Goal: Task Accomplishment & Management: Use online tool/utility

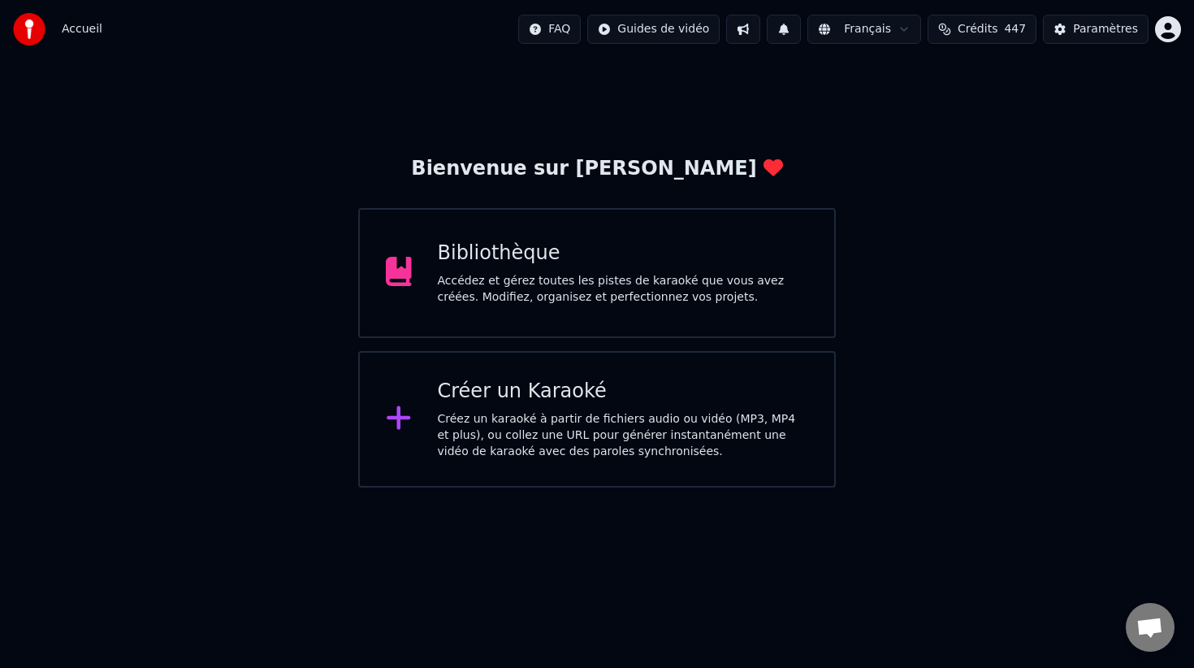
click at [681, 254] on div "Bibliothèque" at bounding box center [623, 253] width 371 height 26
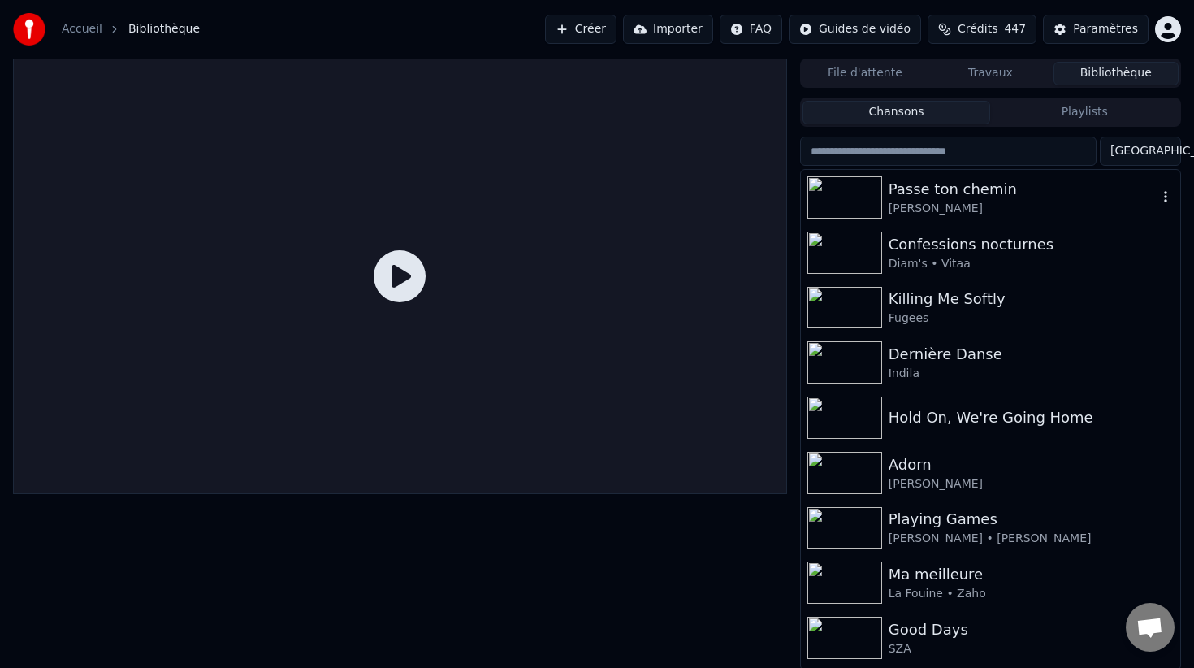
click at [982, 188] on div "Passe ton chemin" at bounding box center [1023, 189] width 269 height 23
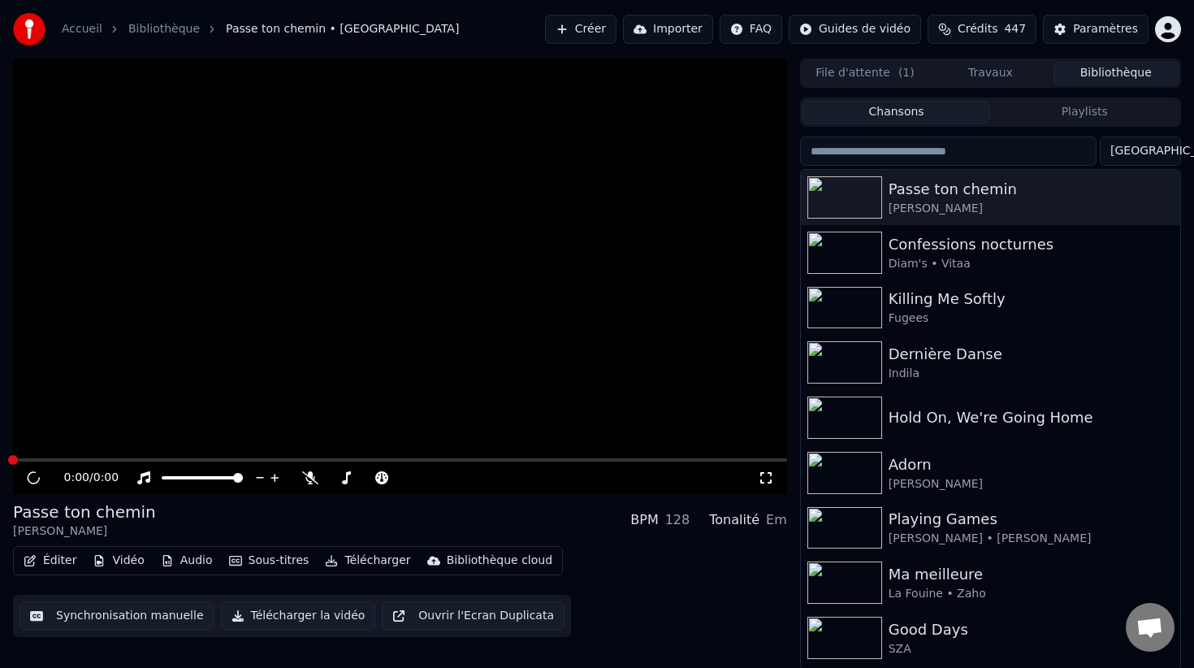
click at [18, 461] on span at bounding box center [13, 460] width 10 height 10
click at [939, 226] on div "Confessions nocturnes Diam's • Vitaa" at bounding box center [990, 252] width 379 height 55
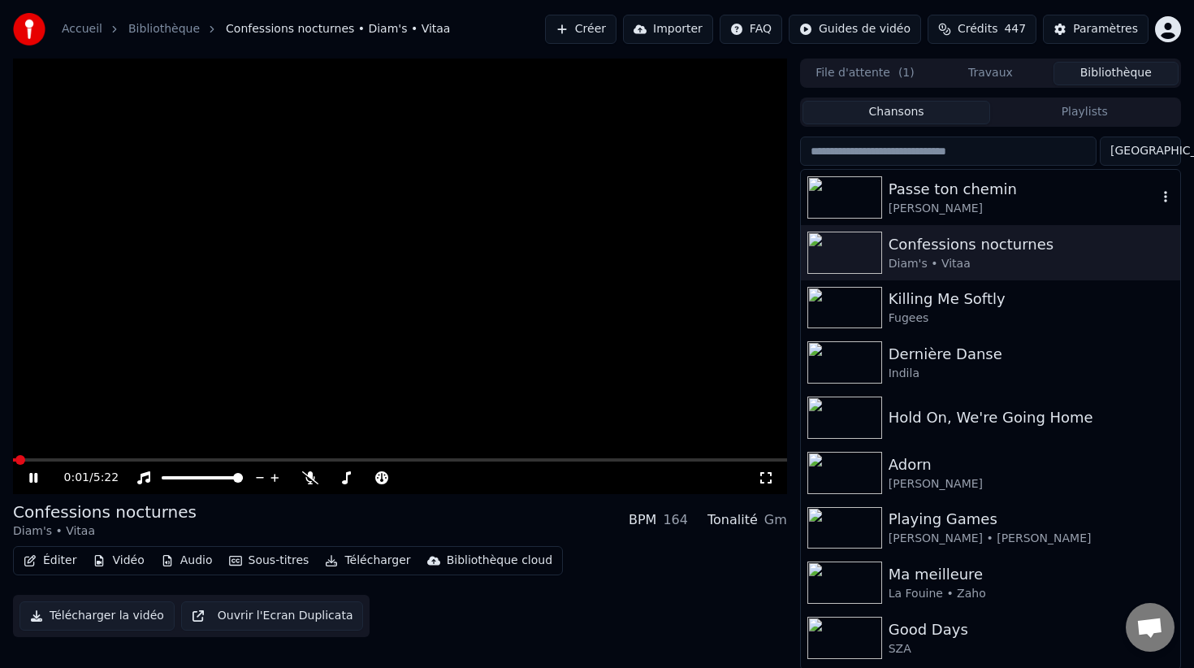
click at [919, 206] on div "[PERSON_NAME]" at bounding box center [1023, 209] width 269 height 16
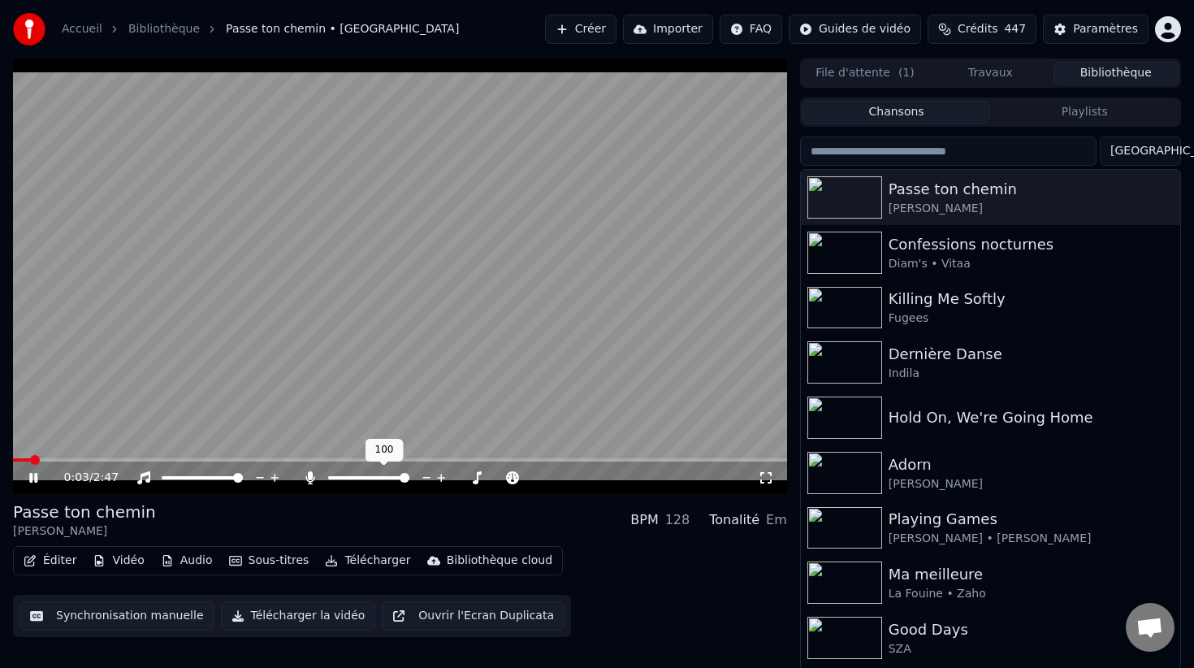
click at [409, 478] on span at bounding box center [405, 478] width 10 height 10
click at [936, 201] on div "[PERSON_NAME]" at bounding box center [1023, 209] width 269 height 16
click at [911, 279] on div "Confessions nocturnes Diam's • Vitaa" at bounding box center [990, 252] width 379 height 55
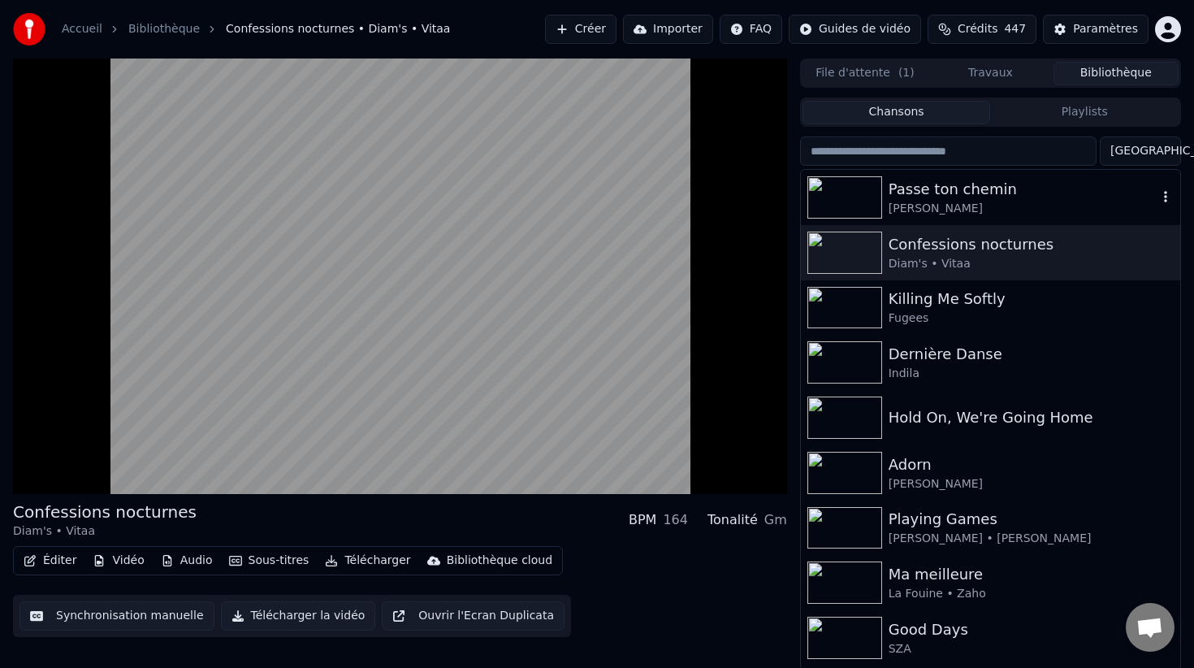
click at [930, 208] on div "[PERSON_NAME]" at bounding box center [1023, 209] width 269 height 16
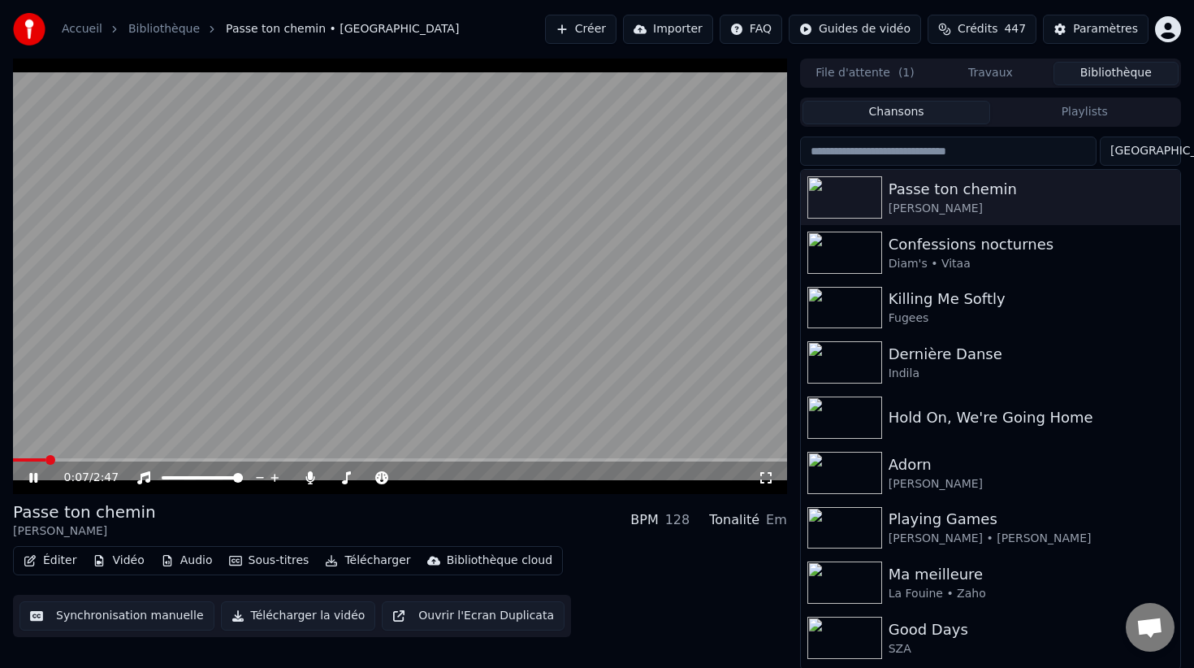
click at [113, 560] on button "Vidéo" at bounding box center [118, 560] width 64 height 23
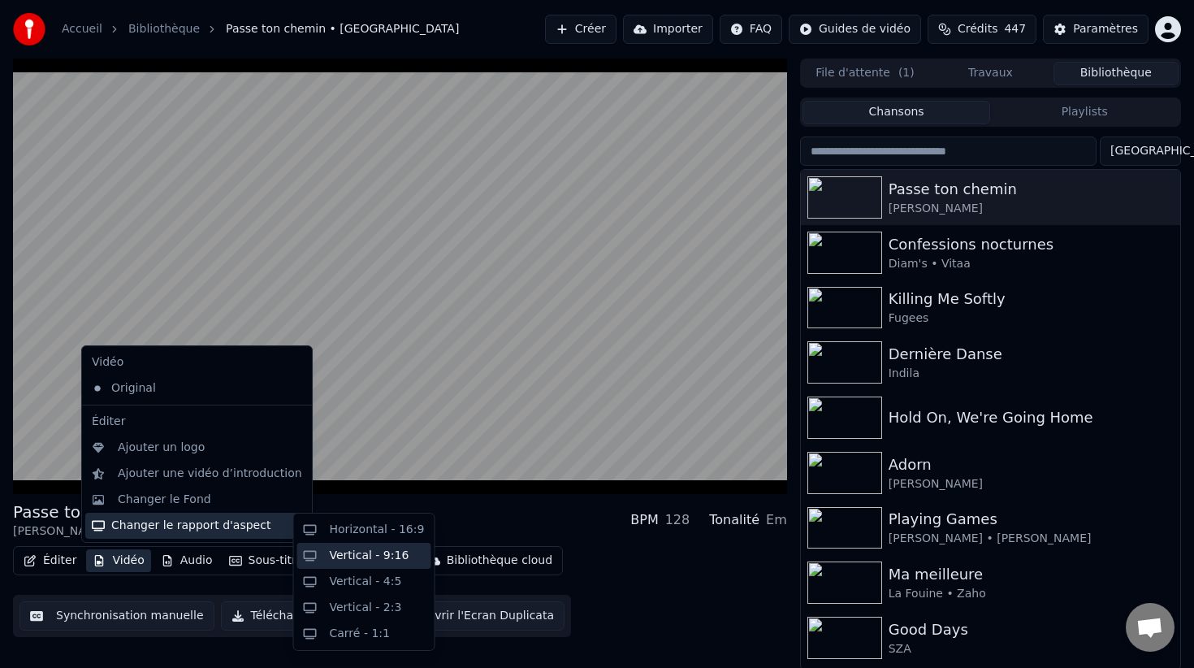
click at [360, 560] on div "Vertical - 9:16" at bounding box center [370, 555] width 80 height 16
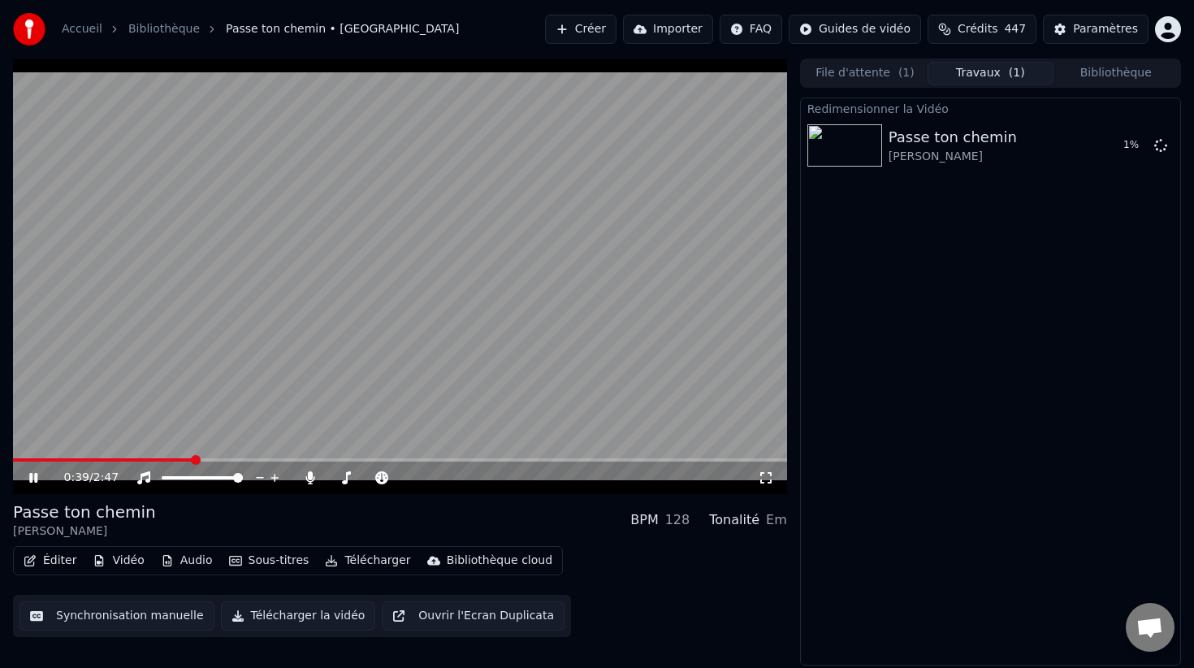
click at [253, 338] on video at bounding box center [400, 275] width 774 height 435
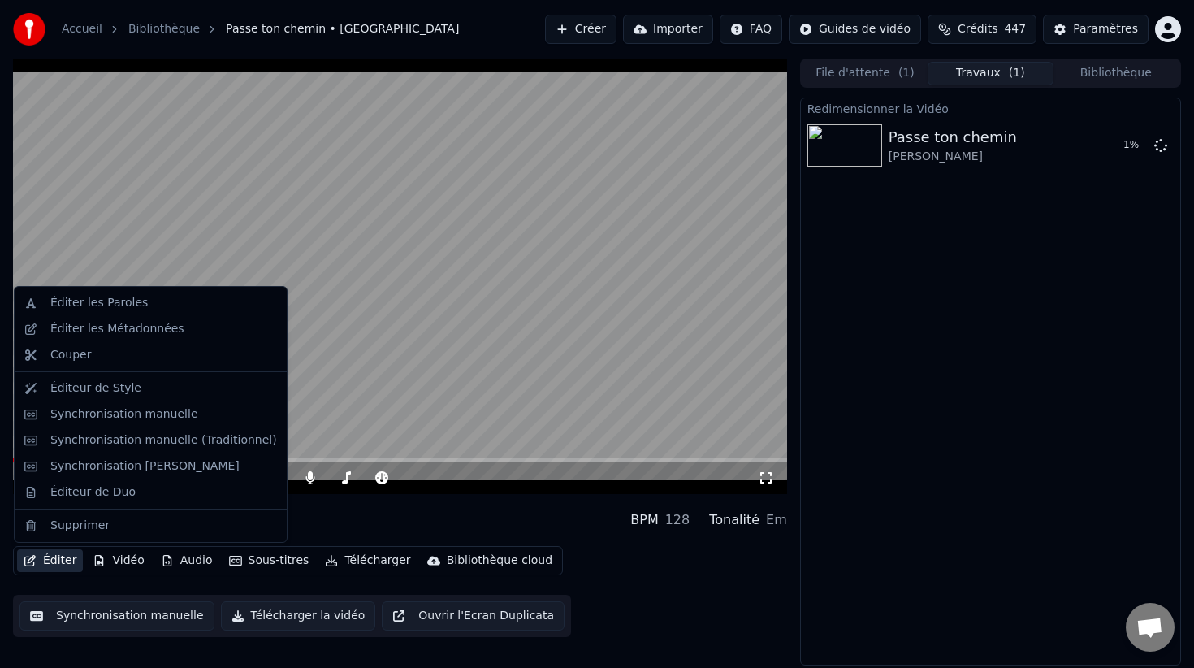
click at [56, 563] on button "Éditer" at bounding box center [50, 560] width 66 height 23
click at [187, 416] on div "Synchronisation manuelle" at bounding box center [163, 414] width 227 height 16
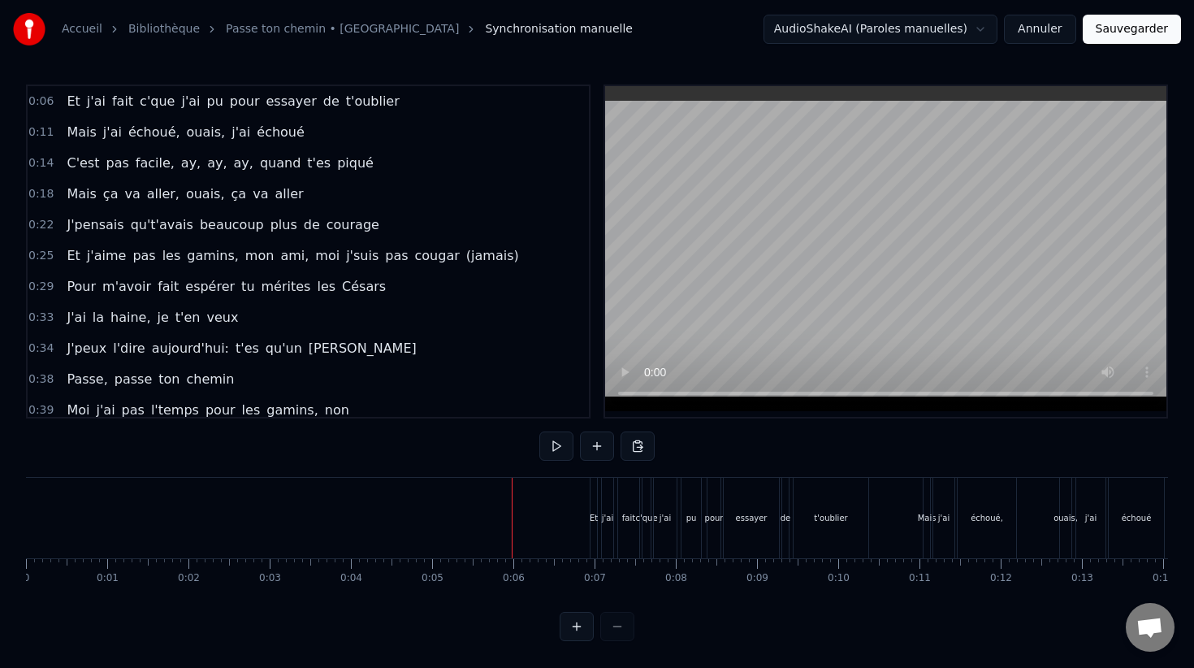
click at [296, 28] on link "Passe ton chemin • [GEOGRAPHIC_DATA]" at bounding box center [342, 29] width 233 height 16
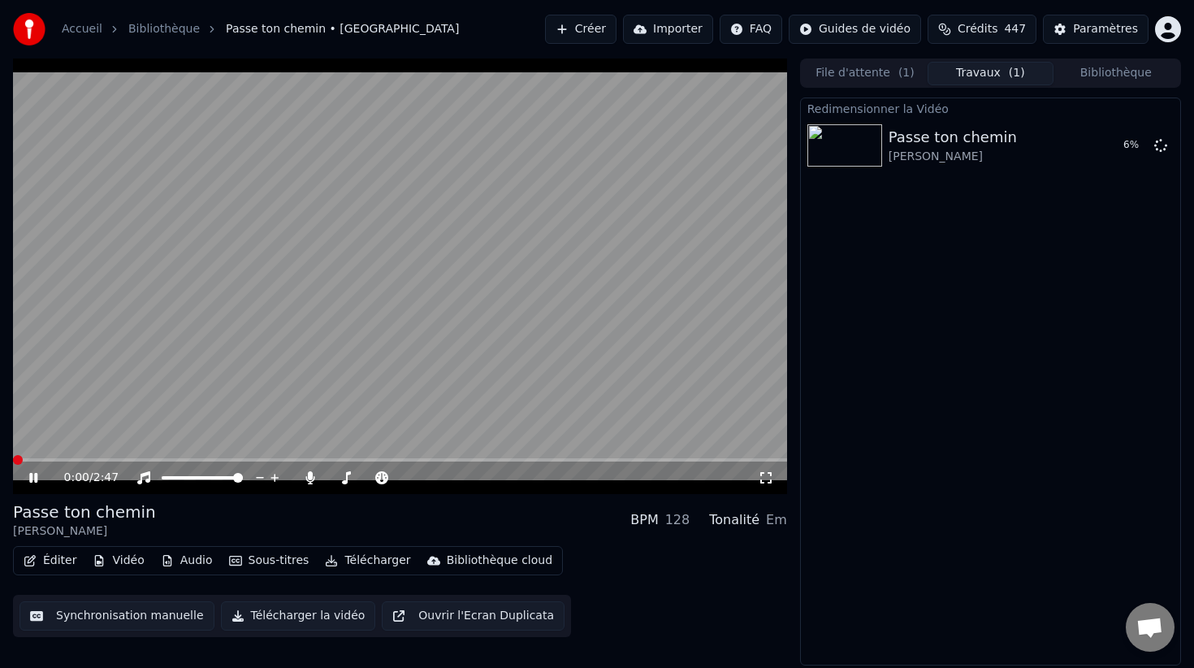
click at [38, 485] on div "0:00 / 2:47" at bounding box center [399, 477] width 761 height 16
click at [33, 479] on icon at bounding box center [45, 477] width 38 height 13
click at [909, 126] on div "Passe ton chemin" at bounding box center [953, 137] width 128 height 23
click at [899, 73] on span "( 1 )" at bounding box center [906, 73] width 16 height 16
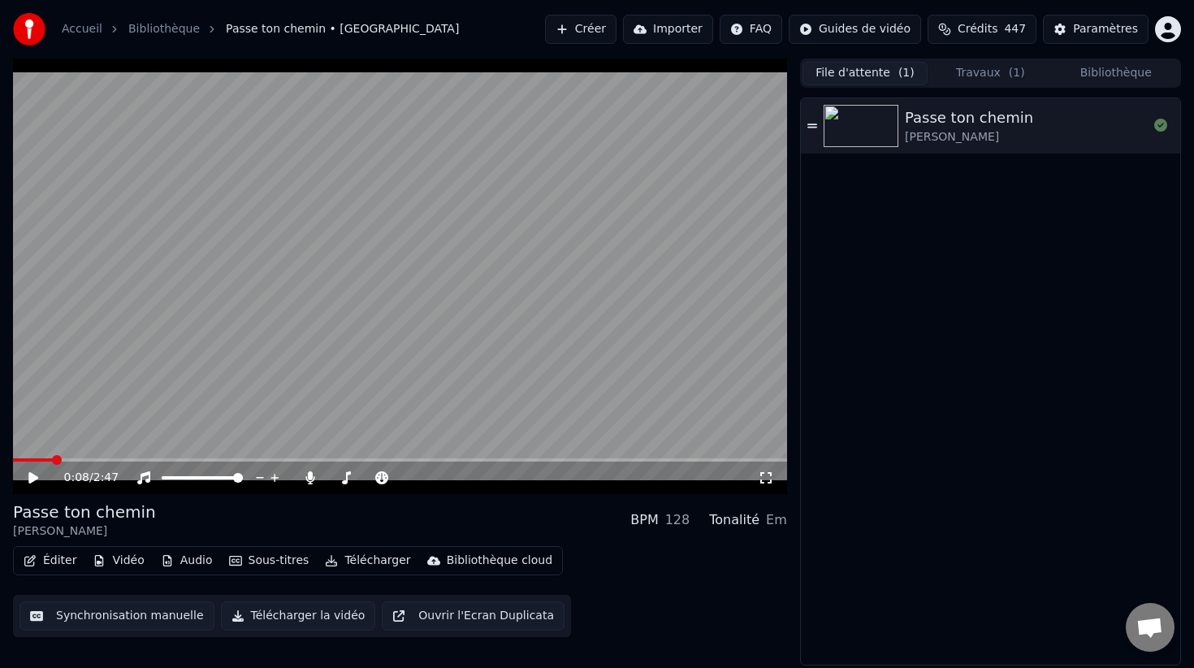
click at [975, 73] on button "Travaux ( 1 )" at bounding box center [990, 74] width 125 height 24
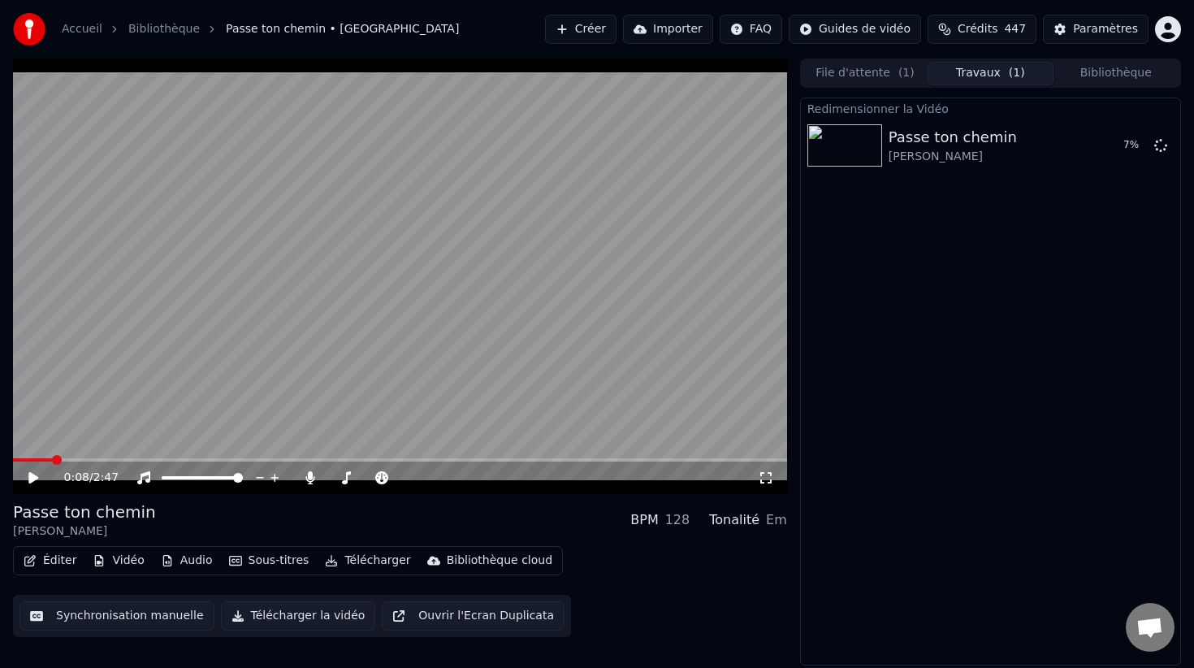
click at [45, 564] on button "Éditer" at bounding box center [50, 560] width 66 height 23
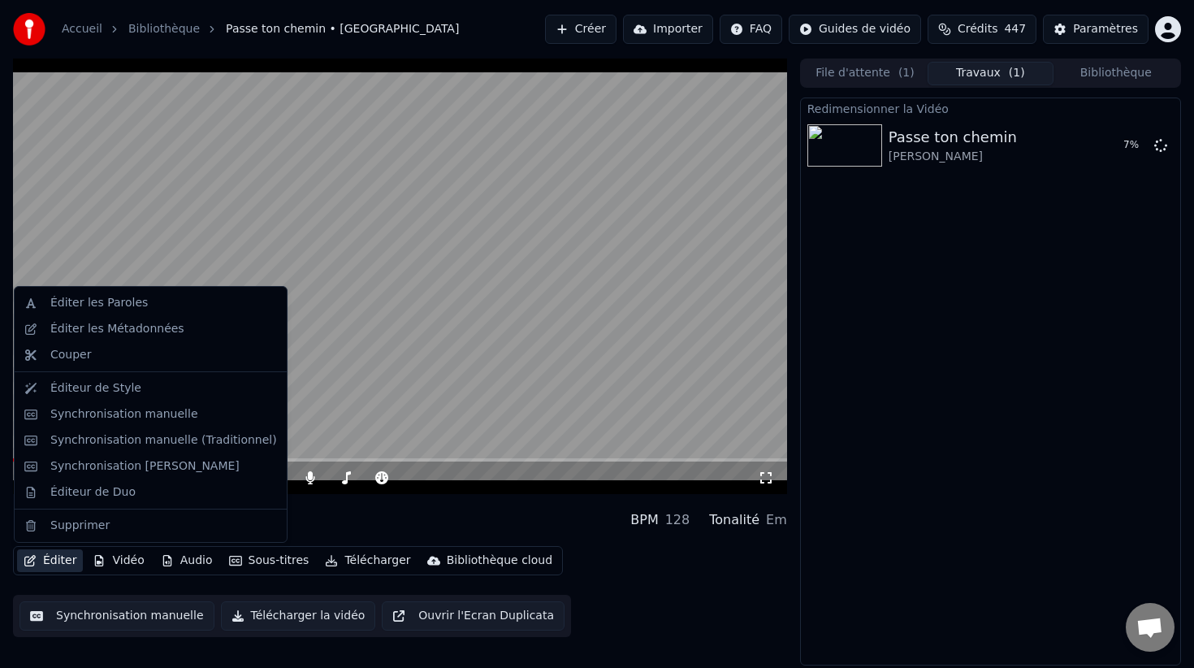
click at [1128, 69] on button "Bibliothèque" at bounding box center [1115, 74] width 125 height 24
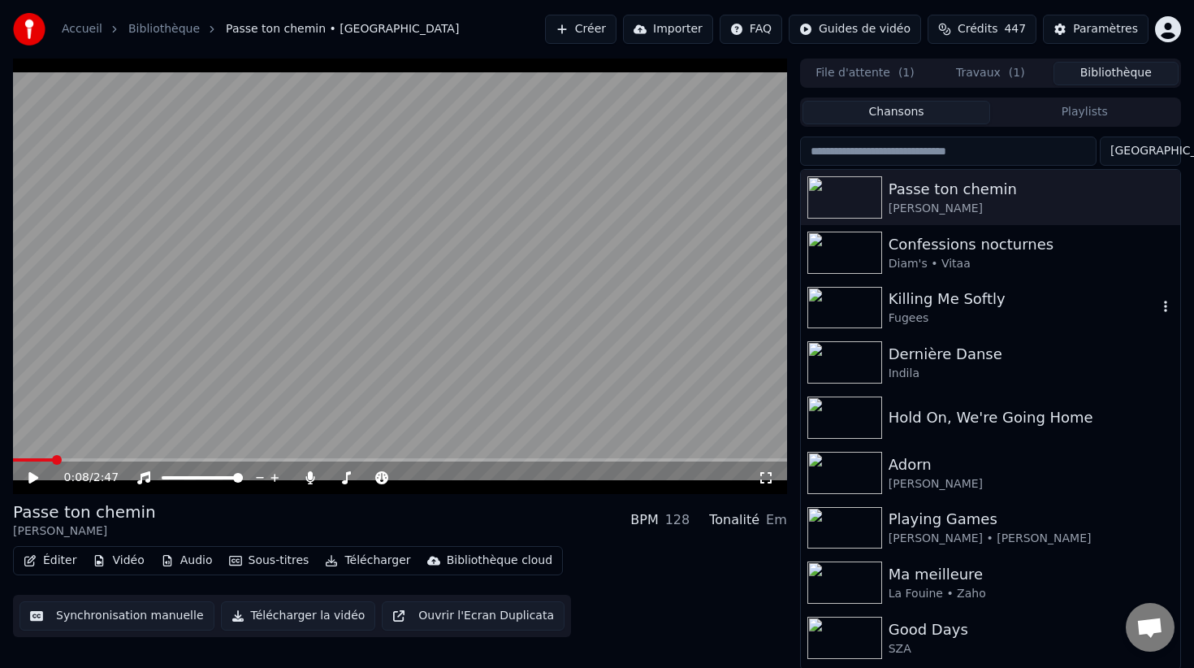
click at [902, 307] on div "Killing Me Softly" at bounding box center [1023, 299] width 269 height 23
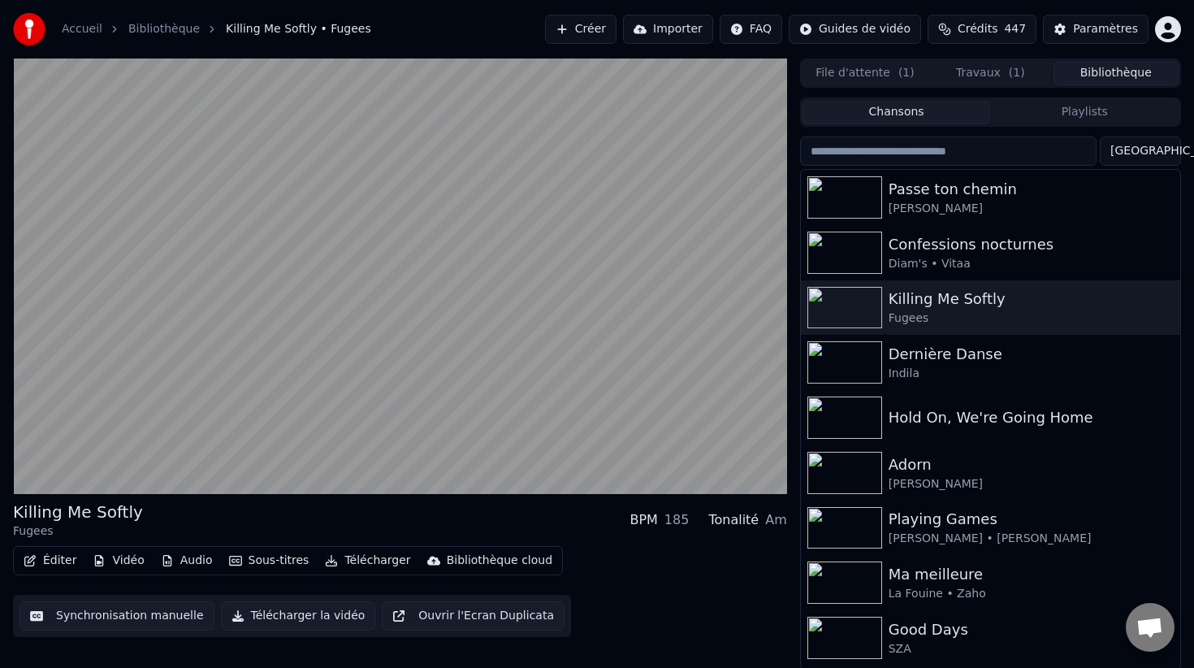
click at [113, 560] on button "Vidéo" at bounding box center [118, 560] width 64 height 23
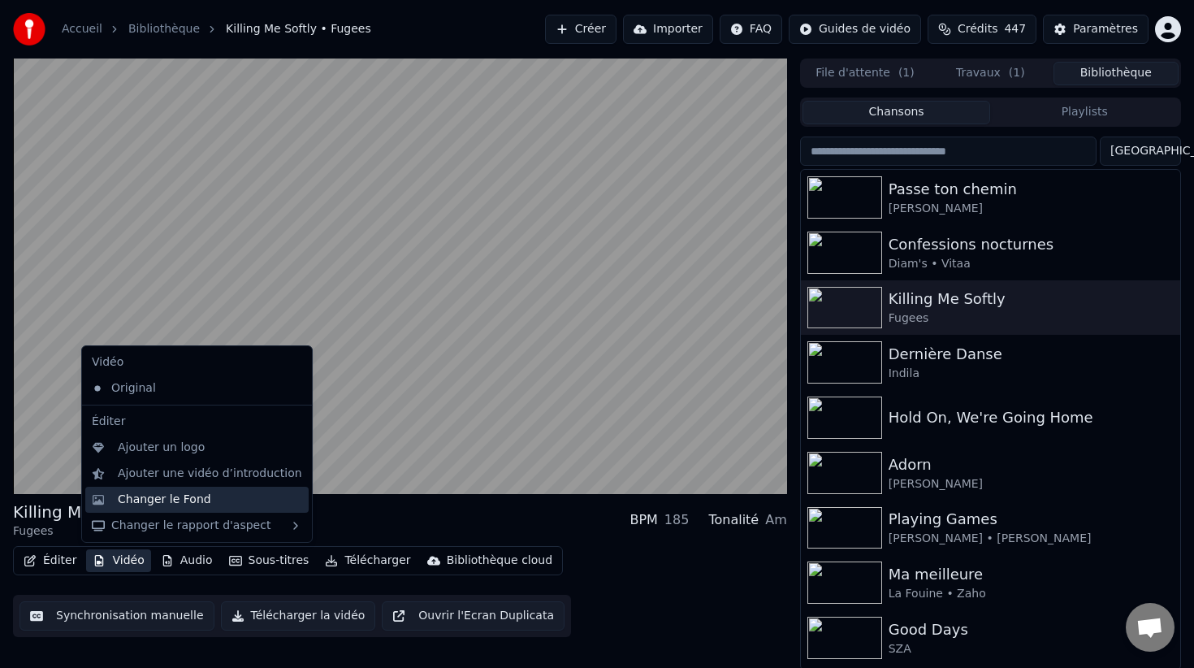
click at [256, 500] on div "Changer le Fond" at bounding box center [210, 499] width 184 height 16
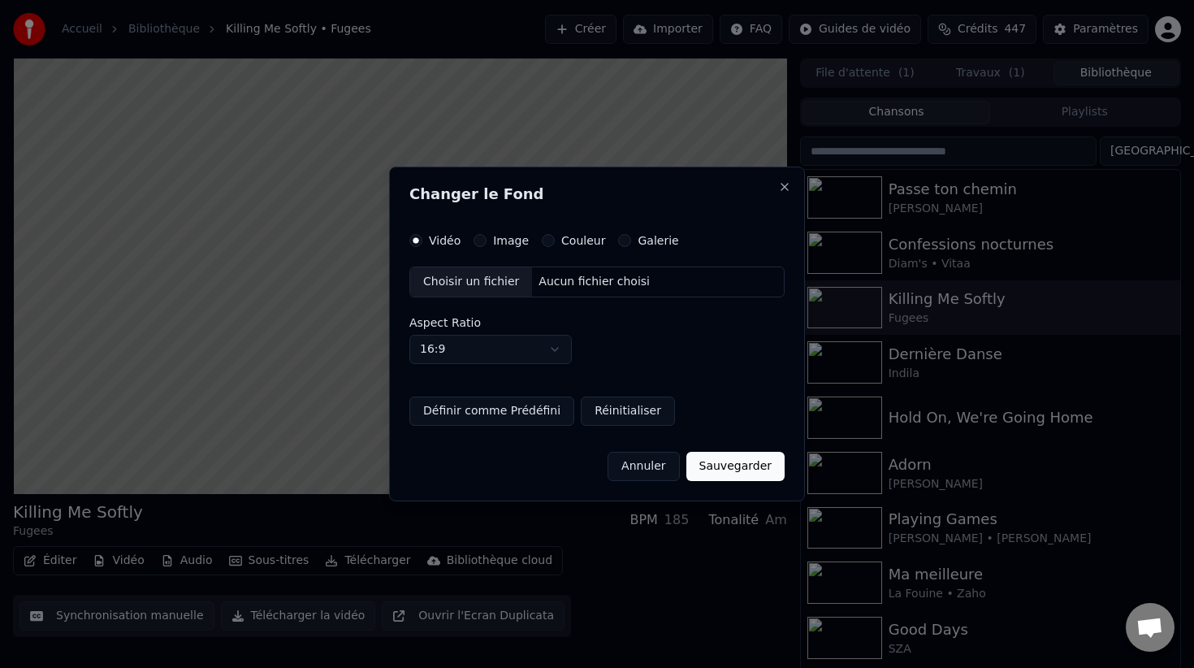
click at [482, 242] on button "Image" at bounding box center [480, 240] width 13 height 13
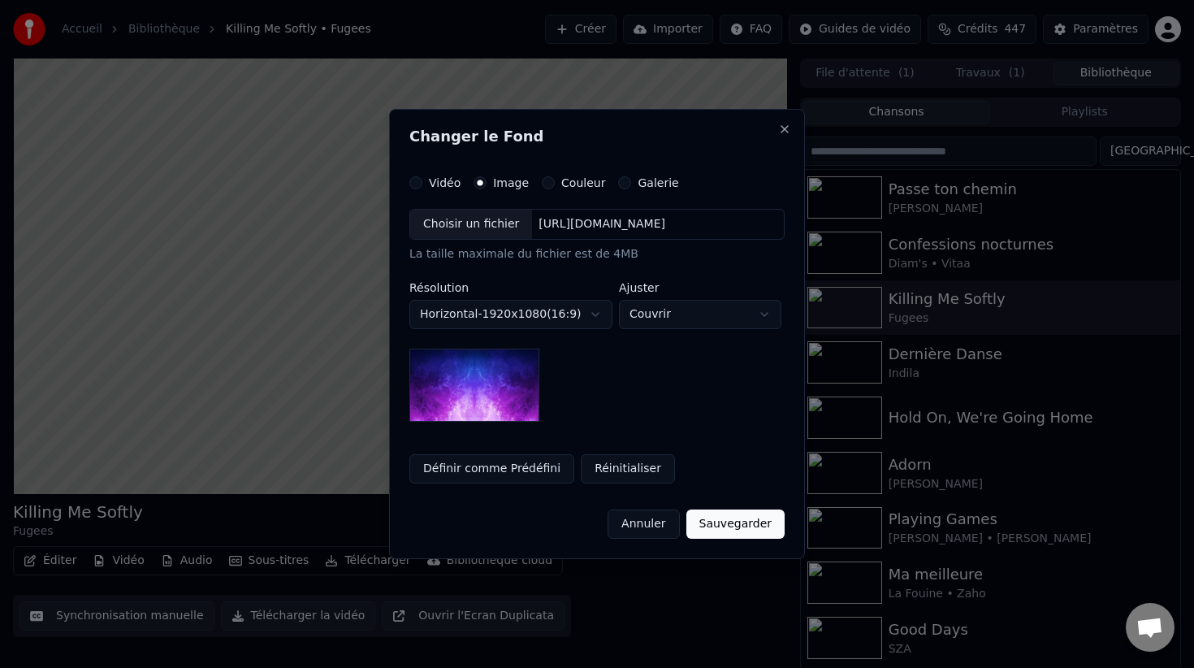
click at [461, 222] on div "Choisir un fichier" at bounding box center [471, 224] width 122 height 29
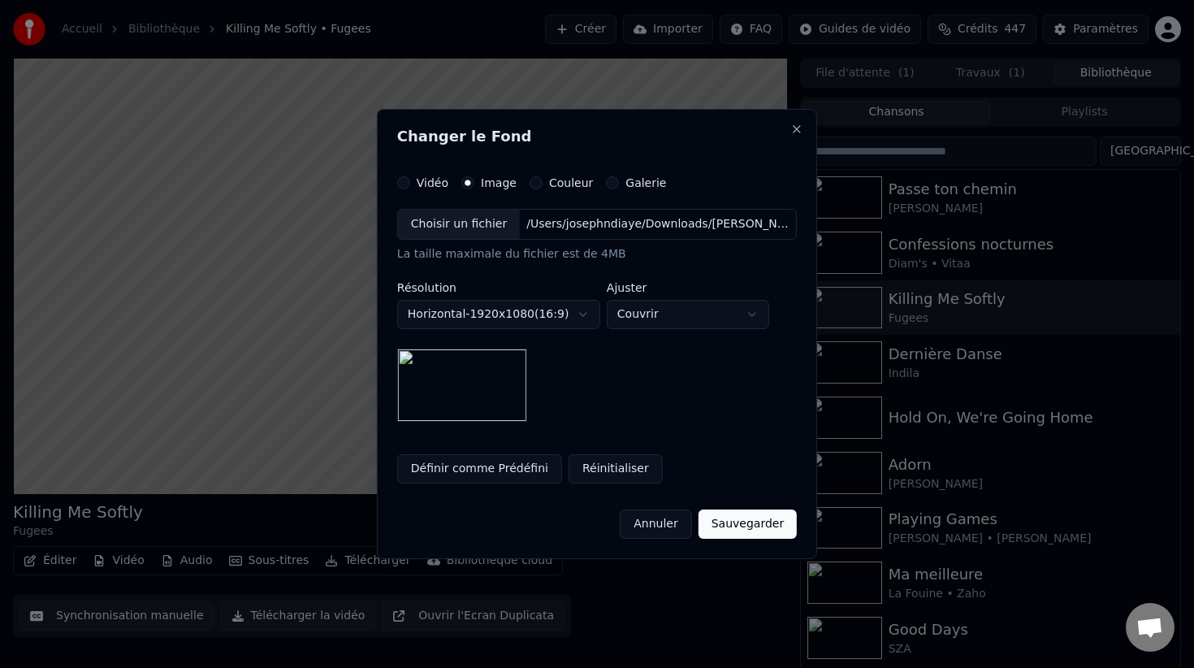
click at [747, 522] on button "Sauvegarder" at bounding box center [748, 523] width 98 height 29
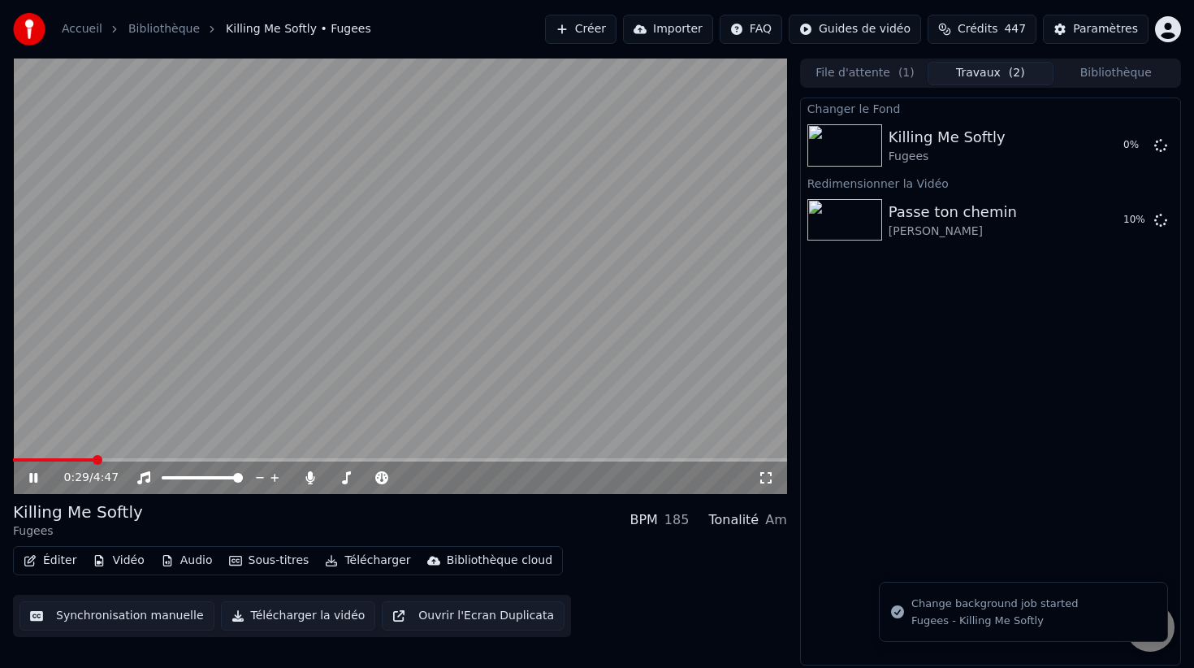
click at [1099, 73] on button "Bibliothèque" at bounding box center [1115, 74] width 125 height 24
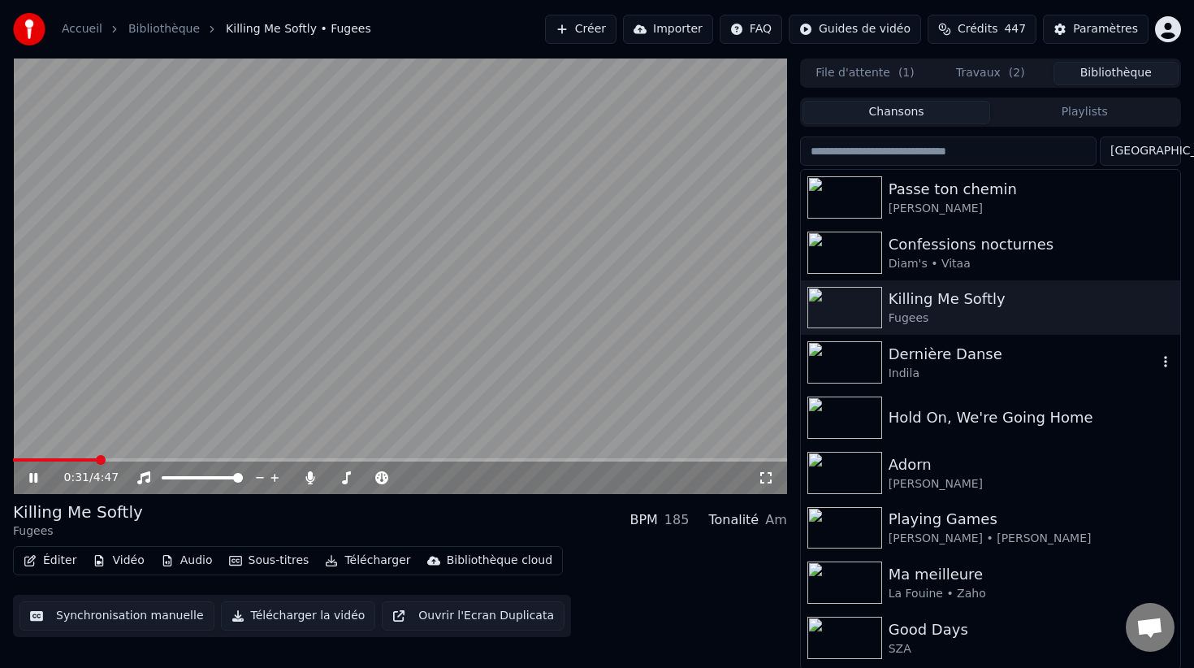
click at [938, 353] on div "Dernière Danse" at bounding box center [1023, 354] width 269 height 23
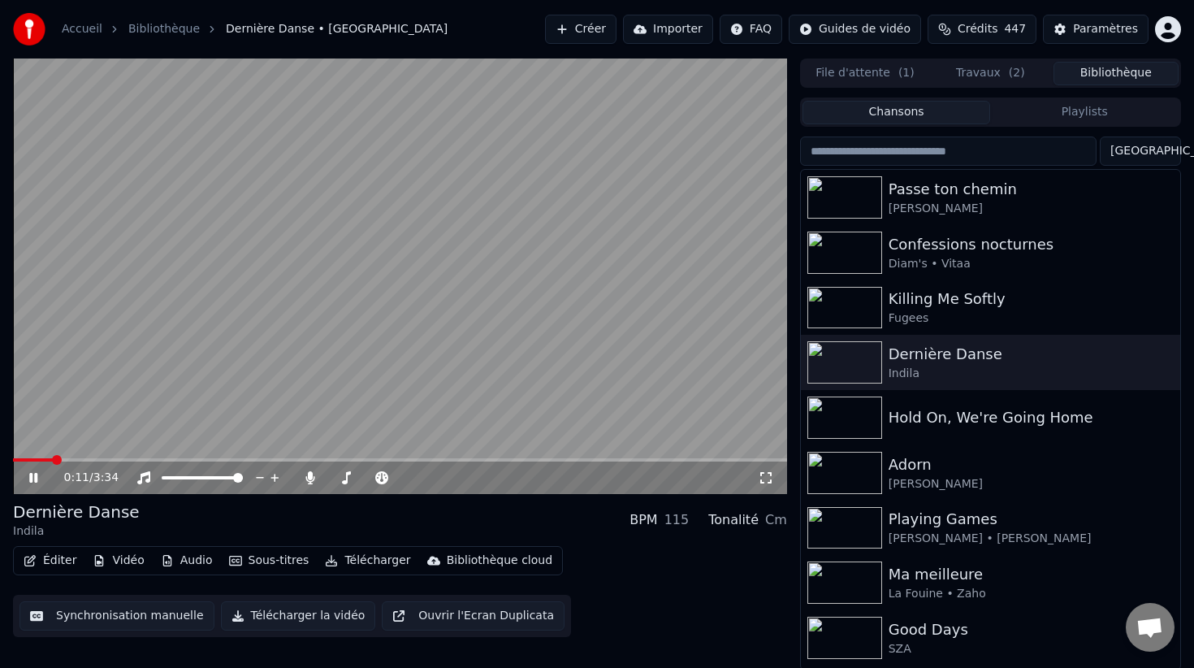
click at [53, 460] on span at bounding box center [400, 459] width 774 height 3
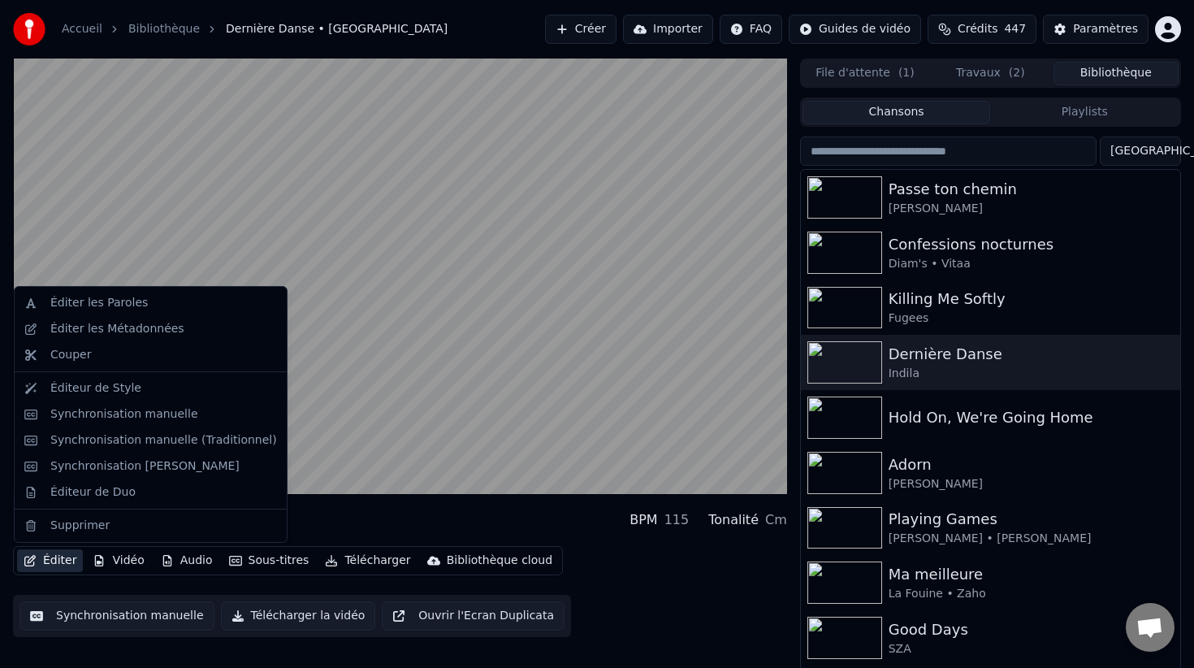
click at [37, 559] on button "Éditer" at bounding box center [50, 560] width 66 height 23
click at [178, 448] on div "Synchronisation manuelle (Traditionnel)" at bounding box center [163, 440] width 227 height 16
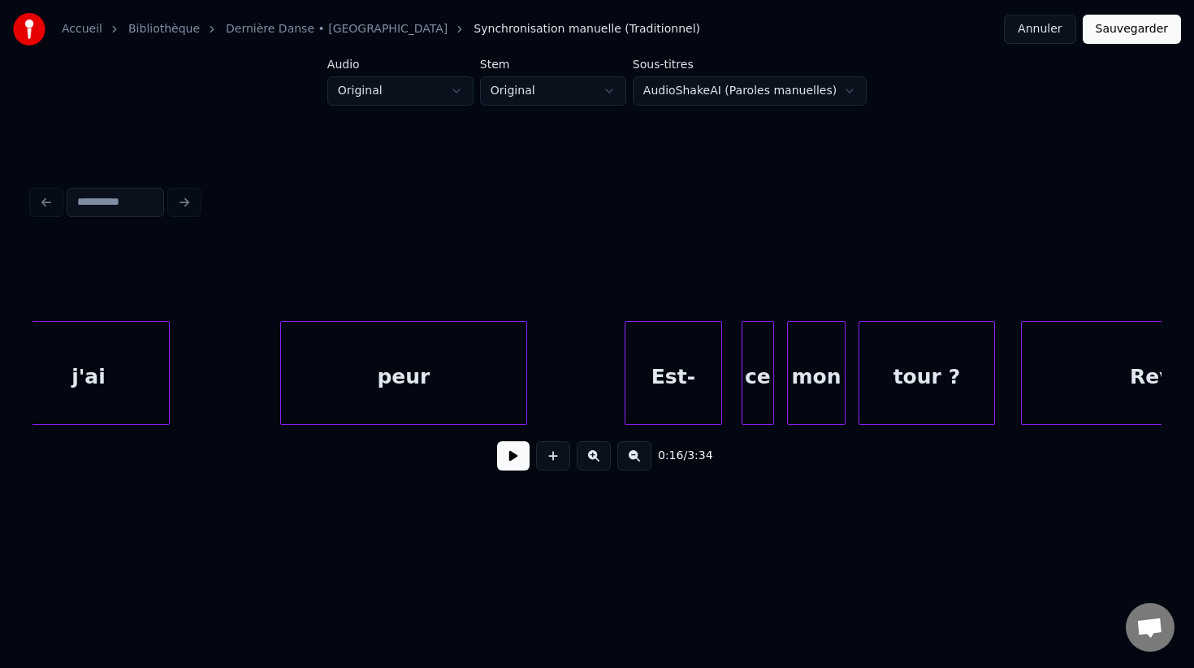
scroll to position [0, 39030]
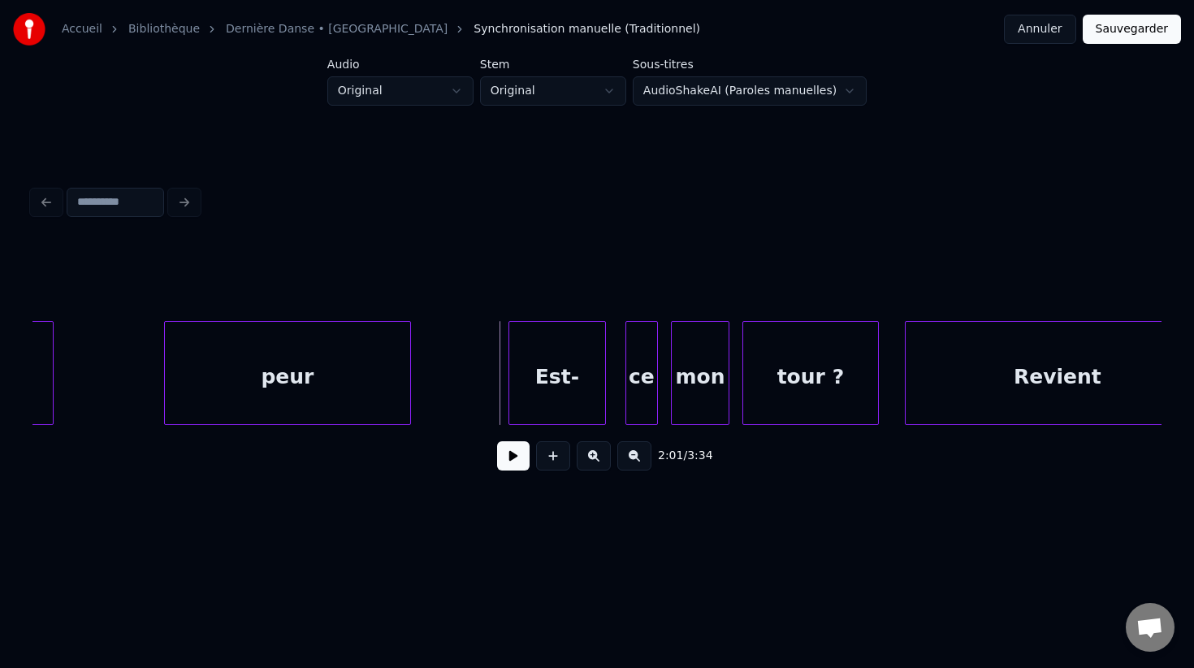
click at [513, 464] on button at bounding box center [513, 455] width 32 height 29
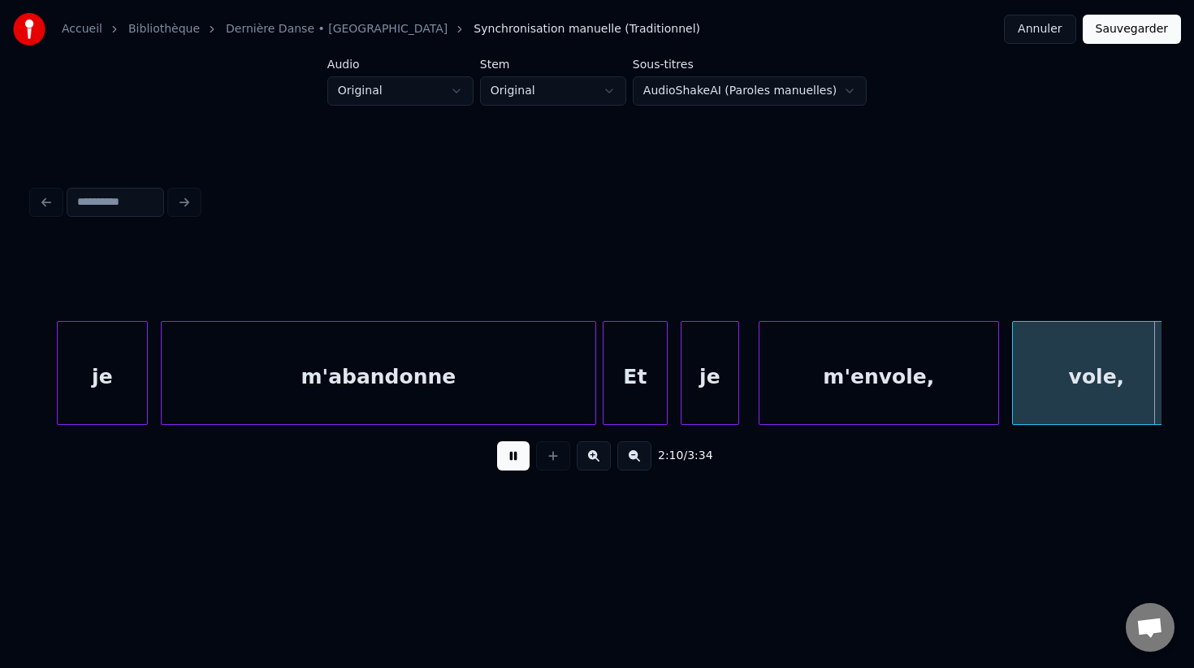
scroll to position [0, 42425]
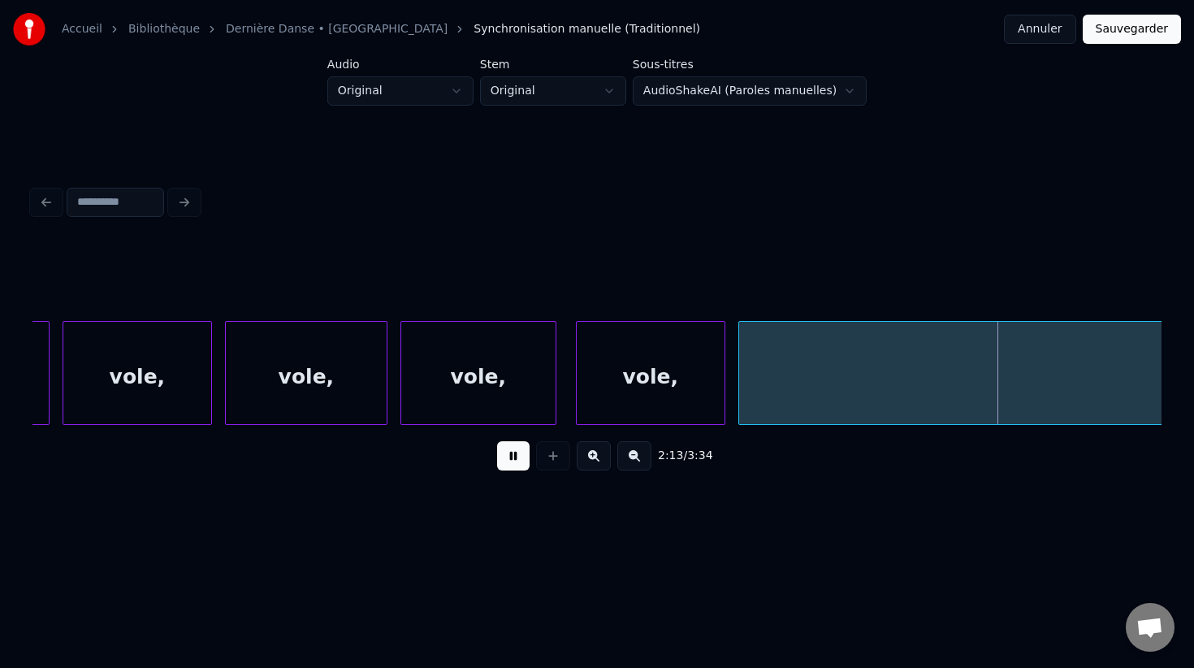
click at [513, 464] on button at bounding box center [513, 455] width 32 height 29
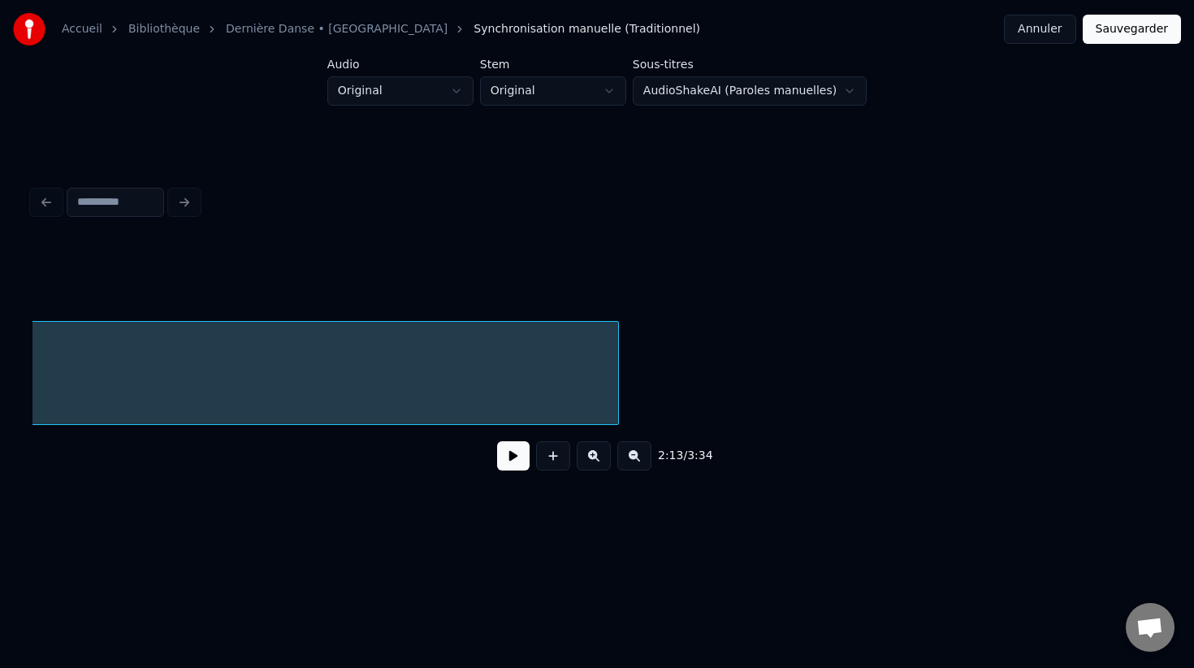
scroll to position [0, 44493]
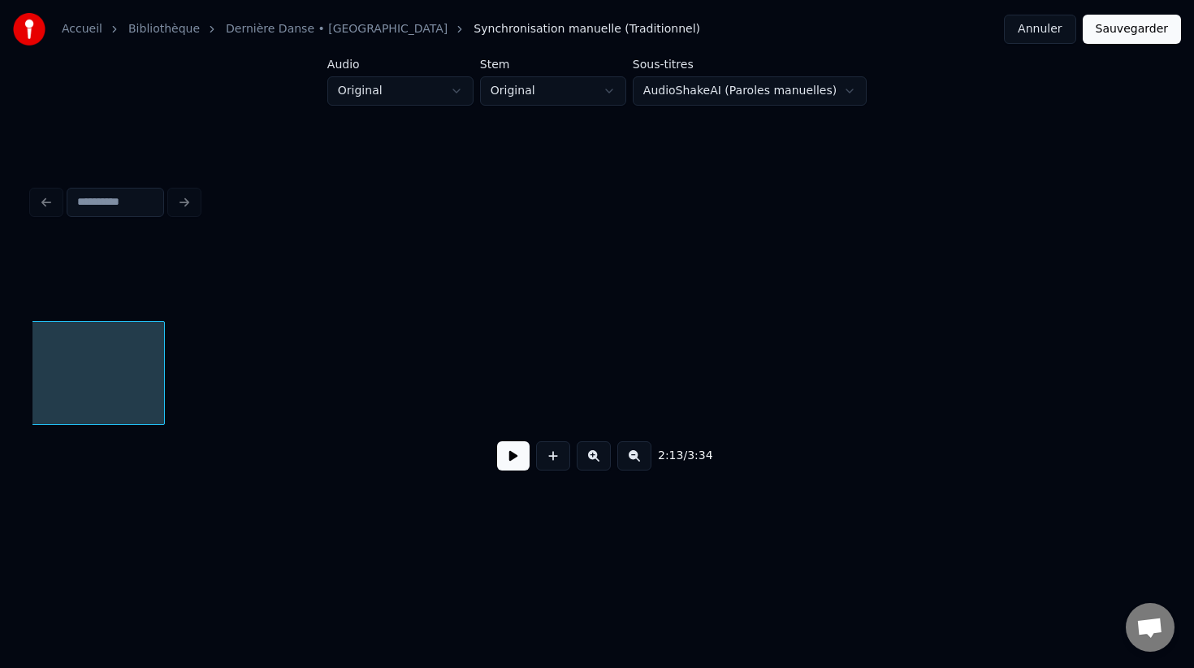
click at [160, 378] on div at bounding box center [161, 373] width 5 height 102
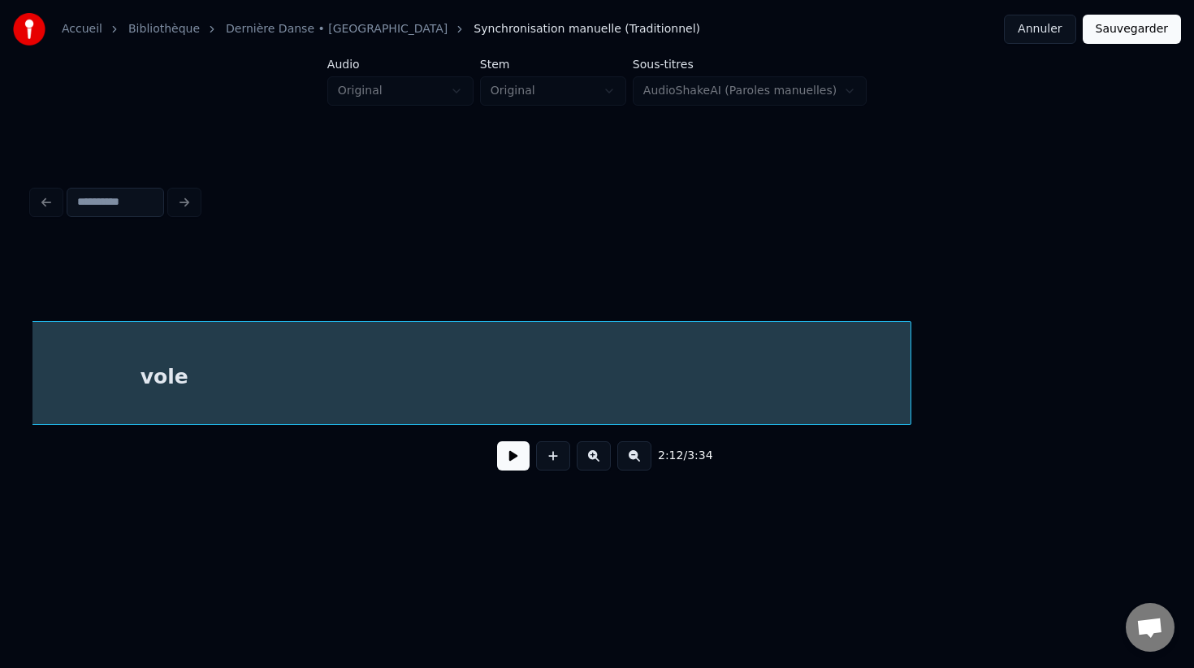
scroll to position [0, 43745]
click at [912, 386] on div "vole" at bounding box center [166, 373] width 1494 height 104
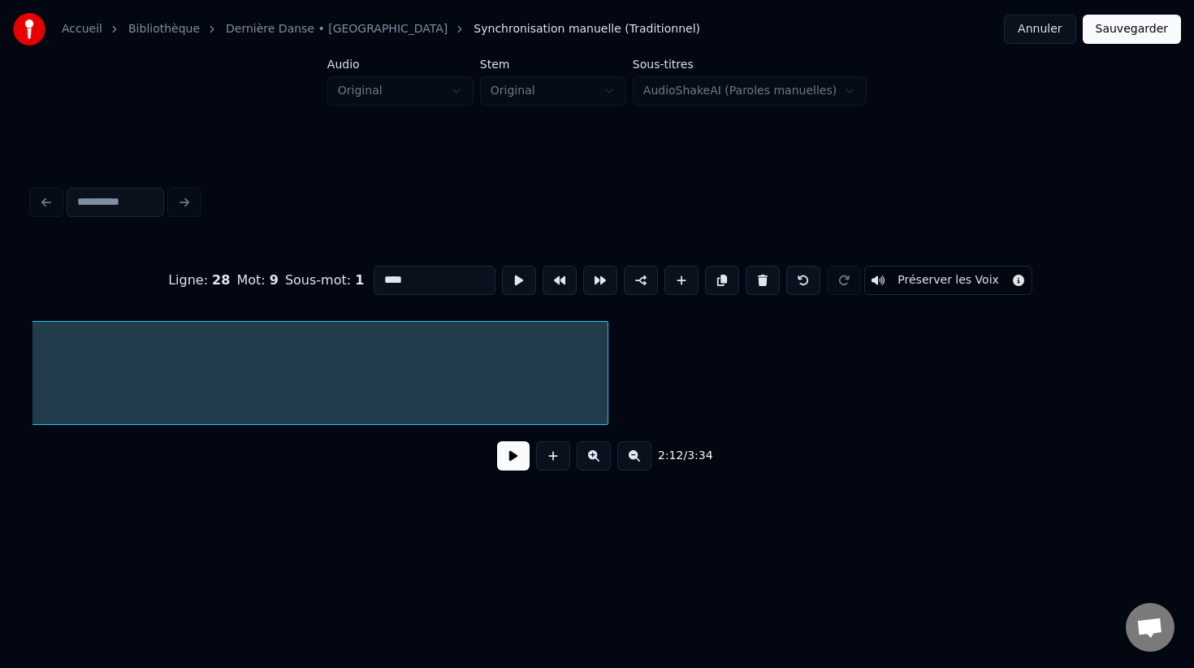
scroll to position [0, 44011]
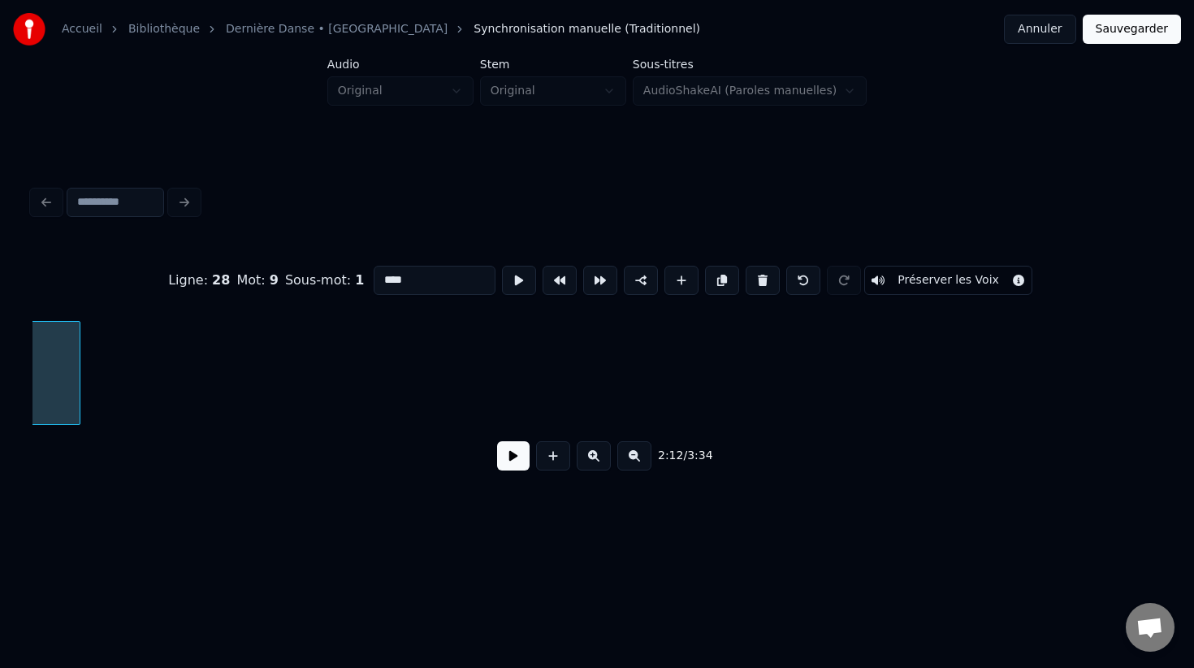
click at [75, 375] on div at bounding box center [77, 373] width 5 height 102
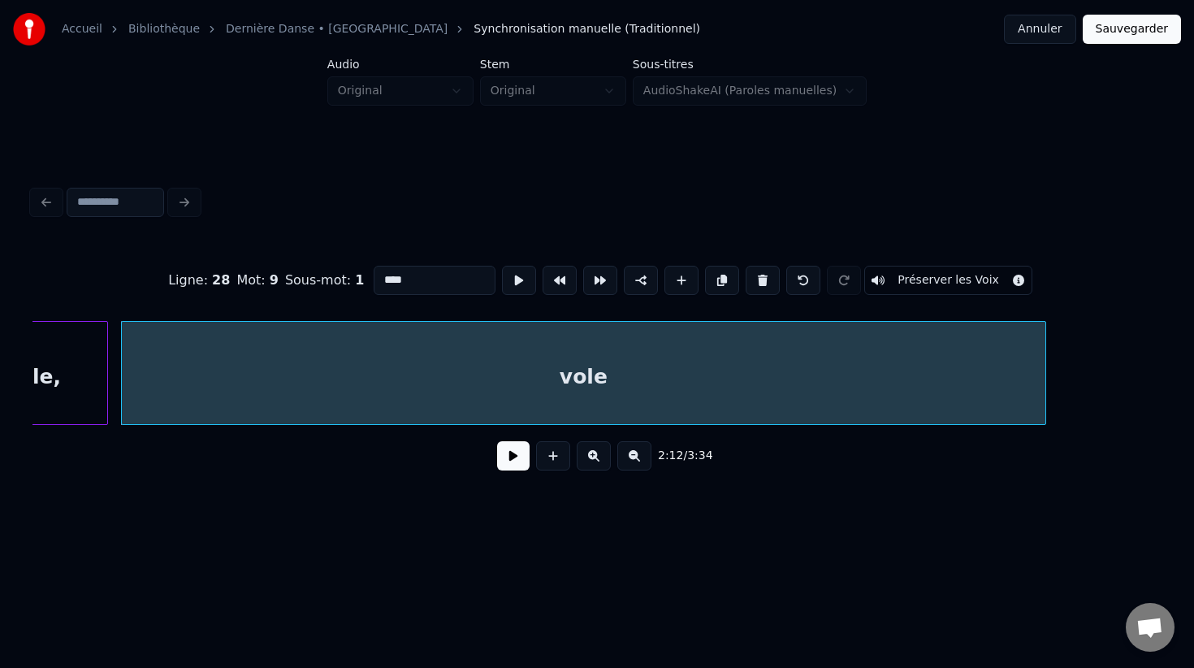
scroll to position [0, 43057]
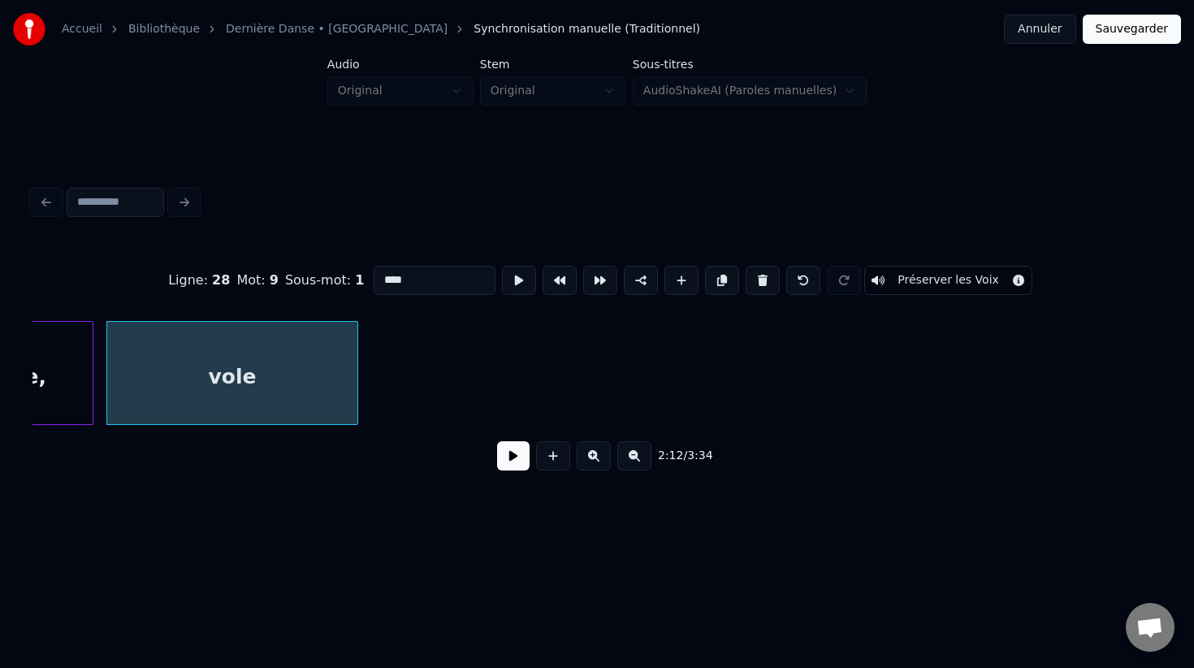
click at [353, 331] on div at bounding box center [355, 373] width 5 height 102
click at [55, 398] on div "vole," at bounding box center [19, 377] width 148 height 110
type input "*****"
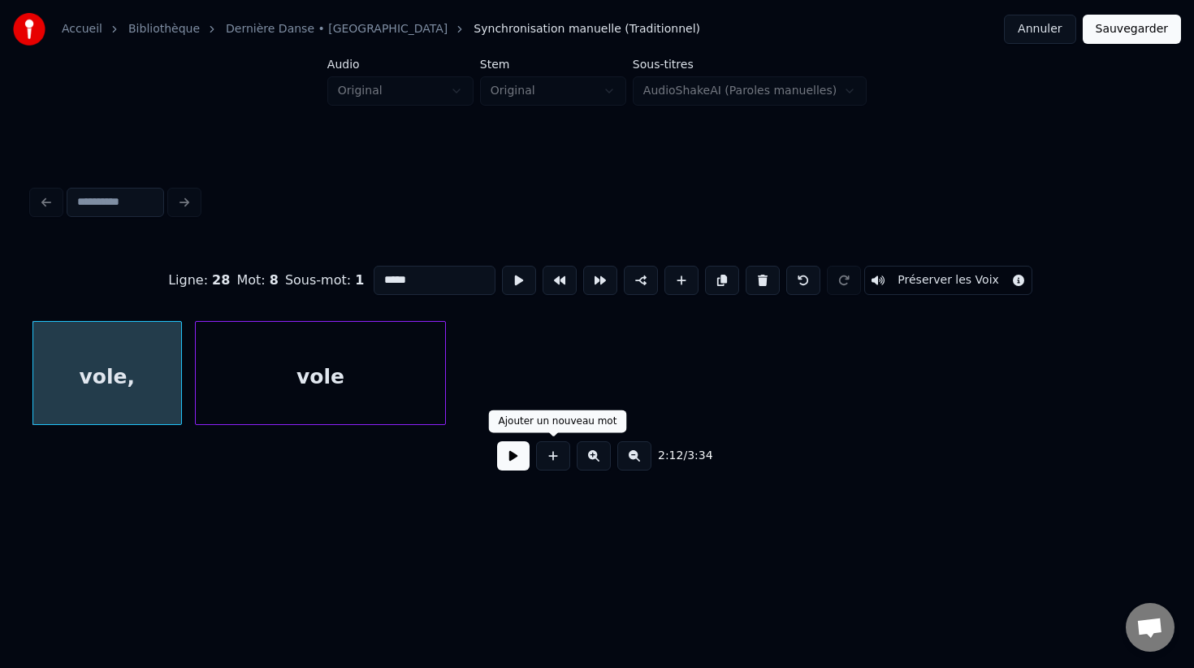
click at [513, 461] on button at bounding box center [513, 455] width 32 height 29
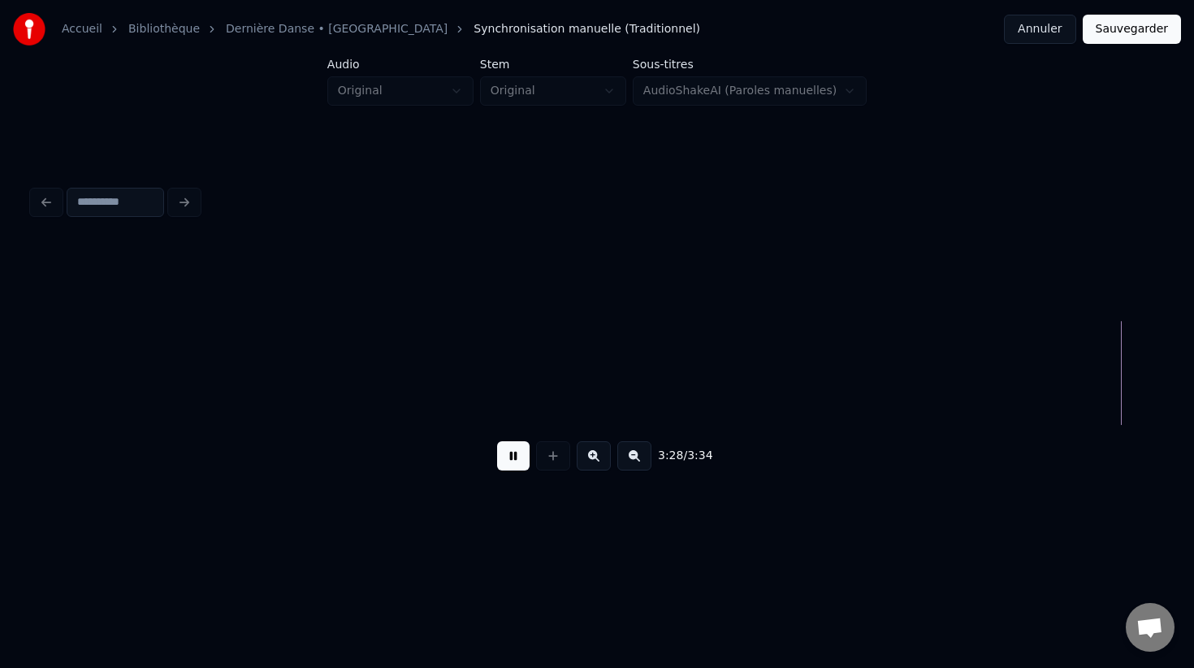
scroll to position [0, 67866]
click at [512, 456] on button at bounding box center [513, 455] width 32 height 29
click at [1136, 32] on button "Sauvegarder" at bounding box center [1132, 29] width 98 height 29
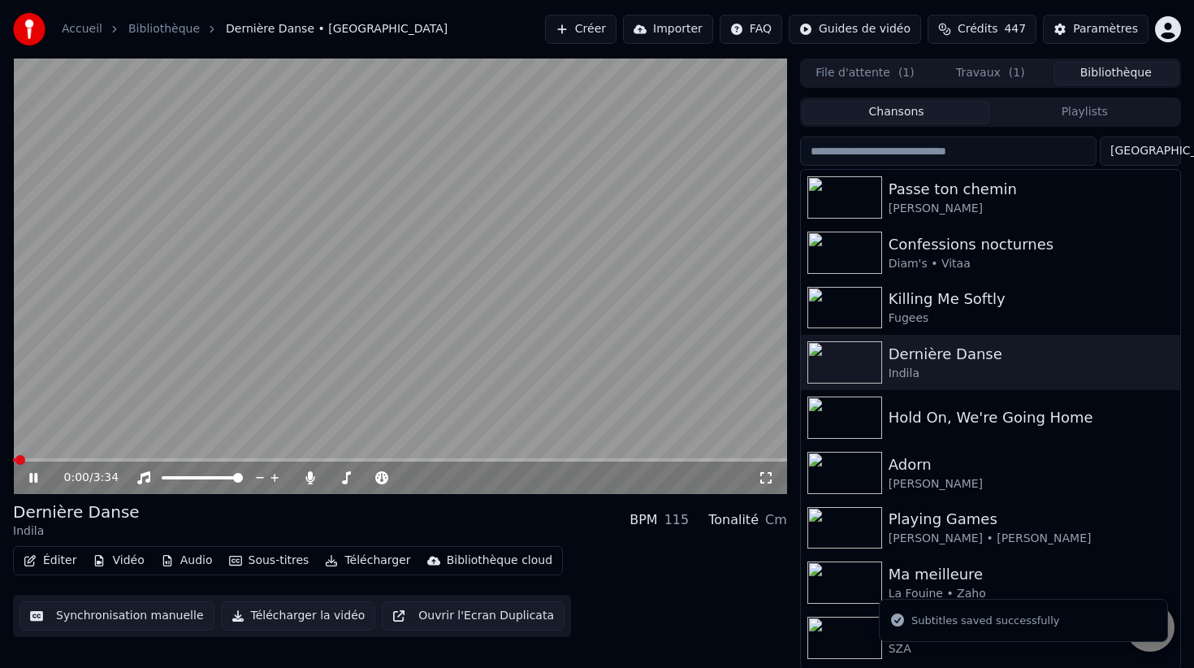
click at [351, 560] on button "Télécharger" at bounding box center [367, 560] width 98 height 23
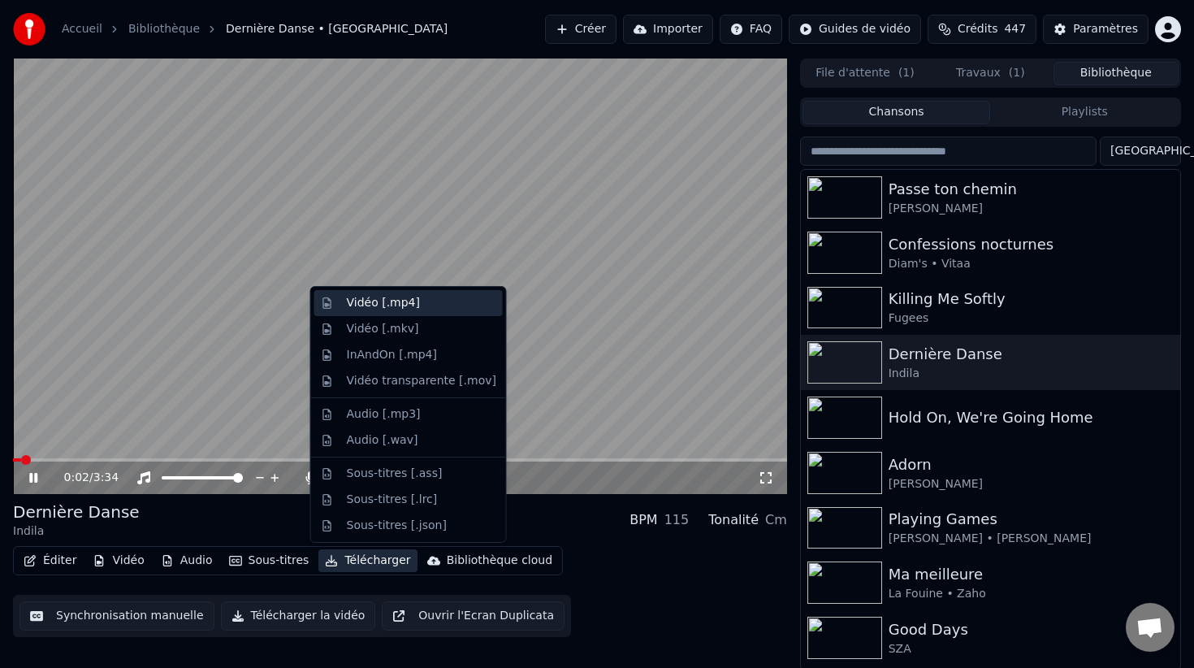
click at [443, 301] on div "Vidéo [.mp4]" at bounding box center [421, 303] width 149 height 16
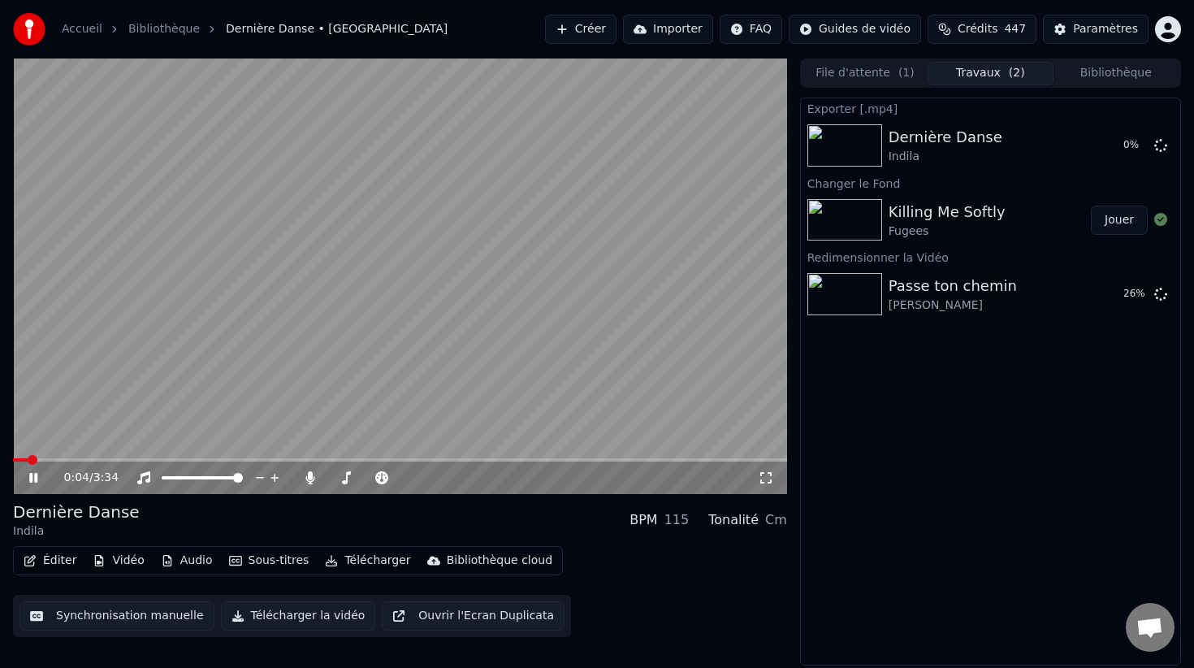
click at [1112, 221] on button "Jouer" at bounding box center [1119, 219] width 57 height 29
click at [205, 460] on span at bounding box center [400, 459] width 774 height 3
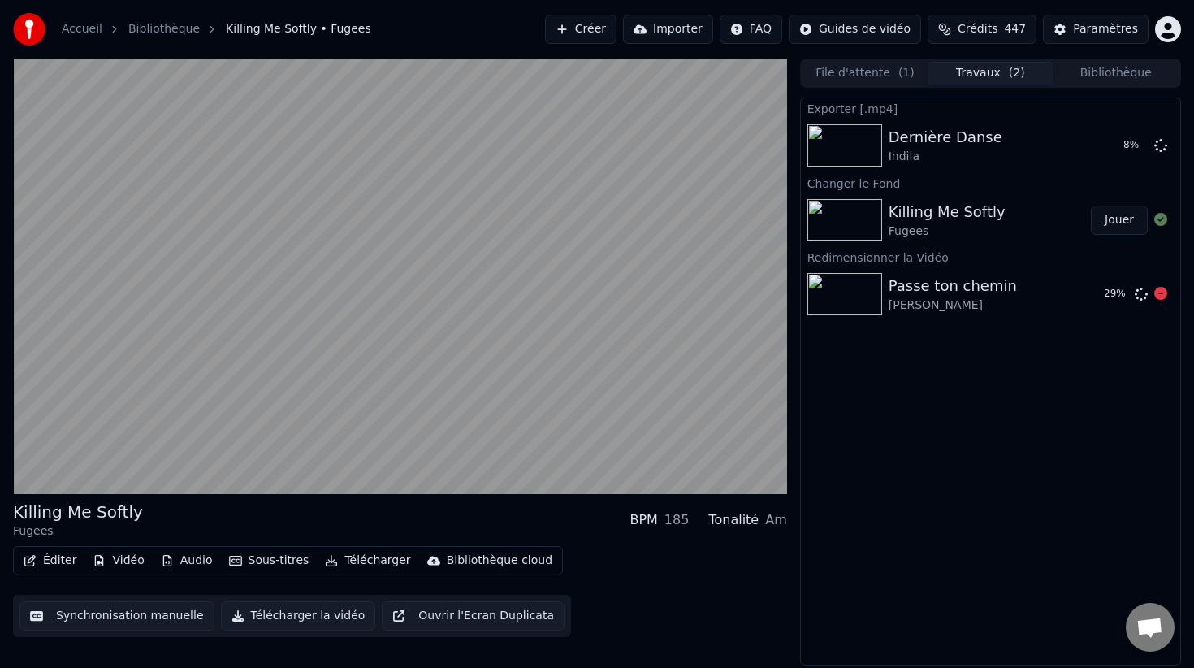
click at [948, 298] on div "[PERSON_NAME]" at bounding box center [953, 305] width 128 height 16
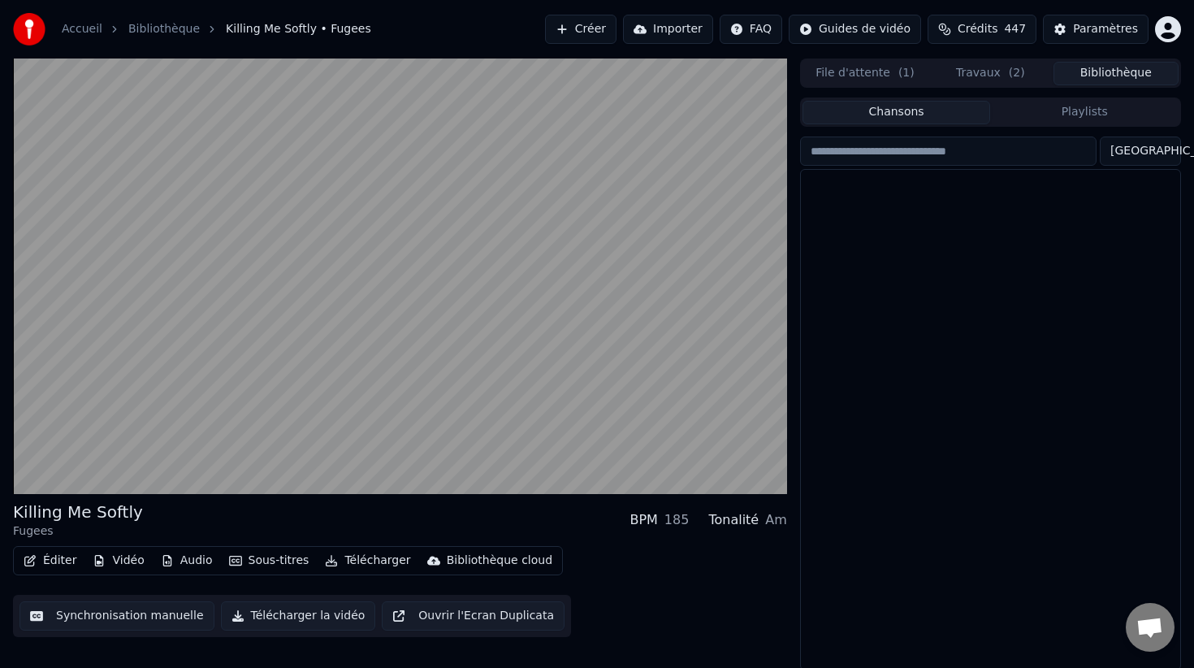
click at [1105, 73] on button "Bibliothèque" at bounding box center [1115, 74] width 125 height 24
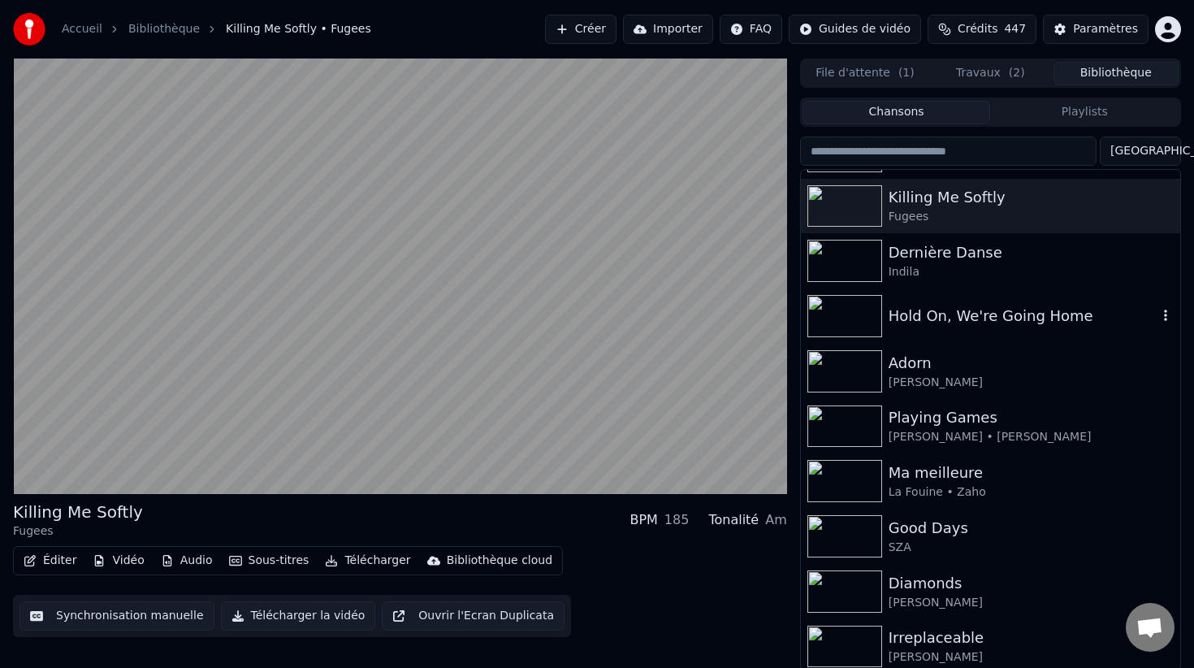
scroll to position [118, 0]
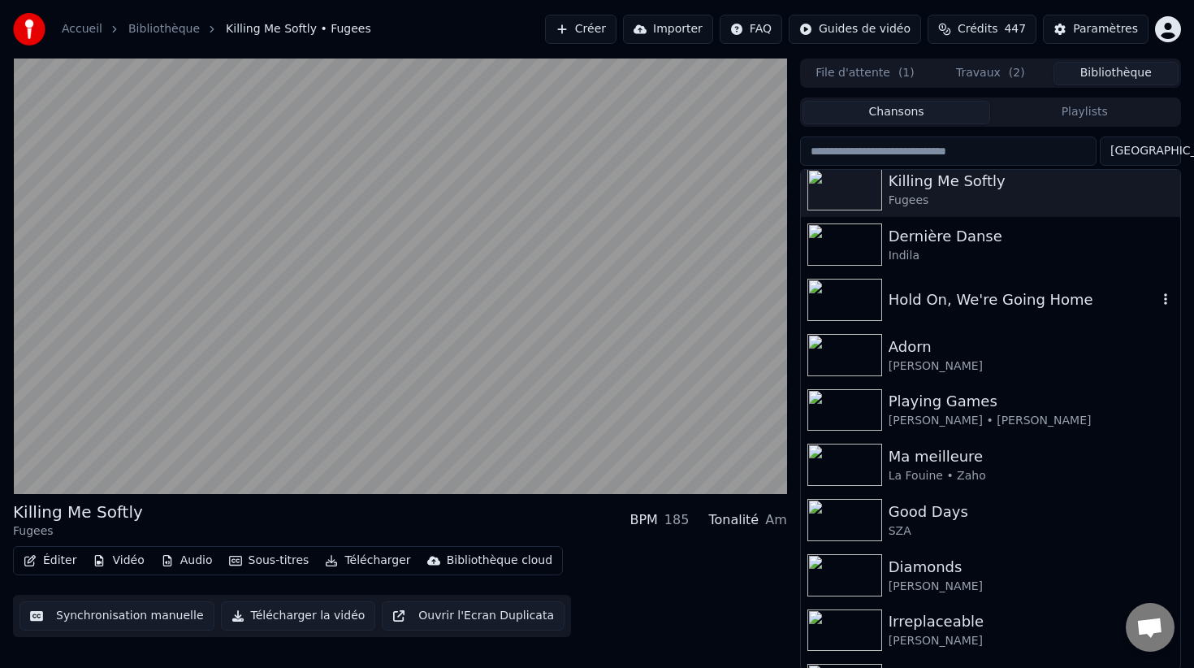
click at [964, 309] on div "Hold On, We're Going Home" at bounding box center [1023, 299] width 269 height 23
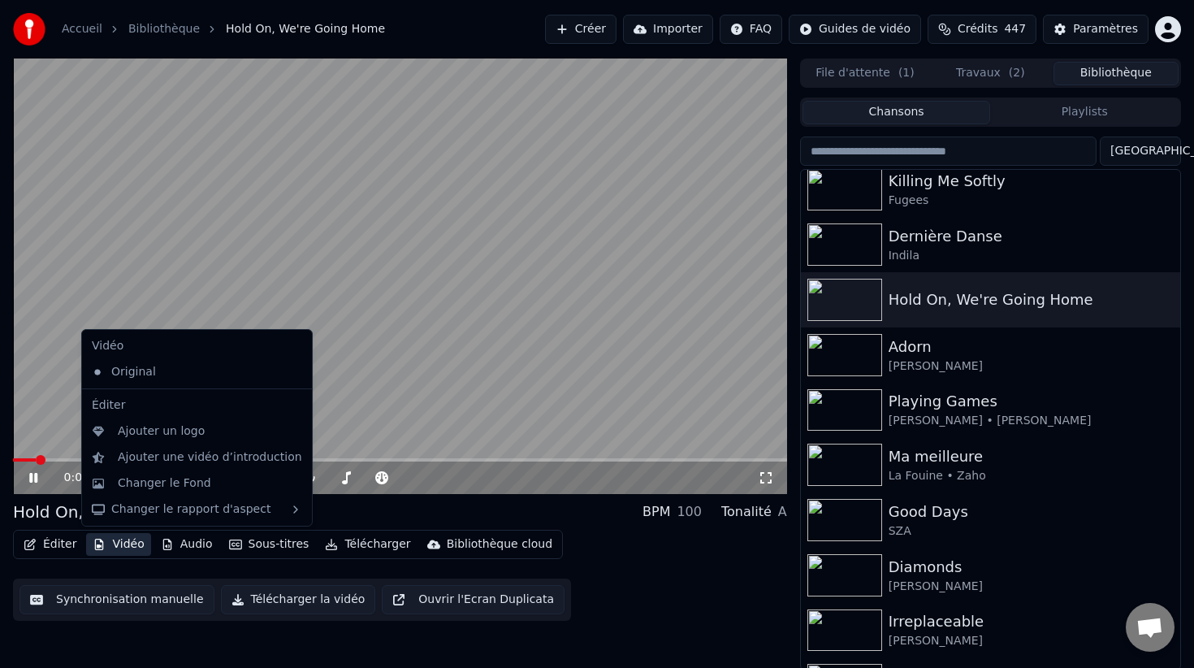
click at [126, 549] on button "Vidéo" at bounding box center [118, 544] width 64 height 23
click at [240, 484] on div "Changer le Fond" at bounding box center [210, 483] width 184 height 16
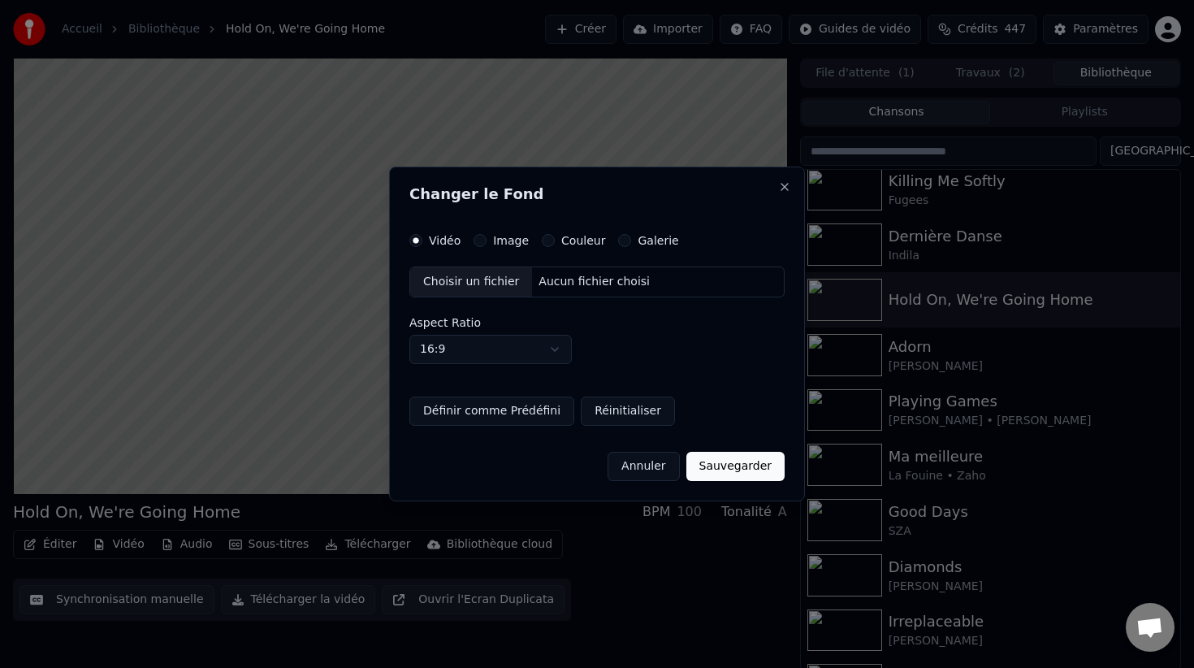
click at [586, 230] on div "Changer le Fond Vidéo Image Couleur Galerie Choisir un fichier Aucun fichier ch…" at bounding box center [597, 334] width 416 height 335
click at [586, 240] on label "Couleur" at bounding box center [583, 240] width 44 height 11
click at [555, 240] on button "Couleur" at bounding box center [548, 240] width 13 height 13
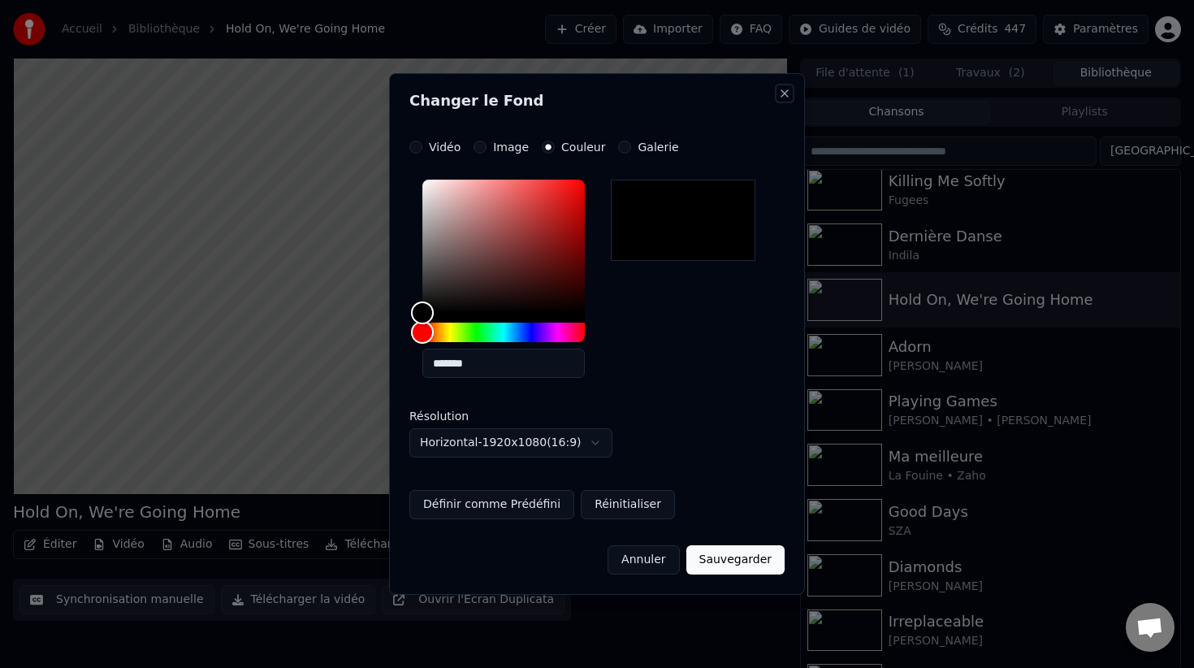
click at [785, 98] on button "Close" at bounding box center [784, 93] width 13 height 13
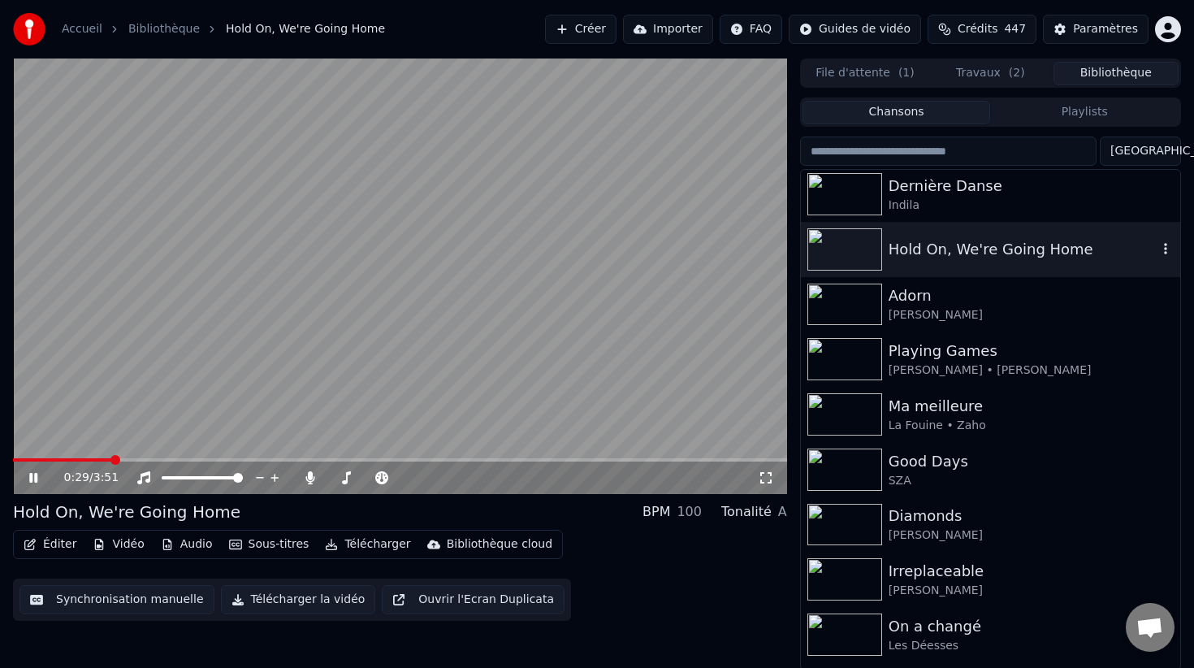
scroll to position [179, 0]
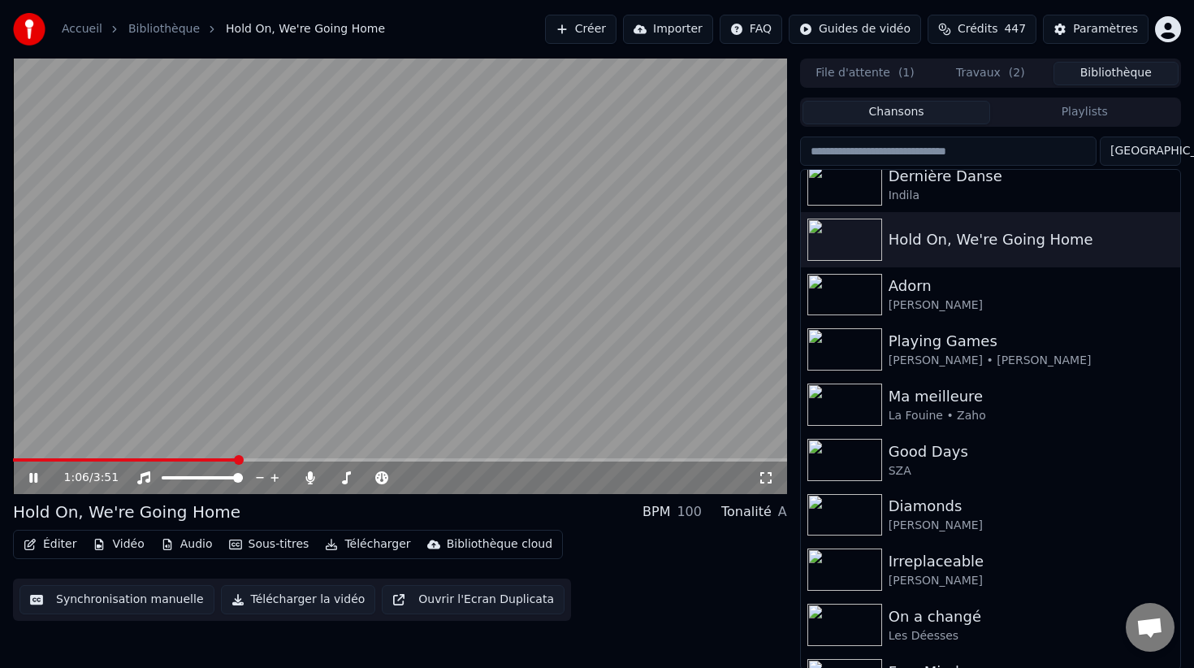
click at [557, 331] on video at bounding box center [400, 275] width 774 height 435
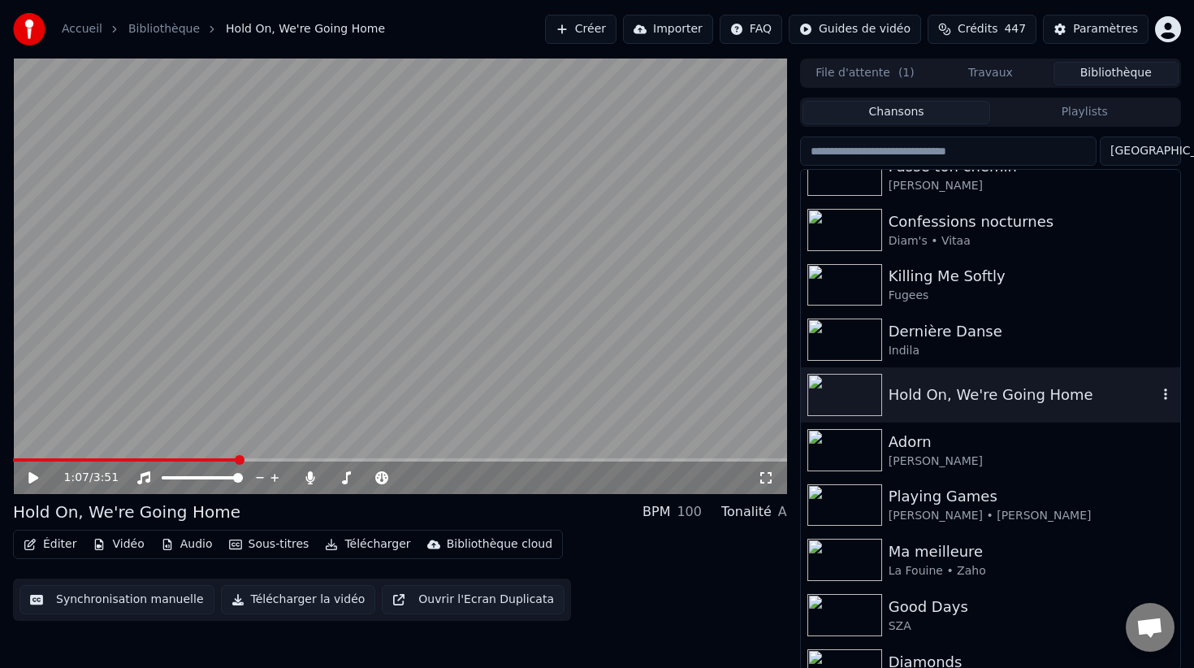
scroll to position [0, 0]
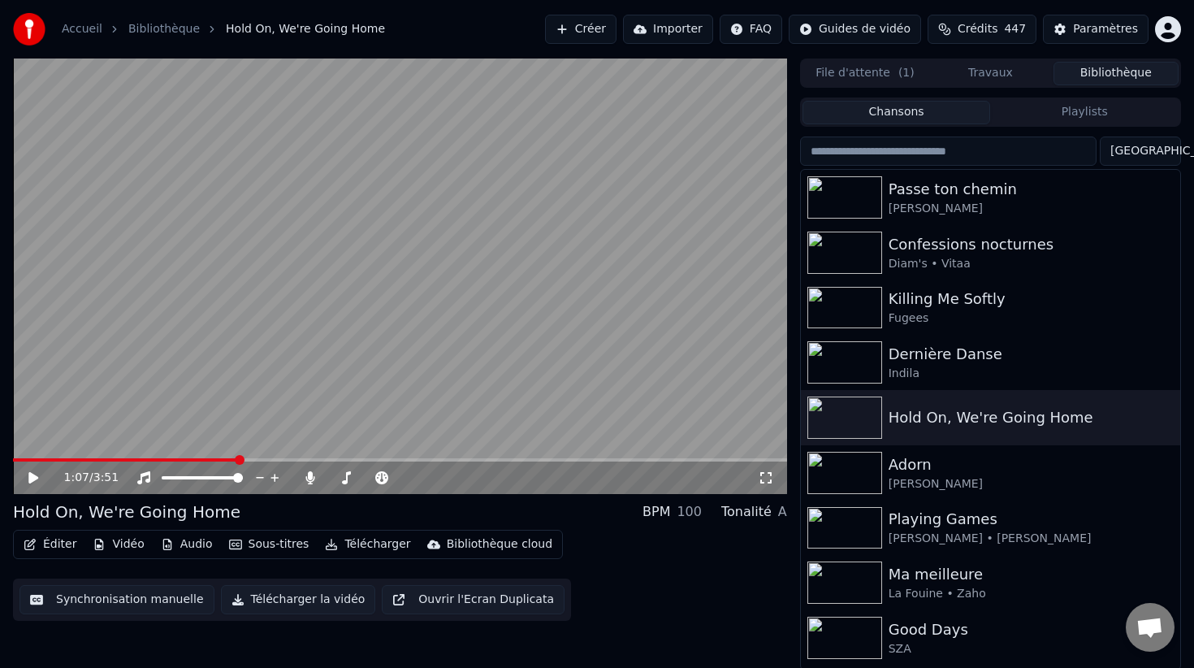
click at [1020, 4] on div "Accueil Bibliothèque Hold On, We're Going Home Créer Importer FAQ Guides de vid…" at bounding box center [597, 29] width 1194 height 58
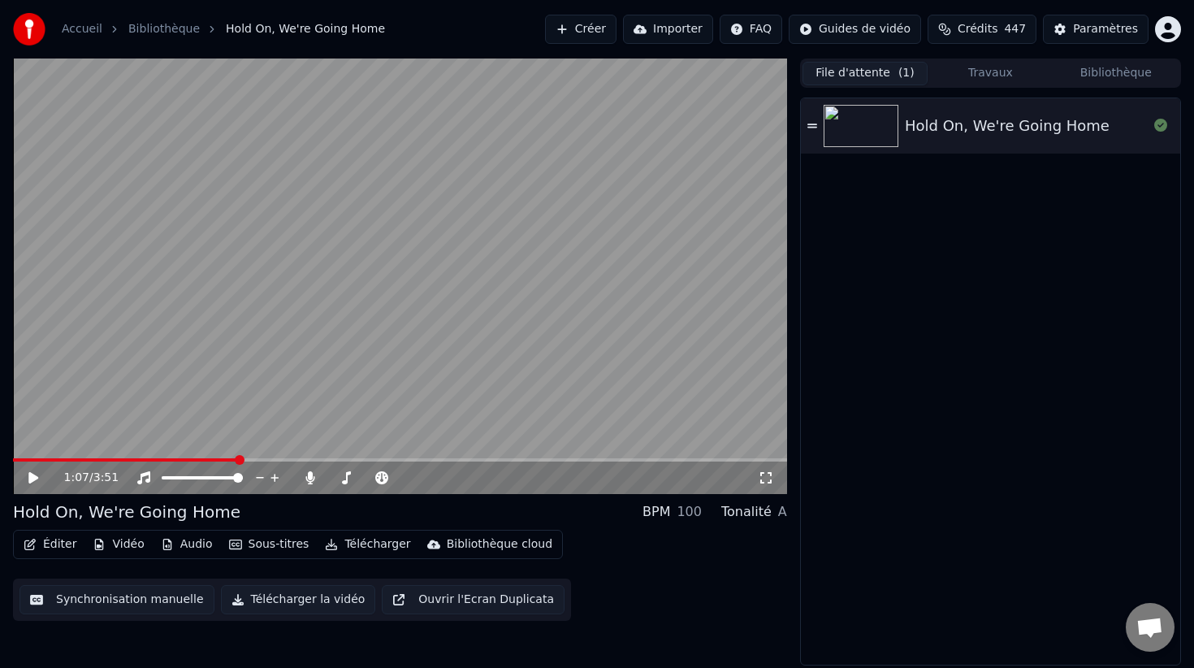
click at [867, 84] on button "File d'attente ( 1 )" at bounding box center [864, 74] width 125 height 24
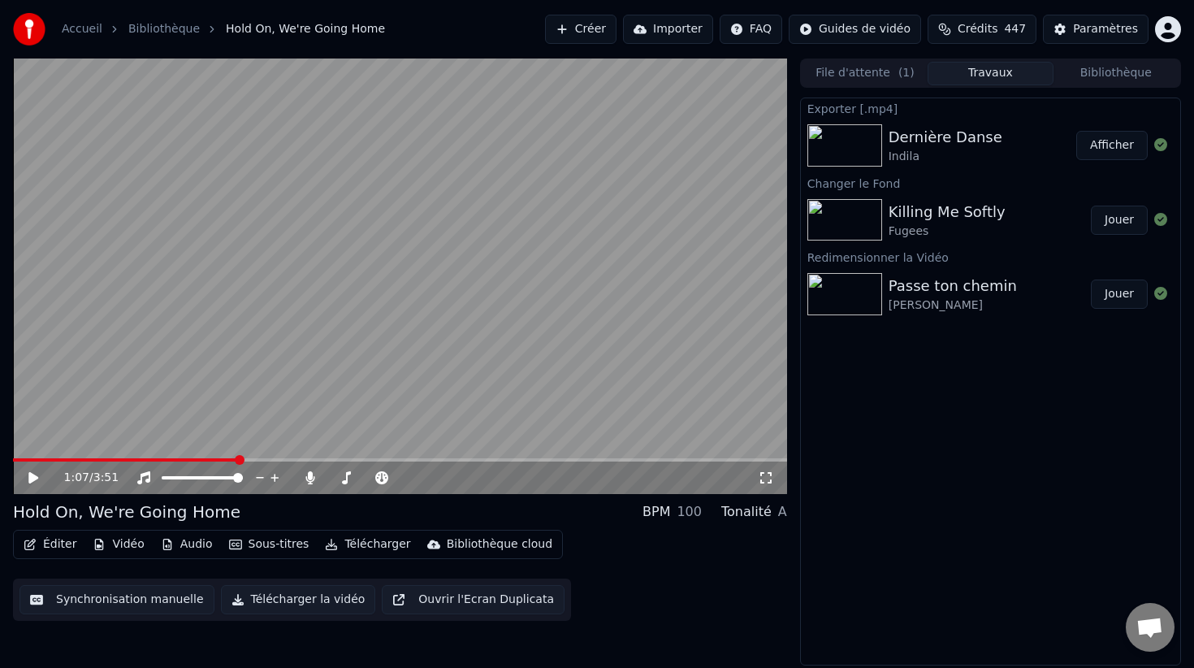
click at [1005, 79] on button "Travaux" at bounding box center [990, 74] width 125 height 24
click at [1123, 296] on button "Jouer" at bounding box center [1119, 293] width 57 height 29
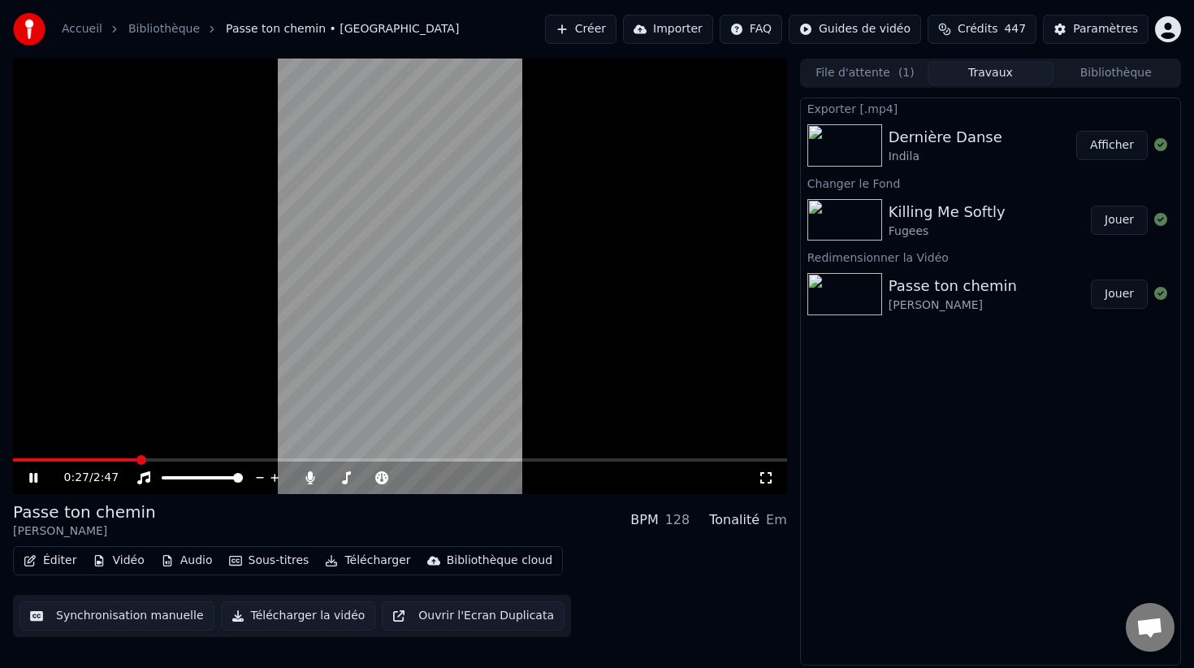
click at [136, 460] on span at bounding box center [400, 459] width 774 height 3
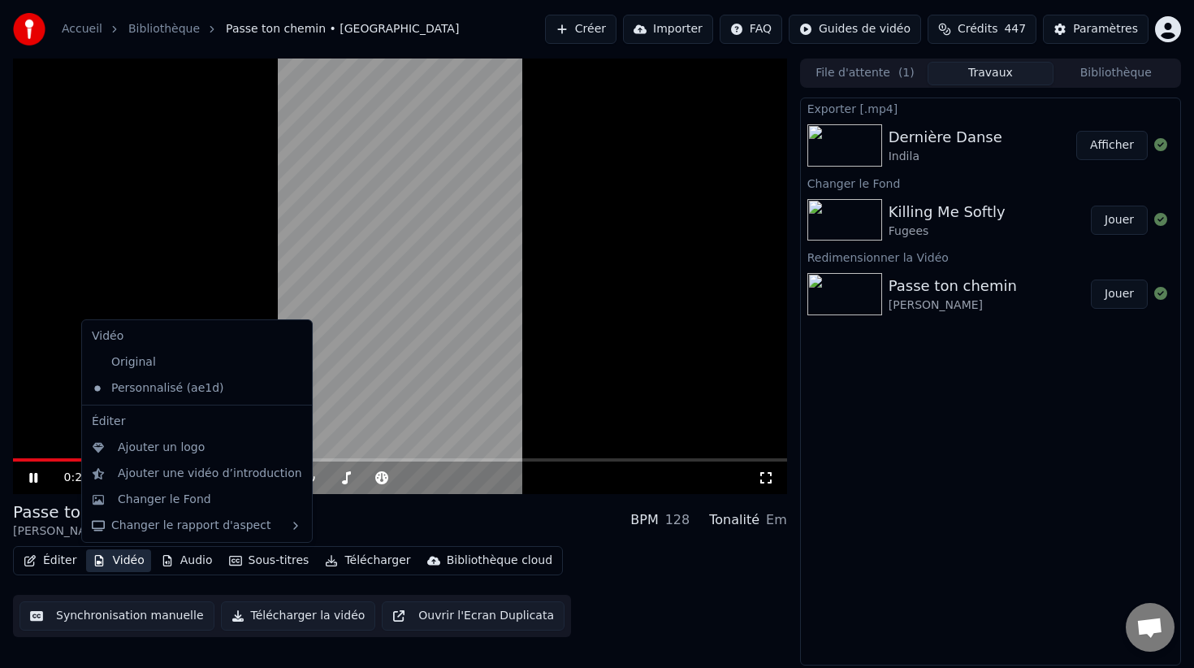
click at [121, 558] on button "Vidéo" at bounding box center [118, 560] width 64 height 23
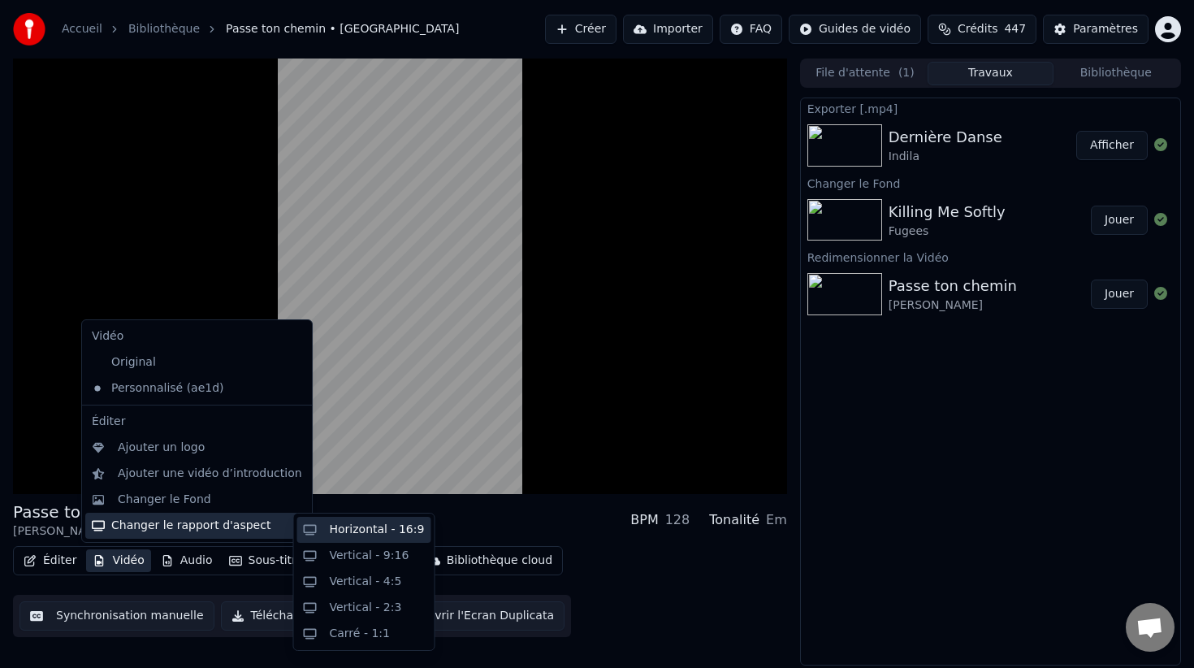
click at [369, 530] on div "Horizontal - 16:9" at bounding box center [377, 529] width 95 height 16
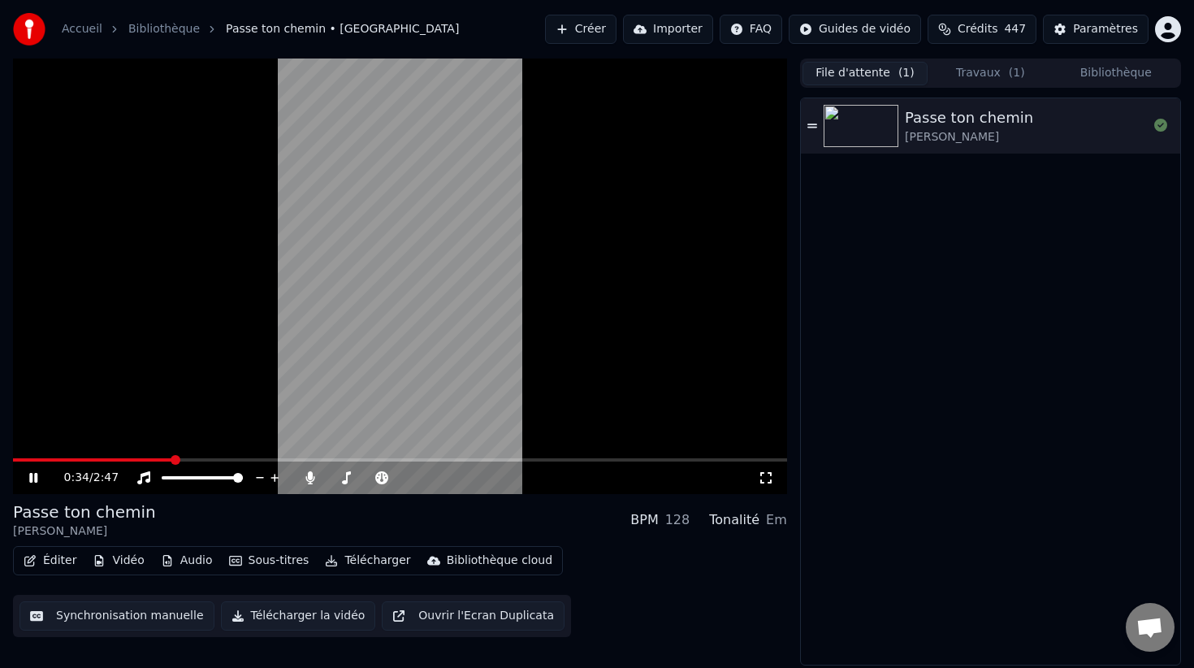
click at [890, 72] on button "File d'attente ( 1 )" at bounding box center [864, 74] width 125 height 24
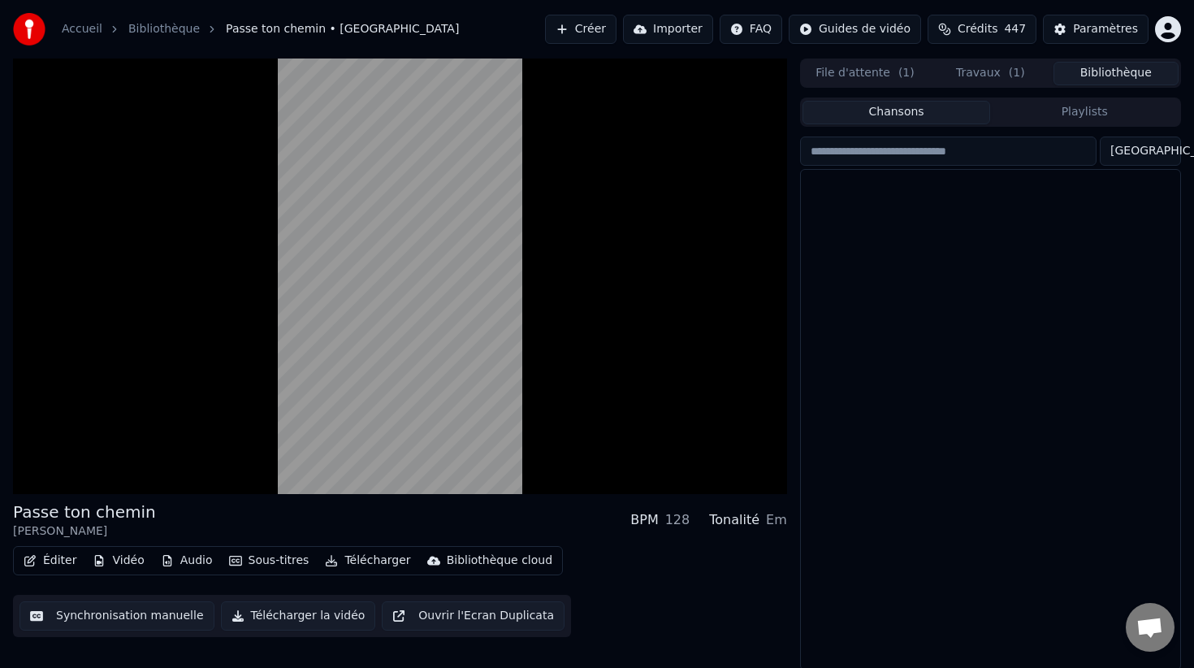
click at [1123, 80] on button "Bibliothèque" at bounding box center [1115, 74] width 125 height 24
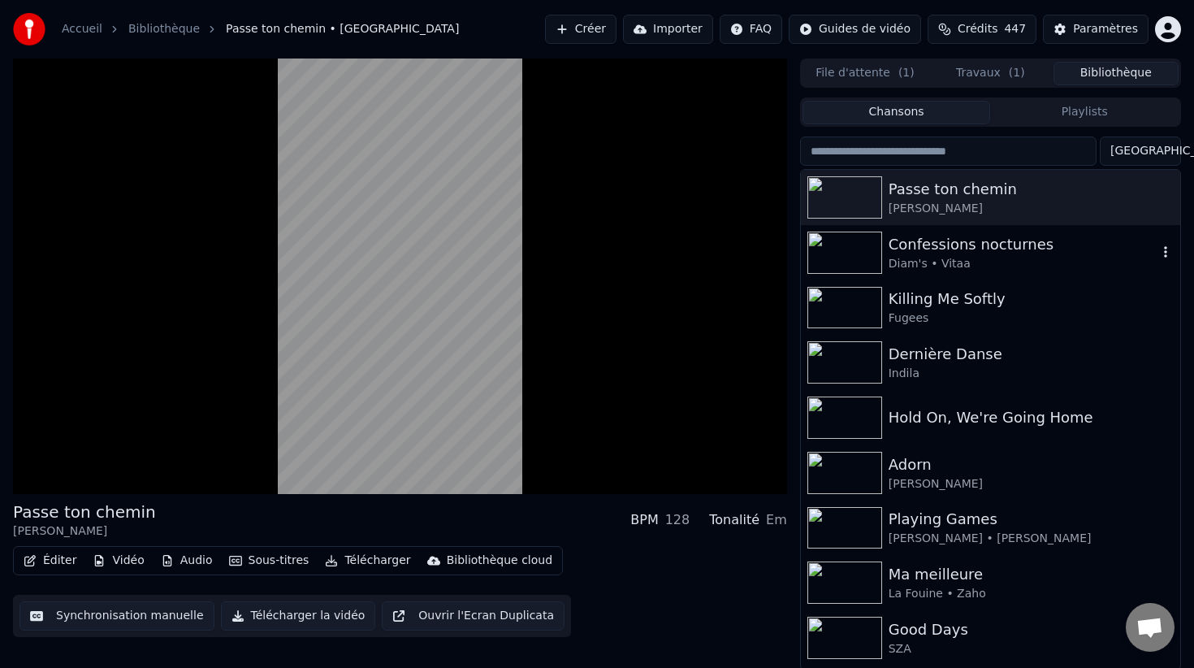
scroll to position [25, 0]
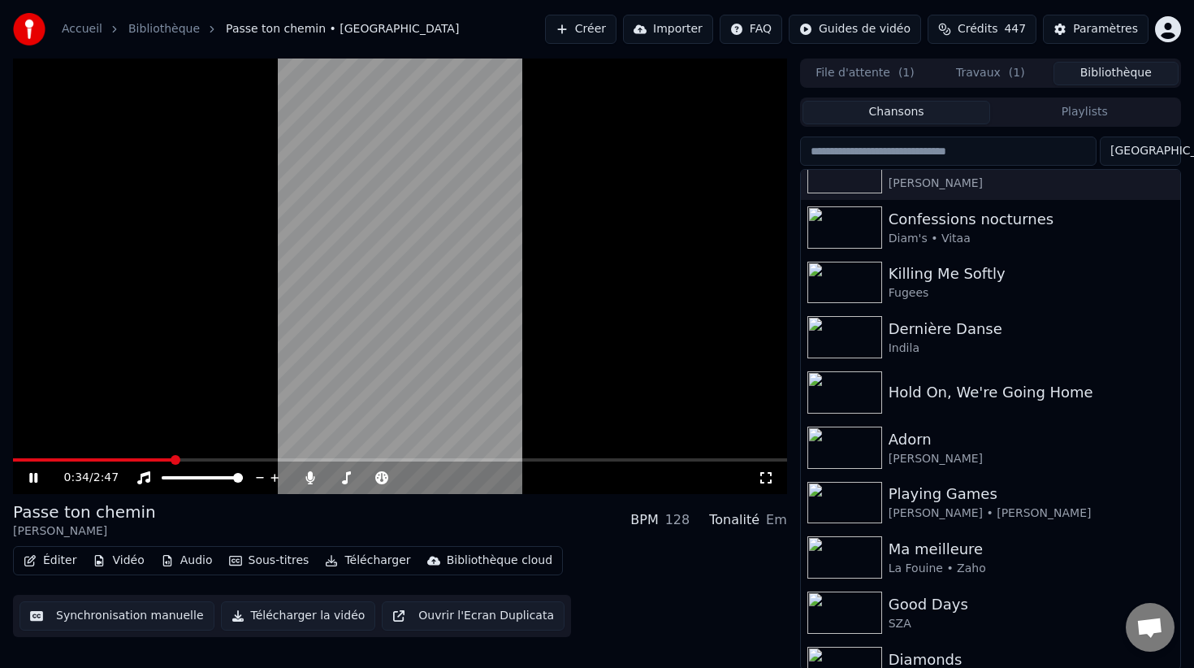
click at [595, 308] on video at bounding box center [400, 275] width 774 height 435
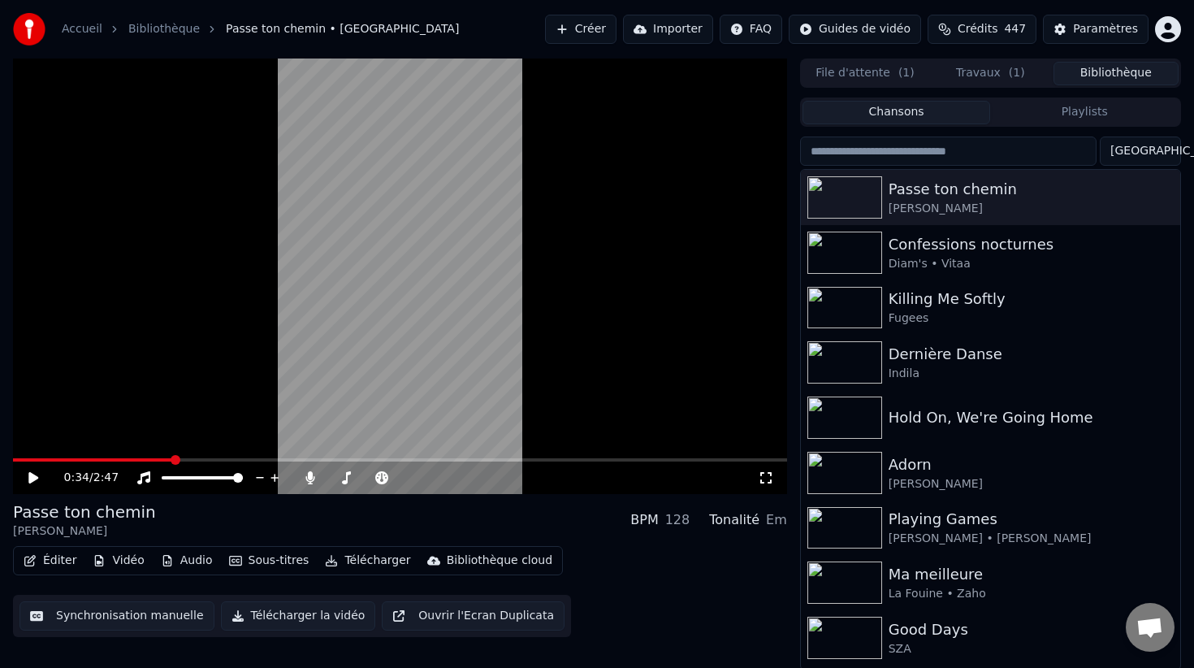
click at [890, 86] on div "File d'attente ( 1 ) Travaux ( 1 ) Bibliothèque" at bounding box center [990, 72] width 381 height 29
click at [909, 71] on span "( 1 )" at bounding box center [906, 73] width 16 height 16
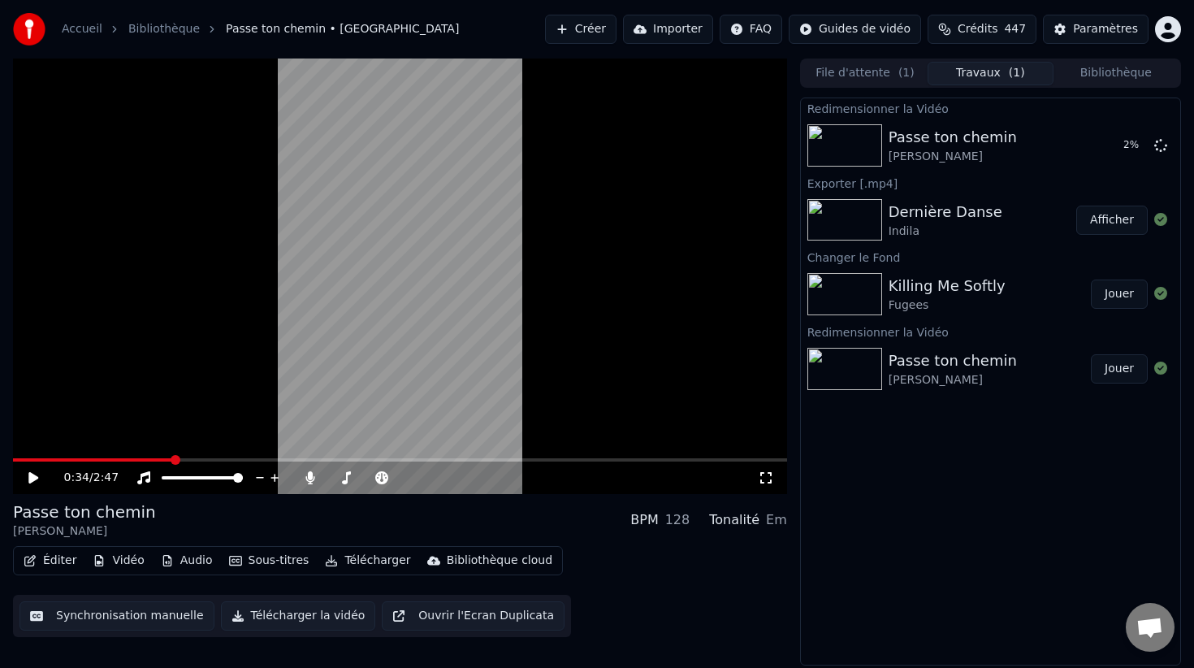
click at [980, 70] on button "Travaux ( 1 )" at bounding box center [990, 74] width 125 height 24
click at [923, 140] on div "Passe ton chemin" at bounding box center [953, 137] width 128 height 23
click at [141, 564] on button "Vidéo" at bounding box center [118, 560] width 64 height 23
click at [460, 513] on div "Passe ton chemin Lynda BPM 128 Tonalité Em" at bounding box center [400, 519] width 774 height 39
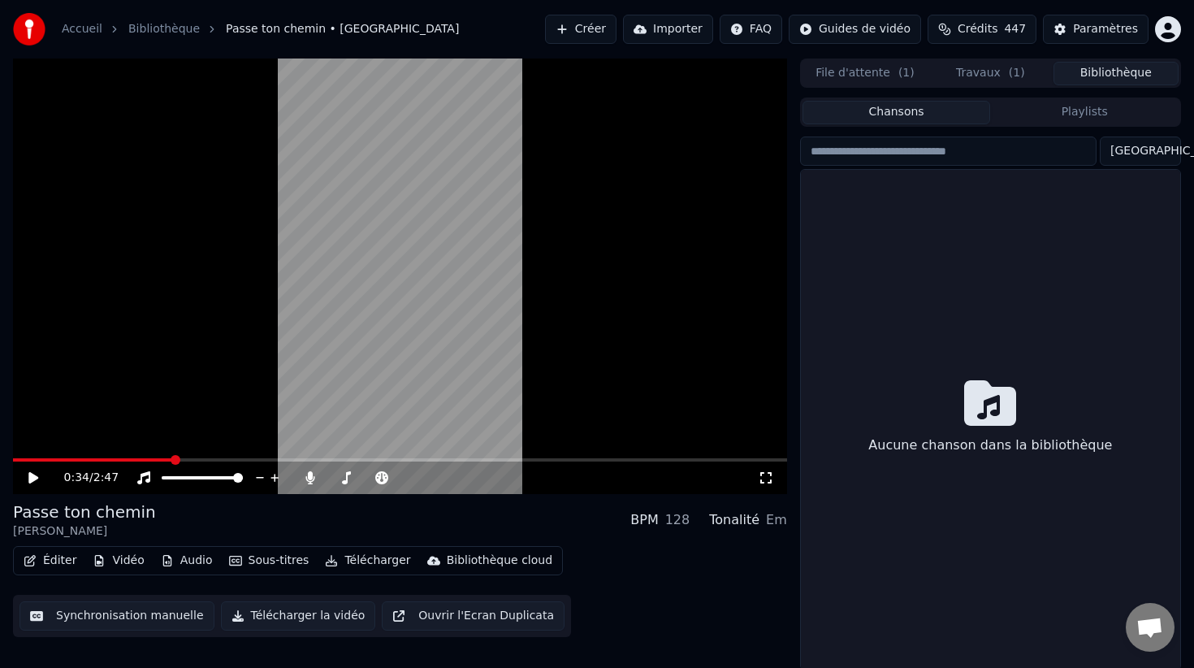
click at [1091, 71] on button "Bibliothèque" at bounding box center [1115, 74] width 125 height 24
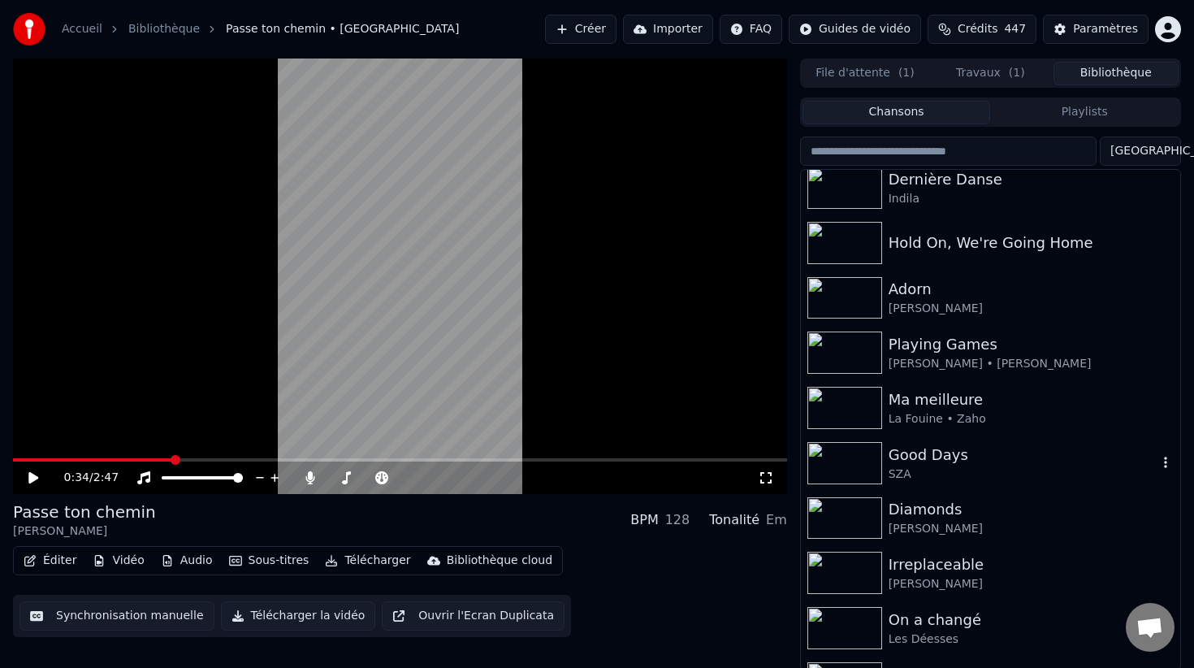
scroll to position [185, 0]
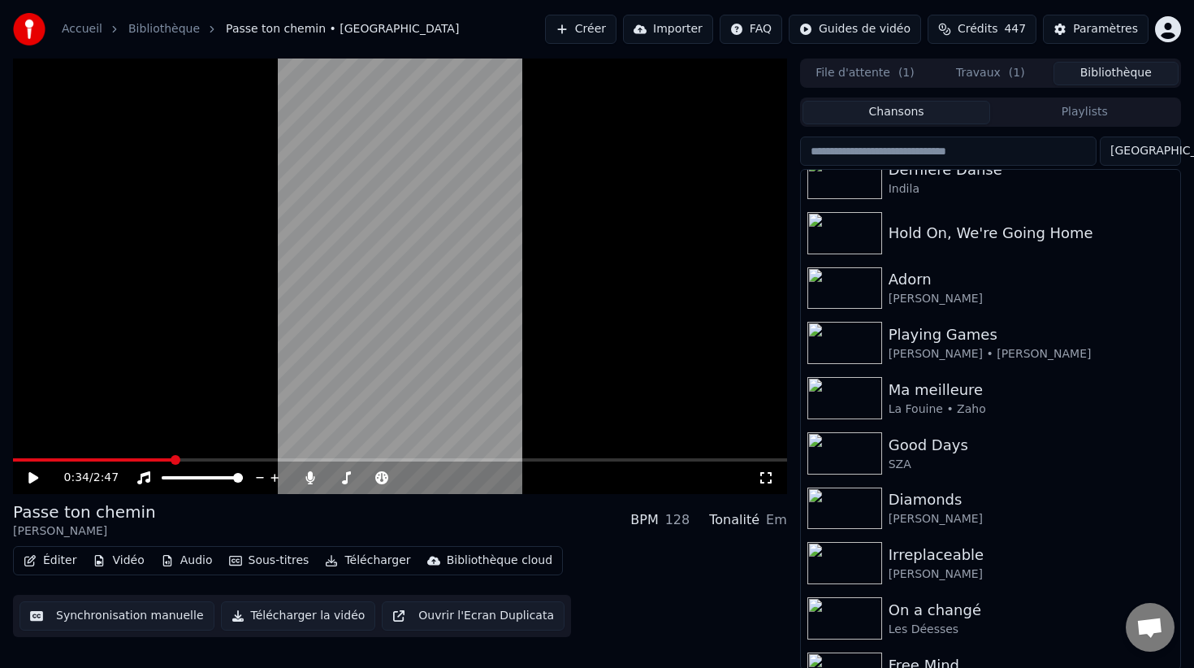
click at [906, 80] on span "( 1 )" at bounding box center [906, 73] width 16 height 16
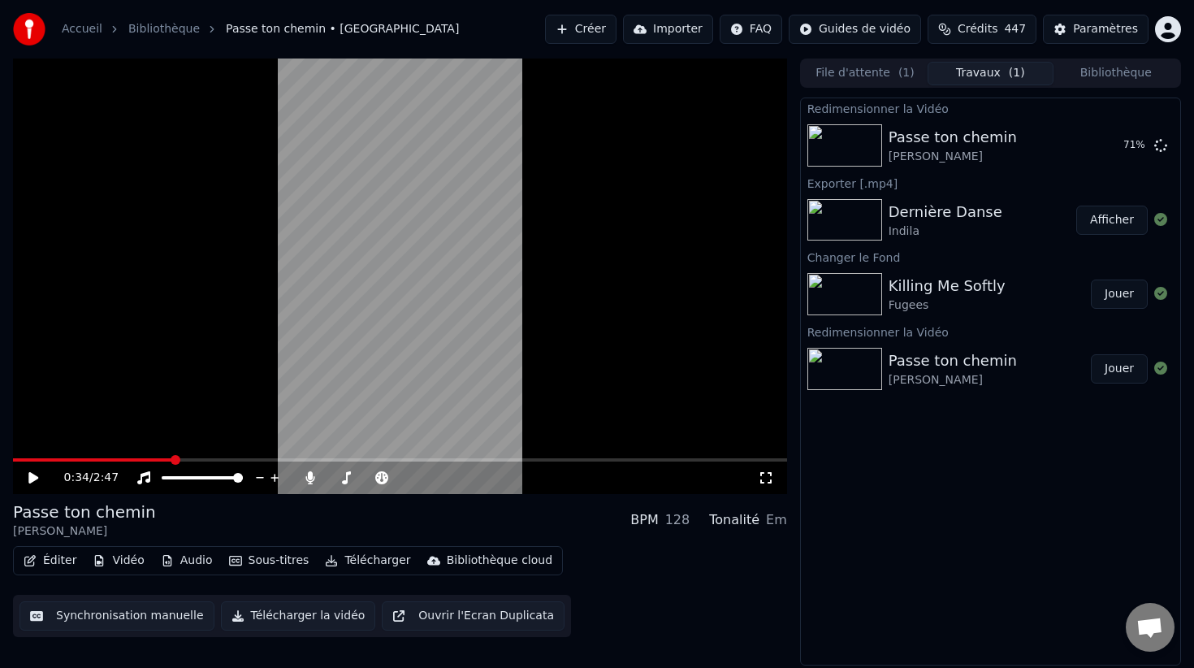
click at [977, 80] on button "Travaux ( 1 )" at bounding box center [990, 74] width 125 height 24
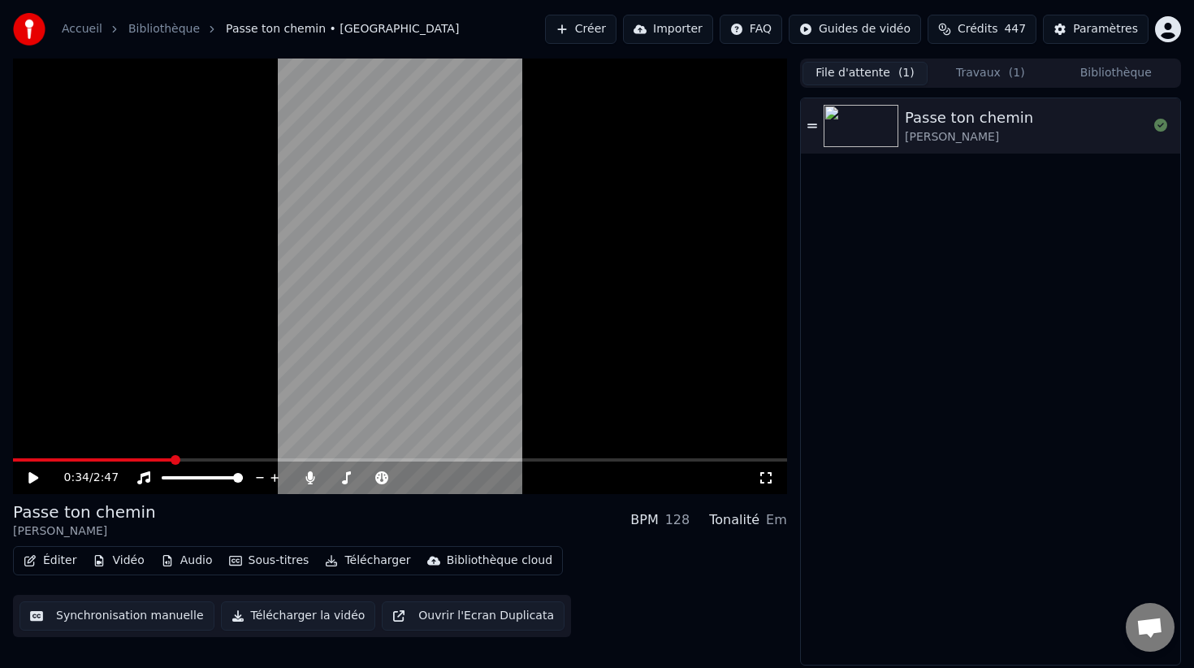
click at [906, 75] on span "( 1 )" at bounding box center [906, 73] width 16 height 16
click at [1078, 79] on button "Bibliothèque" at bounding box center [1115, 74] width 125 height 24
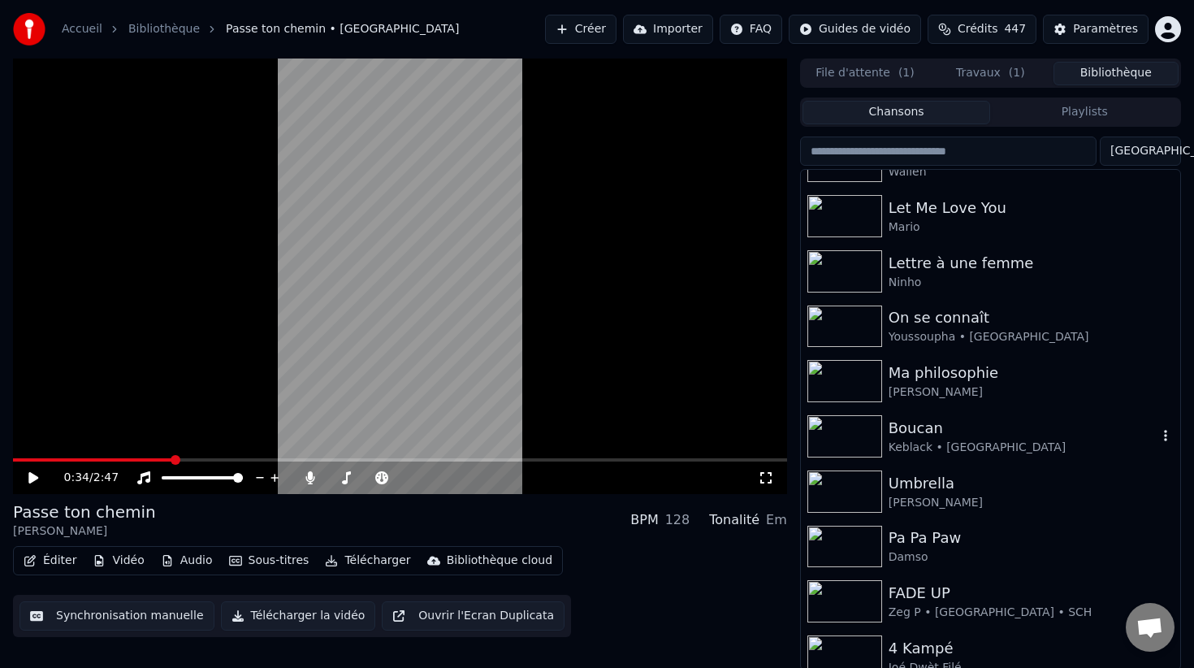
scroll to position [1224, 0]
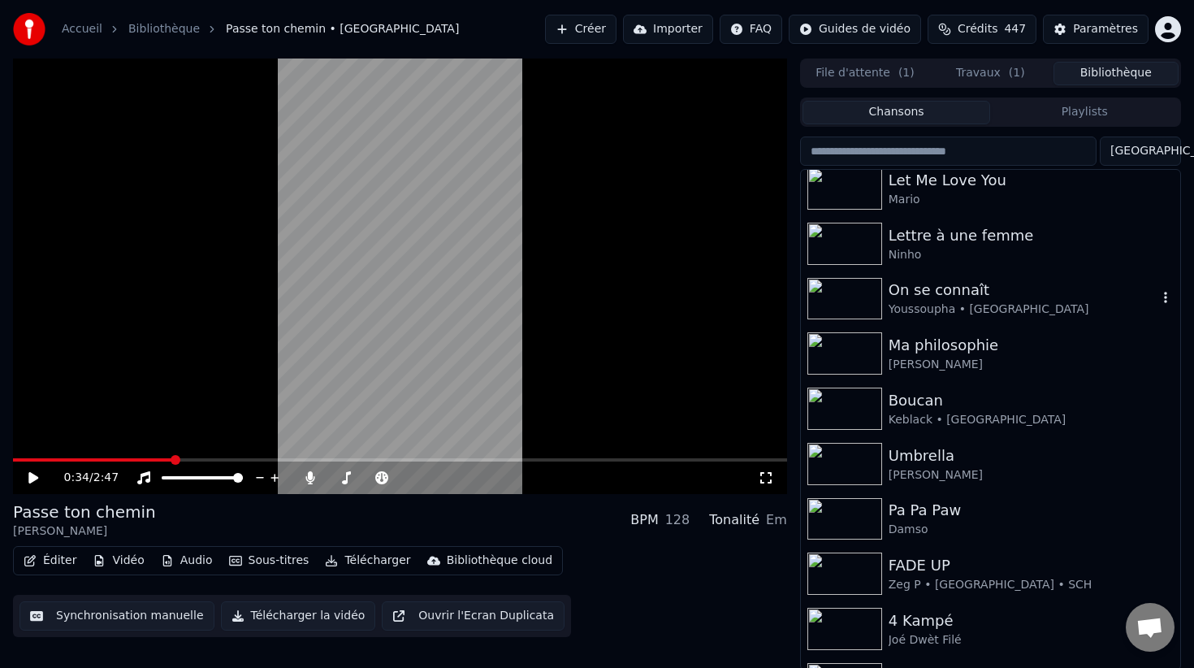
click at [950, 293] on div "On se connaît" at bounding box center [1023, 290] width 269 height 23
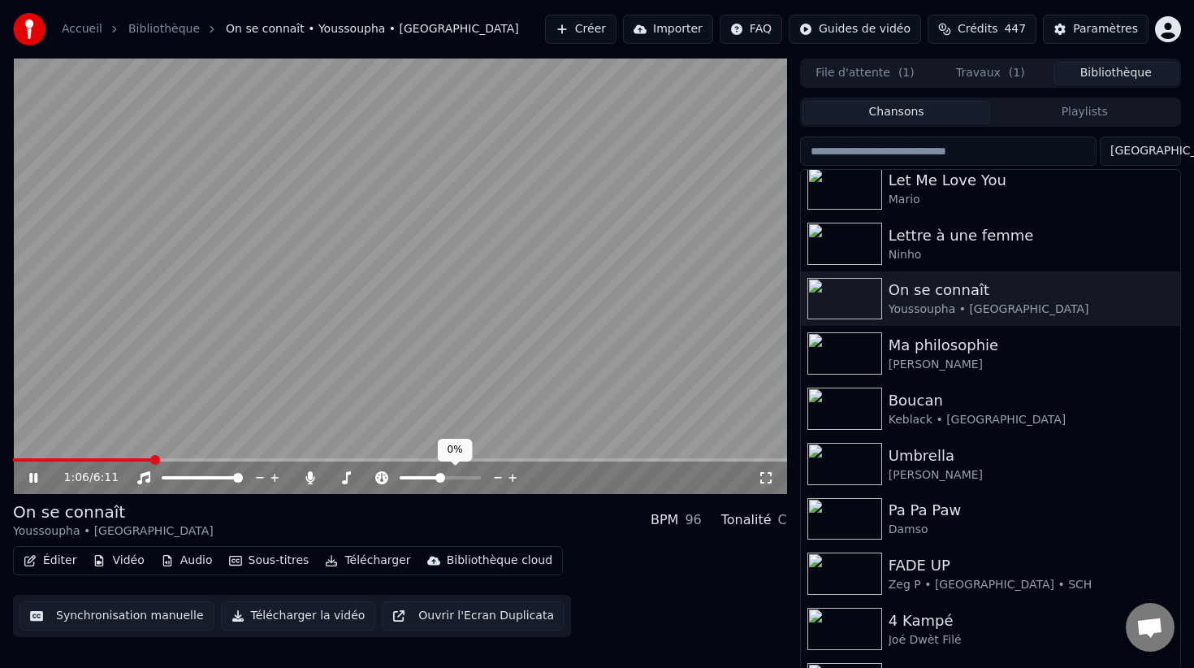
click at [439, 478] on span at bounding box center [440, 477] width 81 height 3
click at [72, 559] on button "Éditer" at bounding box center [50, 560] width 66 height 23
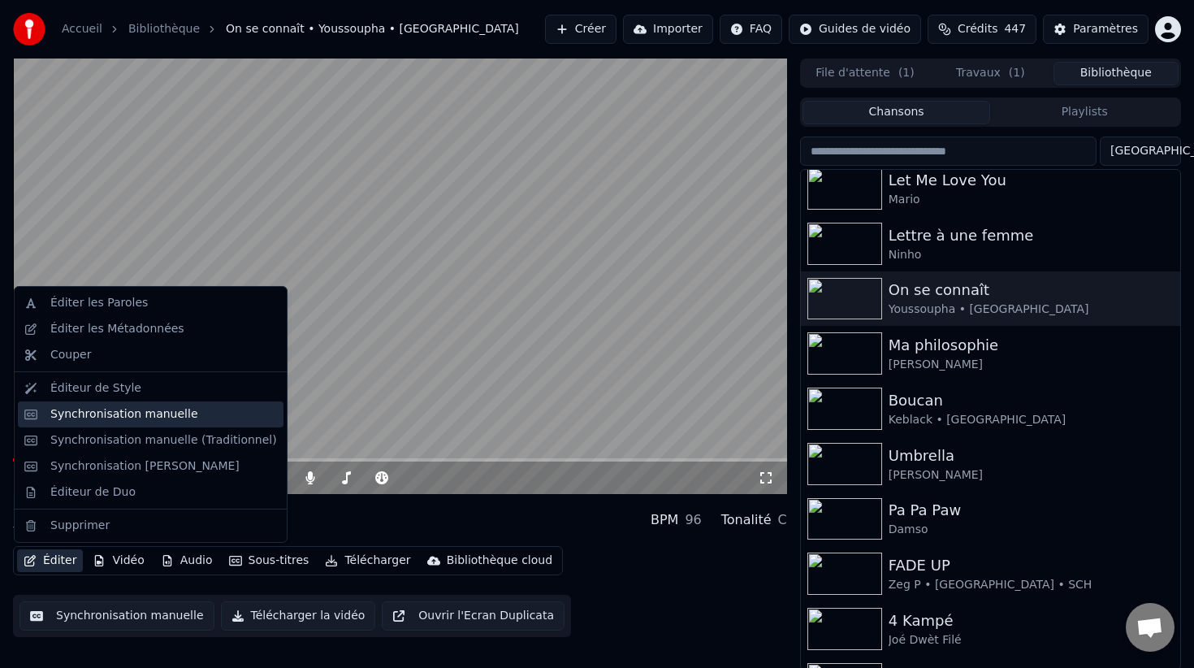
click at [186, 418] on div "Synchronisation manuelle" at bounding box center [163, 414] width 227 height 16
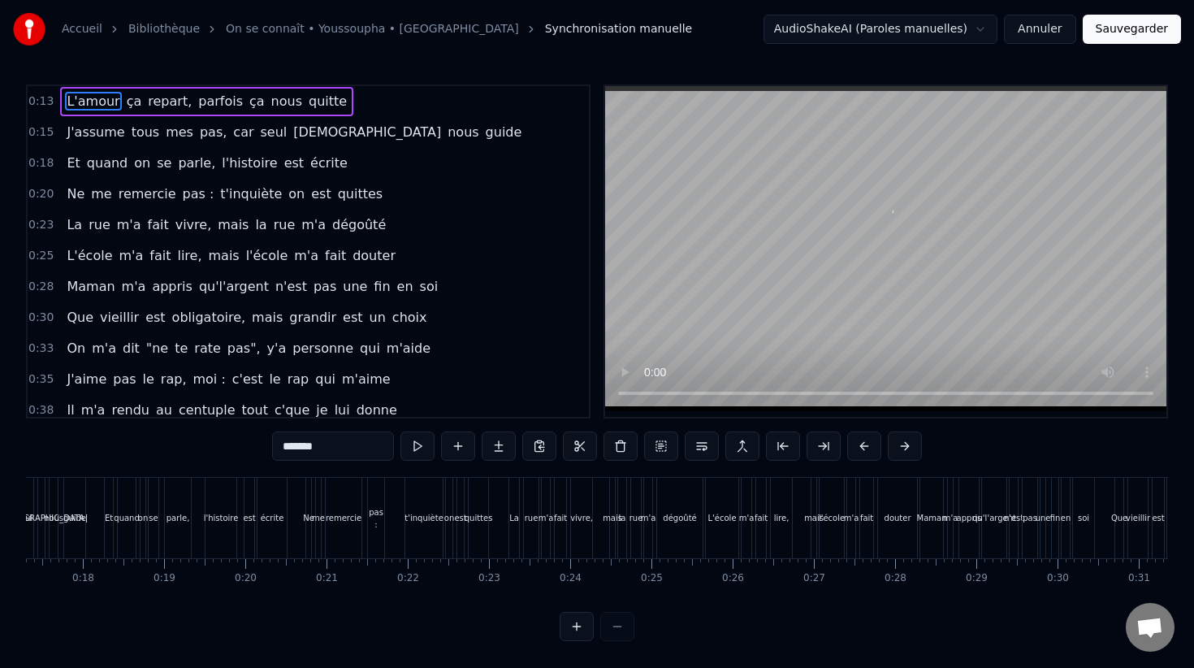
scroll to position [0, 1412]
click at [357, 27] on link "On se connaît • Youssoupha • Ayna" at bounding box center [372, 29] width 293 height 16
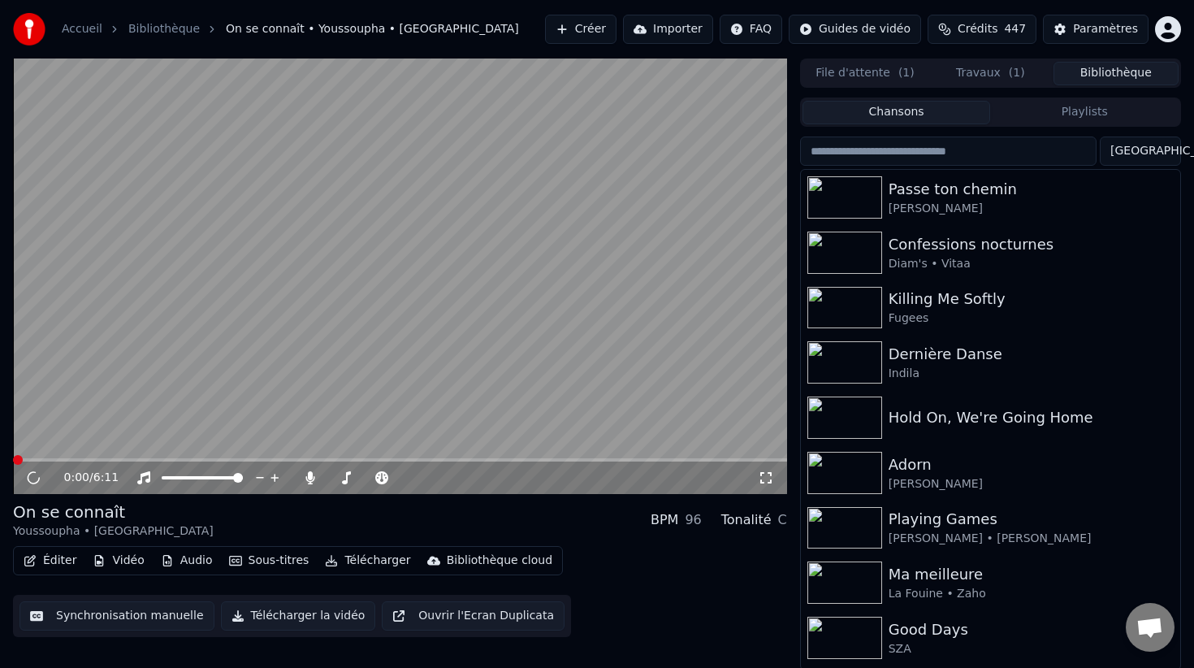
click at [62, 559] on button "Éditer" at bounding box center [50, 560] width 66 height 23
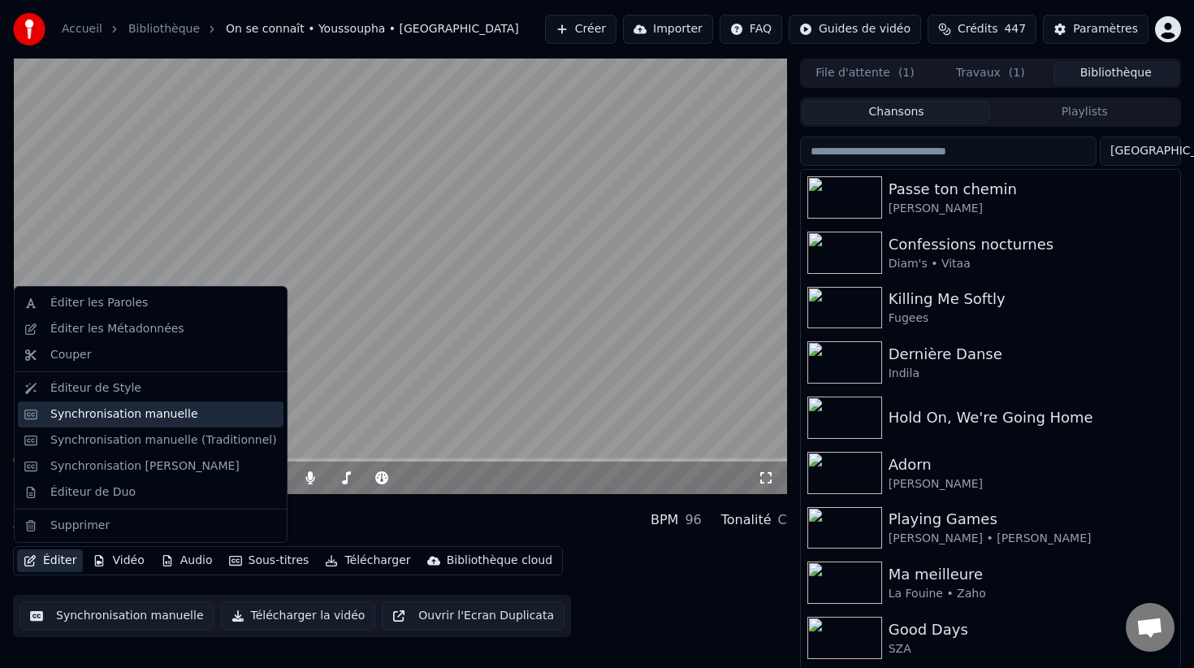
click at [187, 412] on div "Synchronisation manuelle" at bounding box center [163, 414] width 227 height 16
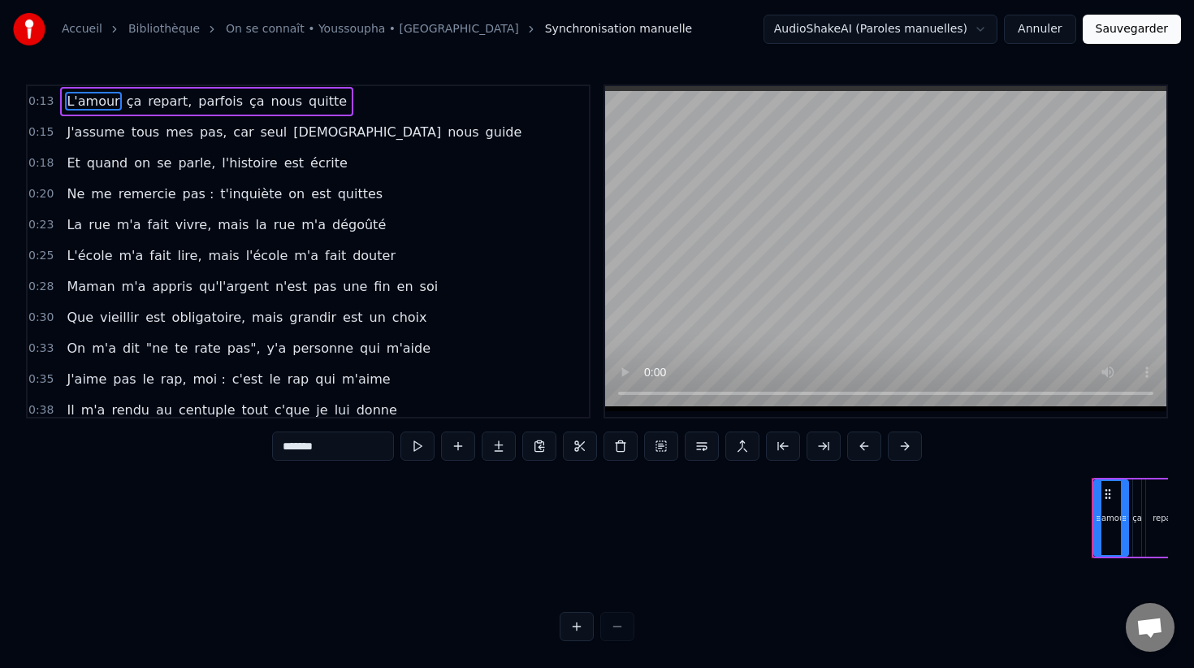
click at [388, 27] on link "On se connaît • Youssoupha • Ayna" at bounding box center [372, 29] width 293 height 16
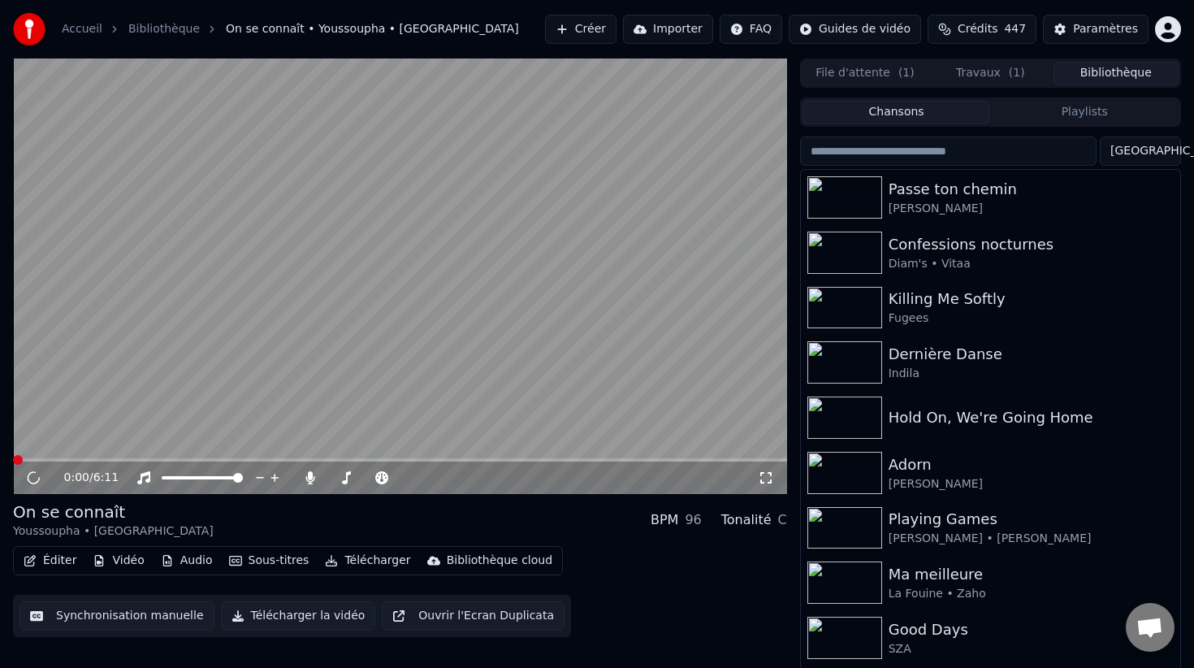
click at [68, 550] on button "Éditer" at bounding box center [50, 560] width 66 height 23
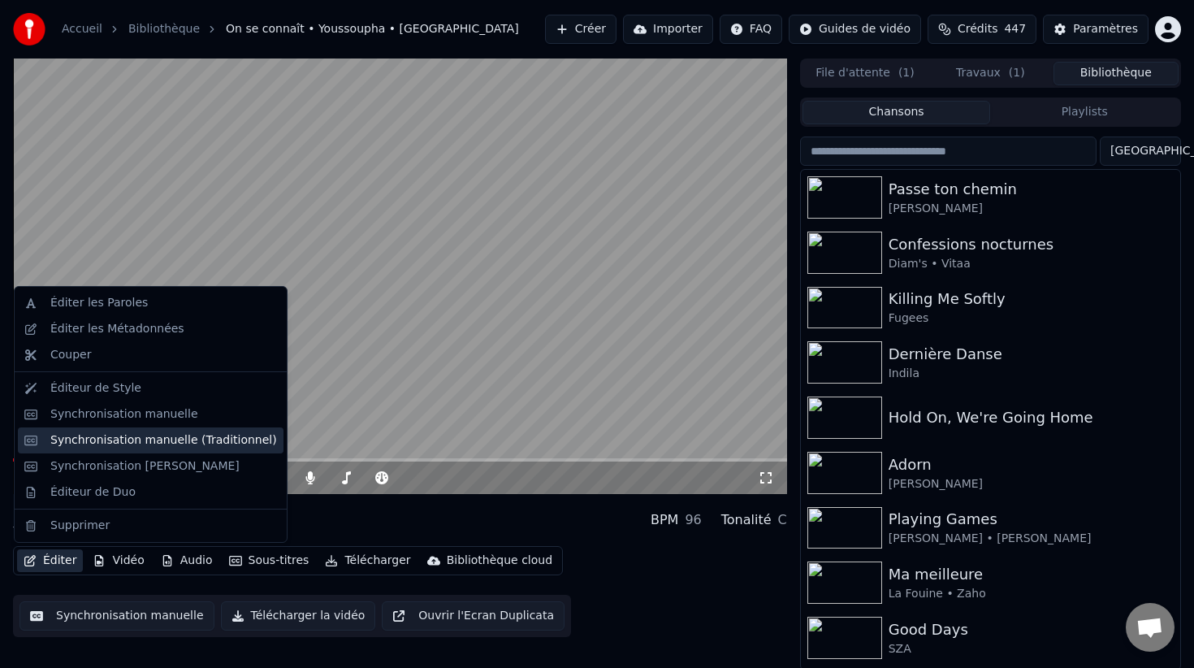
click at [201, 447] on div "Synchronisation manuelle (Traditionnel)" at bounding box center [163, 440] width 227 height 16
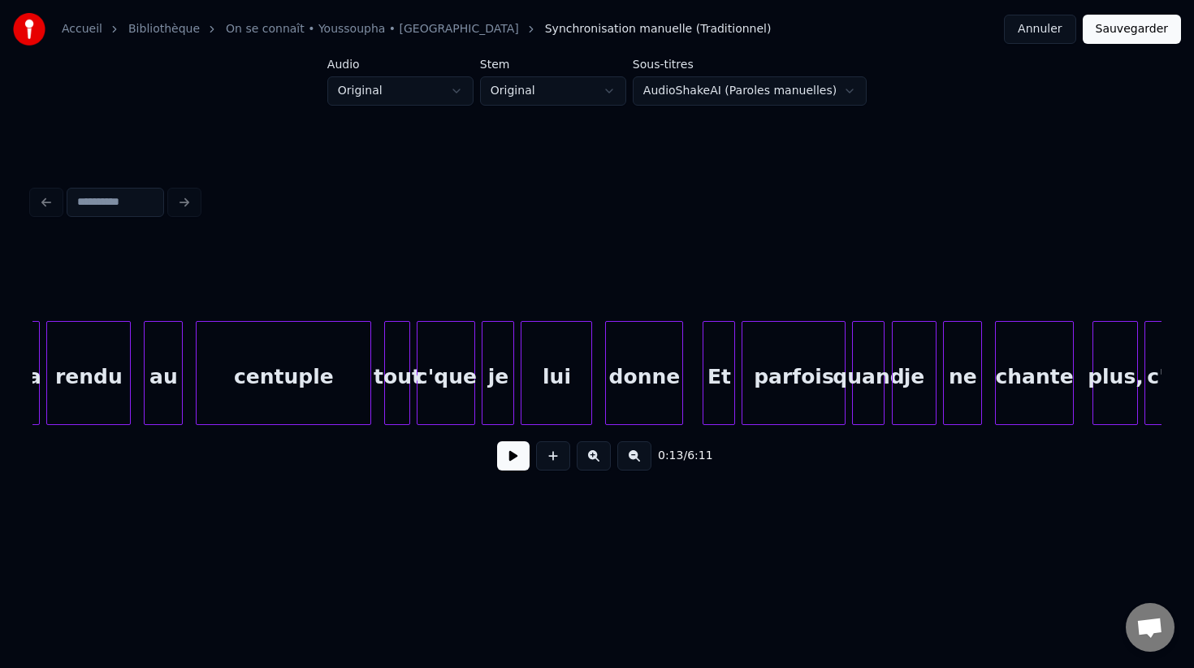
scroll to position [0, 12504]
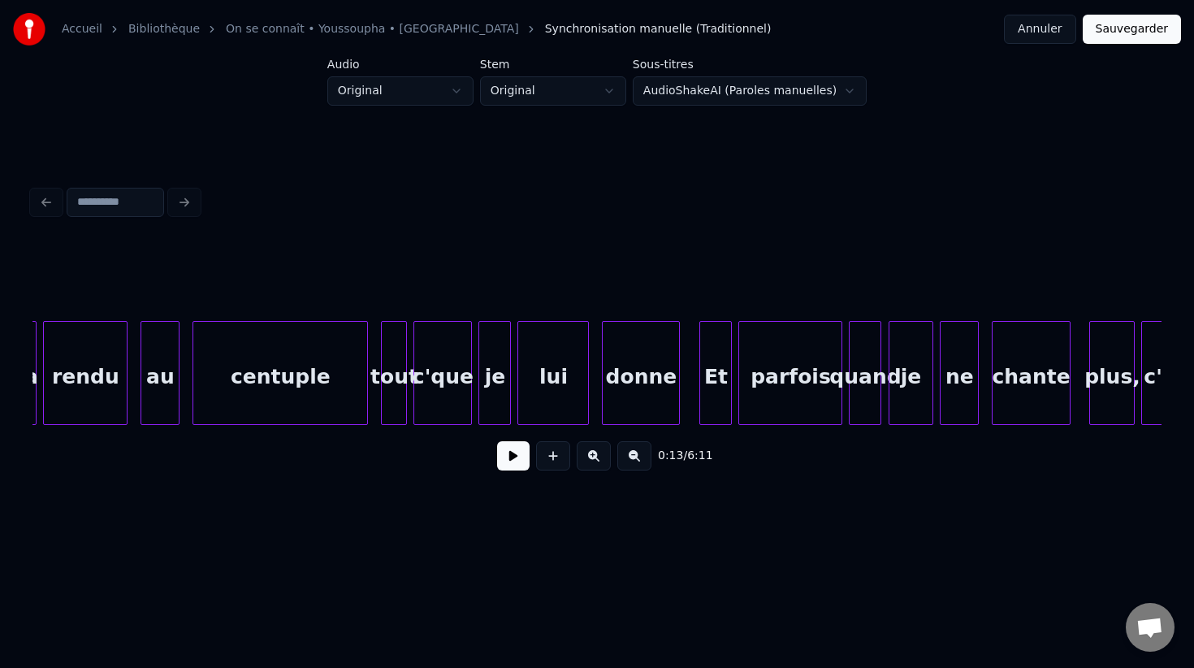
click at [531, 374] on div "lui" at bounding box center [553, 377] width 70 height 110
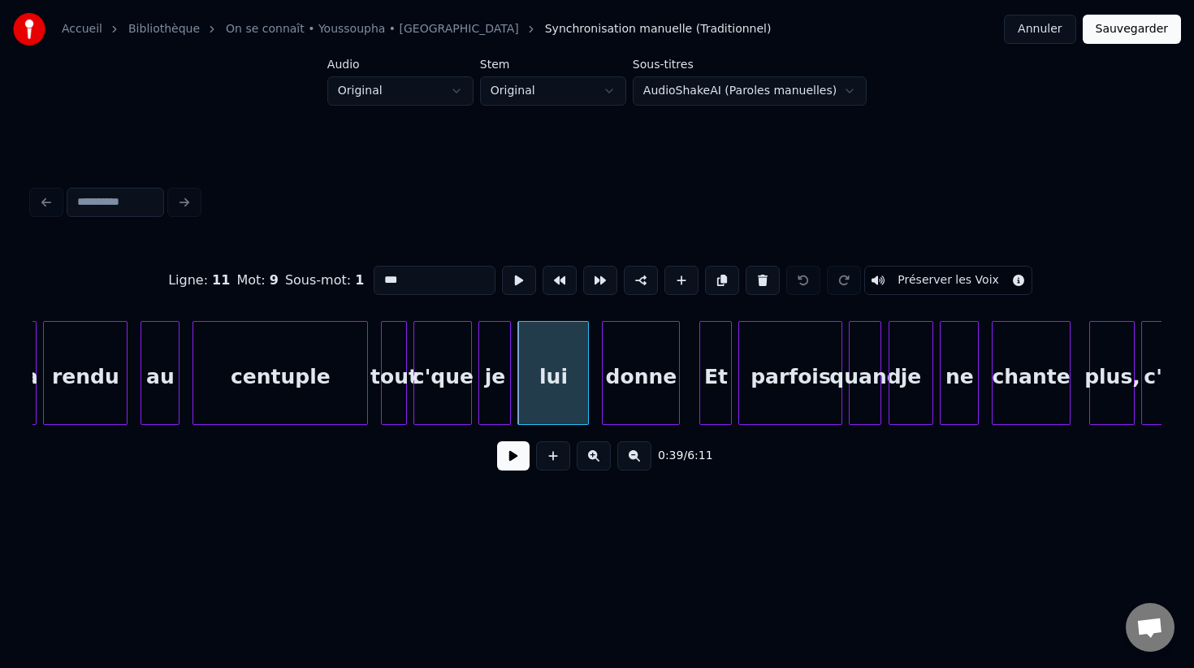
click at [510, 451] on button at bounding box center [513, 455] width 32 height 29
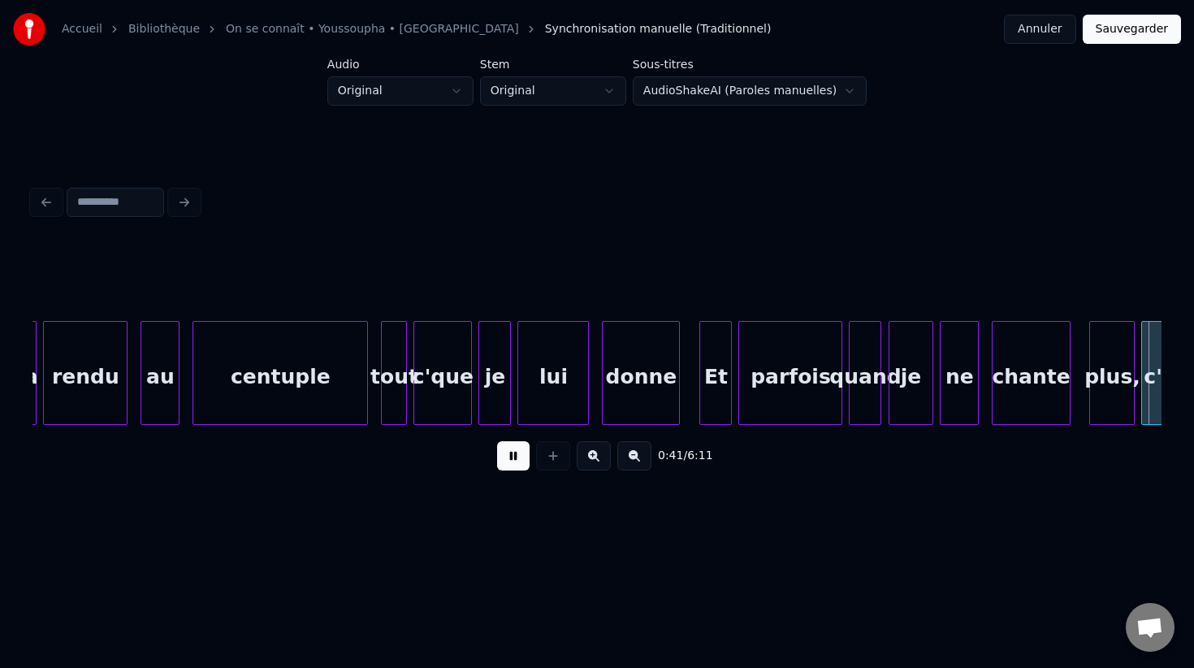
scroll to position [0, 13636]
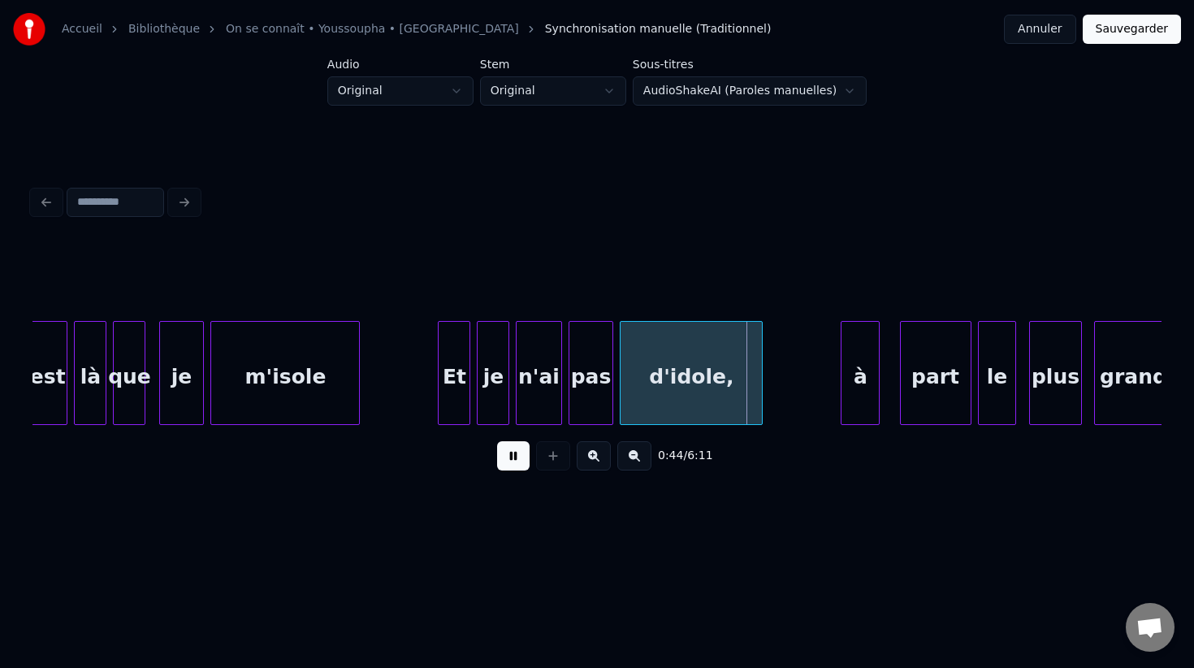
click at [510, 451] on button at bounding box center [513, 455] width 32 height 29
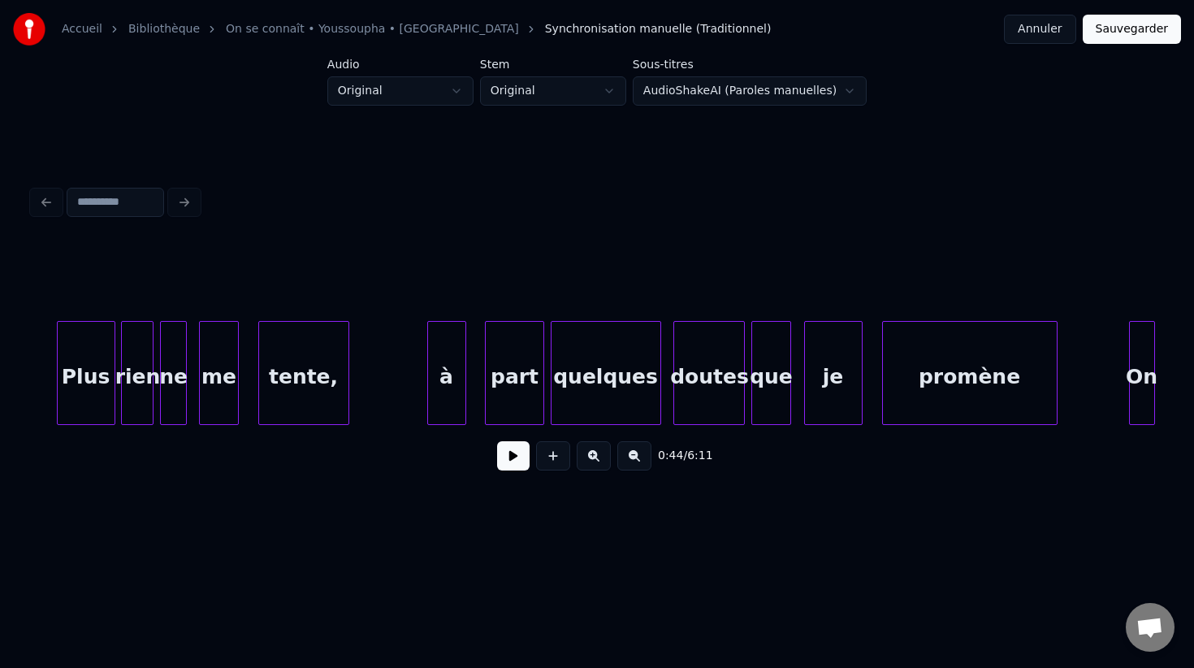
scroll to position [0, 15708]
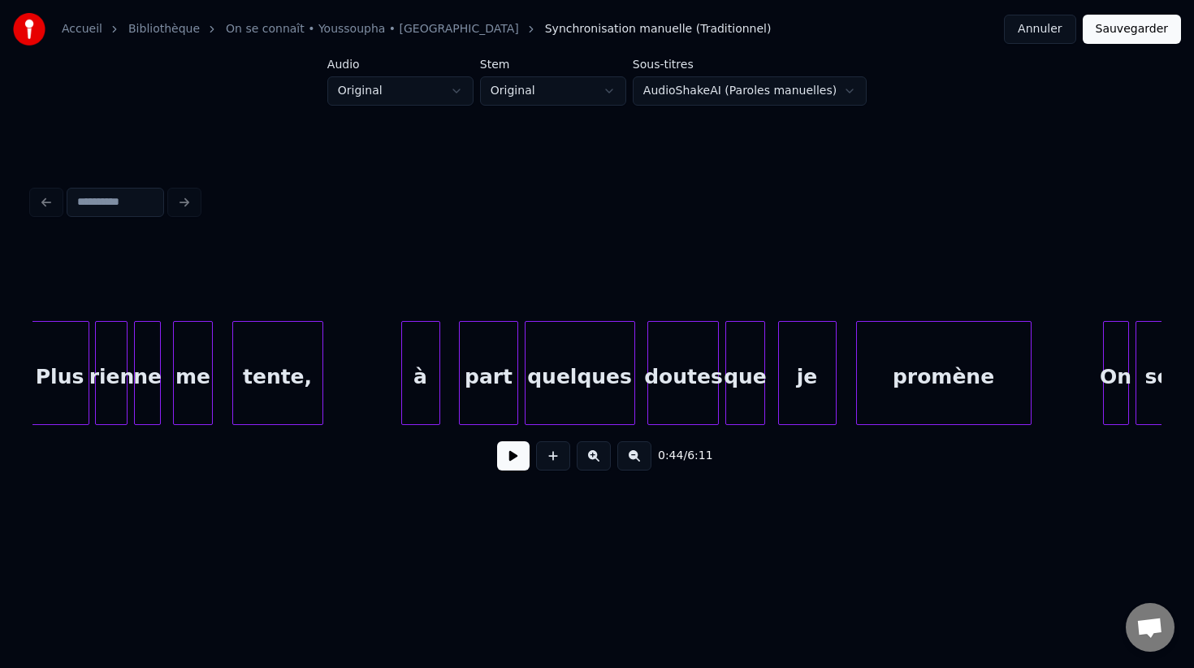
click at [602, 378] on div "quelques" at bounding box center [580, 377] width 109 height 110
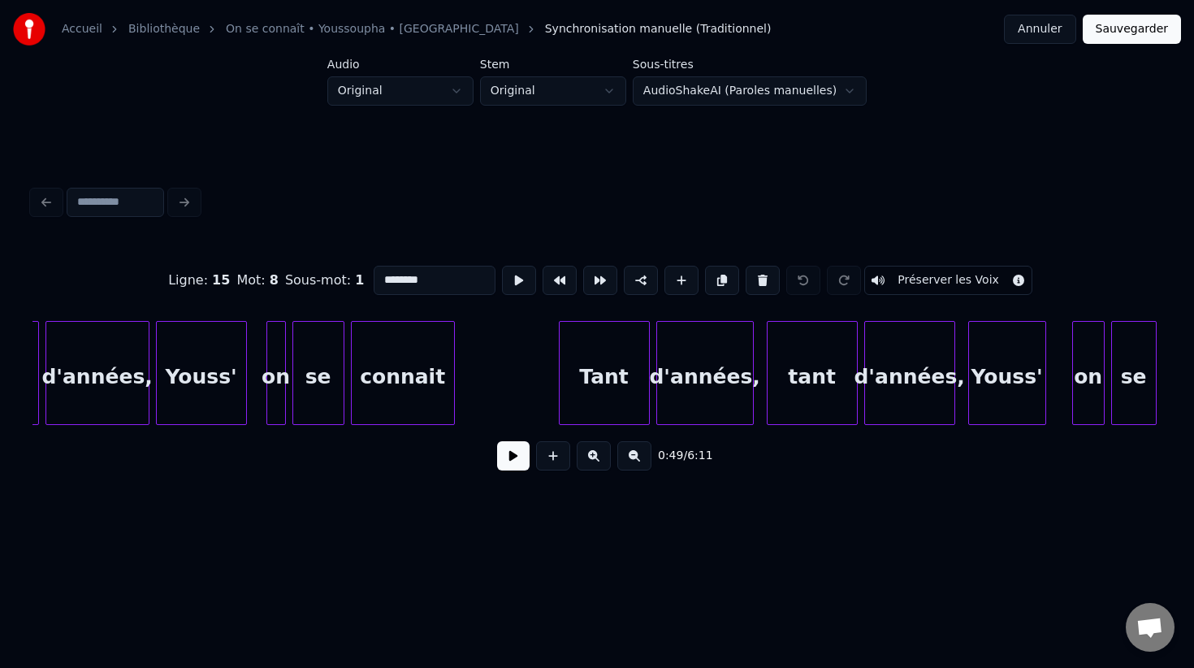
scroll to position [0, 17814]
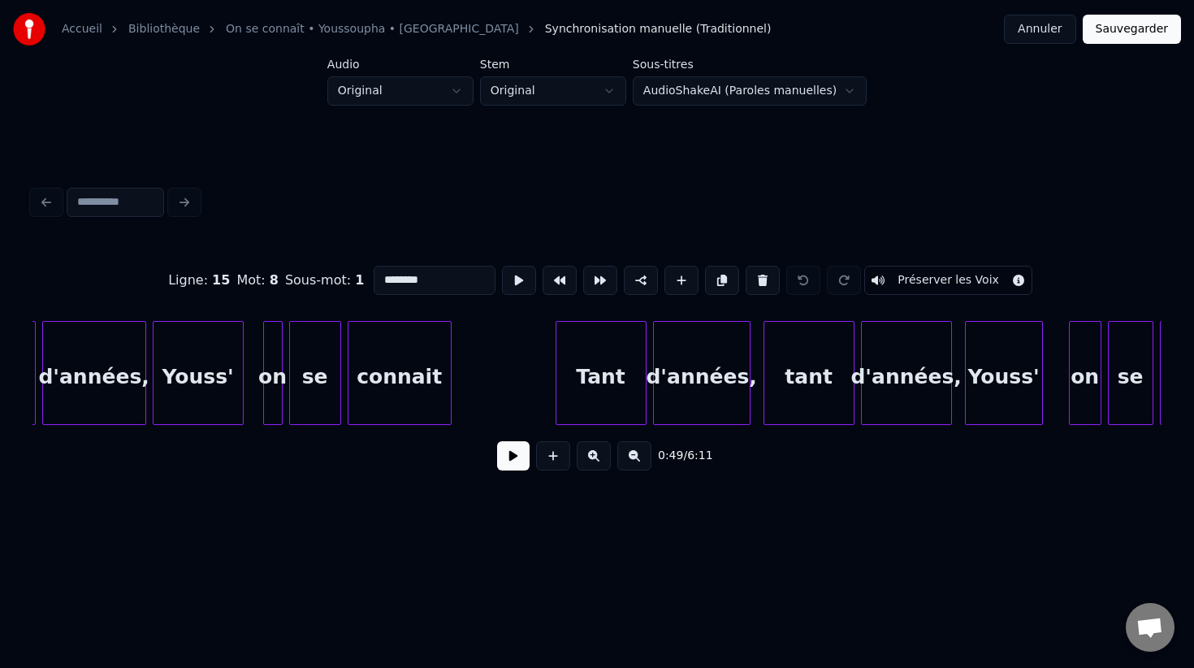
click at [573, 406] on div "Tant" at bounding box center [600, 377] width 89 height 110
type input "****"
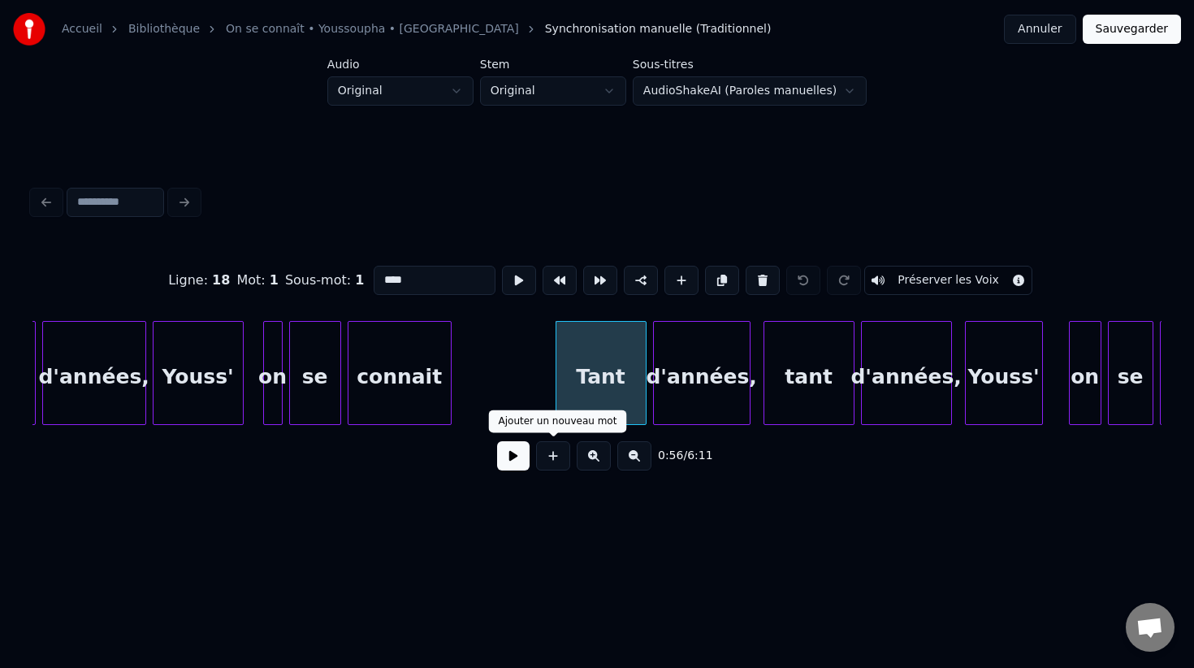
click at [511, 448] on button at bounding box center [513, 455] width 32 height 29
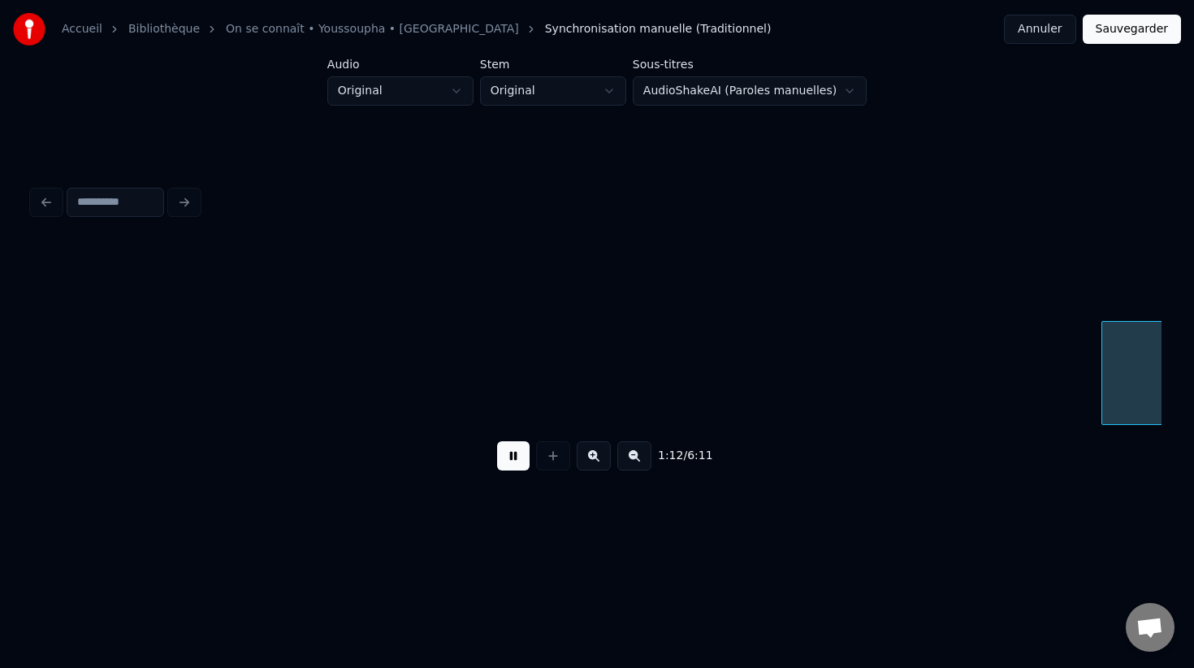
scroll to position [0, 23476]
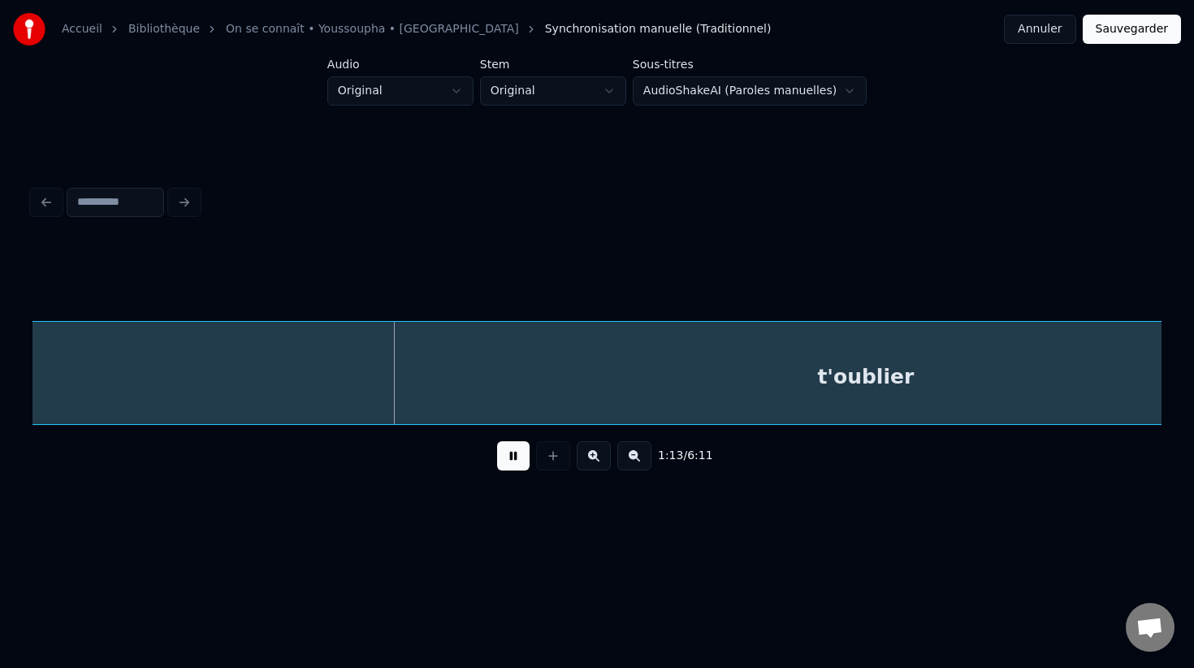
click at [512, 448] on button at bounding box center [513, 455] width 32 height 29
click at [599, 357] on div "t'oublier" at bounding box center [866, 377] width 1792 height 110
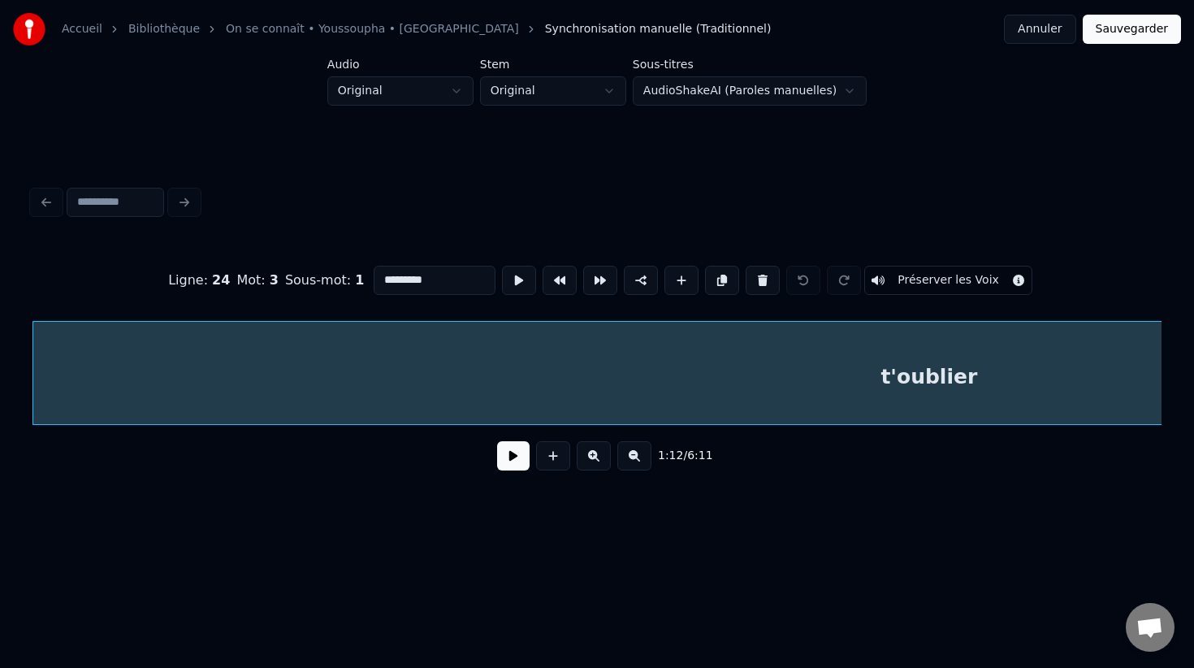
click at [629, 452] on button at bounding box center [634, 455] width 34 height 29
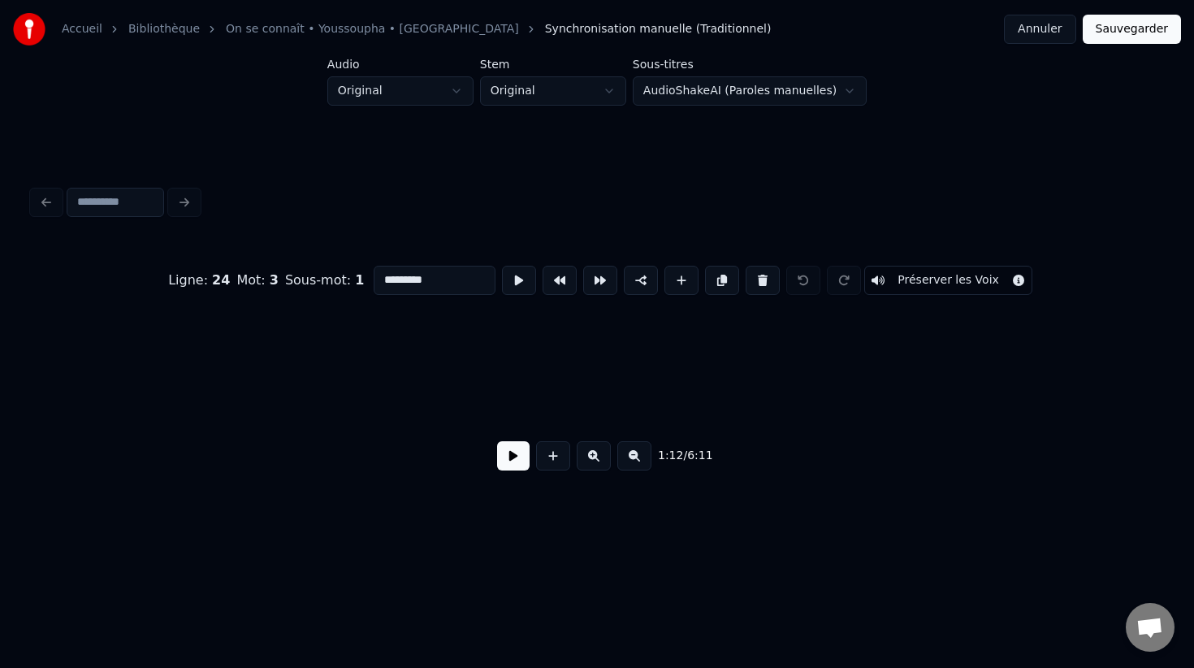
click at [629, 452] on button at bounding box center [634, 455] width 34 height 29
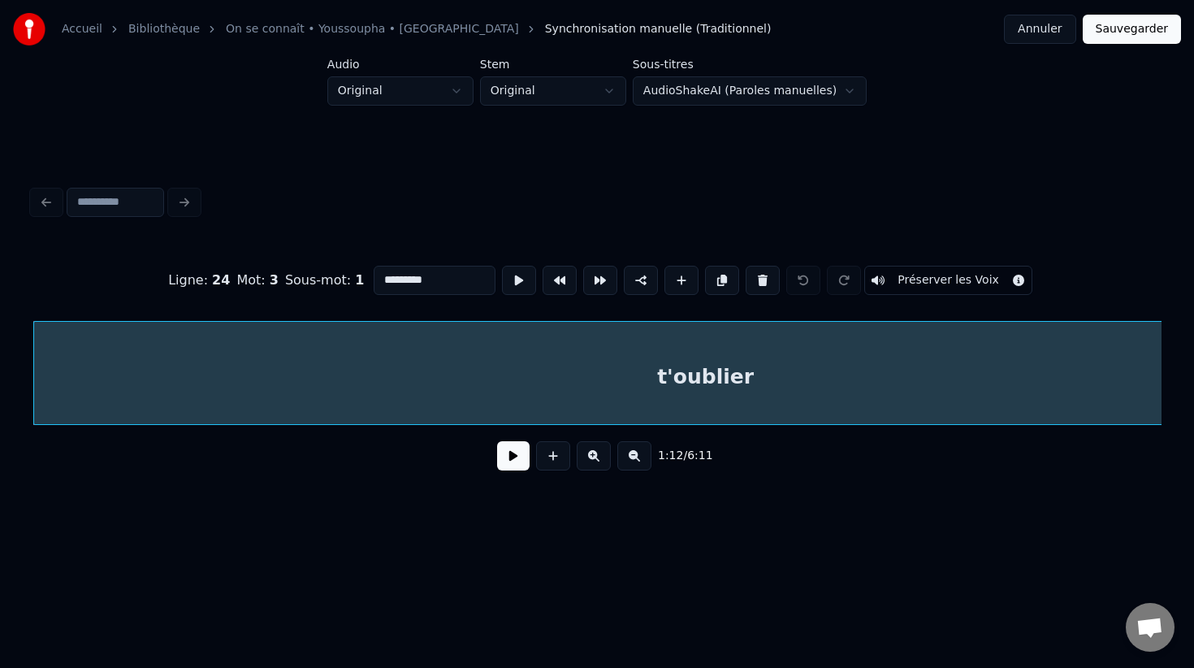
click at [630, 452] on button at bounding box center [634, 455] width 34 height 29
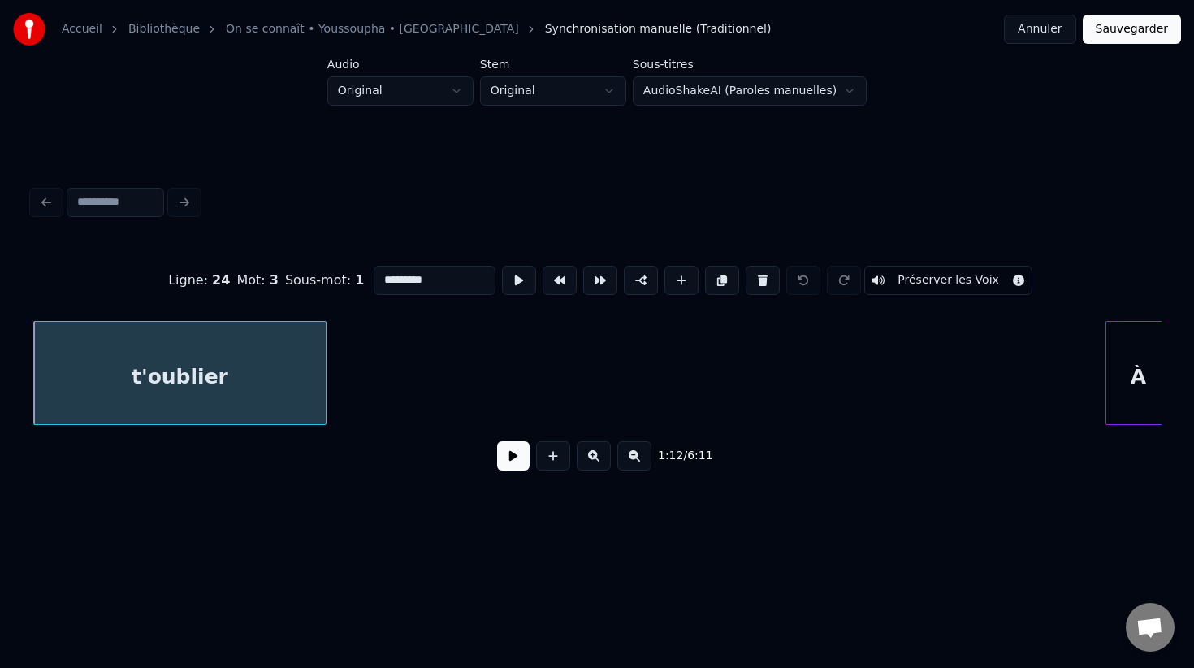
click at [321, 368] on div at bounding box center [323, 373] width 5 height 102
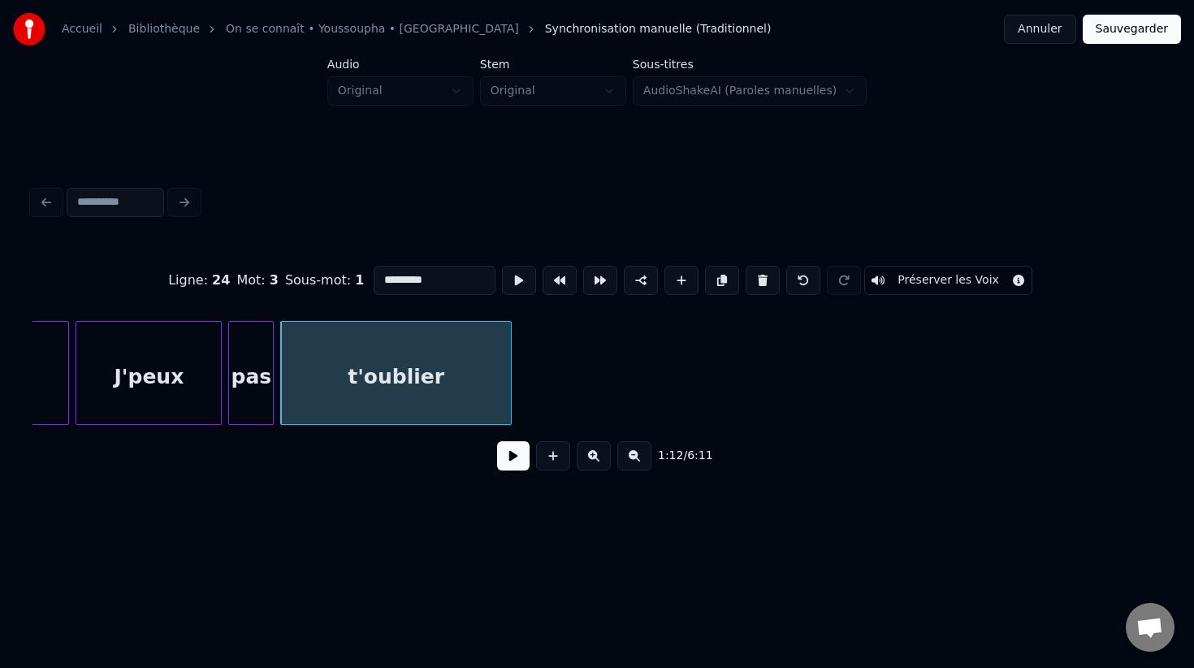
scroll to position [0, 11447]
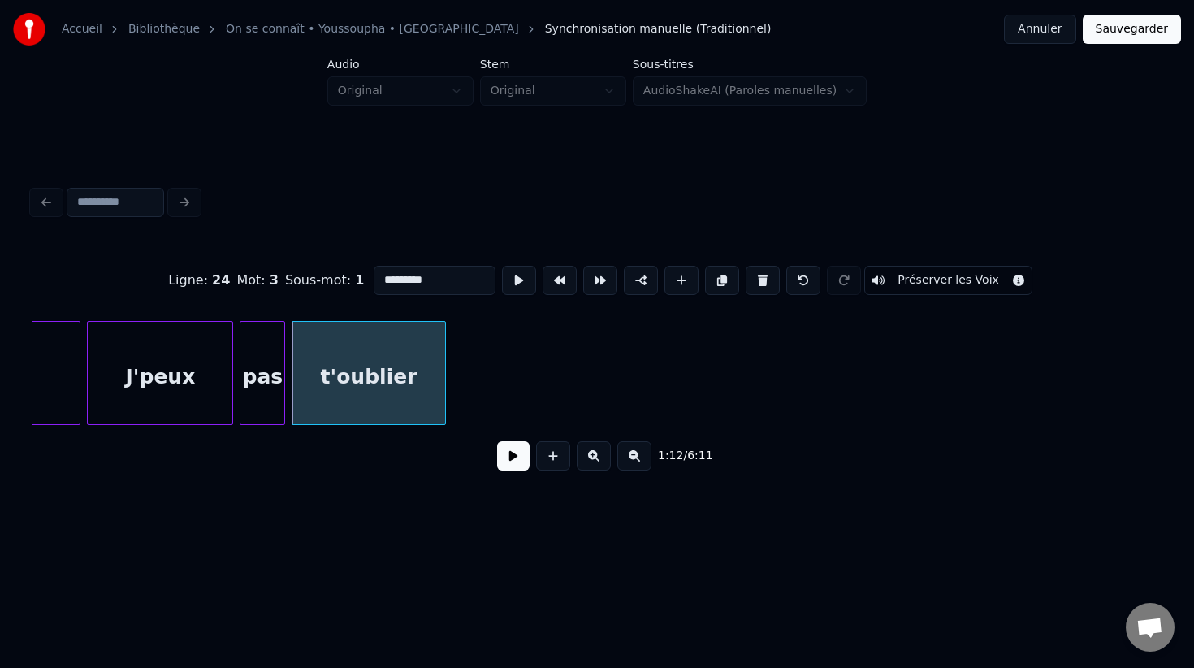
click at [443, 396] on div at bounding box center [442, 373] width 5 height 102
click at [154, 385] on div "J'peux" at bounding box center [160, 377] width 145 height 110
type input "******"
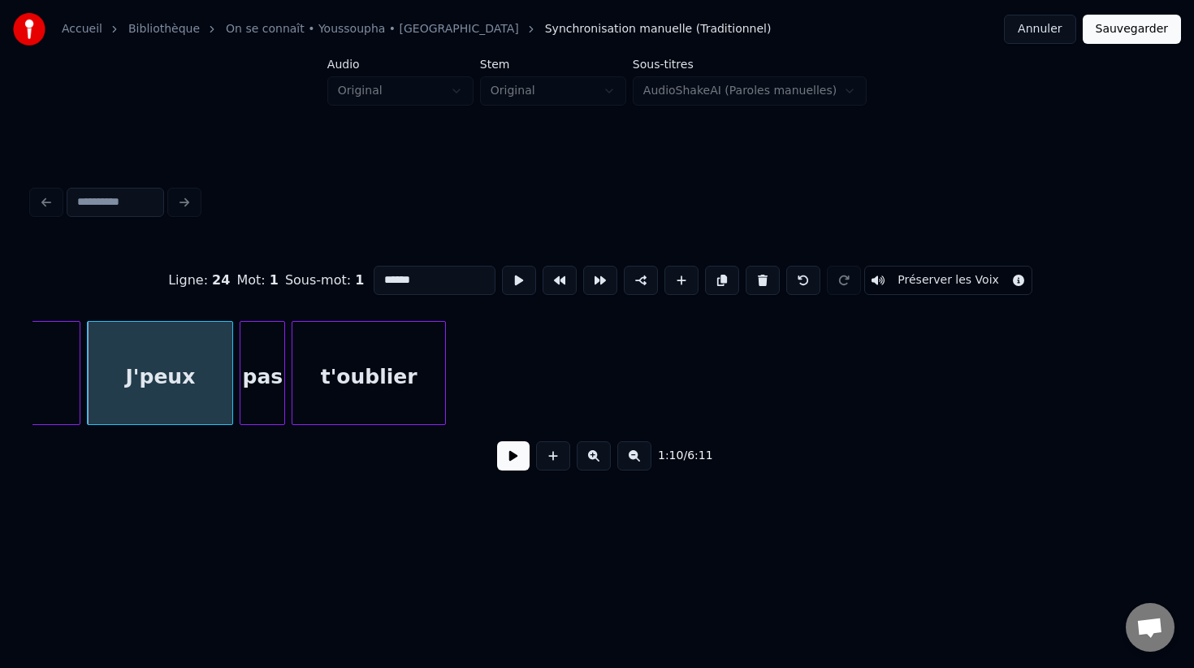
click at [500, 447] on button at bounding box center [513, 455] width 32 height 29
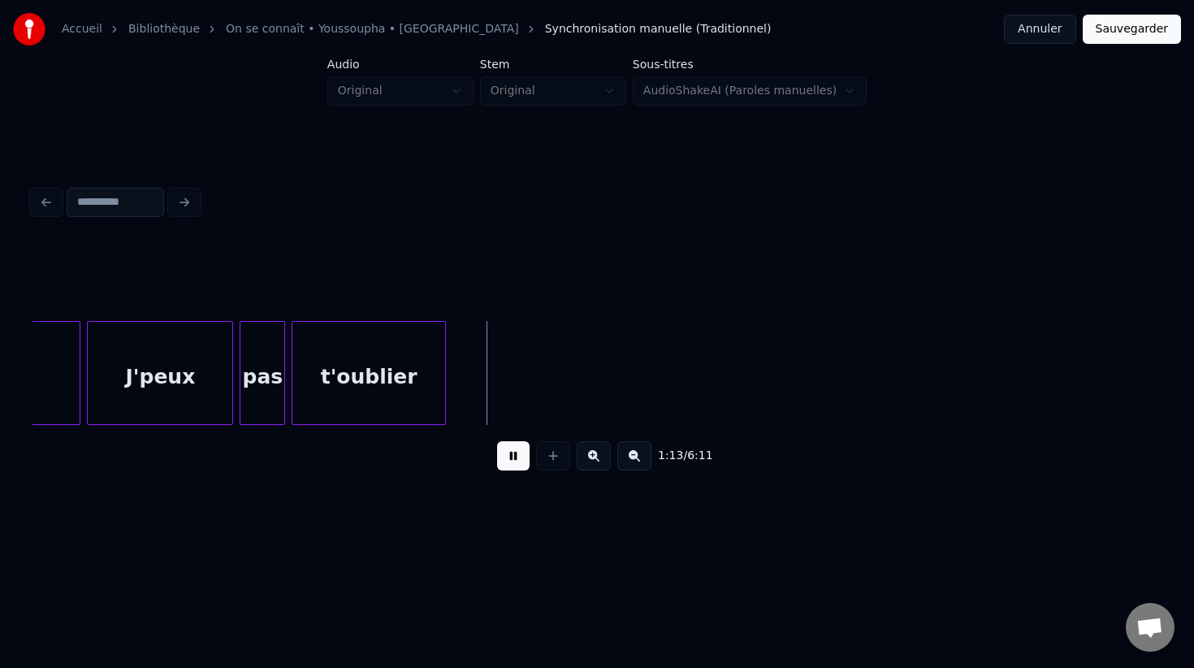
click at [509, 448] on button at bounding box center [513, 455] width 32 height 29
click at [497, 437] on div "1:13 / 6:11" at bounding box center [596, 456] width 1129 height 62
click at [504, 448] on button at bounding box center [513, 455] width 32 height 29
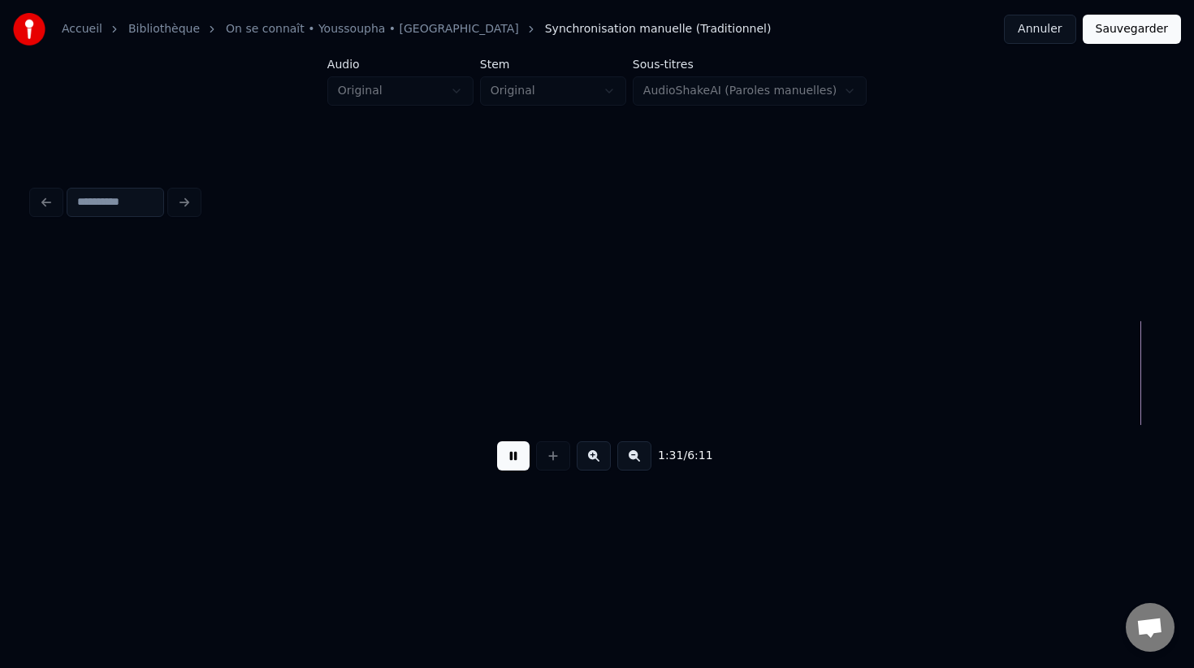
scroll to position [0, 14839]
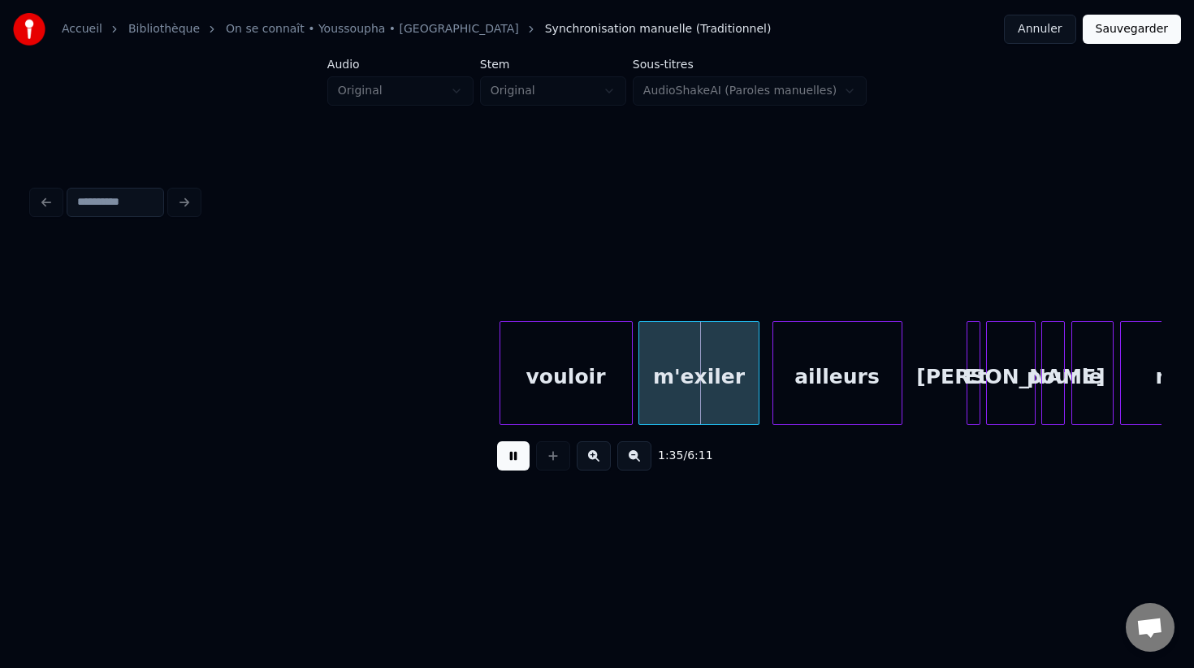
click at [504, 448] on button at bounding box center [513, 455] width 32 height 29
click at [629, 450] on button at bounding box center [634, 455] width 34 height 29
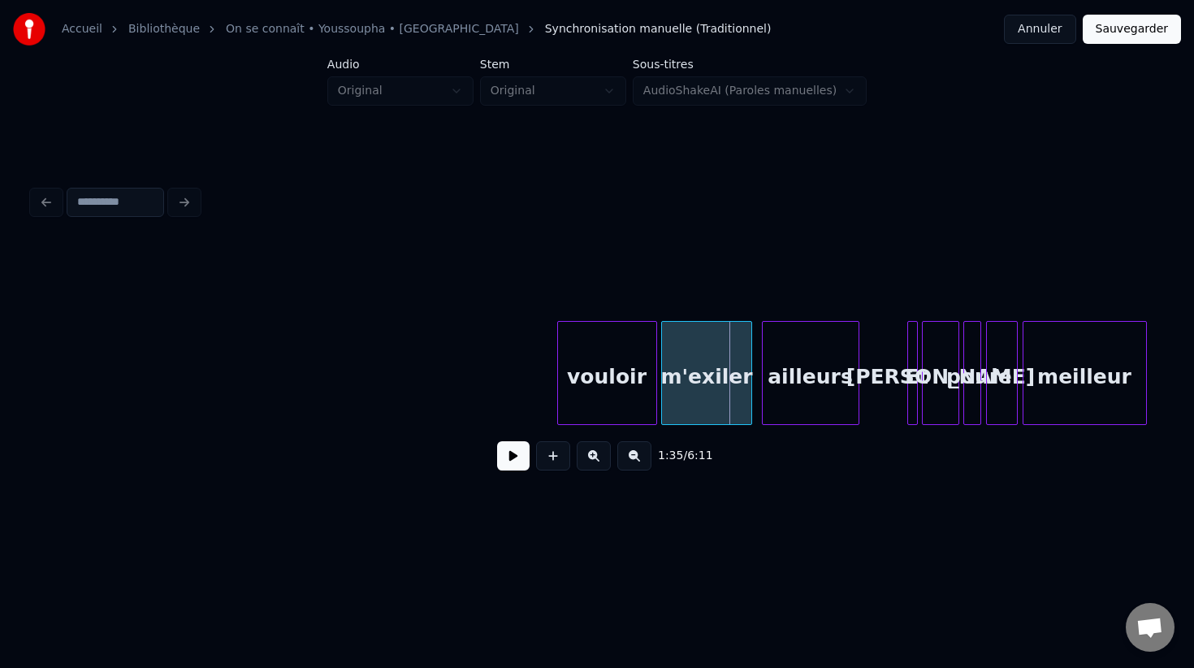
click at [636, 457] on button at bounding box center [634, 455] width 34 height 29
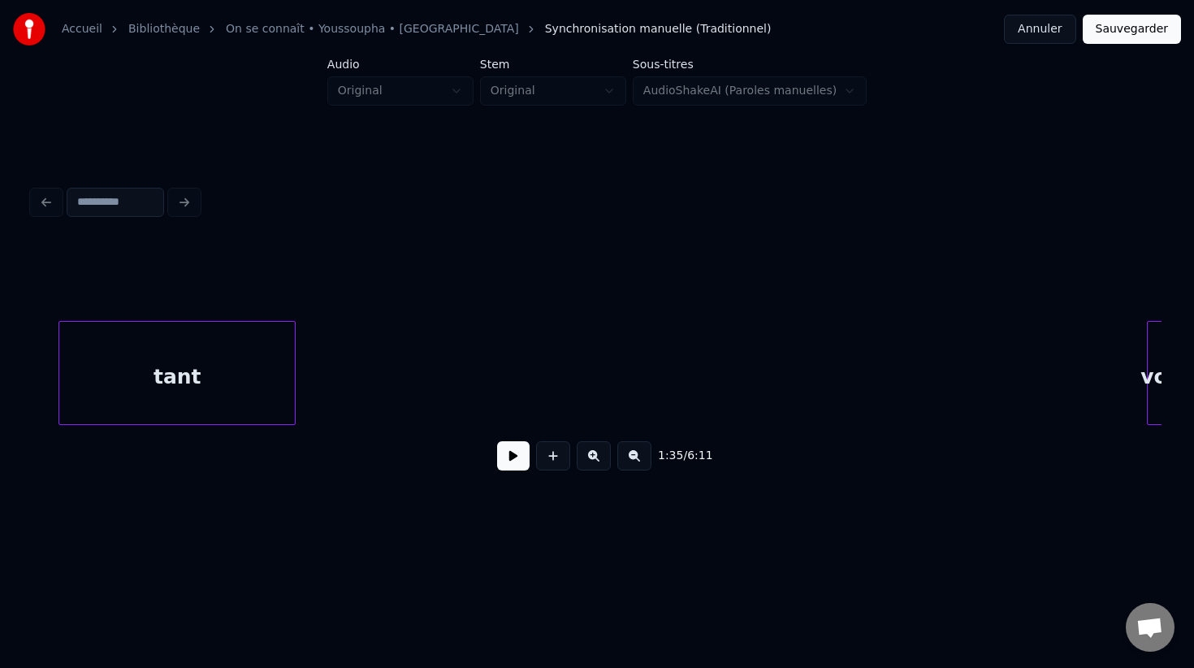
scroll to position [0, 6529]
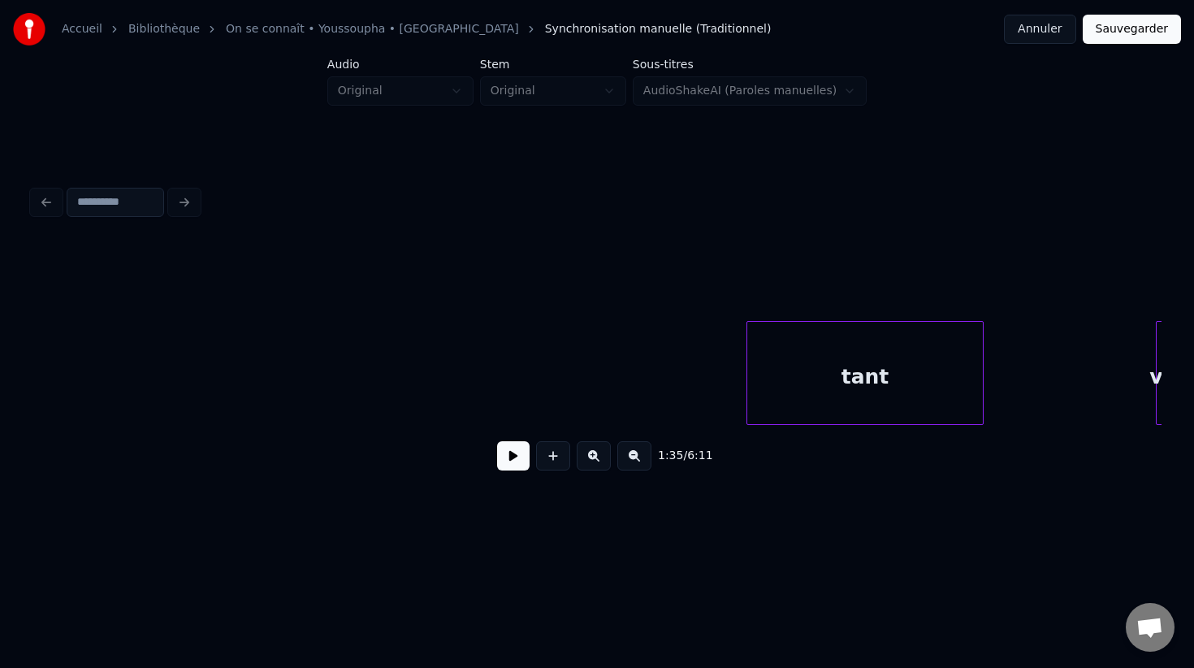
click at [983, 340] on div "tant" at bounding box center [865, 377] width 236 height 110
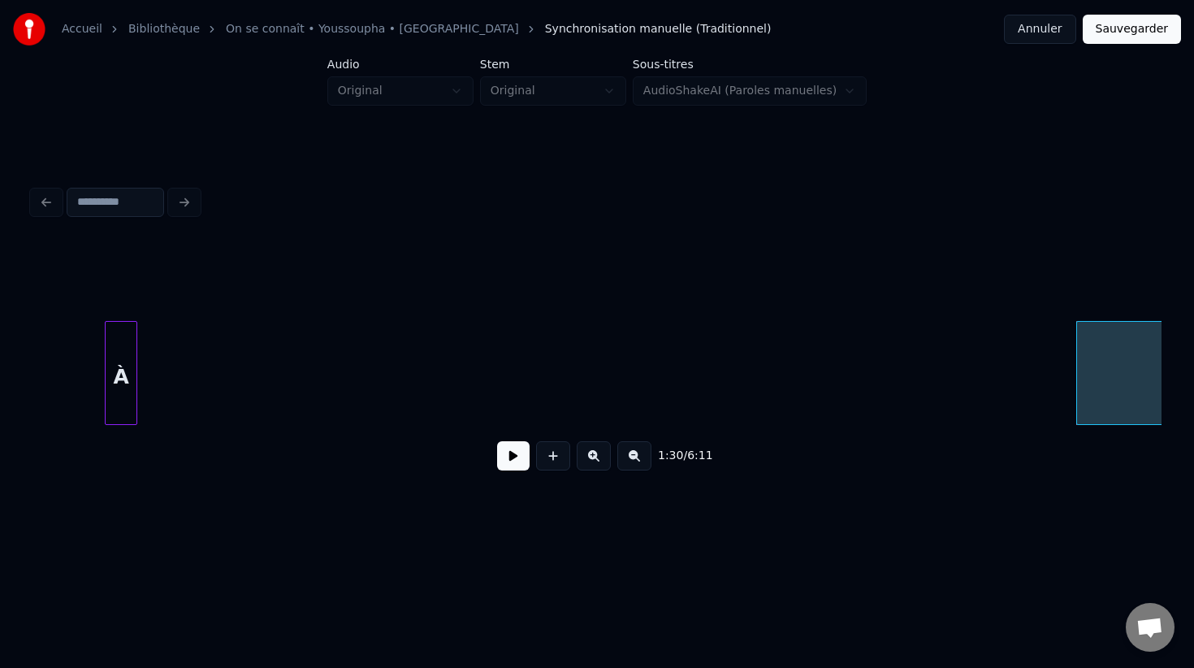
scroll to position [0, 6276]
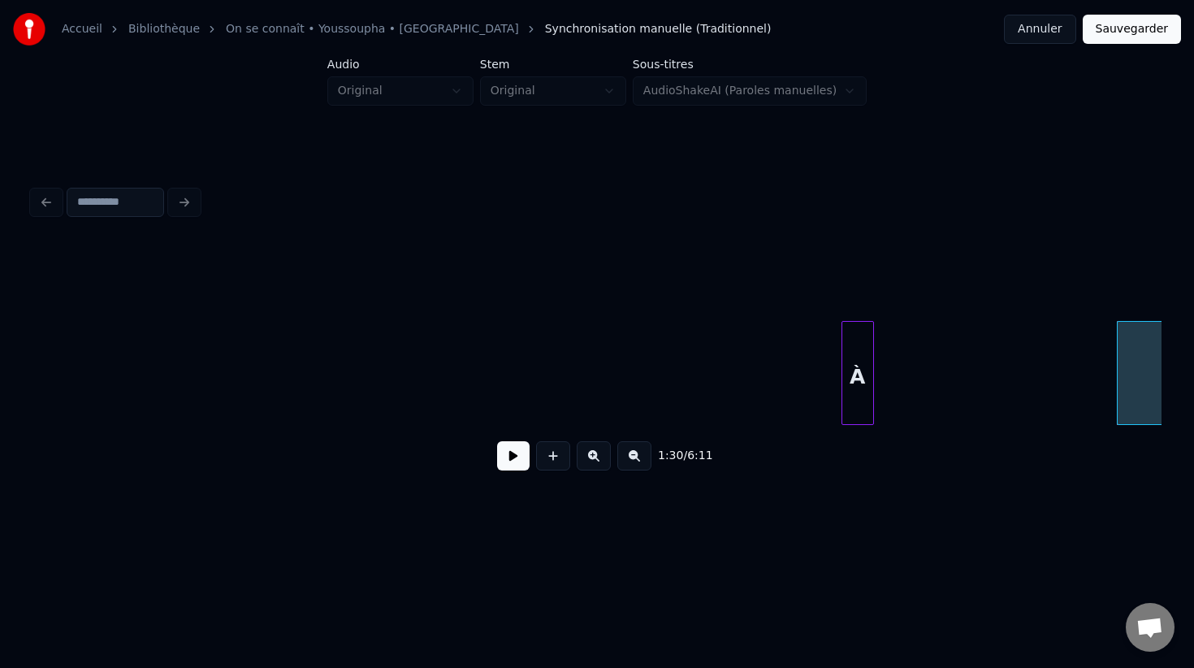
click at [856, 341] on div "À" at bounding box center [857, 377] width 31 height 110
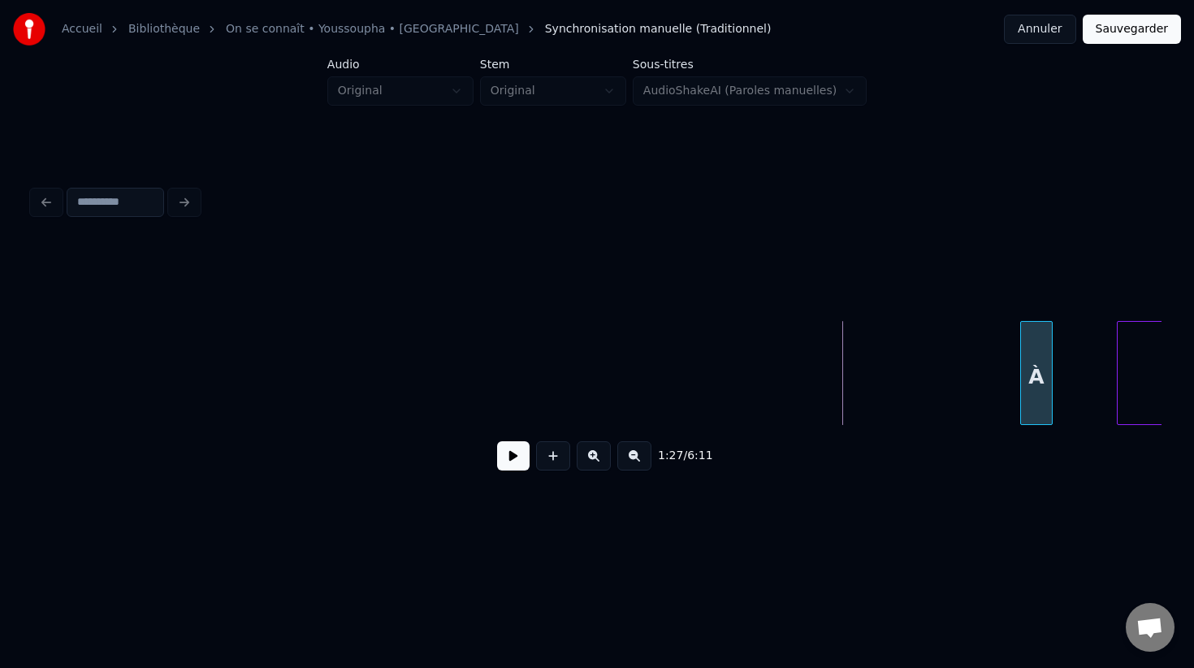
click at [1033, 339] on div "À" at bounding box center [1036, 377] width 31 height 110
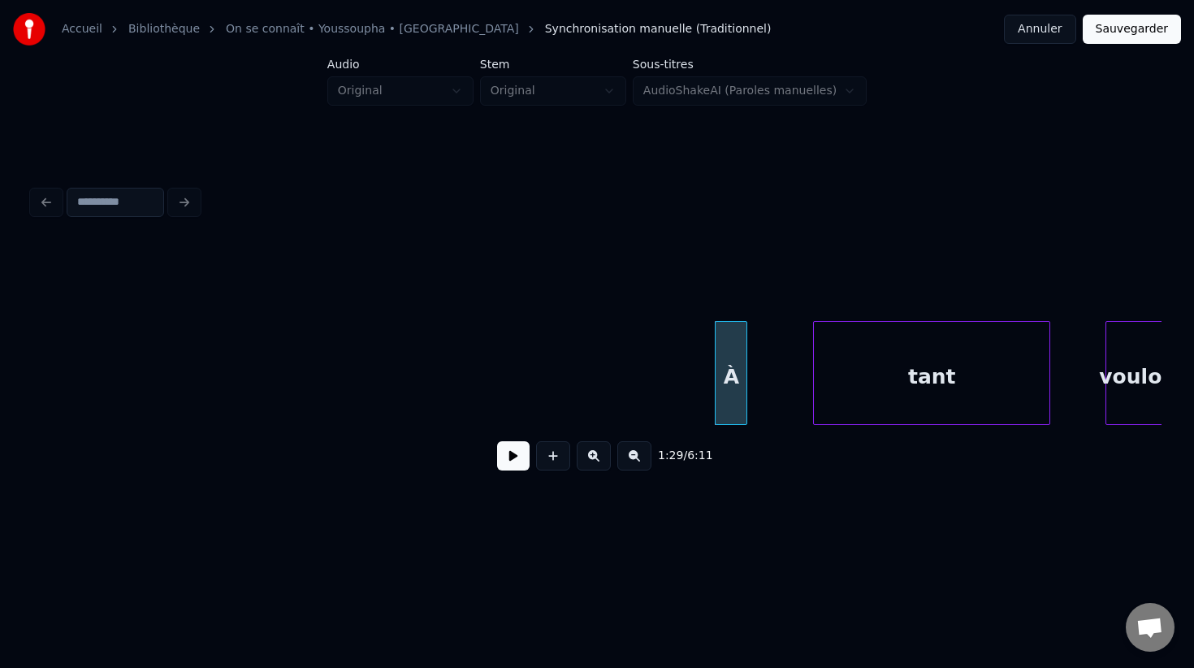
scroll to position [0, 6602]
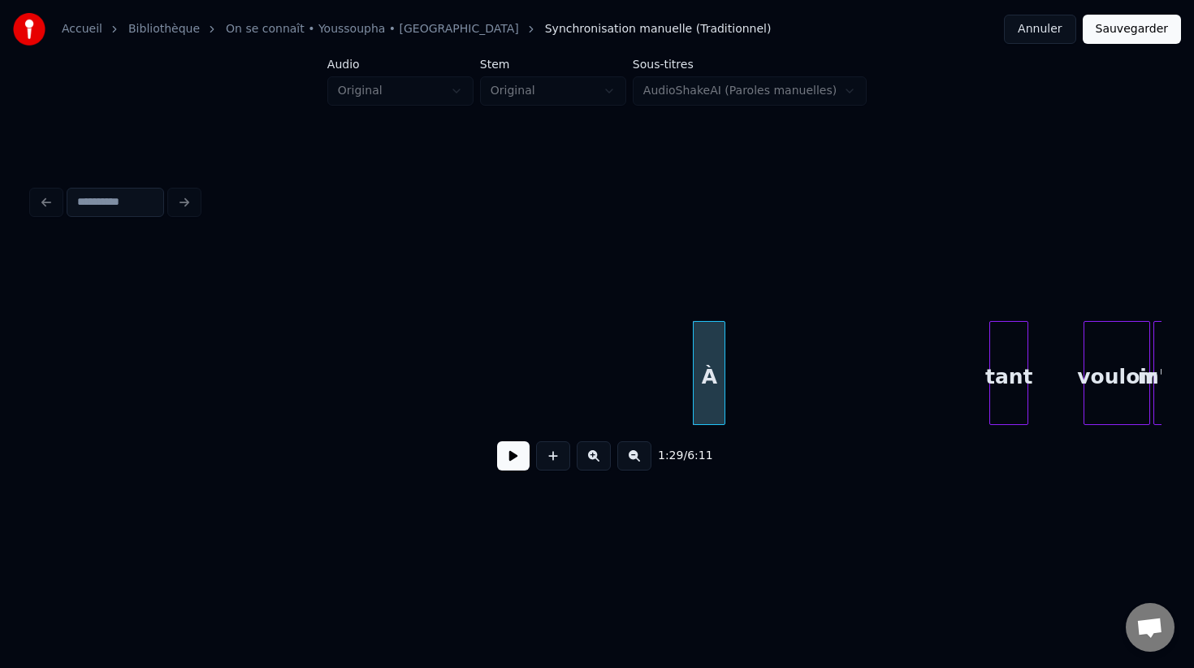
click at [990, 358] on div at bounding box center [992, 373] width 5 height 102
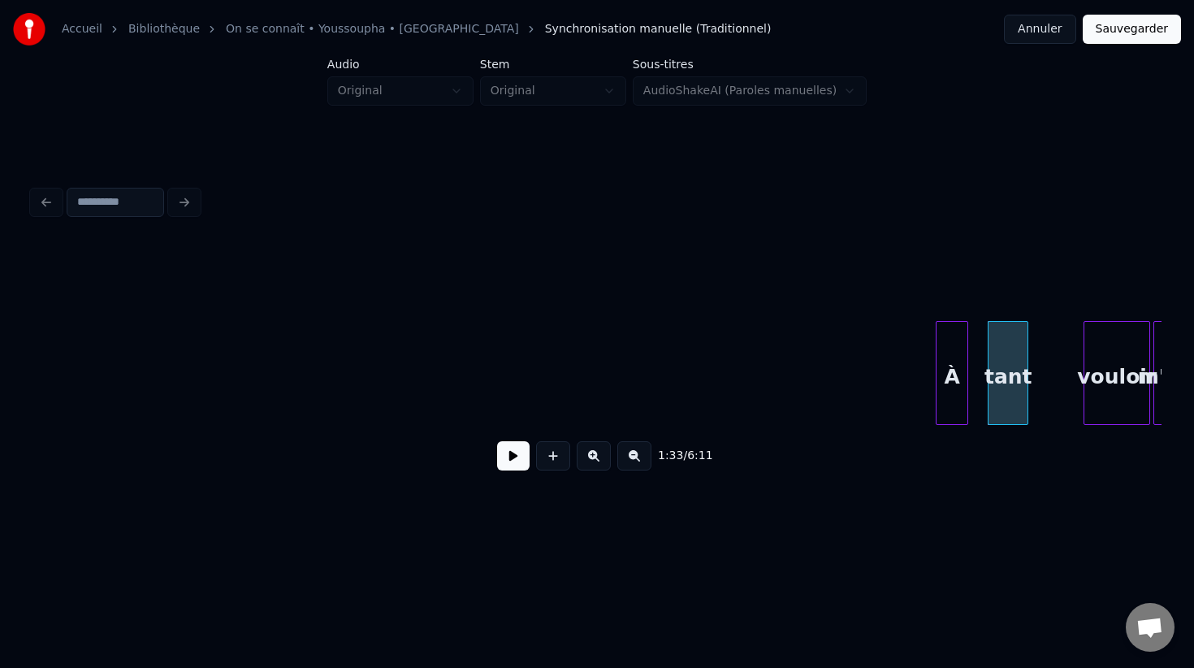
click at [954, 376] on div "À" at bounding box center [951, 377] width 31 height 110
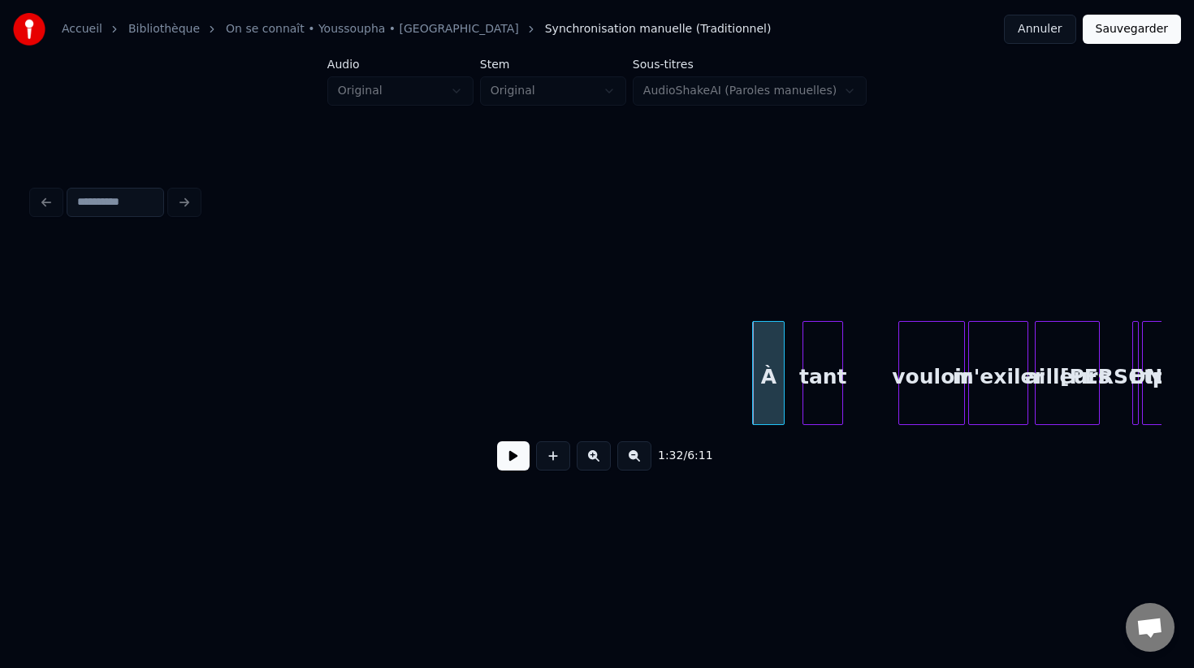
scroll to position [0, 6823]
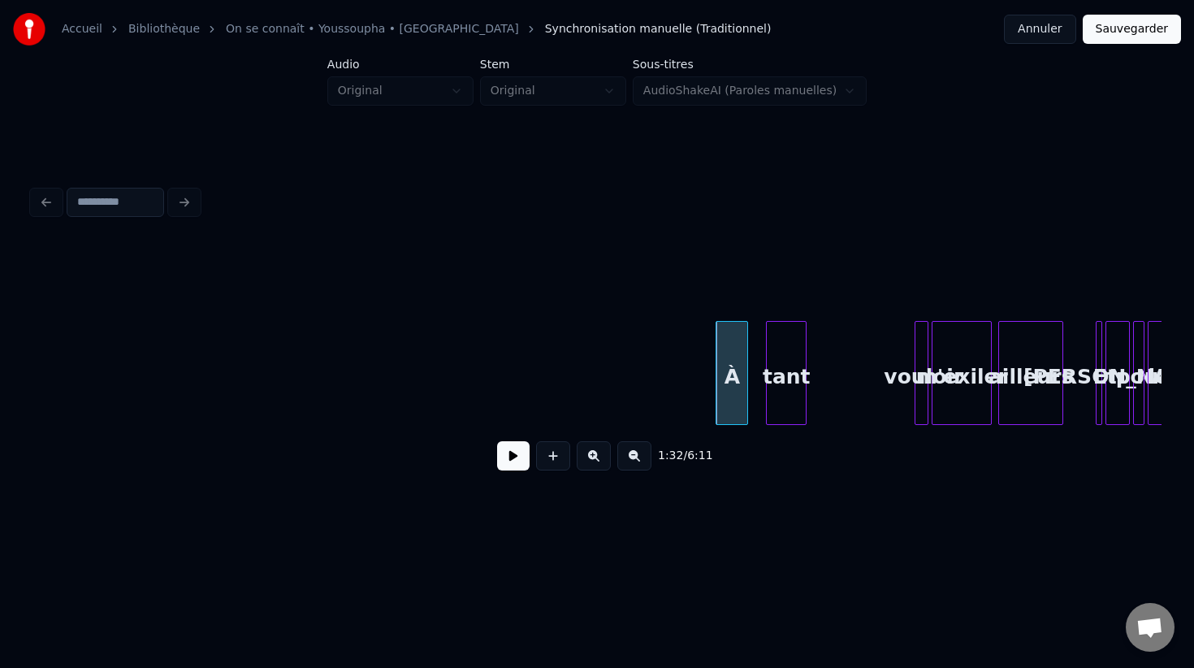
click at [920, 367] on div at bounding box center [917, 373] width 5 height 102
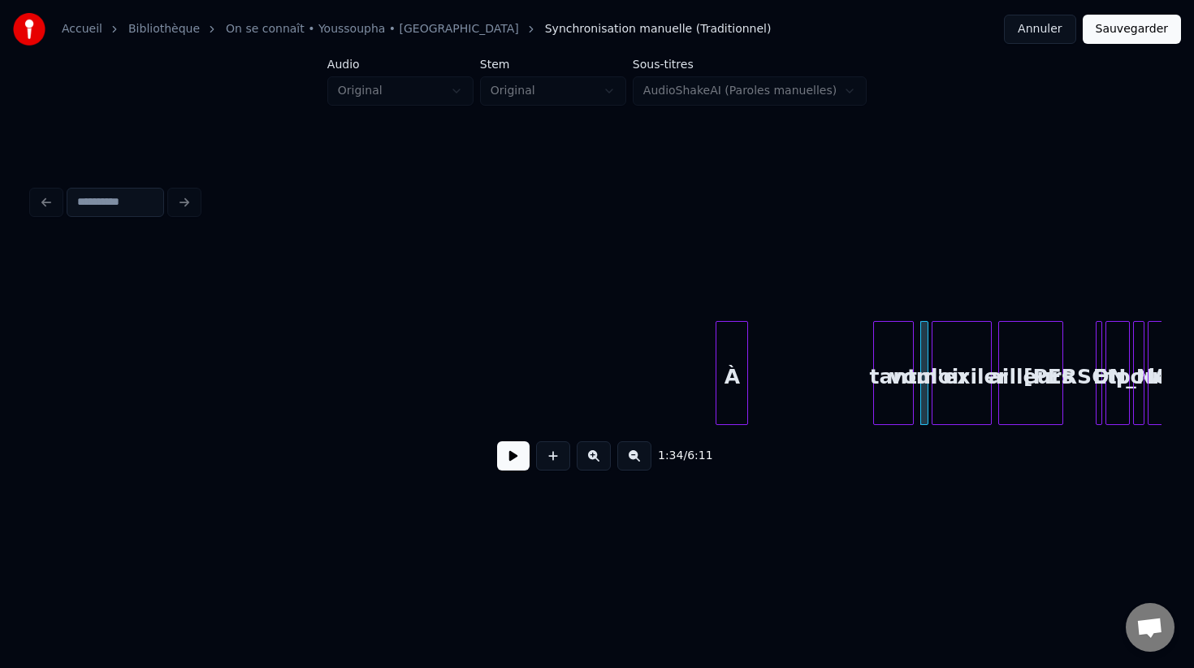
click at [893, 361] on div "tant" at bounding box center [893, 377] width 39 height 110
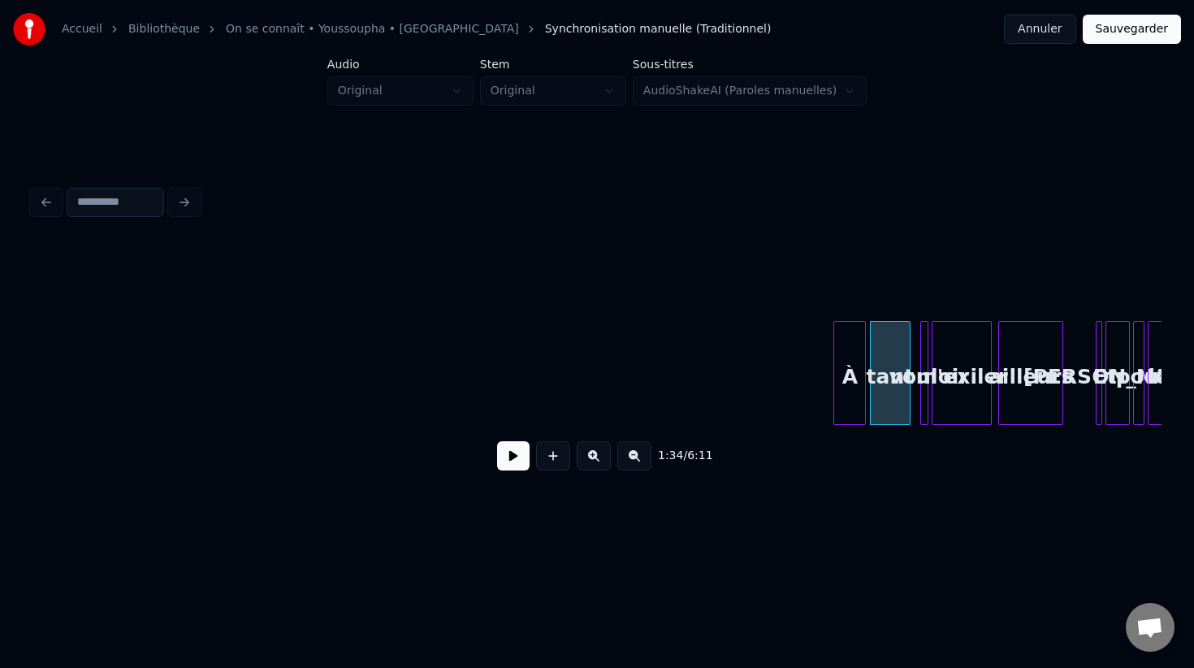
click at [842, 373] on div "À" at bounding box center [849, 377] width 31 height 110
click at [511, 451] on button at bounding box center [513, 455] width 32 height 29
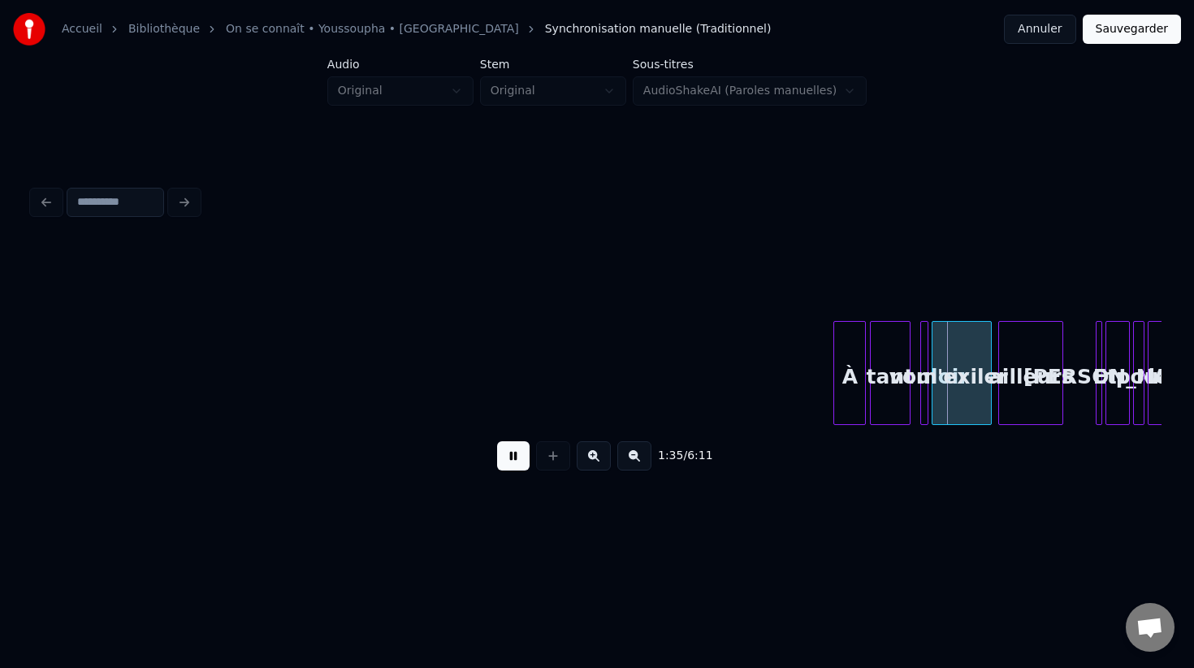
click at [511, 451] on button at bounding box center [513, 455] width 32 height 29
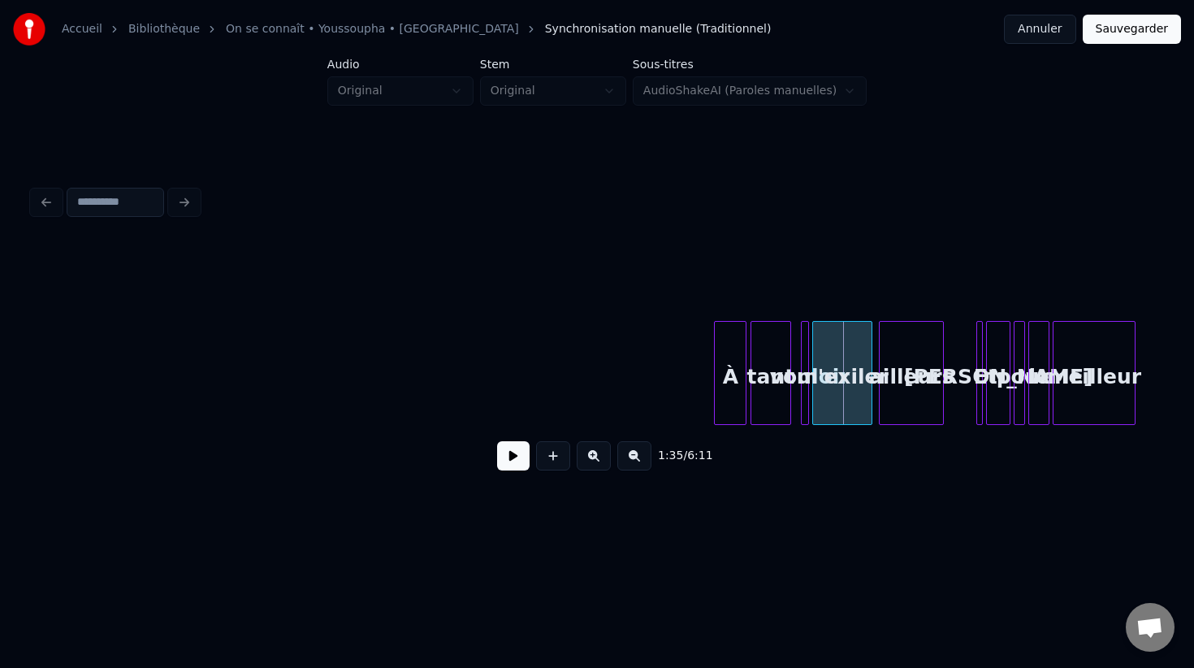
click at [641, 461] on button at bounding box center [634, 455] width 34 height 29
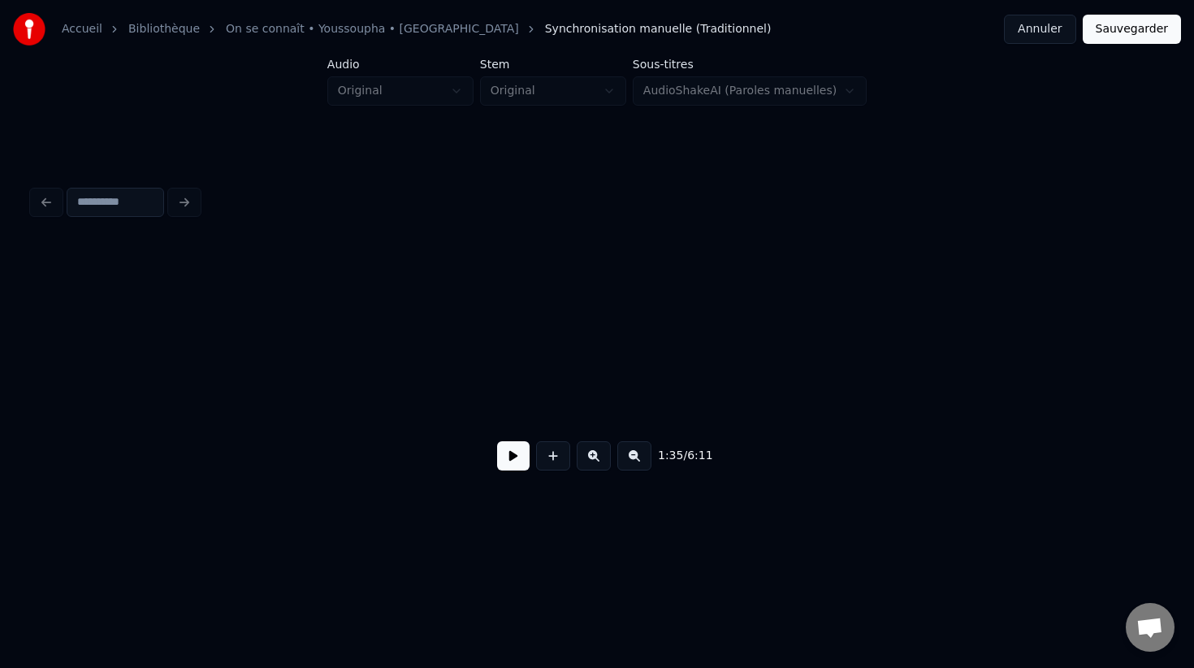
scroll to position [0, 3066]
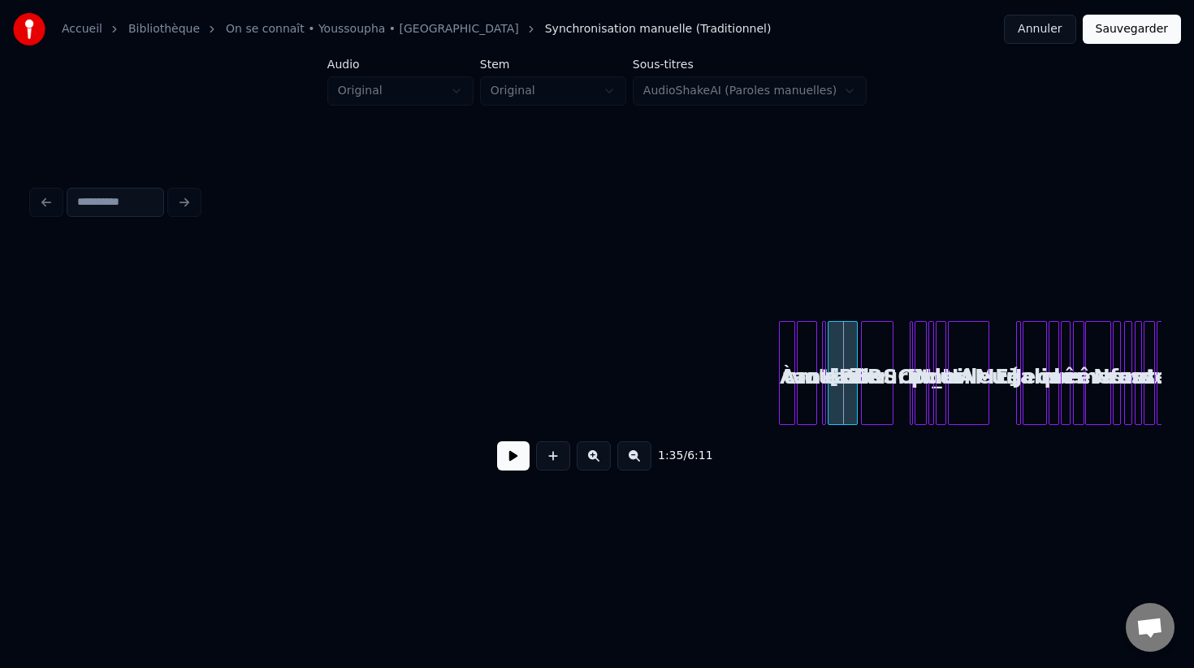
click at [641, 461] on button at bounding box center [634, 455] width 34 height 29
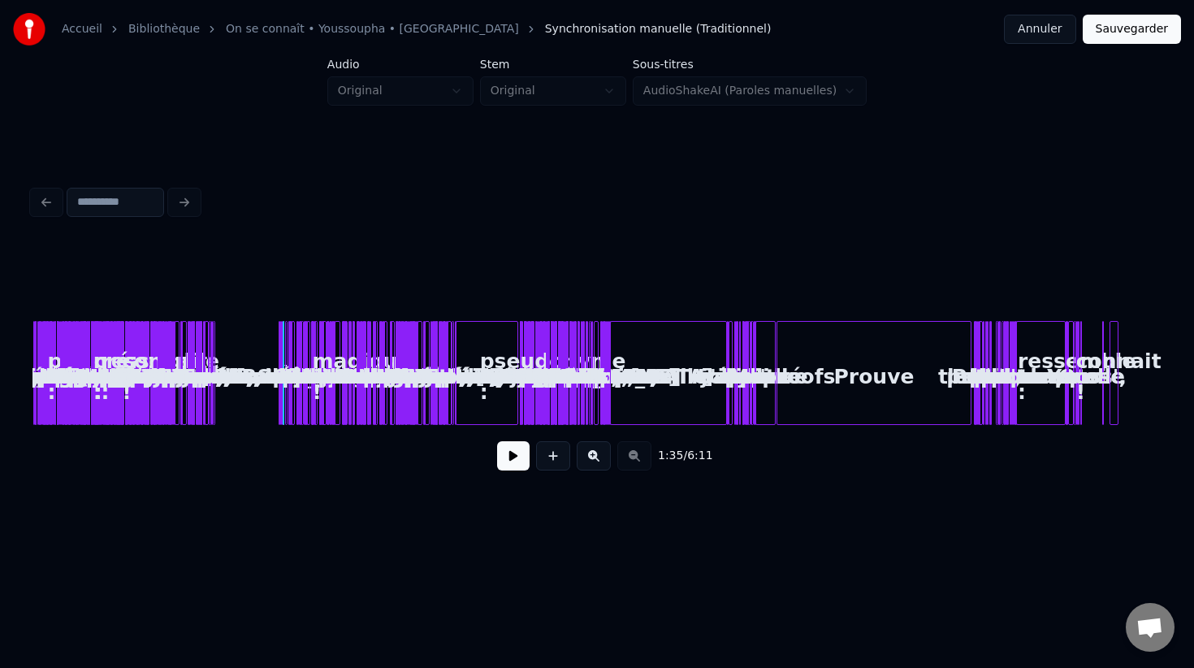
scroll to position [0, 0]
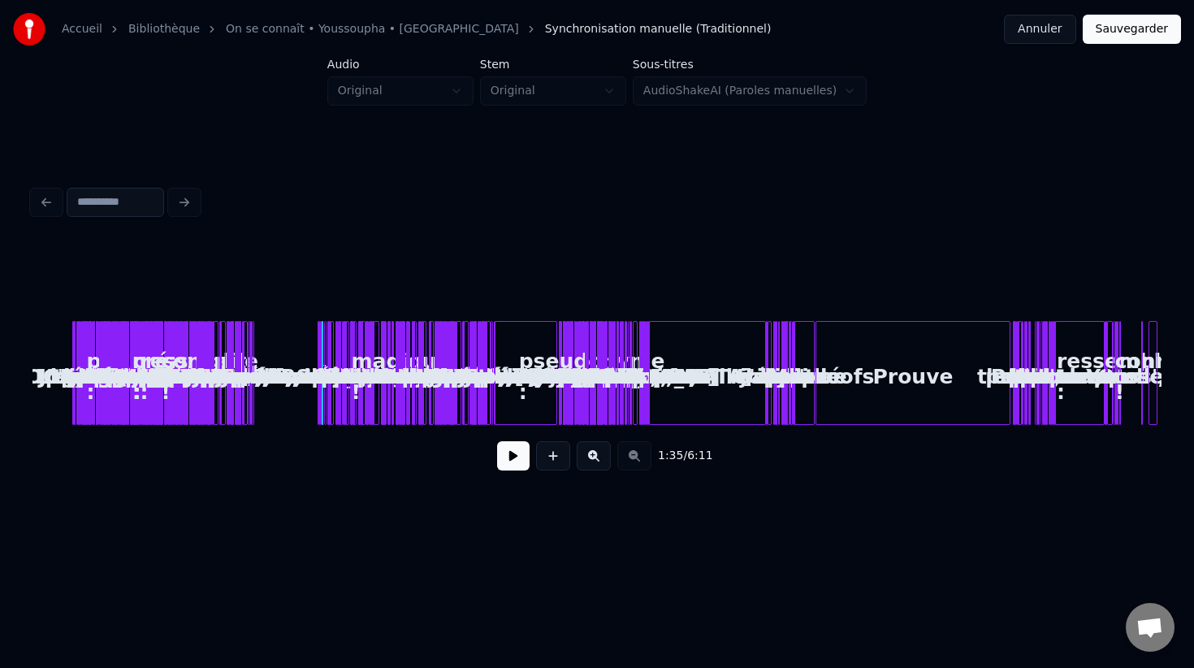
click at [585, 457] on button at bounding box center [594, 455] width 34 height 29
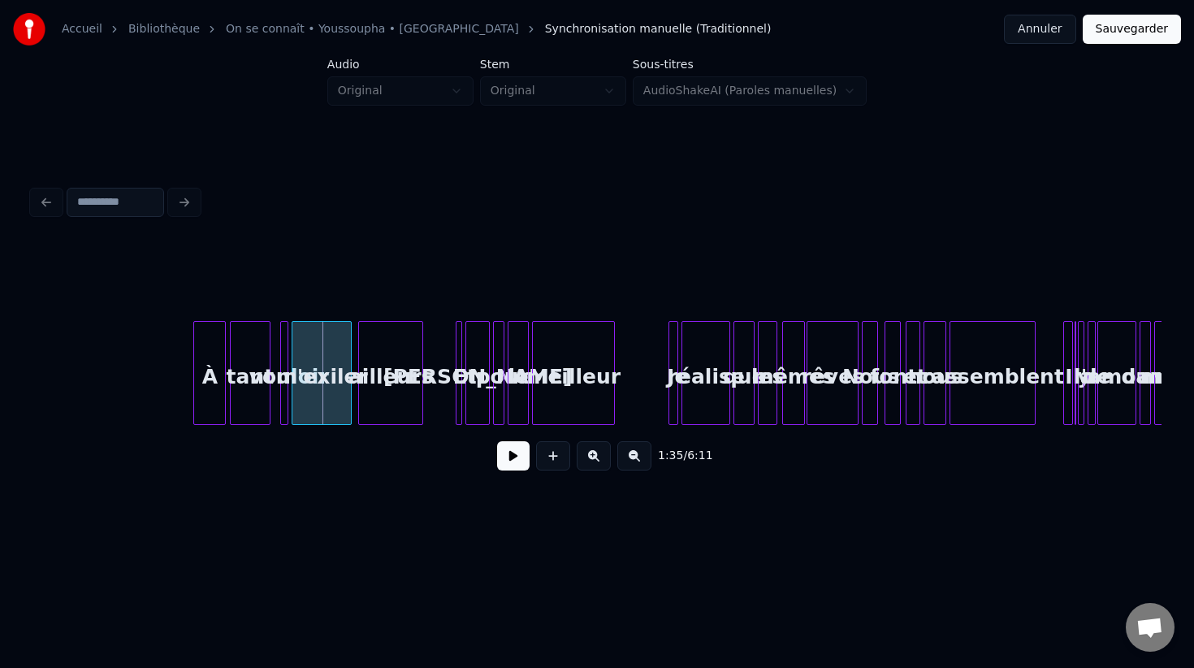
click at [585, 457] on button at bounding box center [594, 455] width 34 height 29
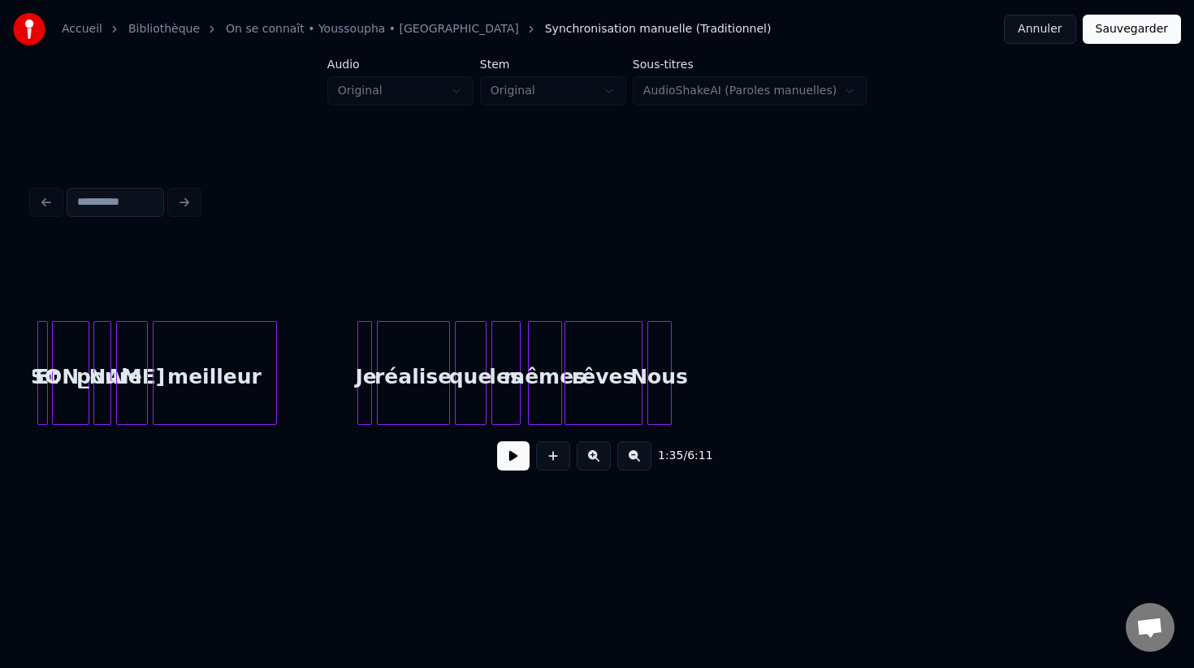
click at [585, 457] on button at bounding box center [594, 455] width 34 height 29
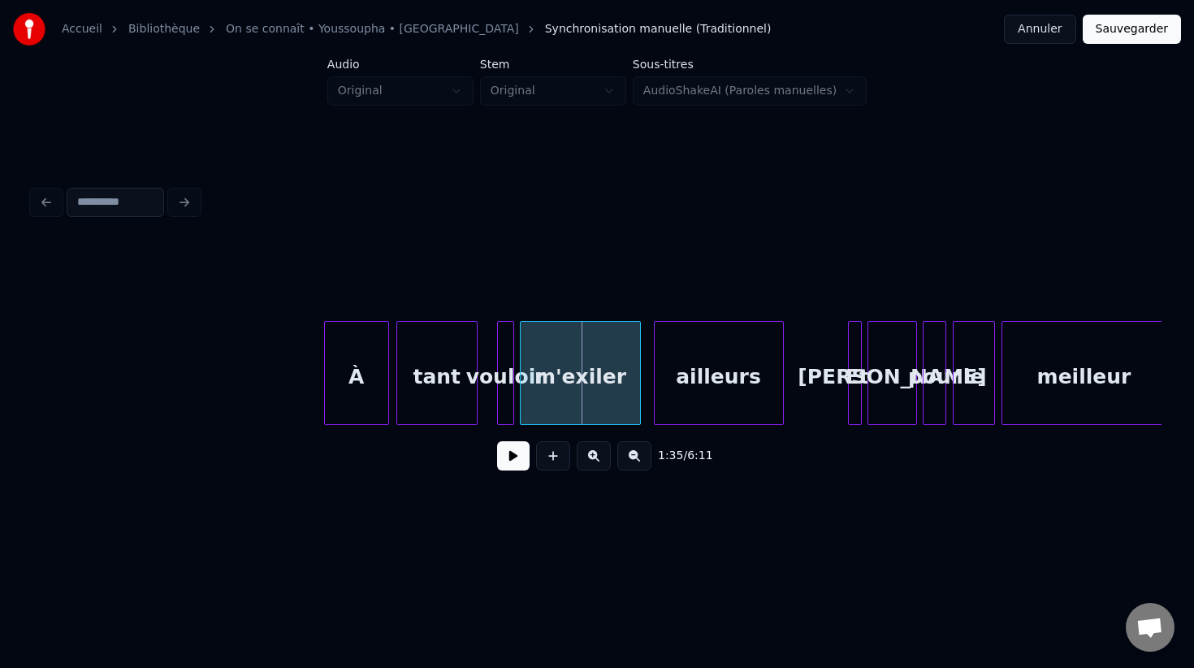
scroll to position [0, 14934]
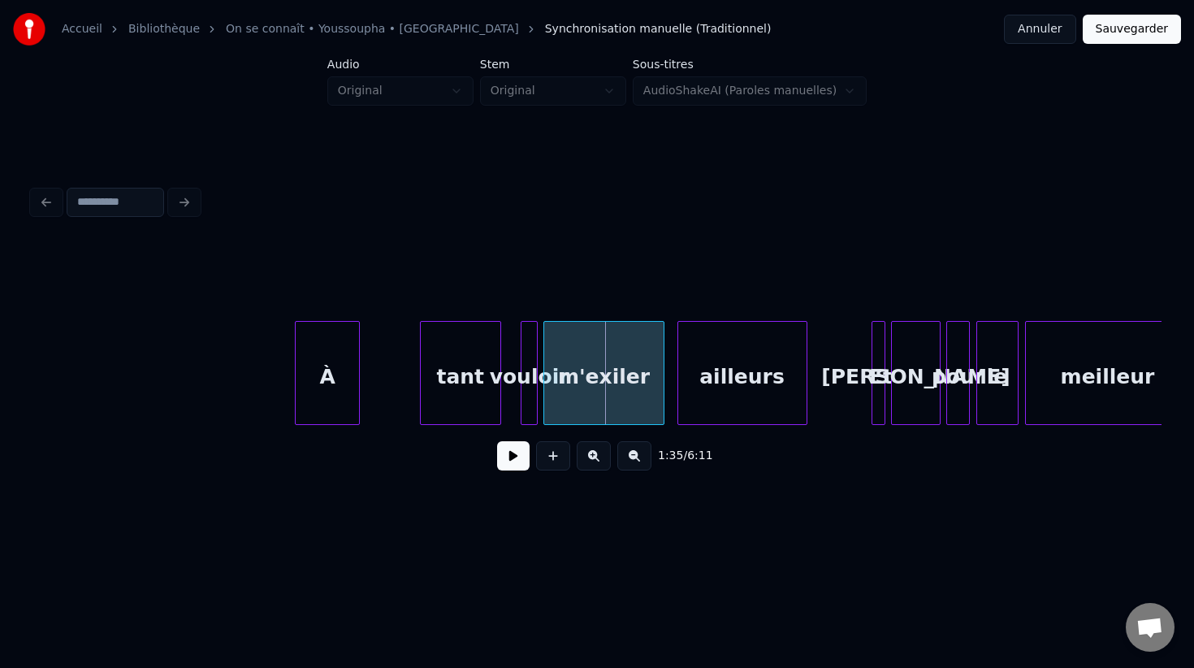
click at [318, 368] on div "À" at bounding box center [327, 377] width 63 height 110
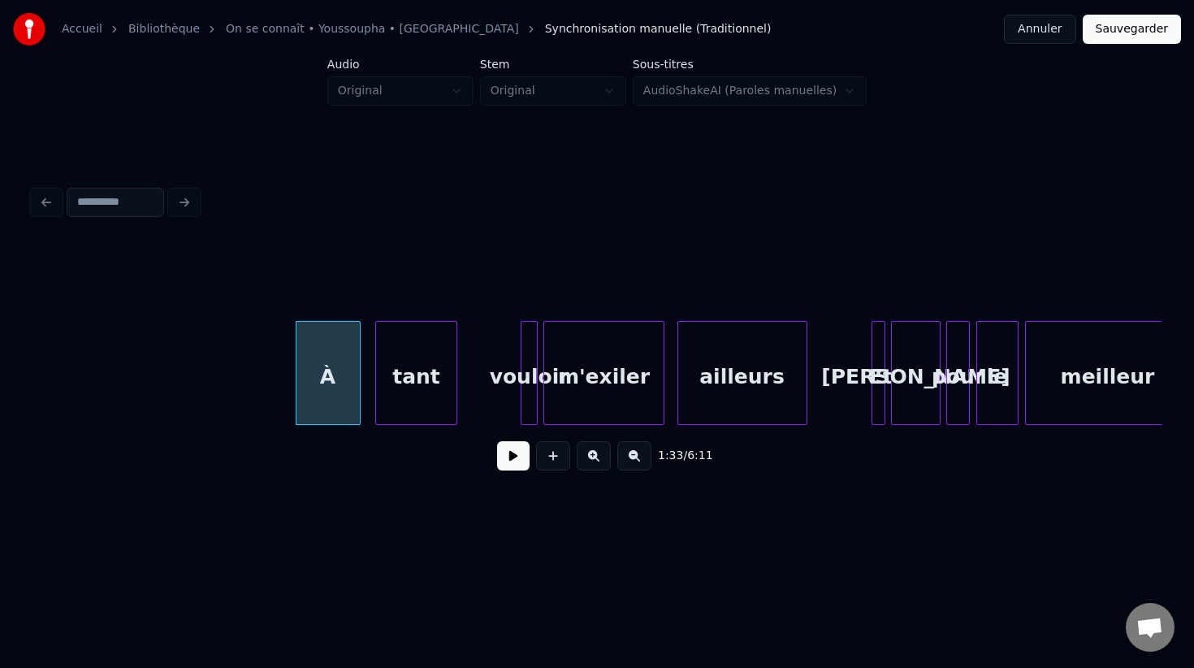
click at [383, 370] on div "tant" at bounding box center [416, 377] width 80 height 110
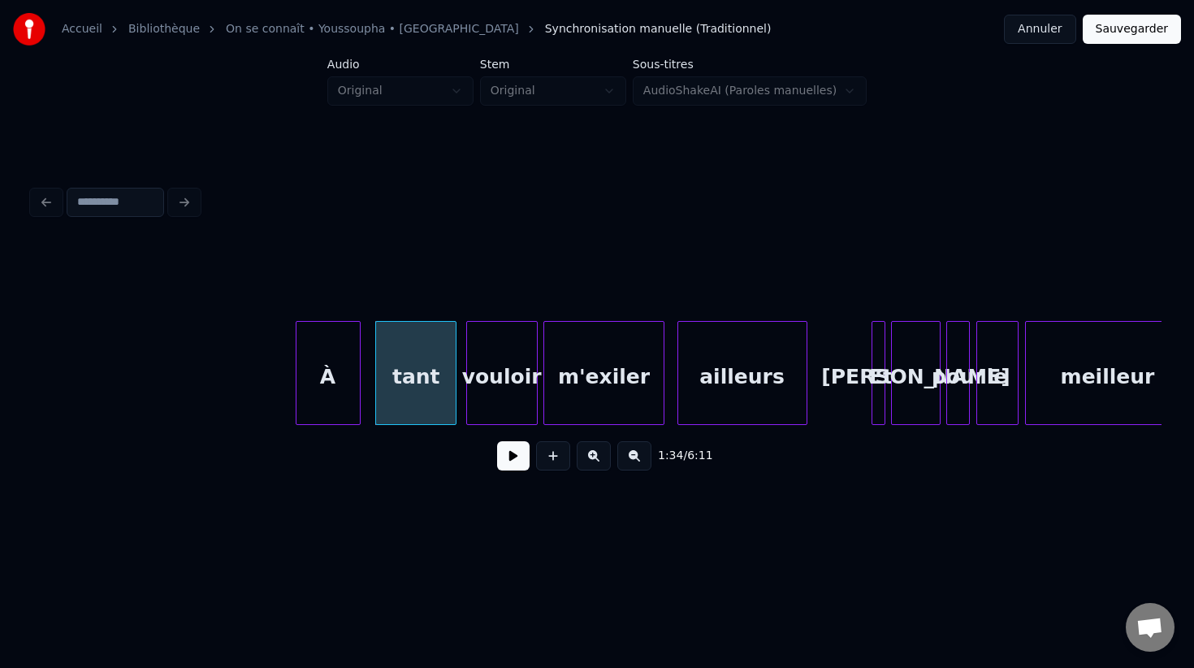
click at [467, 369] on div at bounding box center [469, 373] width 5 height 102
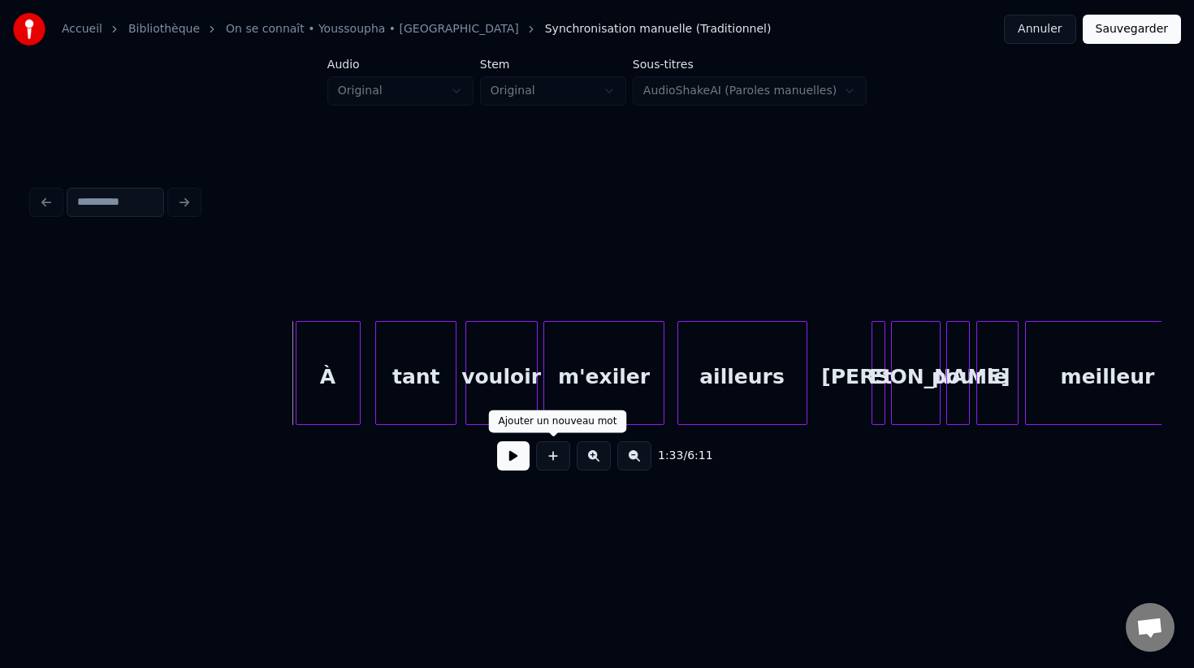
click at [509, 455] on button at bounding box center [513, 455] width 32 height 29
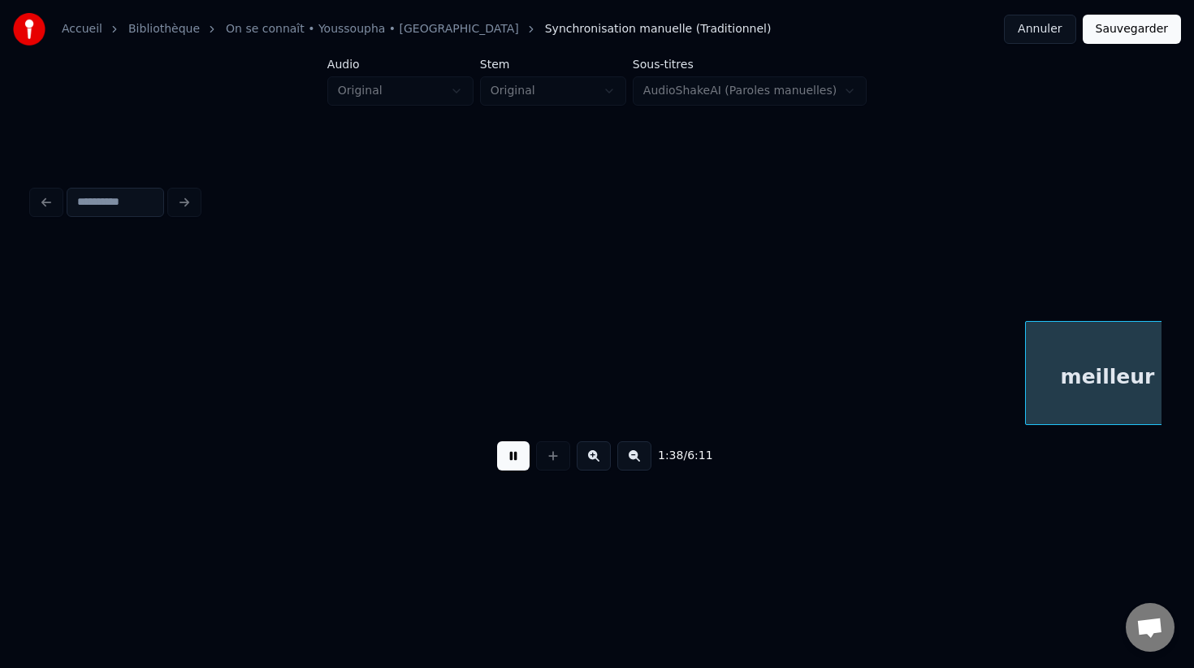
scroll to position [0, 16064]
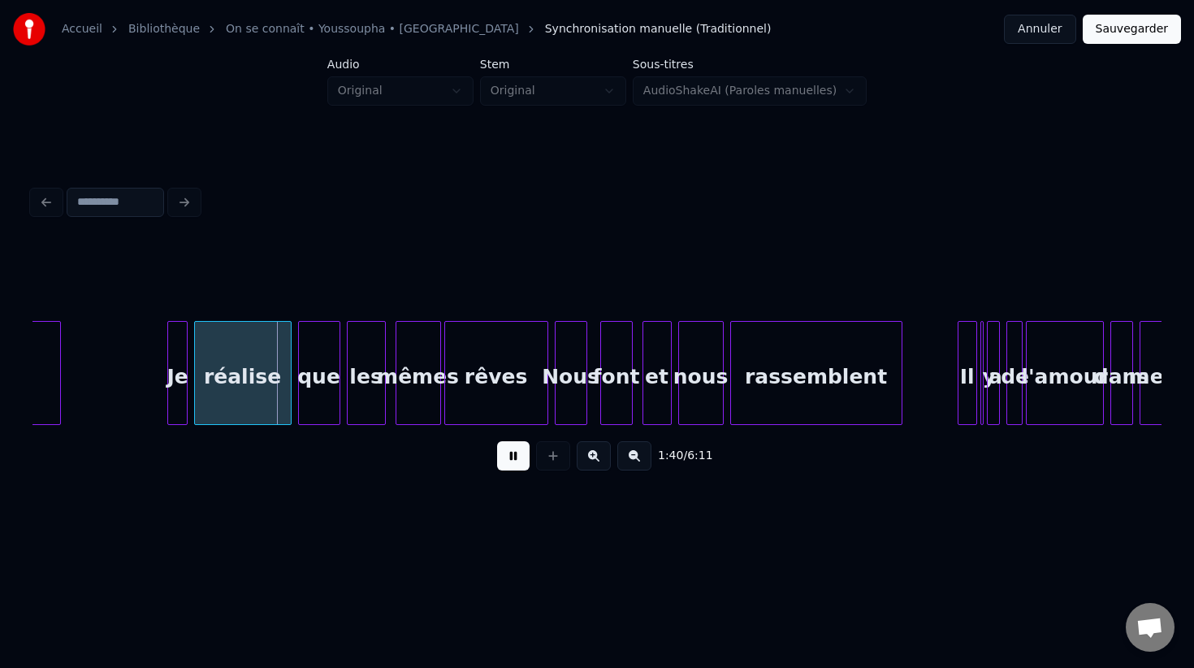
click at [508, 458] on button at bounding box center [513, 455] width 32 height 29
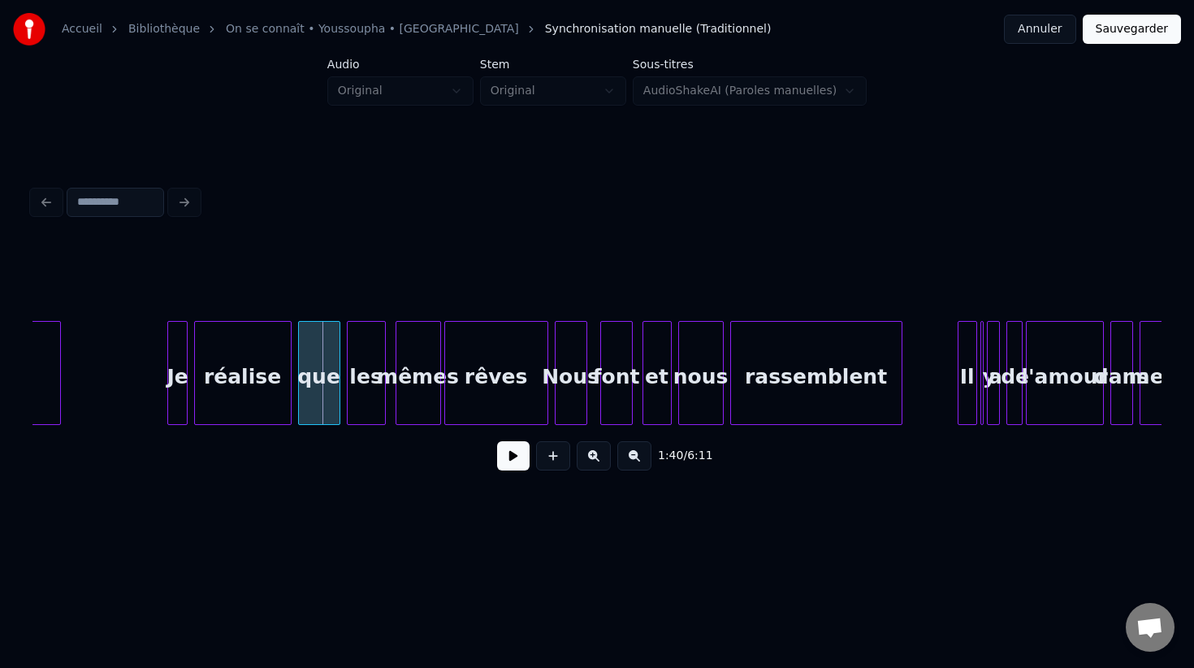
click at [508, 456] on button at bounding box center [513, 455] width 32 height 29
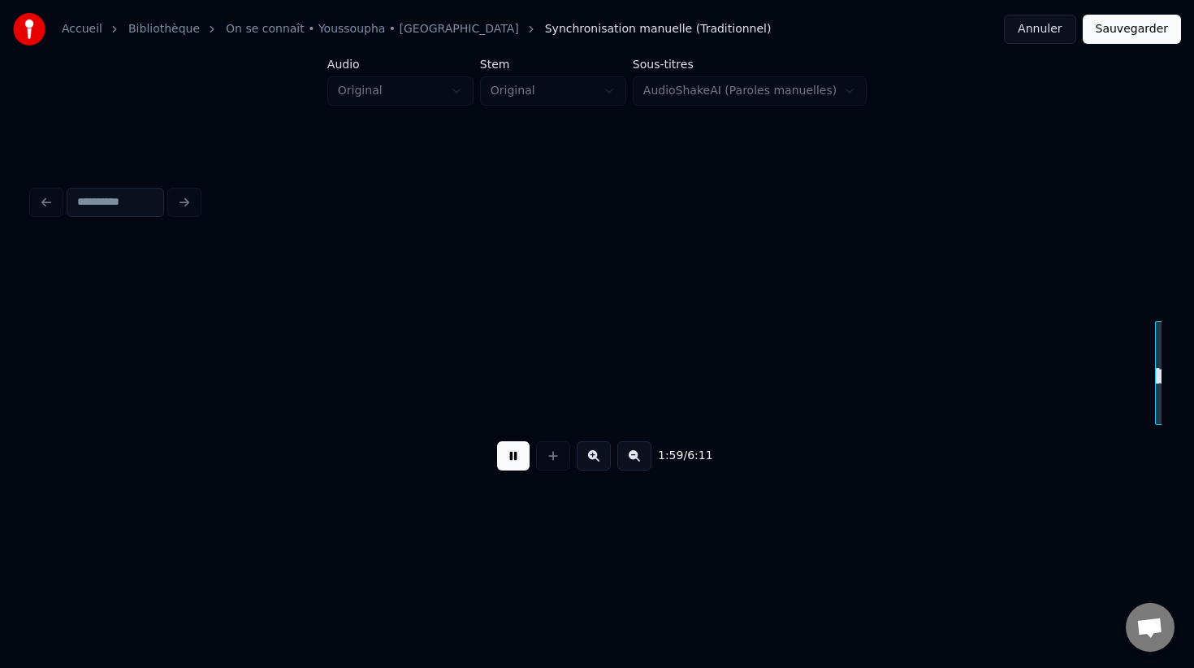
scroll to position [0, 19452]
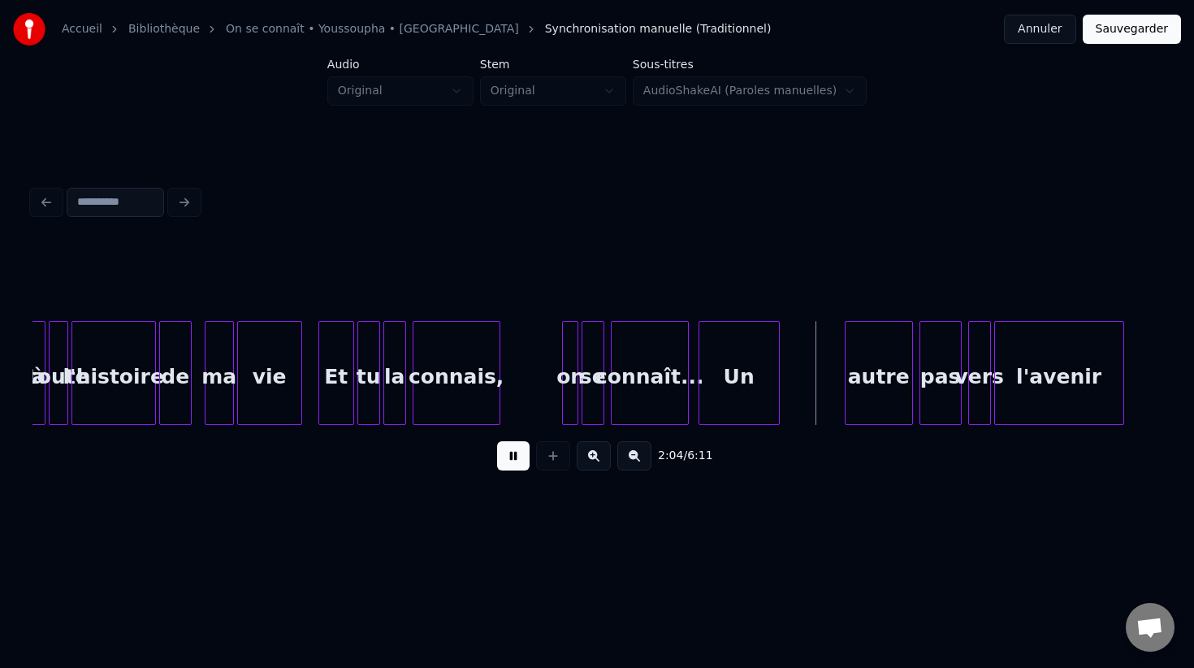
click at [508, 457] on button at bounding box center [513, 455] width 32 height 29
click at [801, 363] on div "Un" at bounding box center [798, 377] width 80 height 110
click at [811, 362] on div at bounding box center [813, 373] width 5 height 102
click at [767, 370] on div at bounding box center [769, 373] width 5 height 102
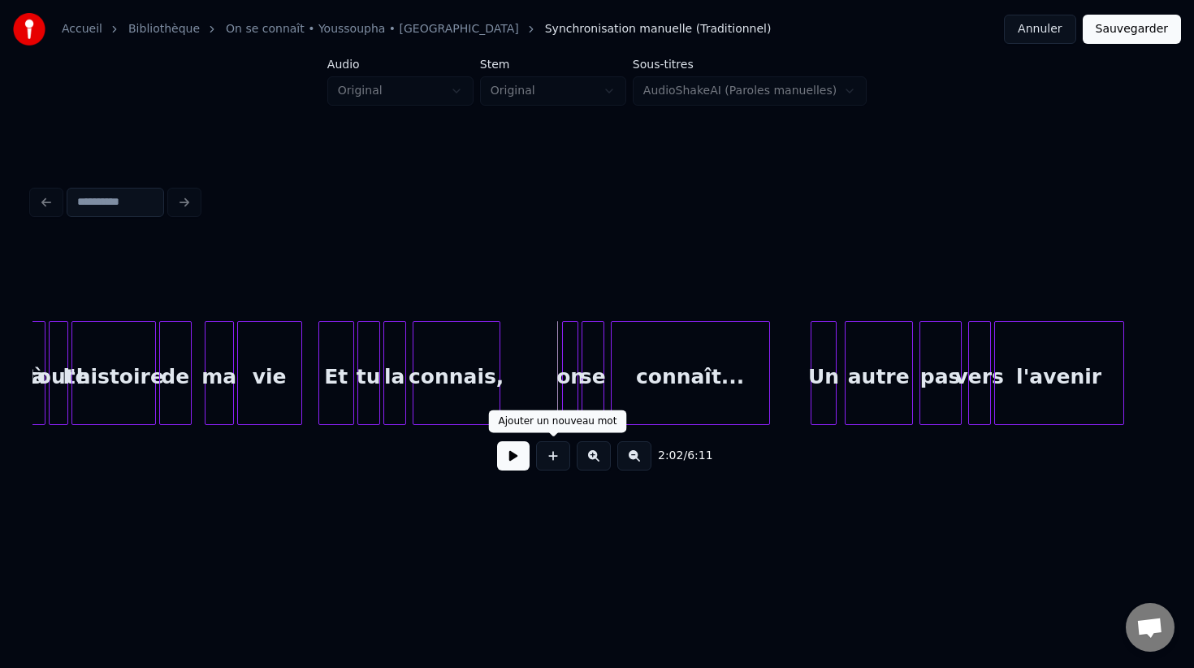
click at [526, 453] on button at bounding box center [513, 455] width 32 height 29
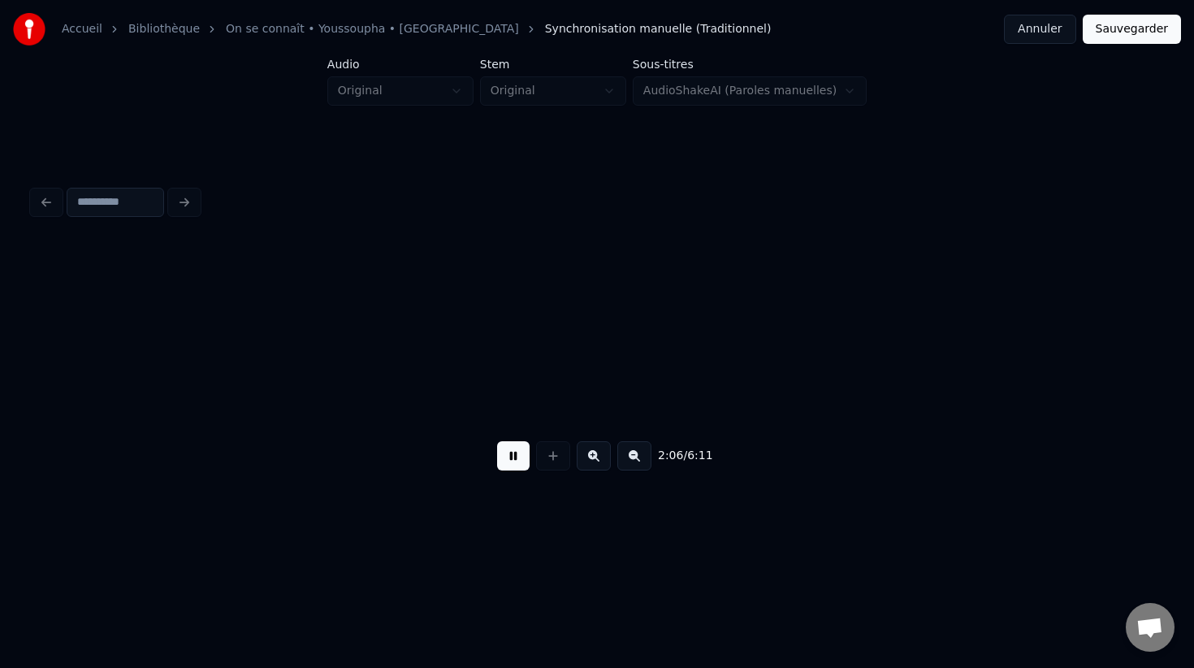
scroll to position [0, 20582]
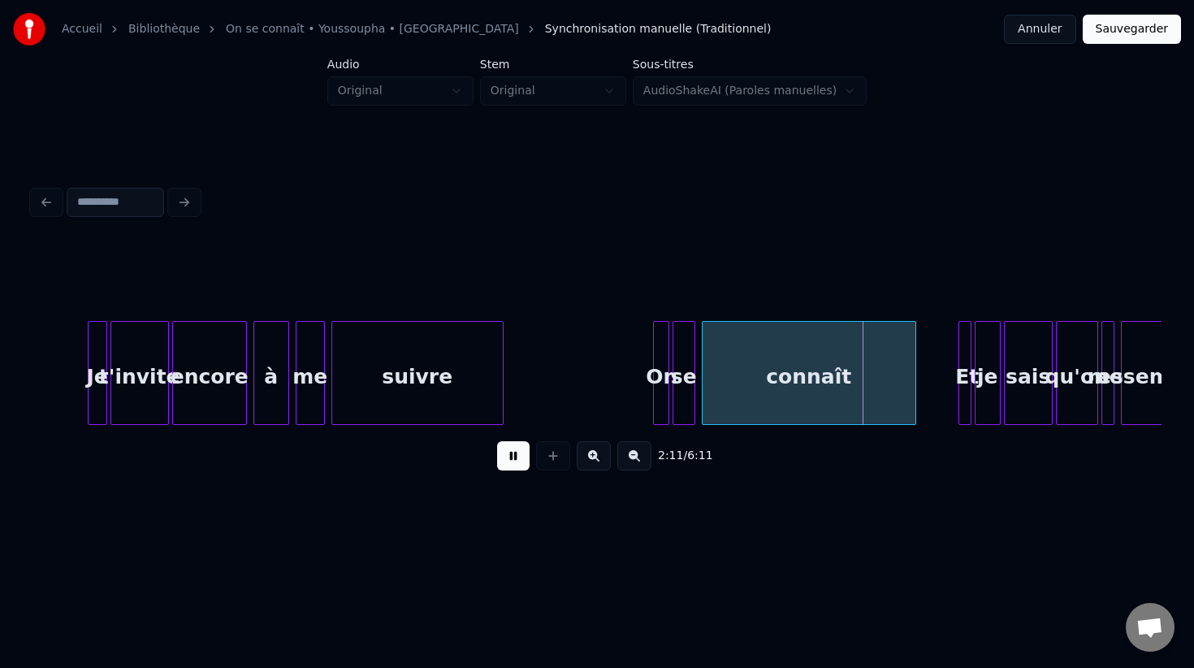
click at [524, 451] on button at bounding box center [513, 455] width 32 height 29
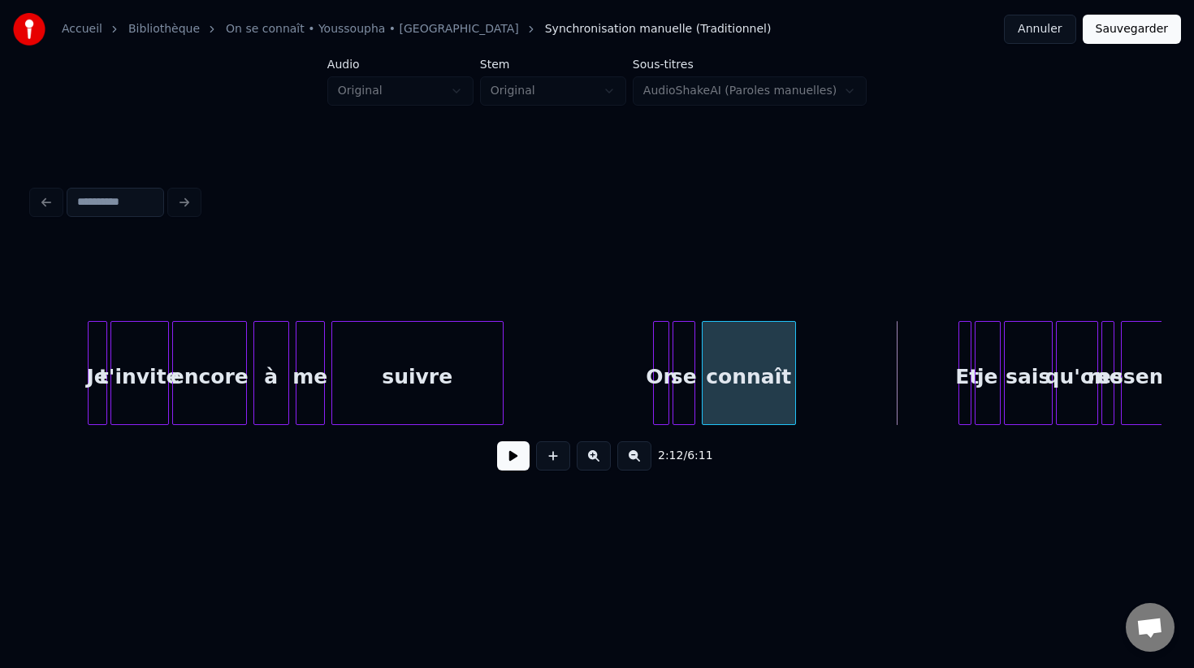
click at [791, 367] on div at bounding box center [792, 373] width 5 height 102
click at [515, 456] on button at bounding box center [513, 455] width 32 height 29
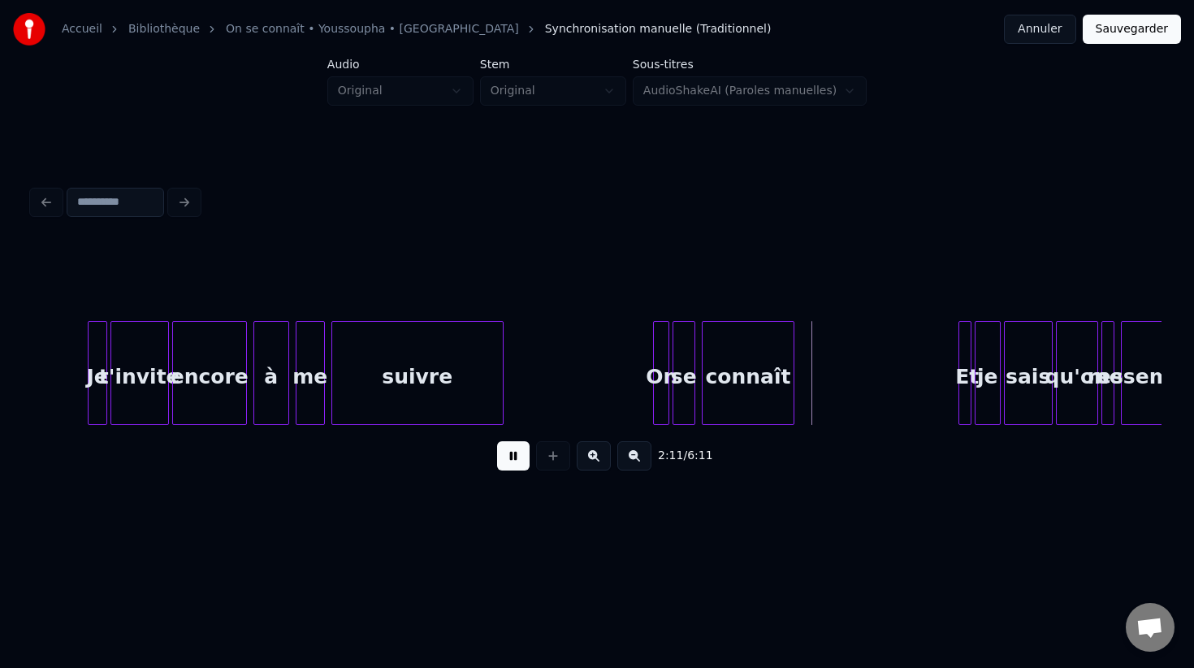
click at [515, 456] on button at bounding box center [513, 455] width 32 height 29
click at [764, 390] on div "connaît" at bounding box center [748, 377] width 91 height 110
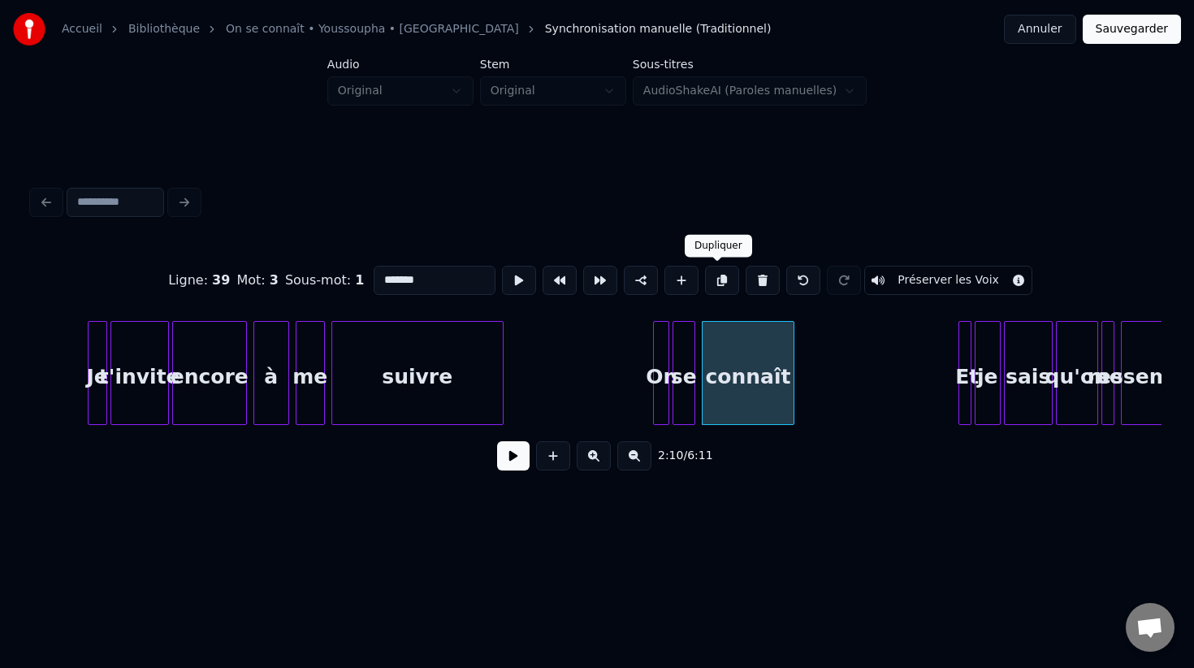
click at [720, 279] on button at bounding box center [722, 280] width 34 height 29
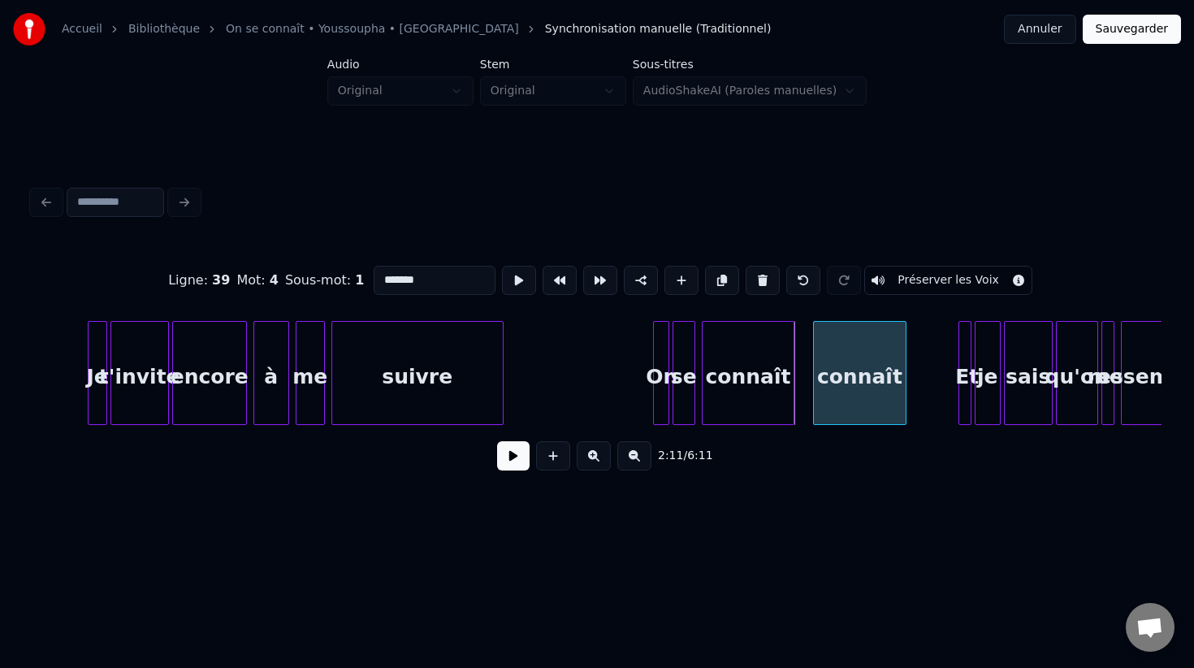
click at [843, 404] on div "connaît" at bounding box center [859, 377] width 91 height 110
drag, startPoint x: 444, startPoint y: 284, endPoint x: 388, endPoint y: 284, distance: 56.0
click at [388, 284] on input "*******" at bounding box center [435, 280] width 122 height 29
type input "*"
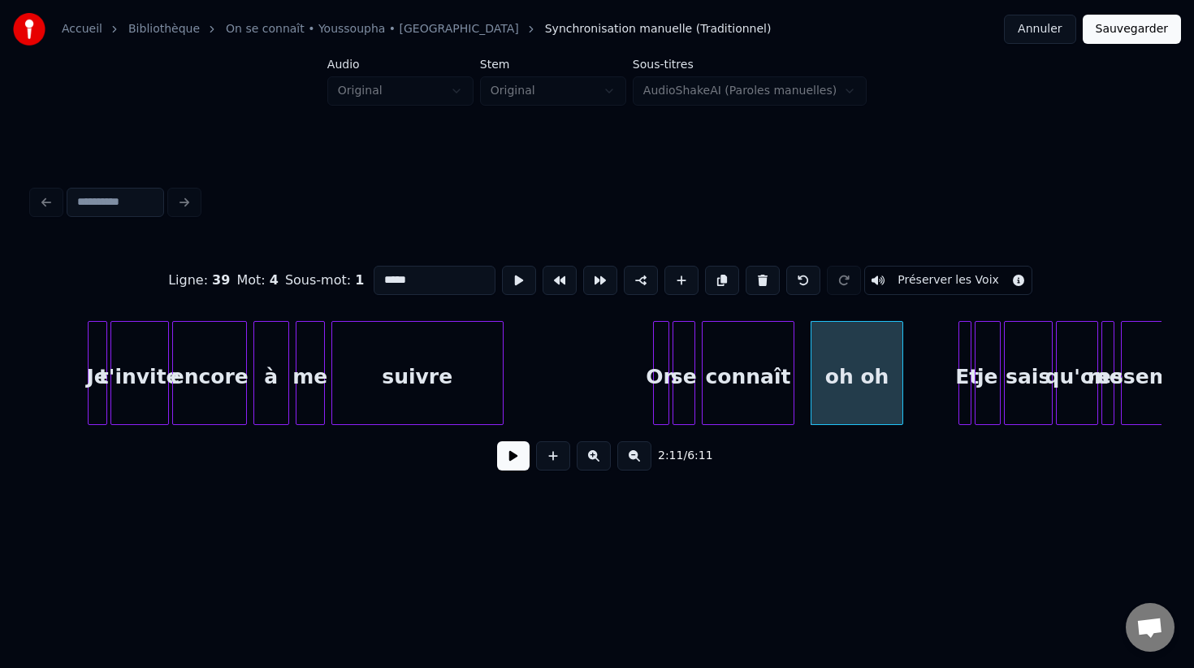
type input "*****"
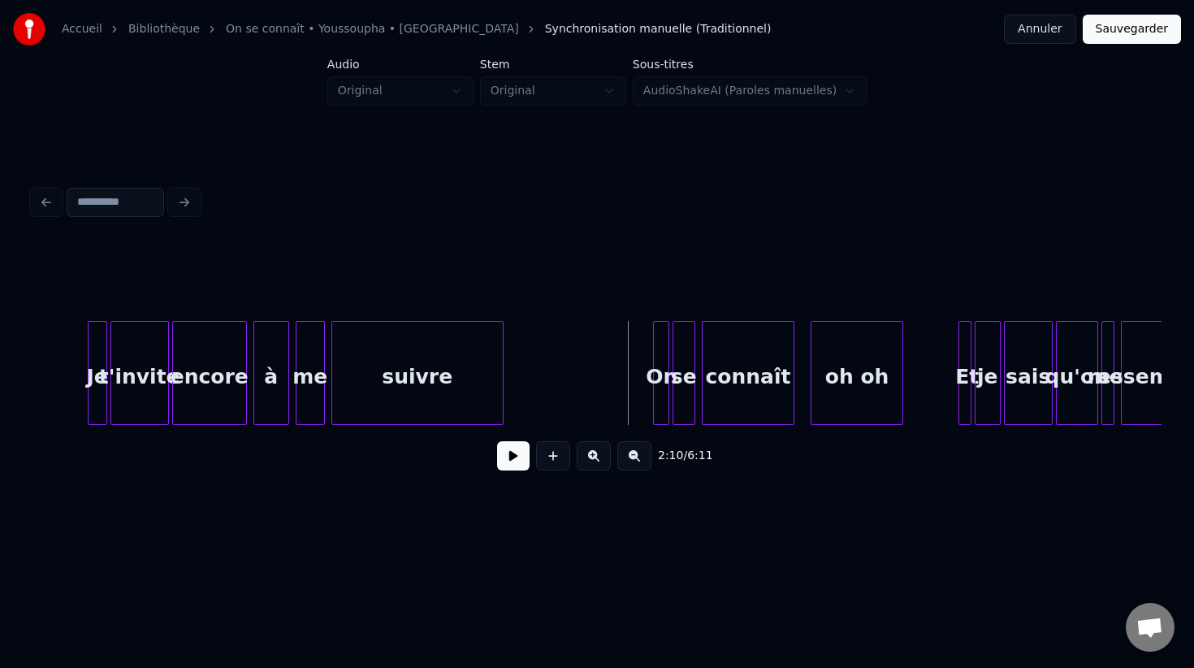
click at [520, 452] on button at bounding box center [513, 455] width 32 height 29
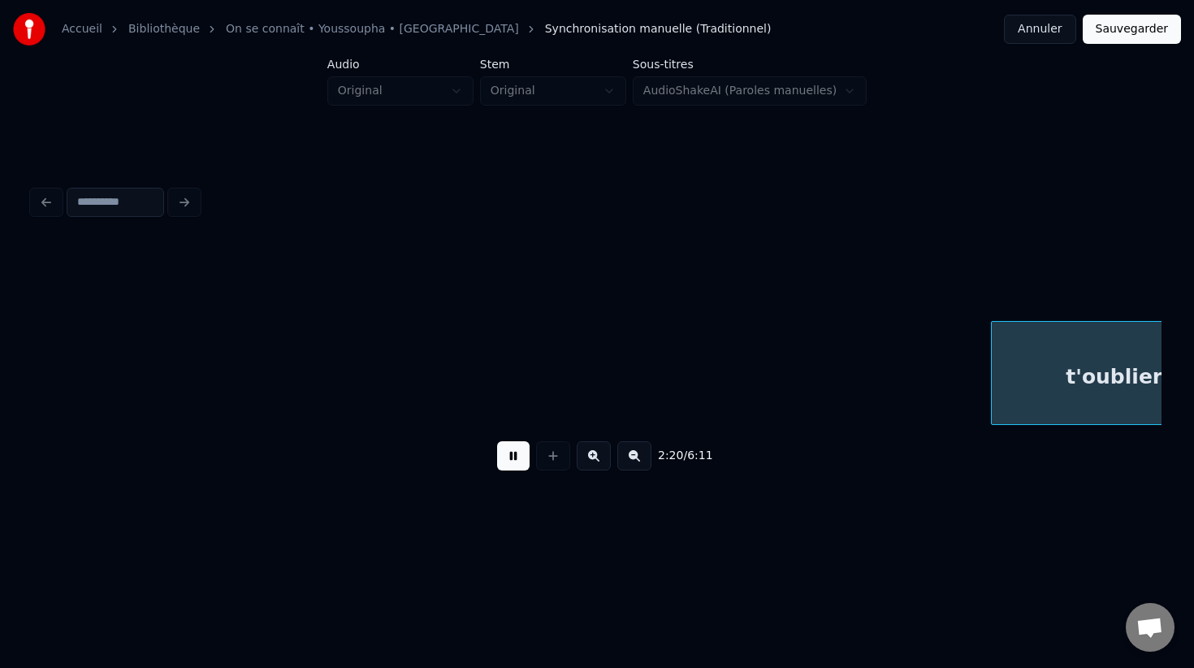
scroll to position [0, 22843]
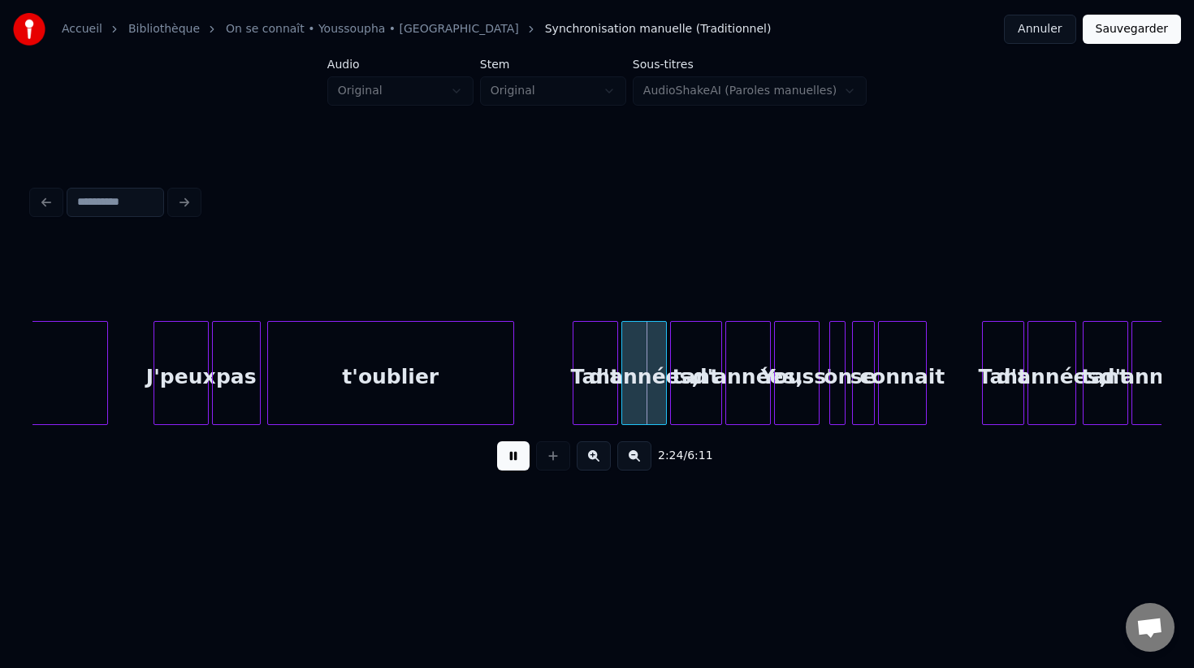
click at [519, 452] on button at bounding box center [513, 455] width 32 height 29
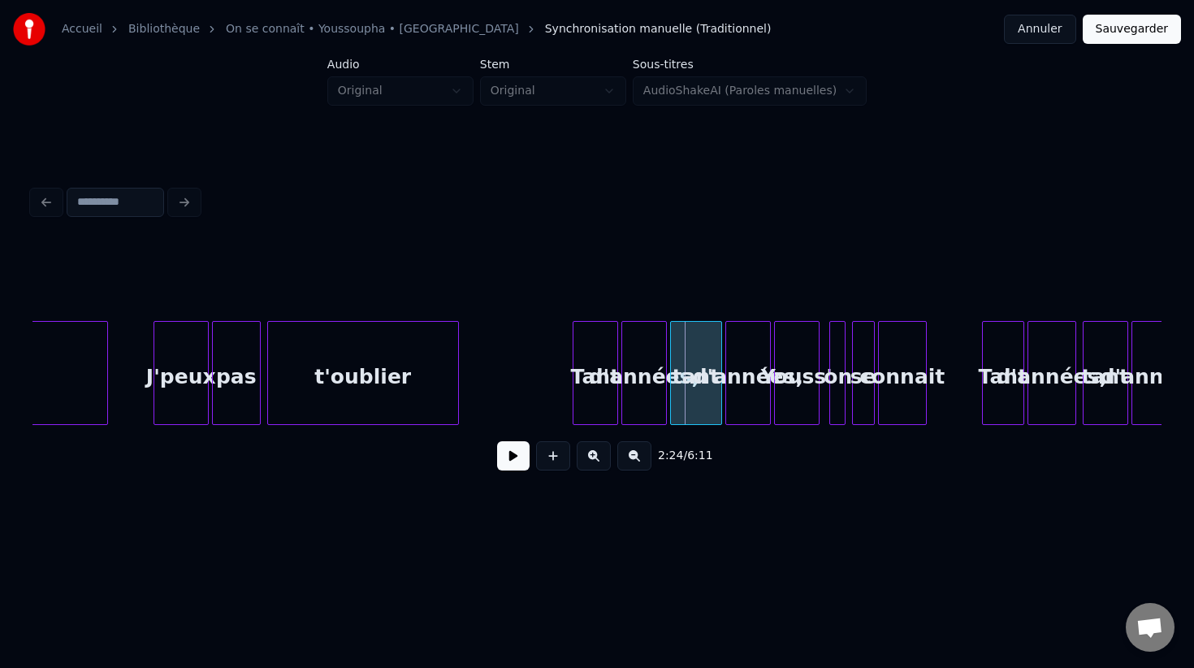
click at [456, 400] on div at bounding box center [455, 373] width 5 height 102
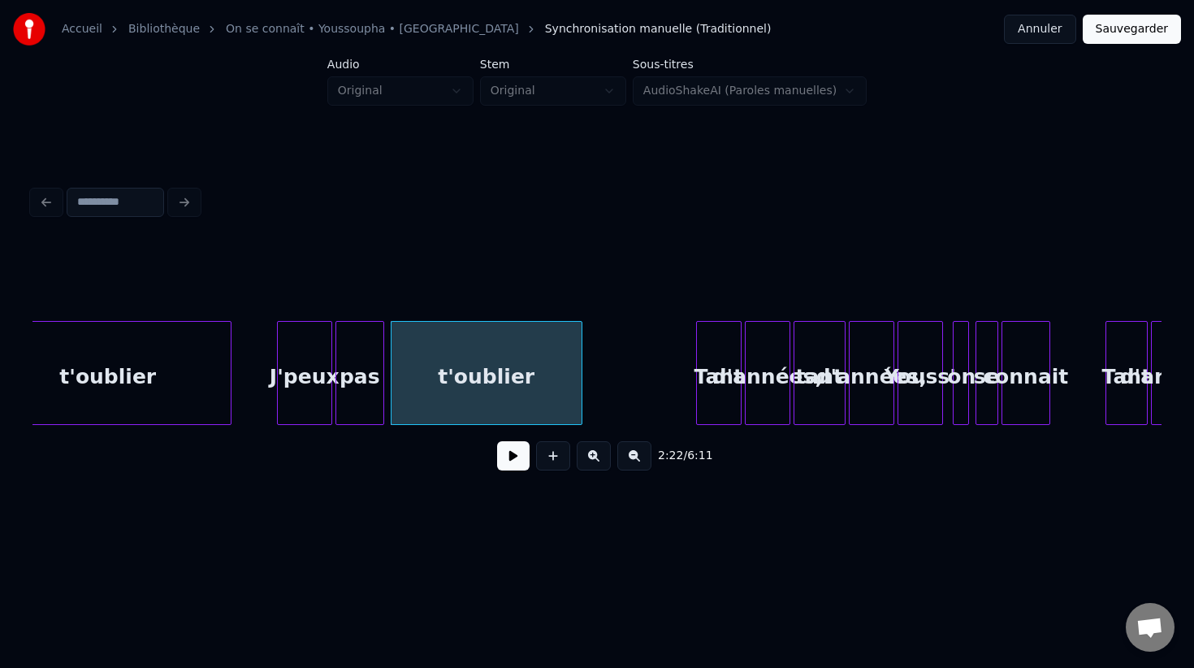
scroll to position [0, 22585]
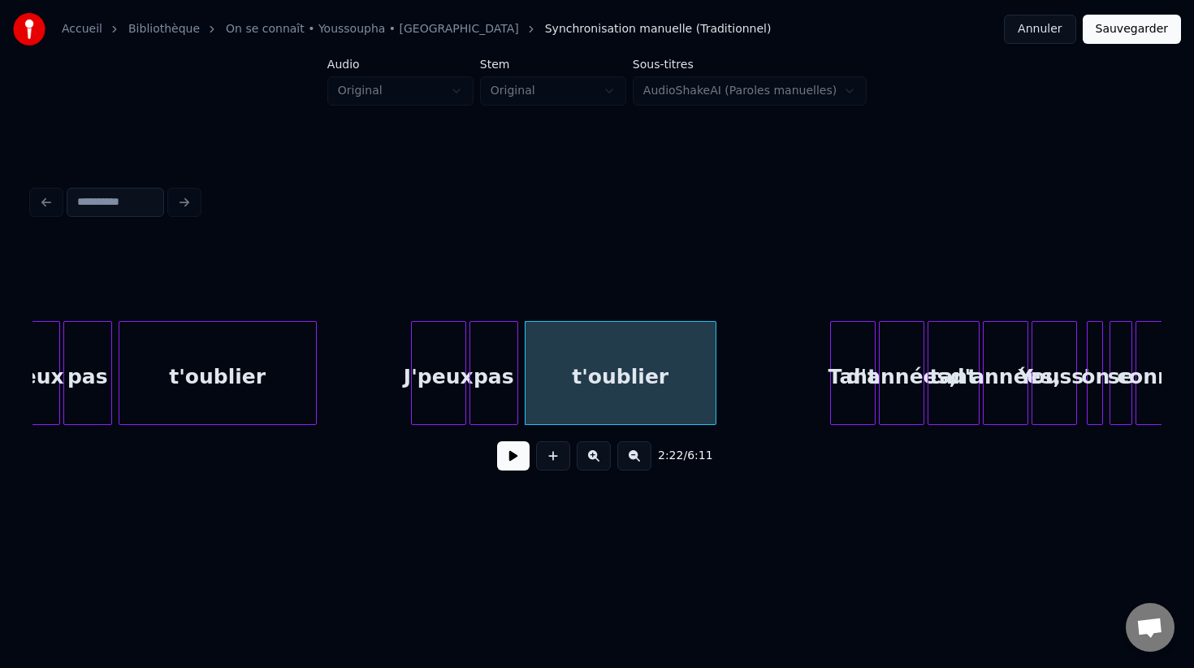
click at [313, 397] on div at bounding box center [313, 373] width 5 height 102
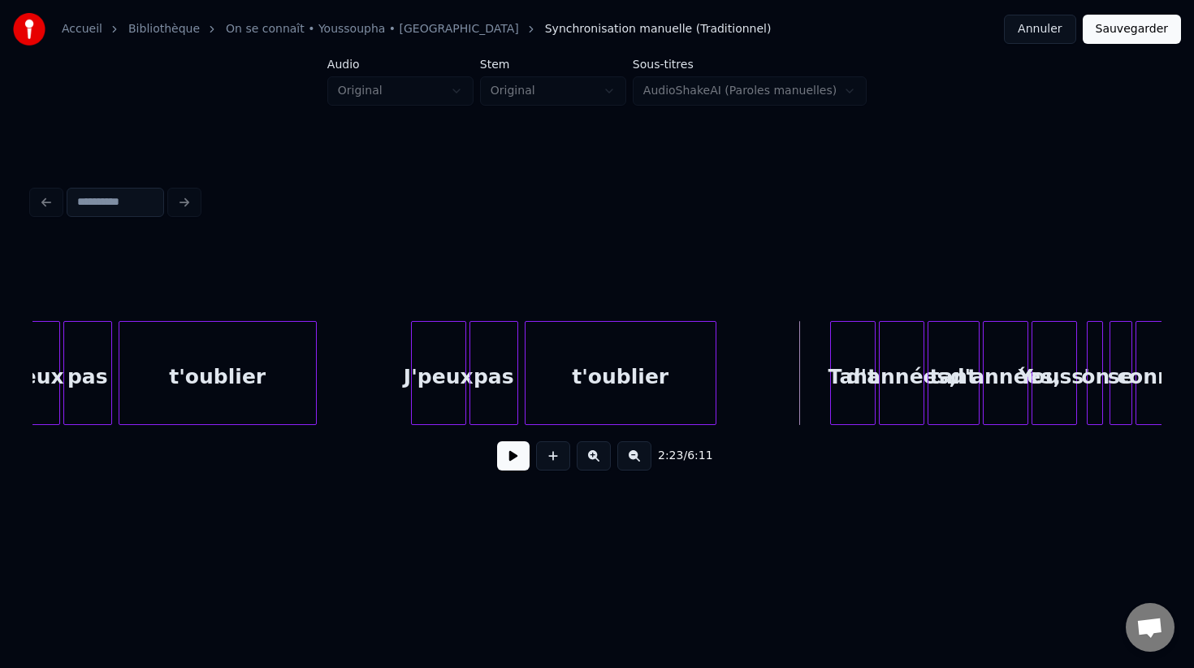
click at [510, 462] on button at bounding box center [513, 455] width 32 height 29
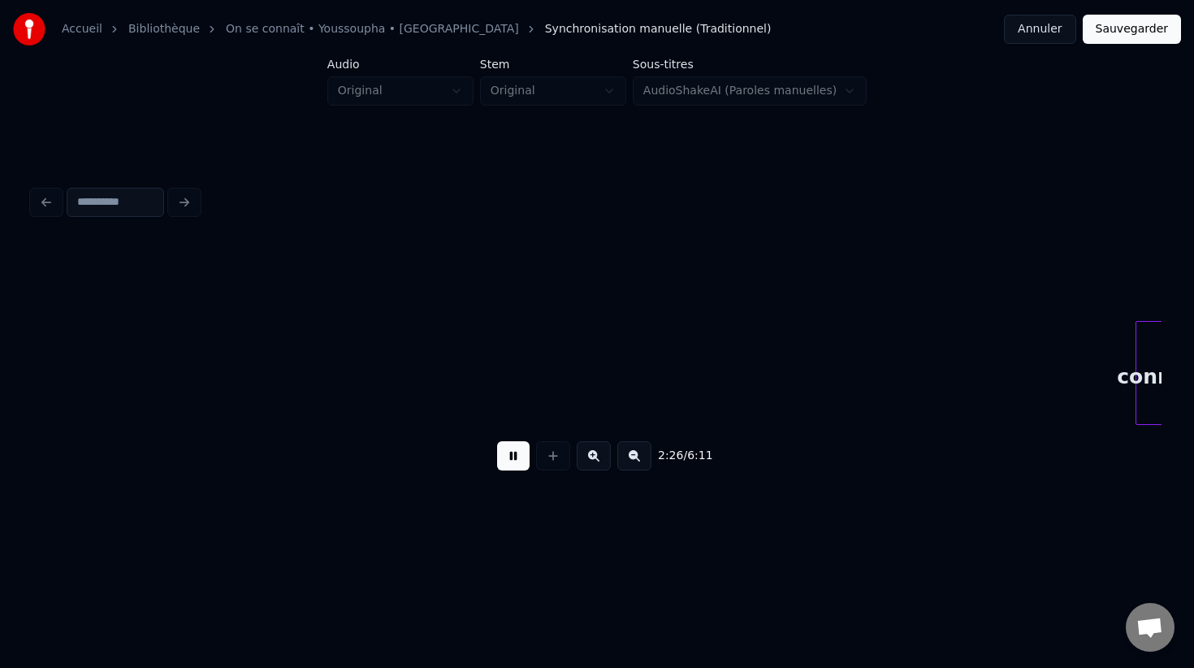
scroll to position [0, 23716]
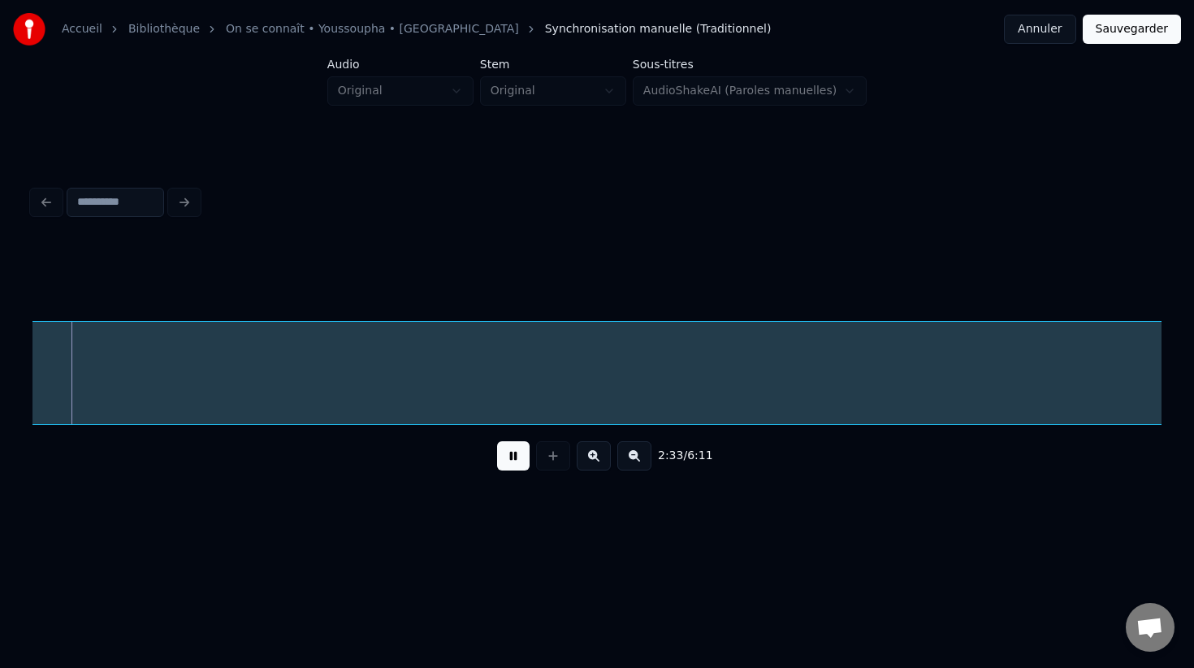
click at [510, 462] on button at bounding box center [513, 455] width 32 height 29
click at [630, 457] on button at bounding box center [634, 455] width 34 height 29
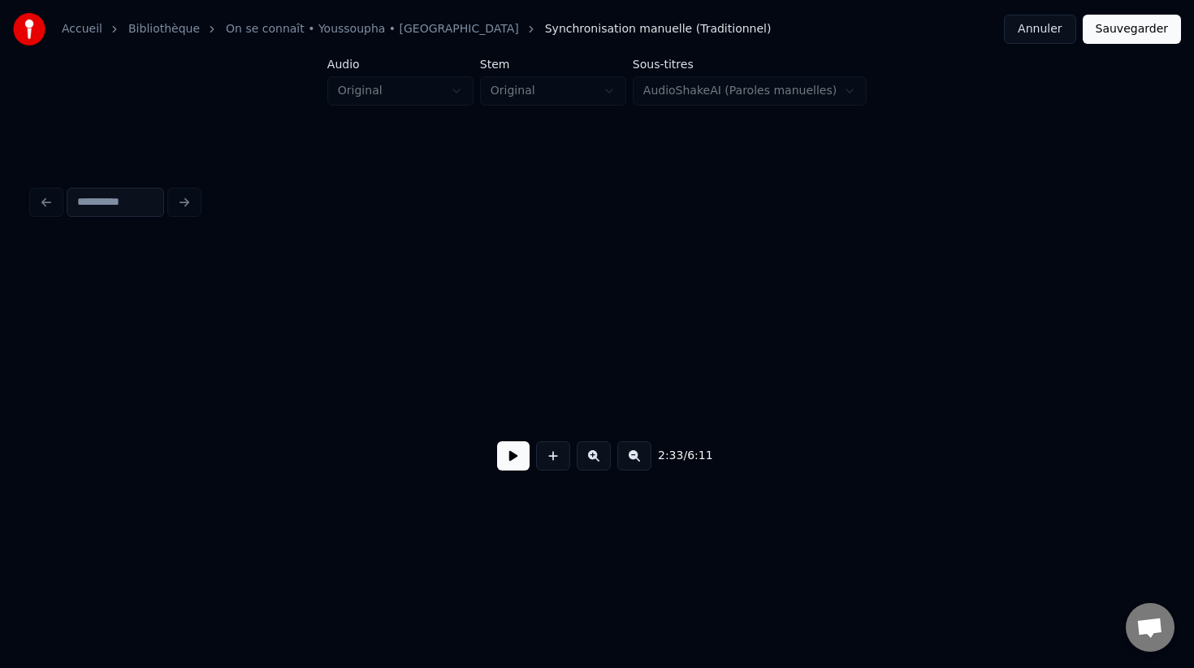
click at [630, 457] on button at bounding box center [634, 455] width 34 height 29
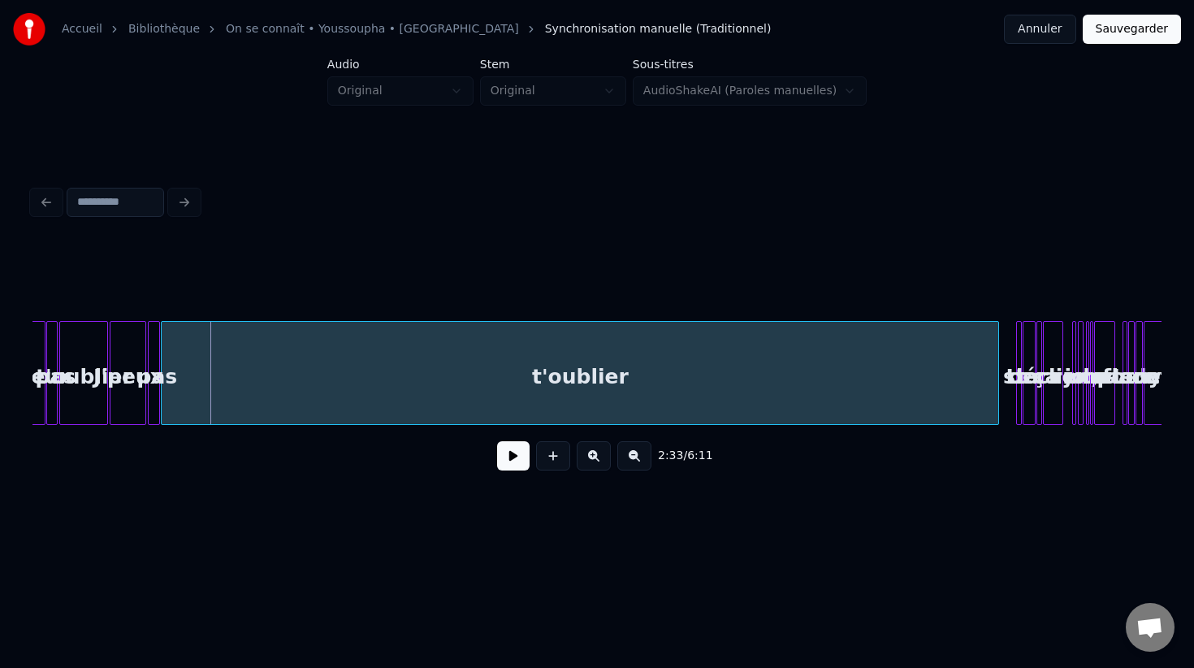
click at [630, 457] on button at bounding box center [634, 455] width 34 height 29
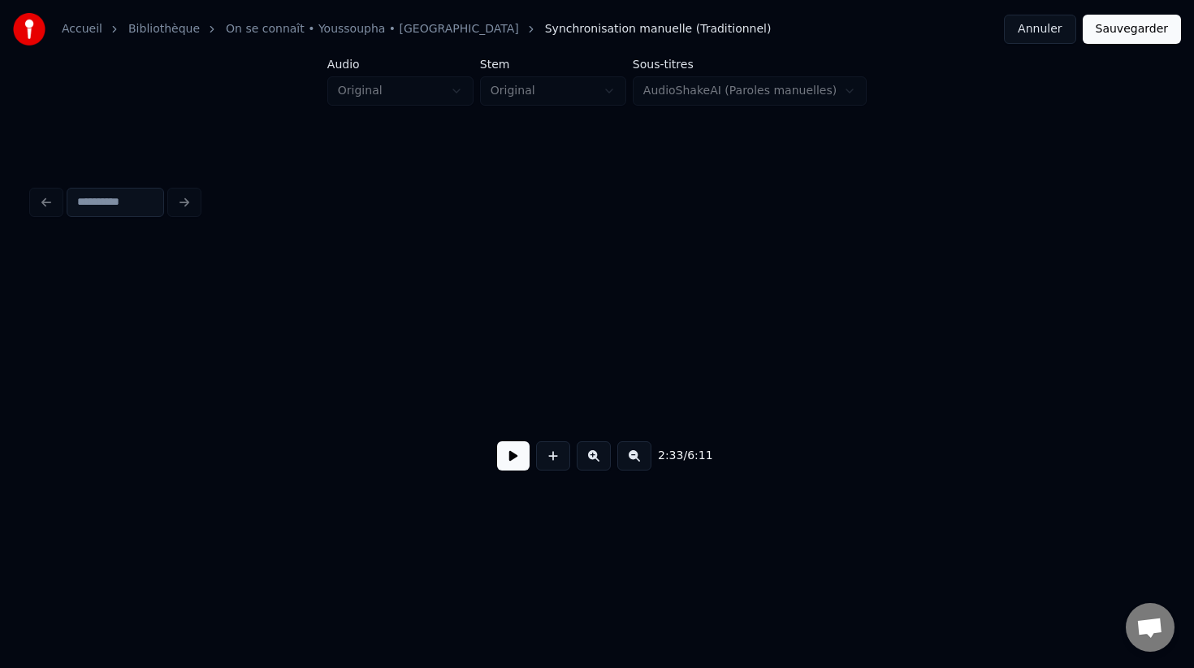
click at [630, 457] on div "2:33 / 6:11" at bounding box center [596, 456] width 1103 height 36
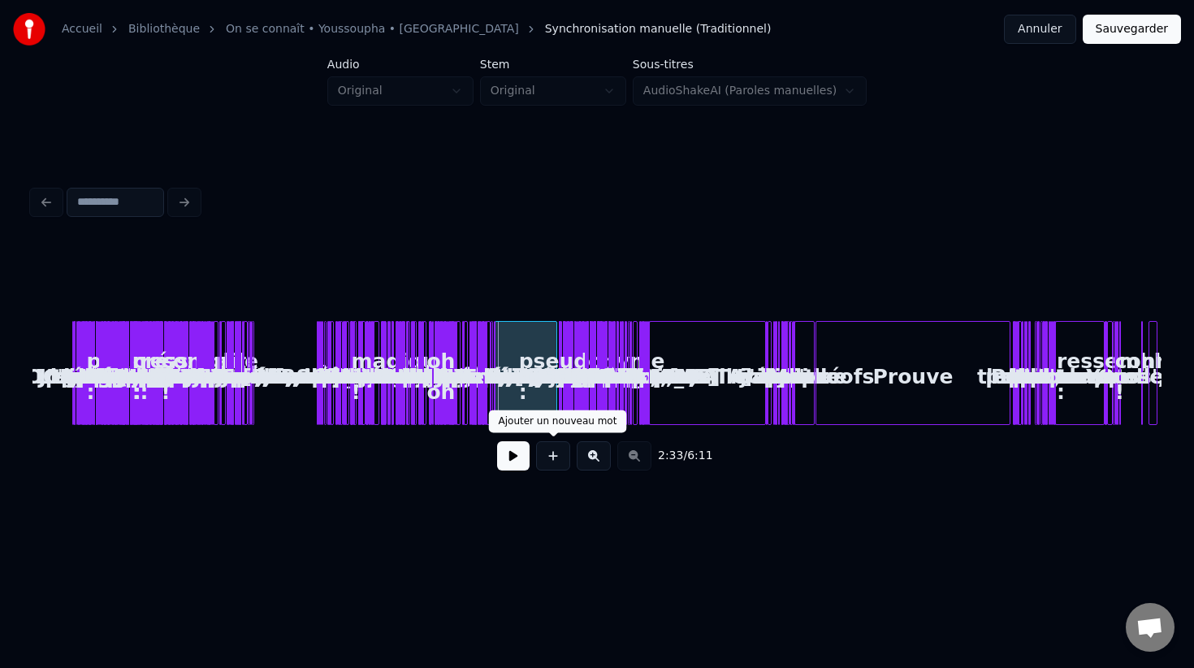
click at [558, 452] on button at bounding box center [553, 455] width 34 height 29
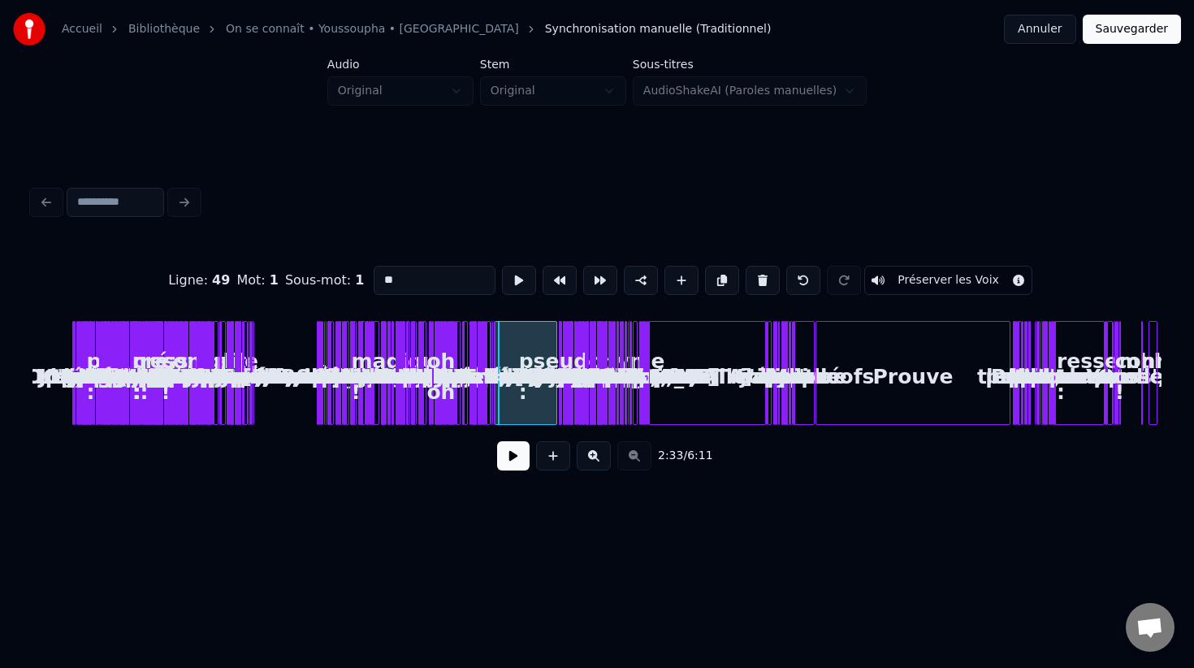
click at [558, 452] on button at bounding box center [553, 455] width 34 height 29
click at [558, 454] on button at bounding box center [553, 455] width 34 height 29
click at [599, 455] on button at bounding box center [594, 455] width 34 height 29
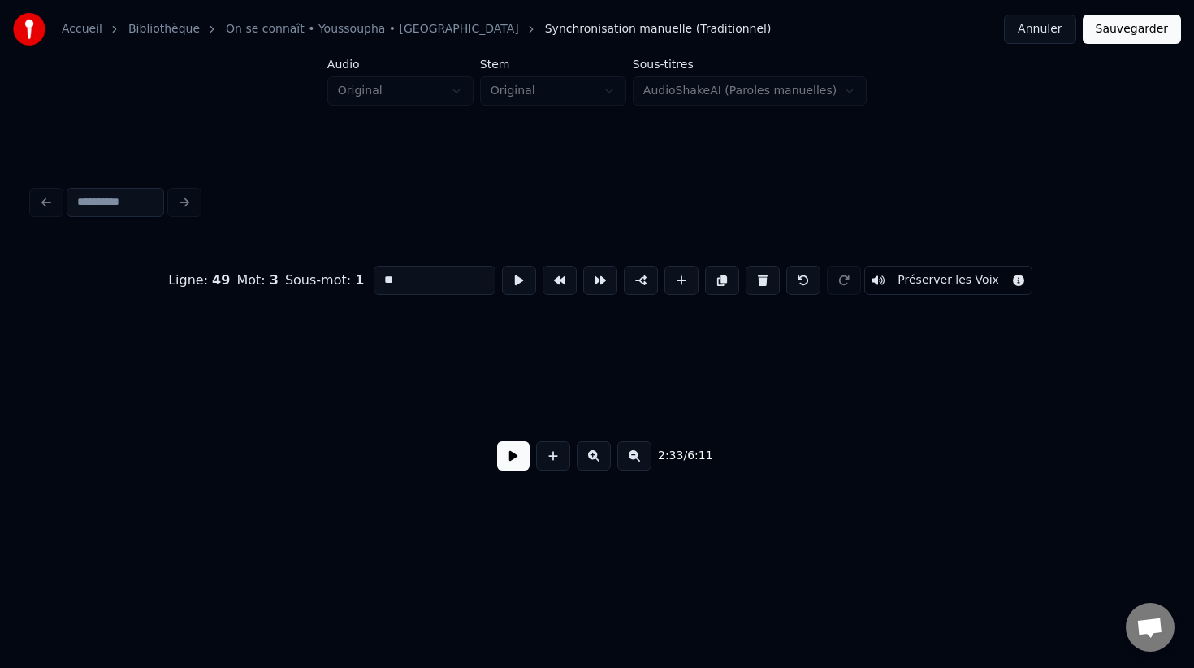
scroll to position [0, 11985]
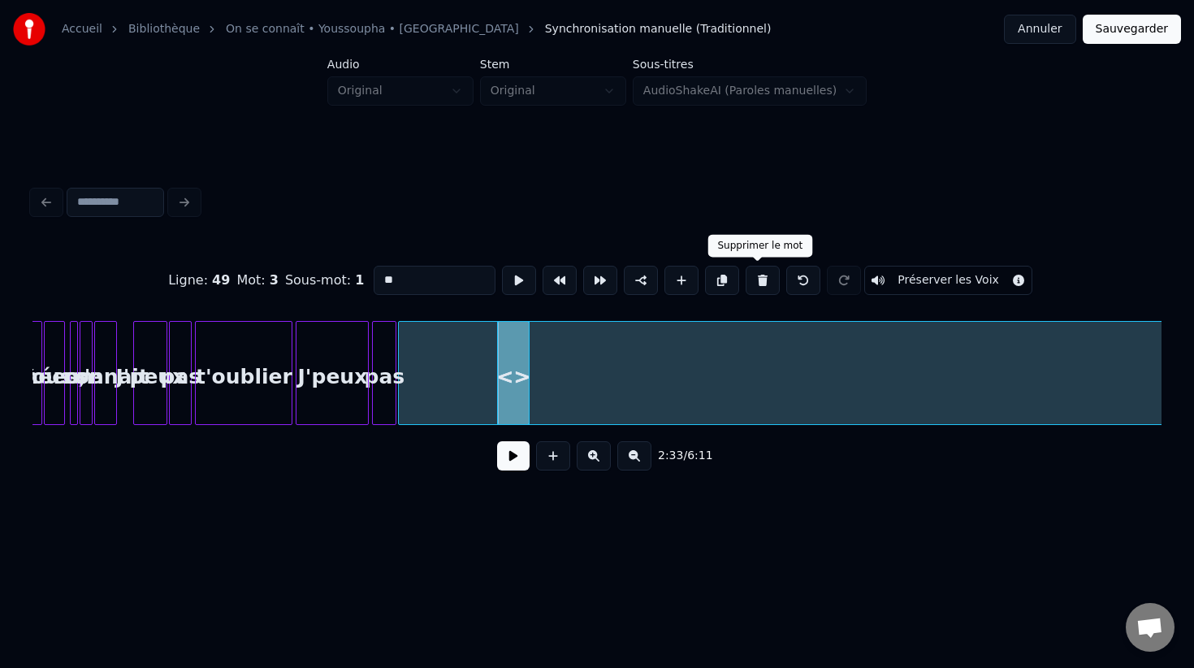
click at [767, 285] on button at bounding box center [763, 280] width 34 height 29
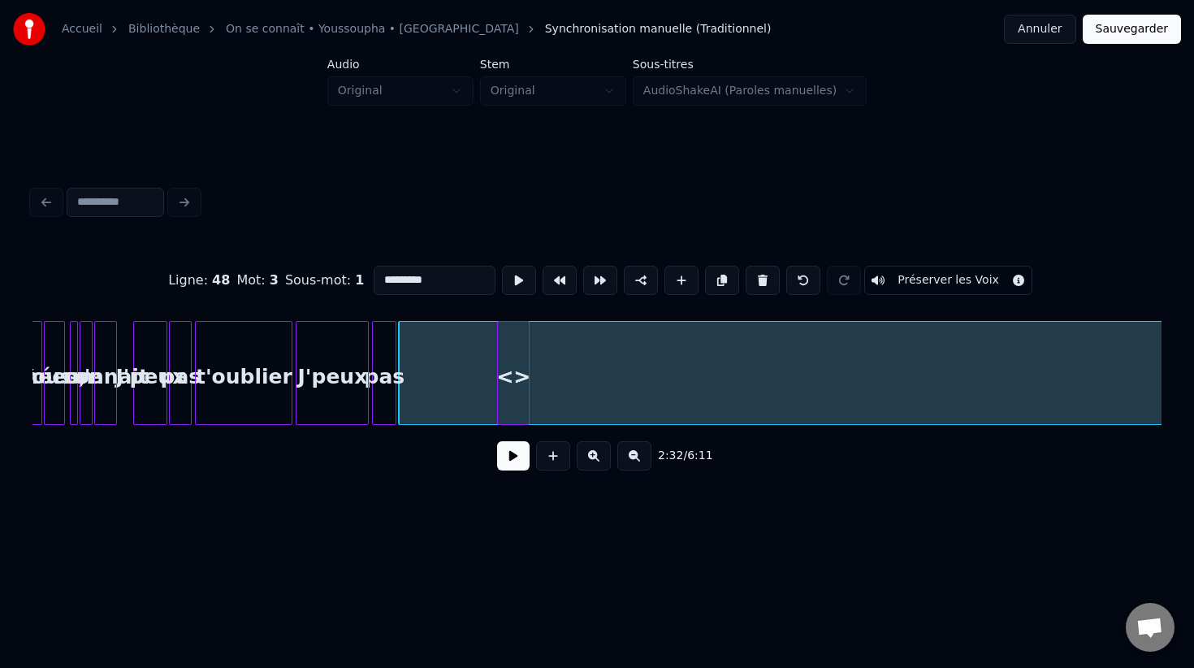
click at [526, 372] on div at bounding box center [526, 373] width 5 height 102
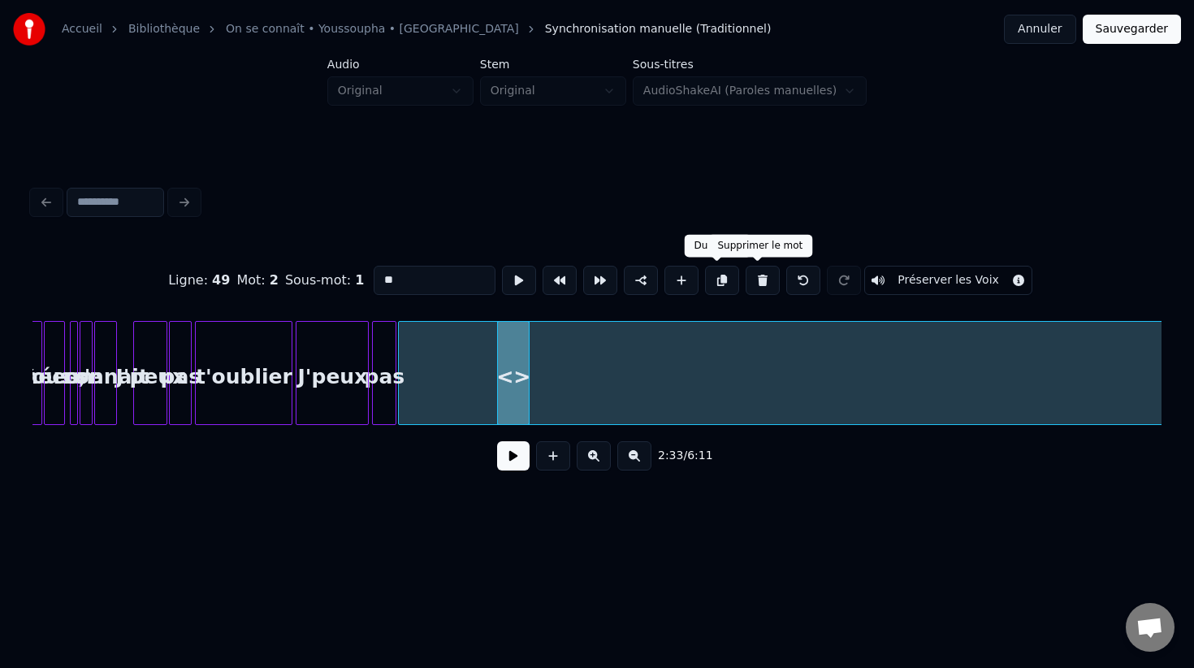
click at [756, 279] on button at bounding box center [763, 280] width 34 height 29
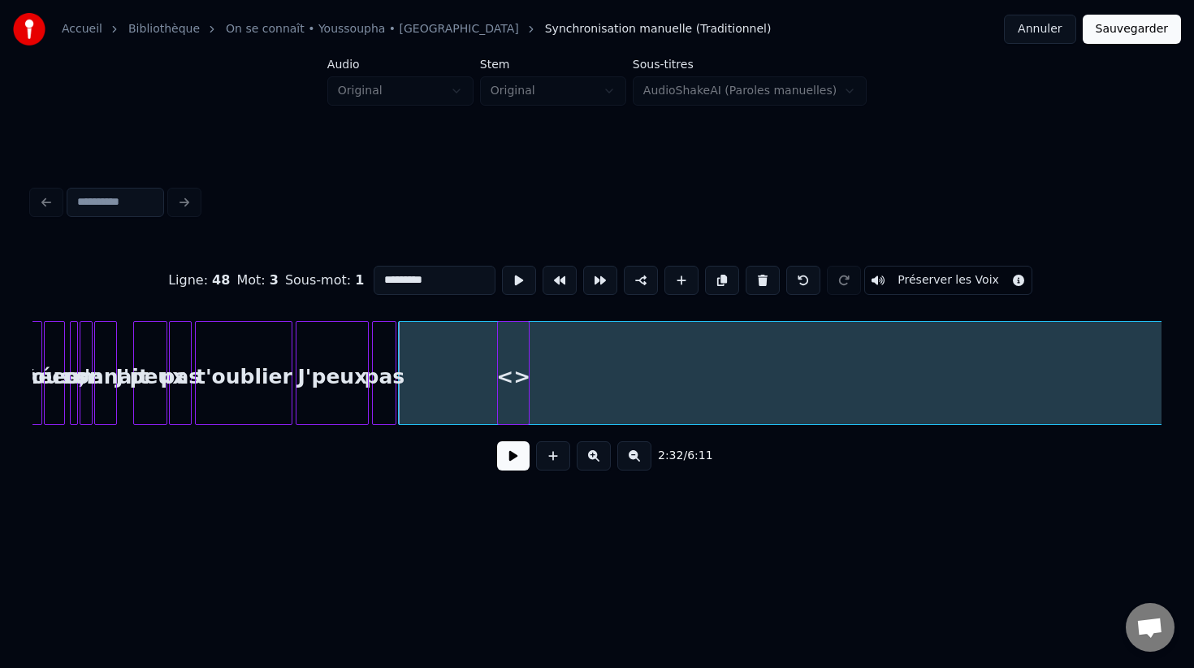
click at [514, 369] on div "<>" at bounding box center [513, 377] width 31 height 110
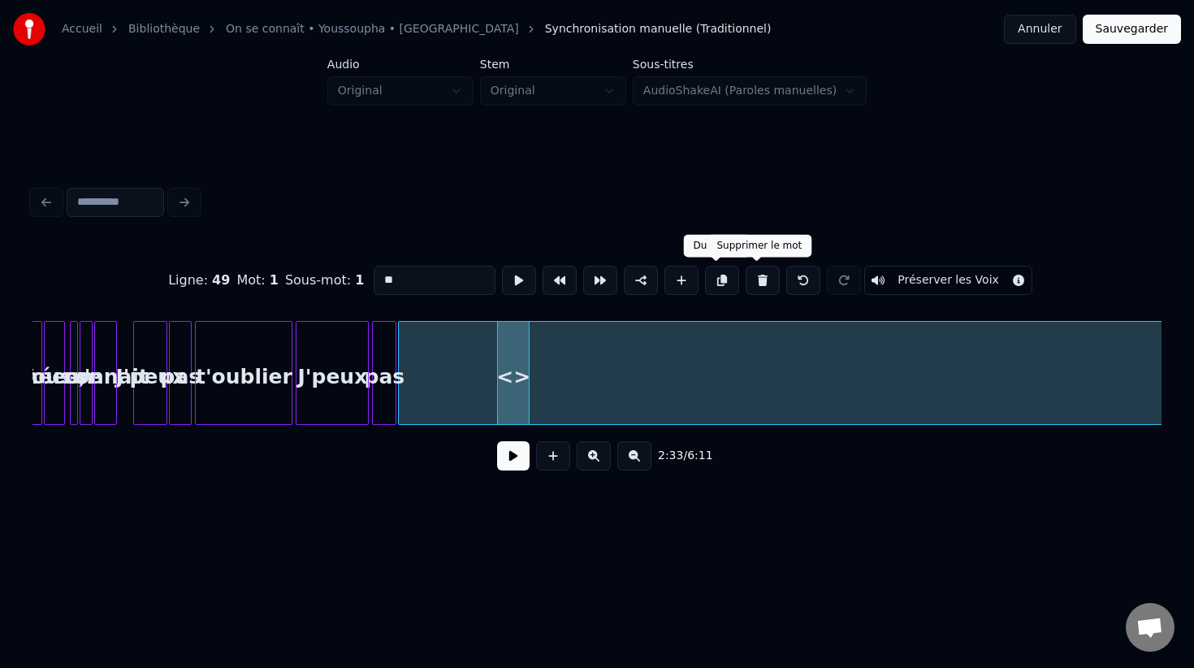
click at [747, 277] on button at bounding box center [763, 280] width 34 height 29
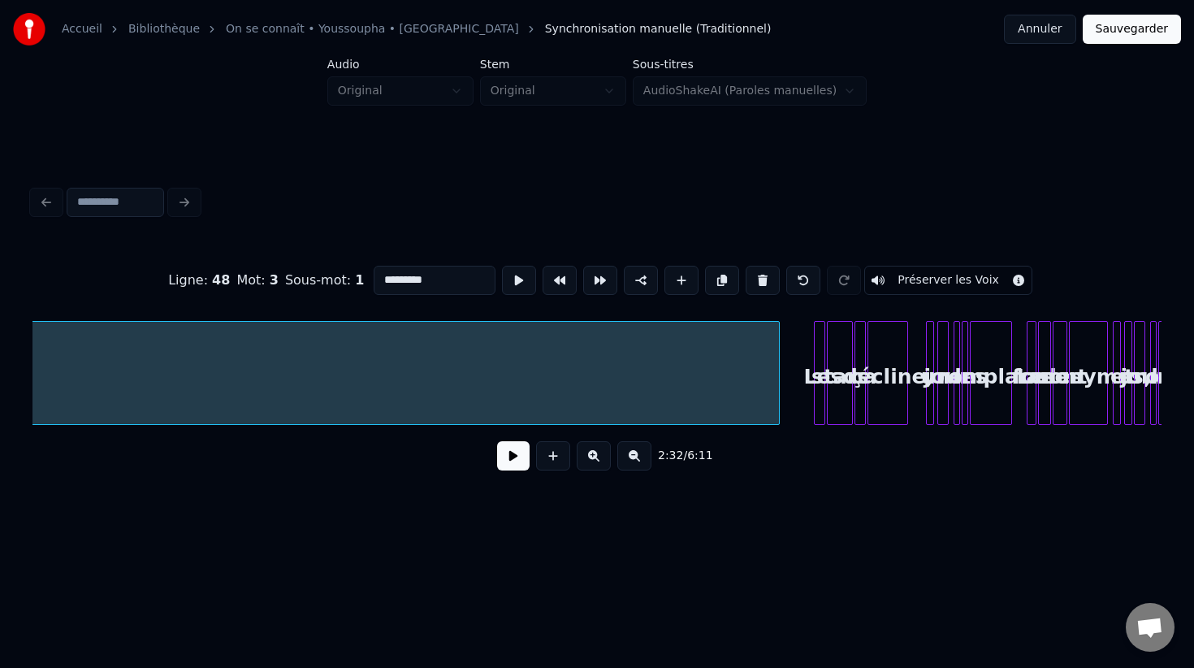
scroll to position [0, 13256]
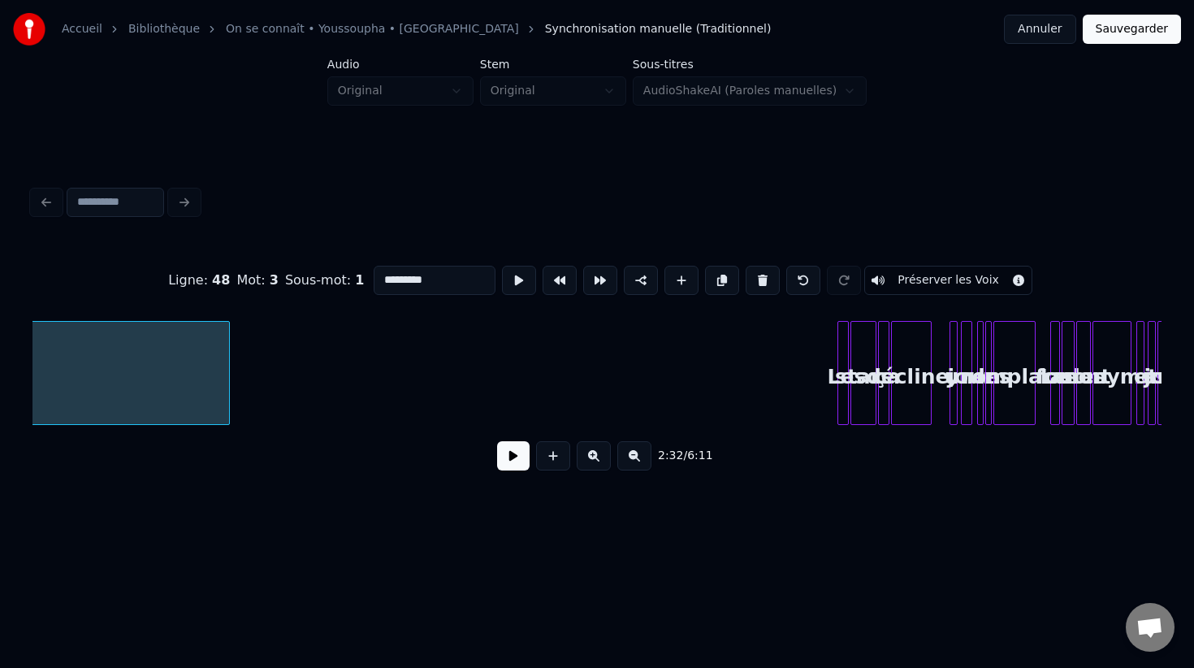
click at [226, 370] on div at bounding box center [226, 373] width 5 height 102
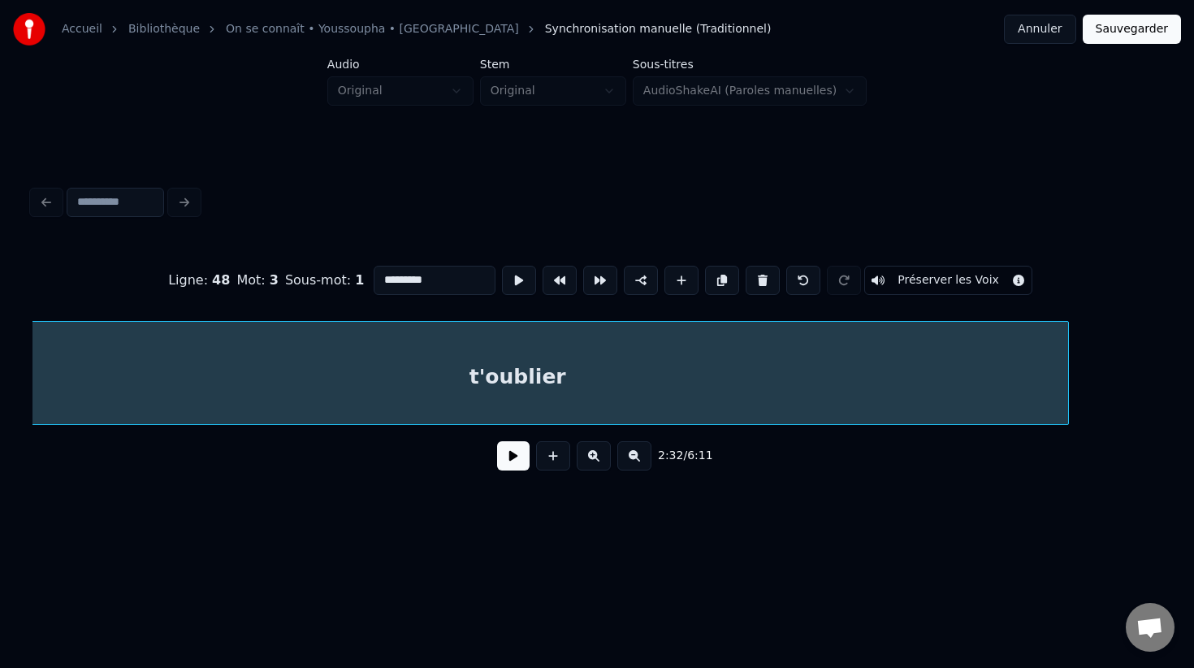
scroll to position [0, 12439]
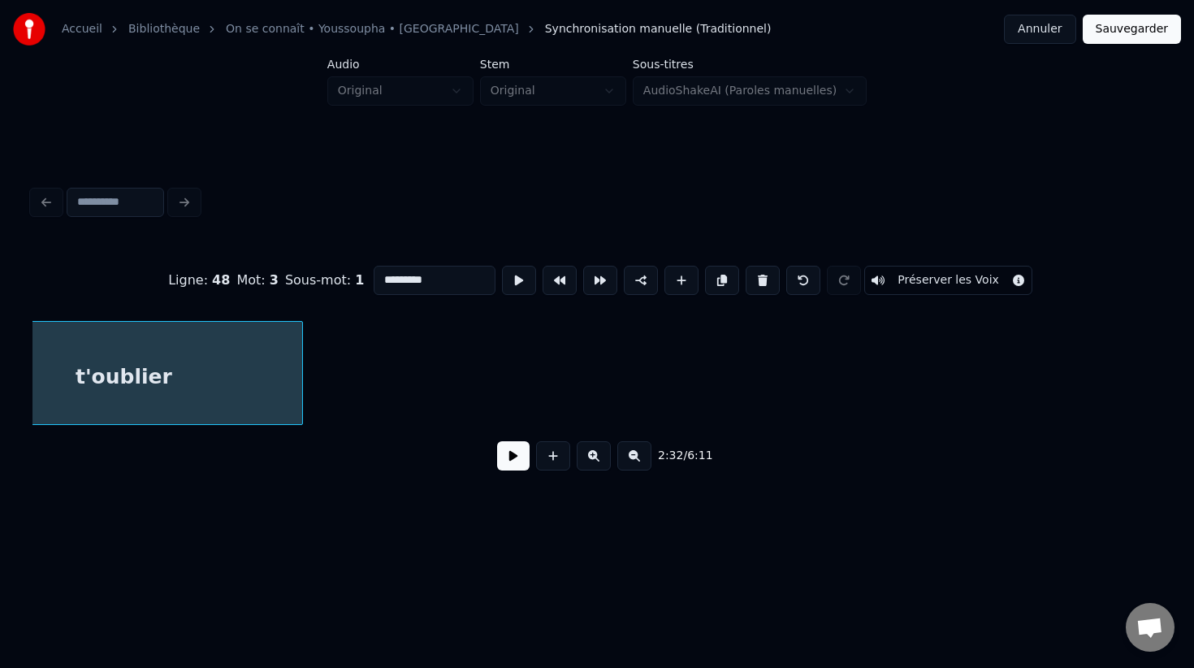
click at [297, 374] on div at bounding box center [299, 373] width 5 height 102
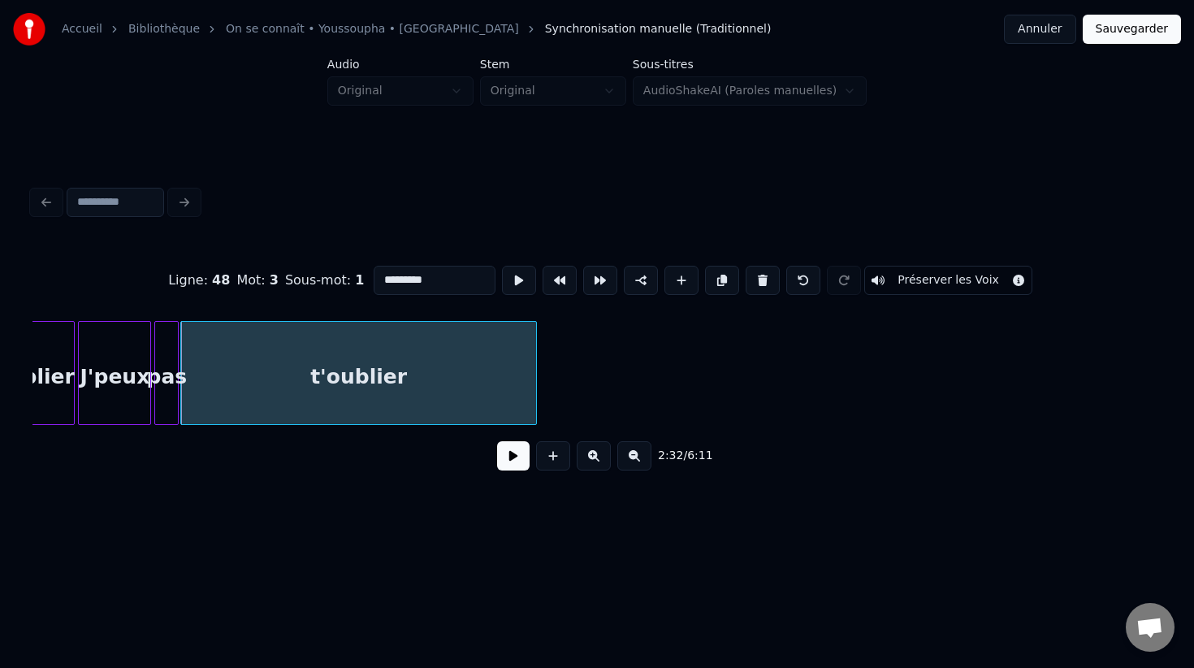
scroll to position [0, 12163]
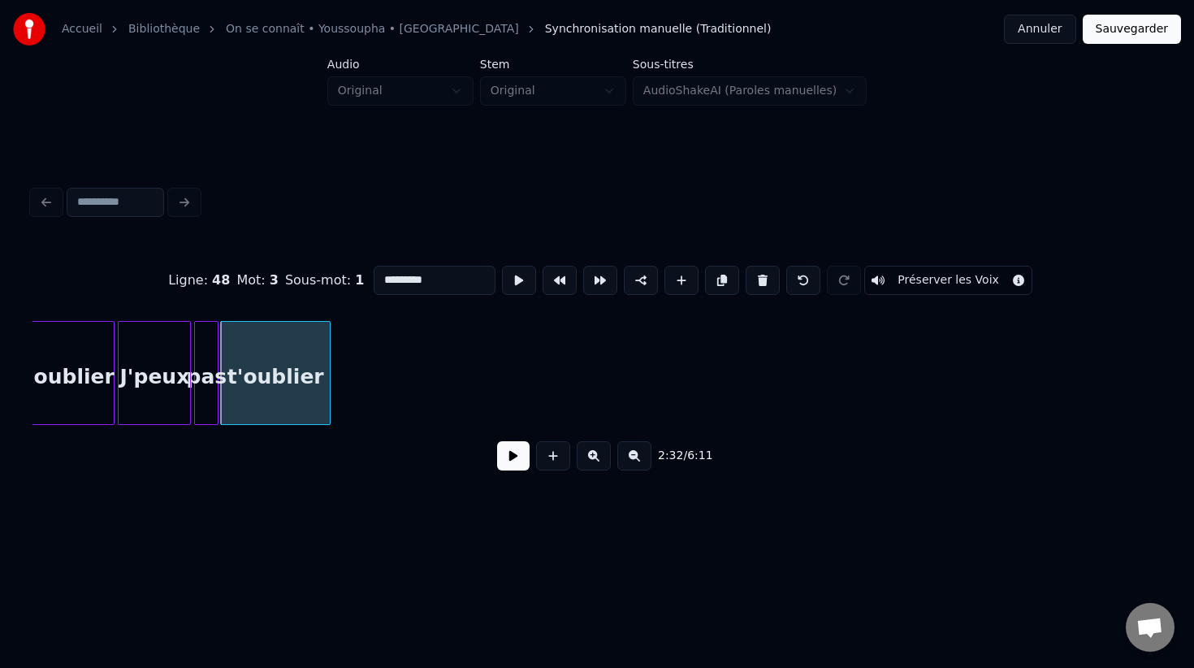
click at [327, 378] on div at bounding box center [327, 373] width 5 height 102
click at [145, 400] on div "J'peux" at bounding box center [154, 377] width 71 height 110
type input "******"
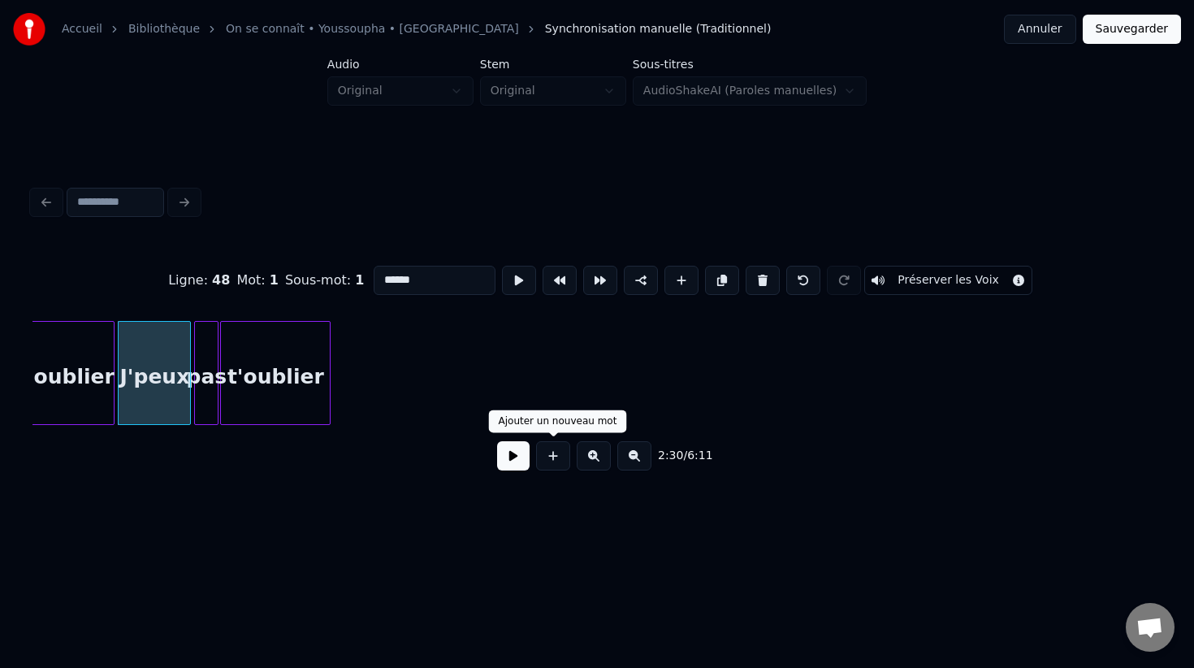
click at [511, 454] on button at bounding box center [513, 455] width 32 height 29
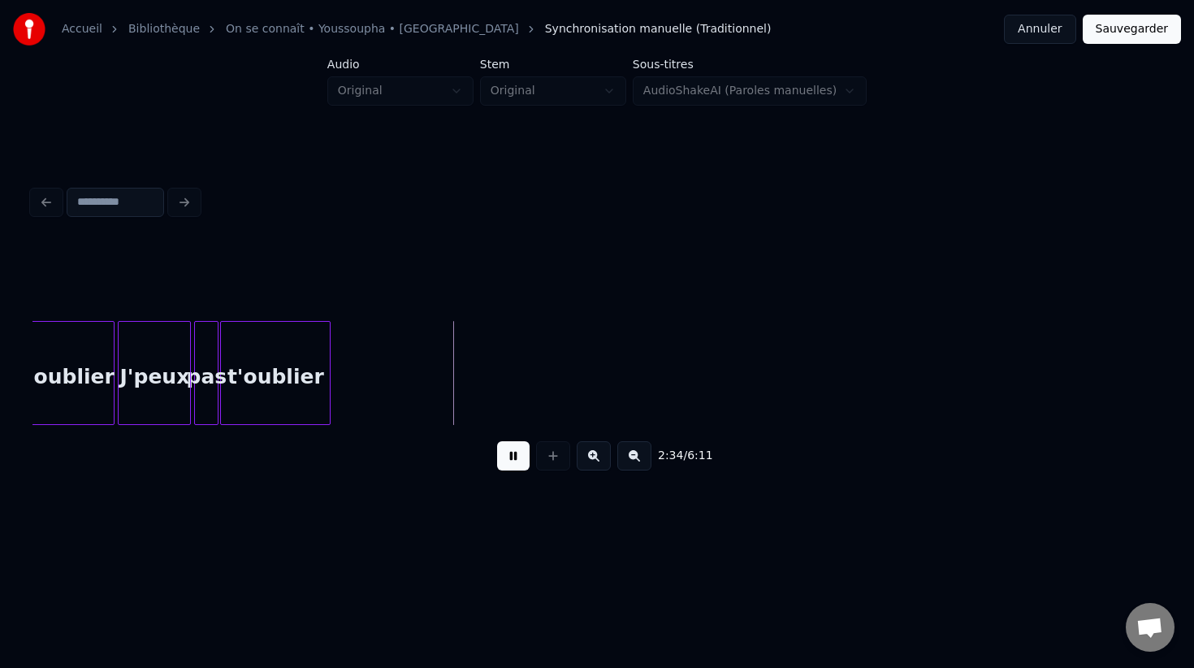
click at [510, 451] on button at bounding box center [513, 455] width 32 height 29
click at [514, 453] on button at bounding box center [513, 455] width 32 height 29
click at [505, 461] on button at bounding box center [513, 455] width 32 height 29
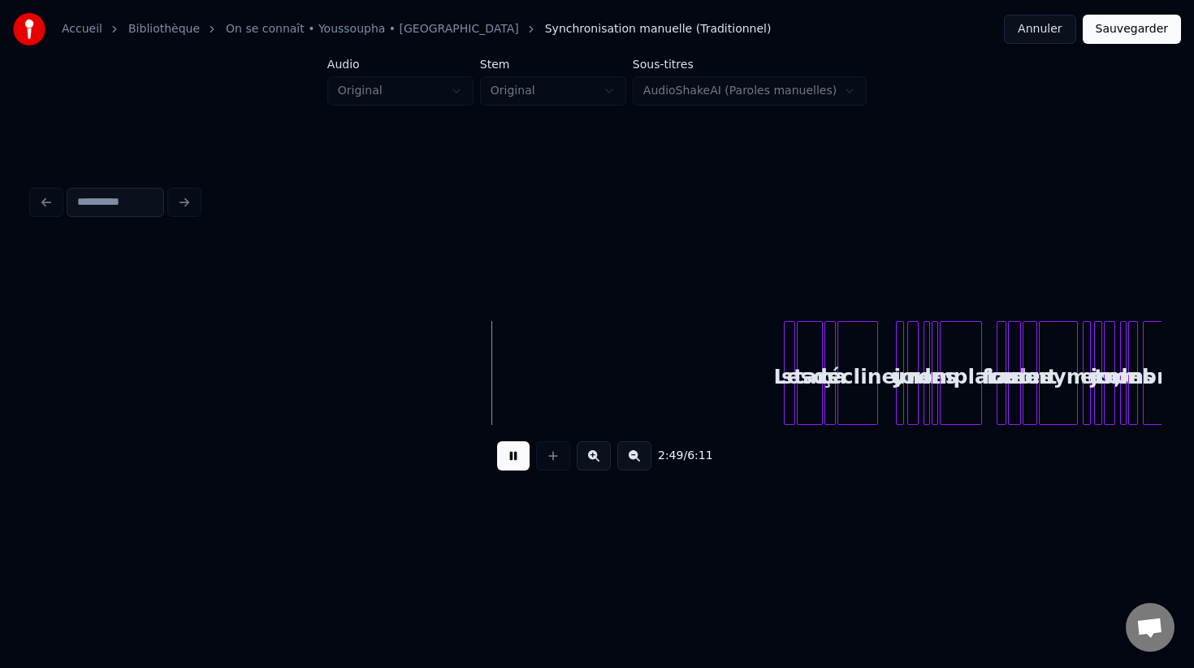
scroll to position [0, 13318]
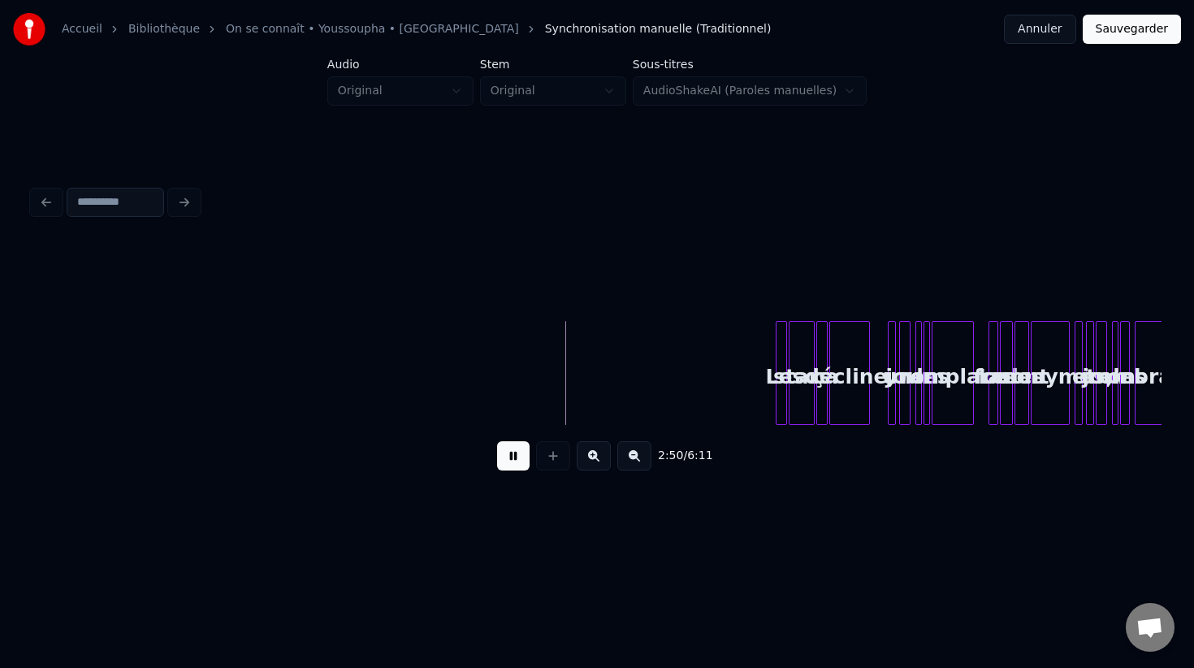
click at [595, 452] on button at bounding box center [594, 455] width 34 height 29
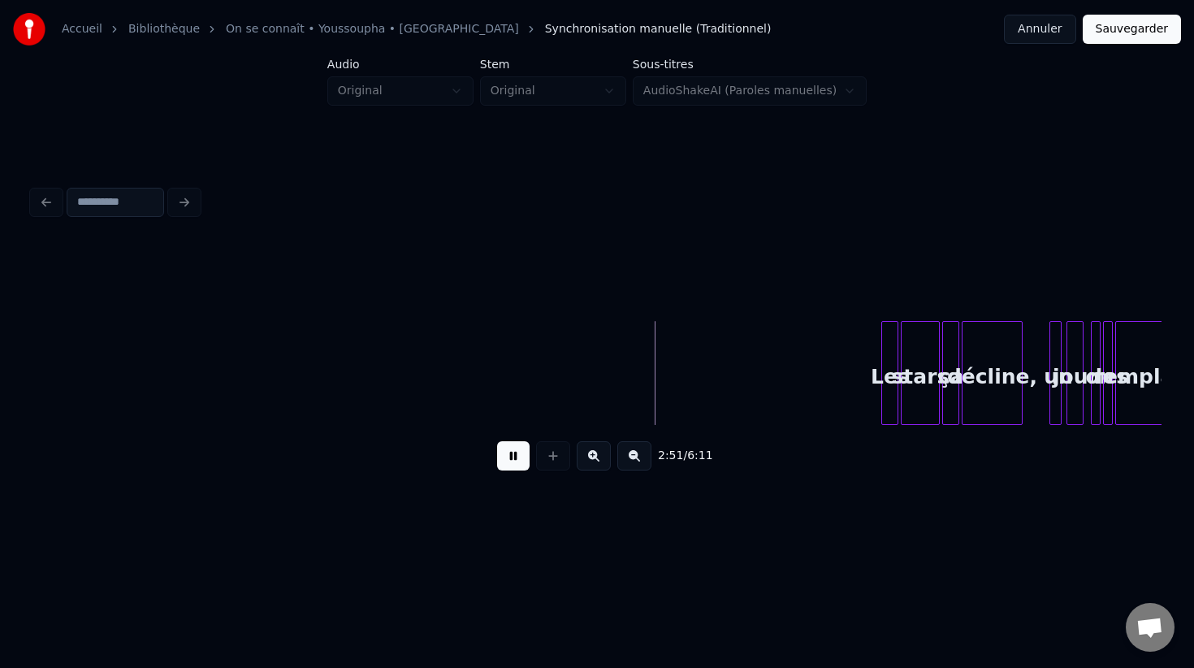
click at [596, 455] on button at bounding box center [594, 455] width 34 height 29
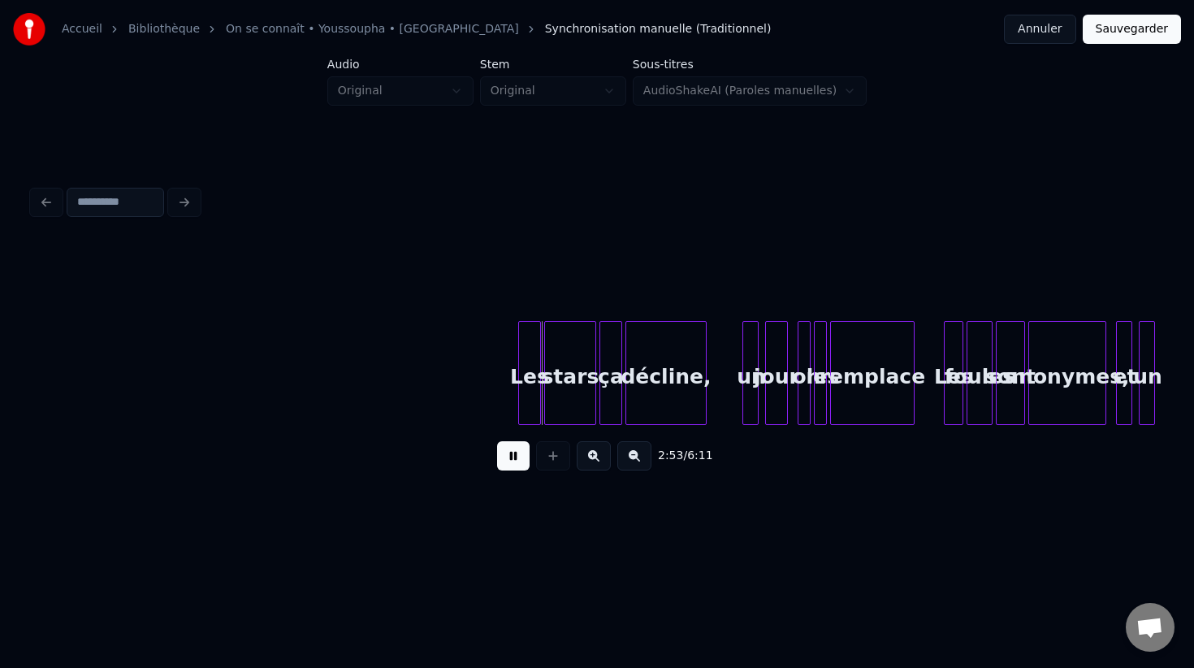
scroll to position [0, 27638]
click at [600, 454] on button at bounding box center [594, 455] width 34 height 29
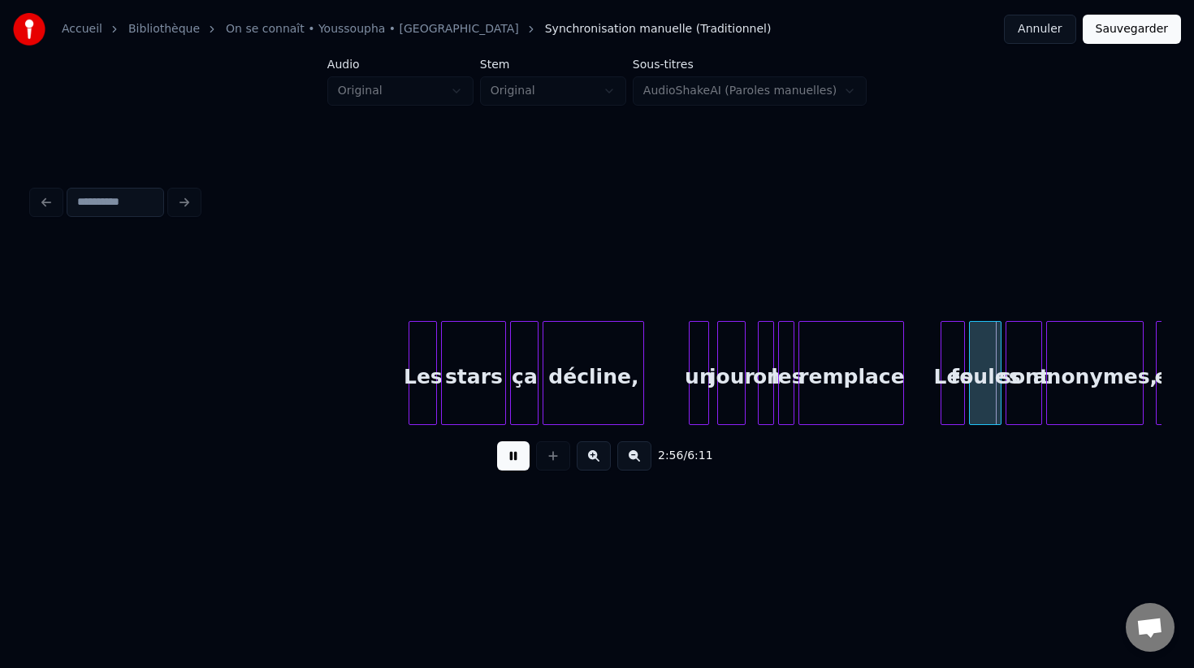
click at [600, 454] on button at bounding box center [594, 455] width 34 height 29
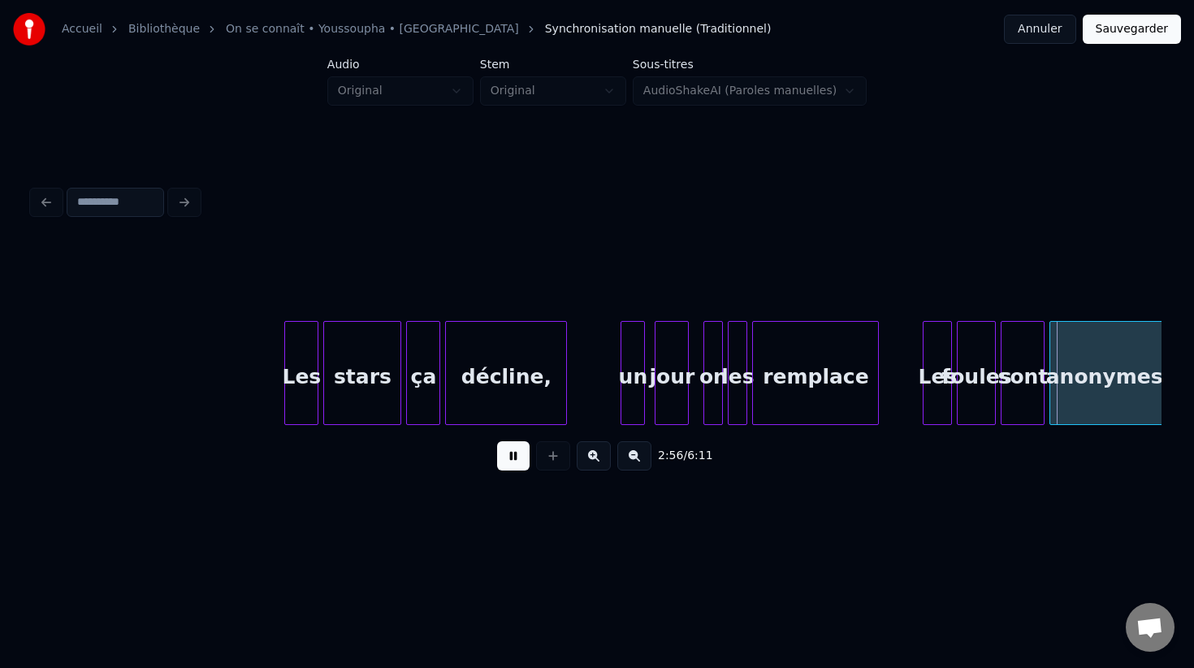
click at [600, 454] on button at bounding box center [594, 455] width 34 height 29
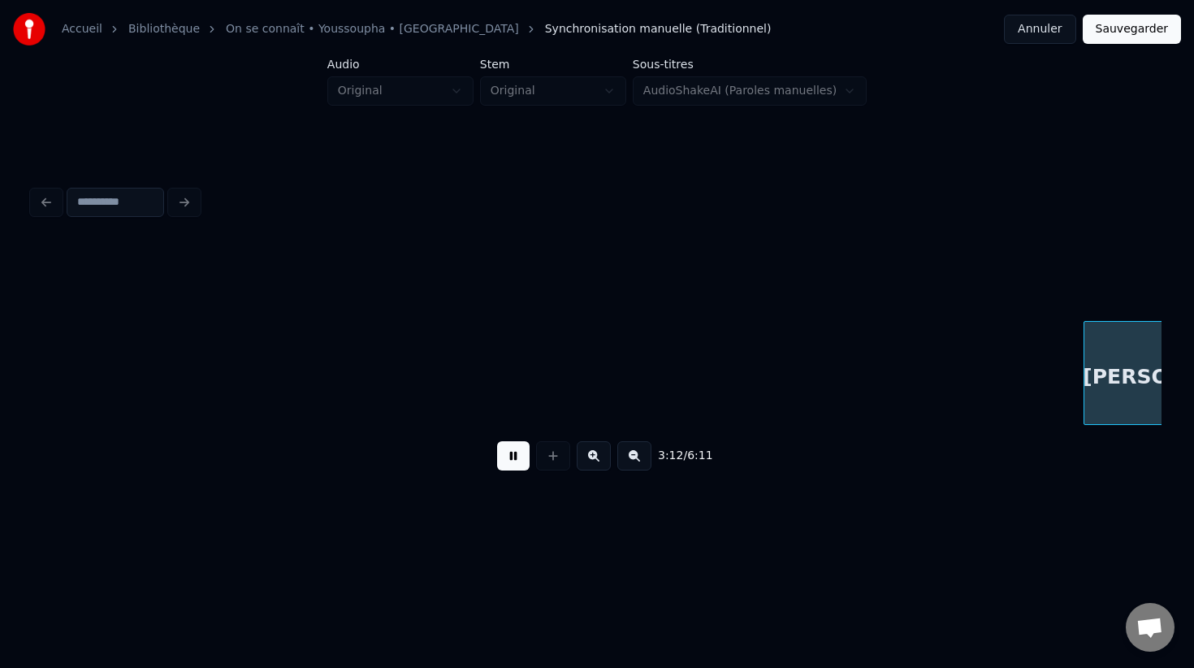
scroll to position [0, 54761]
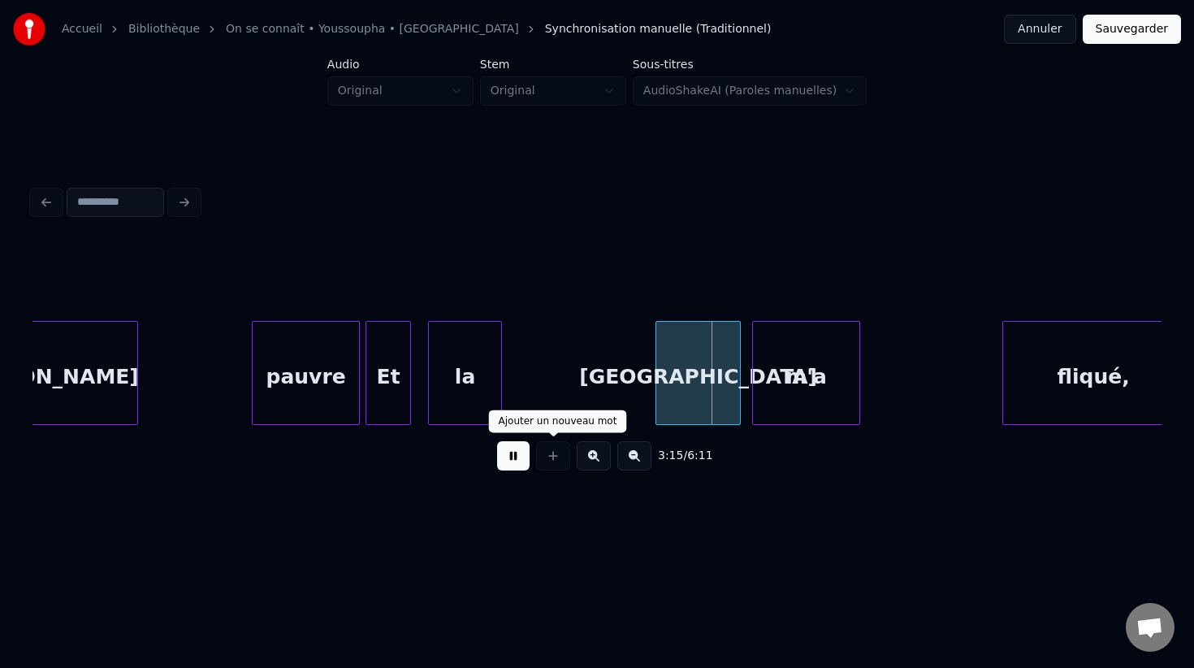
click at [526, 456] on button at bounding box center [513, 455] width 32 height 29
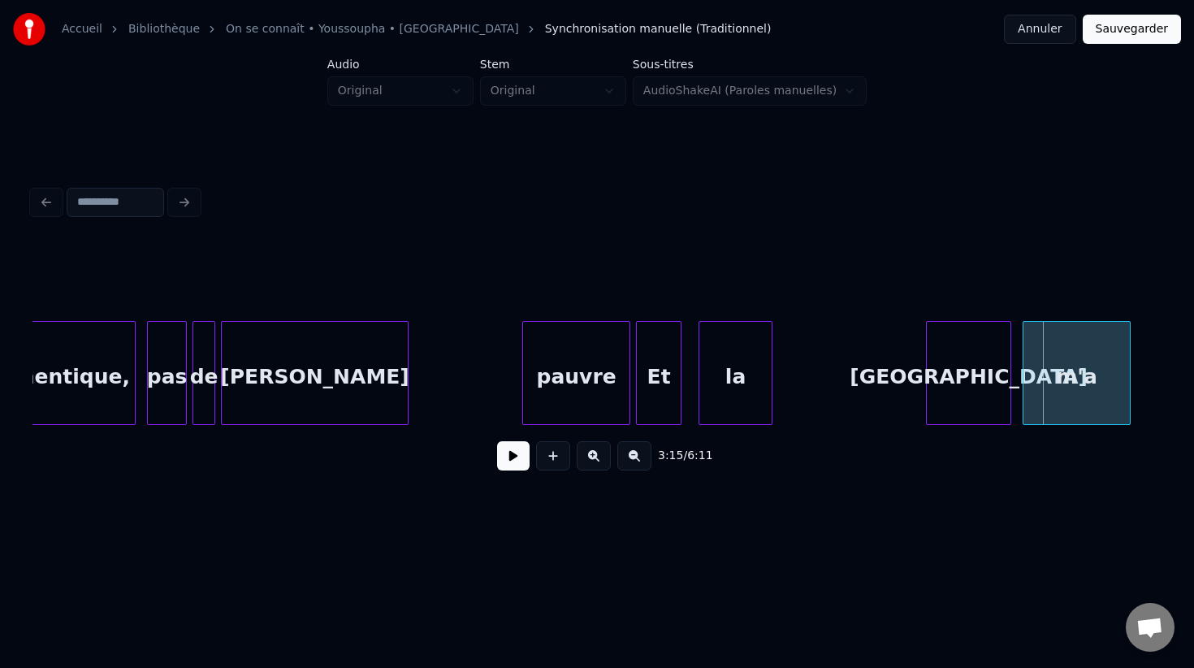
scroll to position [0, 54415]
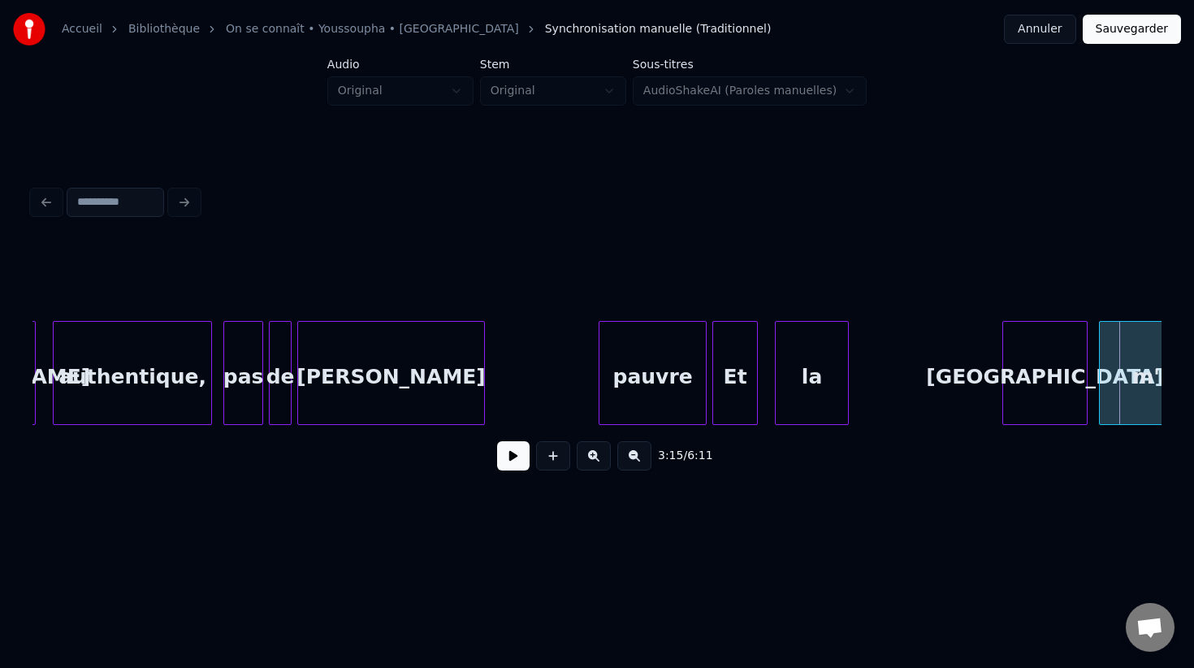
click at [390, 378] on div "rester" at bounding box center [391, 377] width 186 height 110
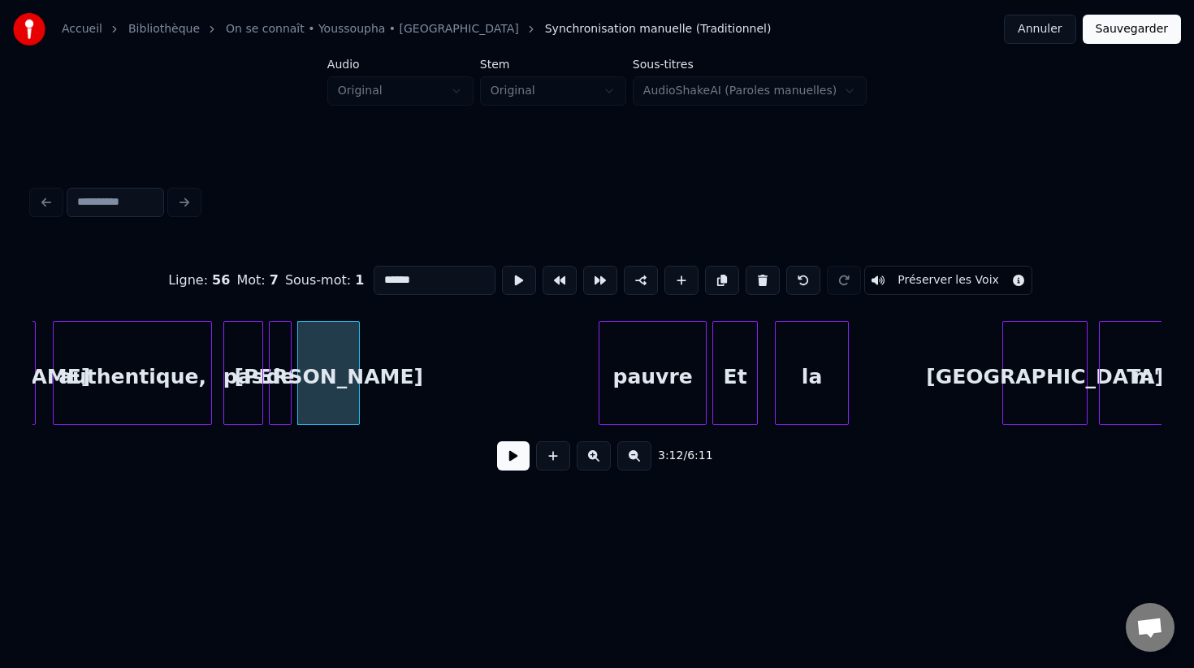
click at [355, 374] on div at bounding box center [356, 373] width 5 height 102
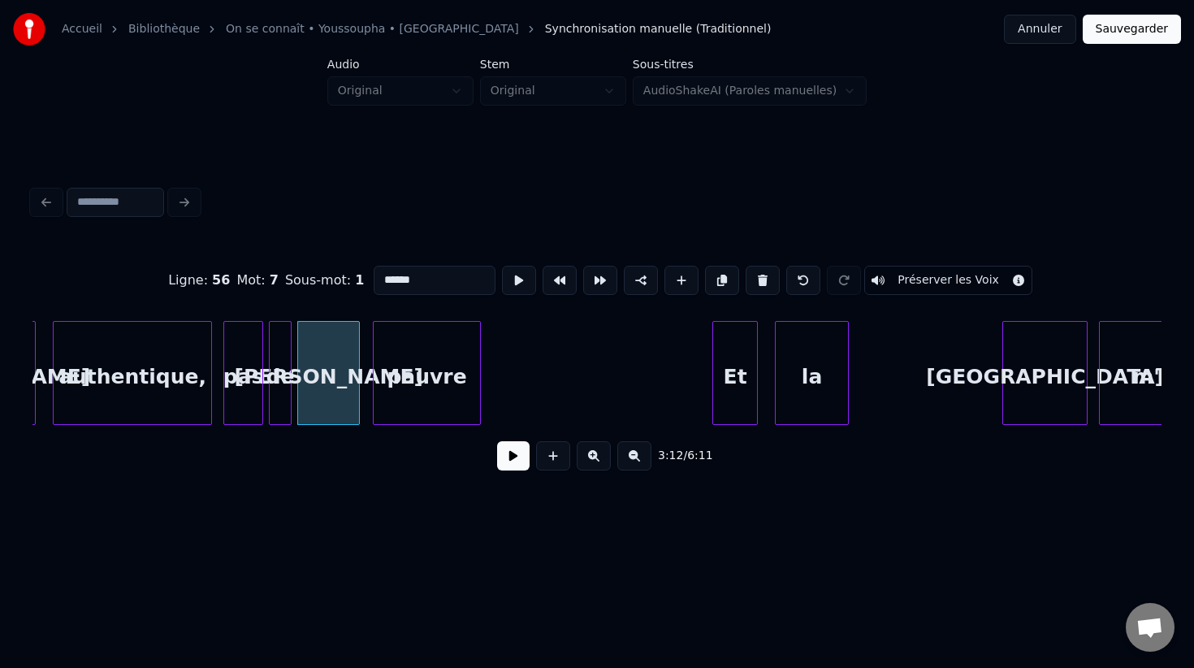
click at [419, 365] on div "pauvre" at bounding box center [427, 377] width 106 height 110
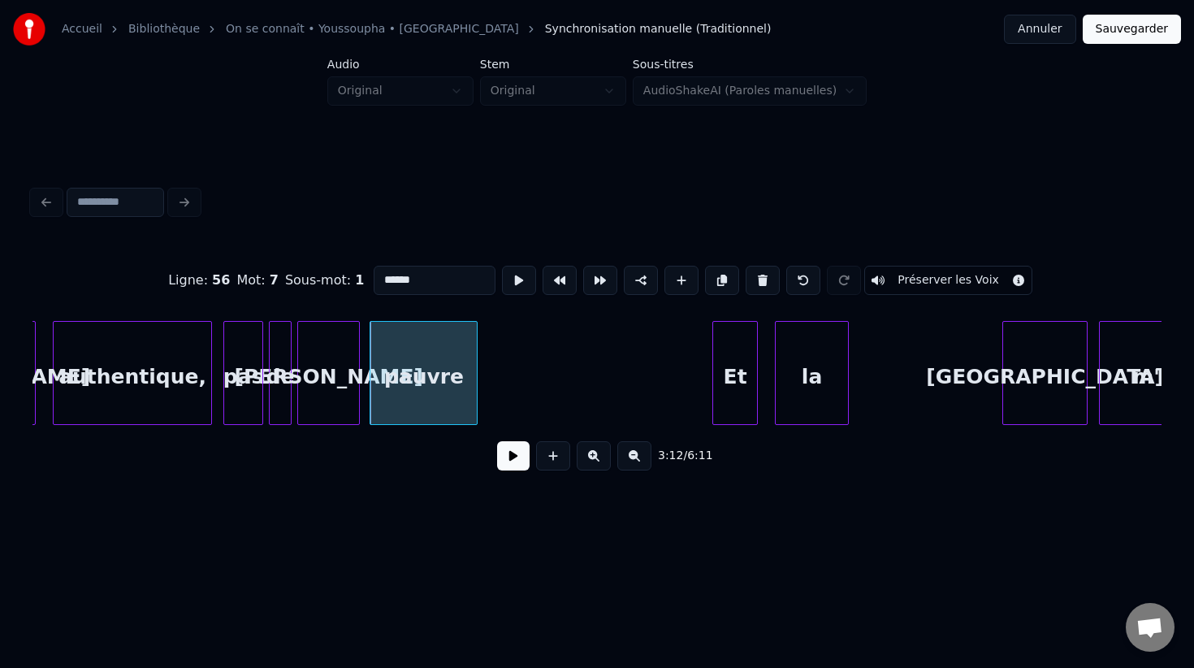
click at [236, 388] on div "pas" at bounding box center [243, 377] width 38 height 110
type input "***"
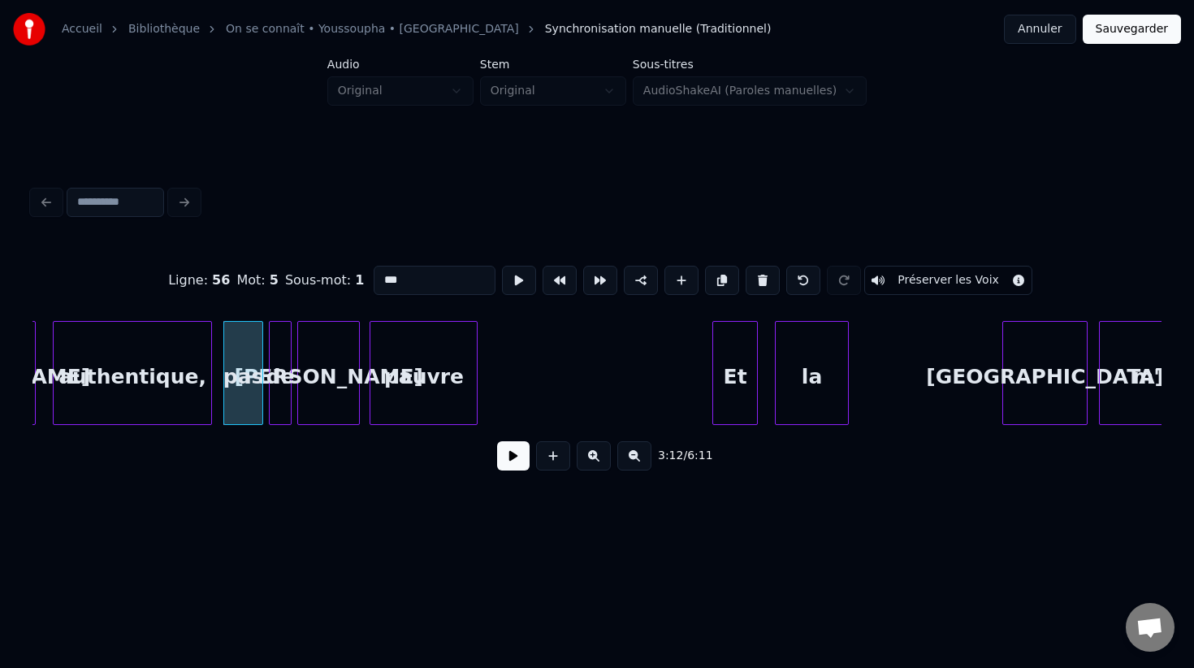
click at [510, 456] on button at bounding box center [513, 455] width 32 height 29
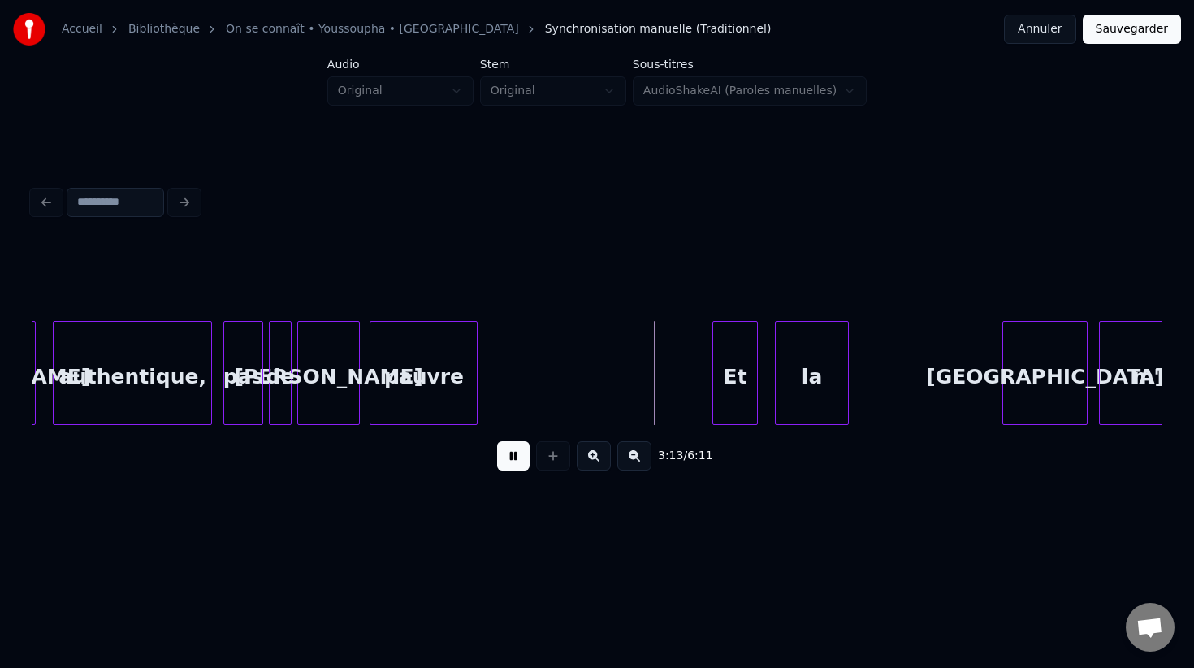
click at [509, 454] on button at bounding box center [513, 455] width 32 height 29
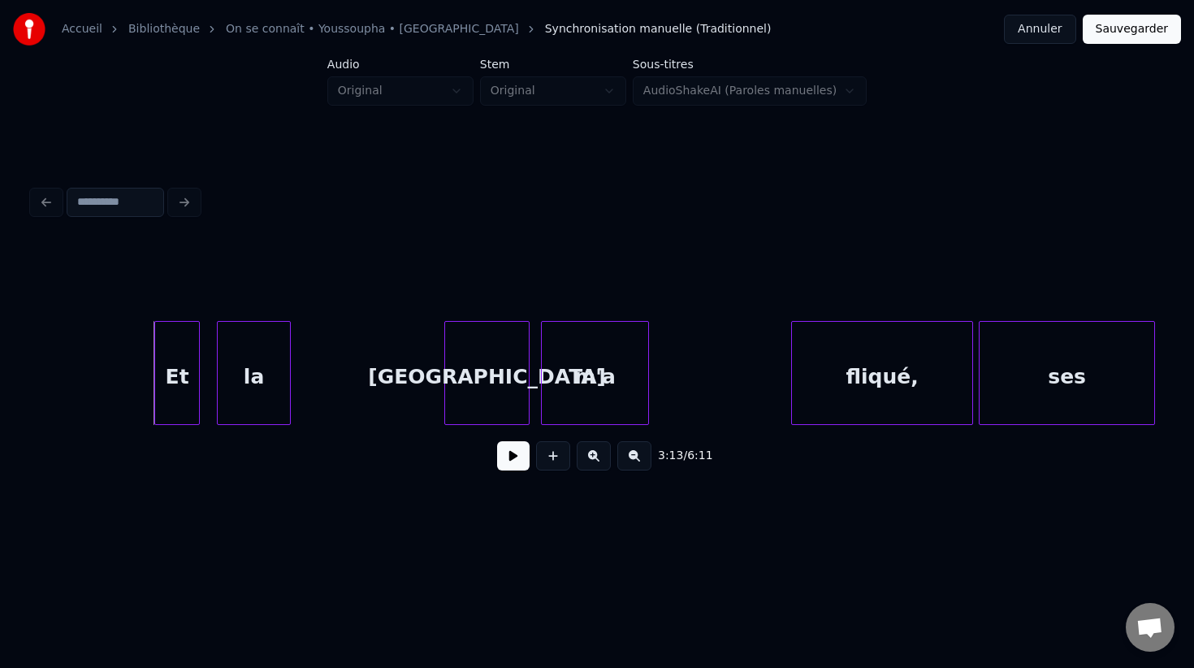
scroll to position [0, 54977]
click at [504, 456] on button at bounding box center [513, 455] width 32 height 29
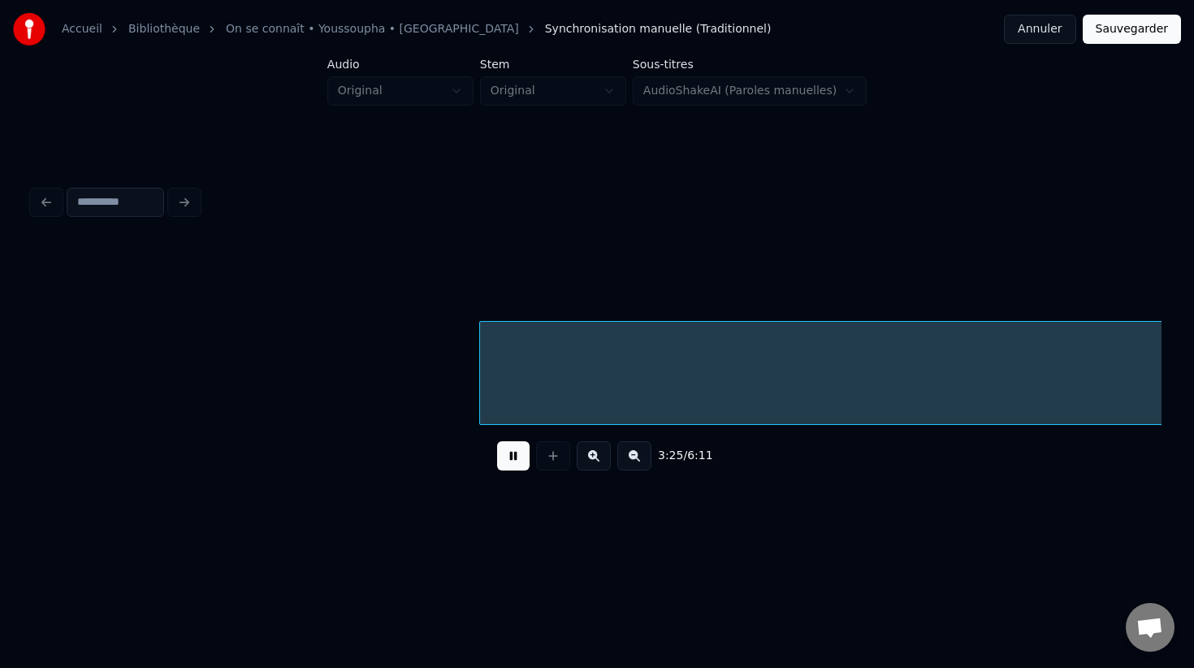
scroll to position [0, 58374]
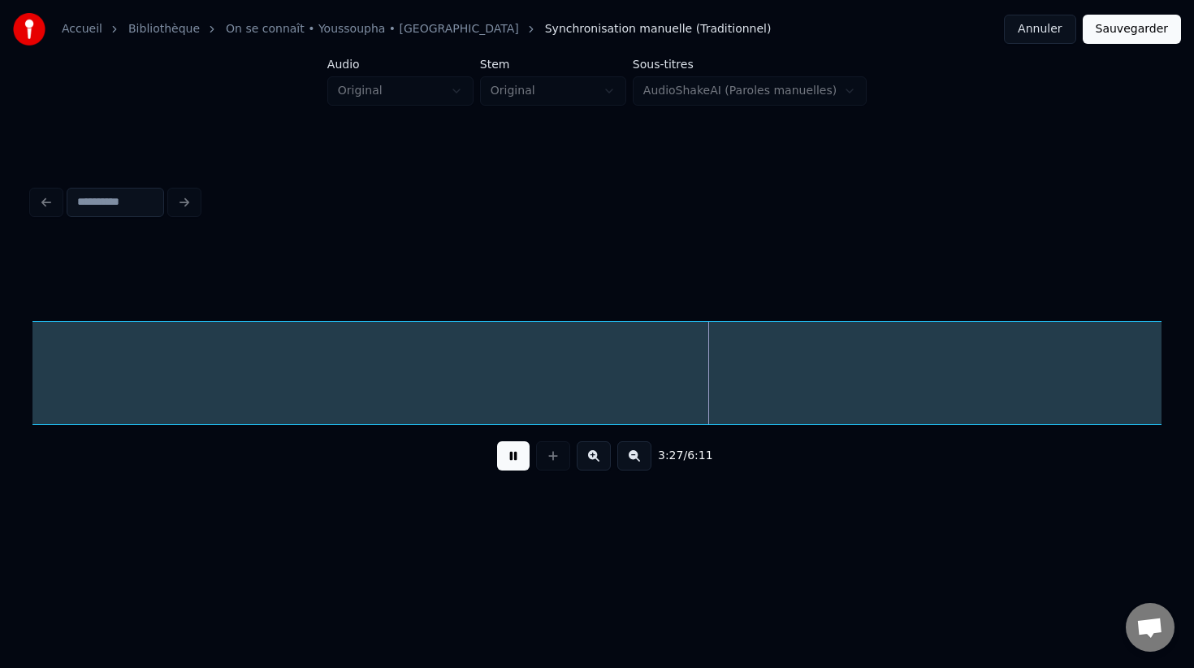
click at [504, 456] on button at bounding box center [513, 455] width 32 height 29
click at [617, 455] on button at bounding box center [634, 455] width 34 height 29
click at [631, 455] on button at bounding box center [634, 455] width 34 height 29
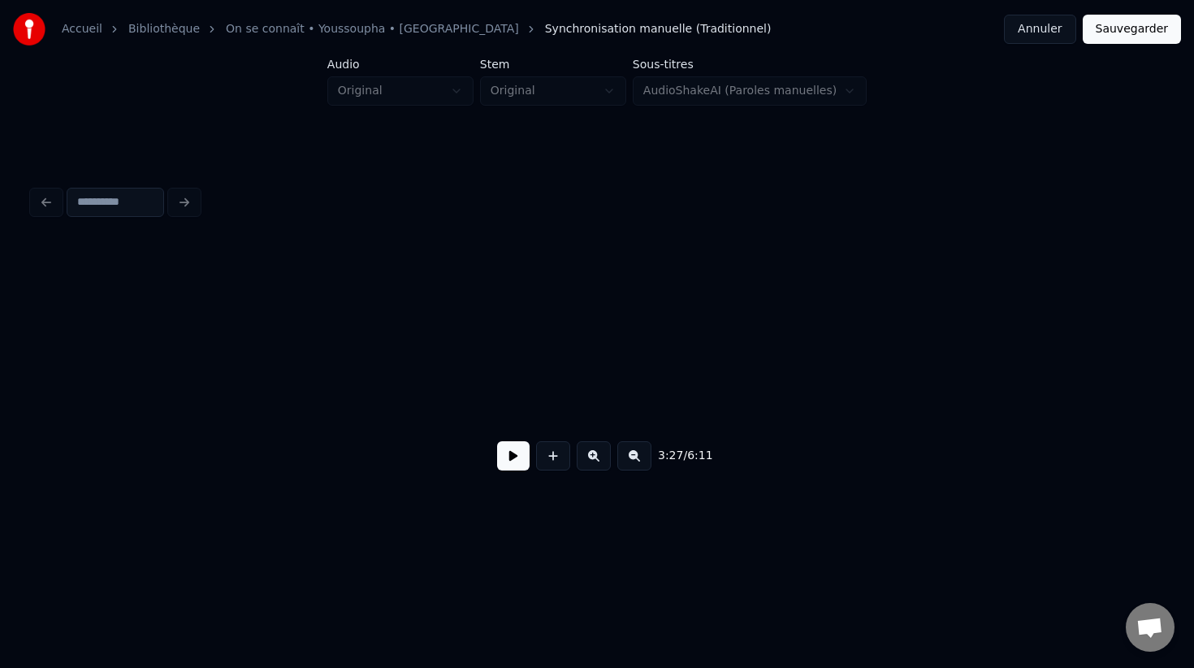
click at [631, 455] on button at bounding box center [634, 455] width 34 height 29
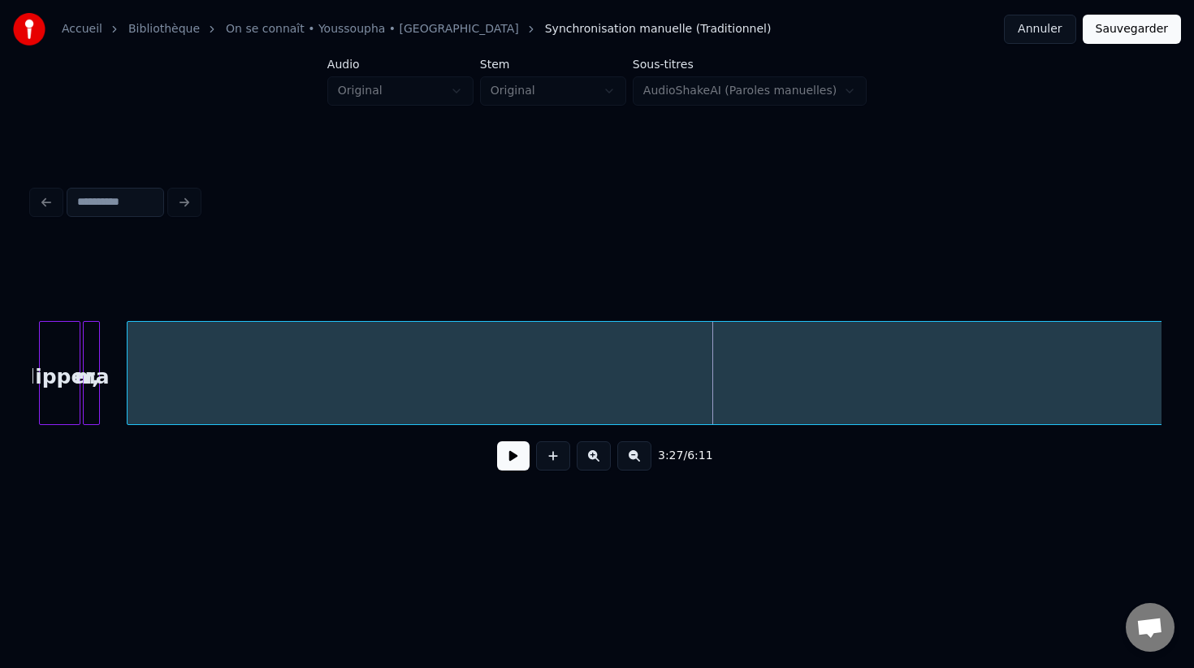
click at [631, 455] on button at bounding box center [634, 455] width 34 height 29
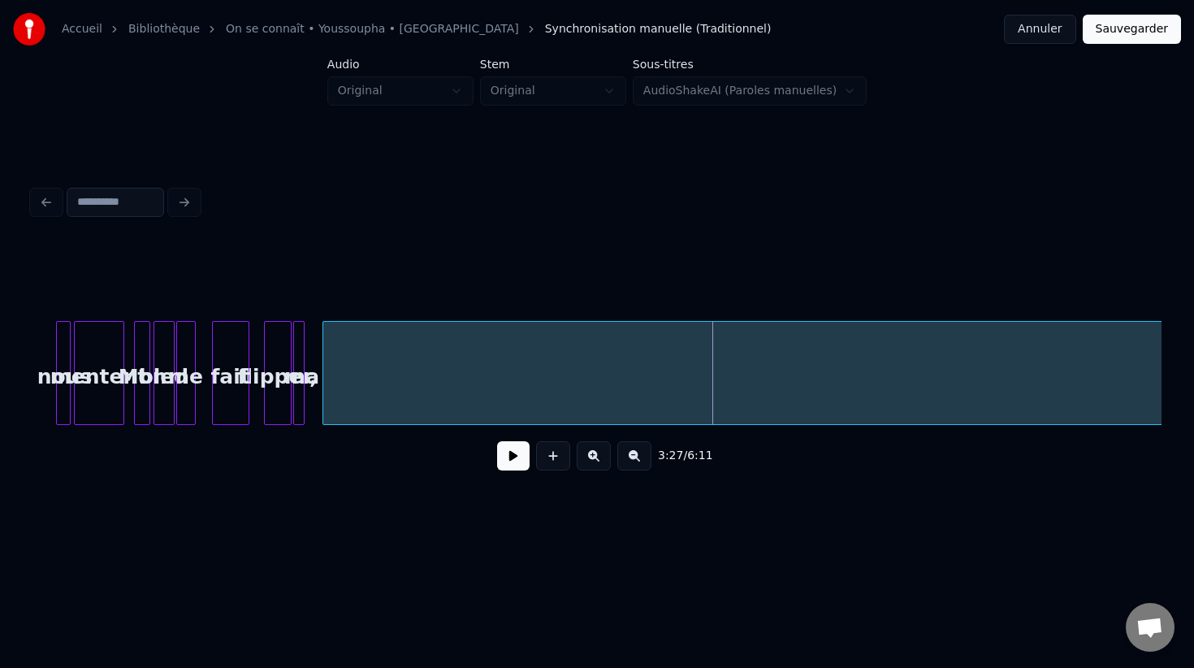
click at [631, 455] on button at bounding box center [634, 455] width 34 height 29
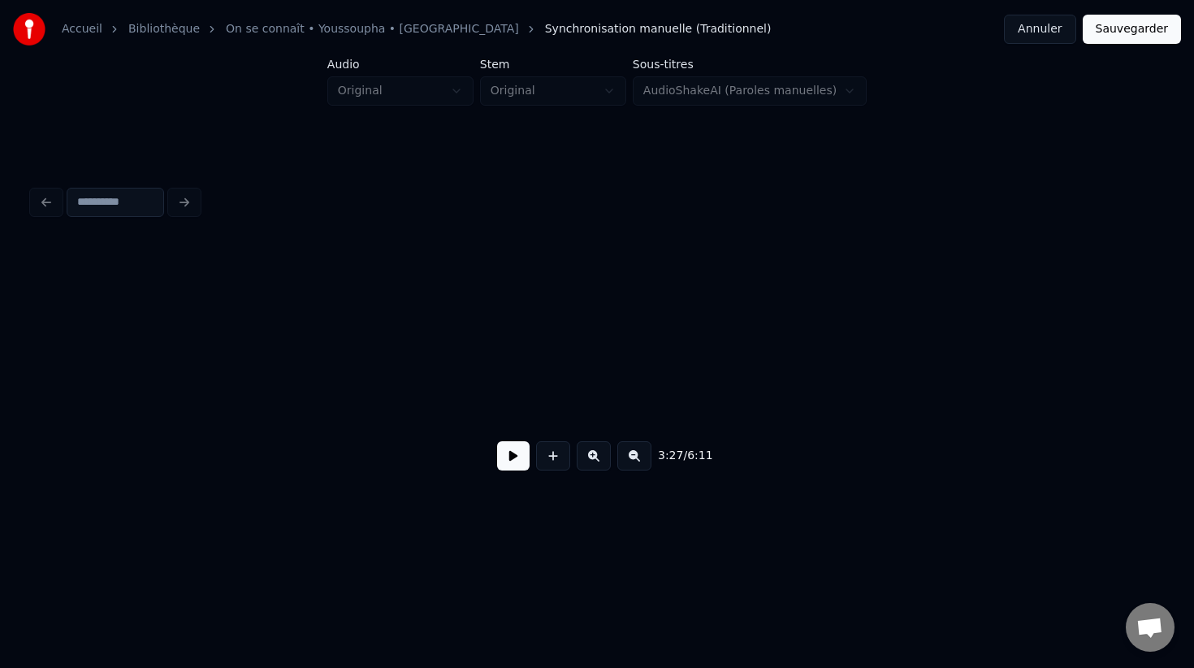
scroll to position [0, 7757]
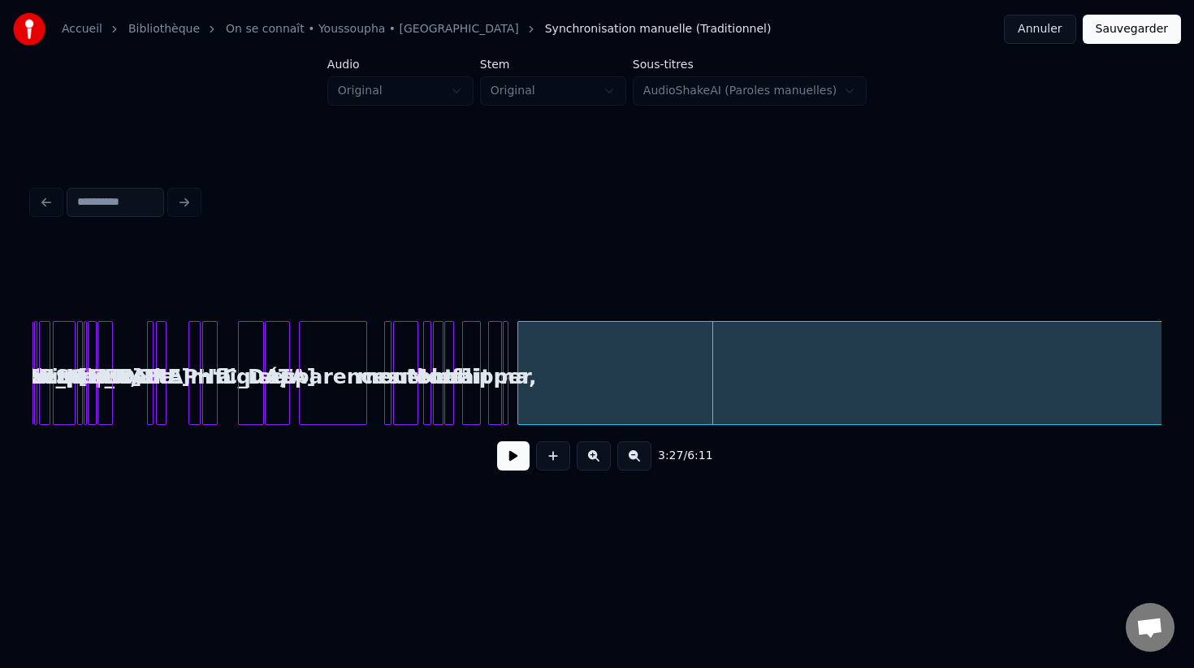
click at [631, 455] on button at bounding box center [634, 455] width 34 height 29
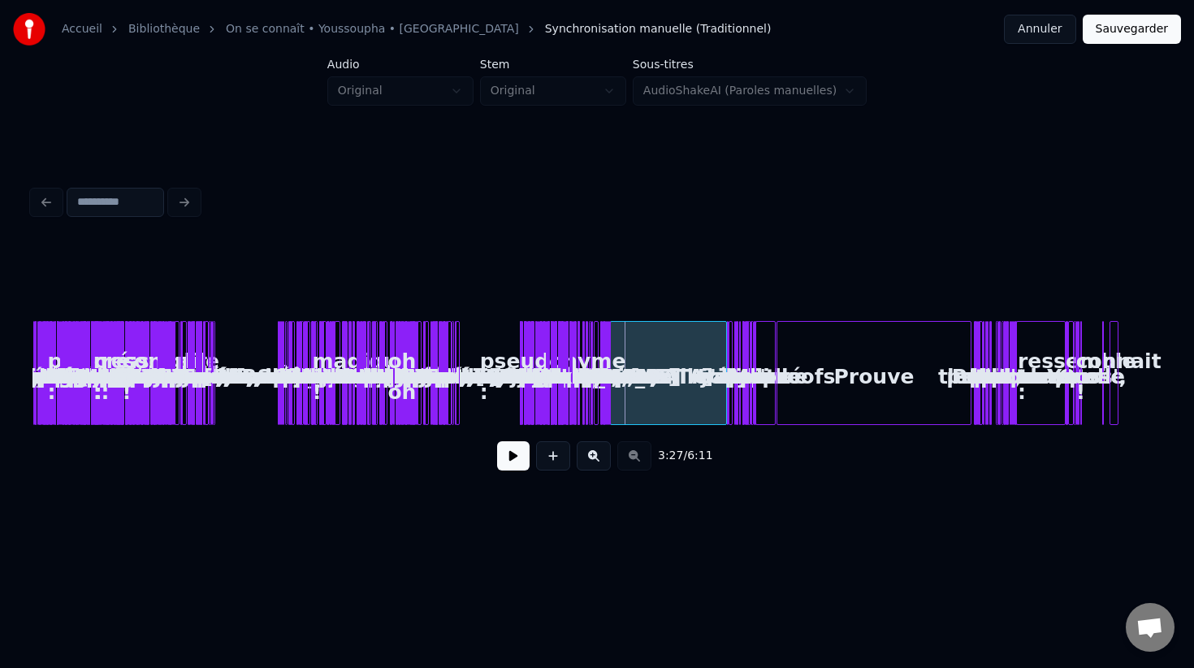
scroll to position [0, 0]
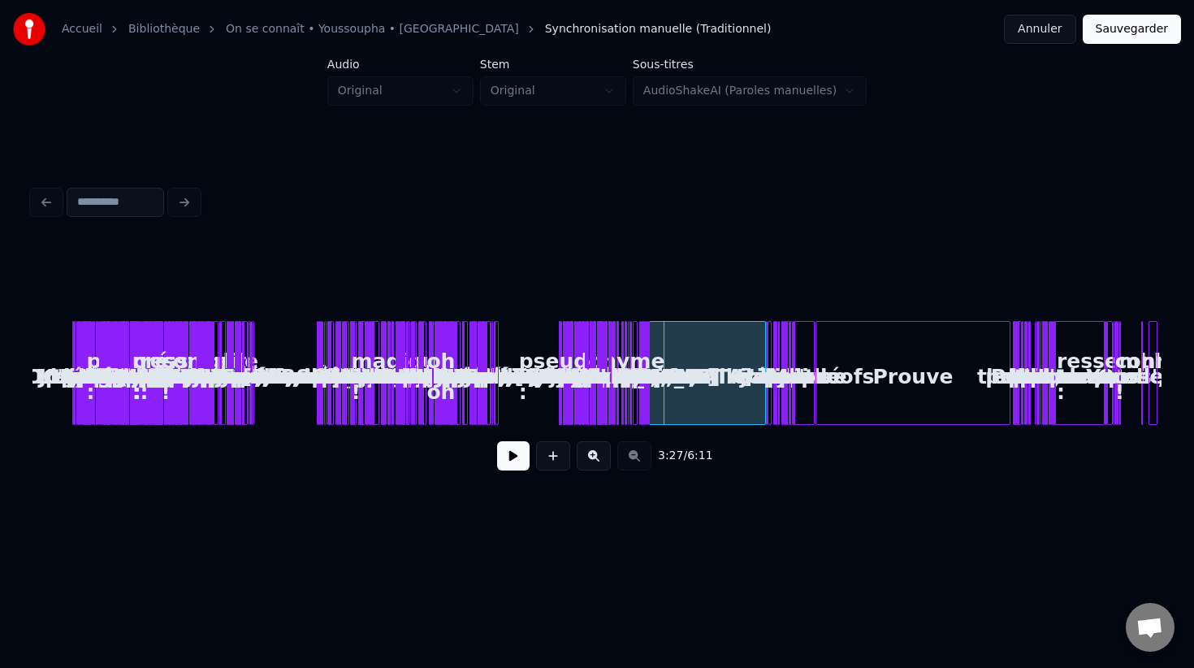
click at [517, 454] on button at bounding box center [513, 455] width 32 height 29
click at [599, 453] on button at bounding box center [594, 455] width 34 height 29
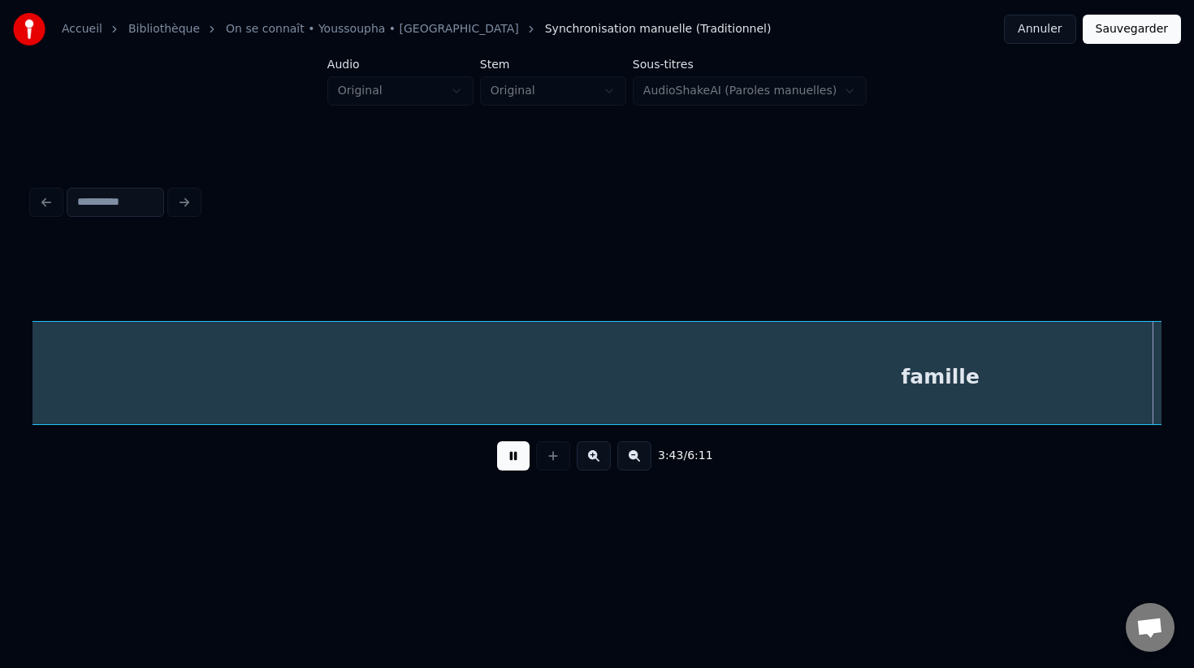
scroll to position [0, 27288]
click at [514, 457] on button at bounding box center [513, 455] width 32 height 29
click at [513, 458] on button at bounding box center [513, 455] width 32 height 29
click at [513, 459] on button at bounding box center [513, 455] width 32 height 29
click at [1127, 27] on button "Sauvegarder" at bounding box center [1132, 29] width 98 height 29
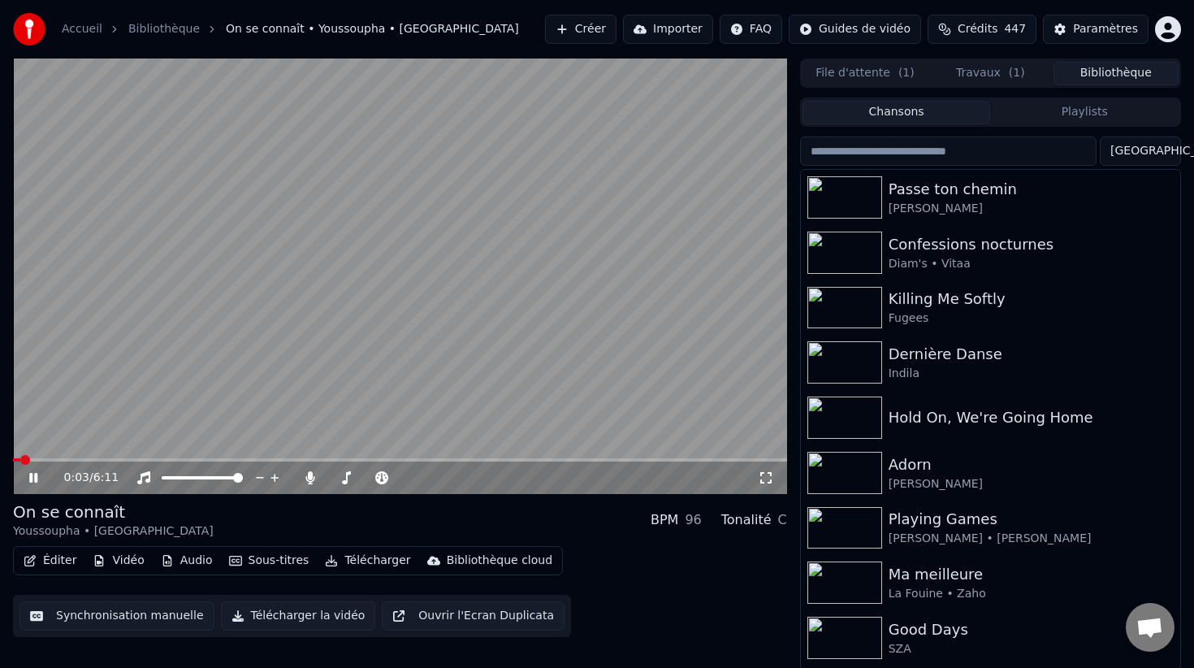
click at [294, 301] on video at bounding box center [400, 275] width 774 height 435
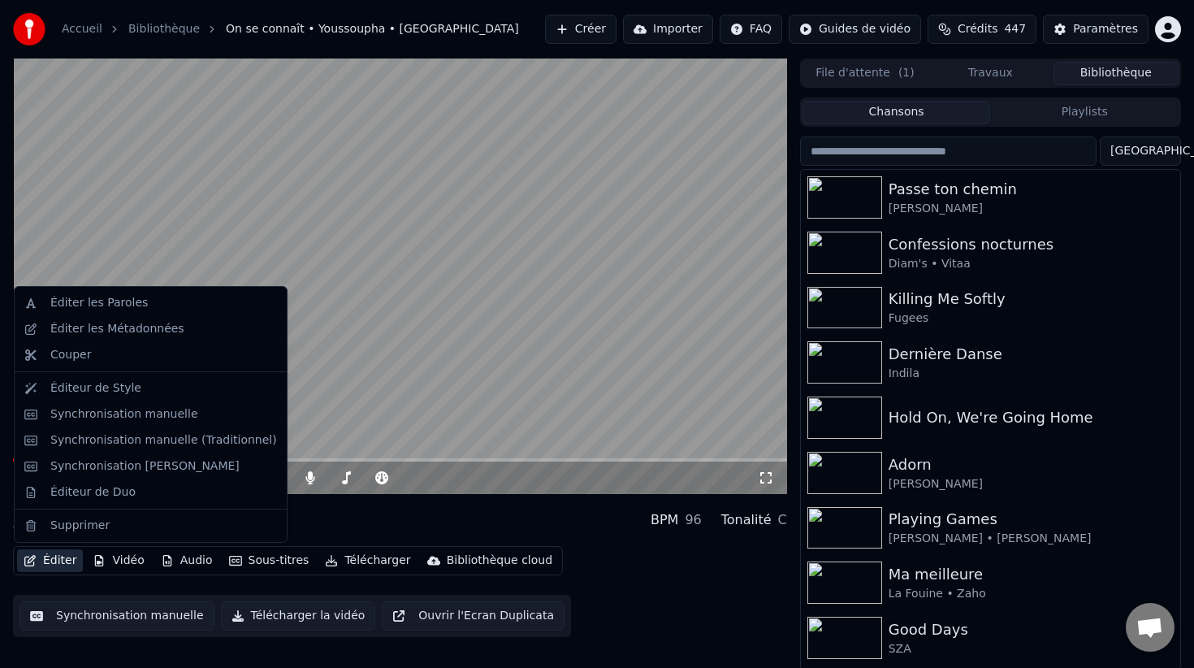
click at [60, 563] on button "Éditer" at bounding box center [50, 560] width 66 height 23
click at [197, 419] on div "Synchronisation manuelle" at bounding box center [163, 414] width 227 height 16
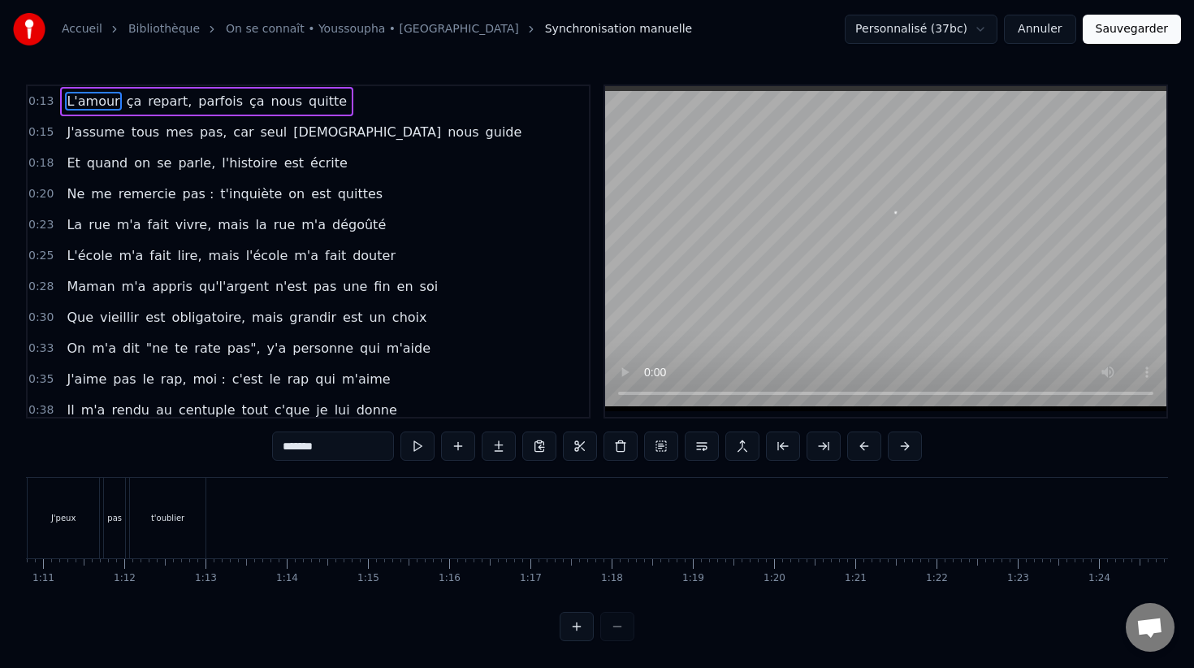
scroll to position [0, 5748]
click at [231, 468] on div "0:13 L'amour ça repart, parfois ça nous quitte 0:15 J'assume tous mes pas, car …" at bounding box center [597, 362] width 1142 height 556
click at [228, 471] on div "0:13 L'amour ça repart, parfois ça nous quitte 0:15 J'assume tous mes pas, car …" at bounding box center [597, 362] width 1142 height 556
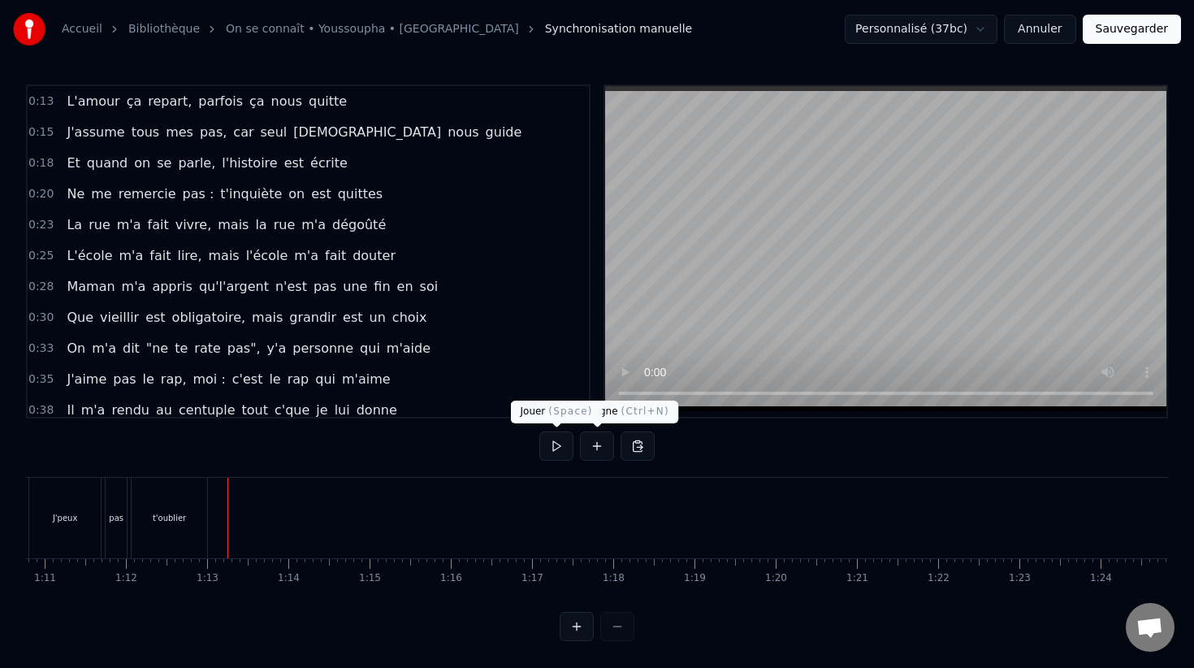
click at [562, 445] on button at bounding box center [556, 445] width 34 height 29
drag, startPoint x: 231, startPoint y: 513, endPoint x: 223, endPoint y: 513, distance: 9.0
click at [223, 513] on div at bounding box center [223, 518] width 1 height 80
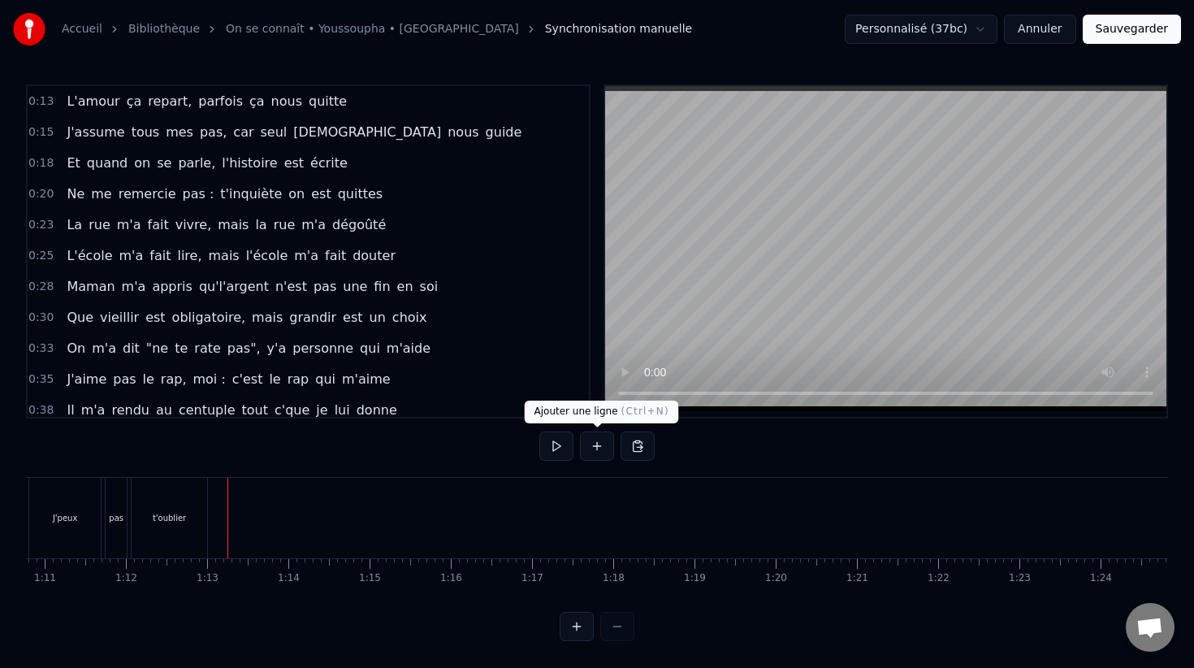
click at [604, 447] on button at bounding box center [597, 445] width 34 height 29
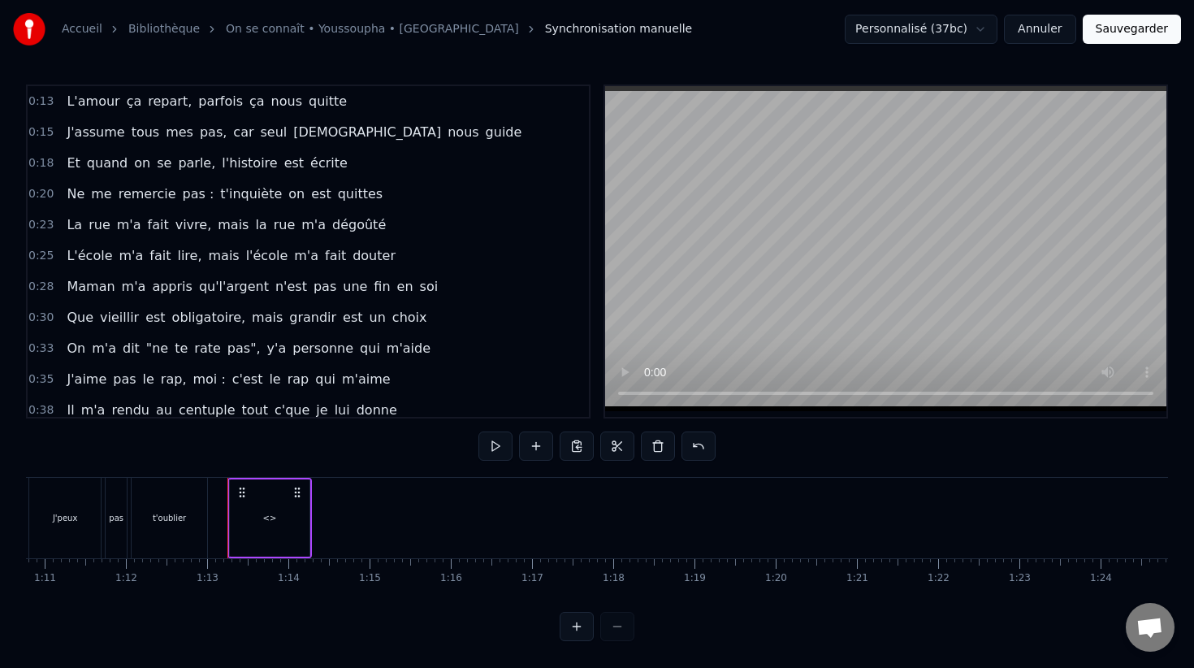
click at [259, 521] on div "<>" at bounding box center [270, 517] width 80 height 77
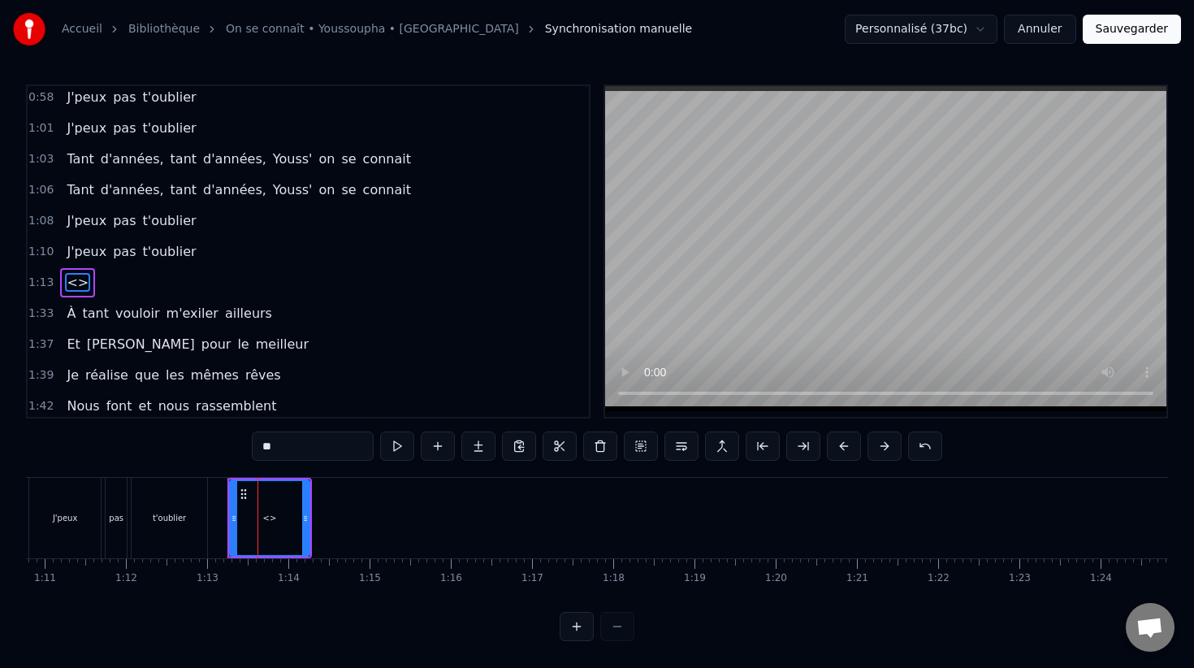
scroll to position [590, 0]
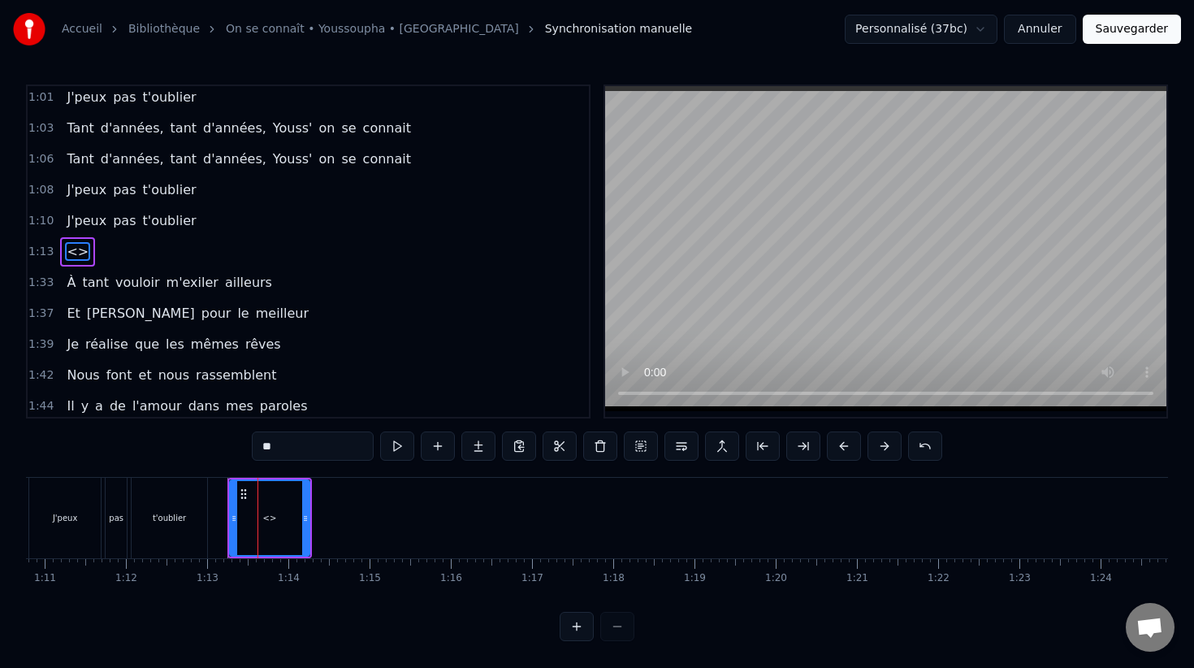
click at [73, 256] on span "<>" at bounding box center [77, 251] width 25 height 19
drag, startPoint x: 292, startPoint y: 458, endPoint x: 263, endPoint y: 456, distance: 28.5
click at [263, 456] on input "**" at bounding box center [313, 445] width 122 height 29
type input "*"
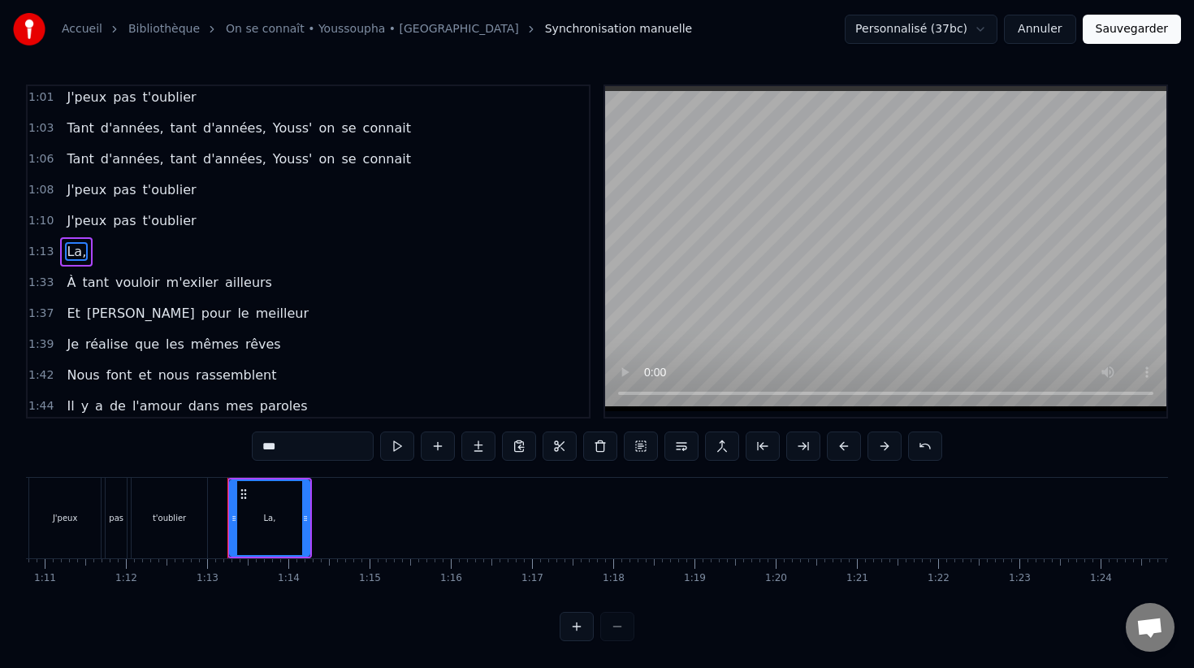
type input "***"
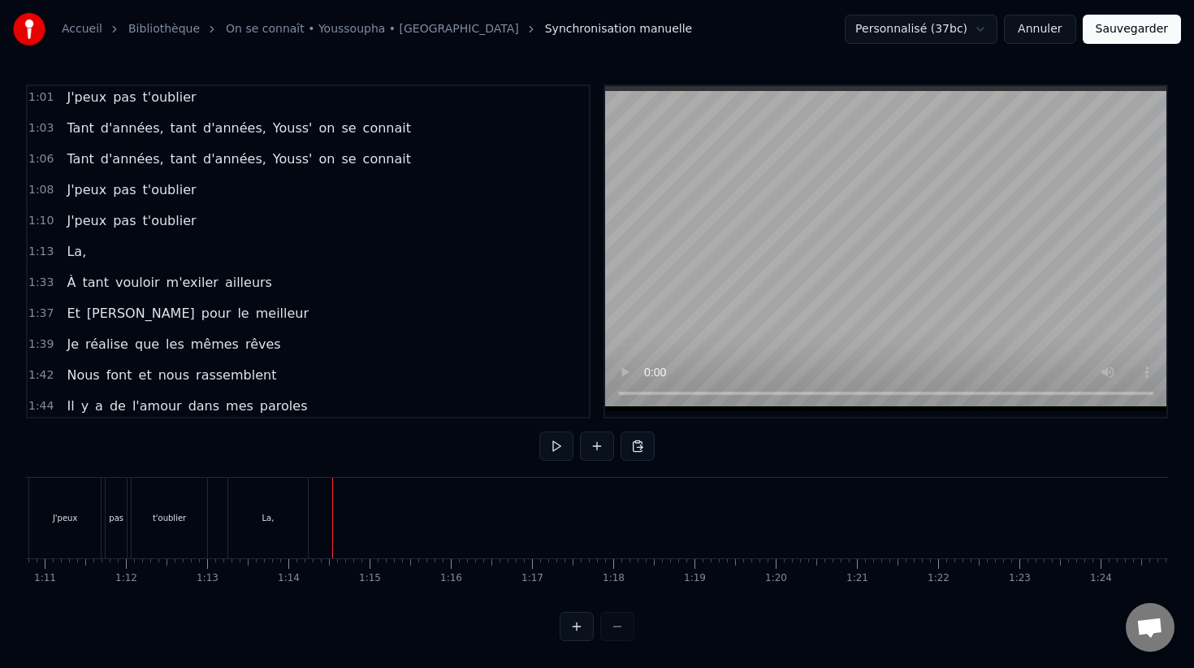
click at [275, 513] on div "La," at bounding box center [268, 518] width 80 height 80
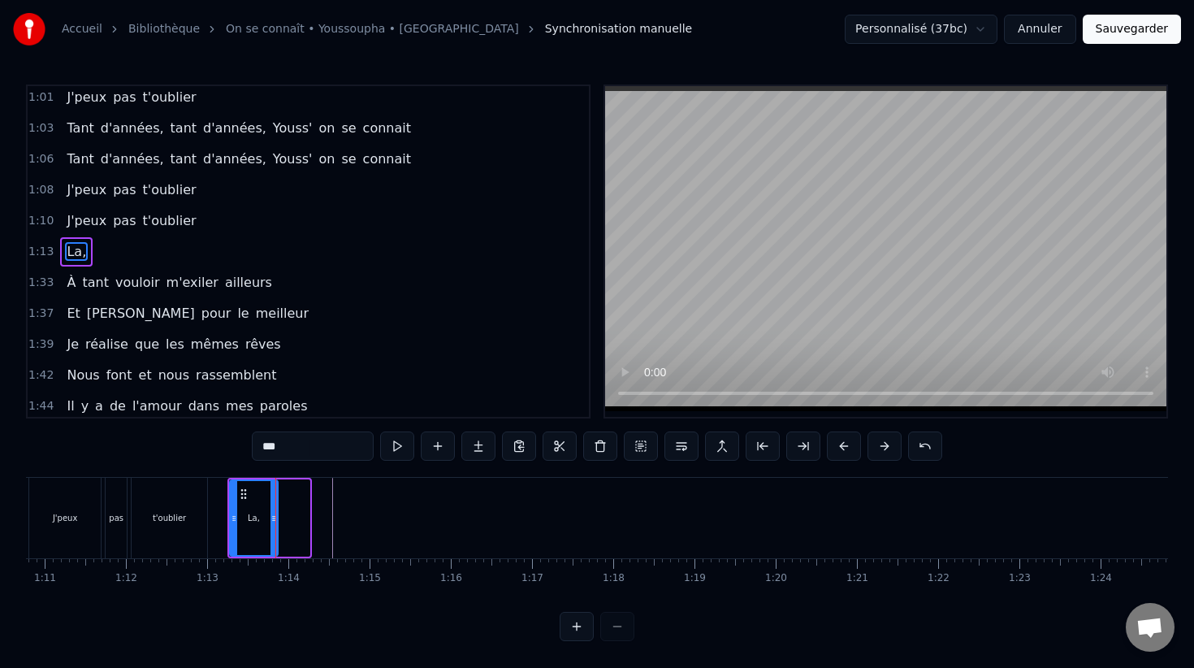
drag, startPoint x: 303, startPoint y: 517, endPoint x: 271, endPoint y: 516, distance: 31.7
click at [271, 516] on icon at bounding box center [273, 518] width 6 height 13
click at [436, 449] on button at bounding box center [438, 445] width 34 height 29
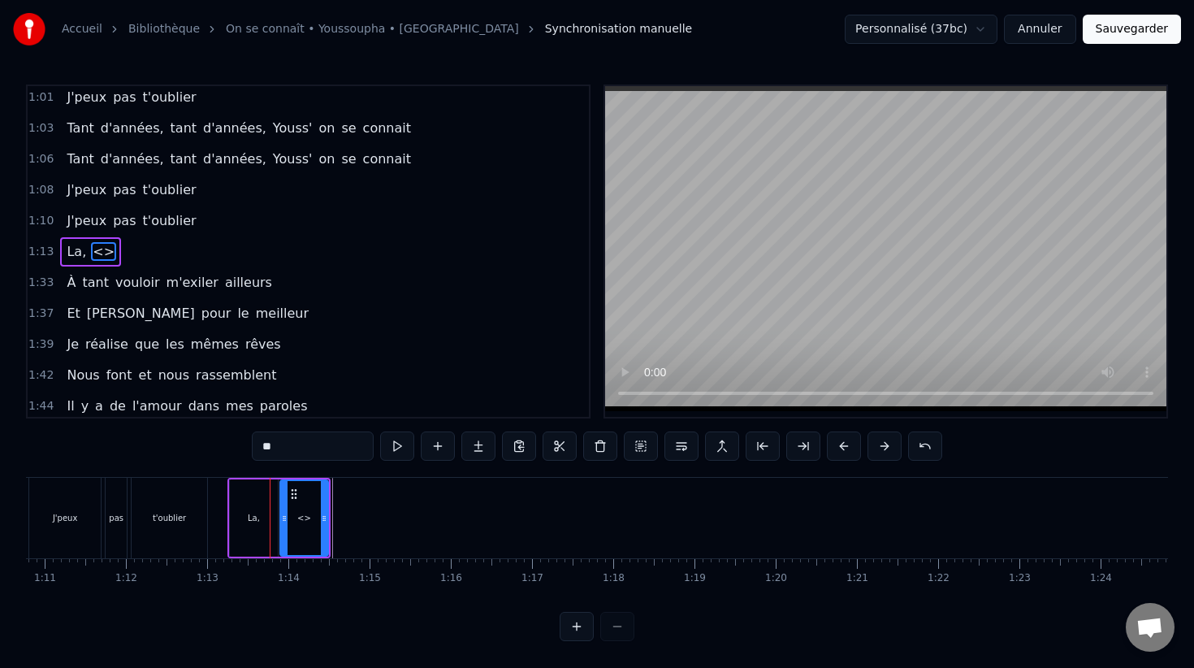
drag, startPoint x: 281, startPoint y: 445, endPoint x: 256, endPoint y: 444, distance: 25.2
click at [256, 444] on input "**" at bounding box center [313, 445] width 122 height 29
type input "**"
click at [479, 452] on button at bounding box center [478, 445] width 34 height 29
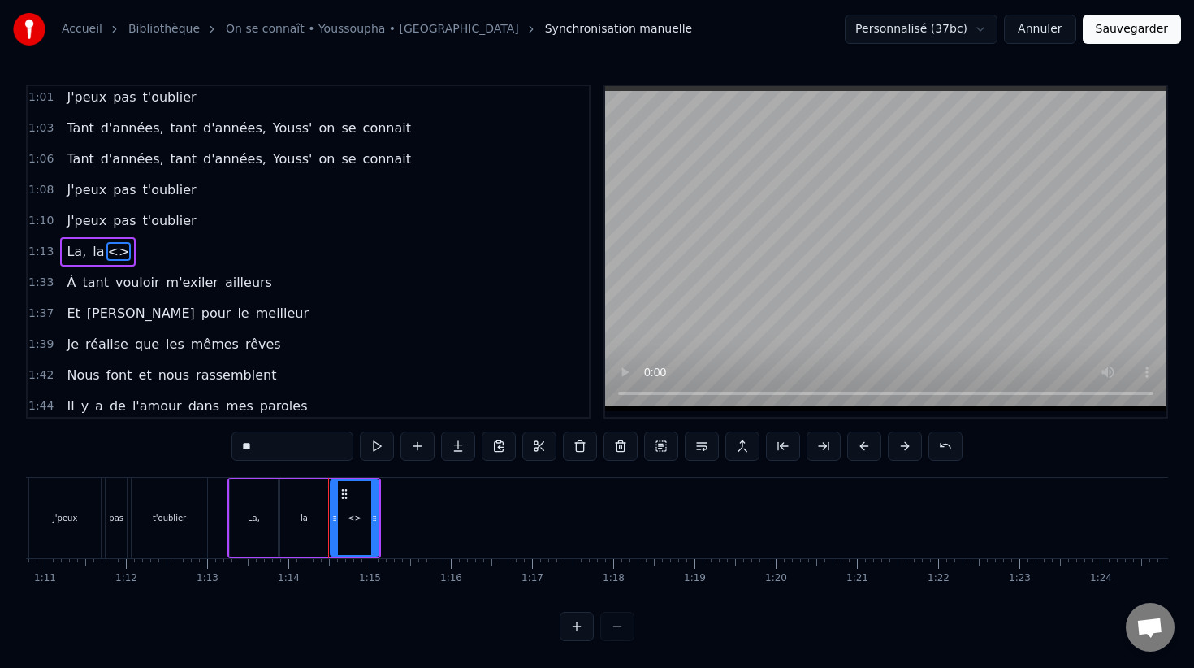
drag, startPoint x: 297, startPoint y: 456, endPoint x: 236, endPoint y: 456, distance: 60.9
click at [236, 456] on input "**" at bounding box center [292, 445] width 122 height 29
type input "*"
type input "**"
click at [457, 452] on button at bounding box center [458, 445] width 34 height 29
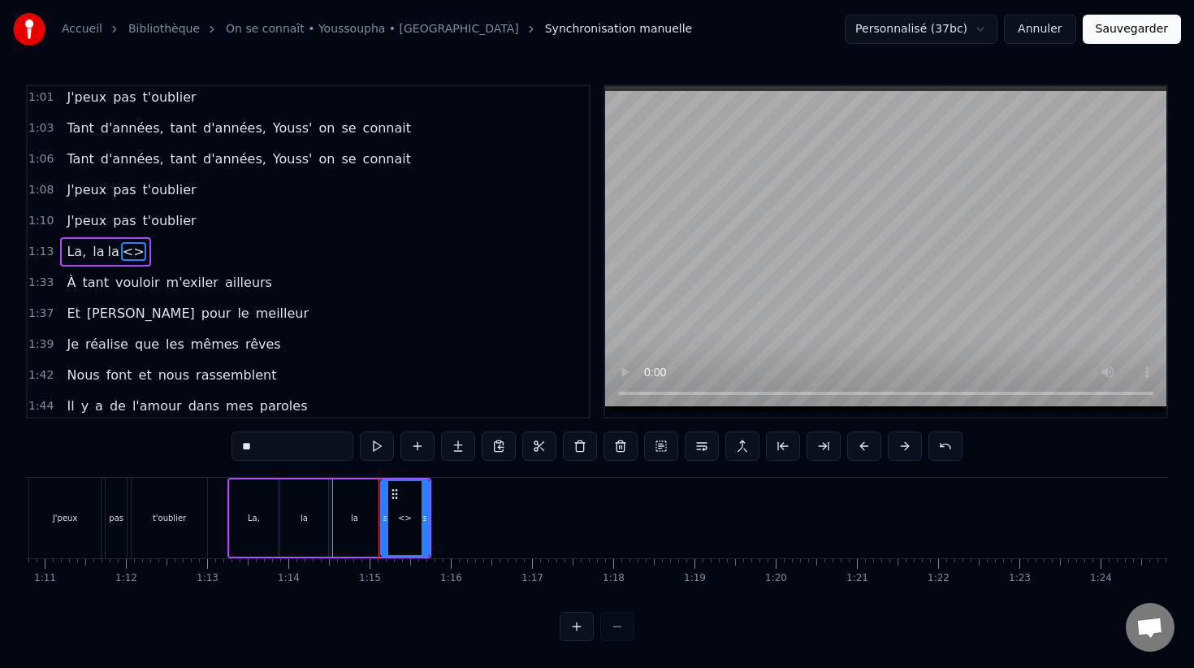
drag, startPoint x: 283, startPoint y: 448, endPoint x: 231, endPoint y: 448, distance: 52.8
click at [231, 448] on div "0:13 L'amour ça repart, parfois ça nous quitte 0:15 J'assume tous mes pas, car …" at bounding box center [597, 362] width 1142 height 556
click at [272, 520] on div "La," at bounding box center [254, 517] width 48 height 77
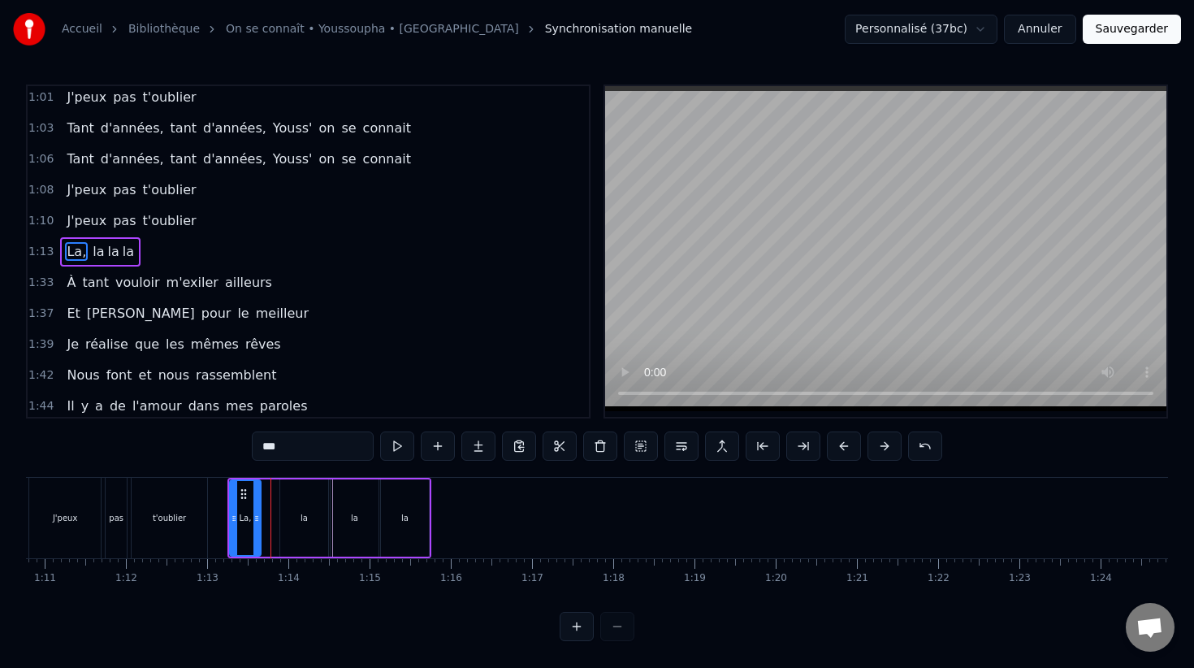
drag, startPoint x: 273, startPoint y: 519, endPoint x: 253, endPoint y: 518, distance: 19.5
click at [253, 518] on icon at bounding box center [256, 518] width 6 height 13
click at [307, 515] on div "la" at bounding box center [304, 517] width 48 height 77
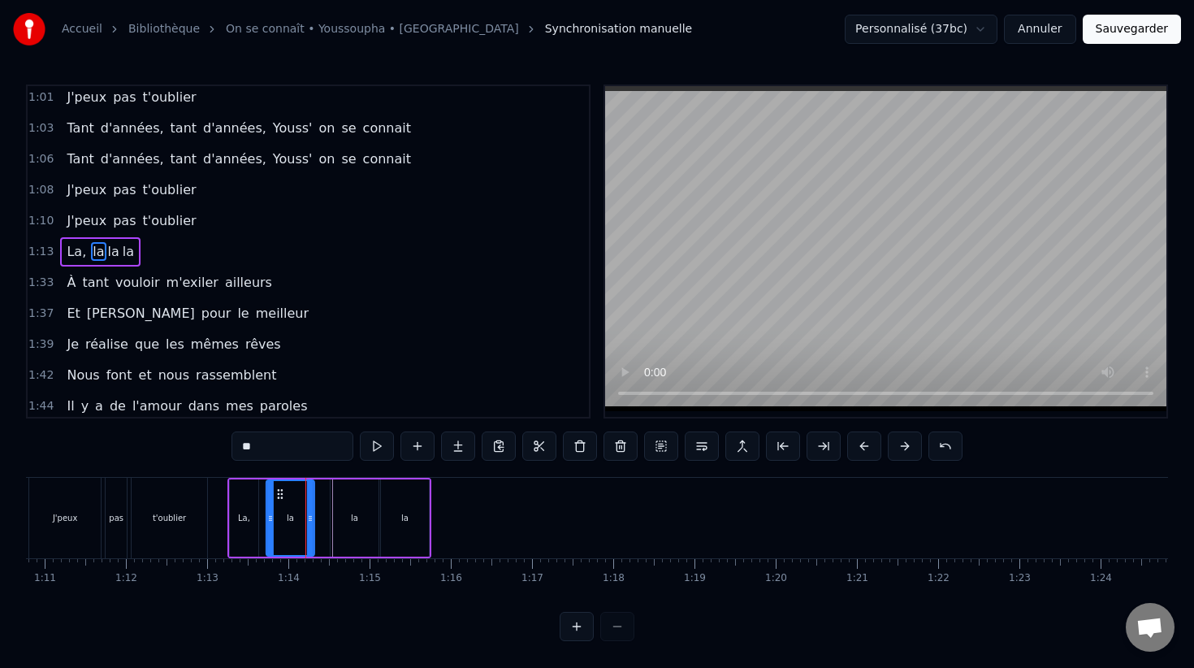
drag, startPoint x: 292, startPoint y: 495, endPoint x: 279, endPoint y: 495, distance: 13.8
click at [279, 495] on icon at bounding box center [280, 493] width 13 height 13
drag, startPoint x: 312, startPoint y: 510, endPoint x: 296, endPoint y: 510, distance: 15.4
click at [296, 510] on div at bounding box center [295, 518] width 6 height 74
click at [357, 510] on div "la" at bounding box center [355, 517] width 48 height 77
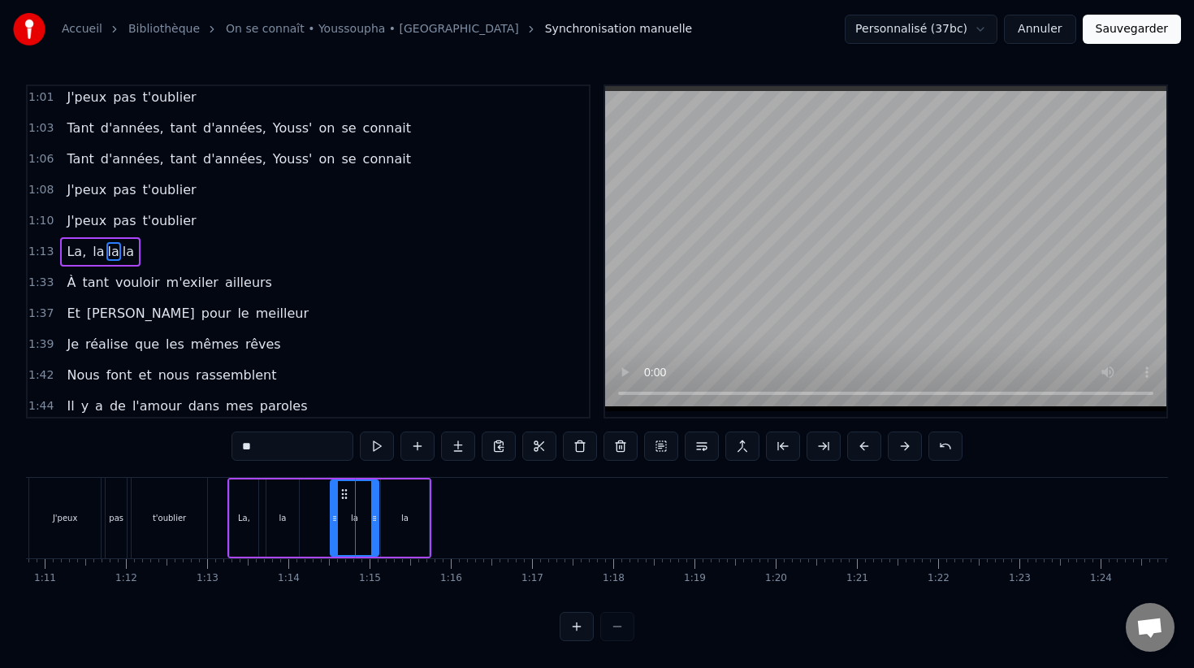
click at [288, 525] on div "la" at bounding box center [282, 517] width 32 height 77
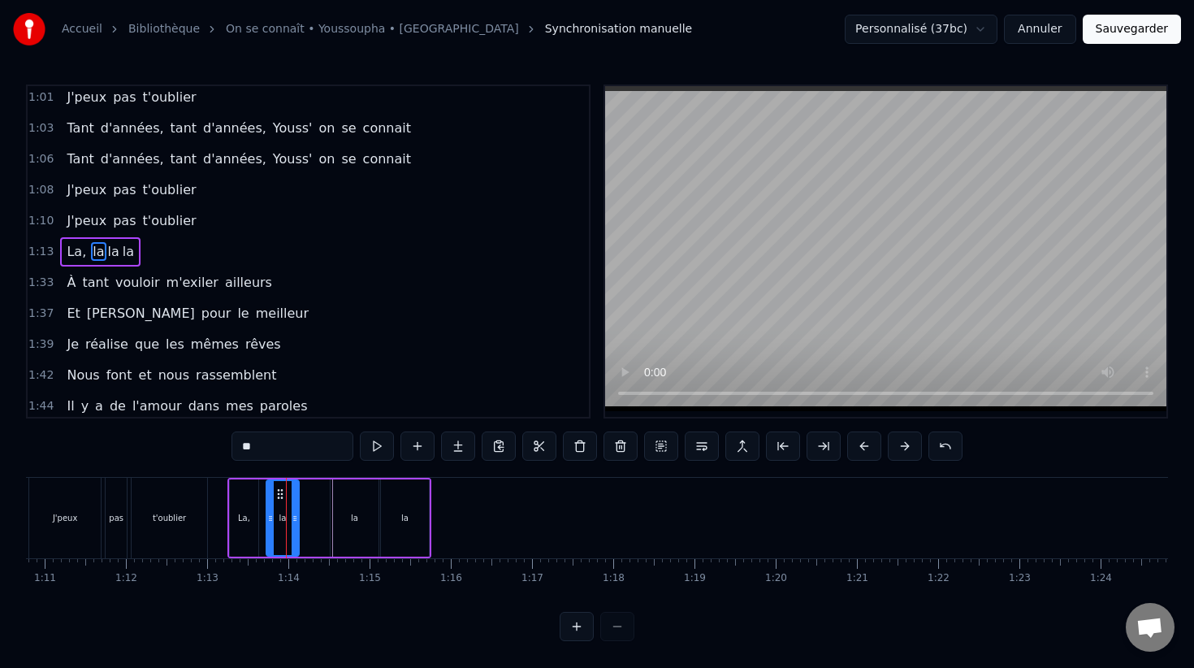
click at [279, 457] on input "**" at bounding box center [292, 445] width 122 height 29
click at [358, 505] on div "la" at bounding box center [355, 517] width 48 height 77
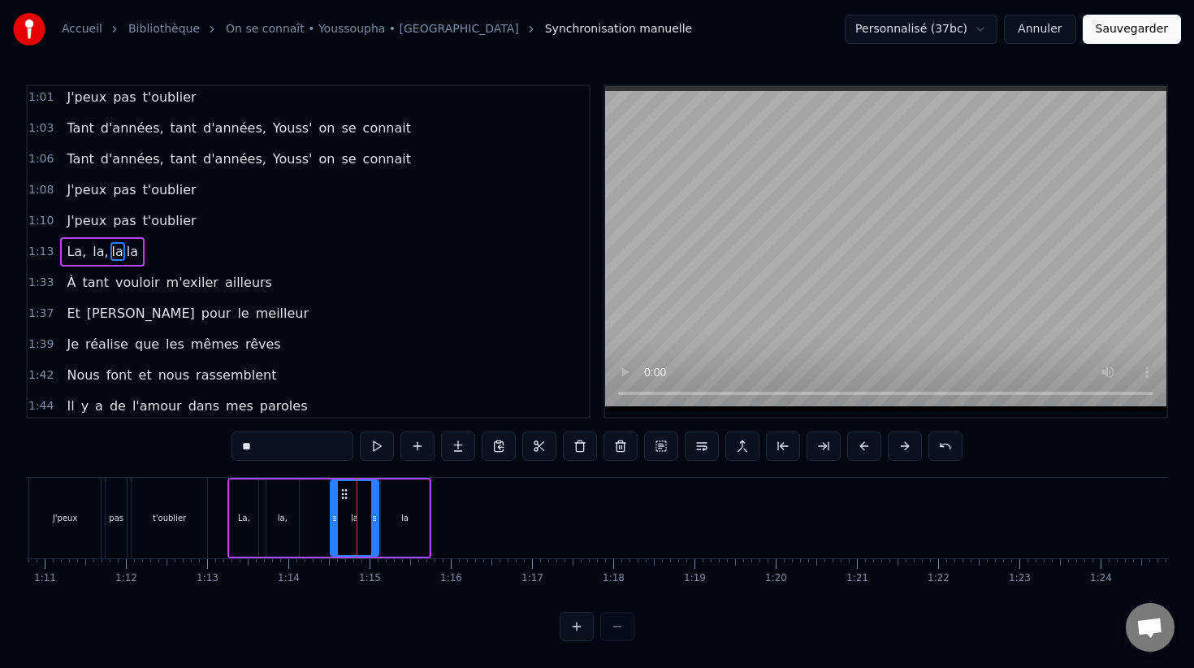
click at [286, 452] on input "**" at bounding box center [292, 445] width 122 height 29
type input "***"
click at [289, 512] on div "la," at bounding box center [282, 517] width 32 height 77
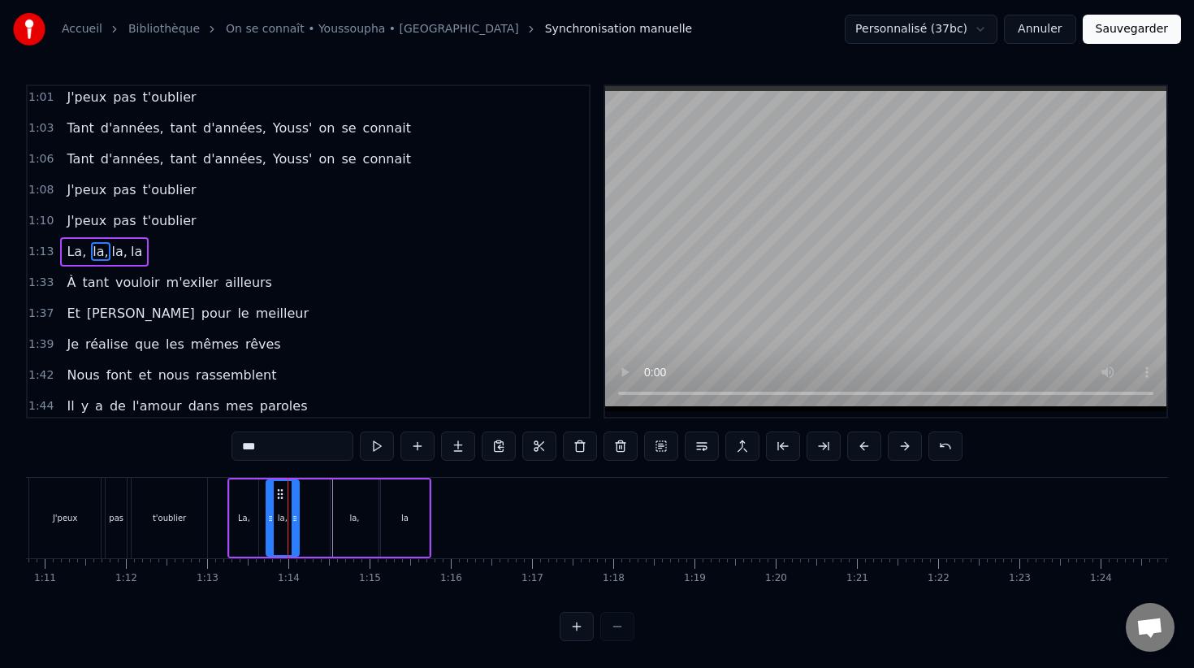
click at [345, 513] on div "la," at bounding box center [355, 517] width 48 height 77
drag, startPoint x: 343, startPoint y: 492, endPoint x: 314, endPoint y: 491, distance: 28.4
click at [314, 492] on icon at bounding box center [315, 493] width 13 height 13
click at [344, 511] on div at bounding box center [344, 518] width 1 height 80
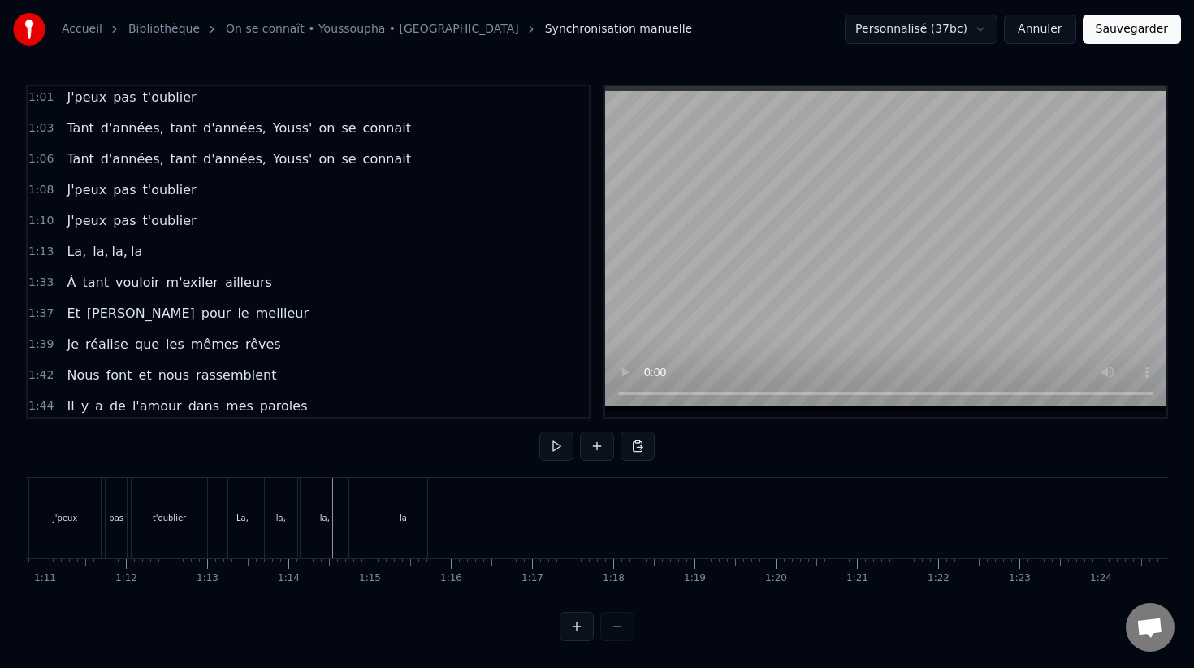
click at [321, 510] on div "la," at bounding box center [325, 518] width 48 height 80
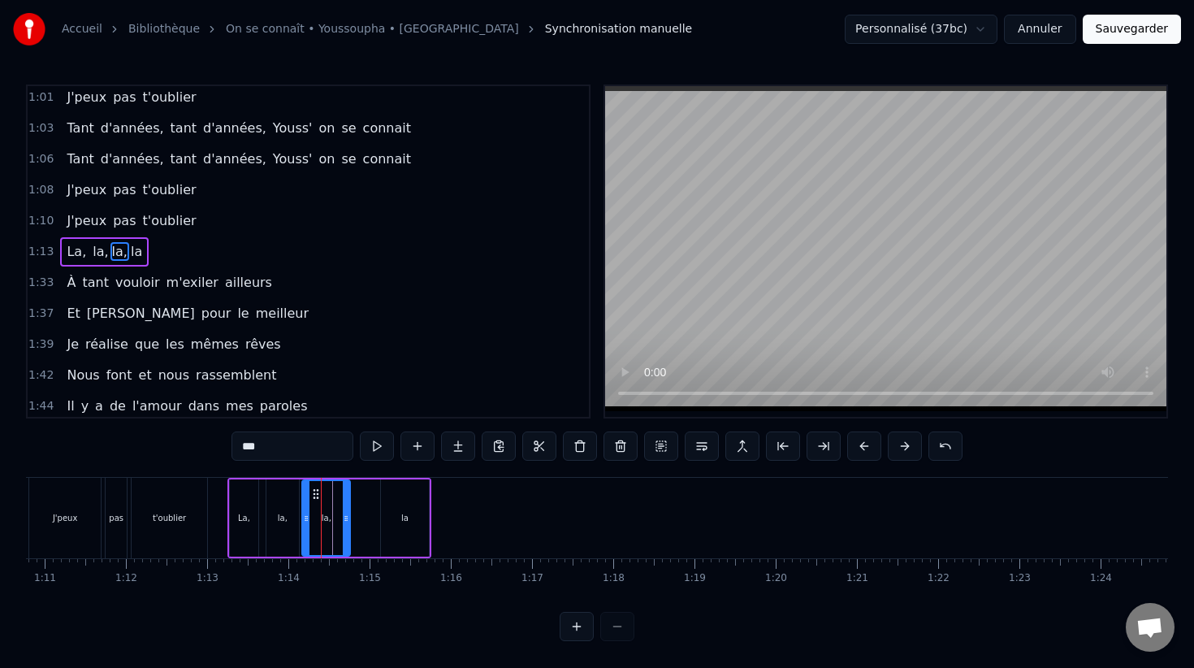
click at [315, 488] on icon at bounding box center [315, 493] width 13 height 13
drag, startPoint x: 348, startPoint y: 510, endPoint x: 335, endPoint y: 510, distance: 13.0
click at [335, 510] on div at bounding box center [333, 518] width 6 height 74
click at [398, 510] on div "la" at bounding box center [405, 517] width 48 height 77
type input "**"
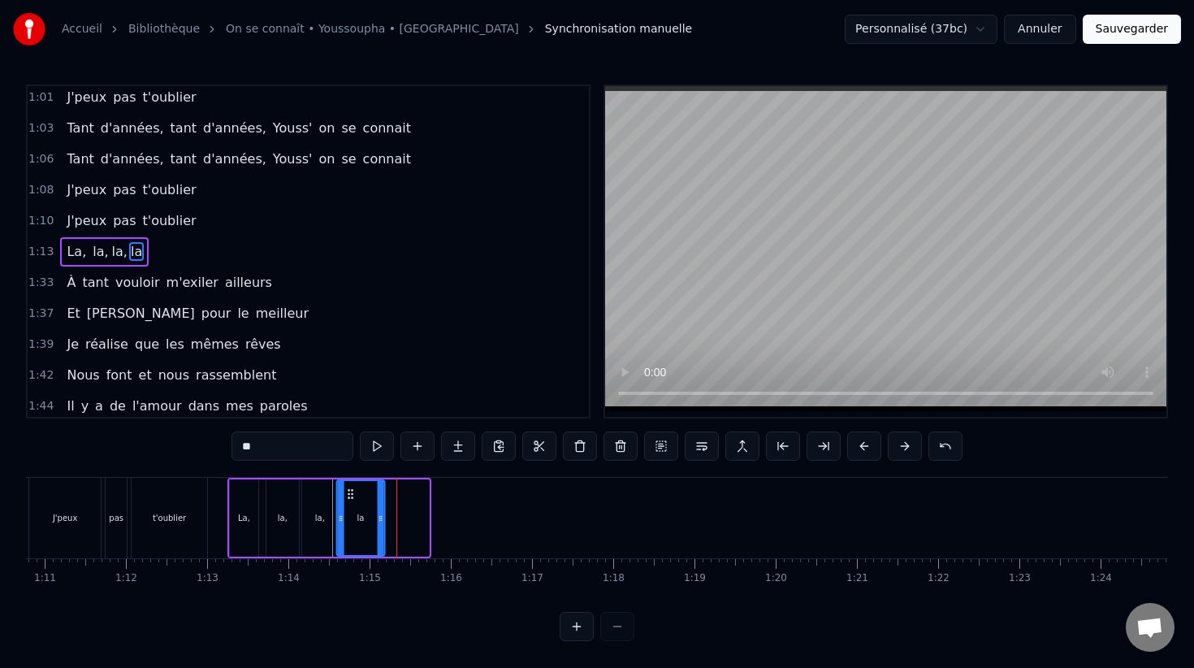
drag, startPoint x: 395, startPoint y: 493, endPoint x: 351, endPoint y: 491, distance: 43.9
click at [351, 491] on icon at bounding box center [350, 493] width 13 height 13
click at [373, 508] on div at bounding box center [371, 518] width 6 height 74
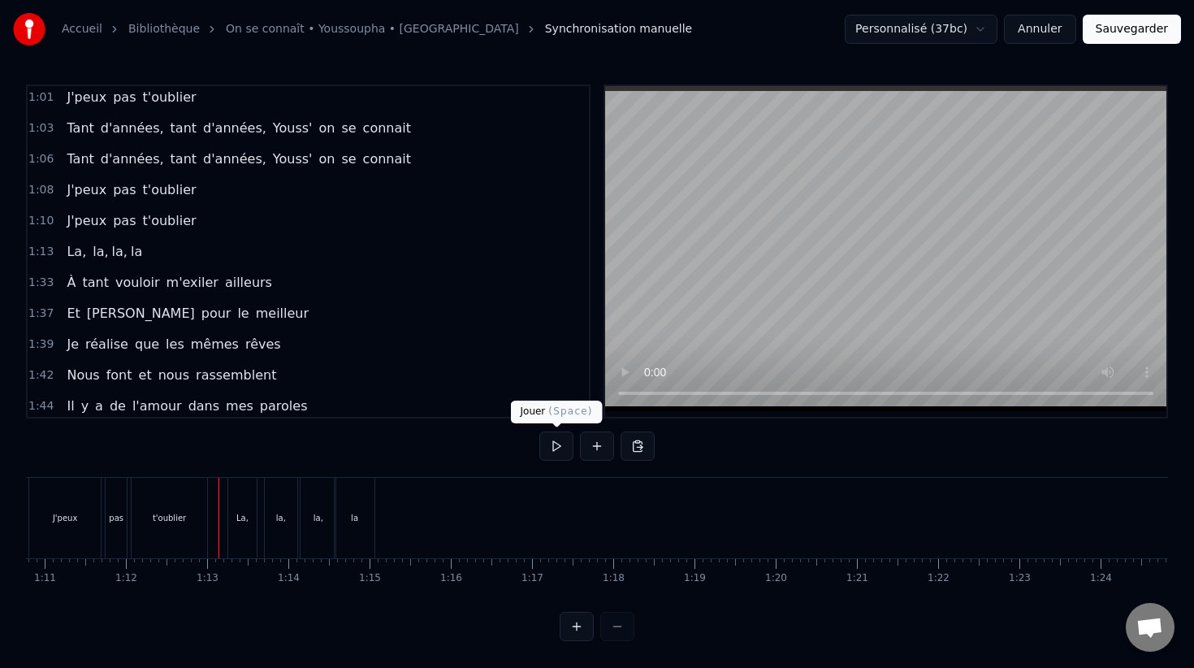
click at [541, 450] on button at bounding box center [556, 445] width 34 height 29
click at [544, 451] on button at bounding box center [556, 445] width 34 height 29
click at [242, 496] on div "La," at bounding box center [242, 518] width 28 height 80
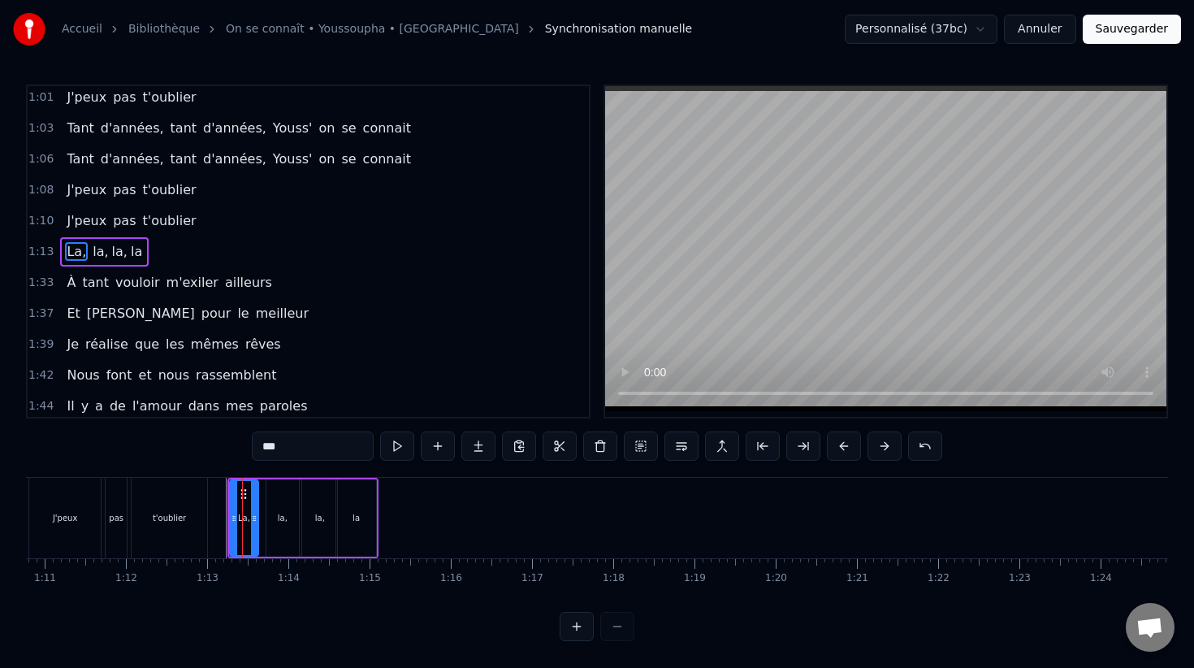
click at [231, 484] on div at bounding box center [234, 518] width 6 height 74
click at [157, 244] on div "1:13 La, la, la, la" at bounding box center [308, 251] width 561 height 31
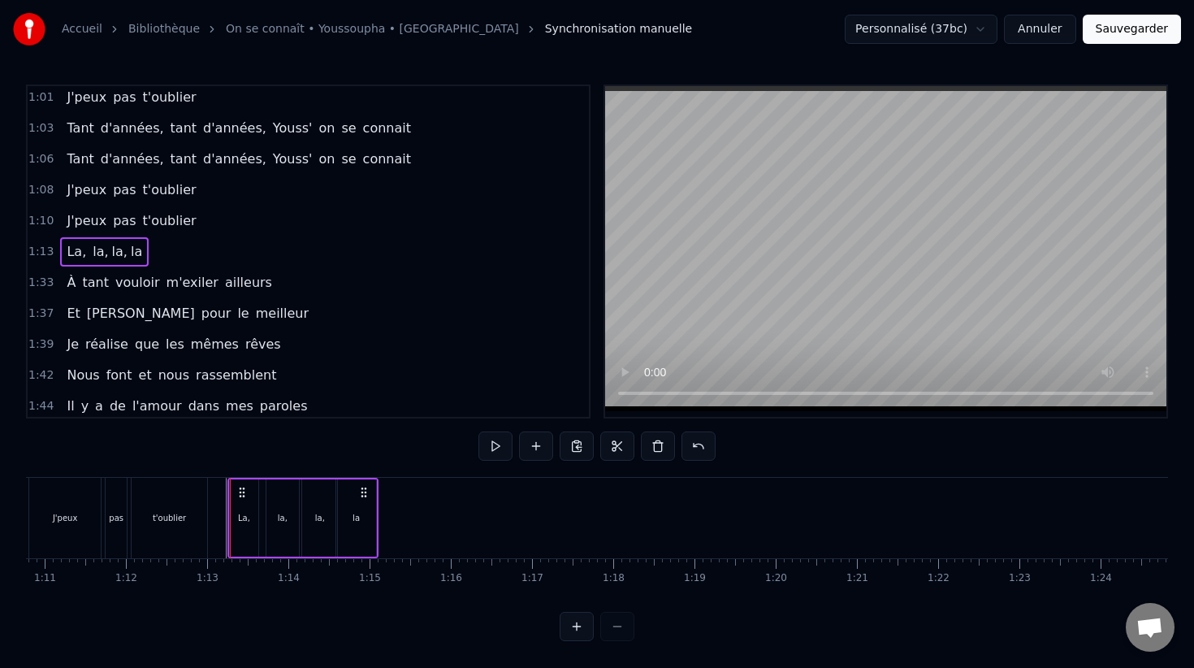
click at [40, 246] on span "1:13" at bounding box center [40, 252] width 25 height 16
click at [139, 250] on div "1:13 La, la, la, la" at bounding box center [308, 251] width 561 height 31
click at [136, 249] on div "1:13 La, la, la, la" at bounding box center [308, 251] width 561 height 31
click at [573, 448] on button at bounding box center [577, 445] width 34 height 29
click at [399, 476] on div "0:13 L'amour ça repart, parfois ça nous quitte 0:15 J'assume tous mes pas, car …" at bounding box center [597, 362] width 1142 height 556
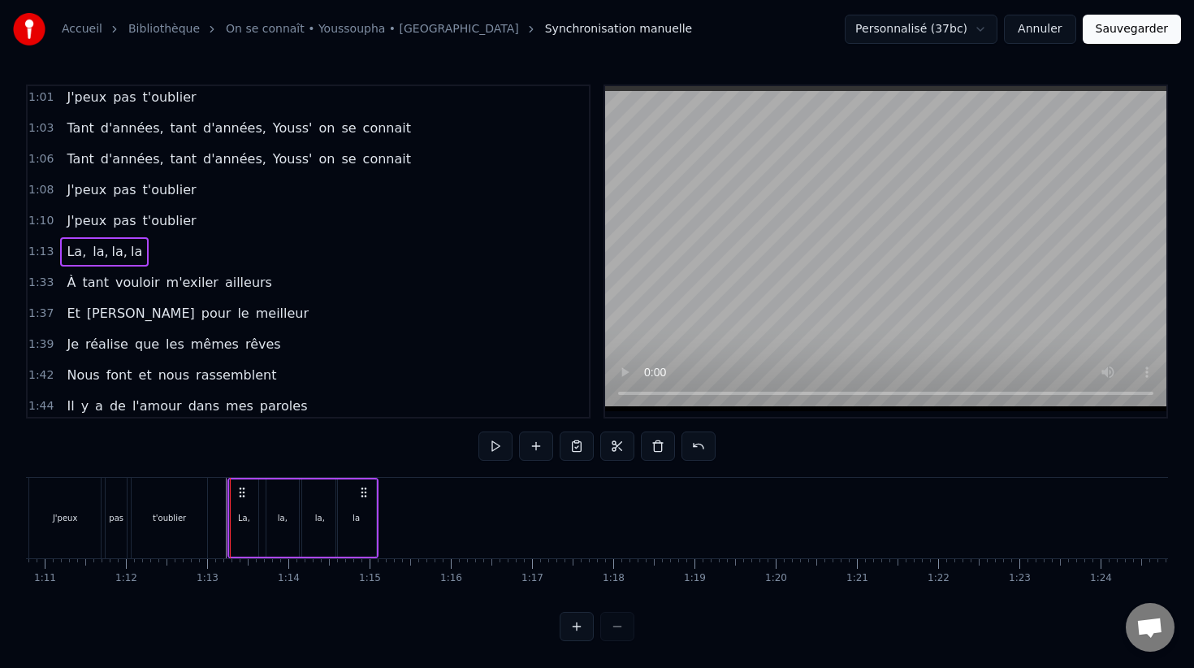
click at [431, 464] on div "0:13 L'amour ça repart, parfois ça nous quitte 0:15 J'assume tous mes pas, car …" at bounding box center [597, 362] width 1142 height 556
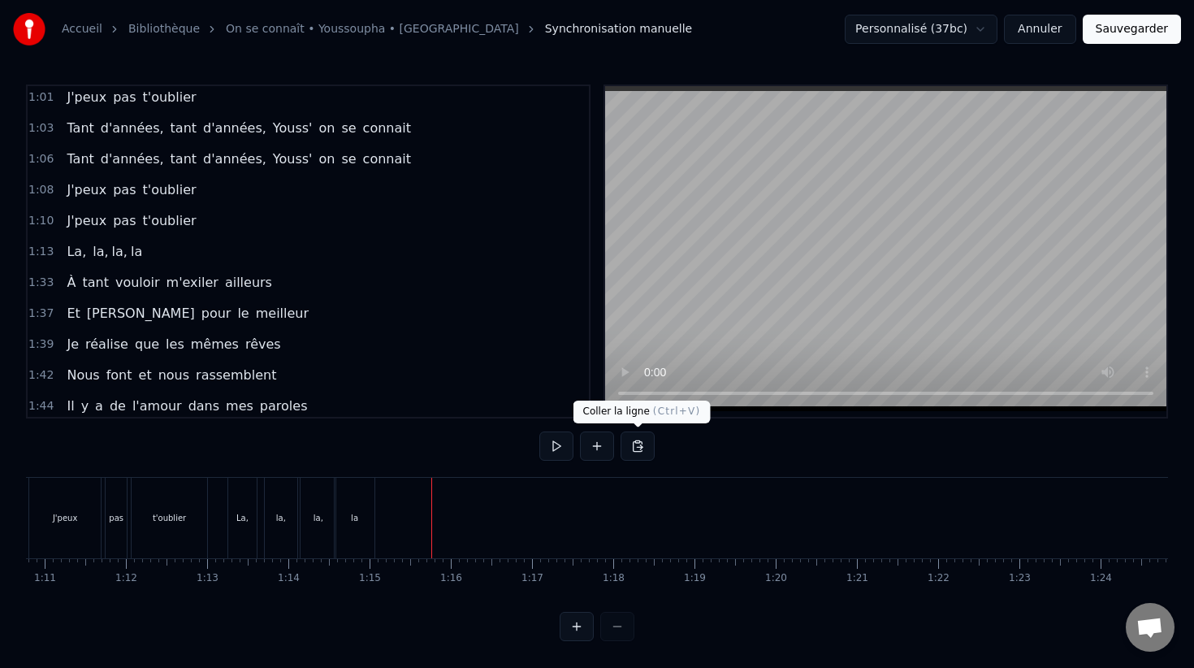
click at [641, 446] on button at bounding box center [638, 445] width 34 height 29
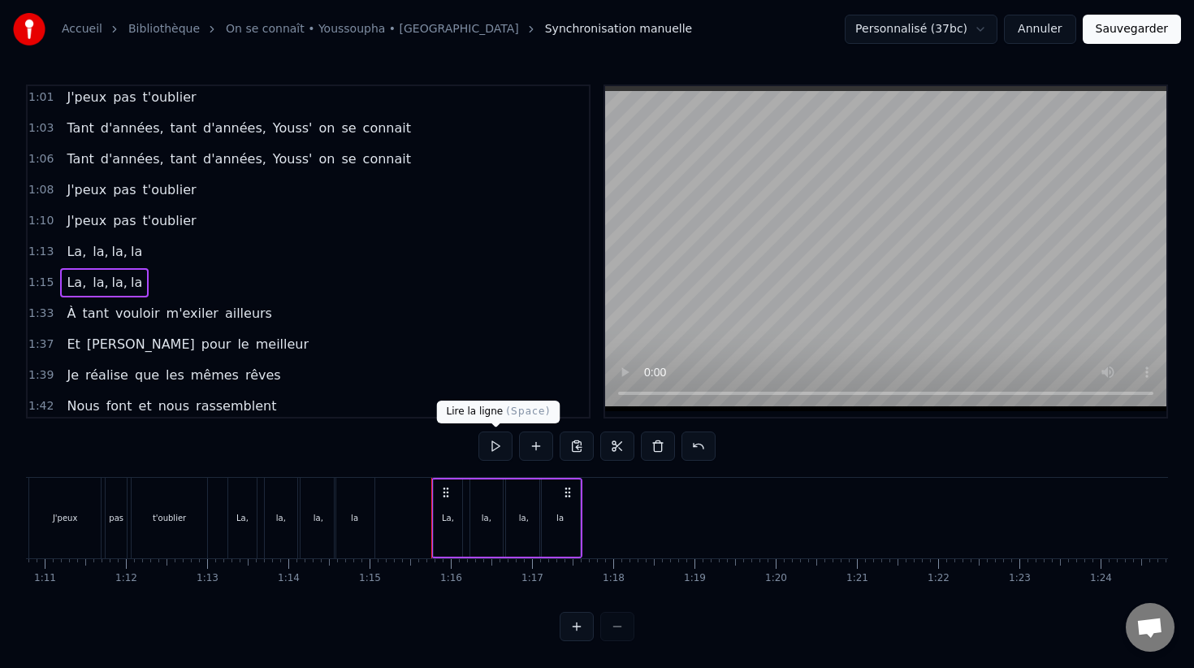
click at [498, 448] on button at bounding box center [495, 445] width 34 height 29
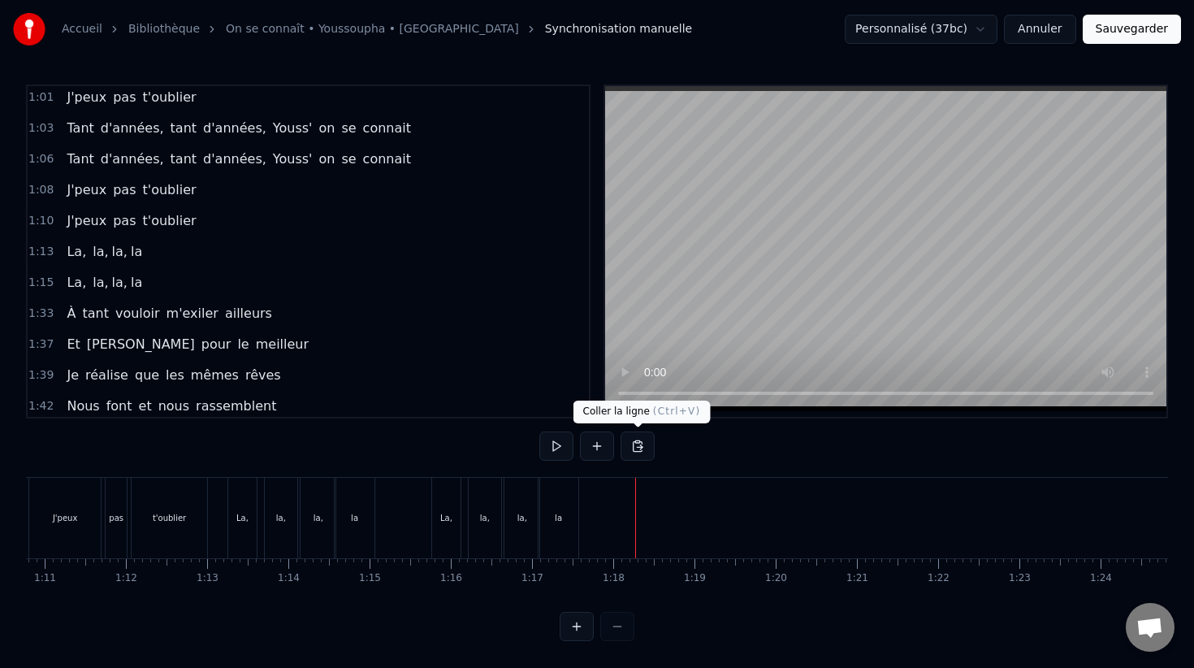
click at [642, 445] on button at bounding box center [638, 445] width 34 height 29
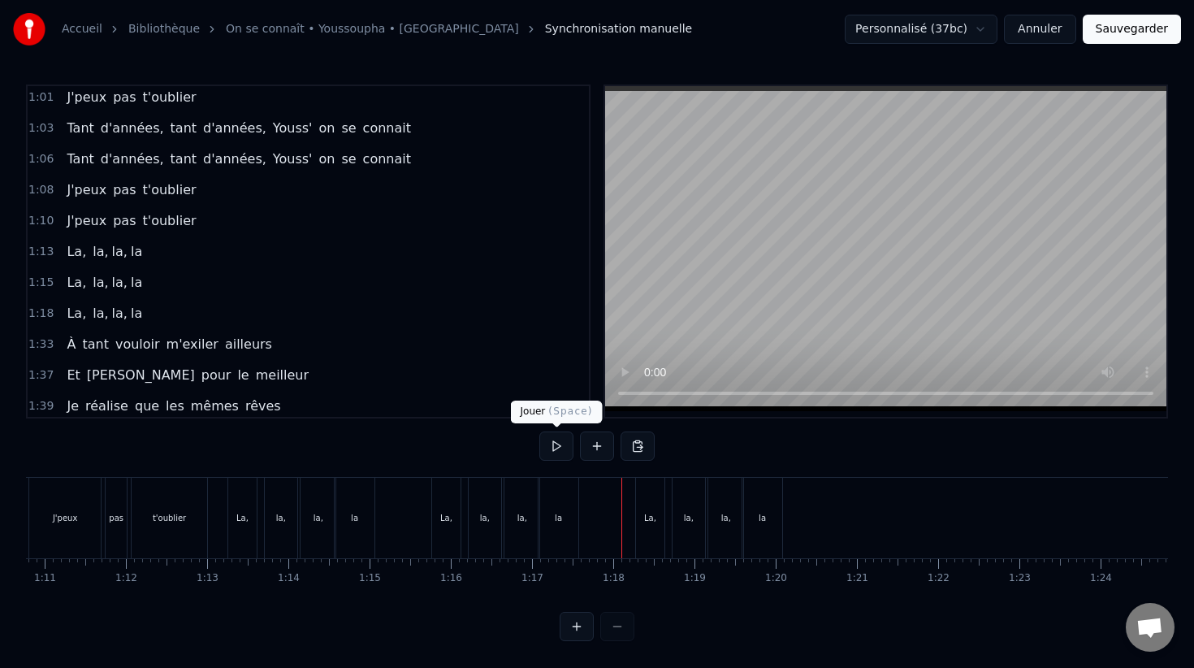
click at [556, 456] on button at bounding box center [556, 445] width 34 height 29
click at [556, 453] on button at bounding box center [556, 445] width 34 height 29
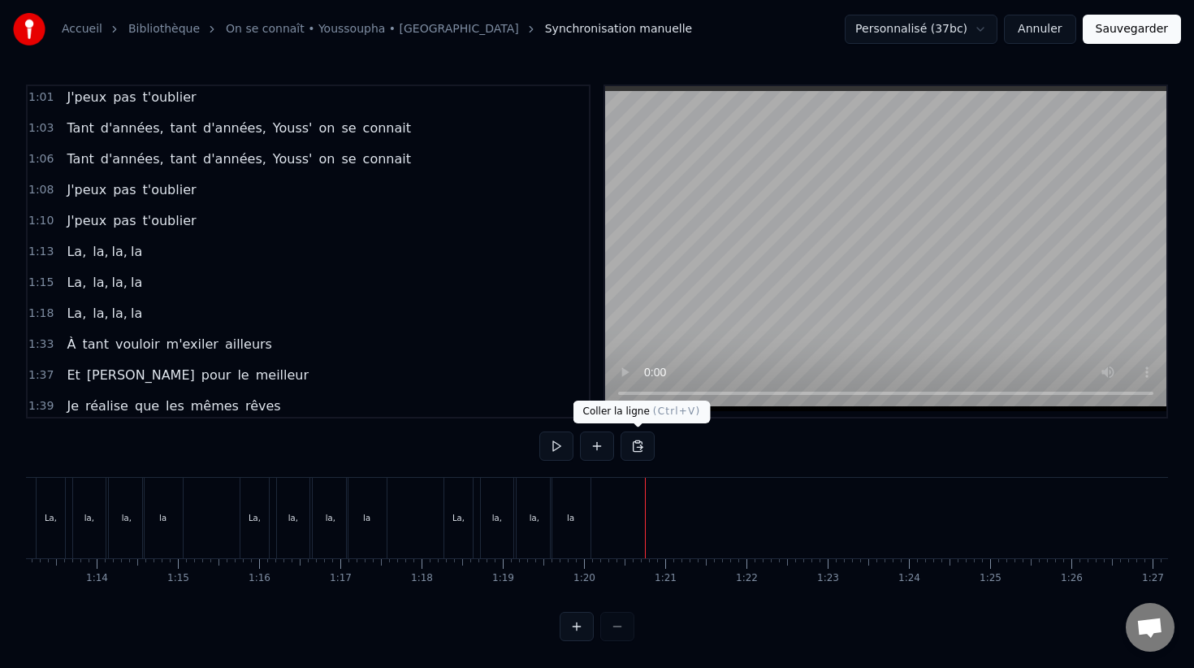
click at [643, 448] on button at bounding box center [638, 445] width 34 height 29
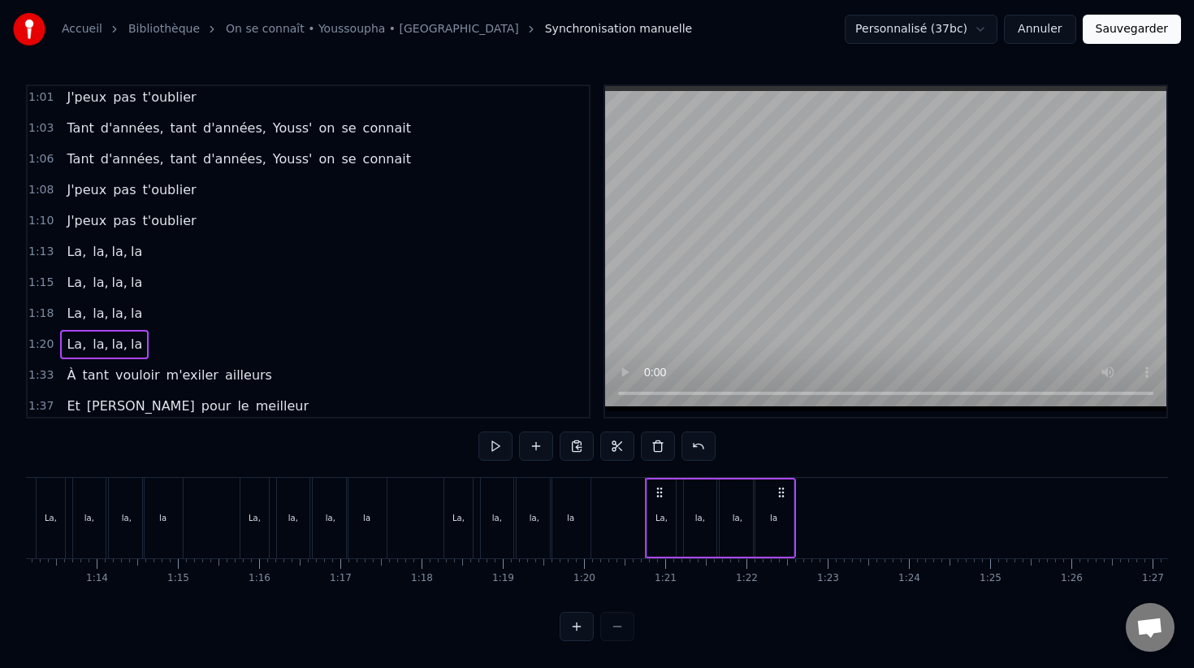
click at [773, 526] on div "la" at bounding box center [774, 517] width 40 height 77
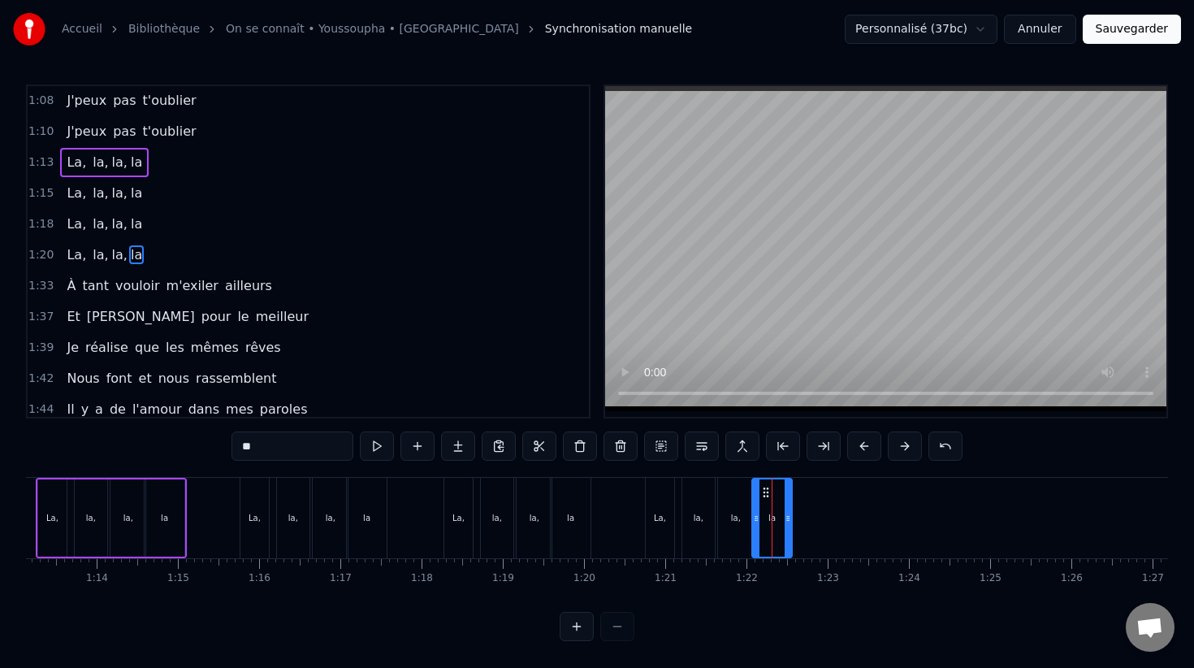
scroll to position [683, 0]
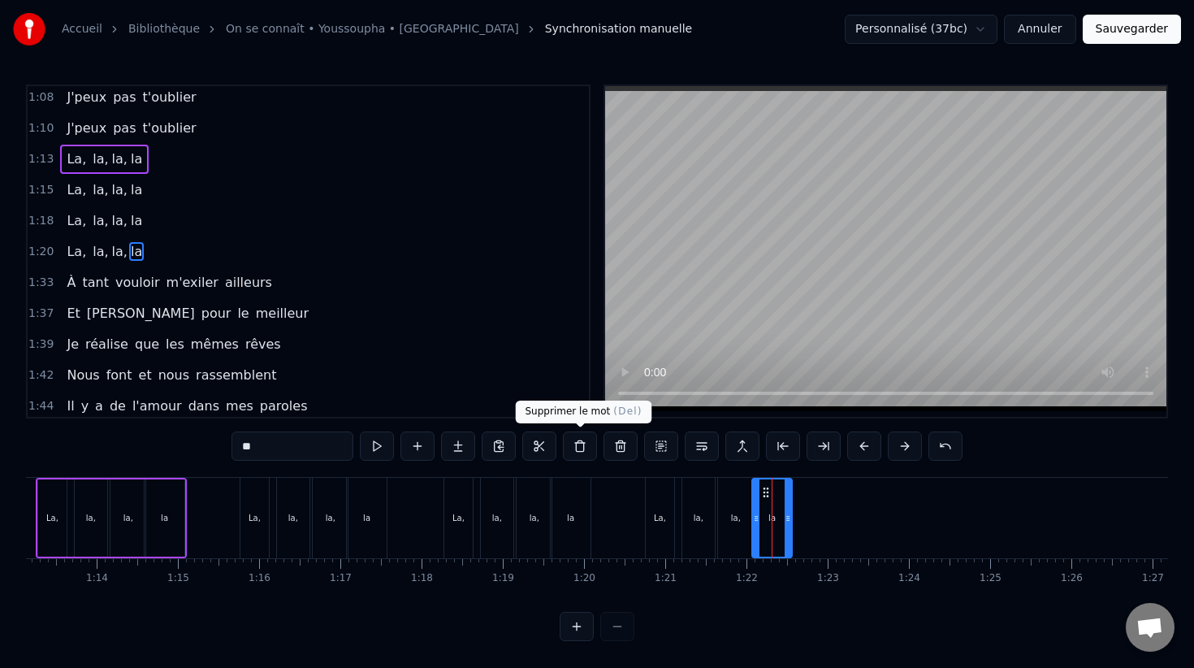
click at [588, 448] on button at bounding box center [580, 445] width 34 height 29
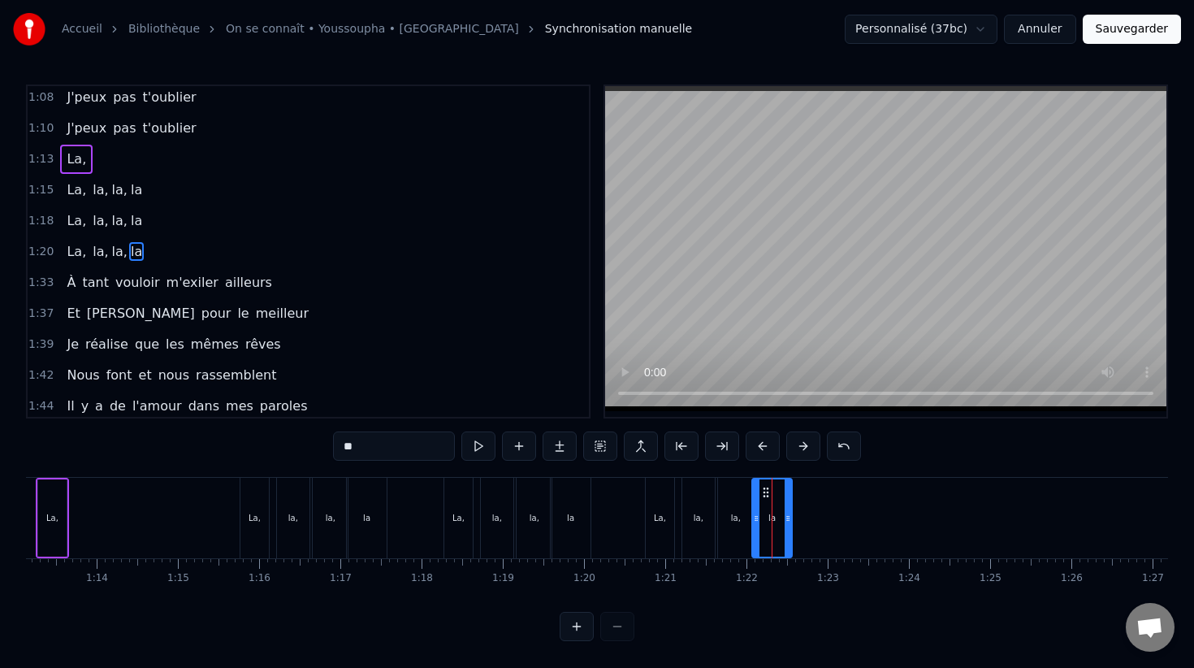
click at [777, 513] on div "la" at bounding box center [772, 517] width 38 height 77
click at [919, 448] on button at bounding box center [925, 445] width 34 height 29
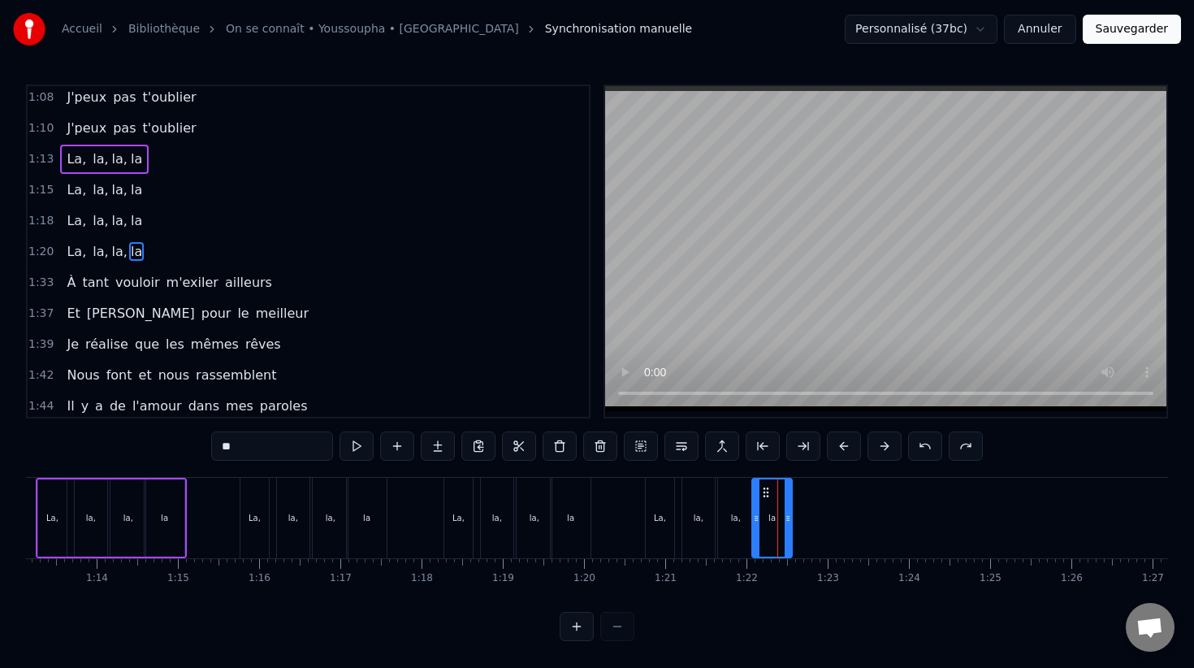
click at [771, 513] on div "la" at bounding box center [771, 518] width 7 height 12
click at [129, 253] on span "la" at bounding box center [136, 251] width 15 height 19
click at [147, 245] on div "1:20 La, la, la, la" at bounding box center [308, 251] width 561 height 31
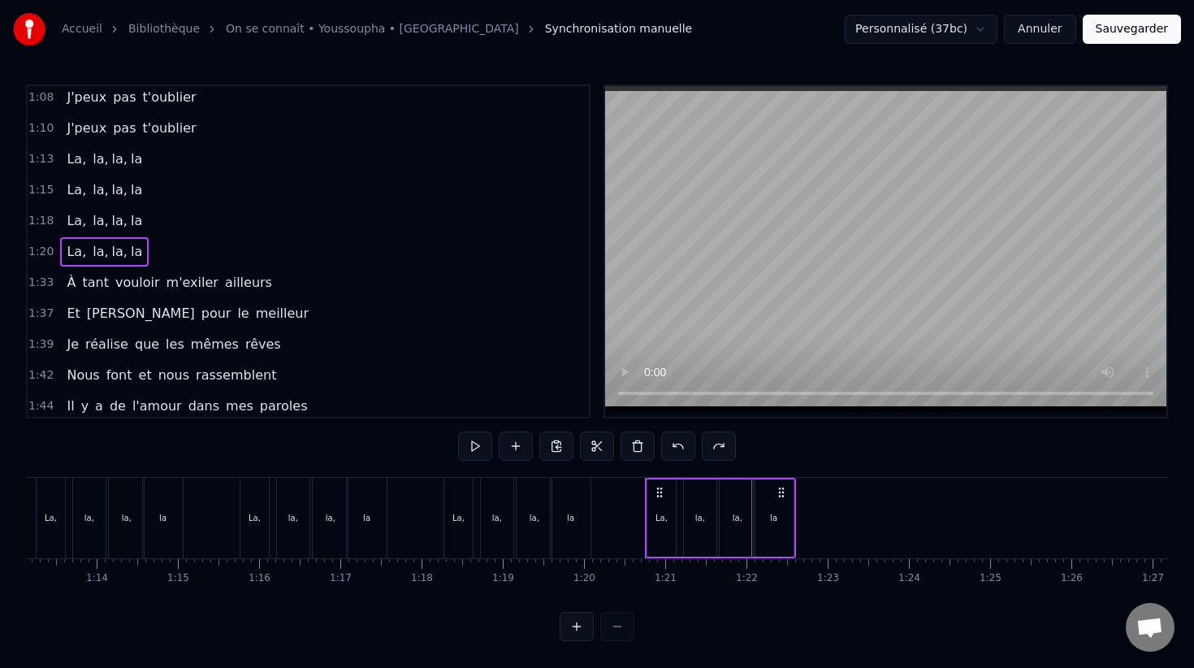
click at [129, 251] on span "la" at bounding box center [136, 251] width 15 height 19
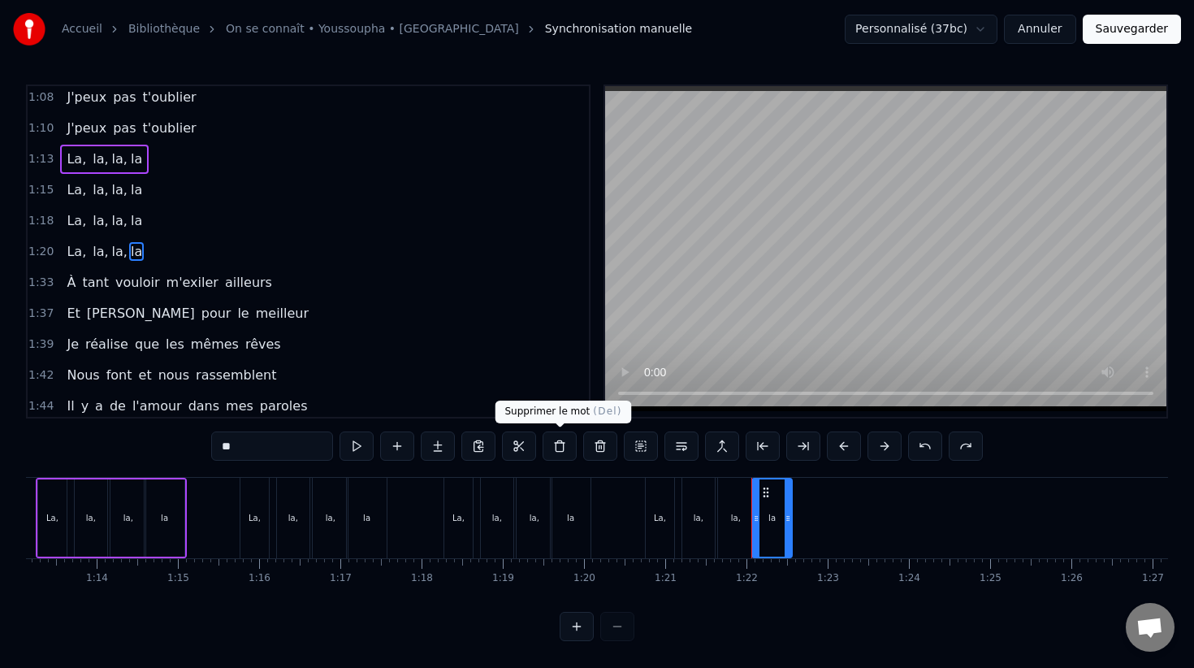
click at [560, 448] on button at bounding box center [560, 445] width 34 height 29
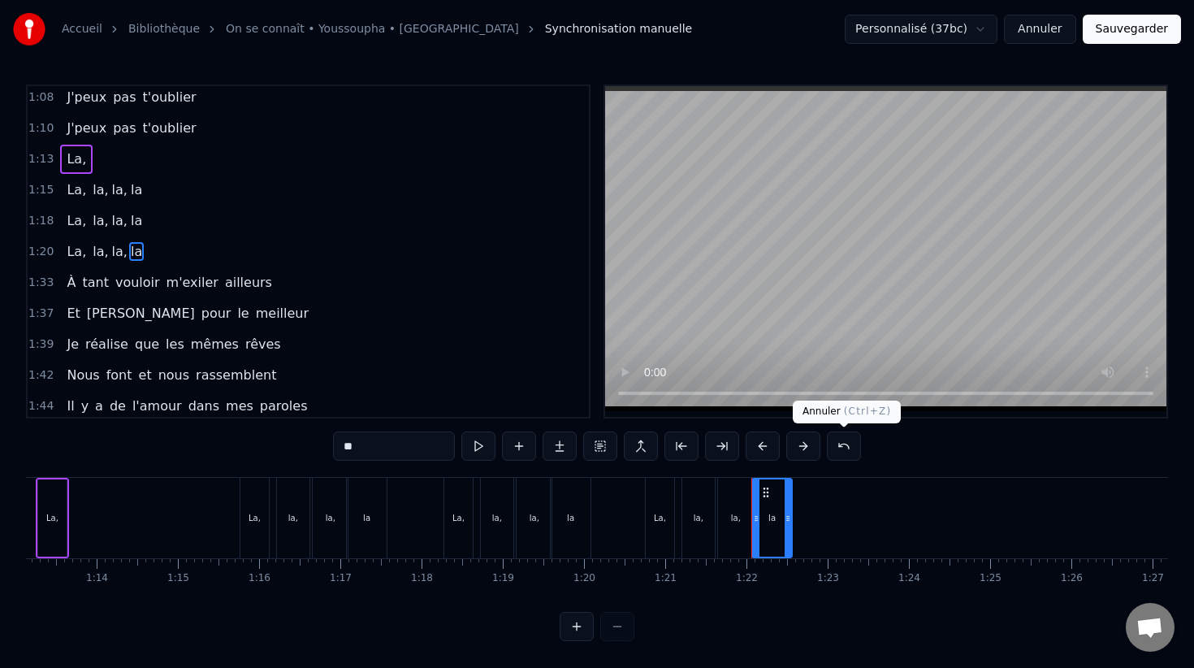
click at [855, 446] on button at bounding box center [844, 445] width 34 height 29
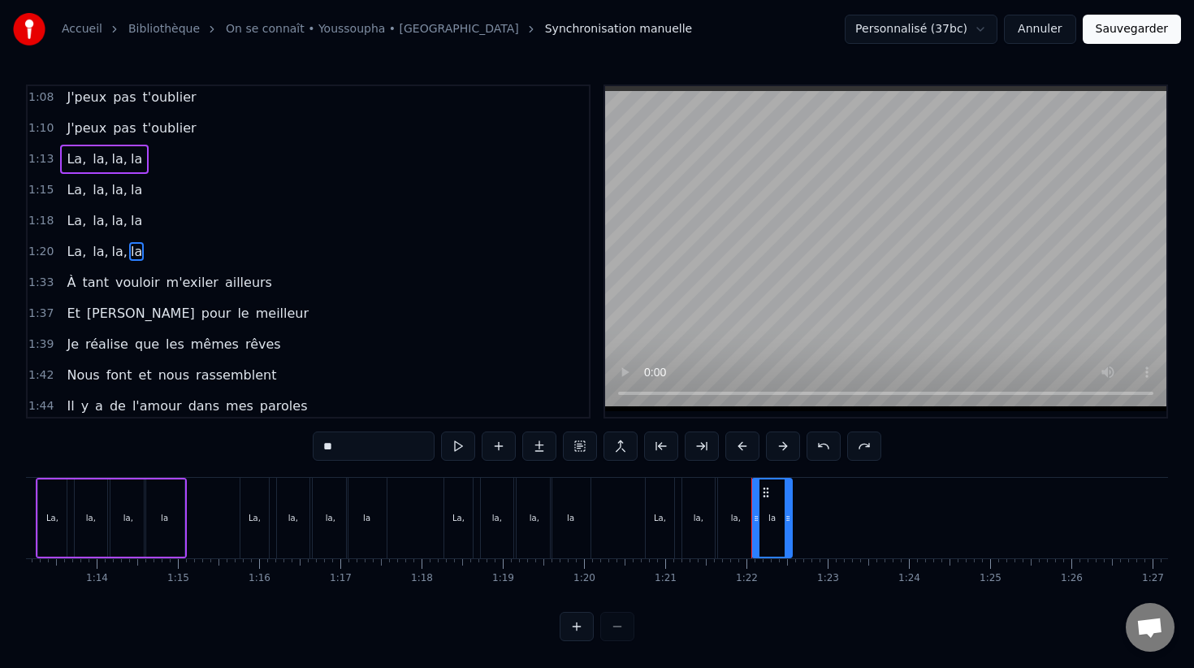
click at [765, 521] on div "la" at bounding box center [772, 517] width 38 height 77
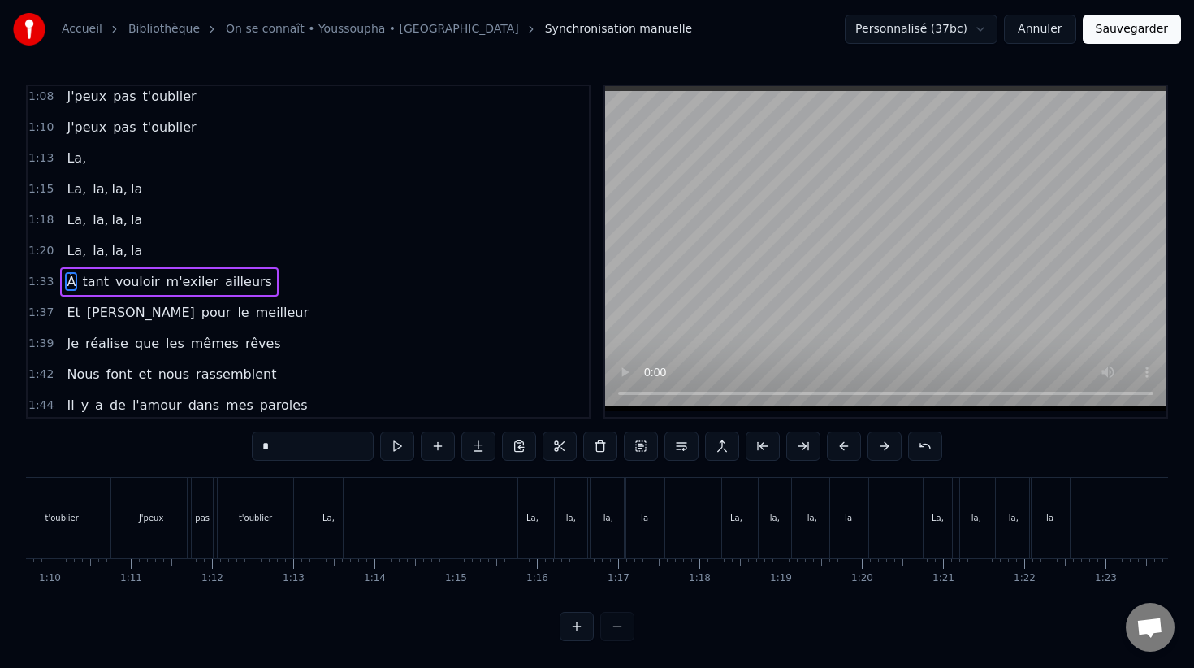
scroll to position [0, 5655]
click at [940, 441] on button at bounding box center [925, 445] width 34 height 29
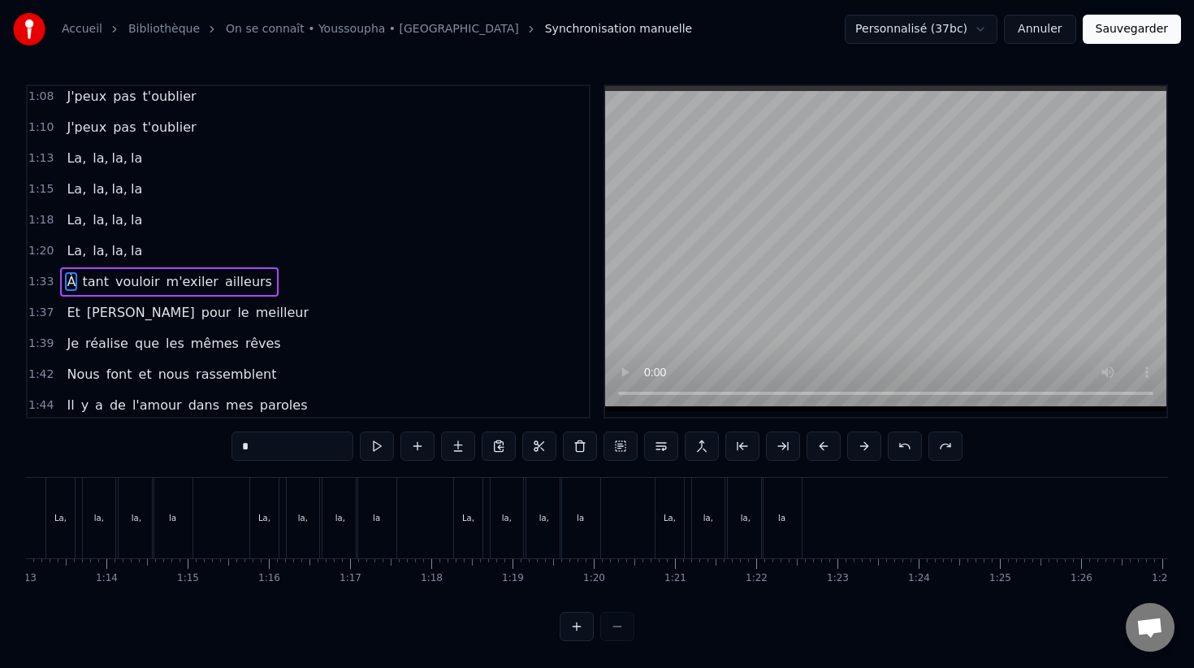
scroll to position [0, 5937]
click at [768, 518] on div "la" at bounding box center [775, 518] width 40 height 80
type input "**"
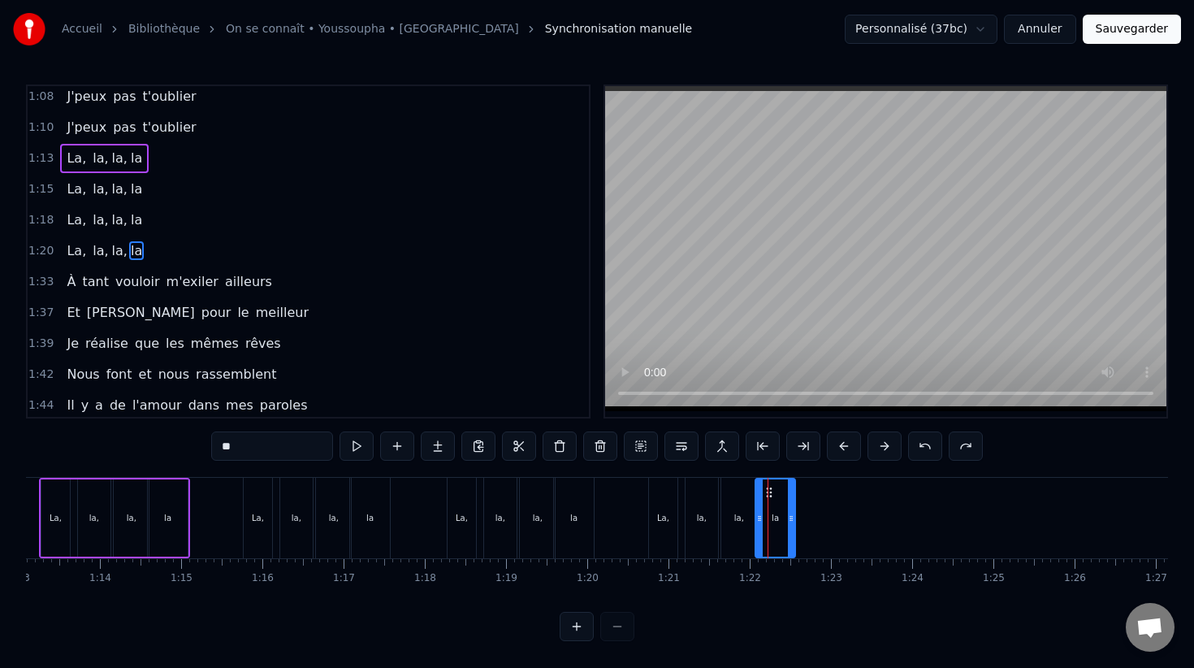
scroll to position [683, 0]
click at [129, 248] on span "la" at bounding box center [136, 251] width 15 height 19
click at [129, 253] on span "la" at bounding box center [136, 251] width 15 height 19
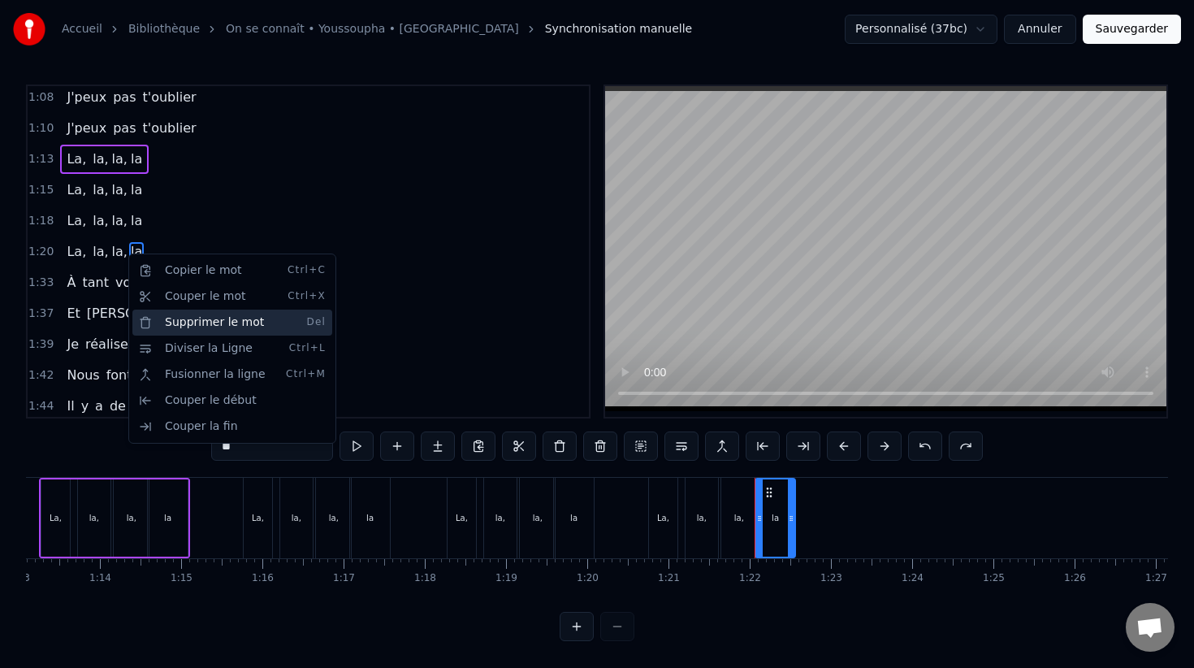
click at [232, 328] on div "Supprimer le mot Del" at bounding box center [232, 322] width 200 height 26
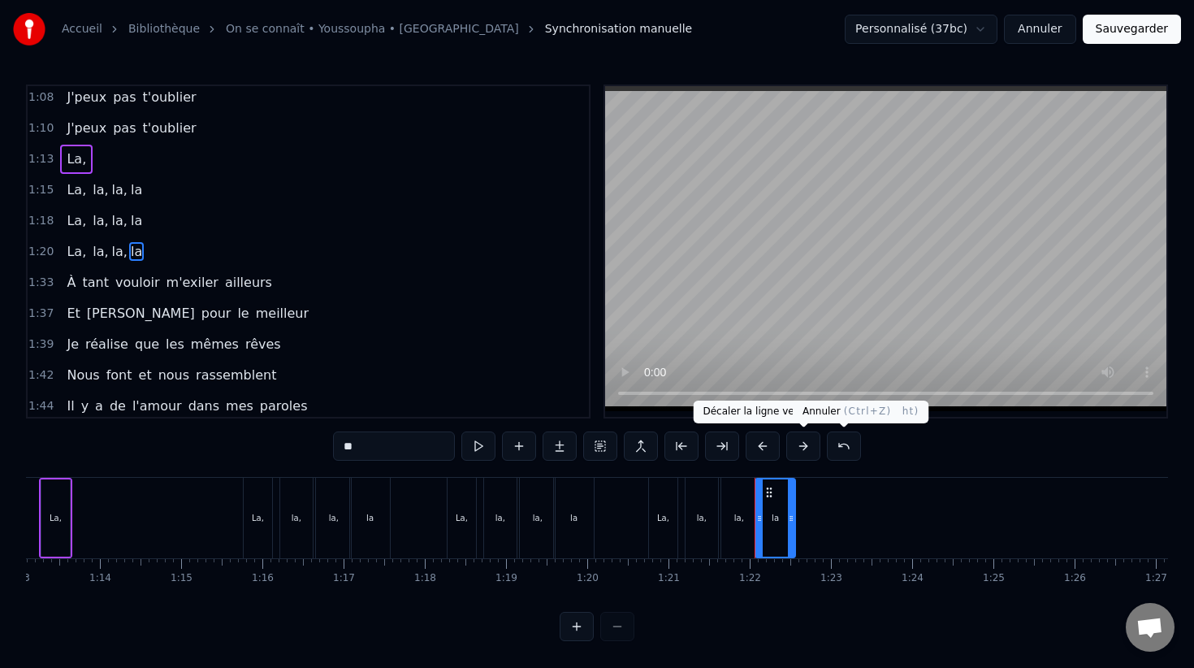
click at [846, 443] on button at bounding box center [844, 445] width 34 height 29
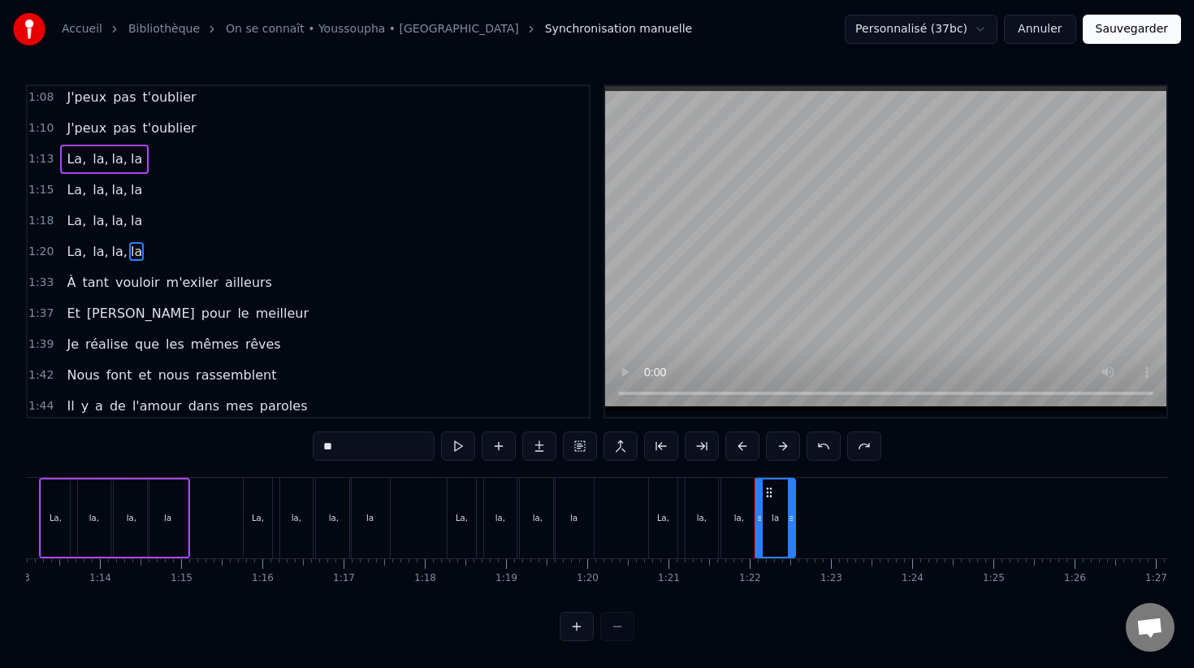
click at [60, 255] on div "La, la, la, la" at bounding box center [104, 251] width 89 height 29
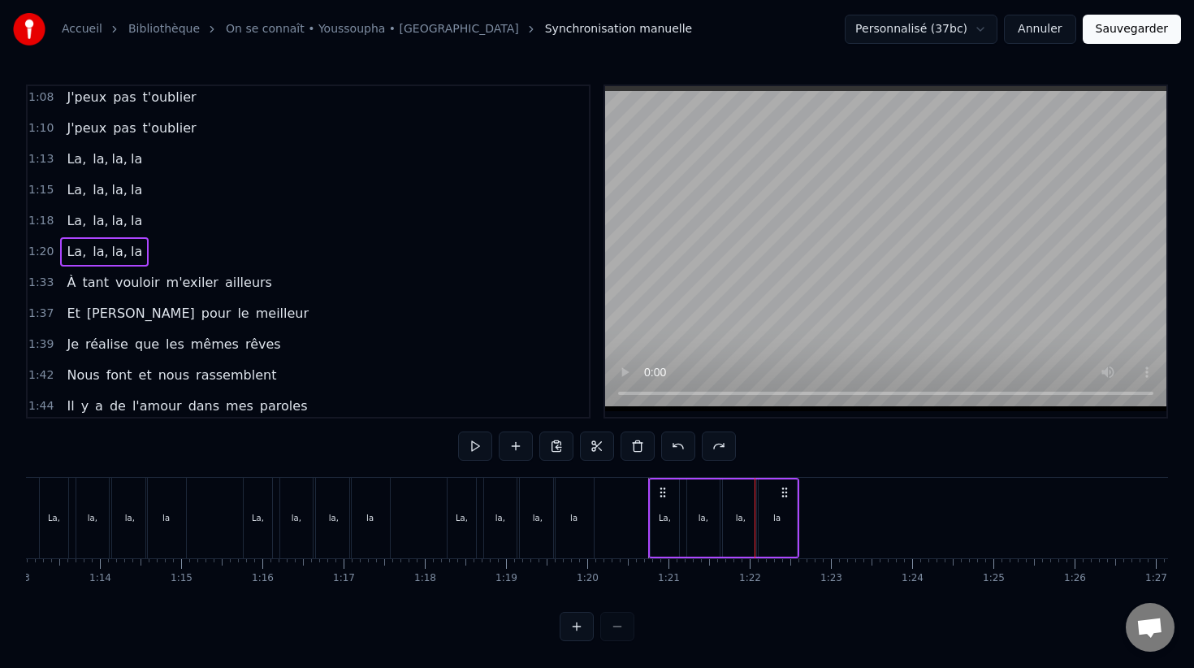
click at [783, 528] on div "la" at bounding box center [777, 517] width 40 height 77
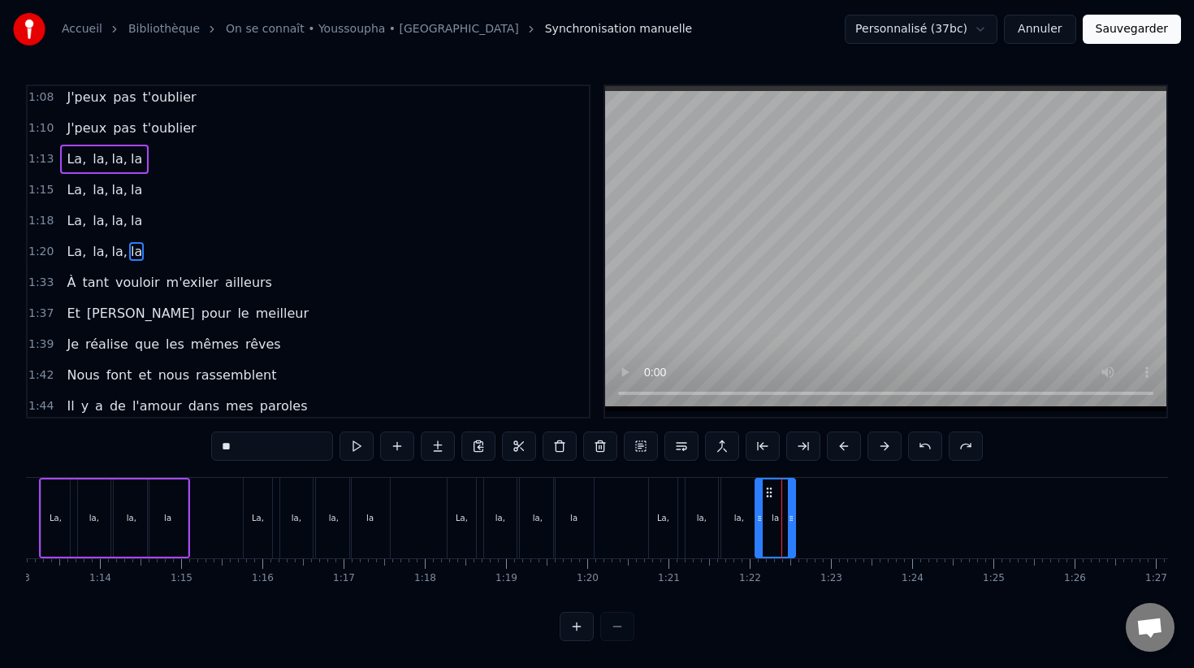
click at [129, 252] on span "la" at bounding box center [136, 251] width 15 height 19
click at [129, 256] on span "la" at bounding box center [136, 251] width 15 height 19
click at [52, 248] on div "1:20 La, la, la, la" at bounding box center [308, 251] width 561 height 31
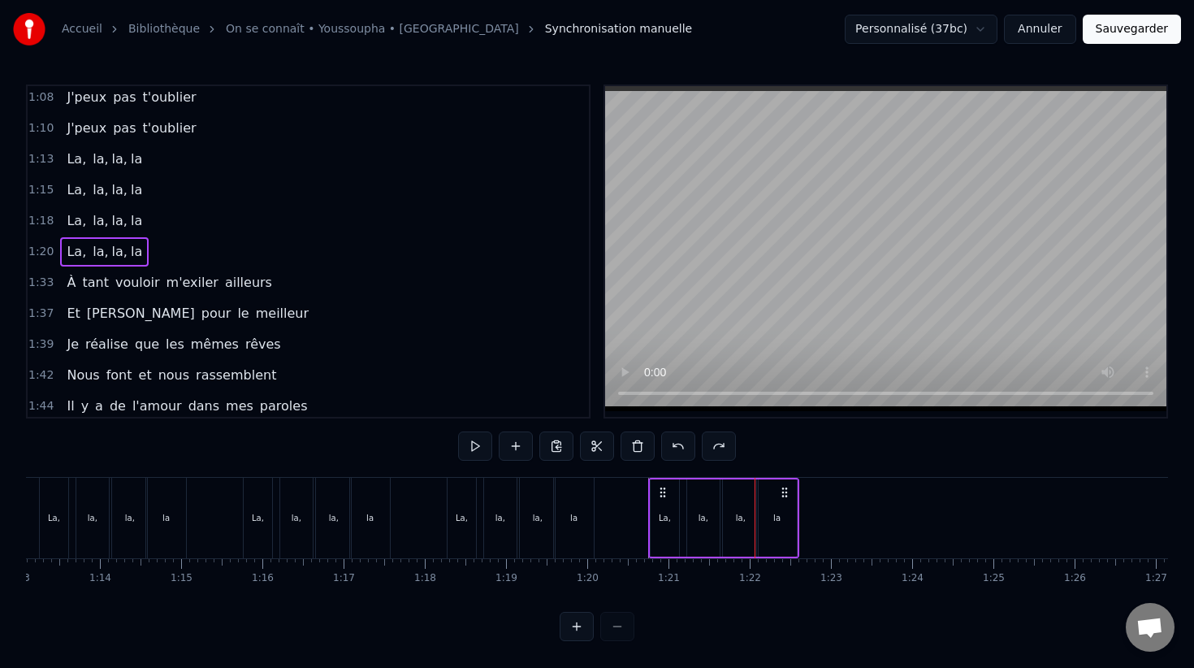
click at [132, 252] on span "la" at bounding box center [136, 251] width 15 height 19
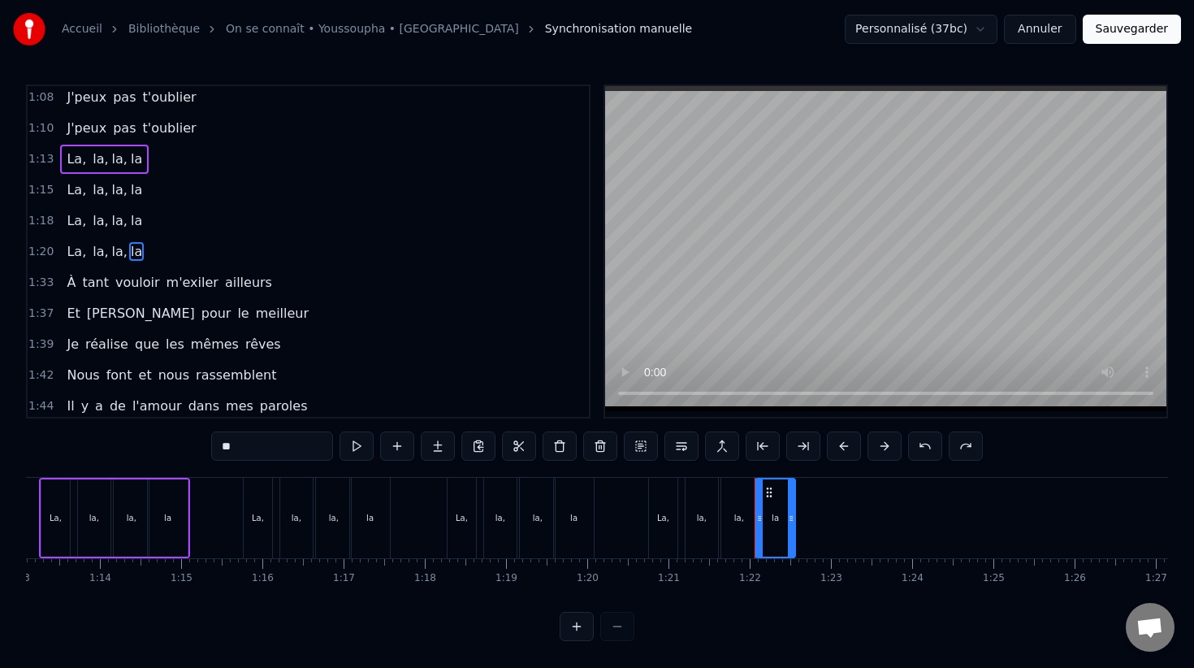
click at [132, 252] on span "la" at bounding box center [136, 251] width 15 height 19
click at [129, 252] on span "la" at bounding box center [136, 251] width 15 height 19
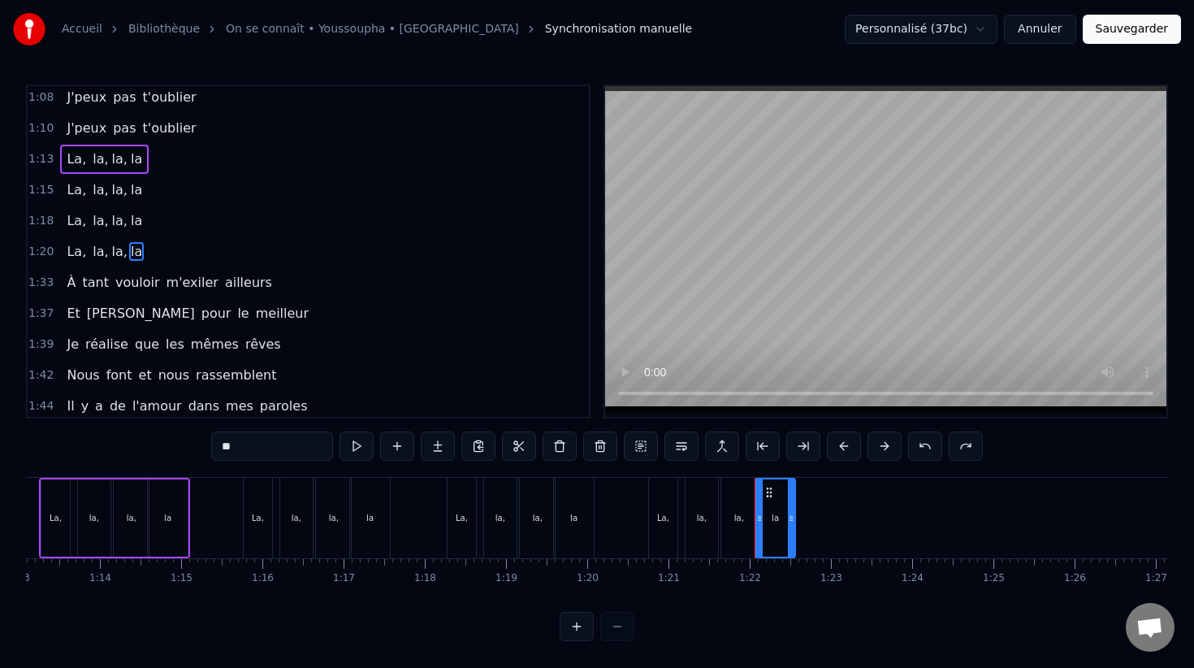
click at [715, 521] on div "la," at bounding box center [702, 518] width 32 height 80
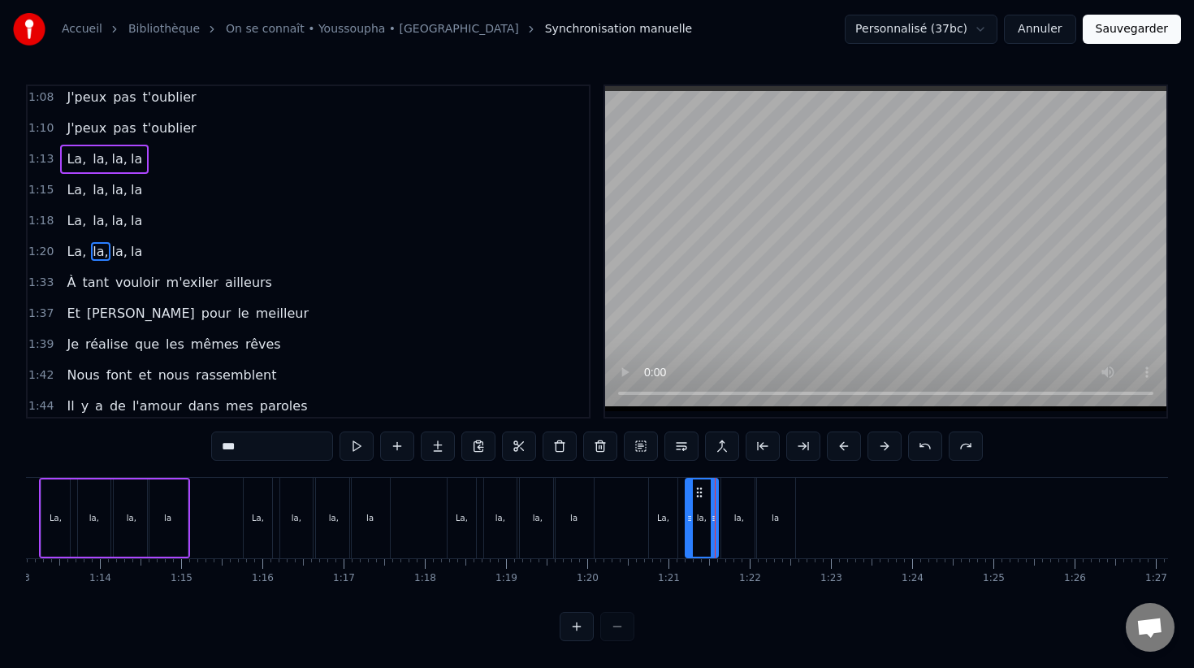
click at [762, 529] on div "la" at bounding box center [775, 518] width 40 height 80
type input "**"
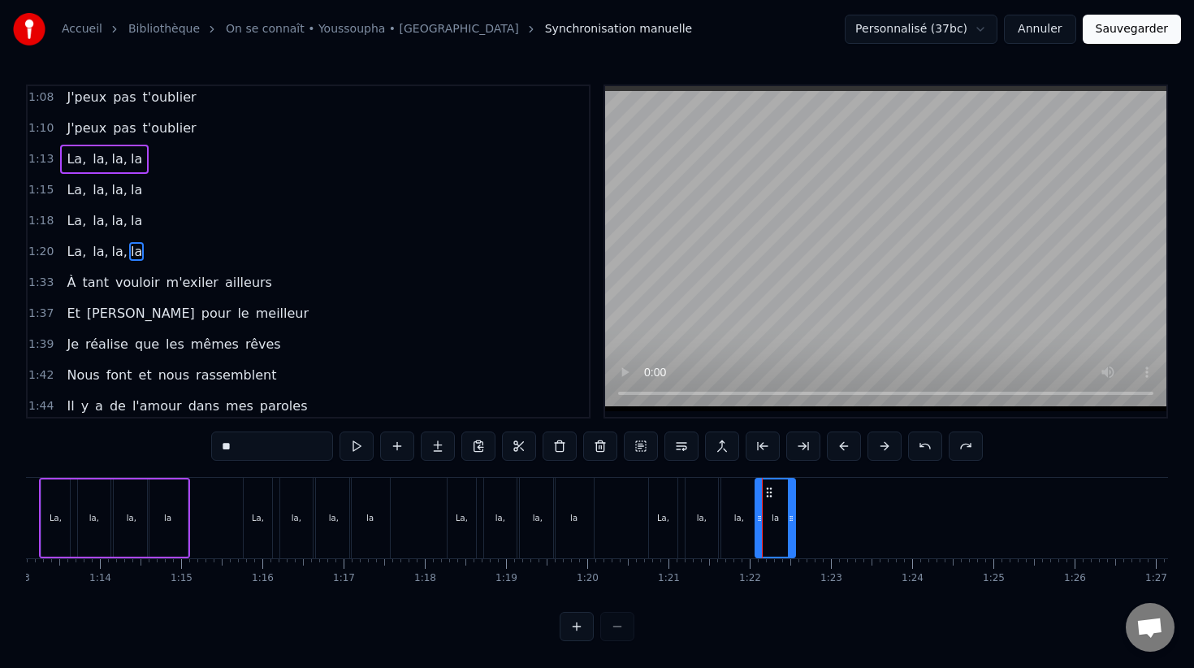
click at [652, 466] on div "0:13 L'amour ça repart, parfois ça nous quitte 0:15 J'assume tous mes pas, car …" at bounding box center [597, 362] width 1142 height 556
click at [638, 469] on div "0:13 L'amour ça repart, parfois ça nous quitte 0:15 J'assume tous mes pas, car …" at bounding box center [597, 362] width 1142 height 556
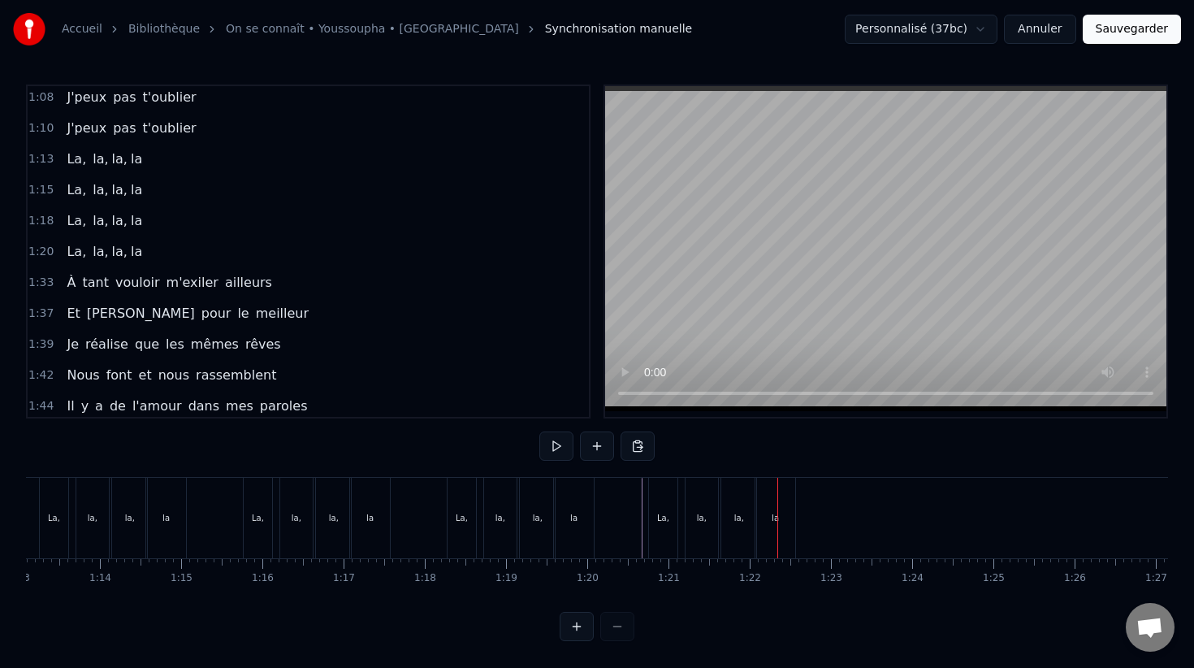
click at [776, 524] on div "la" at bounding box center [775, 518] width 40 height 80
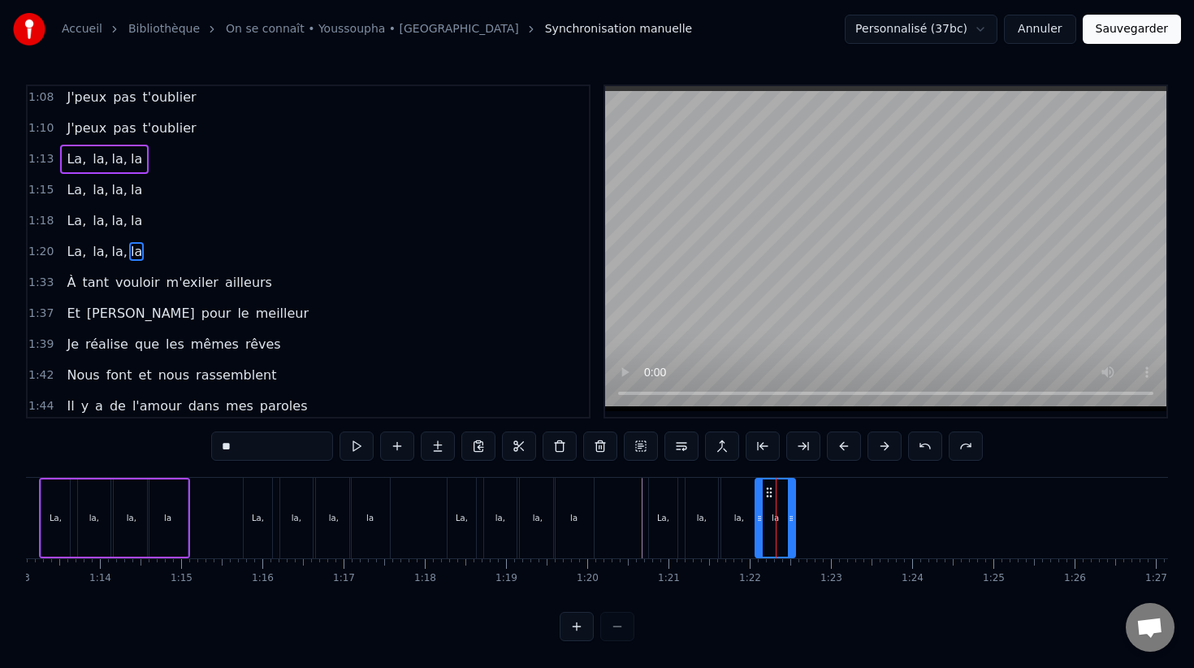
click at [783, 521] on div "la" at bounding box center [775, 517] width 38 height 77
click at [783, 521] on div at bounding box center [783, 518] width 1 height 80
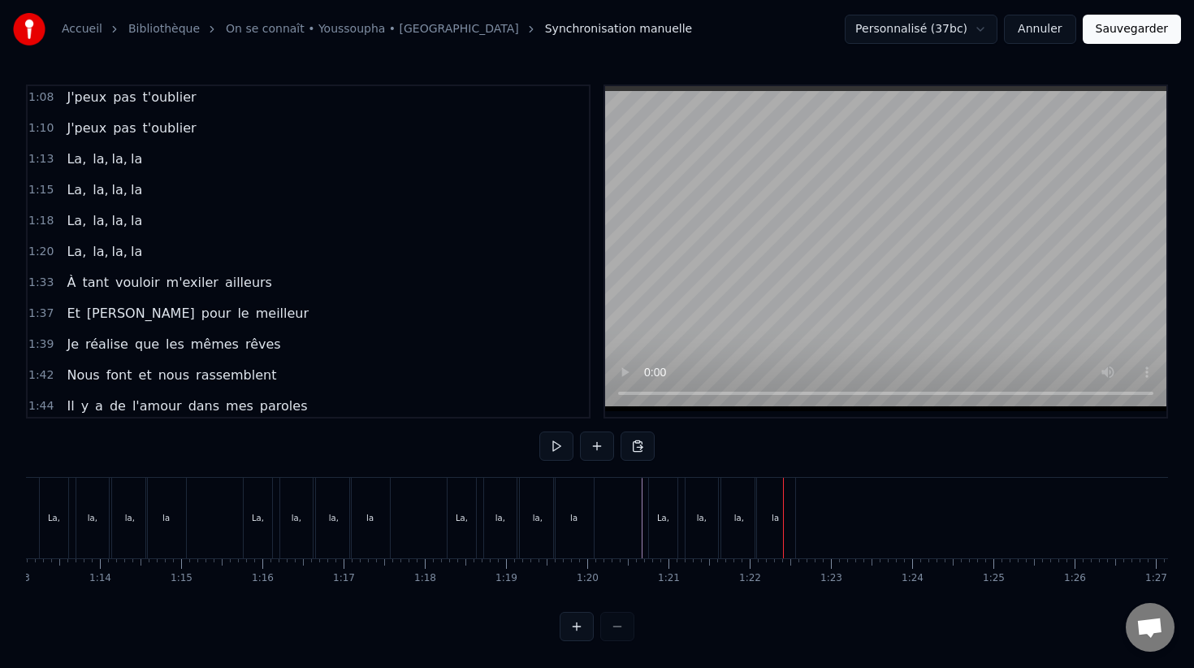
click at [775, 518] on div "la" at bounding box center [775, 518] width 7 height 12
click at [783, 518] on div at bounding box center [783, 518] width 1 height 80
click at [775, 518] on div at bounding box center [775, 518] width 1 height 80
click at [766, 497] on div "la" at bounding box center [775, 518] width 40 height 80
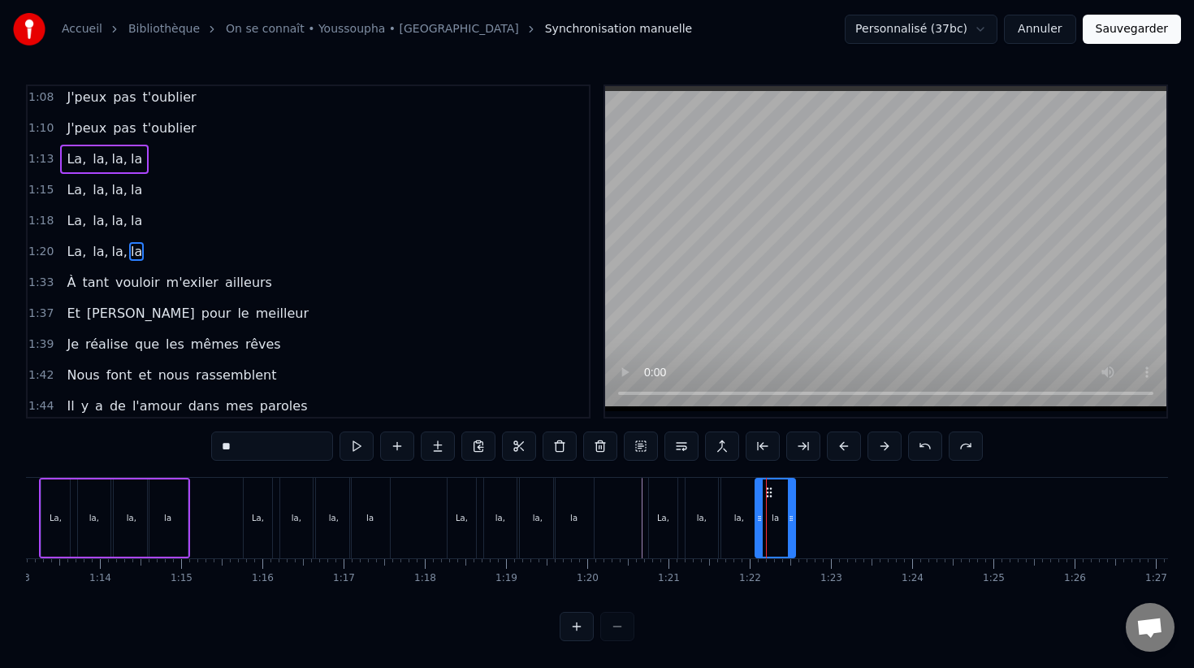
click at [129, 251] on span "la" at bounding box center [136, 251] width 15 height 19
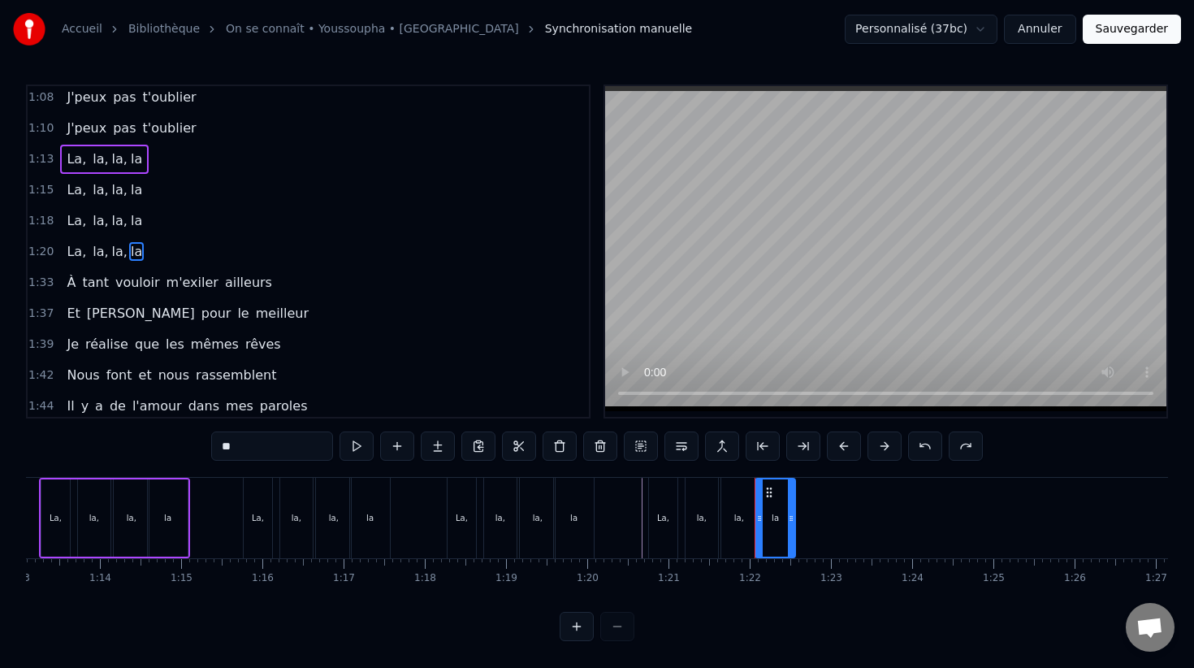
click at [240, 442] on input "**" at bounding box center [272, 445] width 122 height 29
drag, startPoint x: 240, startPoint y: 442, endPoint x: 220, endPoint y: 441, distance: 19.5
click at [220, 442] on input "**" at bounding box center [272, 445] width 122 height 29
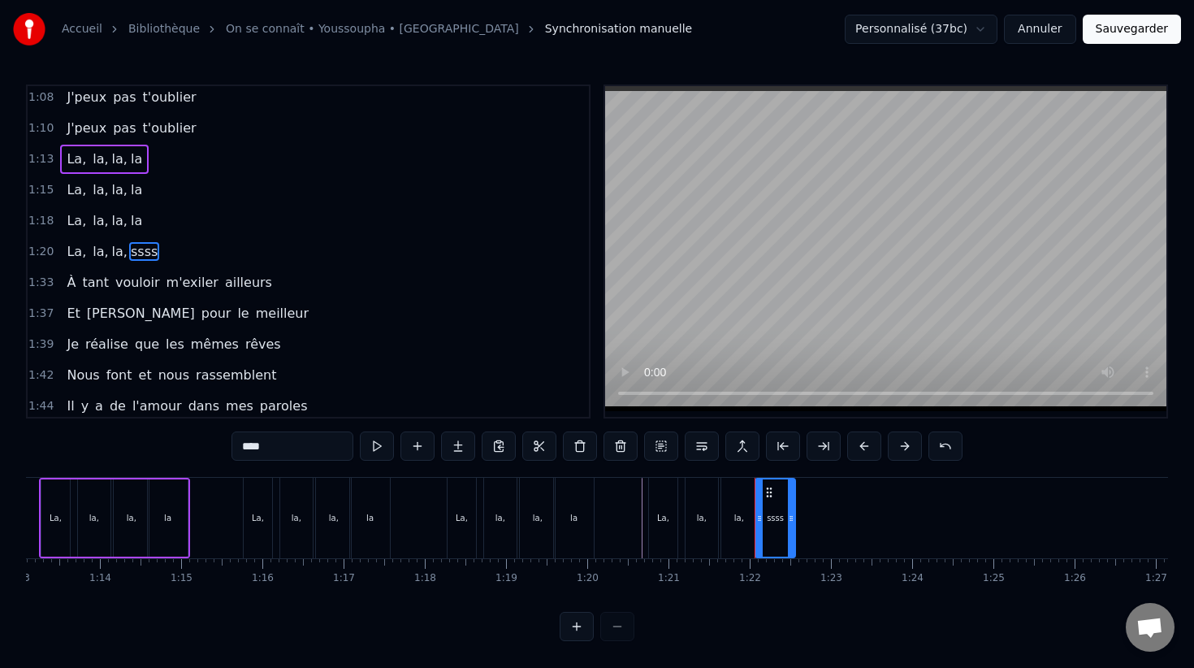
type input "****"
click at [318, 383] on div "1:42 Nous font et nous rassemblent" at bounding box center [308, 375] width 561 height 31
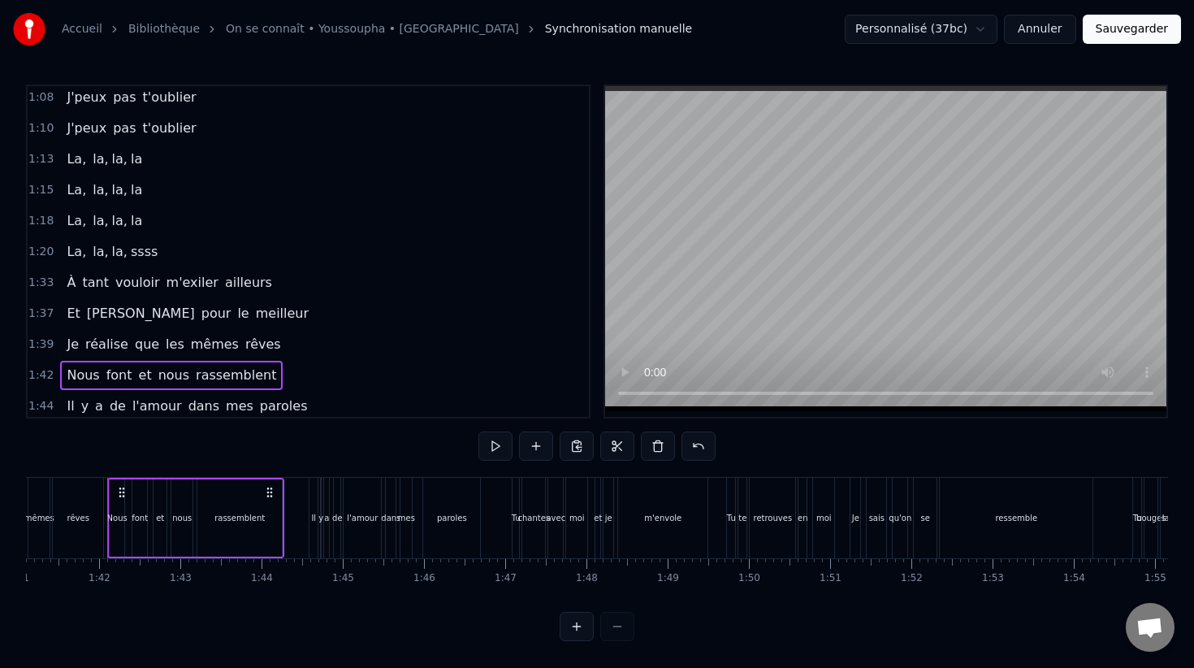
click at [130, 251] on span "ssss" at bounding box center [144, 251] width 30 height 19
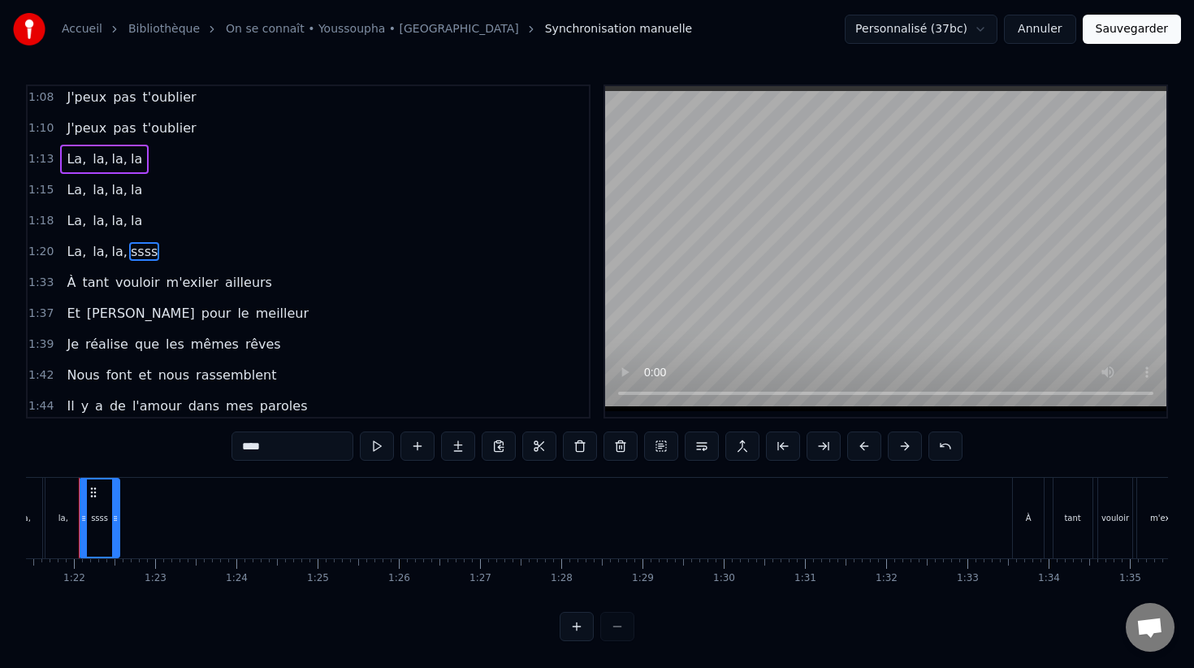
scroll to position [0, 6584]
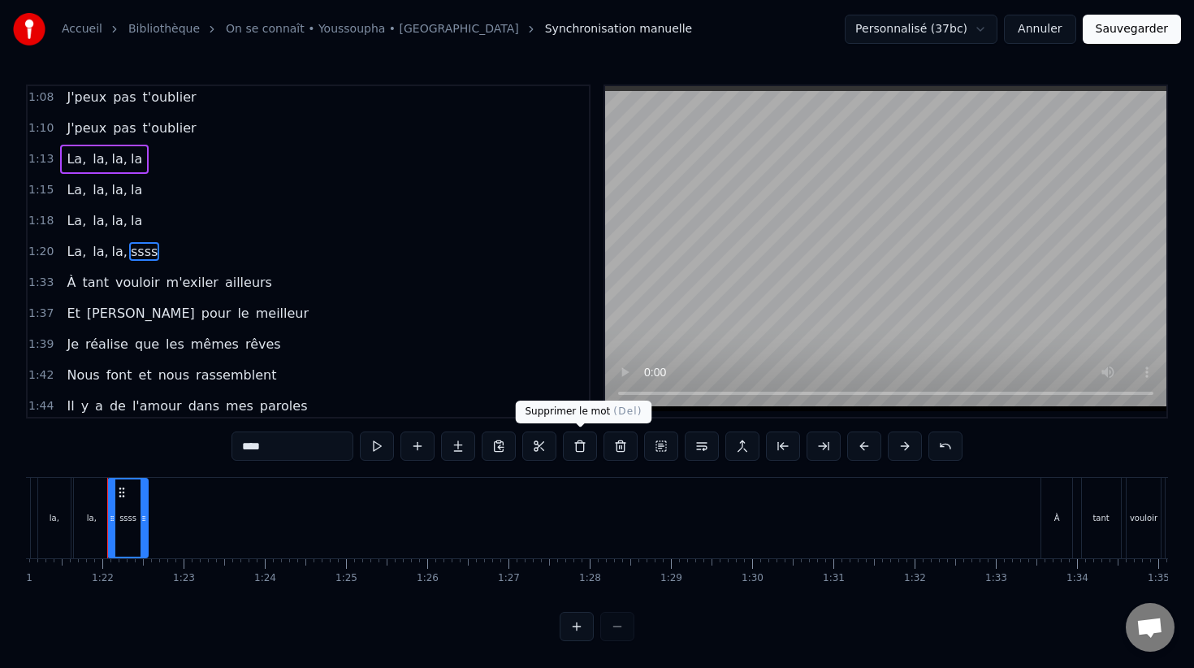
click at [584, 447] on button at bounding box center [580, 445] width 34 height 29
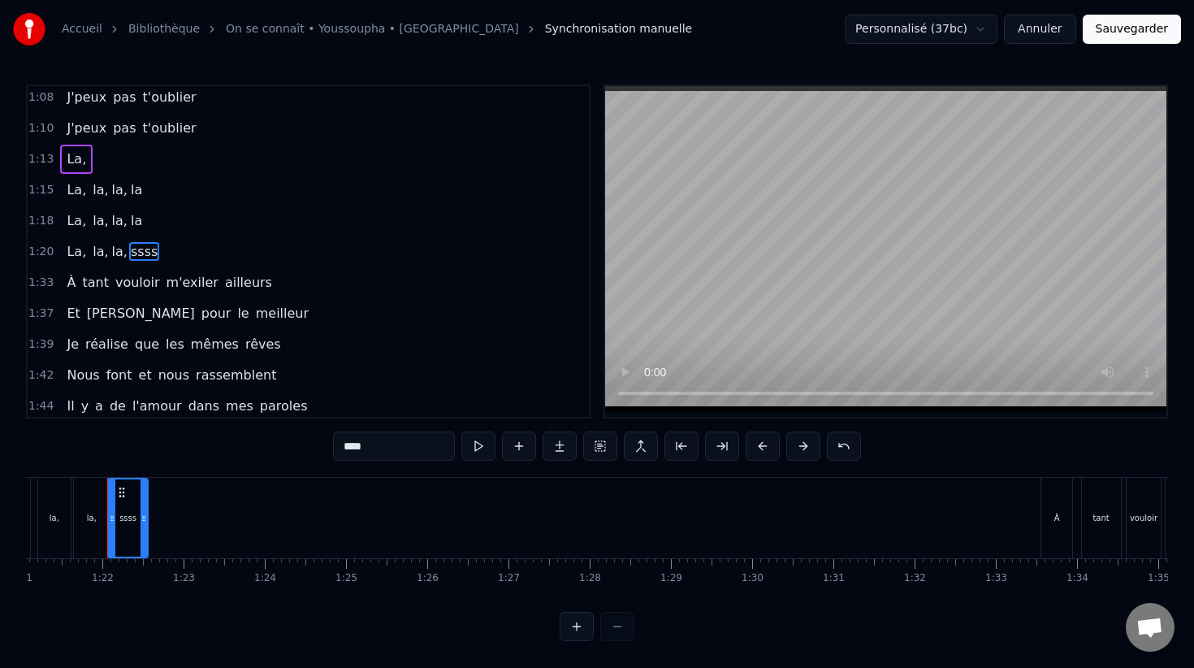
click at [839, 454] on button at bounding box center [844, 445] width 34 height 29
click at [1107, 29] on button "Sauvegarder" at bounding box center [1132, 29] width 98 height 29
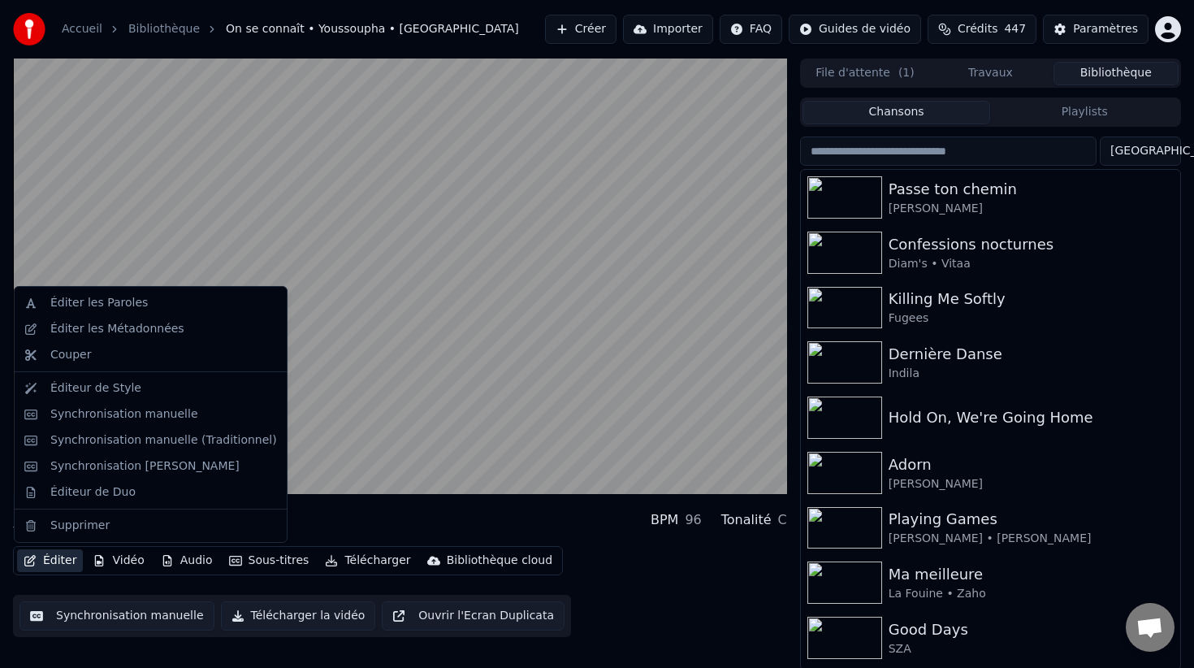
click at [29, 564] on icon "button" at bounding box center [29, 560] width 11 height 11
click at [164, 440] on div "Synchronisation manuelle (Traditionnel)" at bounding box center [163, 440] width 227 height 16
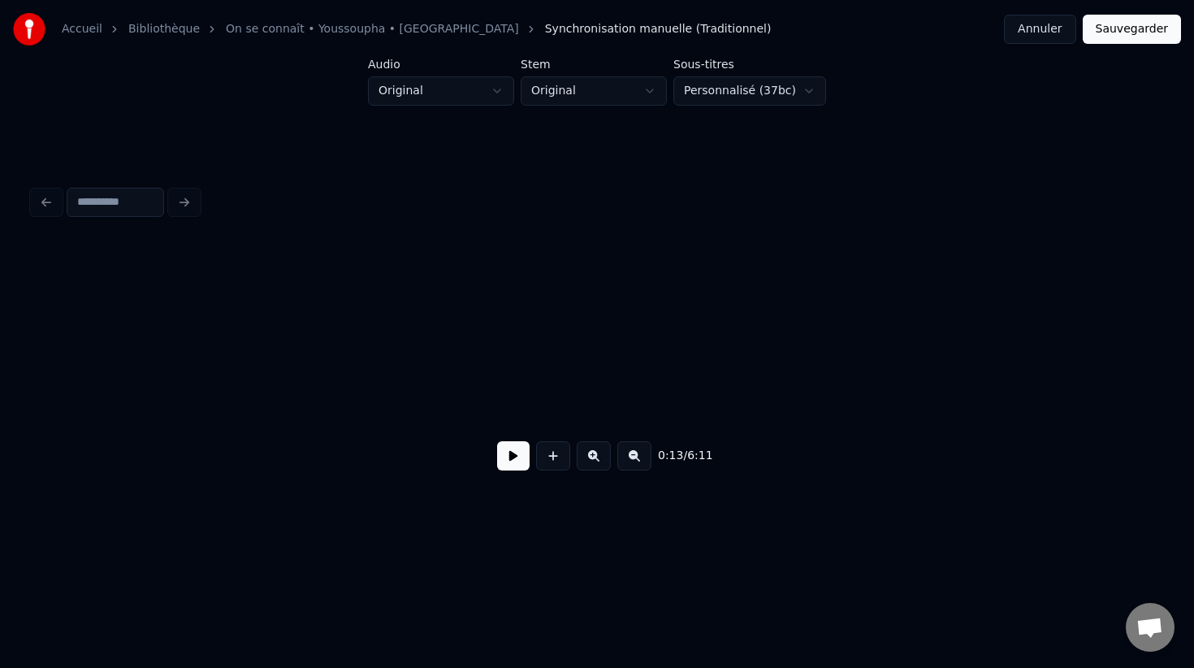
scroll to position [0, 1598]
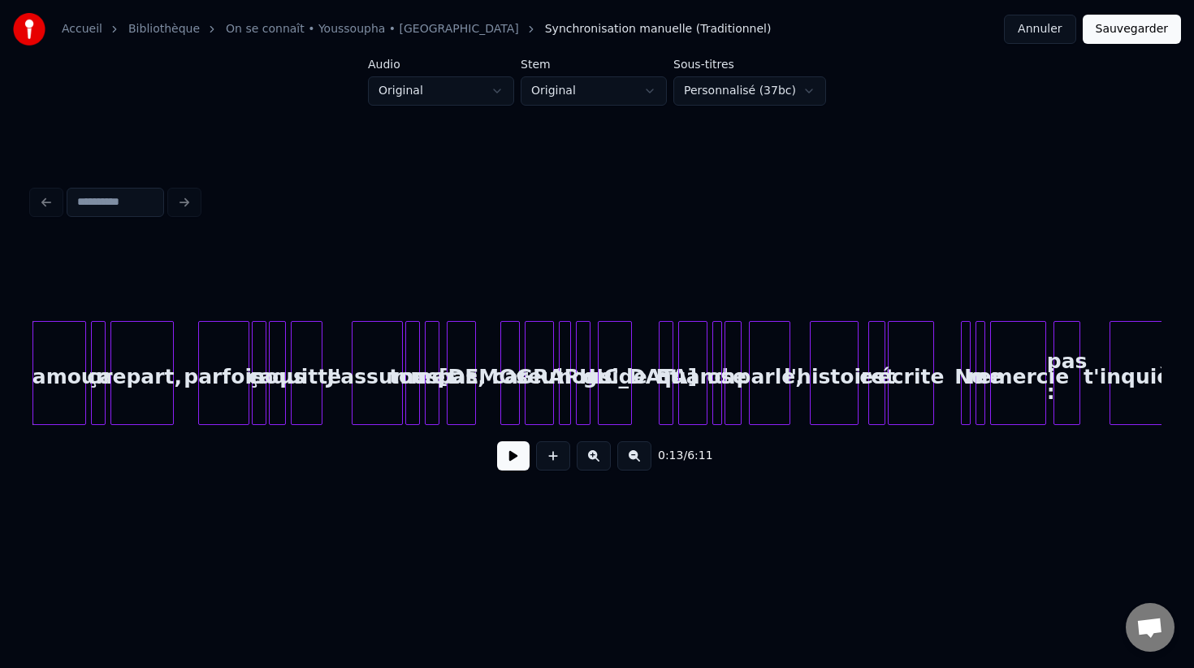
click at [1109, 27] on button "Sauvegarder" at bounding box center [1132, 29] width 98 height 29
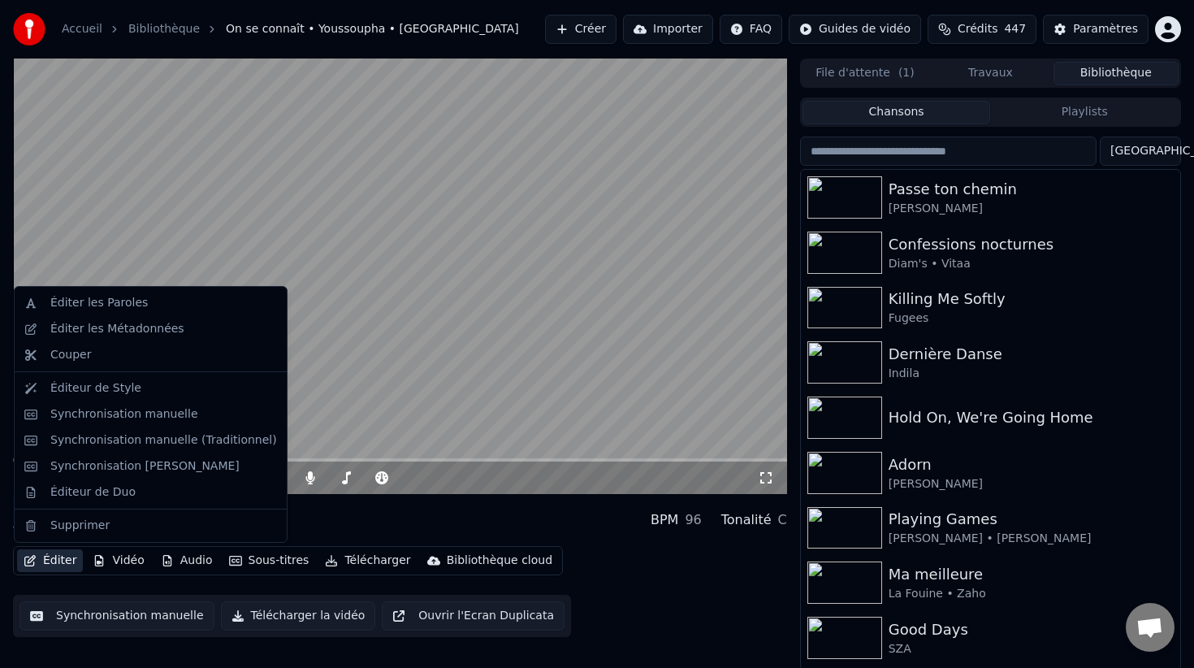
click at [53, 568] on button "Éditer" at bounding box center [50, 560] width 66 height 23
click at [155, 422] on div "Synchronisation manuelle" at bounding box center [151, 414] width 266 height 26
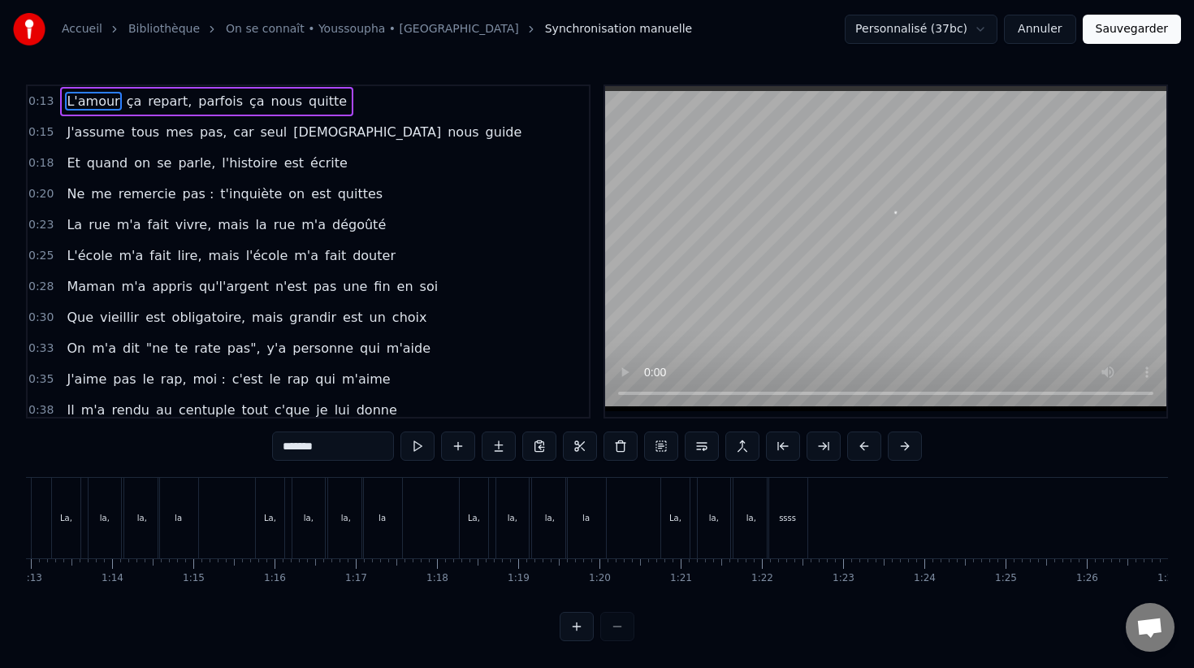
scroll to position [0, 5941]
click at [774, 518] on div "ssss" at bounding box center [771, 518] width 17 height 12
type input "****"
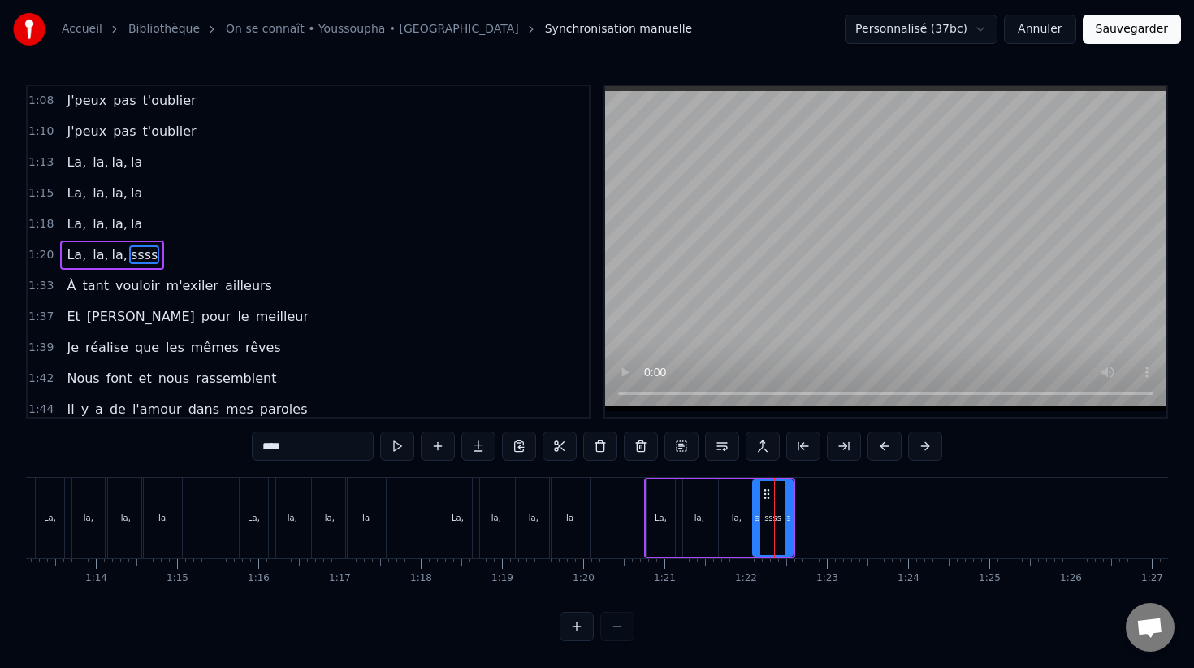
scroll to position [683, 0]
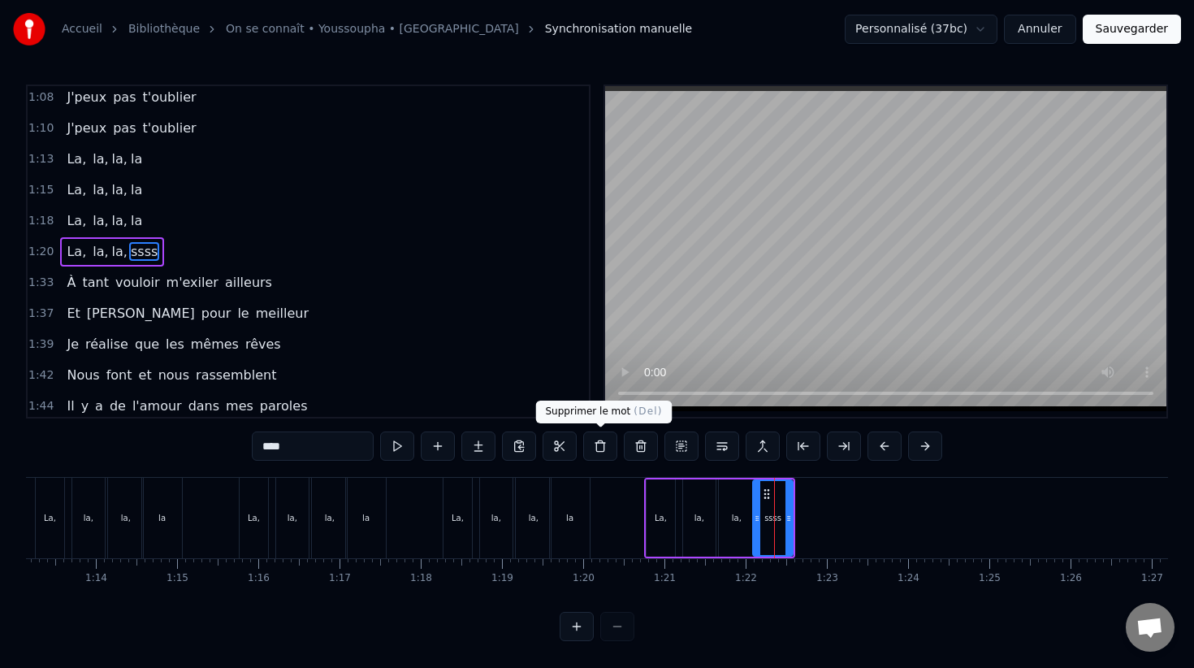
click at [599, 444] on button at bounding box center [600, 445] width 34 height 29
click at [768, 523] on div "ssss" at bounding box center [772, 518] width 17 height 12
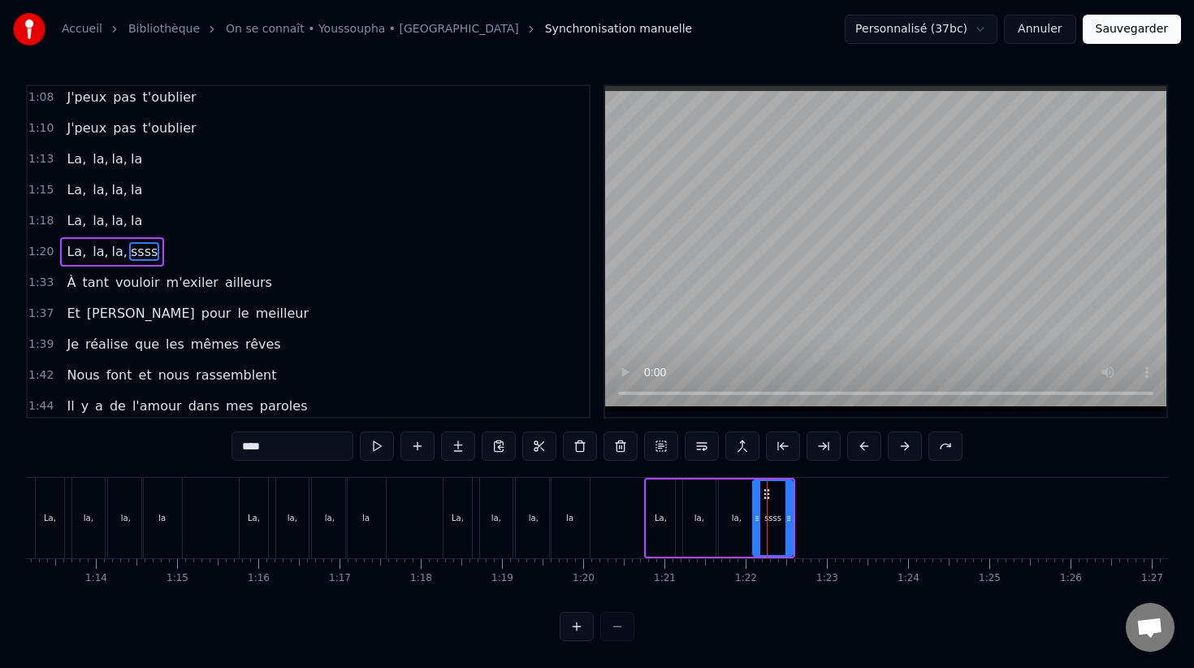
click at [768, 523] on div "ssss" at bounding box center [772, 518] width 17 height 12
click at [137, 251] on span "ssss" at bounding box center [144, 251] width 30 height 19
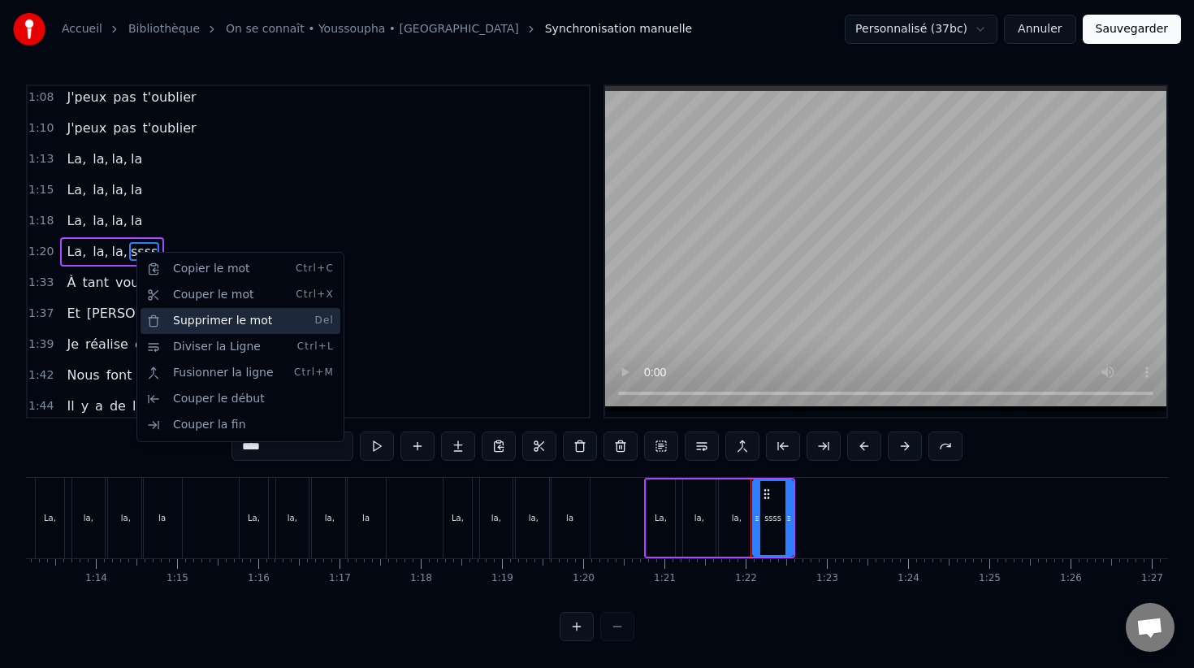
click at [236, 323] on div "Supprimer le mot Del" at bounding box center [241, 321] width 200 height 26
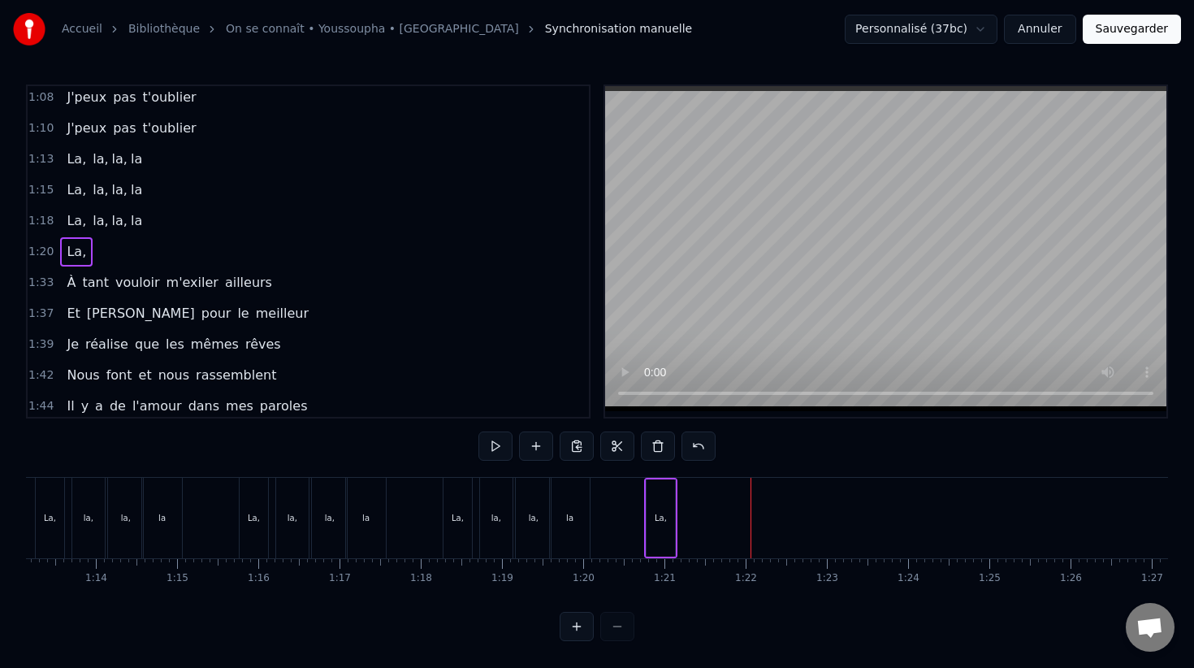
click at [655, 523] on div "La," at bounding box center [661, 518] width 12 height 12
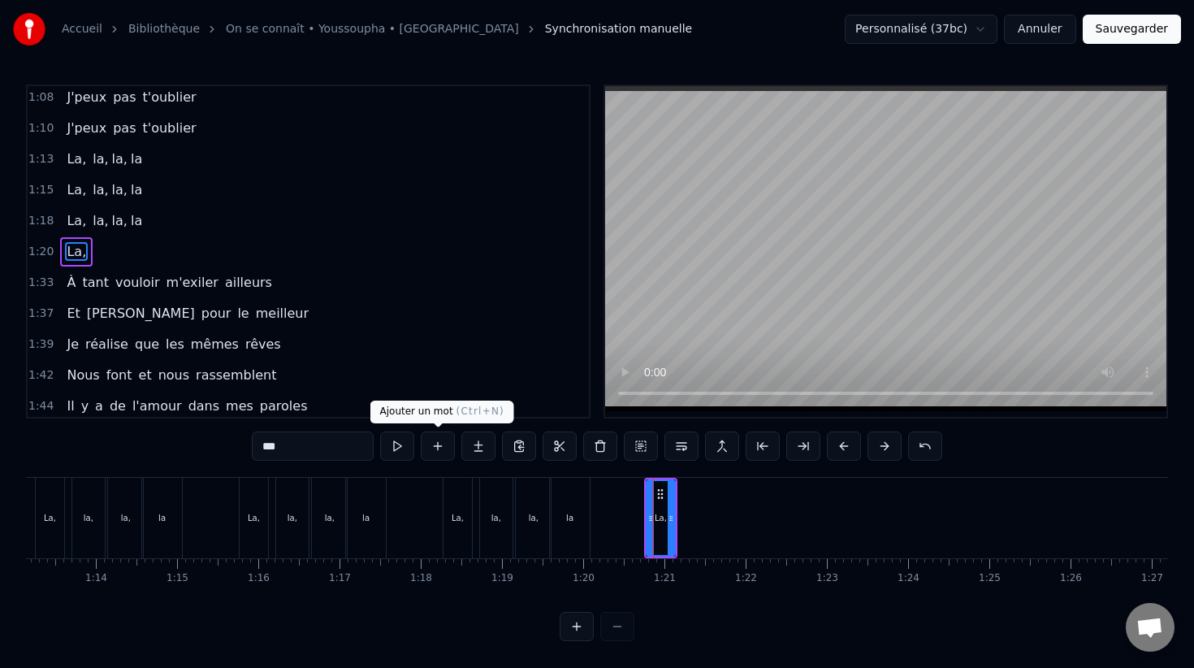
click at [436, 446] on button at bounding box center [438, 445] width 34 height 29
click at [437, 447] on button at bounding box center [438, 445] width 34 height 29
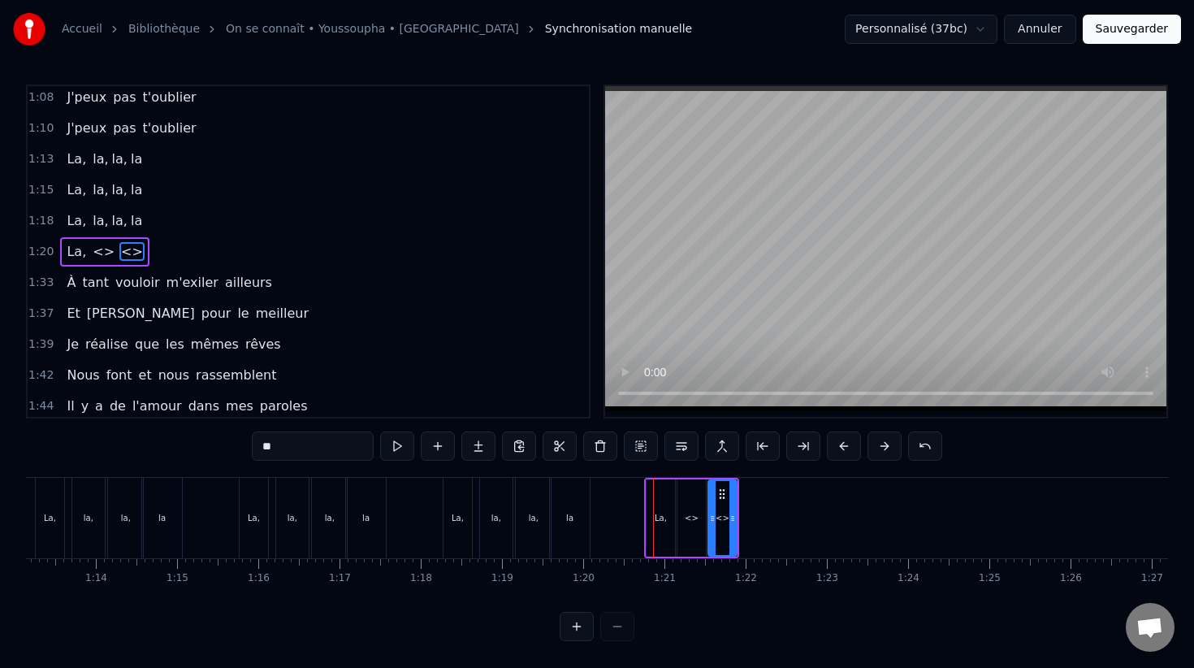
click at [100, 255] on span "<>" at bounding box center [103, 251] width 25 height 19
click at [292, 453] on input "**" at bounding box center [313, 445] width 122 height 29
type input "*"
click at [728, 521] on div "<>" at bounding box center [722, 517] width 28 height 77
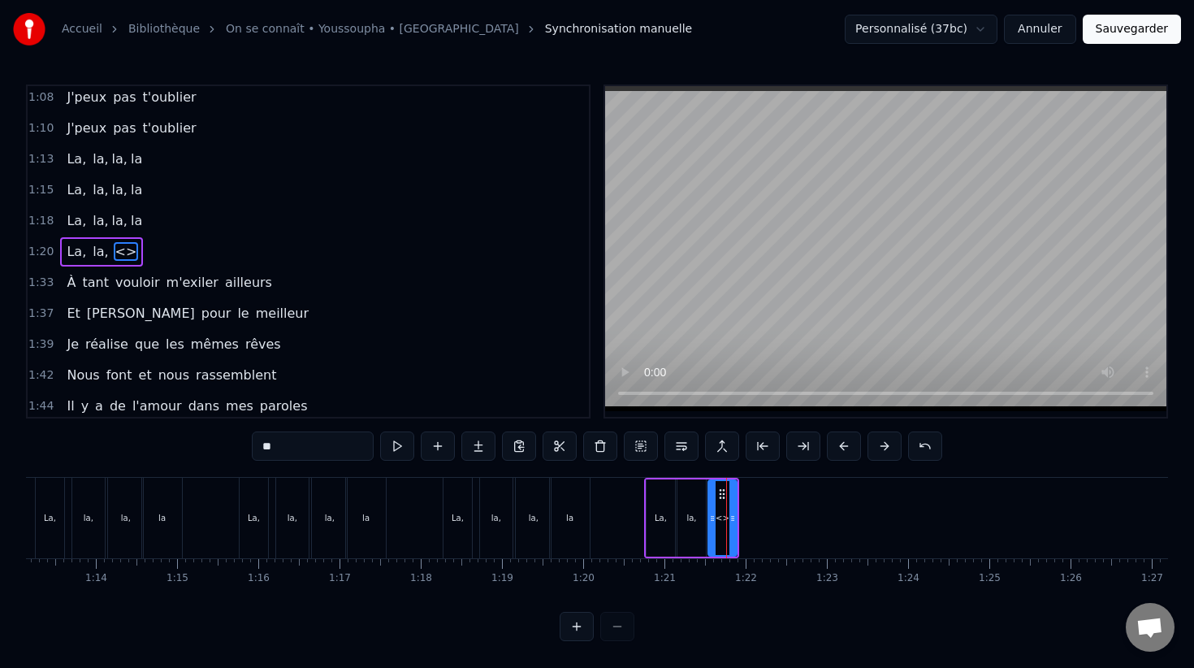
drag, startPoint x: 305, startPoint y: 450, endPoint x: 233, endPoint y: 449, distance: 72.3
click at [233, 449] on div "0:13 L'amour ça repart, parfois ça nous quitte 0:15 J'assume tous mes pas, car …" at bounding box center [597, 362] width 1142 height 556
type input "*"
click at [289, 456] on input "*" at bounding box center [313, 445] width 122 height 29
type input "***"
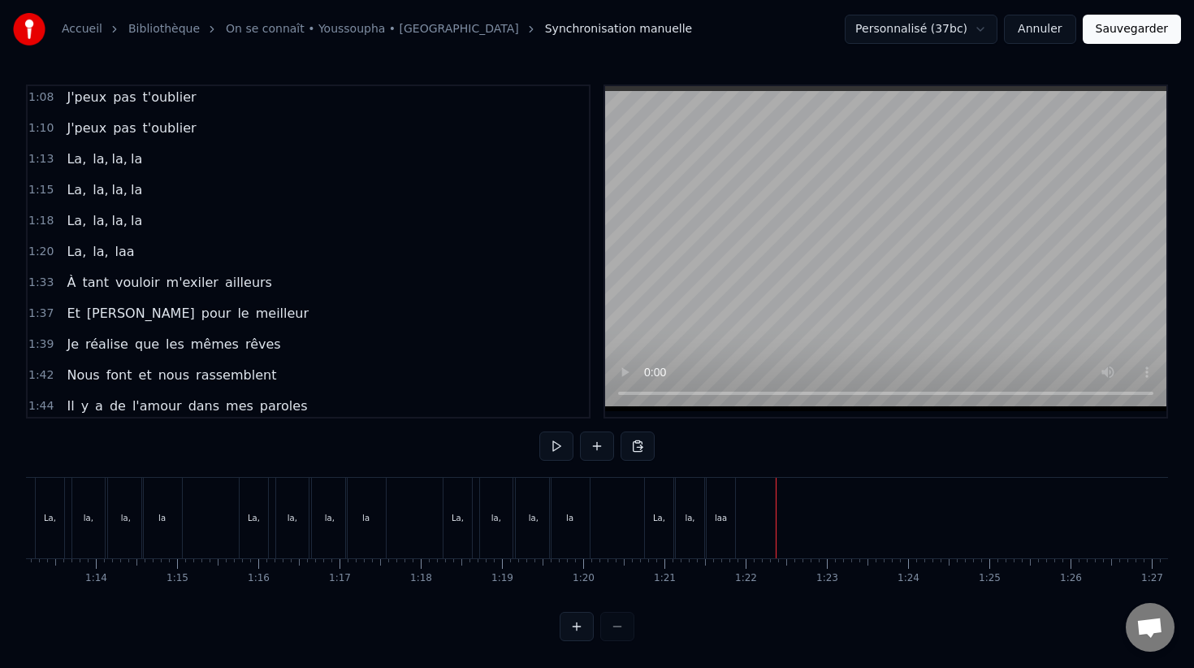
click at [720, 517] on div "laa" at bounding box center [721, 518] width 12 height 12
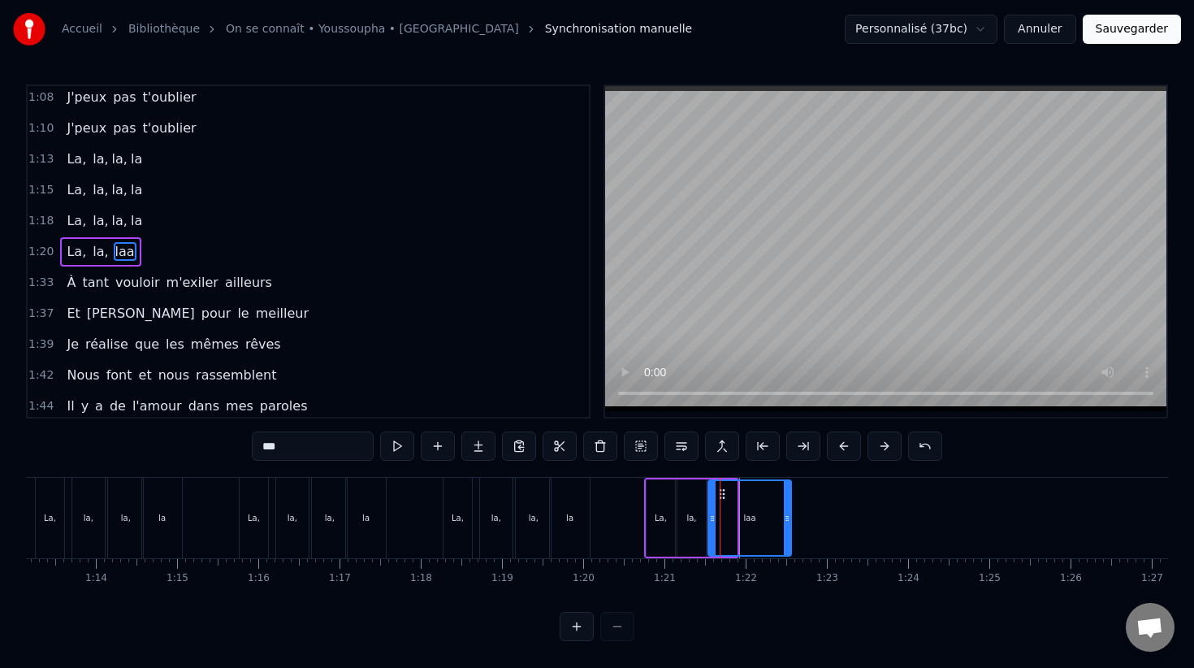
drag, startPoint x: 733, startPoint y: 519, endPoint x: 787, endPoint y: 514, distance: 53.8
click at [788, 515] on icon at bounding box center [787, 518] width 6 height 13
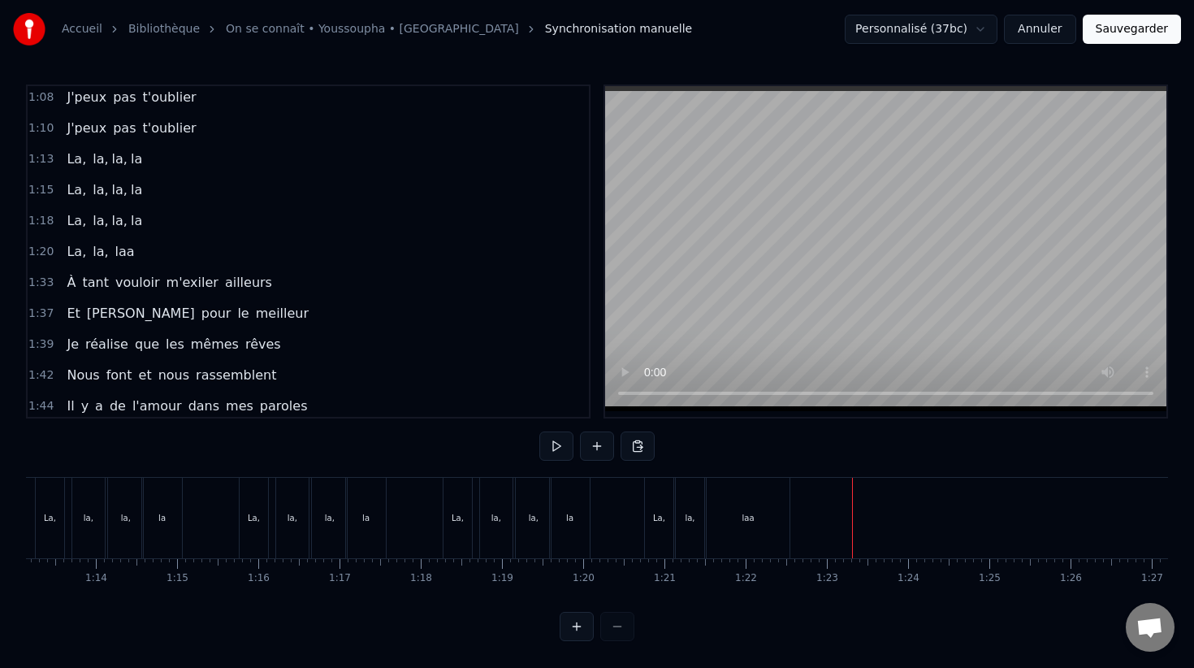
click at [452, 503] on div "La," at bounding box center [457, 518] width 28 height 80
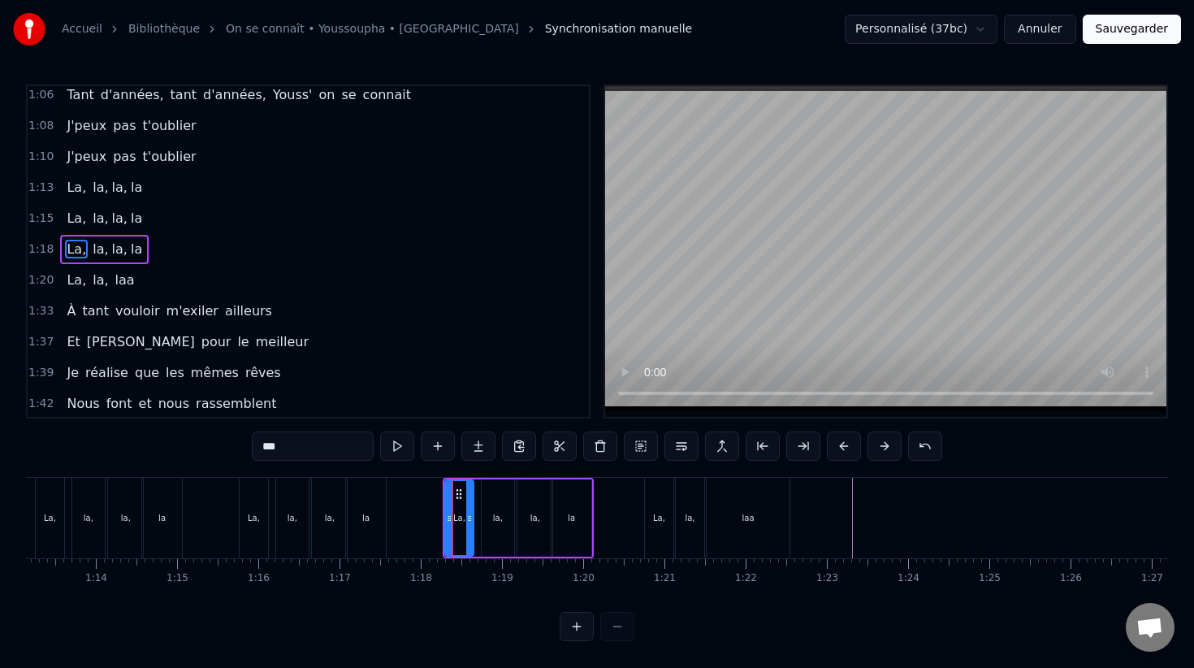
scroll to position [652, 0]
click at [445, 489] on div "La," at bounding box center [459, 517] width 30 height 77
click at [526, 442] on button at bounding box center [519, 445] width 34 height 29
click at [543, 442] on button at bounding box center [560, 445] width 34 height 29
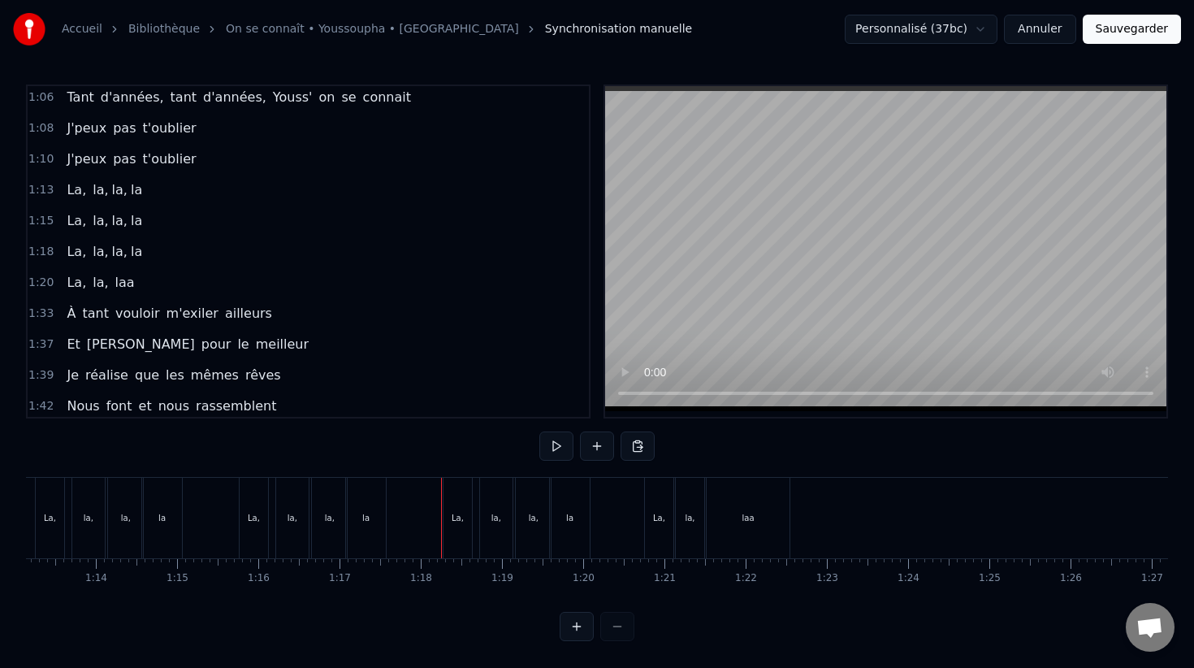
click at [454, 513] on div "La," at bounding box center [458, 518] width 12 height 12
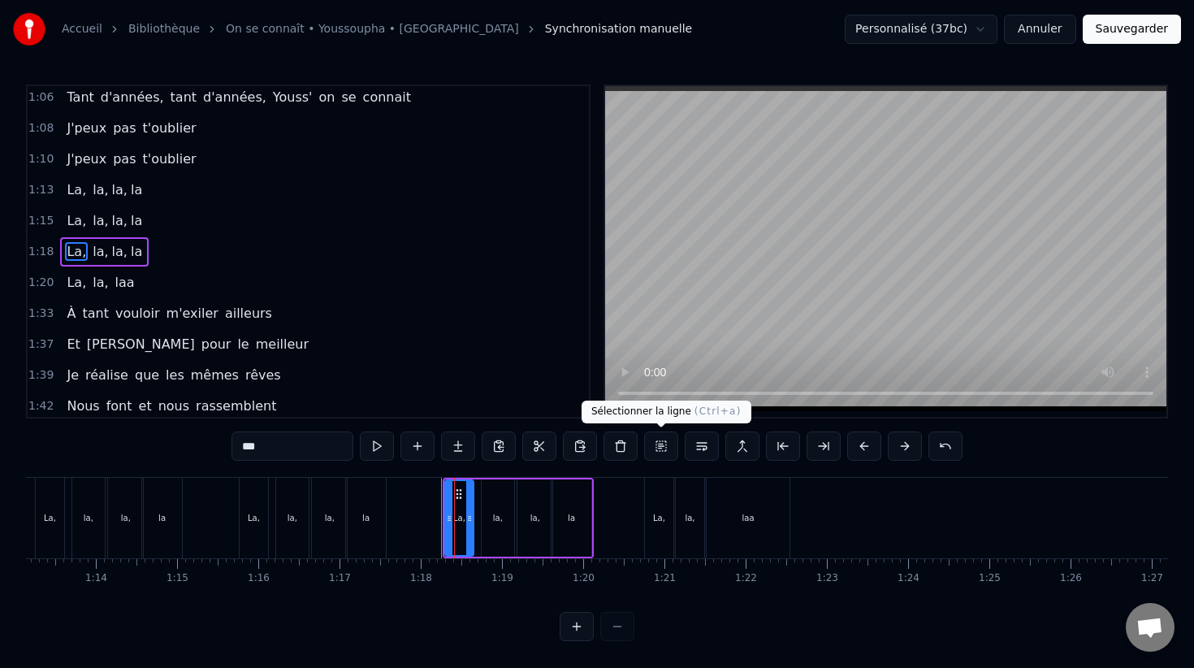
click at [666, 444] on button at bounding box center [661, 445] width 34 height 29
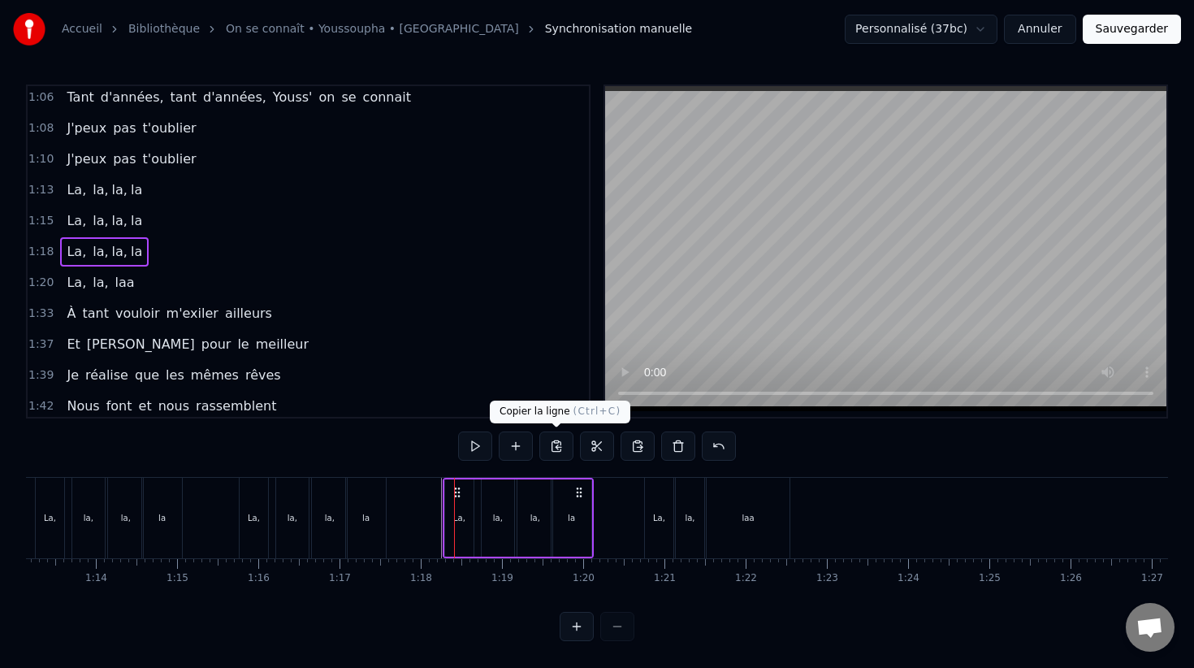
click at [559, 448] on button at bounding box center [556, 445] width 34 height 29
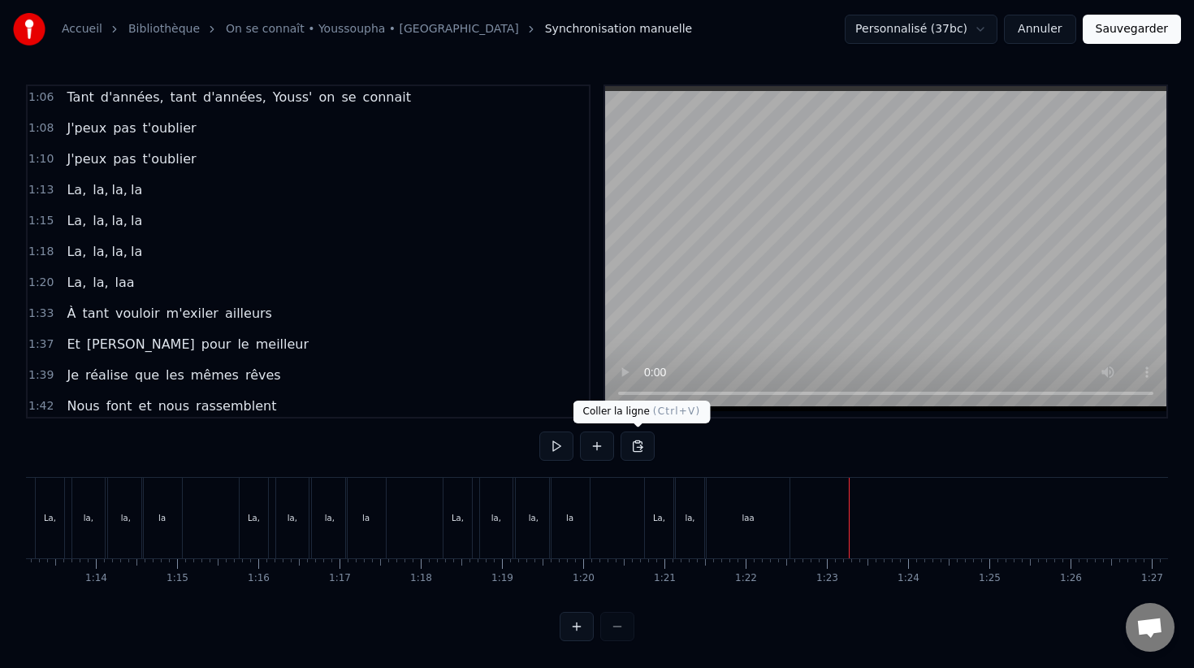
click at [638, 444] on button at bounding box center [638, 445] width 34 height 29
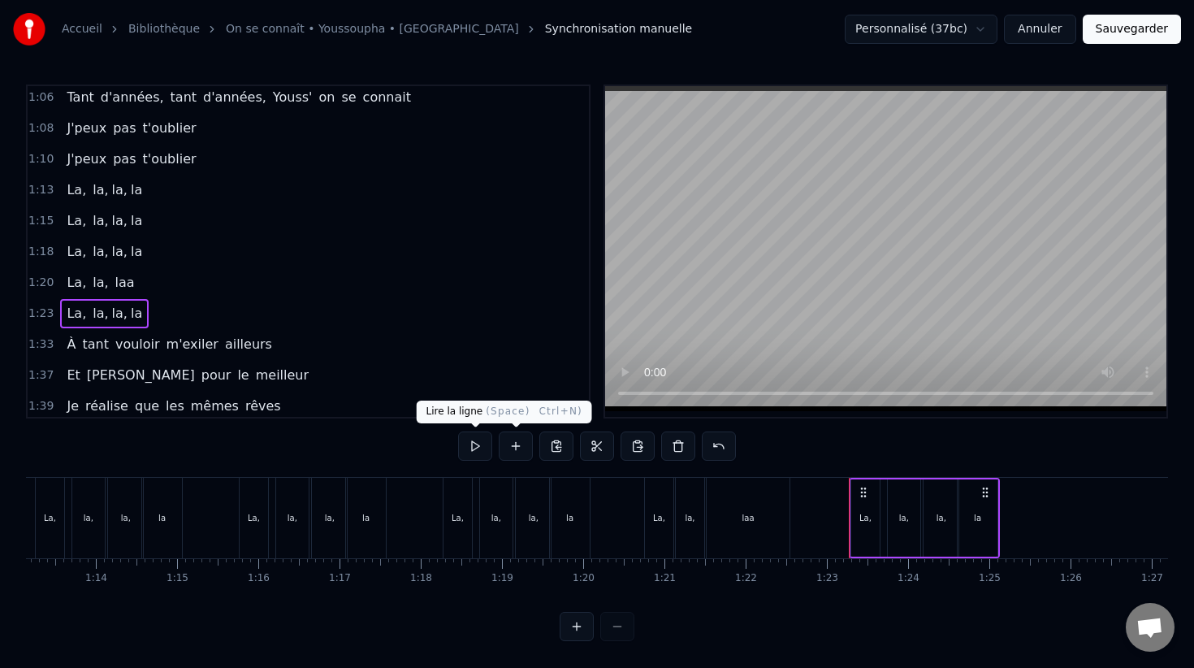
click at [476, 443] on button at bounding box center [475, 445] width 34 height 29
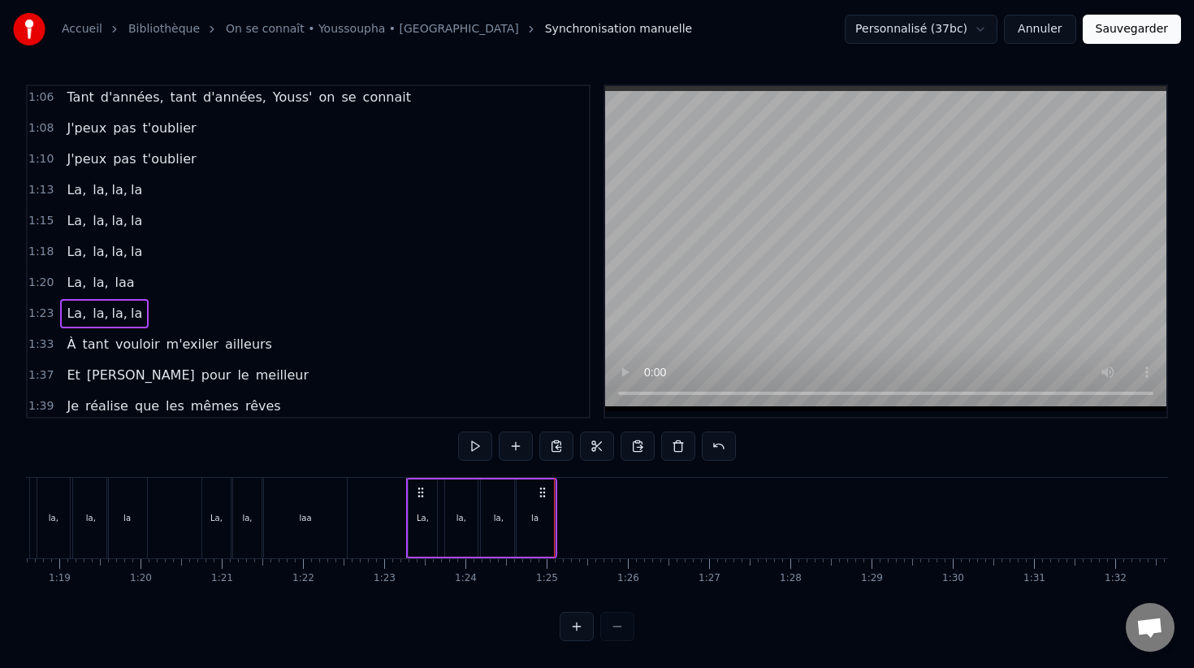
scroll to position [0, 6445]
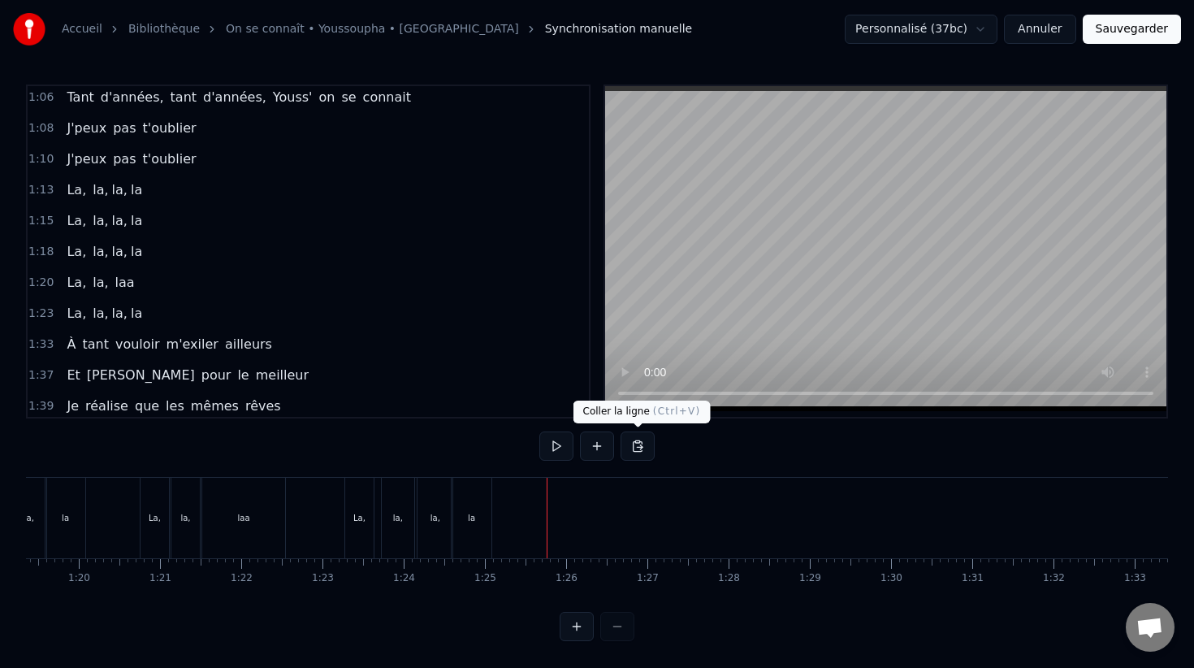
click at [639, 453] on button at bounding box center [638, 445] width 34 height 29
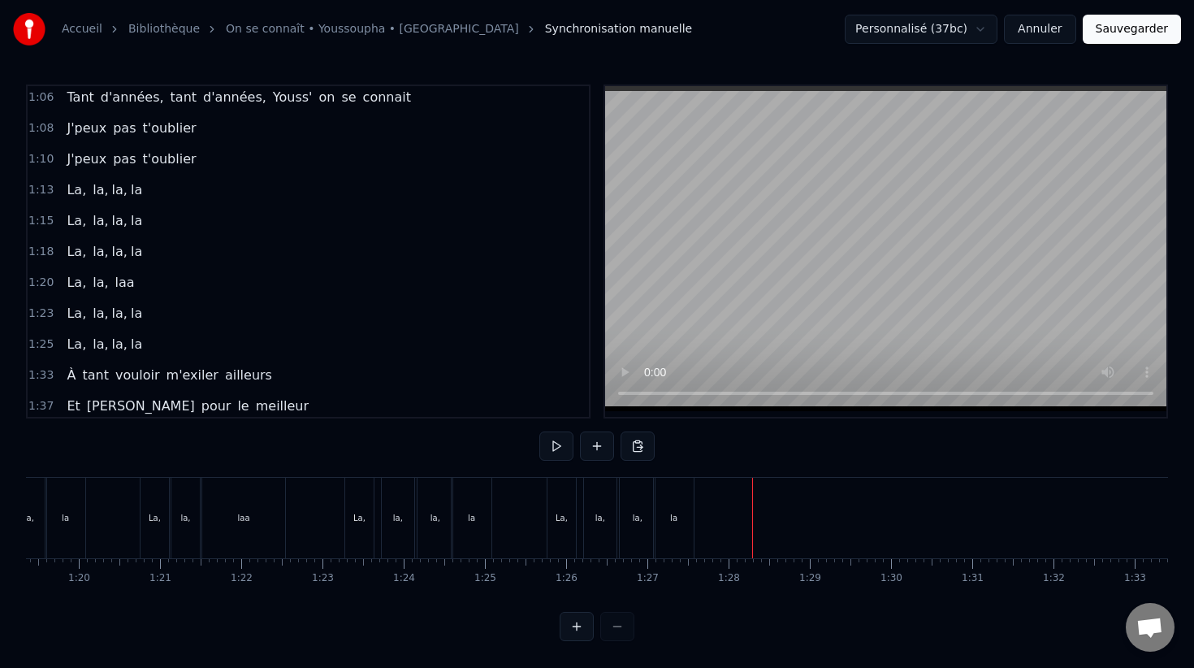
click at [642, 446] on button at bounding box center [638, 445] width 34 height 29
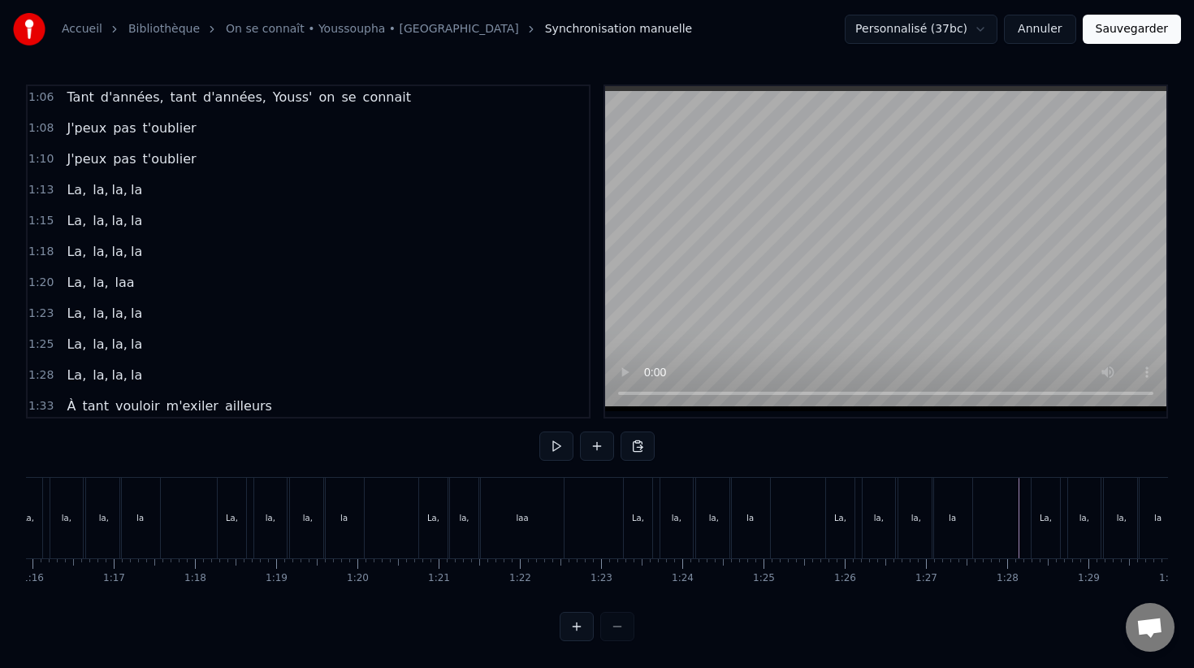
scroll to position [0, 6161]
click at [432, 508] on div "La," at bounding box center [439, 518] width 28 height 80
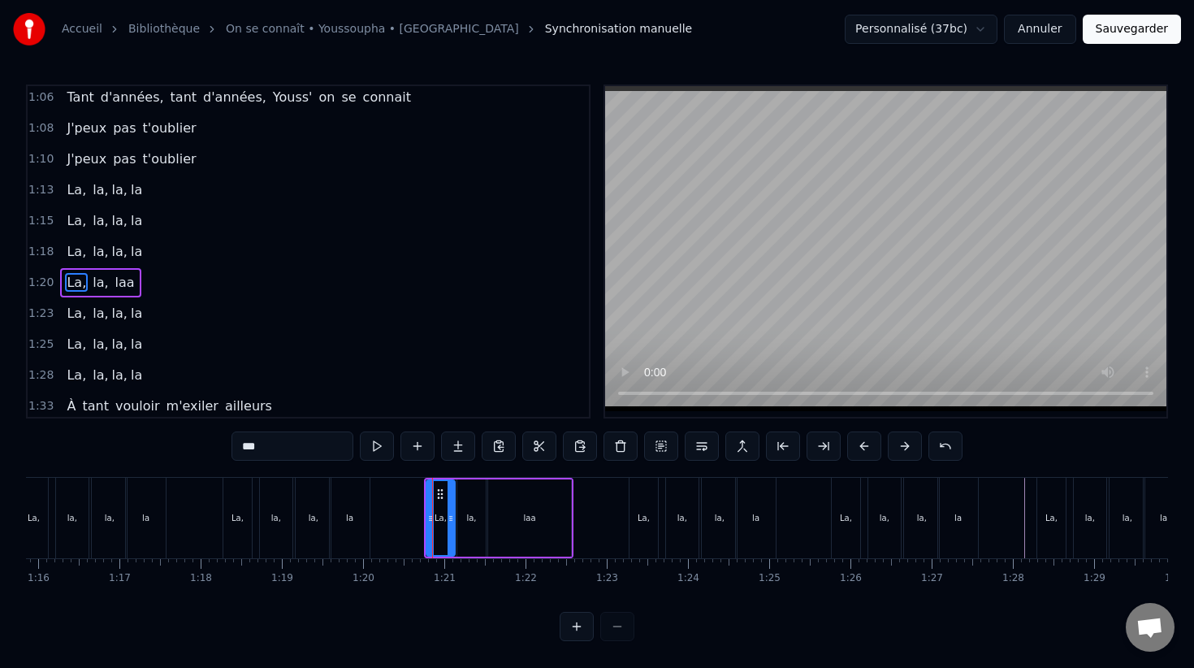
scroll to position [683, 0]
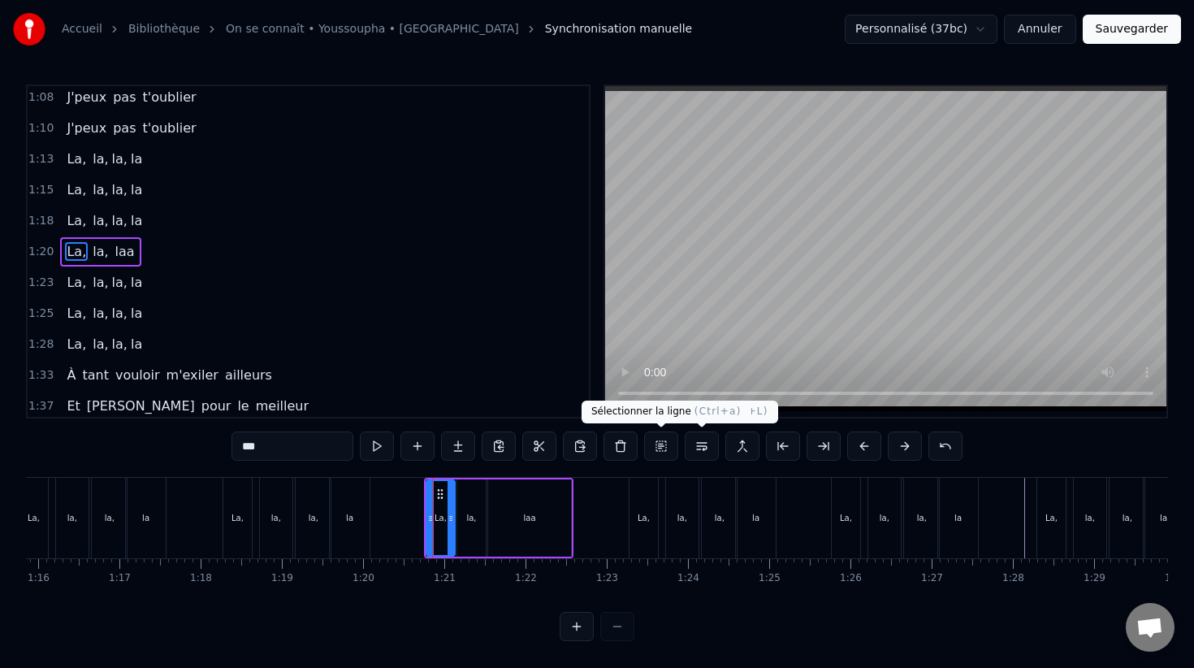
click at [661, 443] on button at bounding box center [661, 445] width 34 height 29
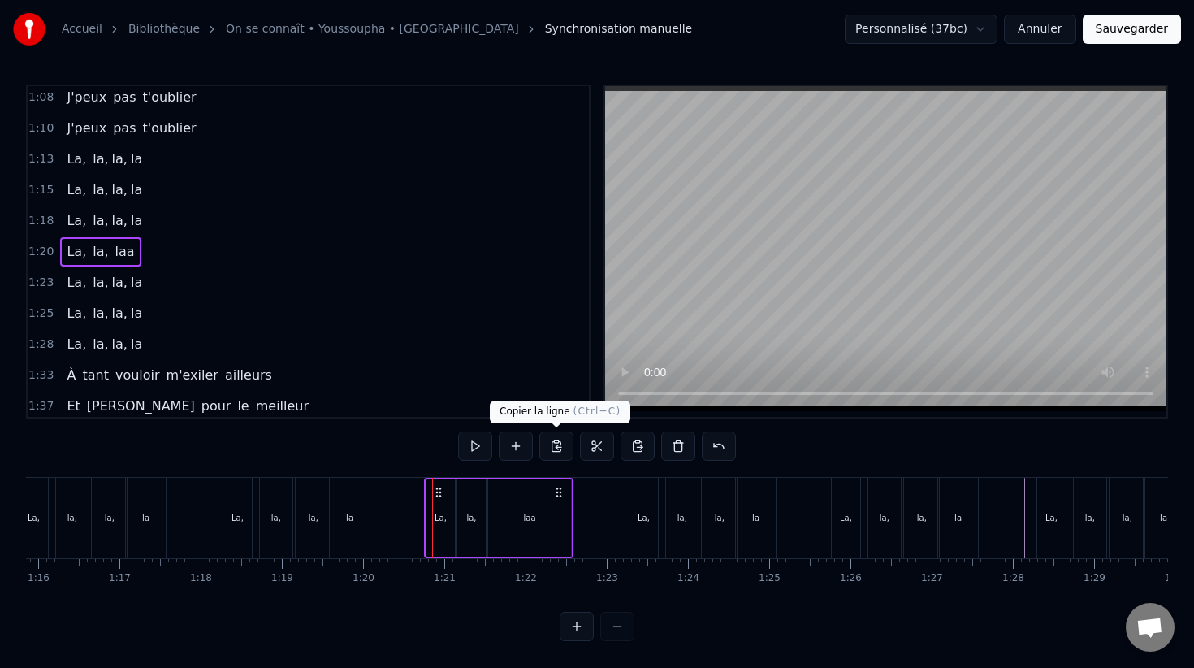
click at [549, 446] on button at bounding box center [556, 445] width 34 height 29
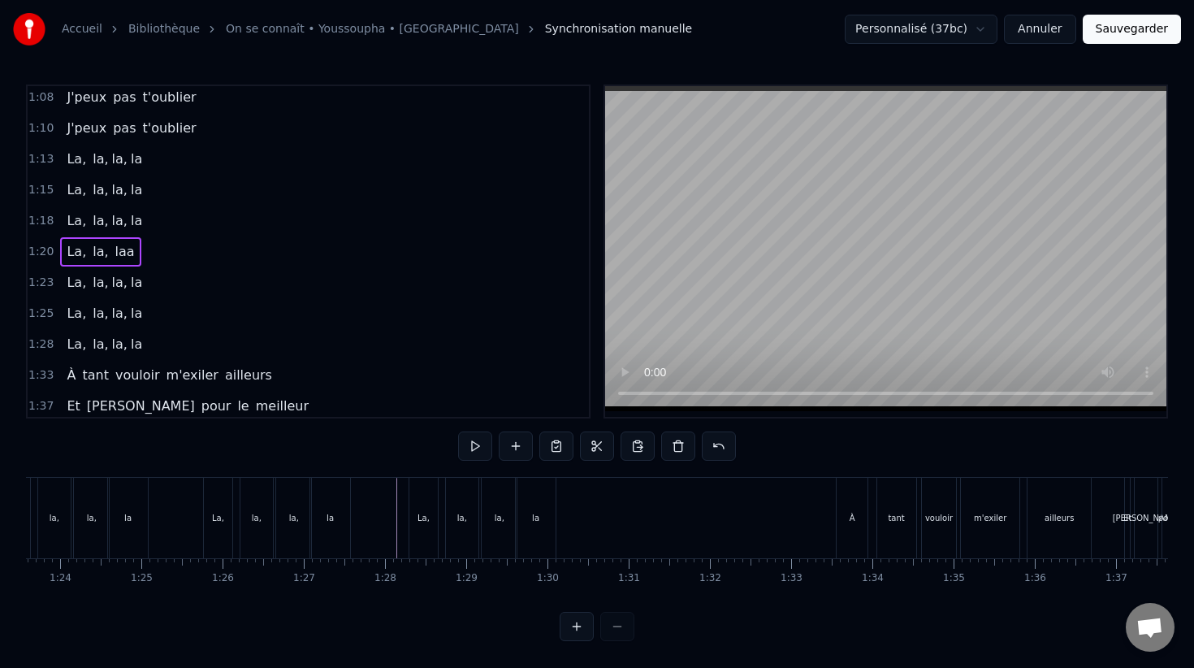
scroll to position [0, 6791]
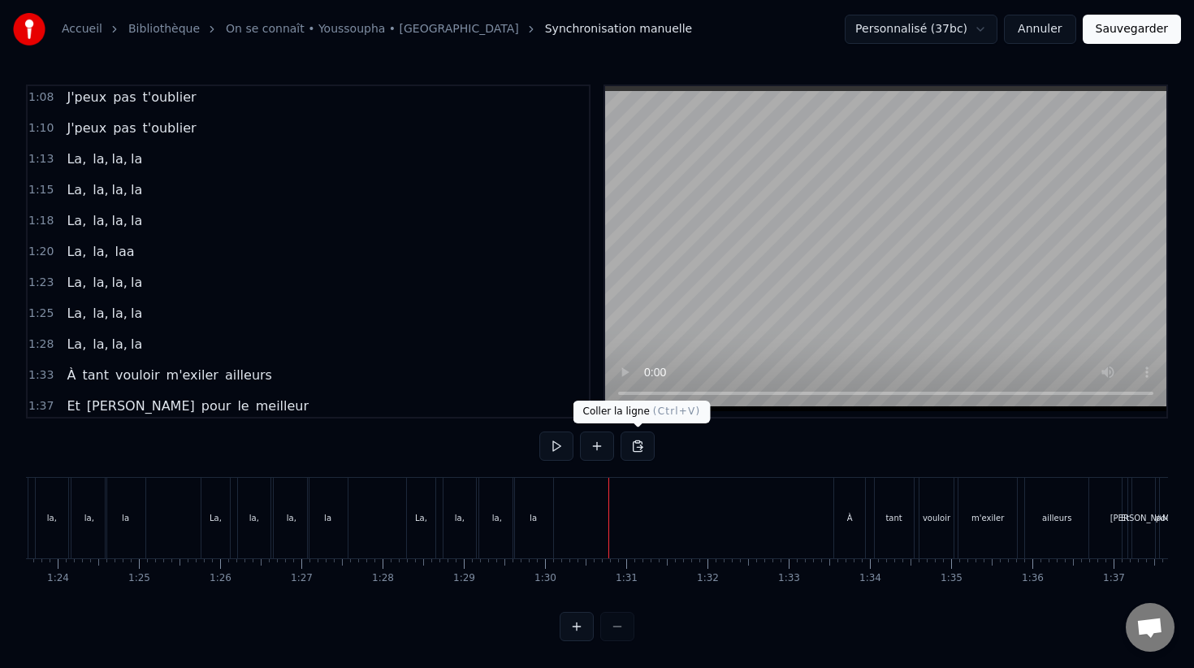
click at [634, 448] on button at bounding box center [638, 445] width 34 height 29
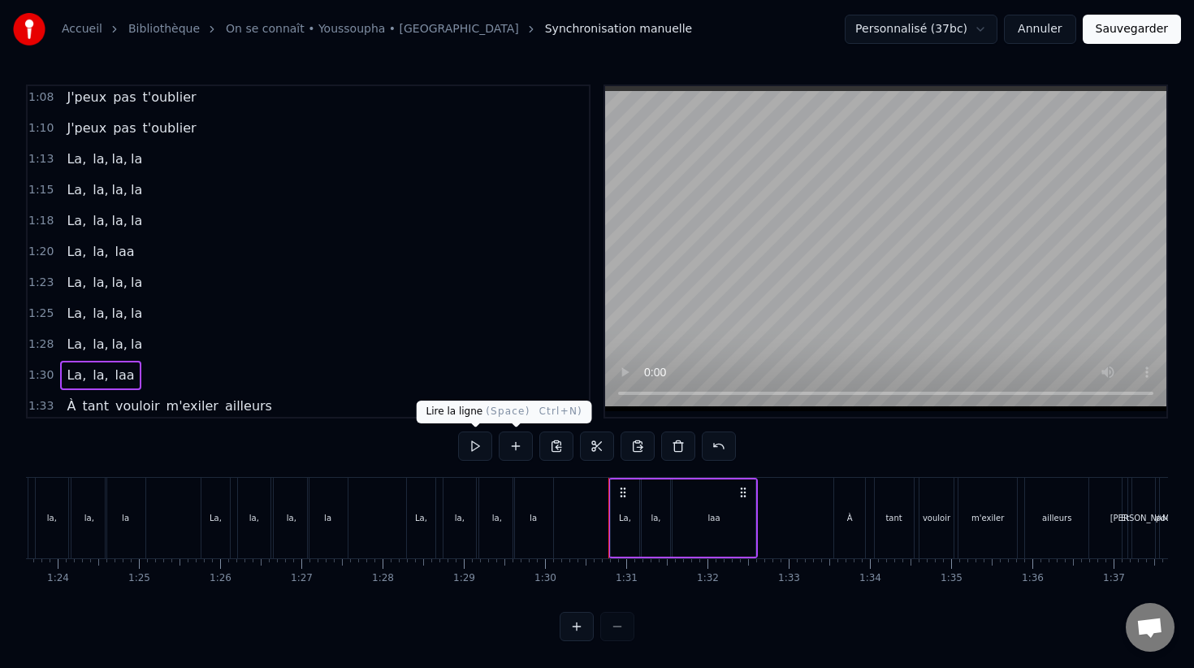
click at [483, 439] on button at bounding box center [475, 445] width 34 height 29
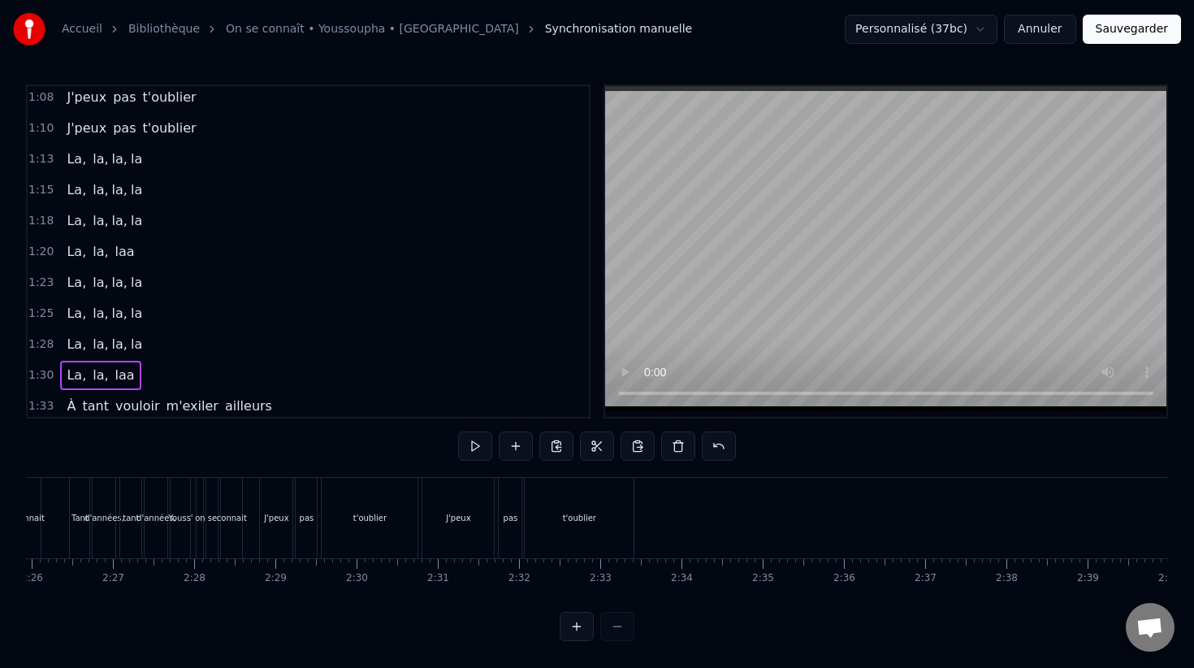
scroll to position [0, 11970]
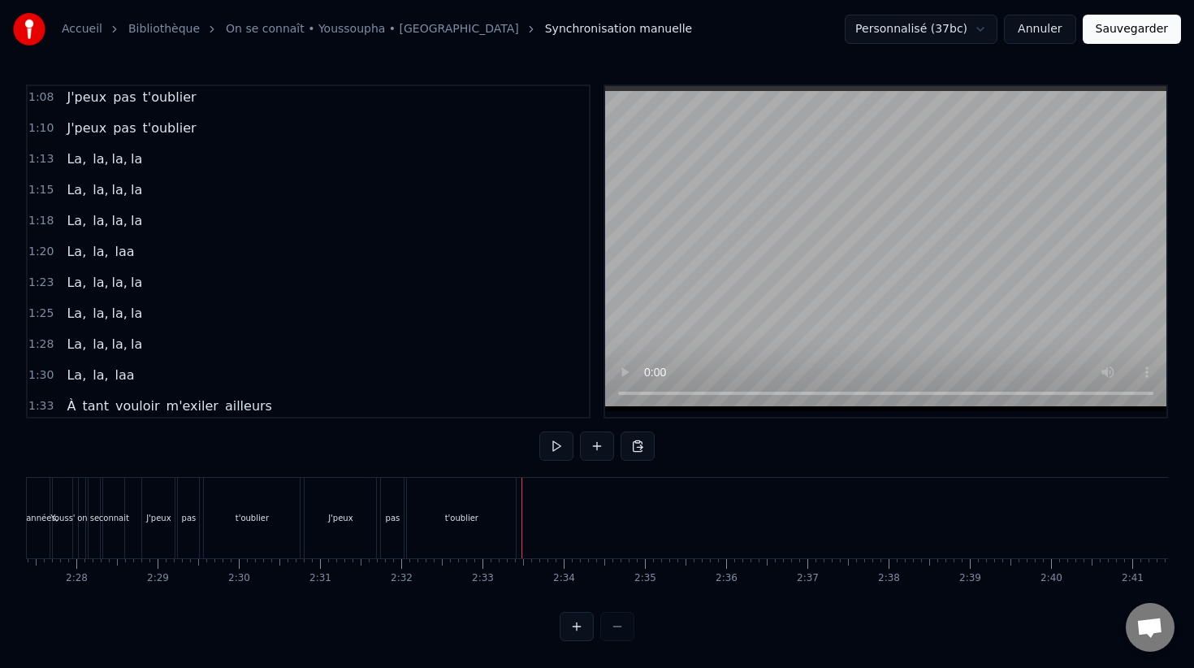
click at [474, 504] on div "t'oublier" at bounding box center [461, 518] width 109 height 80
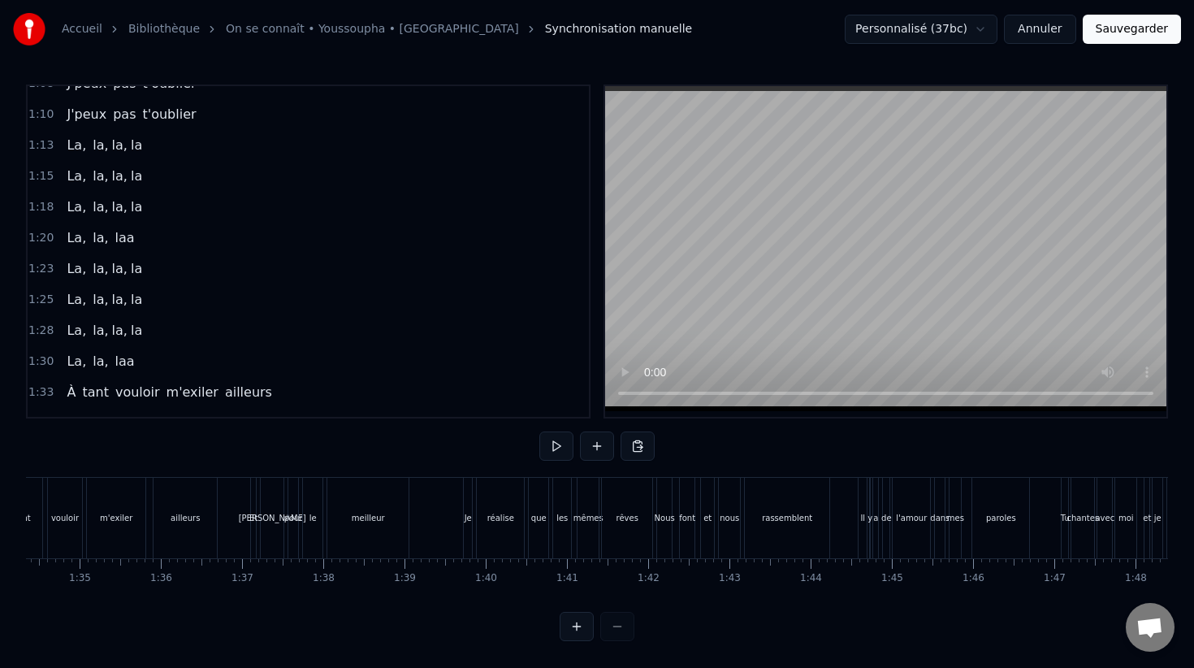
scroll to position [694, 0]
click at [50, 148] on div "1:13 La, la, la, la" at bounding box center [308, 147] width 561 height 31
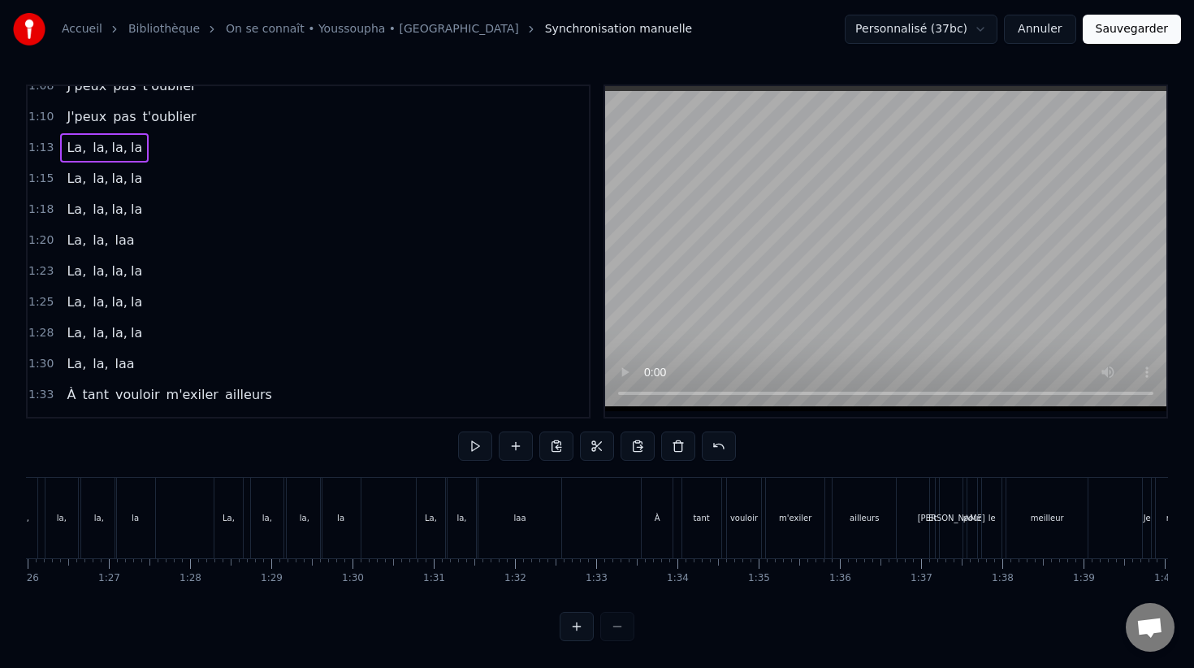
click at [65, 148] on span "La," at bounding box center [76, 147] width 23 height 19
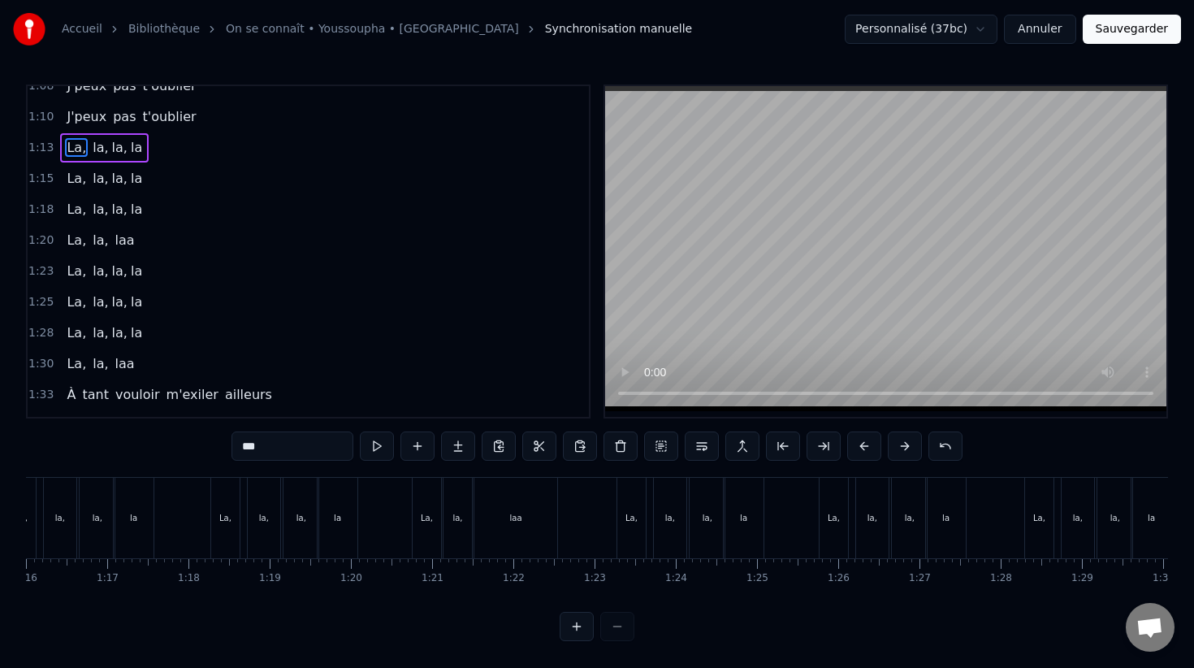
scroll to position [0, 5868]
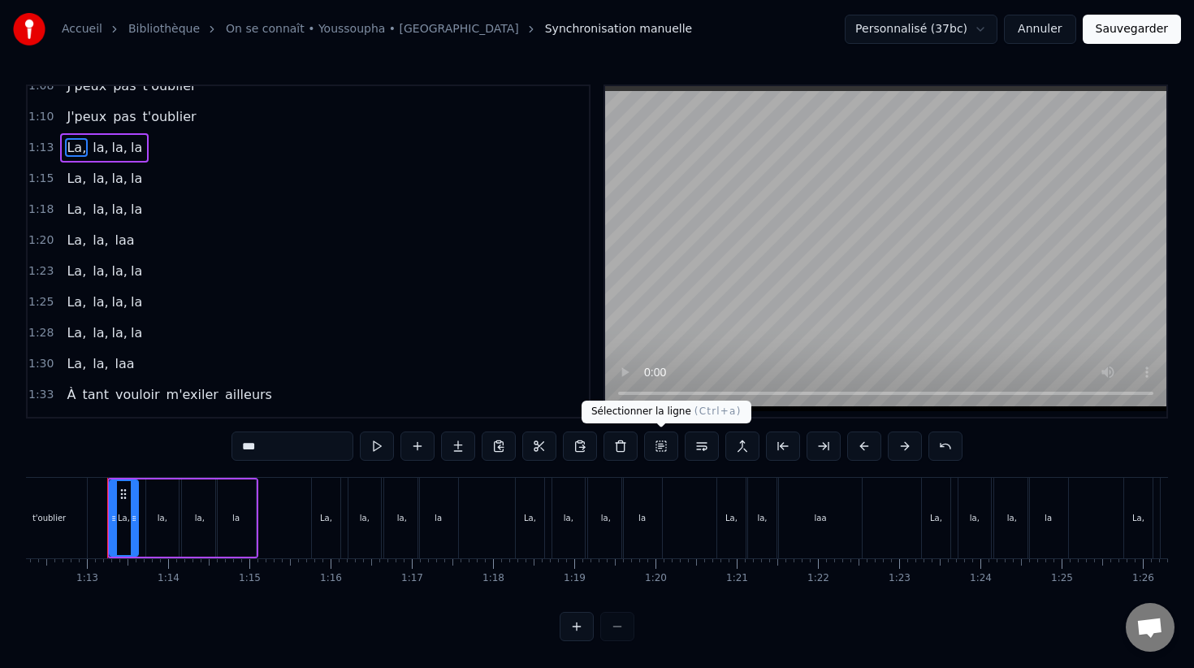
click at [664, 448] on button at bounding box center [661, 445] width 34 height 29
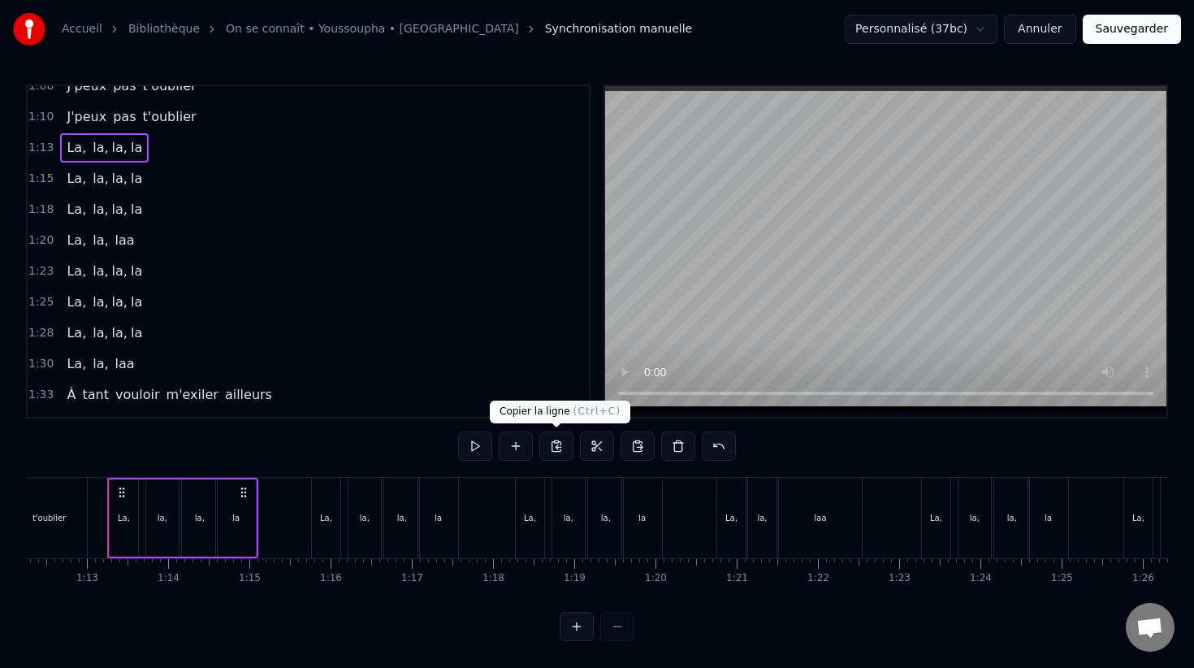
click at [564, 449] on button at bounding box center [556, 445] width 34 height 29
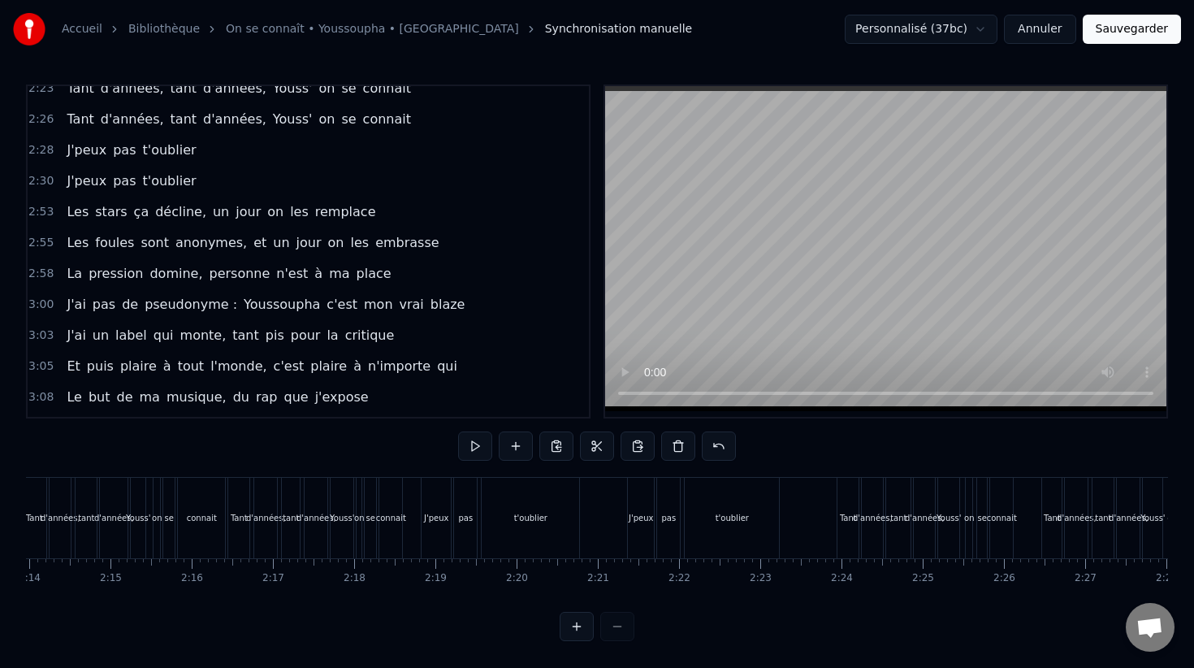
scroll to position [1611, 0]
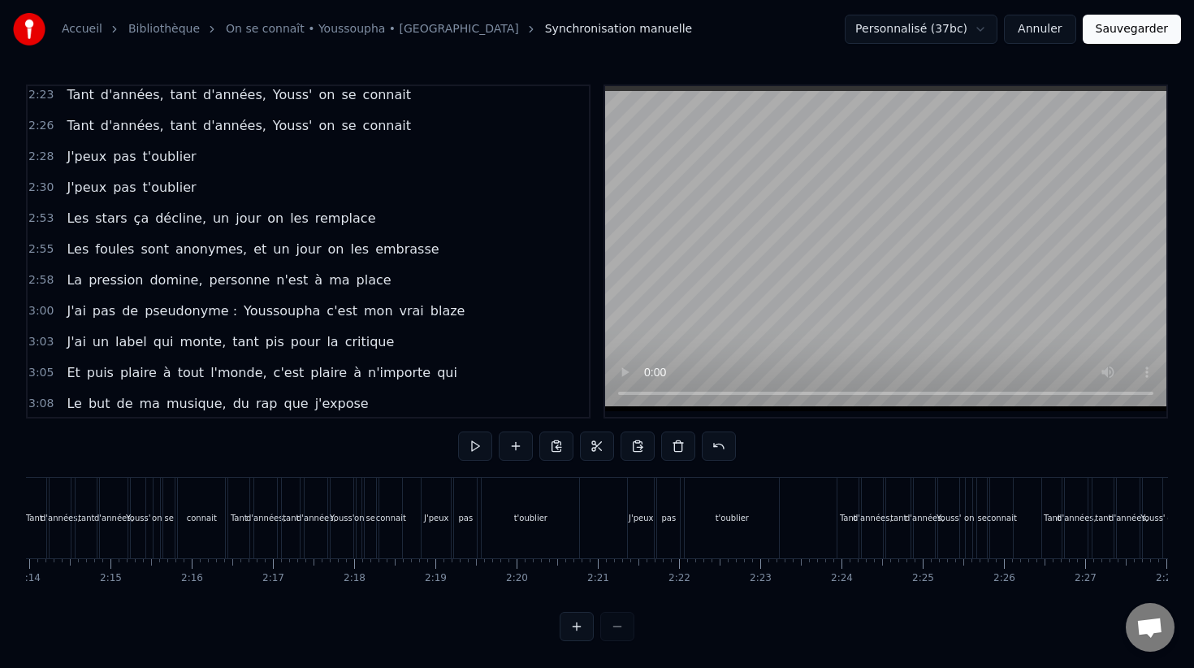
click at [37, 158] on span "2:28" at bounding box center [40, 157] width 25 height 16
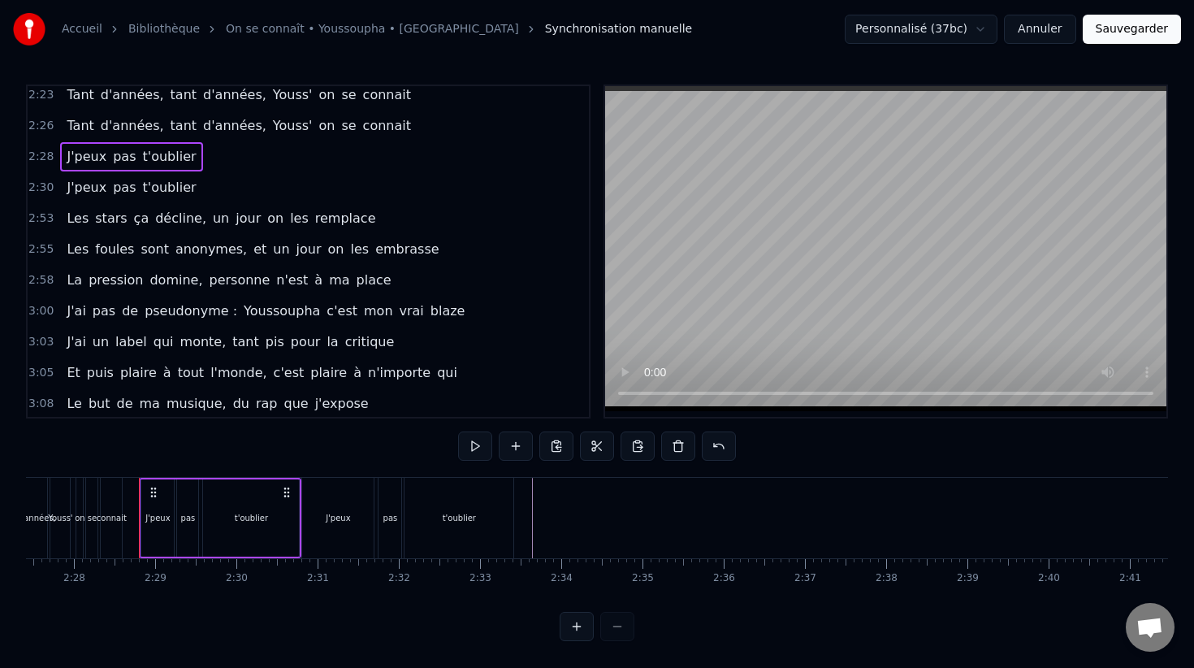
scroll to position [0, 12005]
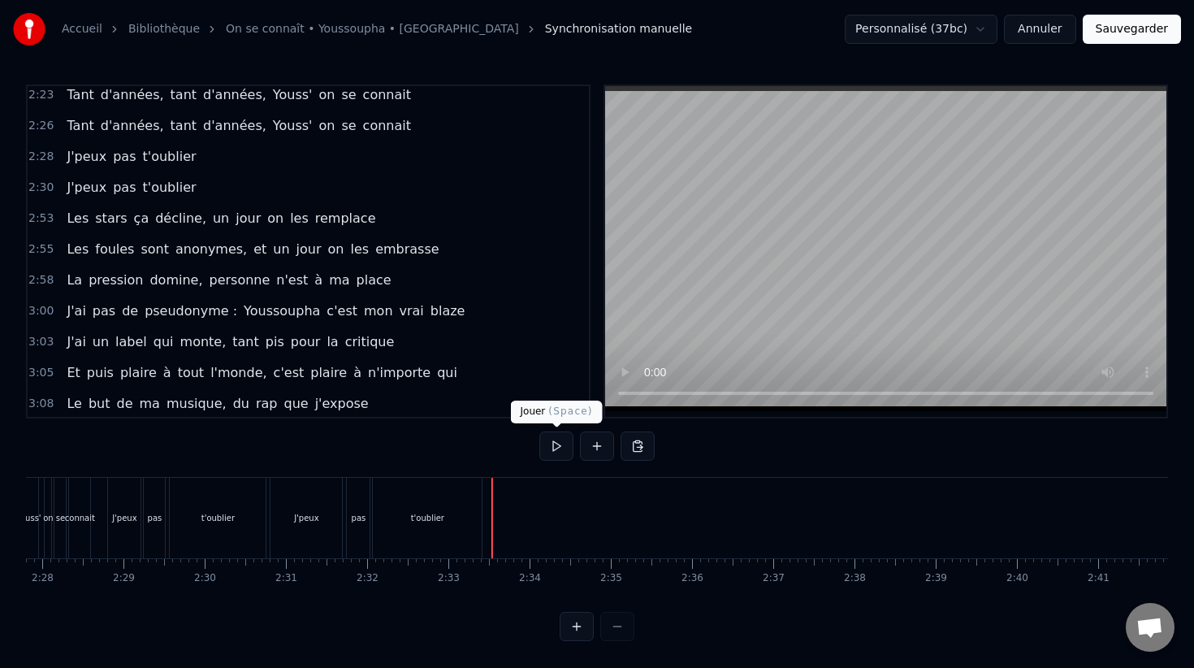
click at [548, 452] on button at bounding box center [556, 445] width 34 height 29
click at [552, 450] on button at bounding box center [556, 445] width 34 height 29
click at [637, 442] on button at bounding box center [638, 445] width 34 height 29
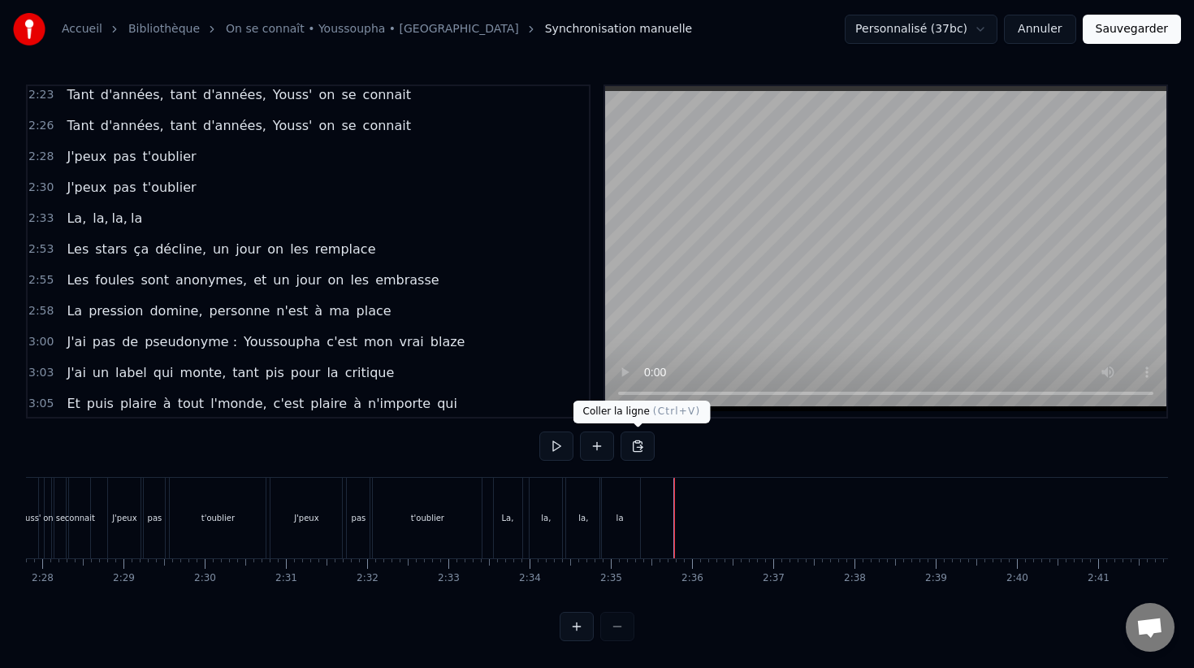
click at [638, 443] on button at bounding box center [638, 445] width 34 height 29
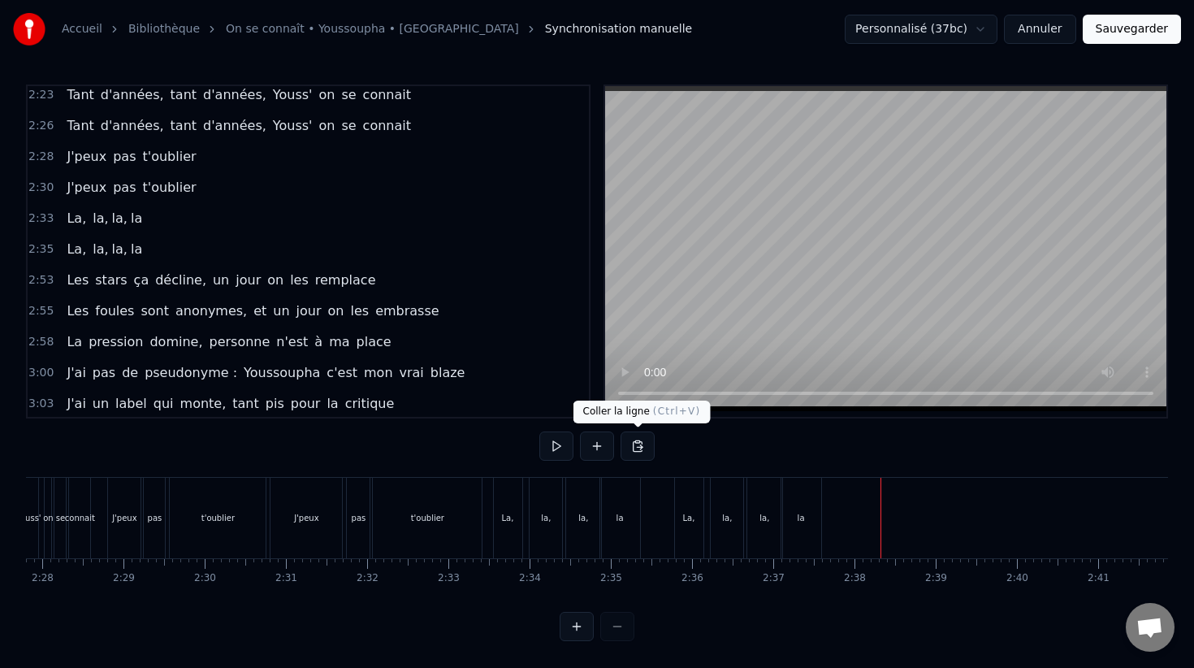
click at [632, 448] on button at bounding box center [638, 445] width 34 height 29
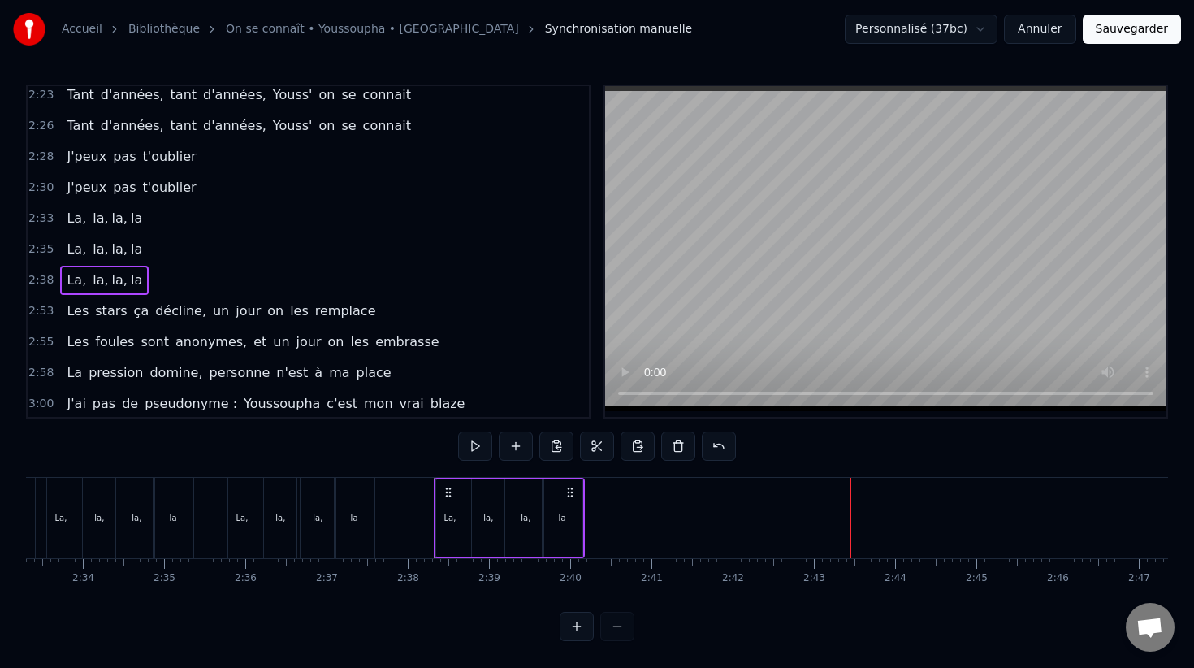
scroll to position [0, 12502]
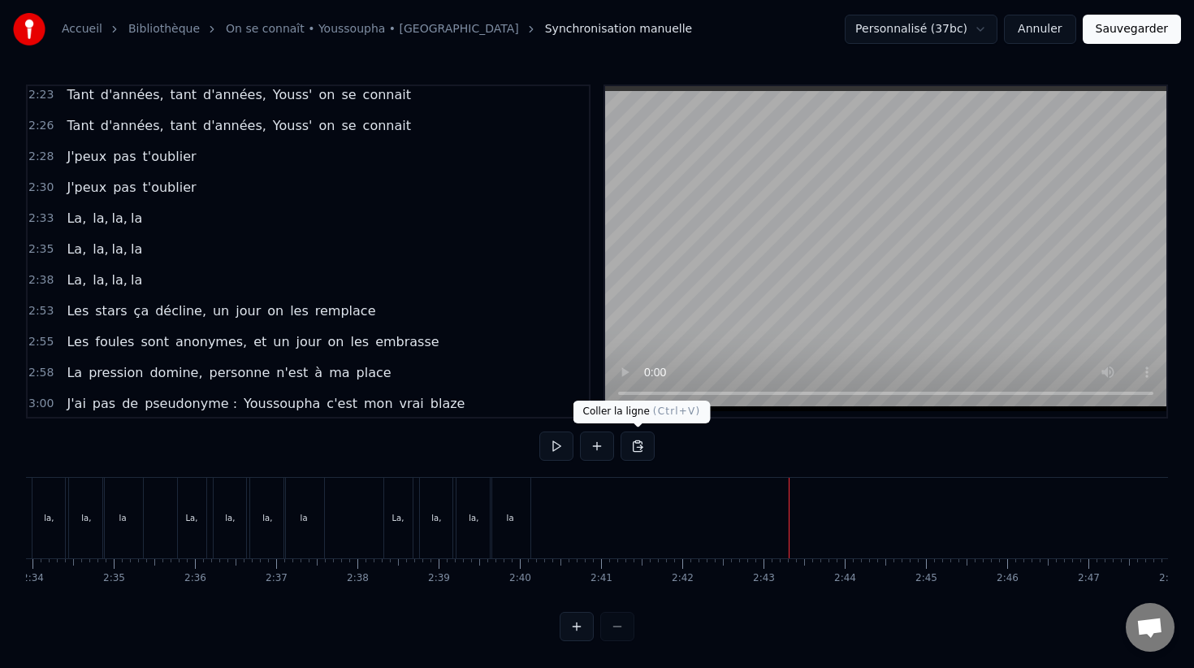
click at [641, 447] on button at bounding box center [638, 445] width 34 height 29
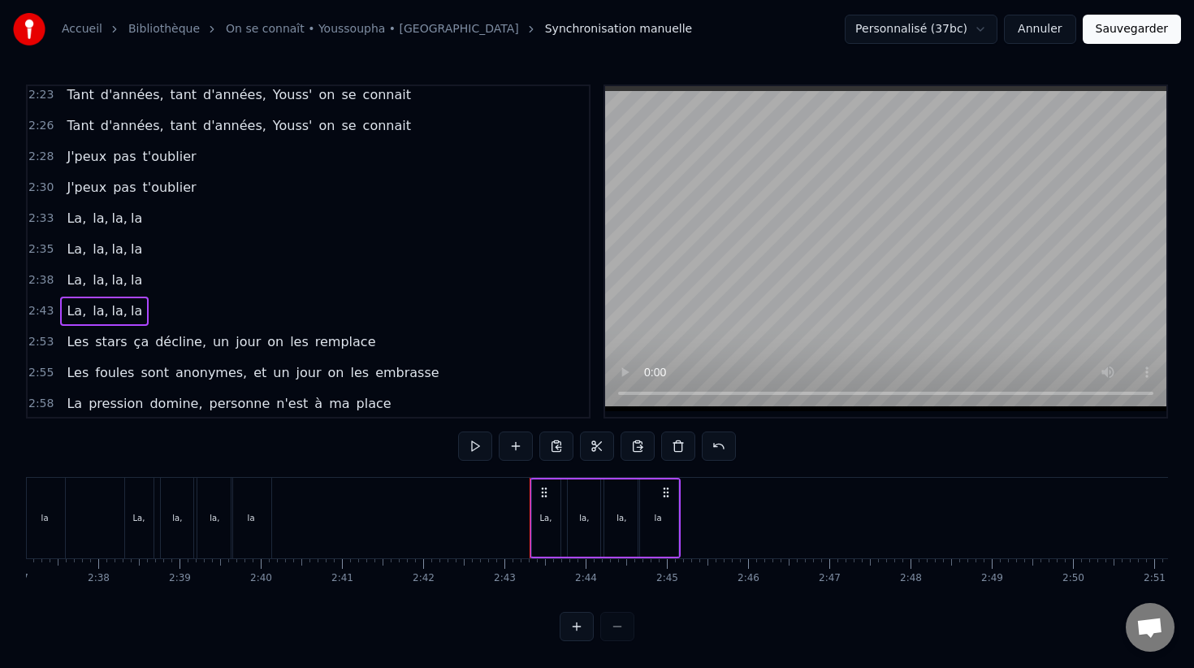
scroll to position [0, 12880]
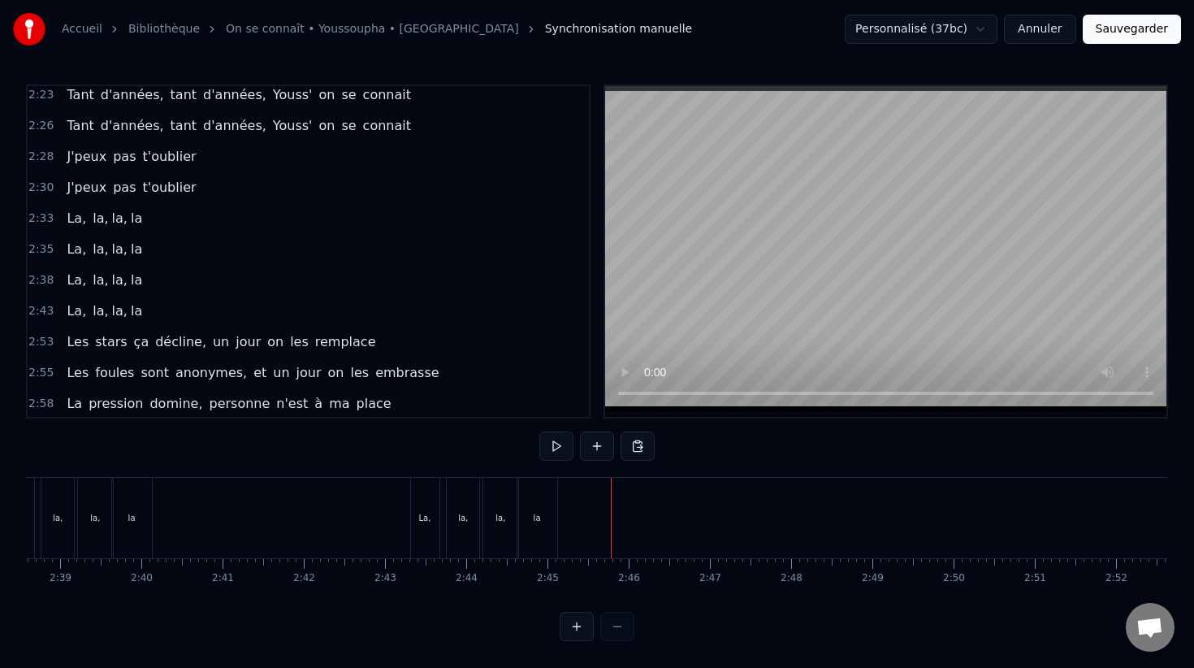
click at [638, 456] on button at bounding box center [638, 445] width 34 height 29
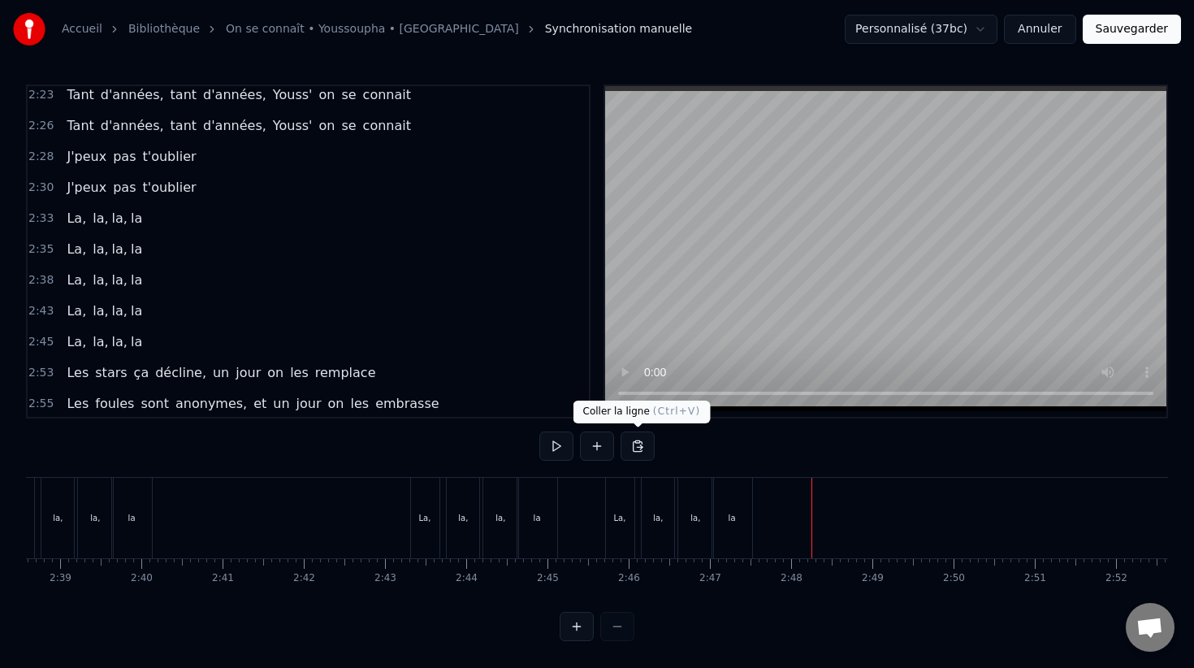
click at [638, 440] on button at bounding box center [638, 445] width 34 height 29
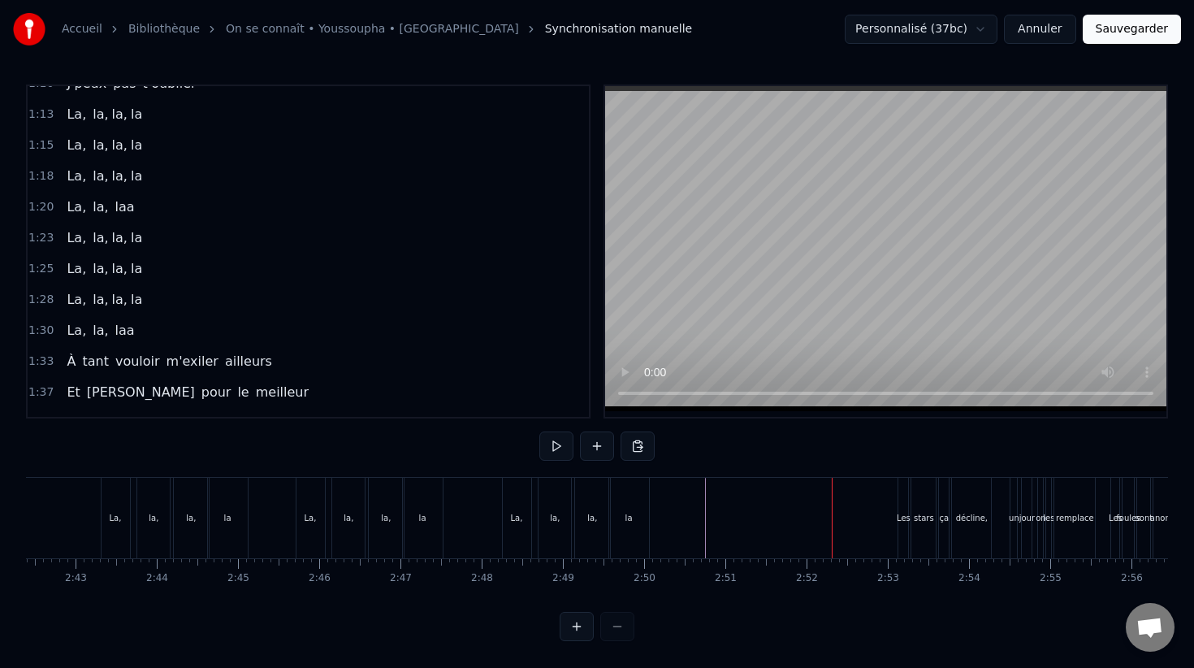
scroll to position [722, 0]
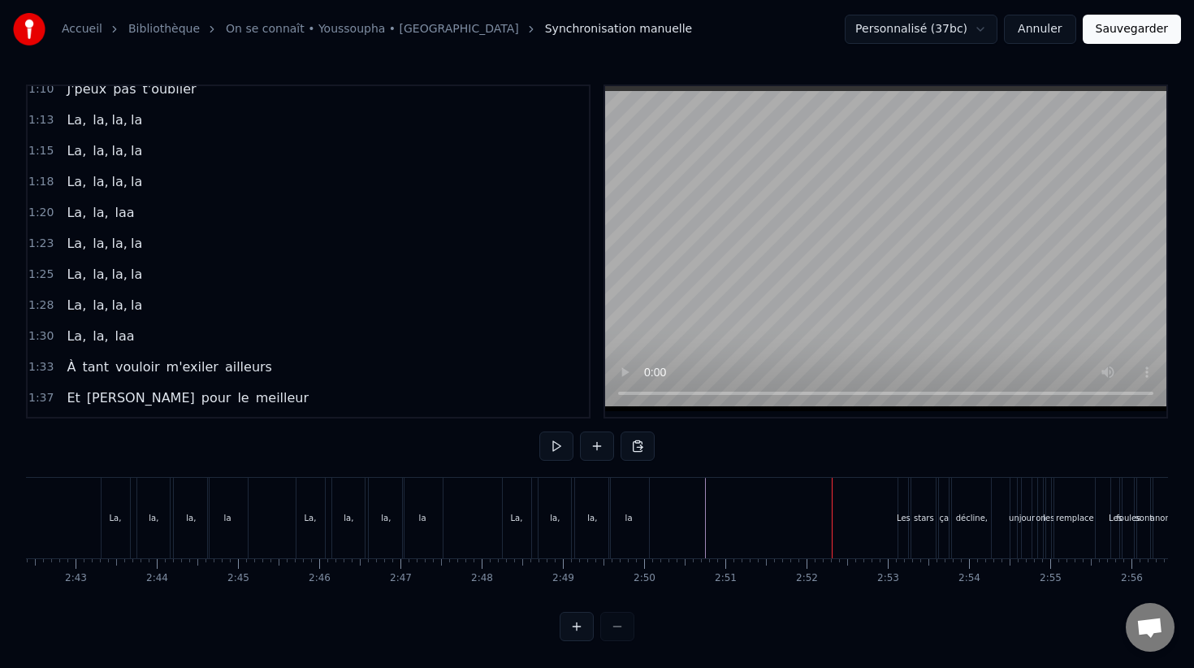
click at [45, 214] on span "1:20" at bounding box center [40, 213] width 25 height 16
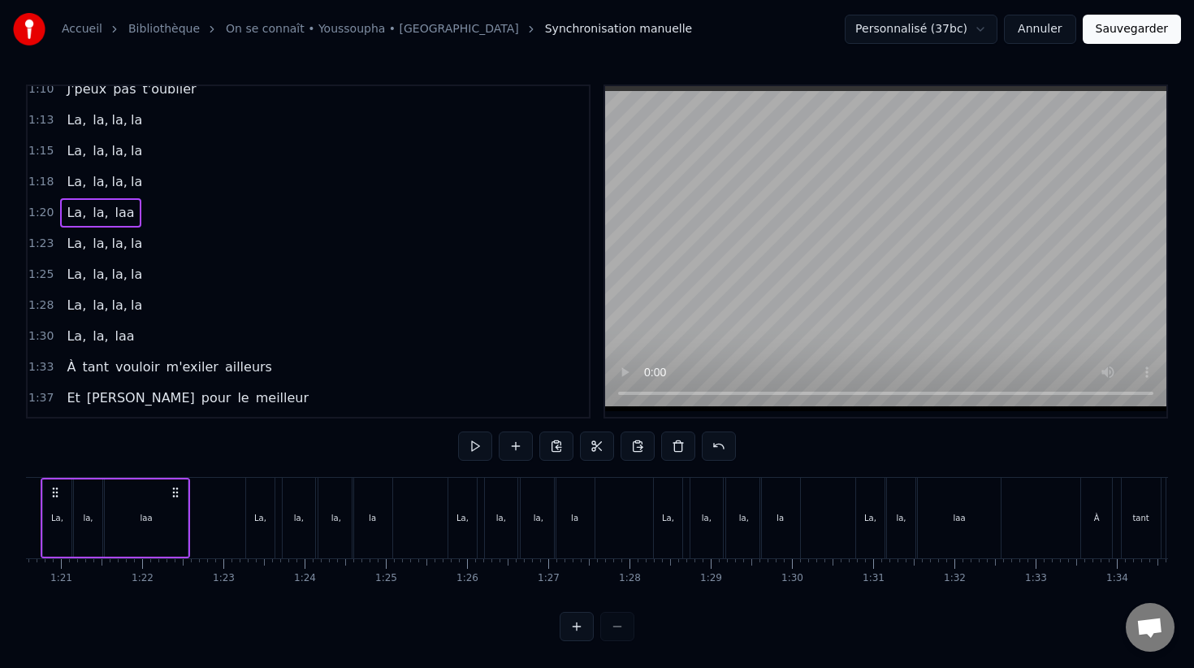
scroll to position [0, 6477]
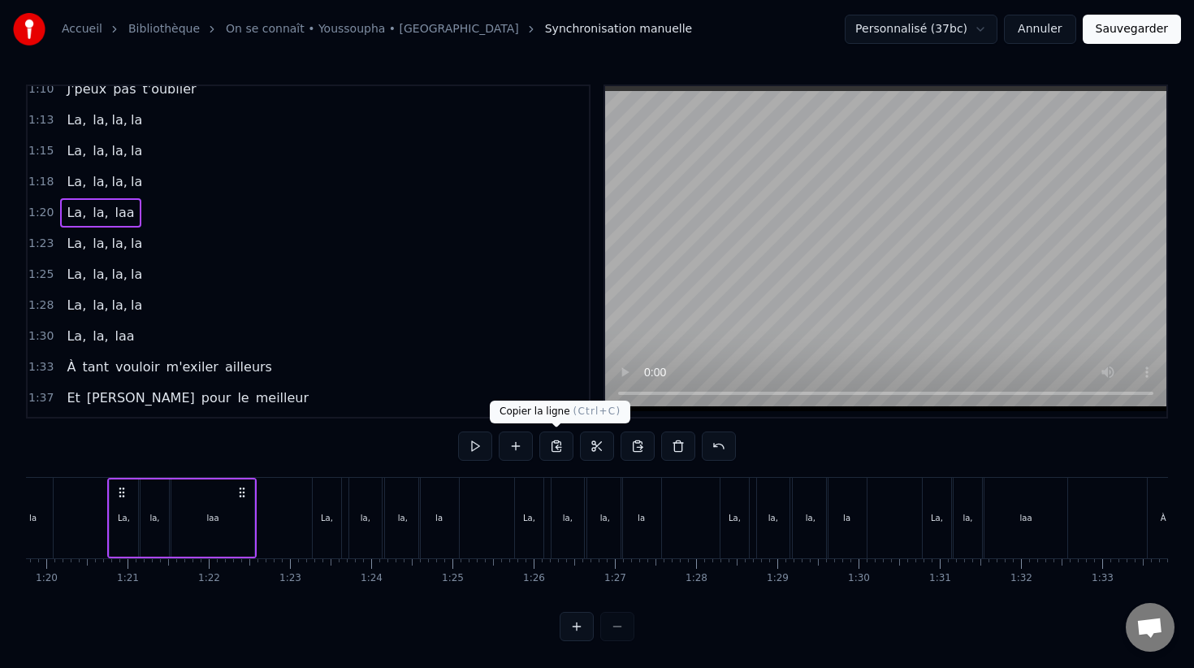
click at [558, 446] on button at bounding box center [556, 445] width 34 height 29
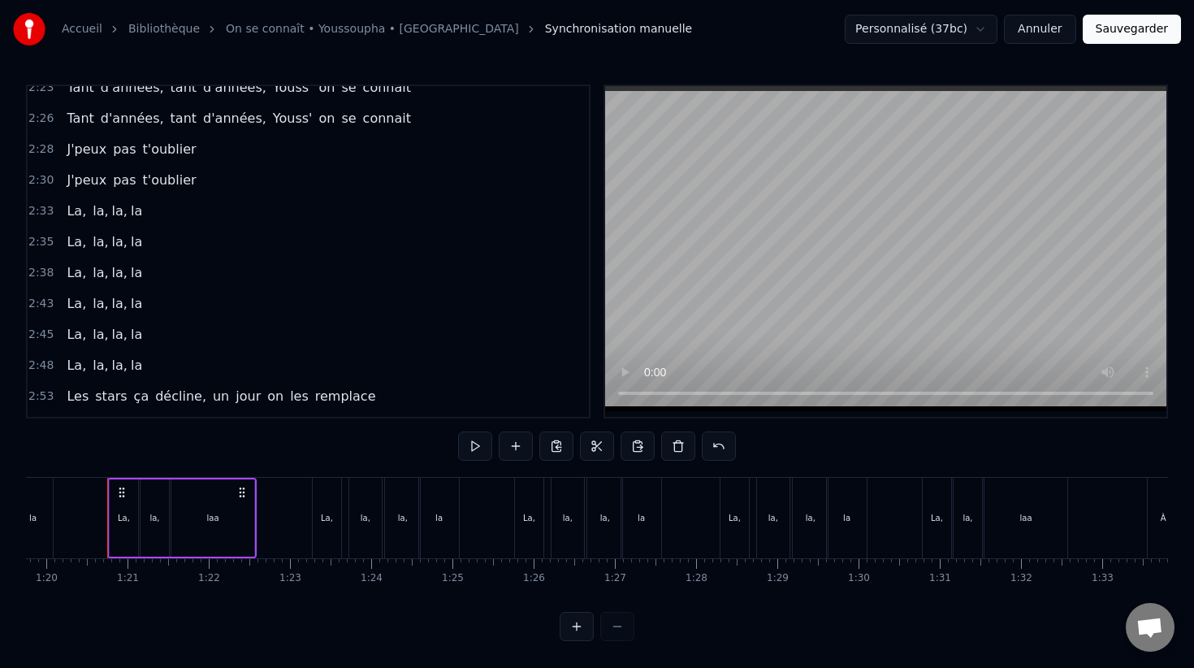
scroll to position [1646, 0]
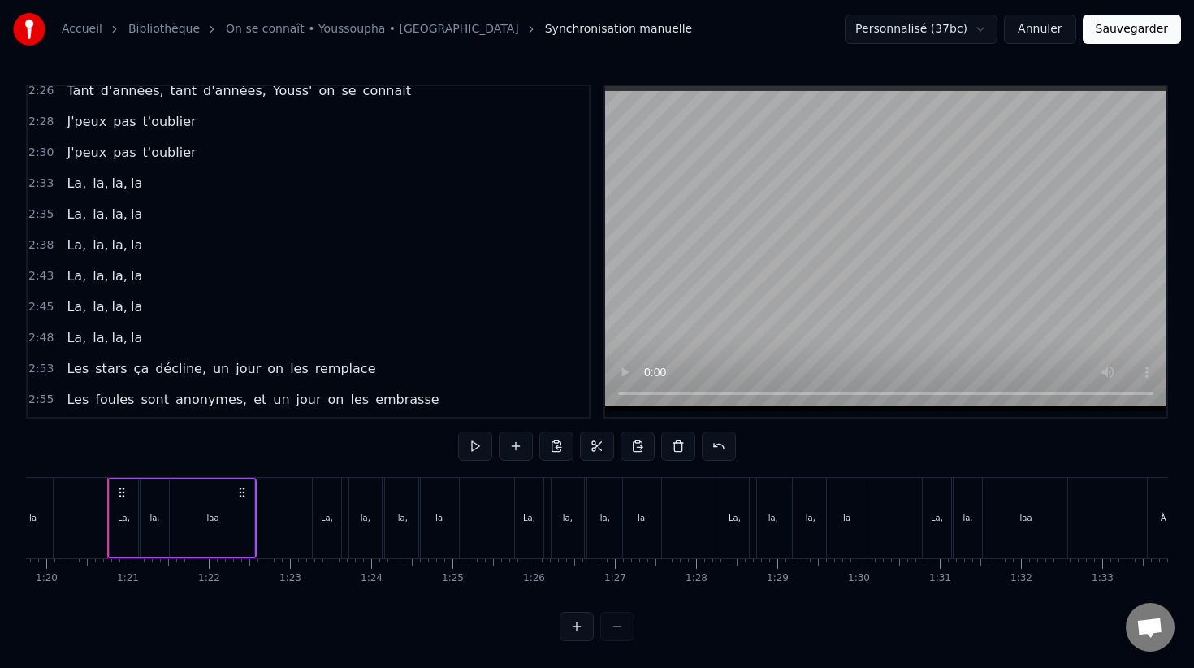
click at [43, 240] on span "2:38" at bounding box center [40, 245] width 25 height 16
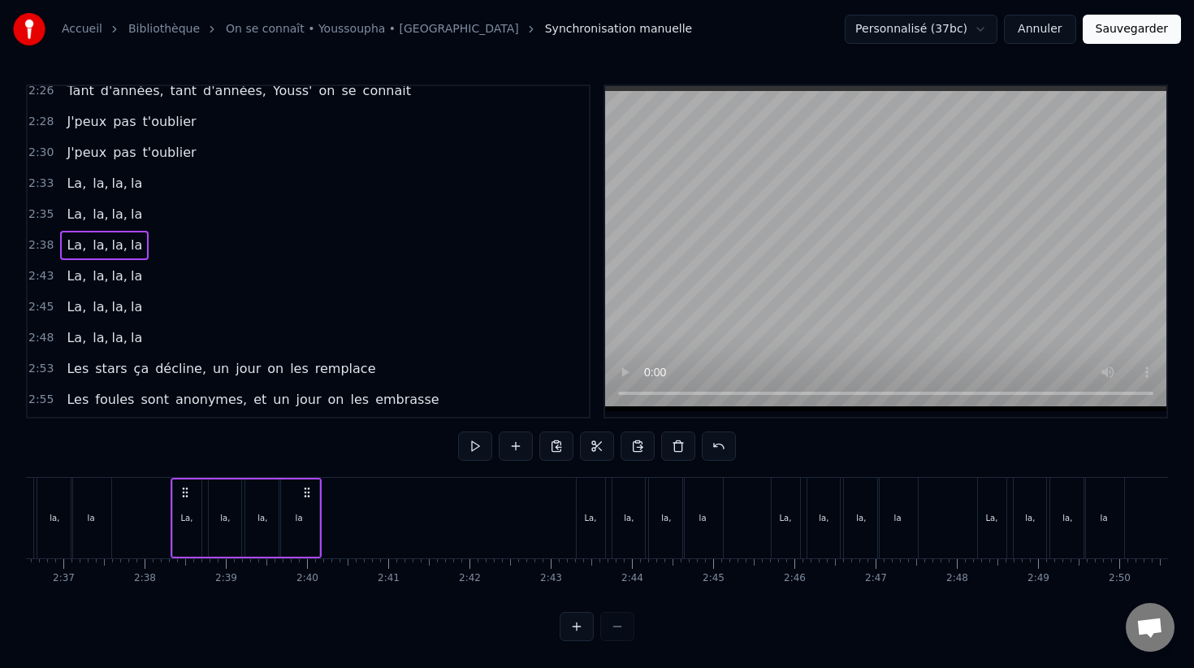
scroll to position [0, 12777]
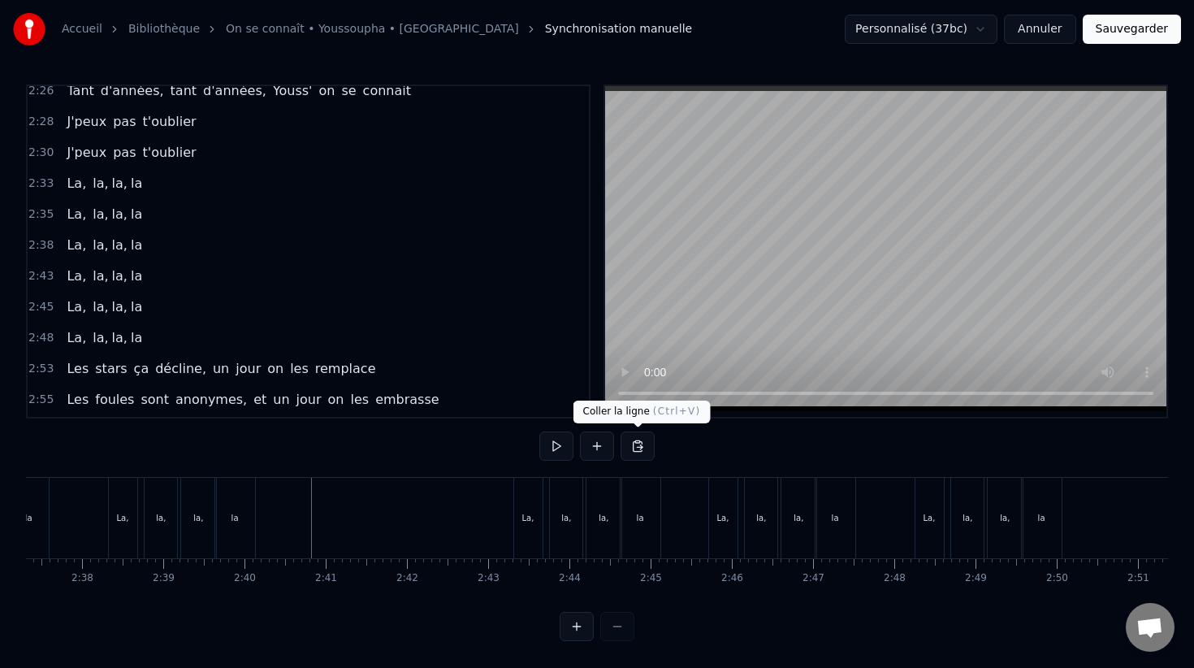
click at [638, 448] on button at bounding box center [638, 445] width 34 height 29
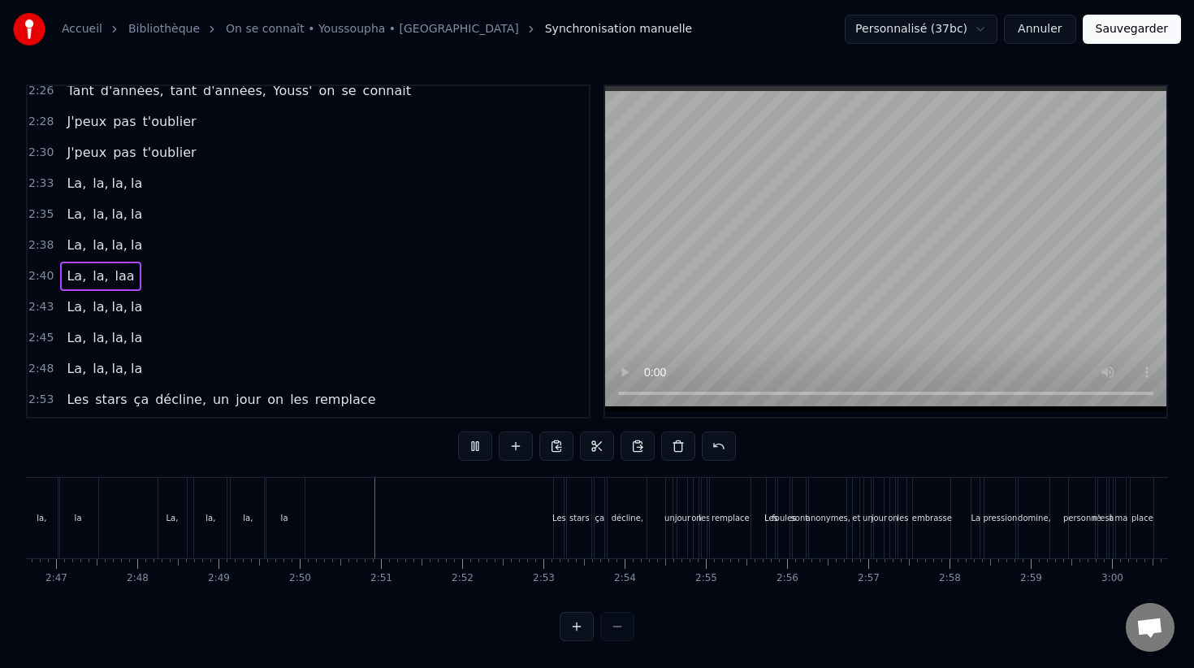
scroll to position [0, 13762]
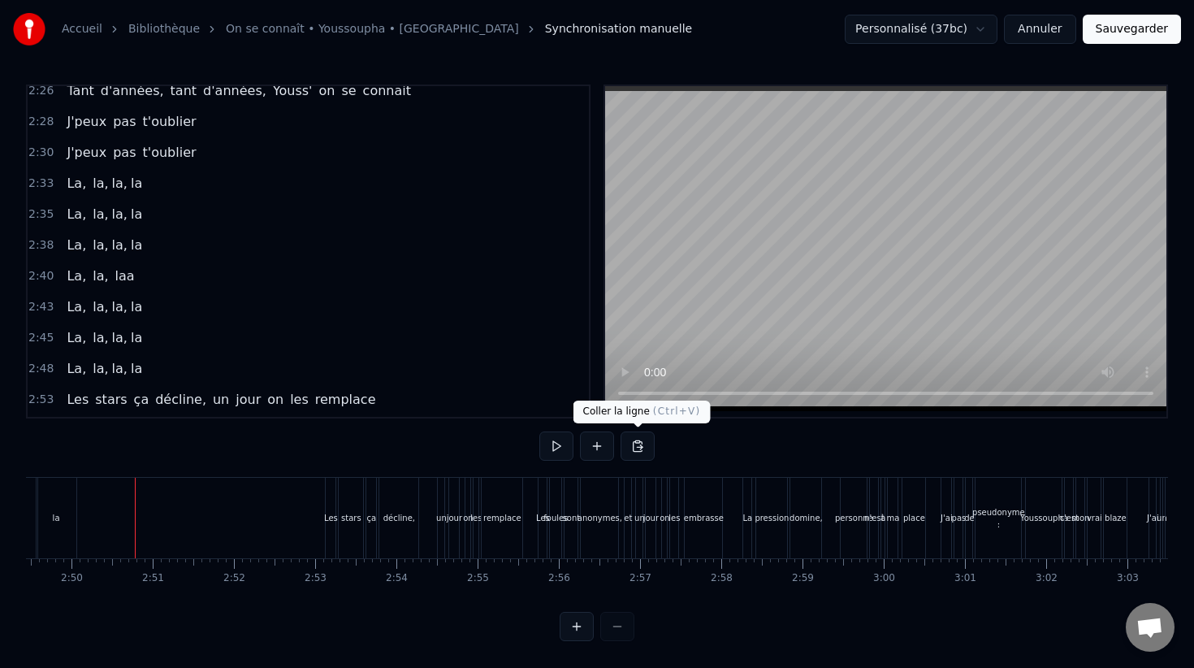
click at [643, 446] on button at bounding box center [638, 445] width 34 height 29
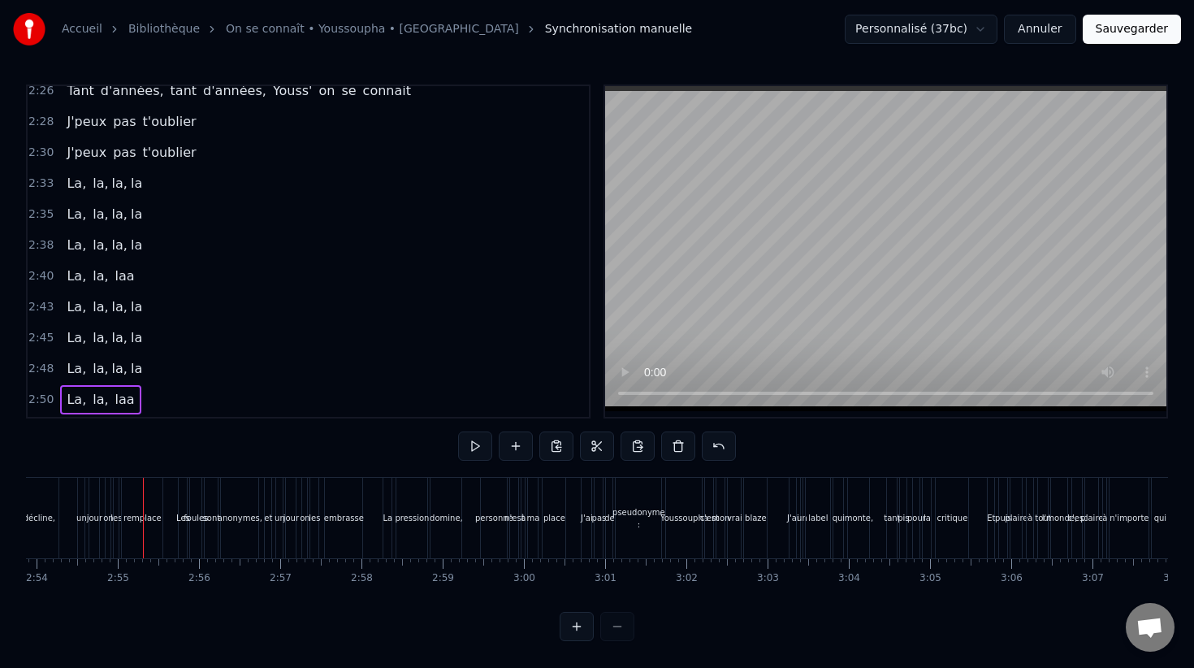
scroll to position [0, 14124]
click at [574, 624] on button at bounding box center [577, 626] width 34 height 29
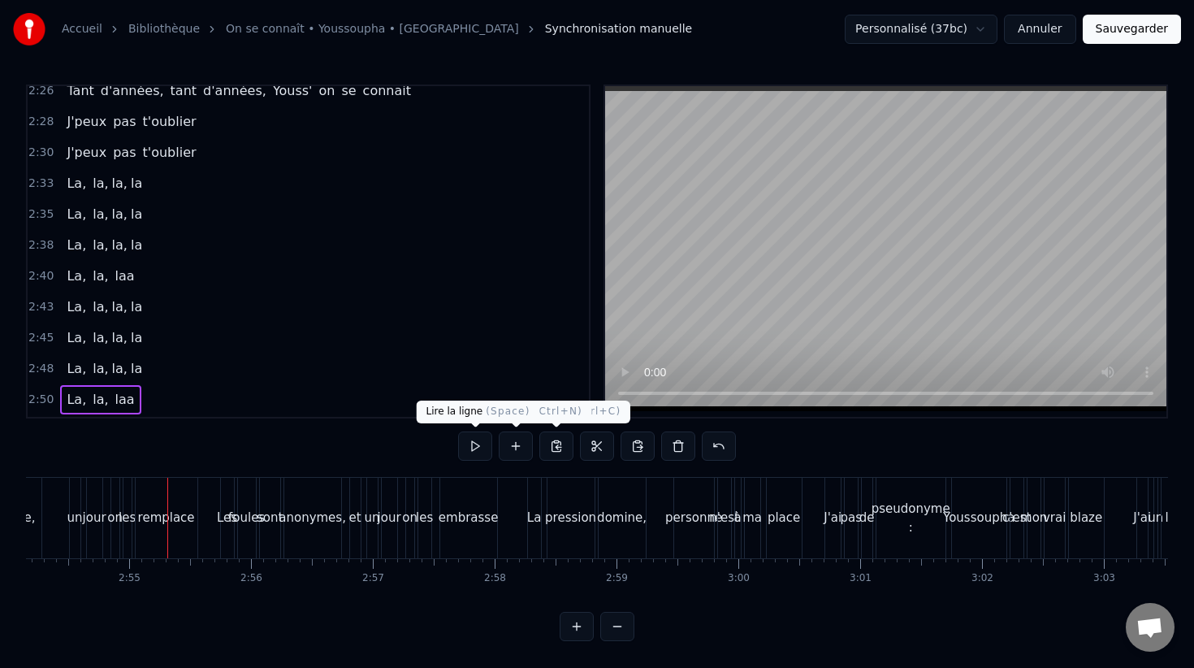
click at [465, 440] on button at bounding box center [475, 445] width 34 height 29
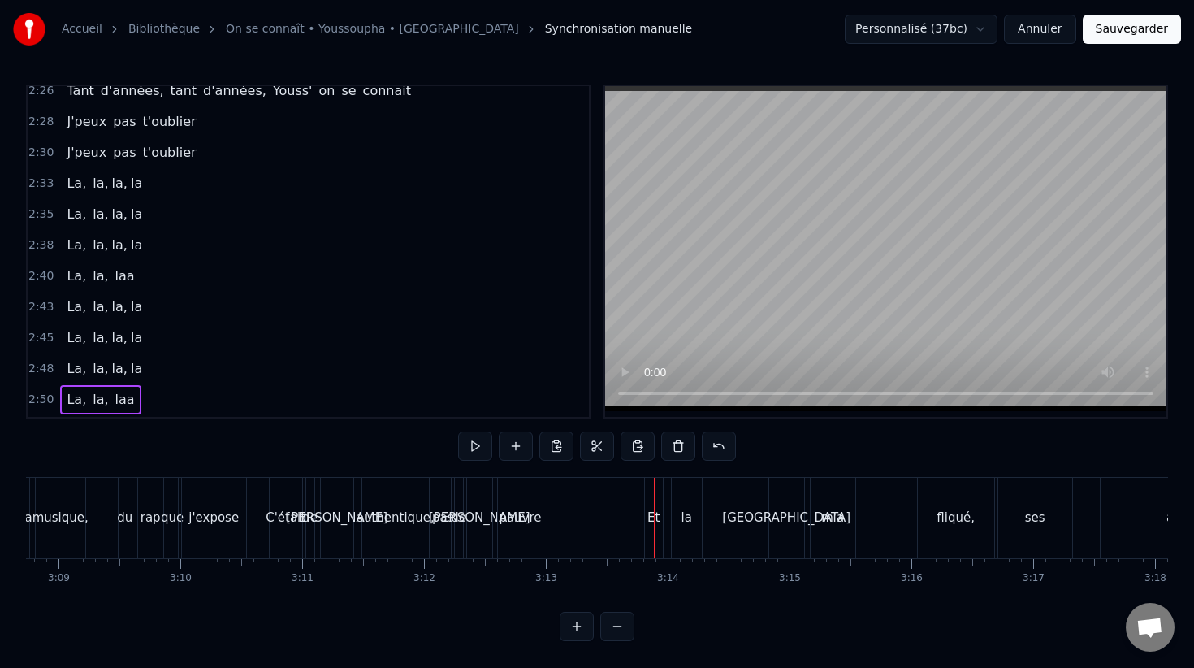
scroll to position [0, 22997]
click at [660, 516] on div "Et la France m'a fliqué, ses apparences nous mentent" at bounding box center [1049, 518] width 817 height 80
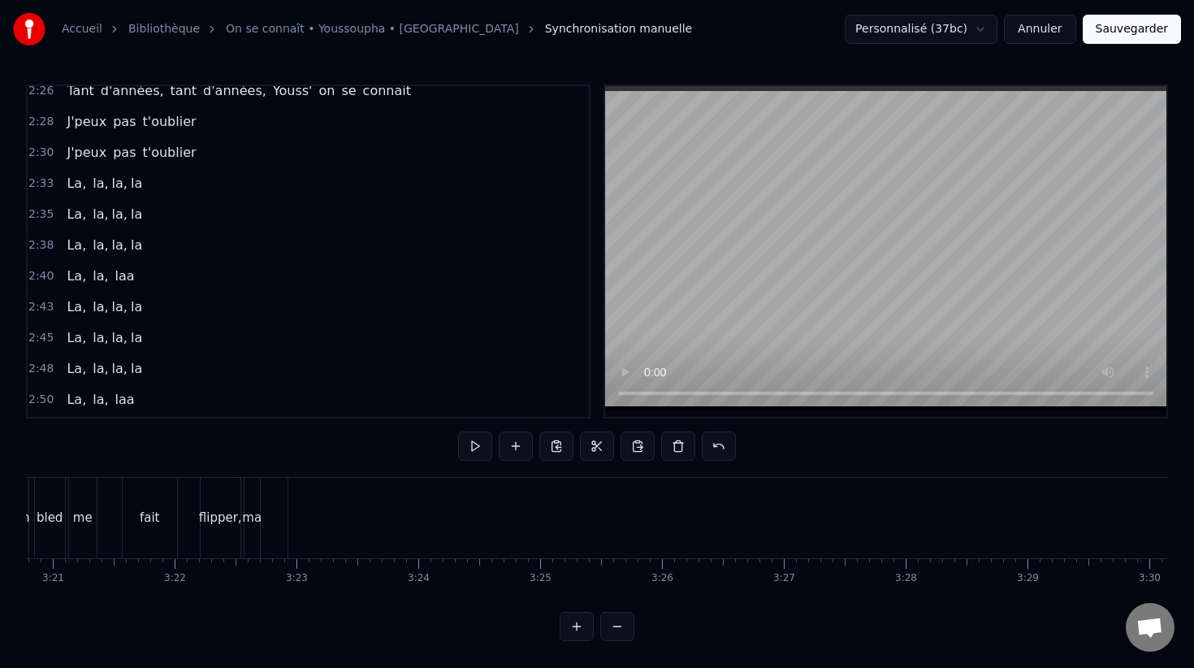
scroll to position [0, 24476]
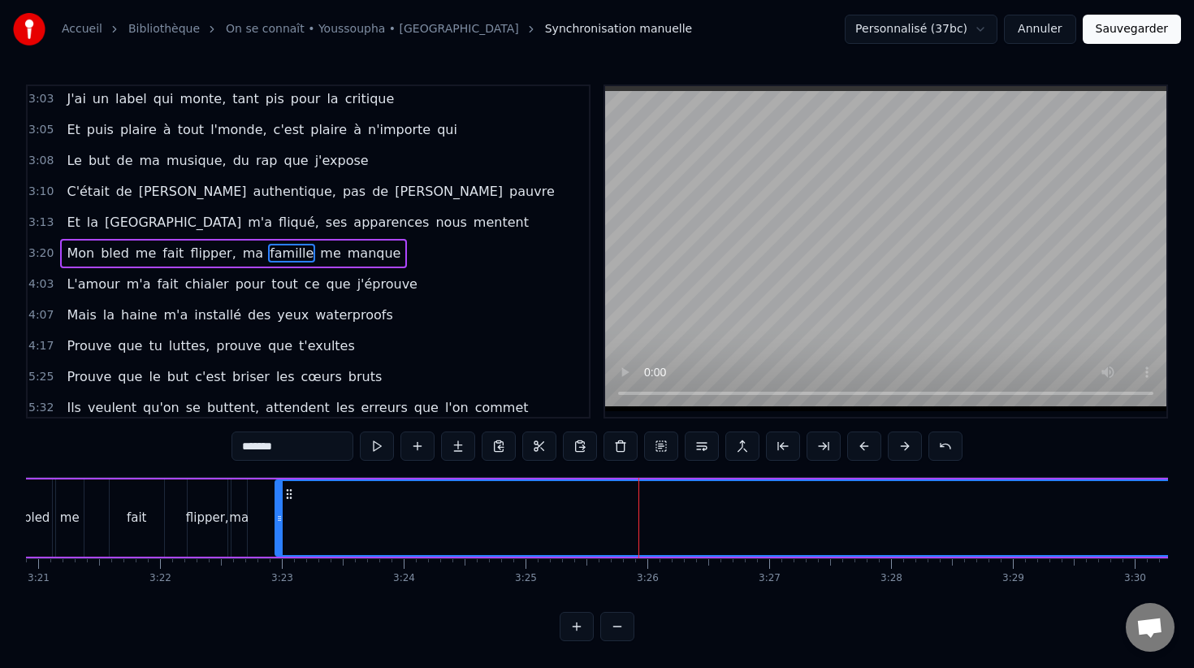
scroll to position [2103, 0]
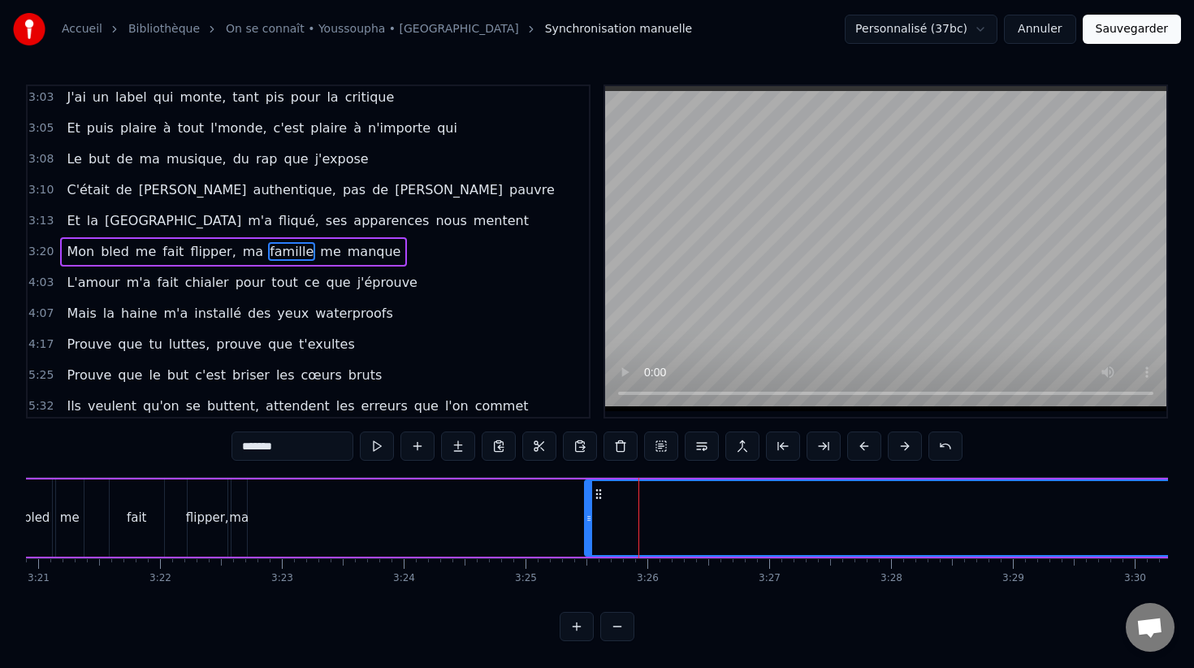
drag, startPoint x: 275, startPoint y: 514, endPoint x: 585, endPoint y: 509, distance: 309.5
click at [586, 509] on div at bounding box center [589, 518] width 6 height 74
click at [611, 621] on button at bounding box center [617, 626] width 34 height 29
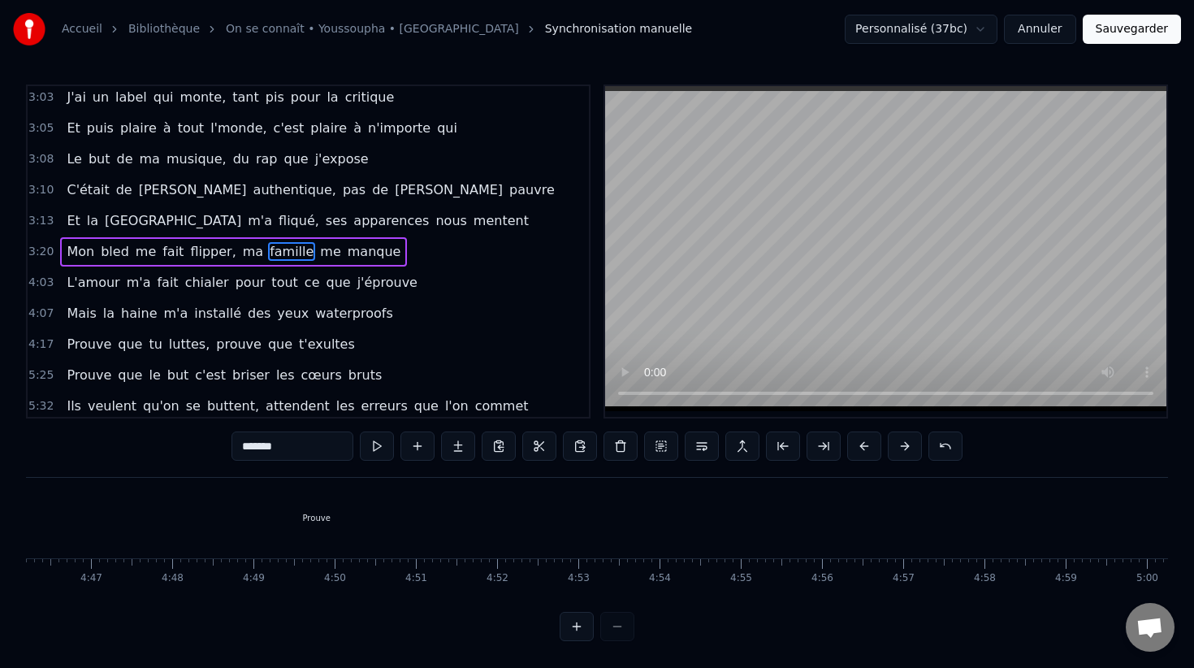
click at [611, 621] on div at bounding box center [597, 626] width 75 height 29
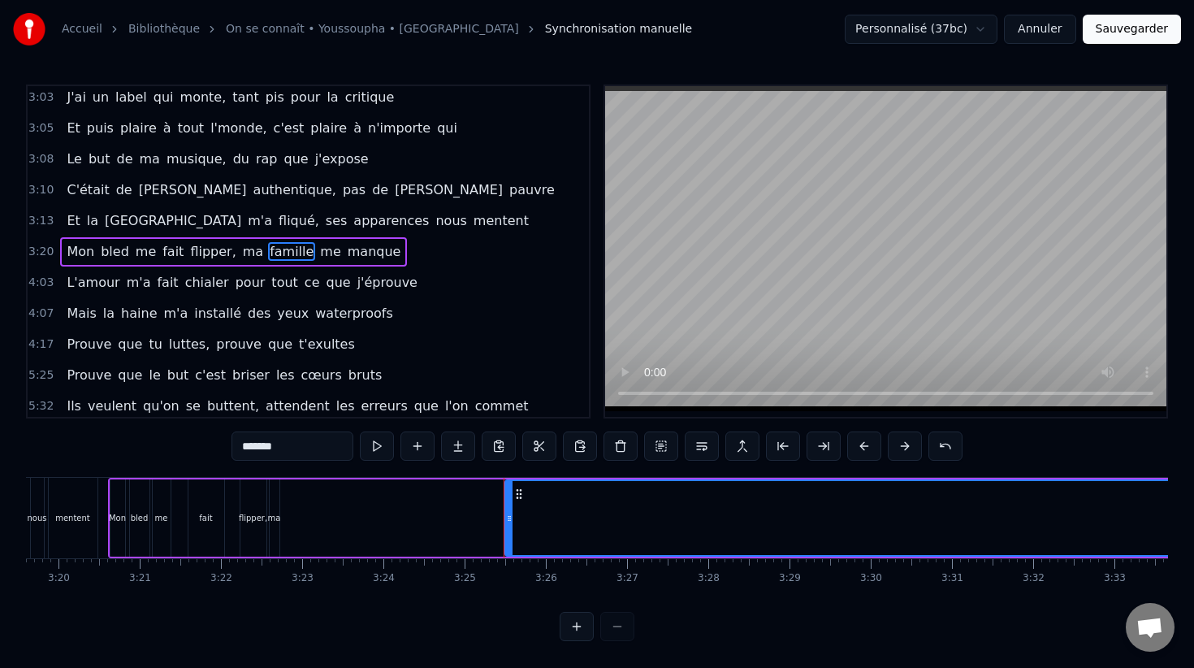
scroll to position [0, 16222]
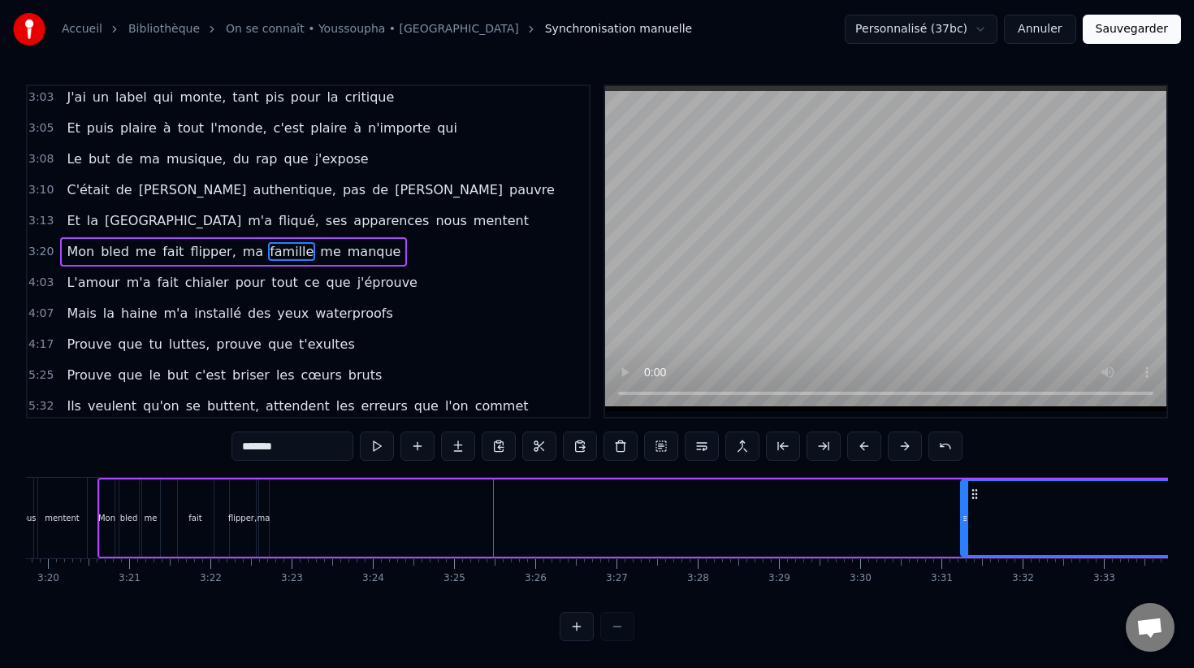
drag, startPoint x: 497, startPoint y: 508, endPoint x: 980, endPoint y: 476, distance: 483.5
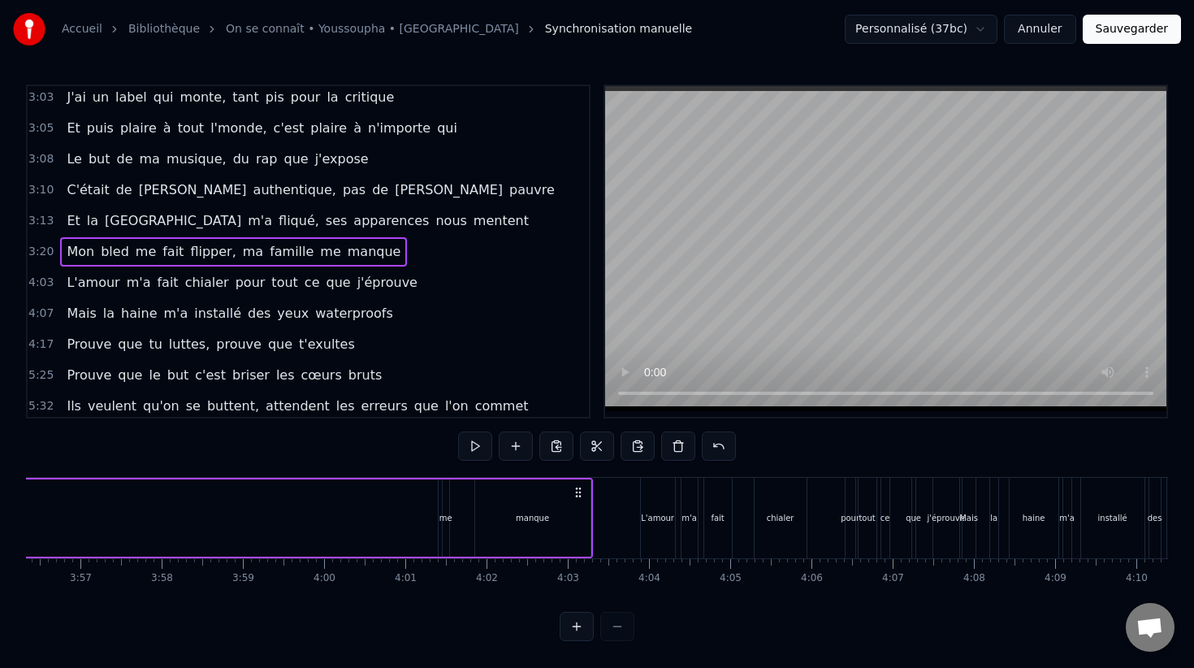
scroll to position [0, 19177]
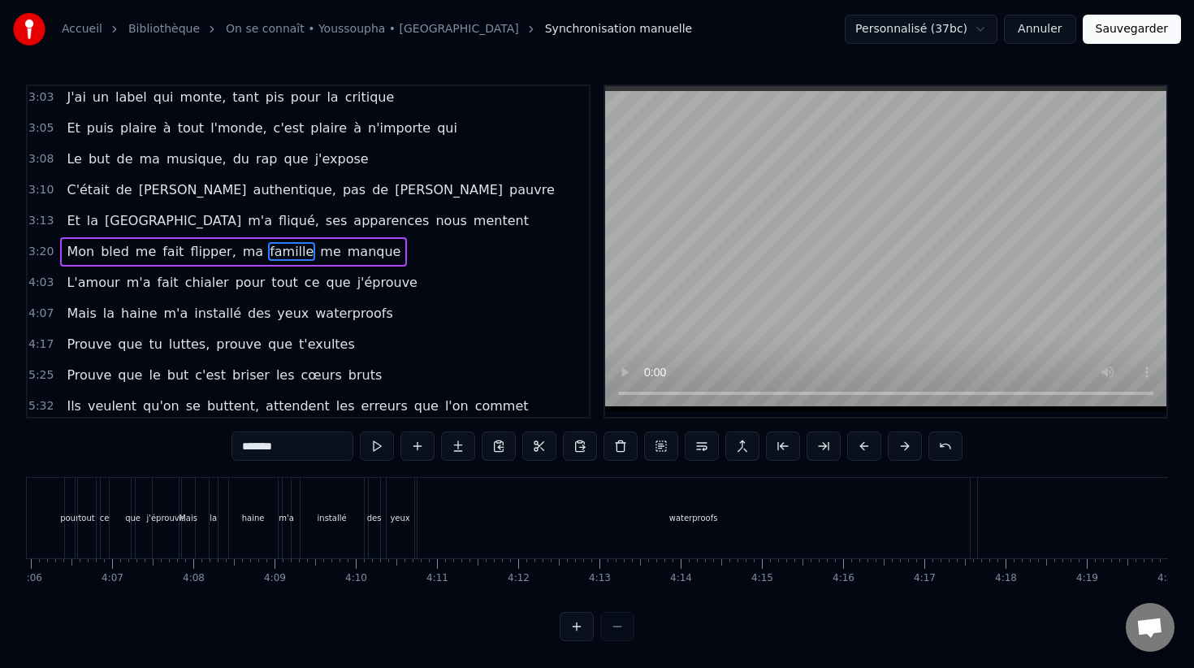
scroll to position [0, 20005]
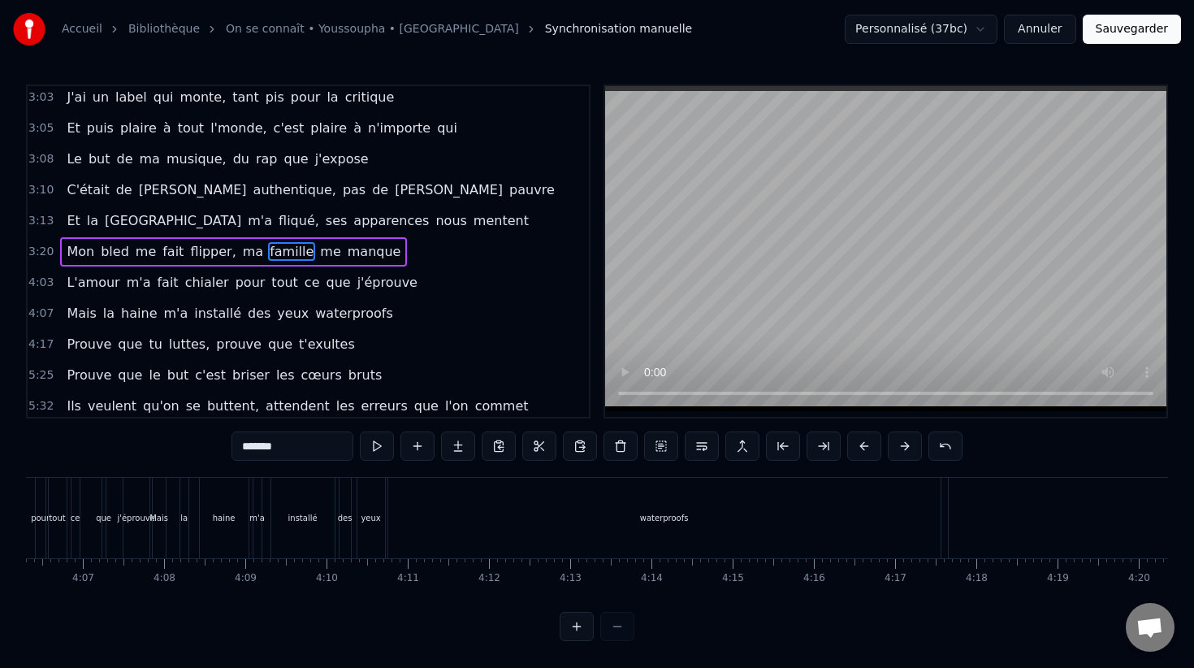
click at [564, 517] on div "waterproofs" at bounding box center [664, 518] width 552 height 80
type input "**********"
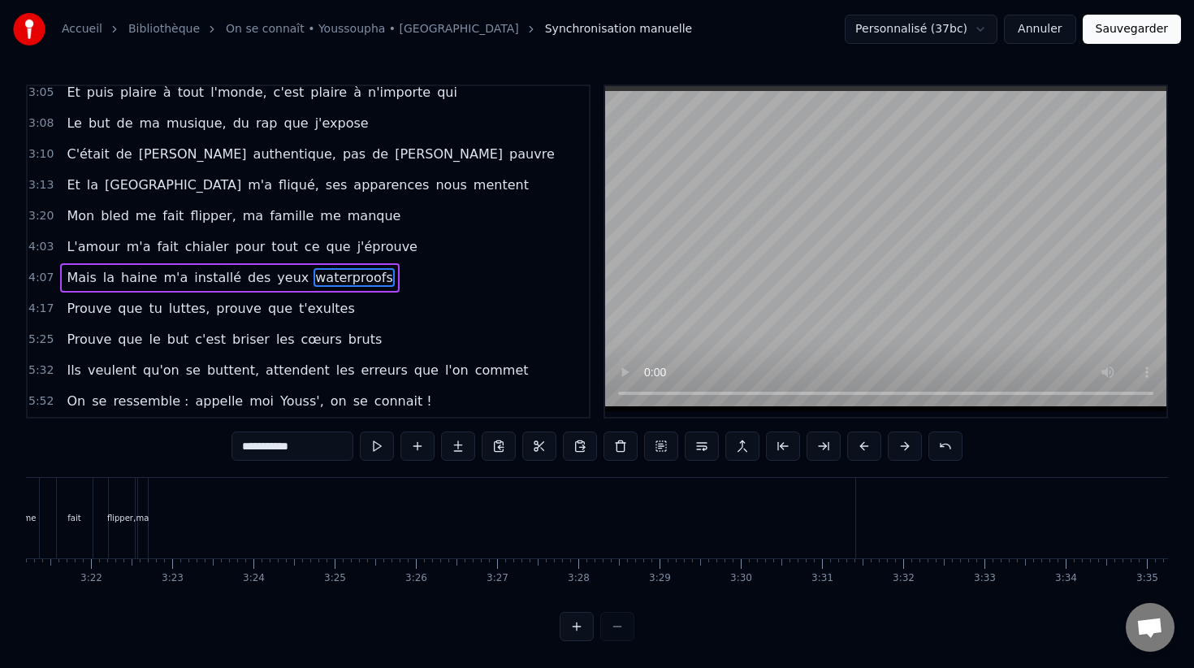
scroll to position [0, 16308]
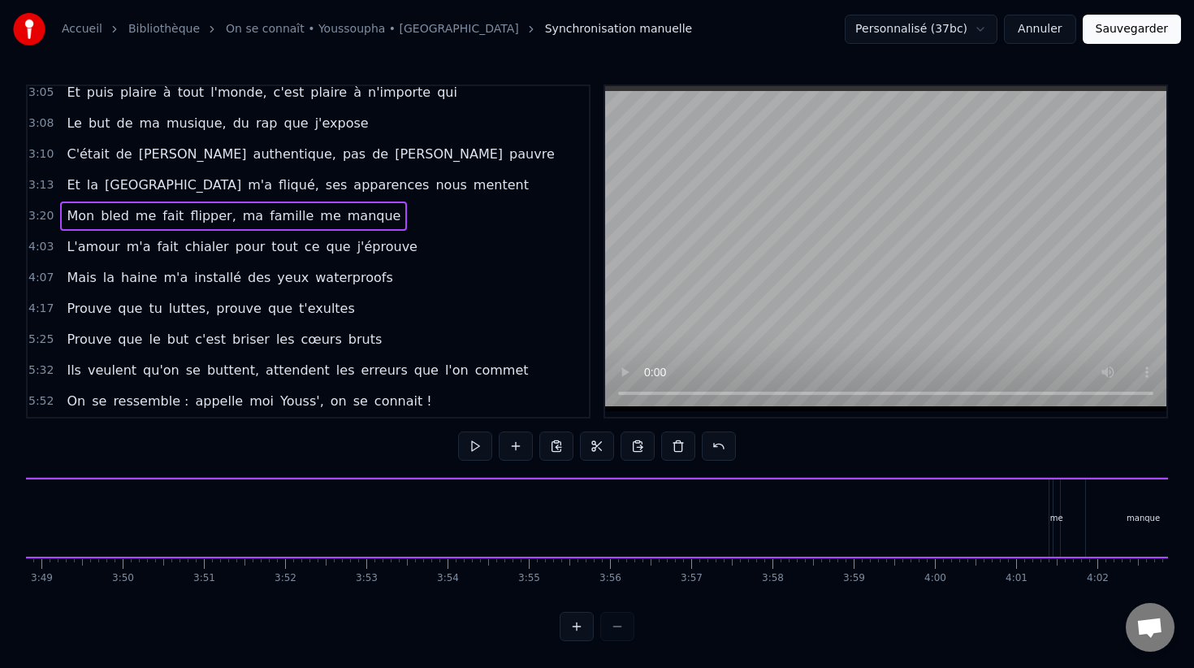
scroll to position [0, 18634]
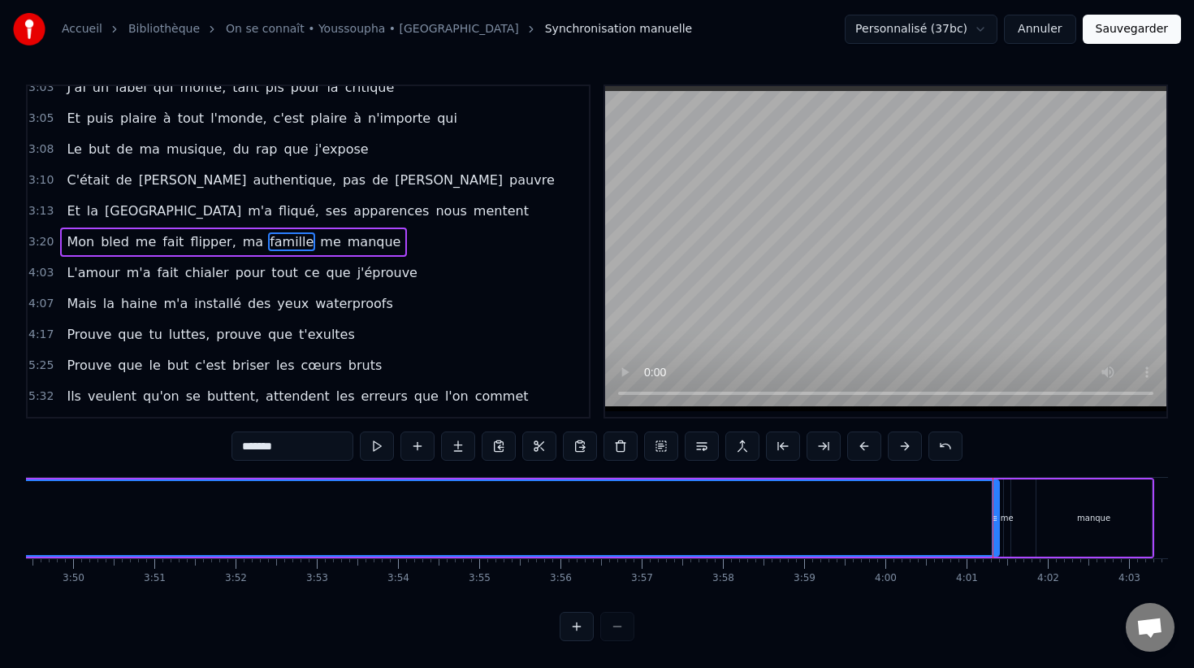
scroll to position [2103, 0]
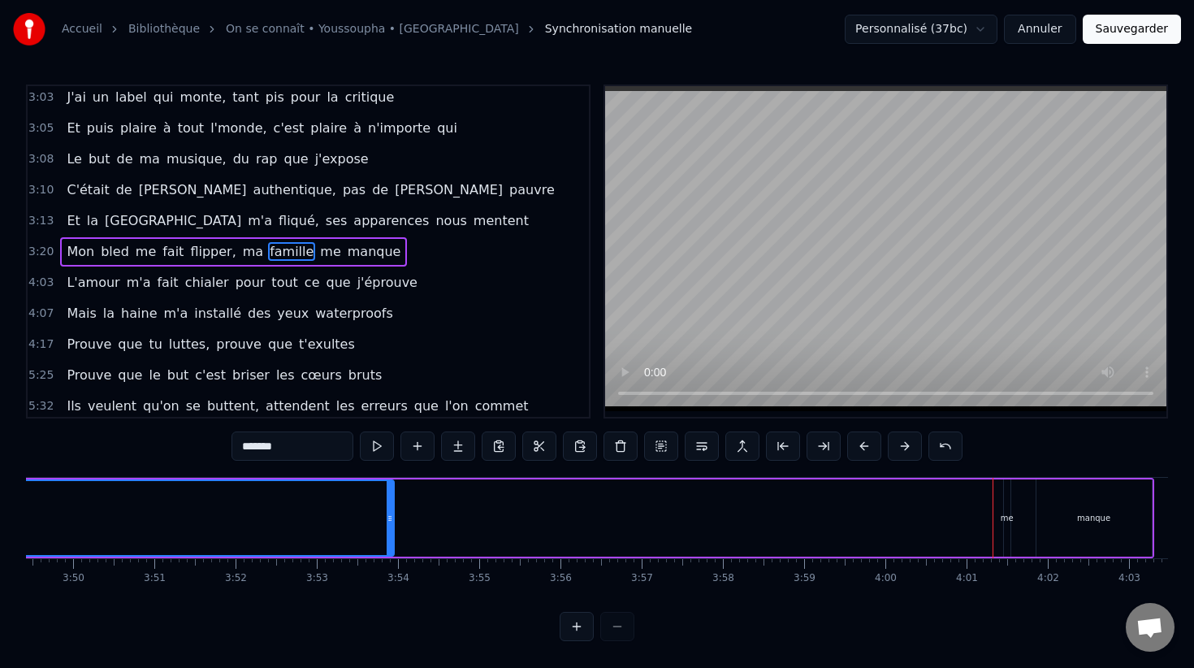
drag, startPoint x: 977, startPoint y: 517, endPoint x: 320, endPoint y: 526, distance: 657.1
click at [387, 526] on div at bounding box center [390, 518] width 6 height 74
click at [1133, 509] on div "manque" at bounding box center [1093, 517] width 115 height 77
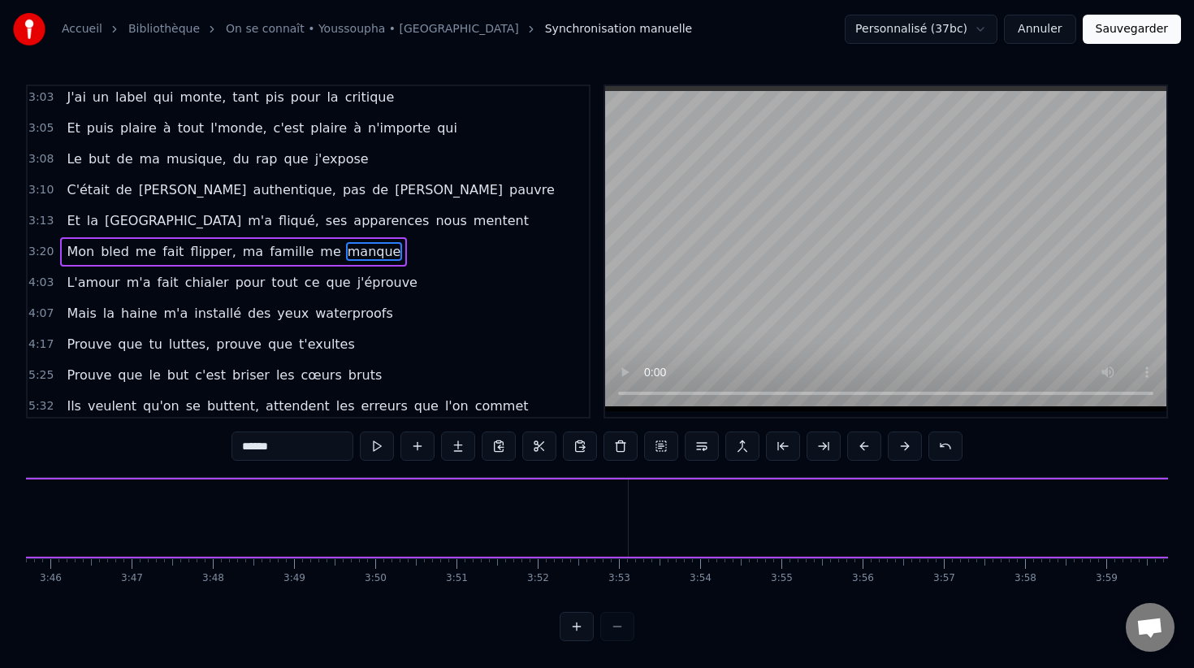
scroll to position [0, 18309]
type input "*******"
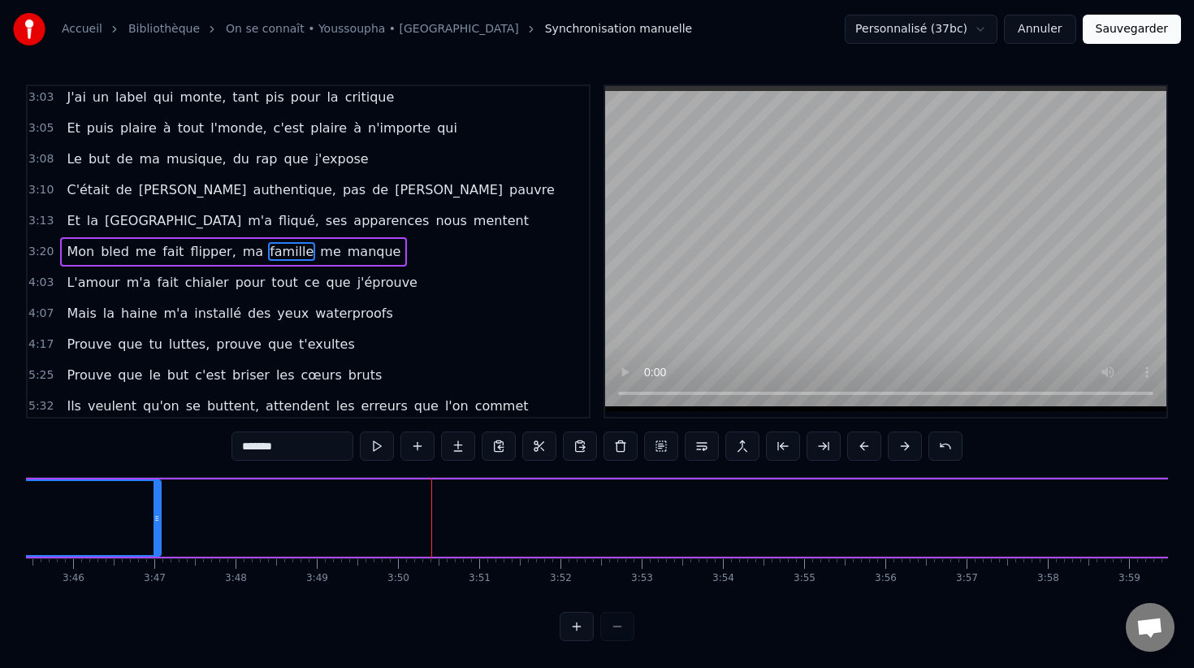
drag, startPoint x: 643, startPoint y: 511, endPoint x: 136, endPoint y: 514, distance: 507.6
click at [154, 514] on icon at bounding box center [157, 518] width 6 height 13
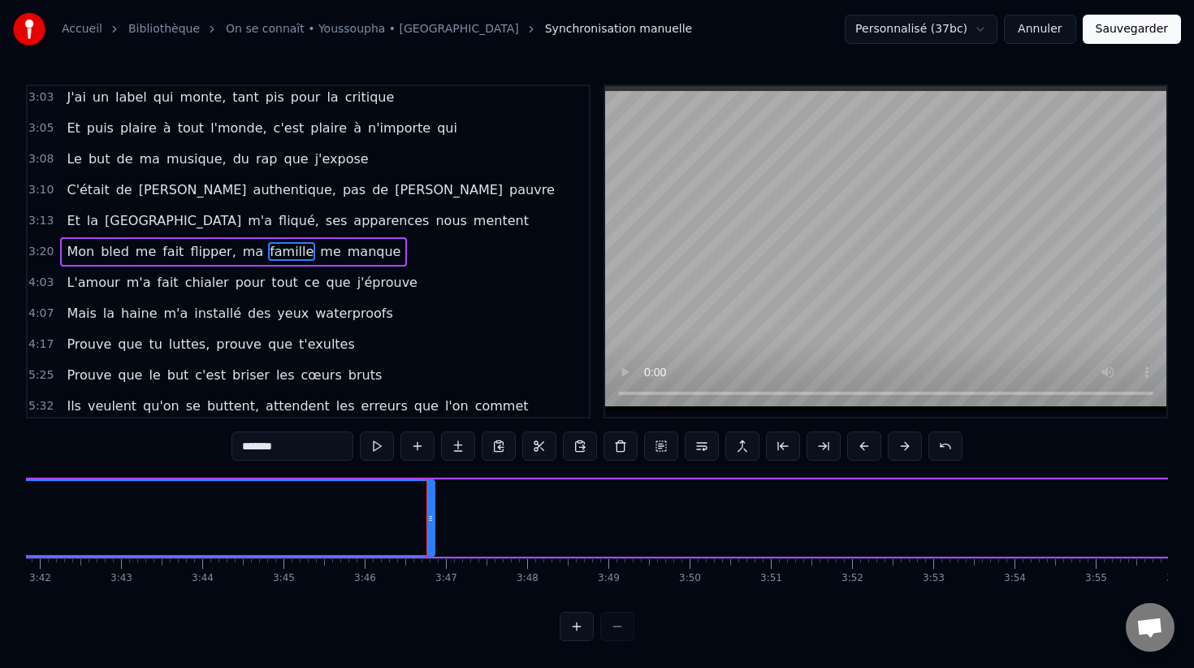
scroll to position [0, 17948]
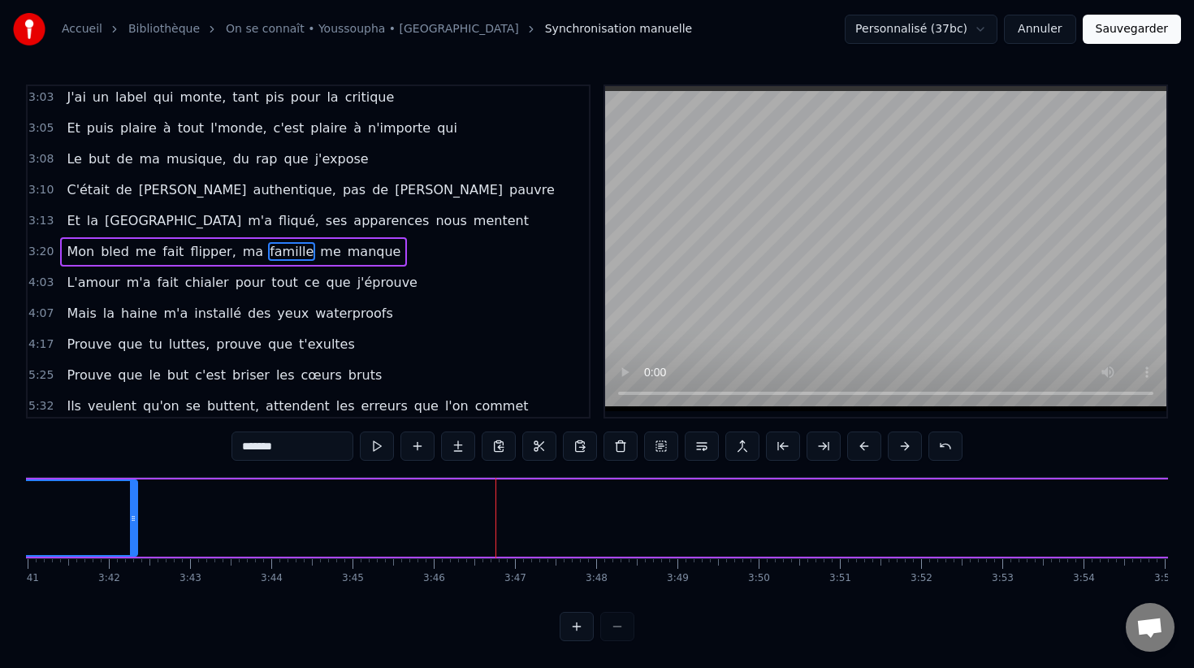
drag, startPoint x: 496, startPoint y: 521, endPoint x: 2, endPoint y: 516, distance: 493.9
click at [5, 517] on div "Accueil Bibliothèque On se connaît • Youssoupha • Ayna Synchronisation manuelle…" at bounding box center [597, 320] width 1194 height 641
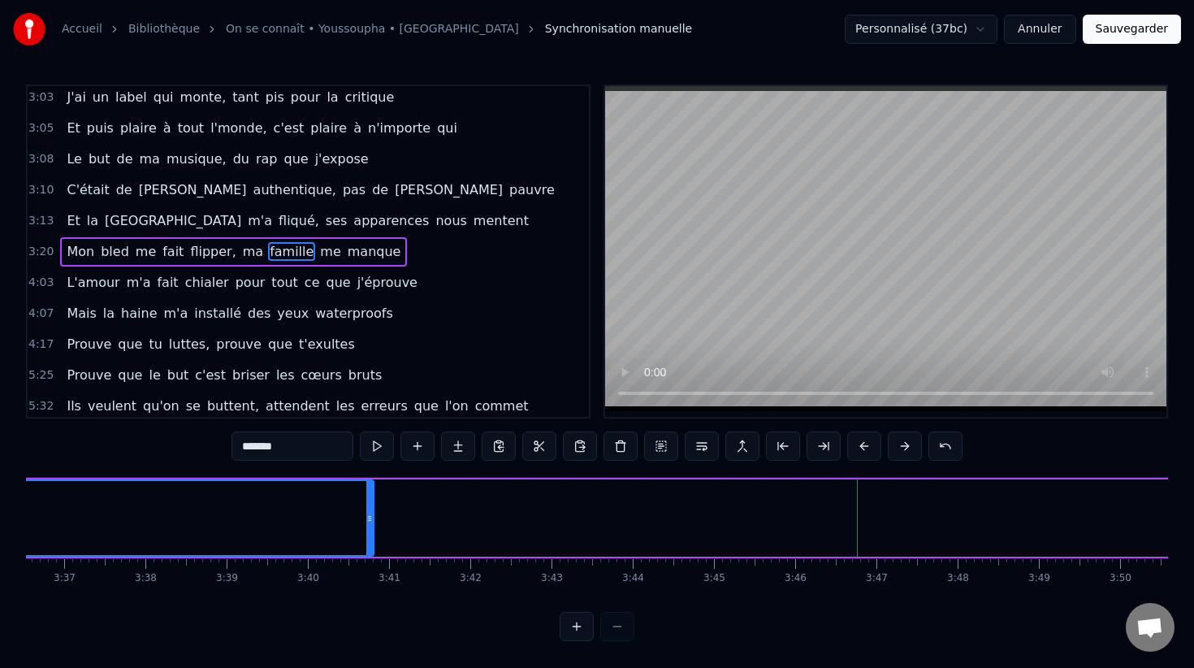
scroll to position [0, 17191]
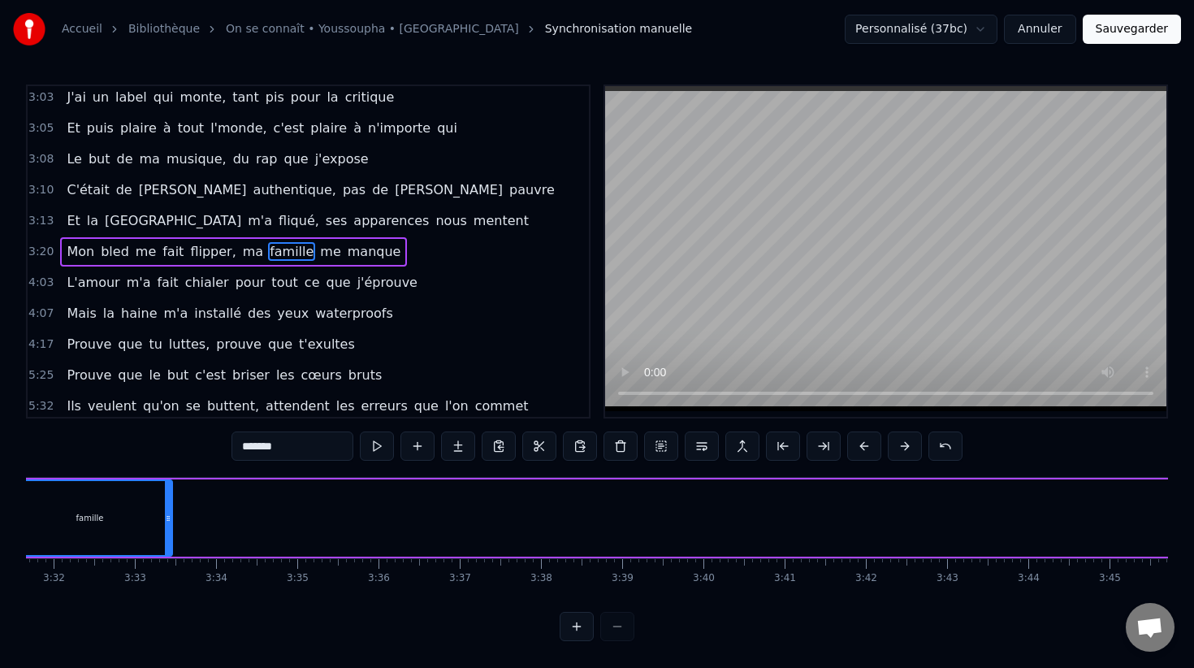
drag, startPoint x: 763, startPoint y: 519, endPoint x: 124, endPoint y: 528, distance: 638.5
click at [165, 528] on div at bounding box center [168, 518] width 6 height 74
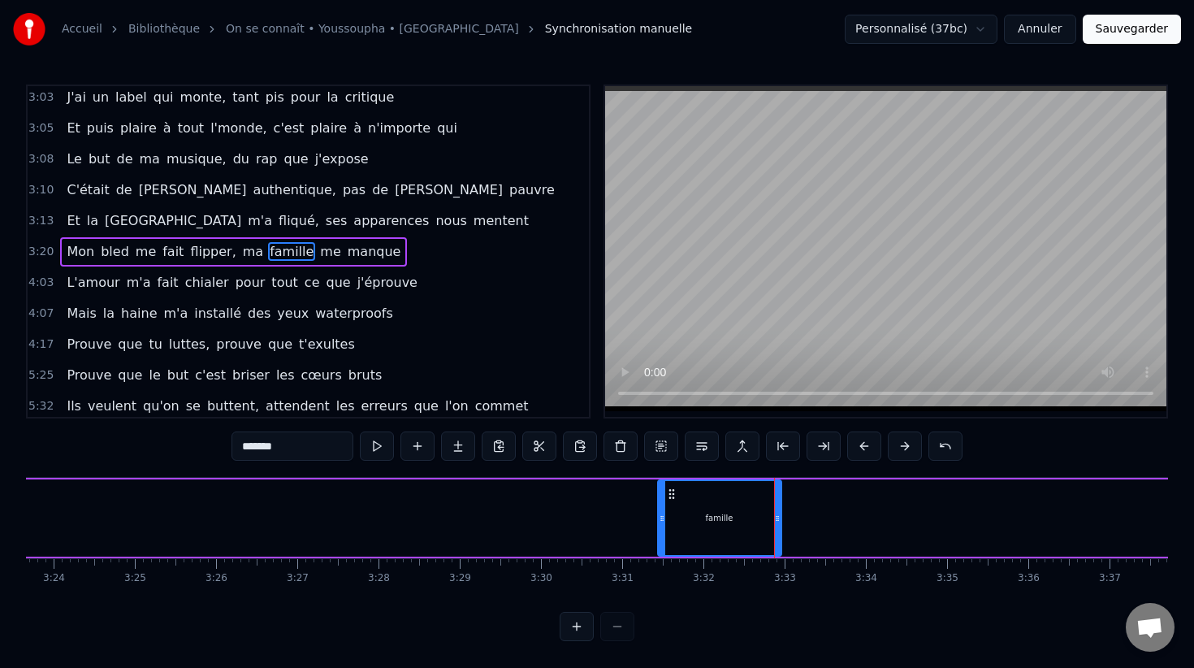
scroll to position [0, 16535]
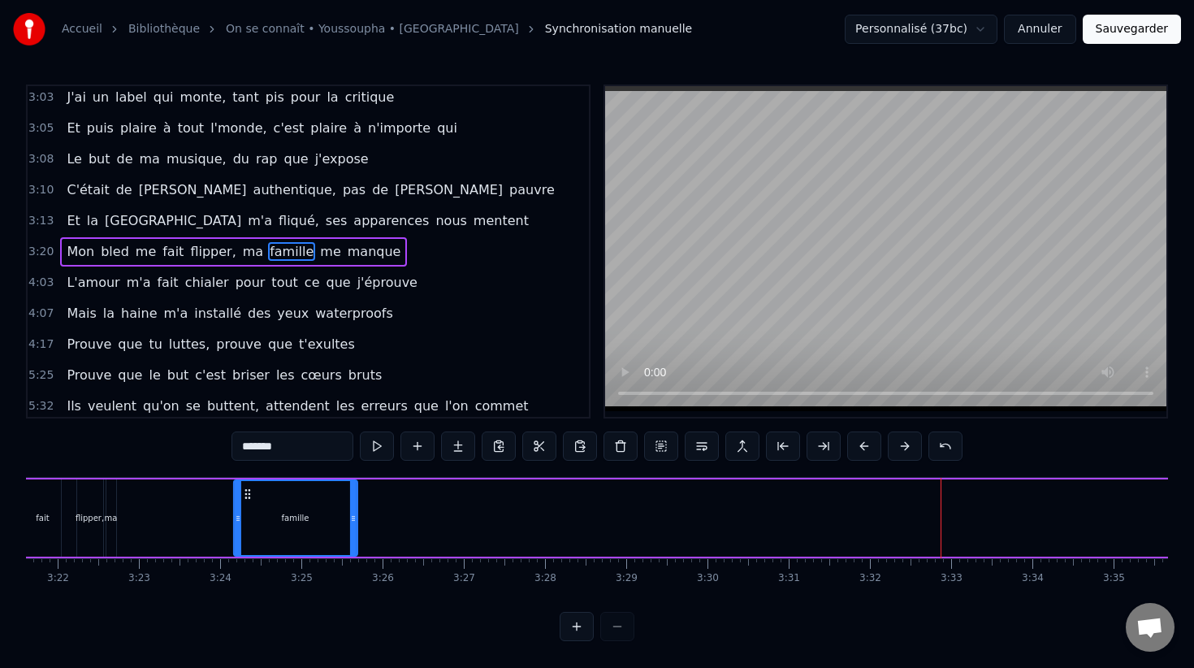
drag, startPoint x: 678, startPoint y: 495, endPoint x: 59, endPoint y: 506, distance: 619.0
click at [234, 507] on div "famille" at bounding box center [295, 518] width 122 height 74
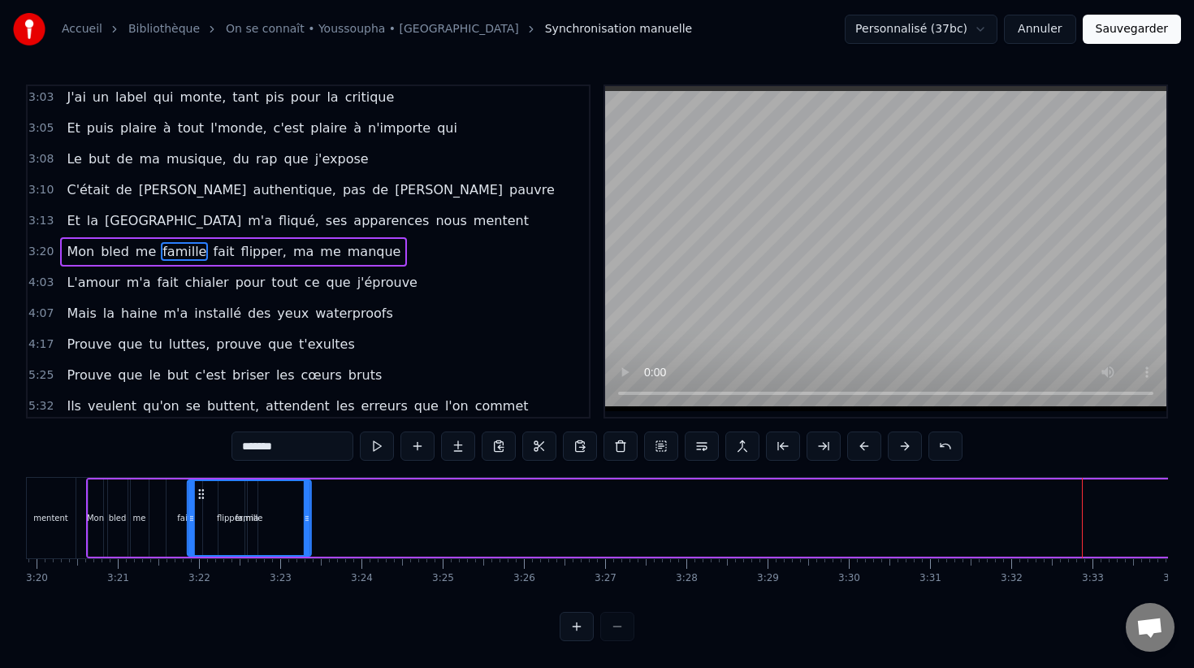
scroll to position [0, 16205]
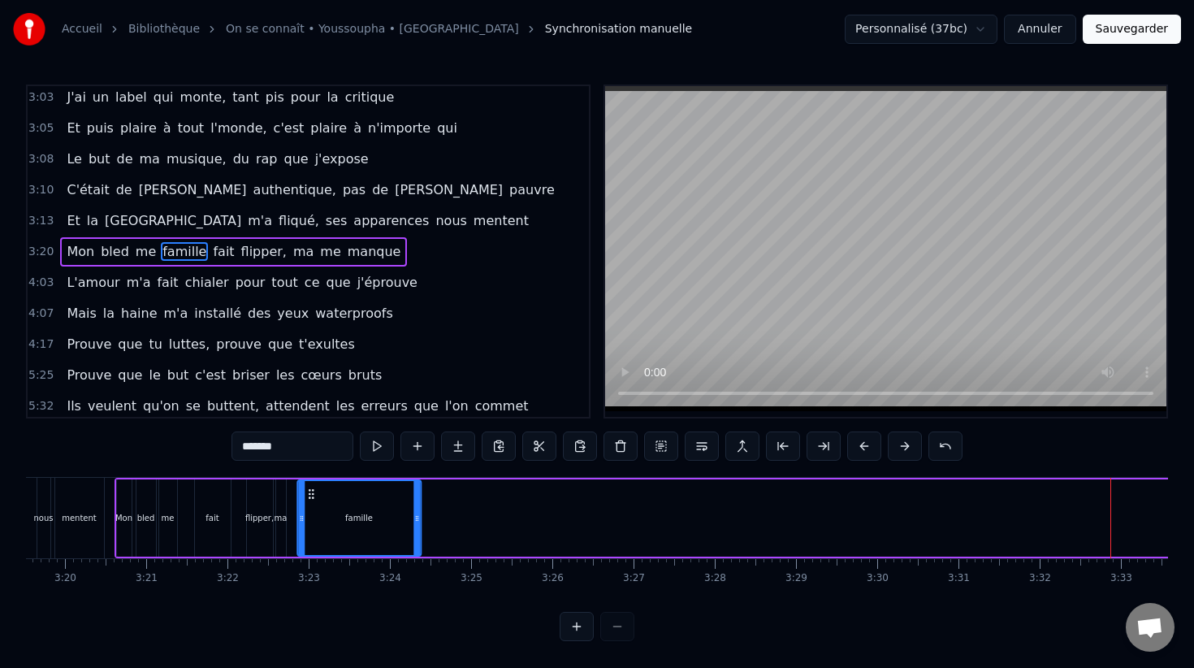
drag, startPoint x: 58, startPoint y: 495, endPoint x: 311, endPoint y: 523, distance: 254.2
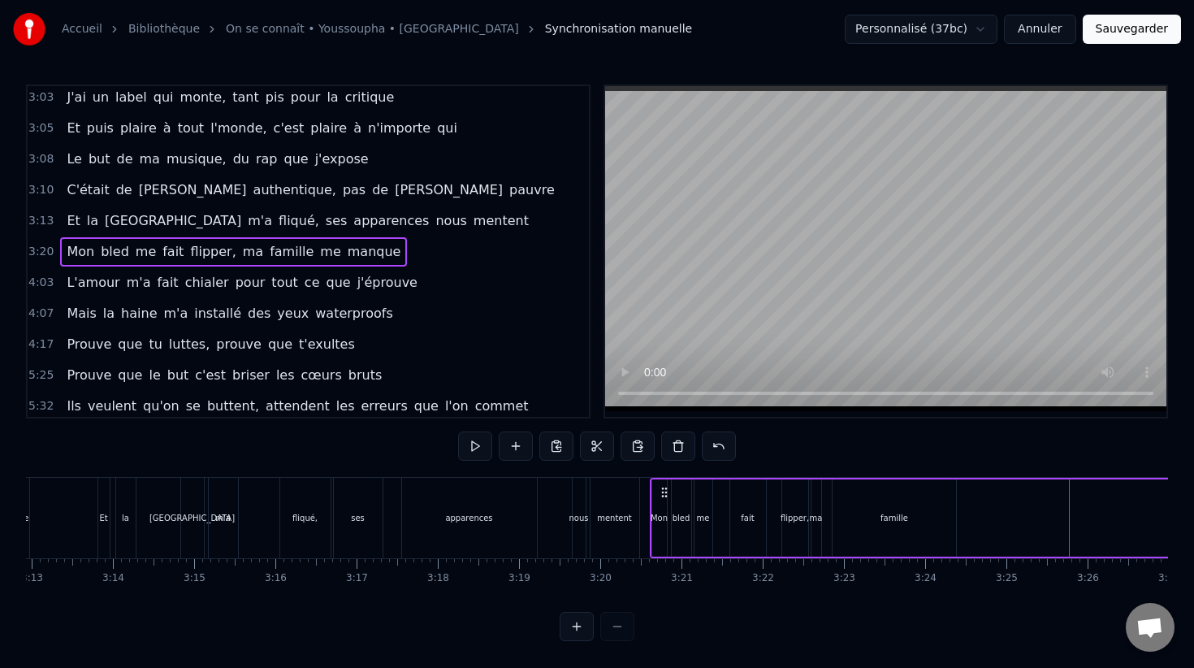
scroll to position [0, 15668]
click at [124, 517] on div "la" at bounding box center [127, 518] width 7 height 12
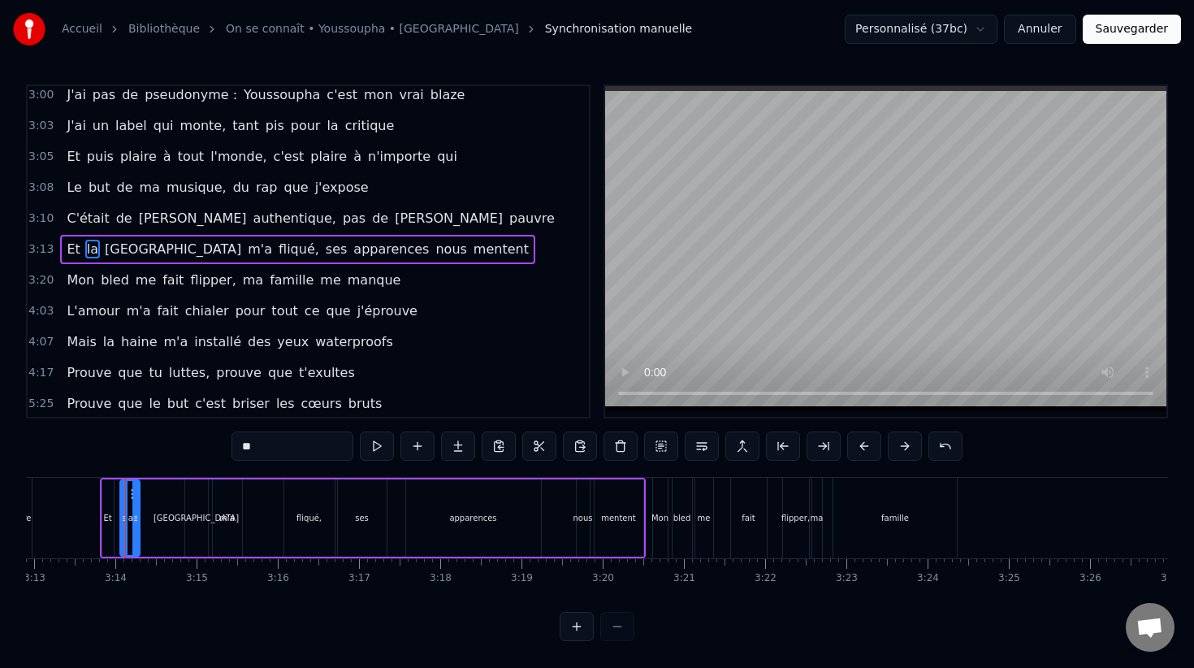
scroll to position [2072, 0]
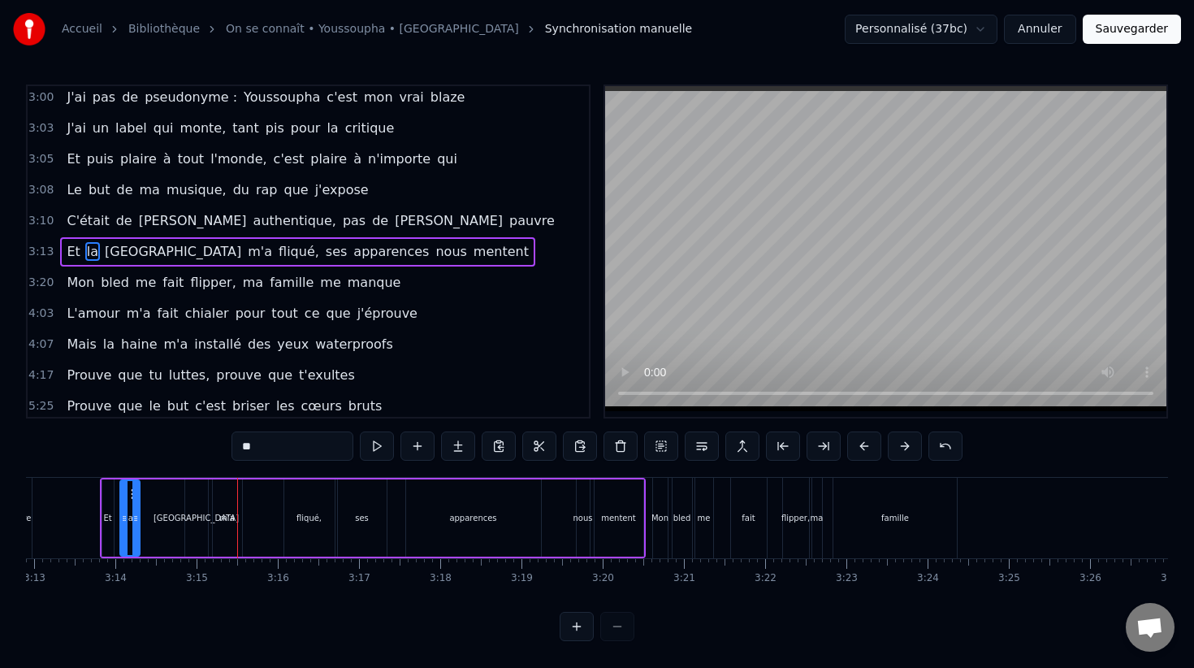
click at [106, 521] on div "Et" at bounding box center [107, 518] width 8 height 12
type input "**"
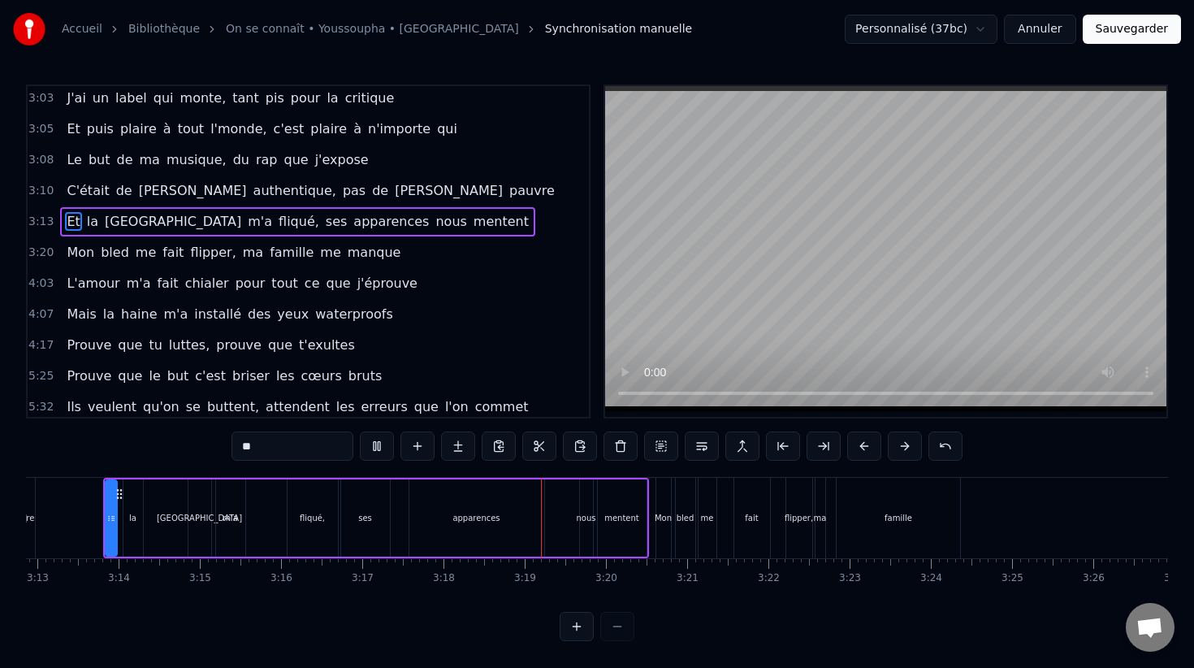
scroll to position [2139, 0]
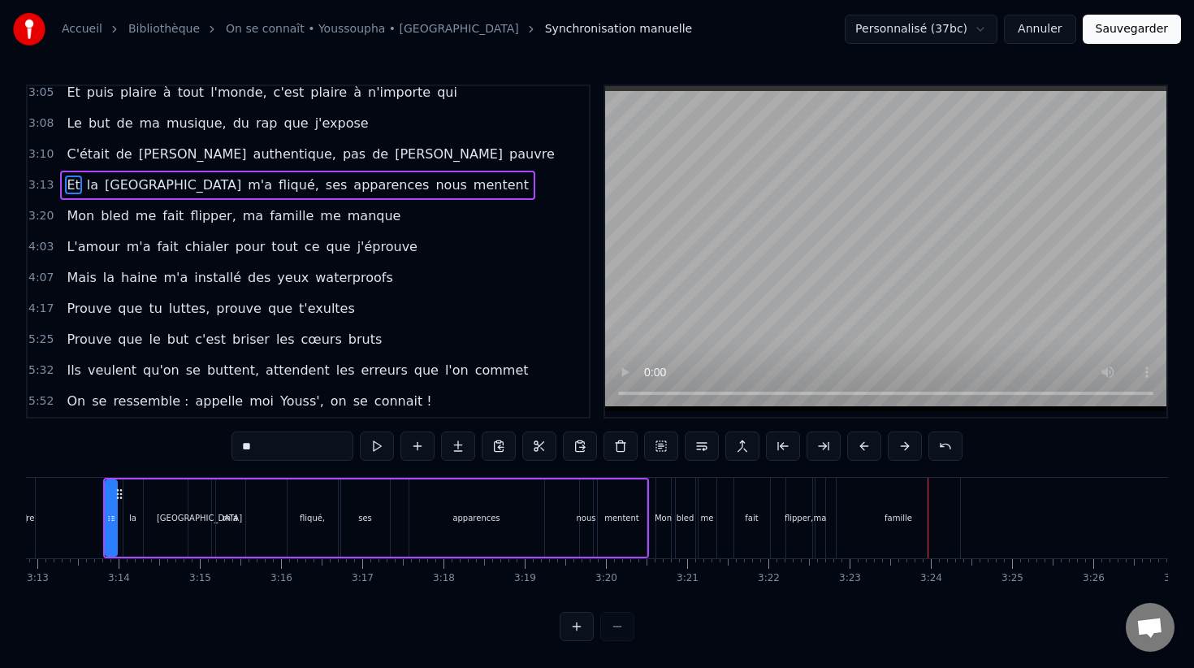
click at [118, 494] on circle at bounding box center [117, 493] width 1 height 1
click at [668, 449] on button at bounding box center [661, 445] width 34 height 29
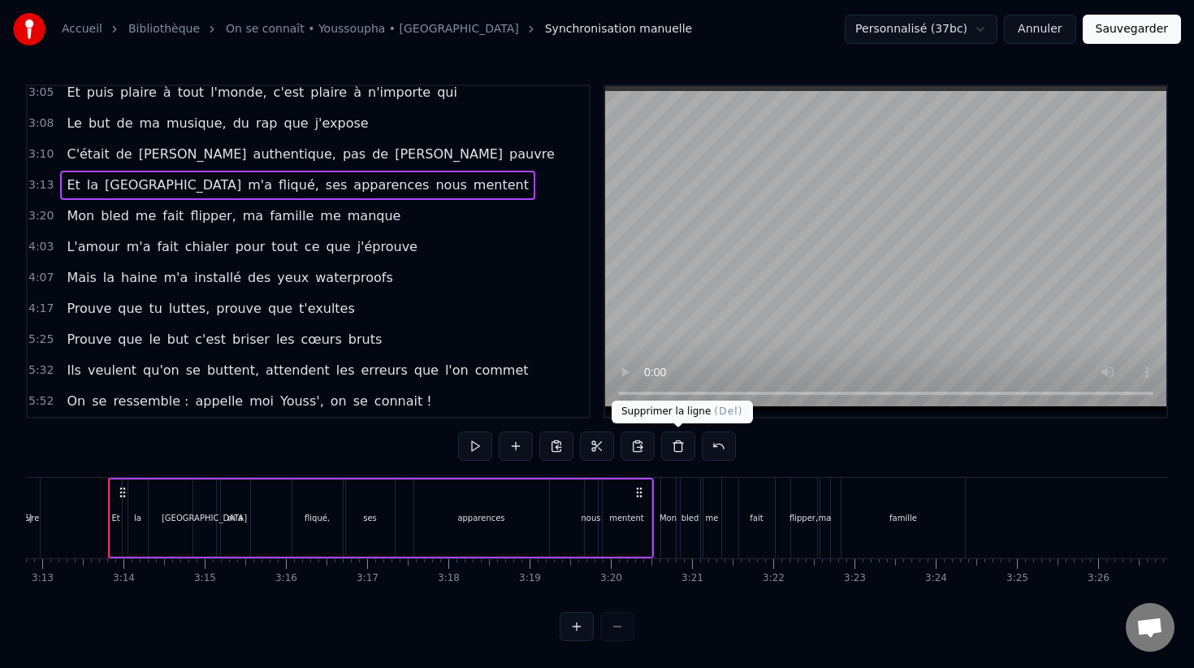
click at [681, 446] on button at bounding box center [678, 445] width 34 height 29
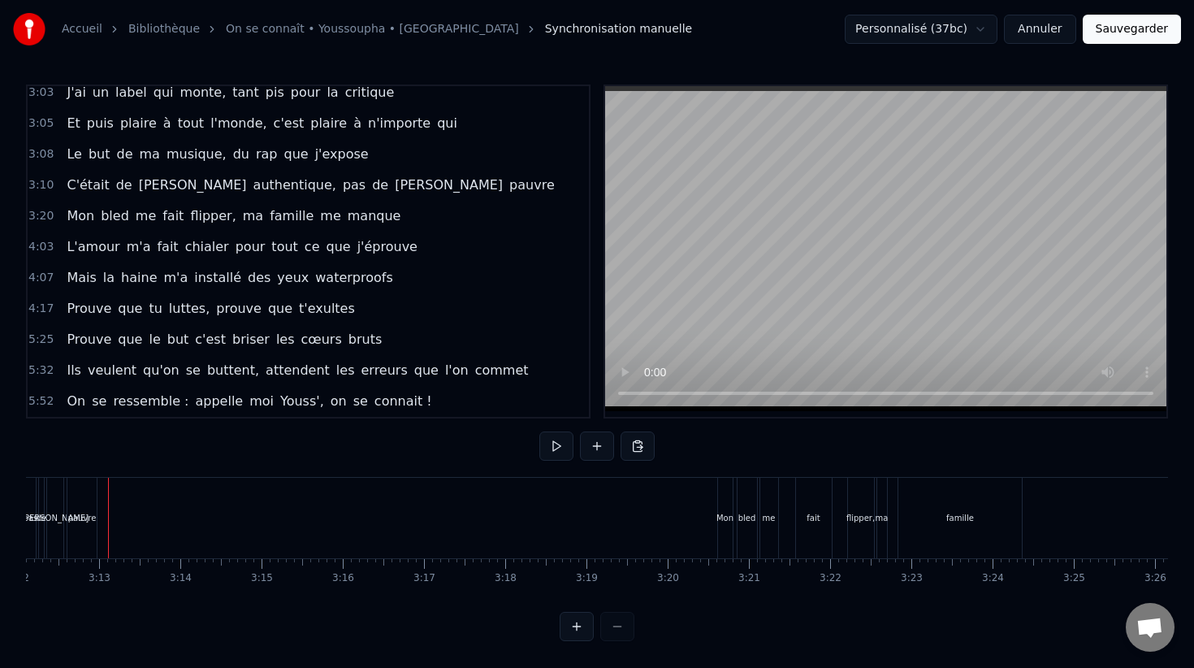
click at [39, 504] on div "de" at bounding box center [41, 518] width 5 height 80
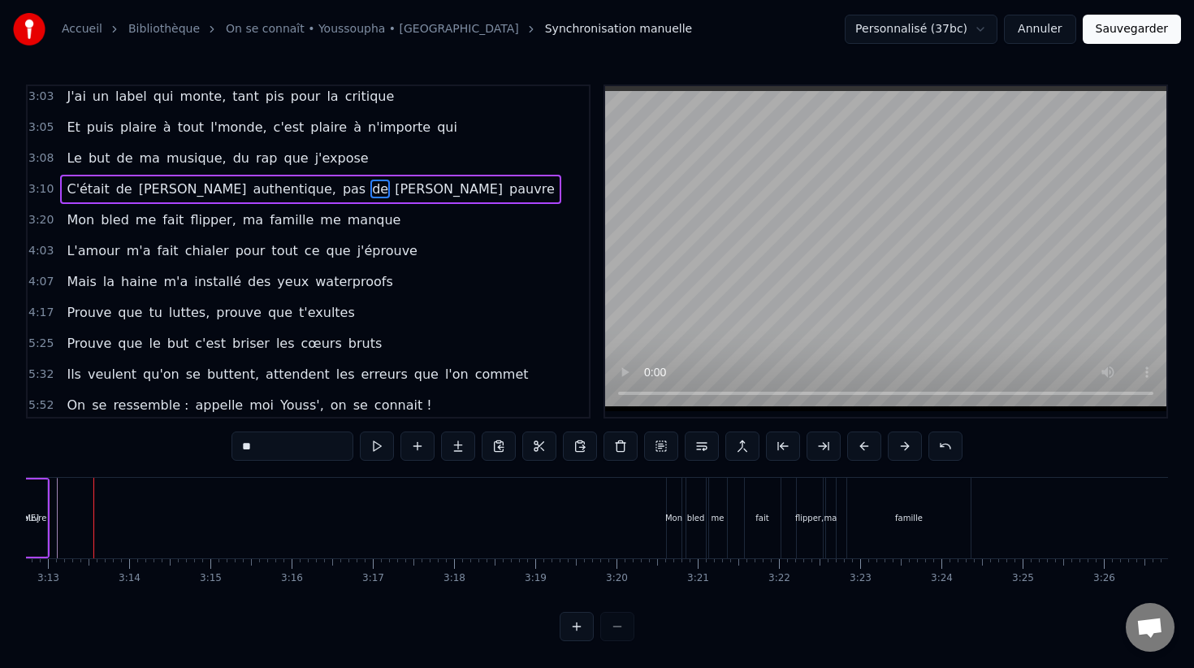
scroll to position [0, 15717]
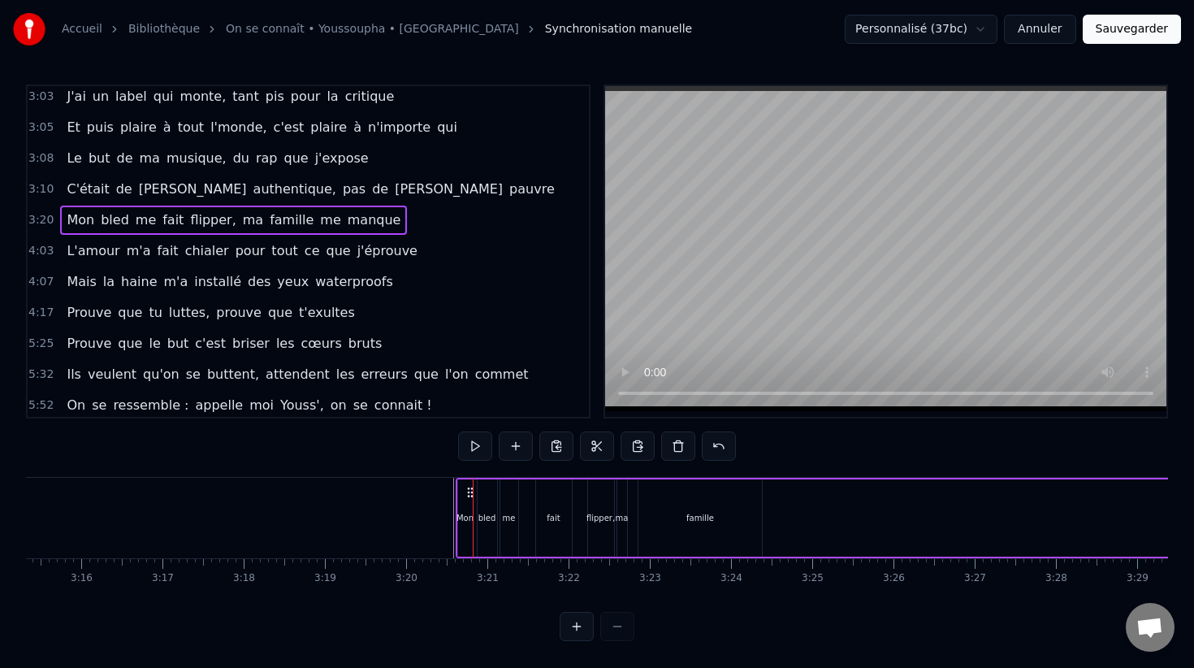
scroll to position [0, 15894]
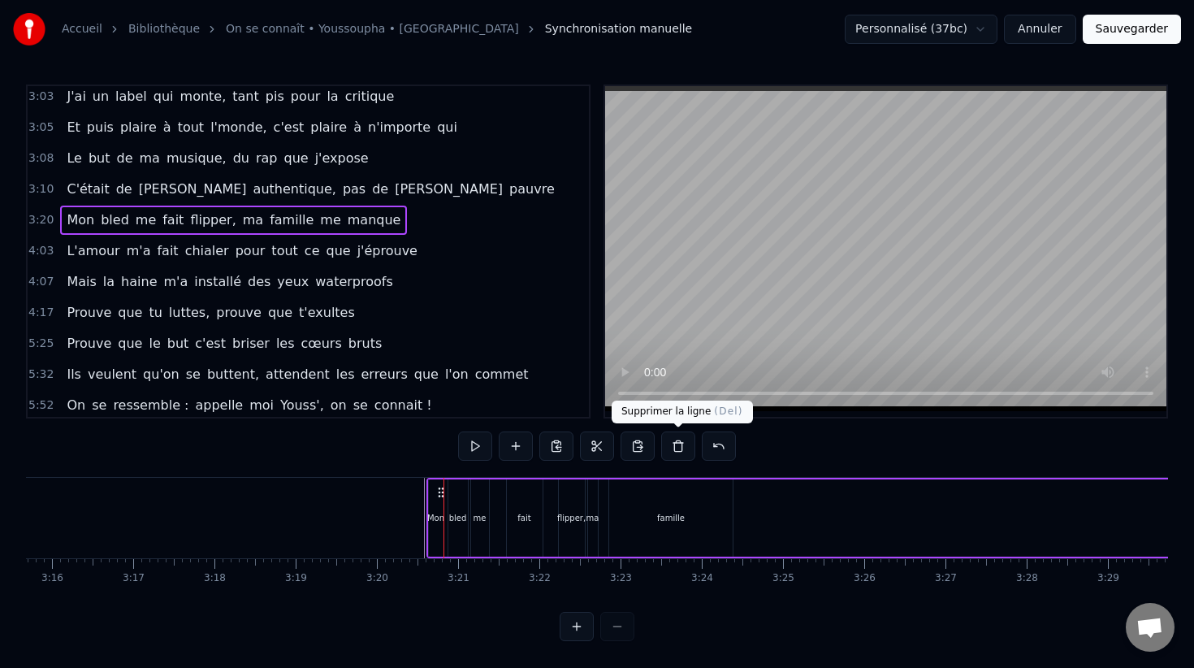
click at [669, 450] on button at bounding box center [678, 445] width 34 height 29
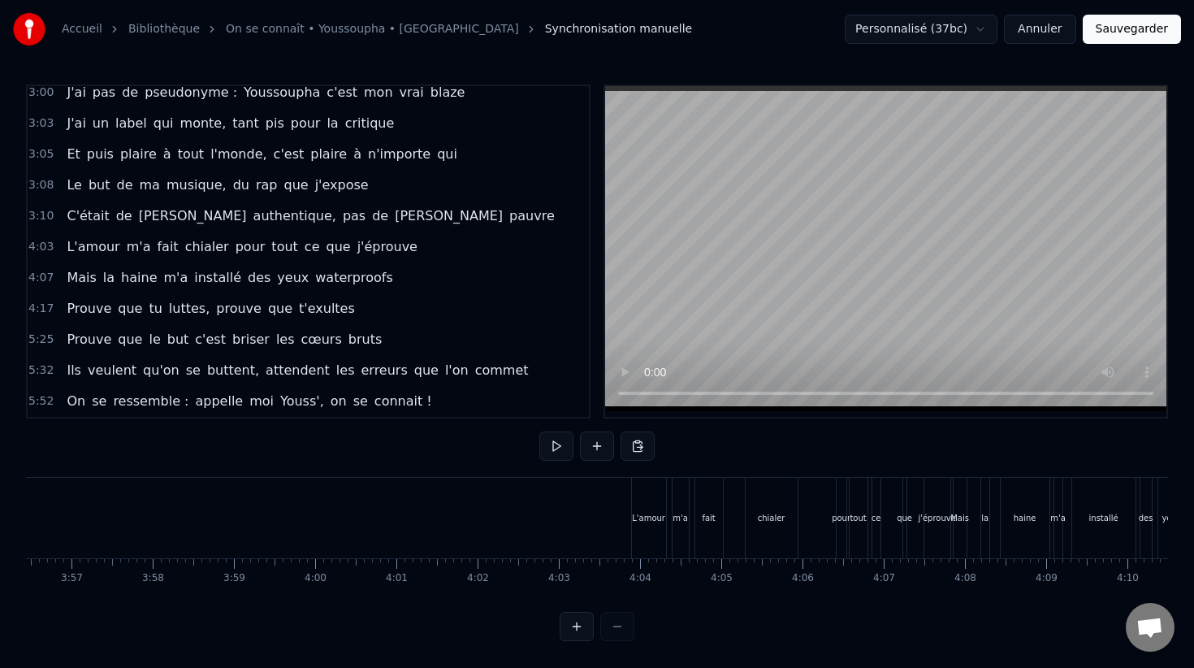
scroll to position [0, 19238]
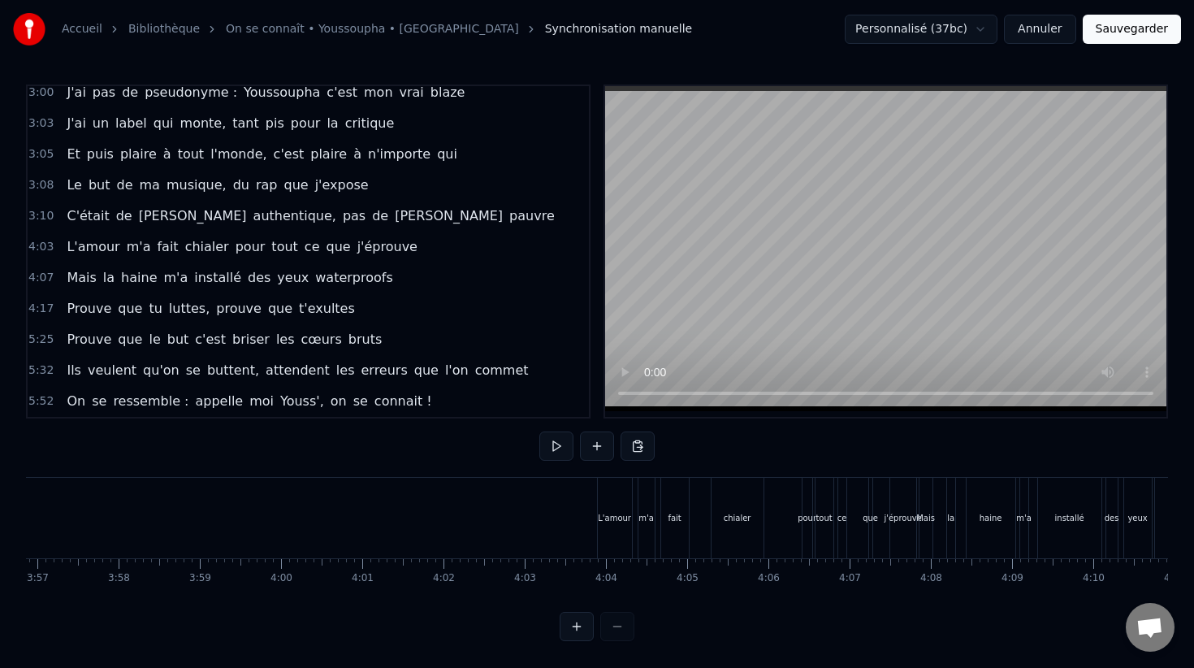
click at [613, 505] on div "L'amour" at bounding box center [615, 518] width 34 height 80
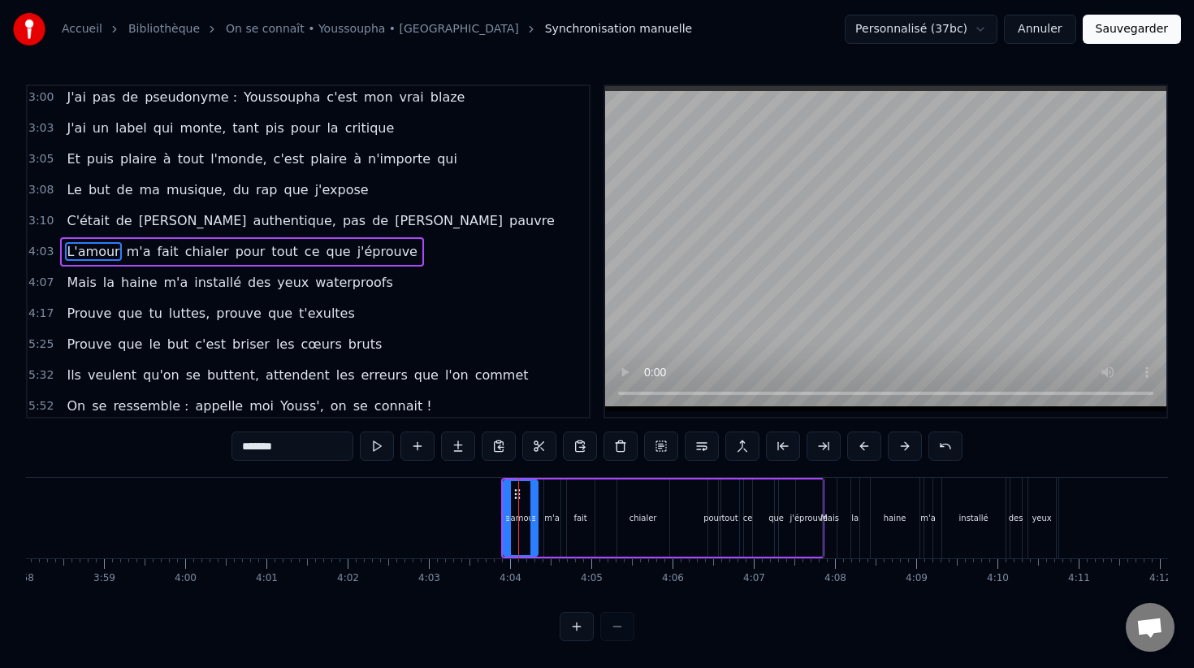
scroll to position [0, 19345]
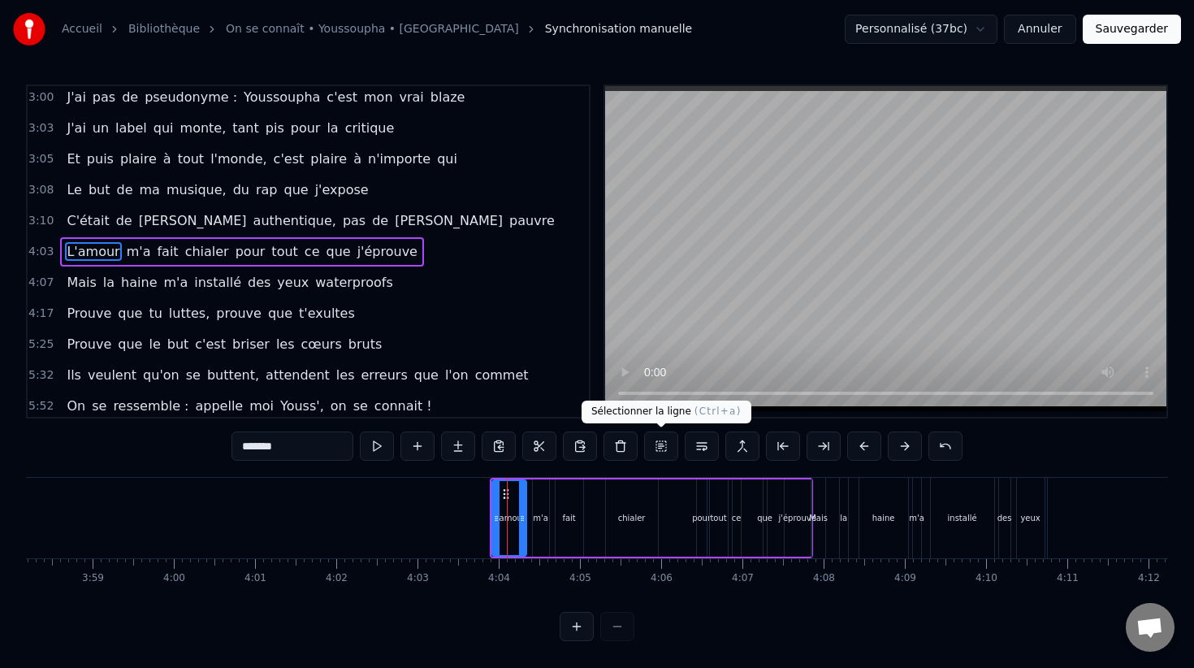
click at [655, 448] on button at bounding box center [661, 445] width 34 height 29
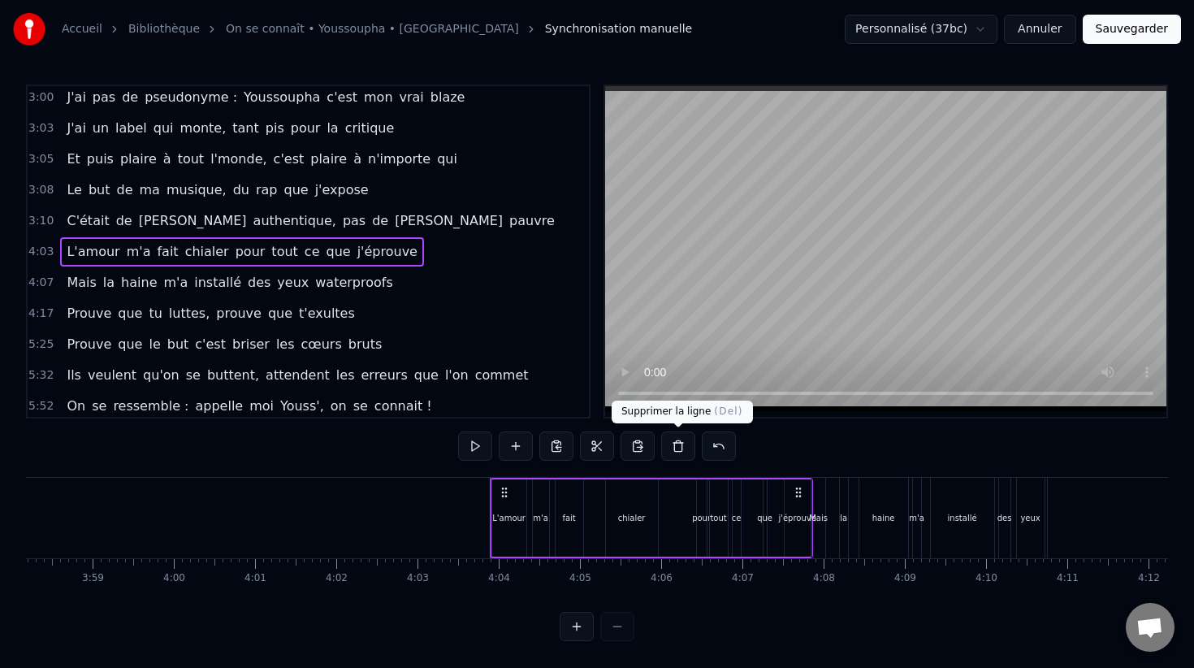
click at [684, 445] on button at bounding box center [678, 445] width 34 height 29
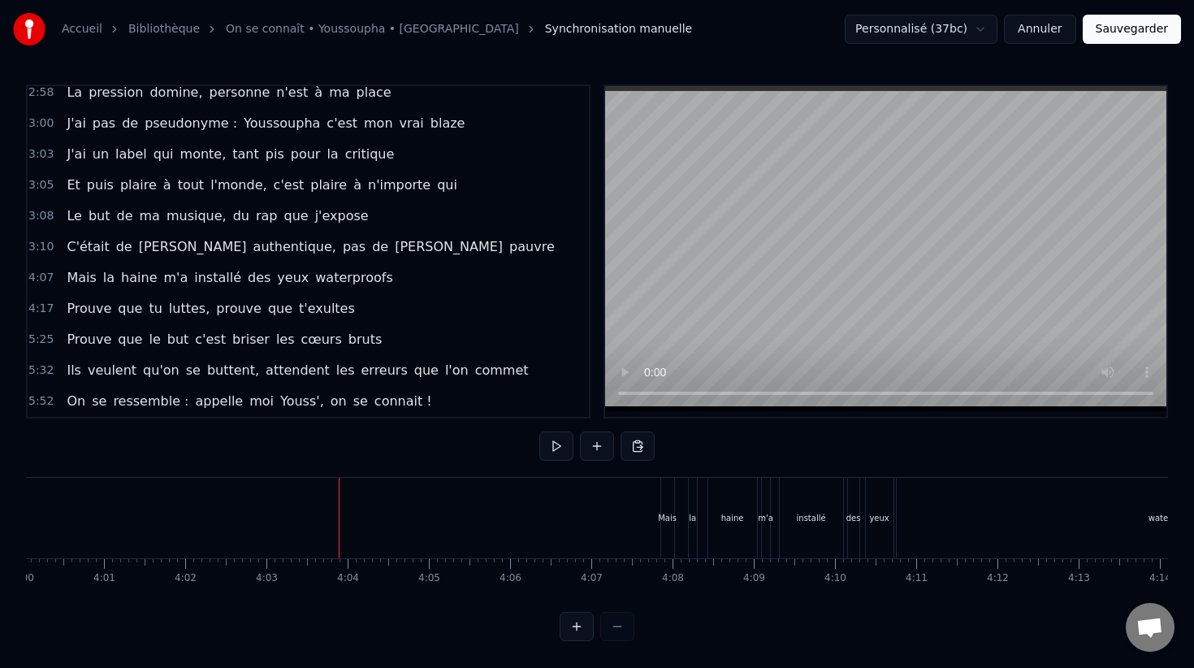
scroll to position [0, 19560]
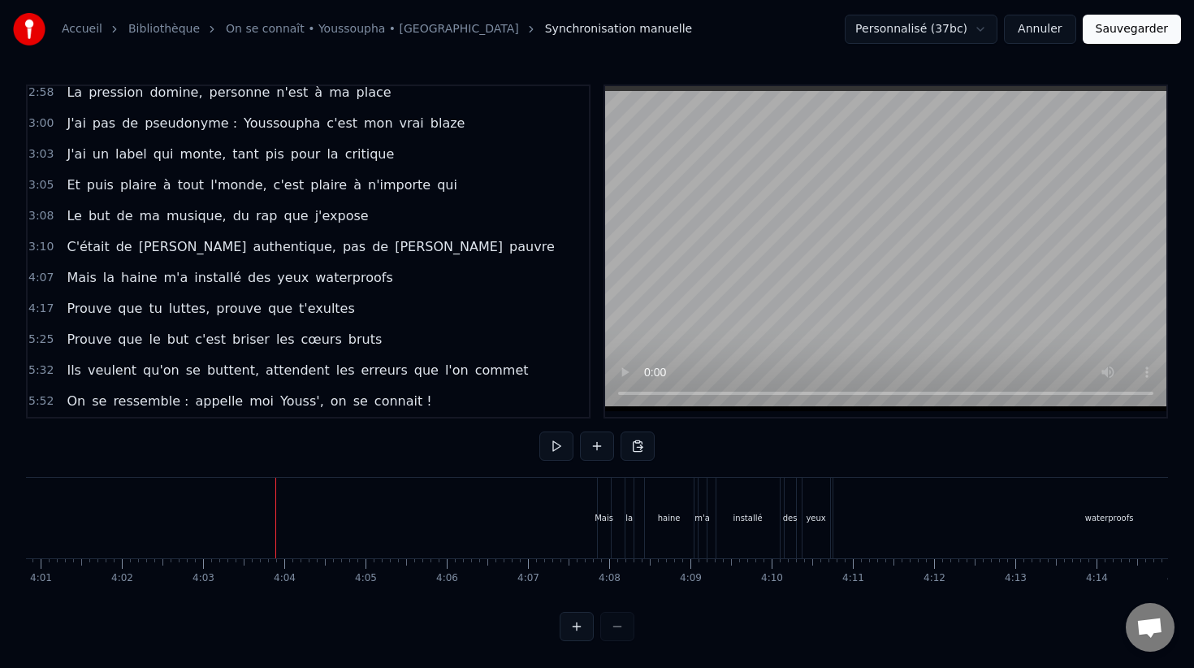
click at [653, 513] on div "haine" at bounding box center [669, 518] width 49 height 80
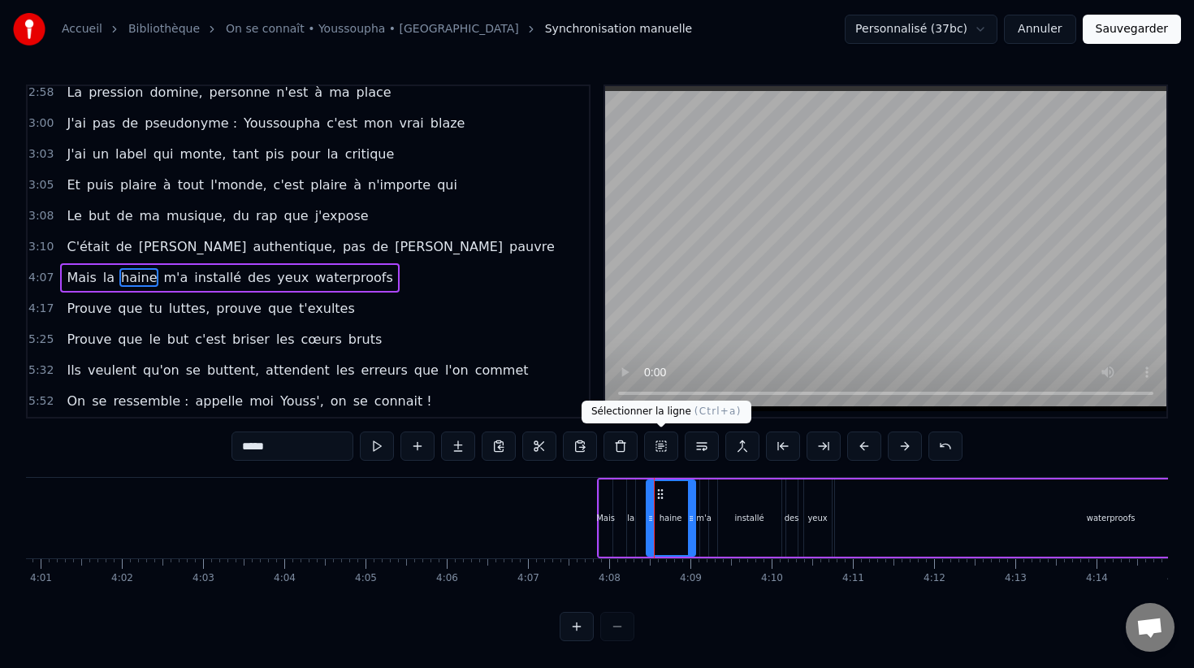
click at [670, 448] on button at bounding box center [661, 445] width 34 height 29
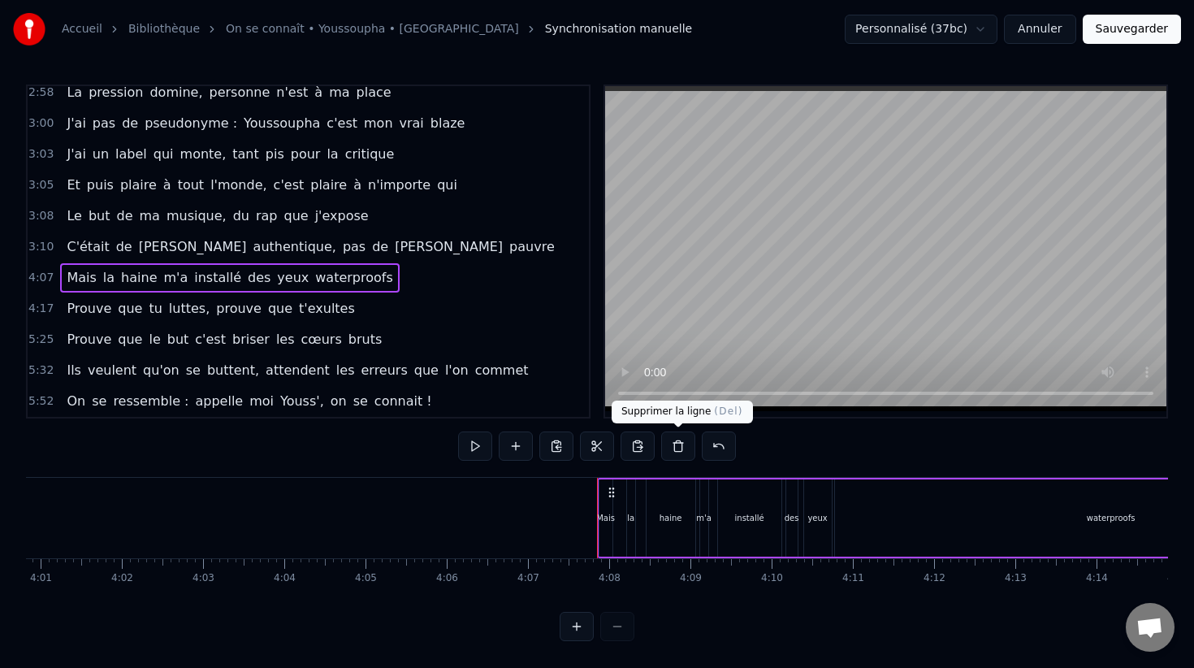
click at [675, 451] on button at bounding box center [678, 445] width 34 height 29
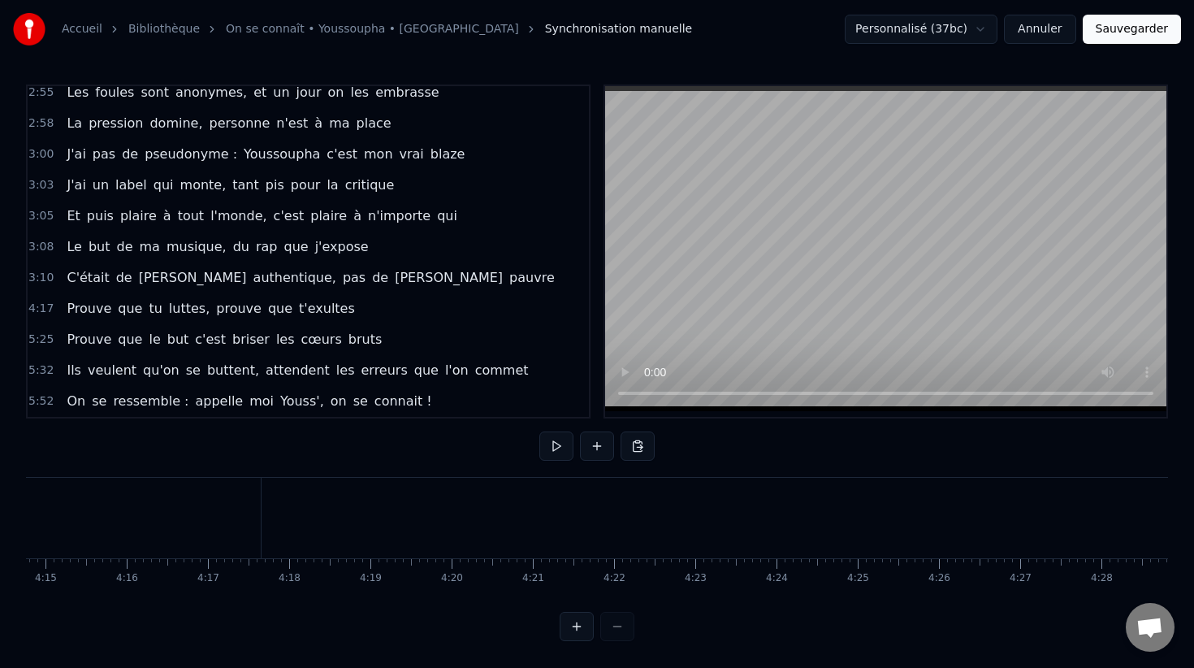
scroll to position [0, 20678]
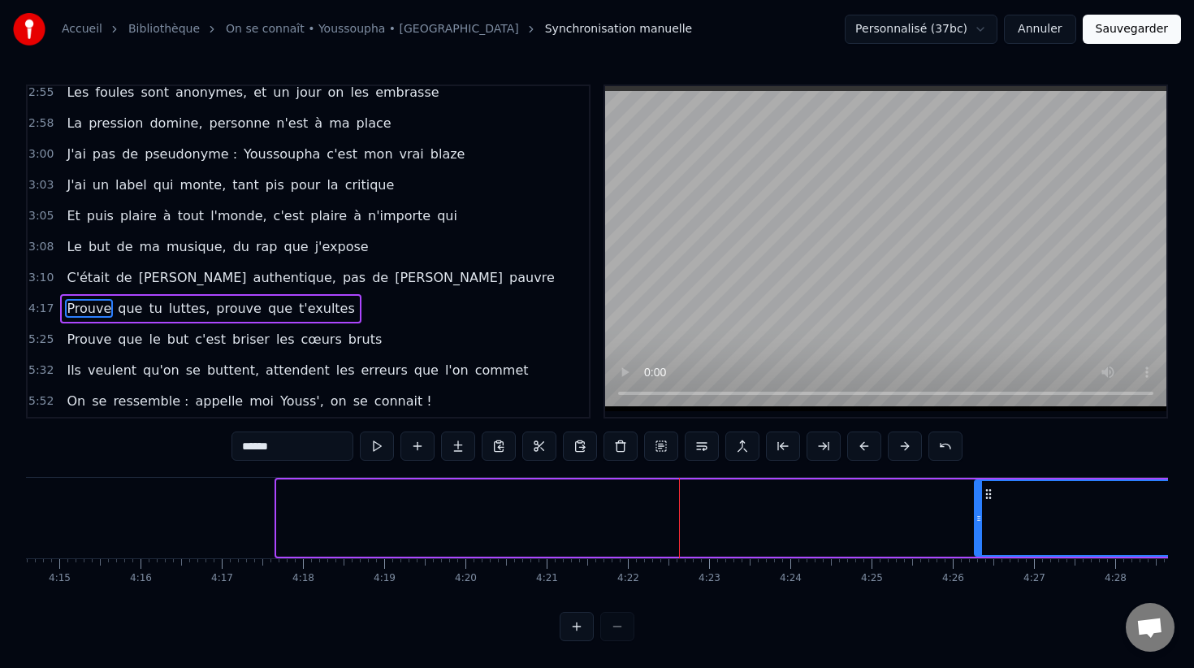
drag, startPoint x: 280, startPoint y: 509, endPoint x: 1032, endPoint y: 504, distance: 751.3
click at [982, 504] on div at bounding box center [978, 518] width 6 height 74
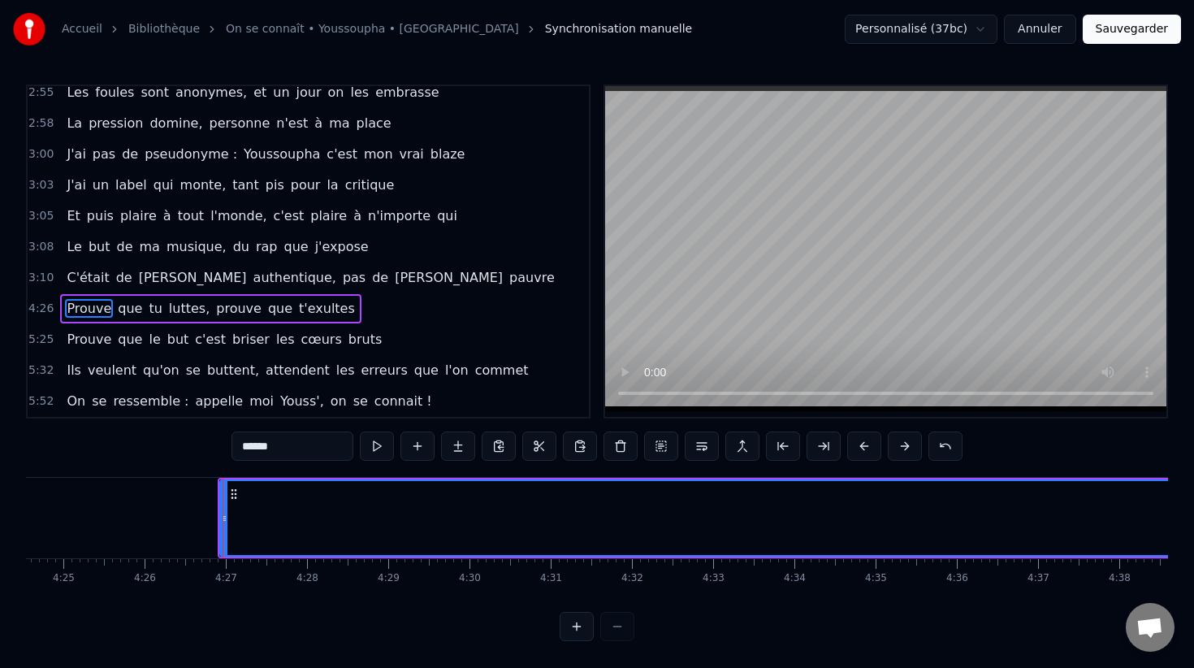
scroll to position [0, 21518]
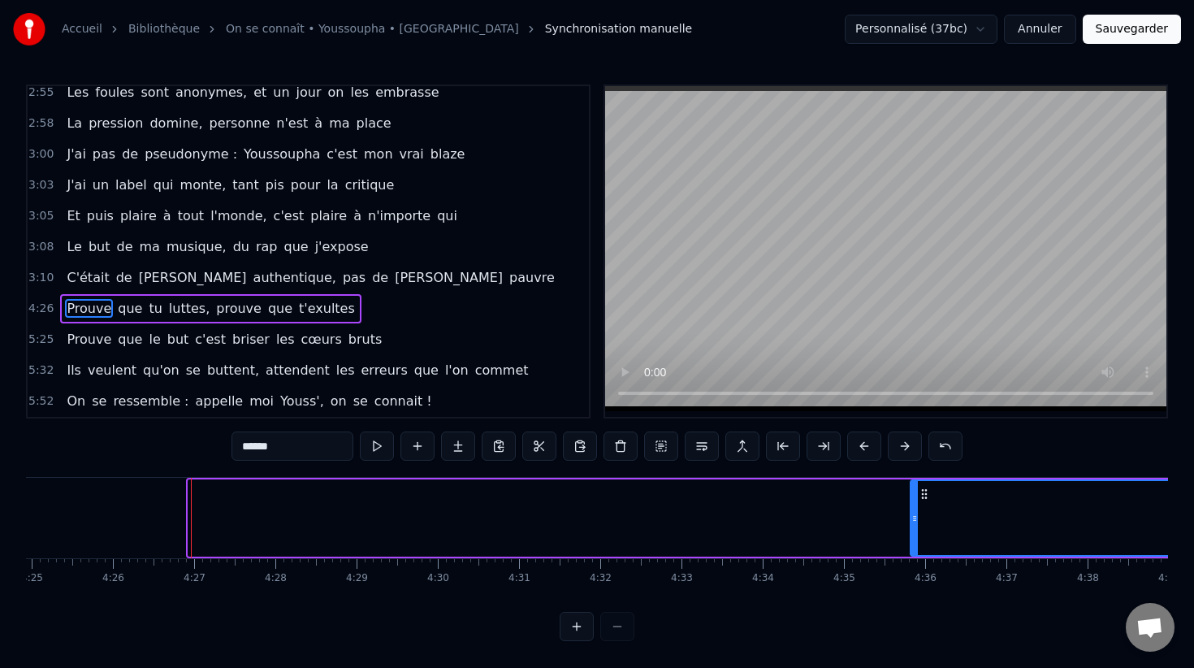
drag, startPoint x: 192, startPoint y: 510, endPoint x: 915, endPoint y: 467, distance: 723.3
click at [915, 467] on div "0:13 L'amour ça repart, parfois ça nous quitte 0:15 J'assume tous mes pas, car …" at bounding box center [597, 362] width 1142 height 556
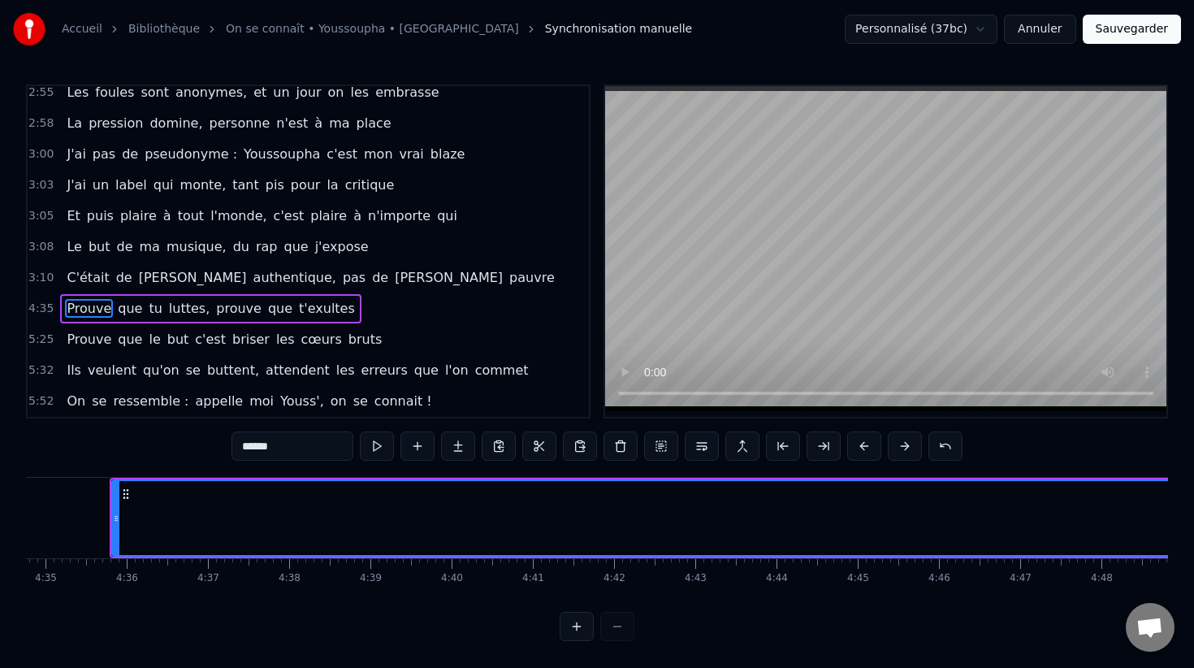
scroll to position [0, 22337]
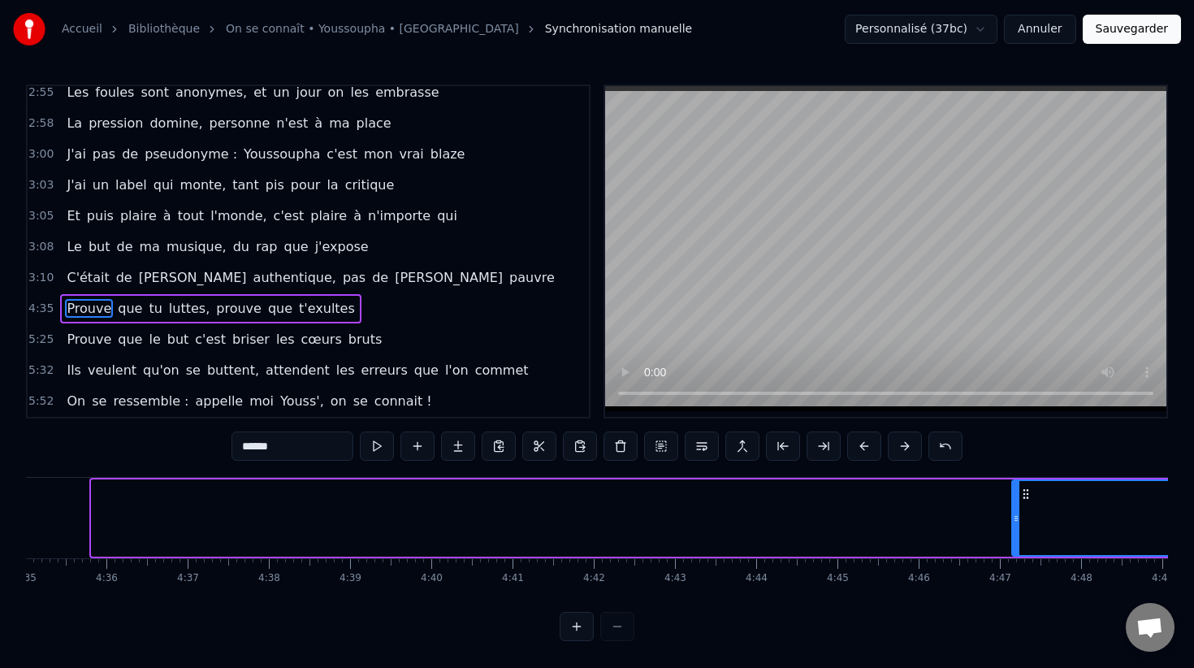
drag, startPoint x: 93, startPoint y: 519, endPoint x: 1018, endPoint y: 474, distance: 926.2
click at [1018, 474] on div "0:13 L'amour ça repart, parfois ça nous quitte 0:15 J'assume tous mes pas, car …" at bounding box center [597, 362] width 1142 height 556
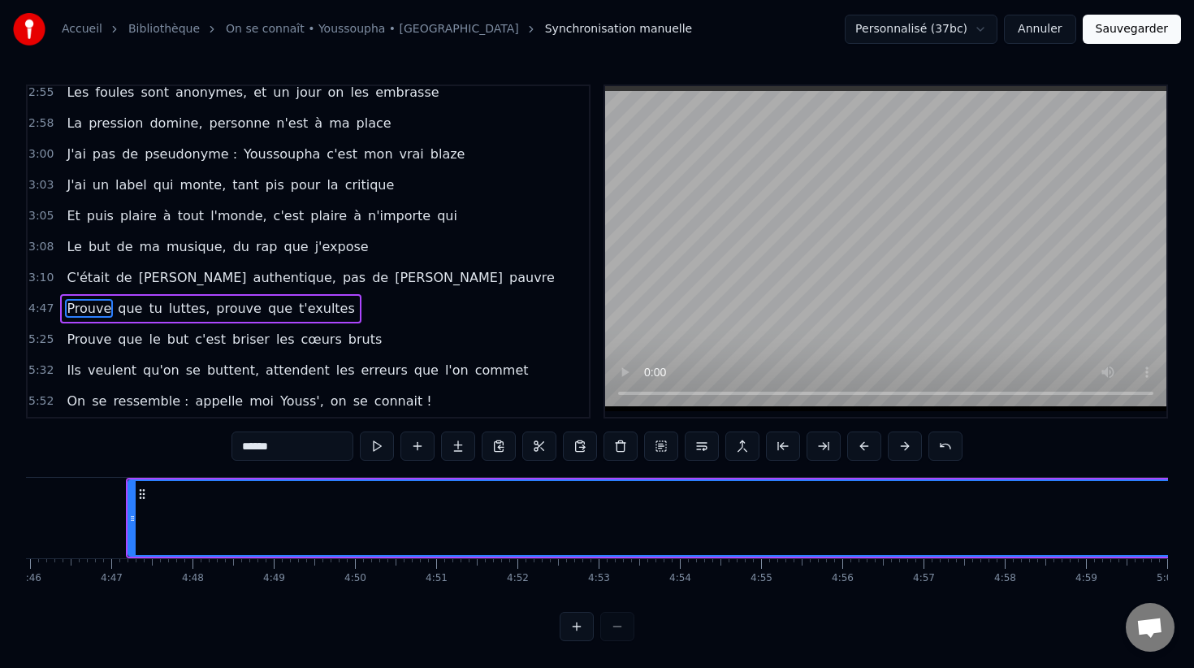
scroll to position [0, 23245]
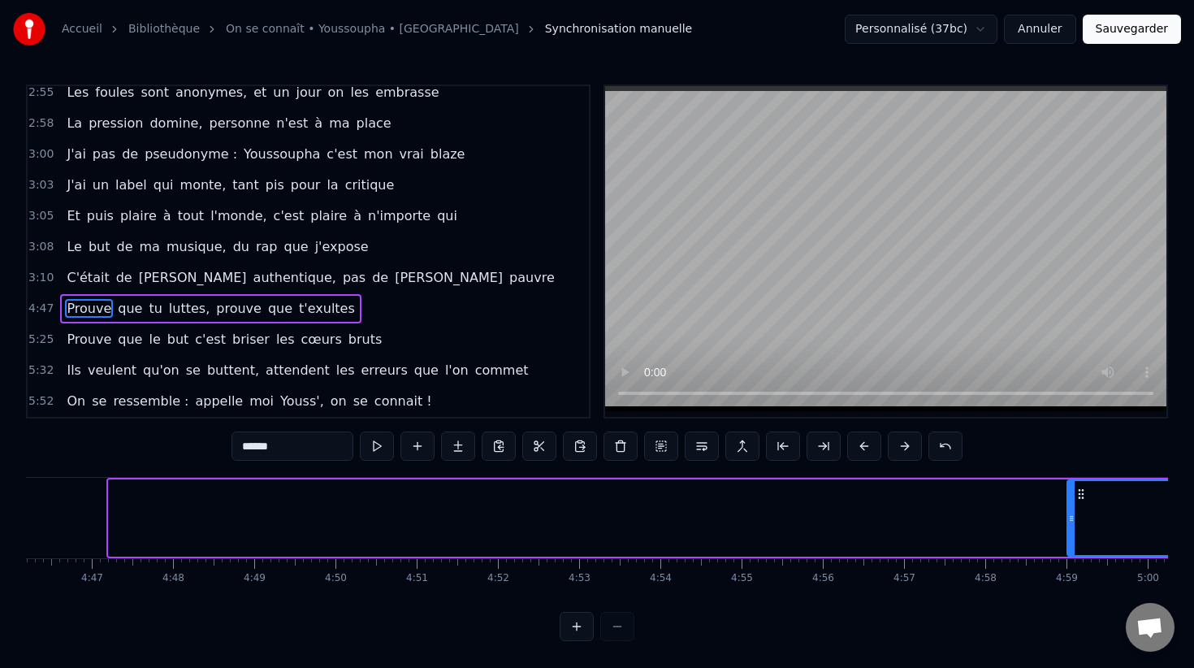
drag, startPoint x: 110, startPoint y: 509, endPoint x: 1076, endPoint y: 476, distance: 967.1
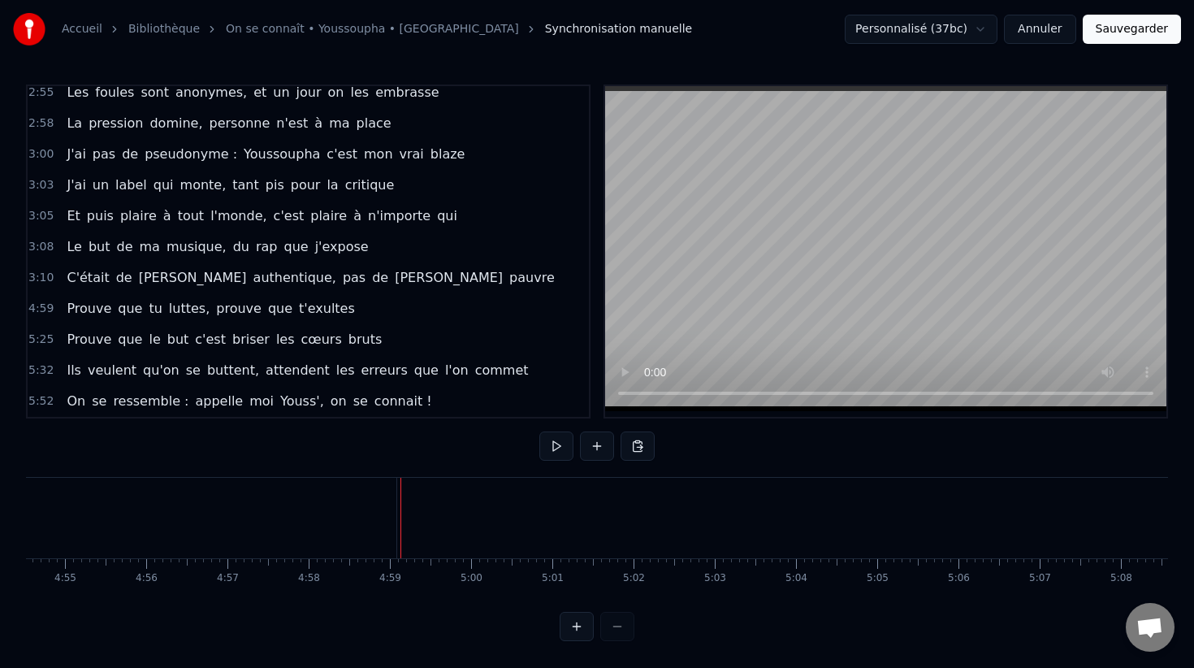
scroll to position [0, 23925]
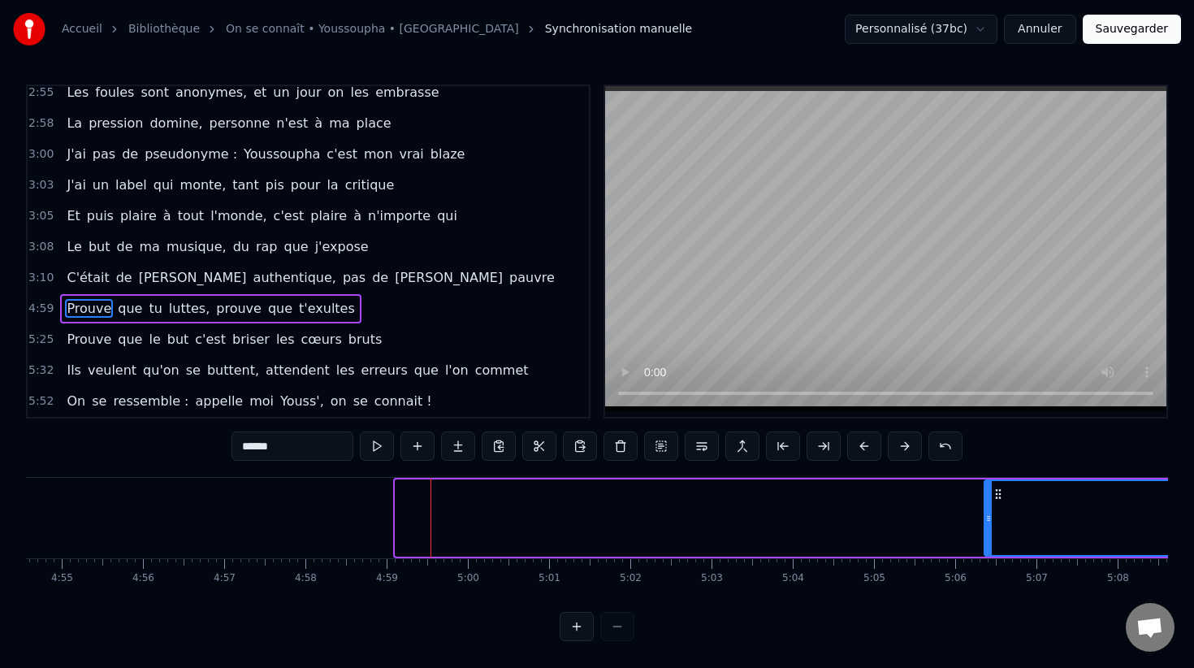
drag, startPoint x: 397, startPoint y: 508, endPoint x: 1015, endPoint y: 487, distance: 618.4
click at [992, 487] on div at bounding box center [988, 518] width 6 height 74
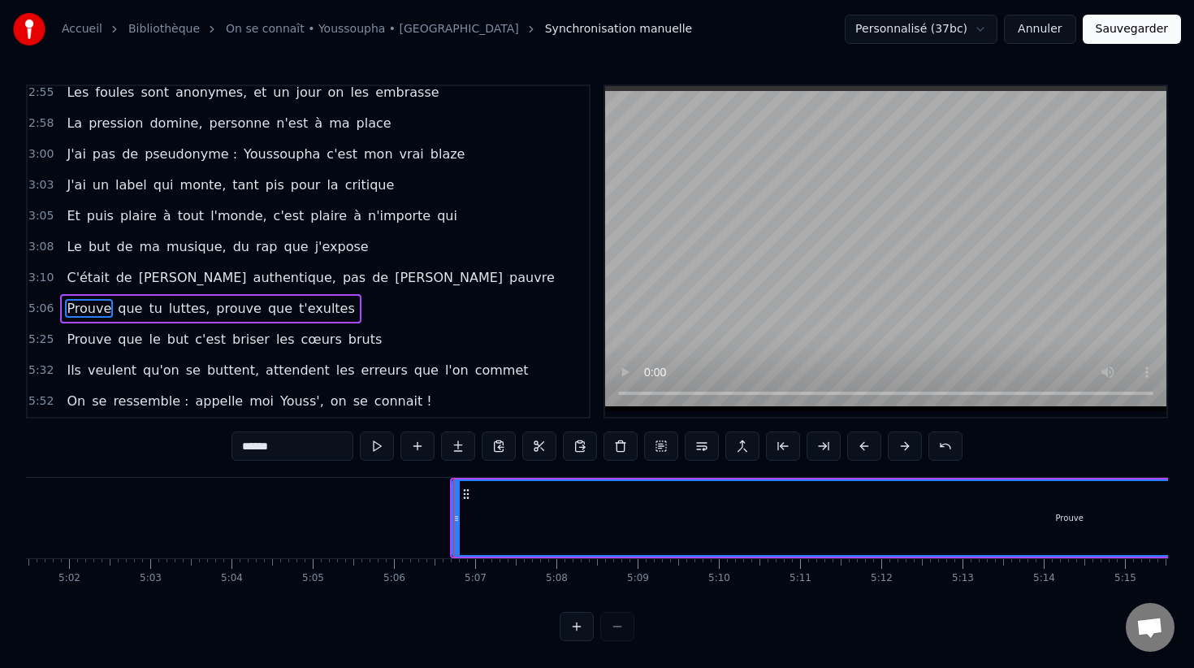
scroll to position [0, 24501]
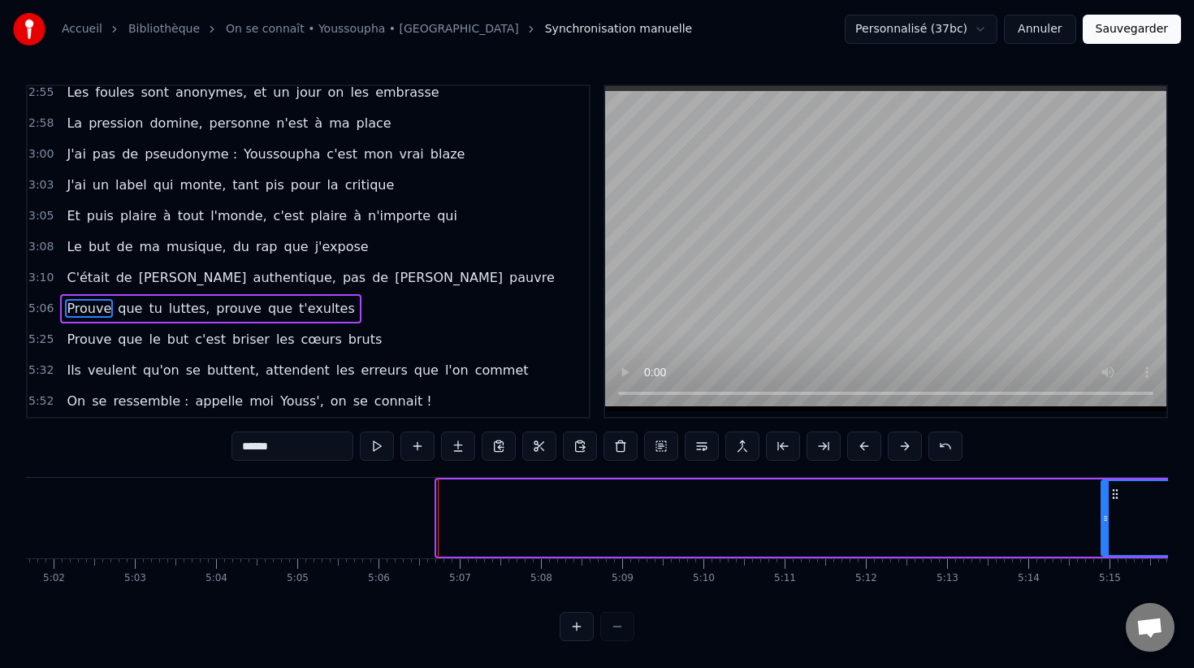
drag, startPoint x: 439, startPoint y: 495, endPoint x: 1101, endPoint y: 489, distance: 662.0
click at [1102, 489] on div at bounding box center [1105, 518] width 6 height 74
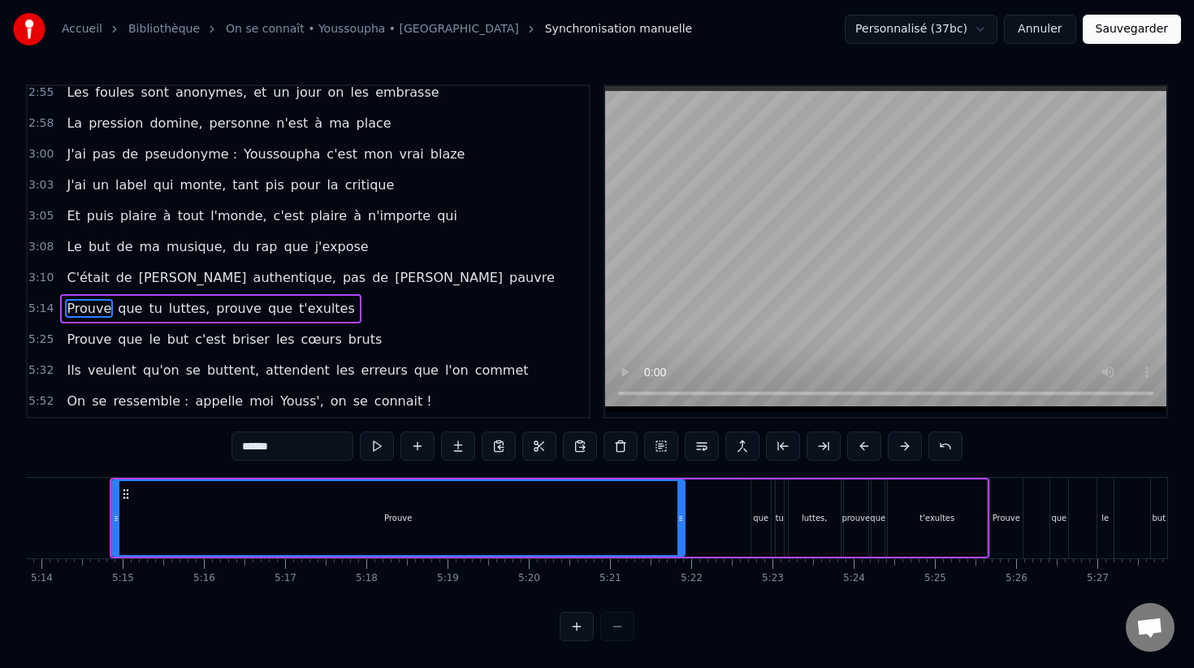
scroll to position [0, 25486]
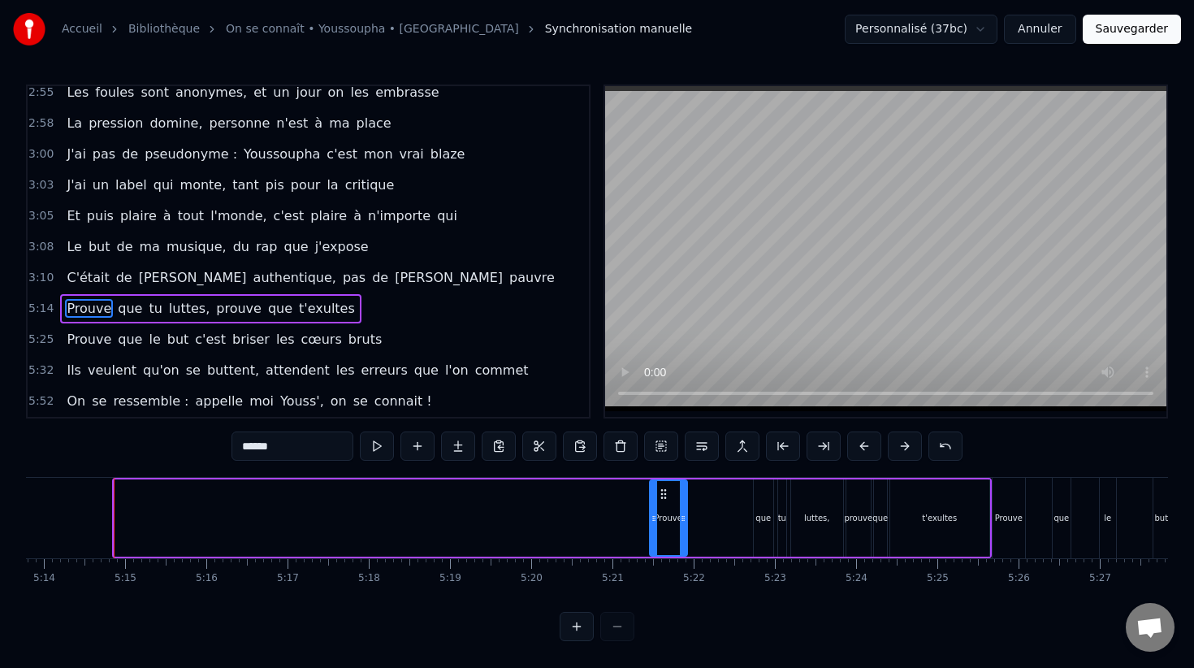
drag, startPoint x: 118, startPoint y: 515, endPoint x: 652, endPoint y: 517, distance: 534.4
click at [652, 518] on icon at bounding box center [654, 518] width 6 height 13
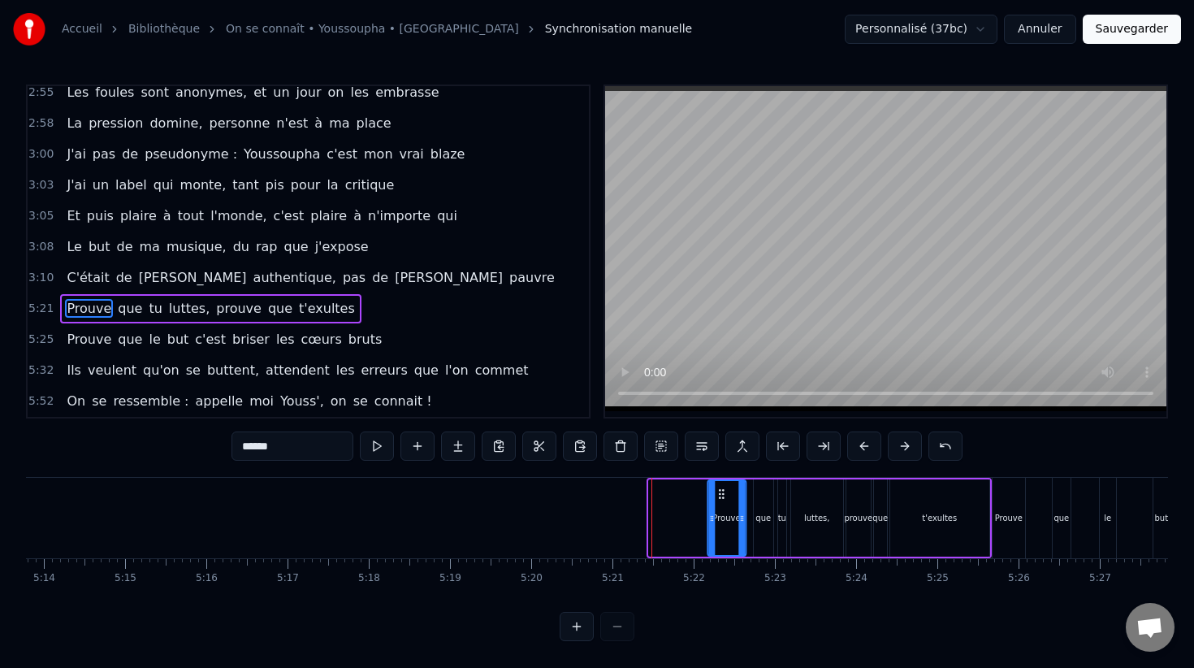
drag, startPoint x: 660, startPoint y: 494, endPoint x: 717, endPoint y: 491, distance: 56.9
click at [718, 491] on icon at bounding box center [721, 493] width 13 height 13
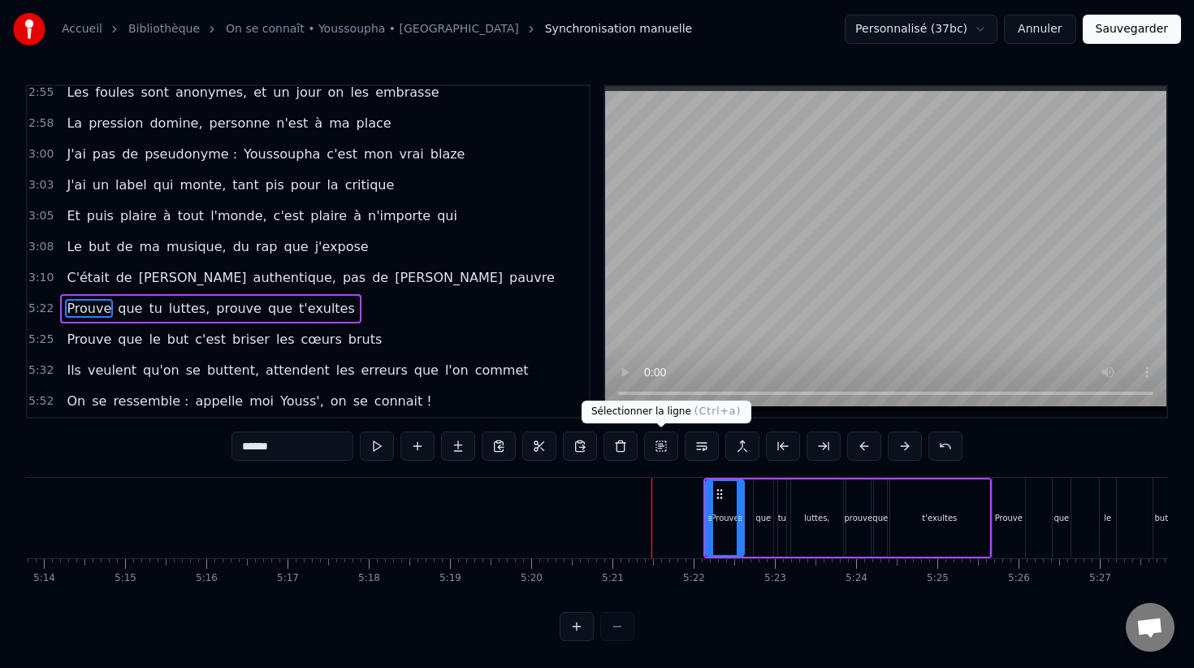
click at [658, 445] on button at bounding box center [661, 445] width 34 height 29
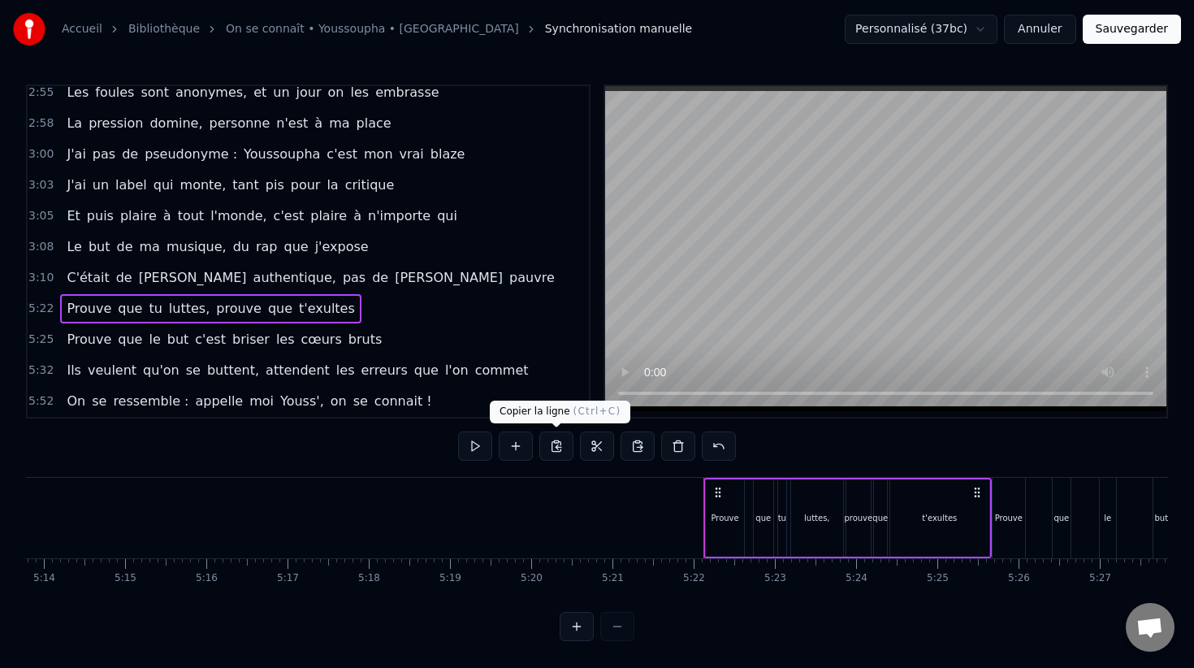
click at [562, 447] on button at bounding box center [556, 445] width 34 height 29
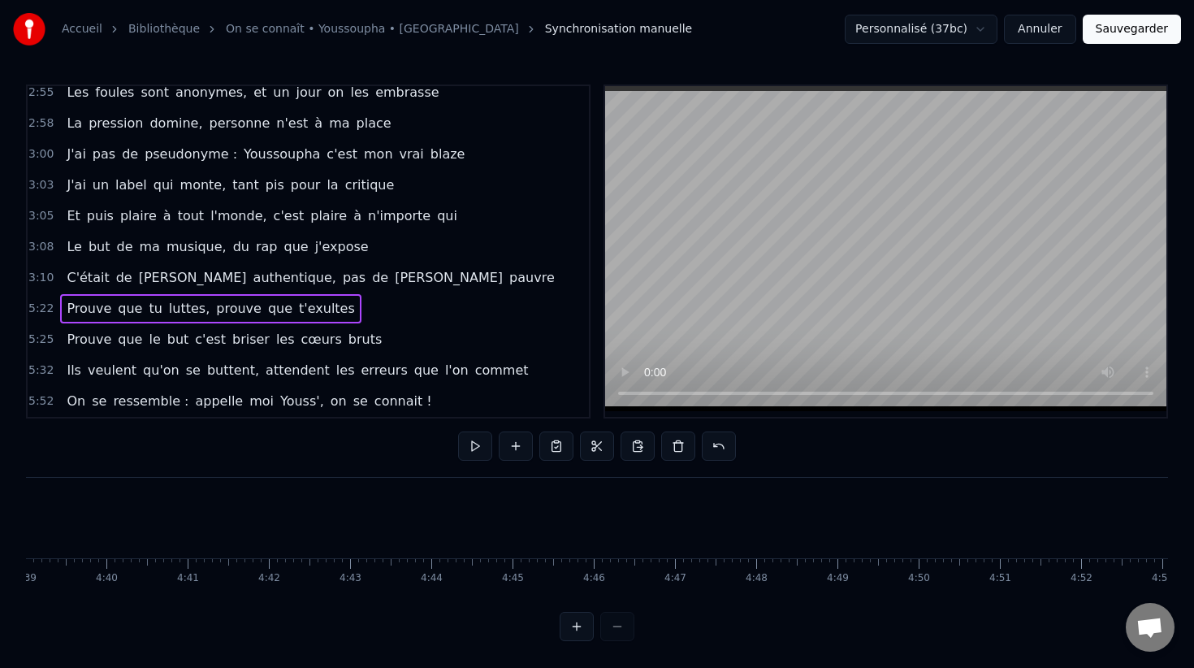
scroll to position [0, 21824]
click at [39, 276] on span "3:10" at bounding box center [40, 278] width 25 height 16
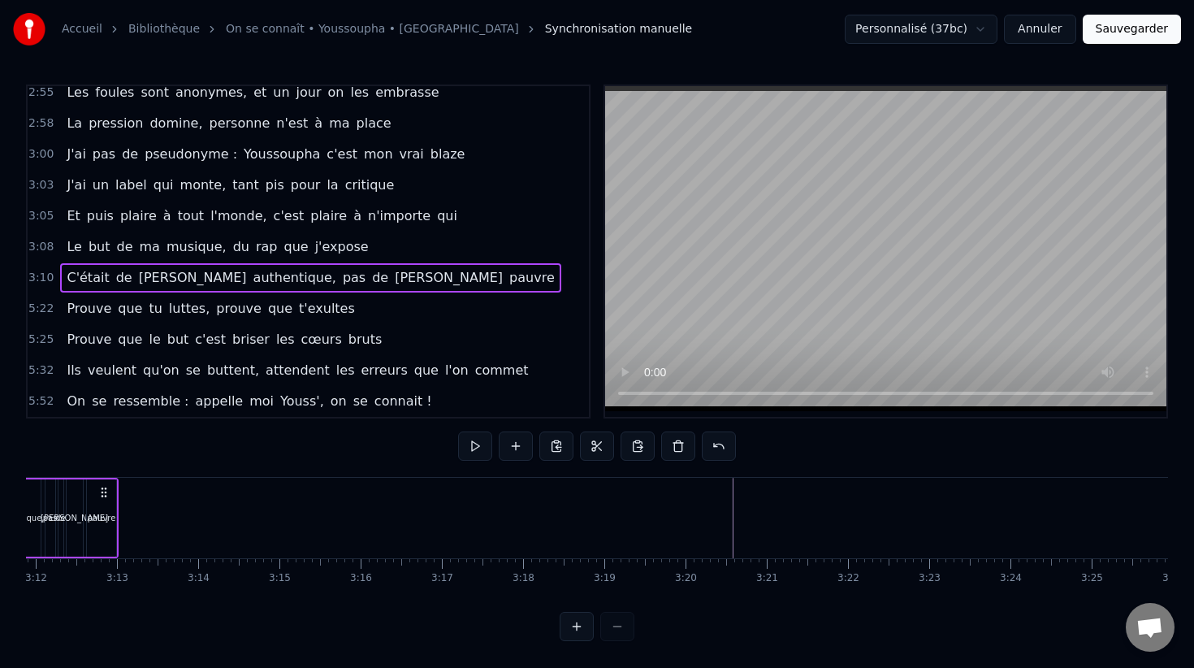
scroll to position [0, 15409]
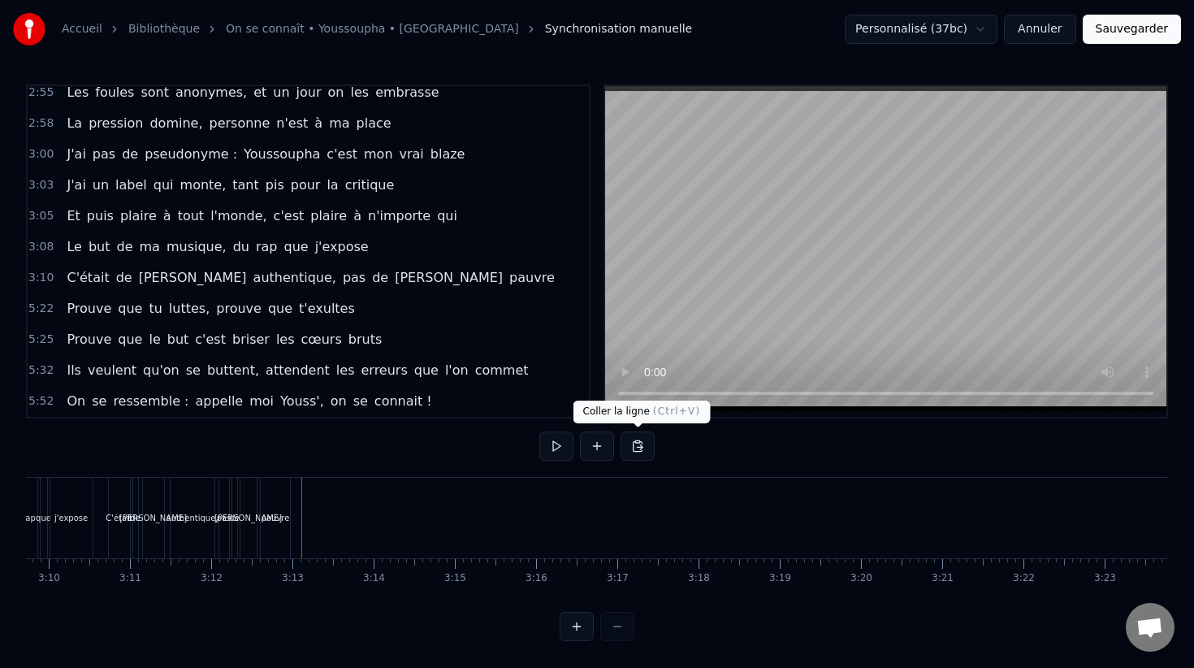
click at [631, 443] on button at bounding box center [638, 445] width 34 height 29
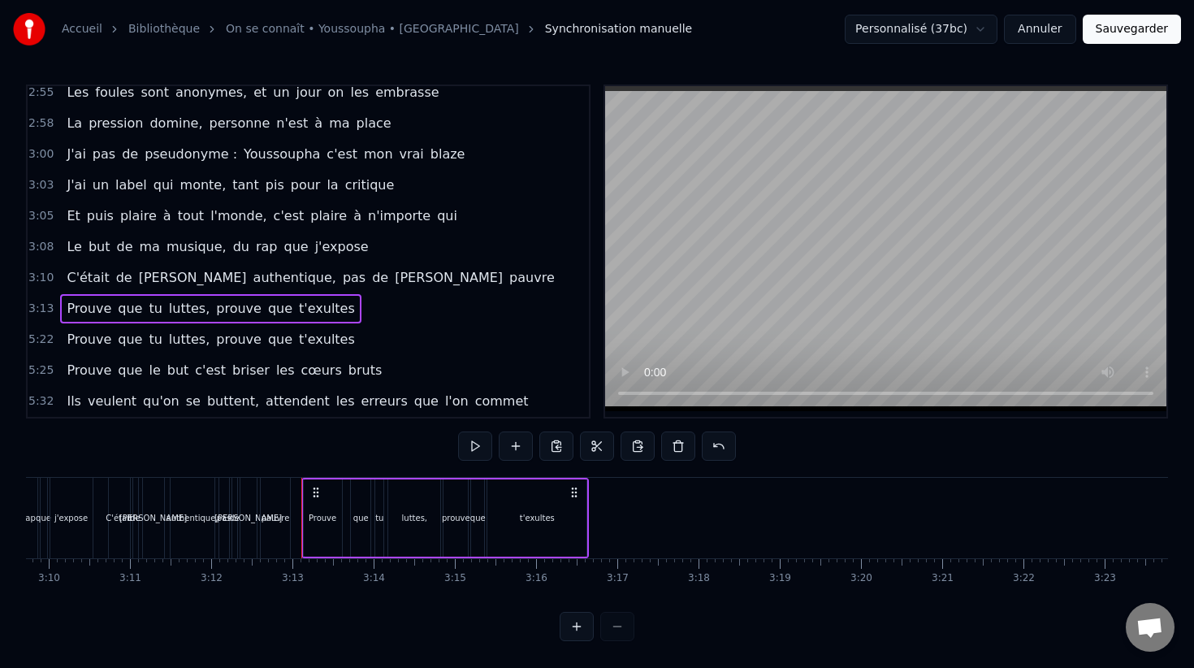
scroll to position [2046, 0]
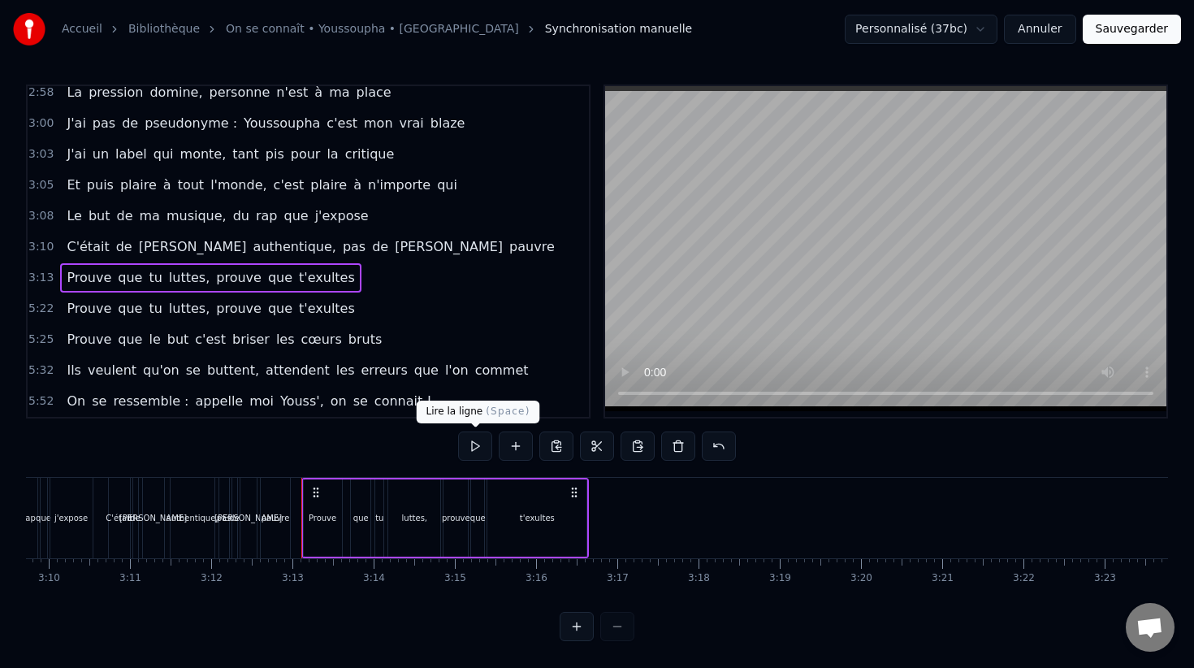
click at [472, 446] on button at bounding box center [475, 445] width 34 height 29
click at [331, 518] on div "Prouve" at bounding box center [323, 518] width 28 height 12
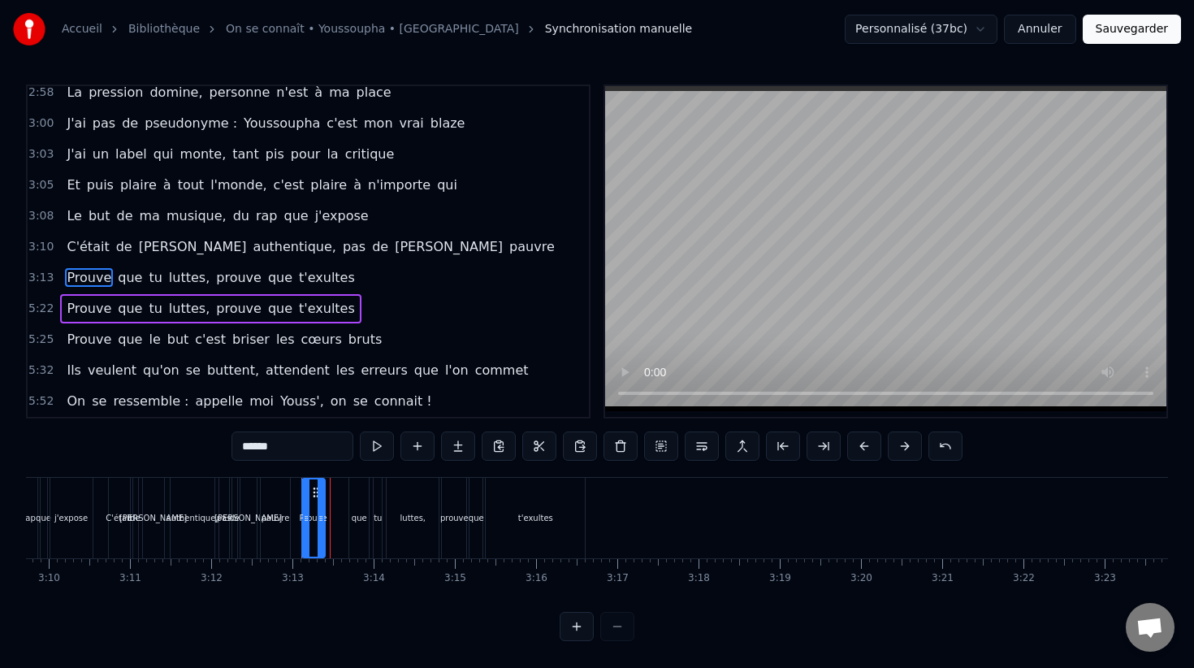
drag, startPoint x: 338, startPoint y: 515, endPoint x: 322, endPoint y: 515, distance: 16.2
click at [322, 515] on icon at bounding box center [321, 518] width 6 height 13
click at [354, 514] on div "que" at bounding box center [359, 518] width 15 height 12
type input "***"
click at [361, 495] on div at bounding box center [364, 517] width 6 height 77
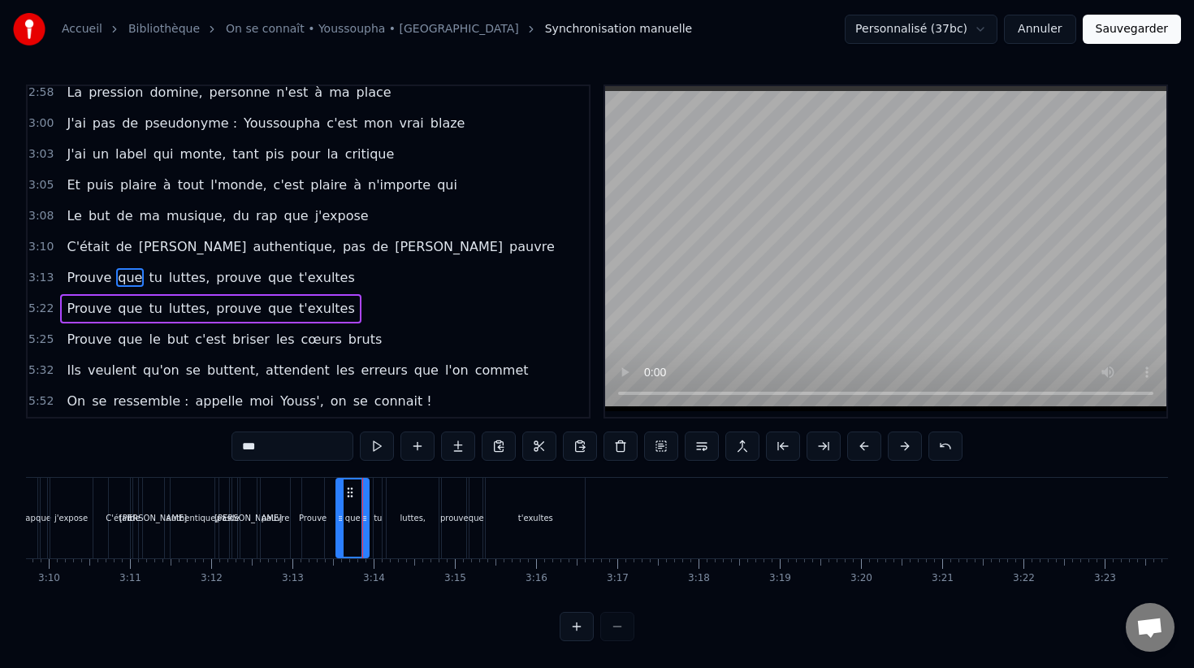
drag, startPoint x: 355, startPoint y: 499, endPoint x: 342, endPoint y: 500, distance: 13.0
click at [342, 500] on div at bounding box center [340, 517] width 6 height 77
click at [586, 628] on button at bounding box center [577, 626] width 34 height 29
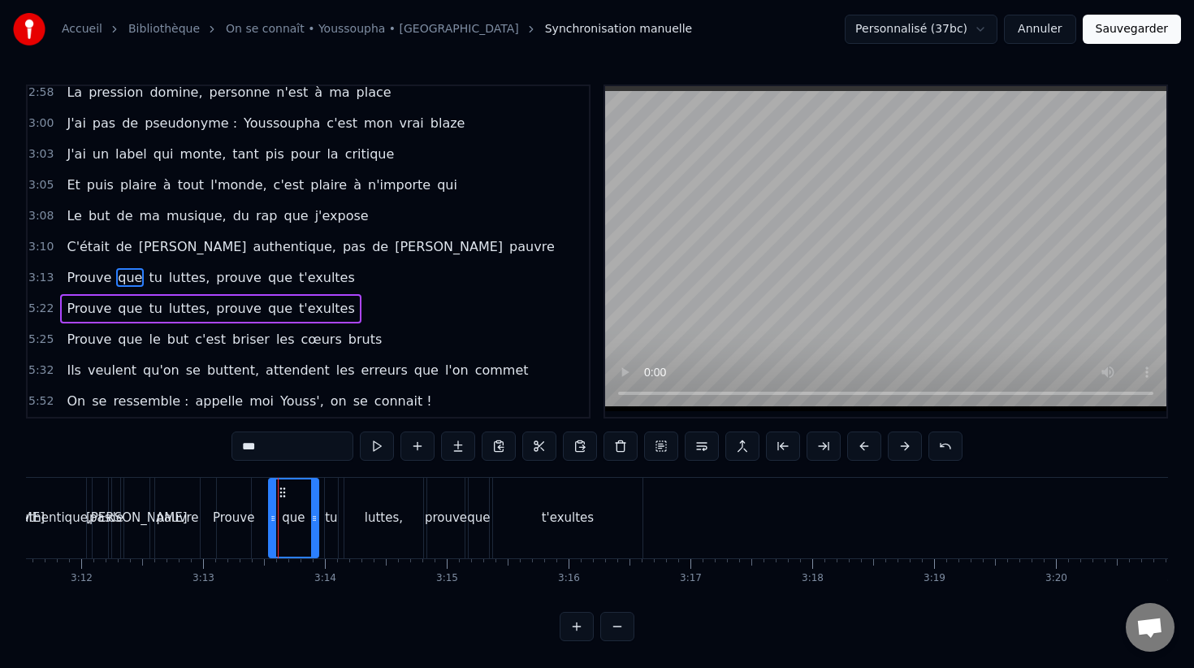
scroll to position [0, 23178]
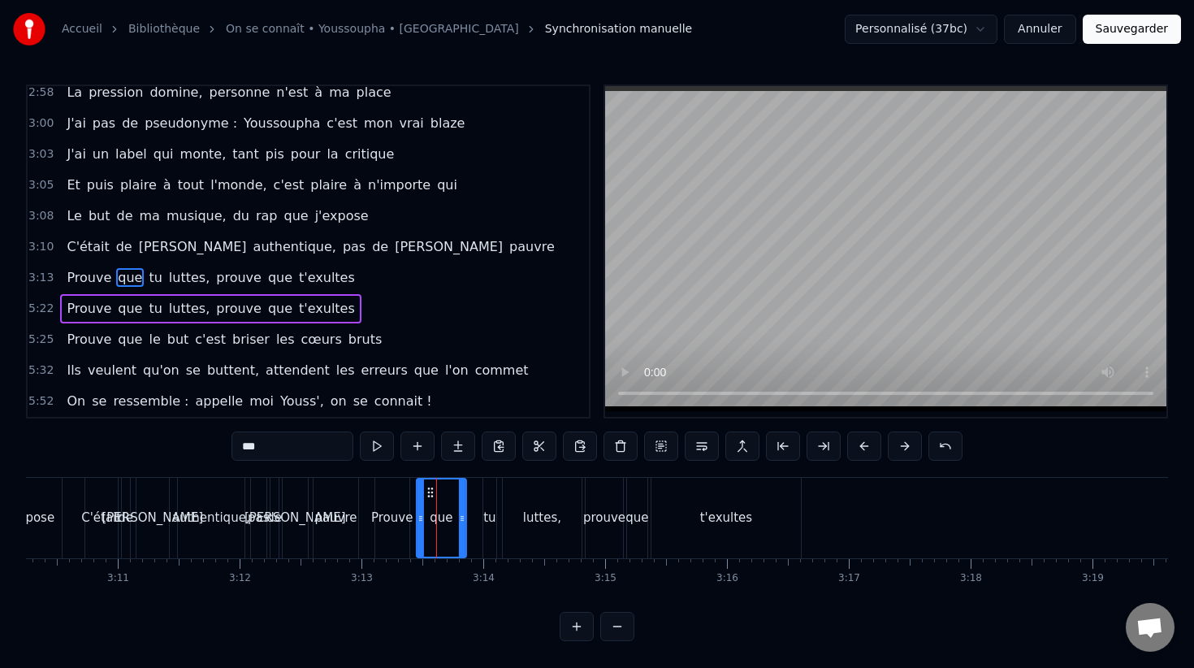
drag, startPoint x: 439, startPoint y: 494, endPoint x: 428, endPoint y: 494, distance: 11.4
click at [428, 494] on icon at bounding box center [430, 492] width 13 height 13
click at [480, 495] on div "Prouve que tu luttes, prouve que t'exultes" at bounding box center [589, 518] width 430 height 80
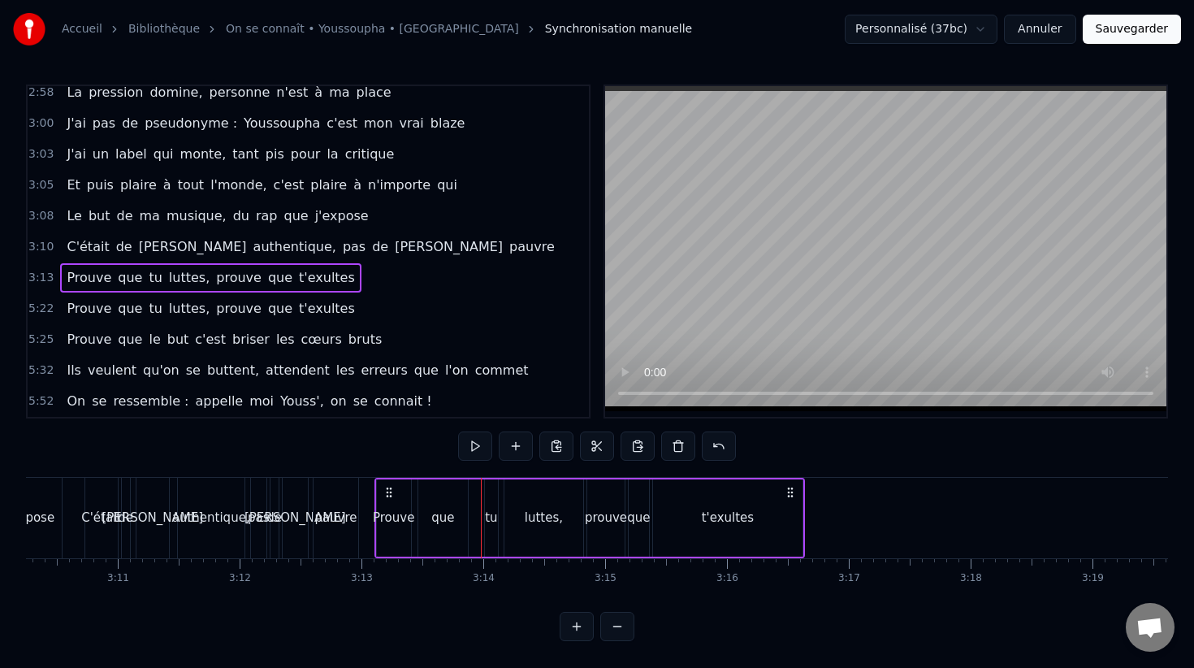
click at [494, 495] on div "tu" at bounding box center [491, 517] width 13 height 77
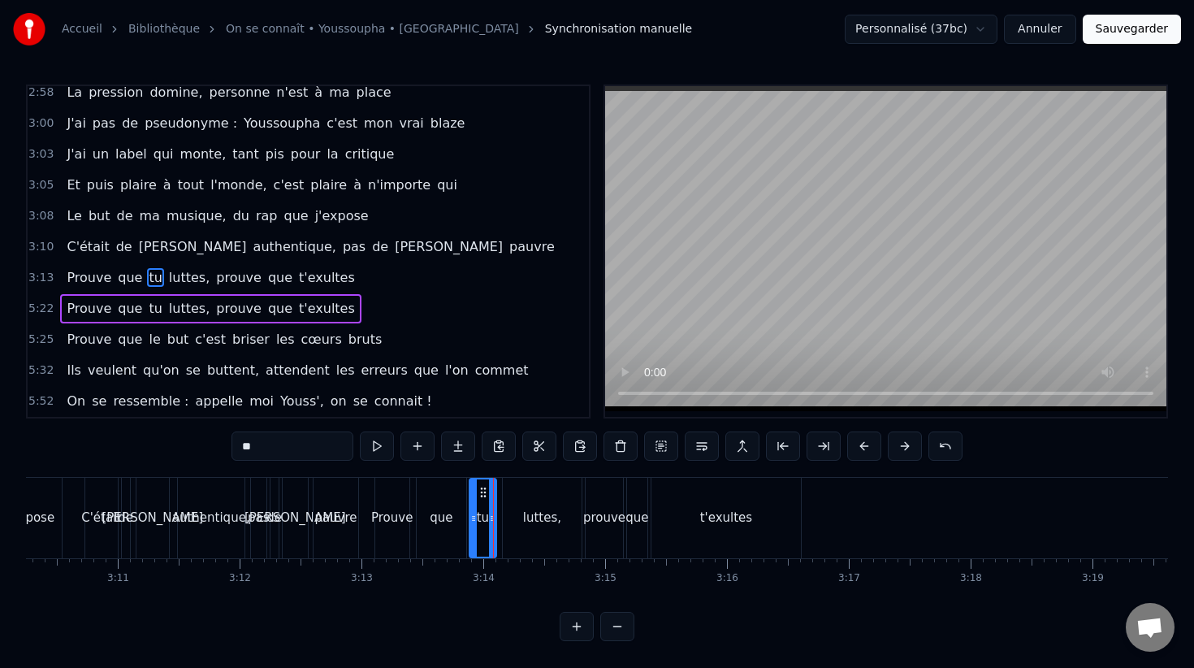
drag, startPoint x: 487, startPoint y: 494, endPoint x: 474, endPoint y: 495, distance: 13.8
click at [474, 495] on div at bounding box center [473, 517] width 6 height 77
click at [539, 500] on div "luttes," at bounding box center [542, 518] width 79 height 80
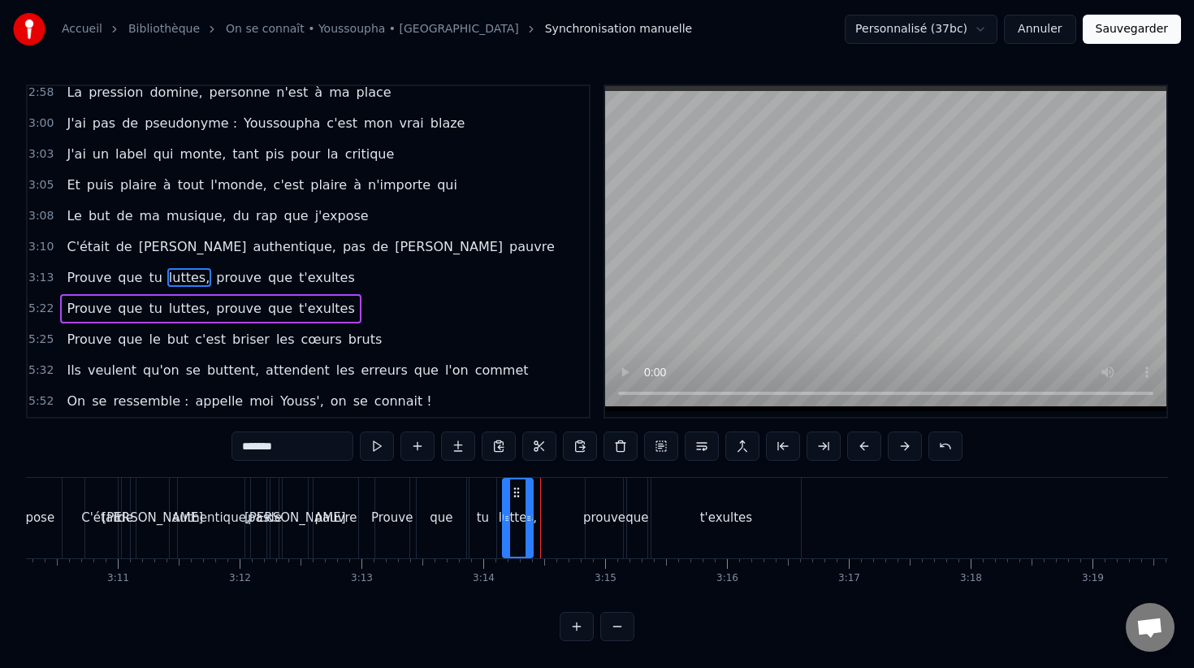
drag, startPoint x: 576, startPoint y: 505, endPoint x: 523, endPoint y: 504, distance: 52.8
click at [526, 504] on div at bounding box center [529, 517] width 6 height 77
click at [357, 498] on div "pauvre" at bounding box center [336, 518] width 46 height 80
type input "******"
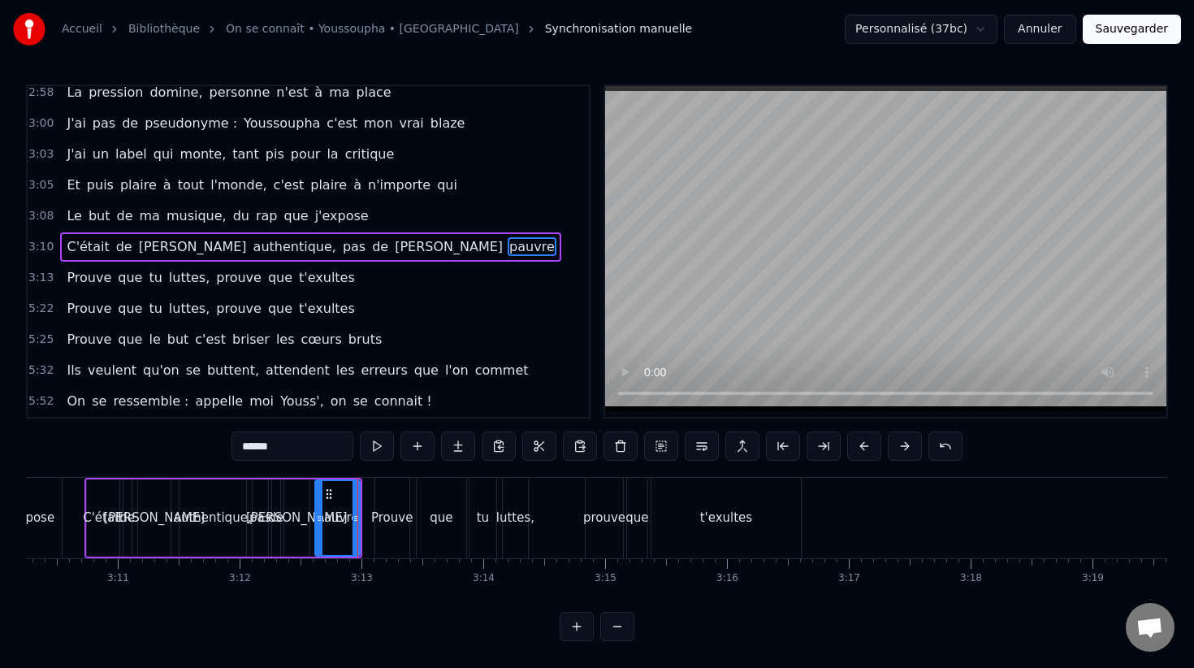
scroll to position [2041, 0]
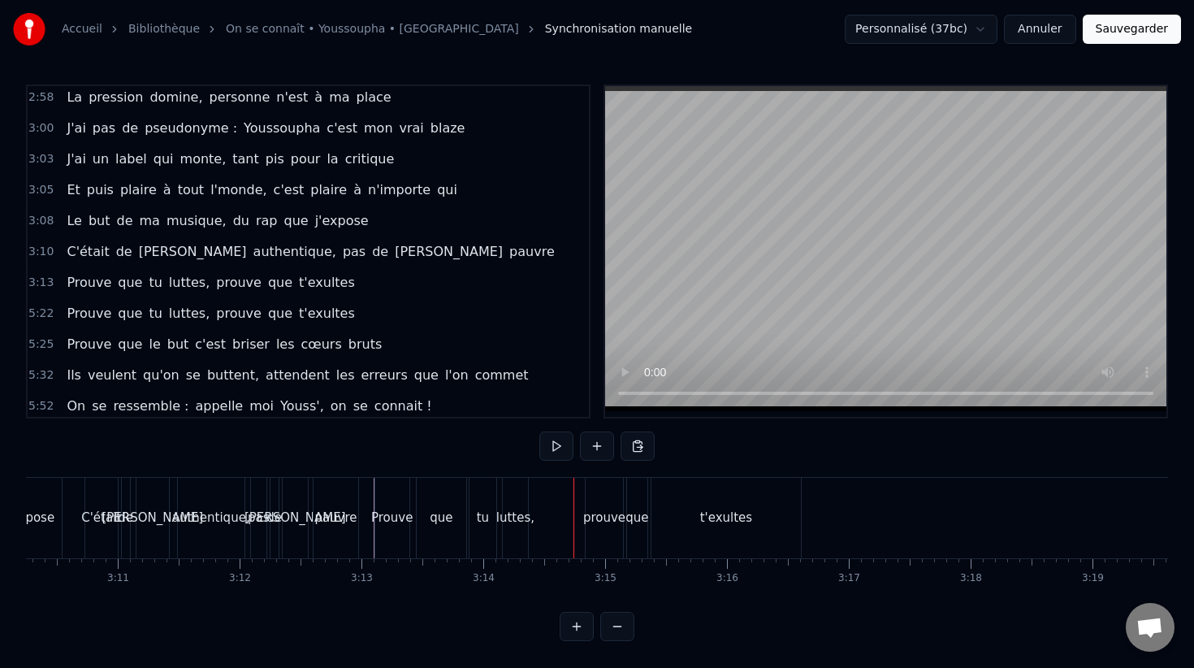
click at [579, 508] on div "Prouve que tu luttes, prouve que t'exultes" at bounding box center [589, 518] width 430 height 80
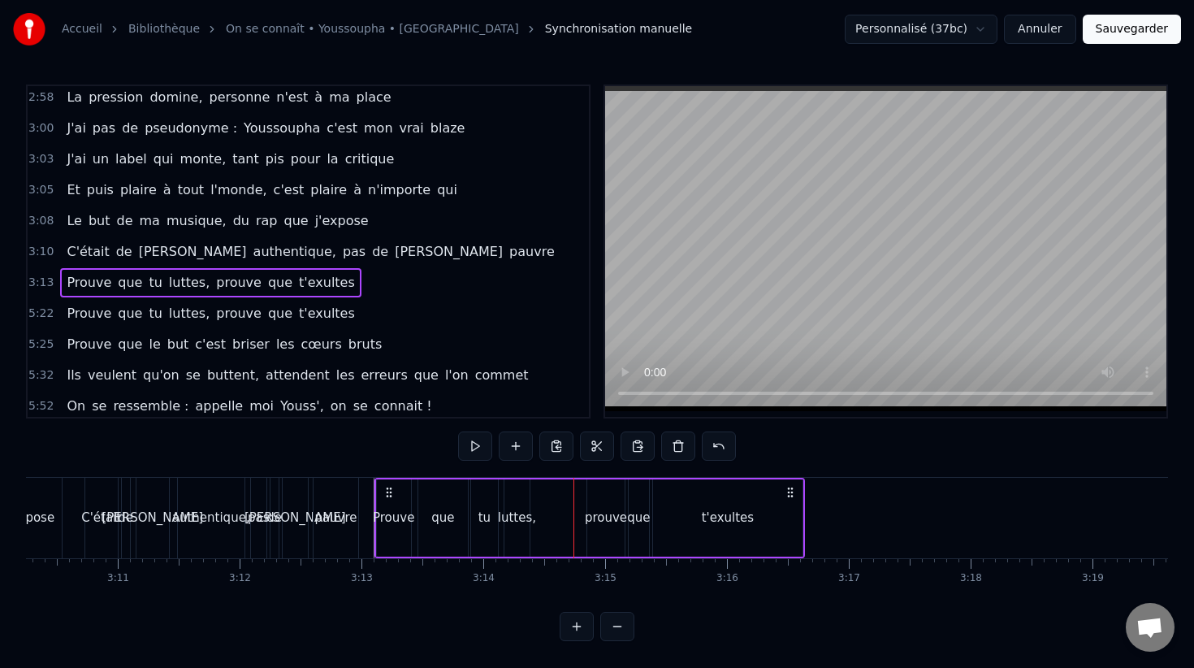
click at [603, 510] on div "prouve" at bounding box center [606, 517] width 42 height 19
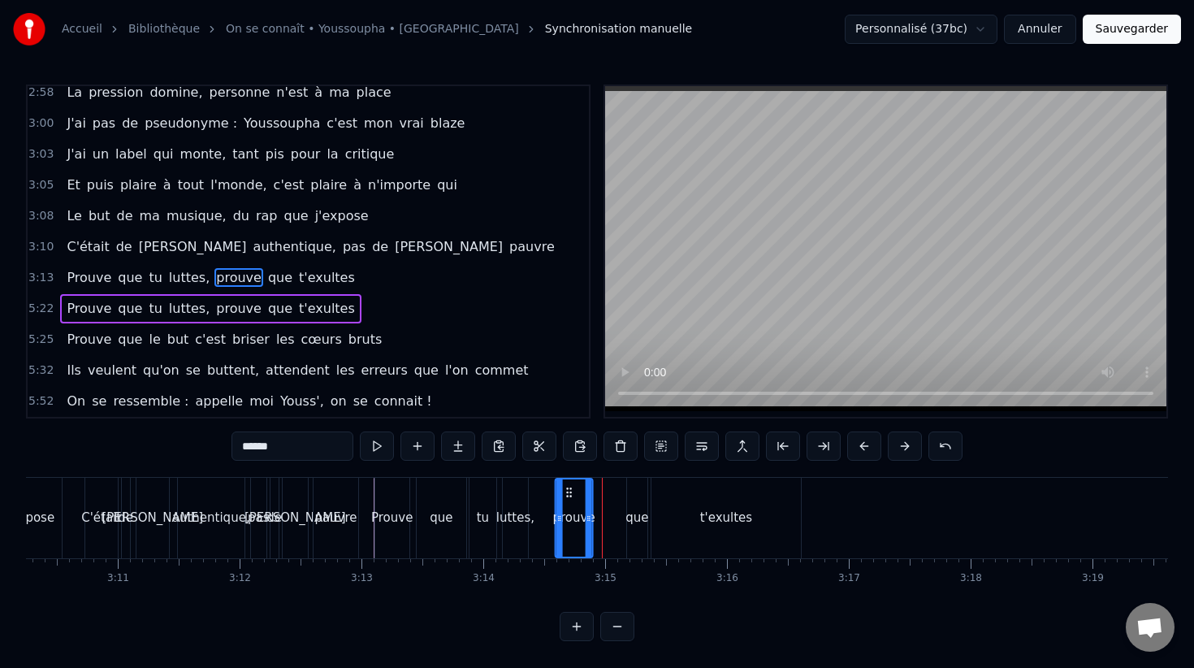
drag, startPoint x: 597, startPoint y: 495, endPoint x: 566, endPoint y: 495, distance: 30.9
click at [567, 495] on circle at bounding box center [567, 495] width 1 height 1
click at [635, 498] on div "que" at bounding box center [637, 518] width 20 height 80
drag, startPoint x: 638, startPoint y: 493, endPoint x: 606, endPoint y: 495, distance: 32.5
click at [606, 495] on icon at bounding box center [608, 492] width 13 height 13
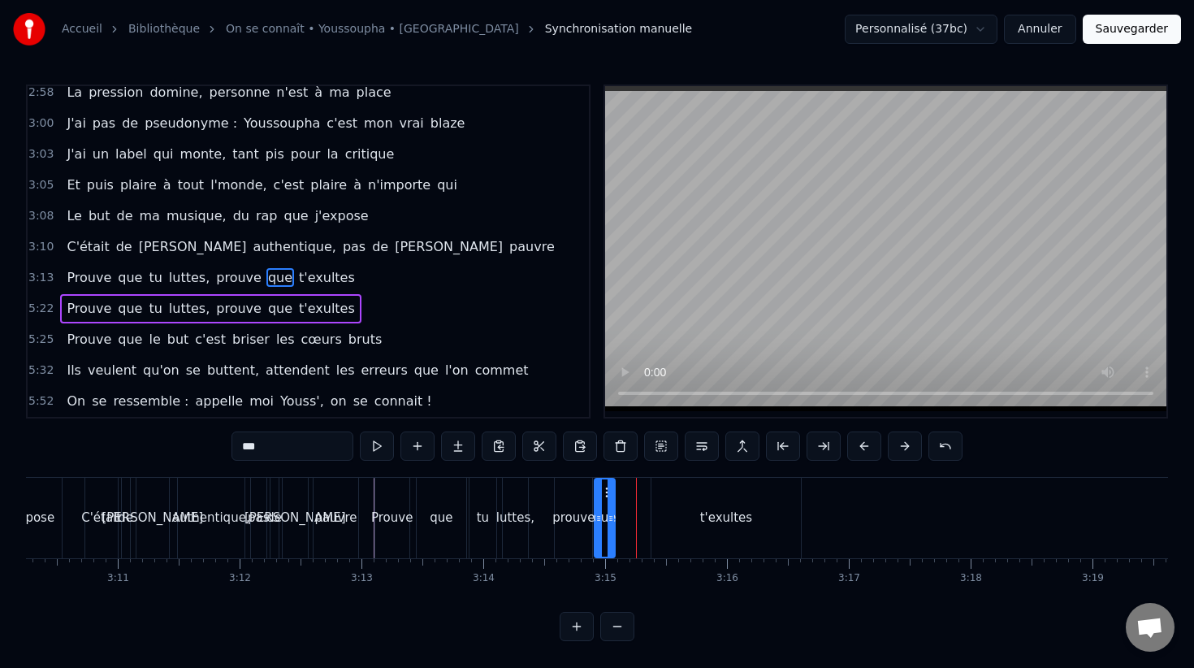
click at [692, 498] on div "t'exultes" at bounding box center [725, 518] width 149 height 80
type input "*********"
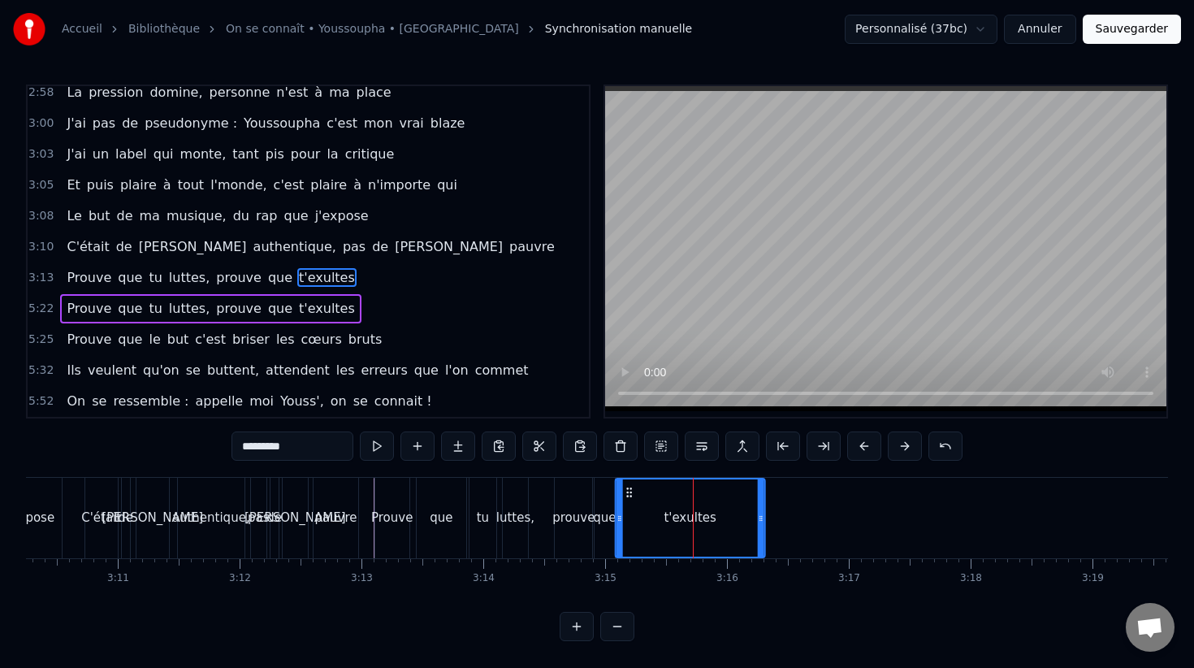
drag, startPoint x: 667, startPoint y: 492, endPoint x: 630, endPoint y: 490, distance: 36.6
click at [630, 491] on icon at bounding box center [629, 492] width 13 height 13
drag, startPoint x: 762, startPoint y: 497, endPoint x: 662, endPoint y: 495, distance: 99.9
click at [662, 496] on div "t'exultes" at bounding box center [689, 518] width 151 height 80
drag, startPoint x: 759, startPoint y: 512, endPoint x: 663, endPoint y: 504, distance: 96.9
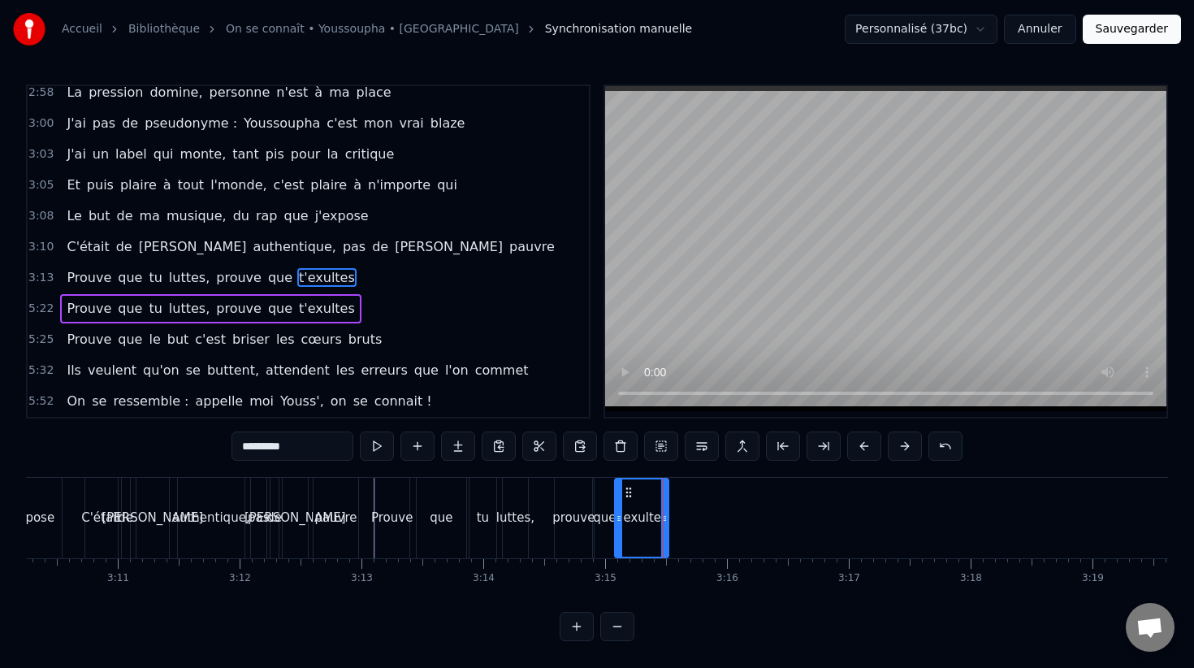
click at [663, 506] on div at bounding box center [664, 517] width 6 height 77
click at [552, 492] on div "Prouve que tu luttes, prouve que t'exultes" at bounding box center [522, 518] width 296 height 80
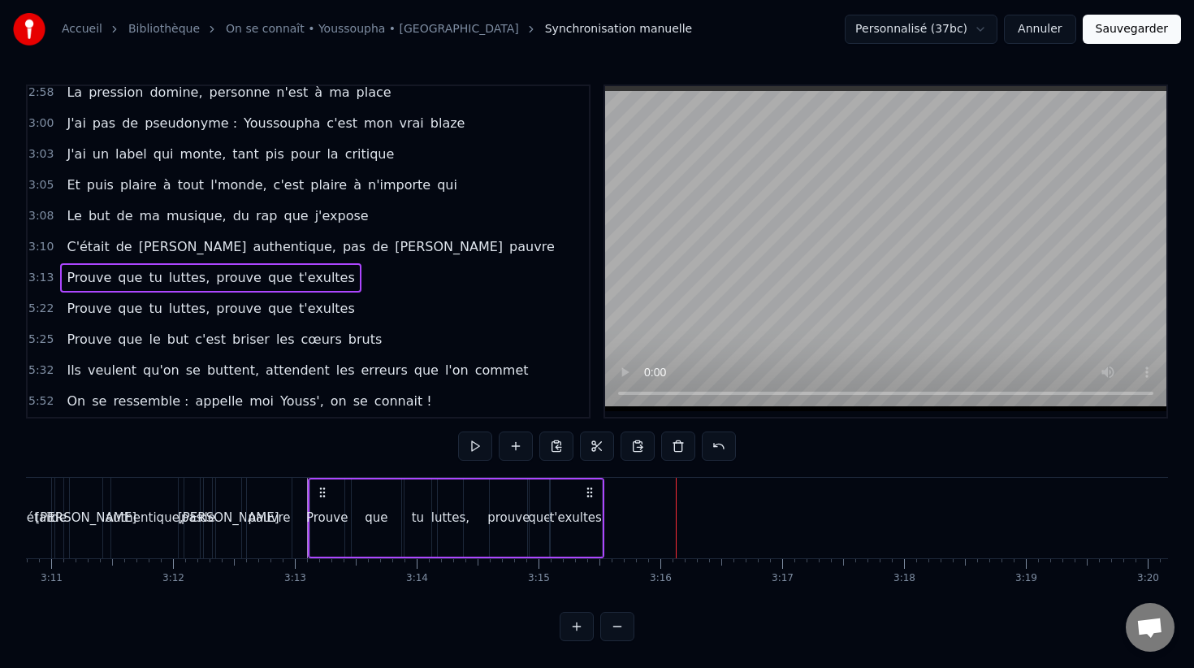
scroll to position [0, 23263]
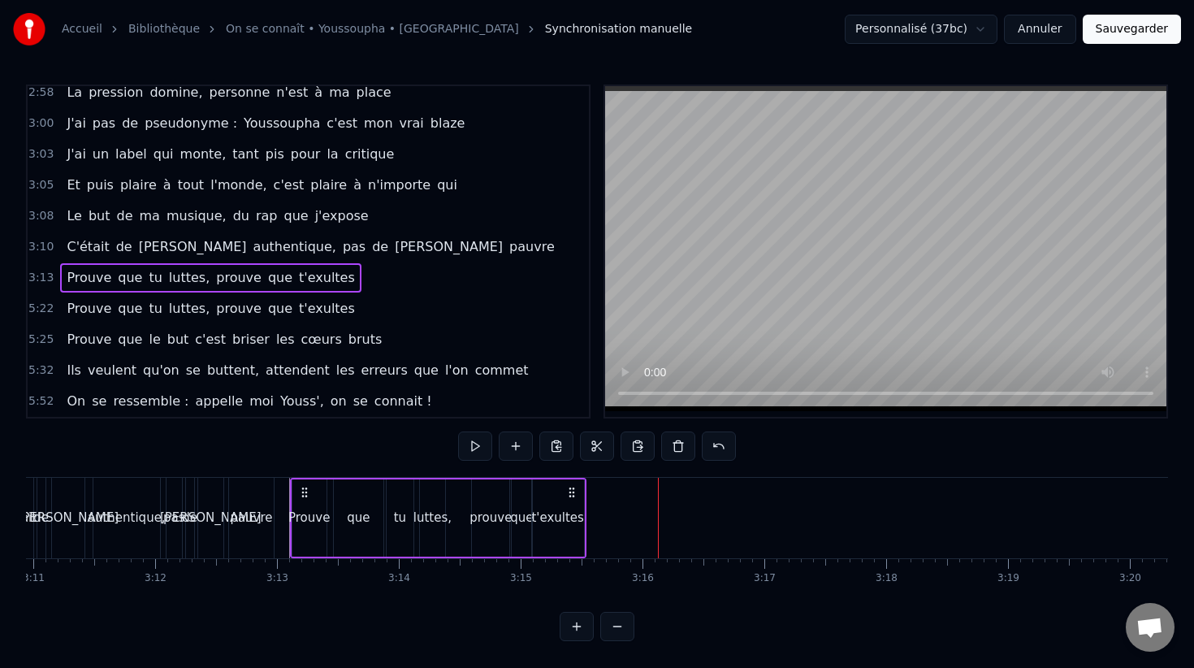
click at [45, 307] on span "5:22" at bounding box center [40, 309] width 25 height 16
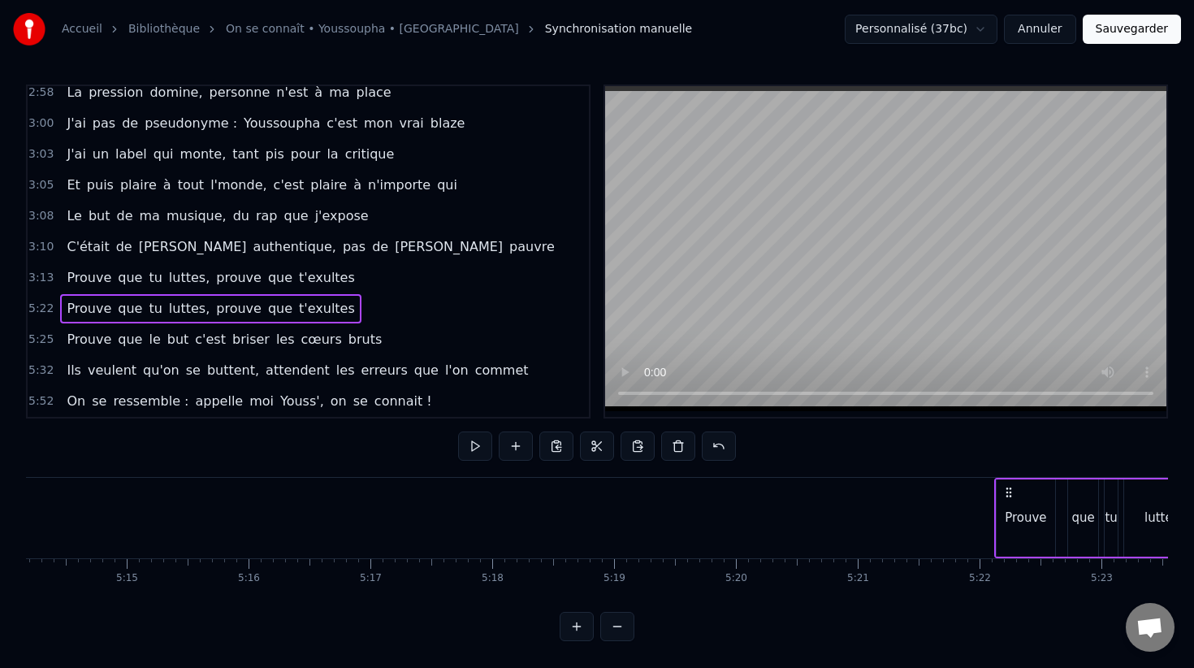
scroll to position [0, 39164]
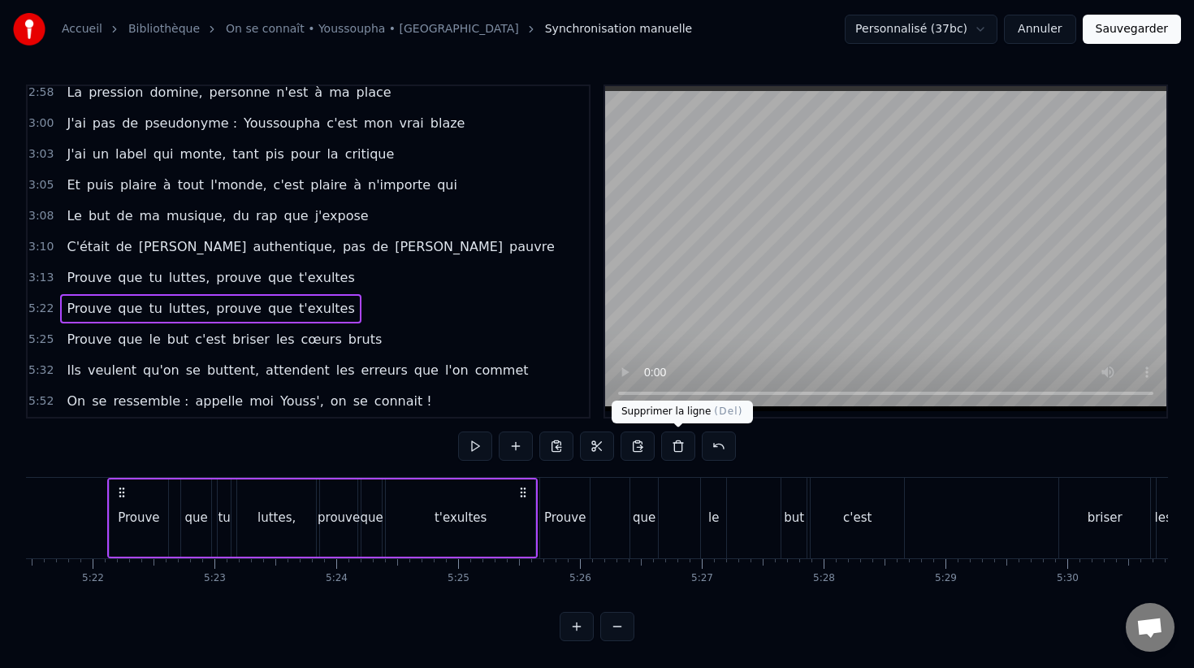
click at [673, 444] on button at bounding box center [678, 445] width 34 height 29
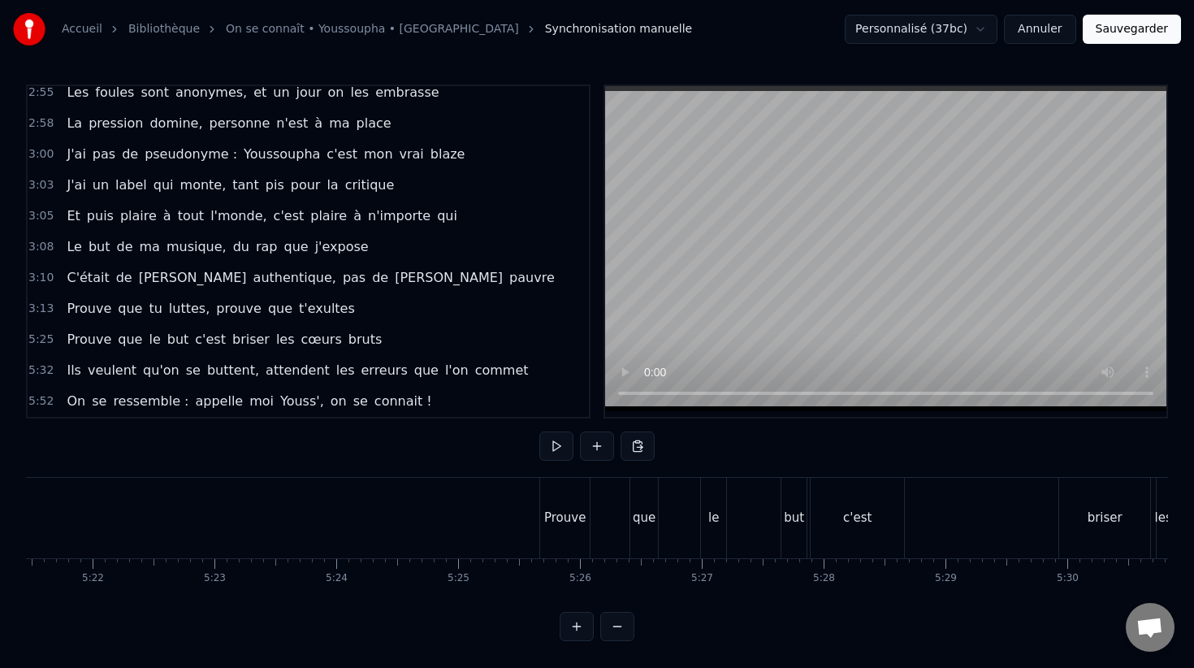
scroll to position [2015, 0]
click at [39, 342] on span "5:25" at bounding box center [40, 339] width 25 height 16
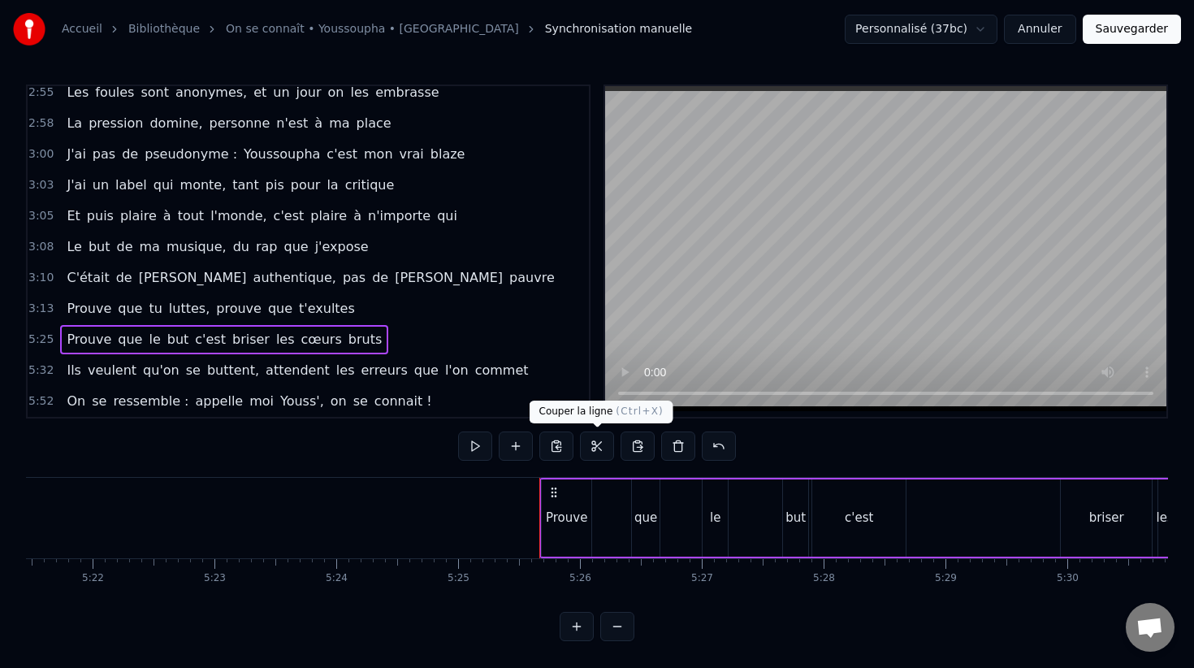
click at [590, 448] on button at bounding box center [597, 445] width 34 height 29
click at [41, 304] on span "3:13" at bounding box center [40, 309] width 25 height 16
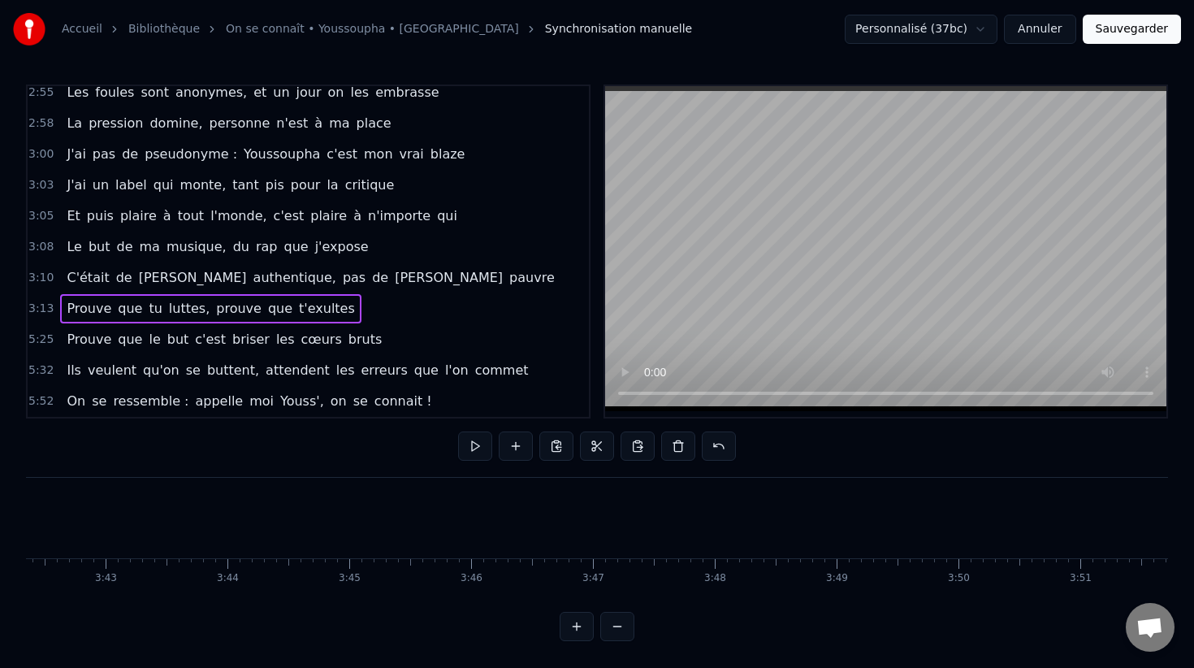
scroll to position [0, 23446]
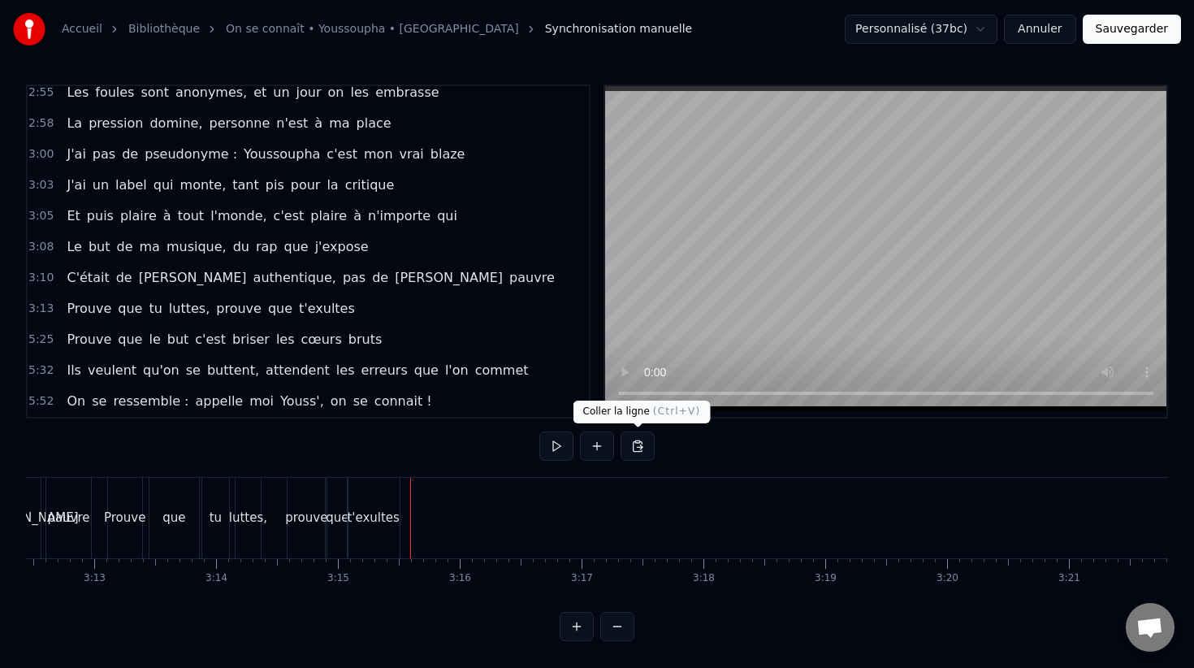
click at [638, 450] on button at bounding box center [638, 445] width 34 height 29
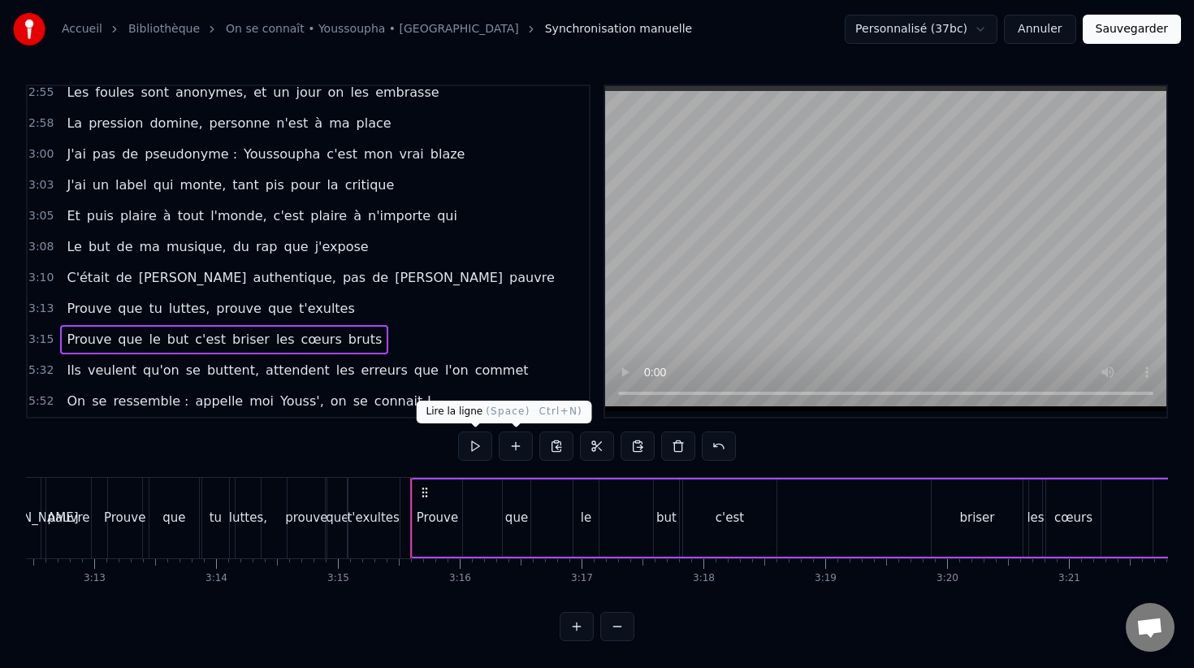
click at [478, 444] on button at bounding box center [475, 445] width 34 height 29
click at [521, 513] on div "que" at bounding box center [516, 517] width 23 height 19
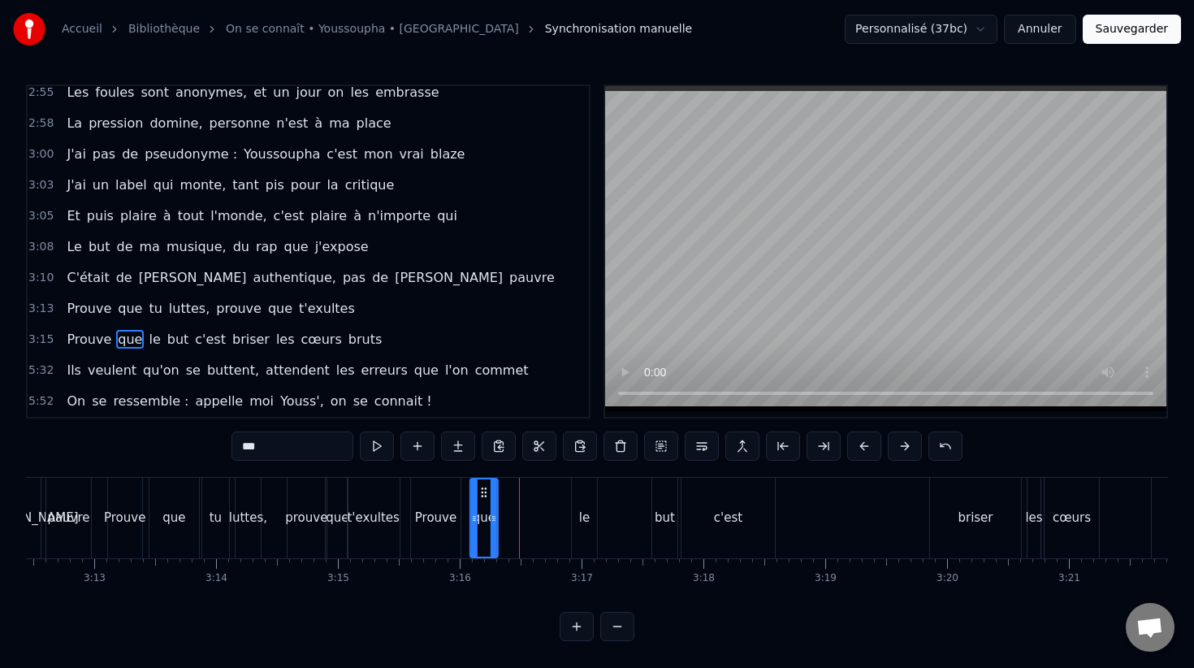
drag, startPoint x: 513, startPoint y: 491, endPoint x: 482, endPoint y: 491, distance: 30.9
click at [482, 491] on circle at bounding box center [482, 491] width 1 height 1
click at [445, 505] on div "Prouve" at bounding box center [436, 518] width 50 height 80
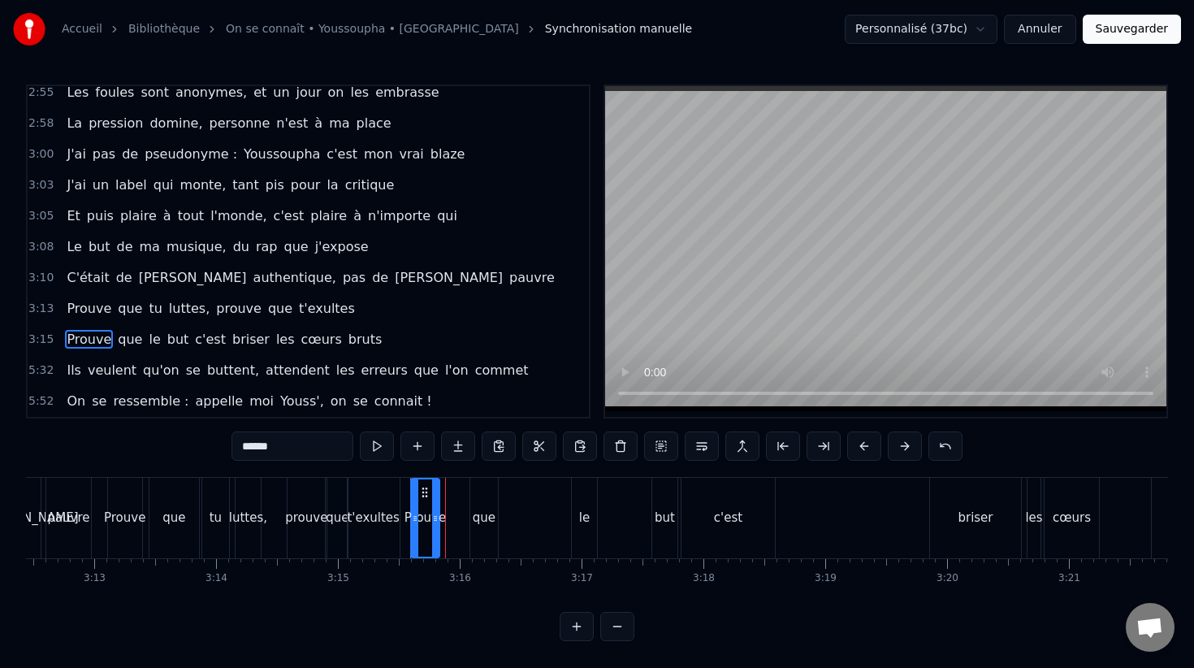
drag, startPoint x: 458, startPoint y: 506, endPoint x: 443, endPoint y: 506, distance: 15.4
click at [439, 506] on div at bounding box center [435, 517] width 6 height 77
click at [486, 494] on div "que" at bounding box center [484, 518] width 28 height 80
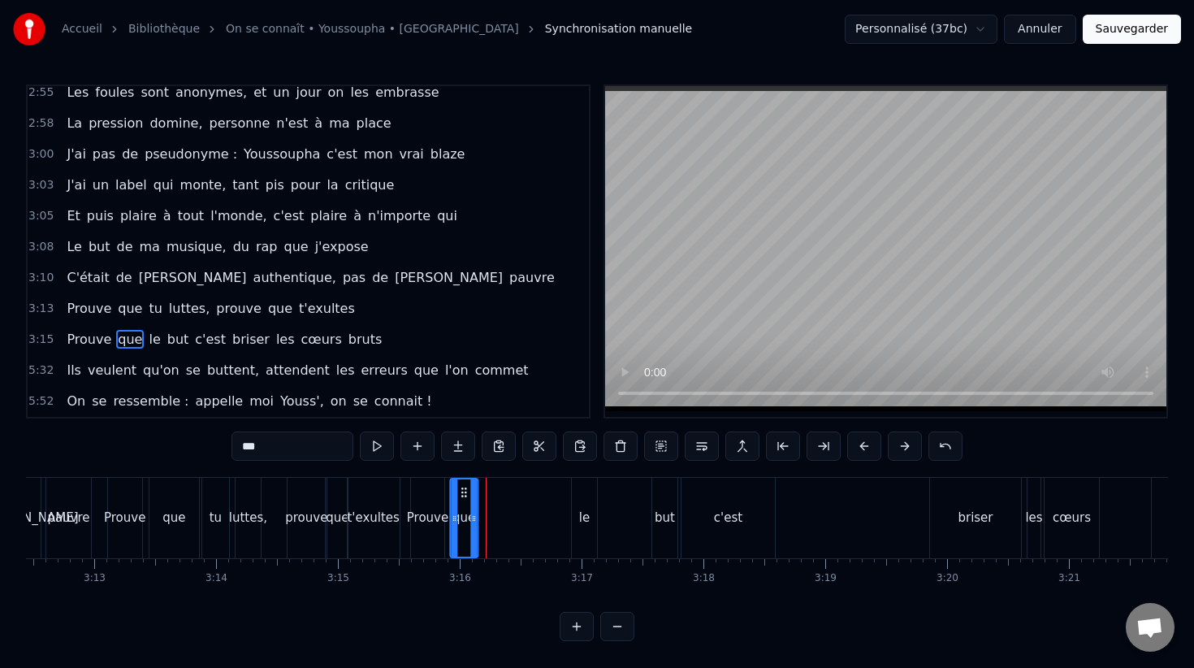
drag, startPoint x: 485, startPoint y: 490, endPoint x: 464, endPoint y: 488, distance: 21.2
click at [464, 489] on icon at bounding box center [463, 492] width 13 height 13
click at [582, 501] on div "le" at bounding box center [584, 518] width 25 height 80
drag, startPoint x: 585, startPoint y: 495, endPoint x: 493, endPoint y: 494, distance: 91.8
click at [493, 494] on icon at bounding box center [493, 492] width 13 height 13
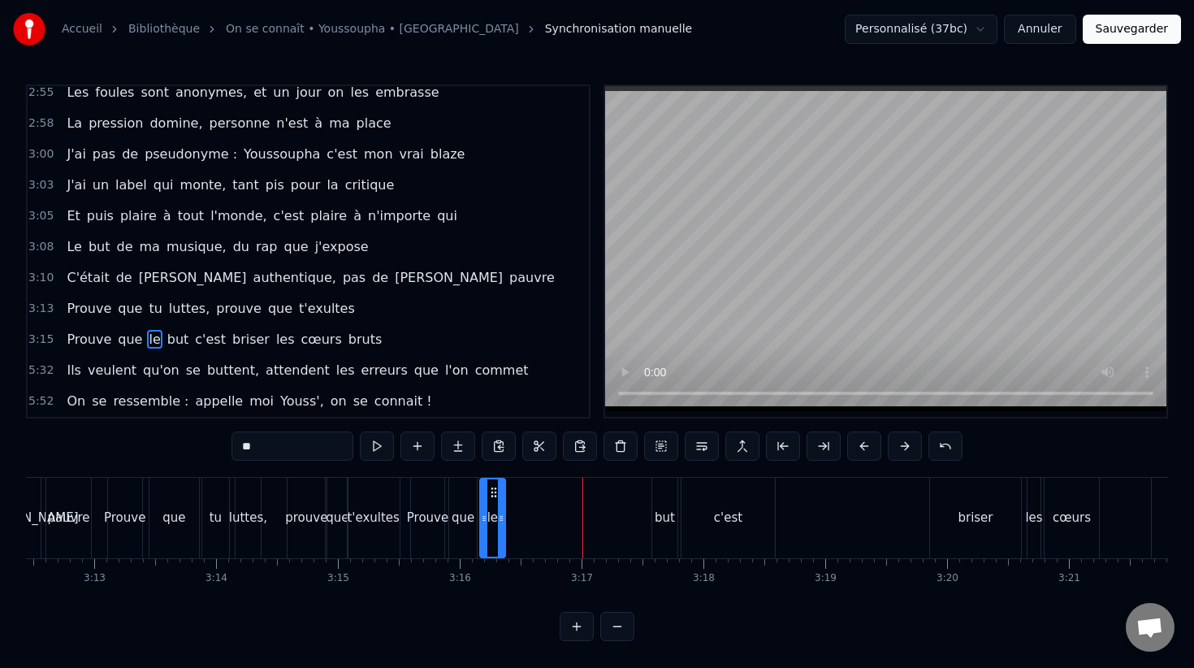
click at [668, 506] on div "but" at bounding box center [664, 518] width 25 height 80
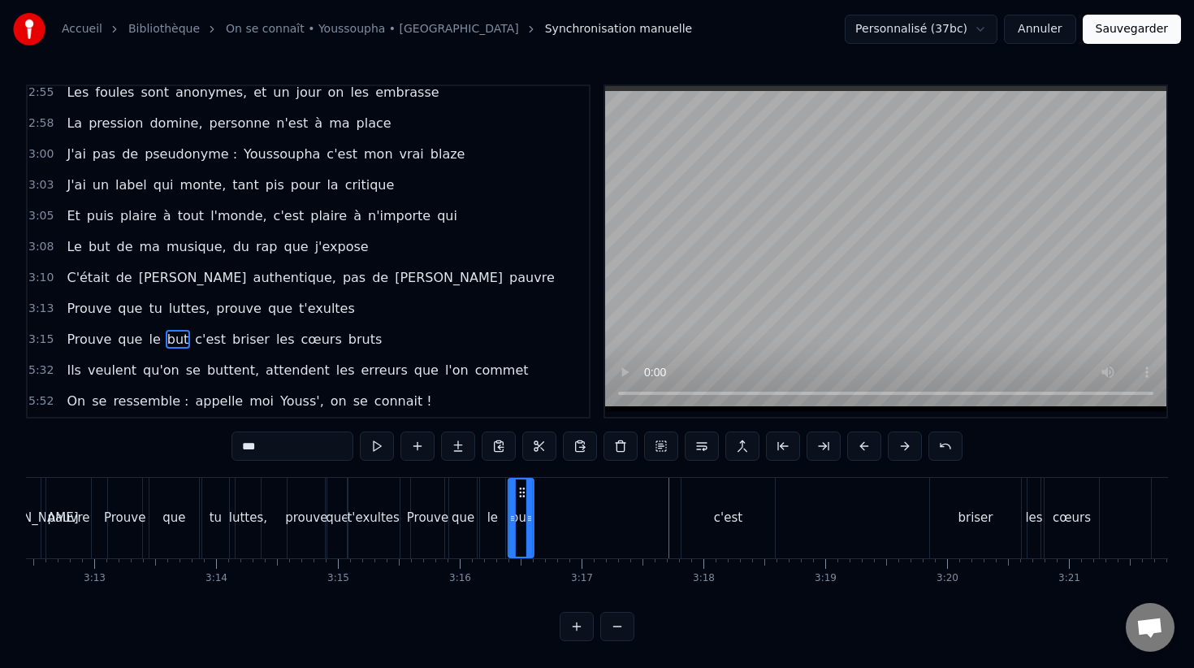
drag, startPoint x: 667, startPoint y: 495, endPoint x: 523, endPoint y: 495, distance: 143.8
click at [523, 495] on circle at bounding box center [523, 495] width 1 height 1
click at [726, 506] on div "c'est" at bounding box center [727, 518] width 93 height 80
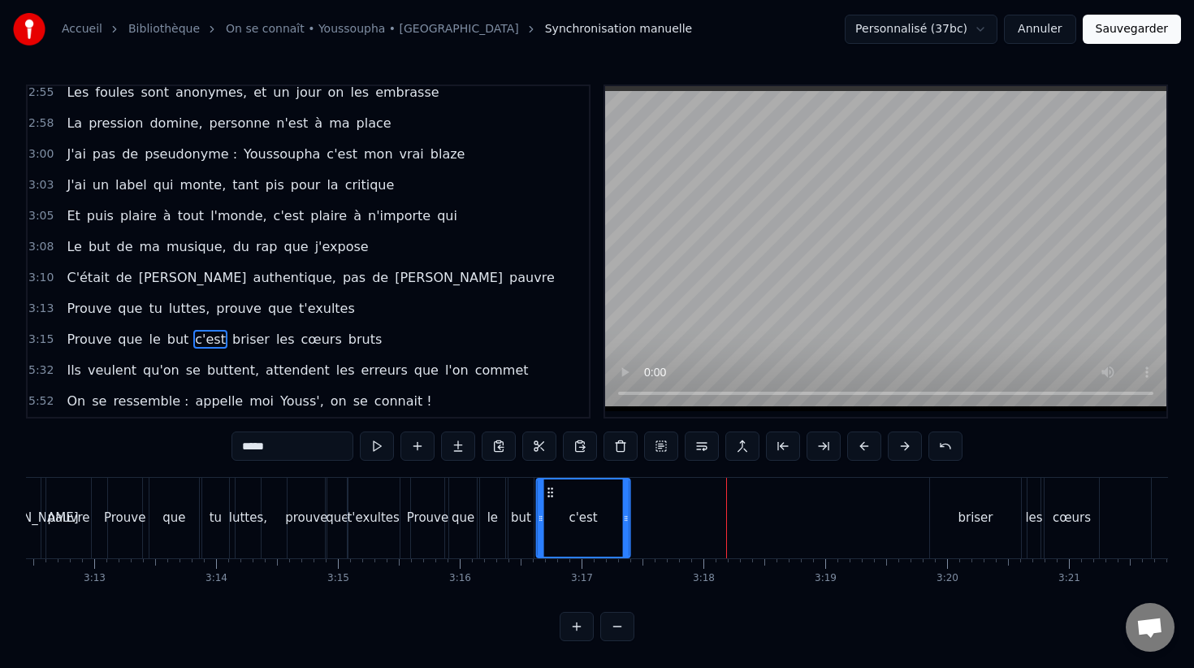
drag, startPoint x: 699, startPoint y: 494, endPoint x: 554, endPoint y: 493, distance: 144.6
click at [554, 493] on icon at bounding box center [550, 492] width 13 height 13
drag, startPoint x: 626, startPoint y: 517, endPoint x: 558, endPoint y: 518, distance: 68.2
click at [558, 519] on icon at bounding box center [559, 518] width 6 height 13
click at [950, 510] on div "briser" at bounding box center [975, 518] width 91 height 80
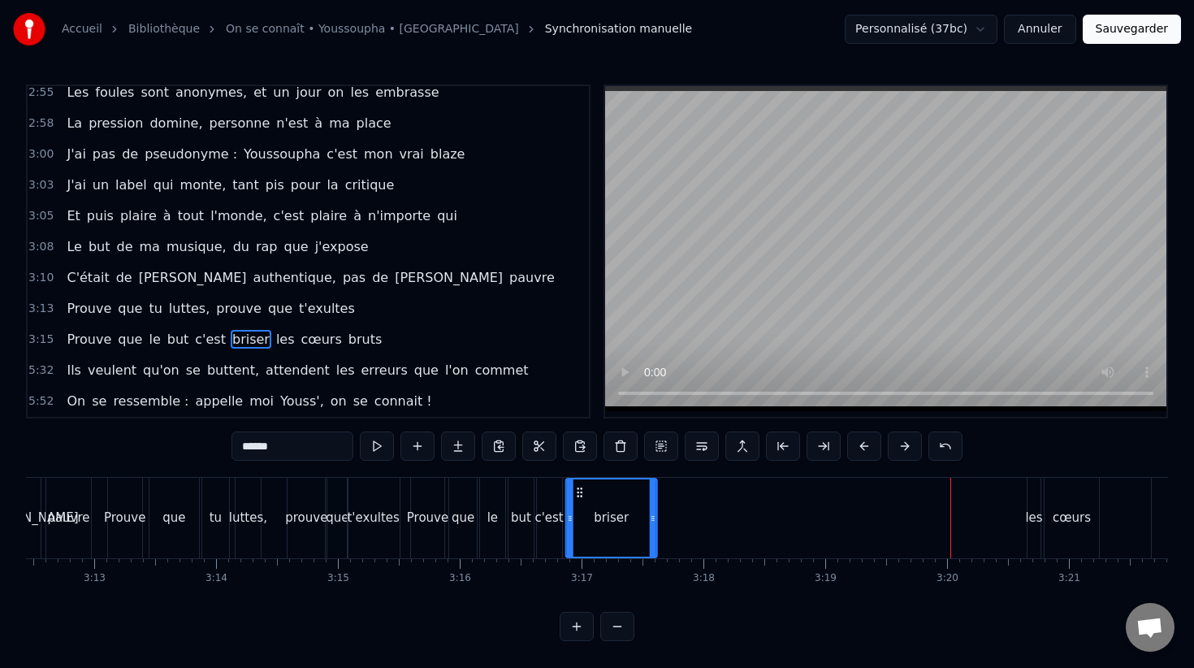
drag, startPoint x: 945, startPoint y: 486, endPoint x: 581, endPoint y: 493, distance: 364.8
click at [581, 494] on icon at bounding box center [579, 492] width 13 height 13
drag, startPoint x: 656, startPoint y: 503, endPoint x: 635, endPoint y: 503, distance: 21.1
click at [635, 503] on div "briser" at bounding box center [610, 518] width 93 height 80
drag, startPoint x: 653, startPoint y: 505, endPoint x: 586, endPoint y: 507, distance: 66.6
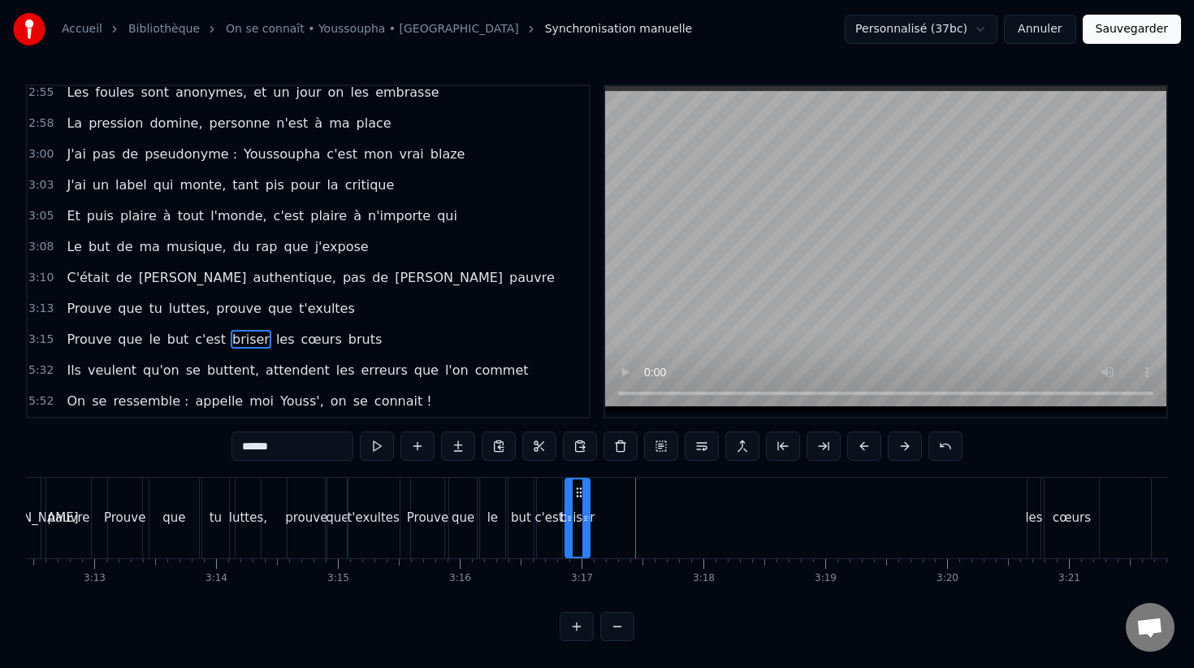
click at [586, 508] on div at bounding box center [585, 517] width 6 height 77
click at [421, 495] on div "Prouve" at bounding box center [427, 518] width 33 height 80
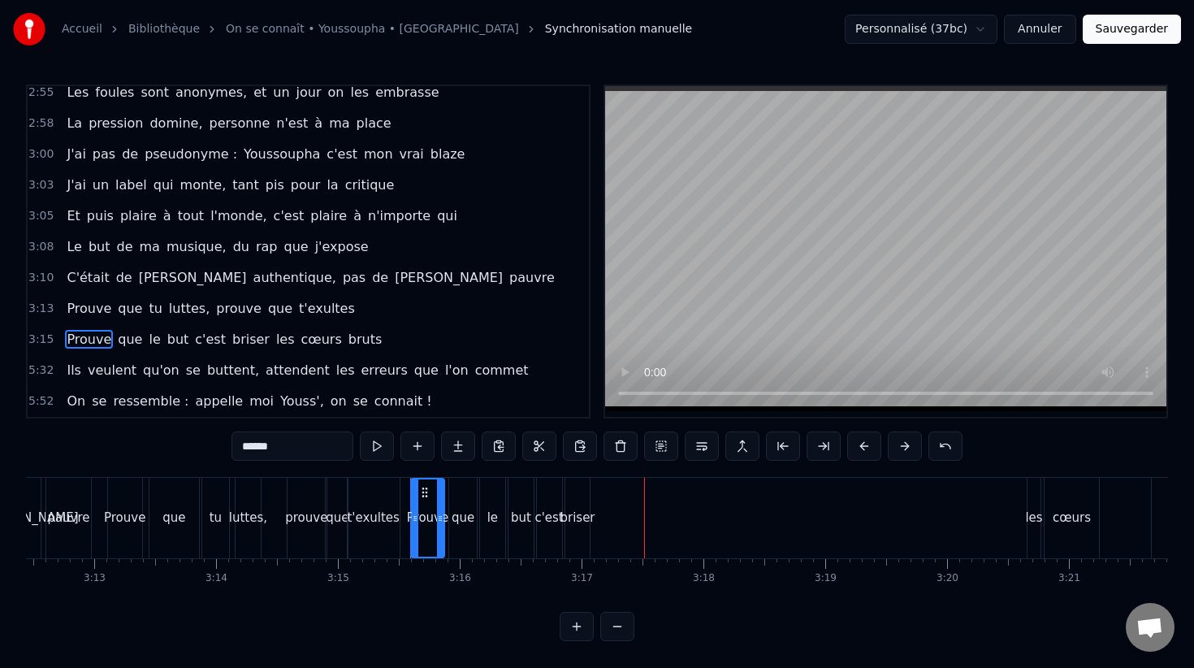
click at [1034, 517] on div "les" at bounding box center [1033, 517] width 17 height 19
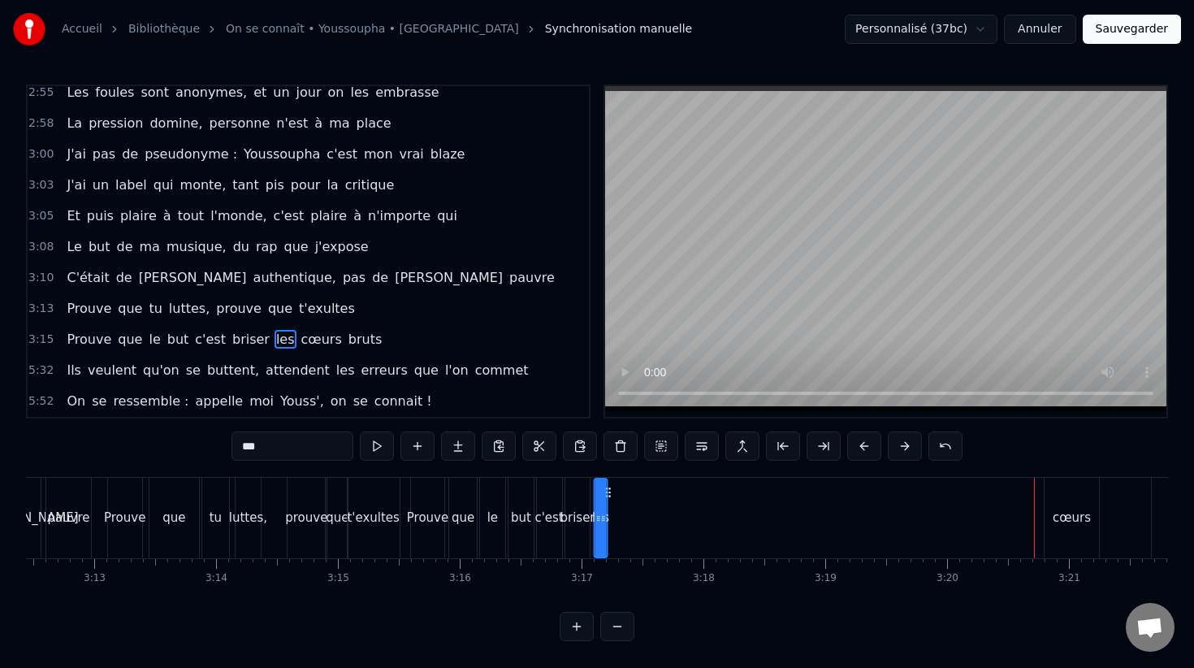
drag, startPoint x: 1043, startPoint y: 490, endPoint x: 610, endPoint y: 524, distance: 434.3
click at [610, 524] on div "Prouve que le but c'est briser les cœurs bruts" at bounding box center [824, 518] width 829 height 80
click at [1085, 510] on div "cœurs" at bounding box center [1072, 517] width 38 height 19
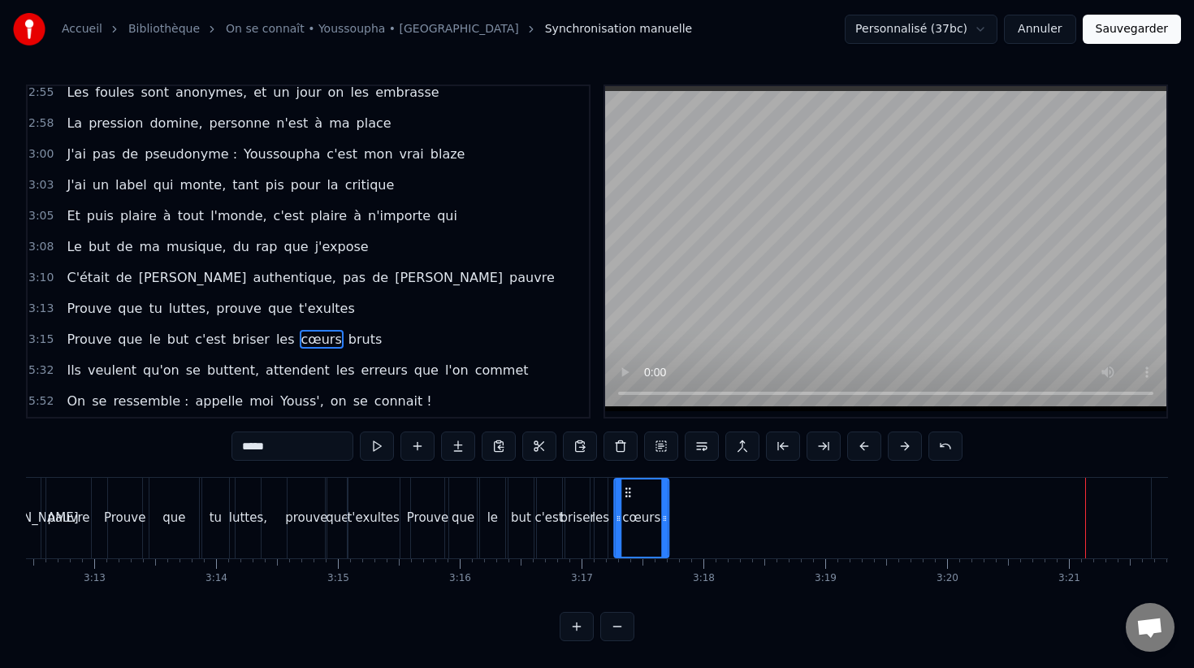
drag, startPoint x: 1058, startPoint y: 487, endPoint x: 625, endPoint y: 504, distance: 433.2
click at [625, 504] on div "cœurs" at bounding box center [641, 517] width 53 height 77
drag, startPoint x: 658, startPoint y: 512, endPoint x: 629, endPoint y: 510, distance: 29.3
click at [629, 512] on icon at bounding box center [632, 518] width 6 height 13
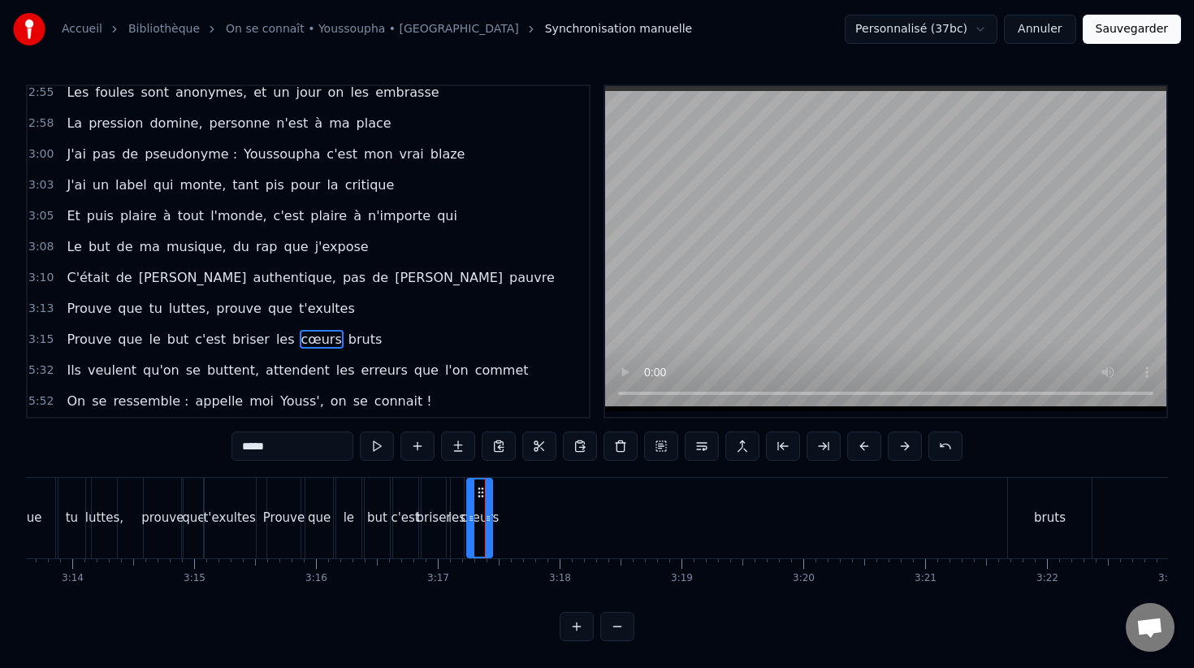
scroll to position [0, 23596]
click at [1029, 510] on div "bruts" at bounding box center [1043, 517] width 32 height 19
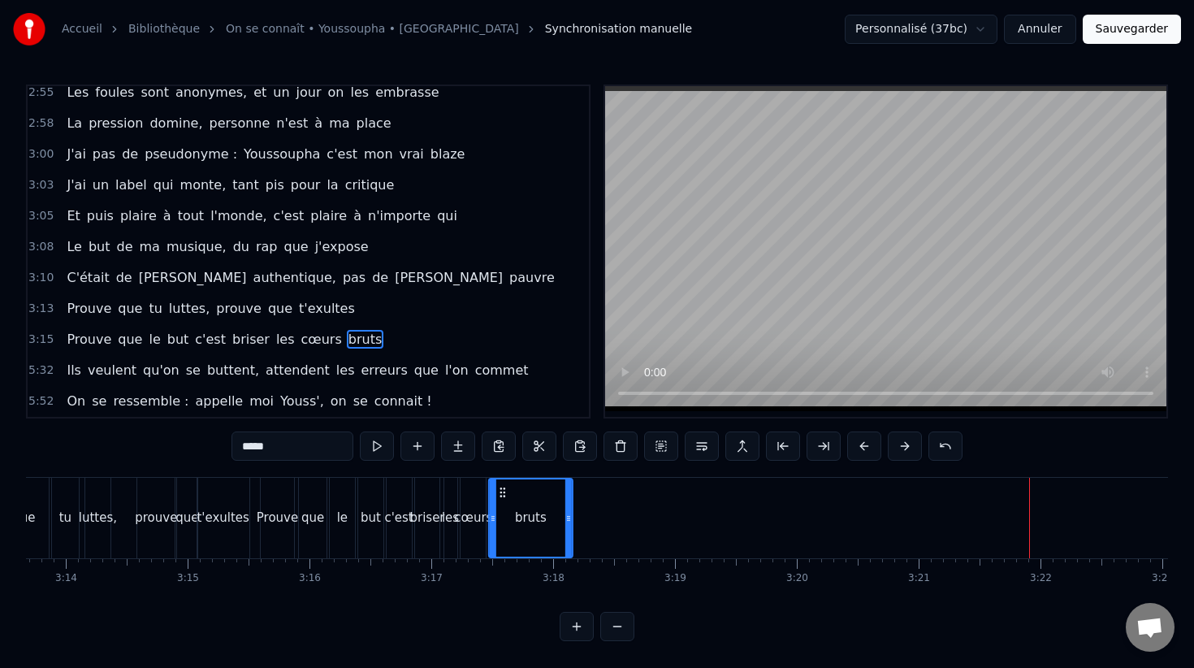
drag, startPoint x: 1018, startPoint y: 493, endPoint x: 503, endPoint y: 517, distance: 515.5
click at [503, 517] on div "bruts" at bounding box center [531, 517] width 82 height 77
drag, startPoint x: 566, startPoint y: 515, endPoint x: 520, endPoint y: 513, distance: 46.4
click at [521, 514] on icon at bounding box center [524, 518] width 6 height 13
click at [268, 504] on div "Prouve" at bounding box center [277, 518] width 33 height 80
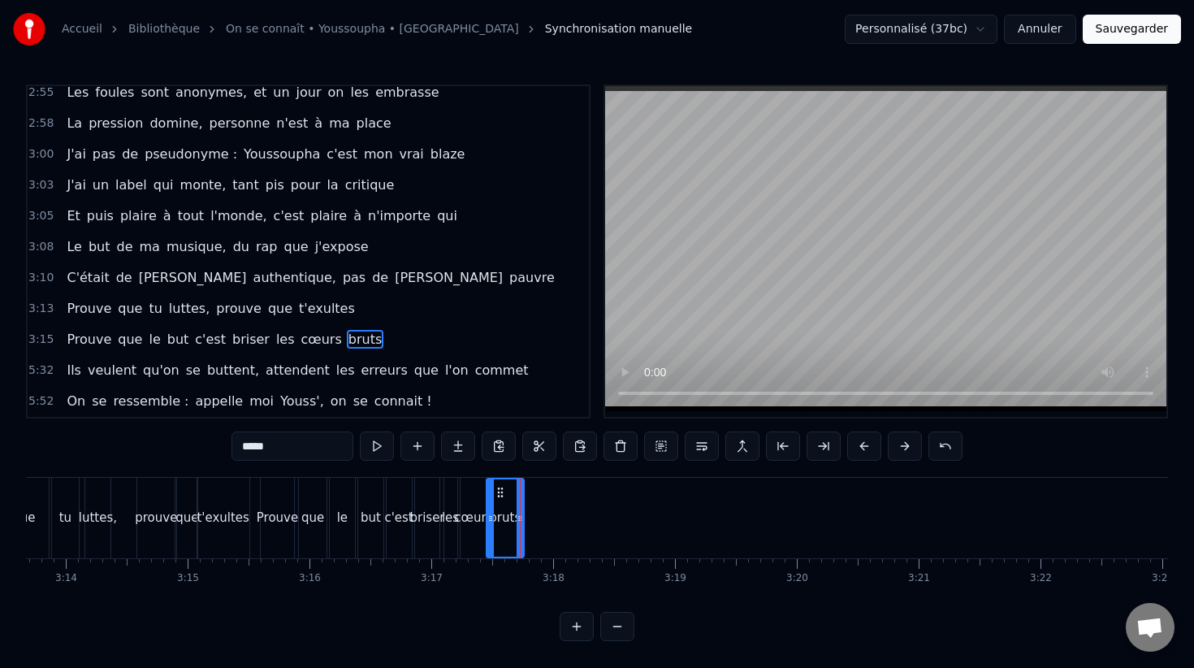
type input "******"
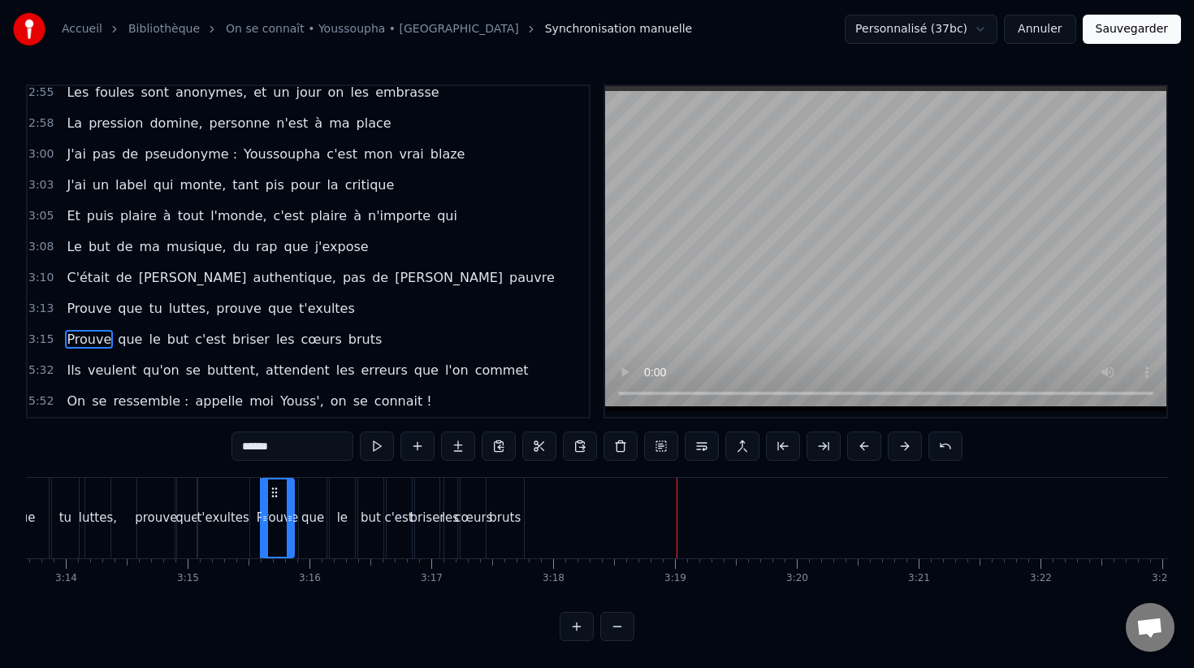
click at [48, 372] on span "5:32" at bounding box center [40, 370] width 25 height 16
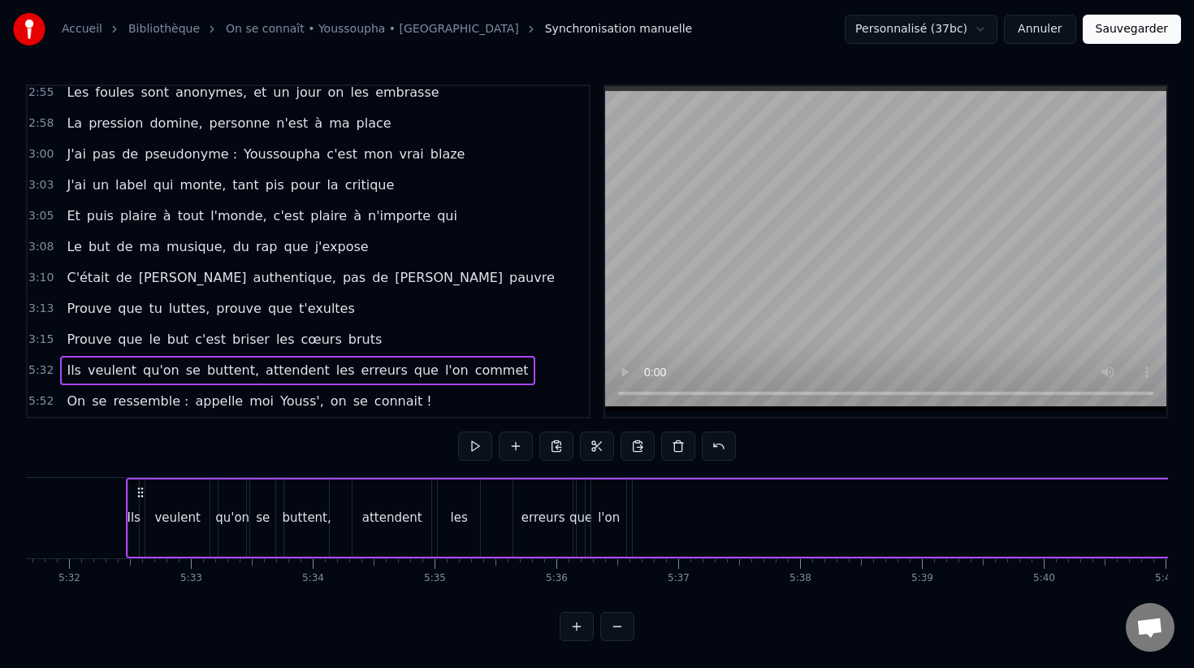
scroll to position [0, 40424]
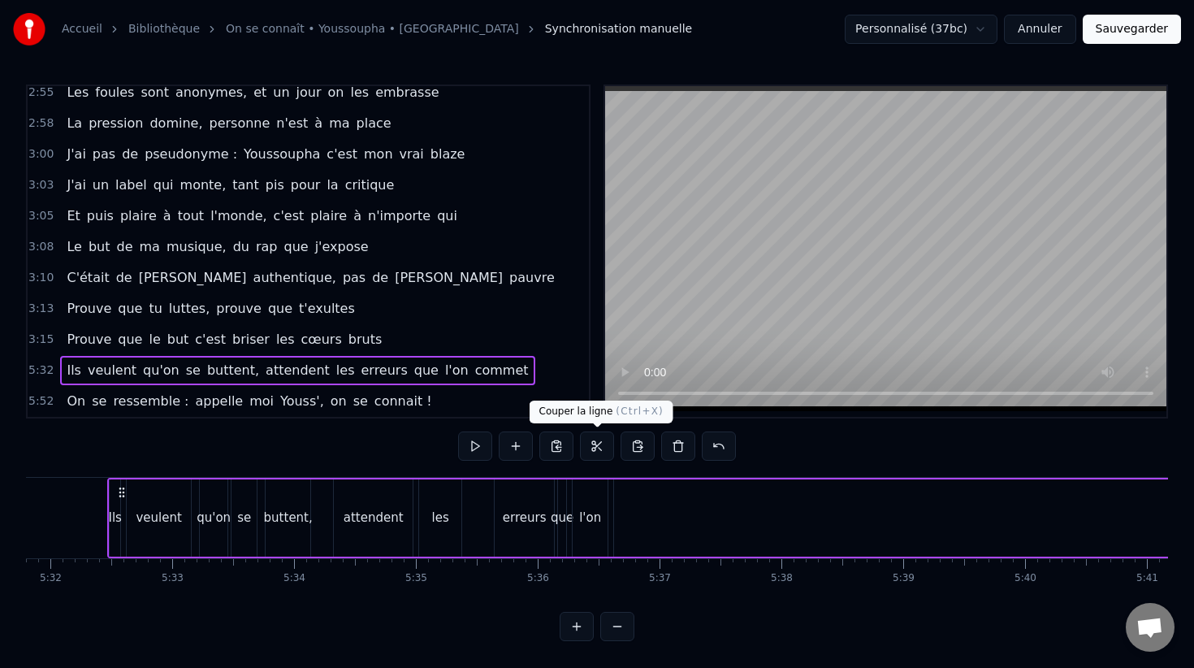
click at [603, 451] on button at bounding box center [597, 445] width 34 height 29
click at [27, 337] on div "0:13 L'amour ça repart, parfois ça nous quitte 0:15 J'assume tous mes pas, car …" at bounding box center [308, 251] width 564 height 334
click at [32, 338] on span "3:15" at bounding box center [40, 339] width 25 height 16
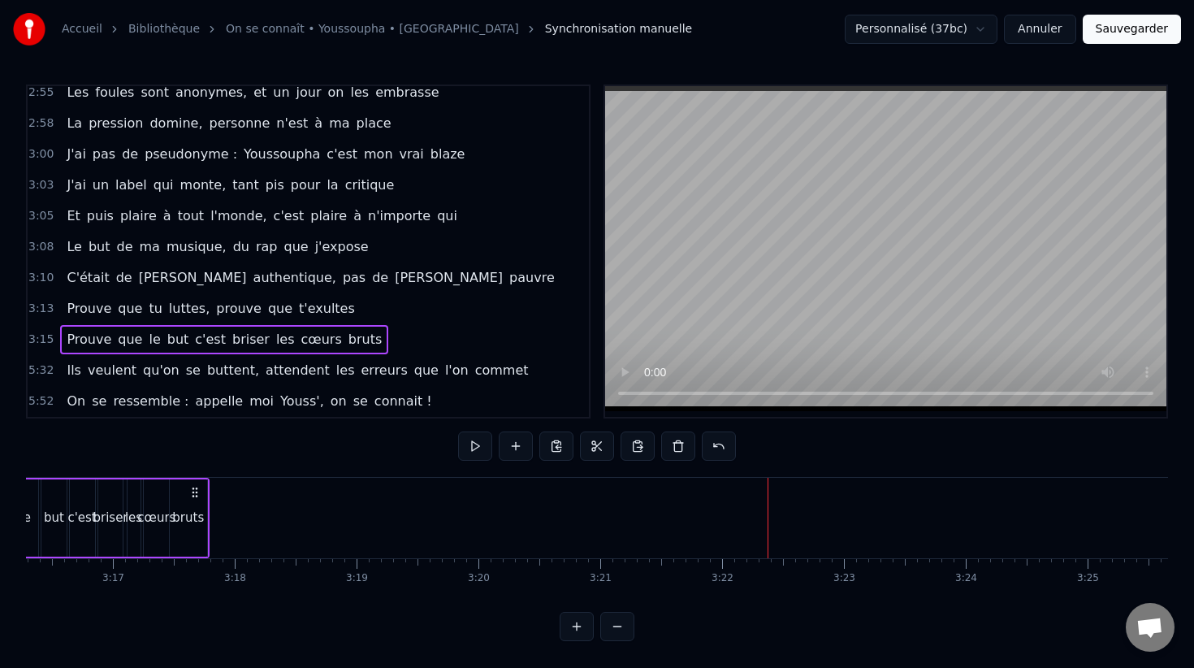
scroll to position [0, 23748]
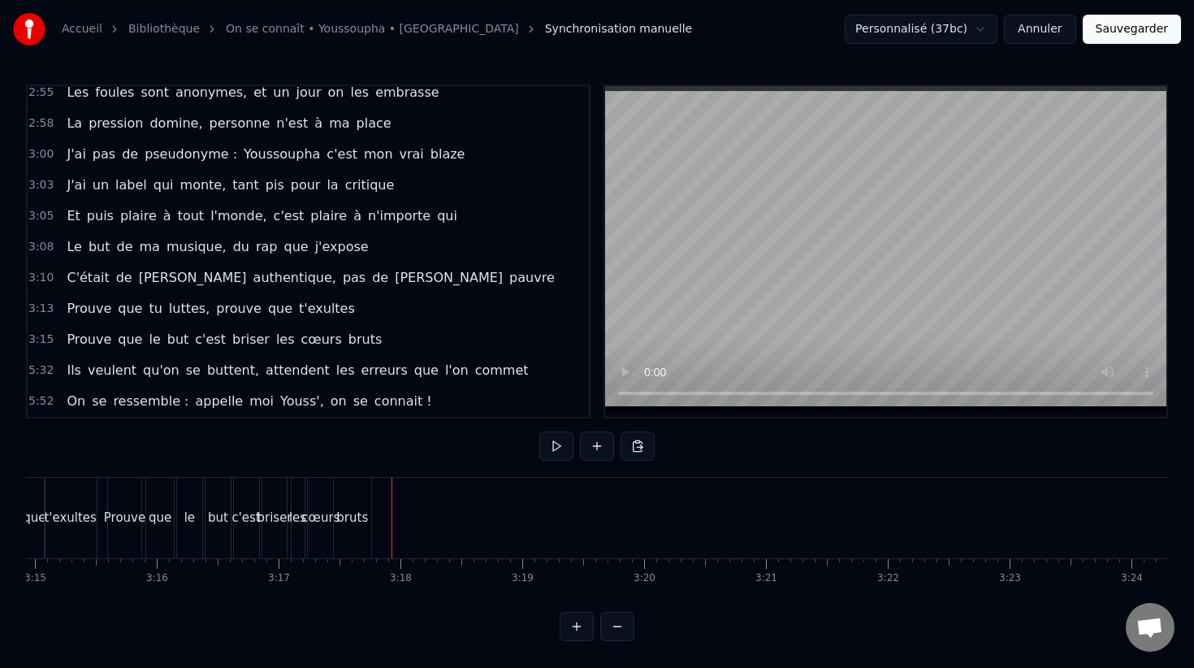
click at [640, 448] on button at bounding box center [638, 445] width 34 height 29
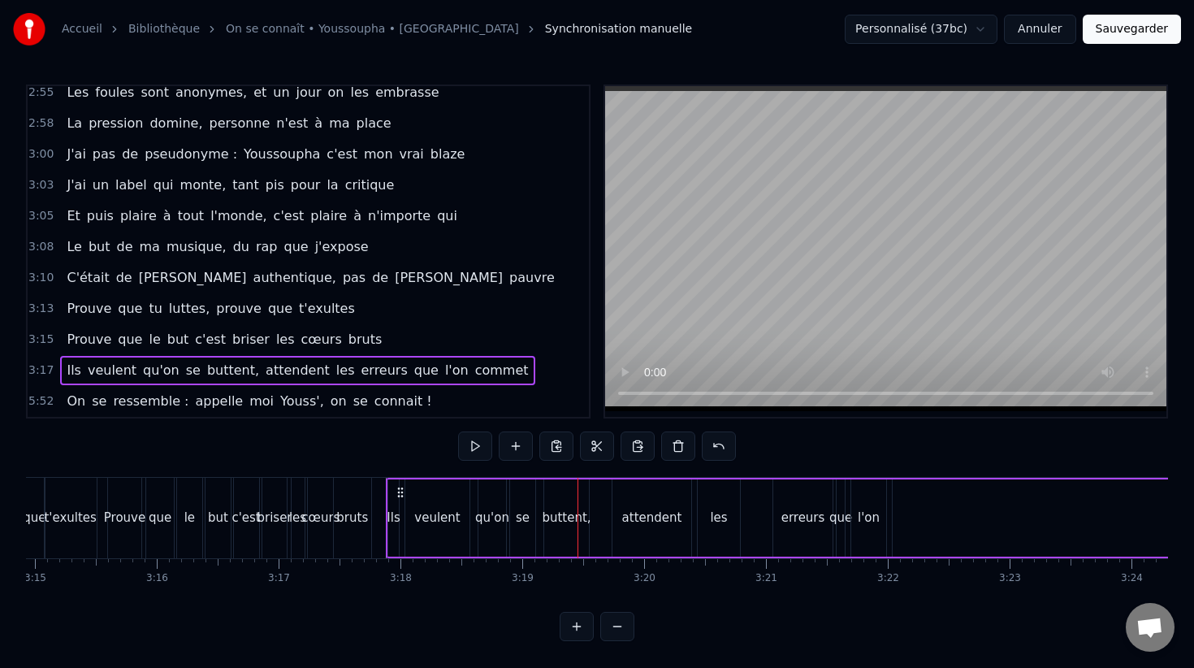
click at [570, 513] on div "buttent," at bounding box center [566, 517] width 49 height 19
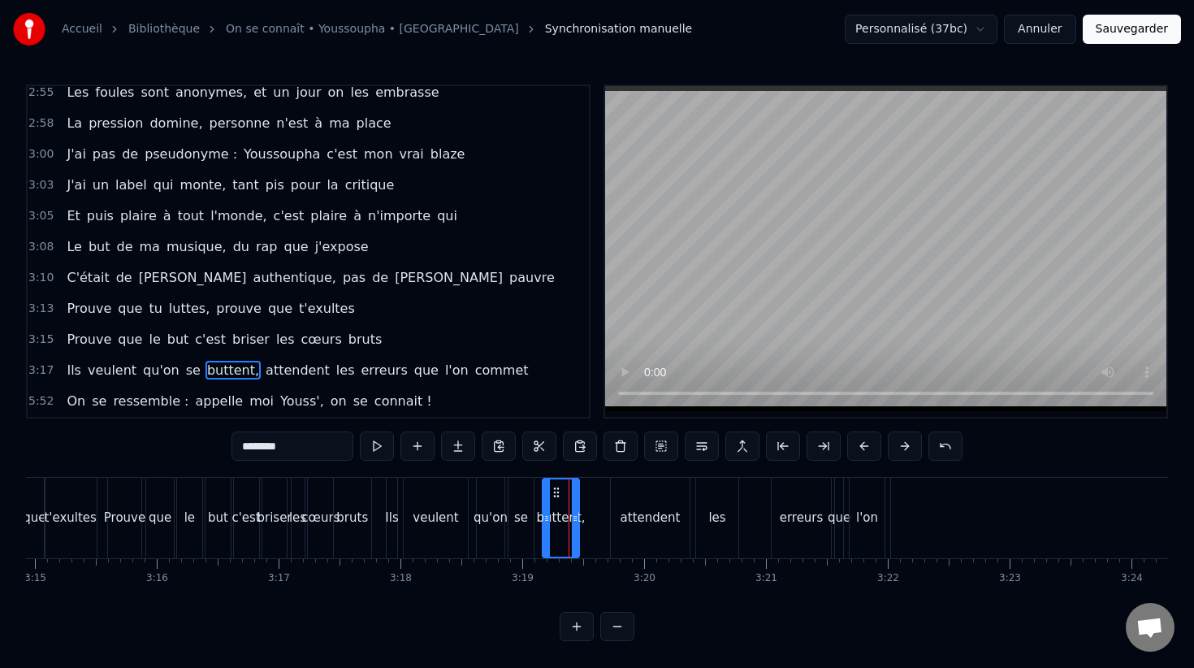
drag, startPoint x: 583, startPoint y: 514, endPoint x: 564, endPoint y: 514, distance: 19.5
click at [572, 514] on icon at bounding box center [575, 518] width 6 height 13
click at [639, 514] on div "attendent" at bounding box center [651, 517] width 60 height 19
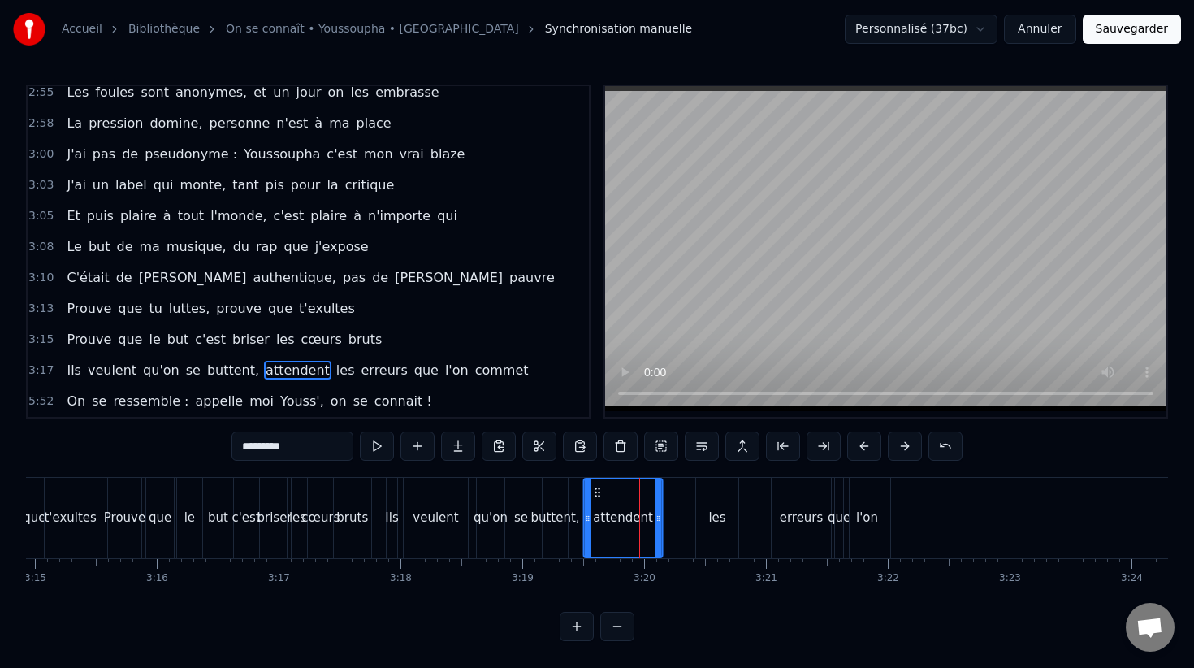
drag, startPoint x: 625, startPoint y: 492, endPoint x: 599, endPoint y: 491, distance: 26.9
click at [598, 491] on icon at bounding box center [597, 492] width 13 height 13
drag, startPoint x: 659, startPoint y: 509, endPoint x: 624, endPoint y: 509, distance: 34.9
click at [634, 510] on div at bounding box center [637, 517] width 6 height 77
click at [561, 495] on div "buttent," at bounding box center [555, 518] width 25 height 80
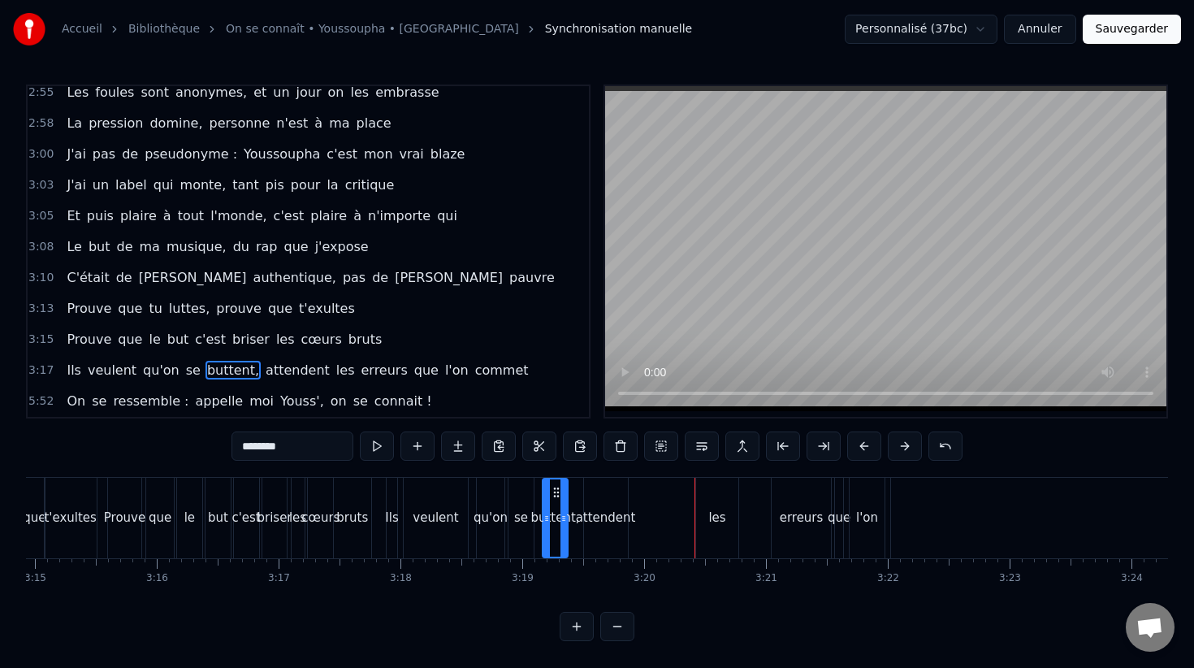
click at [705, 495] on div "les" at bounding box center [717, 518] width 42 height 80
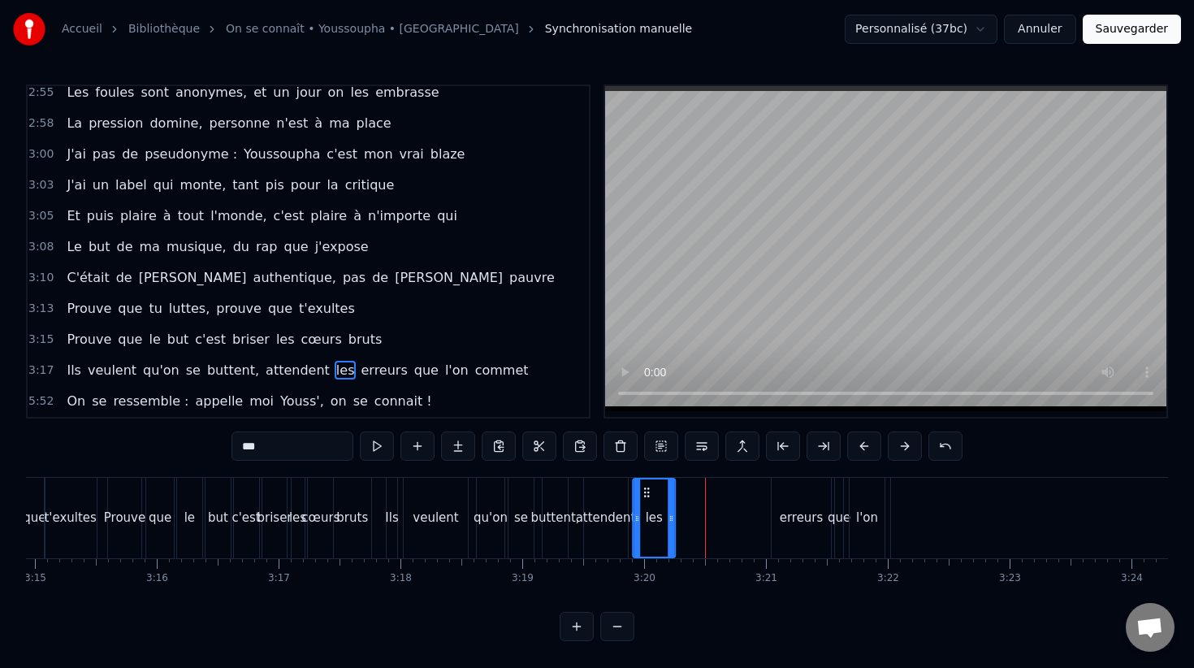
drag, startPoint x: 693, startPoint y: 491, endPoint x: 641, endPoint y: 490, distance: 52.0
click at [641, 490] on icon at bounding box center [646, 492] width 13 height 13
drag, startPoint x: 668, startPoint y: 498, endPoint x: 658, endPoint y: 497, distance: 10.6
click at [658, 498] on div at bounding box center [658, 517] width 6 height 77
click at [809, 507] on div "erreurs" at bounding box center [801, 518] width 59 height 80
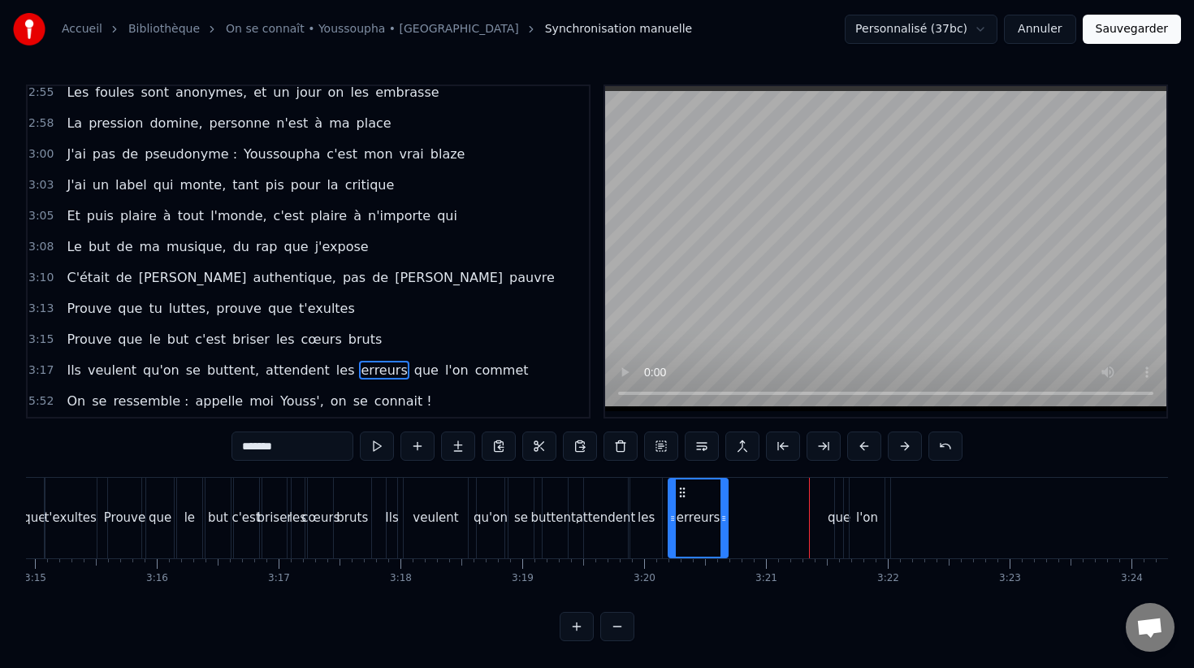
drag, startPoint x: 789, startPoint y: 495, endPoint x: 685, endPoint y: 495, distance: 104.0
click at [685, 495] on icon at bounding box center [682, 492] width 13 height 13
drag, startPoint x: 720, startPoint y: 505, endPoint x: 689, endPoint y: 506, distance: 30.9
click at [690, 507] on div "erreurs" at bounding box center [683, 517] width 29 height 77
click at [837, 515] on div "que" at bounding box center [839, 517] width 23 height 19
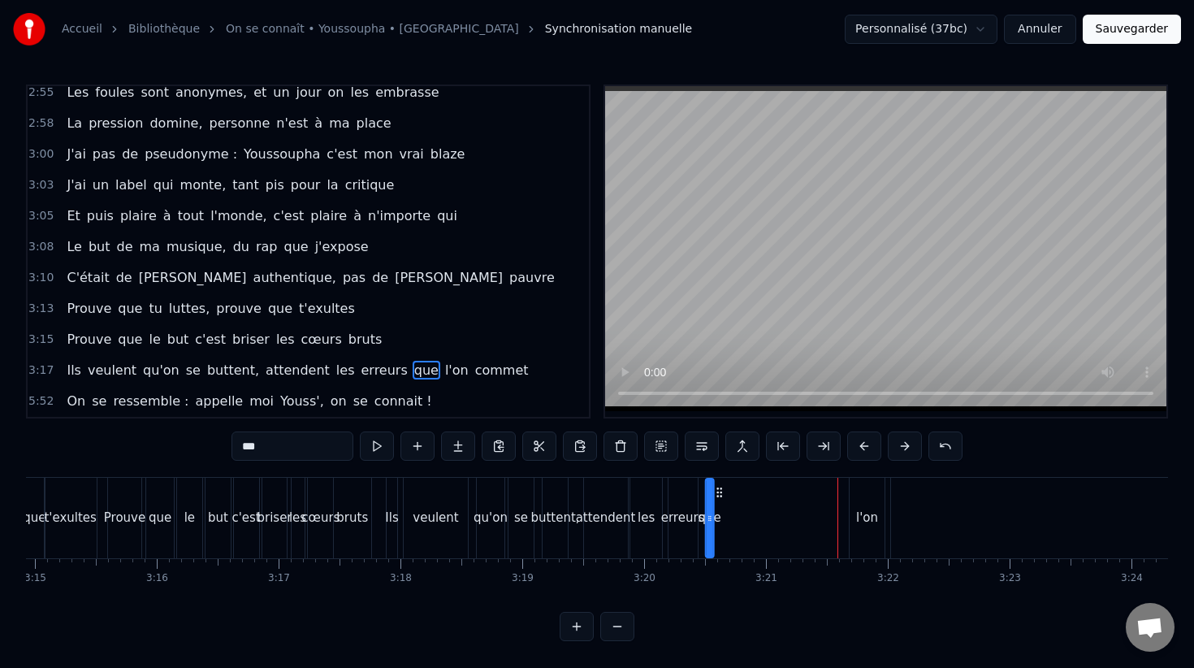
drag, startPoint x: 850, startPoint y: 494, endPoint x: 720, endPoint y: 495, distance: 129.1
click at [720, 496] on icon at bounding box center [719, 492] width 13 height 13
click at [869, 508] on div "l'on" at bounding box center [867, 518] width 35 height 80
drag, startPoint x: 865, startPoint y: 491, endPoint x: 731, endPoint y: 502, distance: 134.4
click at [731, 502] on div "l'on" at bounding box center [736, 517] width 33 height 77
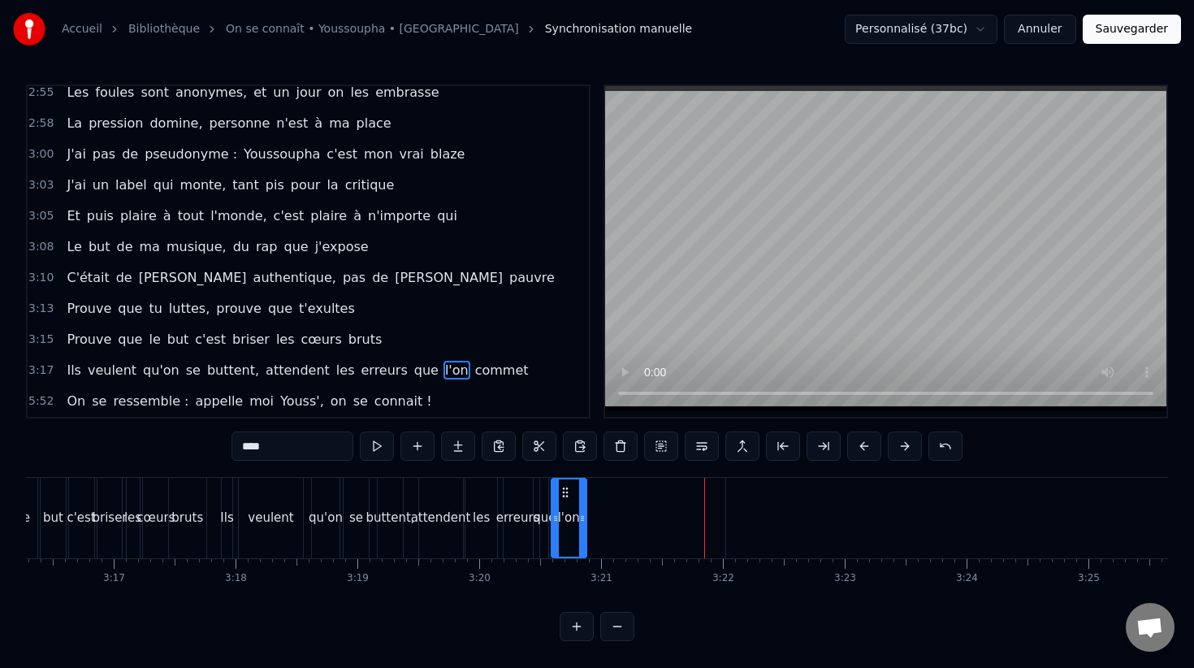
scroll to position [0, 24007]
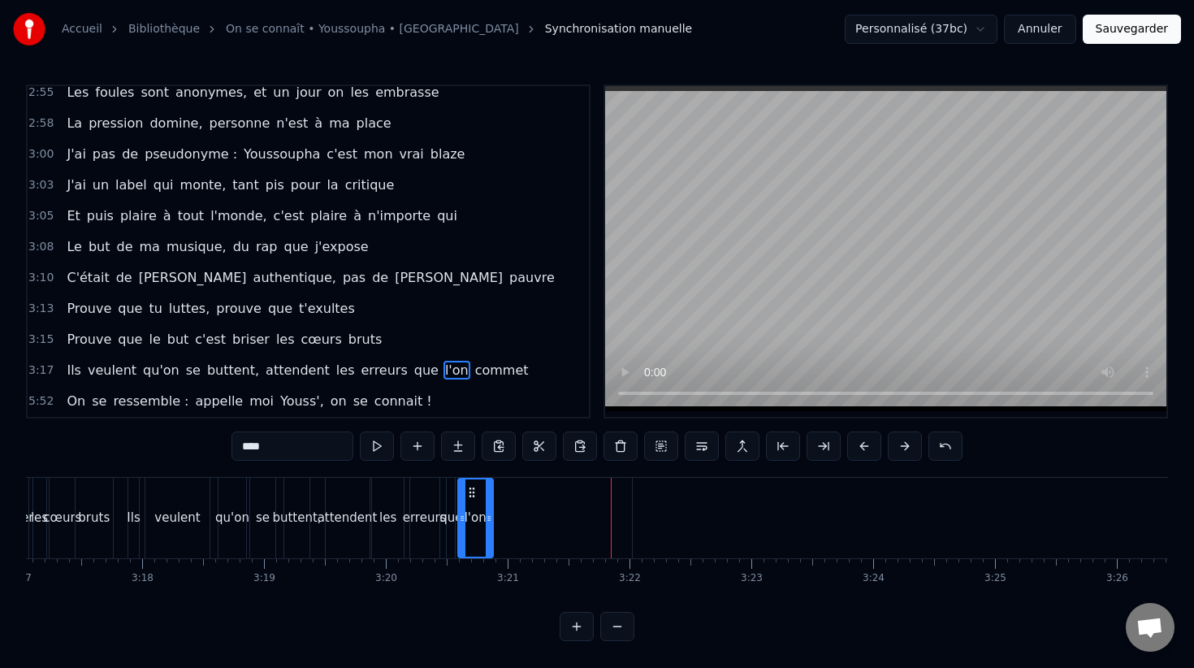
type input "******"
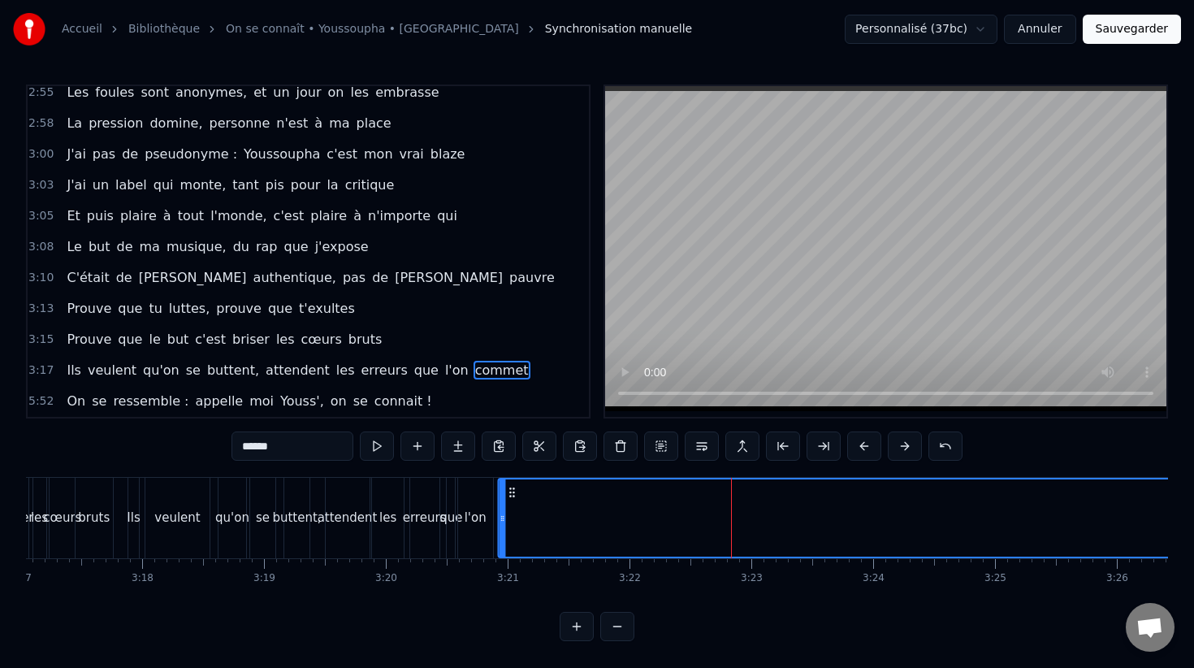
drag, startPoint x: 645, startPoint y: 493, endPoint x: 512, endPoint y: 492, distance: 133.2
click at [512, 492] on icon at bounding box center [511, 492] width 13 height 13
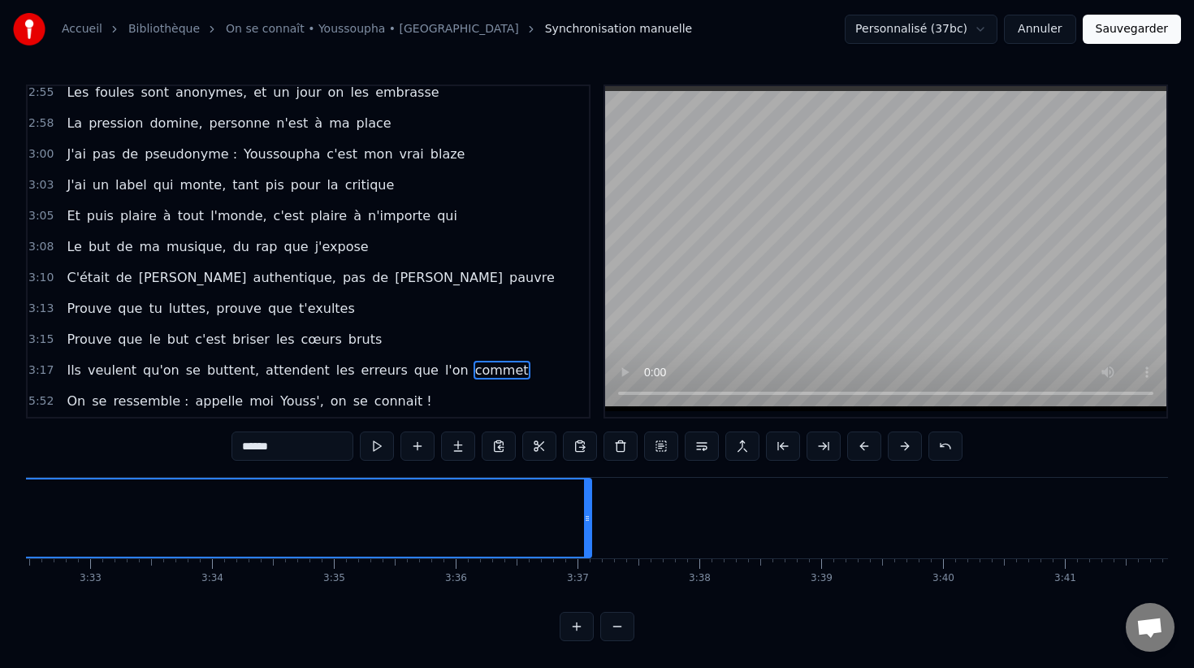
scroll to position [0, 25880]
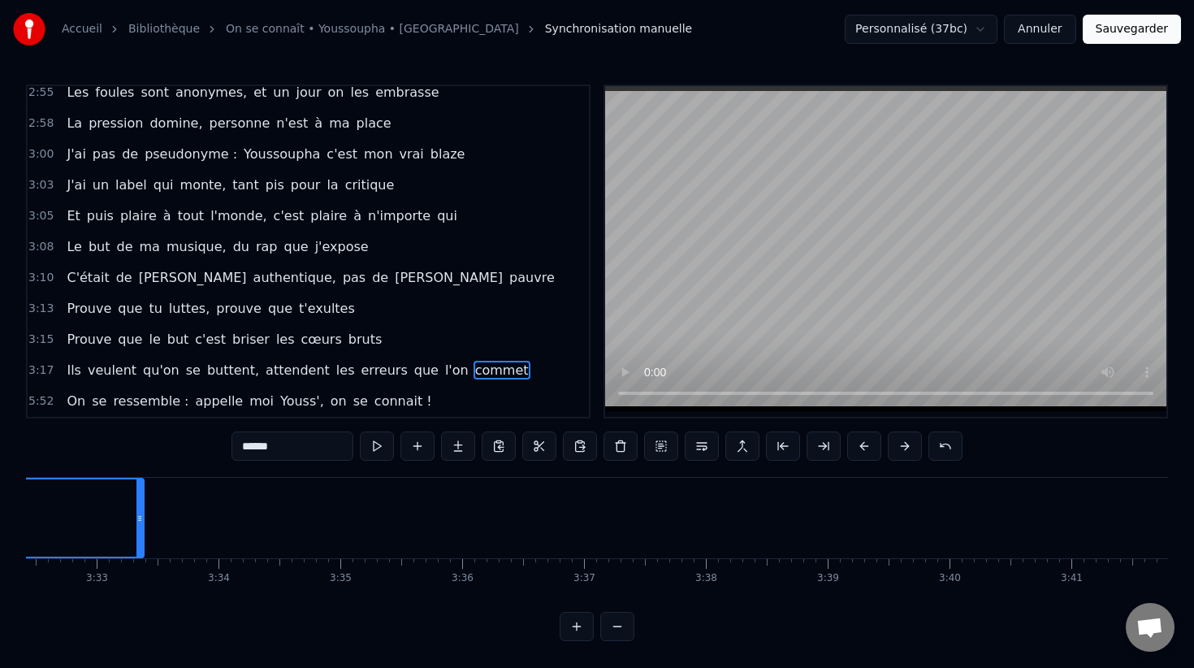
drag, startPoint x: 595, startPoint y: 519, endPoint x: 97, endPoint y: 525, distance: 497.9
click at [136, 525] on div at bounding box center [139, 517] width 6 height 77
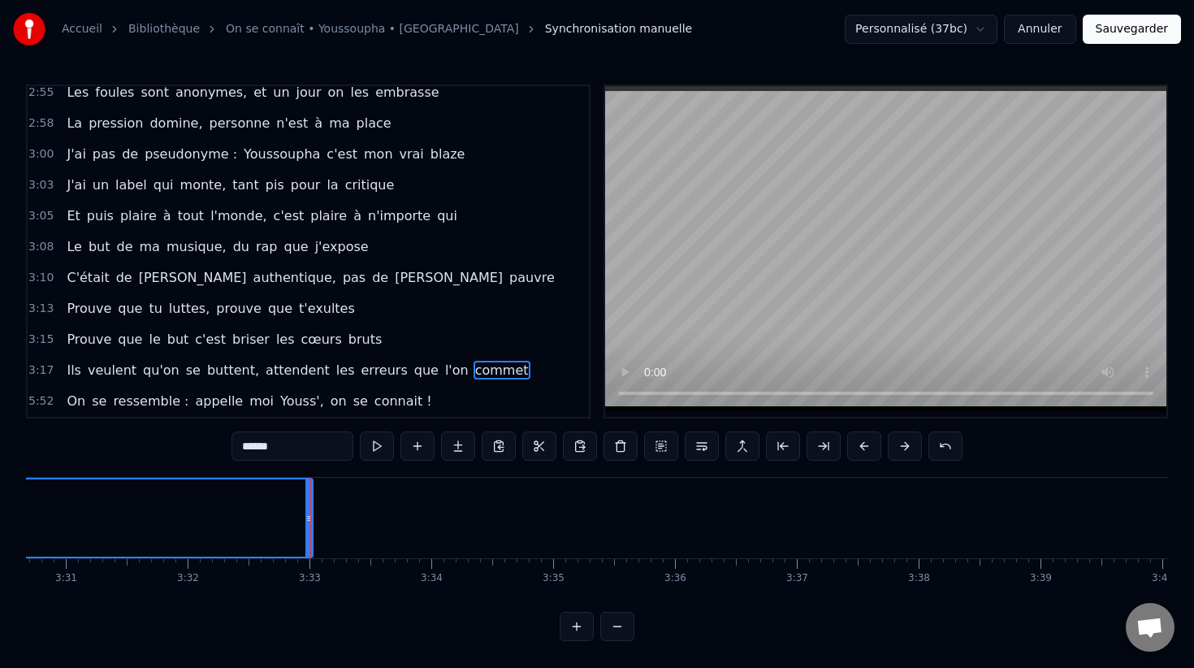
scroll to position [0, 25604]
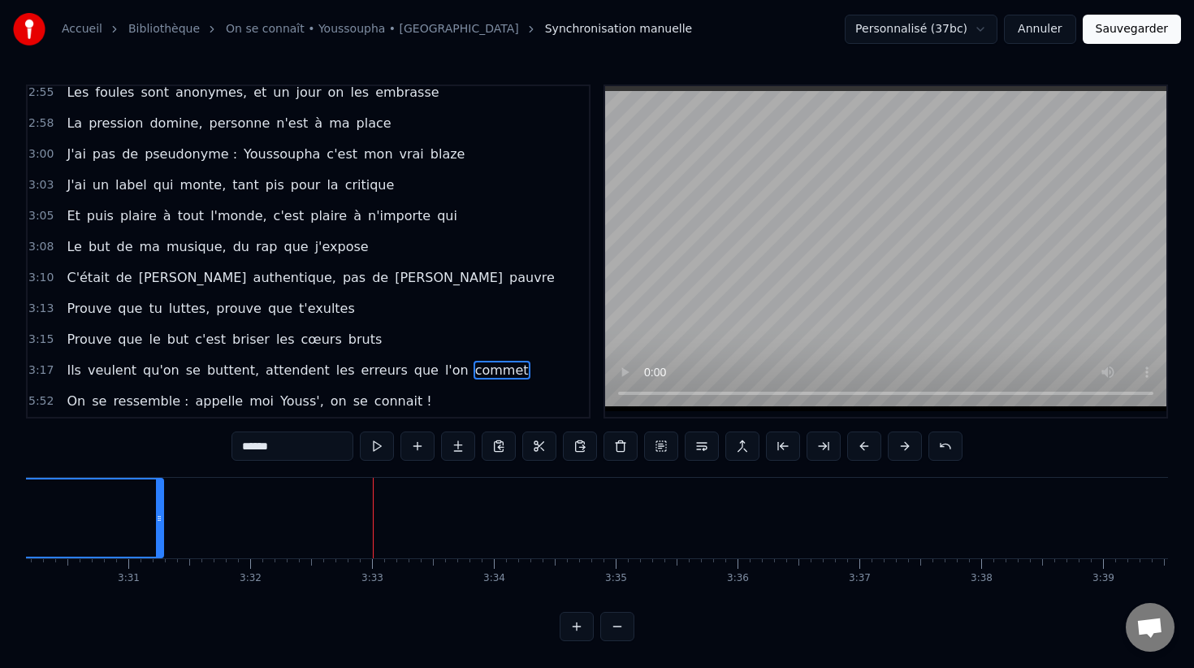
drag, startPoint x: 370, startPoint y: 527, endPoint x: 99, endPoint y: 526, distance: 271.3
click at [156, 526] on div at bounding box center [159, 517] width 6 height 77
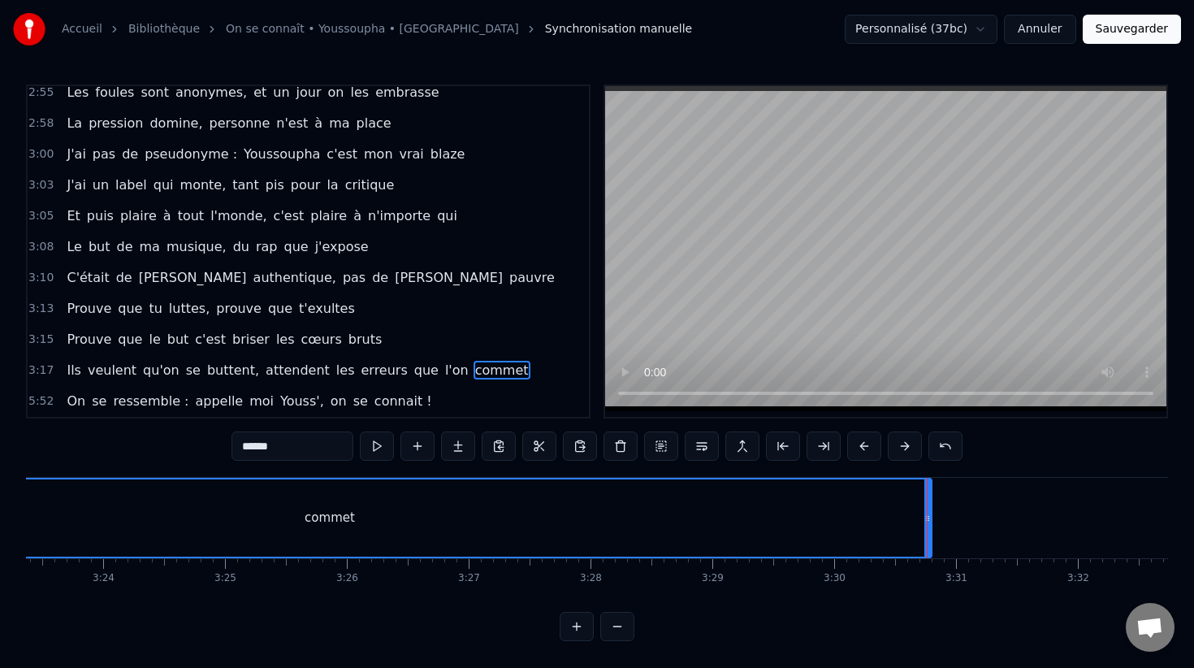
scroll to position [0, 24761]
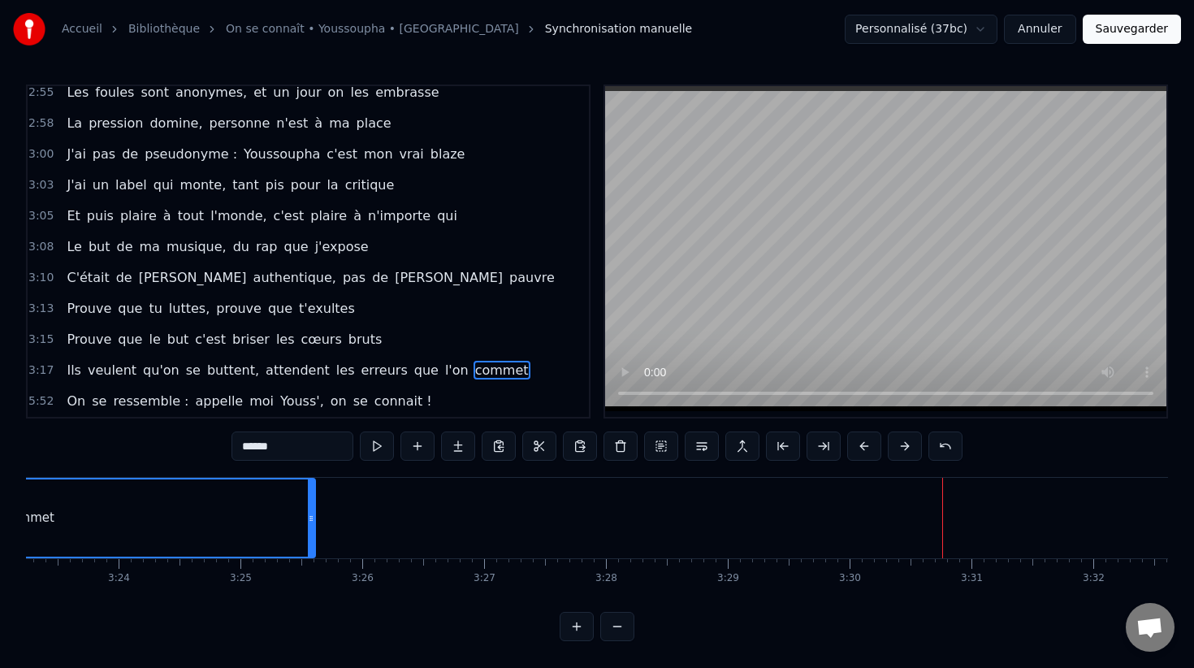
drag, startPoint x: 944, startPoint y: 524, endPoint x: 312, endPoint y: 543, distance: 632.2
click at [312, 543] on div at bounding box center [311, 517] width 6 height 77
click at [1140, 32] on button "Sauvegarder" at bounding box center [1132, 29] width 98 height 29
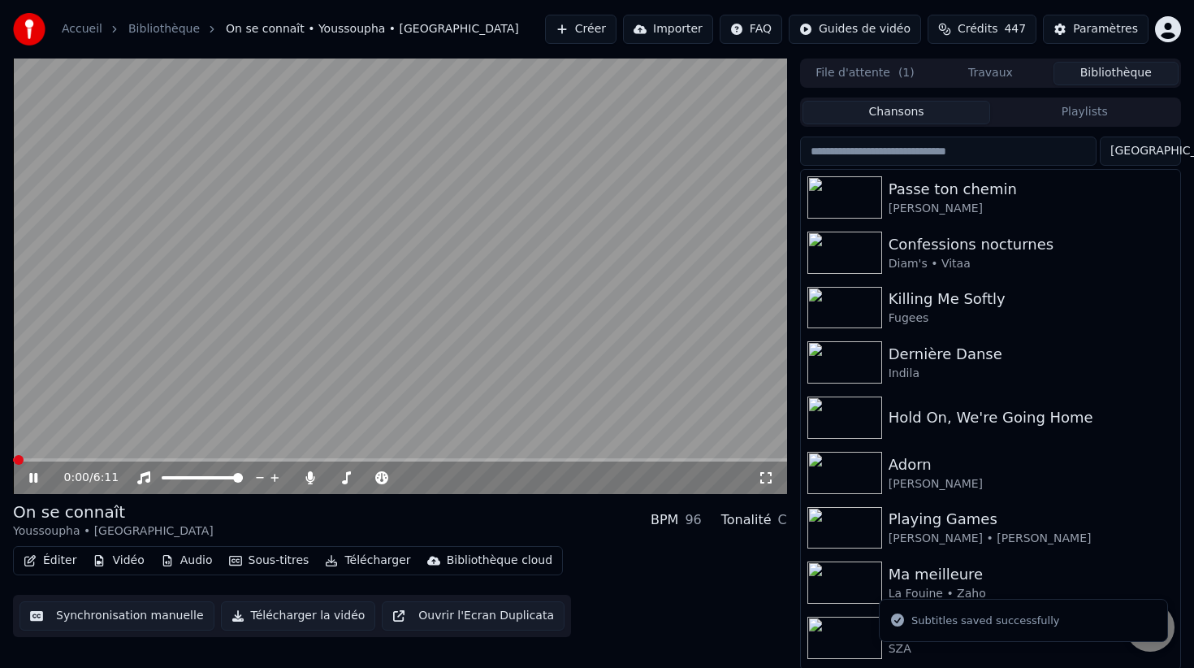
click at [283, 368] on video at bounding box center [400, 275] width 774 height 435
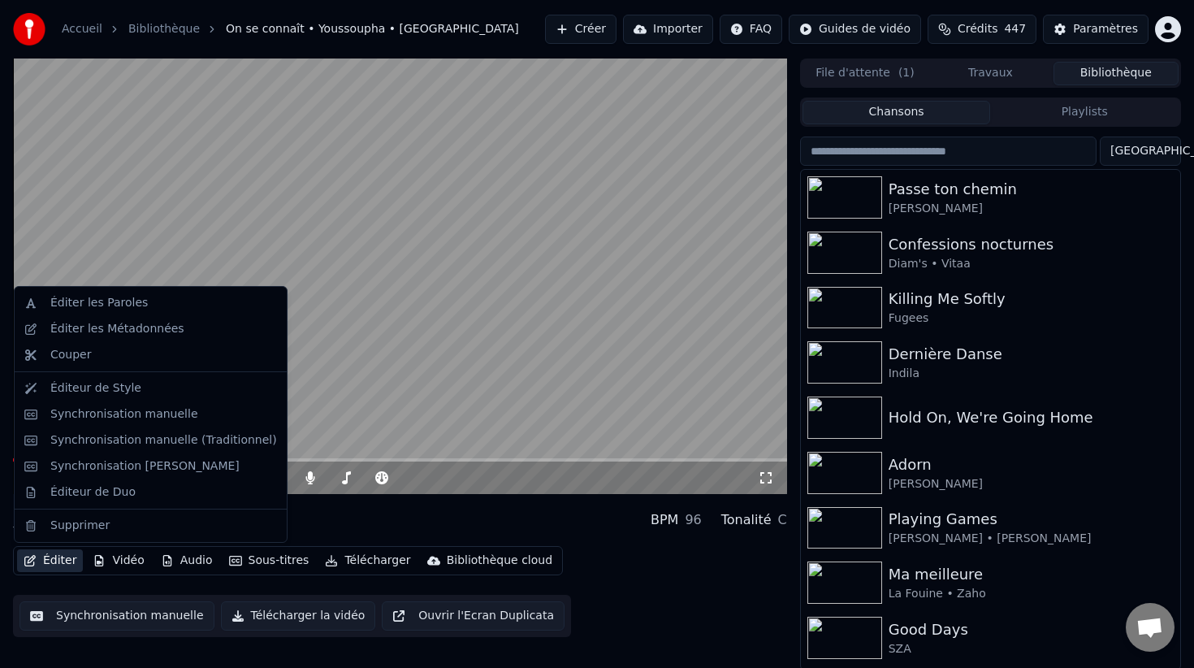
click at [76, 562] on button "Éditer" at bounding box center [50, 560] width 66 height 23
click at [199, 437] on div "Synchronisation manuelle (Traditionnel)" at bounding box center [163, 440] width 227 height 16
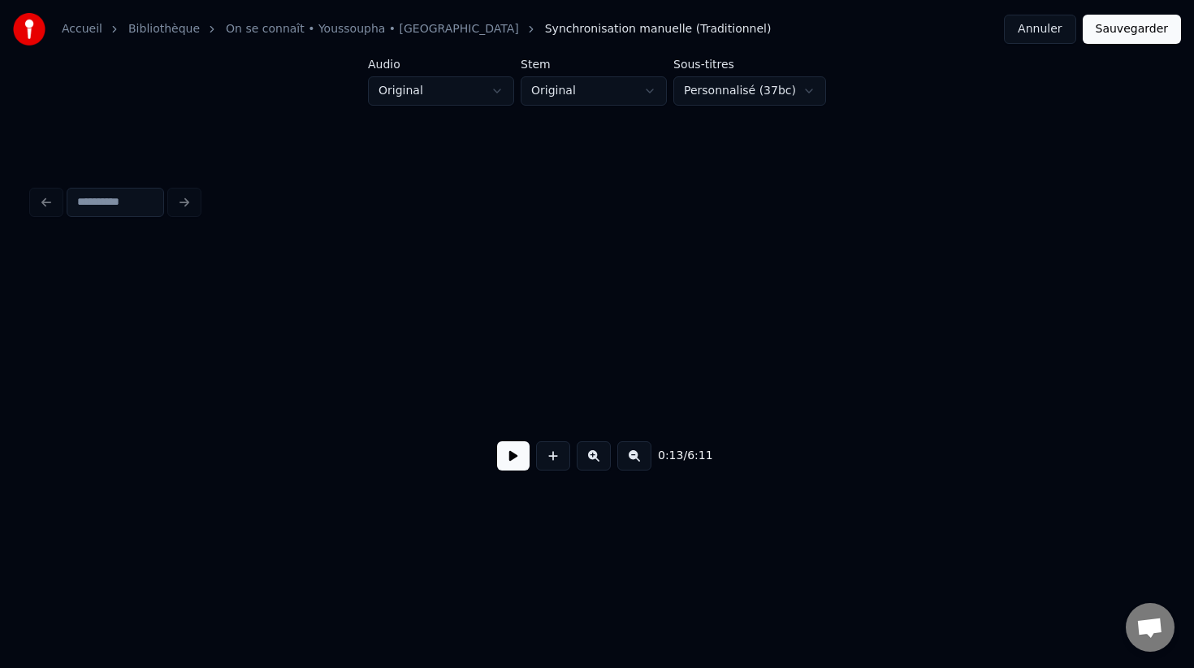
scroll to position [0, 1598]
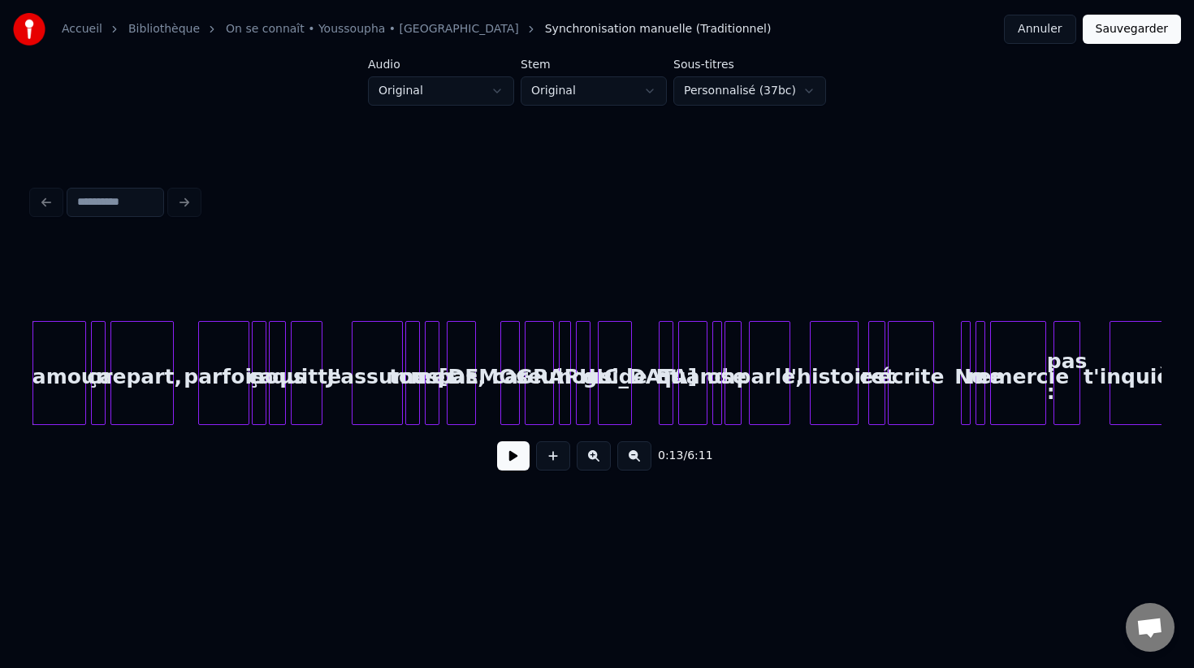
click at [1120, 30] on button "Sauvegarder" at bounding box center [1132, 29] width 98 height 29
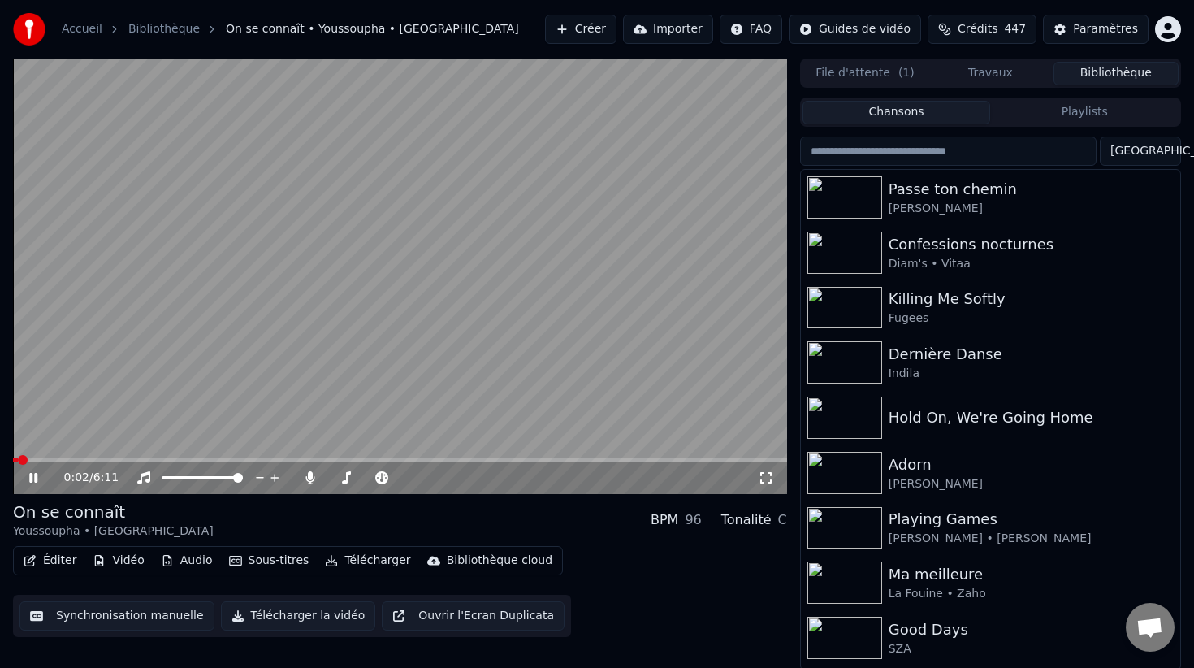
click at [597, 454] on video at bounding box center [400, 275] width 774 height 435
click at [599, 462] on div "0:02 / 6:11" at bounding box center [400, 477] width 774 height 32
click at [600, 458] on span at bounding box center [400, 459] width 774 height 3
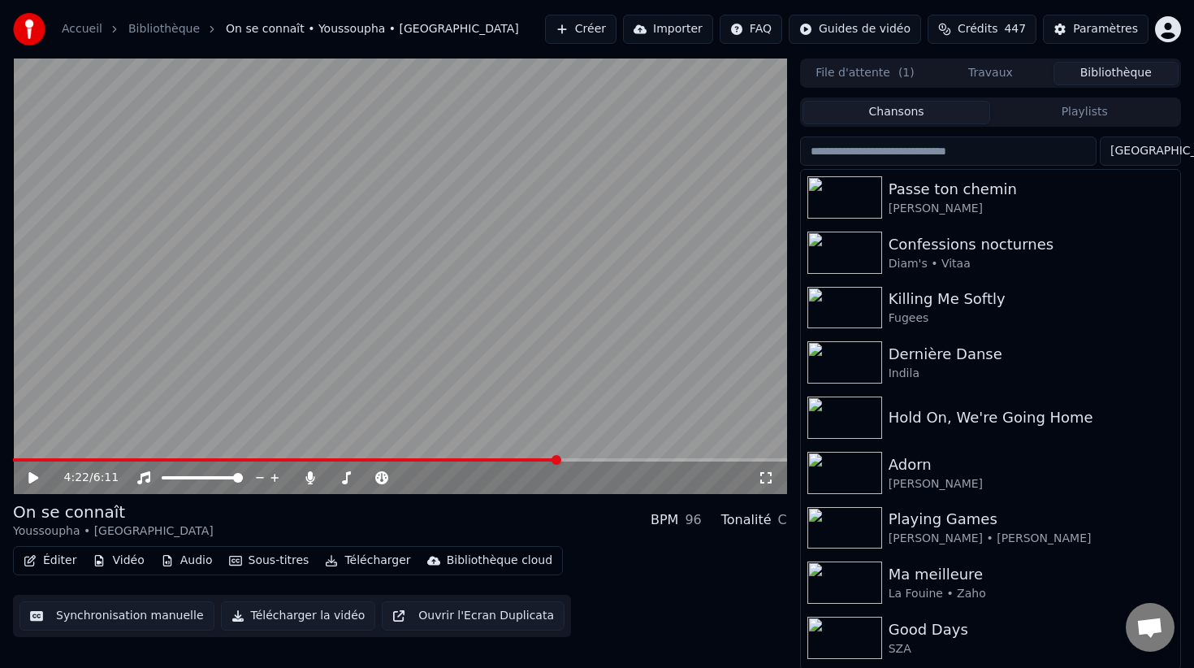
click at [559, 458] on span at bounding box center [286, 459] width 546 height 3
click at [523, 375] on video at bounding box center [400, 275] width 774 height 435
click at [528, 461] on span at bounding box center [286, 459] width 547 height 3
click at [481, 457] on video at bounding box center [400, 275] width 774 height 435
click at [474, 459] on span at bounding box center [243, 459] width 461 height 3
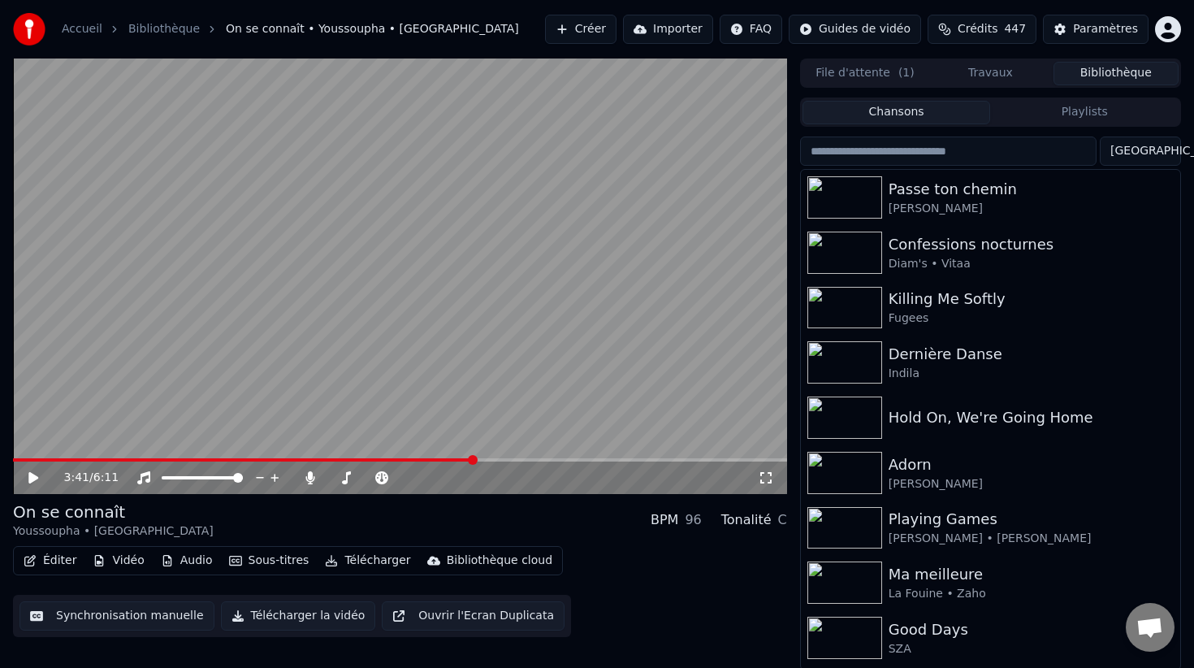
click at [454, 383] on video at bounding box center [400, 275] width 774 height 435
click at [441, 459] on span at bounding box center [244, 459] width 463 height 3
click at [404, 458] on span at bounding box center [208, 459] width 391 height 3
click at [409, 409] on video at bounding box center [400, 275] width 774 height 435
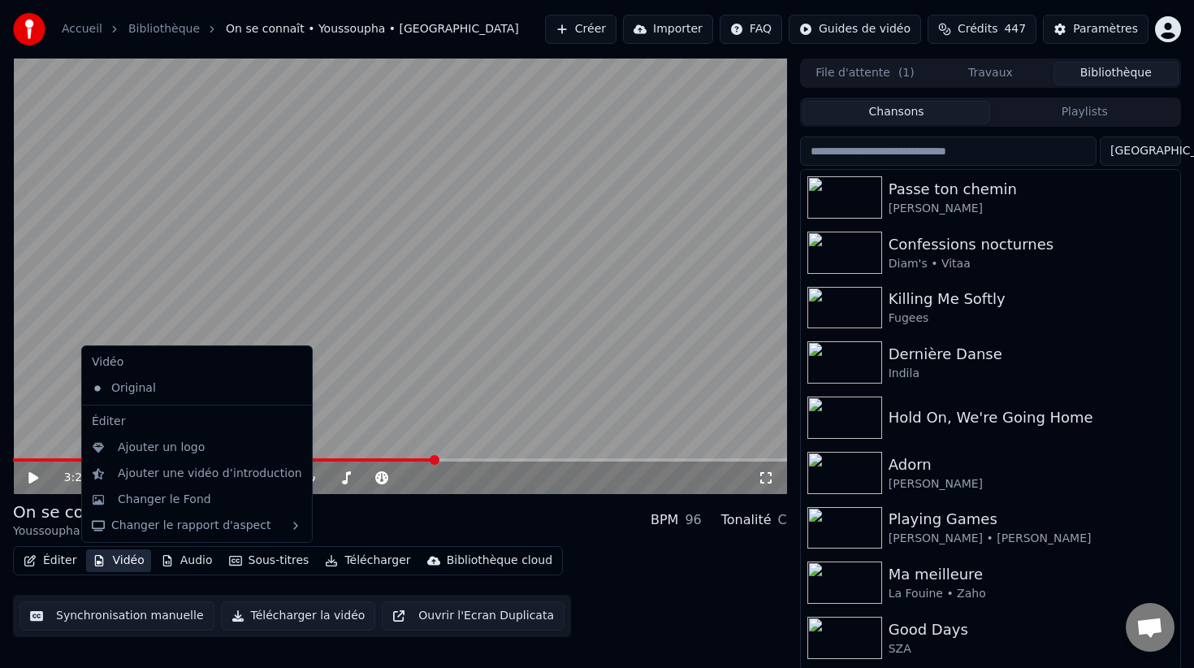
click at [109, 558] on button "Vidéo" at bounding box center [118, 560] width 64 height 23
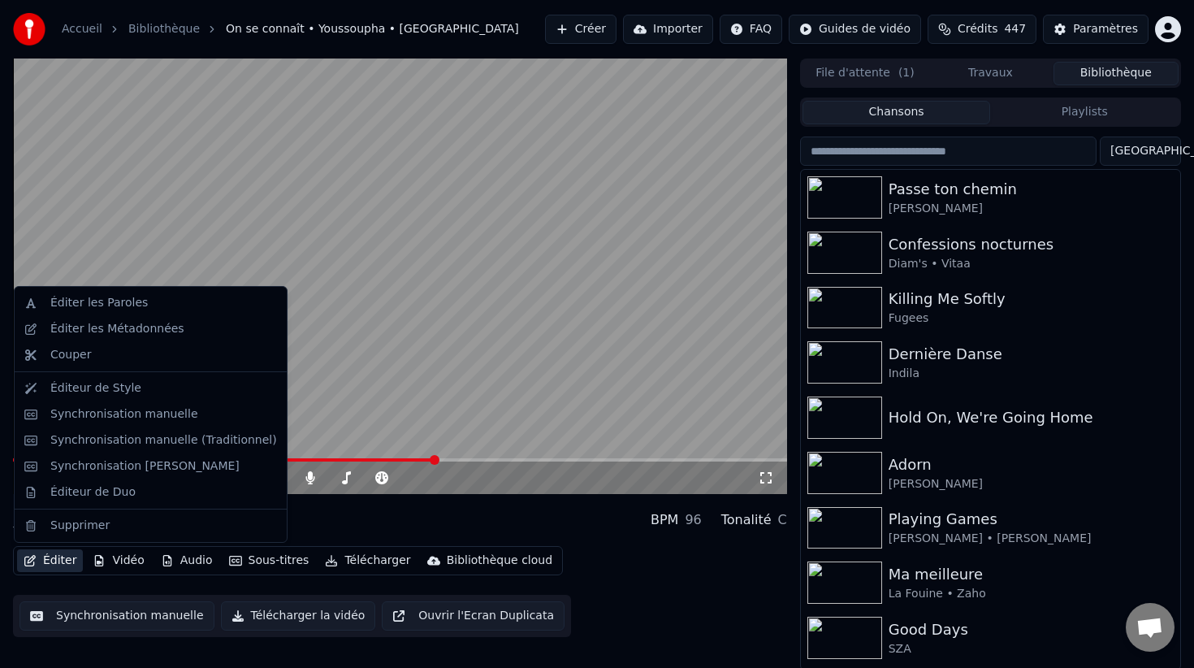
click at [57, 557] on button "Éditer" at bounding box center [50, 560] width 66 height 23
click at [197, 422] on div "Synchronisation manuelle" at bounding box center [151, 414] width 266 height 26
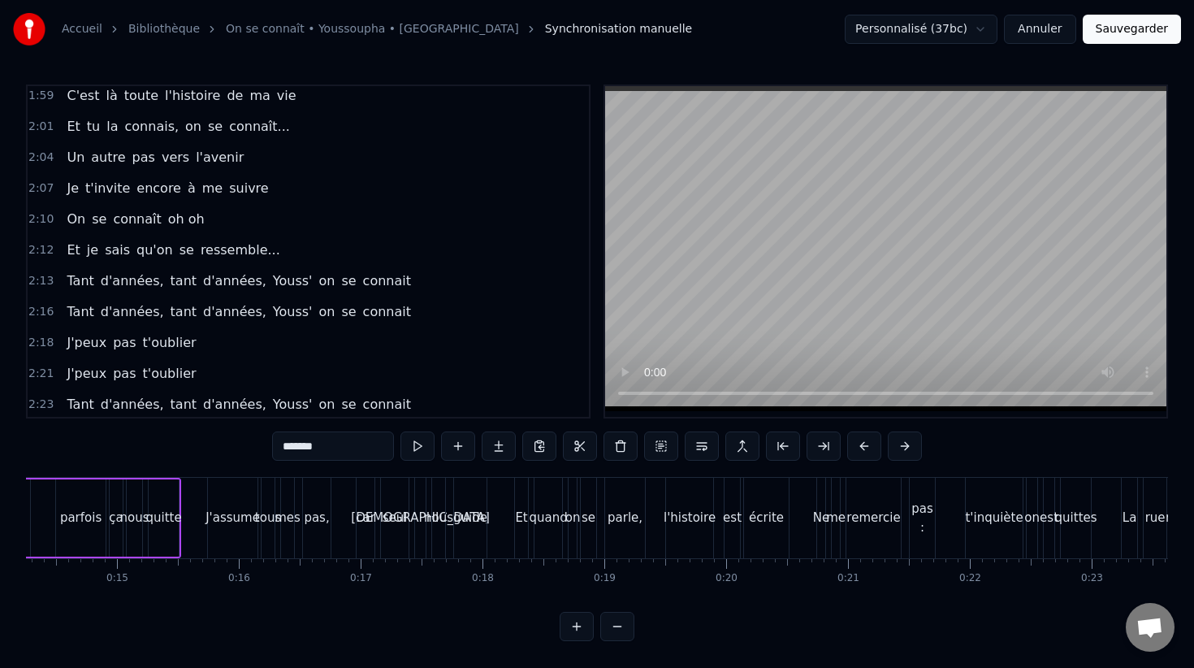
scroll to position [2015, 0]
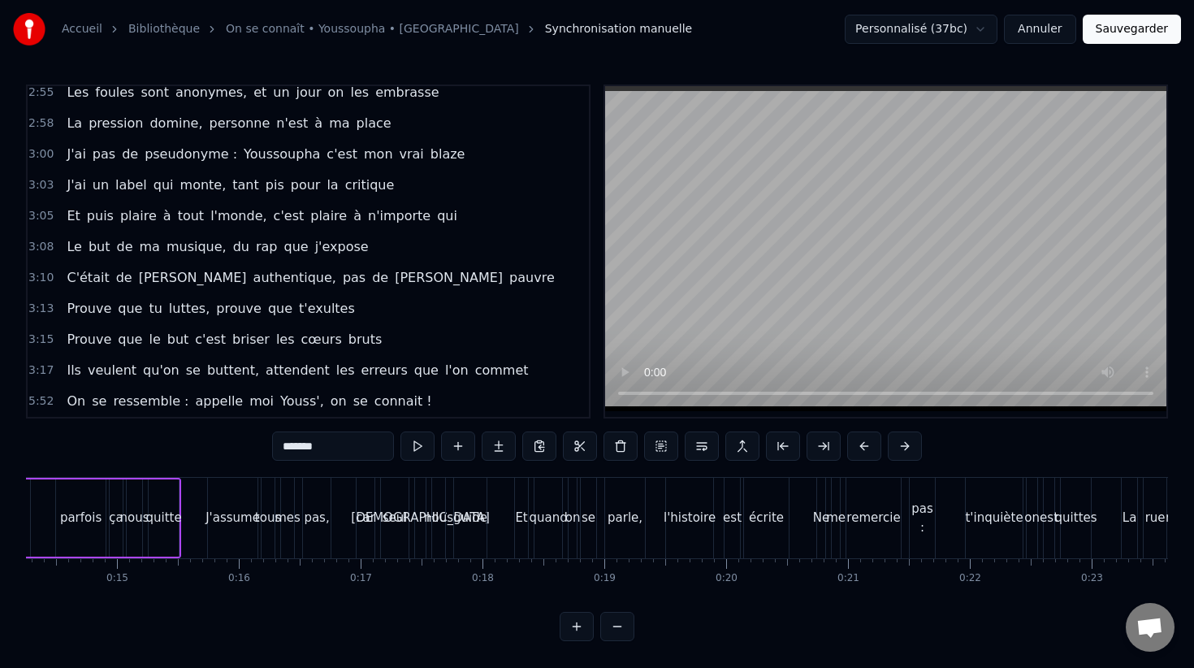
click at [50, 398] on span "5:52" at bounding box center [40, 401] width 25 height 16
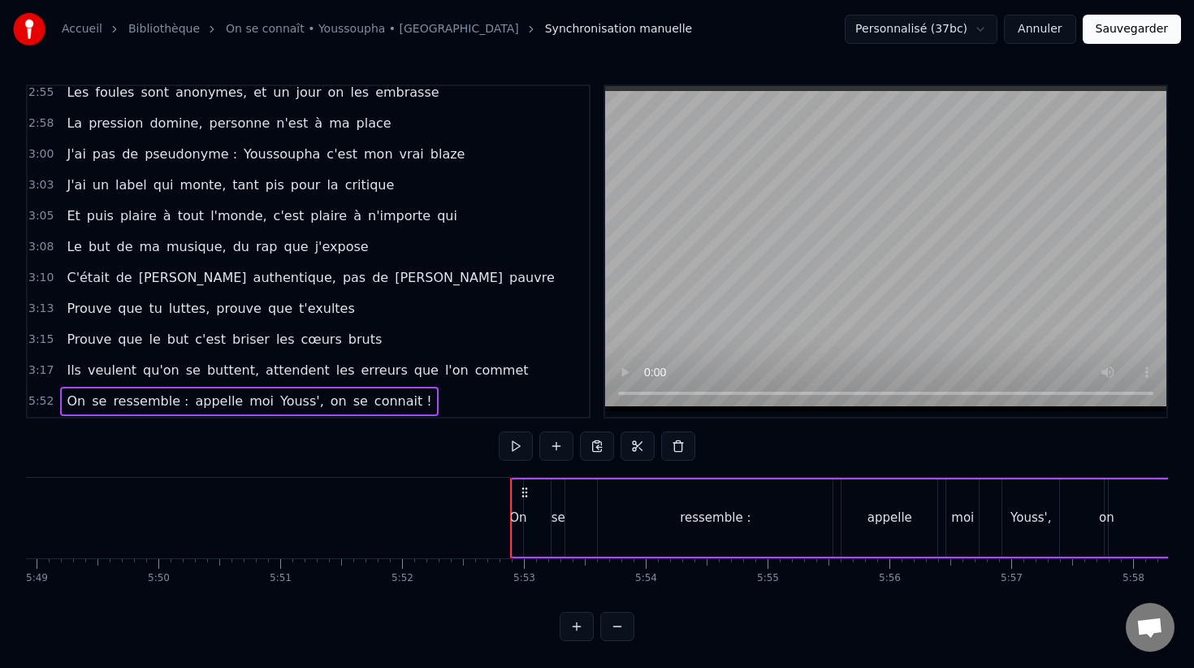
scroll to position [0, 42912]
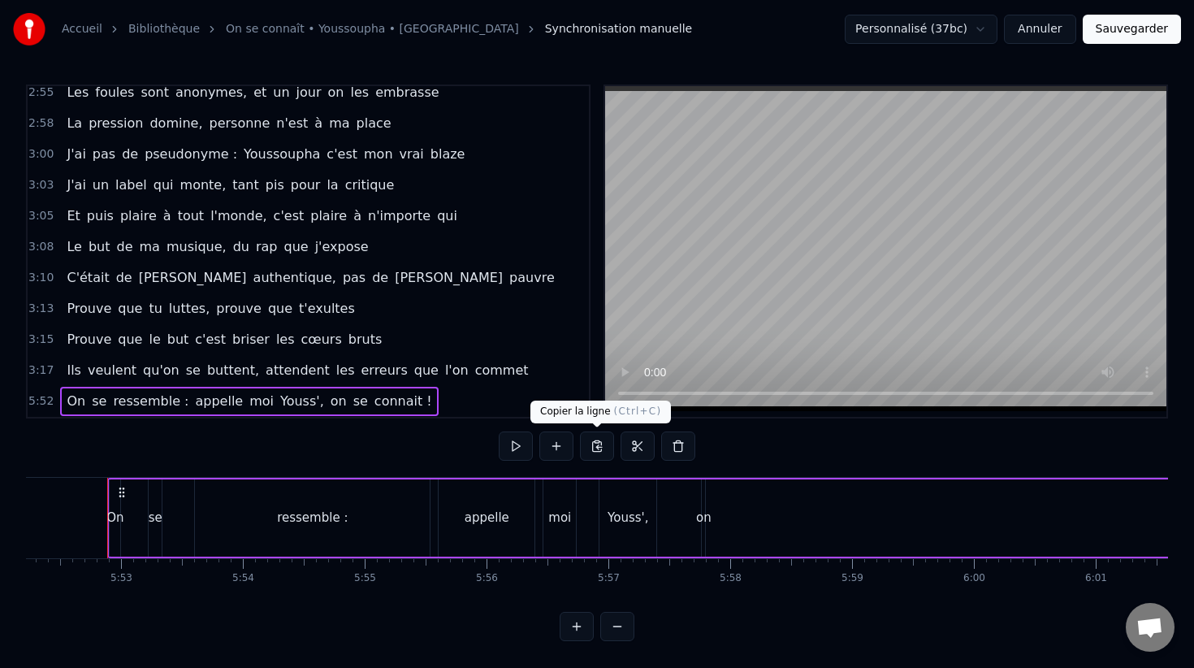
click at [591, 448] on button at bounding box center [597, 445] width 34 height 29
click at [631, 444] on button at bounding box center [638, 445] width 34 height 29
click at [47, 365] on span "3:17" at bounding box center [40, 370] width 25 height 16
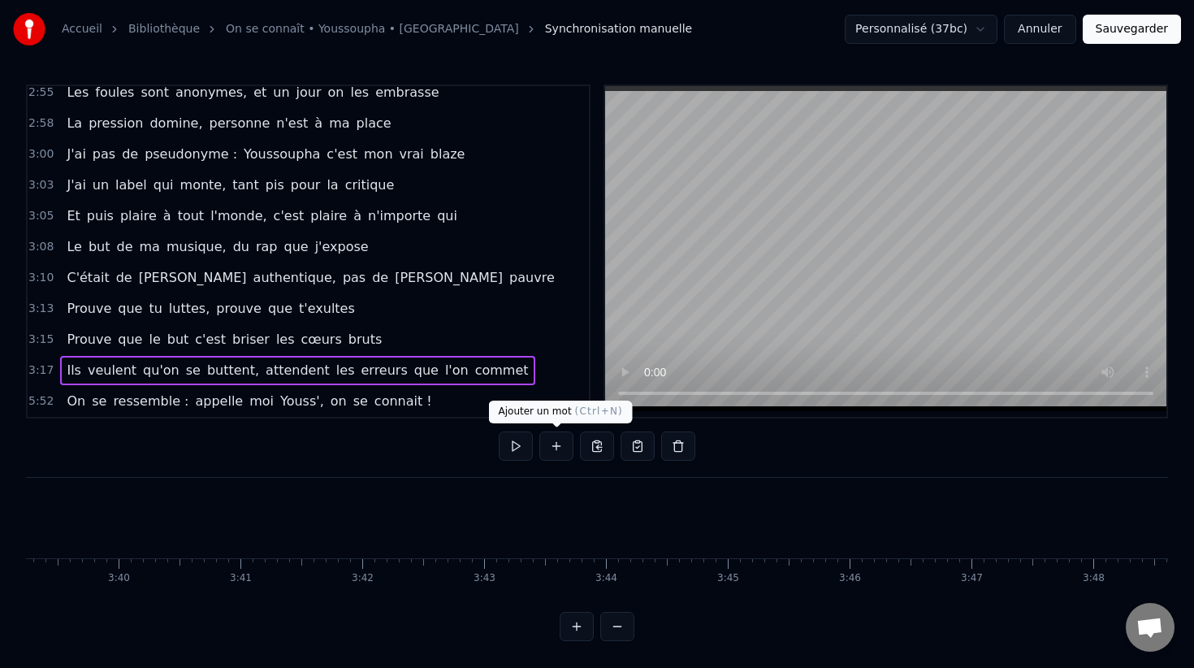
scroll to position [0, 24027]
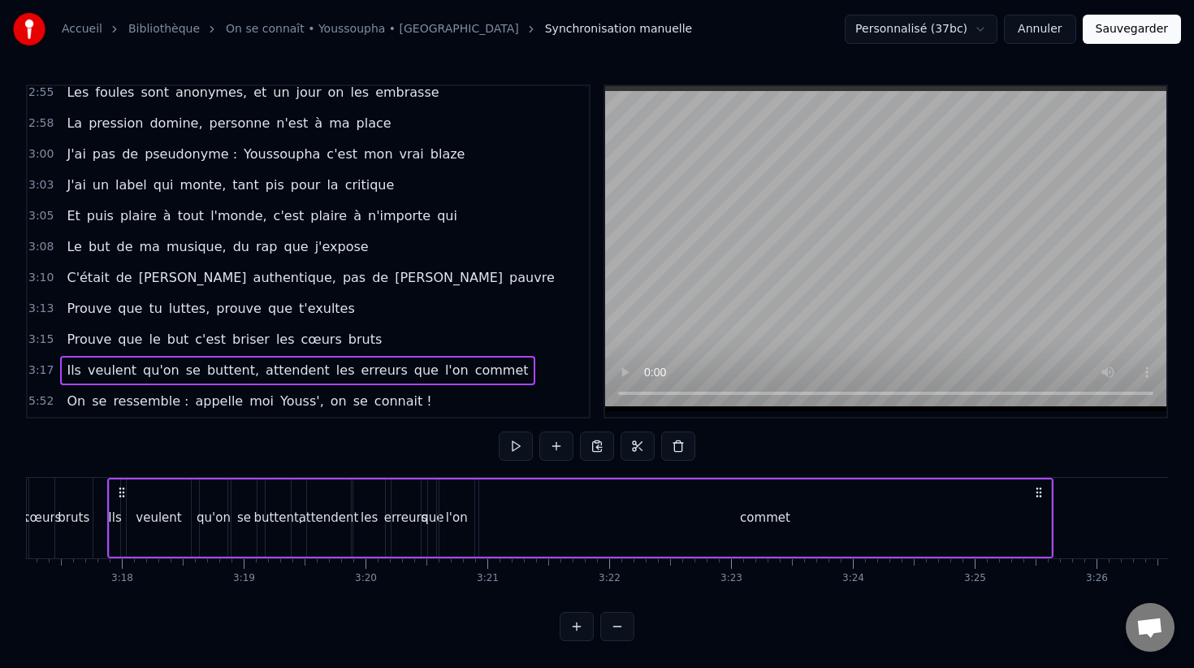
click at [1046, 518] on div "commet" at bounding box center [764, 517] width 571 height 77
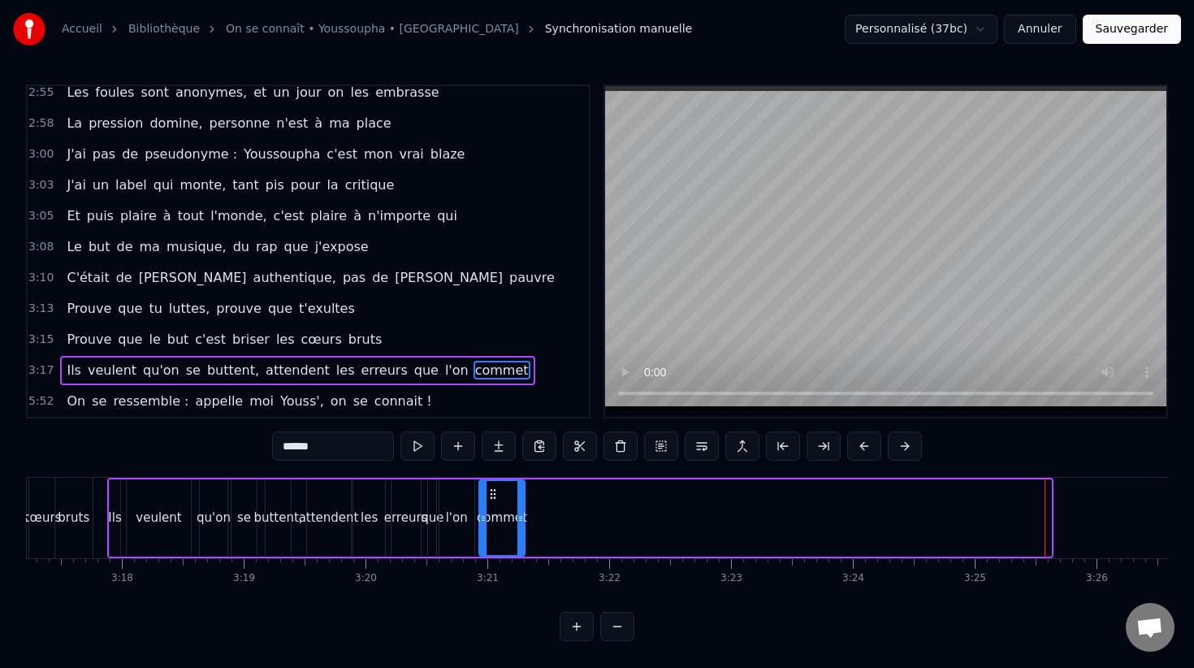
drag, startPoint x: 1046, startPoint y: 518, endPoint x: 519, endPoint y: 528, distance: 527.2
click at [519, 528] on div at bounding box center [520, 518] width 6 height 74
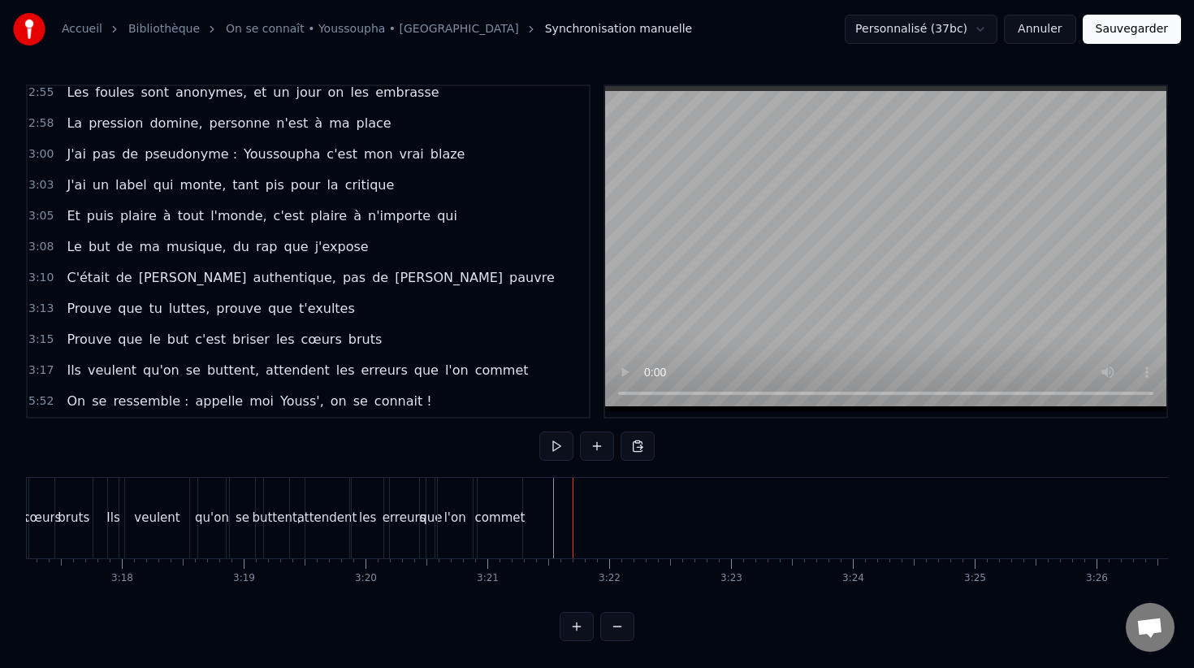
click at [632, 444] on button at bounding box center [638, 445] width 34 height 29
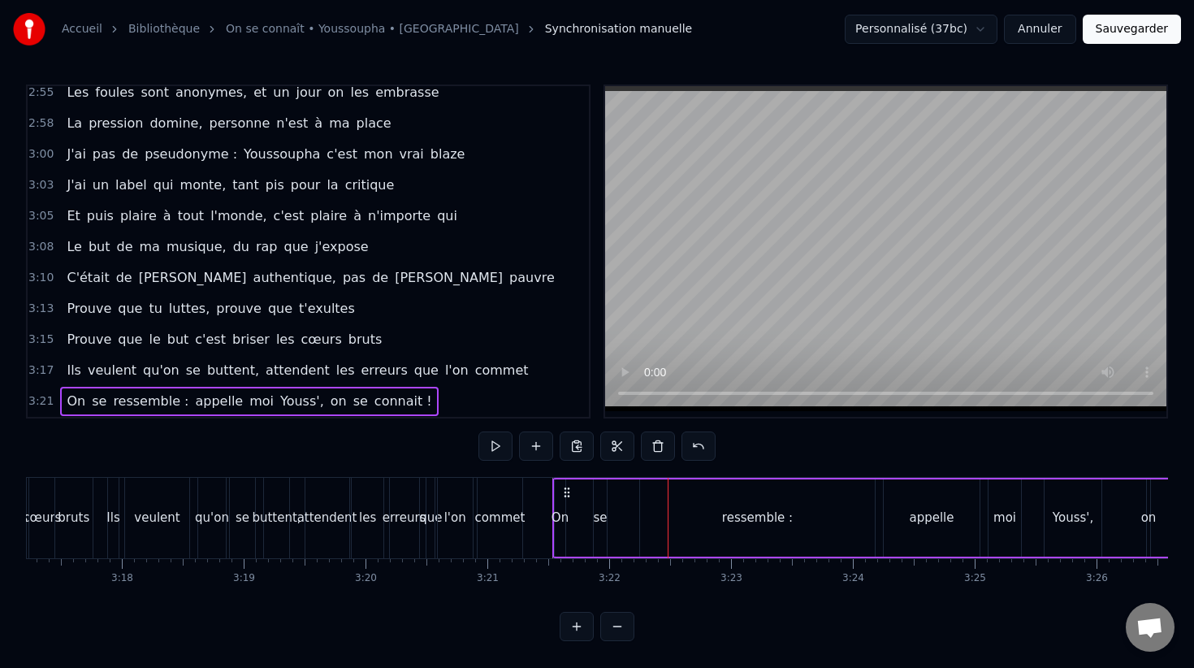
click at [603, 510] on div "se" at bounding box center [600, 517] width 14 height 19
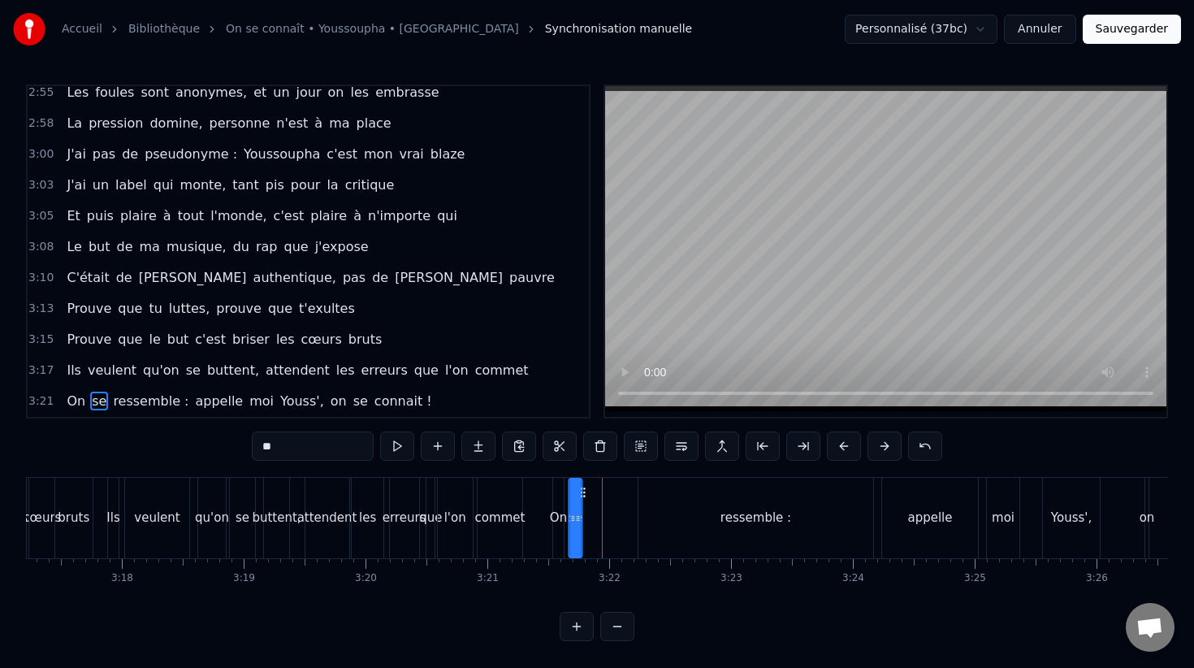
drag, startPoint x: 606, startPoint y: 492, endPoint x: 581, endPoint y: 489, distance: 25.4
click at [581, 491] on icon at bounding box center [582, 492] width 13 height 13
click at [727, 504] on div "ressemble :" at bounding box center [755, 518] width 235 height 80
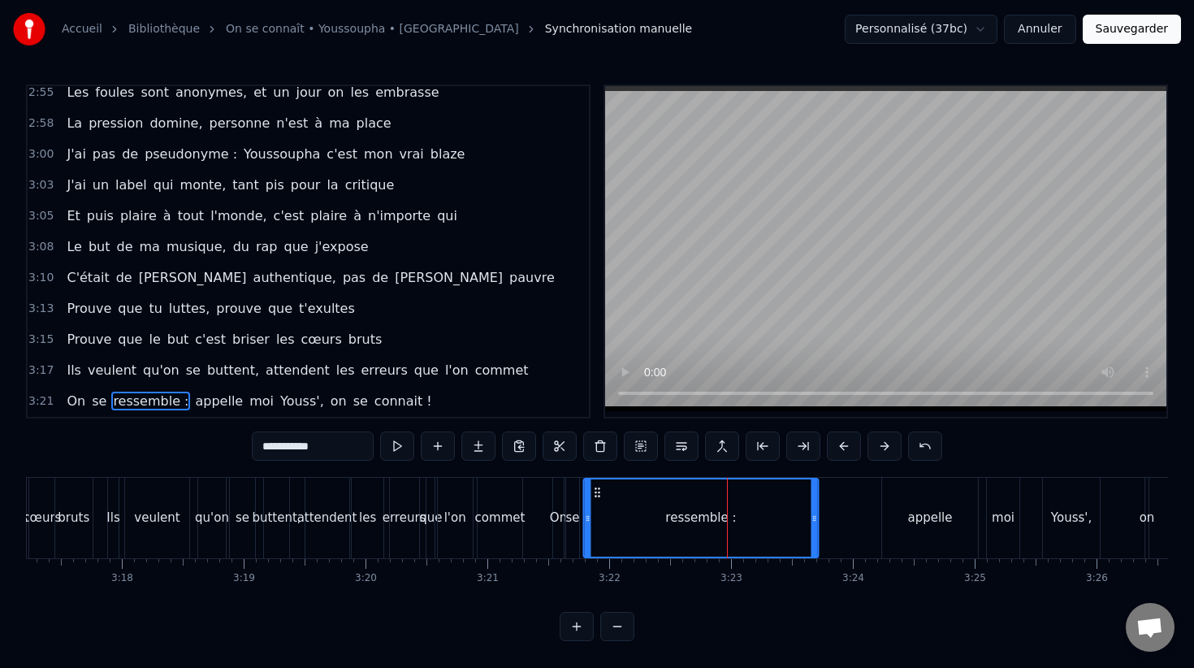
drag, startPoint x: 655, startPoint y: 489, endPoint x: 600, endPoint y: 487, distance: 54.5
click at [600, 487] on icon at bounding box center [596, 492] width 13 height 13
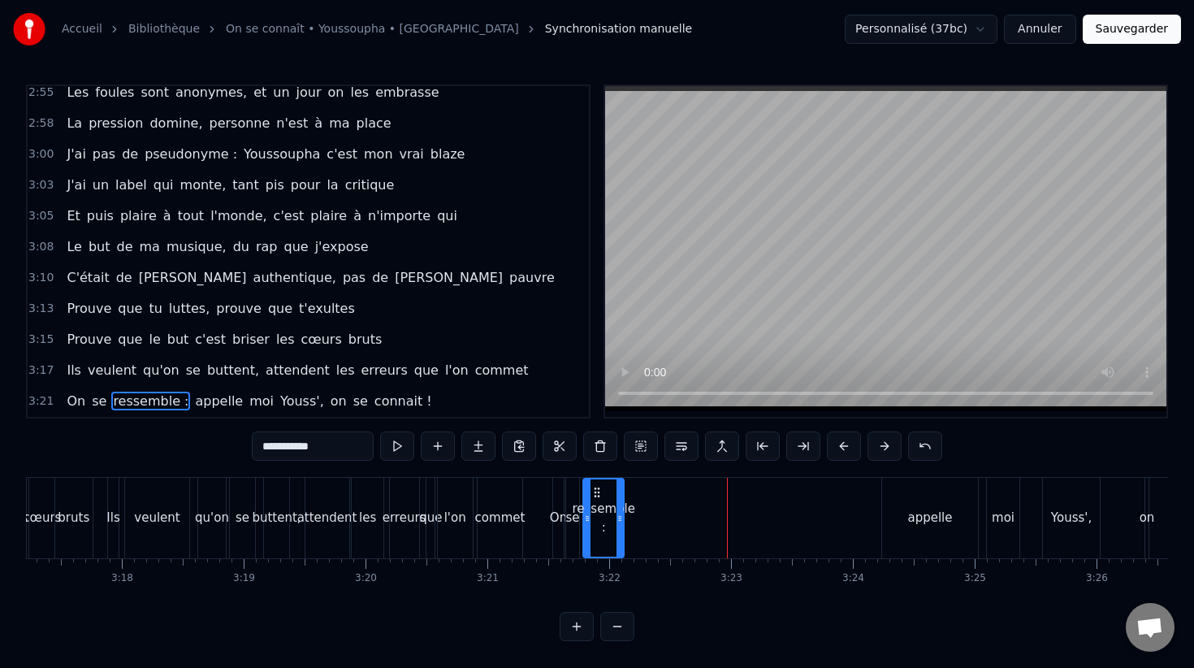
drag, startPoint x: 813, startPoint y: 514, endPoint x: 619, endPoint y: 513, distance: 194.1
click at [619, 513] on icon at bounding box center [619, 518] width 6 height 13
click at [924, 500] on div "appelle" at bounding box center [930, 518] width 96 height 80
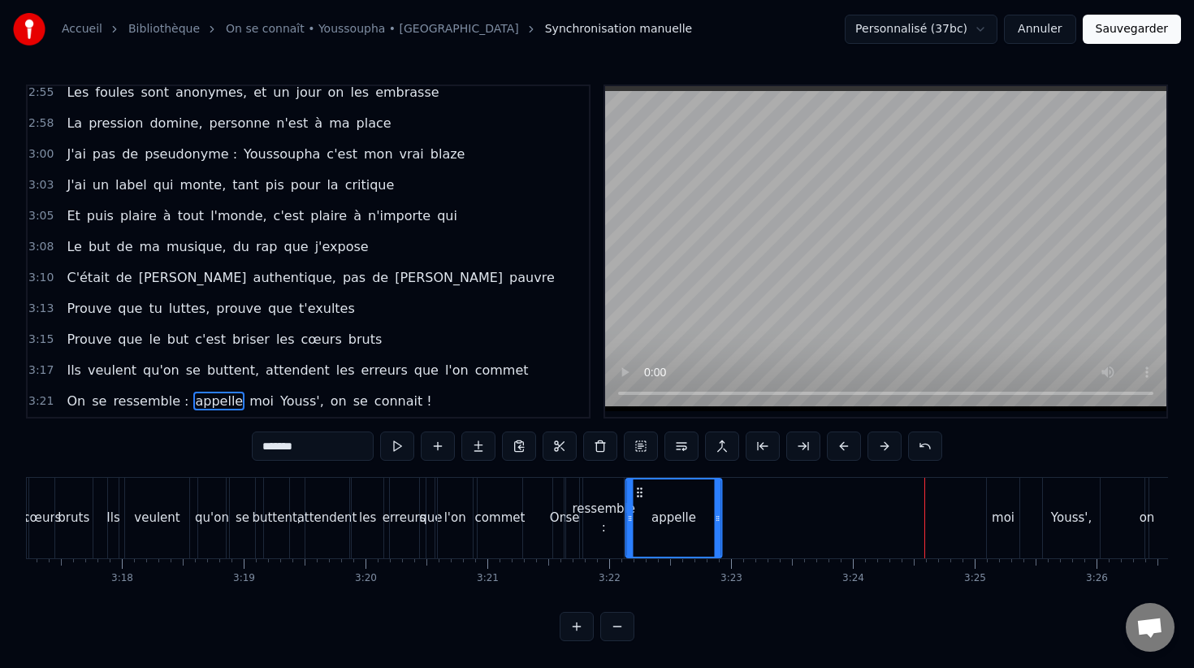
drag, startPoint x: 897, startPoint y: 494, endPoint x: 641, endPoint y: 500, distance: 255.9
click at [641, 500] on div "appelle" at bounding box center [673, 517] width 94 height 77
drag, startPoint x: 718, startPoint y: 511, endPoint x: 655, endPoint y: 506, distance: 63.5
click at [655, 508] on div at bounding box center [655, 517] width 6 height 77
click at [562, 487] on div "On" at bounding box center [558, 518] width 11 height 80
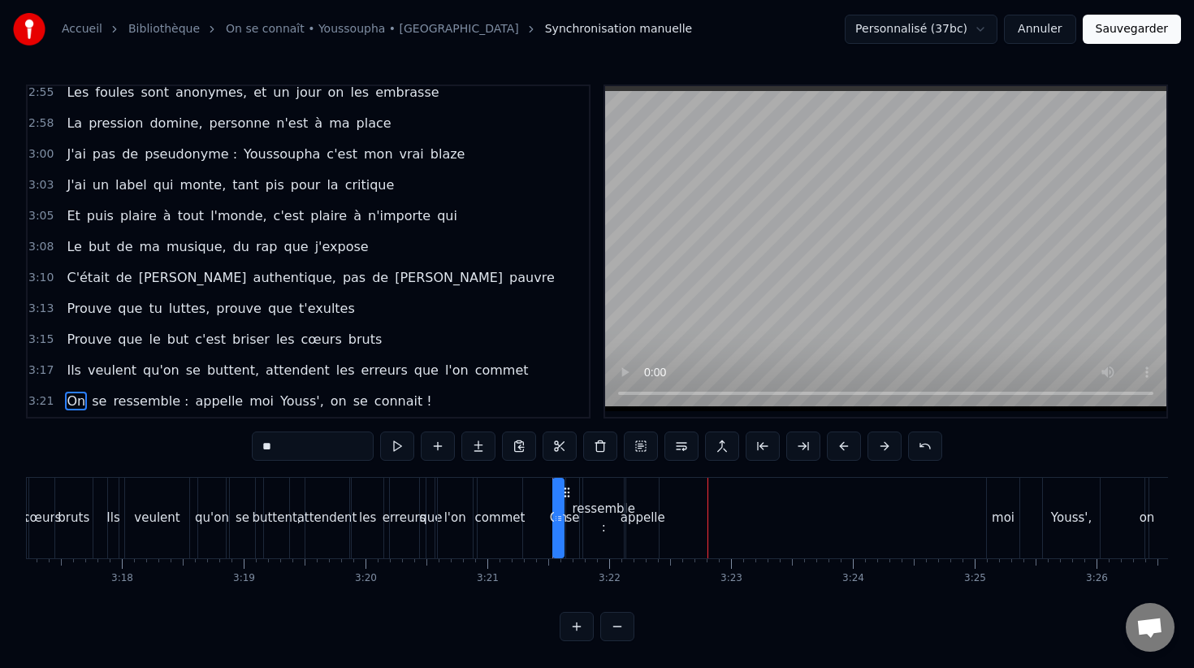
click at [1009, 515] on div "moi" at bounding box center [1003, 517] width 23 height 19
drag, startPoint x: 1000, startPoint y: 488, endPoint x: 673, endPoint y: 496, distance: 327.4
click at [673, 496] on icon at bounding box center [673, 492] width 13 height 13
click at [1066, 512] on div "Youss'," at bounding box center [1071, 517] width 41 height 19
type input "*******"
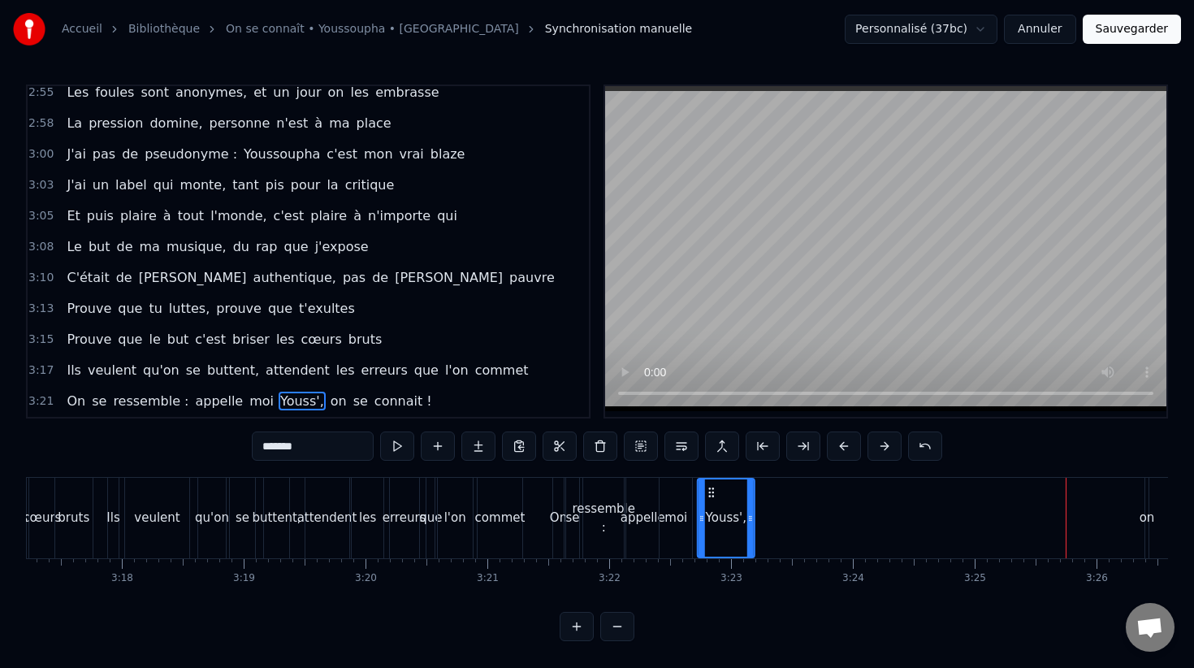
drag, startPoint x: 1054, startPoint y: 491, endPoint x: 709, endPoint y: 497, distance: 345.3
click at [709, 499] on div "Youss'," at bounding box center [726, 517] width 55 height 77
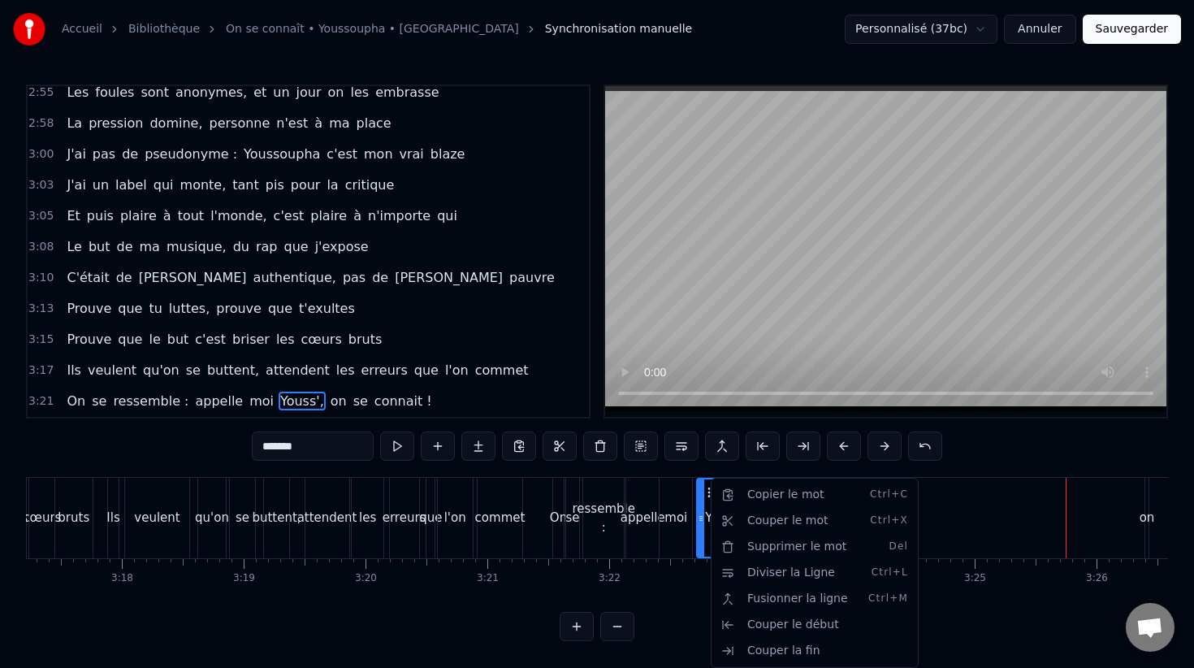
drag, startPoint x: 709, startPoint y: 497, endPoint x: 626, endPoint y: 487, distance: 83.4
click at [582, 528] on html "Accueil Bibliothèque On se connaît • Youssoupha • Ayna Synchronisation manuelle…" at bounding box center [597, 333] width 1194 height 667
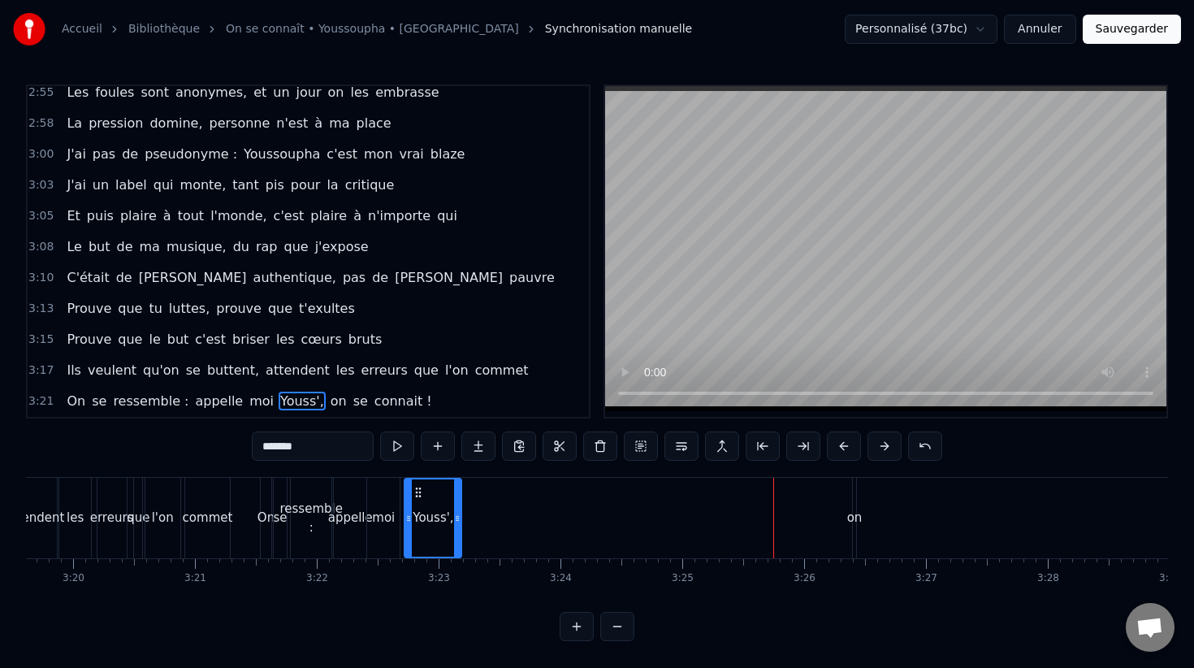
scroll to position [0, 24349]
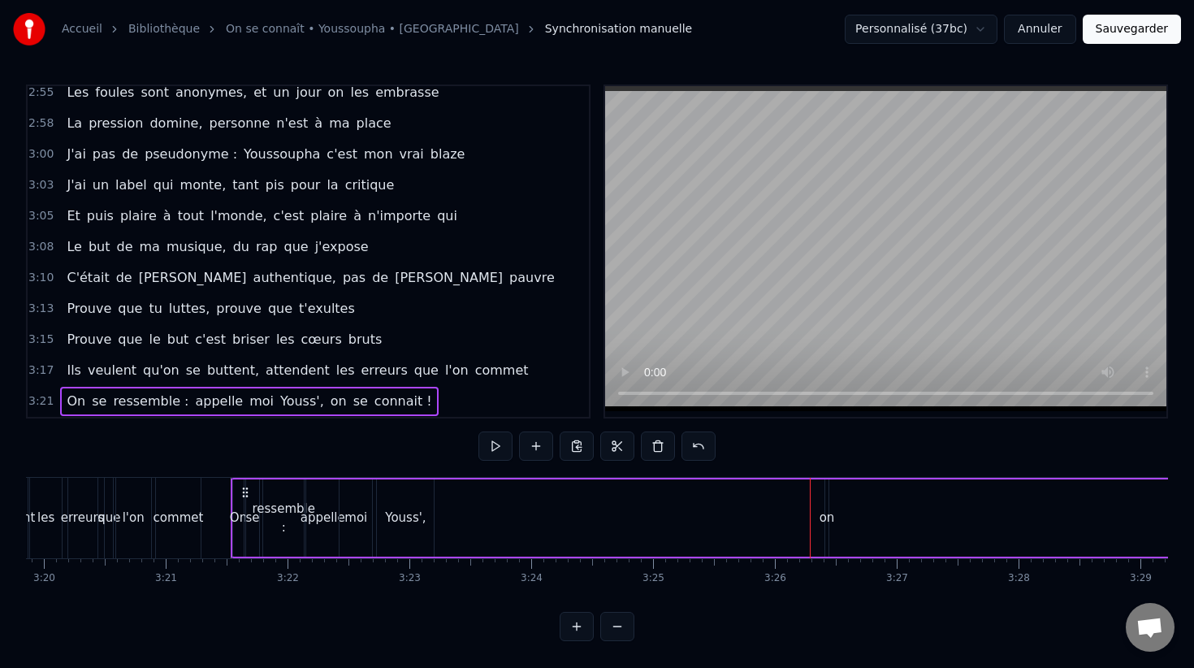
click at [824, 503] on div "on" at bounding box center [826, 517] width 5 height 77
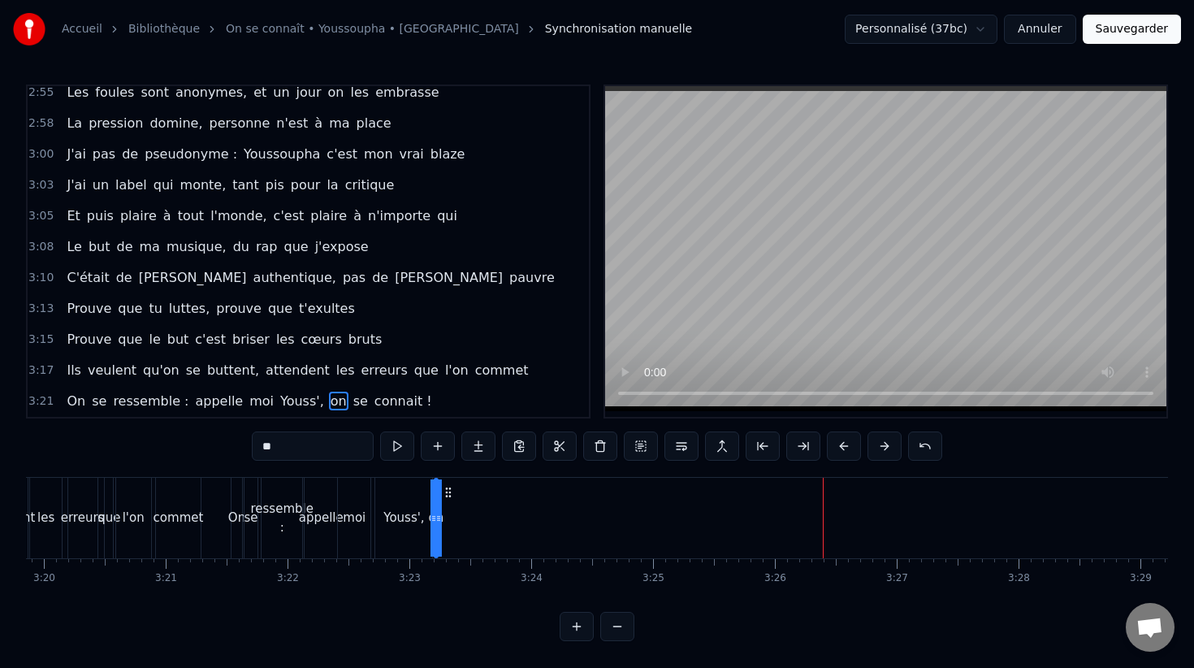
drag, startPoint x: 837, startPoint y: 493, endPoint x: 445, endPoint y: 526, distance: 393.7
click at [404, 517] on div "Youss'," at bounding box center [403, 517] width 41 height 19
drag, startPoint x: 426, startPoint y: 517, endPoint x: 389, endPoint y: 513, distance: 36.7
click at [389, 513] on icon at bounding box center [391, 518] width 6 height 13
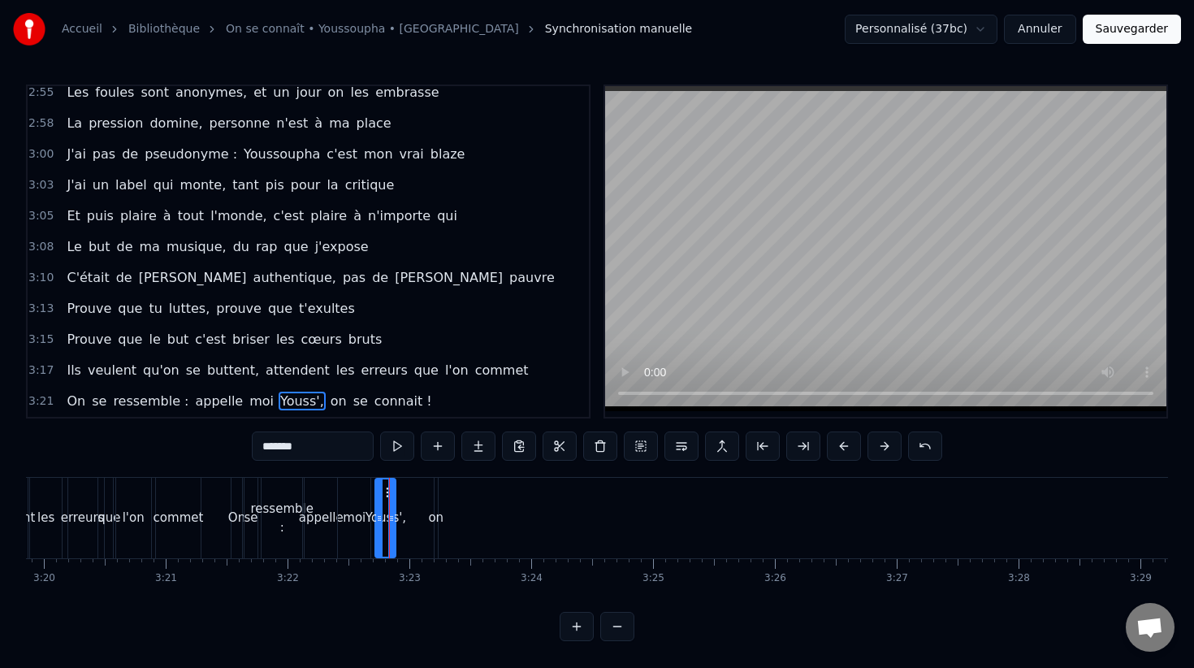
click at [436, 509] on div "on" at bounding box center [435, 517] width 15 height 19
drag, startPoint x: 446, startPoint y: 491, endPoint x: 415, endPoint y: 491, distance: 30.9
click at [415, 491] on circle at bounding box center [415, 491] width 1 height 1
click at [242, 501] on div "On" at bounding box center [237, 518] width 12 height 80
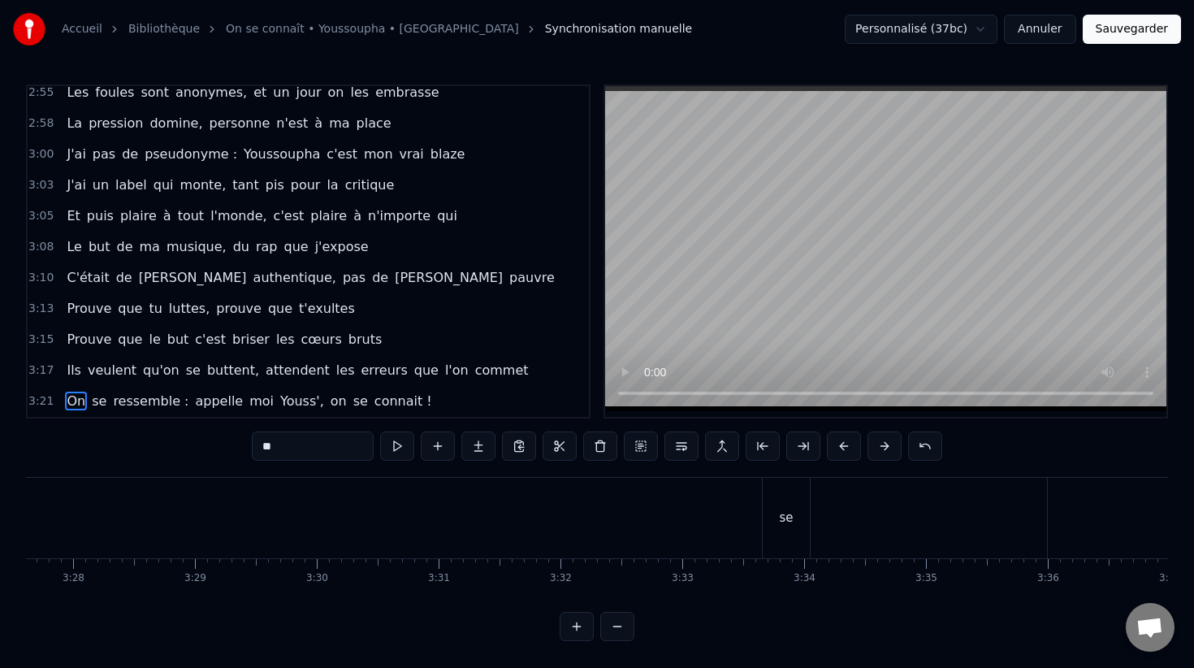
scroll to position [0, 25378]
click at [699, 509] on div "se" at bounding box center [703, 517] width 14 height 19
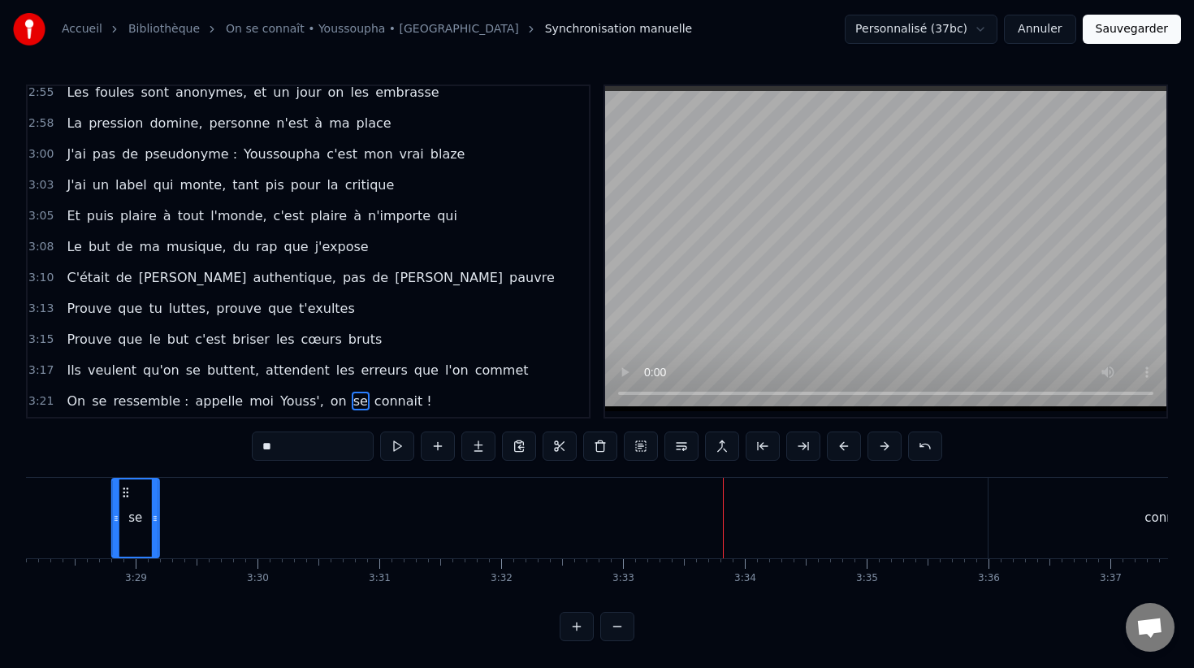
drag, startPoint x: 694, startPoint y: 494, endPoint x: 167, endPoint y: 525, distance: 527.2
click at [158, 526] on div "se" at bounding box center [135, 517] width 45 height 77
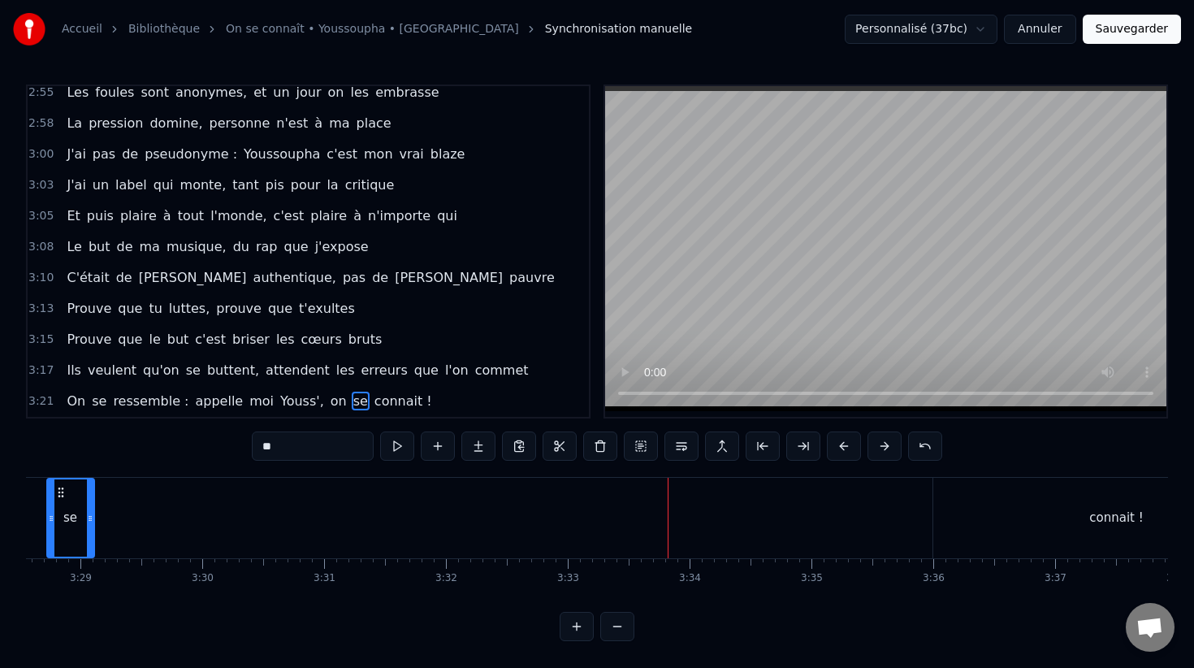
scroll to position [0, 25527]
click at [938, 497] on div "connait !" at bounding box center [998, 518] width 366 height 80
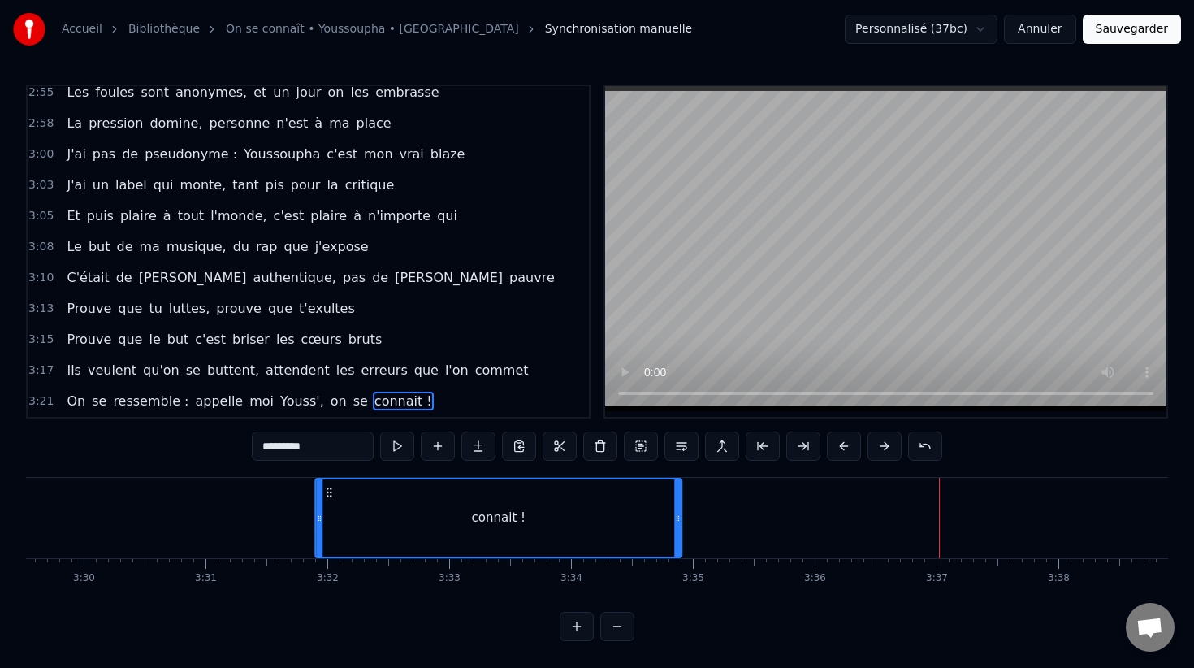
drag, startPoint x: 828, startPoint y: 493, endPoint x: 329, endPoint y: 516, distance: 500.0
click at [329, 516] on div "connait !" at bounding box center [498, 517] width 365 height 77
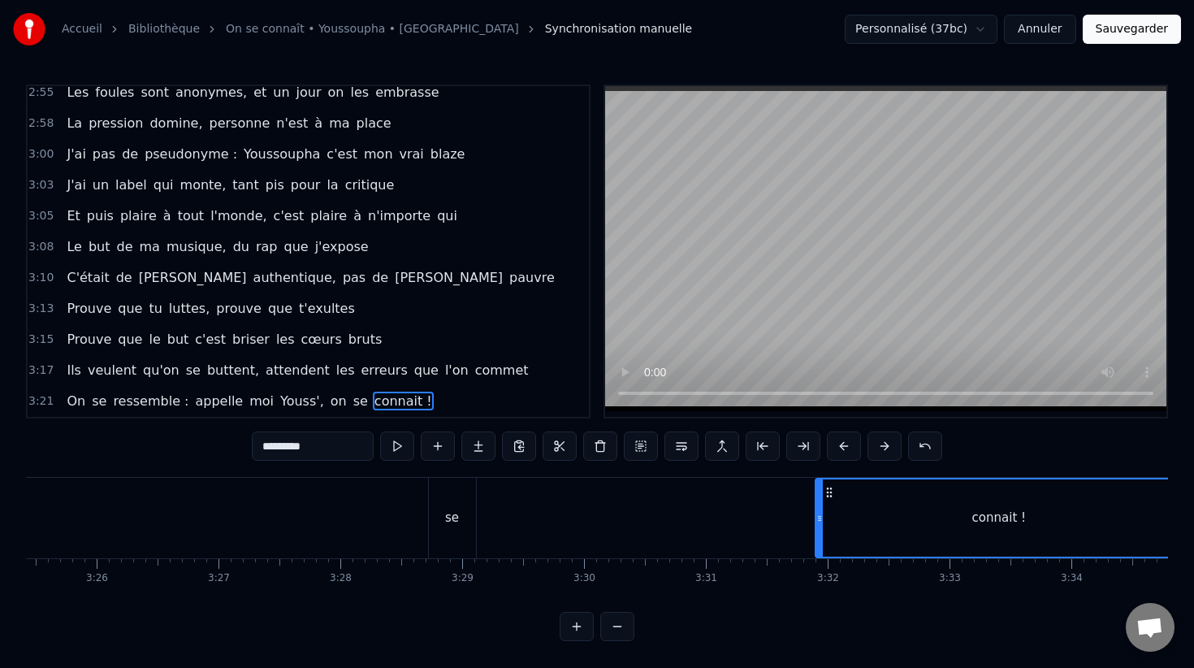
scroll to position [0, 24974]
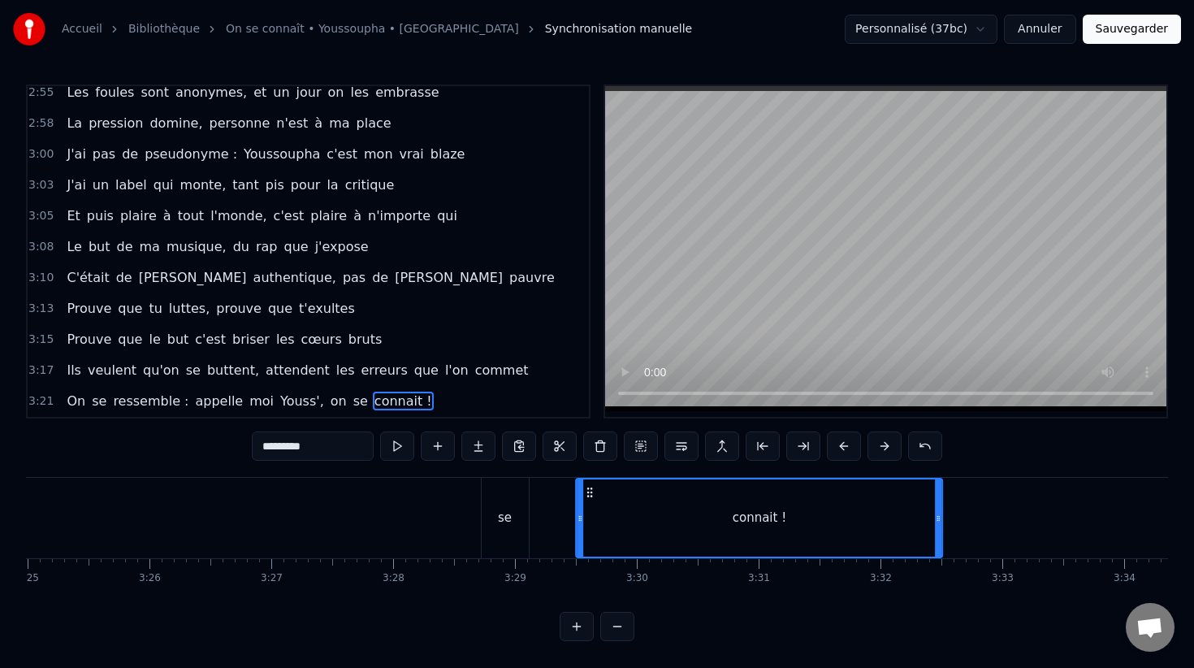
drag, startPoint x: 881, startPoint y: 494, endPoint x: 569, endPoint y: 490, distance: 312.7
click at [583, 491] on icon at bounding box center [589, 492] width 13 height 13
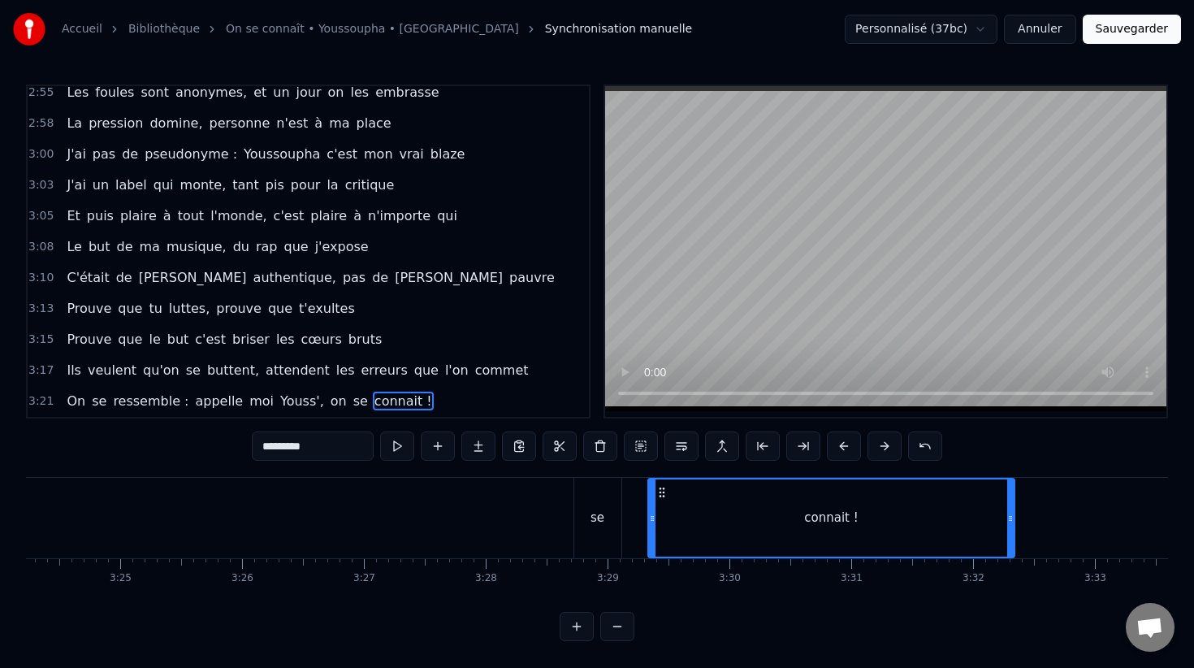
scroll to position [0, 24766]
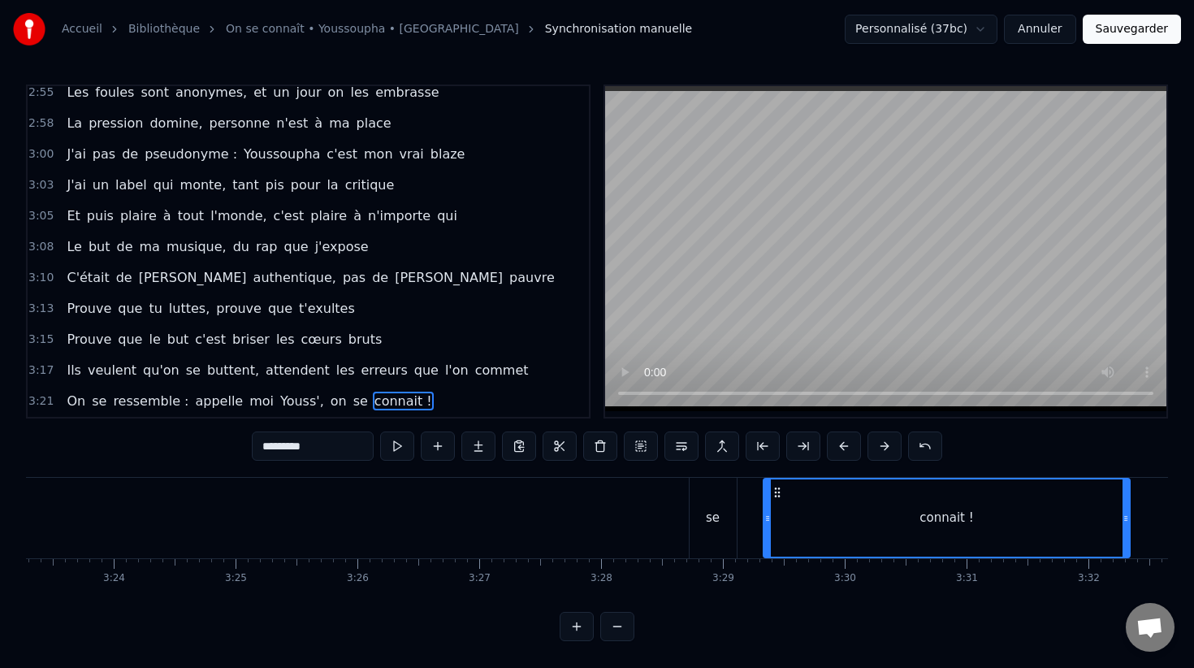
click at [704, 521] on div "se" at bounding box center [713, 518] width 47 height 80
type input "**"
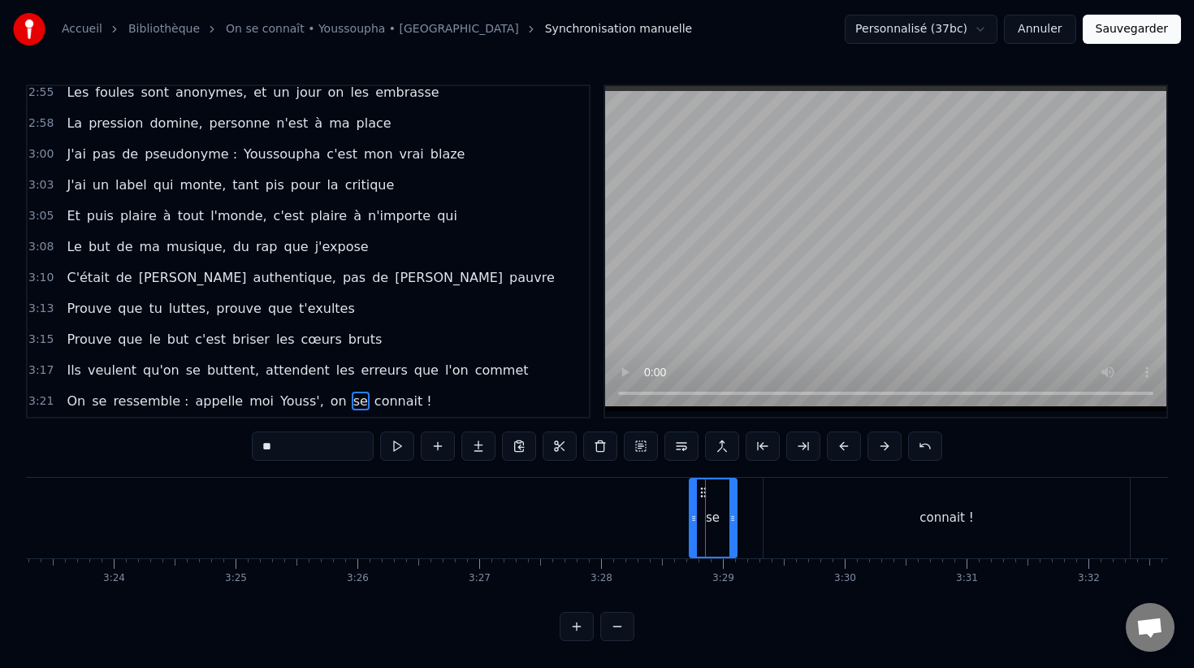
drag, startPoint x: 704, startPoint y: 498, endPoint x: 178, endPoint y: 487, distance: 526.4
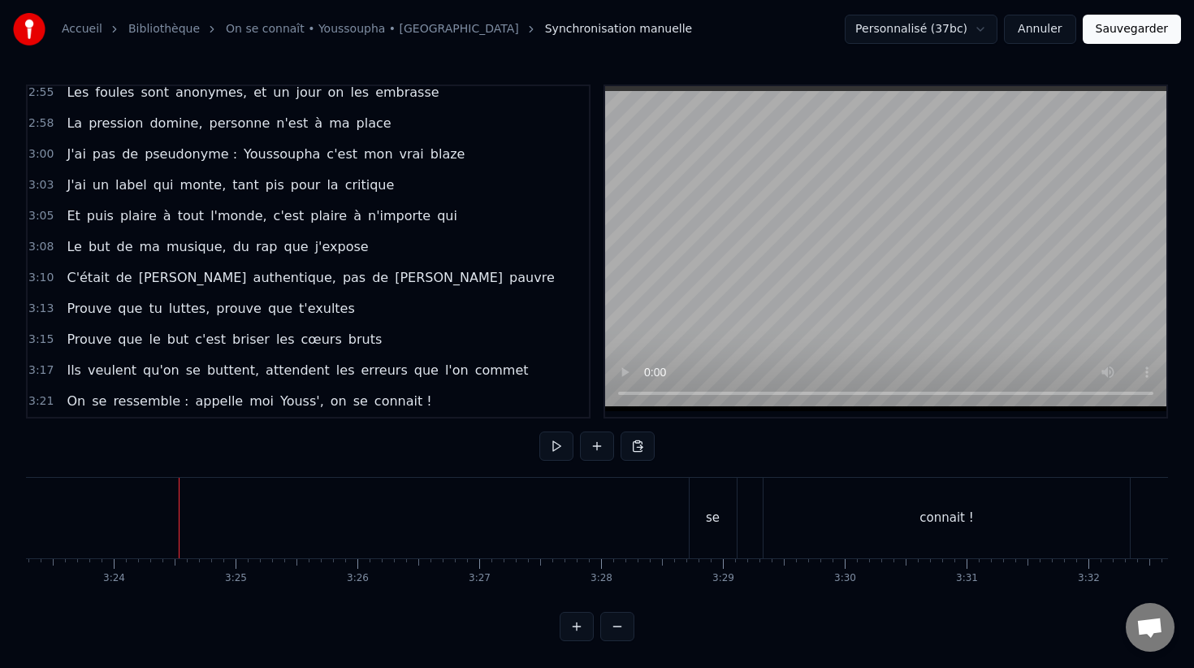
click at [696, 492] on div "se" at bounding box center [713, 518] width 47 height 80
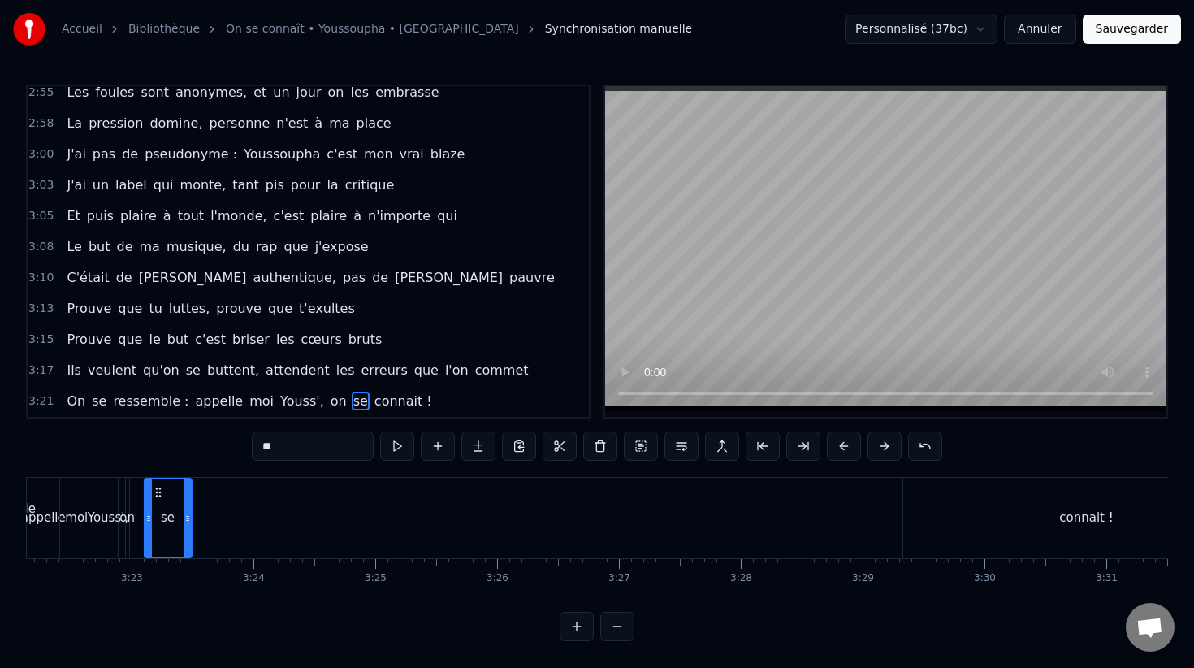
drag, startPoint x: 701, startPoint y: 492, endPoint x: 110, endPoint y: 536, distance: 592.9
click at [145, 539] on div "se" at bounding box center [167, 517] width 45 height 77
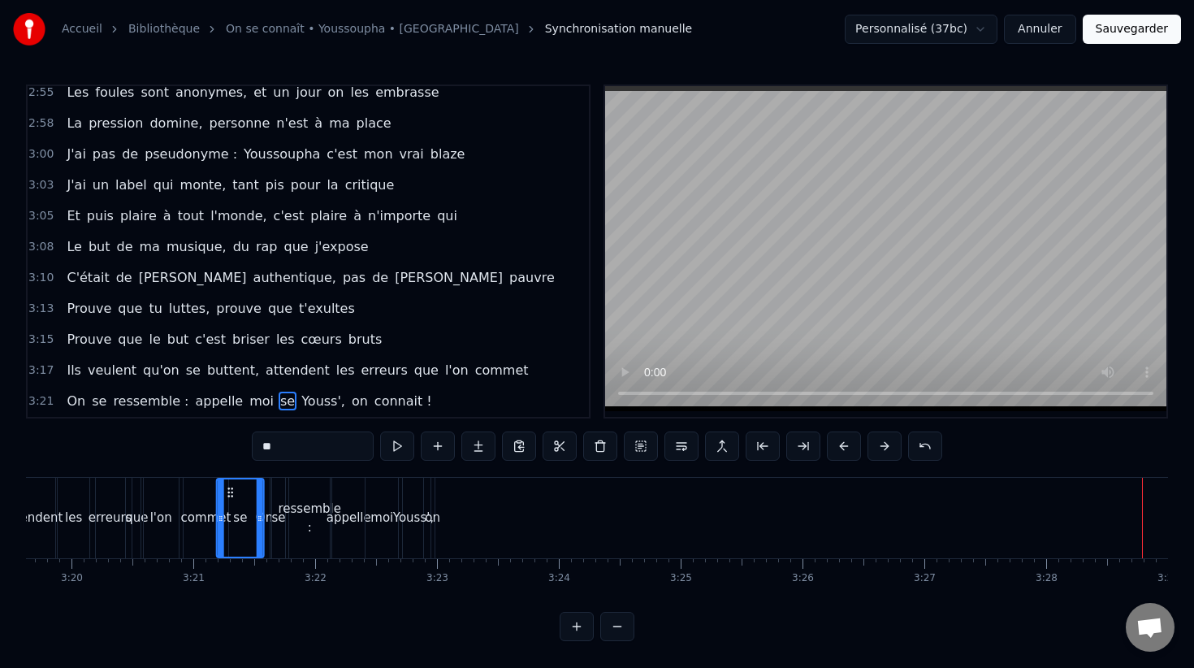
scroll to position [0, 24320]
drag, startPoint x: 115, startPoint y: 491, endPoint x: 453, endPoint y: 519, distance: 339.1
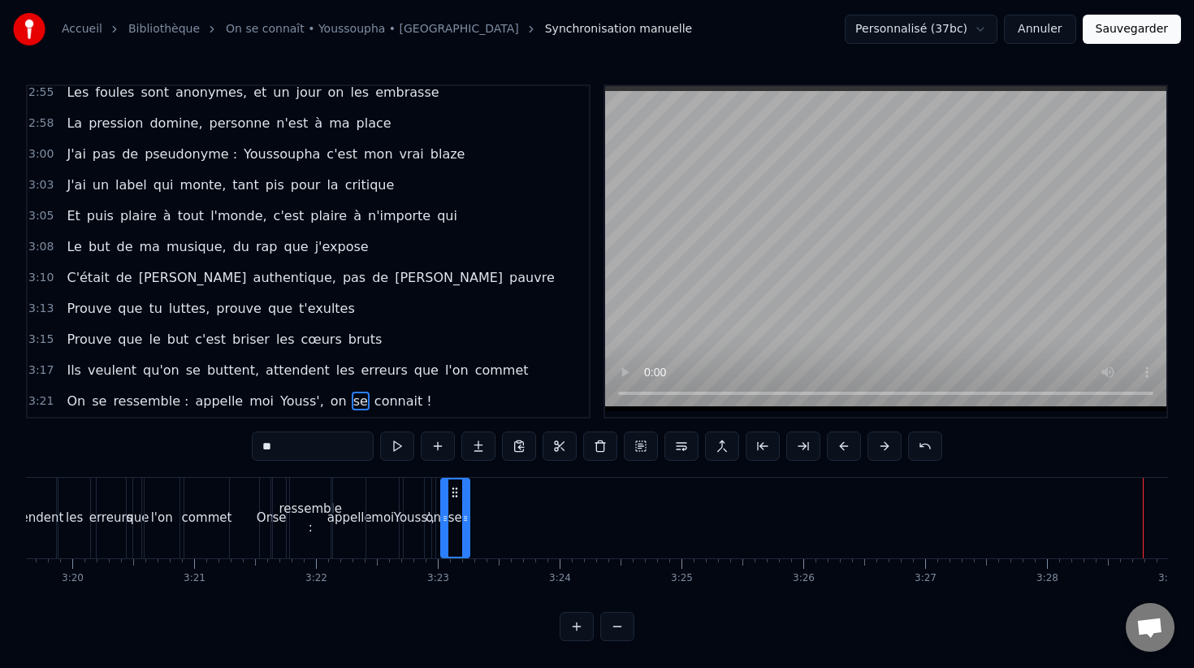
drag, startPoint x: 486, startPoint y: 508, endPoint x: 465, endPoint y: 505, distance: 21.3
click at [465, 510] on div at bounding box center [465, 517] width 6 height 77
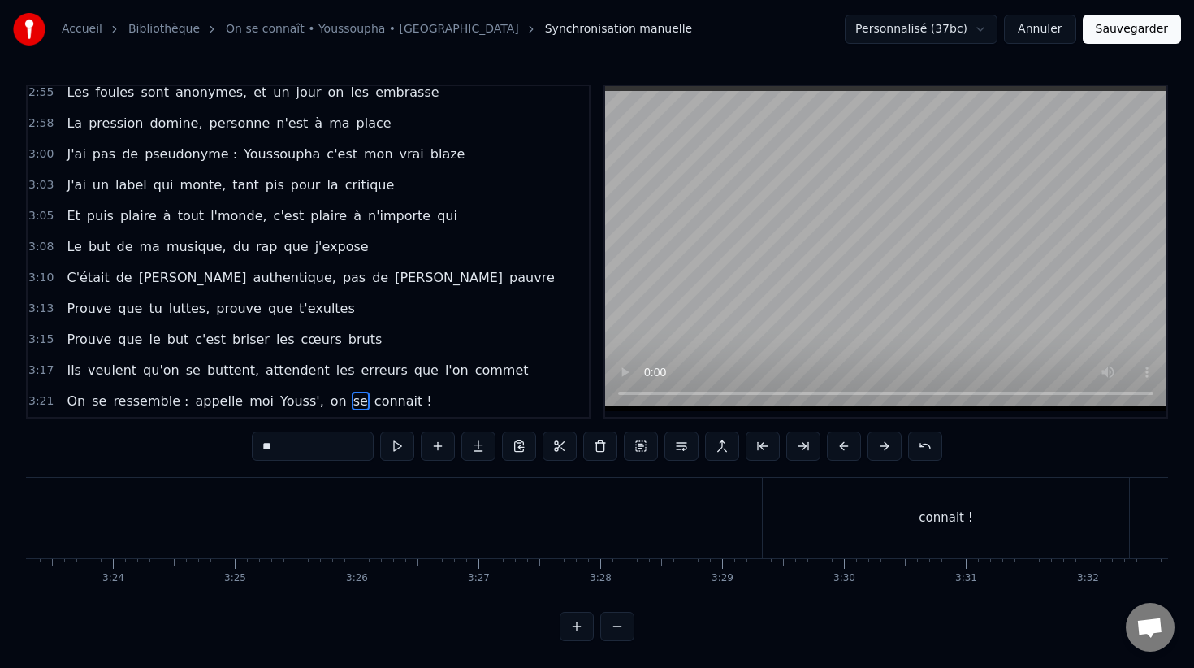
scroll to position [0, 24893]
click at [795, 498] on div "connait !" at bounding box center [820, 518] width 366 height 80
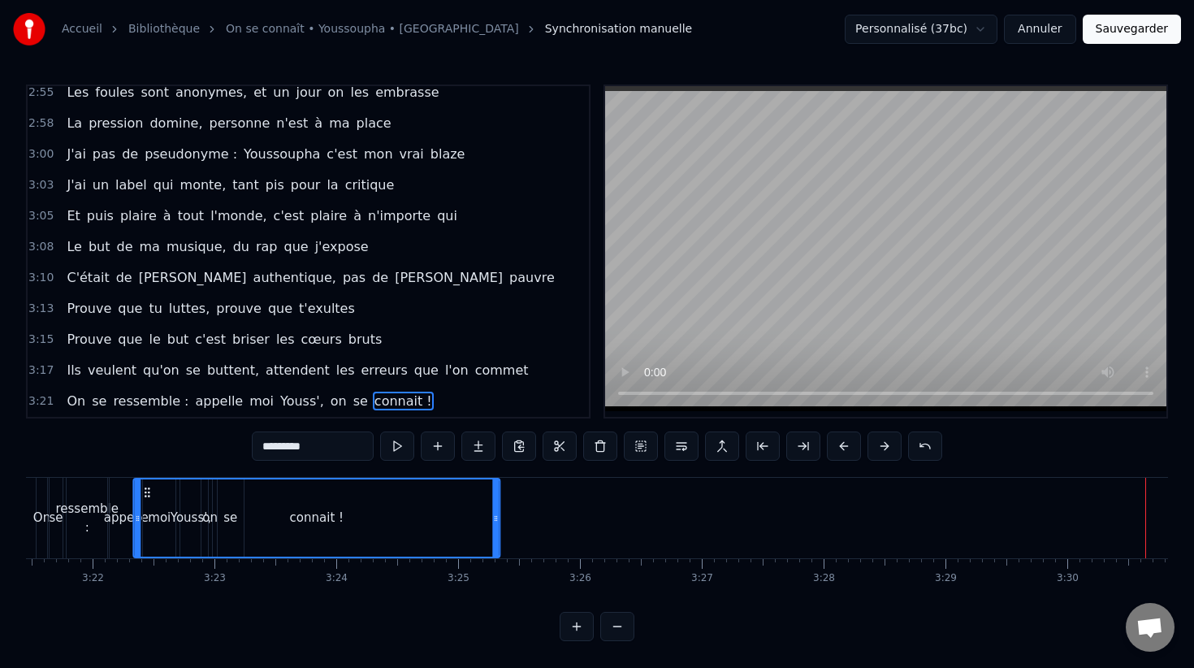
scroll to position [0, 24450]
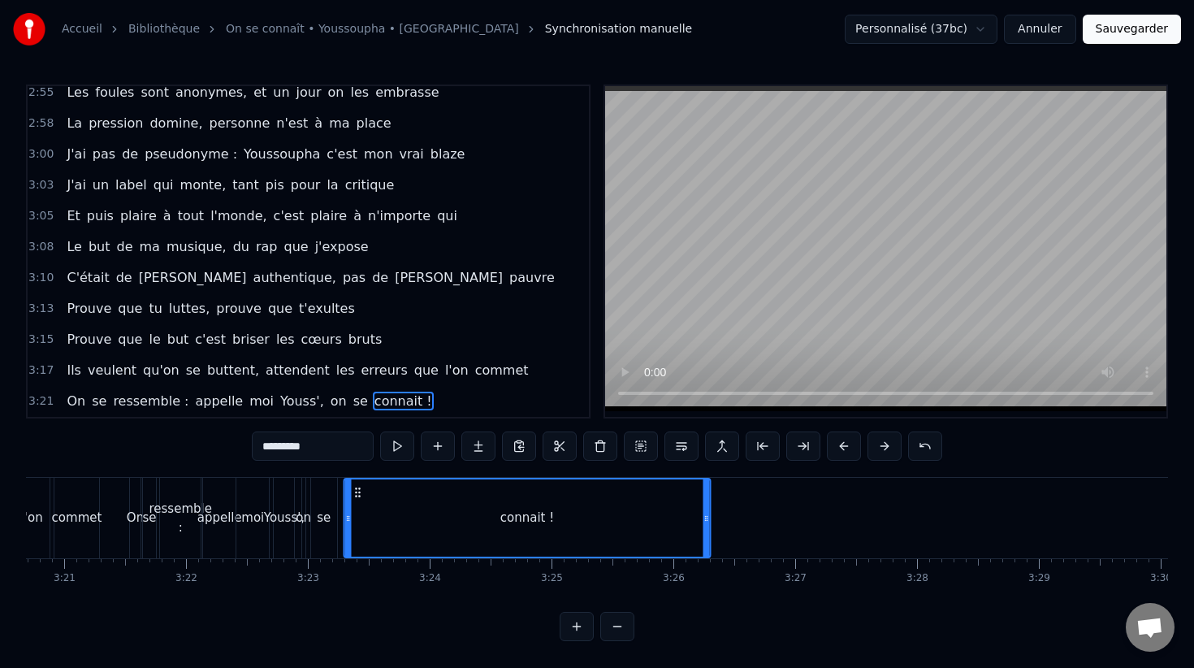
drag, startPoint x: 647, startPoint y: 492, endPoint x: 353, endPoint y: 522, distance: 294.7
click at [353, 522] on div "connait !" at bounding box center [526, 517] width 365 height 77
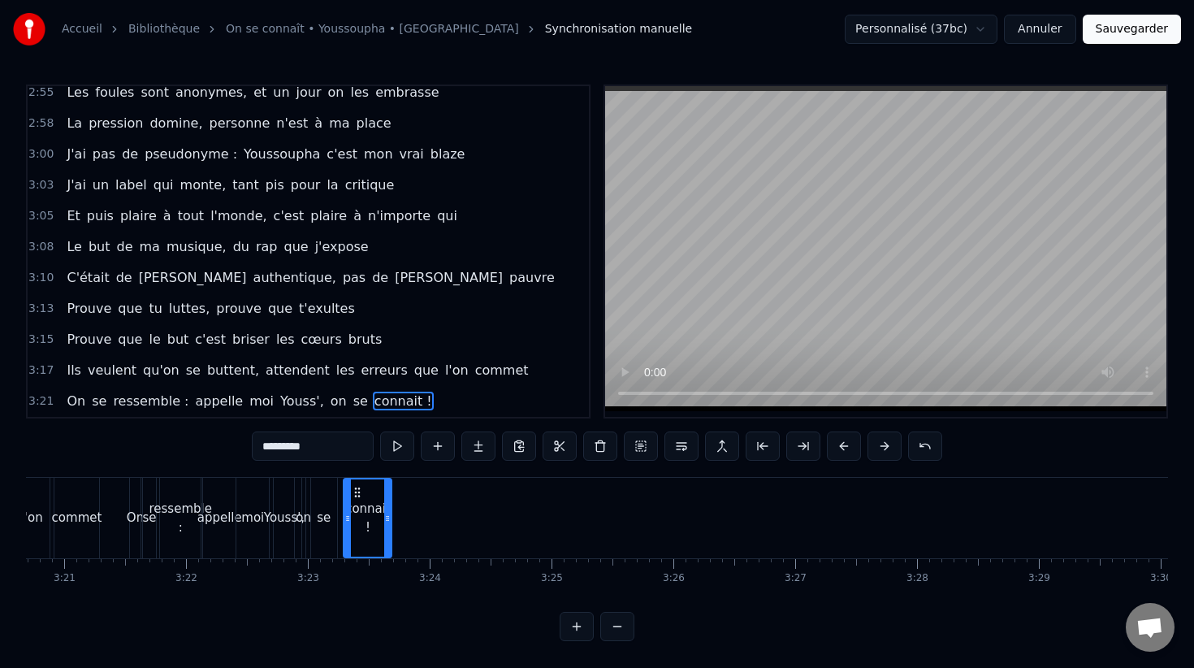
drag, startPoint x: 707, startPoint y: 522, endPoint x: 389, endPoint y: 523, distance: 318.4
click at [389, 524] on div at bounding box center [387, 517] width 6 height 77
click at [256, 513] on div "moi" at bounding box center [252, 517] width 23 height 19
type input "***"
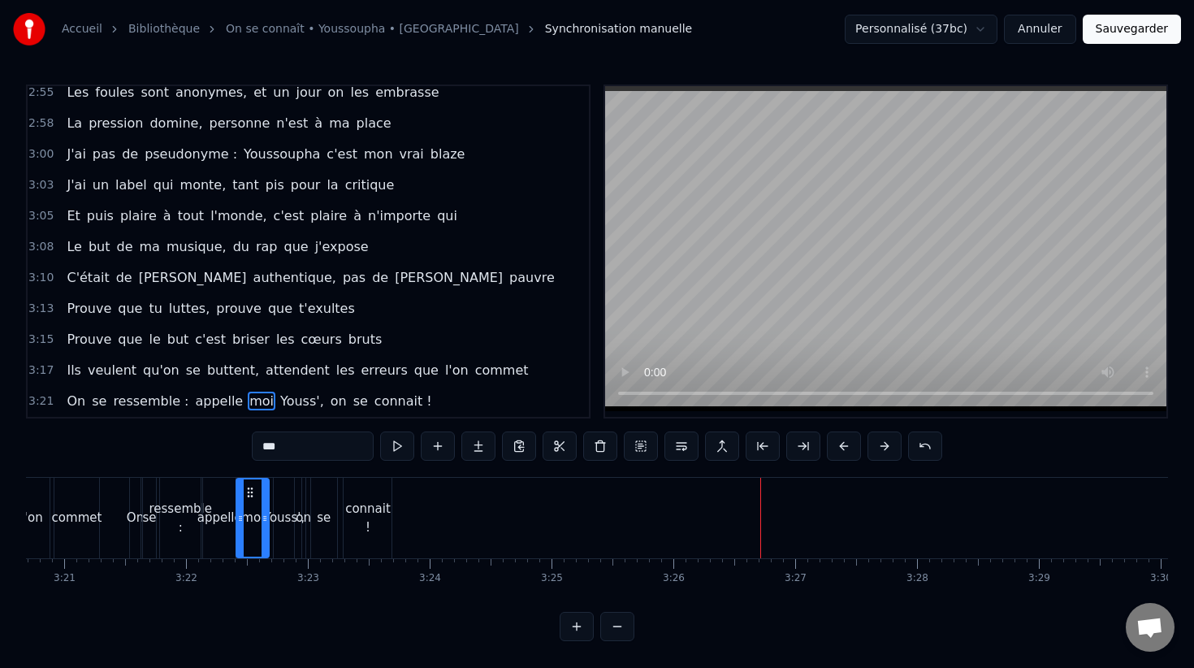
click at [1153, 26] on button "Sauvegarder" at bounding box center [1132, 29] width 98 height 29
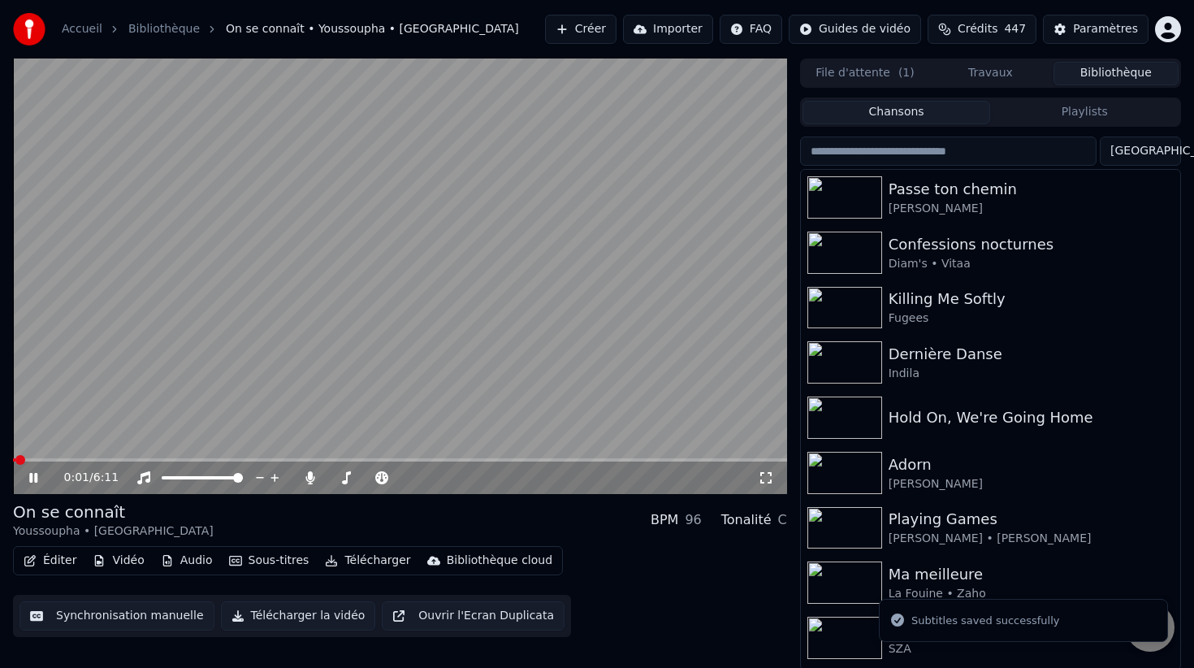
click at [366, 553] on button "Télécharger" at bounding box center [367, 560] width 98 height 23
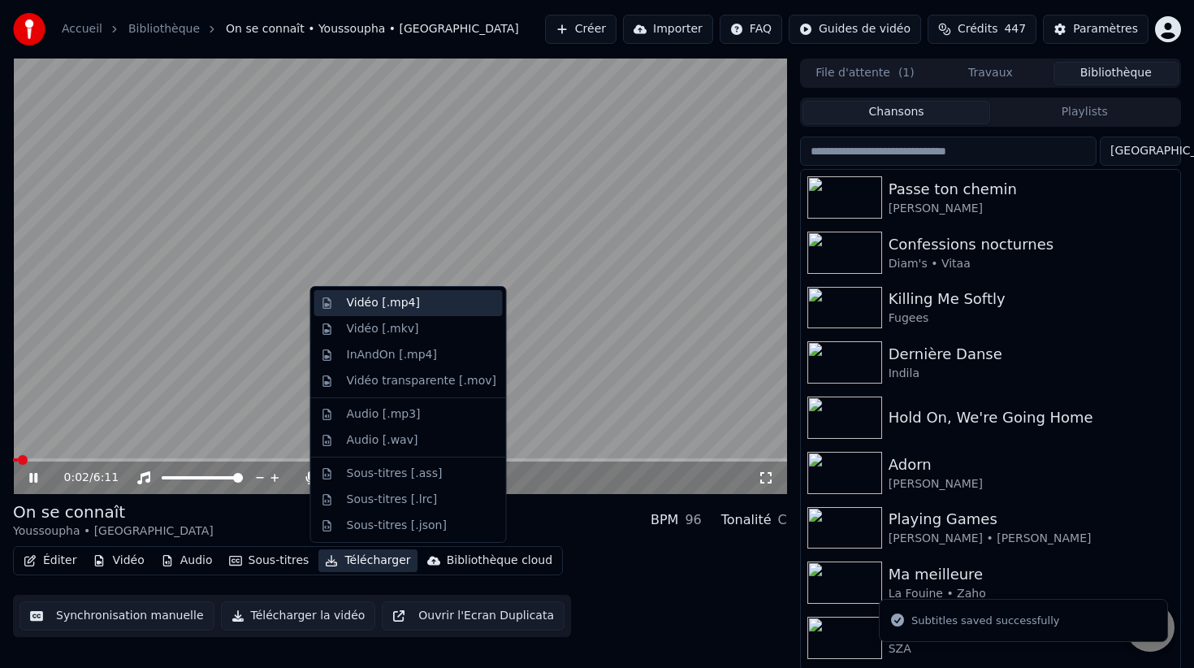
click at [391, 305] on div "Vidéo [.mp4]" at bounding box center [383, 303] width 73 height 16
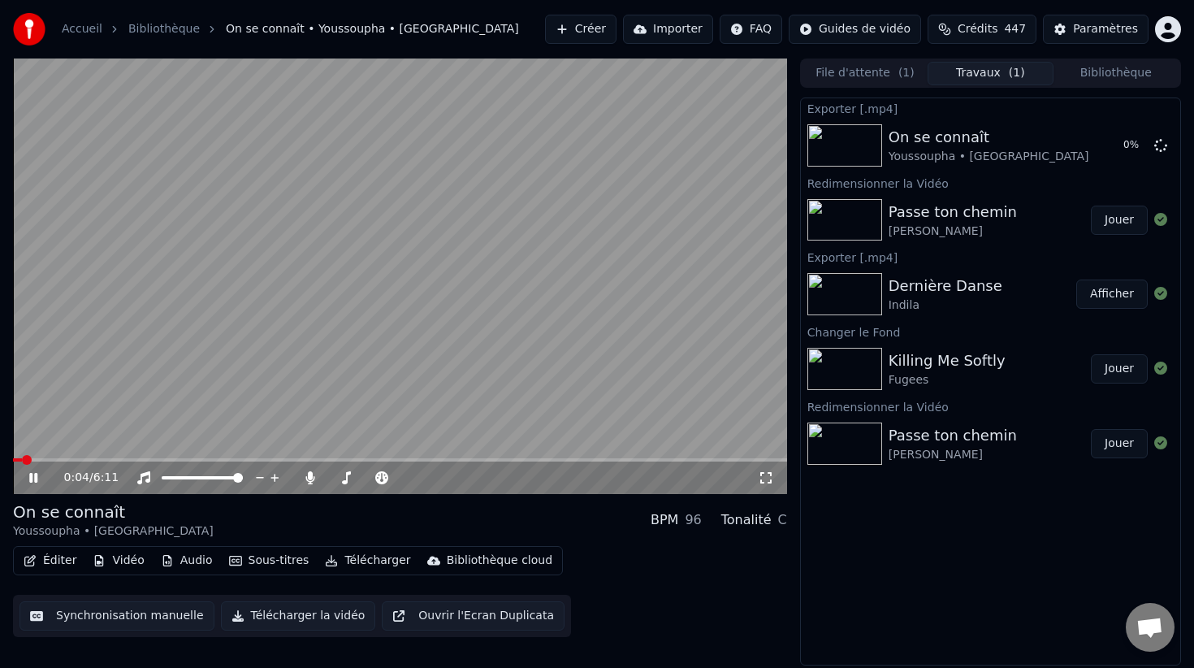
click at [1107, 227] on button "Jouer" at bounding box center [1119, 219] width 57 height 29
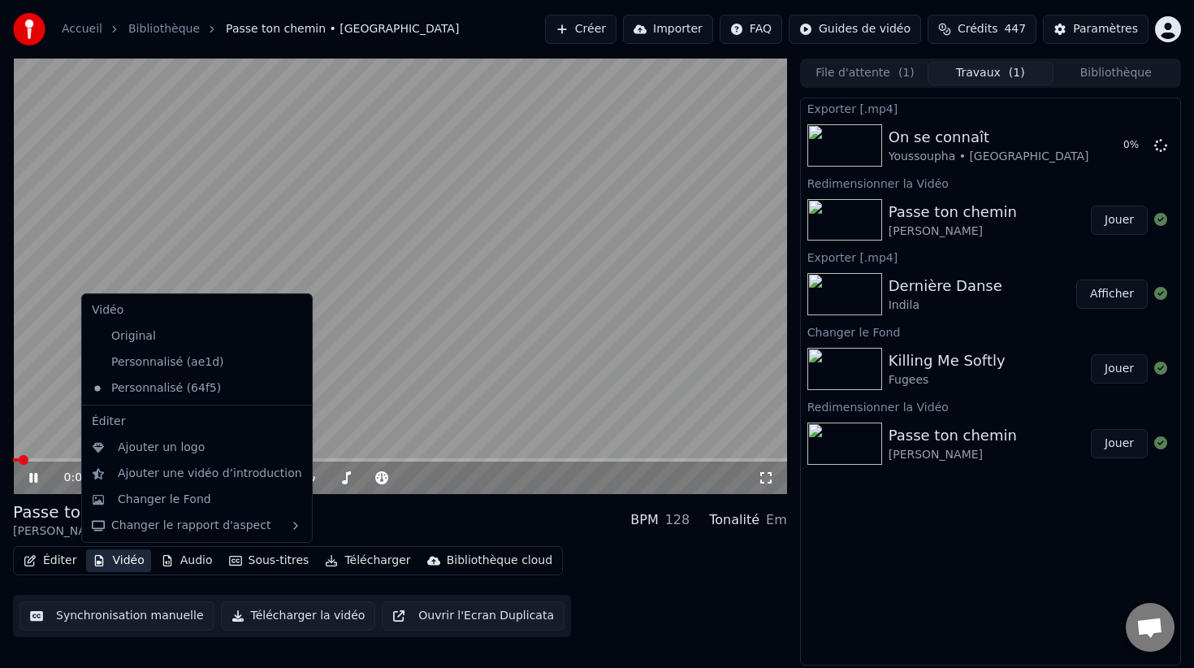
click at [121, 560] on button "Vidéo" at bounding box center [118, 560] width 64 height 23
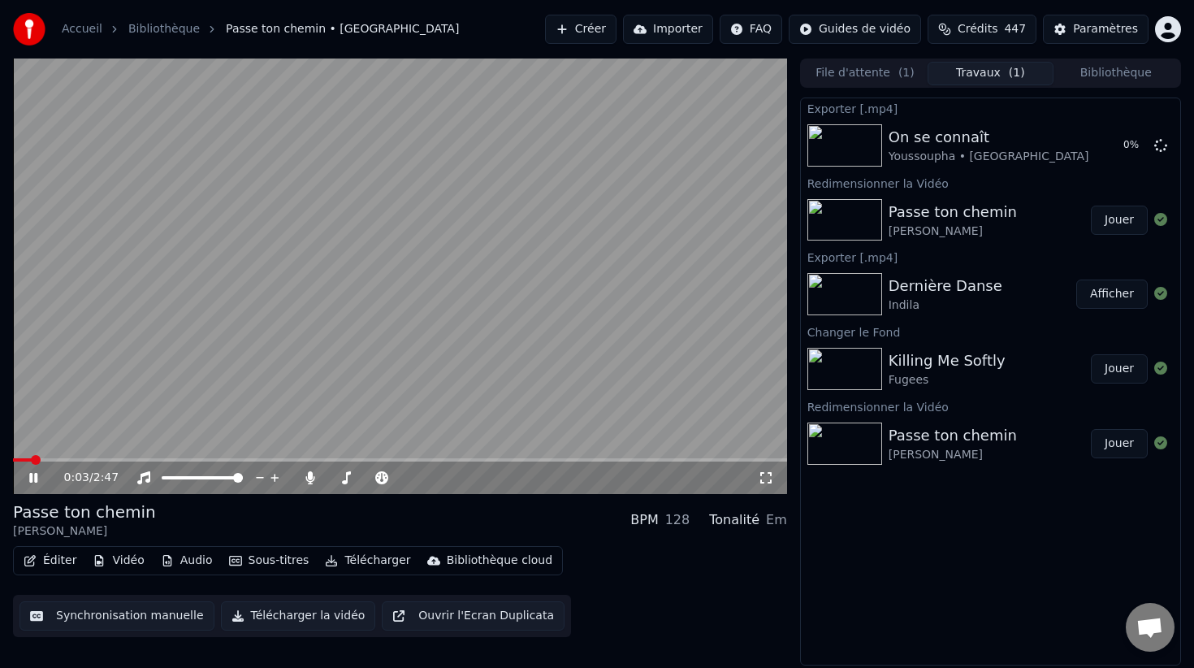
click at [448, 400] on video at bounding box center [400, 275] width 774 height 435
click at [383, 335] on video at bounding box center [400, 275] width 774 height 435
click at [522, 332] on video at bounding box center [400, 275] width 774 height 435
click at [212, 461] on span at bounding box center [400, 459] width 774 height 3
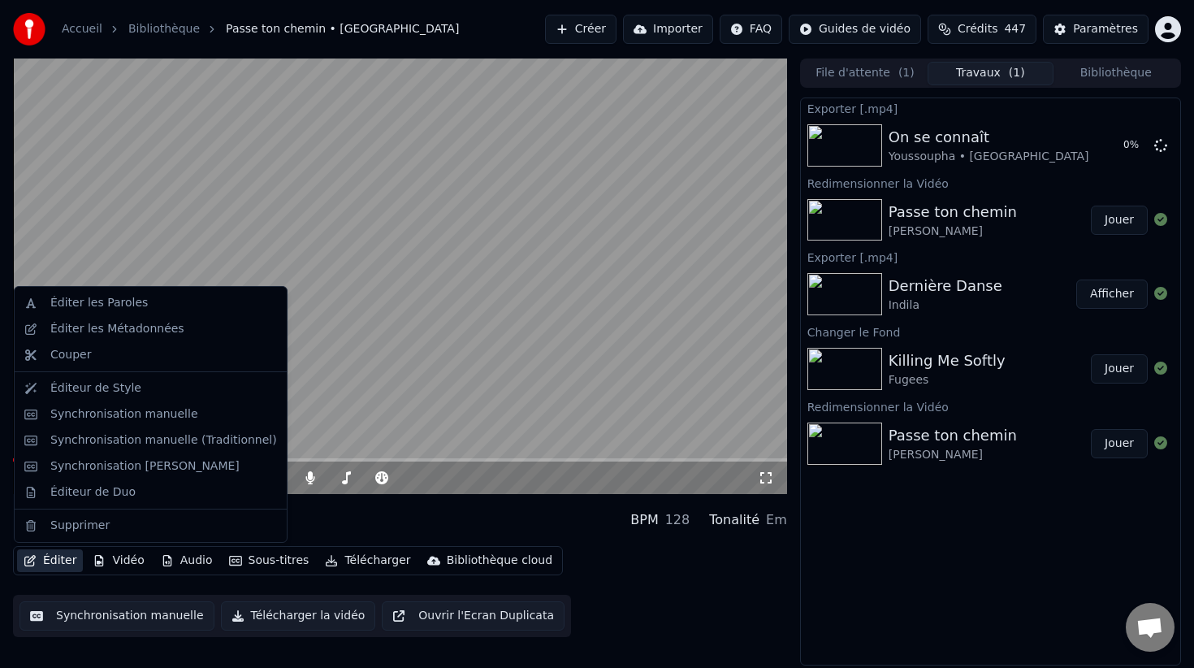
click at [66, 564] on button "Éditer" at bounding box center [50, 560] width 66 height 23
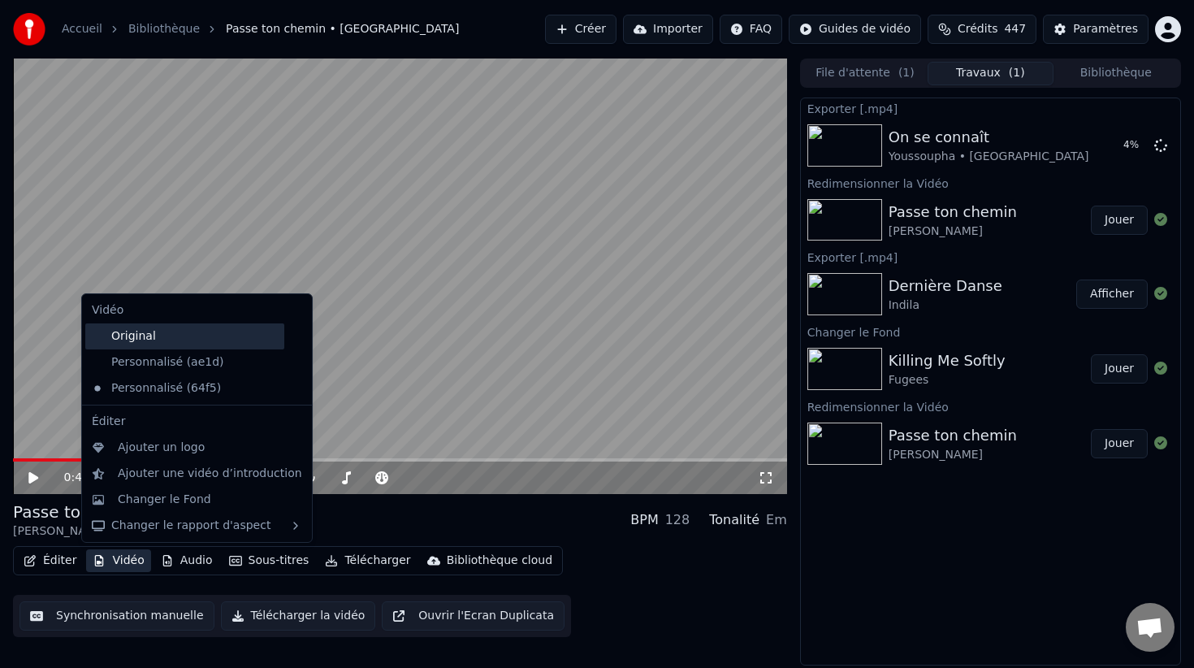
click at [214, 341] on div "Original" at bounding box center [184, 336] width 199 height 26
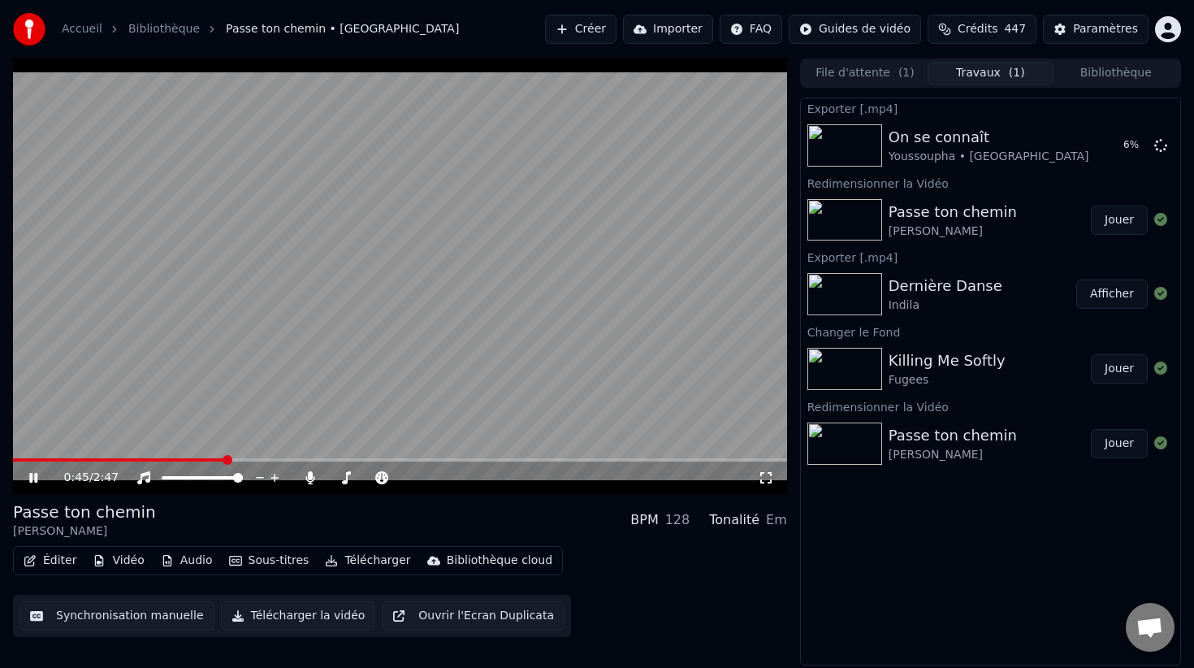
click at [37, 475] on icon at bounding box center [33, 478] width 8 height 10
click at [1071, 33] on button "Paramètres" at bounding box center [1096, 29] width 106 height 29
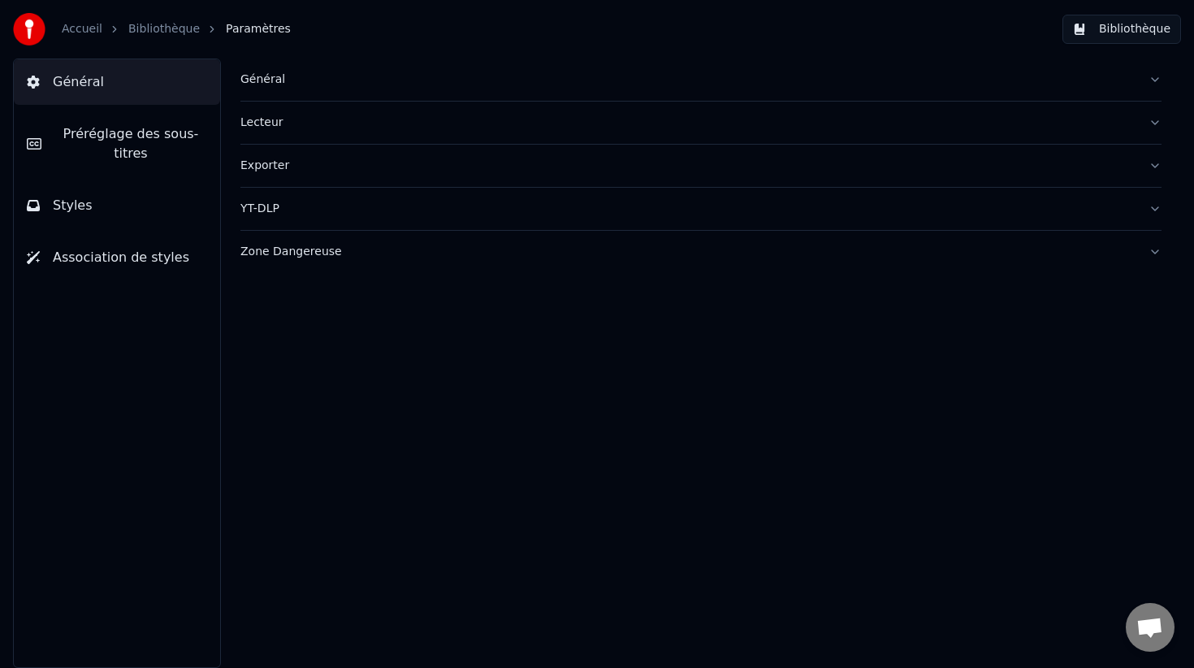
drag, startPoint x: 544, startPoint y: 54, endPoint x: 384, endPoint y: 132, distance: 178.4
click at [412, 115] on div "Accueil Bibliothèque Paramètres Bibliothèque Général Préréglage des sous-titres…" at bounding box center [597, 334] width 1194 height 668
click at [271, 71] on button "Général" at bounding box center [700, 79] width 921 height 42
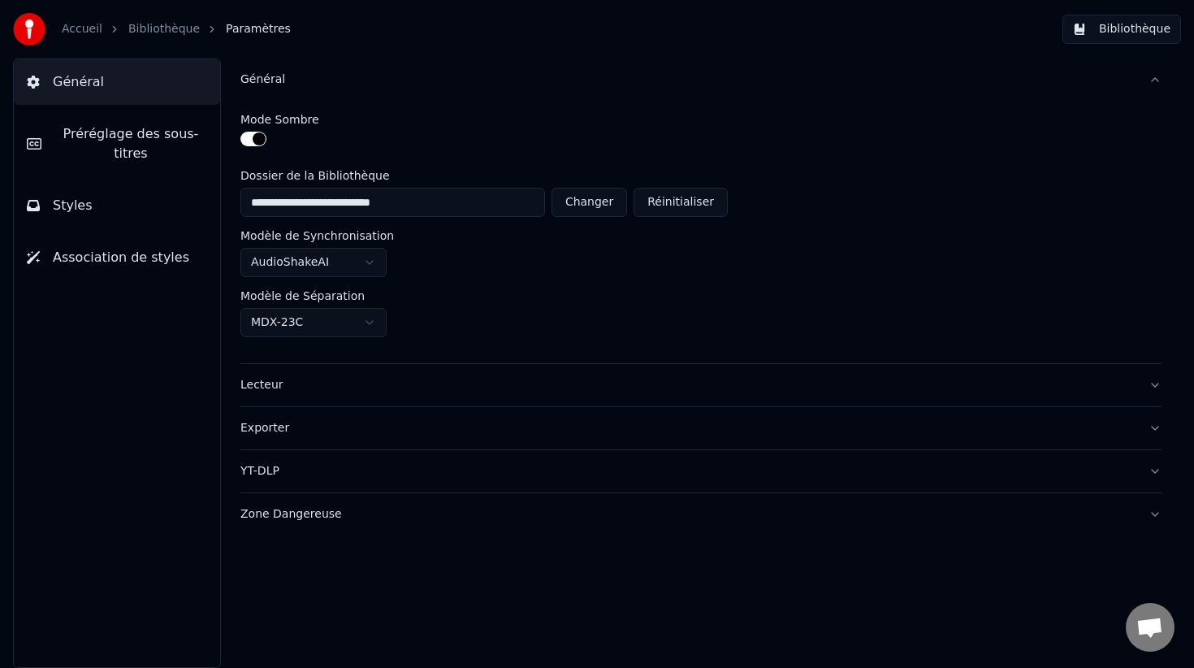
click at [142, 139] on span "Préréglage des sous-titres" at bounding box center [130, 143] width 153 height 39
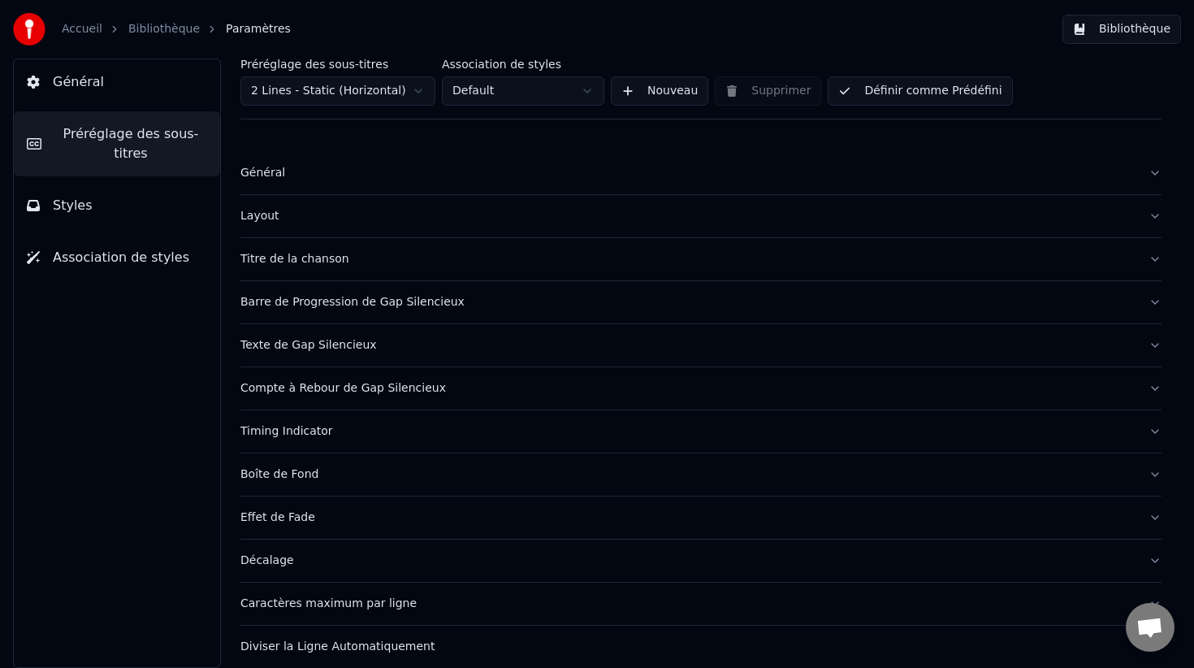
click at [130, 197] on button "Styles" at bounding box center [117, 205] width 206 height 45
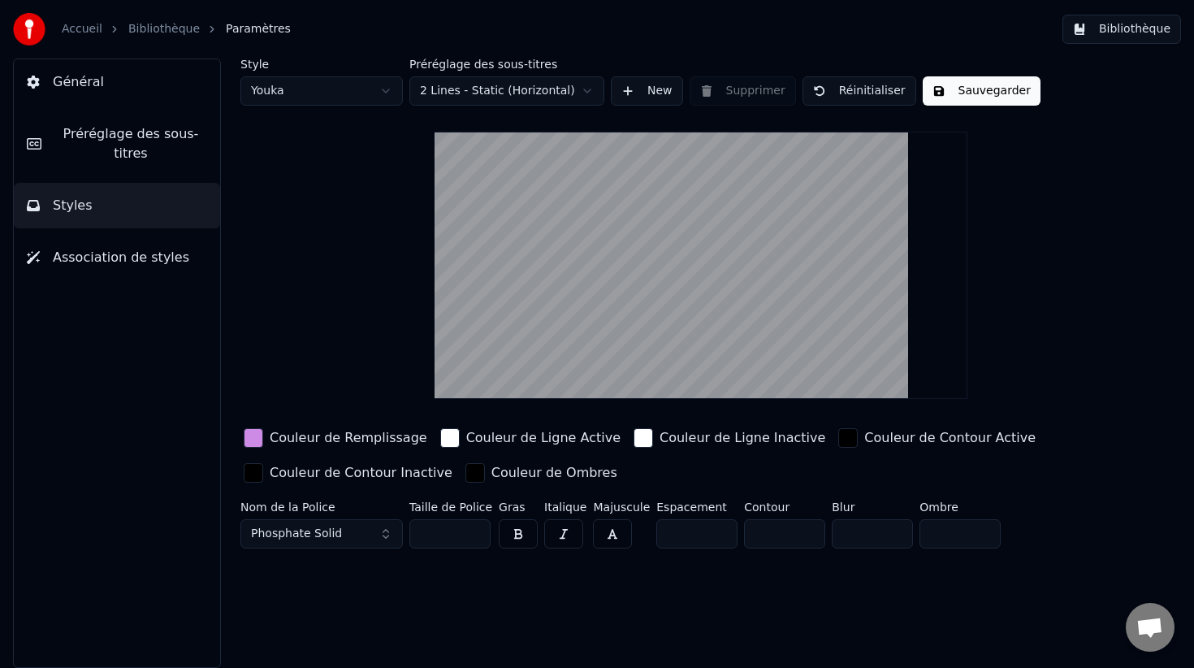
click at [131, 145] on span "Préréglage des sous-titres" at bounding box center [130, 143] width 153 height 39
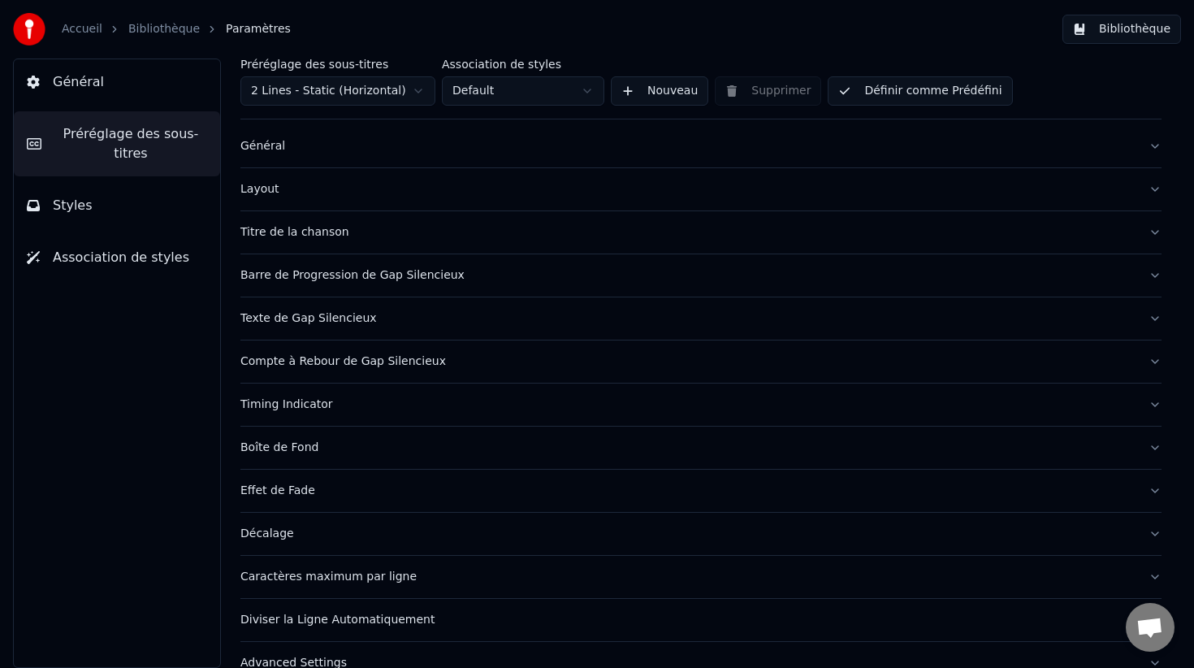
scroll to position [56, 0]
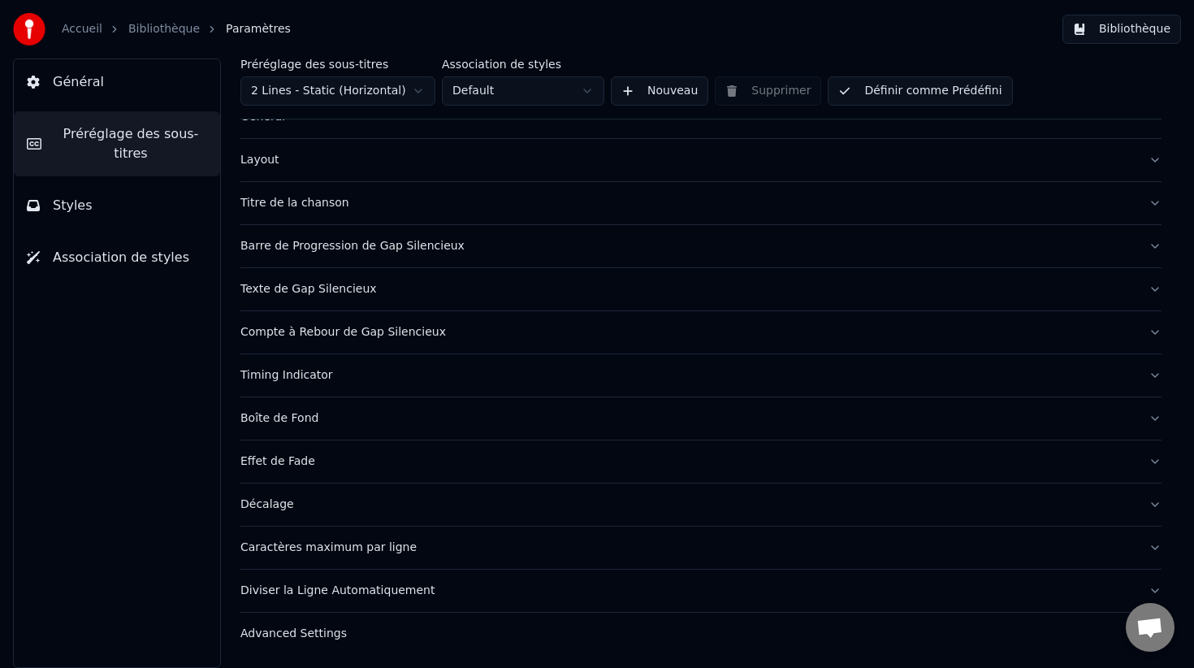
click at [334, 420] on div "Boîte de Fond" at bounding box center [687, 418] width 895 height 16
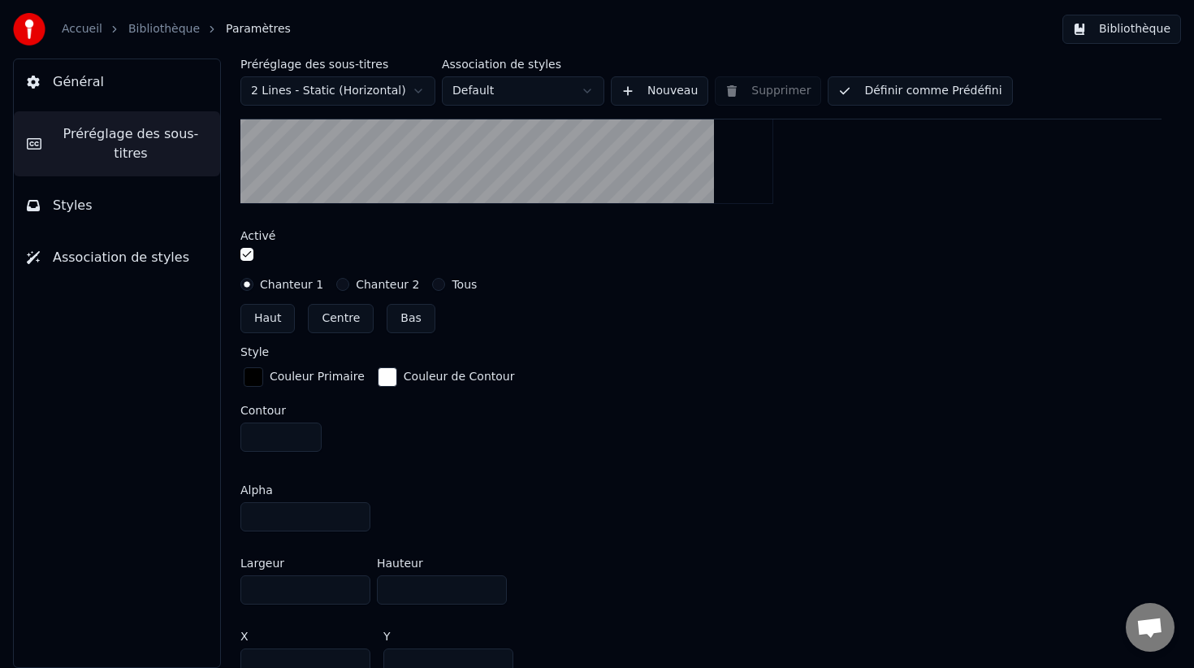
scroll to position [761, 0]
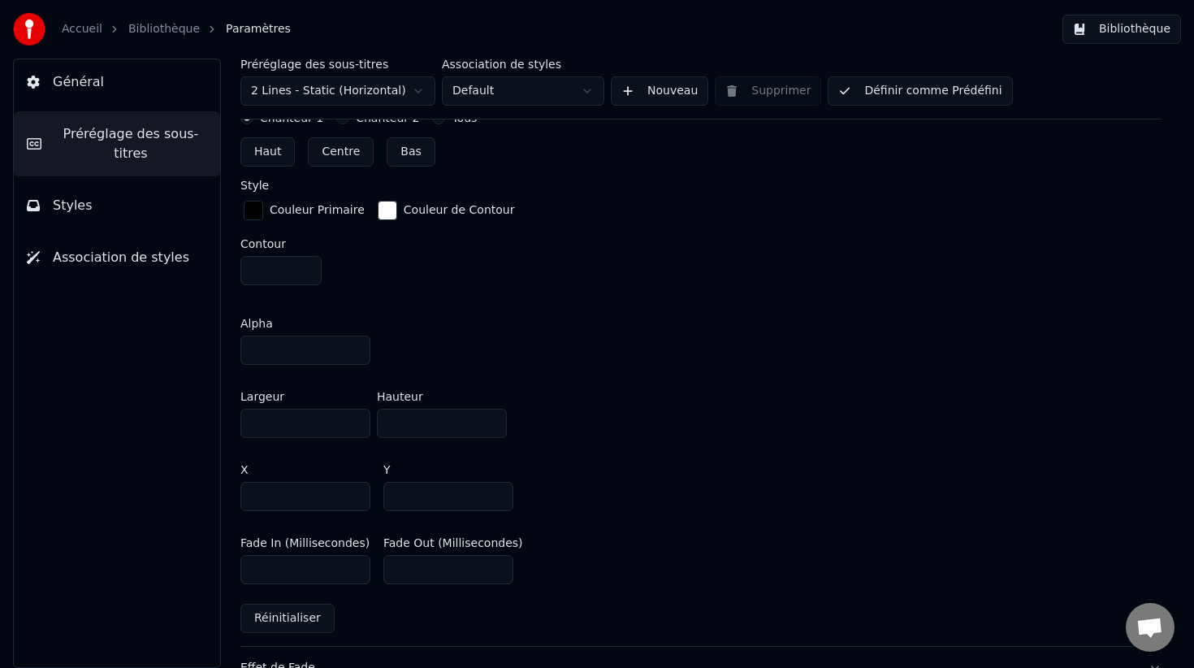
drag, startPoint x: 311, startPoint y: 422, endPoint x: 243, endPoint y: 418, distance: 68.3
click at [243, 419] on input "****" at bounding box center [305, 423] width 130 height 29
type input "****"
click at [613, 431] on div "Largeur **** Hauteur ***" at bounding box center [700, 414] width 921 height 73
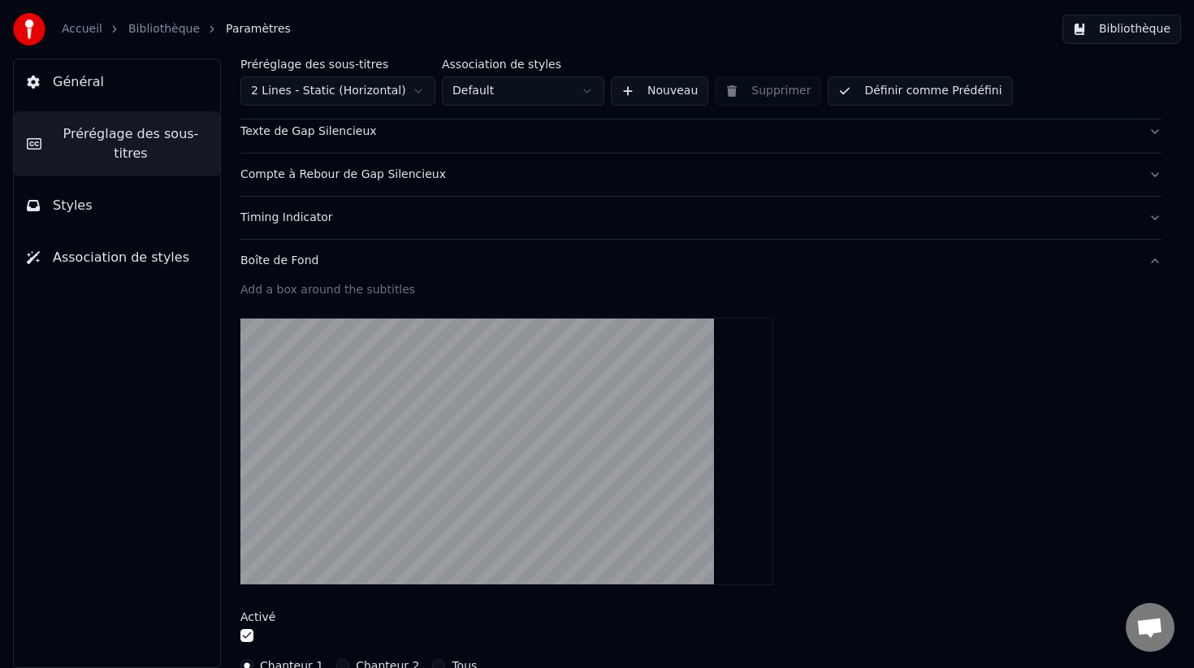
scroll to position [212, 0]
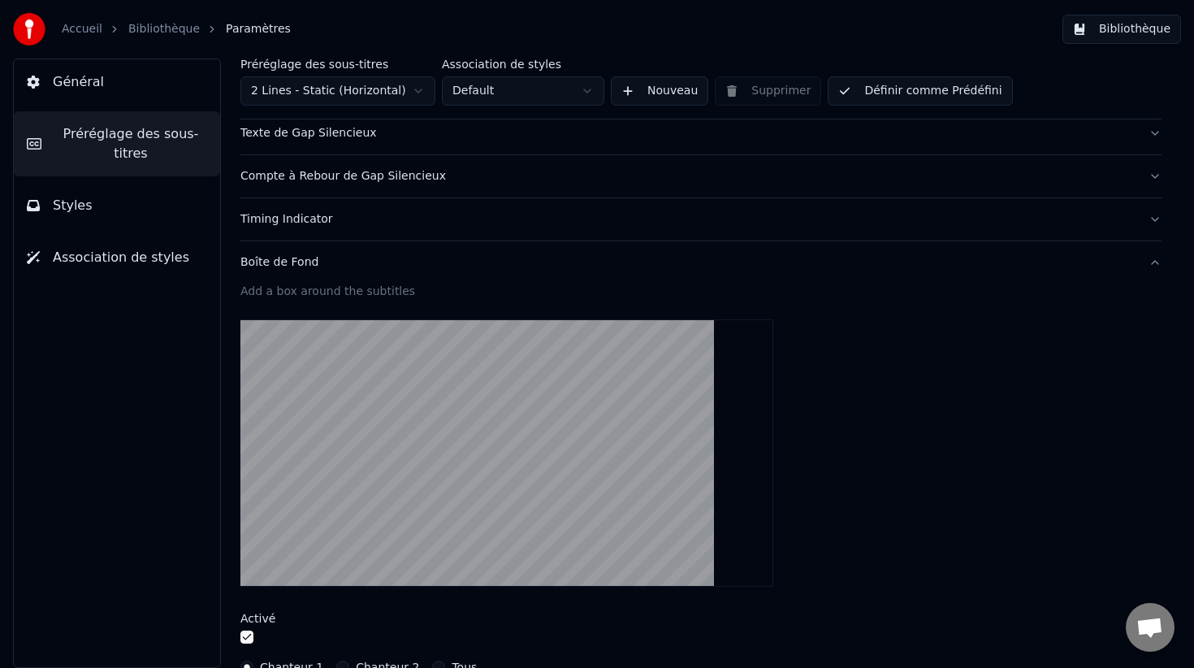
click at [906, 87] on button "Définir comme Prédéfini" at bounding box center [920, 90] width 184 height 29
click at [1088, 34] on button "Bibliothèque" at bounding box center [1121, 29] width 119 height 29
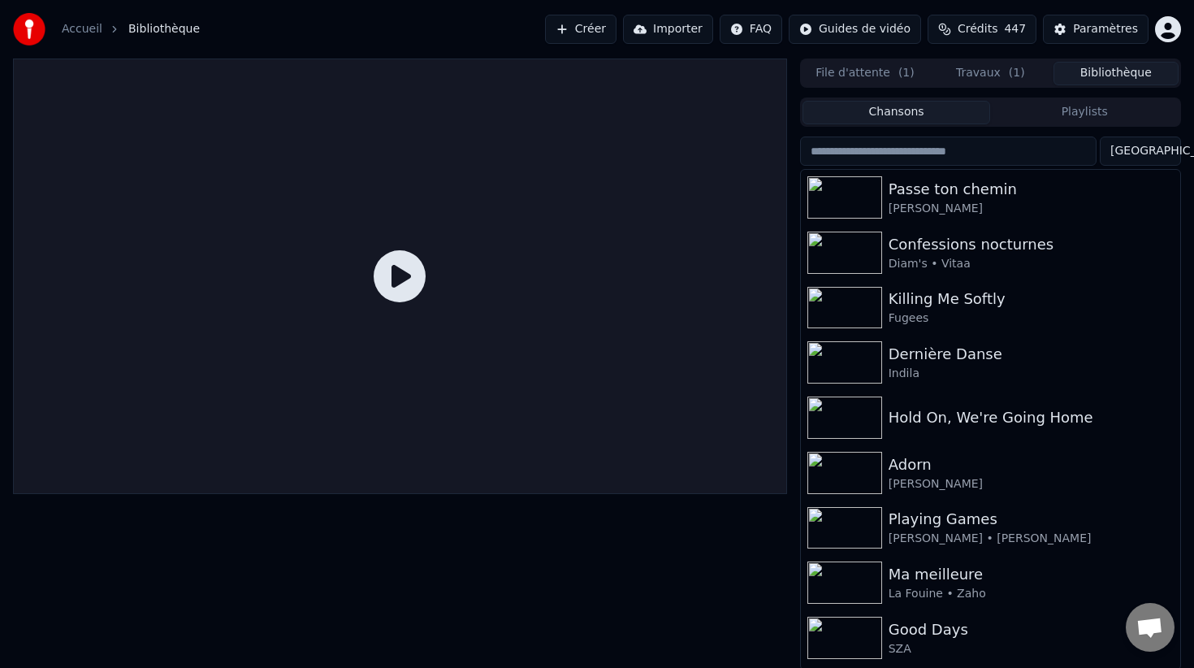
click at [874, 68] on button "File d'attente ( 1 )" at bounding box center [864, 74] width 125 height 24
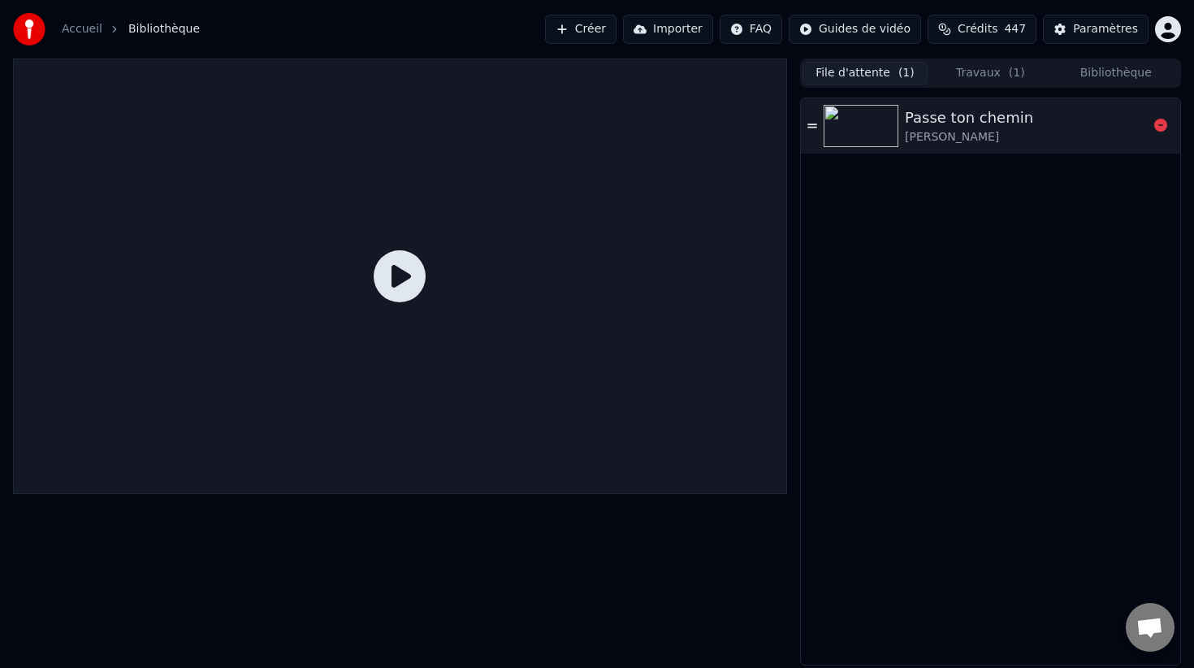
click at [880, 120] on img at bounding box center [861, 126] width 75 height 42
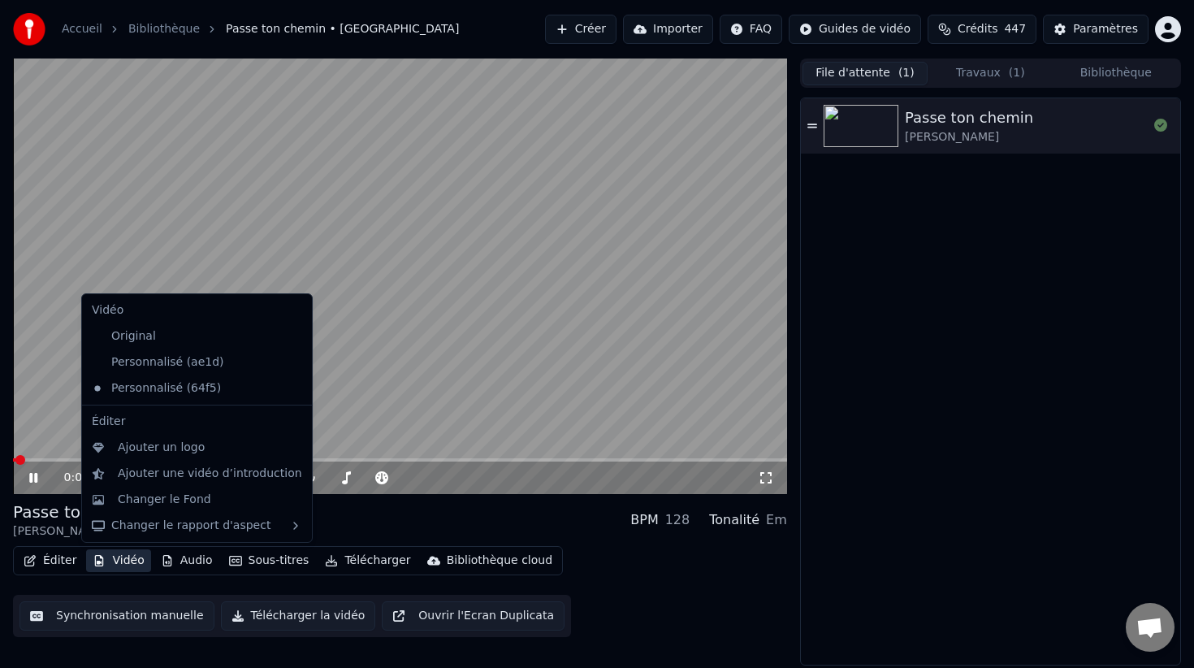
click at [116, 560] on button "Vidéo" at bounding box center [118, 560] width 64 height 23
click at [202, 329] on div "Original" at bounding box center [184, 336] width 199 height 26
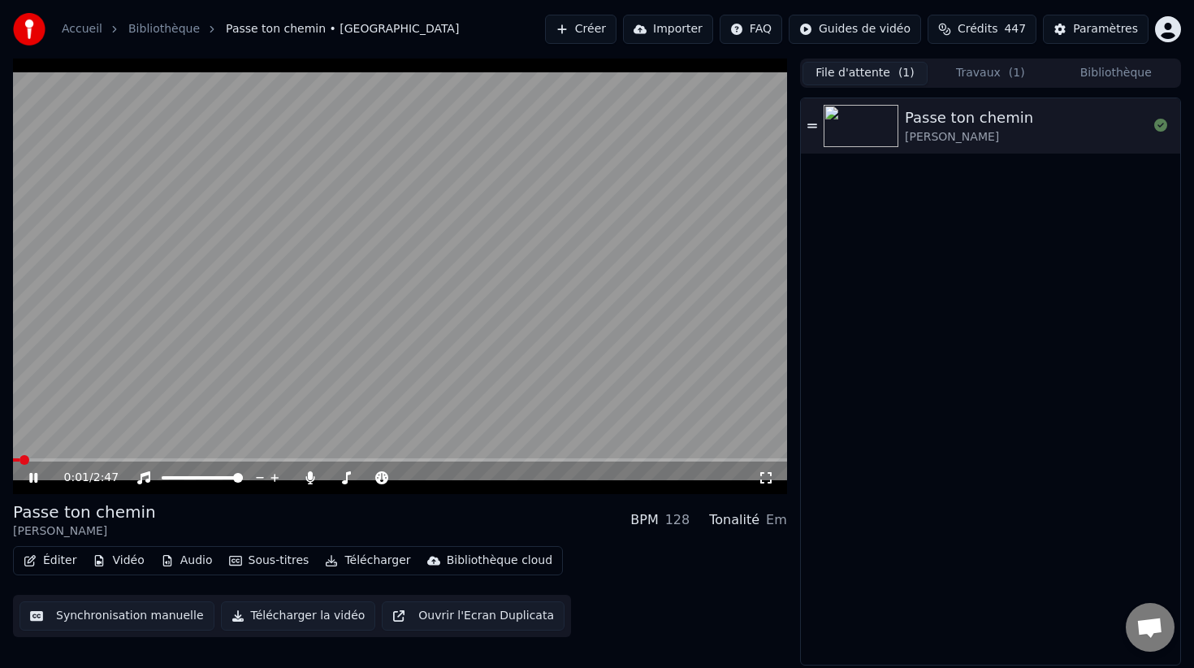
click at [66, 461] on div "0:01 / 2:47" at bounding box center [400, 477] width 774 height 32
click at [78, 456] on video at bounding box center [400, 275] width 774 height 435
click at [80, 461] on span at bounding box center [400, 459] width 774 height 3
click at [146, 405] on video at bounding box center [400, 275] width 774 height 435
click at [284, 382] on video at bounding box center [400, 275] width 774 height 435
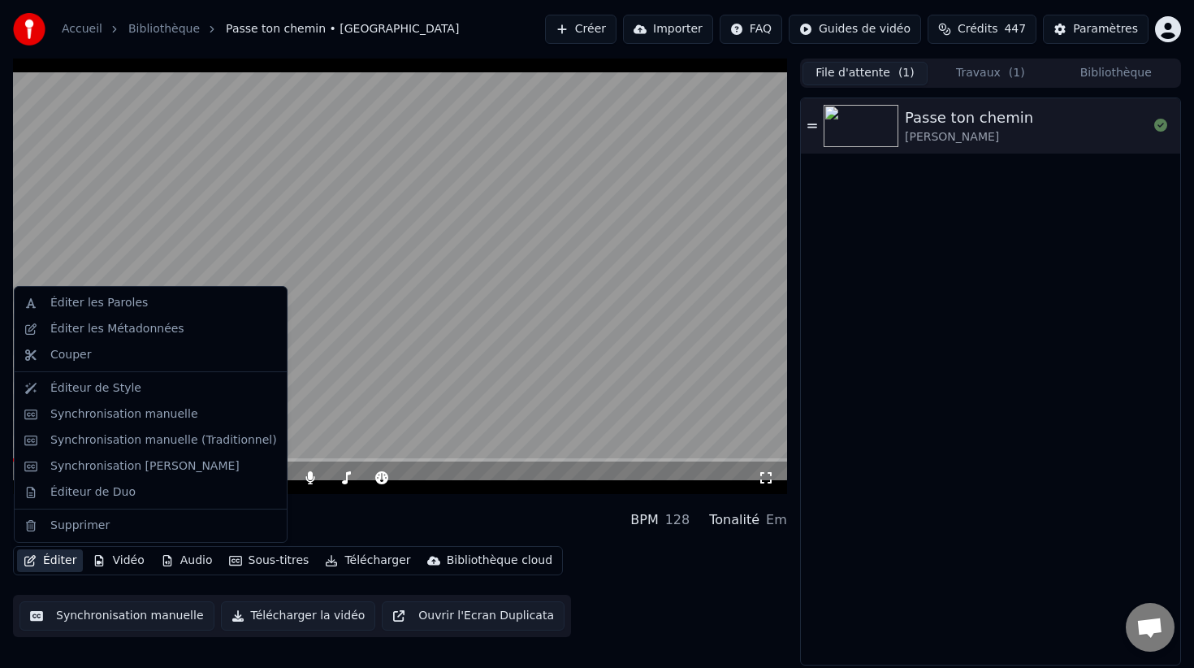
click at [63, 555] on button "Éditer" at bounding box center [50, 560] width 66 height 23
click at [201, 443] on div "Synchronisation manuelle (Traditionnel)" at bounding box center [163, 440] width 227 height 16
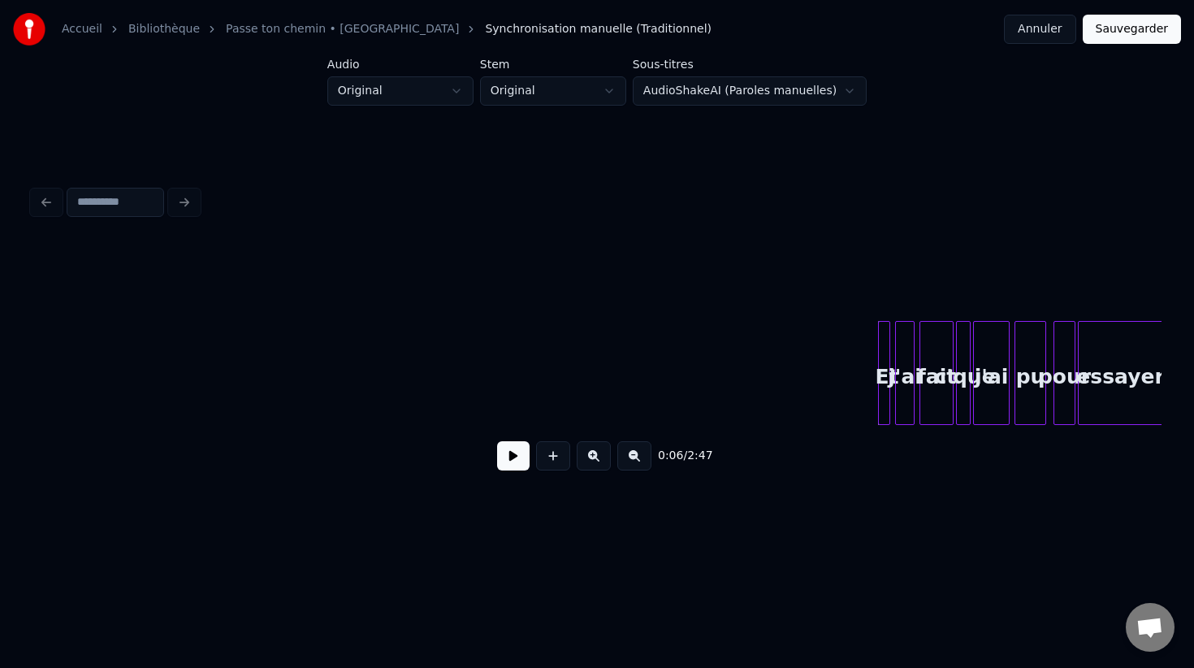
click at [515, 456] on button at bounding box center [513, 455] width 32 height 29
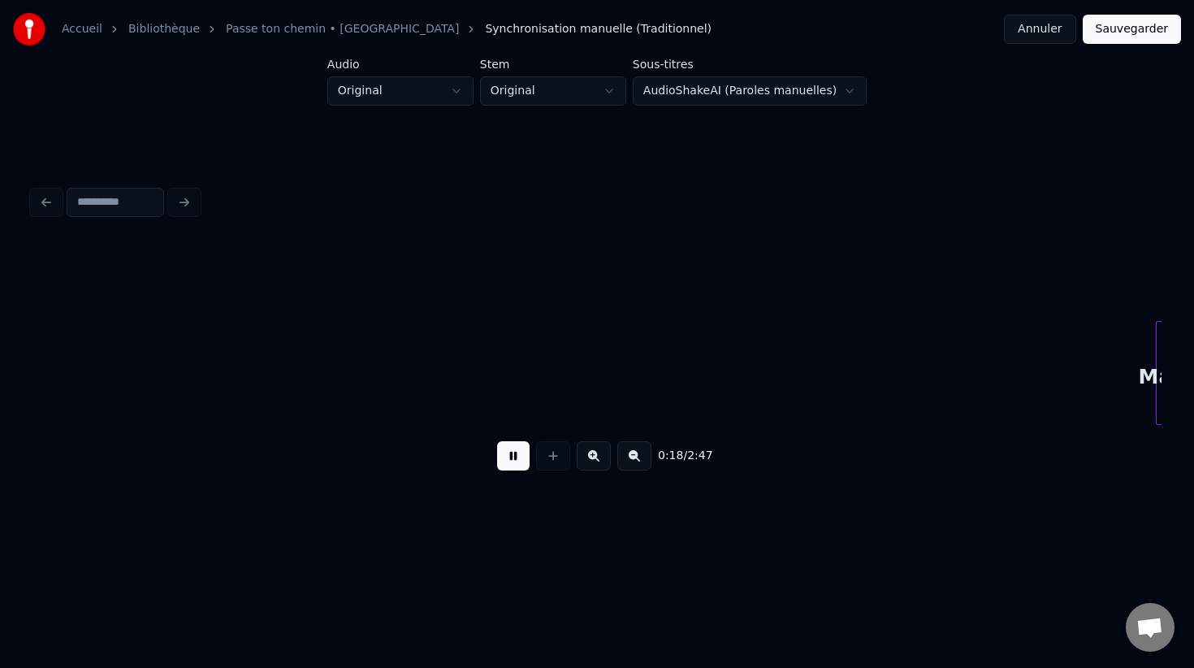
scroll to position [0, 2260]
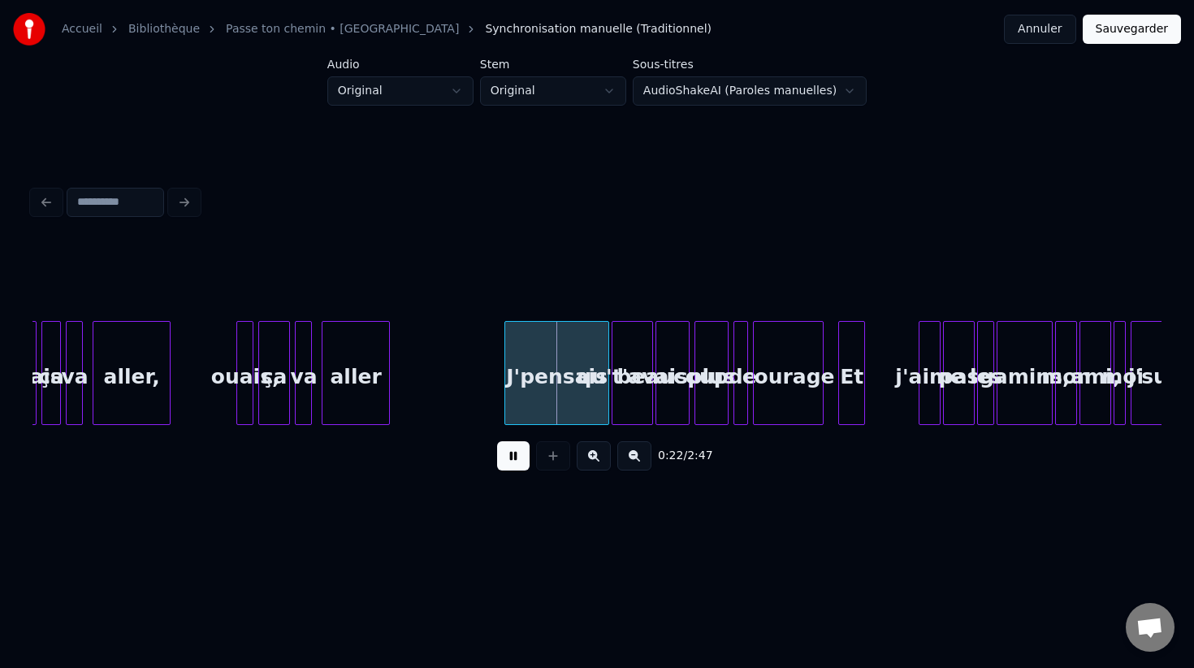
click at [595, 461] on button at bounding box center [594, 455] width 34 height 29
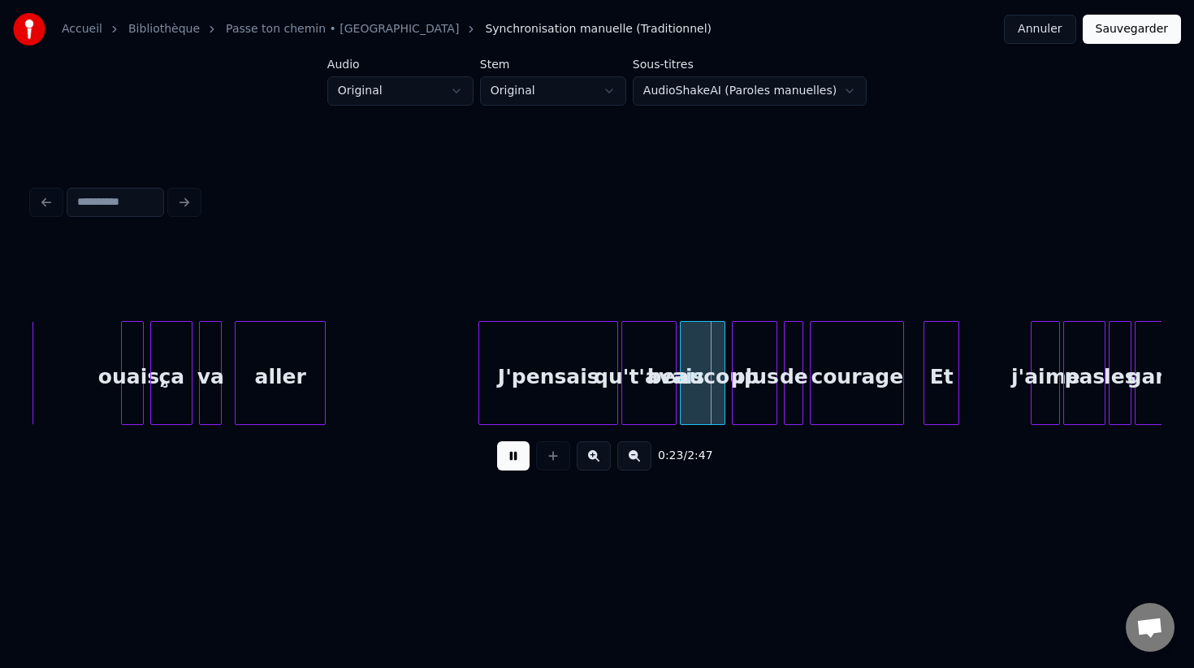
click at [595, 461] on button at bounding box center [594, 455] width 34 height 29
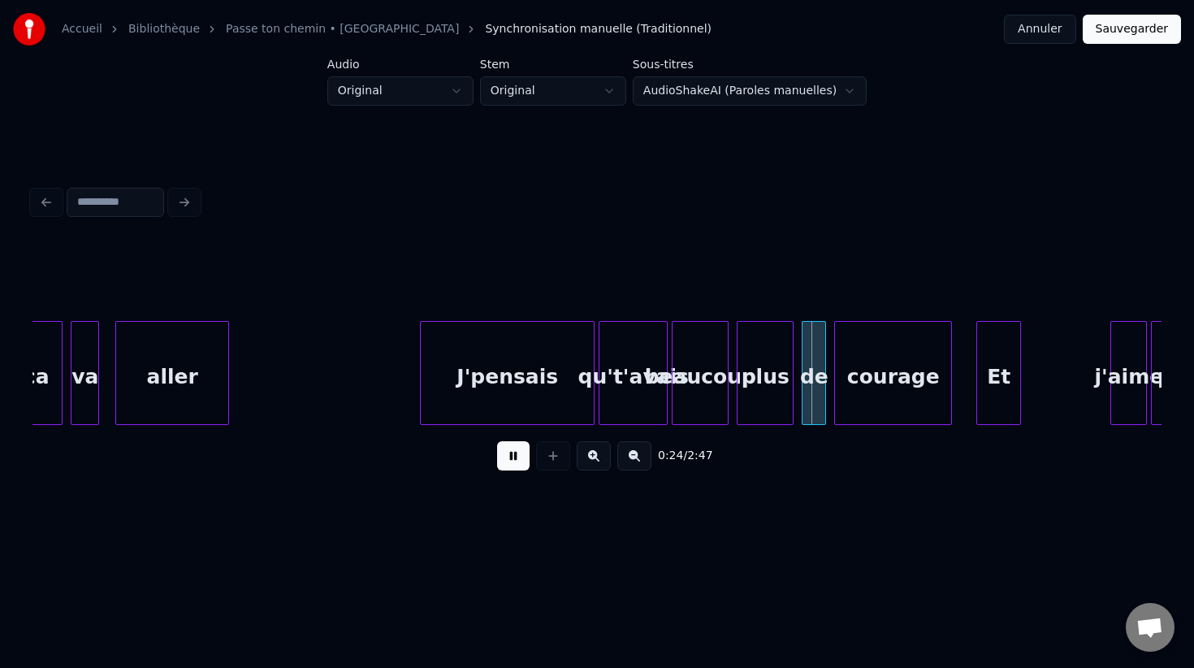
click at [595, 461] on button at bounding box center [594, 455] width 34 height 29
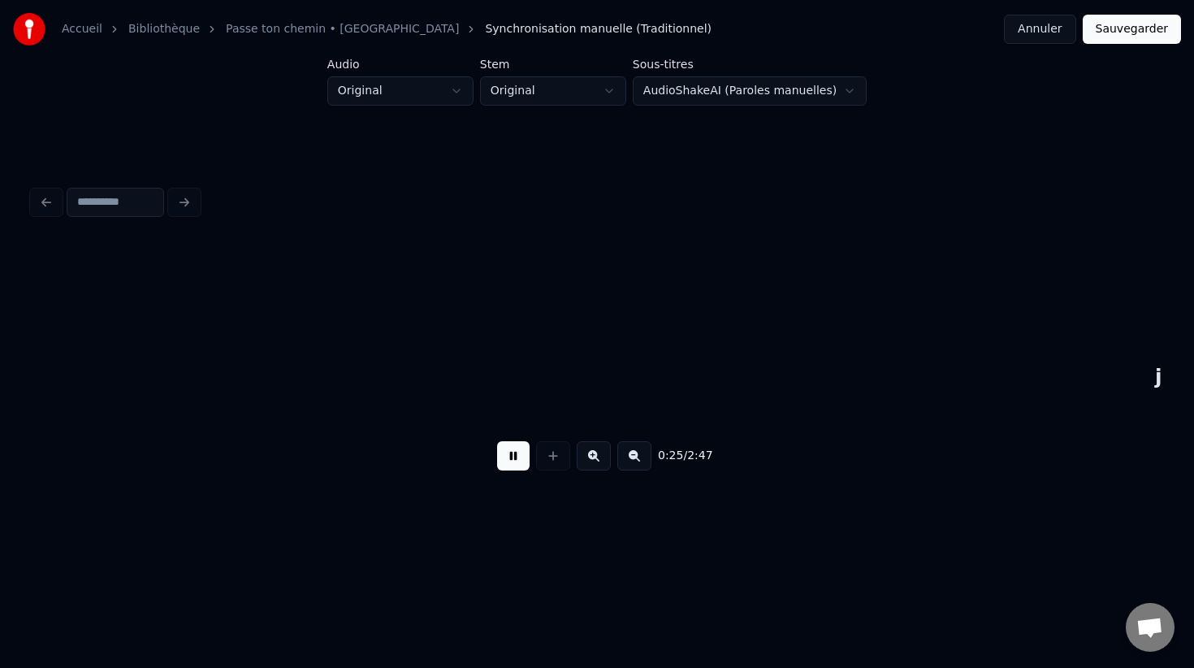
scroll to position [0, 6287]
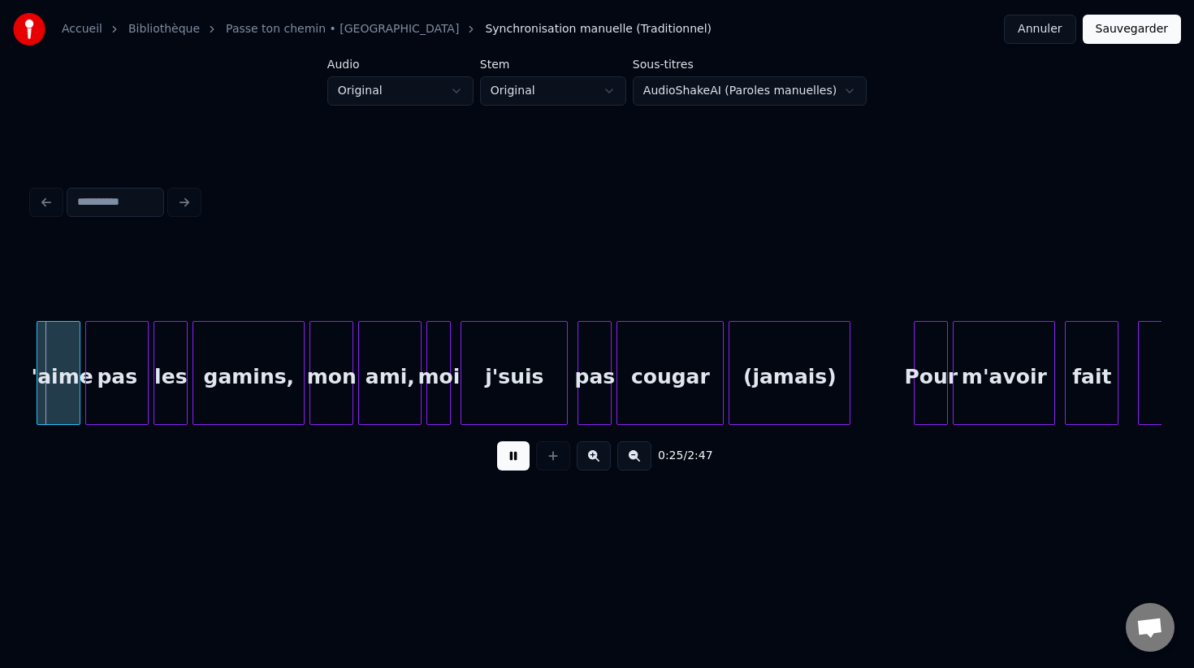
click at [519, 454] on button at bounding box center [513, 455] width 32 height 29
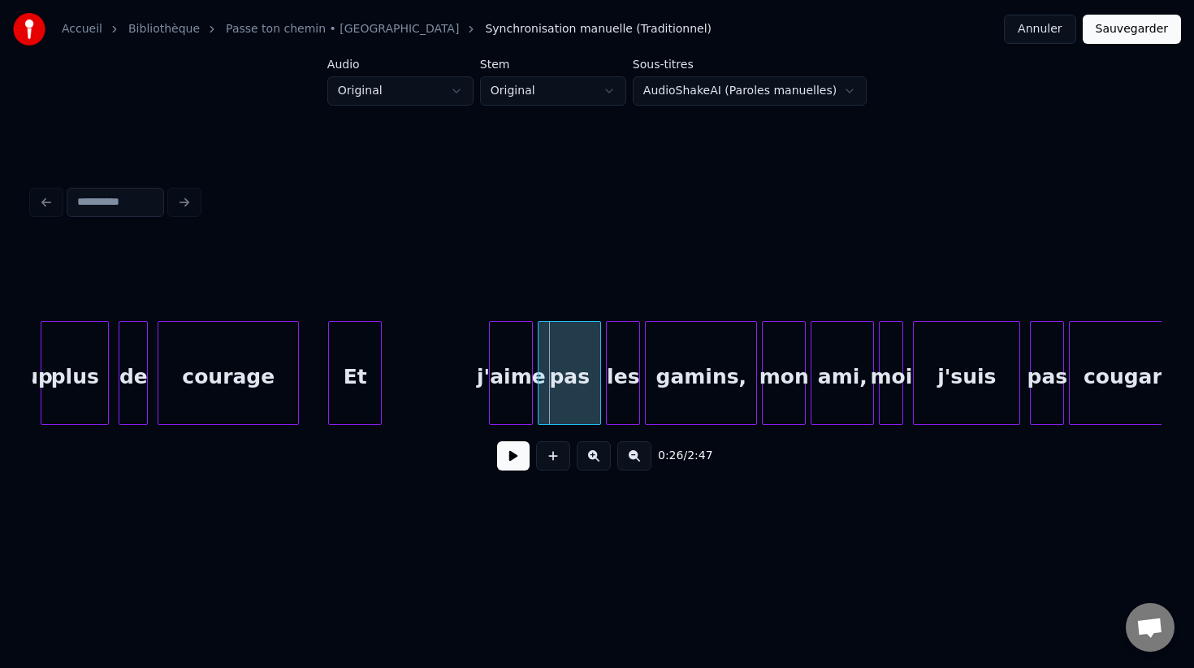
scroll to position [0, 5772]
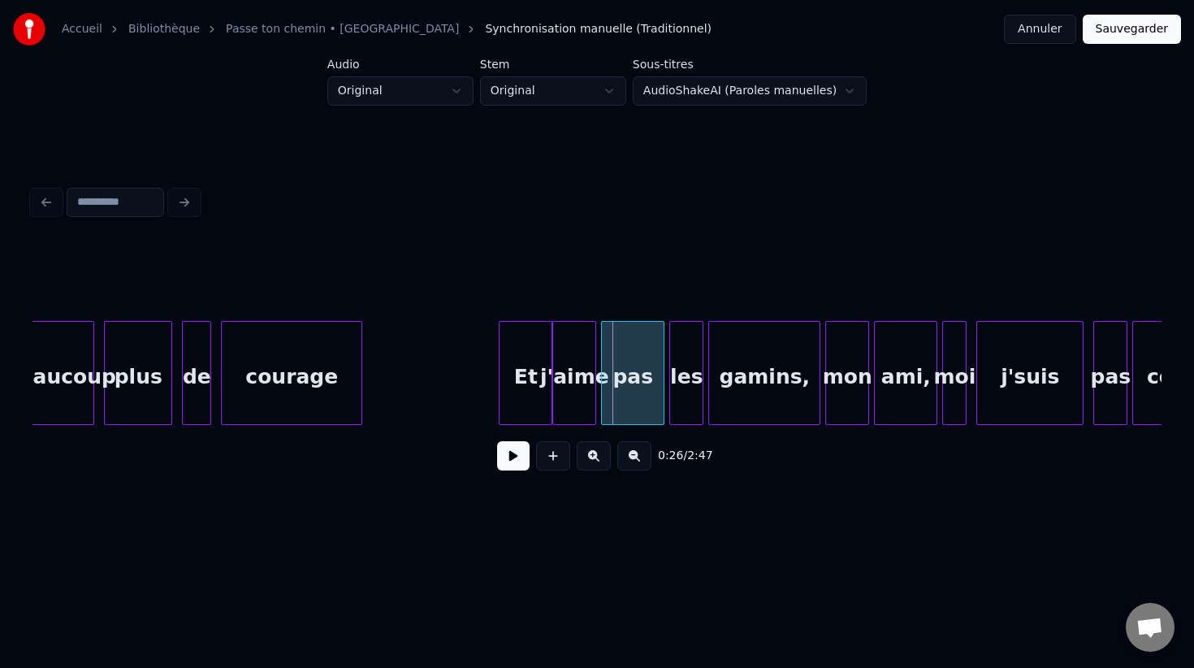
click at [519, 378] on div "Et" at bounding box center [526, 377] width 52 height 110
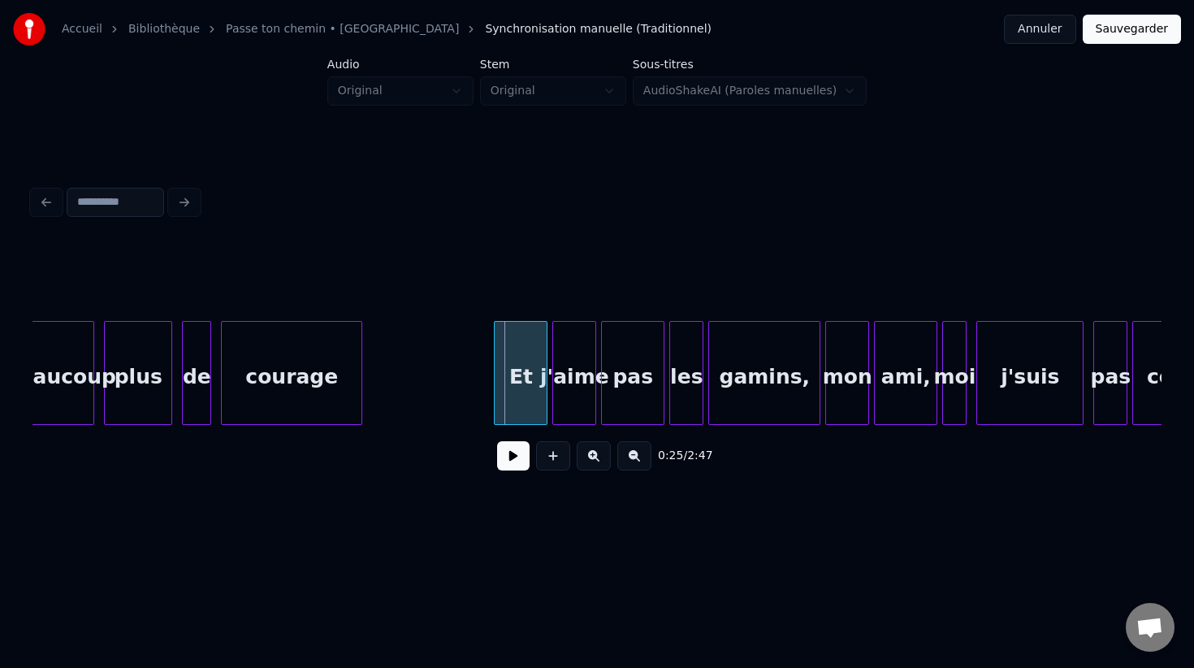
click at [529, 387] on div "Et" at bounding box center [521, 377] width 52 height 110
click at [509, 452] on button at bounding box center [513, 455] width 32 height 29
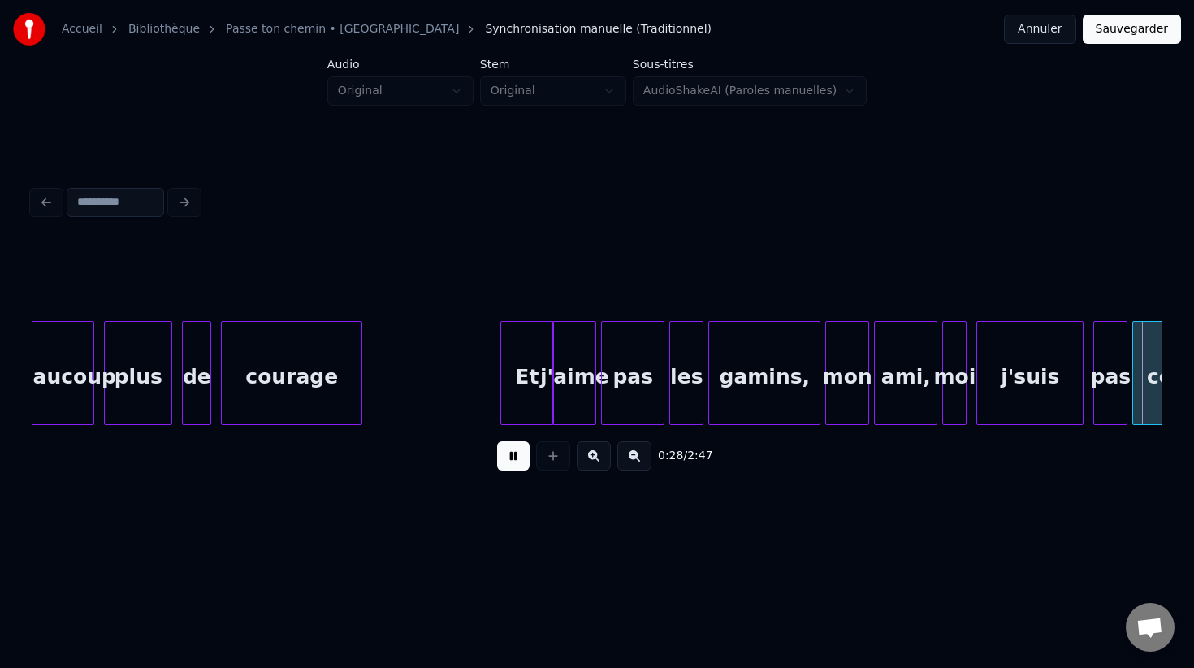
scroll to position [0, 6901]
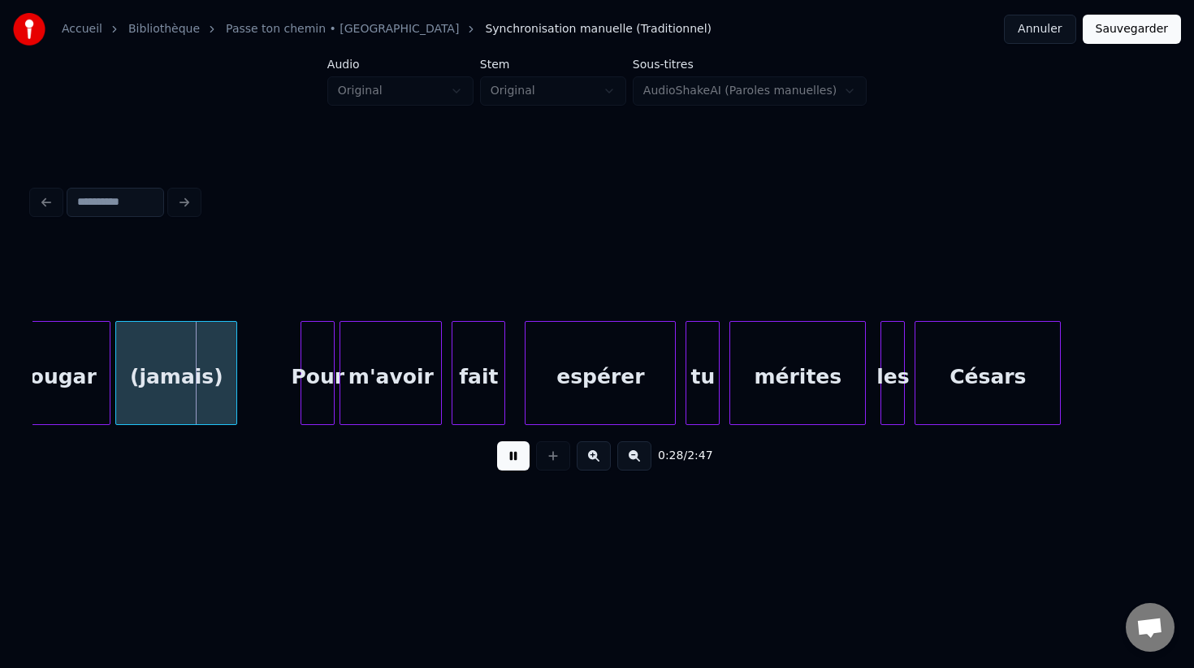
click at [509, 452] on button at bounding box center [513, 455] width 32 height 29
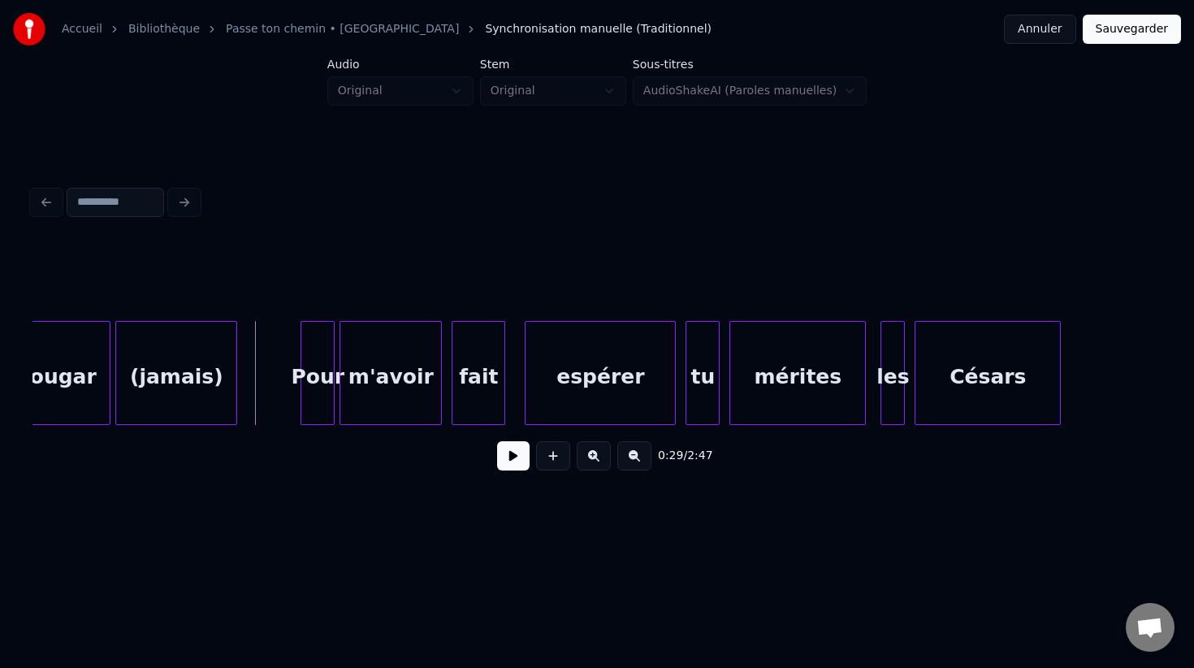
click at [497, 456] on button at bounding box center [513, 455] width 32 height 29
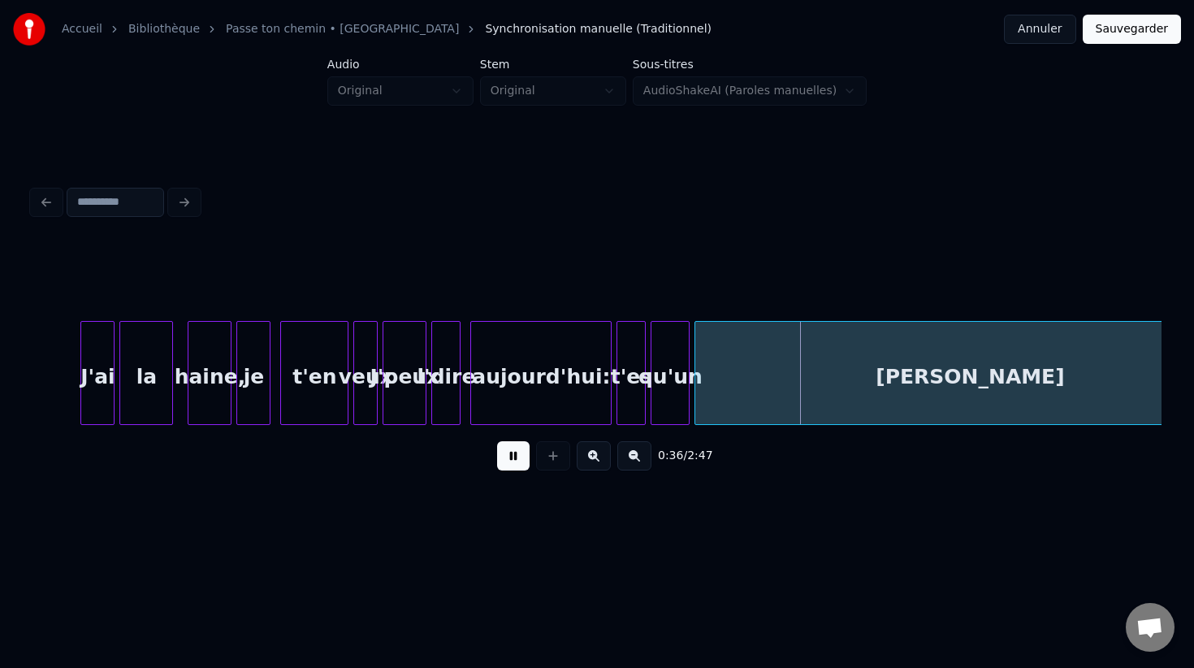
click at [500, 456] on button at bounding box center [513, 455] width 32 height 29
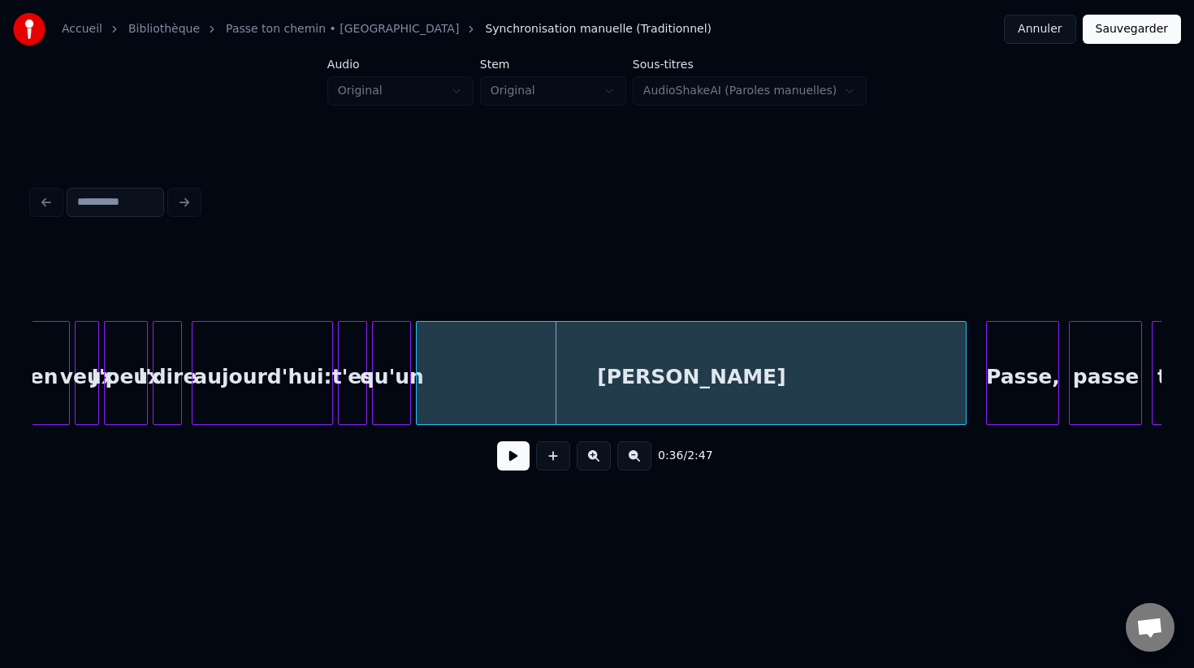
scroll to position [0, 8347]
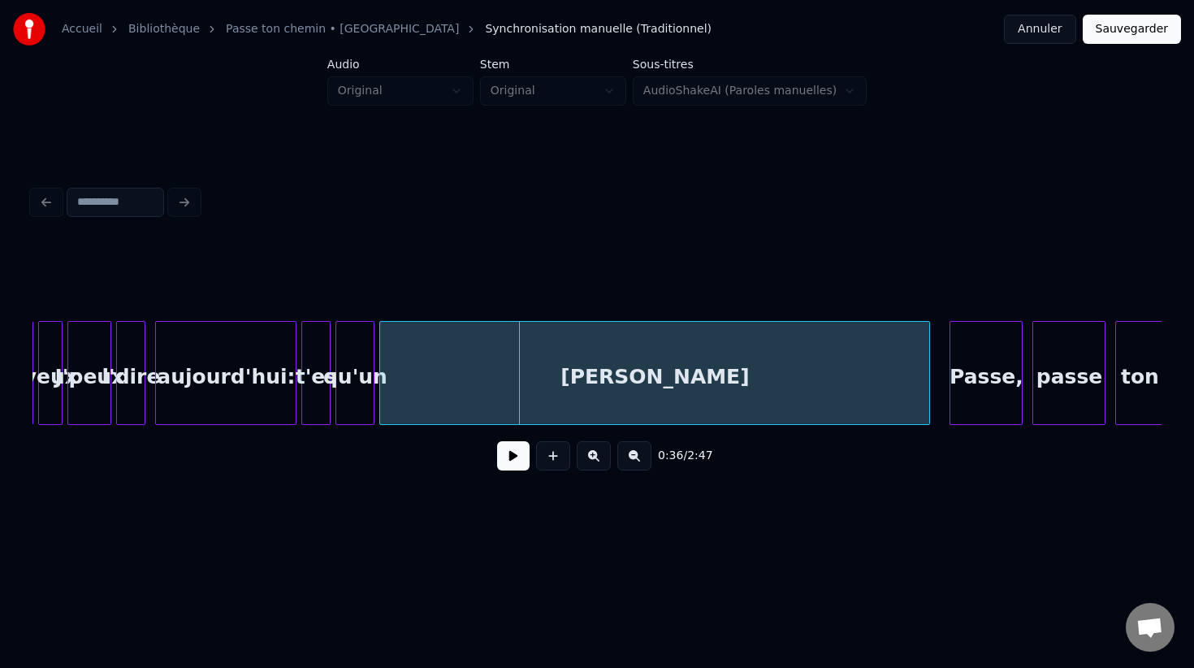
click at [929, 374] on div "[PERSON_NAME]" at bounding box center [654, 373] width 551 height 104
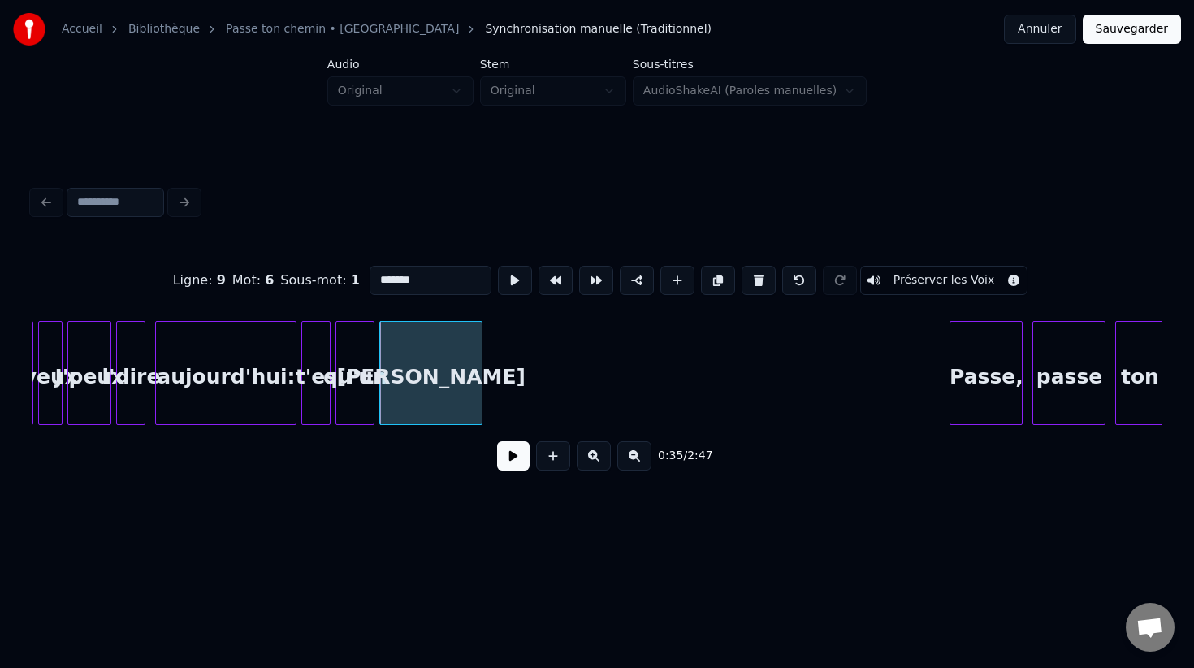
click at [478, 370] on div at bounding box center [479, 373] width 5 height 102
click at [500, 445] on button at bounding box center [513, 455] width 32 height 29
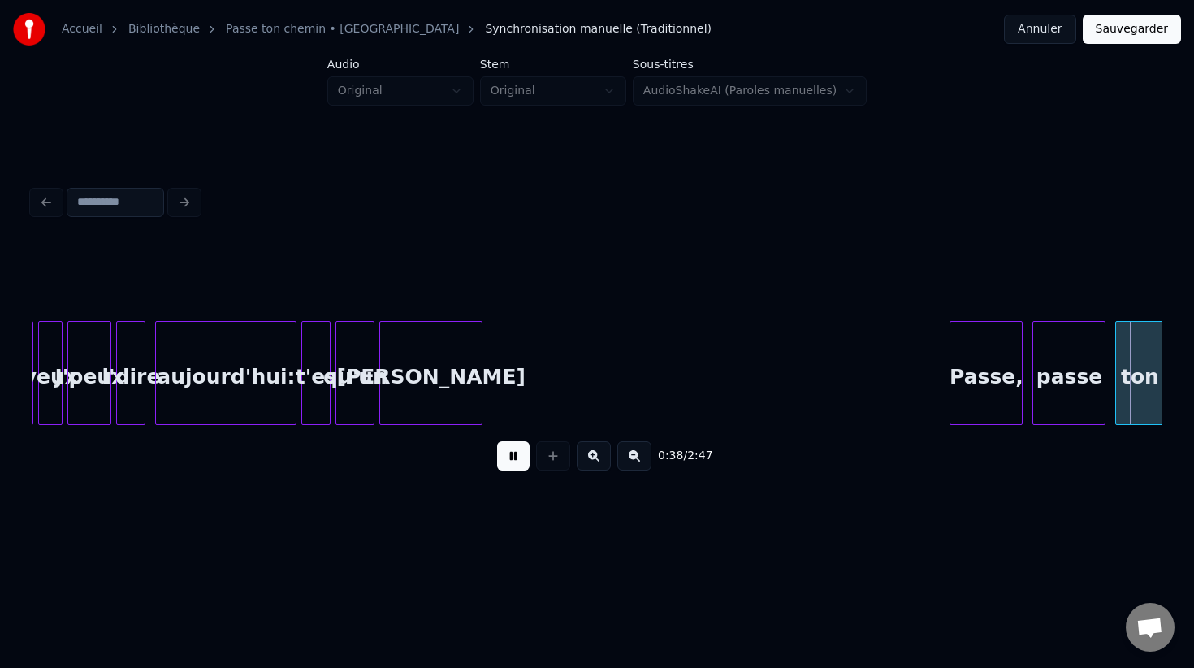
scroll to position [0, 9477]
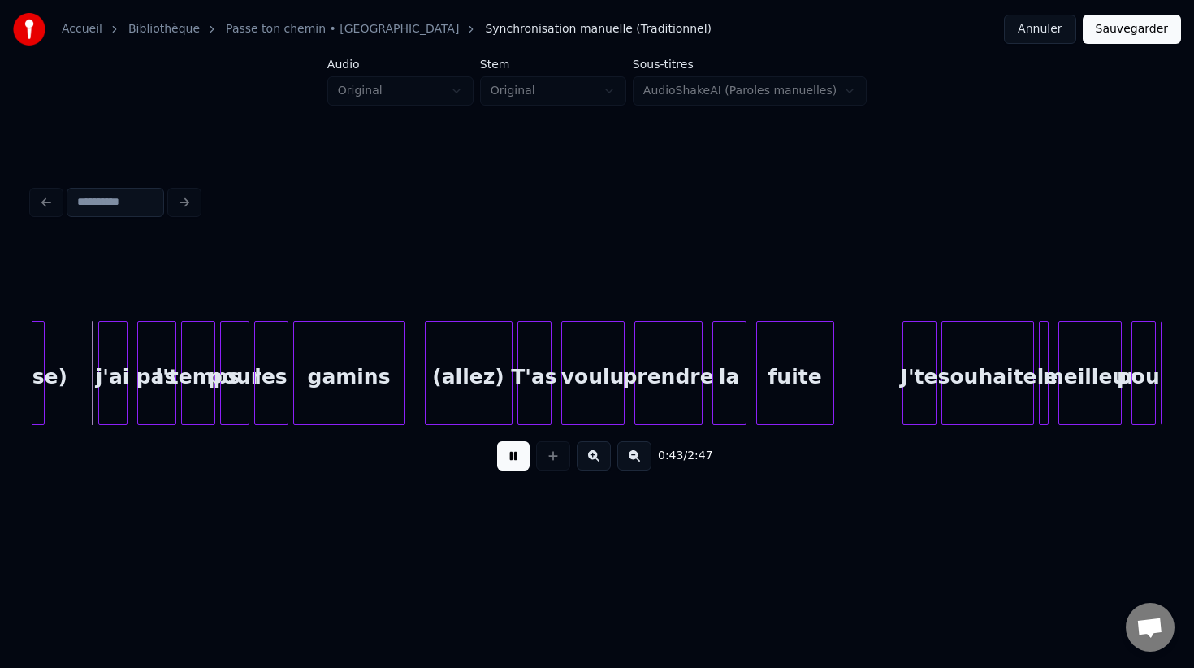
click at [508, 447] on button at bounding box center [513, 455] width 32 height 29
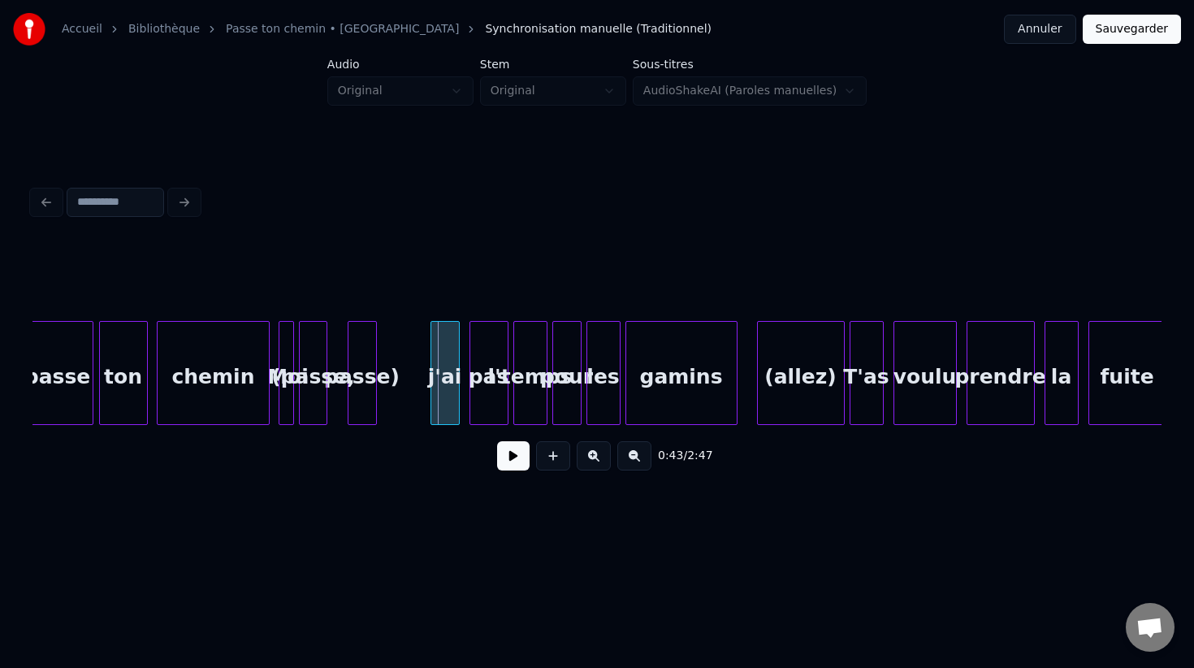
click at [593, 448] on button at bounding box center [594, 455] width 34 height 29
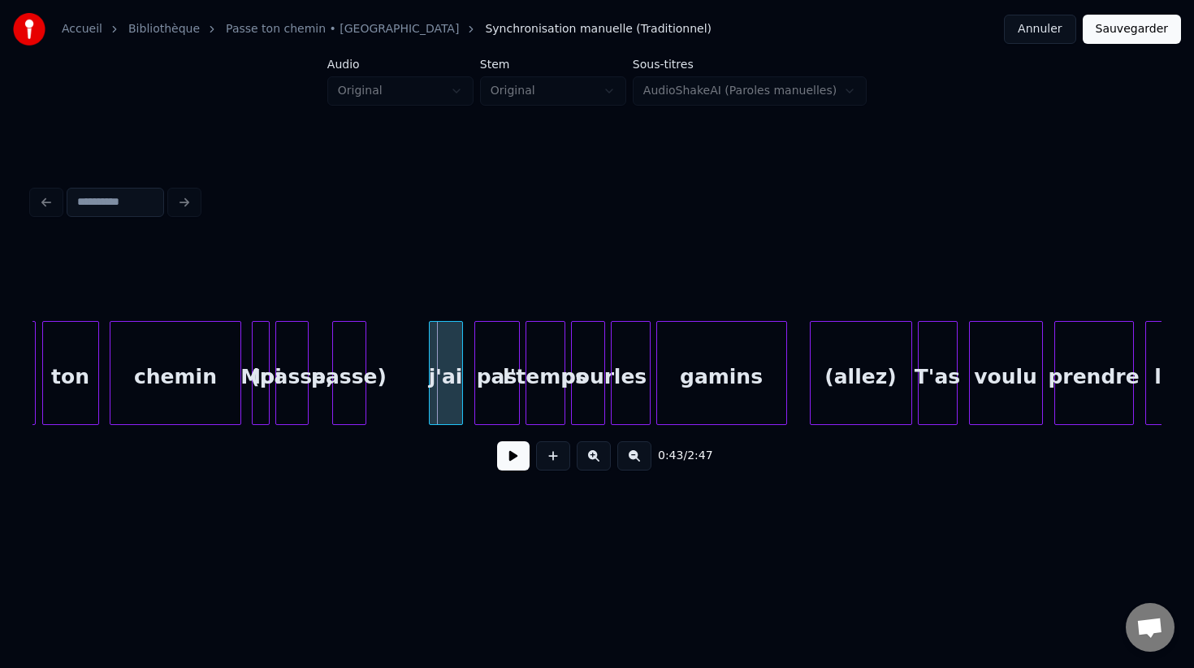
click at [593, 448] on button at bounding box center [594, 455] width 34 height 29
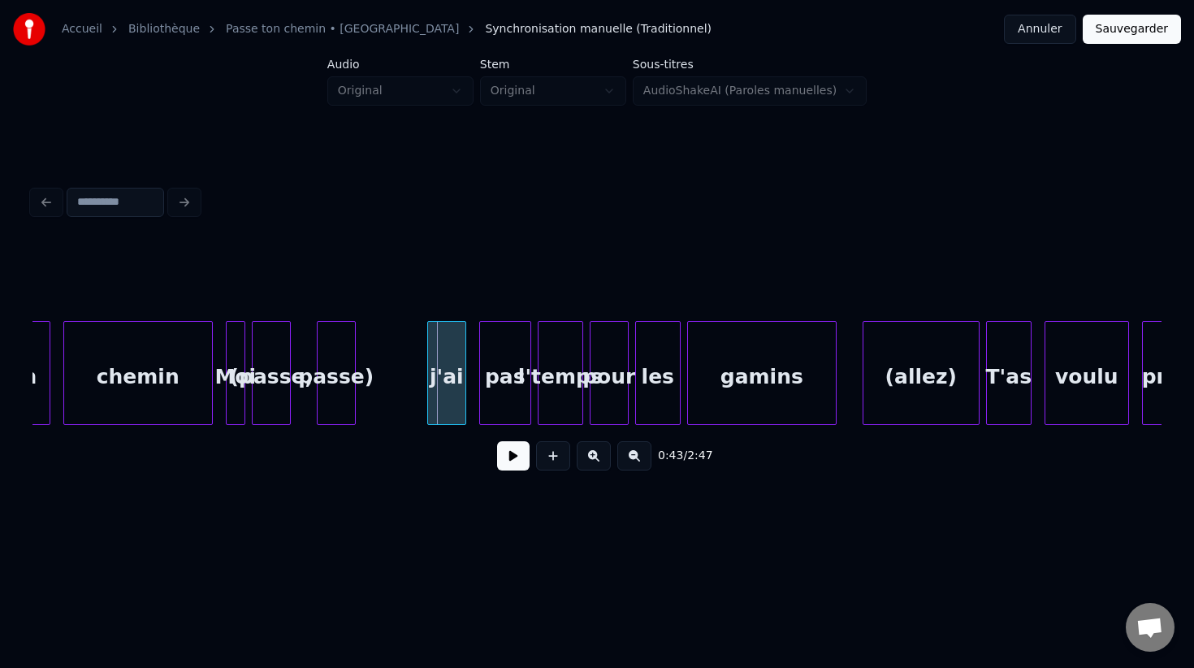
click at [593, 448] on button at bounding box center [594, 455] width 34 height 29
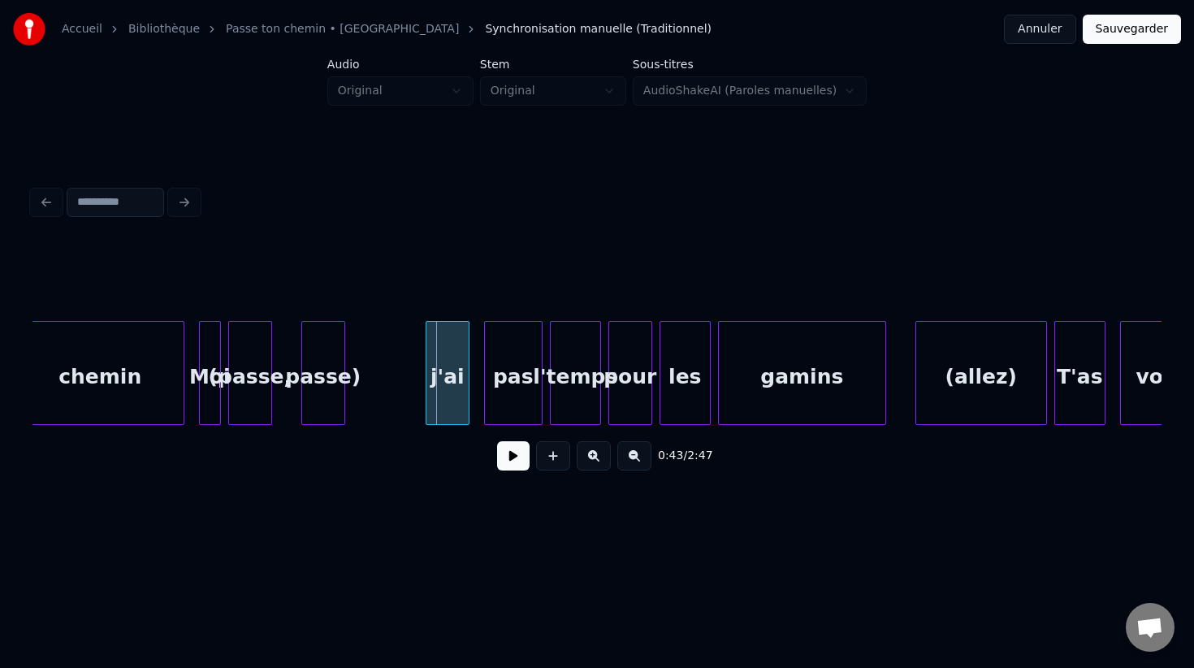
click at [593, 448] on button at bounding box center [594, 455] width 34 height 29
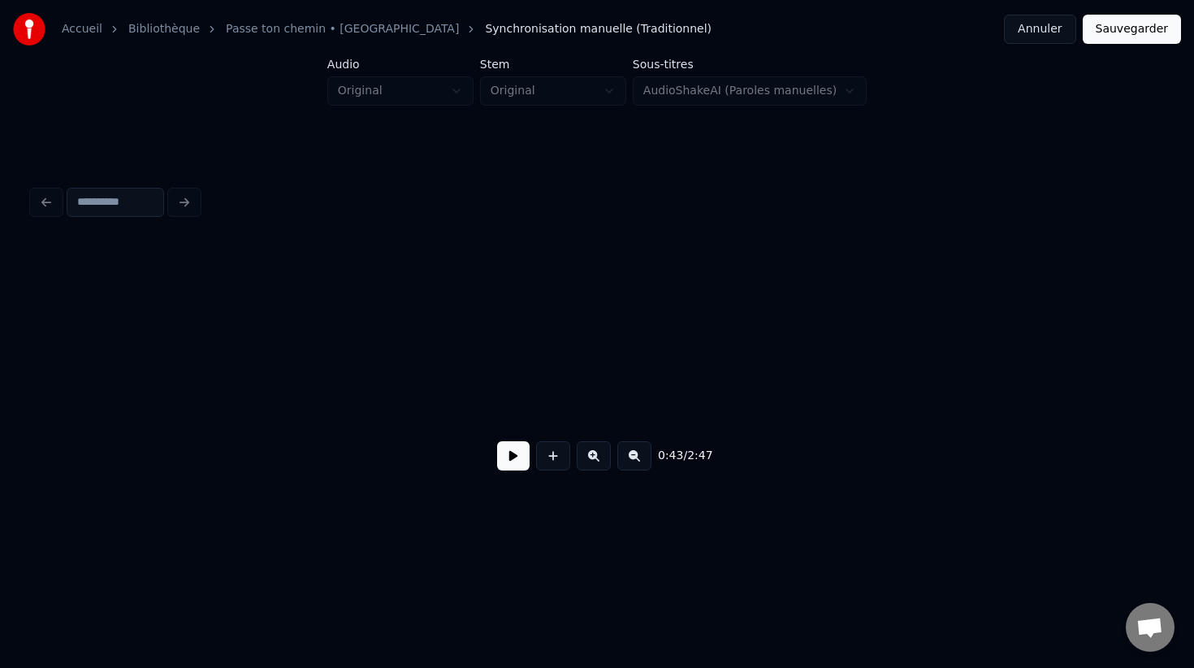
click at [593, 448] on button at bounding box center [594, 455] width 34 height 29
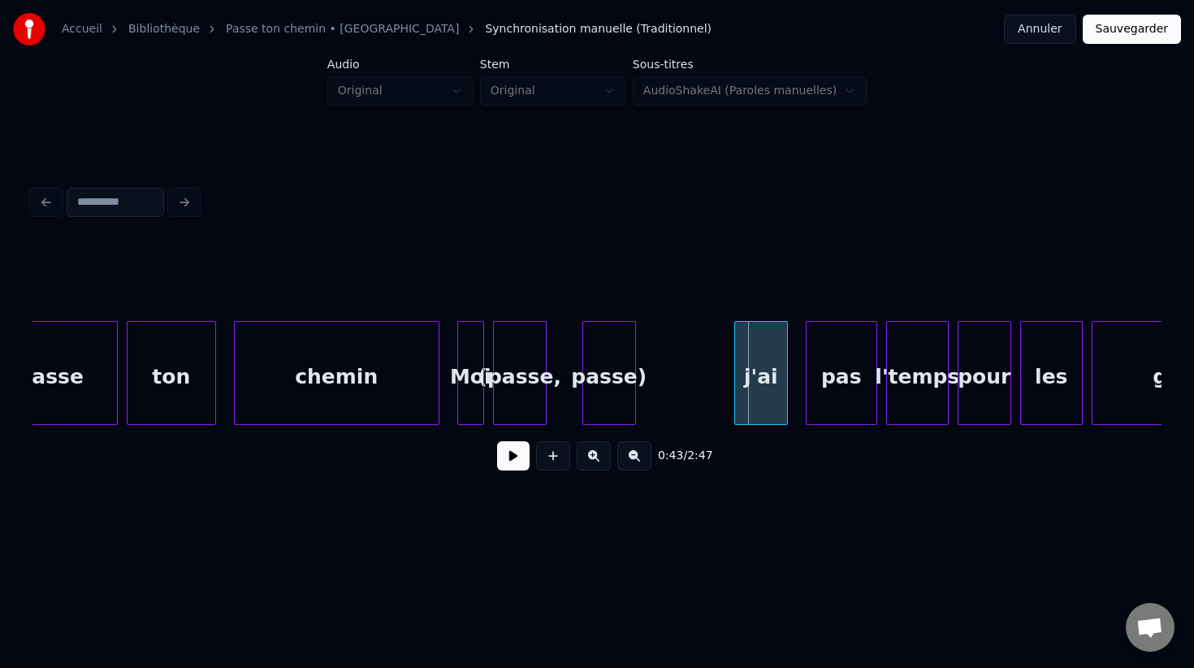
scroll to position [0, 18836]
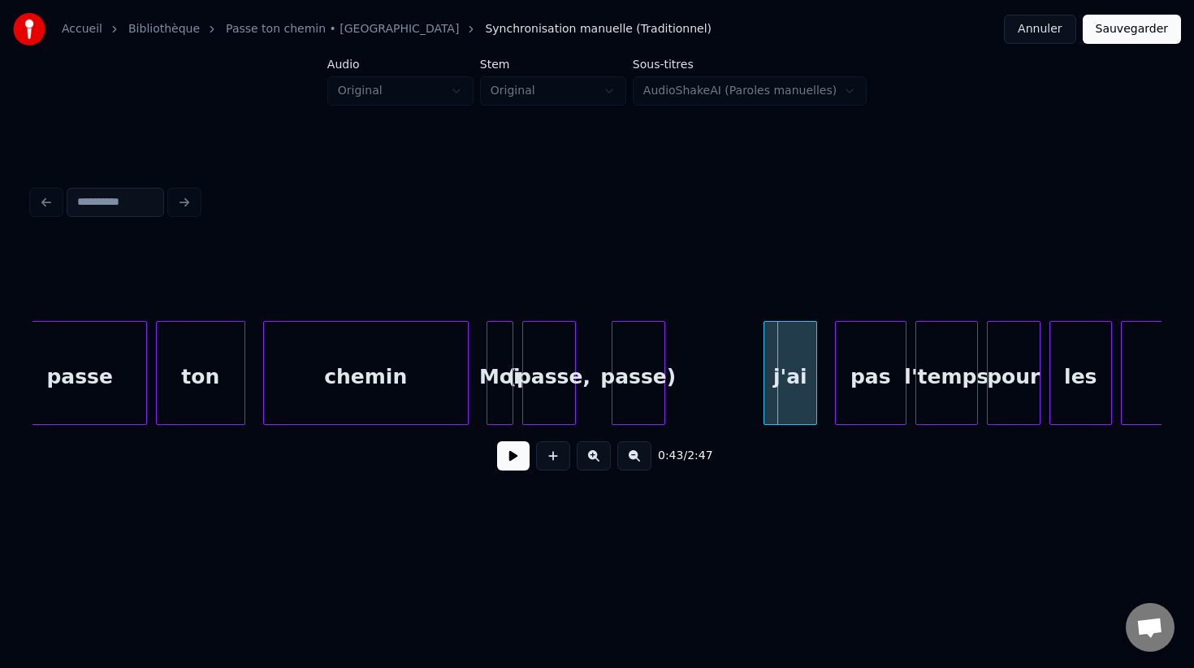
click at [651, 396] on div "passe)" at bounding box center [638, 377] width 52 height 110
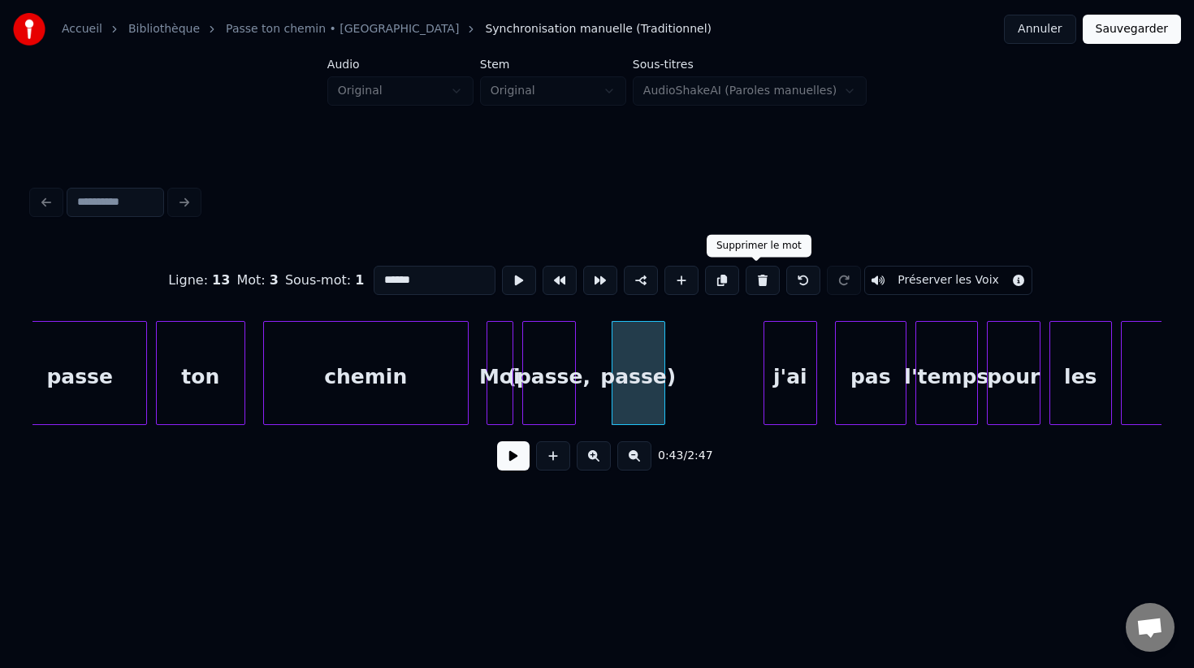
click at [757, 275] on button at bounding box center [763, 280] width 34 height 29
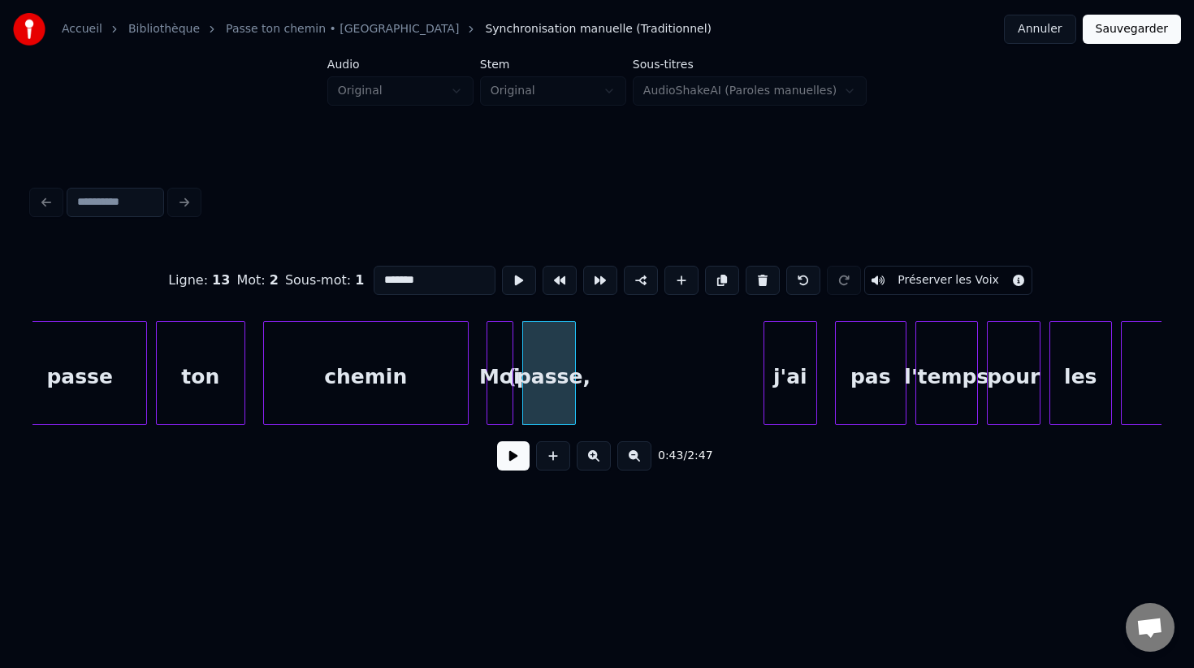
click at [757, 275] on button at bounding box center [763, 280] width 34 height 29
type input "***"
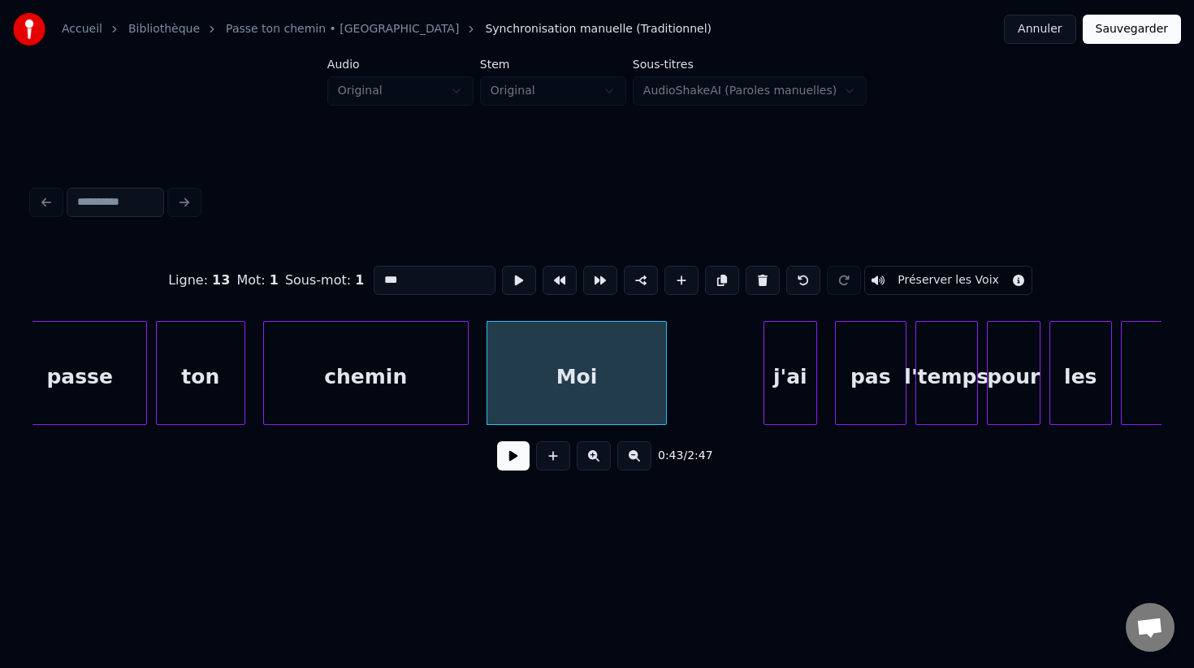
click at [666, 383] on div at bounding box center [663, 373] width 5 height 102
click at [506, 453] on button at bounding box center [513, 455] width 32 height 29
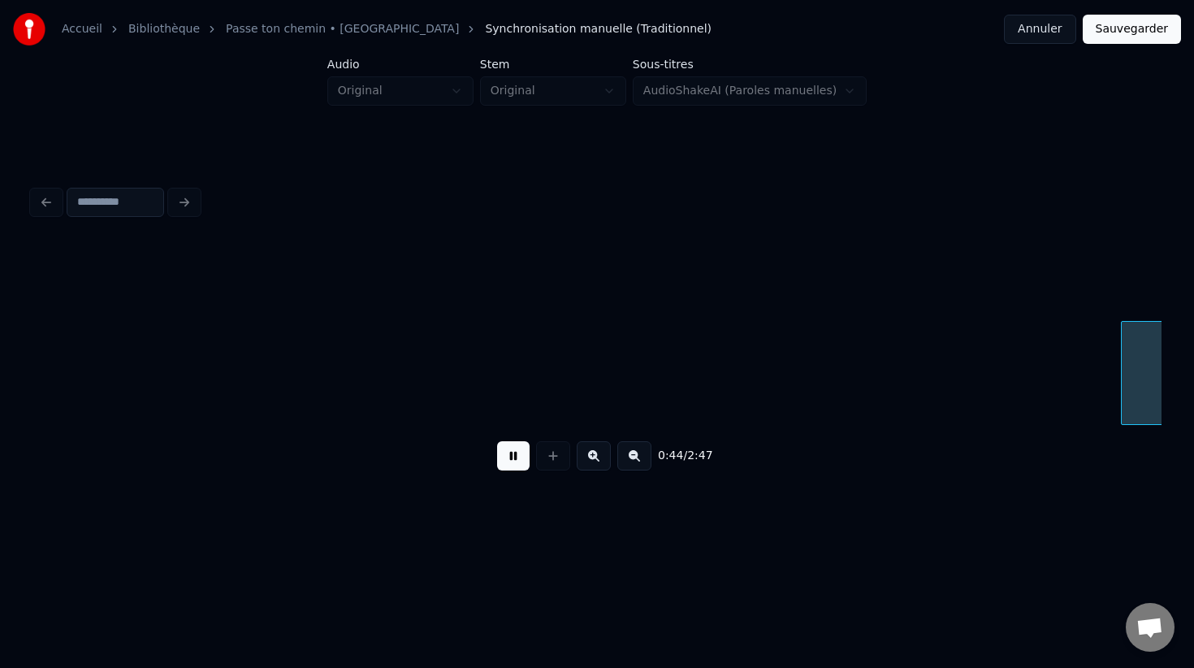
scroll to position [0, 19970]
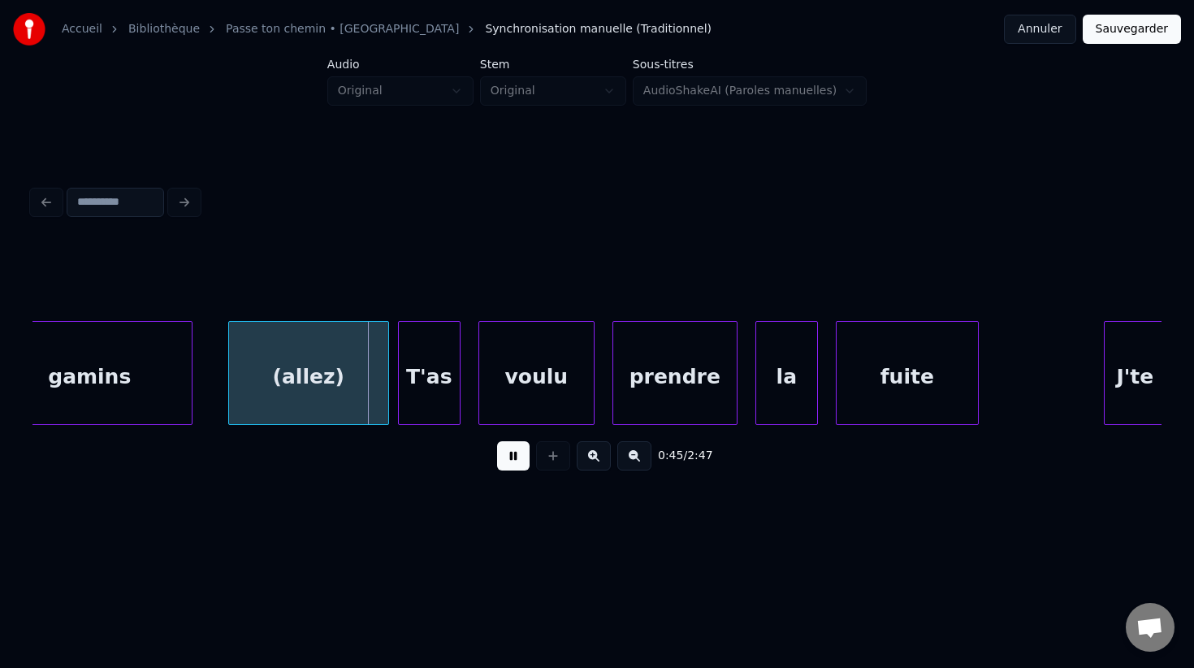
click at [506, 453] on button at bounding box center [513, 455] width 32 height 29
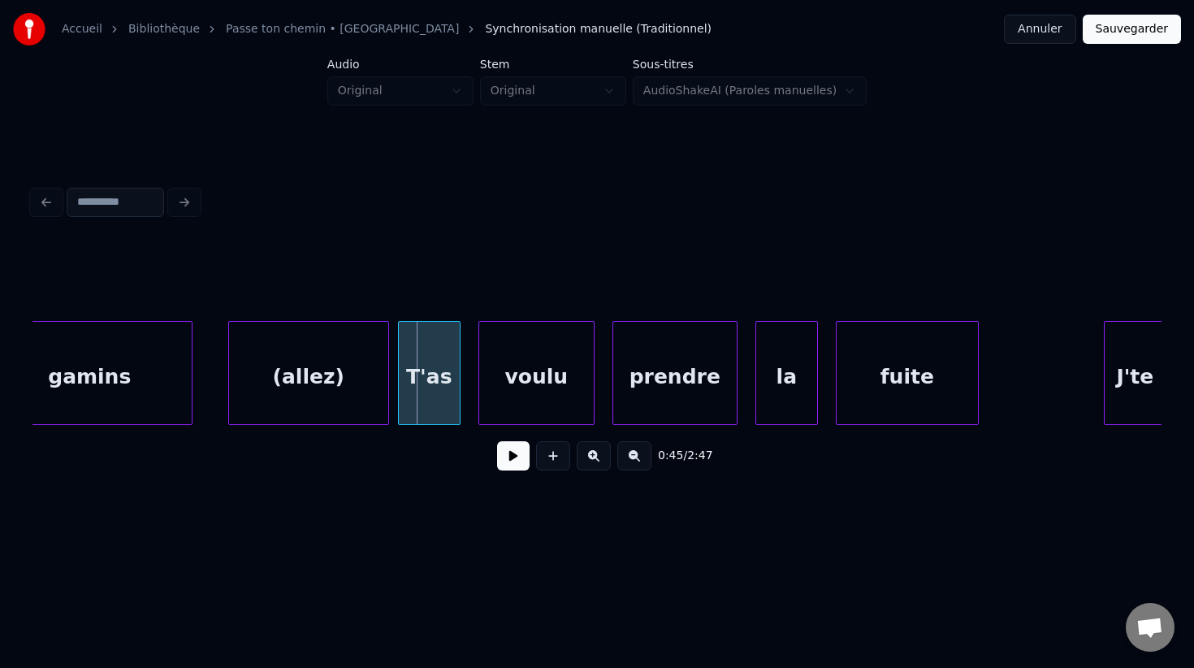
click at [346, 371] on div "(allez)" at bounding box center [308, 377] width 159 height 110
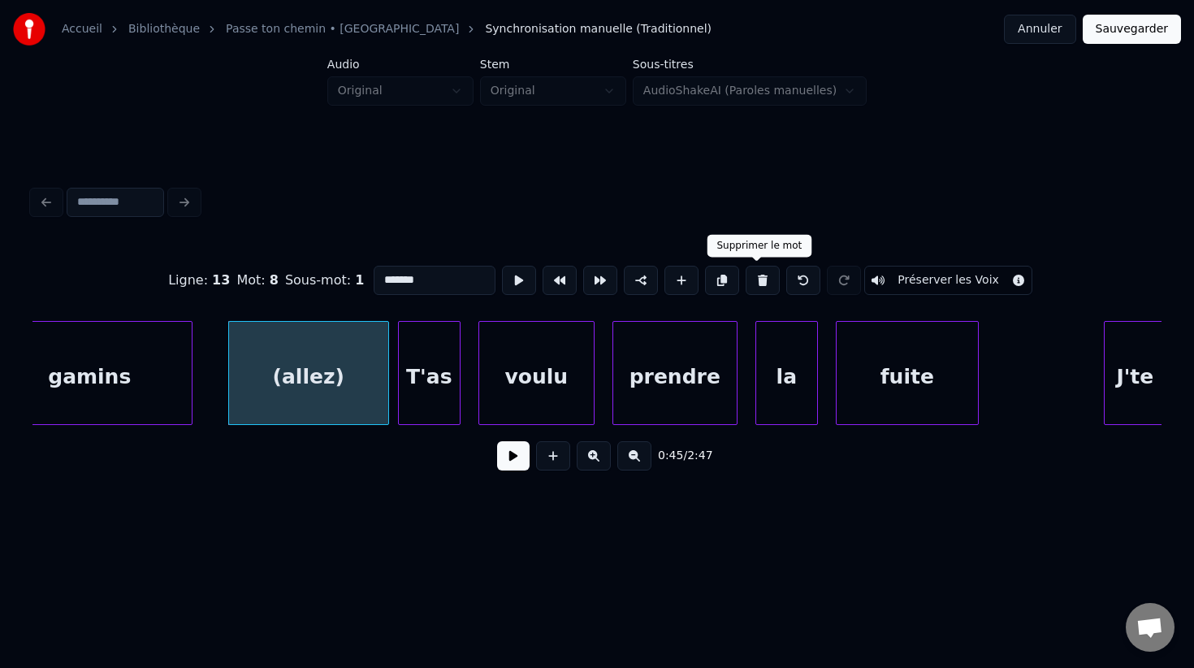
click at [763, 281] on button at bounding box center [763, 280] width 34 height 29
type input "******"
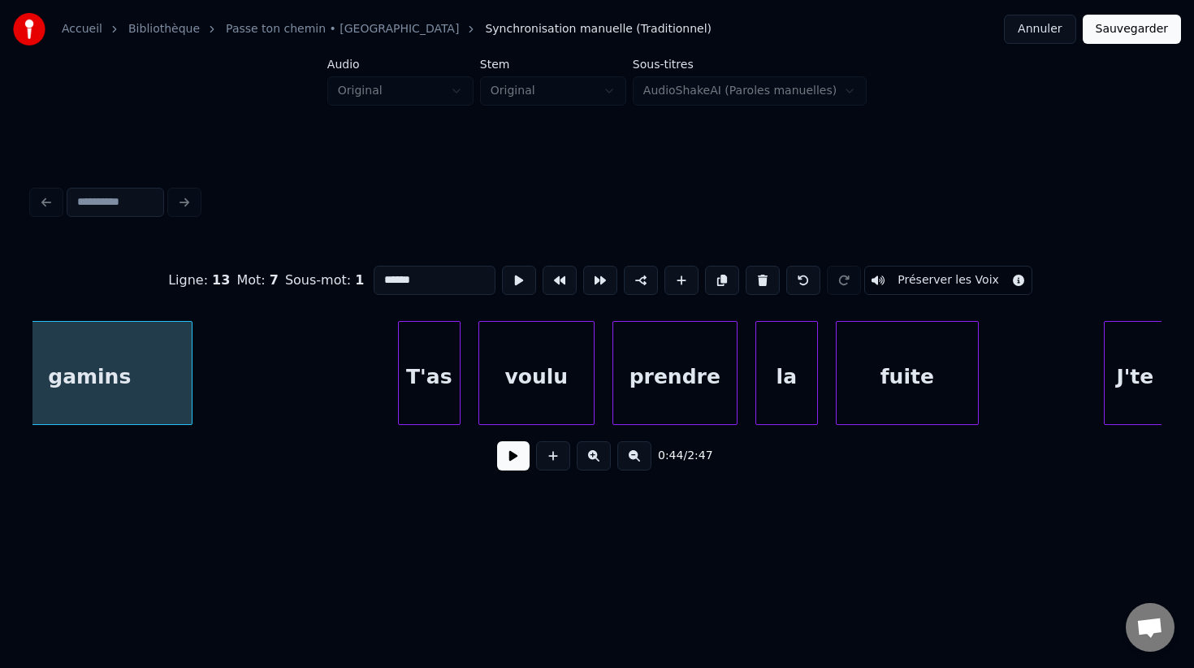
scroll to position [0, 19925]
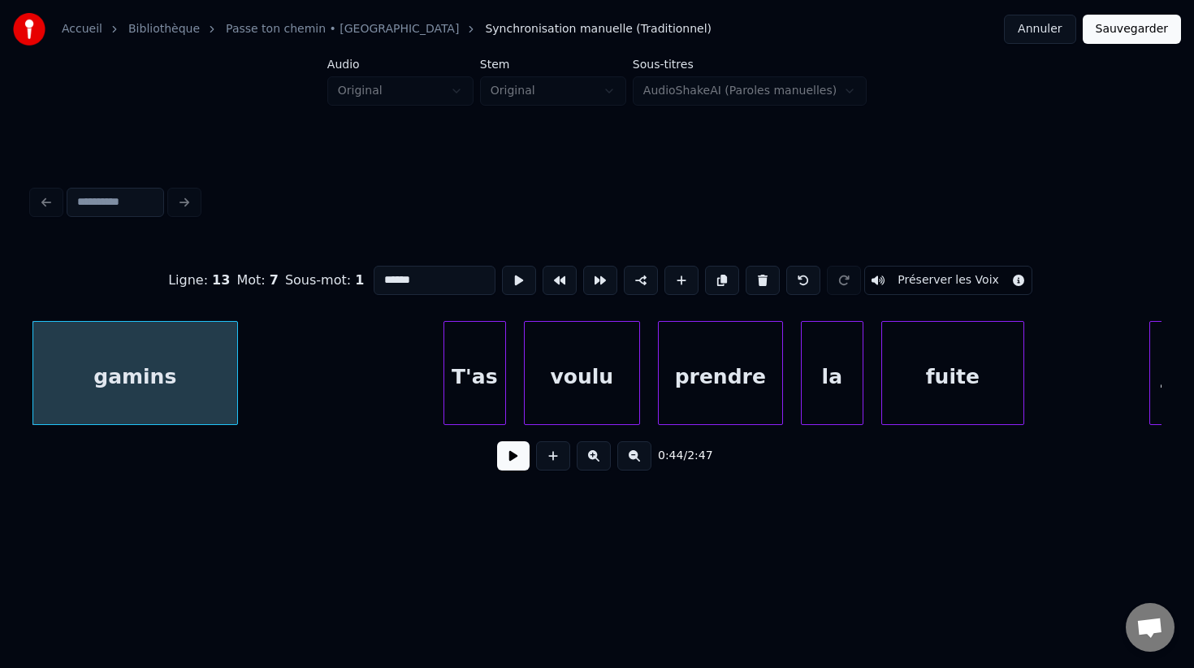
click at [517, 458] on button at bounding box center [513, 455] width 32 height 29
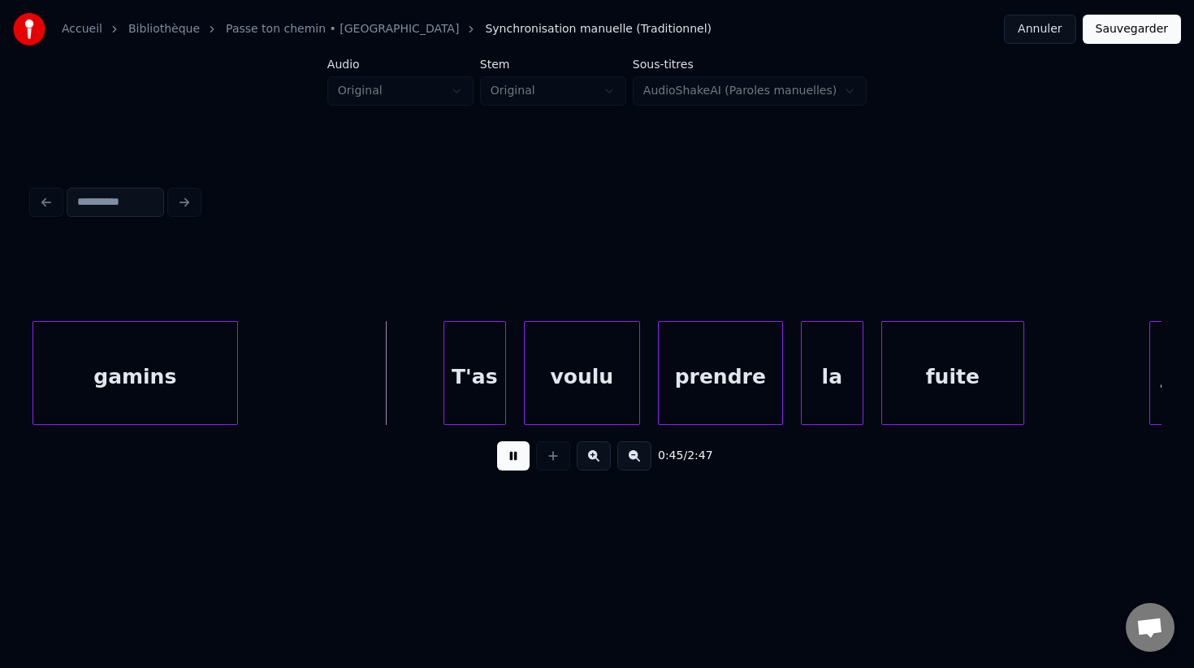
click at [517, 456] on button at bounding box center [513, 455] width 32 height 29
click at [511, 456] on button at bounding box center [513, 455] width 32 height 29
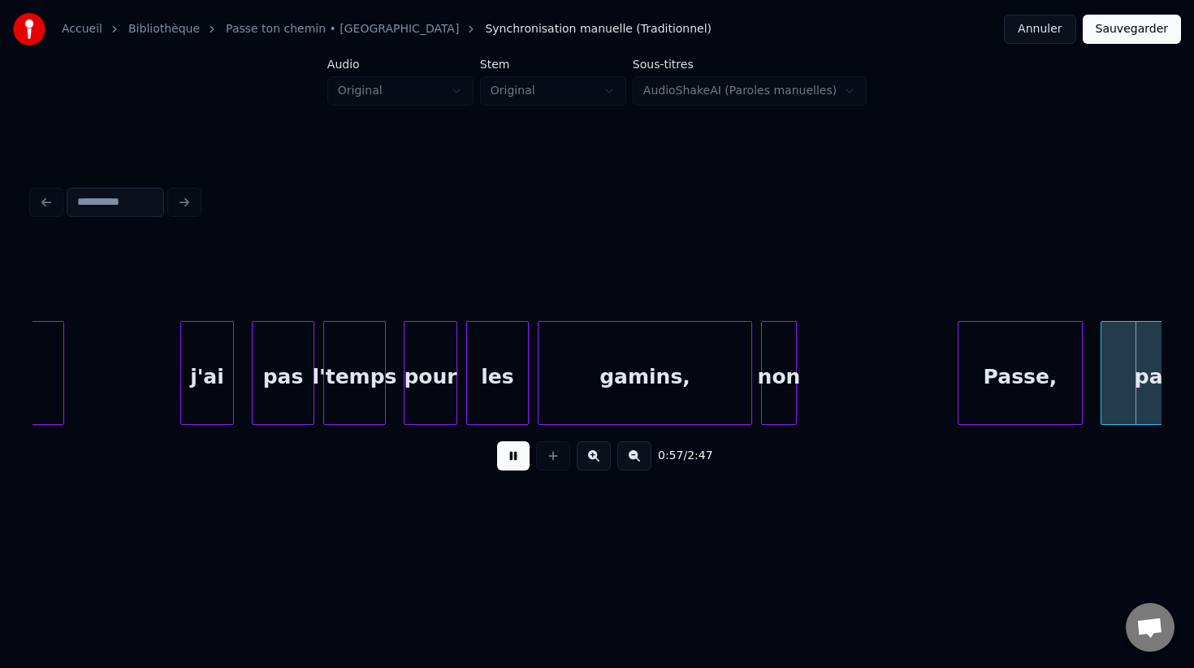
scroll to position [0, 25582]
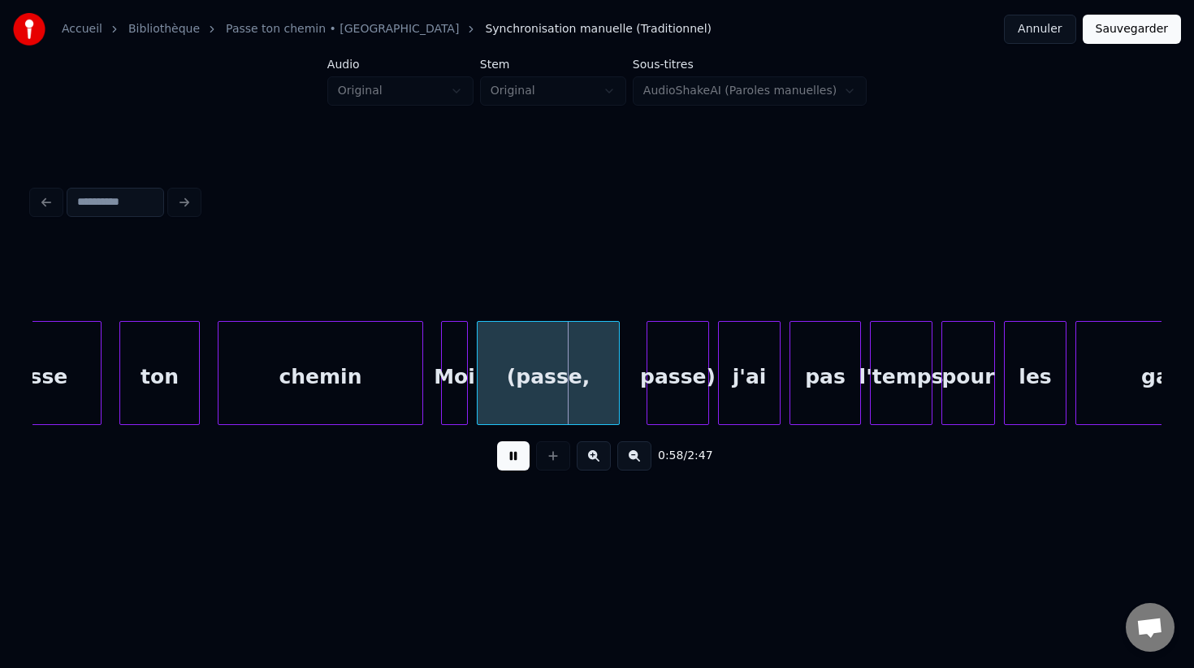
click at [511, 455] on button at bounding box center [513, 455] width 32 height 29
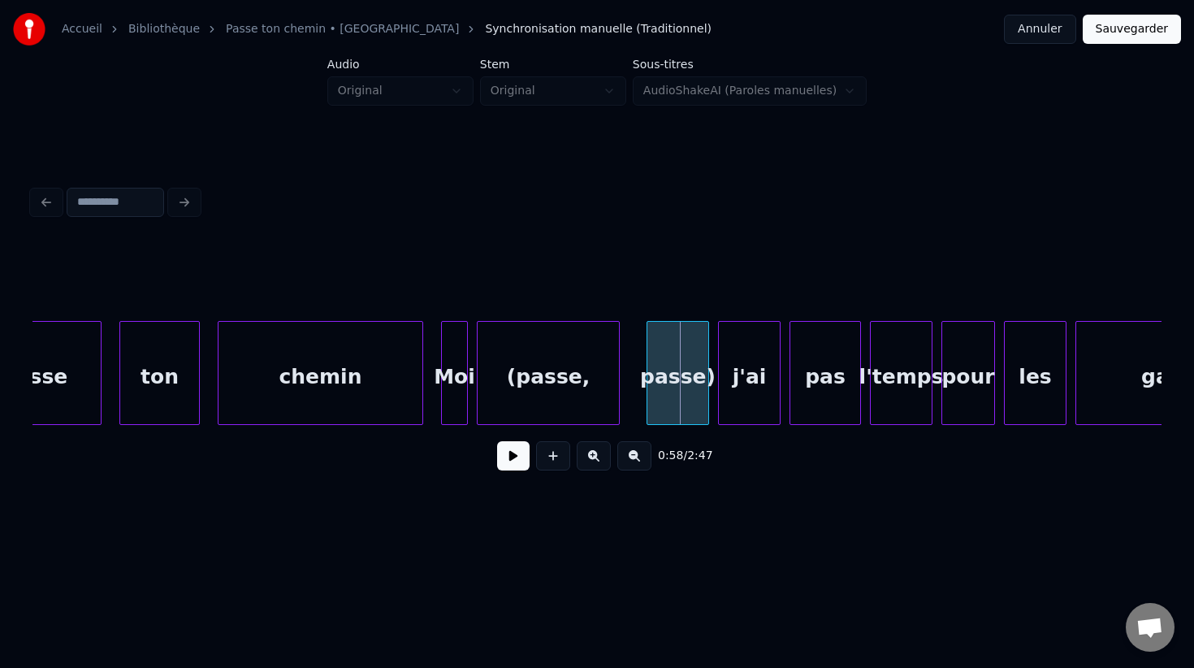
click at [668, 388] on div "passe)" at bounding box center [677, 377] width 61 height 110
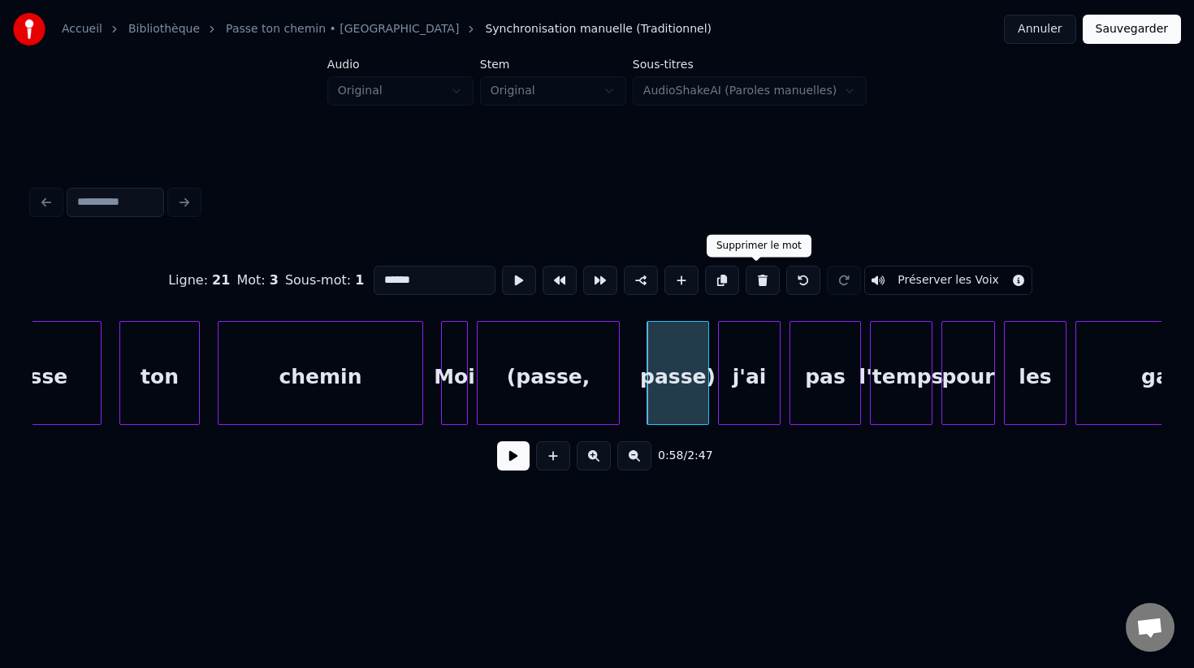
click at [763, 276] on button at bounding box center [763, 280] width 34 height 29
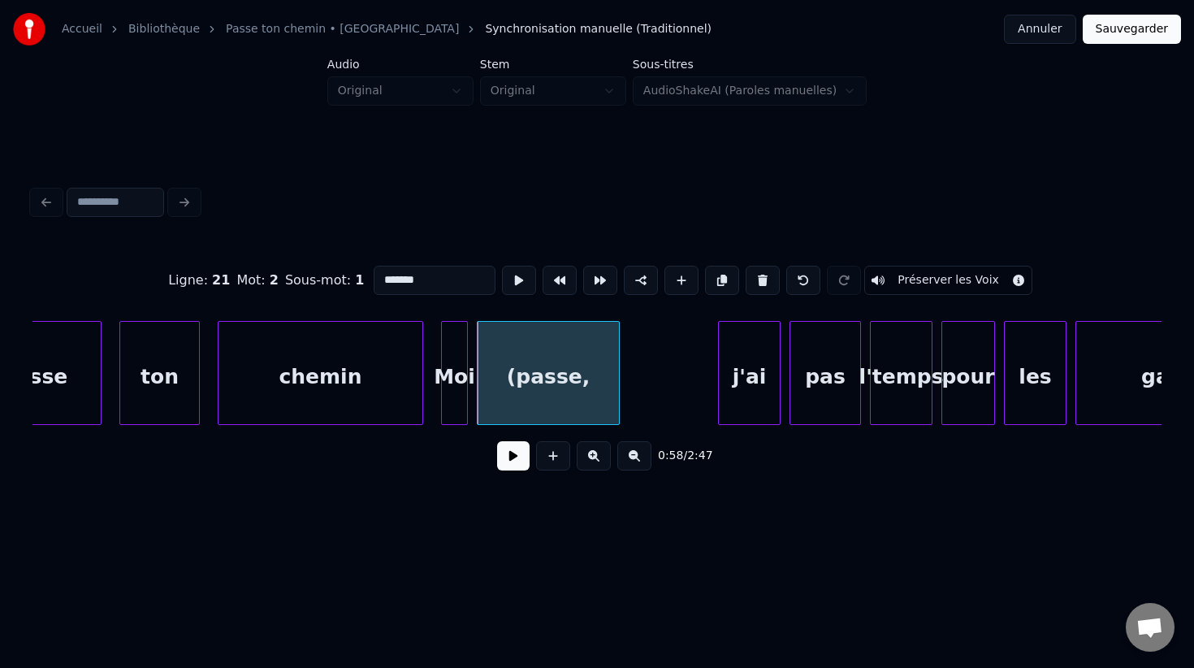
click at [763, 277] on button at bounding box center [763, 280] width 34 height 29
type input "***"
click at [616, 373] on div at bounding box center [613, 373] width 5 height 102
click at [518, 447] on button at bounding box center [513, 455] width 32 height 29
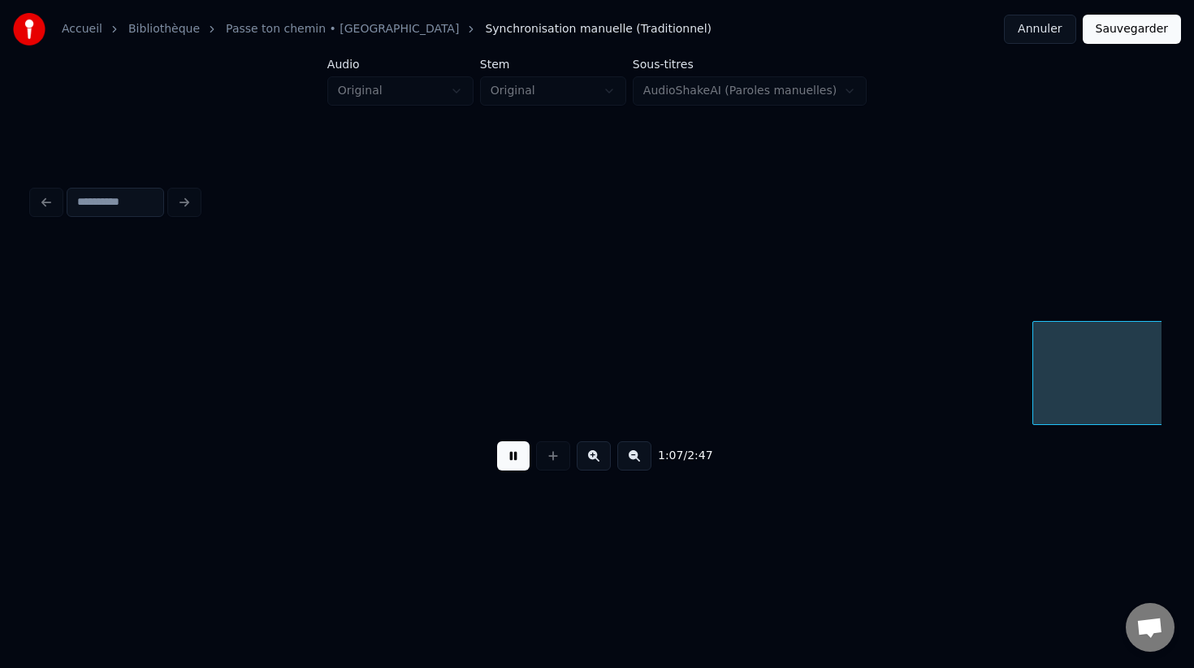
scroll to position [0, 30110]
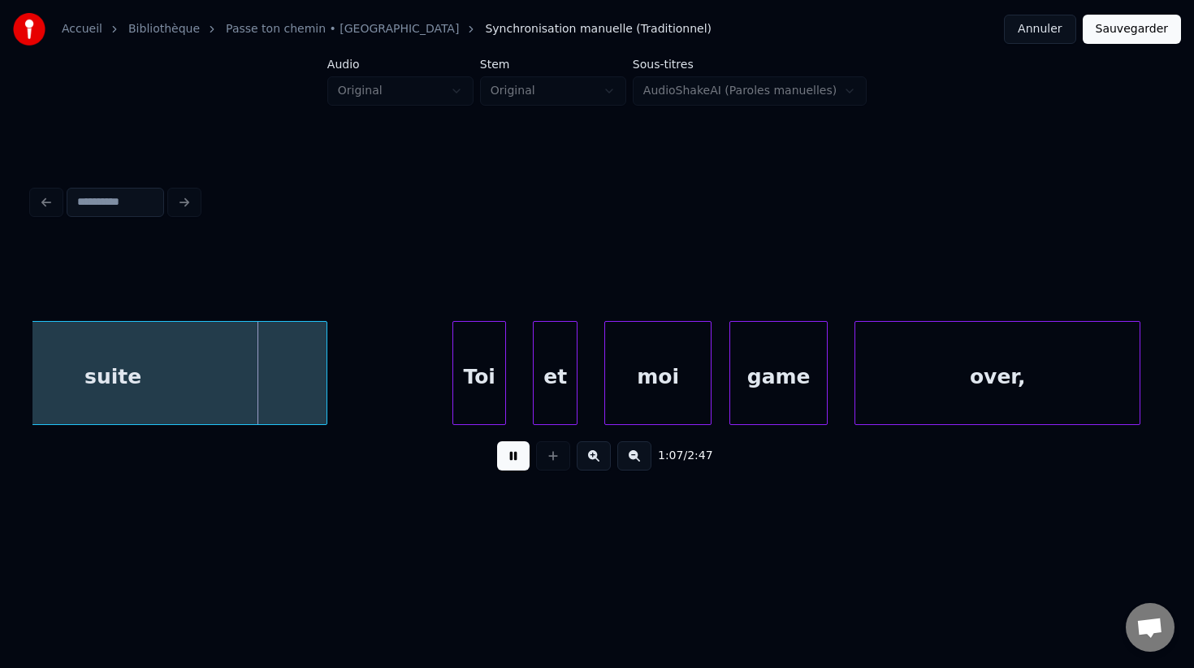
click at [518, 445] on button at bounding box center [513, 455] width 32 height 29
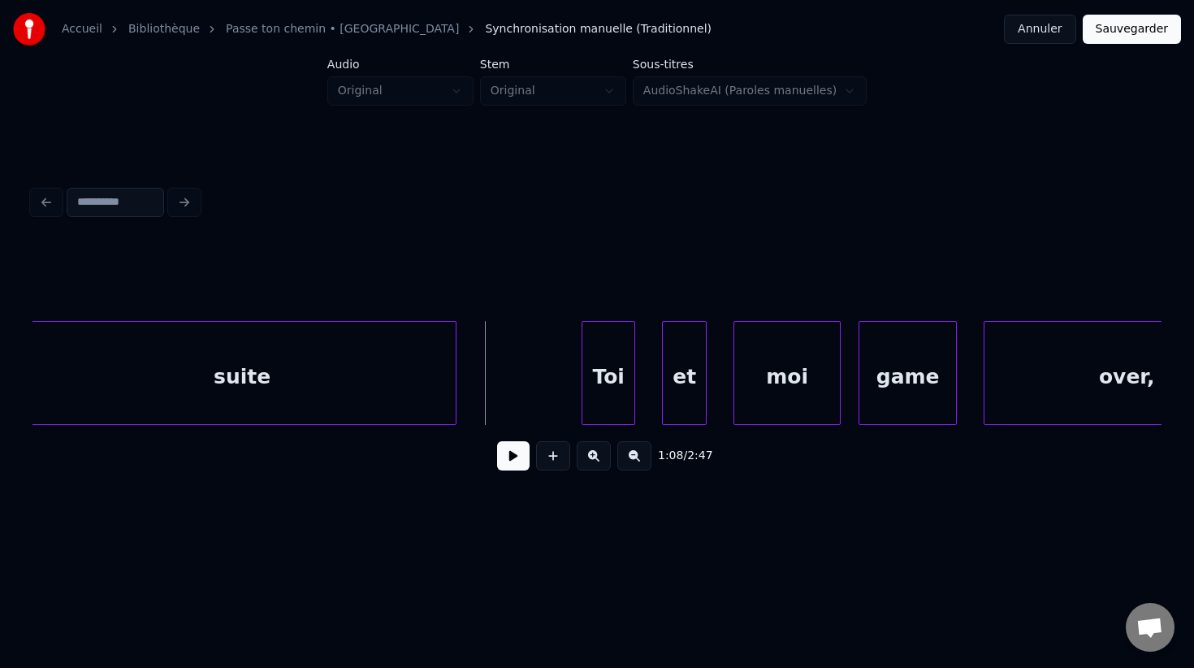
scroll to position [0, 29777]
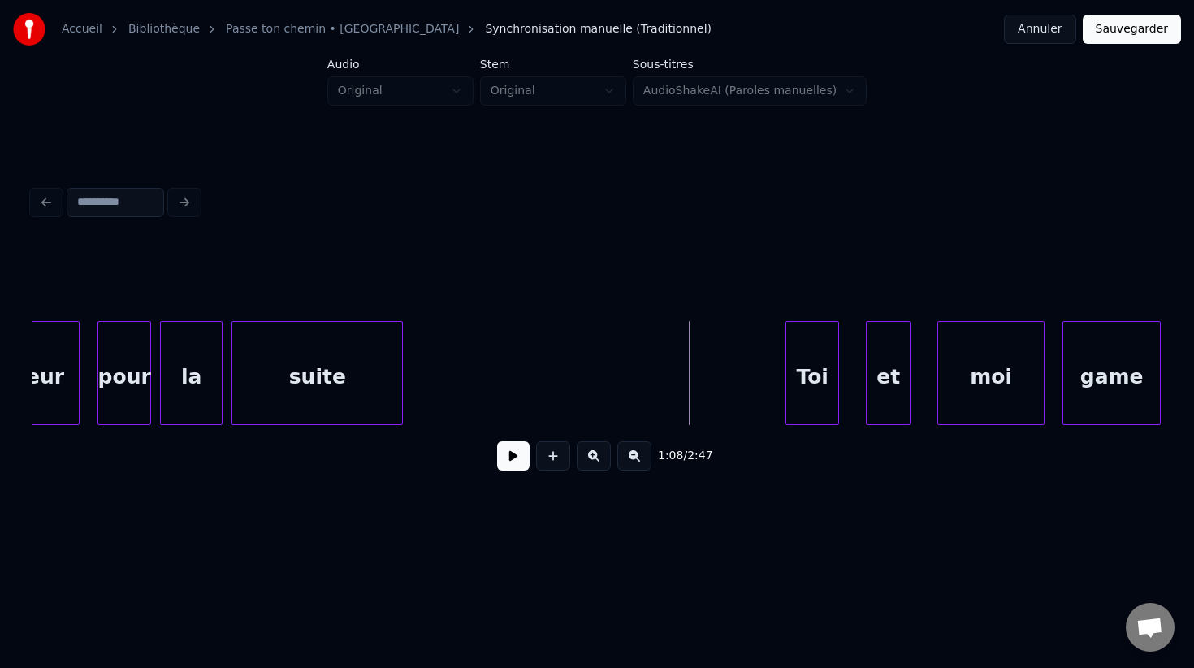
click at [397, 374] on div at bounding box center [399, 373] width 5 height 102
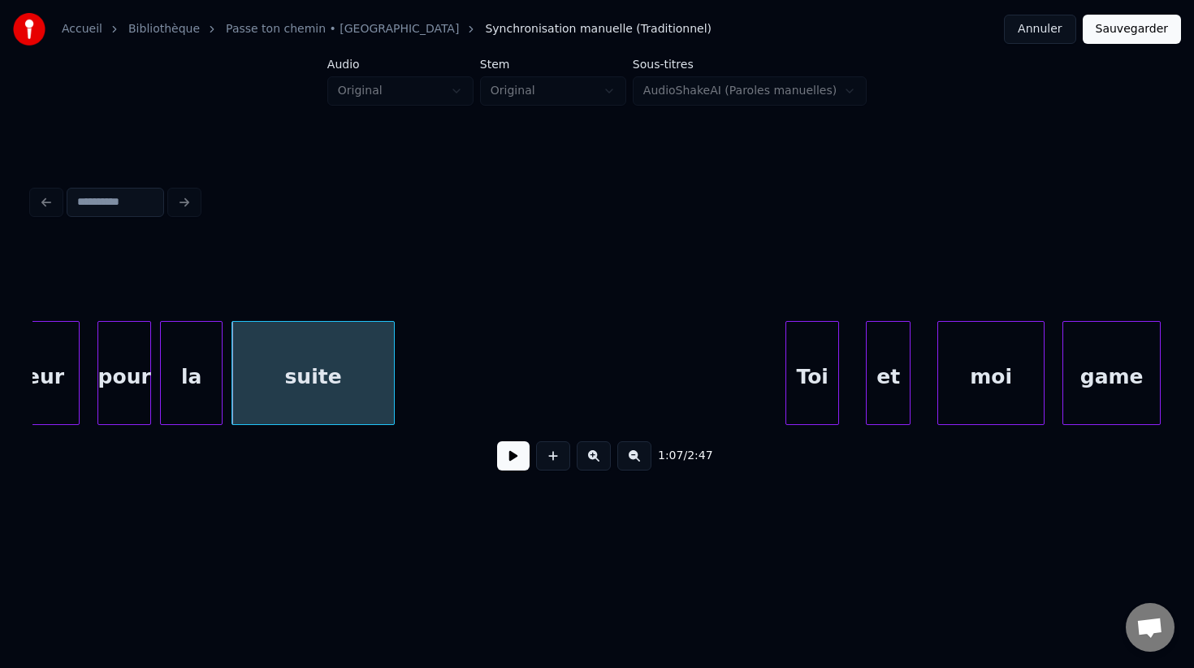
click at [507, 458] on button at bounding box center [513, 455] width 32 height 29
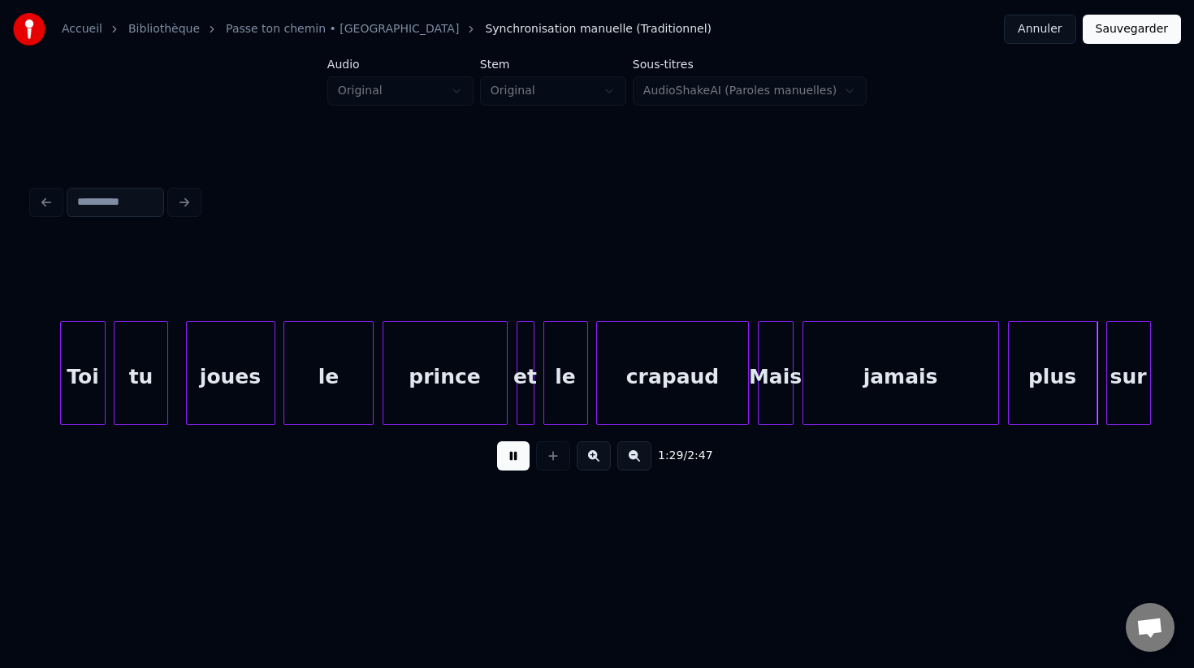
scroll to position [0, 39961]
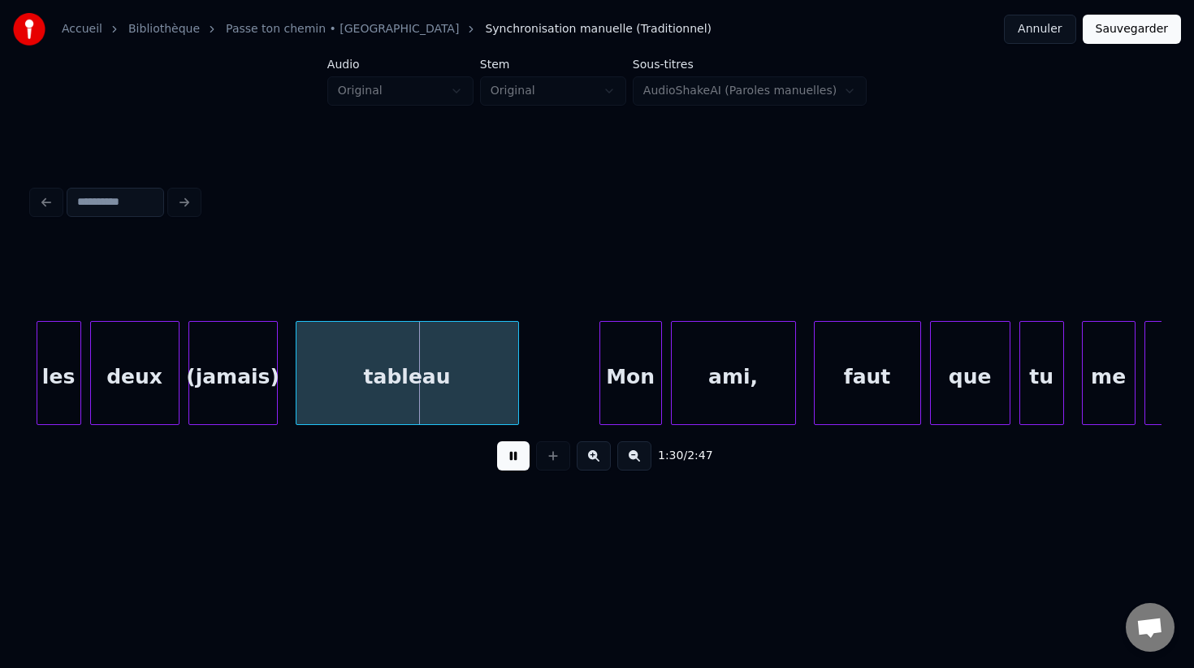
click at [507, 458] on button at bounding box center [513, 455] width 32 height 29
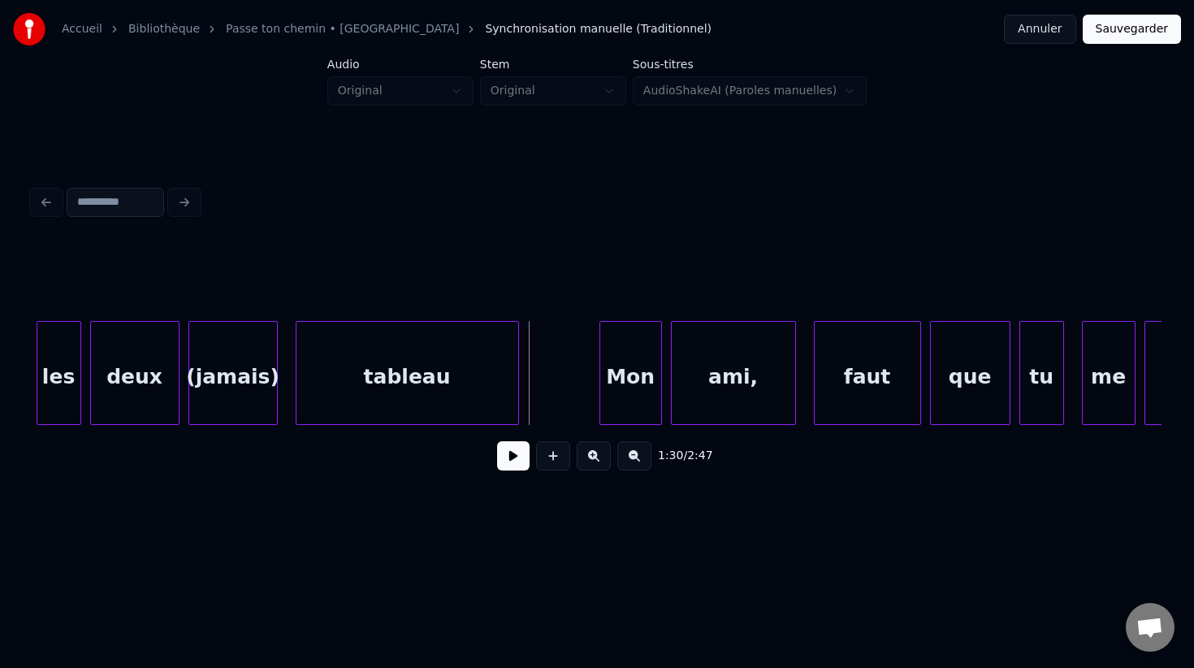
click at [246, 388] on div "(jamais)" at bounding box center [233, 377] width 88 height 110
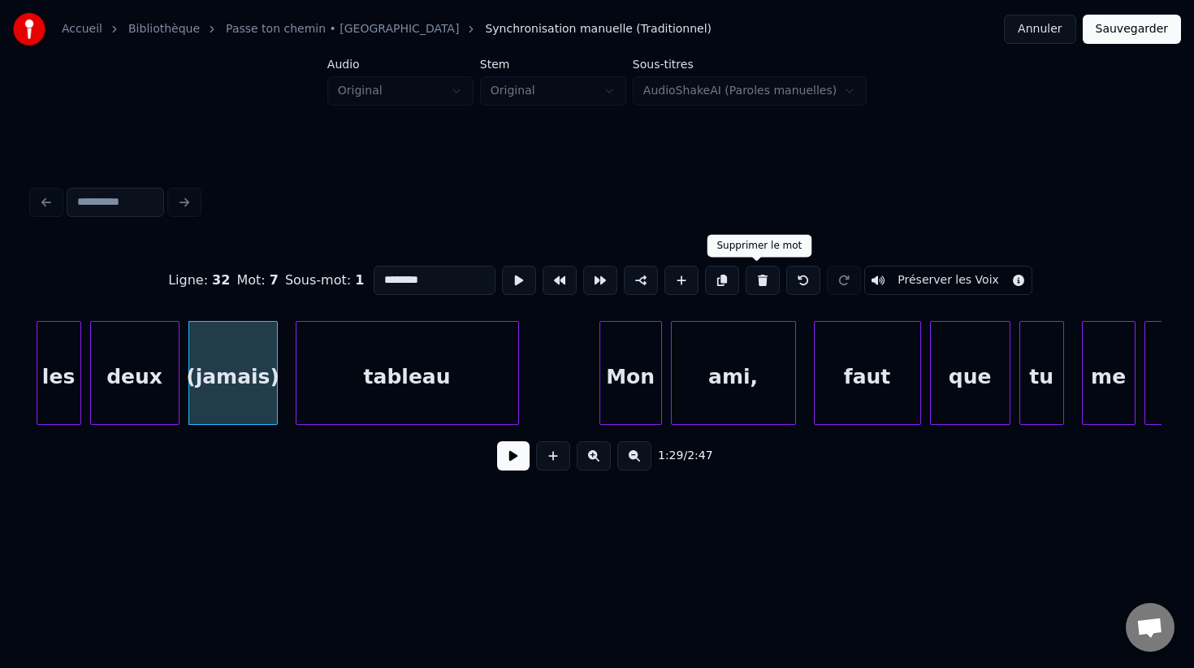
click at [761, 280] on button at bounding box center [763, 280] width 34 height 29
type input "****"
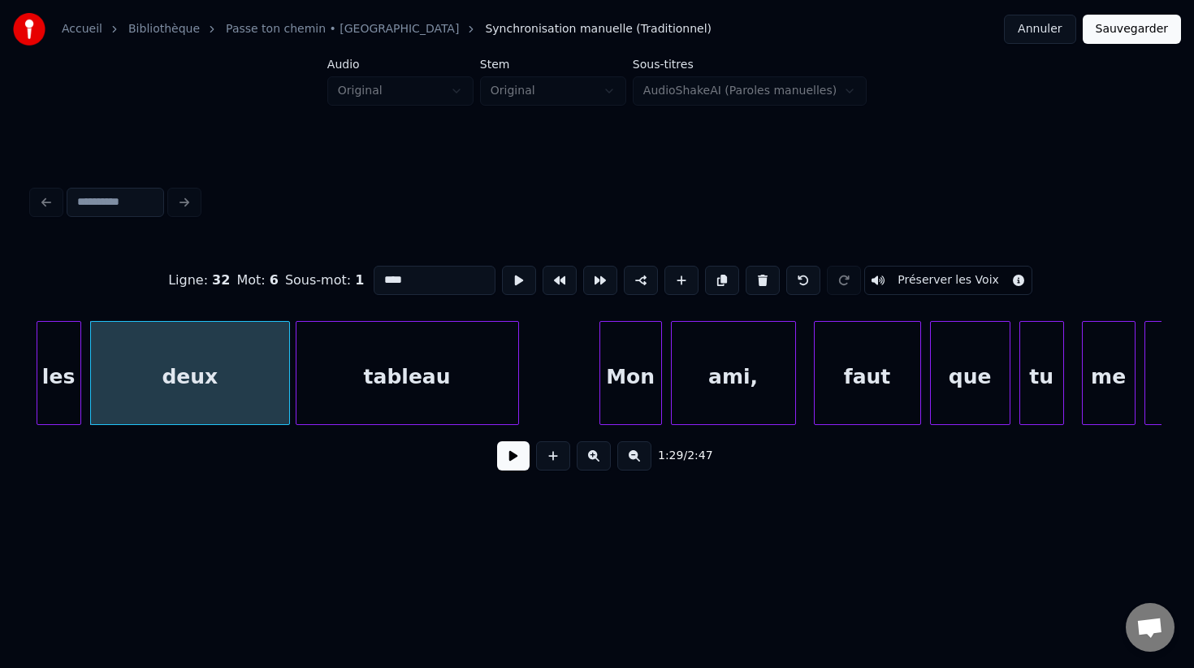
click at [284, 353] on div at bounding box center [286, 373] width 5 height 102
click at [508, 455] on button at bounding box center [513, 455] width 32 height 29
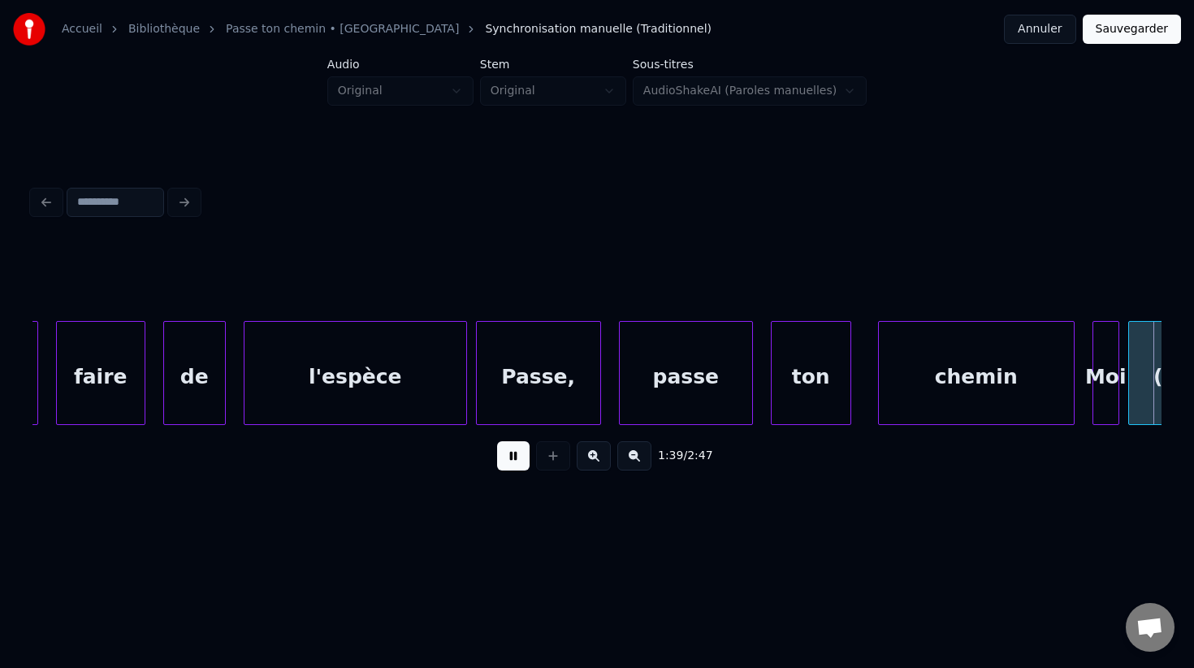
scroll to position [0, 44489]
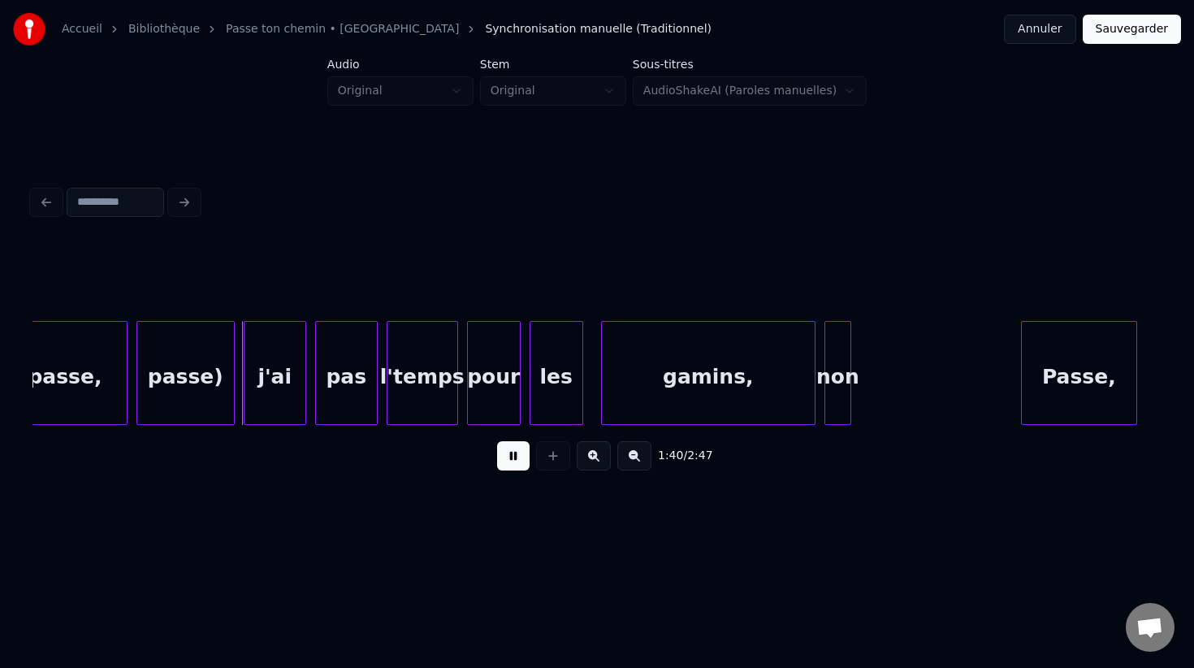
click at [508, 455] on button at bounding box center [513, 455] width 32 height 29
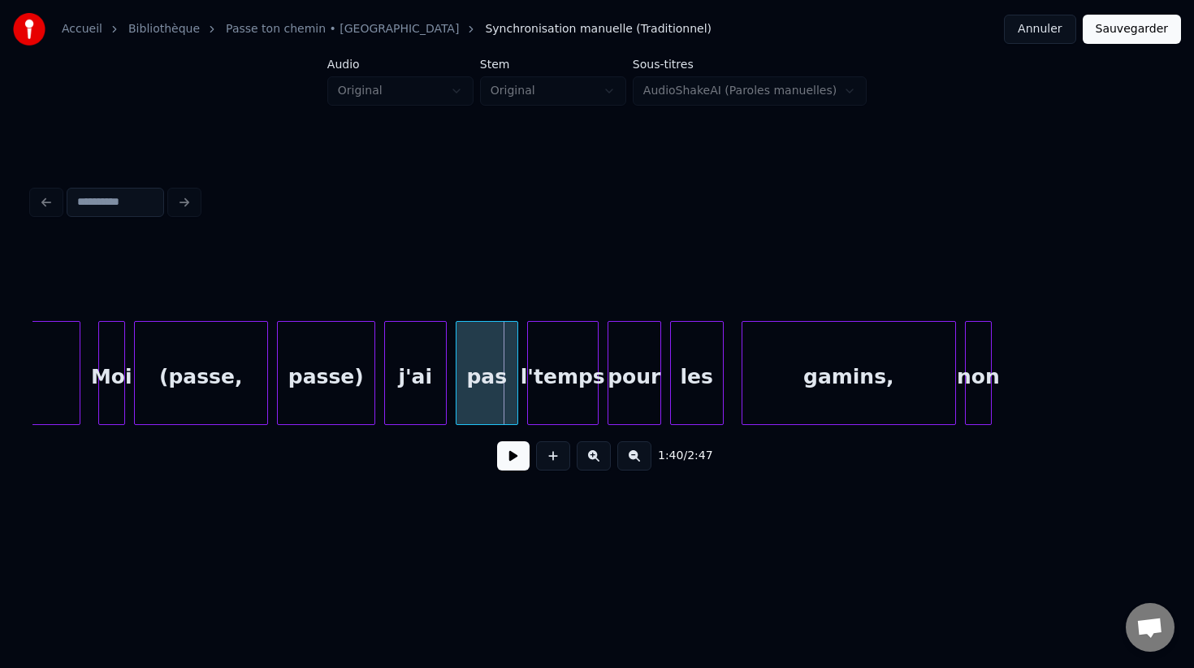
scroll to position [0, 44230]
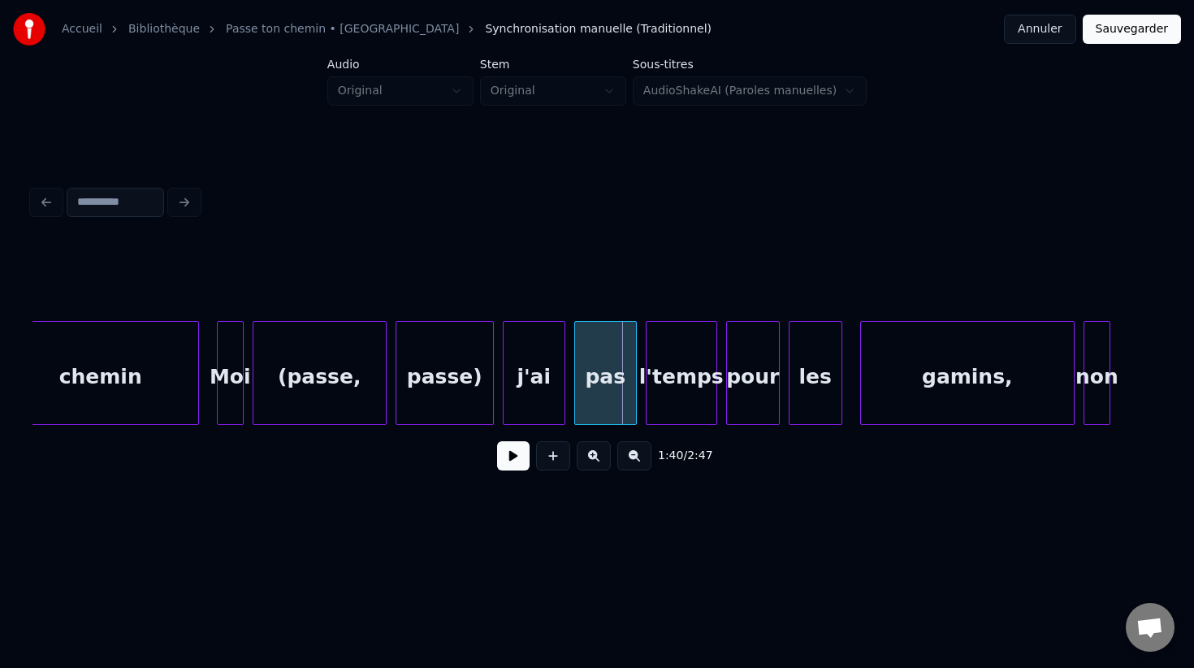
click at [434, 384] on div "passe)" at bounding box center [444, 377] width 97 height 110
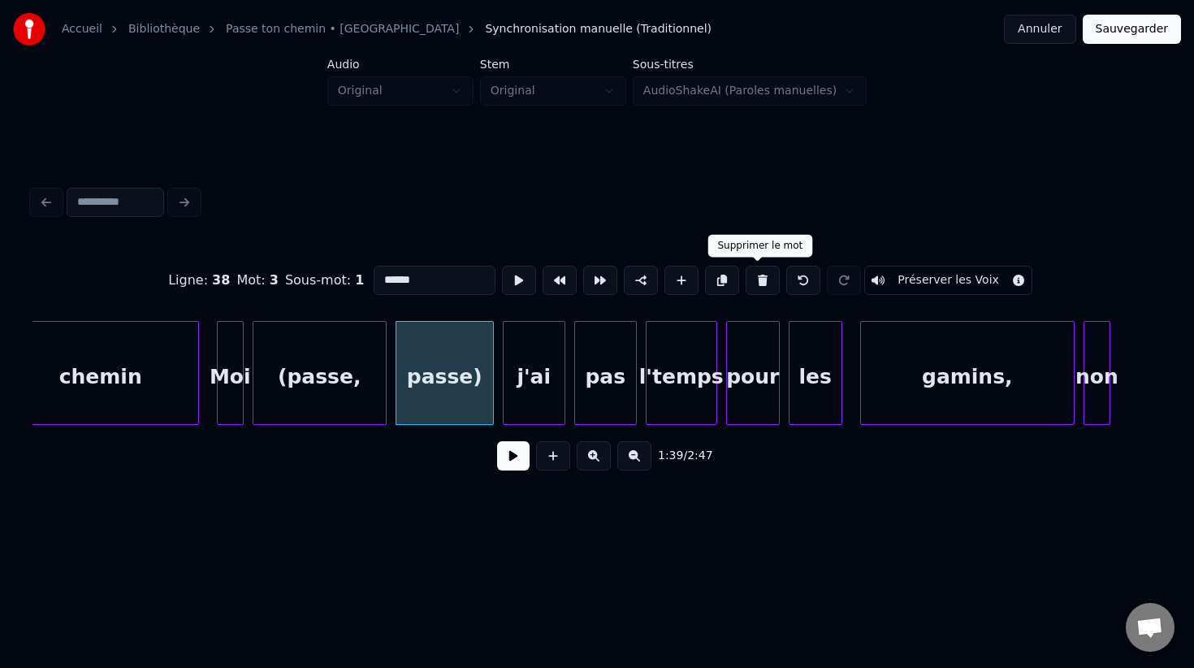
click at [750, 289] on button at bounding box center [763, 280] width 34 height 29
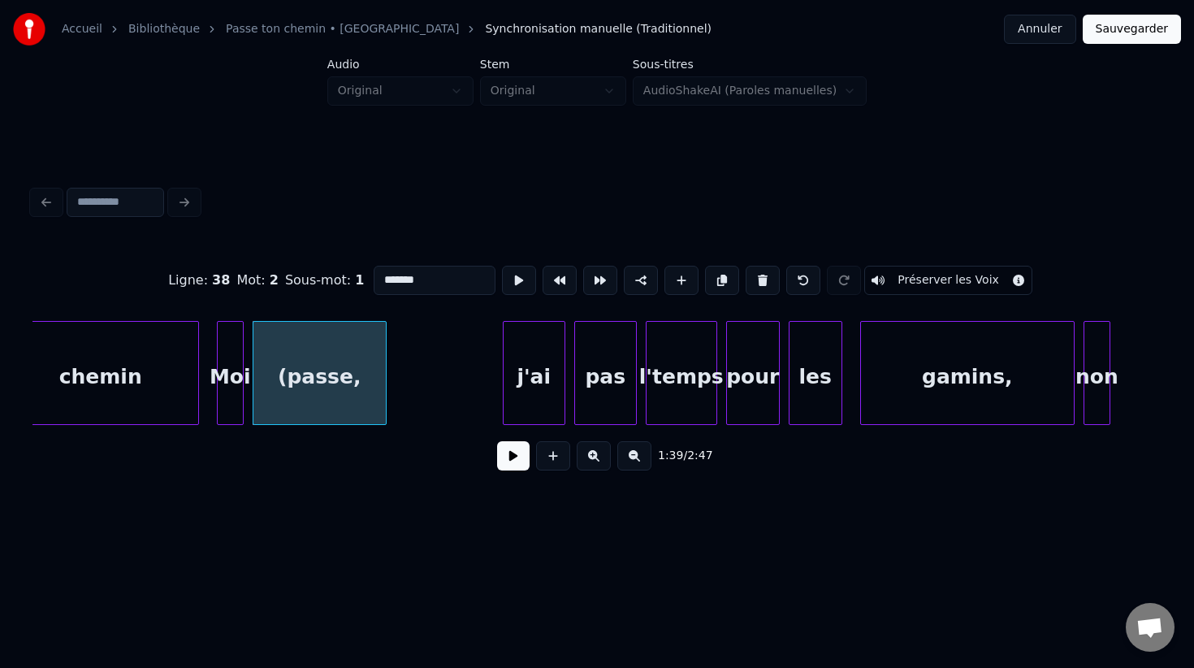
click at [750, 289] on button at bounding box center [763, 280] width 34 height 29
type input "***"
click at [374, 380] on div at bounding box center [371, 373] width 5 height 102
click at [521, 448] on button at bounding box center [513, 455] width 32 height 29
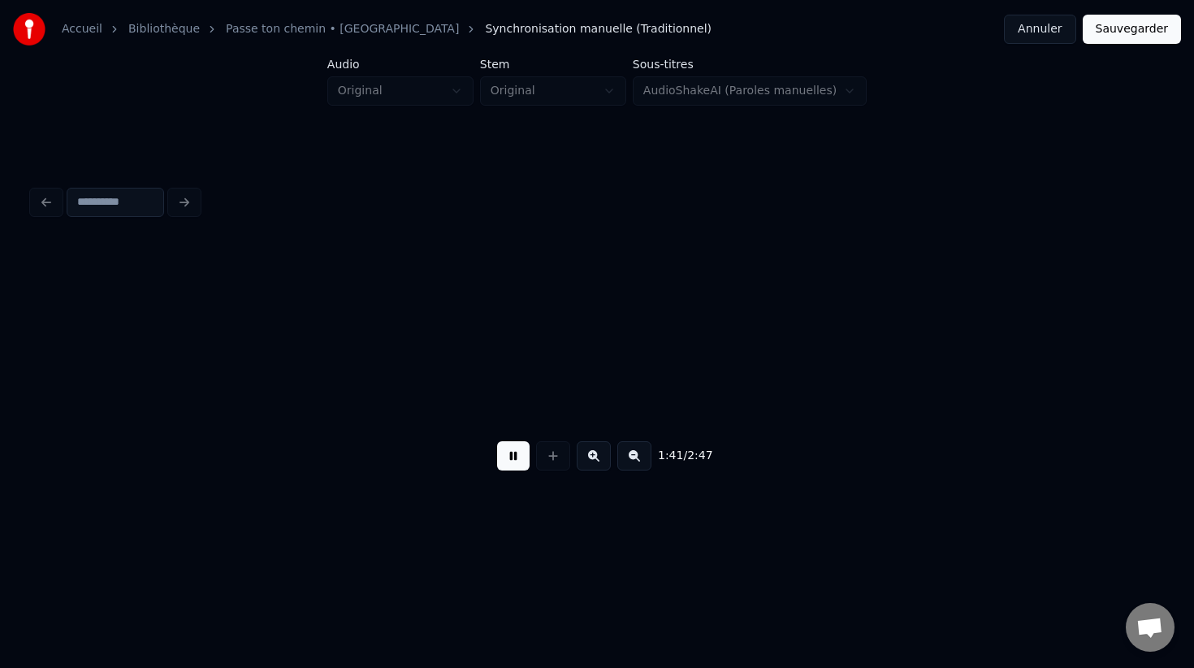
scroll to position [0, 45362]
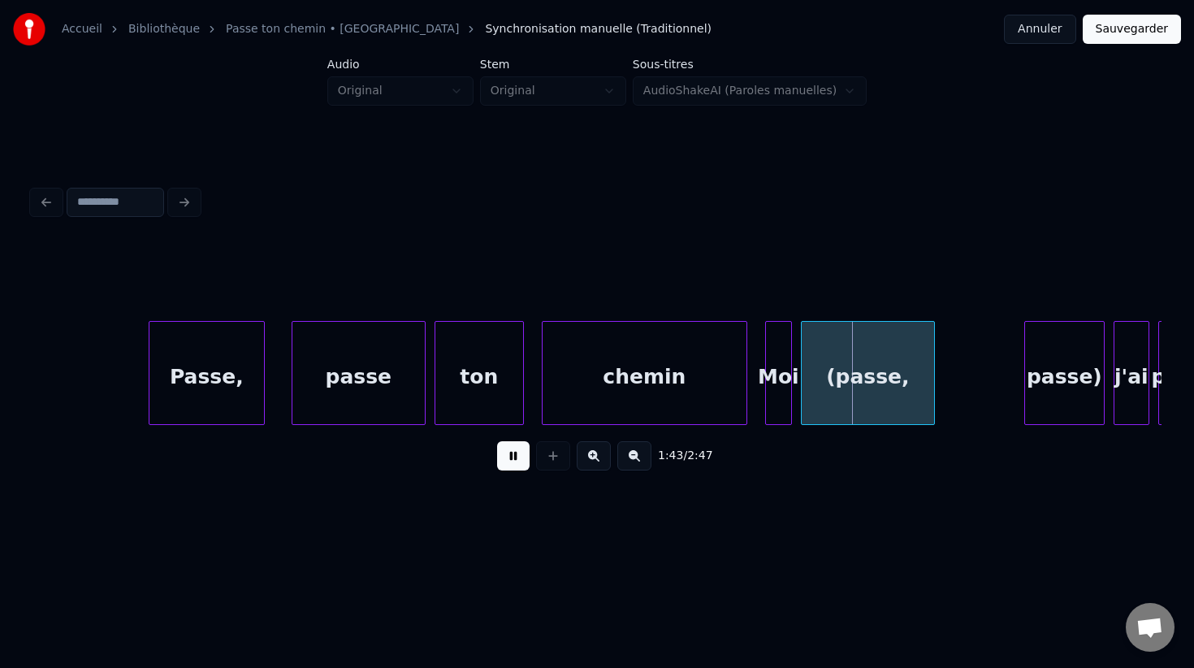
click at [521, 448] on button at bounding box center [513, 455] width 32 height 29
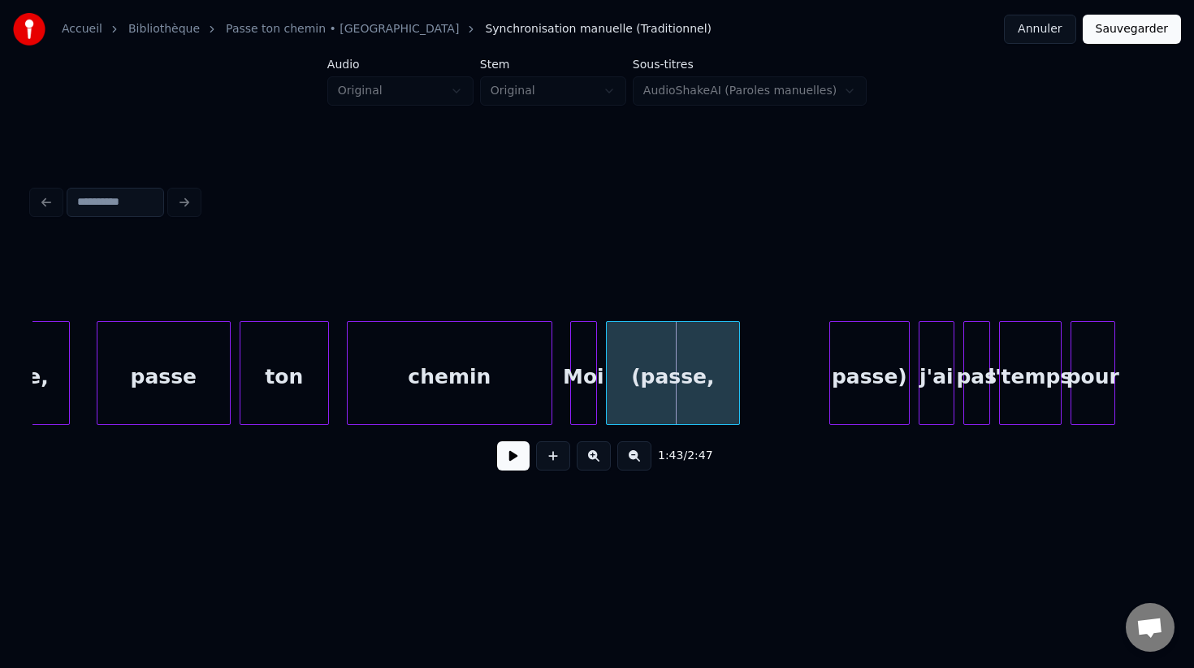
scroll to position [0, 45733]
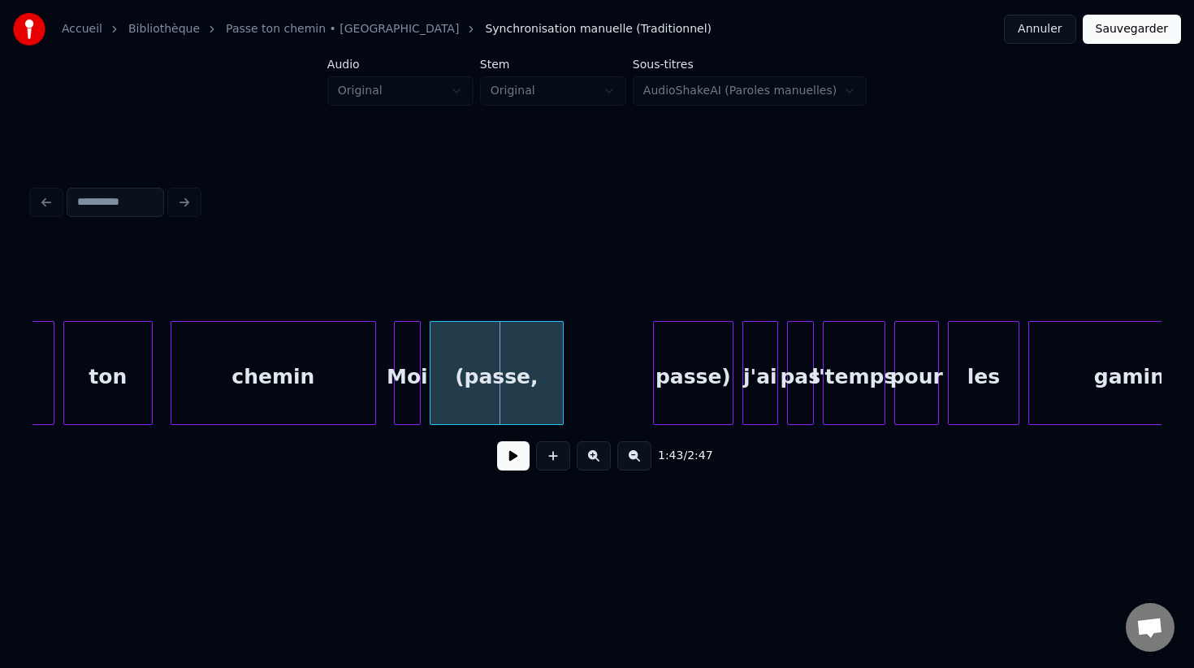
click at [487, 373] on div "(passe," at bounding box center [496, 377] width 132 height 110
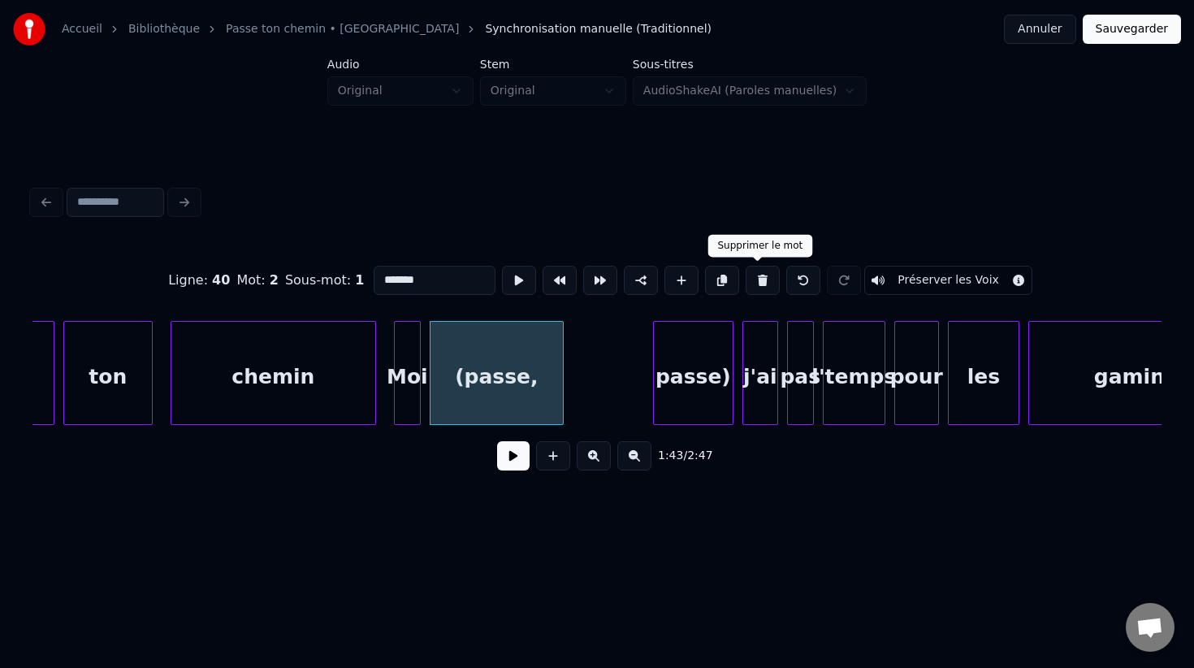
click at [758, 279] on button at bounding box center [763, 280] width 34 height 29
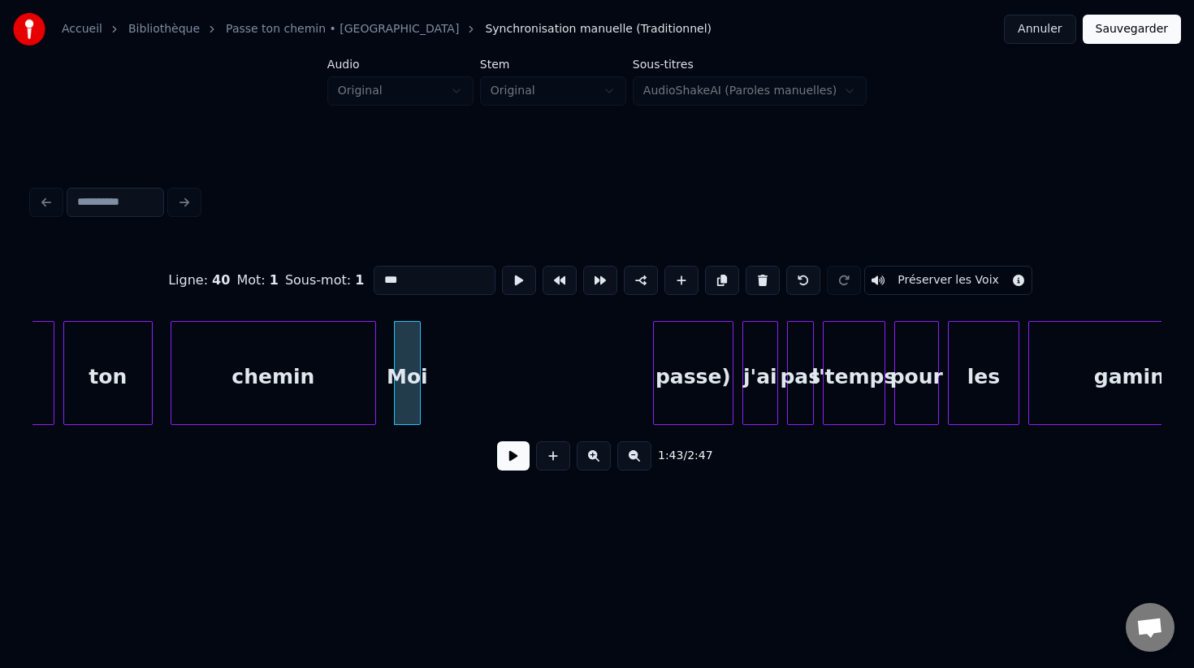
click at [724, 357] on div "passe)" at bounding box center [693, 377] width 79 height 110
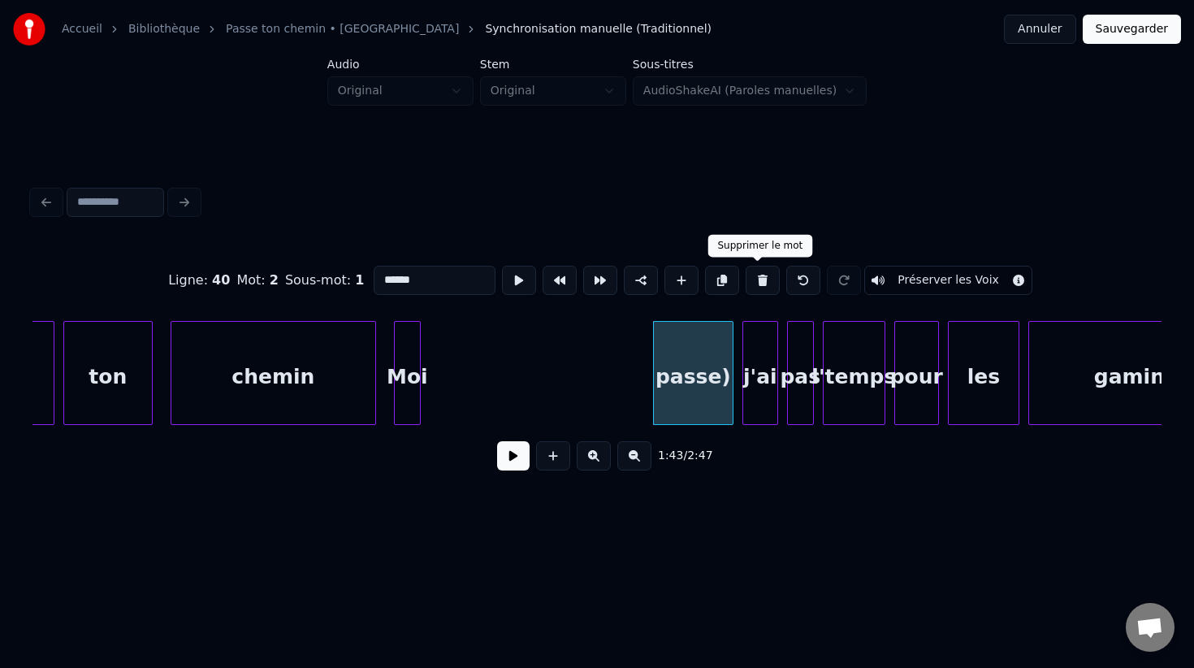
click at [750, 292] on button at bounding box center [763, 280] width 34 height 29
type input "****"
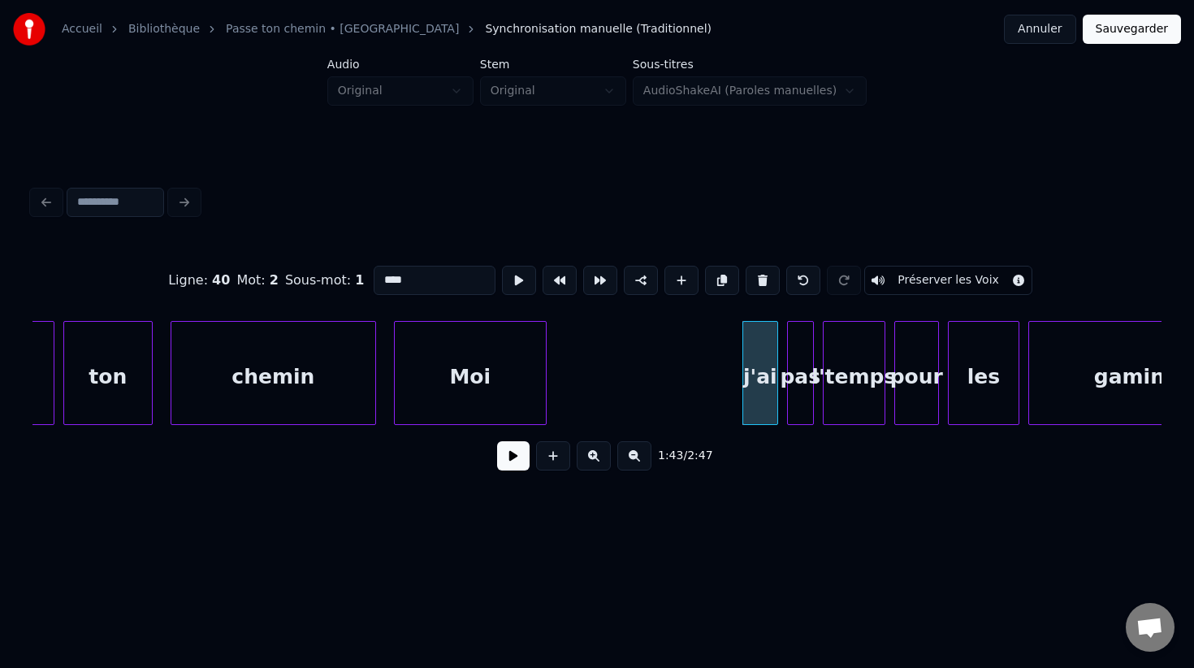
click at [545, 378] on div at bounding box center [543, 373] width 5 height 102
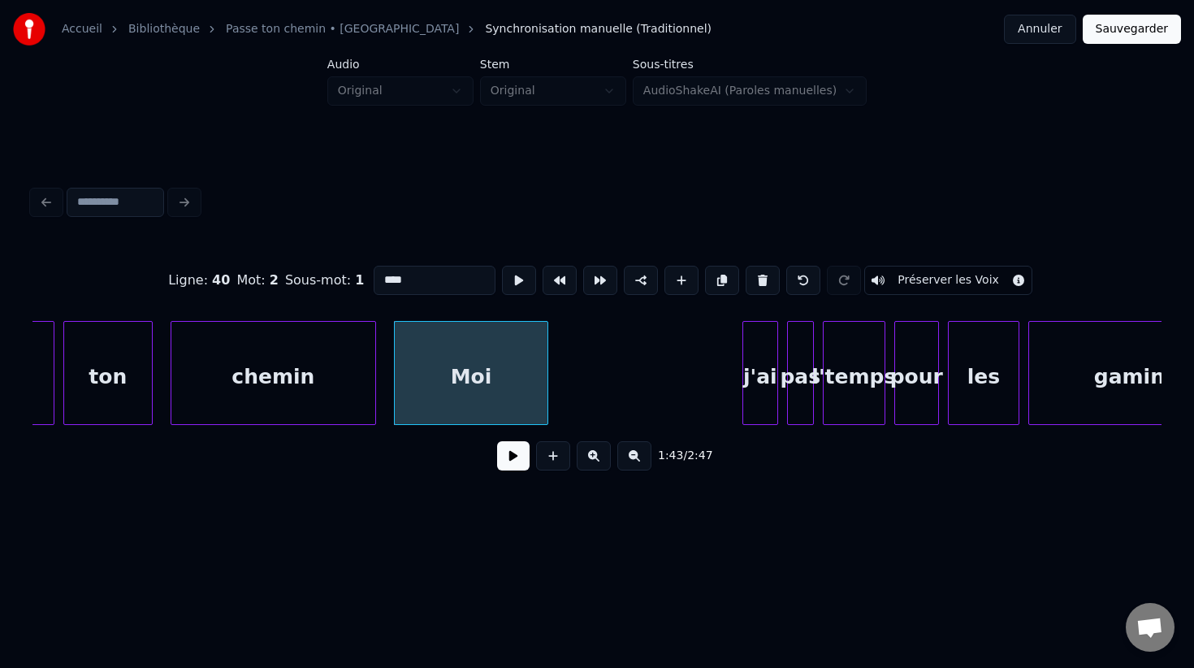
click at [514, 456] on button at bounding box center [513, 455] width 32 height 29
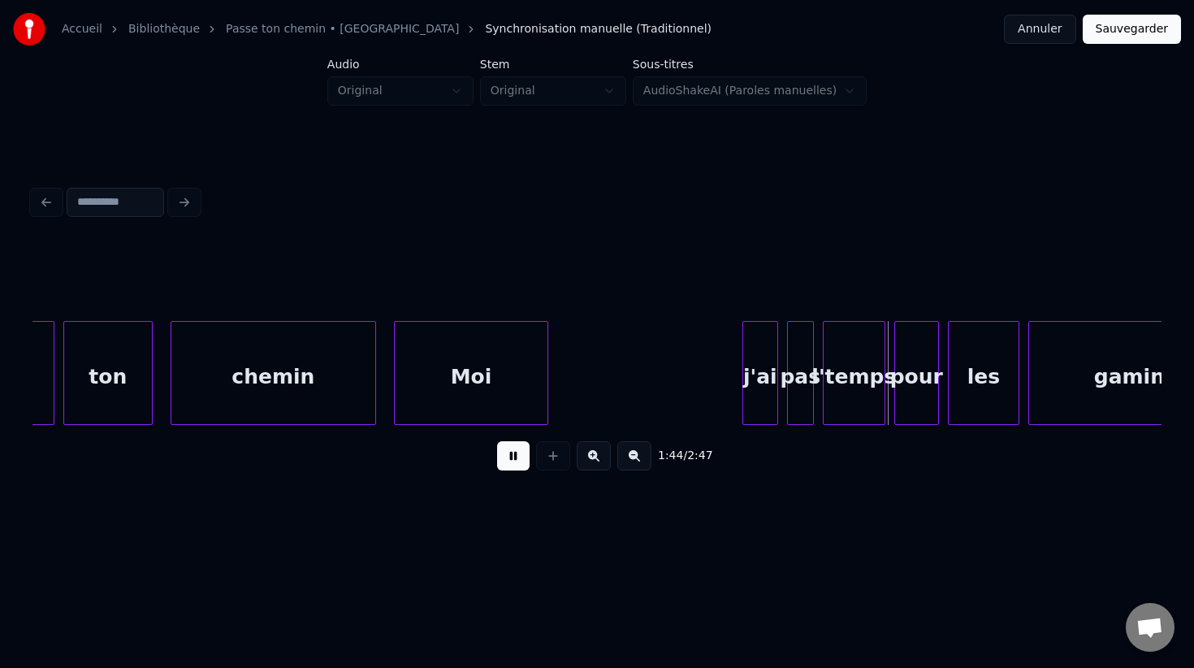
click at [514, 456] on button at bounding box center [513, 455] width 32 height 29
click at [733, 370] on div at bounding box center [735, 373] width 5 height 102
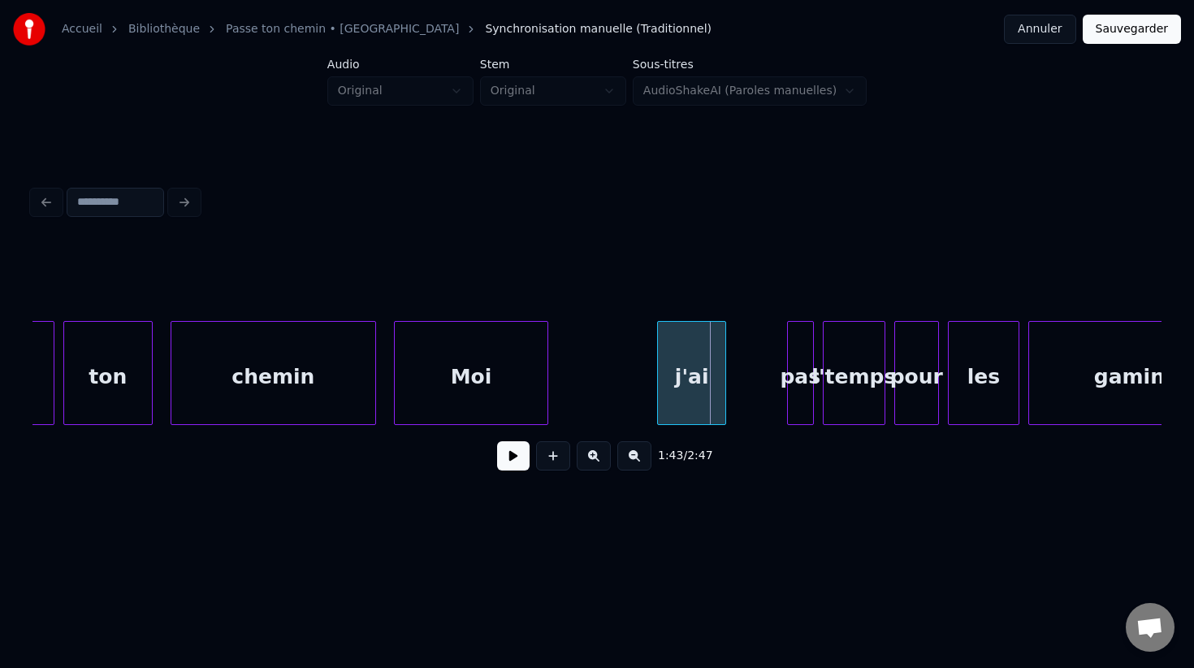
click at [691, 373] on div "j'ai" at bounding box center [691, 377] width 67 height 110
click at [742, 370] on div at bounding box center [744, 373] width 5 height 102
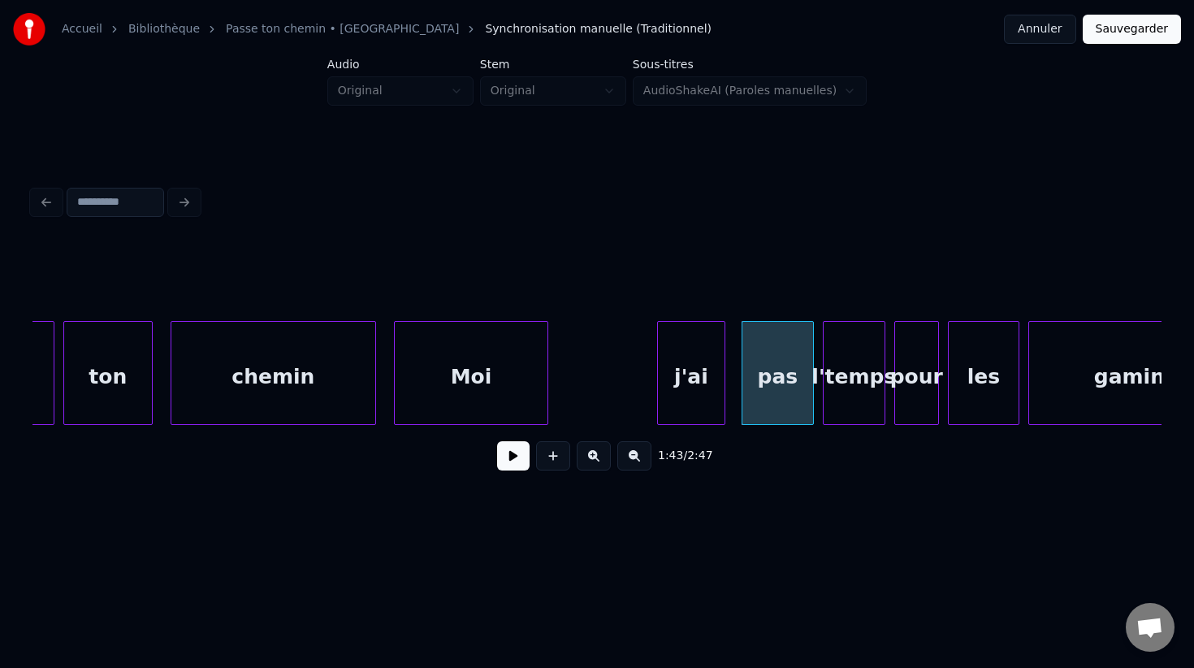
click at [674, 377] on div "j'ai" at bounding box center [691, 377] width 67 height 110
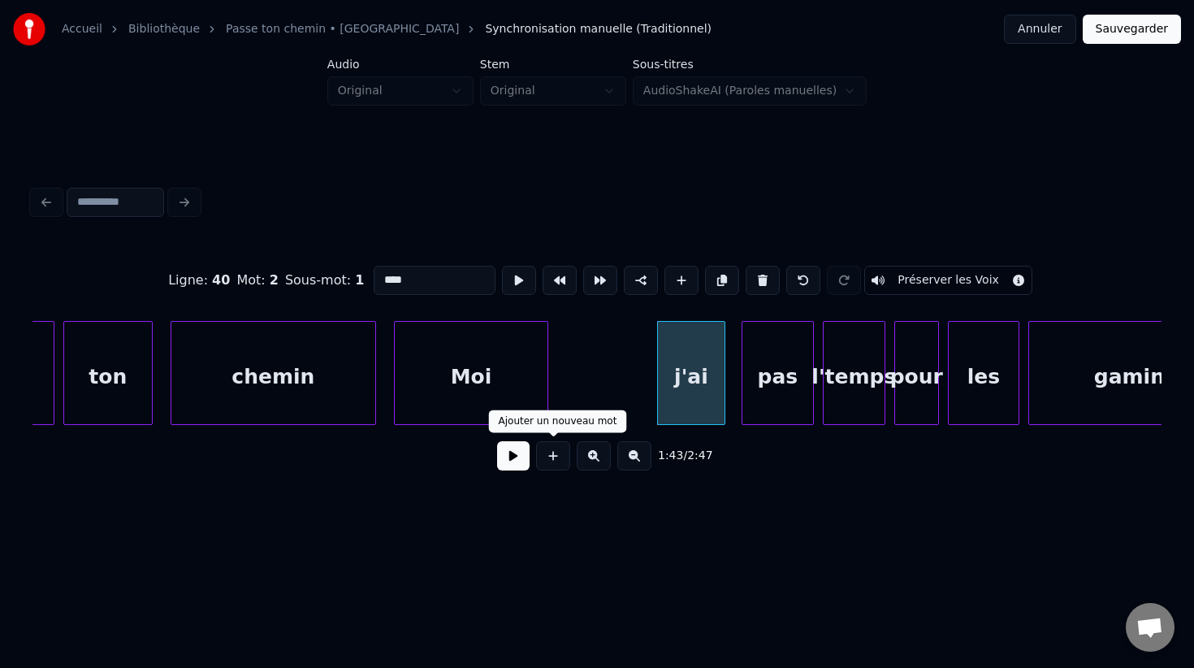
click at [496, 461] on div "1:43 / 2:47" at bounding box center [596, 456] width 1103 height 36
click at [515, 456] on button at bounding box center [513, 455] width 32 height 29
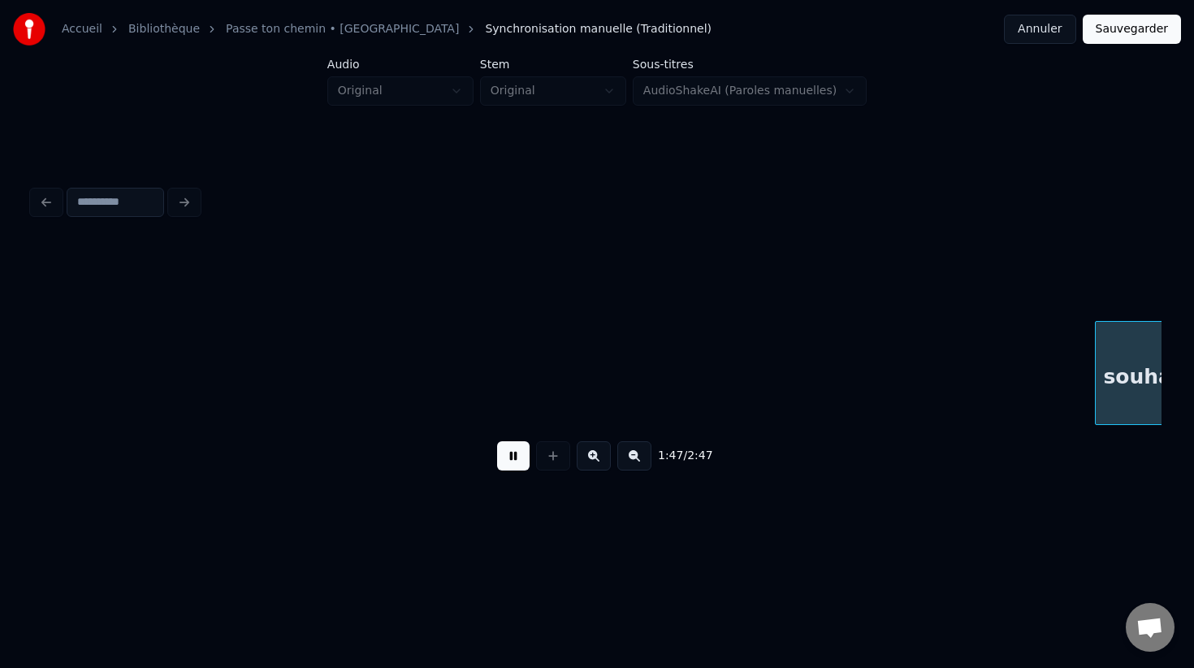
scroll to position [0, 47995]
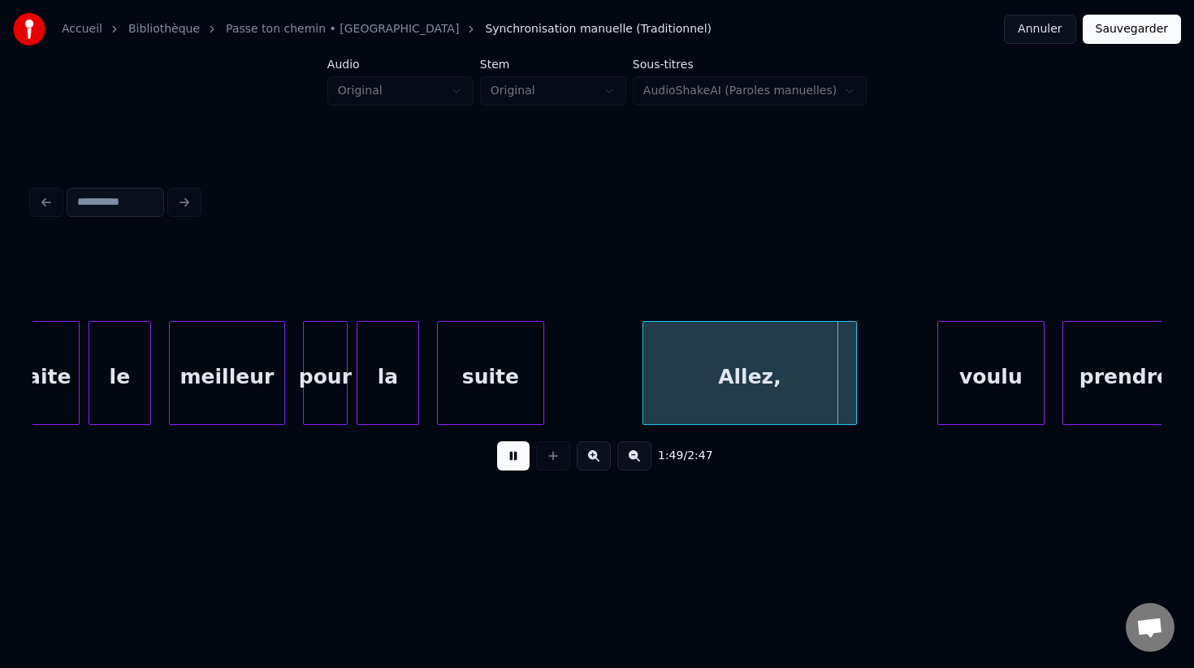
click at [515, 457] on button at bounding box center [513, 455] width 32 height 29
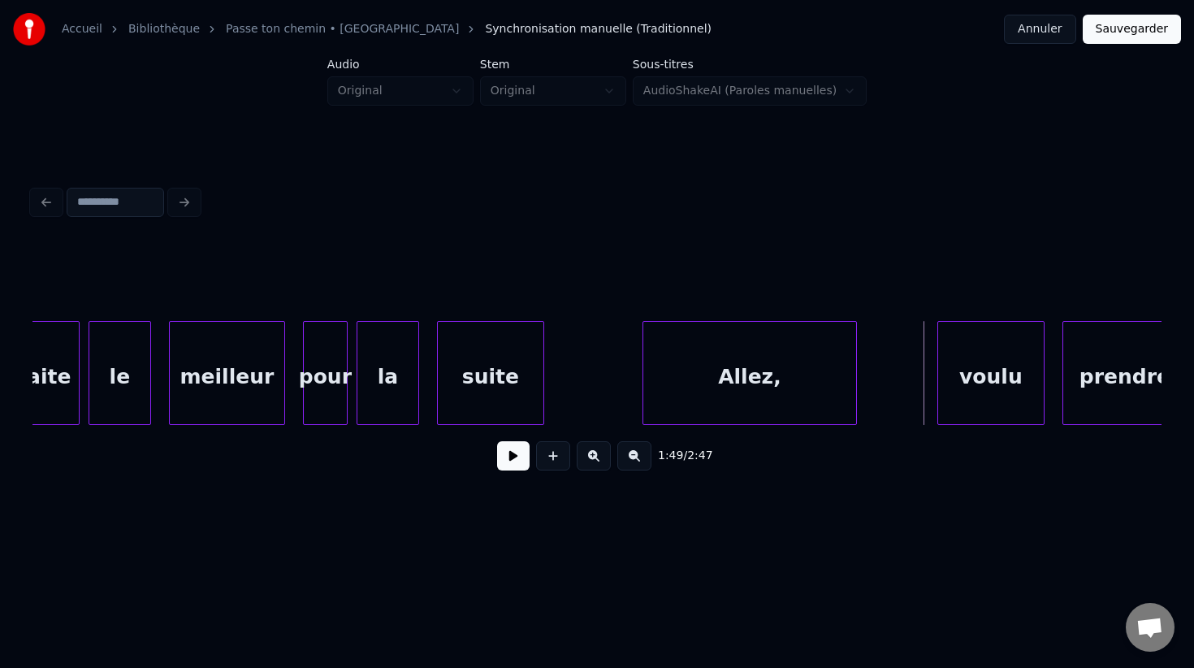
click at [515, 457] on button at bounding box center [513, 455] width 32 height 29
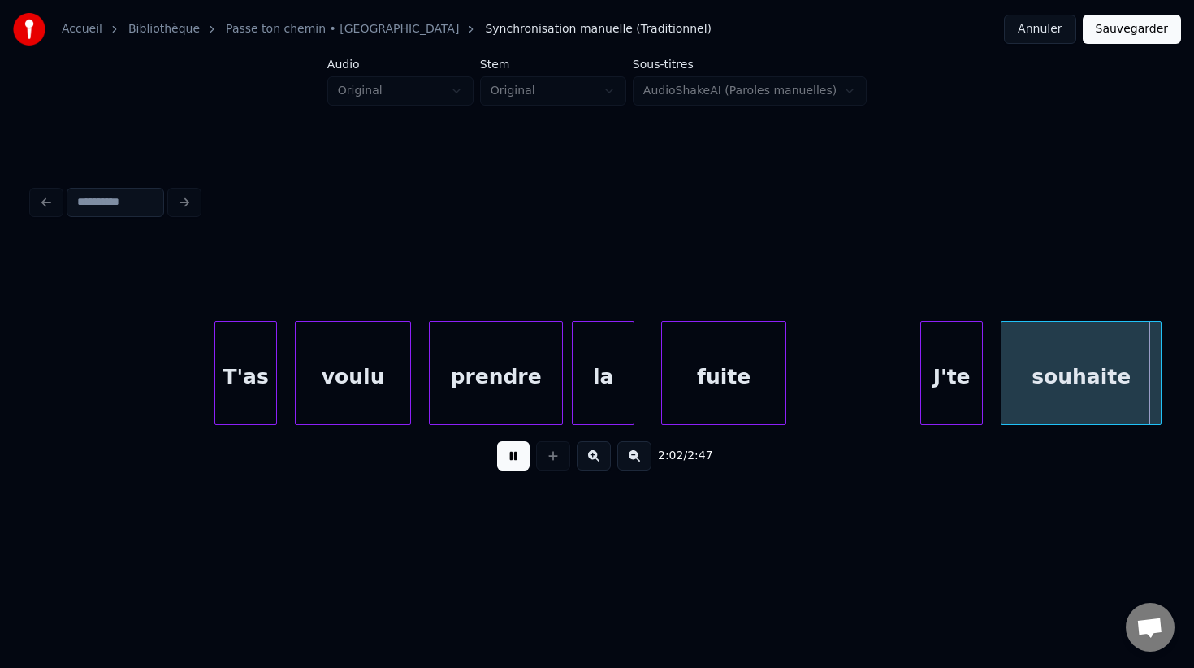
scroll to position [0, 54789]
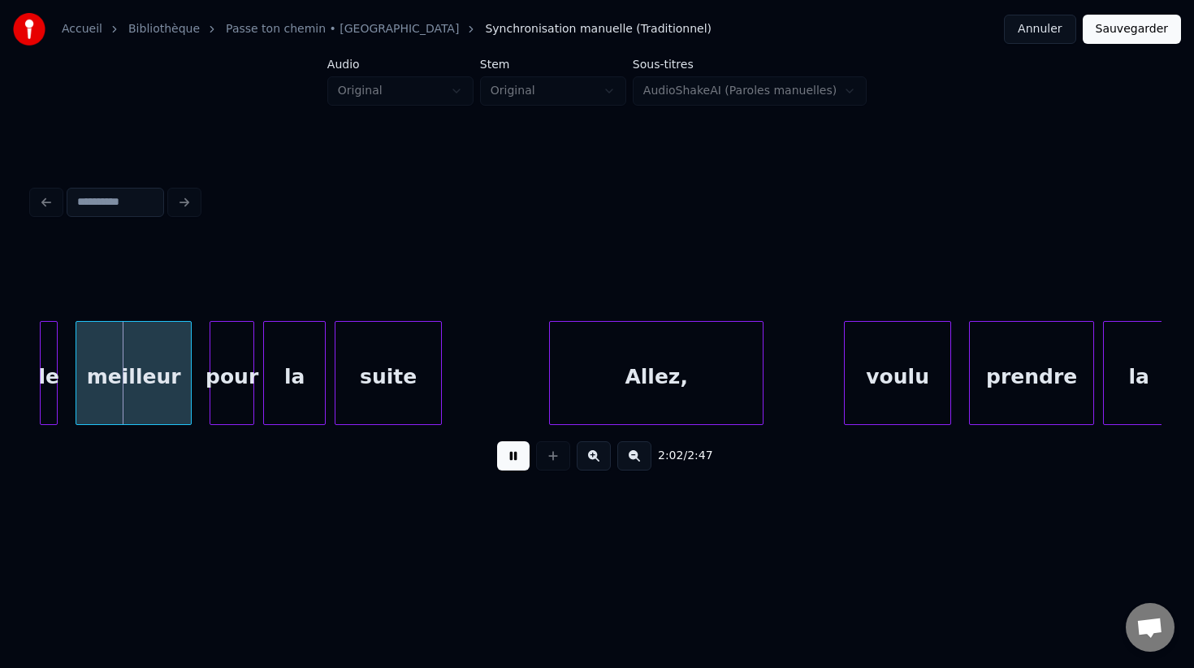
click at [515, 457] on button at bounding box center [513, 455] width 32 height 29
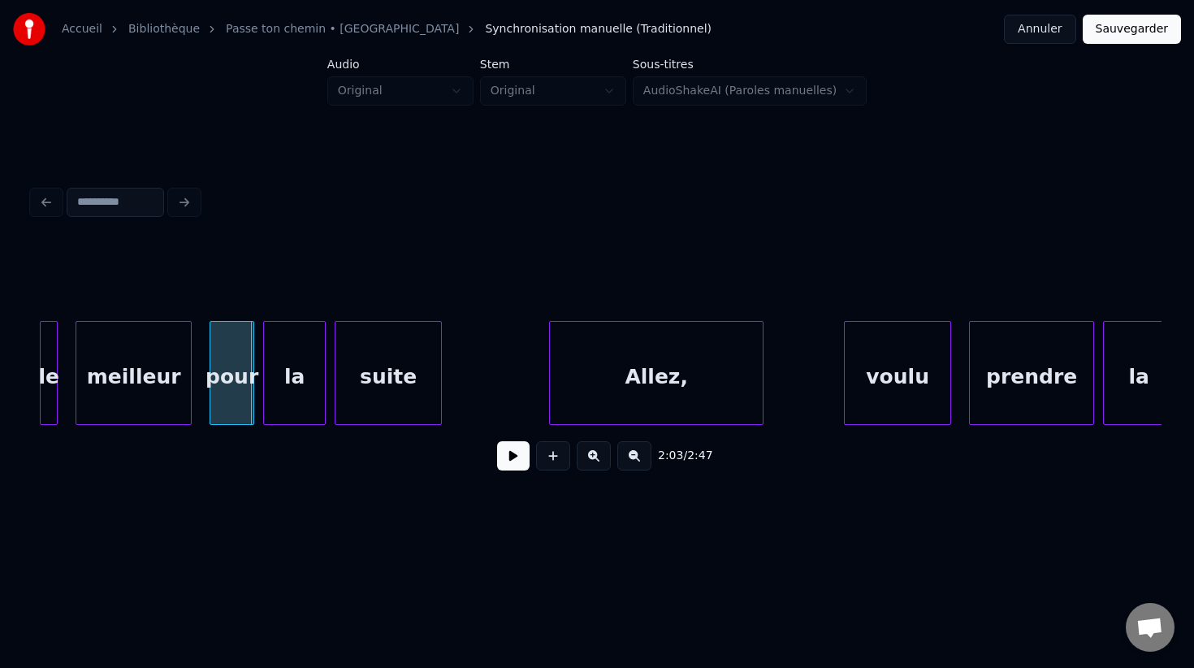
click at [515, 457] on button at bounding box center [513, 455] width 32 height 29
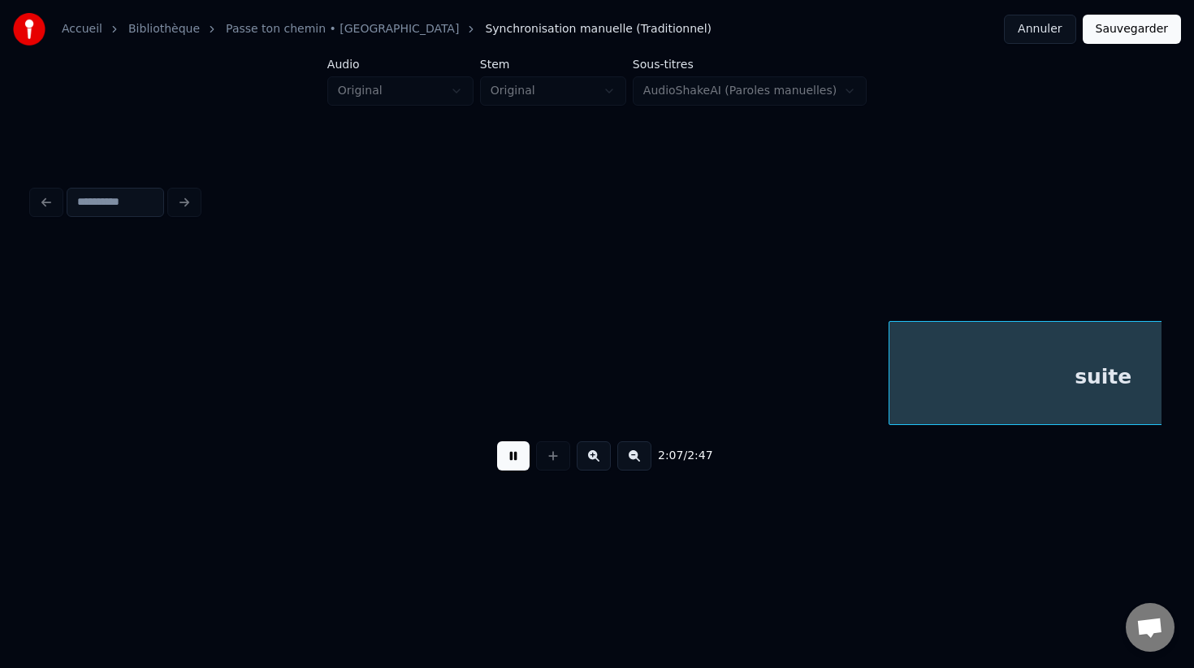
scroll to position [0, 57056]
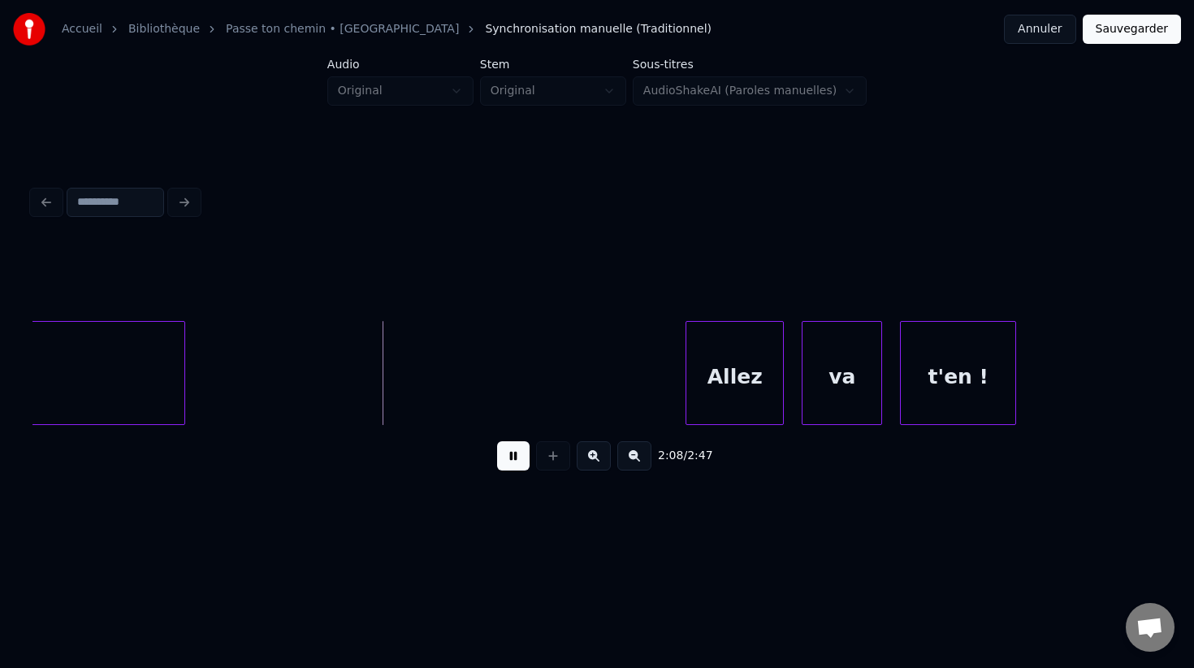
click at [508, 450] on button at bounding box center [513, 455] width 32 height 29
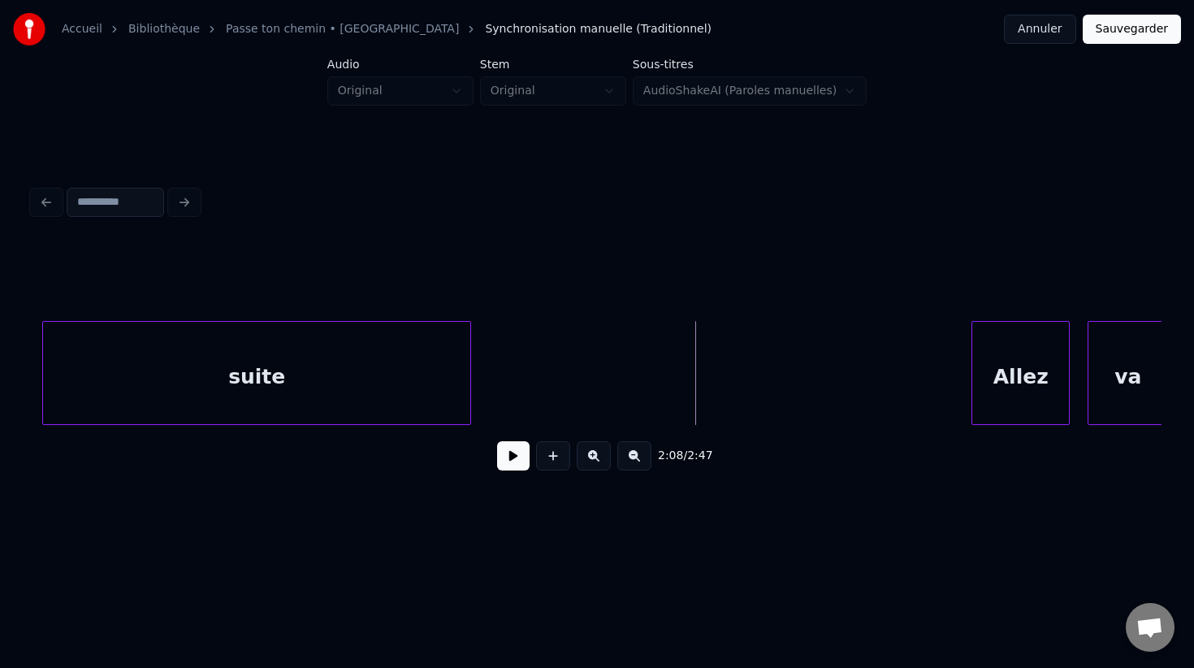
scroll to position [0, 56568]
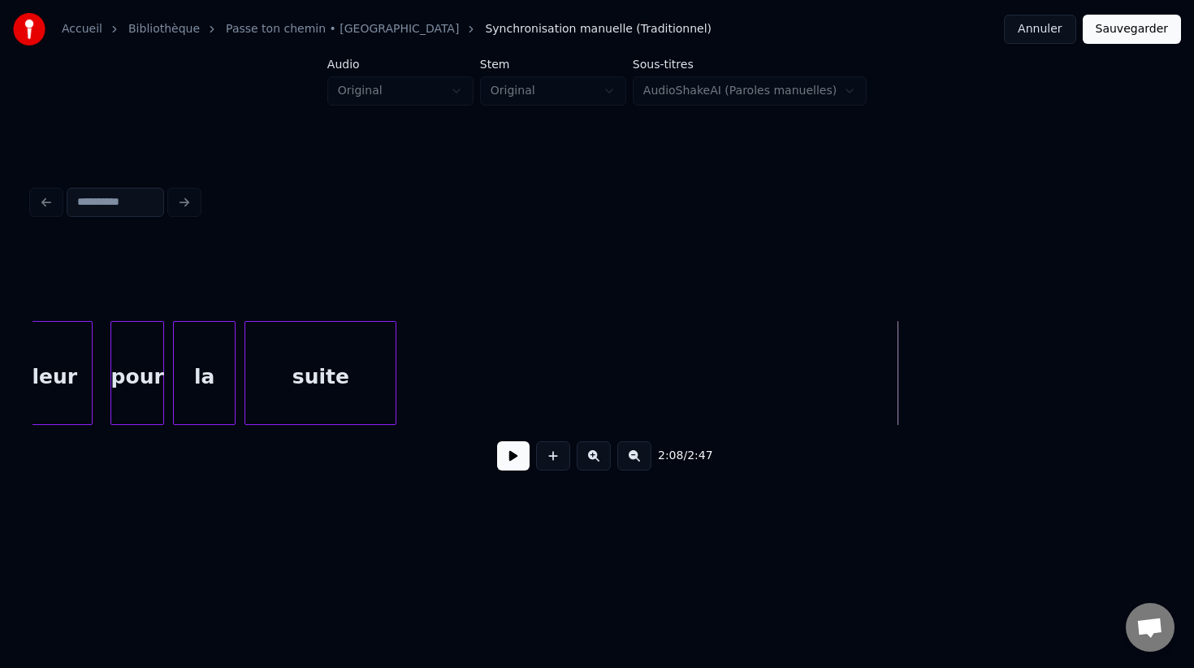
click at [391, 367] on div at bounding box center [393, 373] width 5 height 102
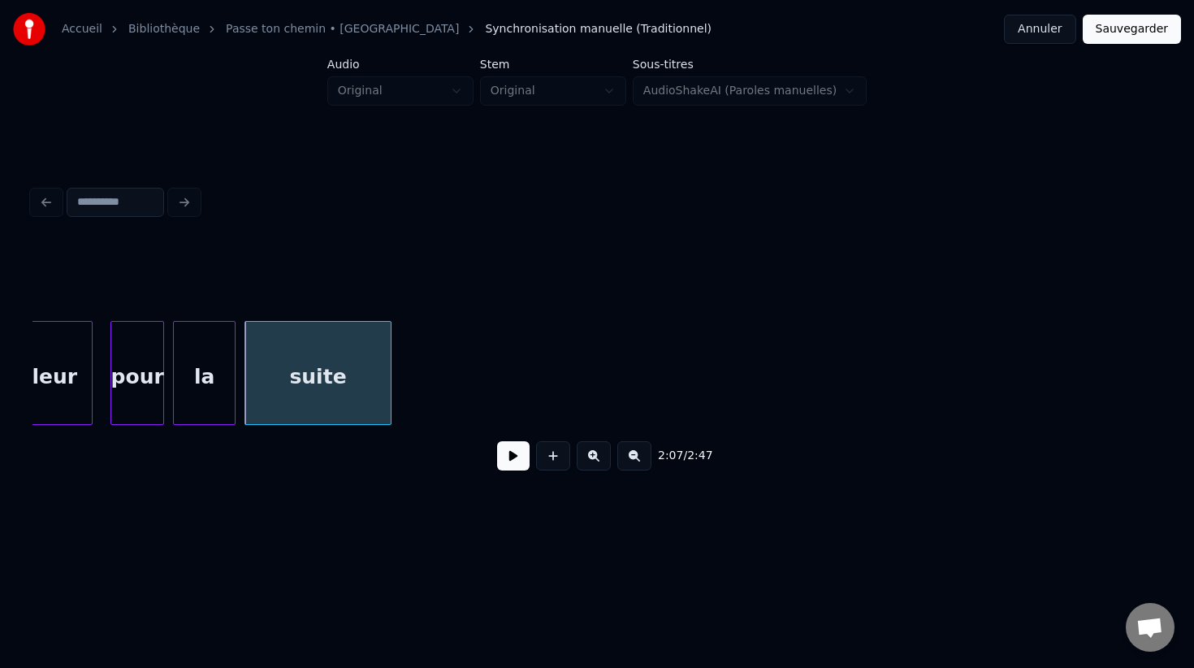
click at [505, 456] on button at bounding box center [513, 455] width 32 height 29
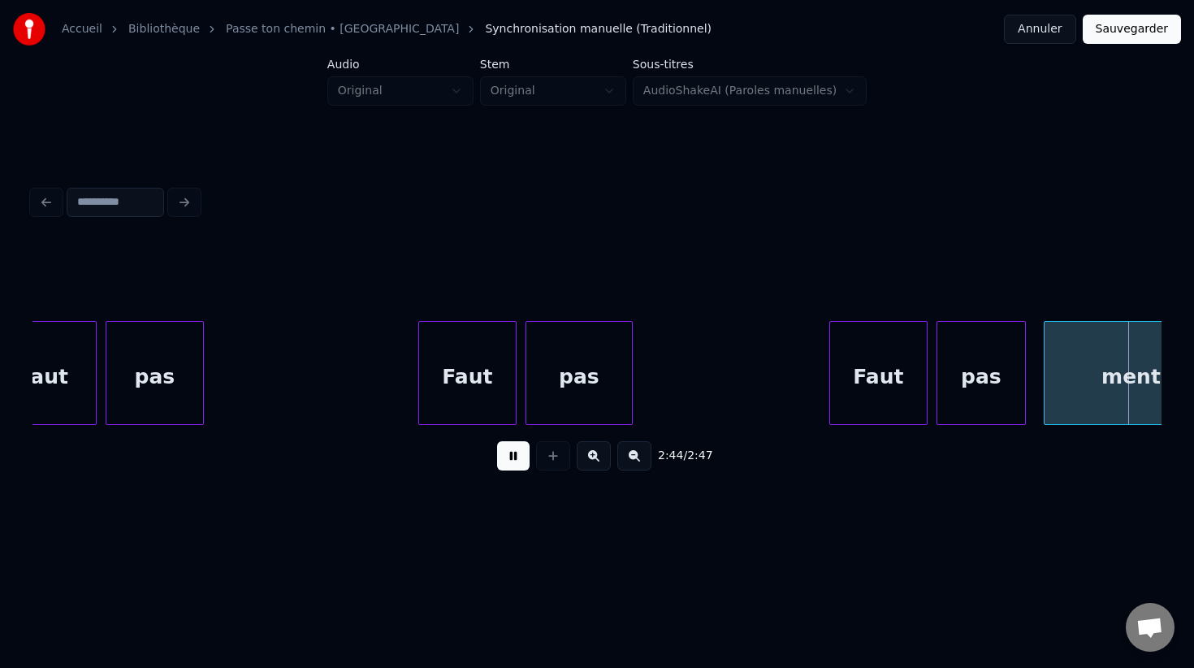
scroll to position [0, 73547]
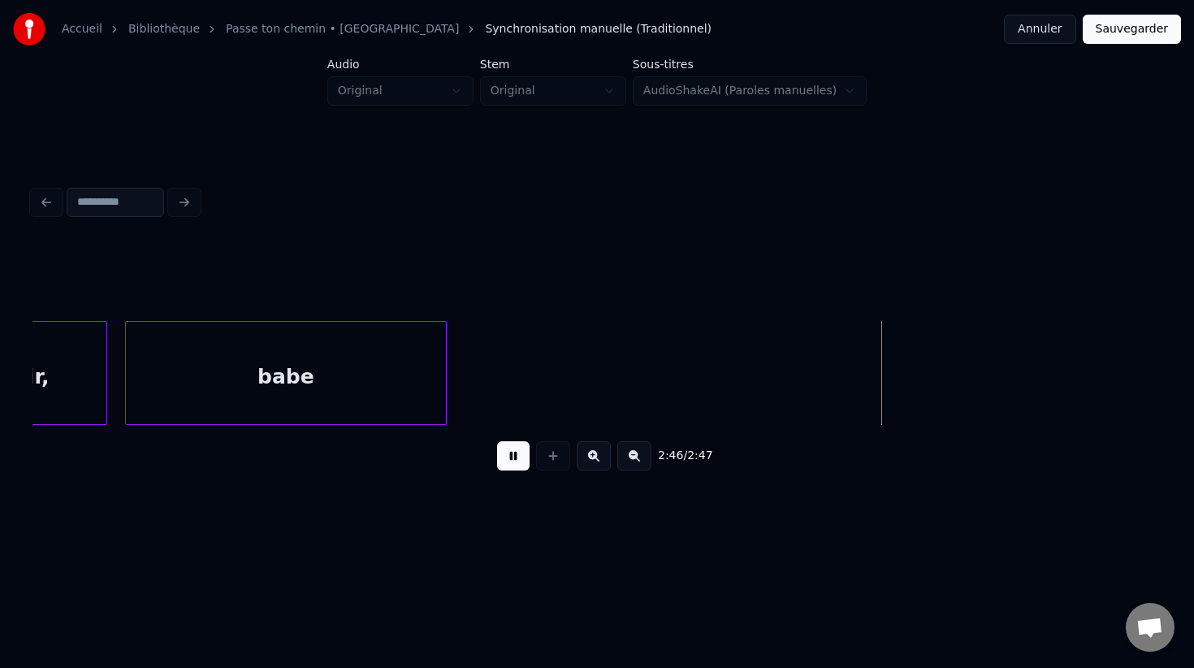
click at [505, 456] on button at bounding box center [513, 455] width 32 height 29
click at [1109, 37] on button "Sauvegarder" at bounding box center [1132, 29] width 98 height 29
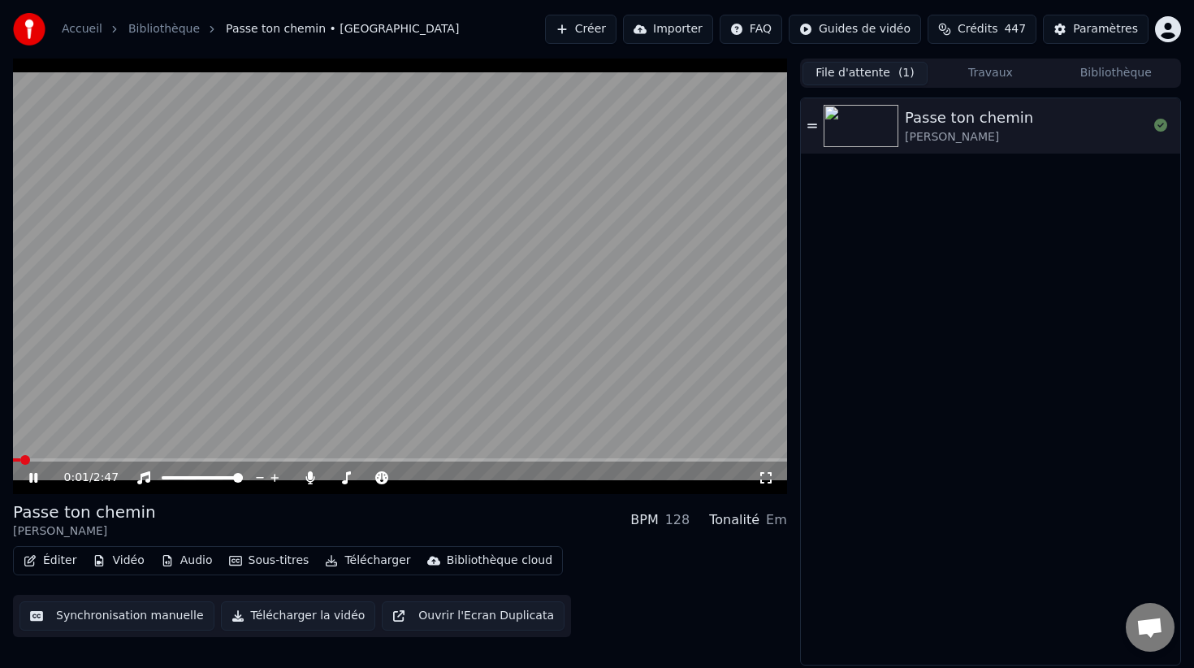
click at [997, 76] on button "Travaux" at bounding box center [990, 74] width 125 height 24
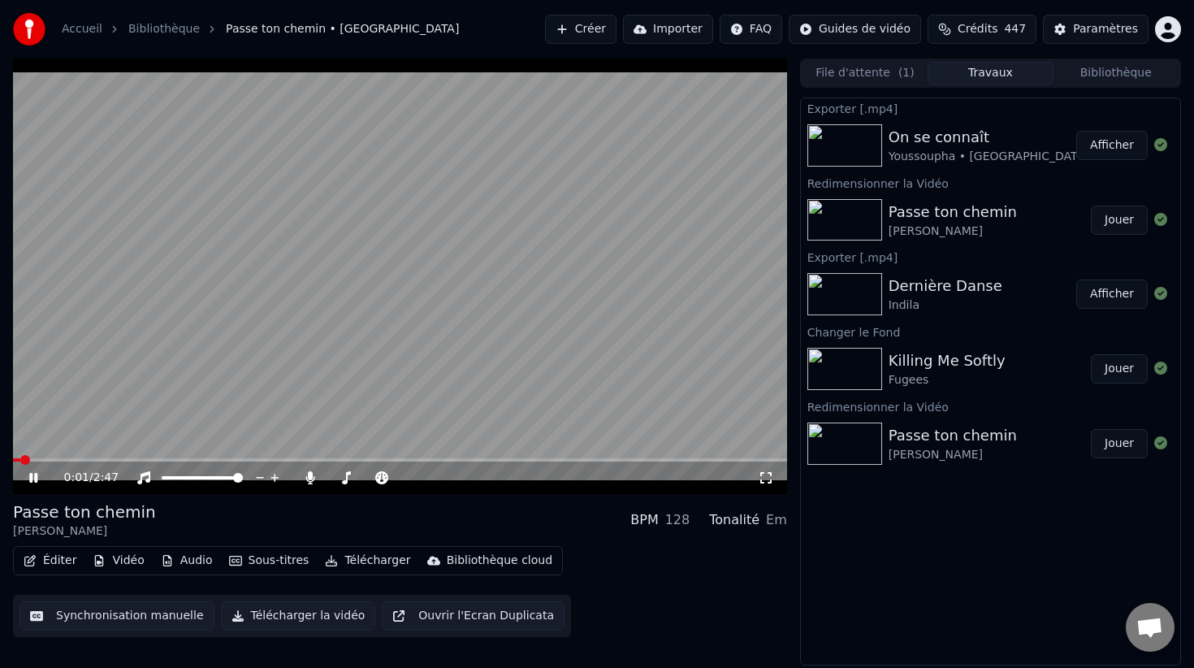
click at [905, 76] on span "( 1 )" at bounding box center [906, 73] width 16 height 16
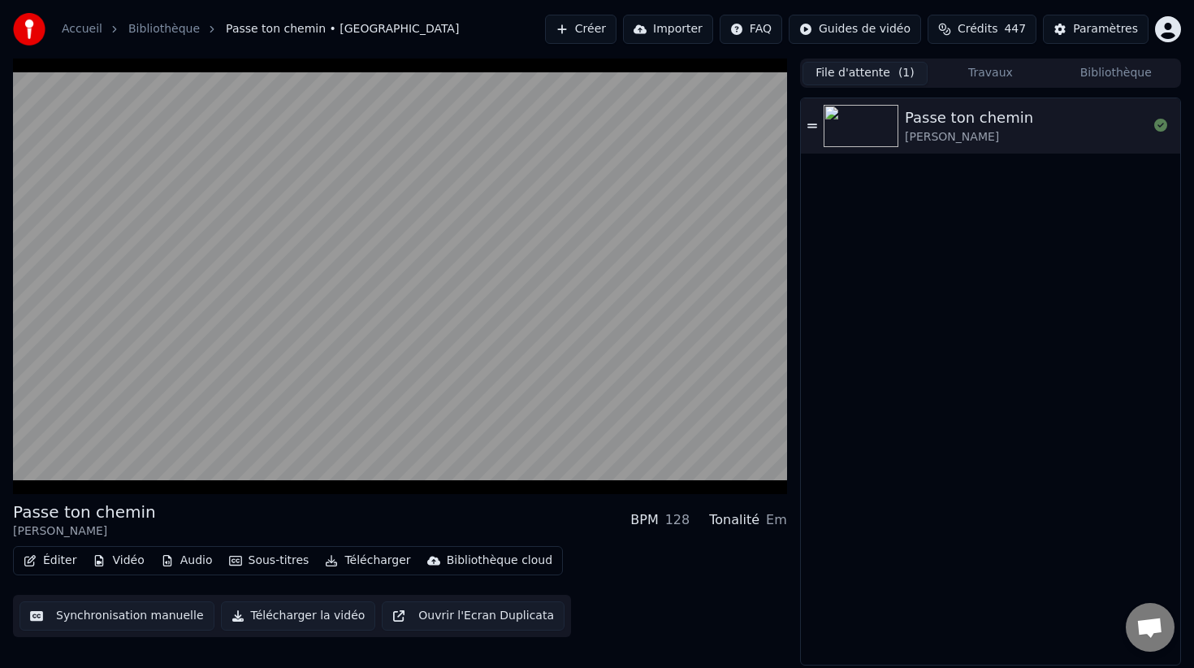
click at [833, 253] on div "Passe ton [PERSON_NAME]" at bounding box center [990, 381] width 379 height 566
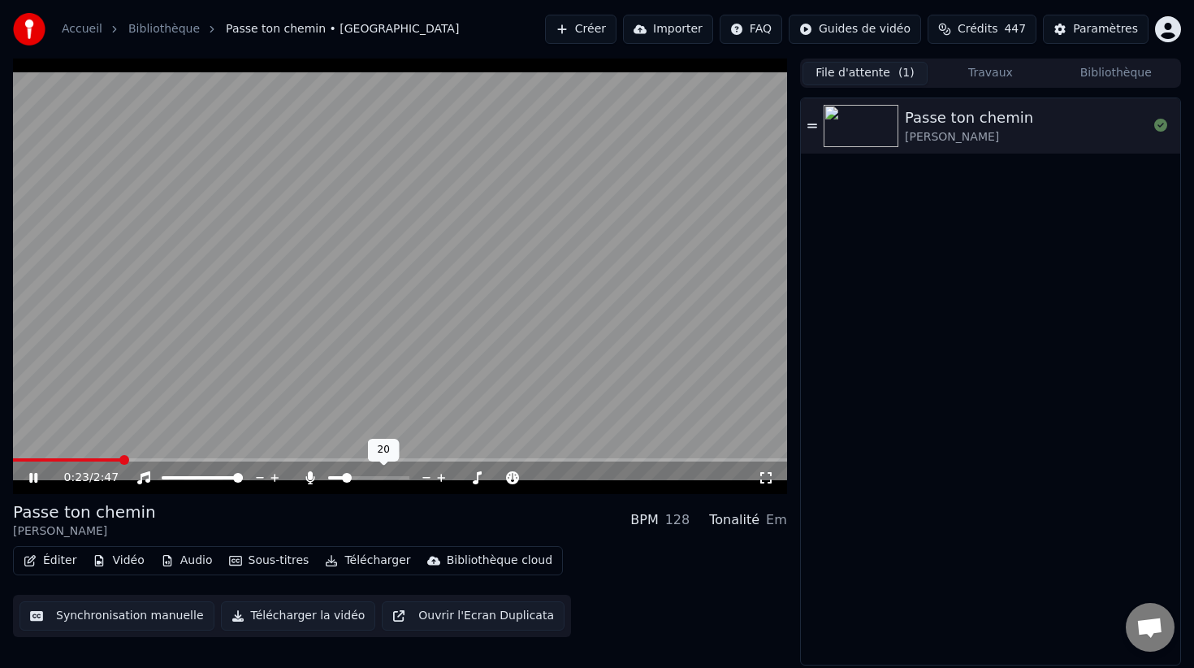
click at [344, 478] on span at bounding box center [347, 478] width 10 height 10
click at [344, 478] on span at bounding box center [348, 478] width 10 height 10
click at [353, 556] on button "Télécharger" at bounding box center [367, 560] width 98 height 23
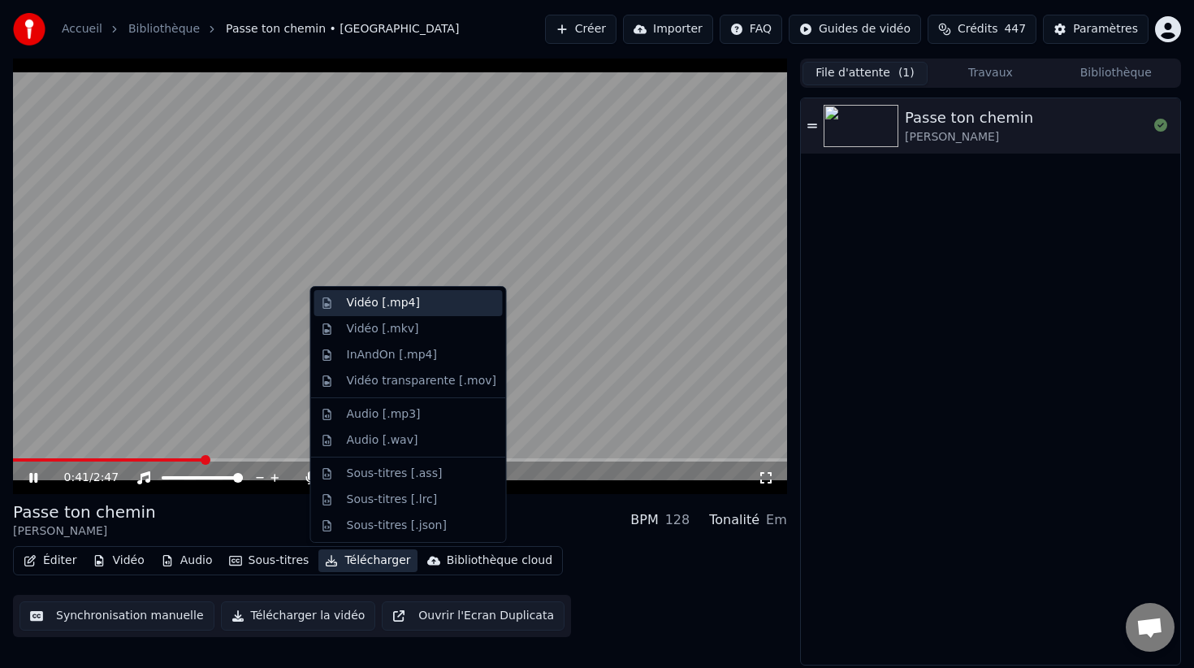
click at [437, 305] on div "Vidéo [.mp4]" at bounding box center [421, 303] width 149 height 16
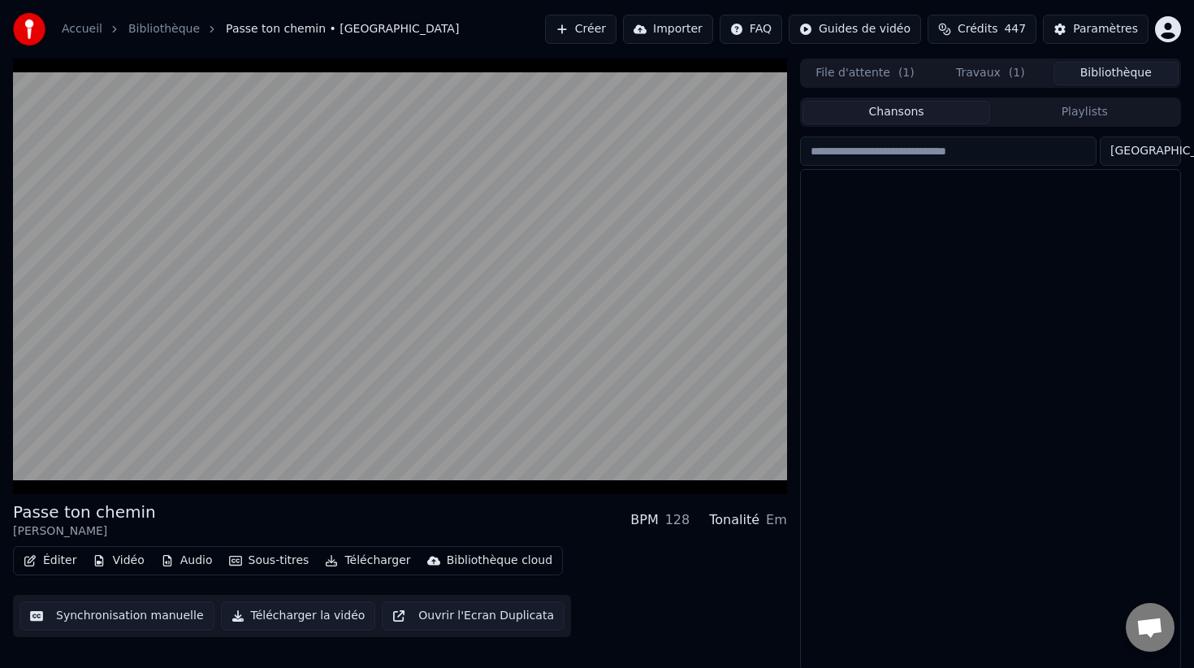
click at [1116, 78] on button "Bibliothèque" at bounding box center [1115, 74] width 125 height 24
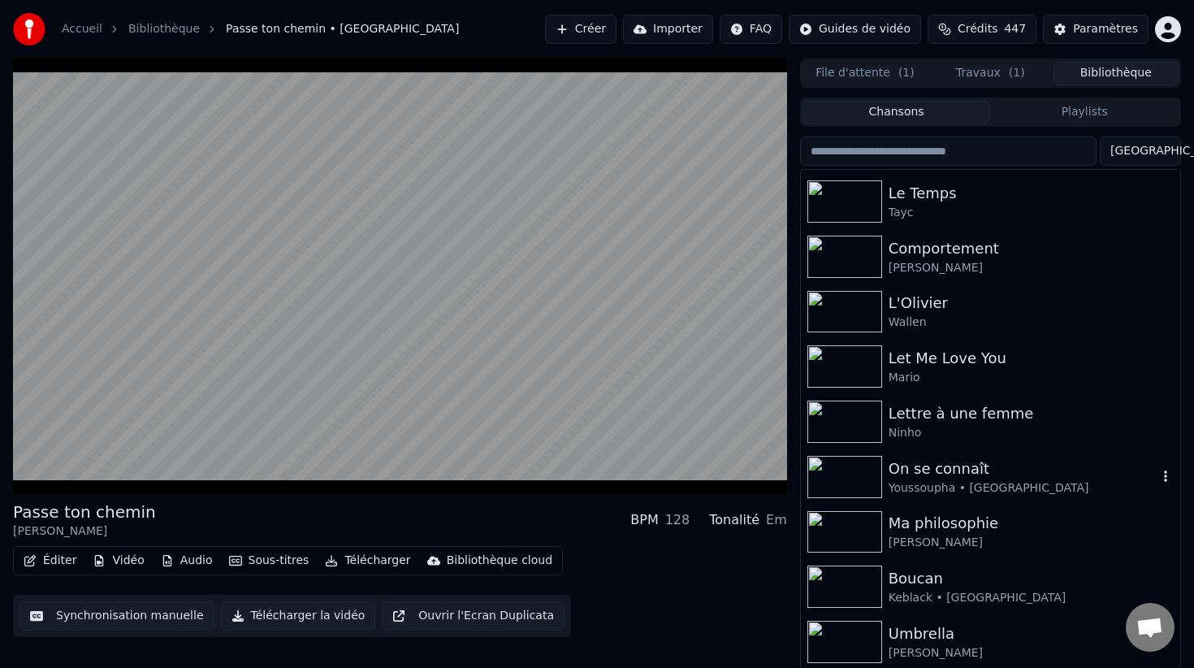
scroll to position [1061, 0]
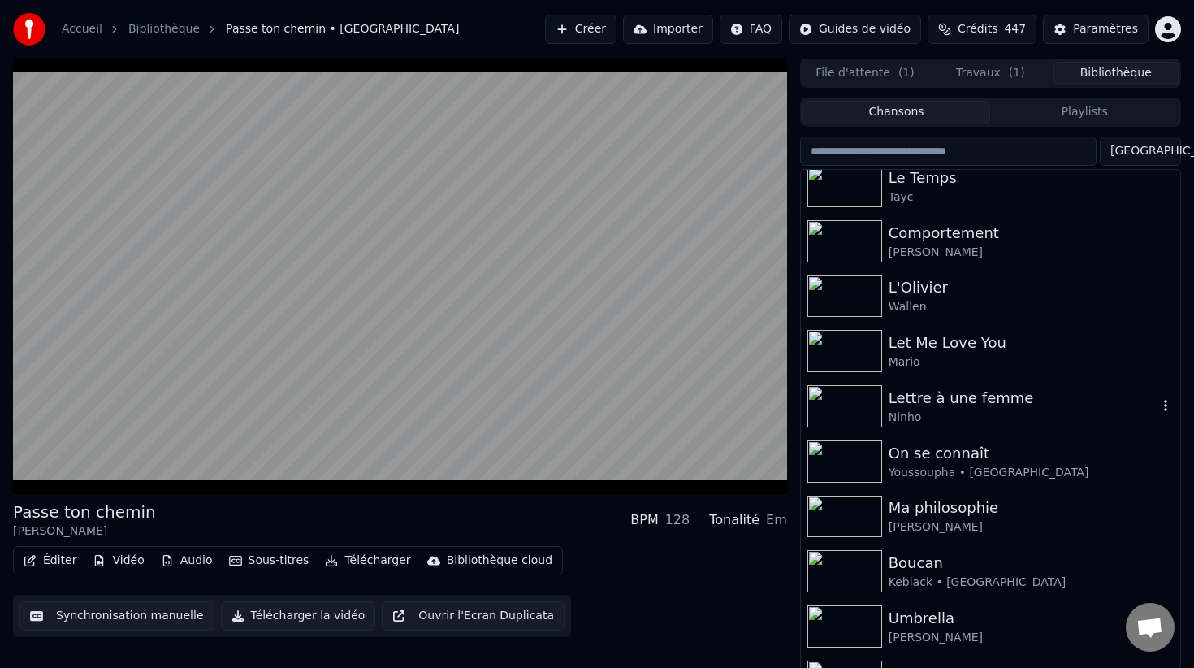
click at [935, 399] on div "Lettre à une femme" at bounding box center [1023, 398] width 269 height 23
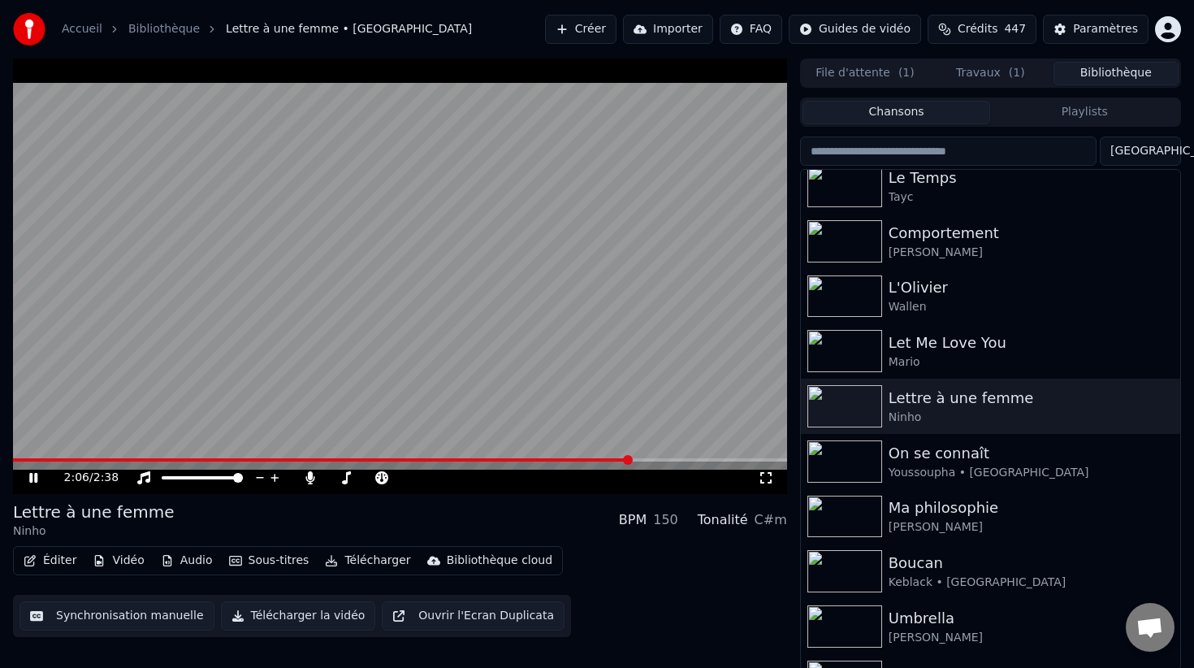
click at [537, 348] on video at bounding box center [400, 275] width 774 height 435
click at [487, 368] on video at bounding box center [400, 275] width 774 height 435
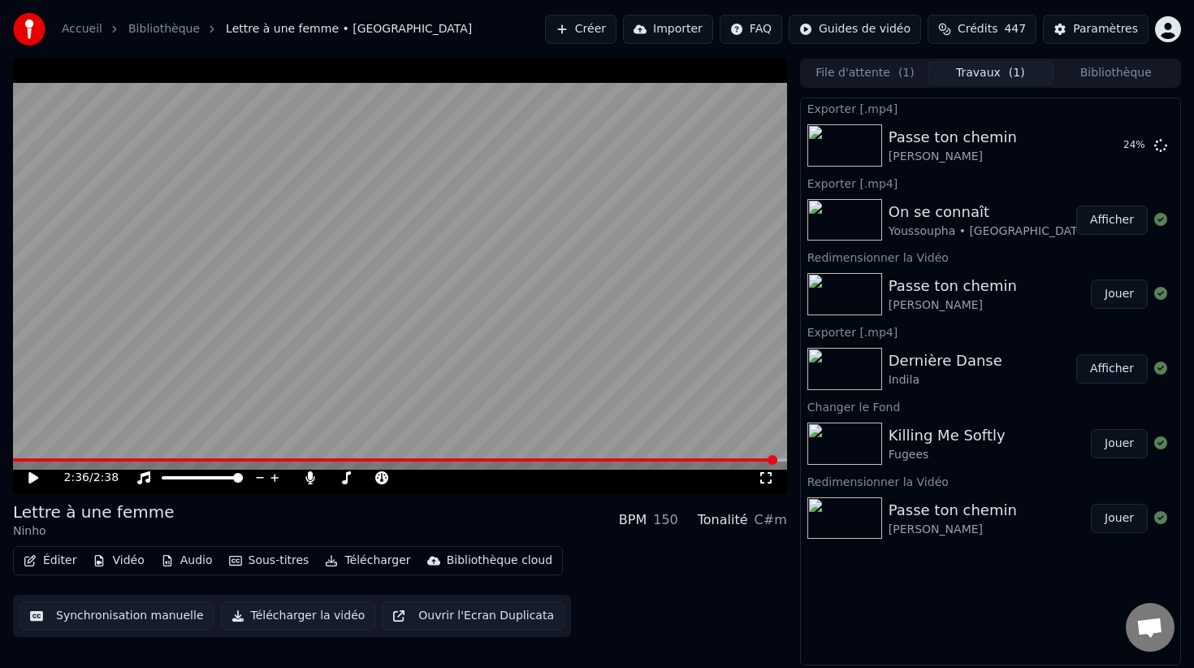
click at [984, 76] on button "Travaux ( 1 )" at bounding box center [990, 74] width 125 height 24
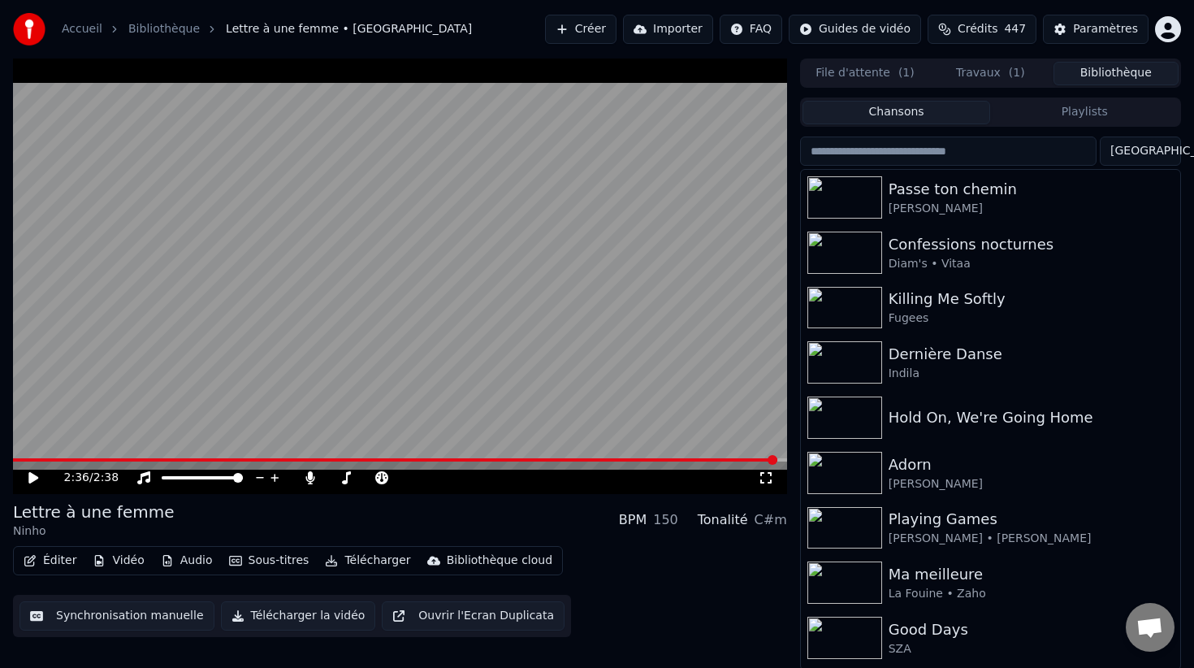
click at [1090, 78] on button "Bibliothèque" at bounding box center [1115, 74] width 125 height 24
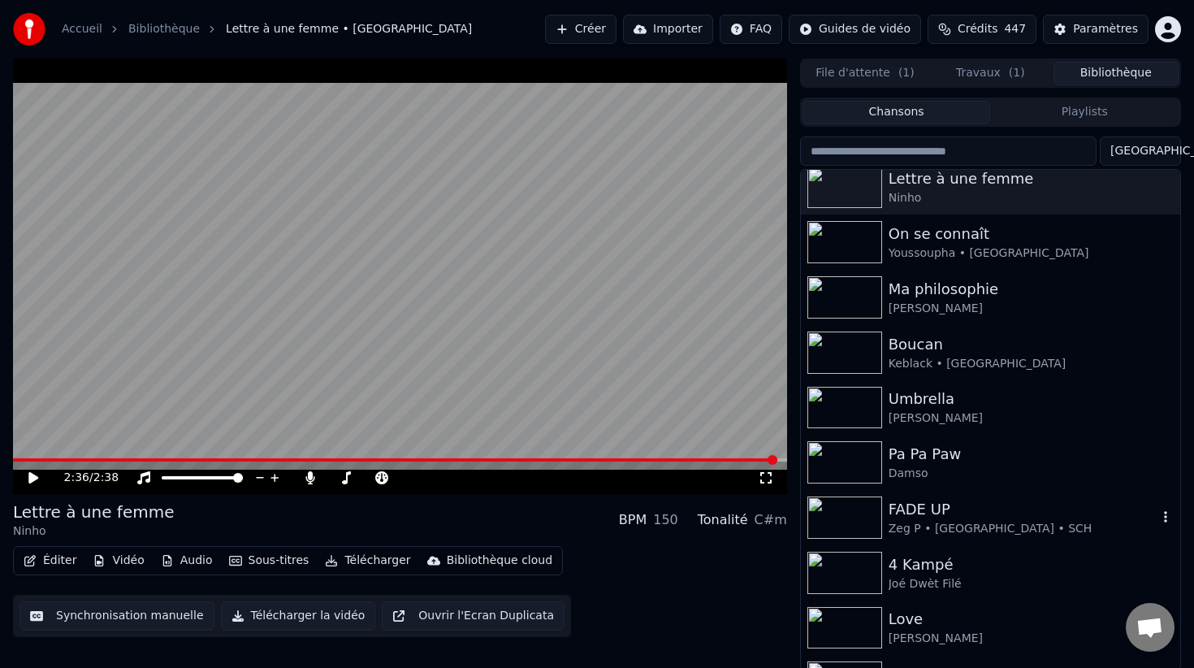
scroll to position [1218, 0]
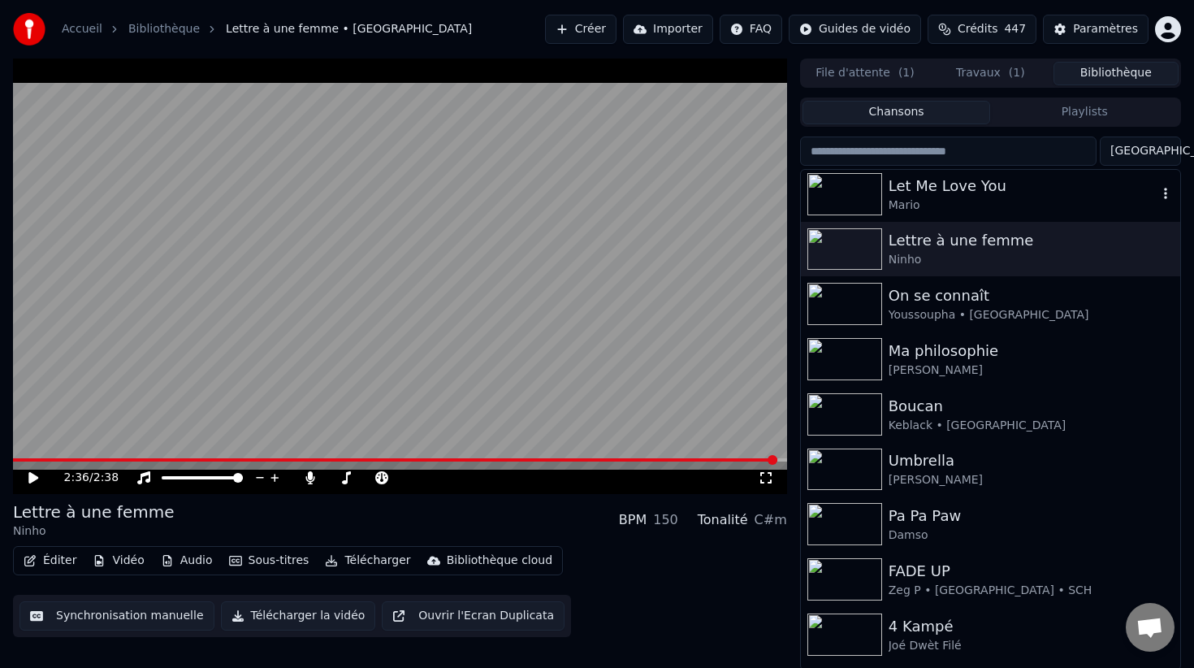
click at [962, 211] on div "Mario" at bounding box center [1023, 205] width 269 height 16
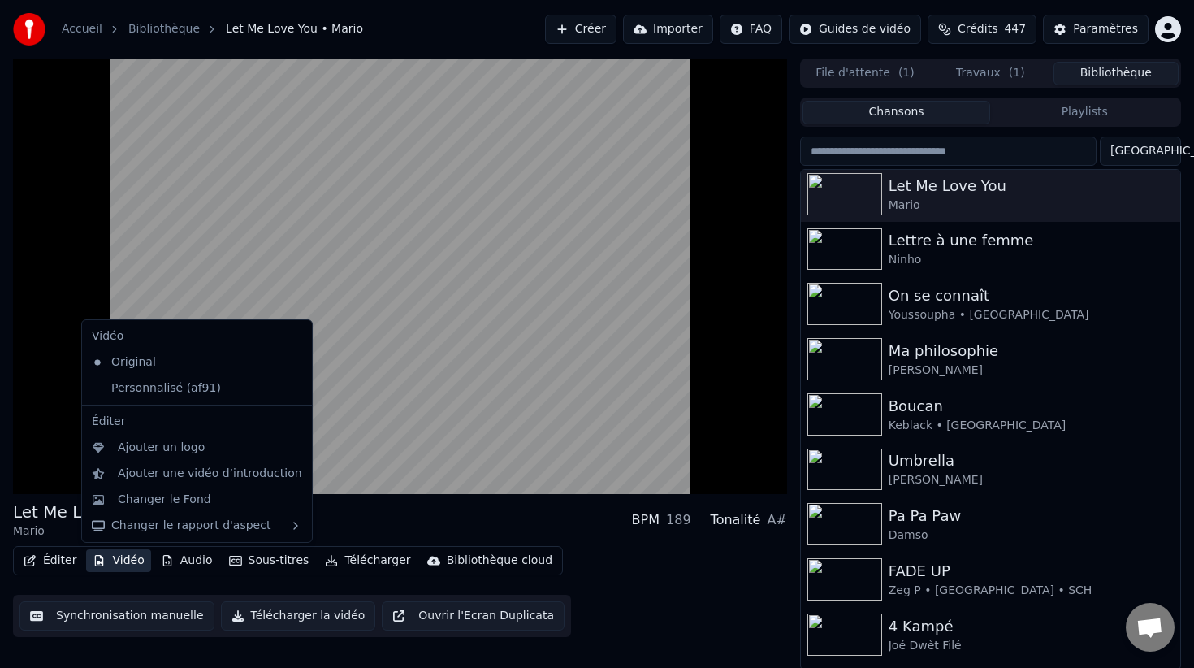
click at [105, 555] on button "Vidéo" at bounding box center [118, 560] width 64 height 23
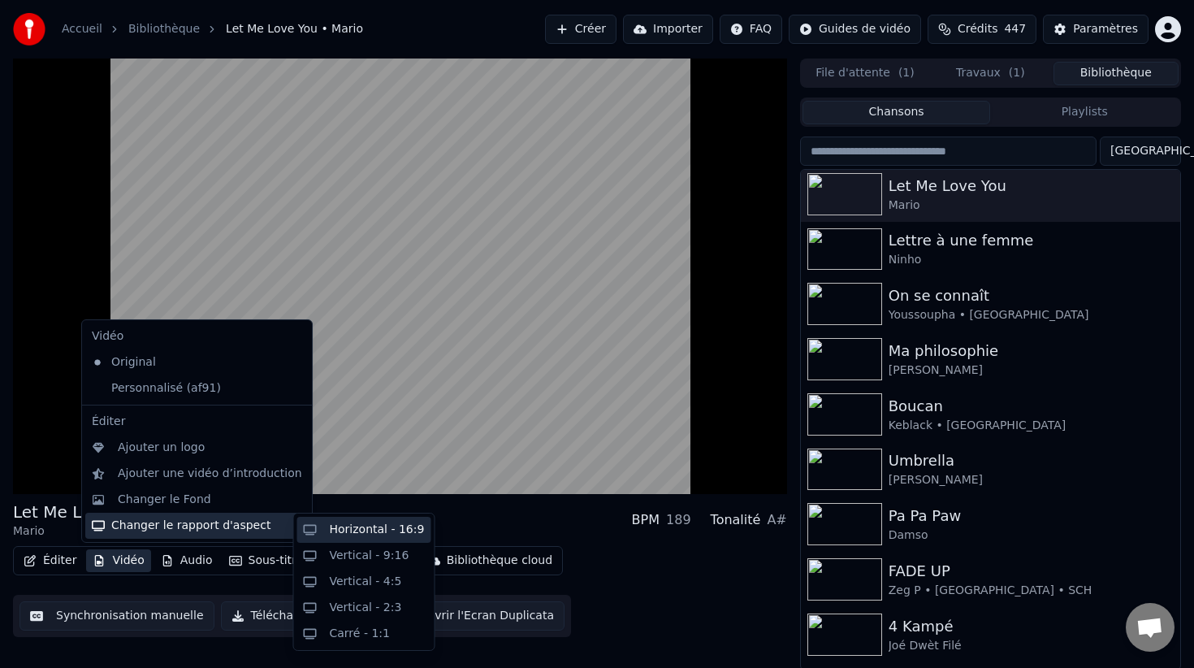
click at [335, 532] on div "Horizontal - 16:9" at bounding box center [377, 529] width 95 height 16
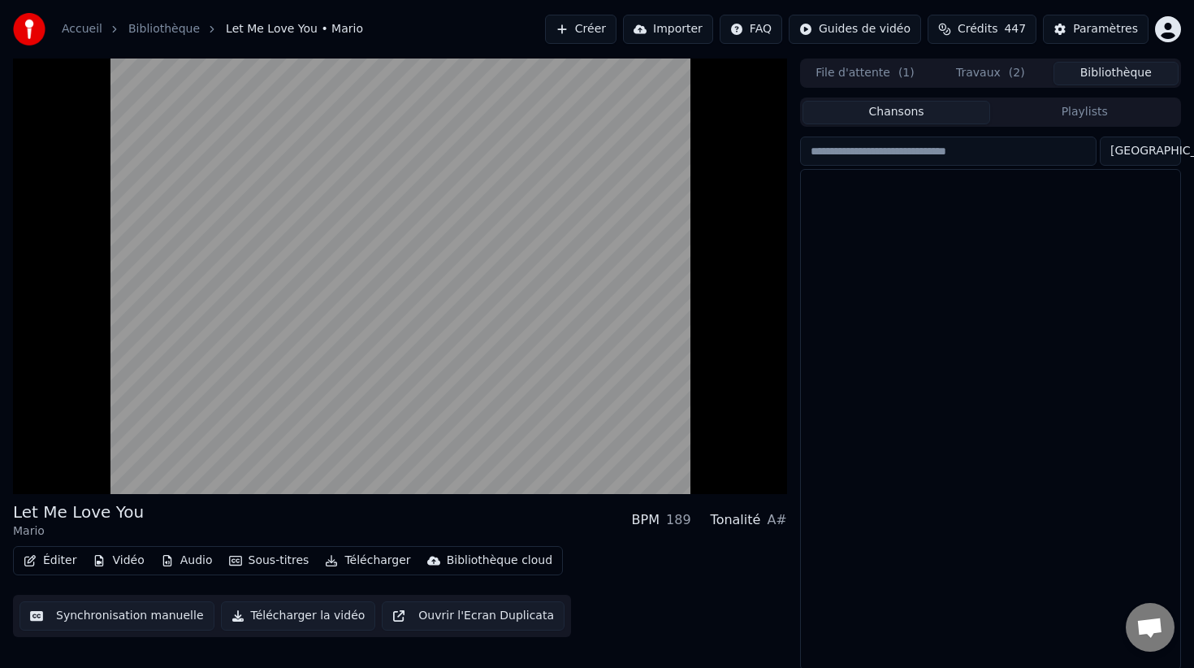
click at [1074, 76] on button "Bibliothèque" at bounding box center [1115, 74] width 125 height 24
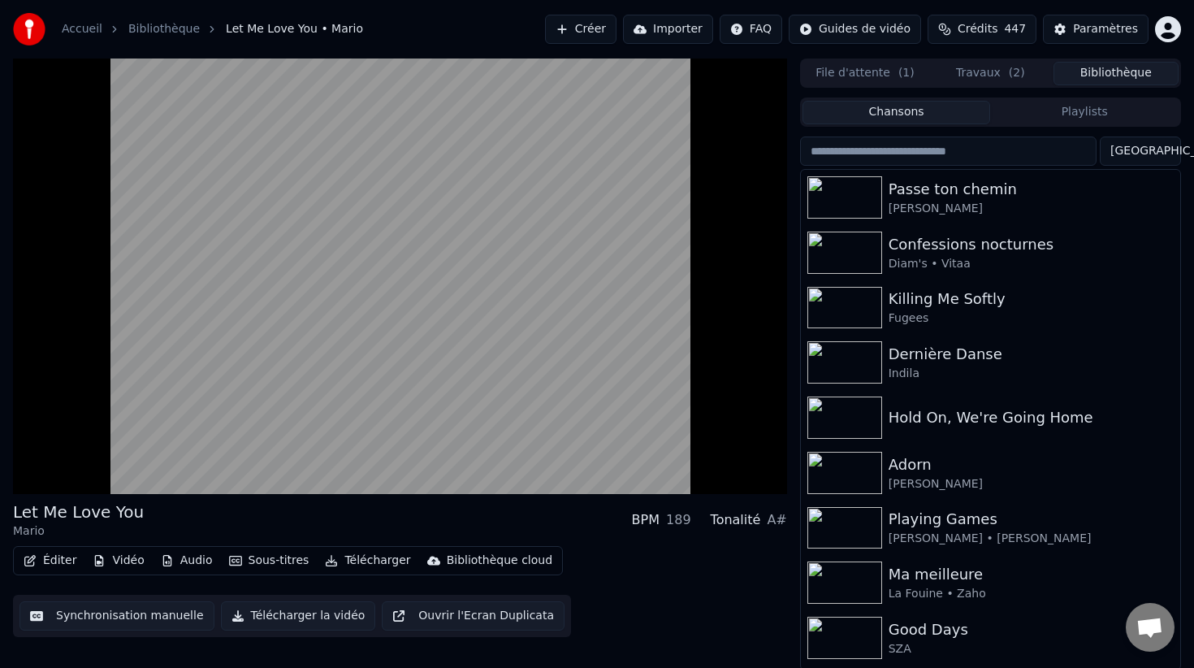
click at [1018, 80] on span "( 2 )" at bounding box center [1017, 73] width 16 height 16
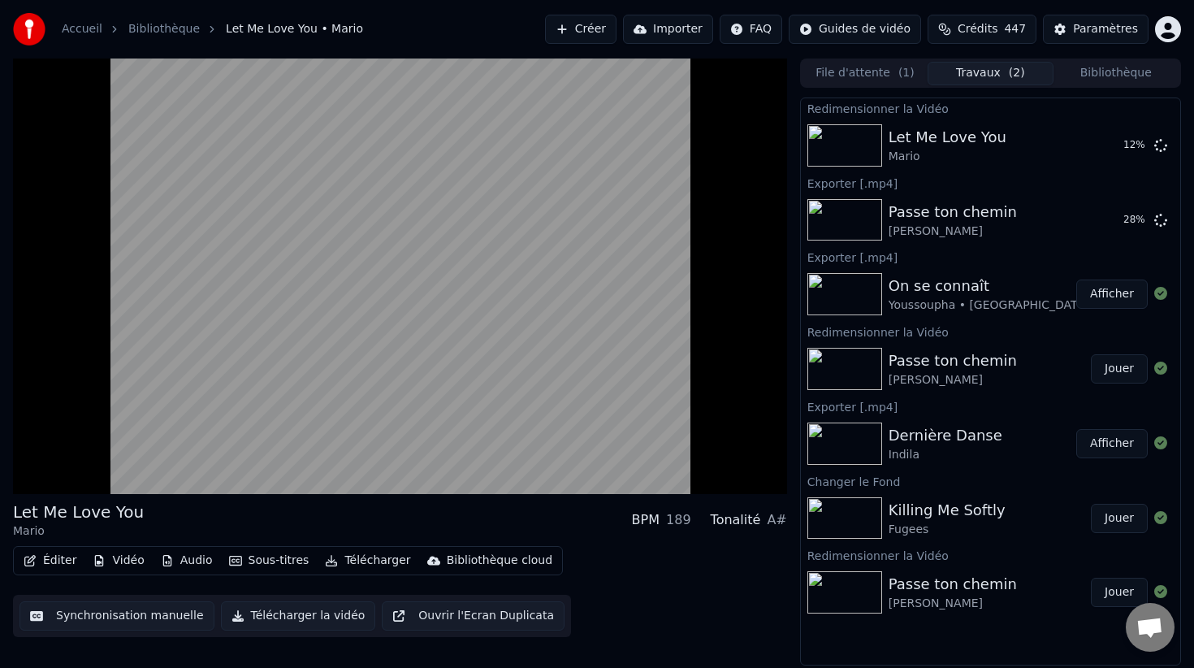
click at [1097, 68] on button "Bibliothèque" at bounding box center [1115, 74] width 125 height 24
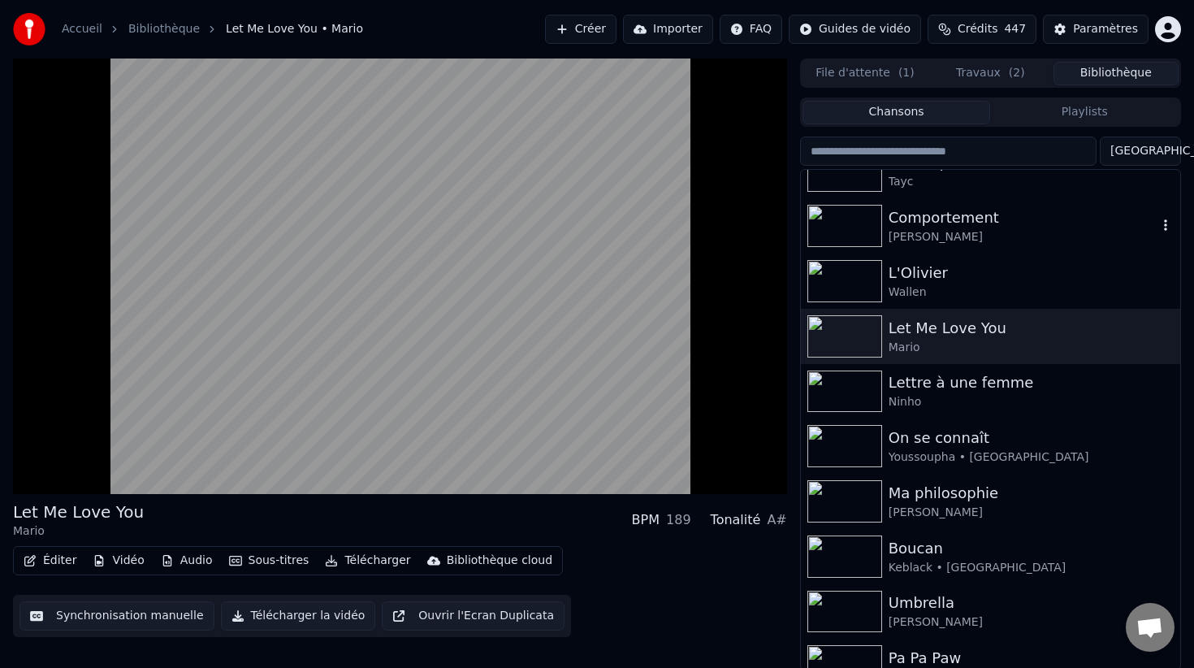
scroll to position [1077, 0]
click at [969, 281] on div "L'Olivier" at bounding box center [1023, 271] width 269 height 23
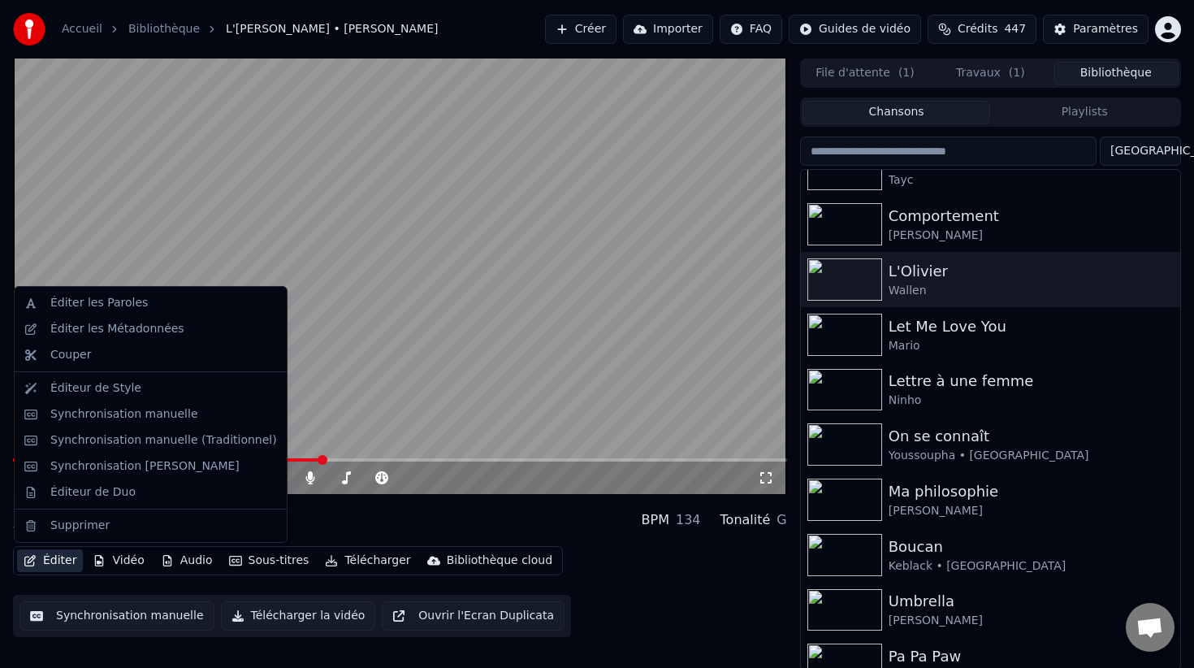
click at [62, 567] on button "Éditer" at bounding box center [50, 560] width 66 height 23
click at [965, 77] on button "Travaux ( 1 )" at bounding box center [990, 74] width 125 height 24
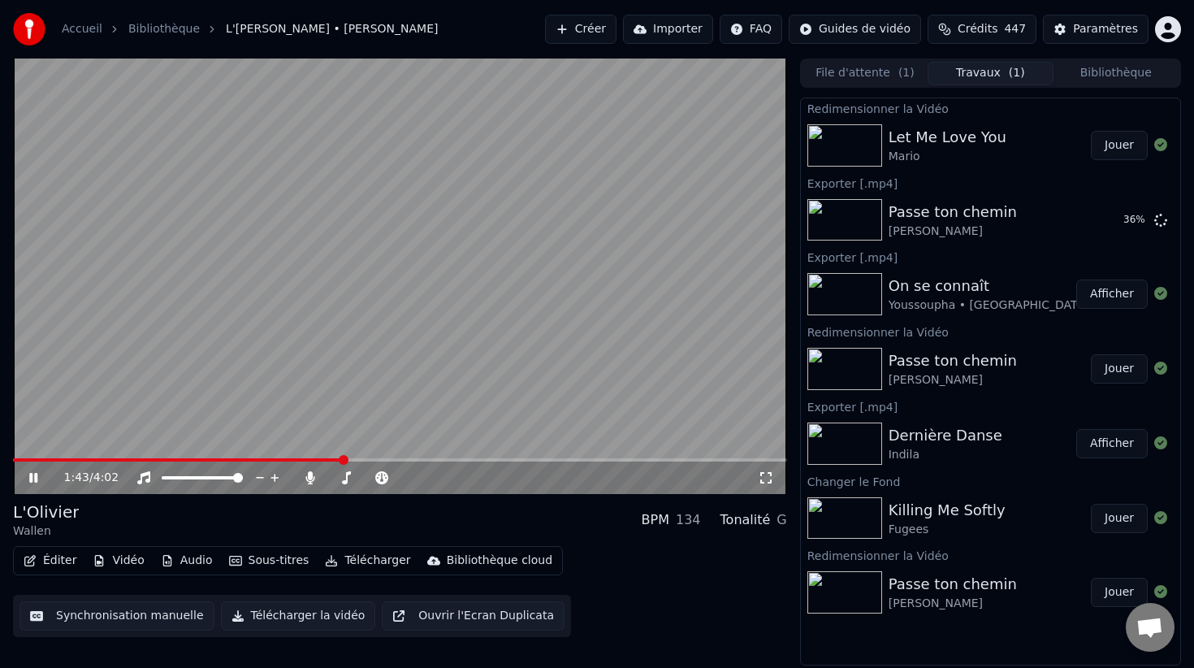
click at [1107, 145] on button "Jouer" at bounding box center [1119, 145] width 57 height 29
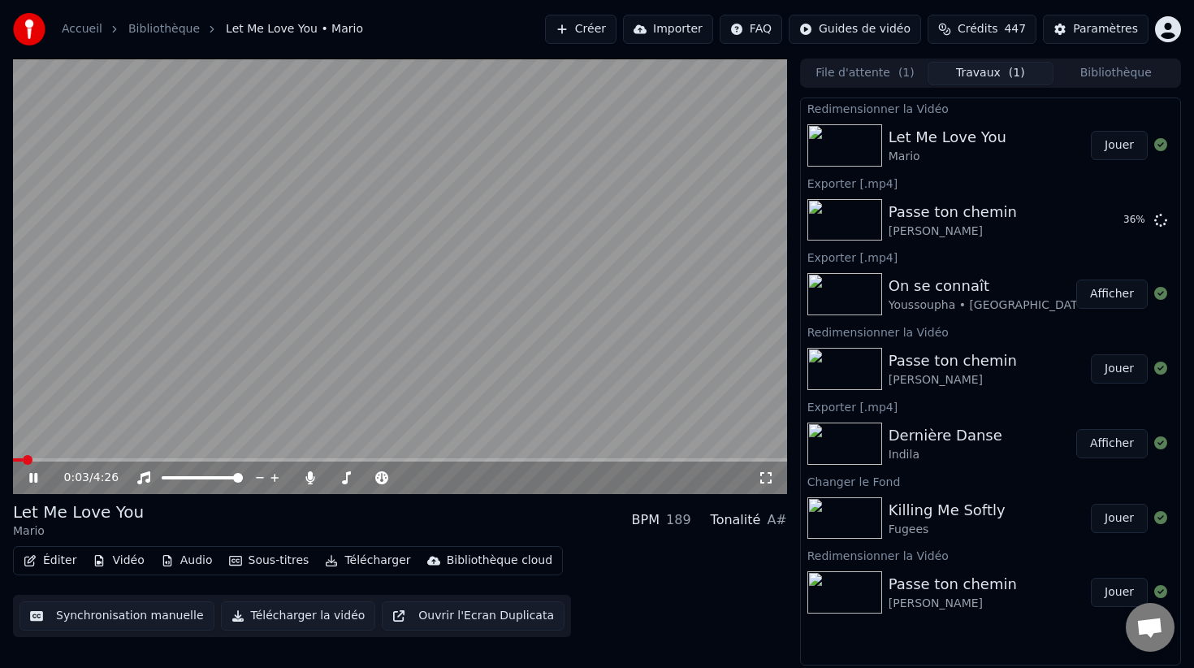
click at [43, 565] on button "Éditer" at bounding box center [50, 560] width 66 height 23
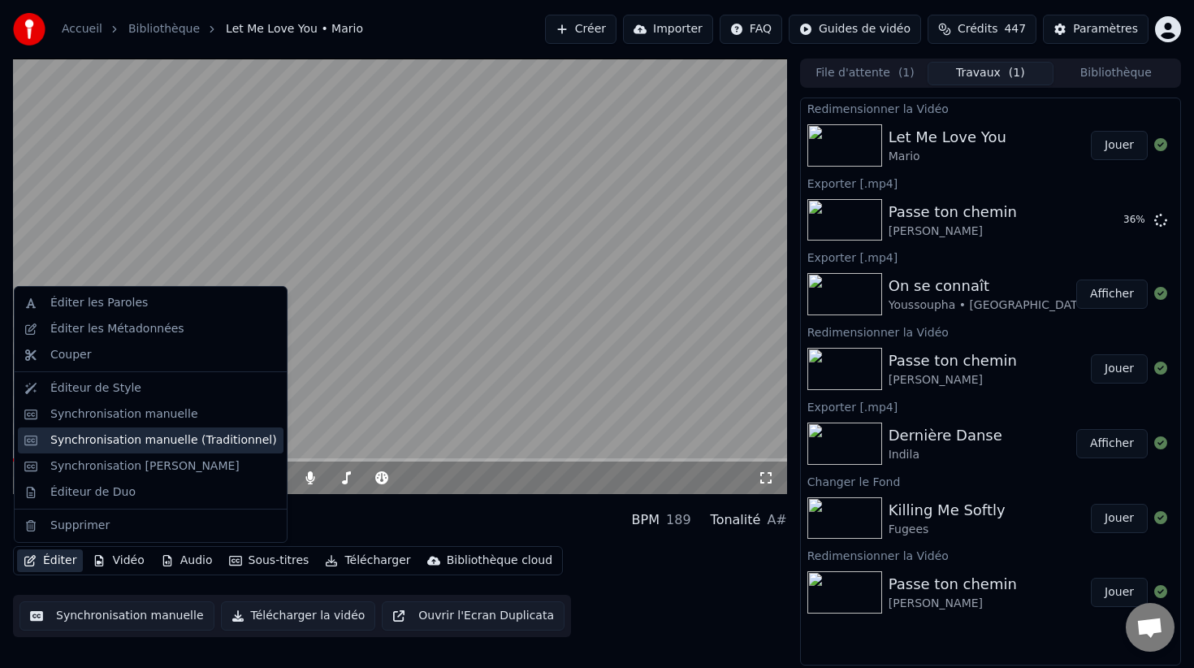
click at [210, 434] on div "Synchronisation manuelle (Traditionnel)" at bounding box center [163, 440] width 227 height 16
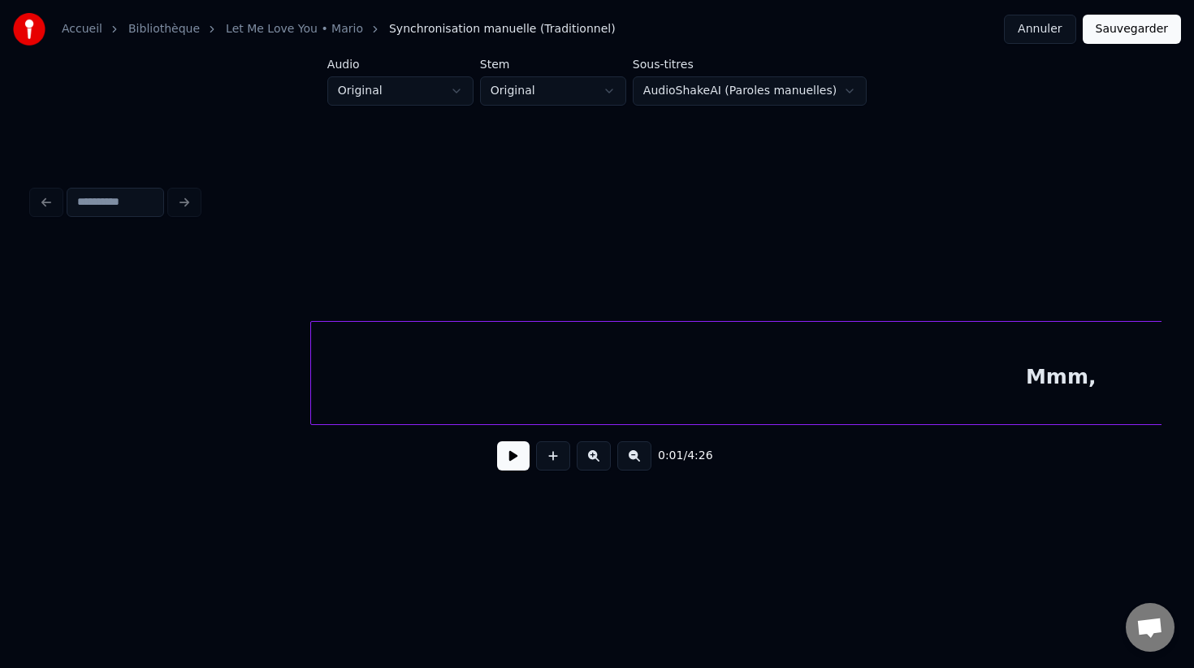
scroll to position [0, 4780]
click at [644, 451] on button at bounding box center [634, 455] width 34 height 29
click at [639, 457] on button at bounding box center [634, 455] width 34 height 29
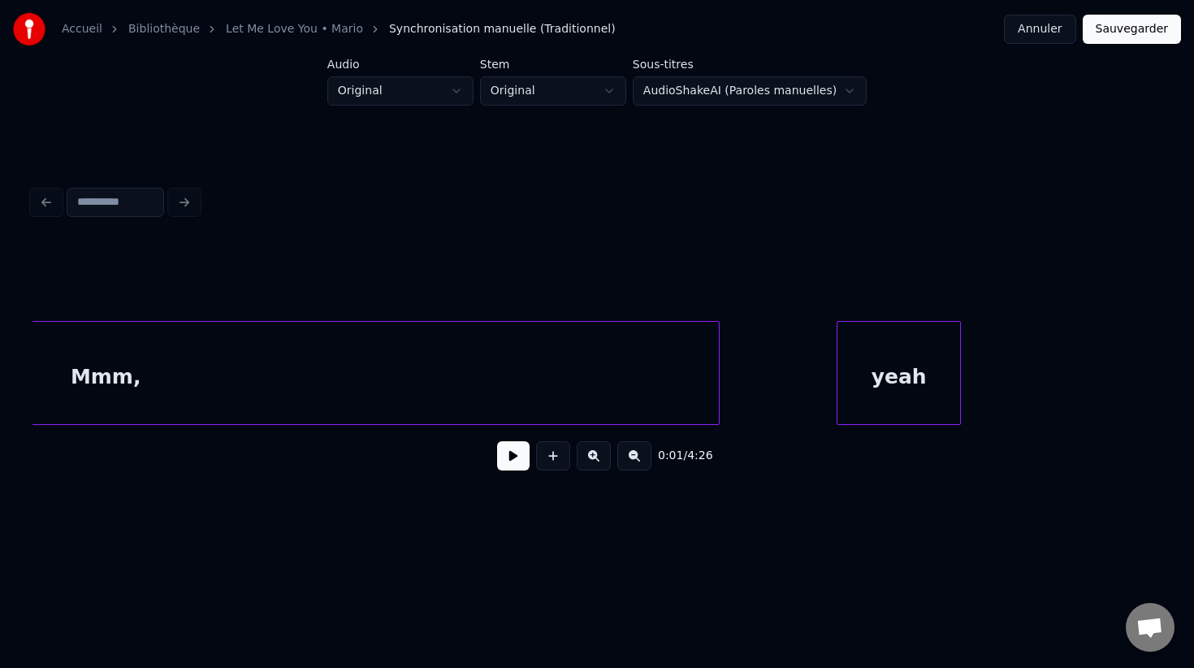
click at [639, 457] on button at bounding box center [634, 455] width 34 height 29
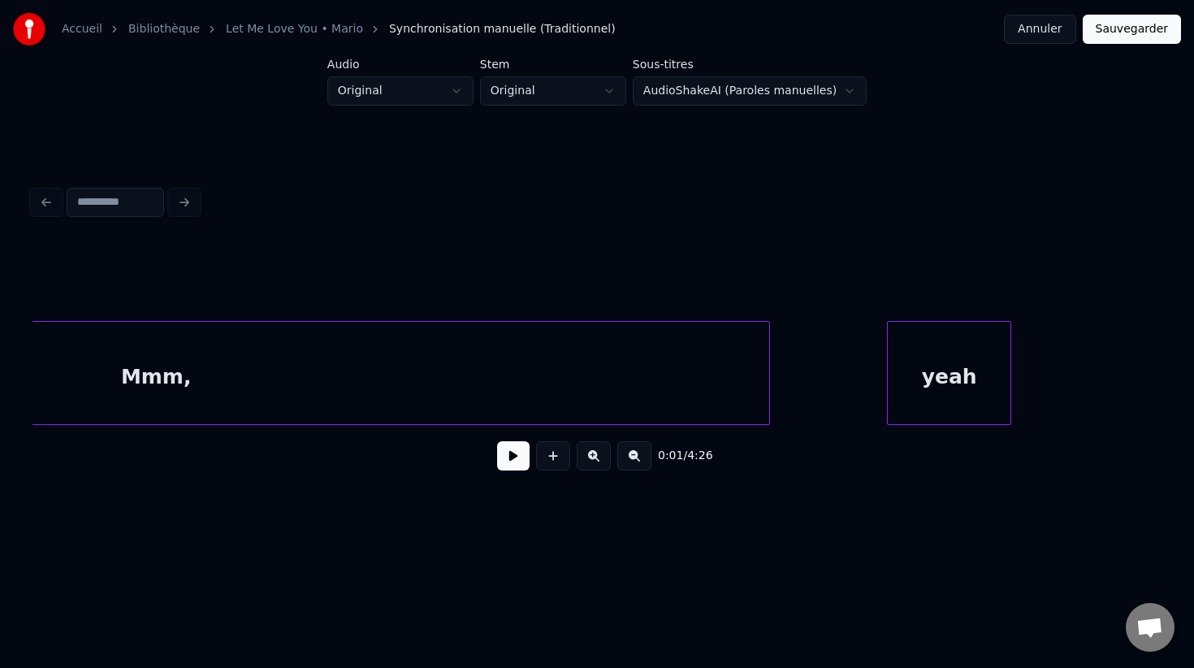
click at [639, 457] on button at bounding box center [634, 455] width 34 height 29
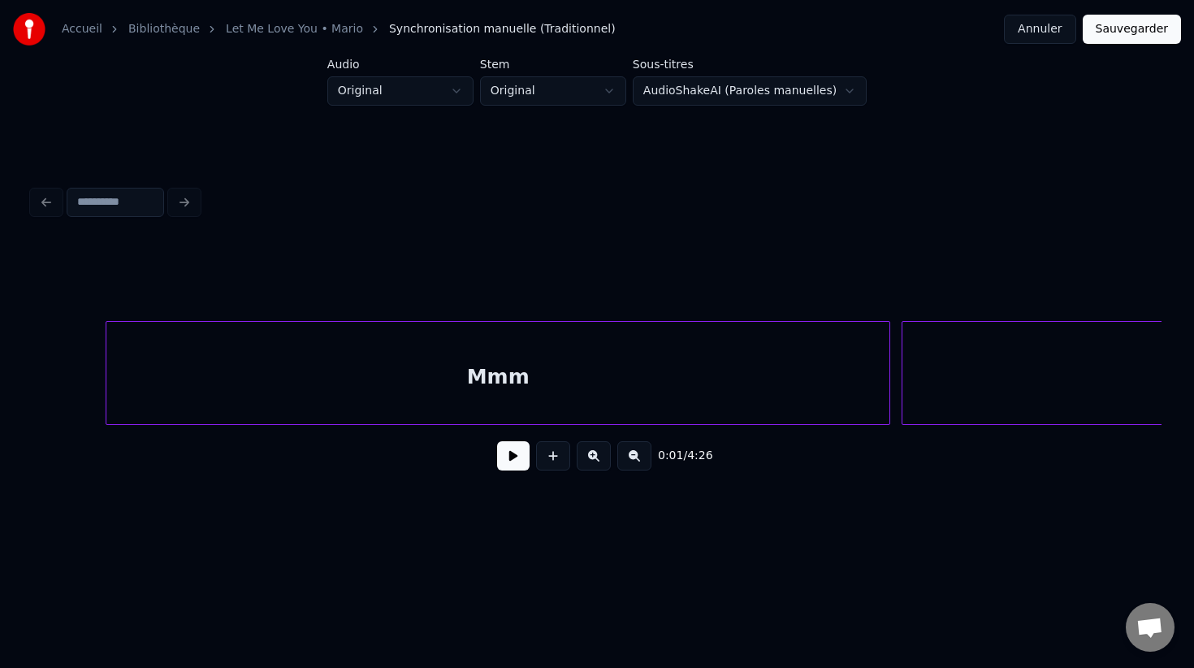
click at [639, 457] on button at bounding box center [634, 455] width 34 height 29
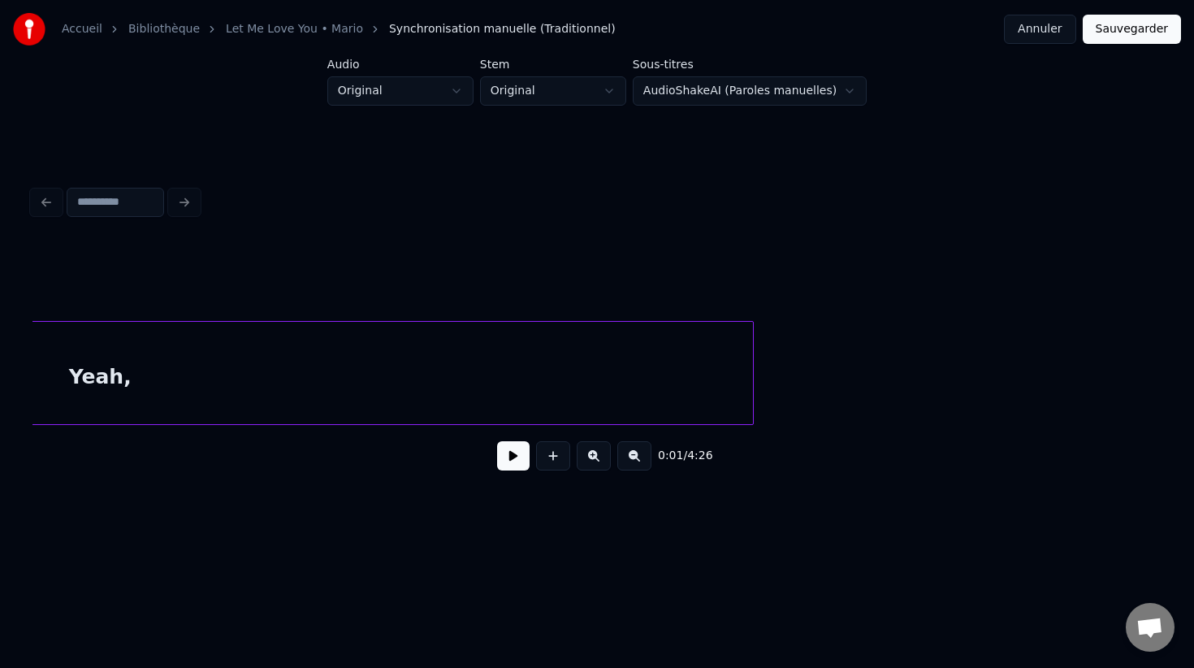
click at [639, 457] on button at bounding box center [634, 455] width 34 height 29
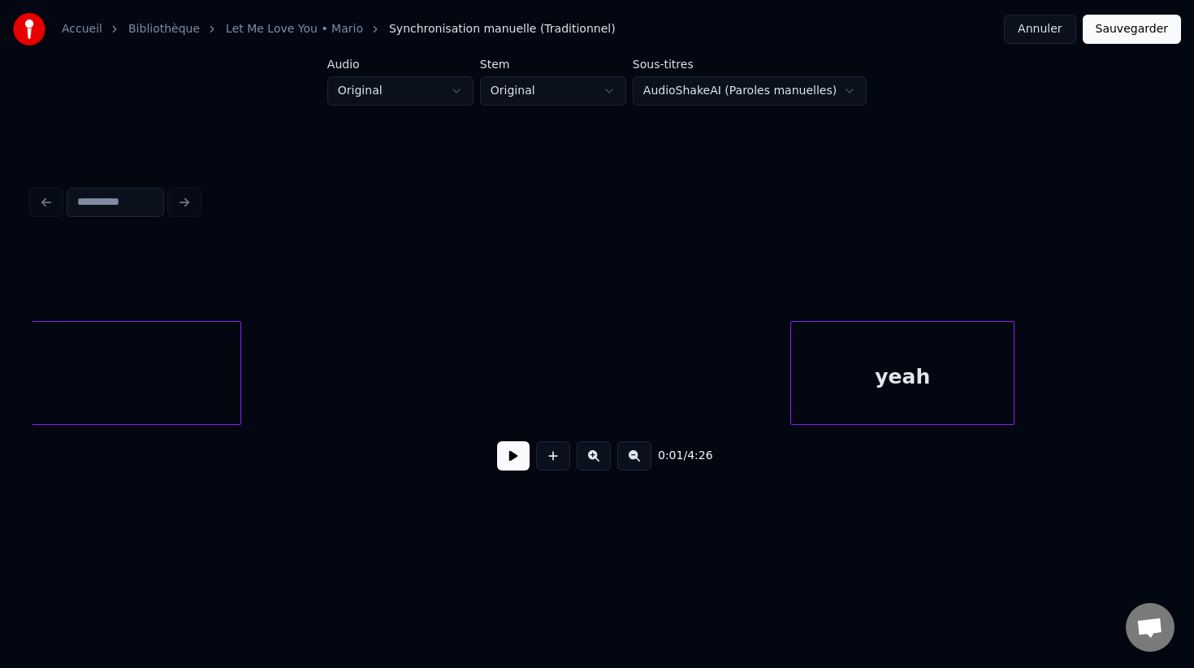
scroll to position [0, 3944]
click at [1053, 28] on button "Annuler" at bounding box center [1039, 29] width 71 height 29
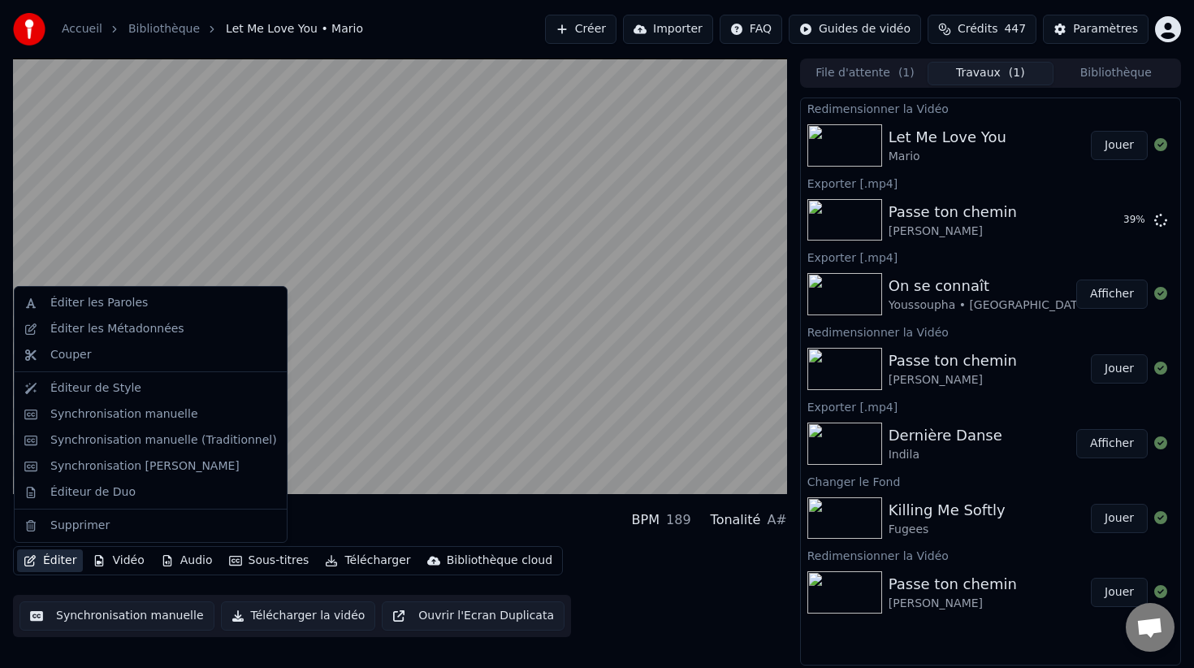
click at [70, 564] on button "Éditer" at bounding box center [50, 560] width 66 height 23
click at [205, 414] on div "Synchronisation manuelle" at bounding box center [163, 414] width 227 height 16
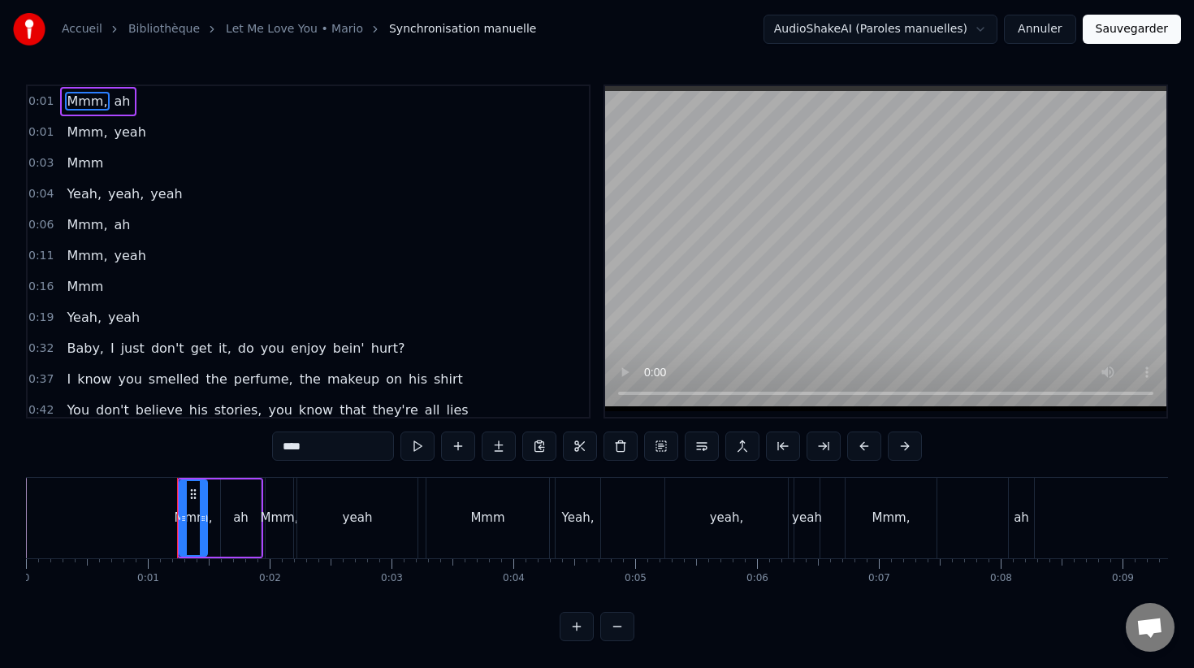
click at [184, 482] on div at bounding box center [183, 518] width 6 height 74
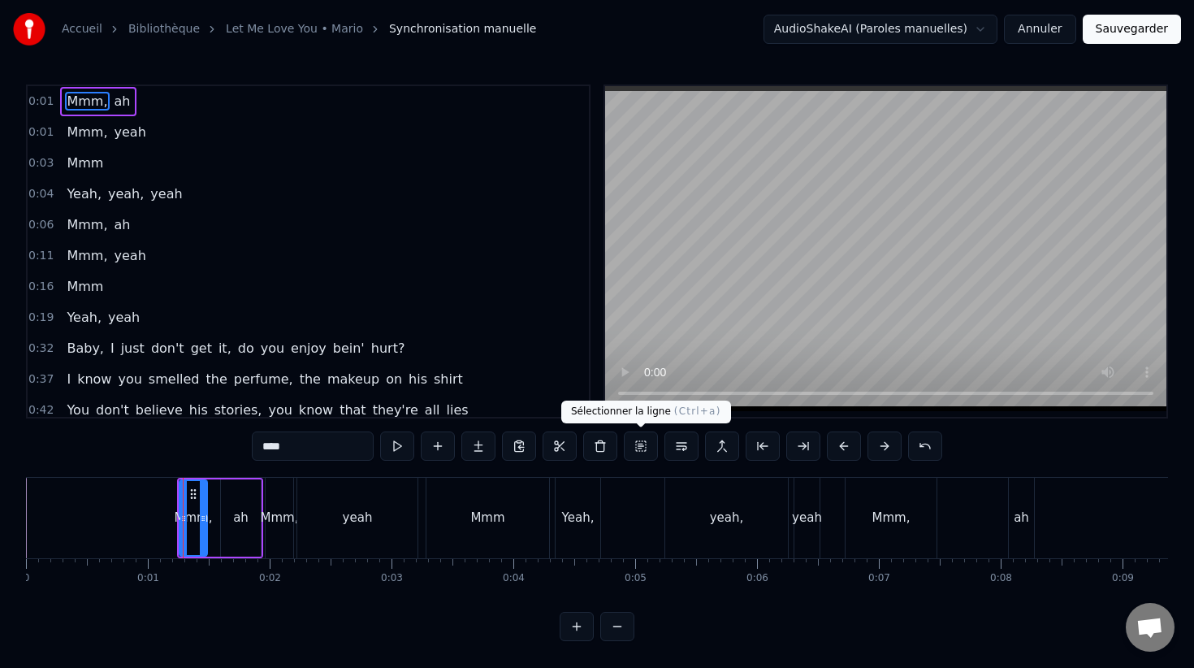
click at [648, 447] on button at bounding box center [641, 445] width 34 height 29
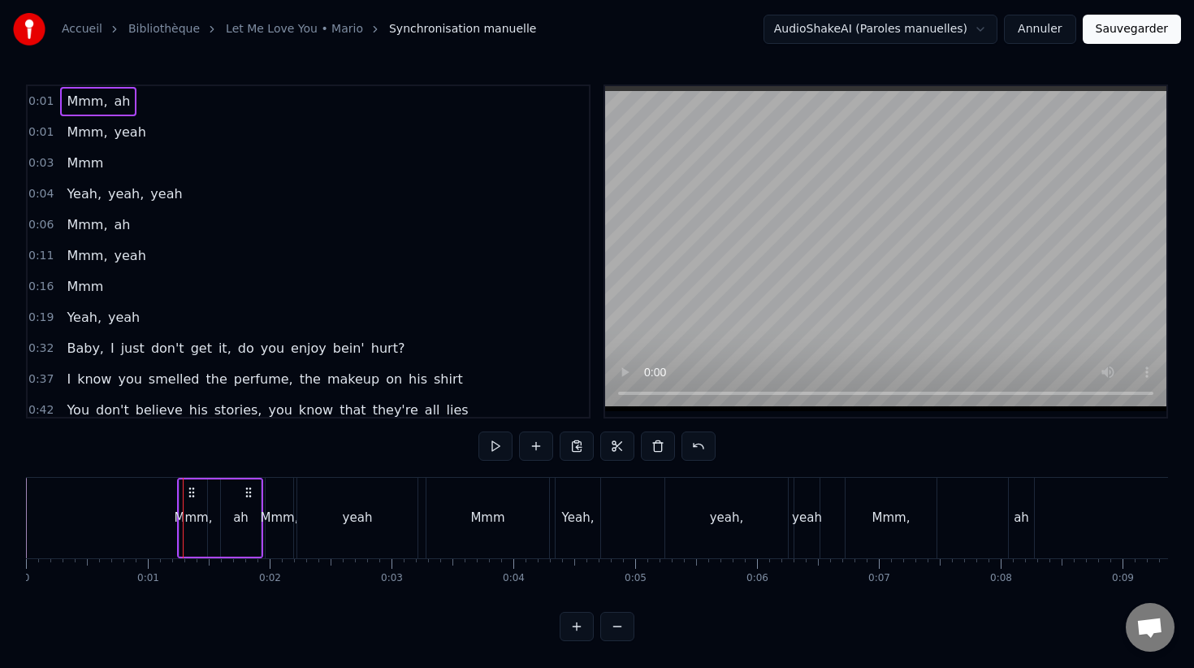
click at [60, 139] on div "Mmm, yeah" at bounding box center [106, 132] width 92 height 29
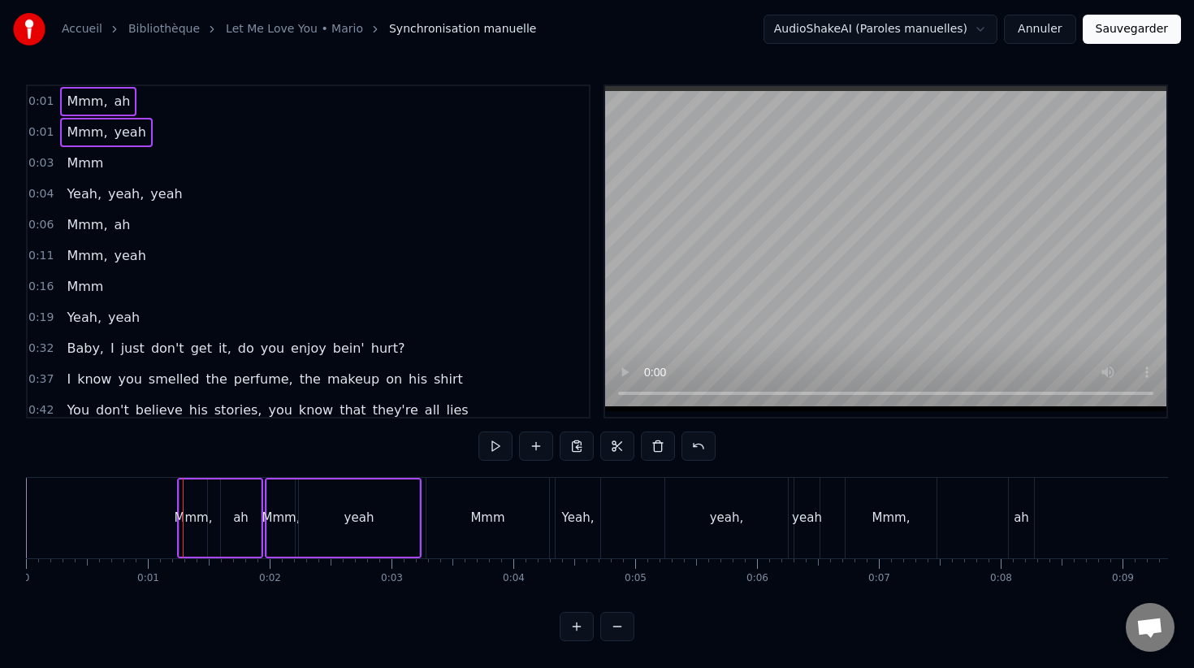
click at [61, 166] on div "Mmm" at bounding box center [85, 163] width 50 height 29
click at [65, 188] on span "Yeah," at bounding box center [84, 193] width 38 height 19
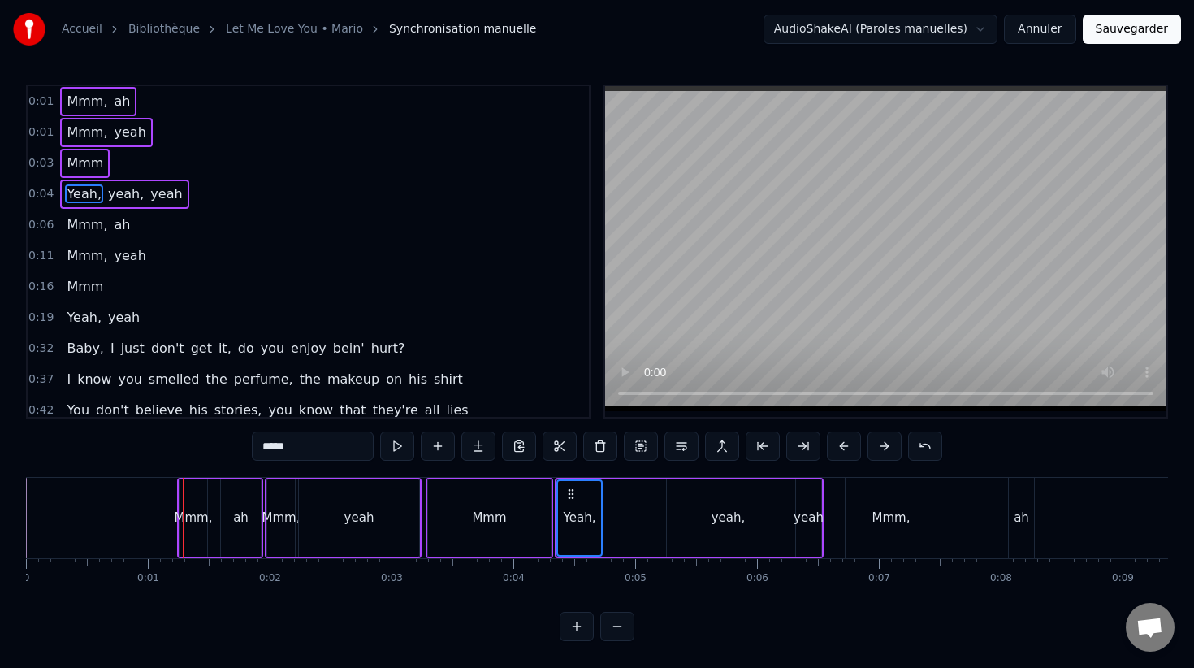
click at [63, 223] on div "Mmm, ah" at bounding box center [98, 224] width 76 height 29
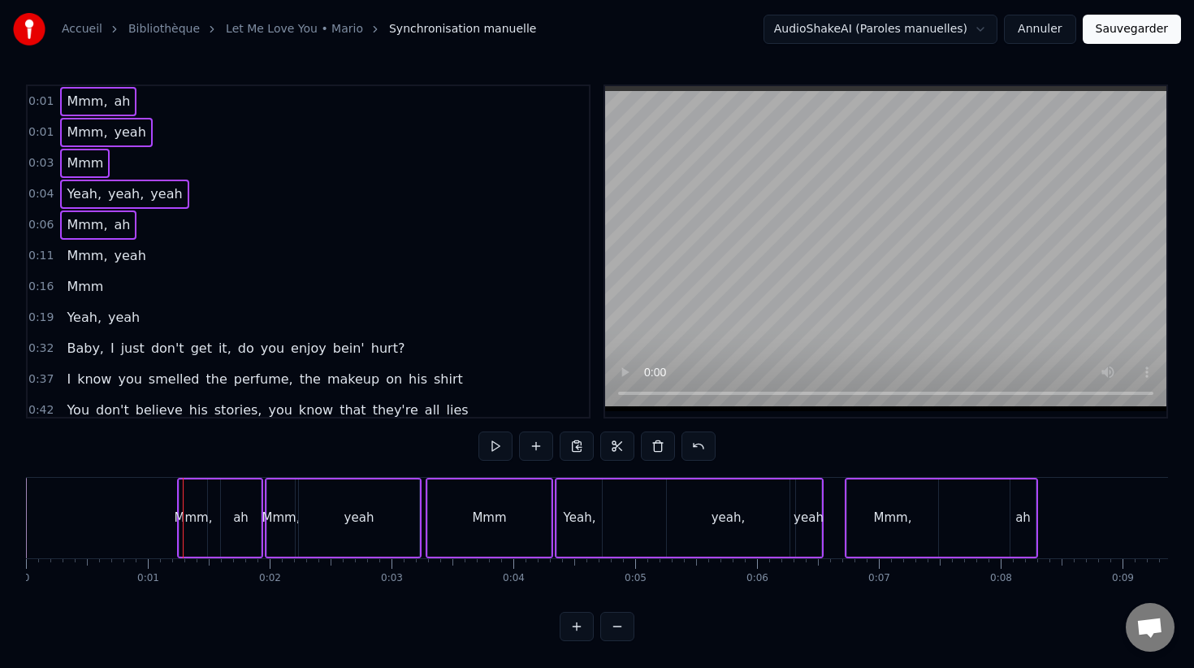
click at [65, 251] on span "Mmm," at bounding box center [87, 255] width 44 height 19
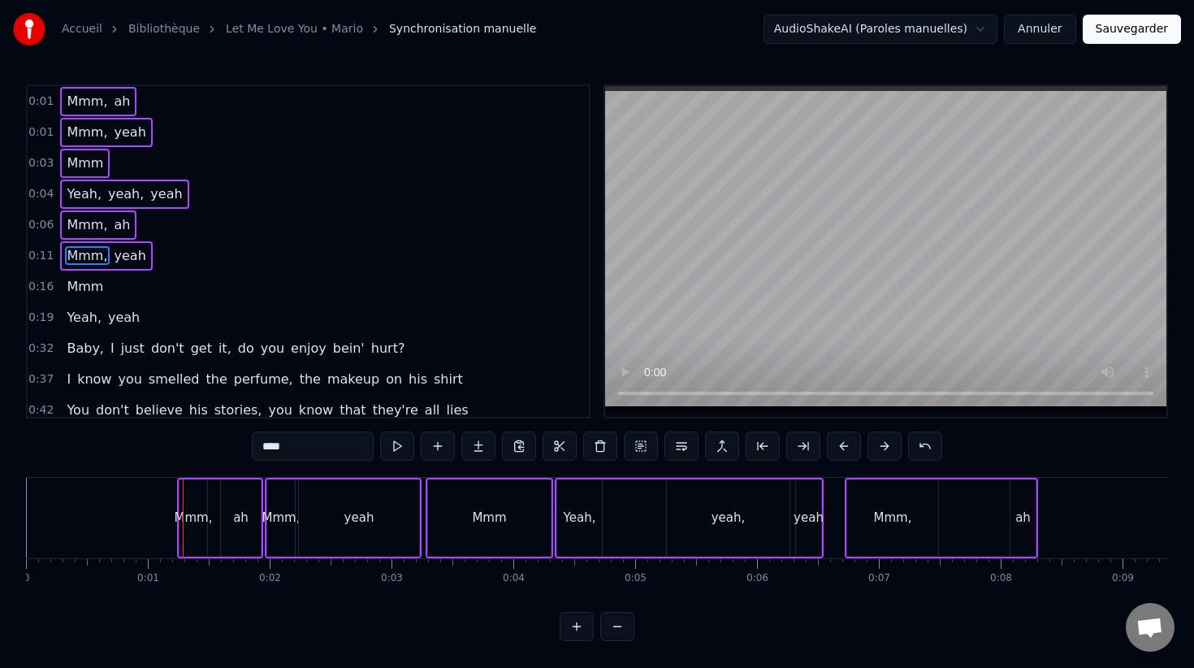
scroll to position [4, 0]
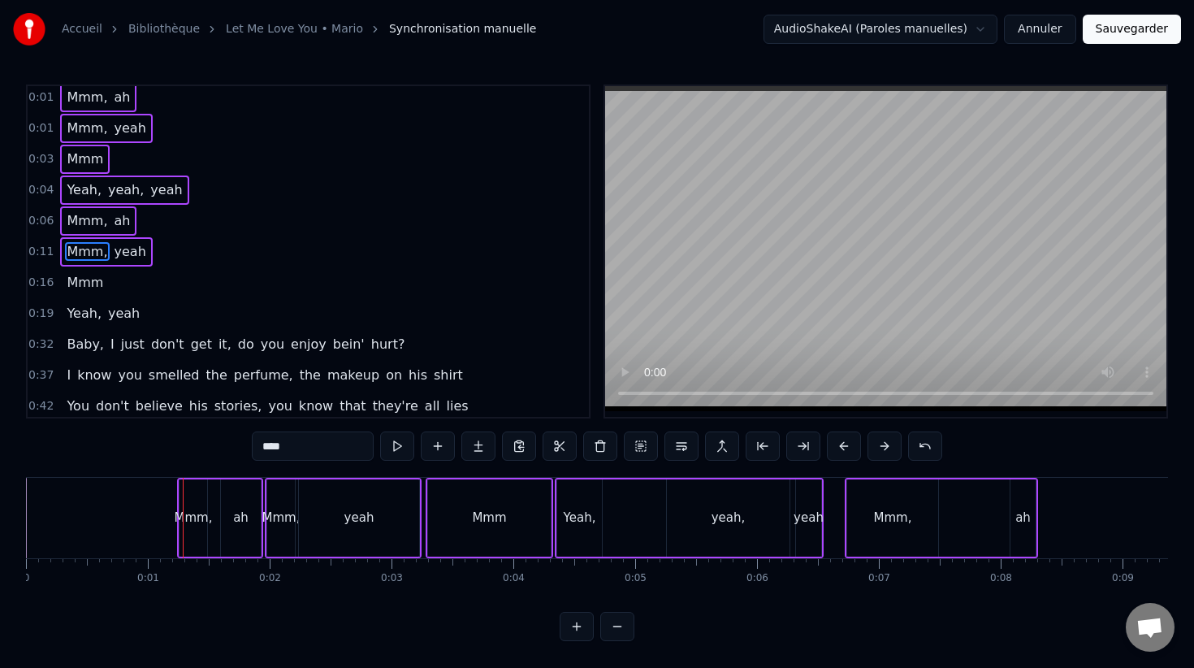
click at [65, 288] on span "Mmm" at bounding box center [85, 282] width 40 height 19
click at [65, 318] on span "Yeah," at bounding box center [84, 313] width 38 height 19
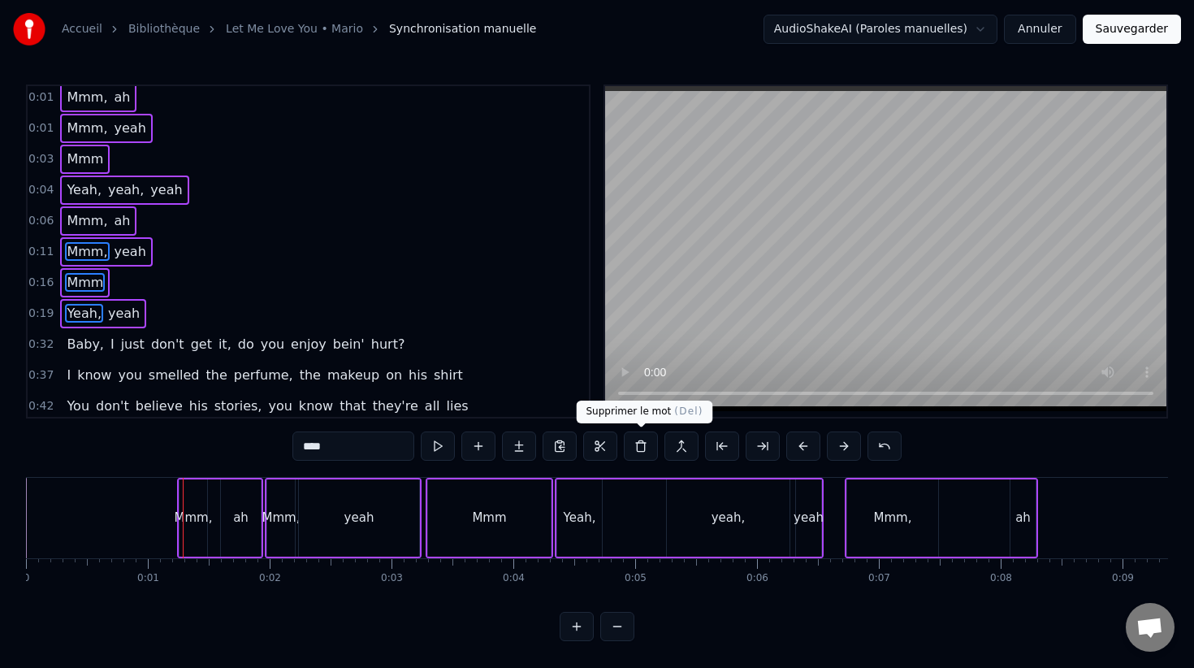
click at [642, 439] on button at bounding box center [641, 445] width 34 height 29
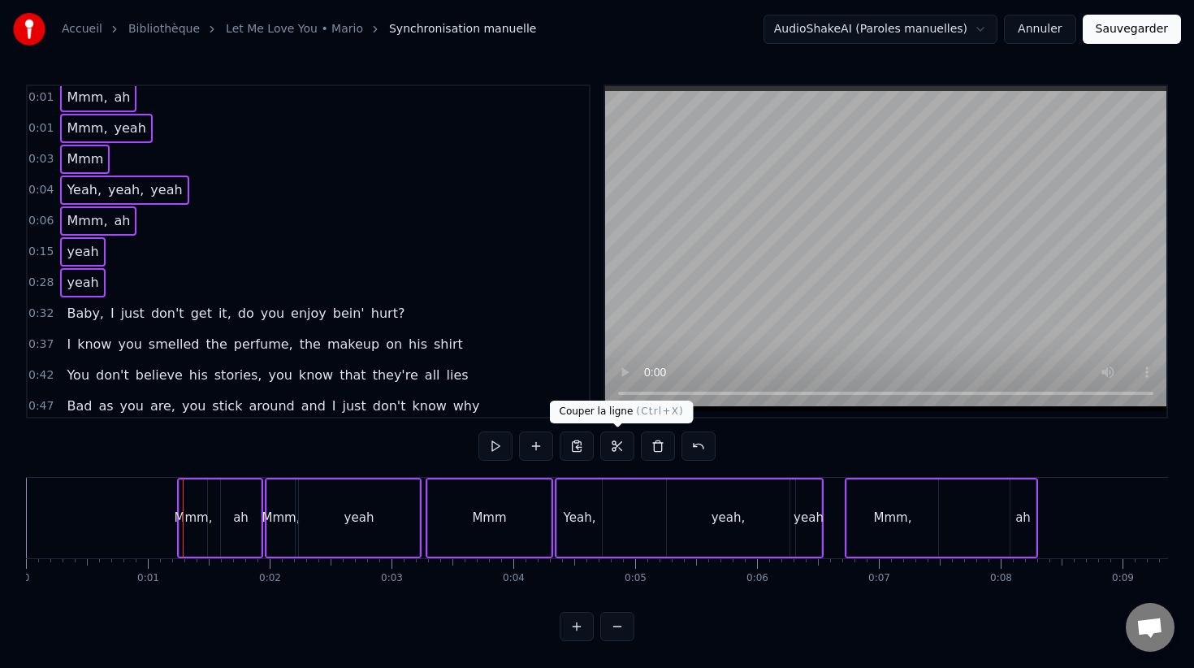
click at [701, 454] on button at bounding box center [698, 445] width 34 height 29
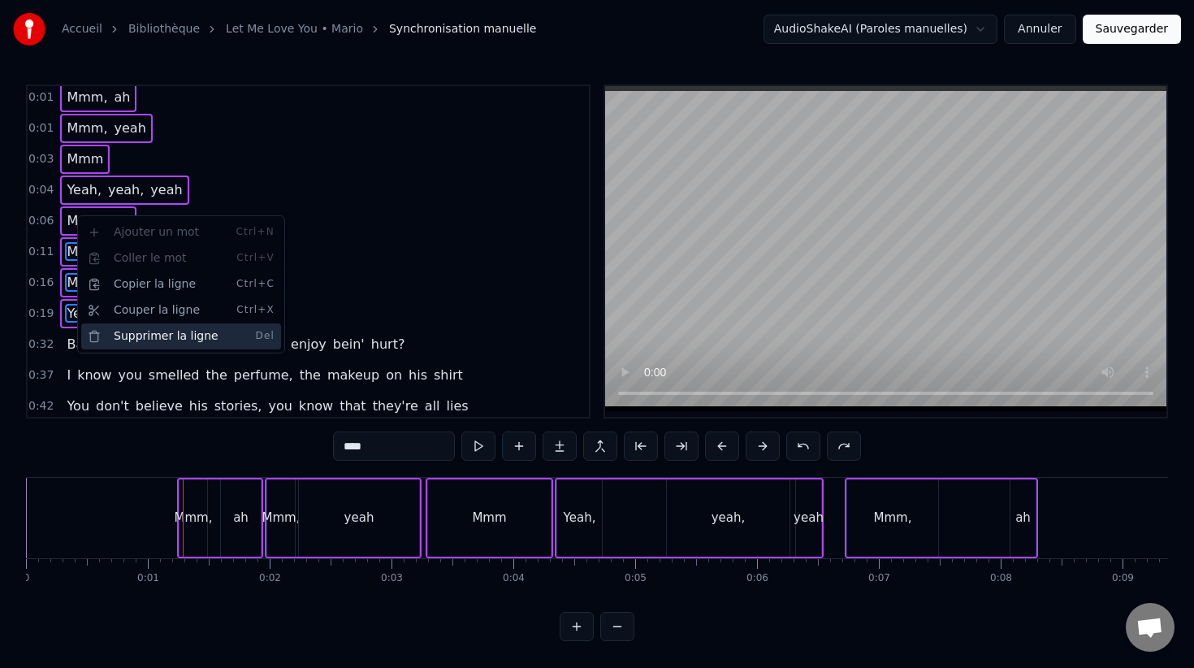
click at [188, 334] on div "Supprimer la ligne Del" at bounding box center [181, 336] width 200 height 26
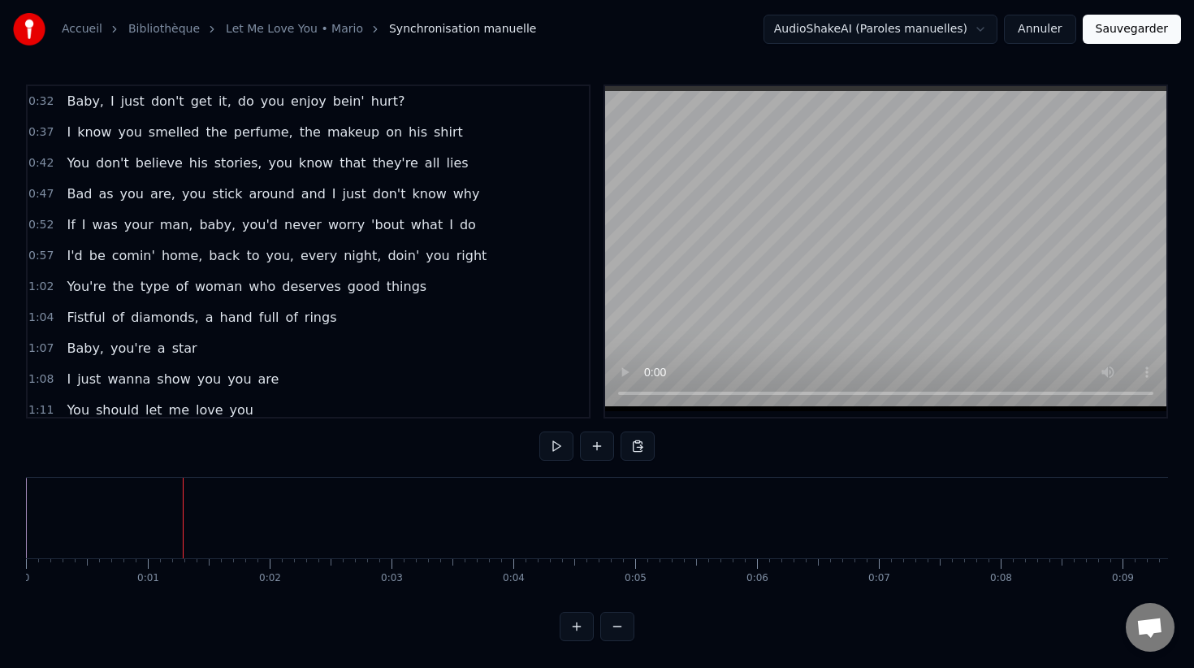
click at [43, 104] on span "0:32" at bounding box center [40, 101] width 25 height 16
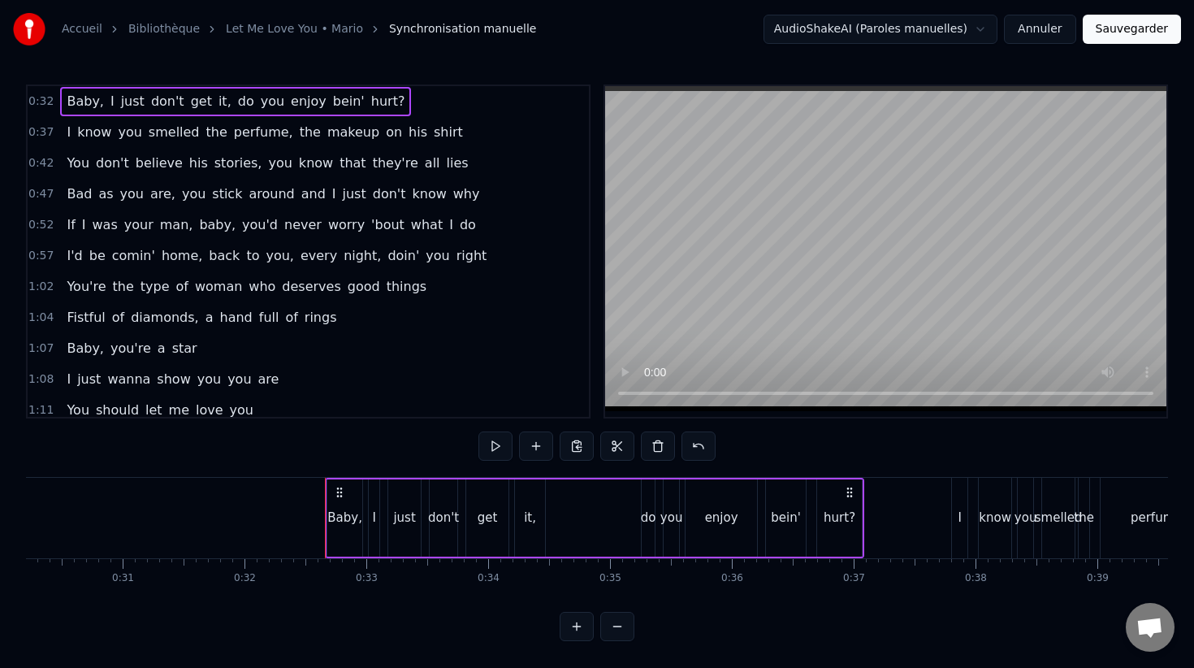
scroll to position [0, 3898]
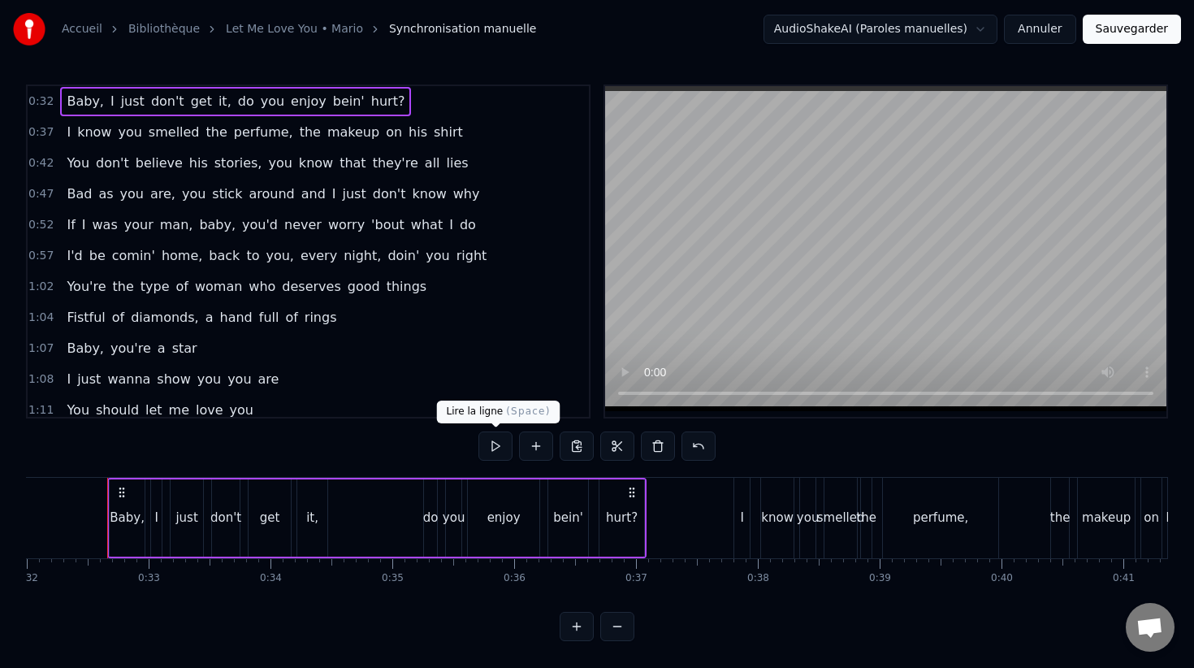
click at [498, 439] on button at bounding box center [495, 445] width 34 height 29
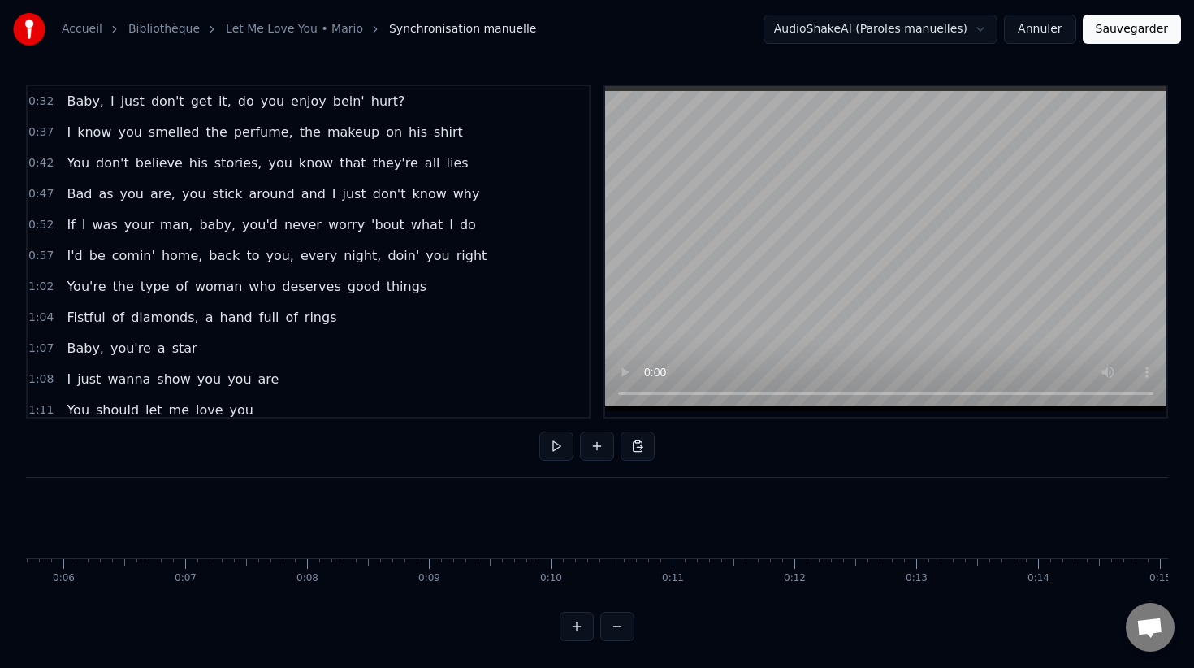
scroll to position [0, 692]
click at [595, 445] on button at bounding box center [597, 445] width 34 height 29
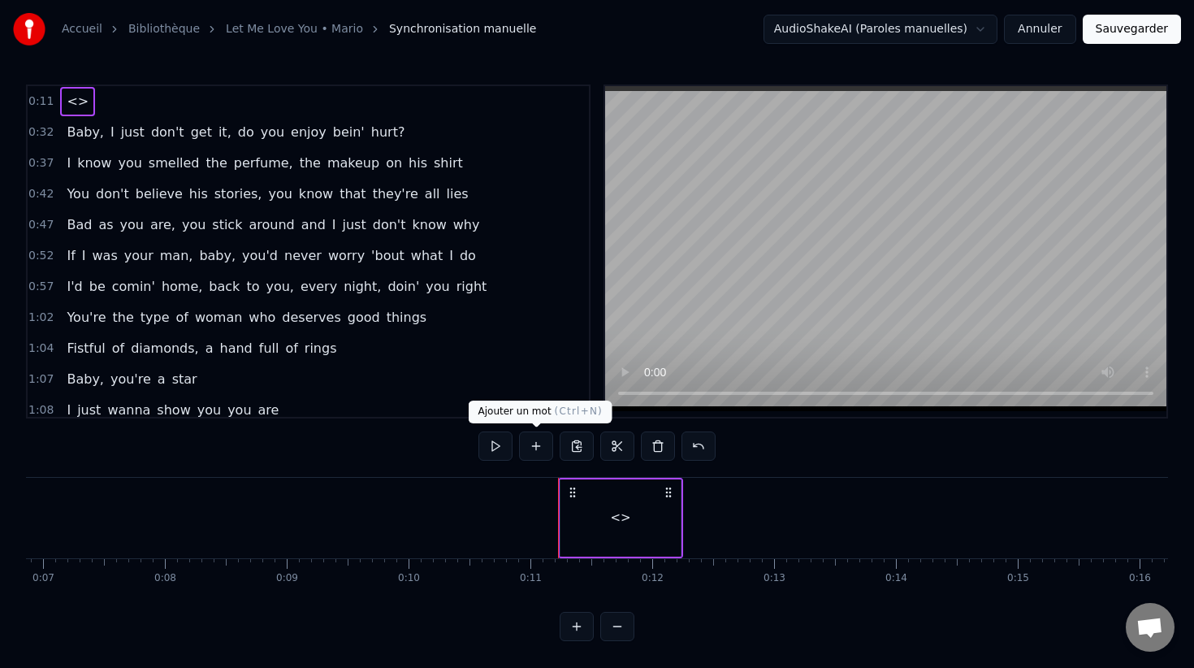
click at [540, 452] on button at bounding box center [536, 445] width 34 height 29
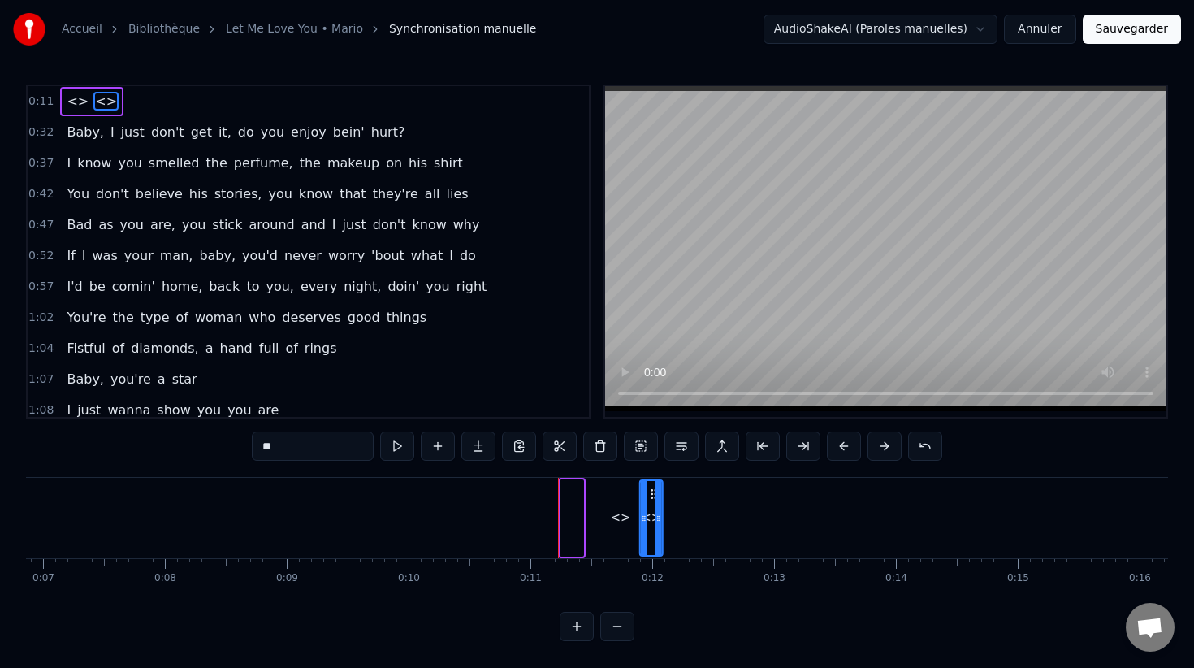
drag, startPoint x: 574, startPoint y: 496, endPoint x: 653, endPoint y: 497, distance: 78.8
click at [653, 497] on icon at bounding box center [653, 493] width 13 height 13
click at [606, 515] on div "<>" at bounding box center [620, 517] width 120 height 77
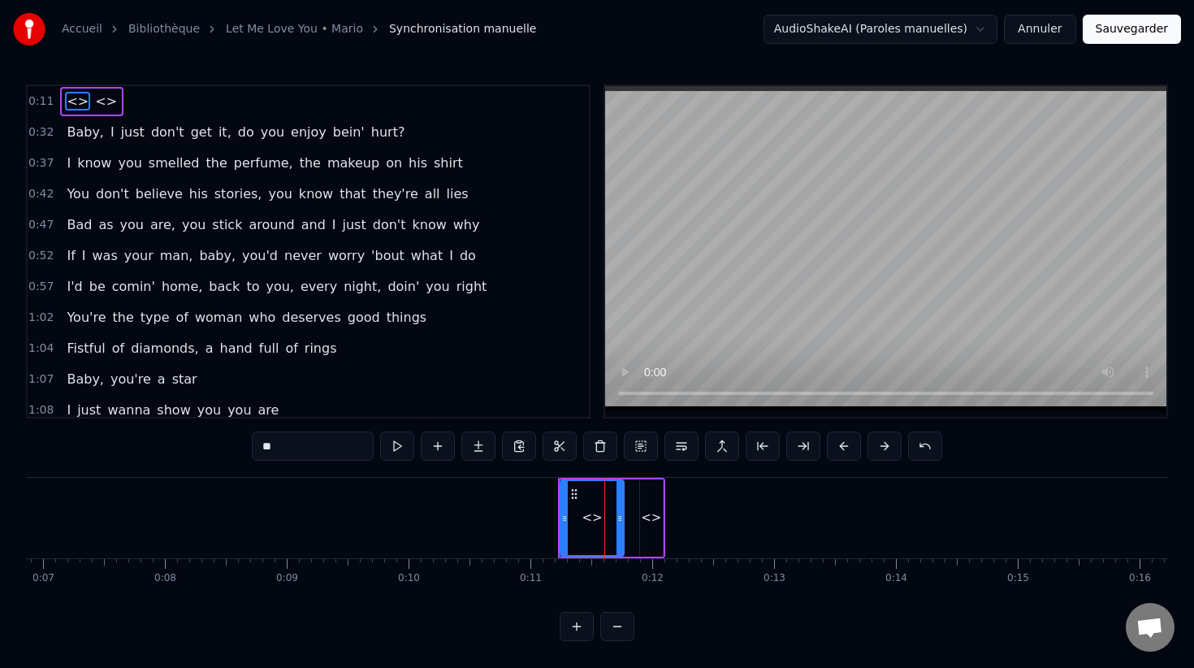
drag, startPoint x: 675, startPoint y: 512, endPoint x: 616, endPoint y: 507, distance: 59.5
click at [616, 508] on div at bounding box center [619, 518] width 6 height 74
click at [279, 452] on input "**" at bounding box center [313, 445] width 122 height 29
click at [273, 451] on input "**" at bounding box center [313, 445] width 122 height 29
type input "*"
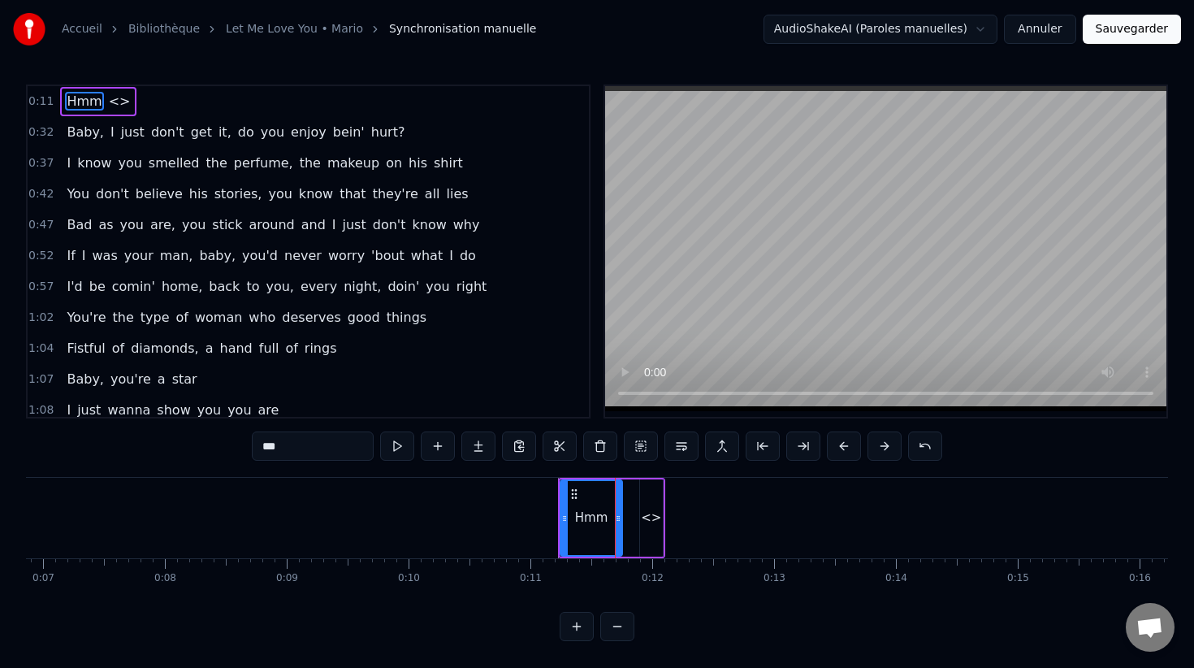
click at [655, 520] on div "<>" at bounding box center [651, 517] width 20 height 19
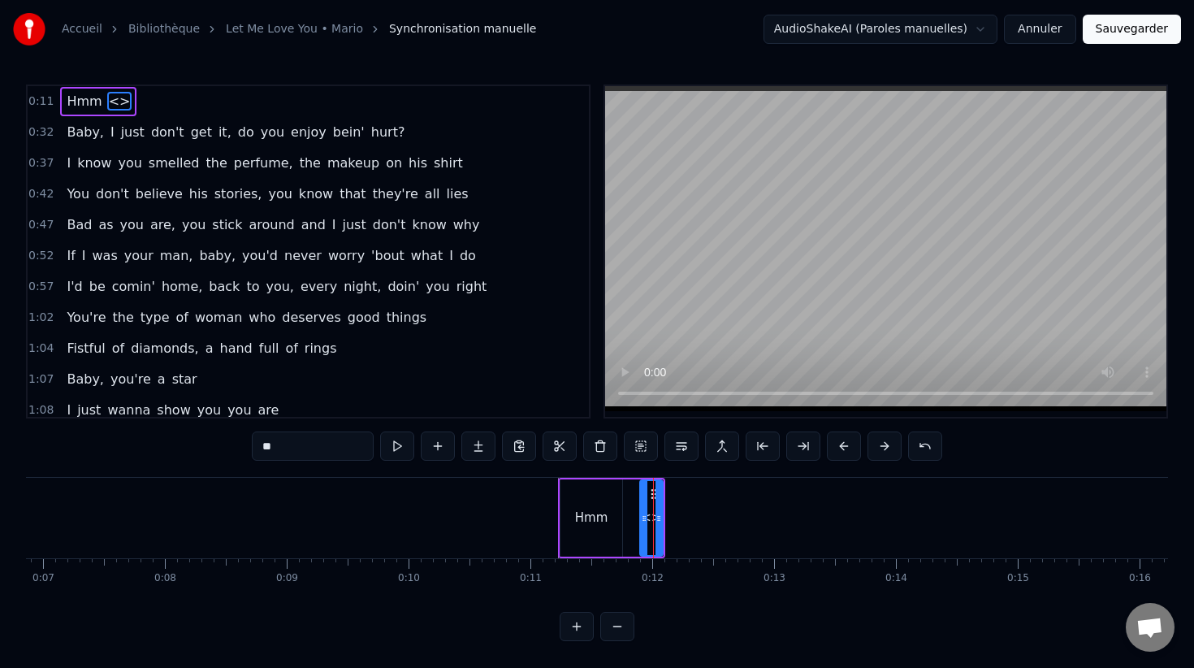
drag, startPoint x: 316, startPoint y: 446, endPoint x: 240, endPoint y: 446, distance: 75.5
click at [240, 446] on div "0:11 Hmm <> 0:32 Baby, I just don't get it, do you enjoy bein' hurt? 0:37 I kno…" at bounding box center [597, 362] width 1142 height 556
click at [595, 510] on div "Hmm" at bounding box center [591, 517] width 33 height 19
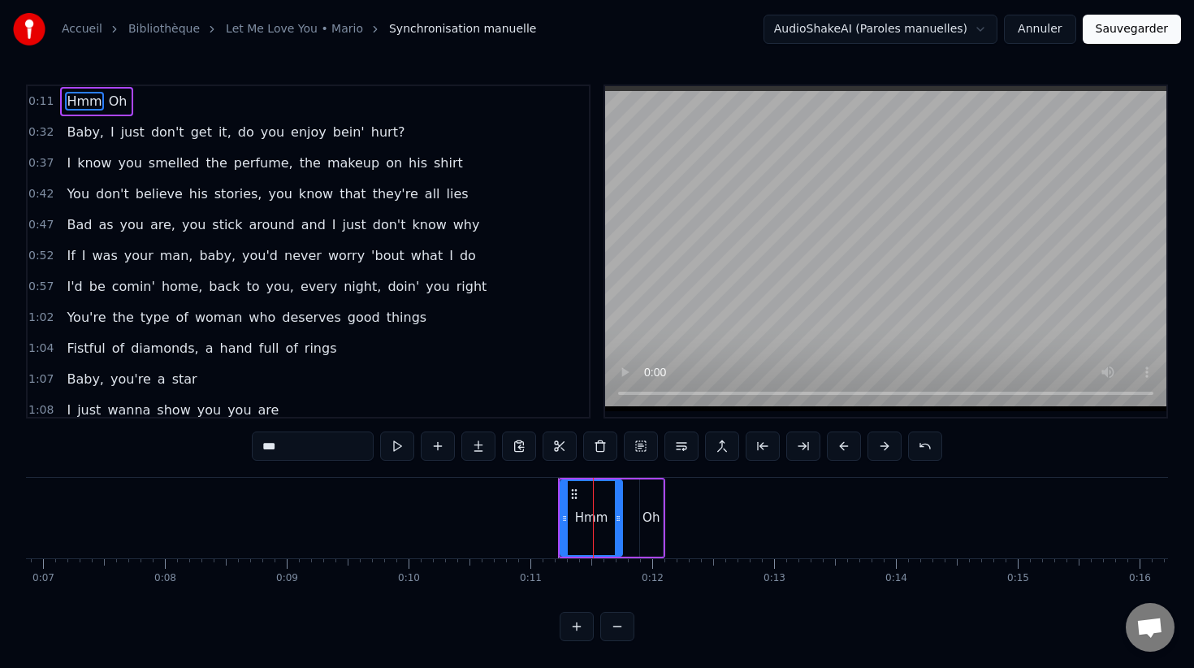
click at [289, 448] on input "***" at bounding box center [313, 445] width 122 height 29
click at [306, 448] on input "***" at bounding box center [313, 445] width 122 height 29
click at [652, 504] on div "Oh" at bounding box center [651, 517] width 23 height 77
type input "**"
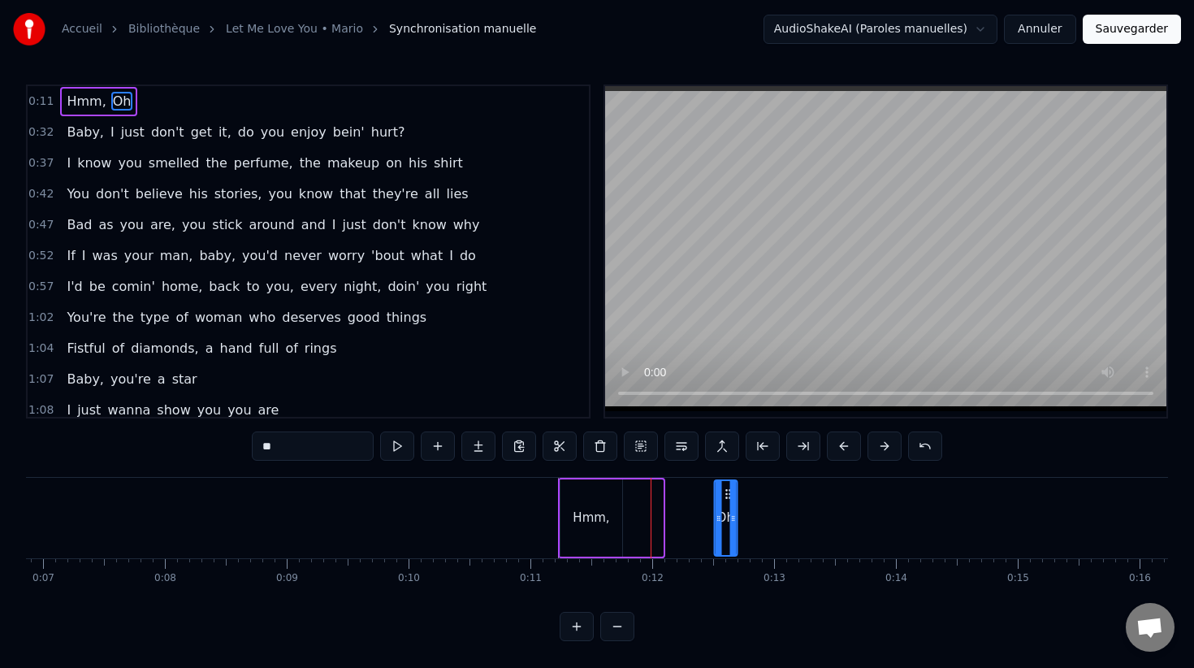
drag, startPoint x: 651, startPoint y: 491, endPoint x: 724, endPoint y: 490, distance: 72.3
click at [726, 490] on circle at bounding box center [726, 490] width 1 height 1
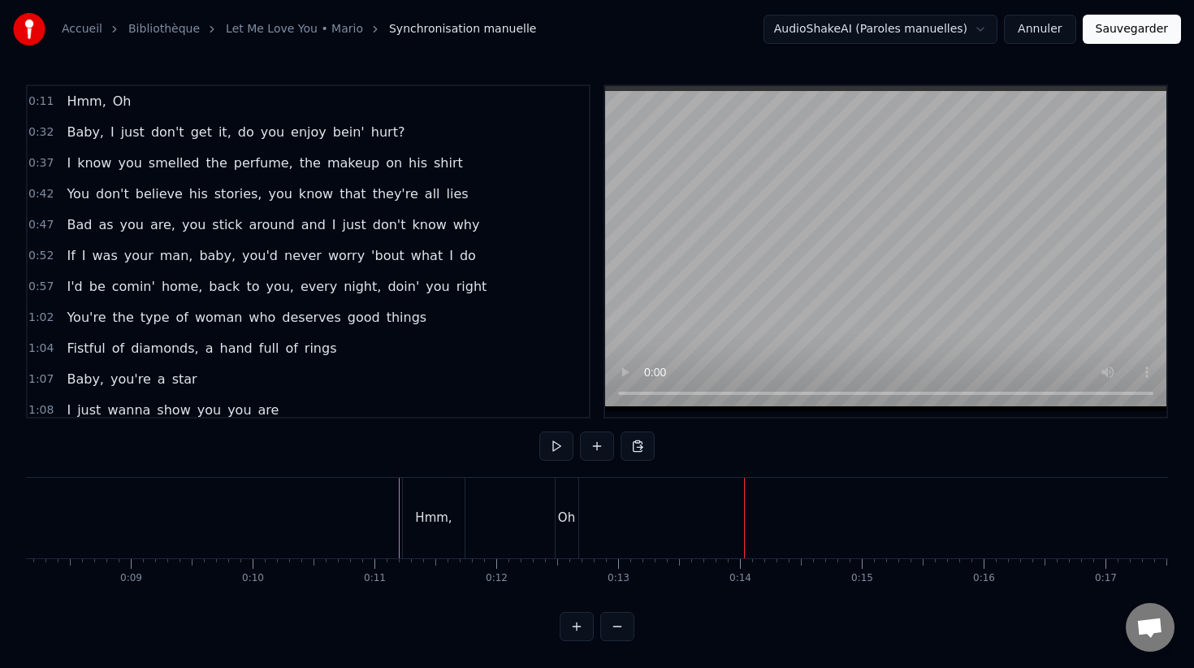
scroll to position [0, 1004]
click at [403, 508] on div "Hmm," at bounding box center [422, 518] width 62 height 80
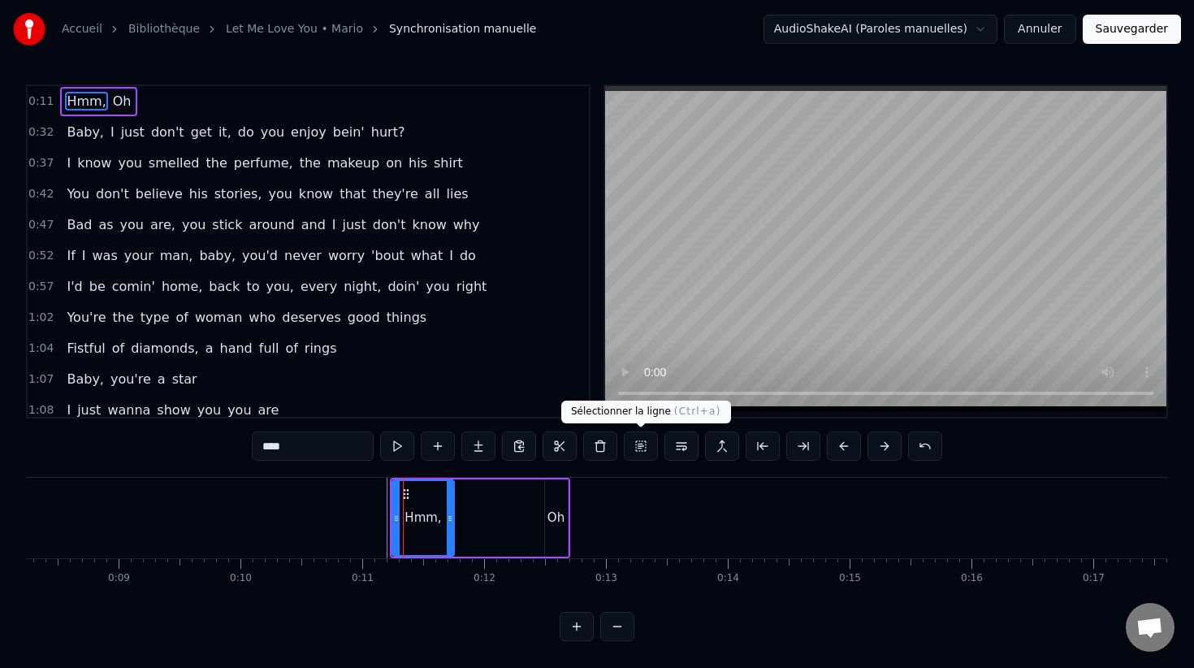
click at [638, 443] on button at bounding box center [641, 445] width 34 height 29
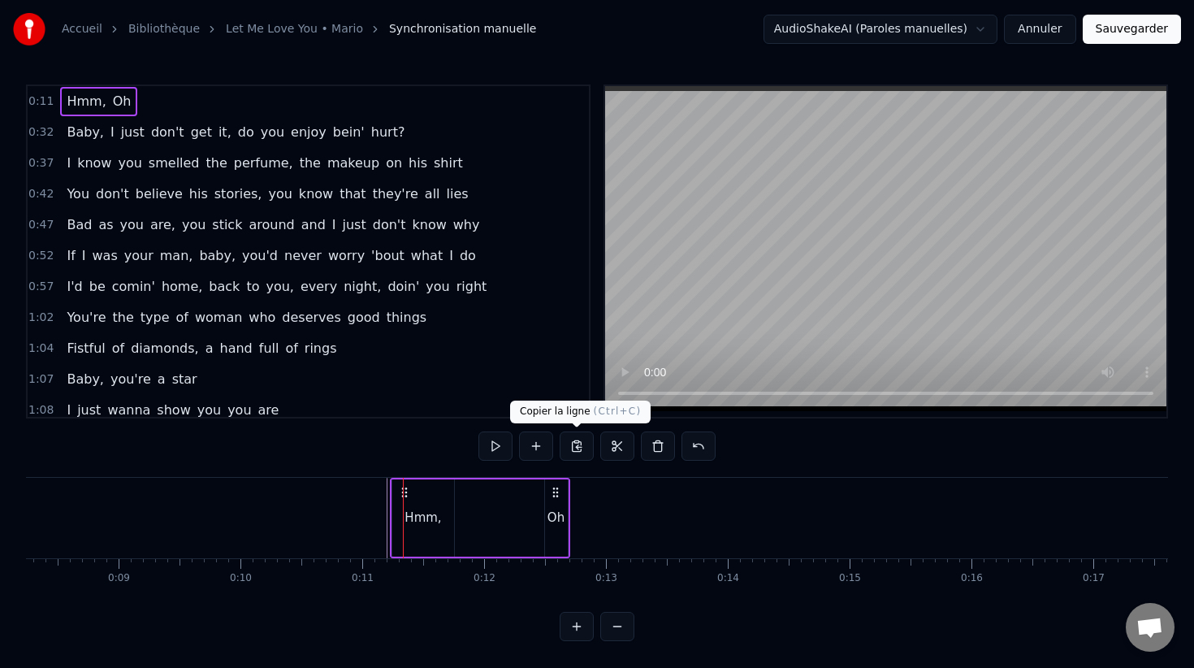
click at [579, 446] on button at bounding box center [577, 445] width 34 height 29
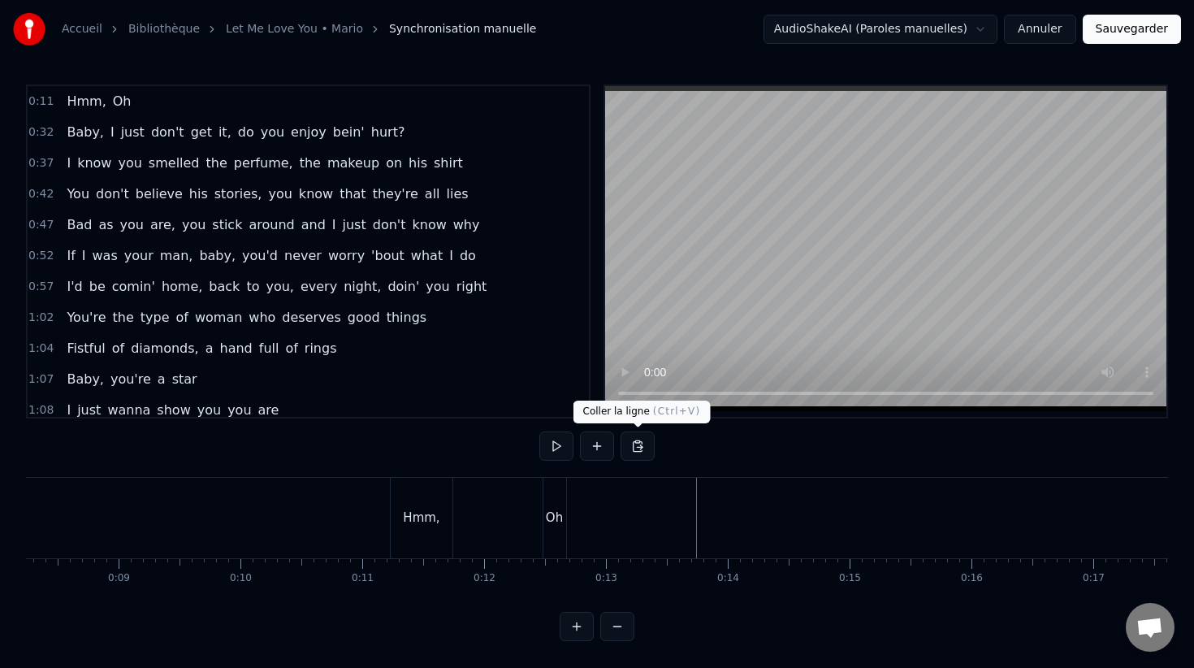
click at [635, 448] on button at bounding box center [638, 445] width 34 height 29
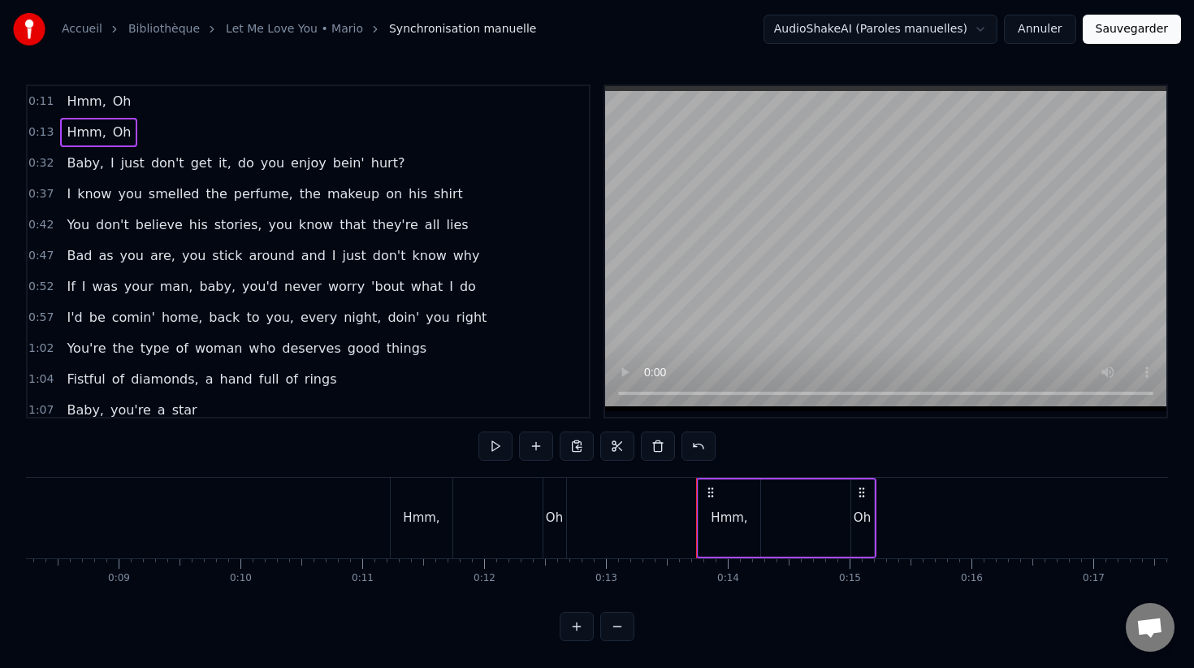
click at [861, 494] on icon at bounding box center [861, 492] width 13 height 13
click at [733, 521] on div "Hmm," at bounding box center [729, 517] width 37 height 19
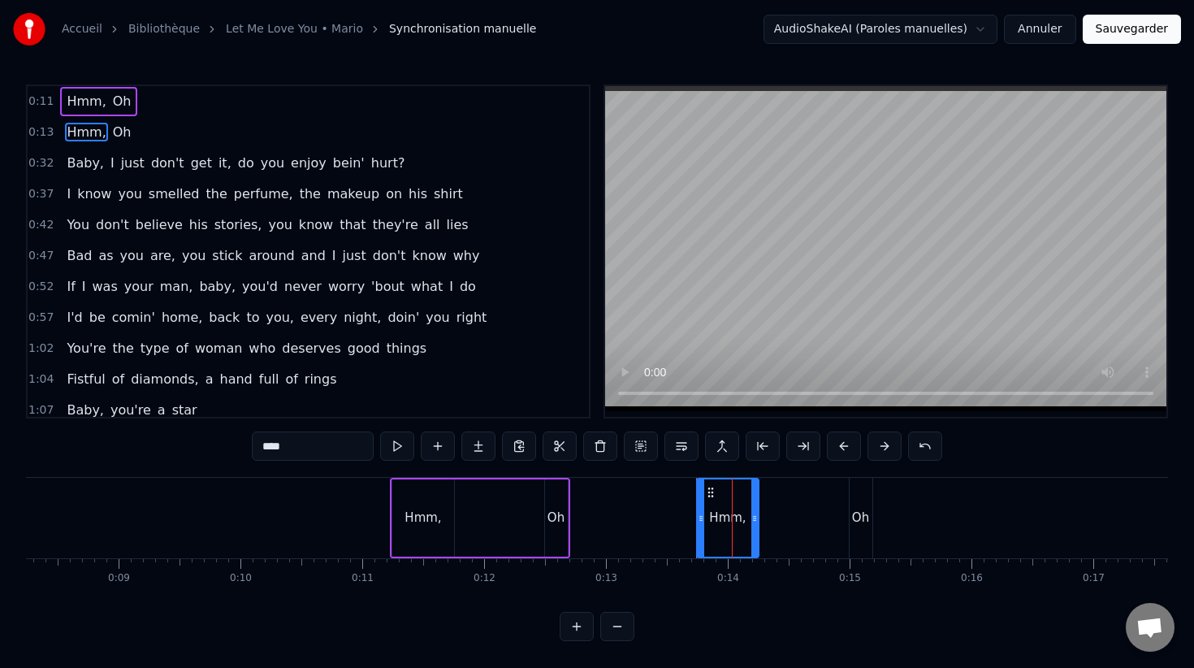
click at [870, 518] on div "Oh" at bounding box center [861, 518] width 23 height 80
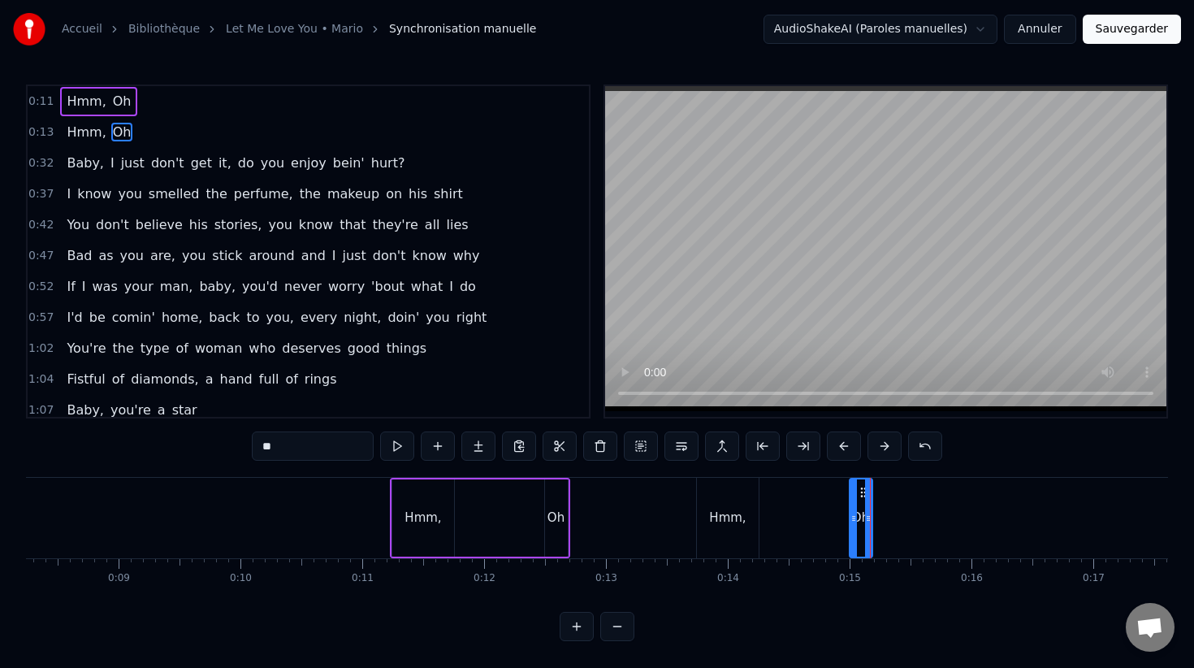
drag, startPoint x: 316, startPoint y: 446, endPoint x: 262, endPoint y: 445, distance: 53.6
click at [262, 445] on input "**" at bounding box center [313, 445] width 122 height 29
click at [701, 504] on div "Hmm," at bounding box center [728, 518] width 62 height 80
type input "****"
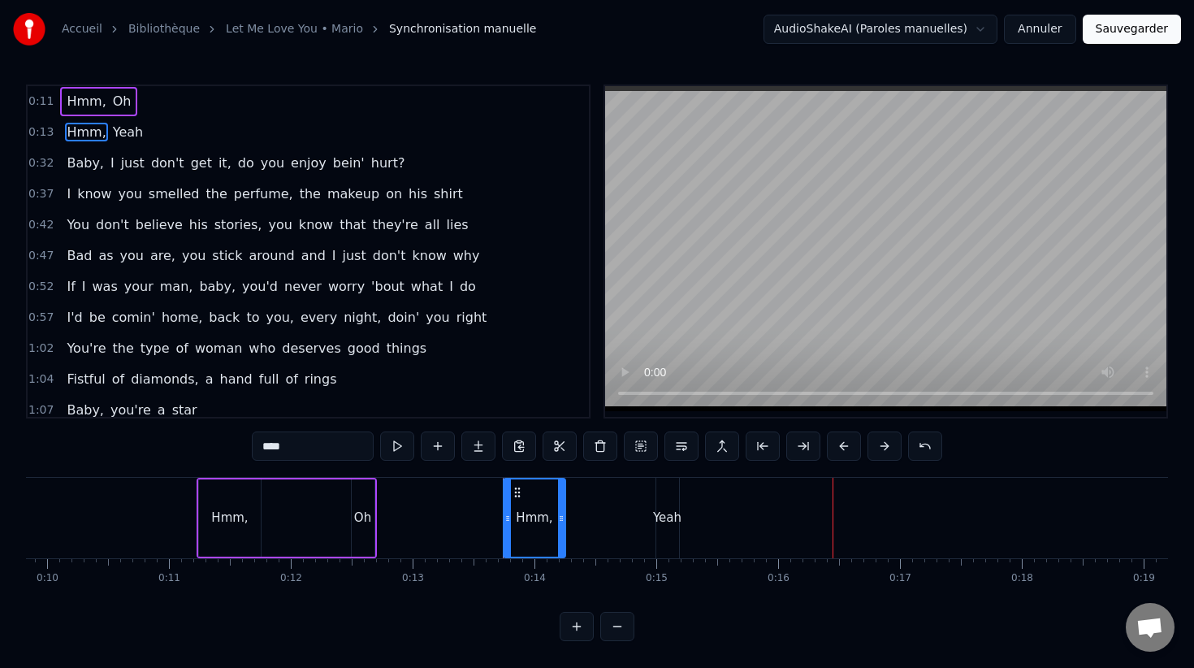
scroll to position [0, 1323]
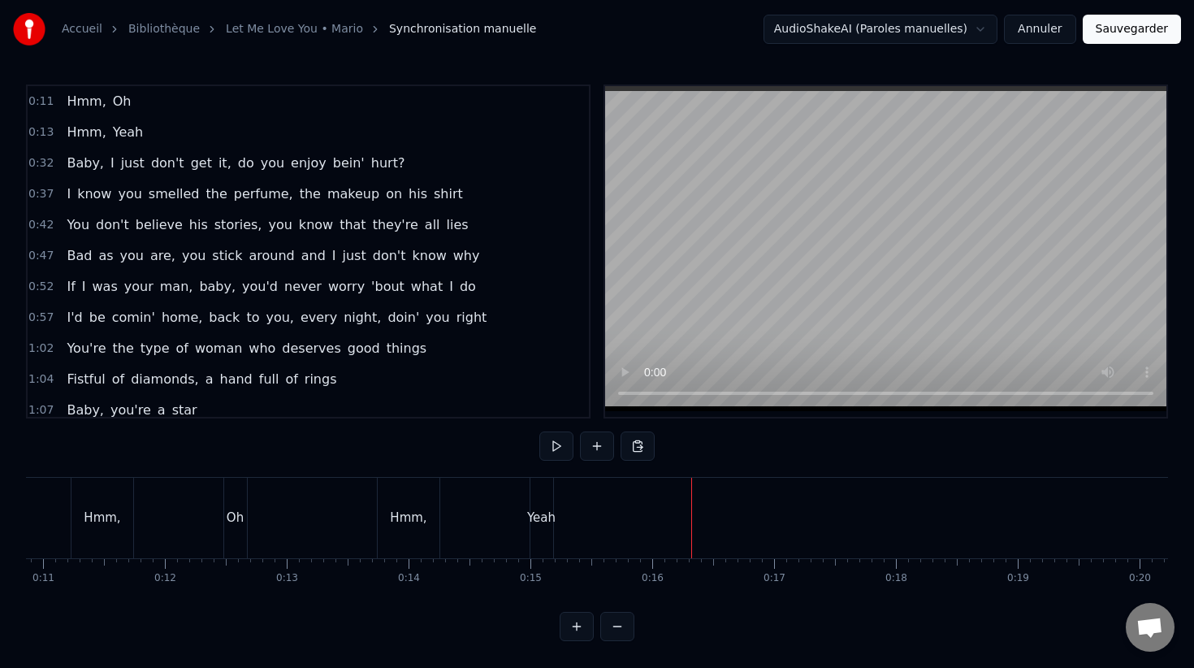
click at [642, 450] on button at bounding box center [638, 445] width 34 height 29
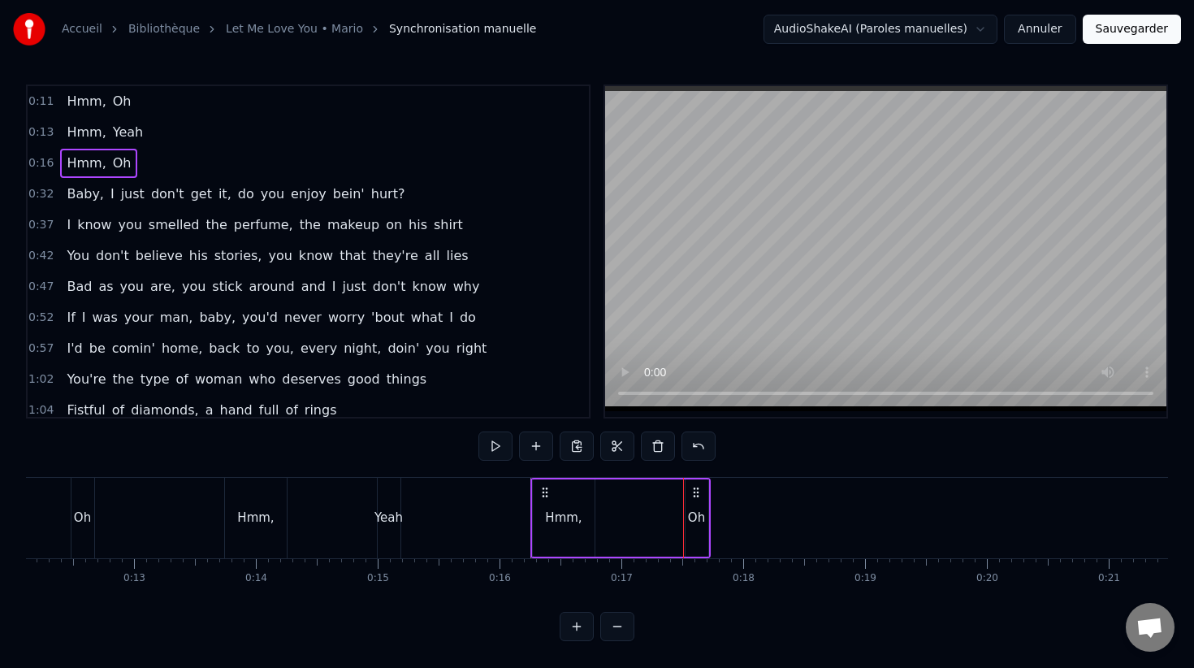
scroll to position [0, 1524]
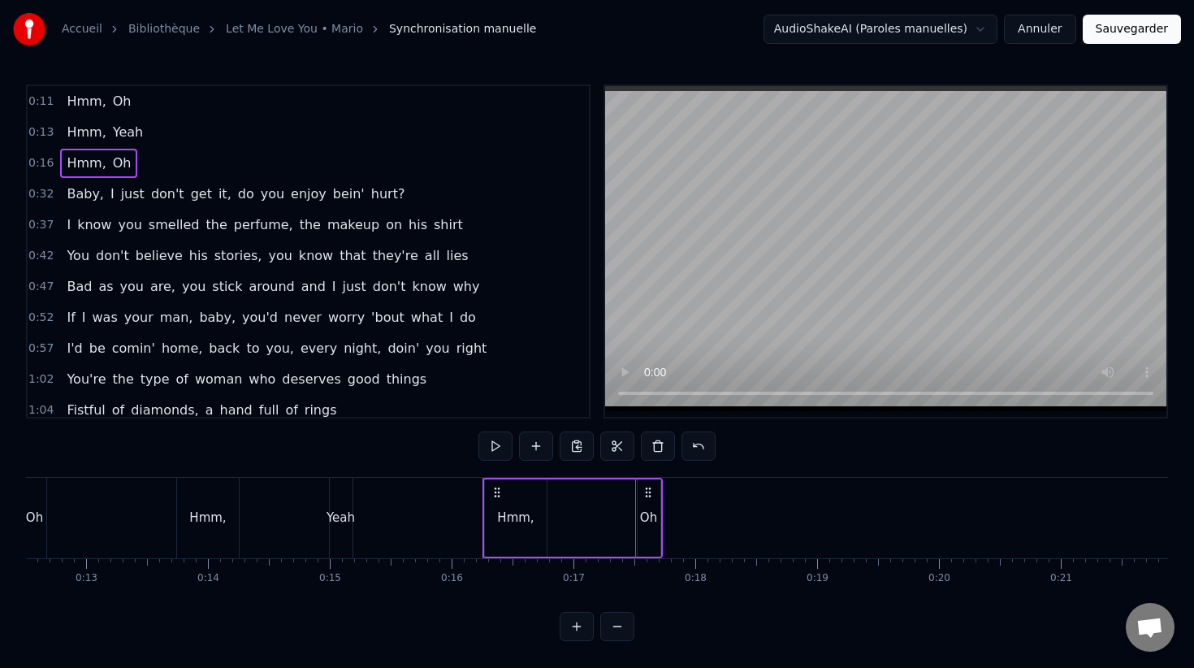
click at [545, 515] on div "Hmm," at bounding box center [516, 517] width 62 height 77
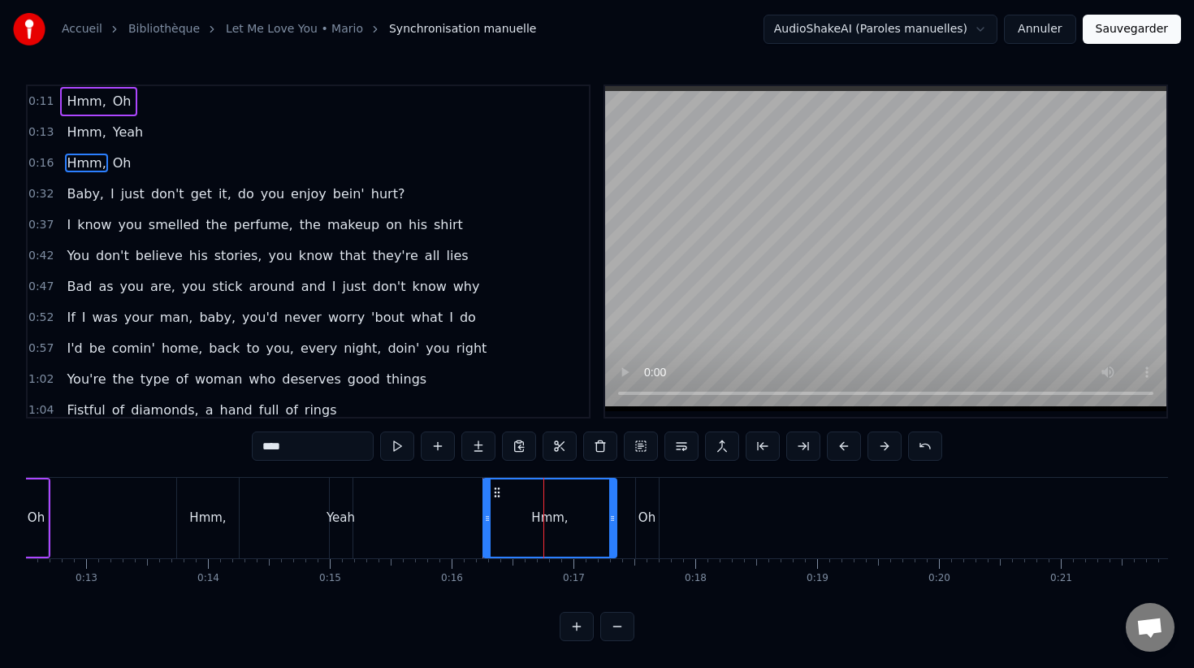
drag, startPoint x: 542, startPoint y: 515, endPoint x: 614, endPoint y: 515, distance: 72.3
click at [615, 515] on icon at bounding box center [612, 518] width 6 height 13
click at [643, 505] on div "Oh" at bounding box center [647, 518] width 23 height 80
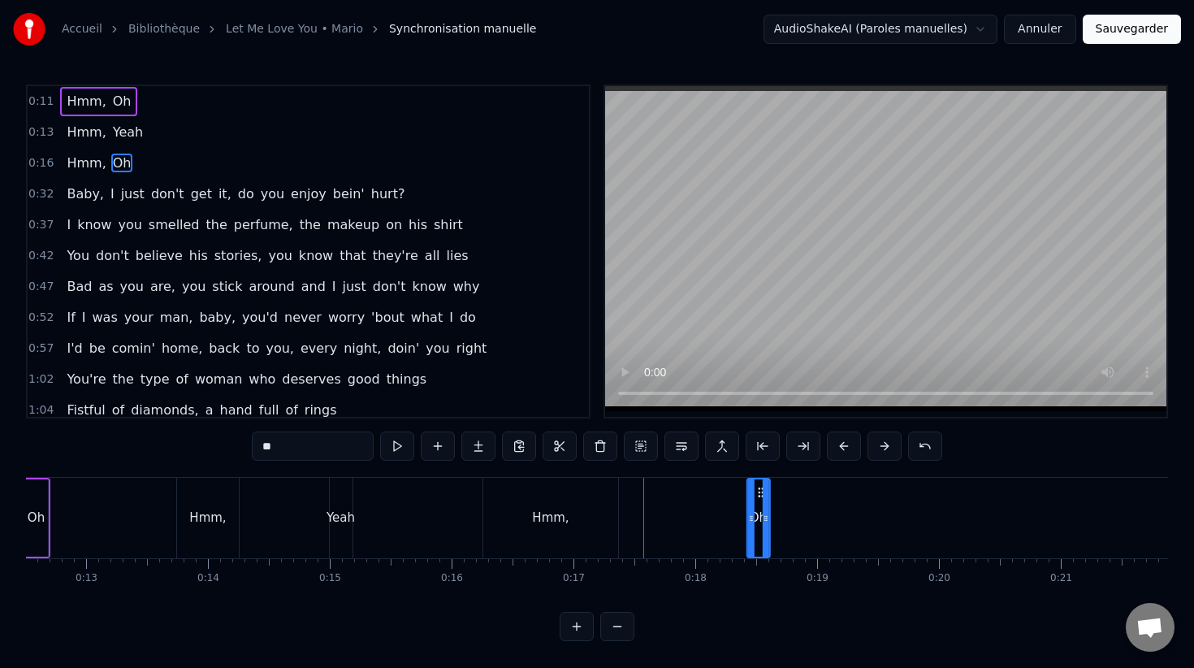
drag, startPoint x: 648, startPoint y: 492, endPoint x: 758, endPoint y: 494, distance: 109.7
click at [758, 494] on icon at bounding box center [760, 492] width 13 height 13
click at [611, 513] on div "Hmm," at bounding box center [550, 518] width 135 height 80
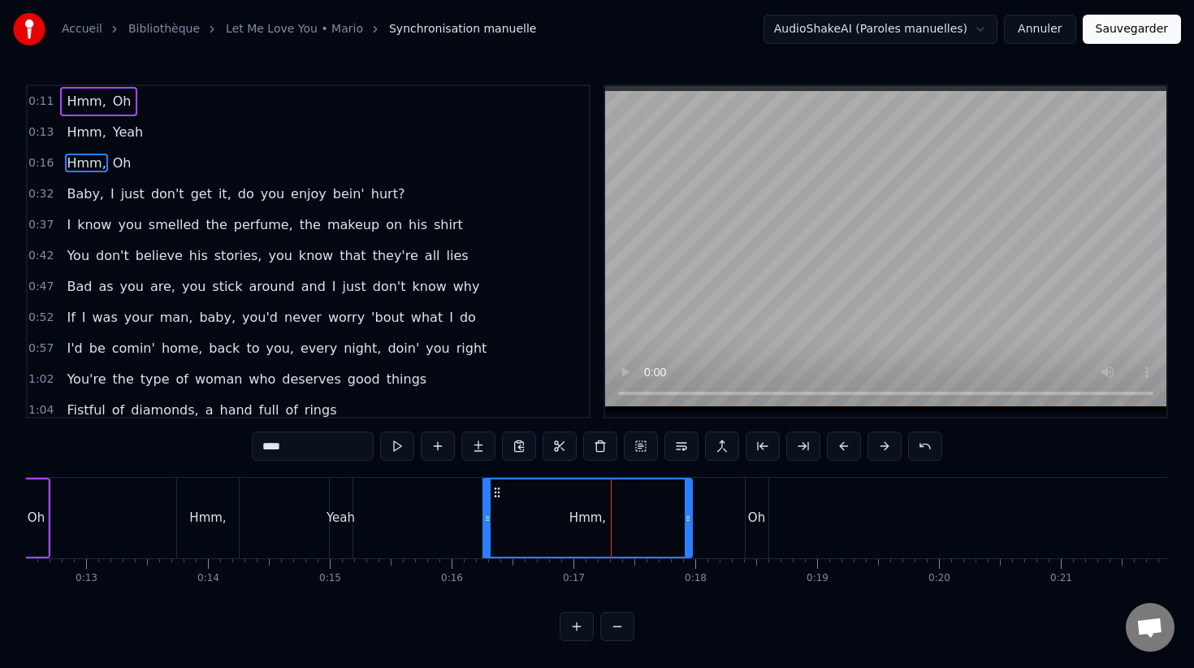
drag, startPoint x: 614, startPoint y: 513, endPoint x: 686, endPoint y: 504, distance: 71.9
click at [686, 504] on div at bounding box center [688, 517] width 6 height 77
click at [756, 508] on div "Oh" at bounding box center [756, 517] width 17 height 19
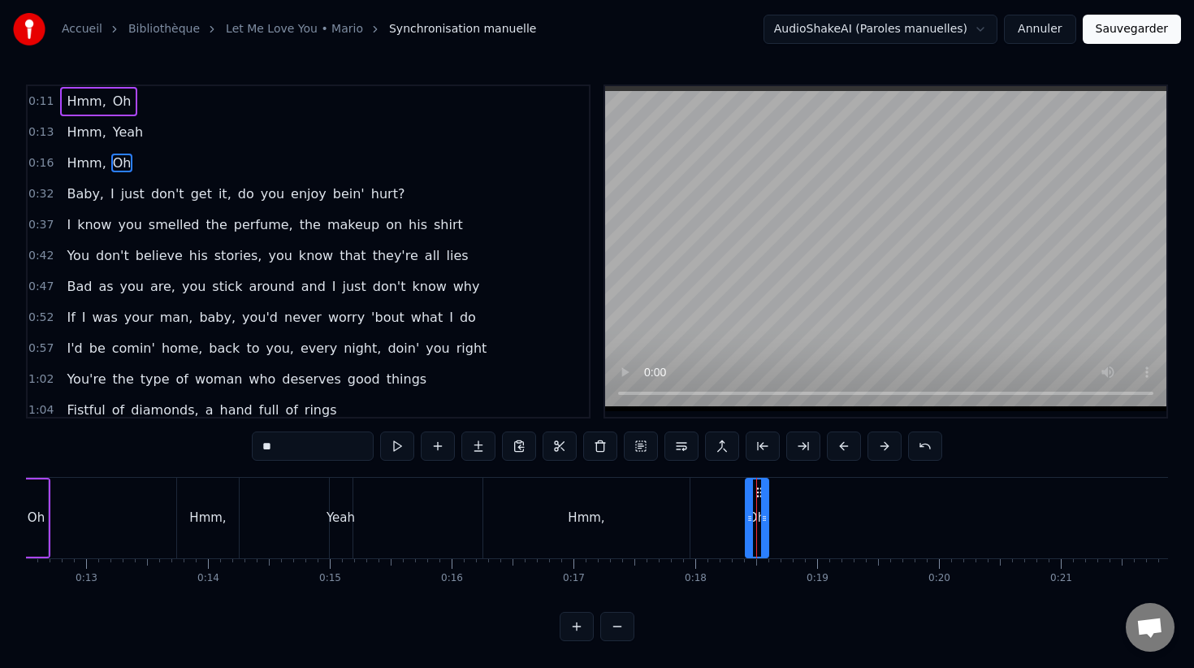
drag, startPoint x: 298, startPoint y: 447, endPoint x: 239, endPoint y: 446, distance: 59.3
click at [239, 446] on div "0:11 Hmm, Oh 0:13 Hmm, Yeah 0:16 Hmm, Oh 0:32 Baby, I just don't get it, do you…" at bounding box center [597, 362] width 1142 height 556
type input "*****"
click at [443, 448] on button at bounding box center [438, 445] width 34 height 29
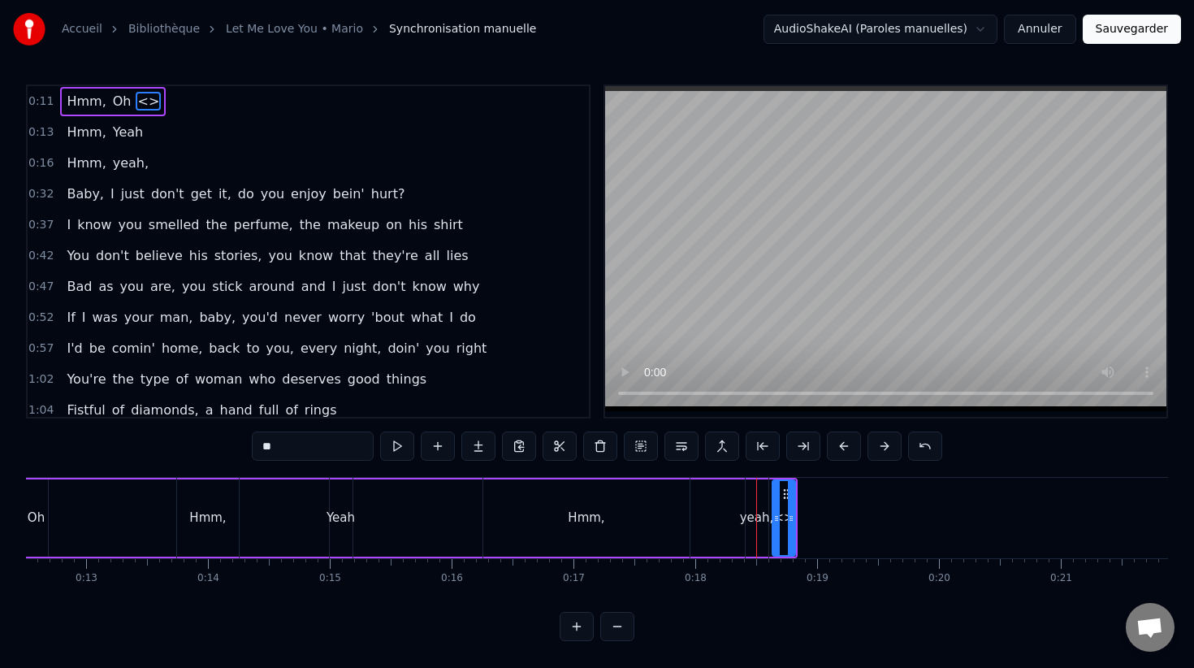
drag, startPoint x: 334, startPoint y: 447, endPoint x: 247, endPoint y: 447, distance: 86.9
click at [247, 447] on div "0:11 Hmm, Oh <> 0:13 Hmm, Yeah 0:16 Hmm, yeah, 0:32 Baby, I just don't get it, …" at bounding box center [597, 362] width 1142 height 556
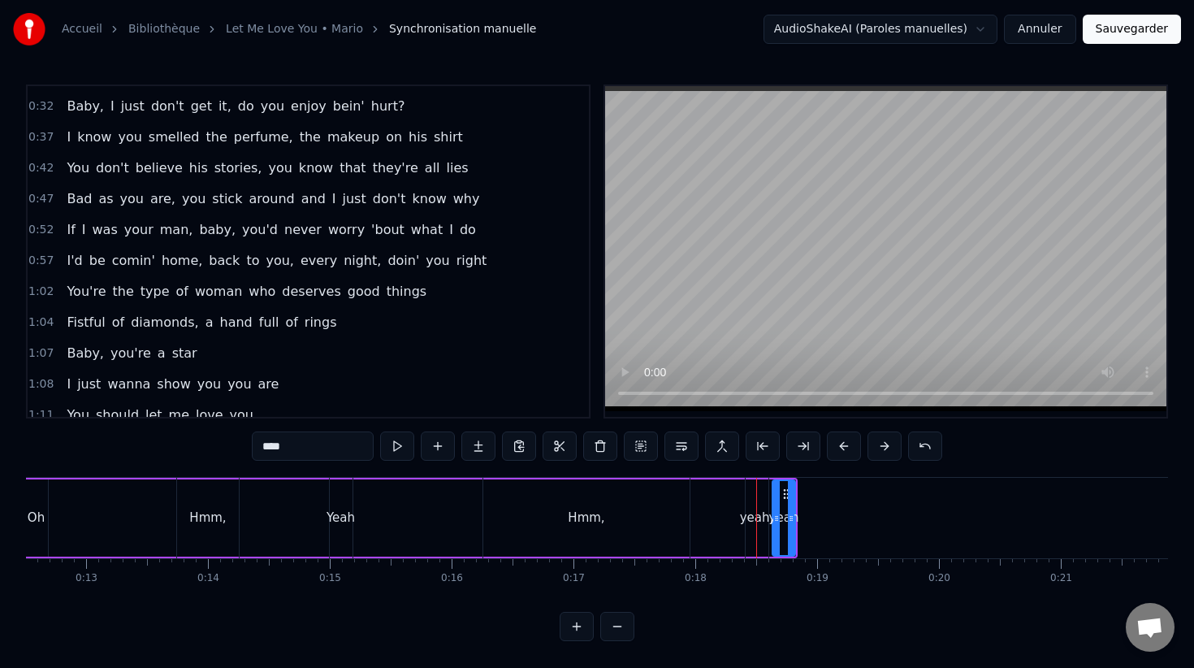
scroll to position [0, 0]
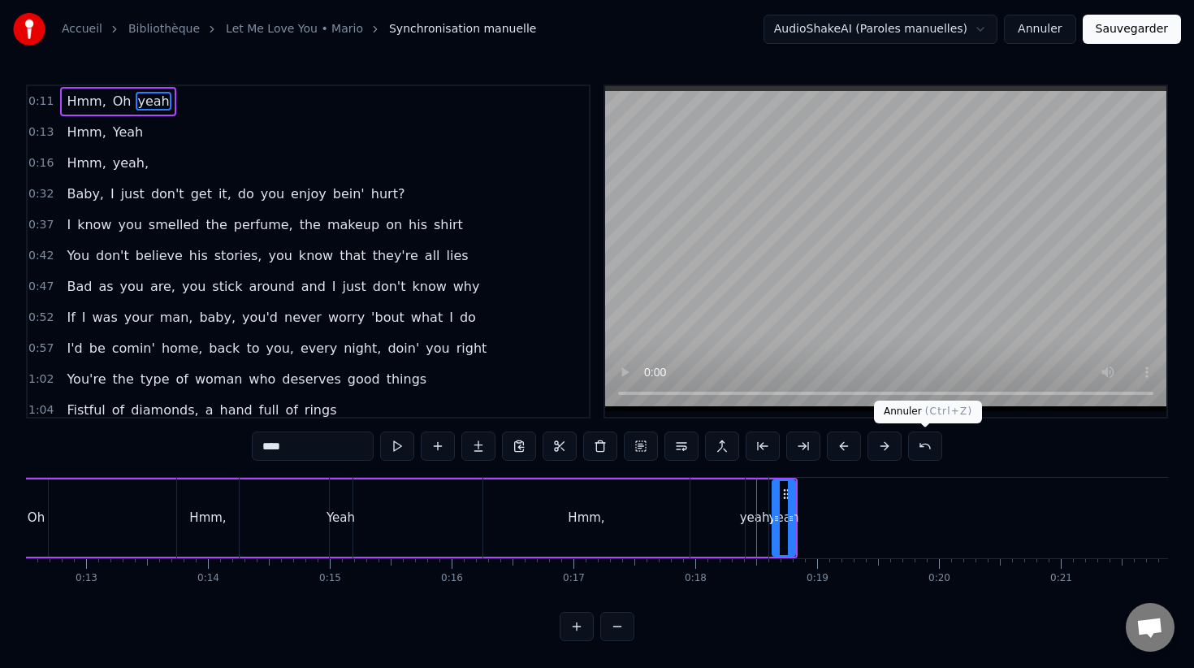
click at [922, 440] on button at bounding box center [925, 445] width 34 height 29
type input "***"
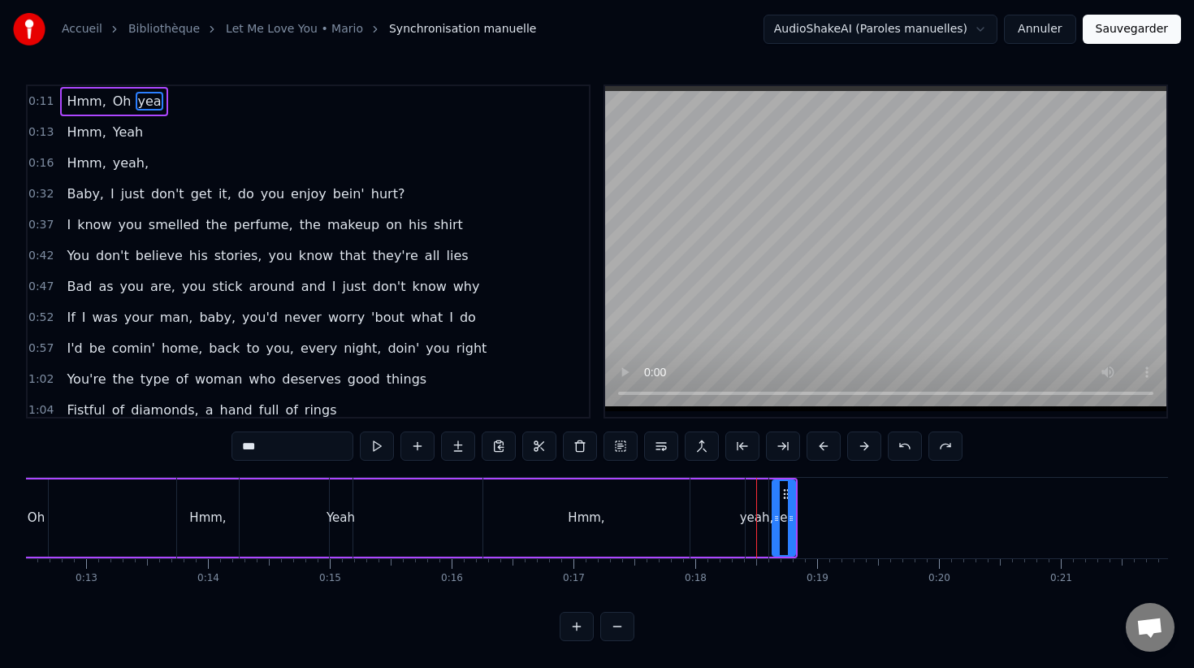
click at [922, 442] on div "***" at bounding box center [596, 445] width 731 height 29
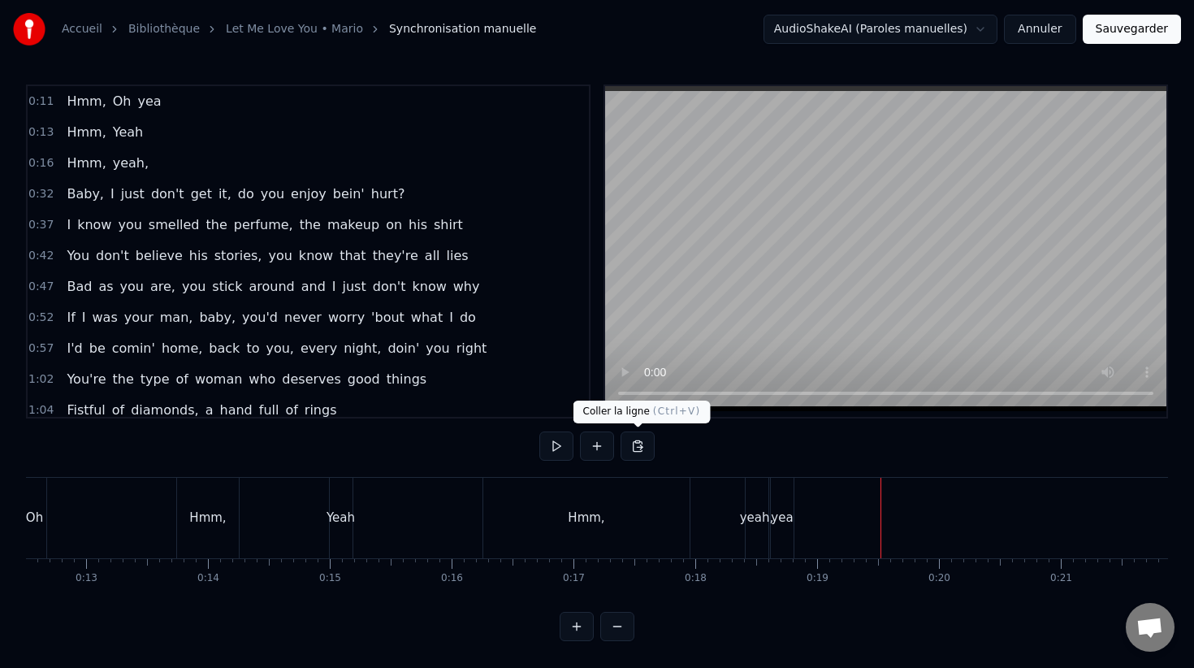
click at [700, 498] on div "Hmm, yeah," at bounding box center [627, 518] width 290 height 80
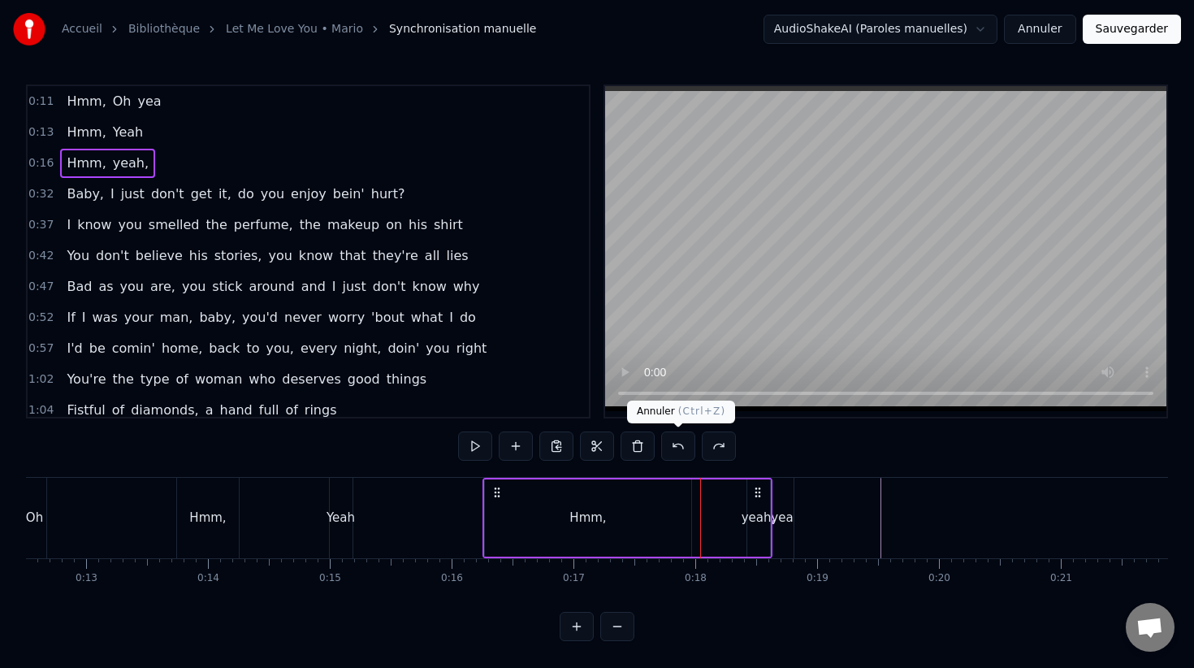
click at [673, 450] on button at bounding box center [678, 445] width 34 height 29
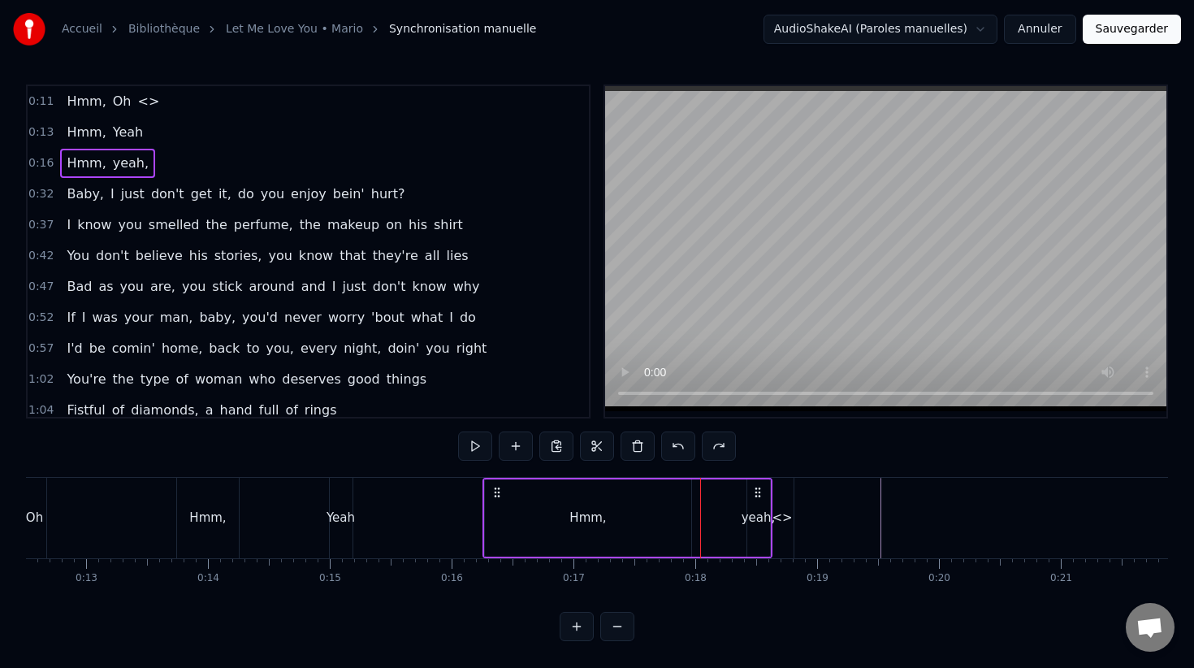
click at [673, 450] on button at bounding box center [678, 445] width 34 height 29
click at [673, 451] on button at bounding box center [678, 445] width 34 height 29
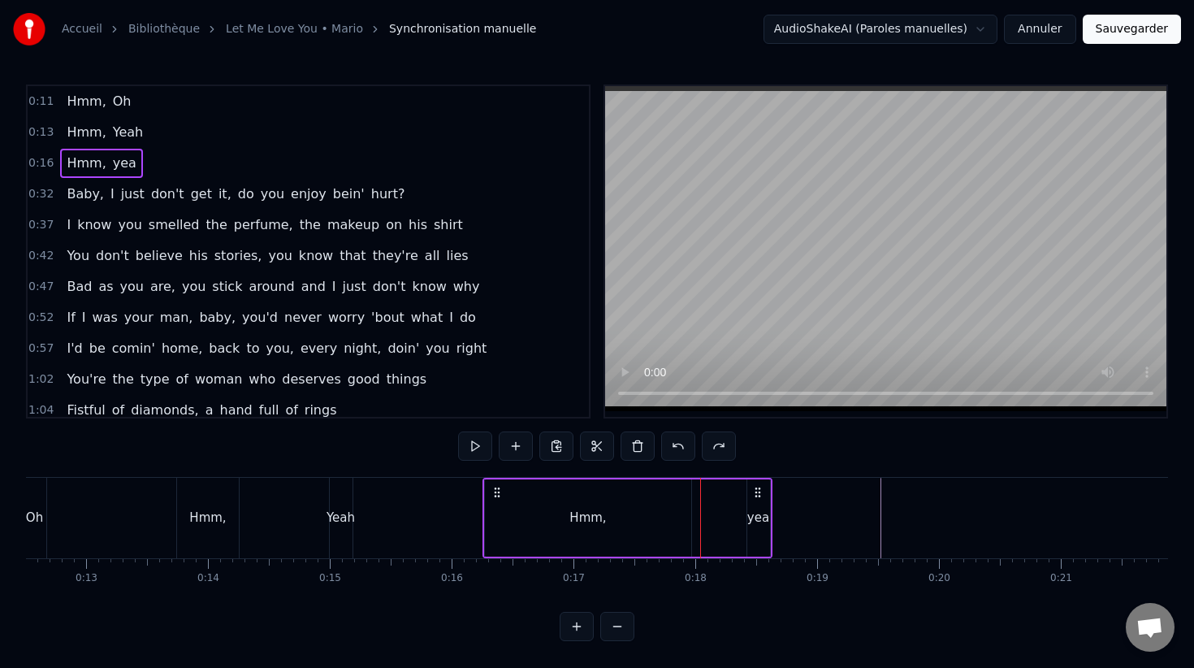
click at [673, 451] on button at bounding box center [678, 445] width 34 height 29
click at [673, 452] on button at bounding box center [678, 445] width 34 height 29
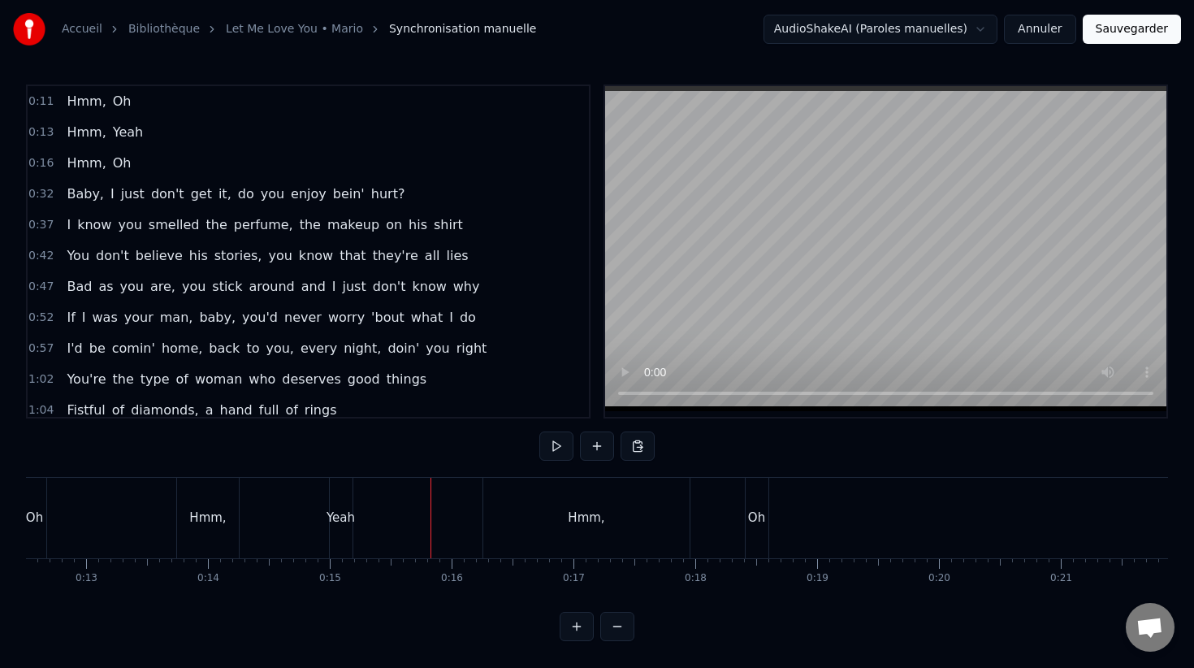
click at [543, 459] on button at bounding box center [556, 445] width 34 height 29
click at [552, 454] on button at bounding box center [556, 445] width 34 height 29
click at [761, 517] on div "Oh" at bounding box center [756, 517] width 17 height 19
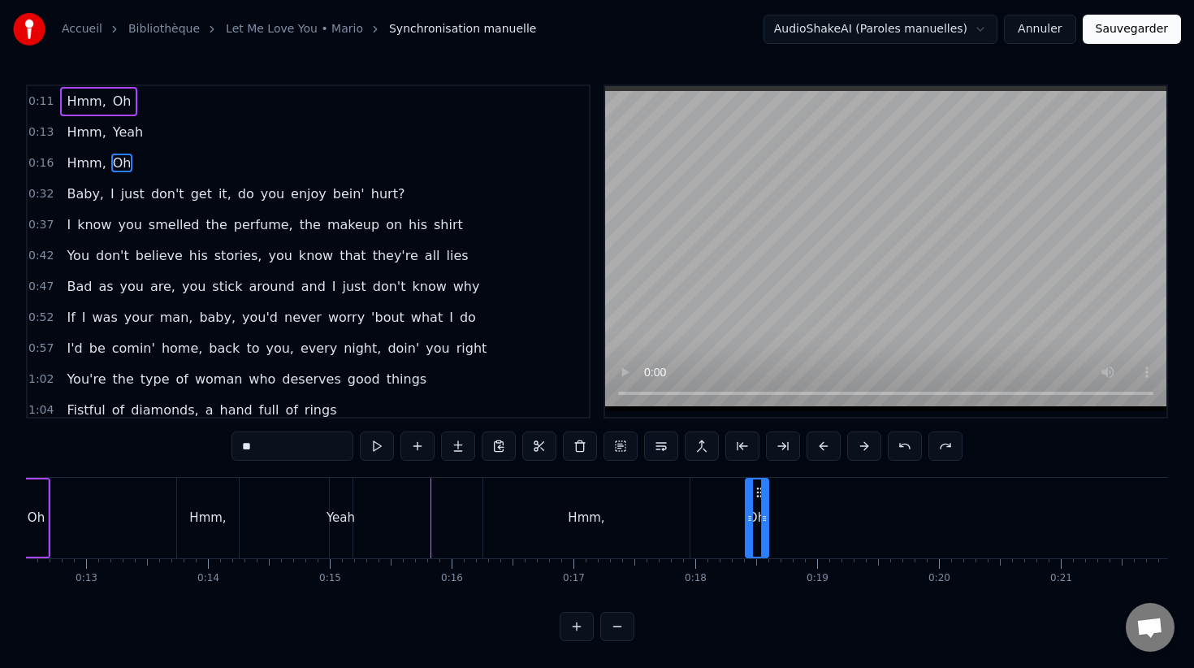
click at [1148, 23] on button "Sauvegarder" at bounding box center [1132, 29] width 98 height 29
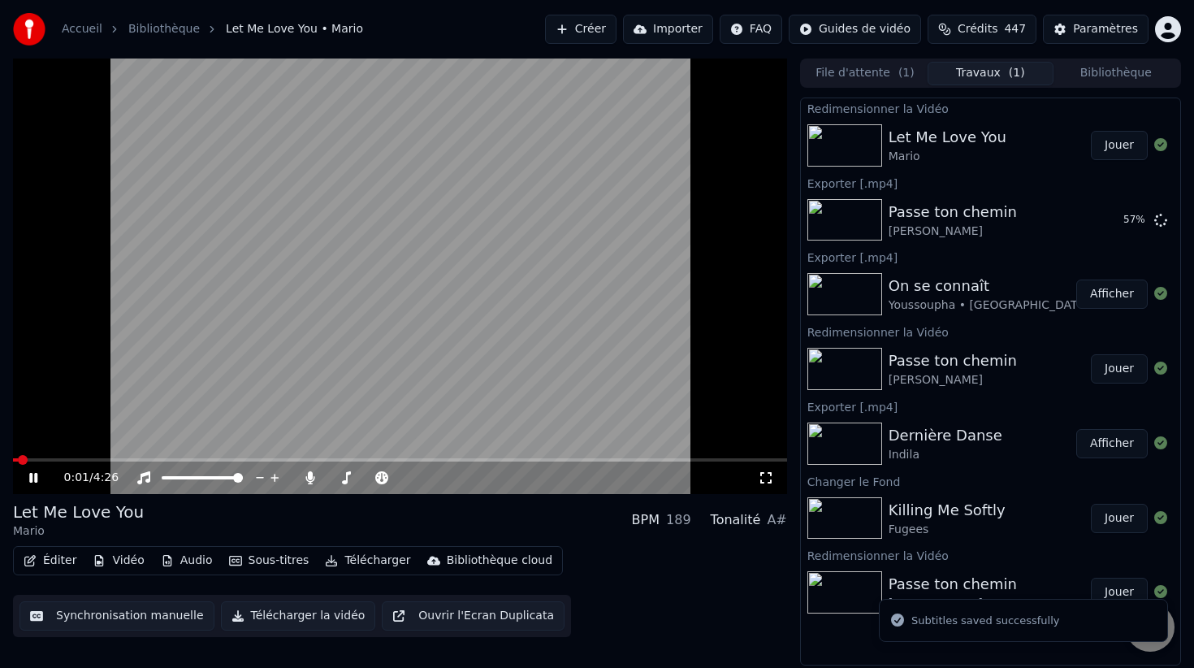
click at [62, 565] on button "Éditer" at bounding box center [50, 560] width 66 height 23
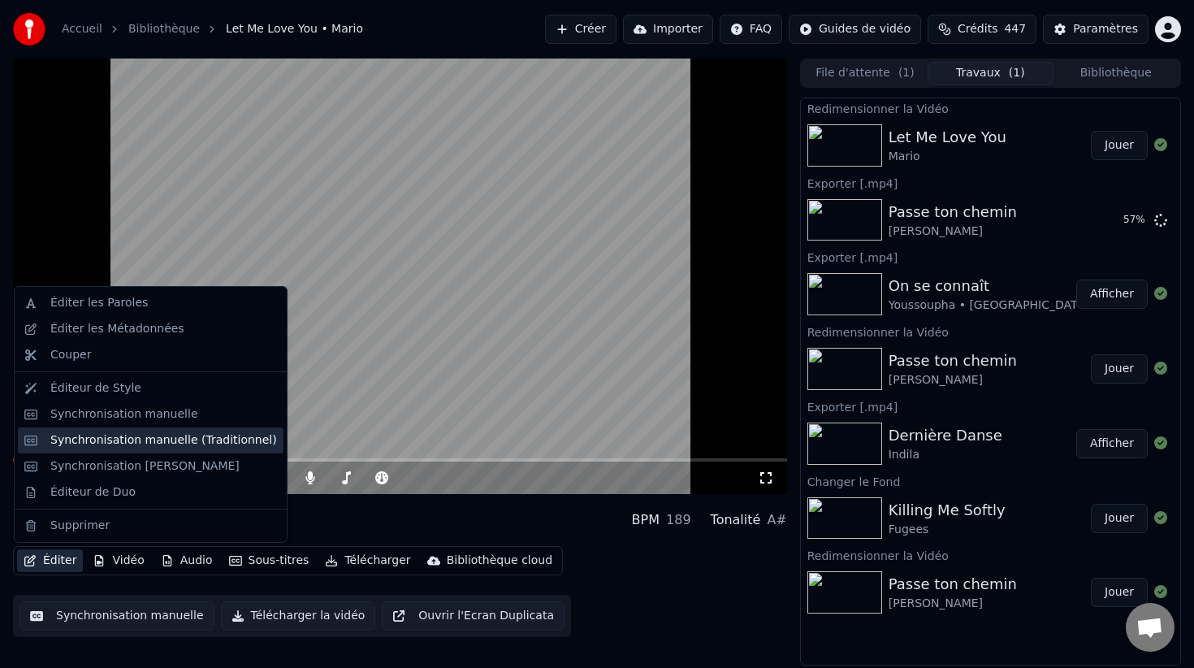
click at [207, 439] on div "Synchronisation manuelle (Traditionnel)" at bounding box center [163, 440] width 227 height 16
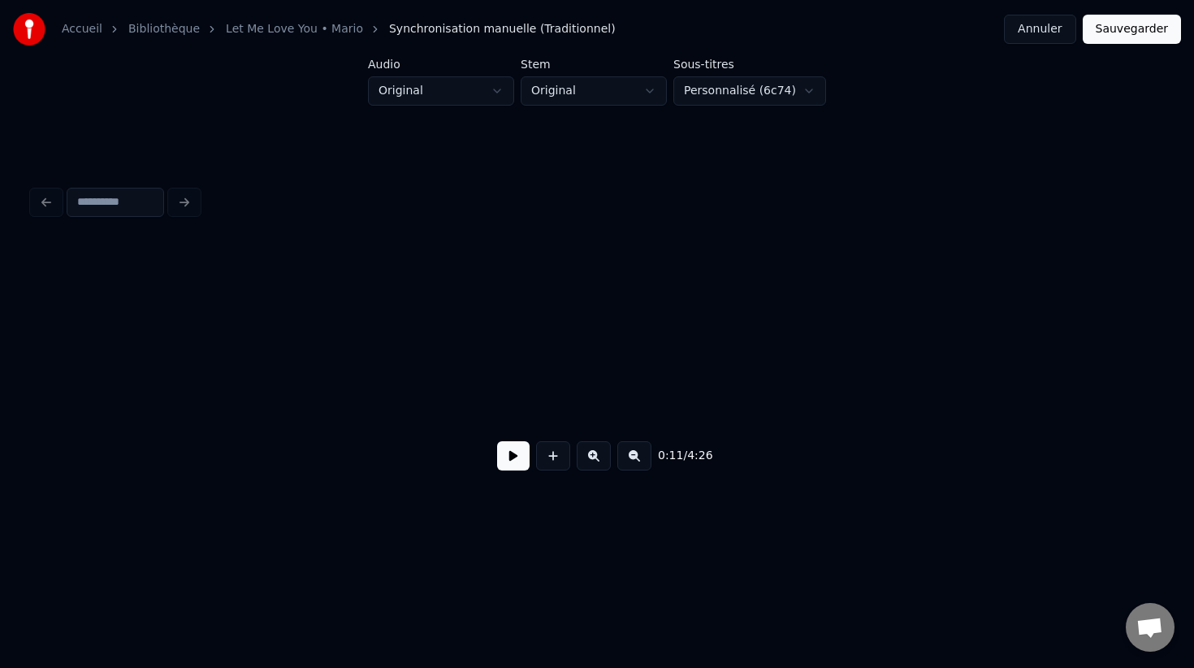
scroll to position [0, 1823]
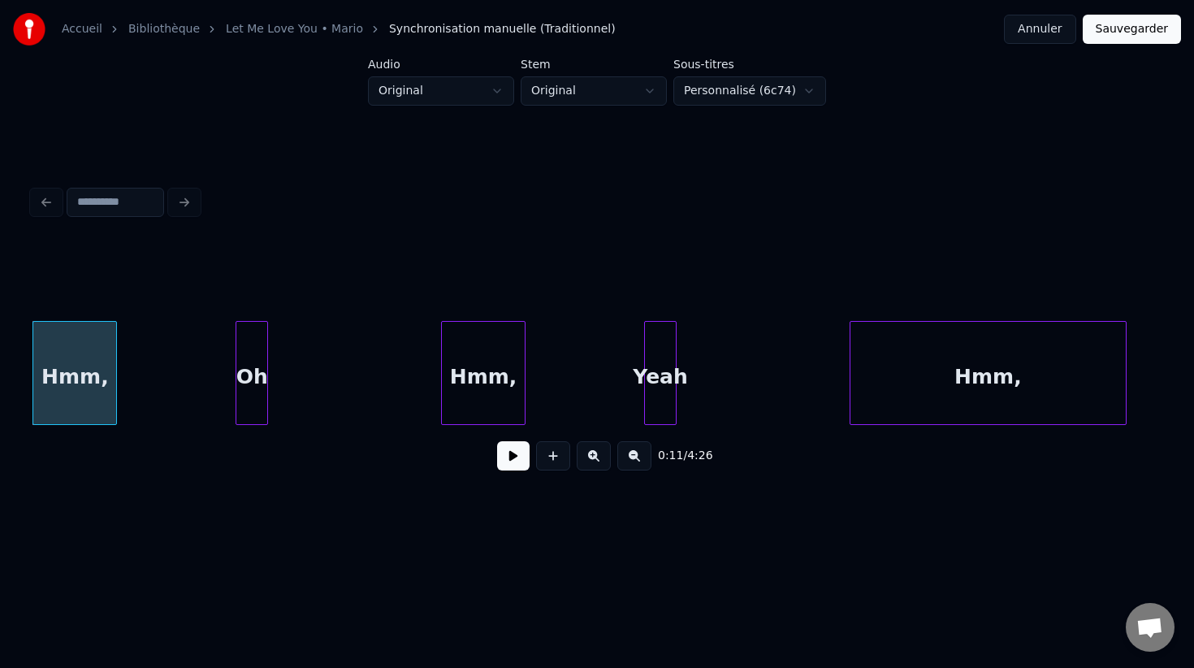
click at [1032, 26] on button "Annuler" at bounding box center [1039, 29] width 71 height 29
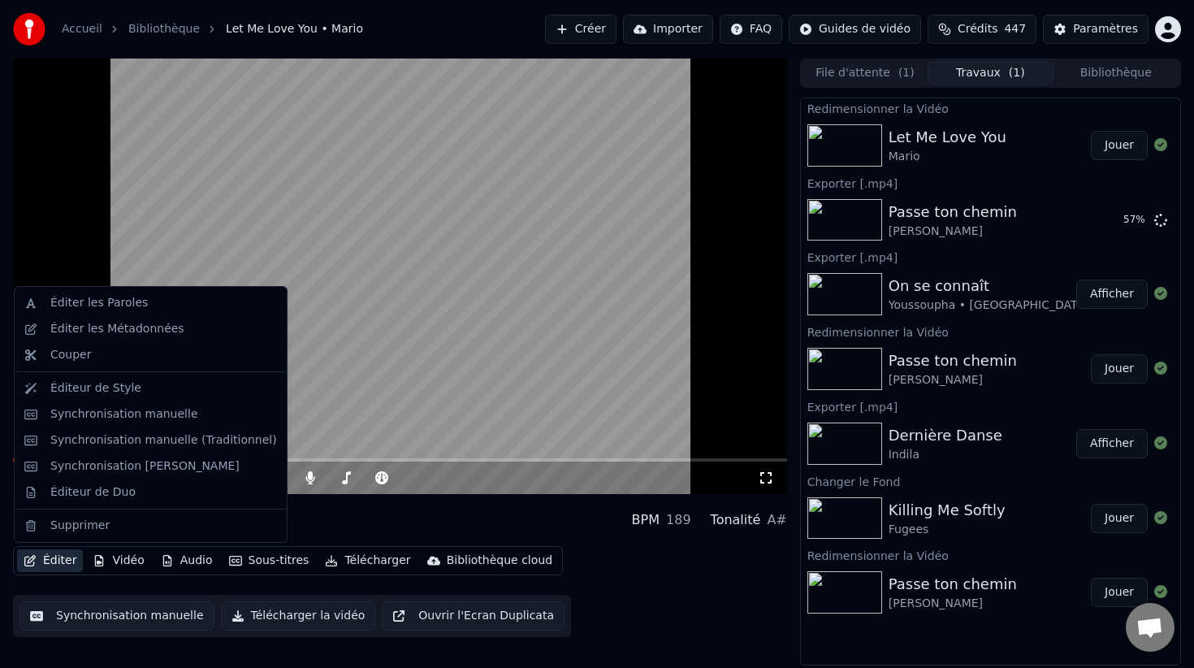
click at [53, 558] on button "Éditer" at bounding box center [50, 560] width 66 height 23
click at [149, 411] on div "Synchronisation manuelle" at bounding box center [124, 414] width 148 height 16
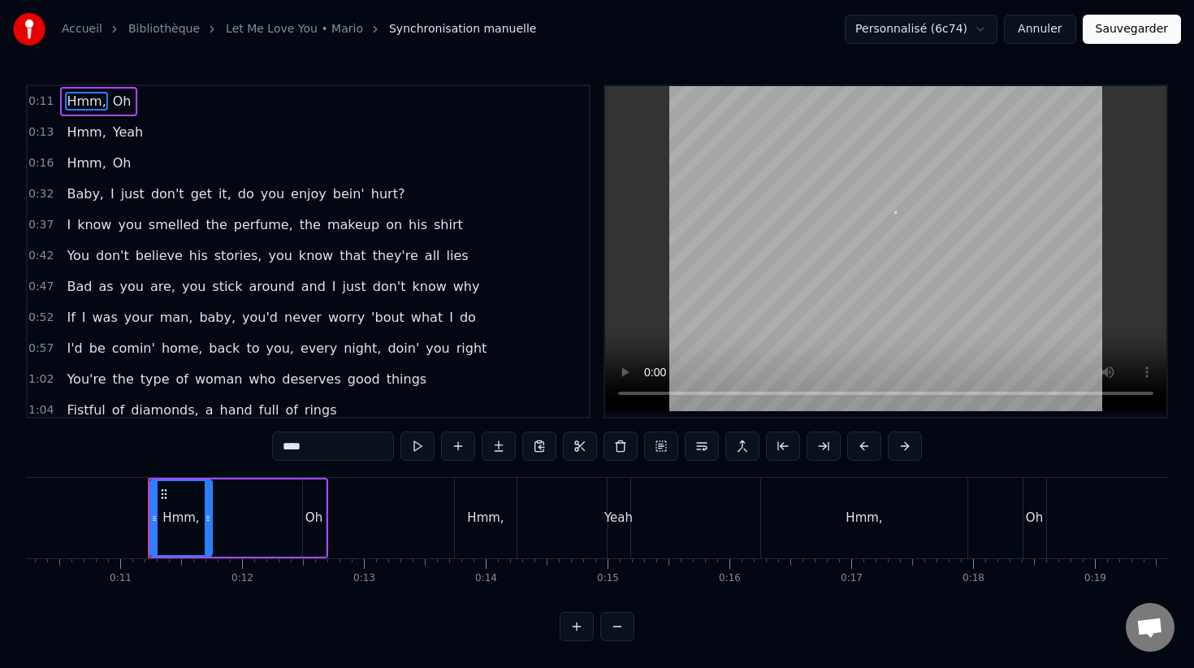
scroll to position [0, 1234]
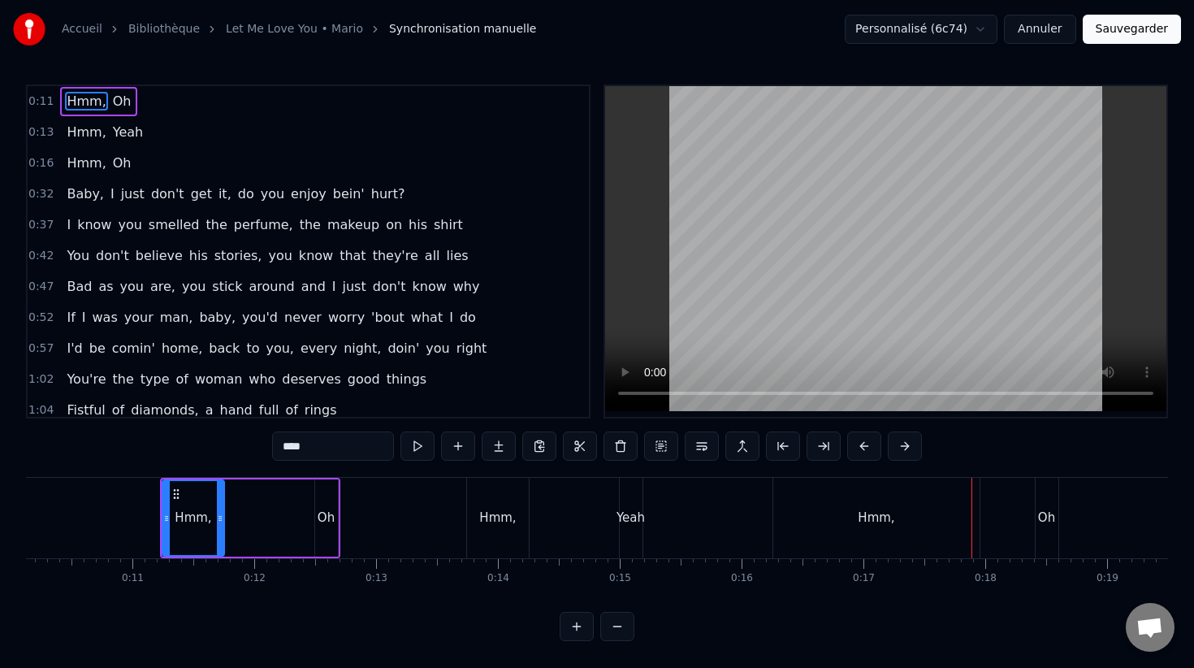
click at [1041, 504] on div "Oh" at bounding box center [1047, 518] width 23 height 80
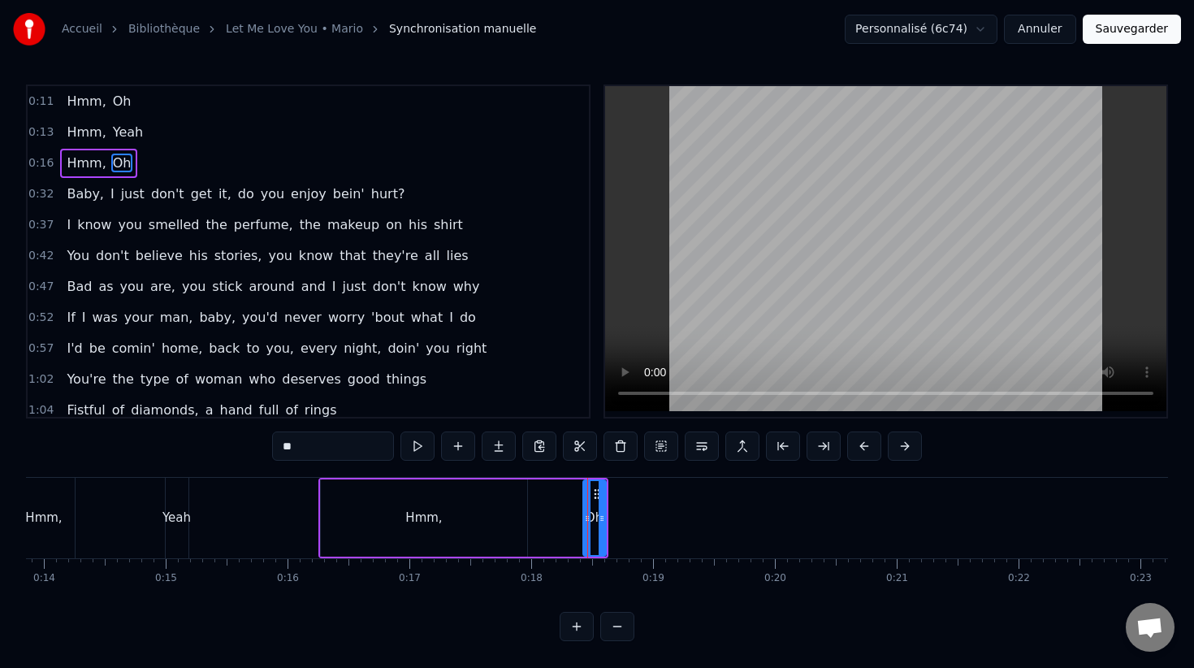
scroll to position [0, 1712]
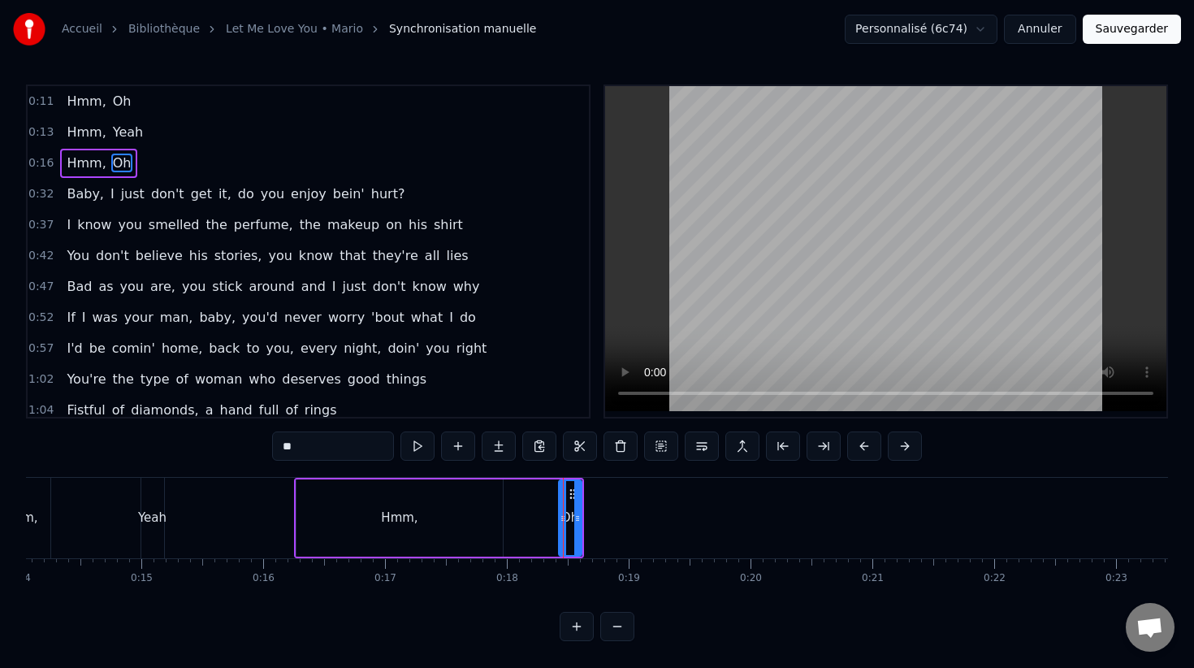
drag, startPoint x: 306, startPoint y: 448, endPoint x: 258, endPoint y: 448, distance: 47.9
click at [258, 448] on div "0:11 Hmm, Oh 0:13 Hmm, Yeah 0:16 Hmm, Oh 0:32 Baby, I just don't get it, do you…" at bounding box center [597, 362] width 1142 height 556
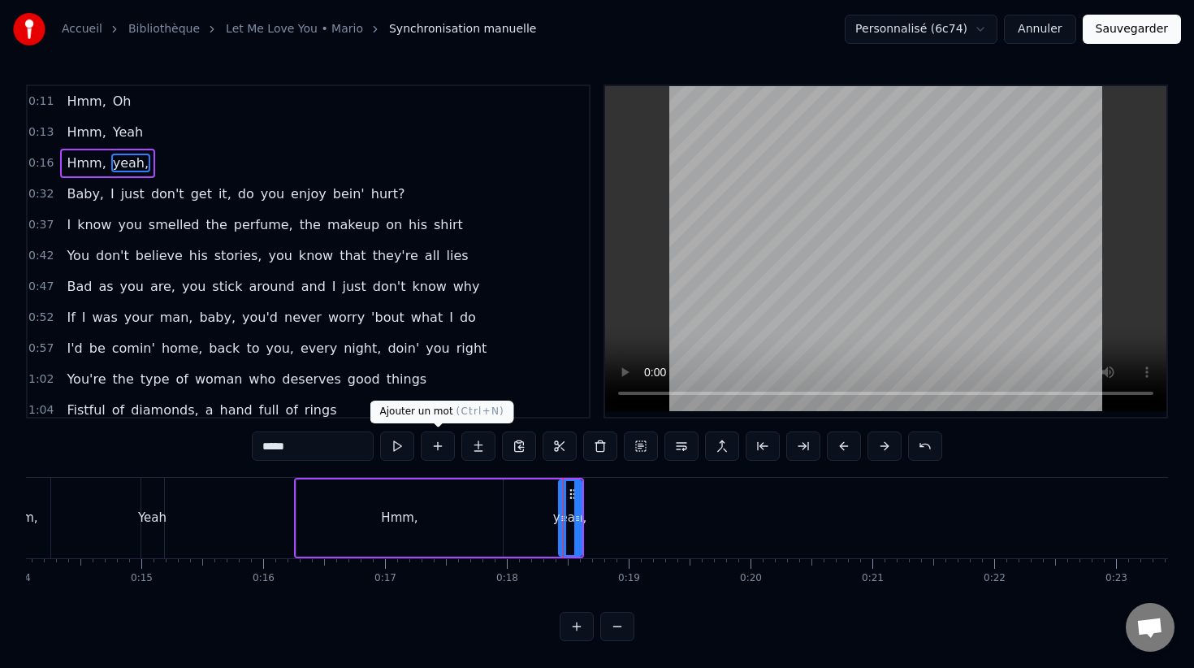
type input "*****"
click at [440, 451] on button at bounding box center [438, 445] width 34 height 29
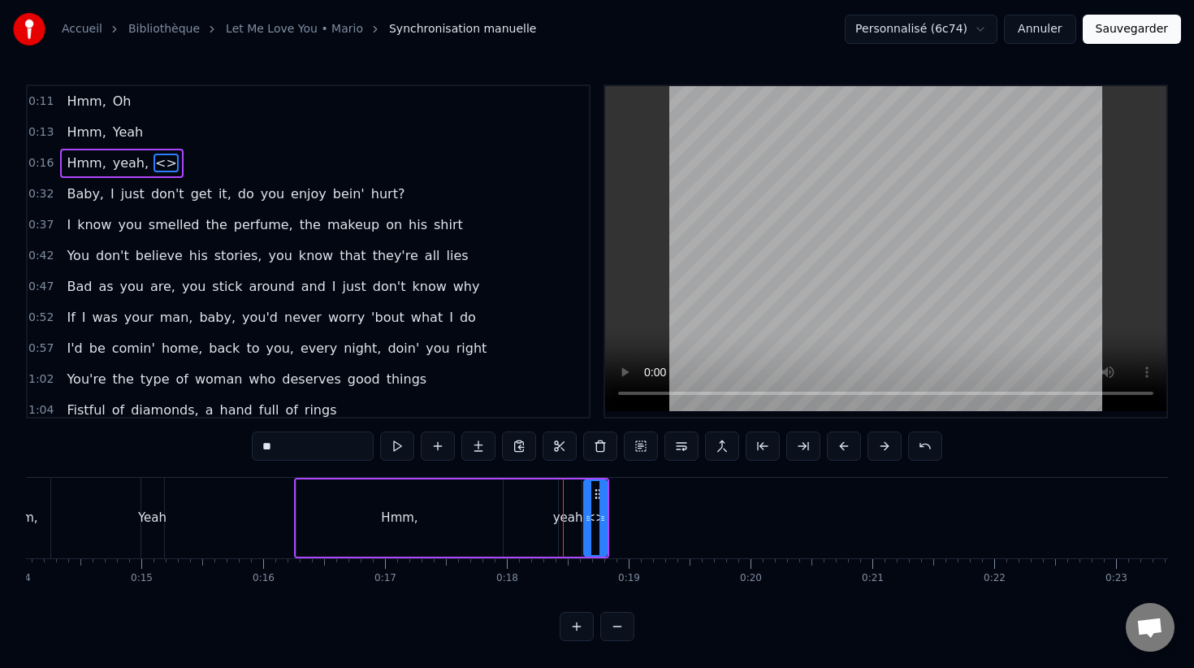
drag, startPoint x: 314, startPoint y: 448, endPoint x: 248, endPoint y: 448, distance: 66.6
click at [248, 448] on div "0:11 Hmm, Oh 0:13 Hmm, Yeah 0:16 Hmm, yeah, <> 0:32 Baby, I just don't get it, …" at bounding box center [597, 362] width 1142 height 556
type input "*****"
click at [434, 446] on button at bounding box center [438, 445] width 34 height 29
drag, startPoint x: 309, startPoint y: 450, endPoint x: 249, endPoint y: 442, distance: 60.7
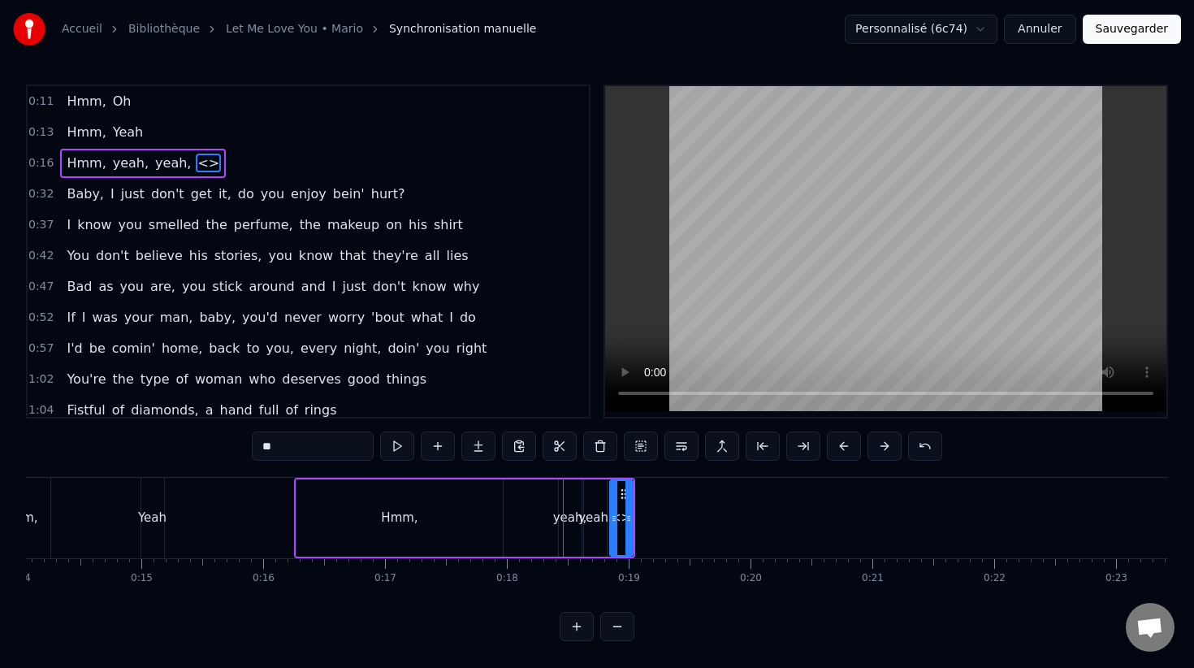
click at [249, 442] on div "0:11 Hmm, Oh 0:13 Hmm, Yeah 0:16 Hmm, yeah, yeah, <> 0:32 Baby, I just don't ge…" at bounding box center [597, 362] width 1142 height 556
type input "****"
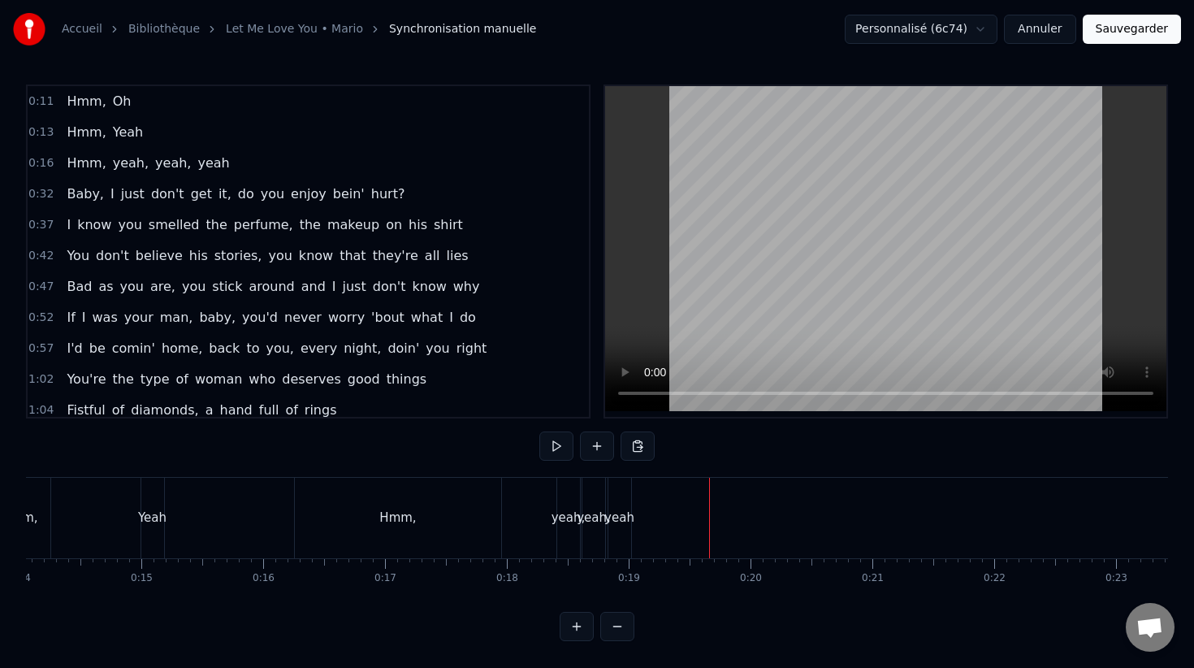
click at [620, 516] on div "yeah" at bounding box center [619, 517] width 30 height 19
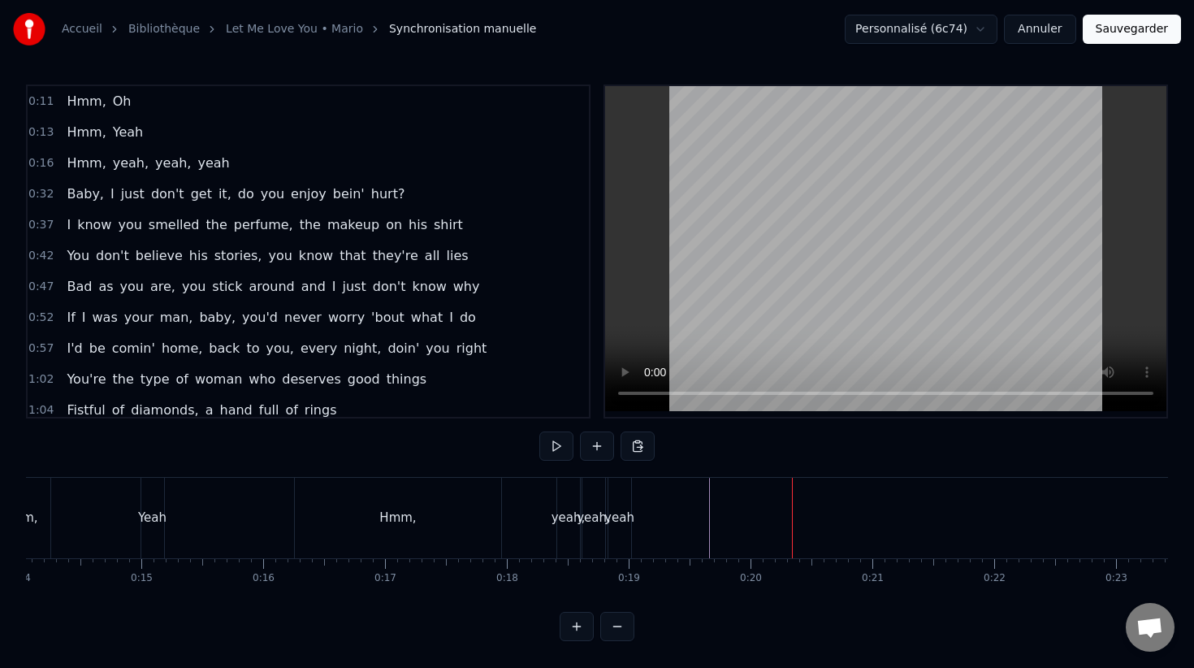
click at [616, 495] on div "yeah" at bounding box center [619, 518] width 23 height 80
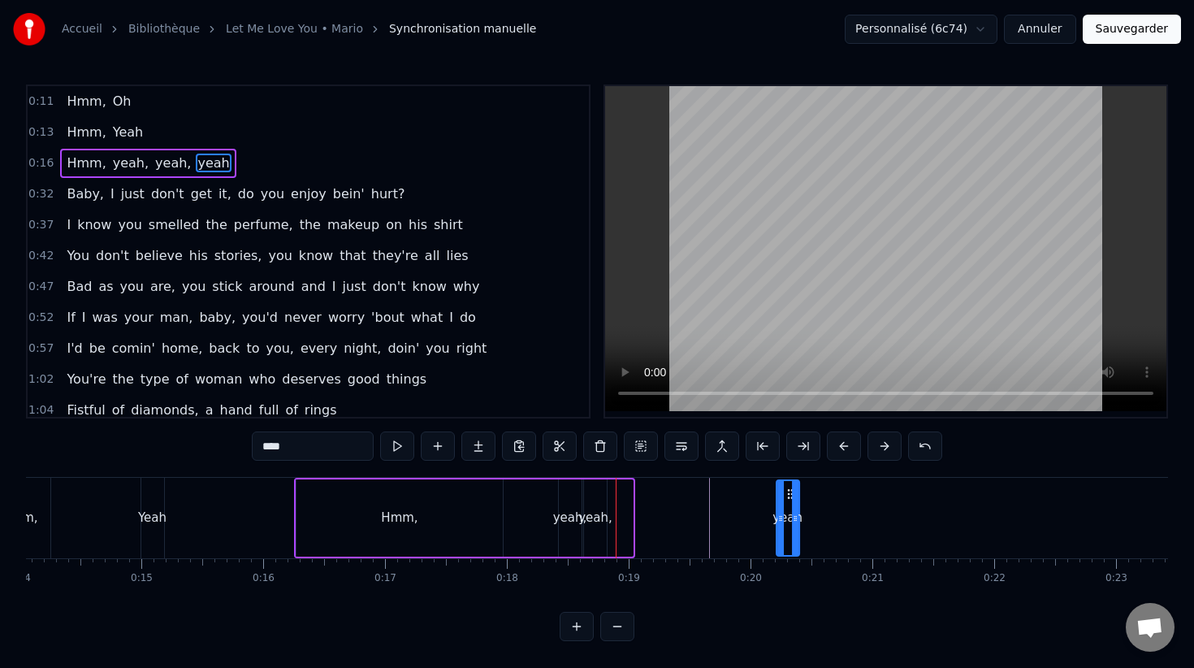
drag, startPoint x: 623, startPoint y: 491, endPoint x: 789, endPoint y: 491, distance: 166.5
click at [789, 491] on icon at bounding box center [790, 493] width 13 height 13
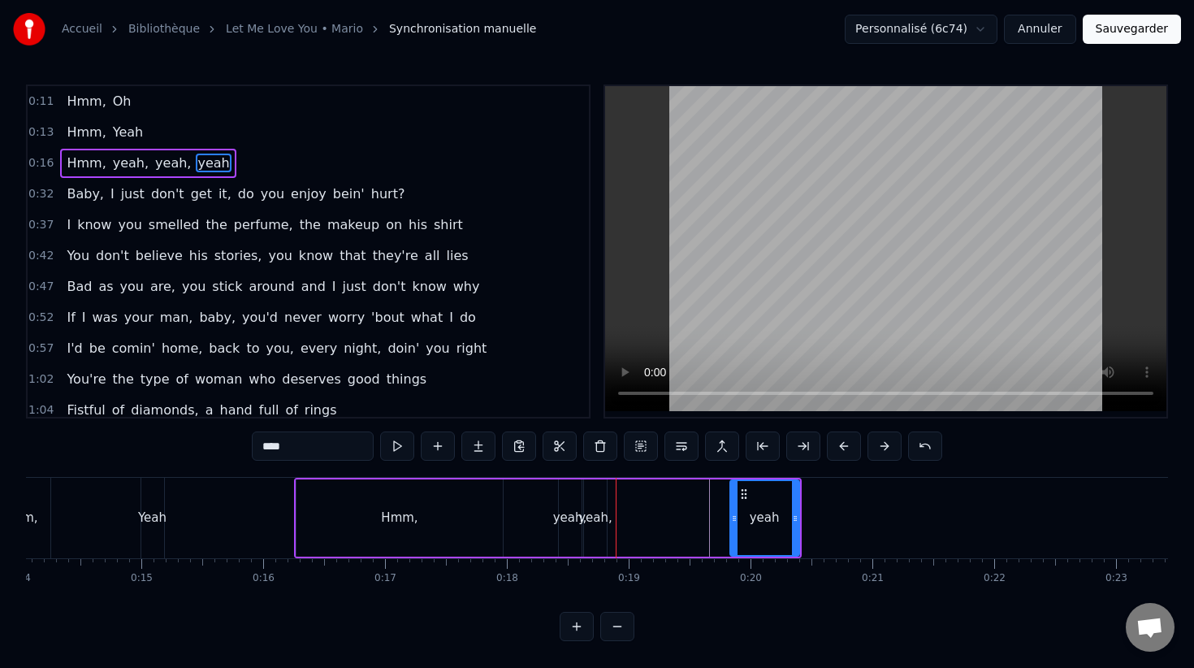
drag, startPoint x: 776, startPoint y: 504, endPoint x: 722, endPoint y: 504, distance: 54.4
click at [731, 504] on div at bounding box center [734, 518] width 6 height 74
click at [707, 504] on div "Hmm, yeah, yeah, yeah" at bounding box center [548, 518] width 508 height 80
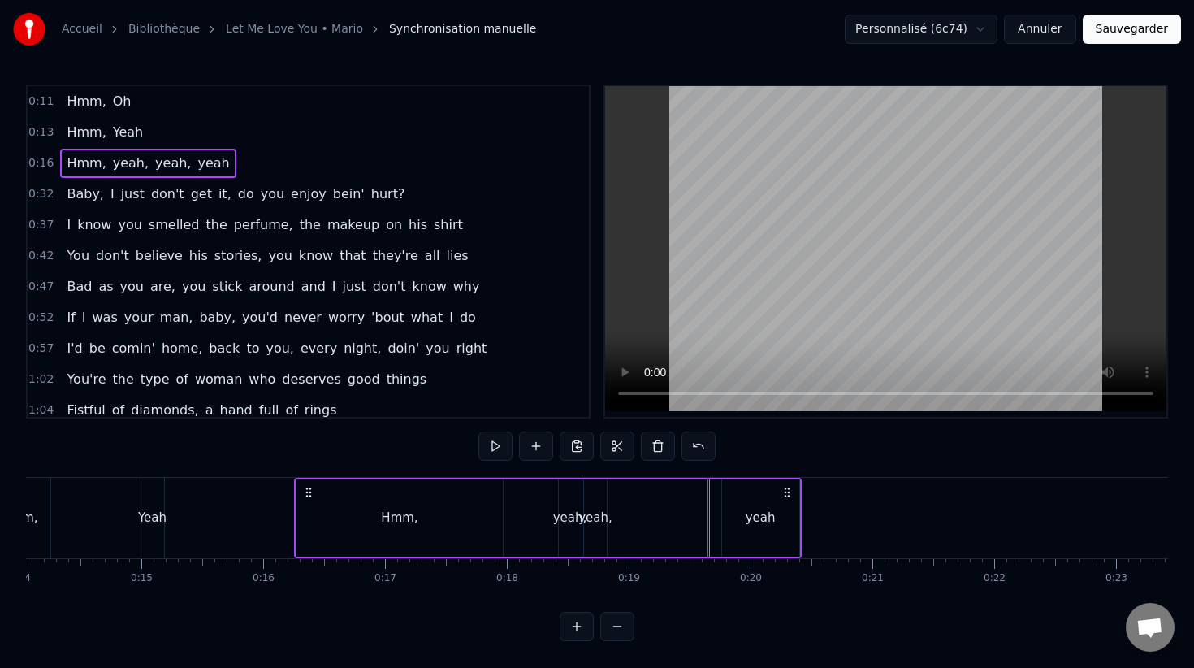
click at [599, 506] on div "yeah," at bounding box center [595, 517] width 23 height 77
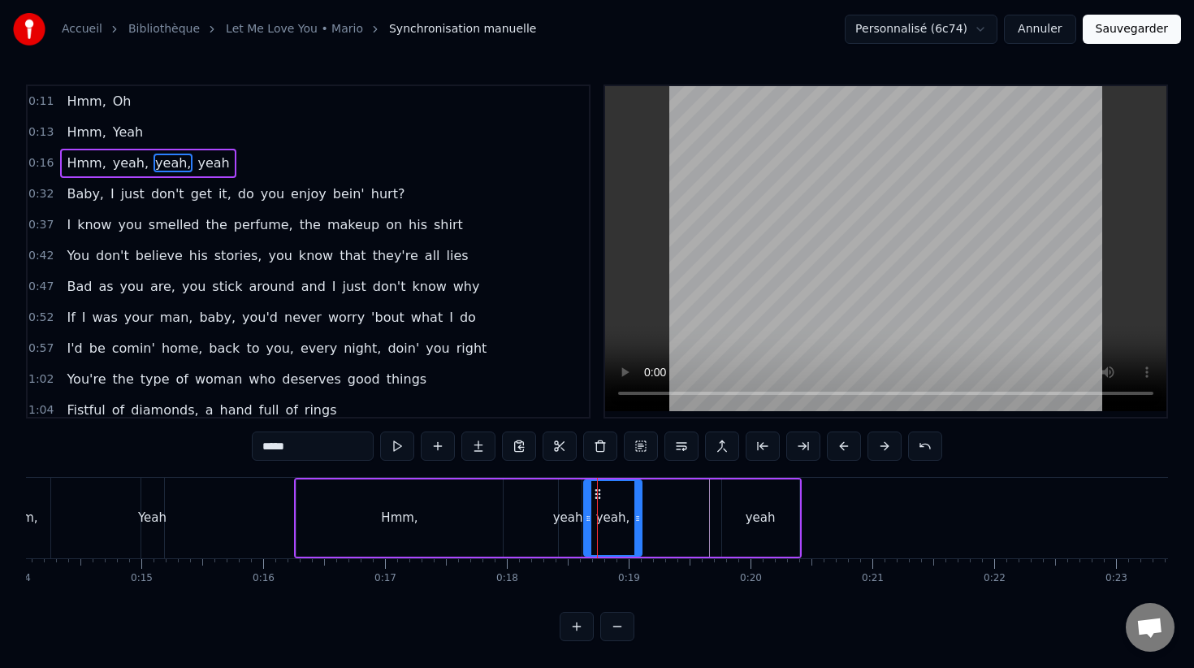
drag, startPoint x: 603, startPoint y: 498, endPoint x: 634, endPoint y: 496, distance: 31.7
click at [635, 497] on div at bounding box center [637, 518] width 6 height 74
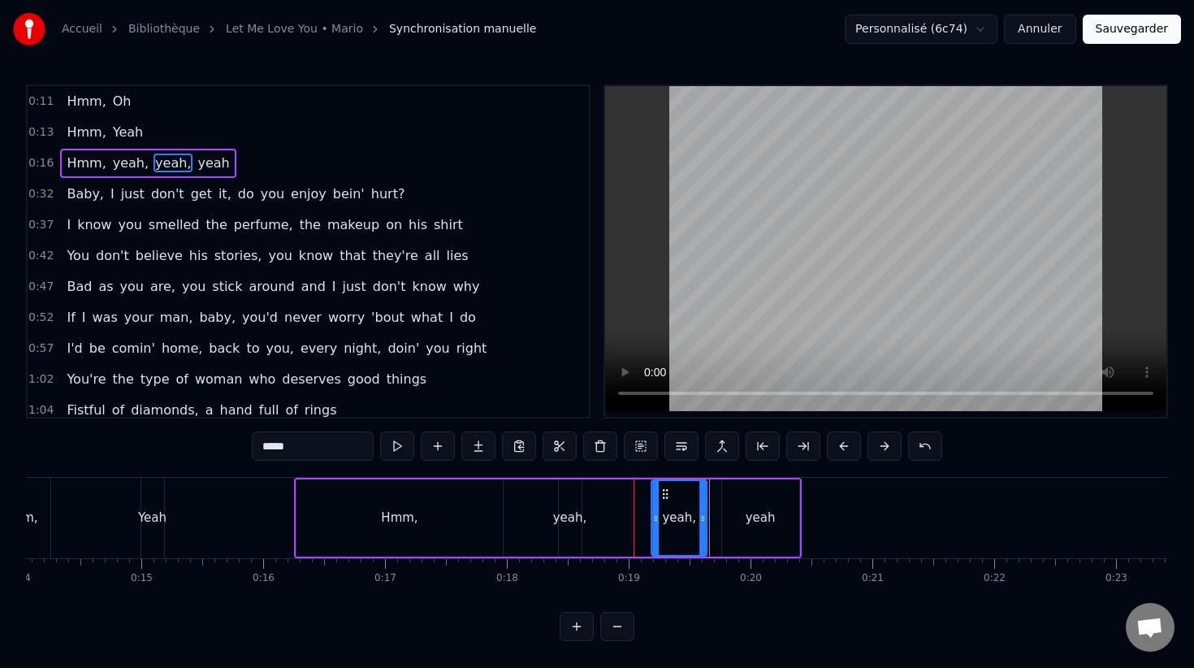
drag, startPoint x: 599, startPoint y: 491, endPoint x: 665, endPoint y: 489, distance: 66.6
click at [667, 490] on circle at bounding box center [667, 490] width 1 height 1
click at [572, 500] on div "yeah," at bounding box center [570, 517] width 23 height 77
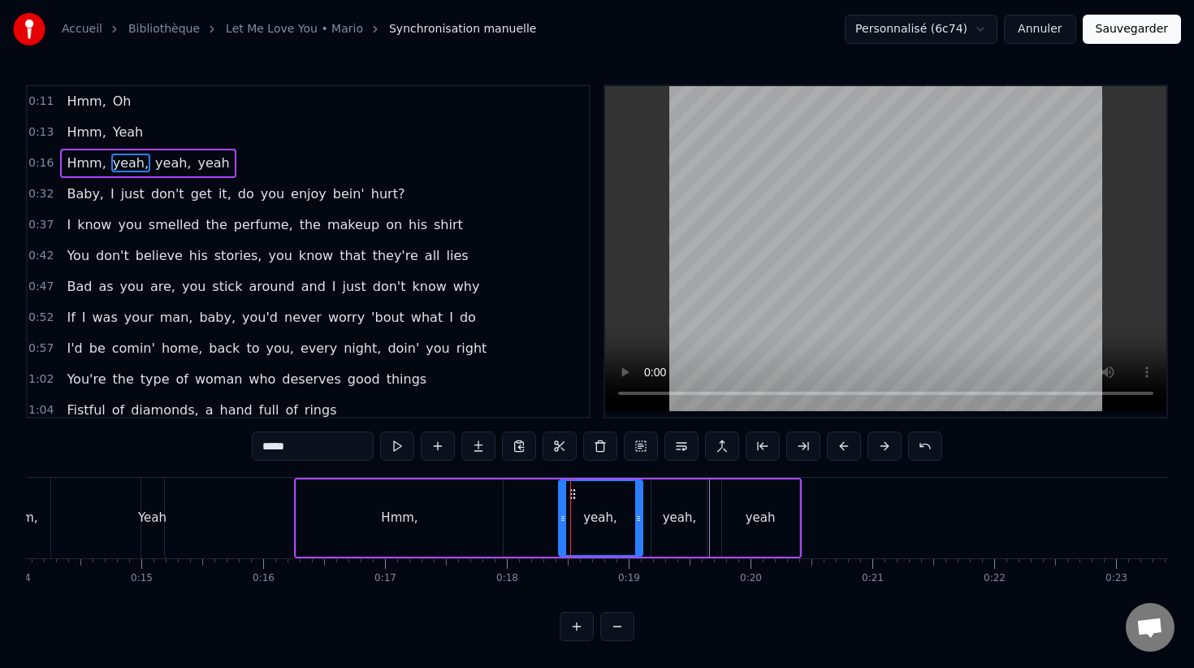
drag, startPoint x: 574, startPoint y: 504, endPoint x: 630, endPoint y: 502, distance: 56.1
click at [635, 503] on div at bounding box center [638, 518] width 6 height 74
click at [496, 504] on div "Hmm," at bounding box center [399, 517] width 206 height 77
type input "****"
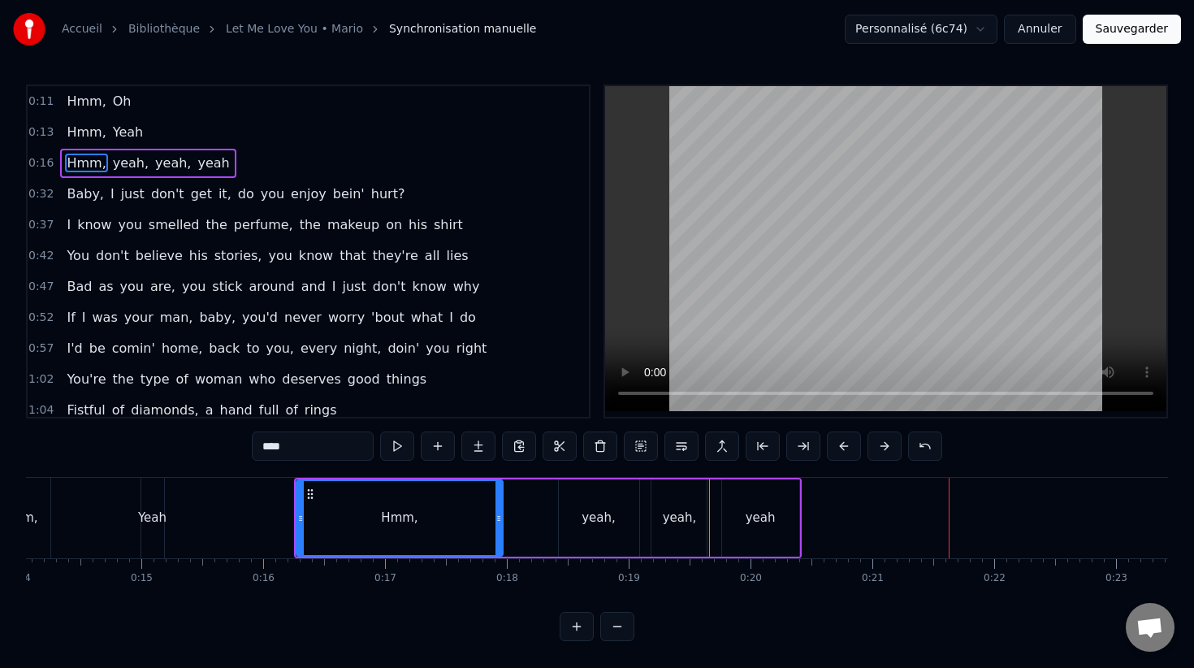
click at [48, 108] on div "0:11 Hmm, Oh" at bounding box center [308, 101] width 561 height 31
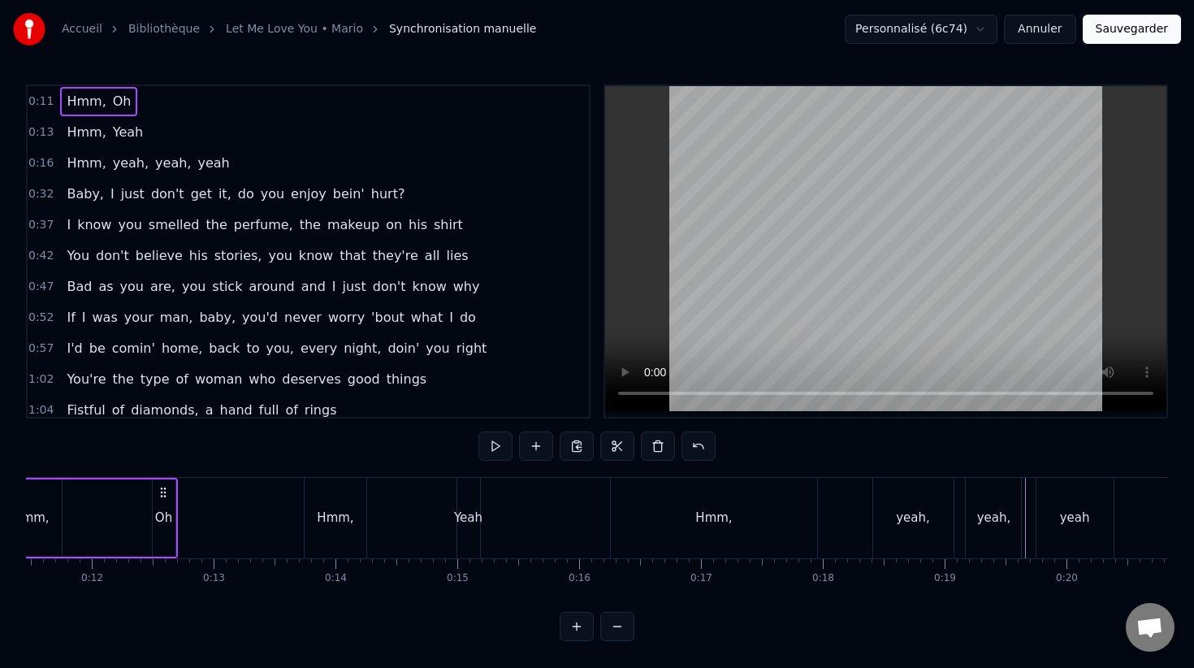
scroll to position [0, 1287]
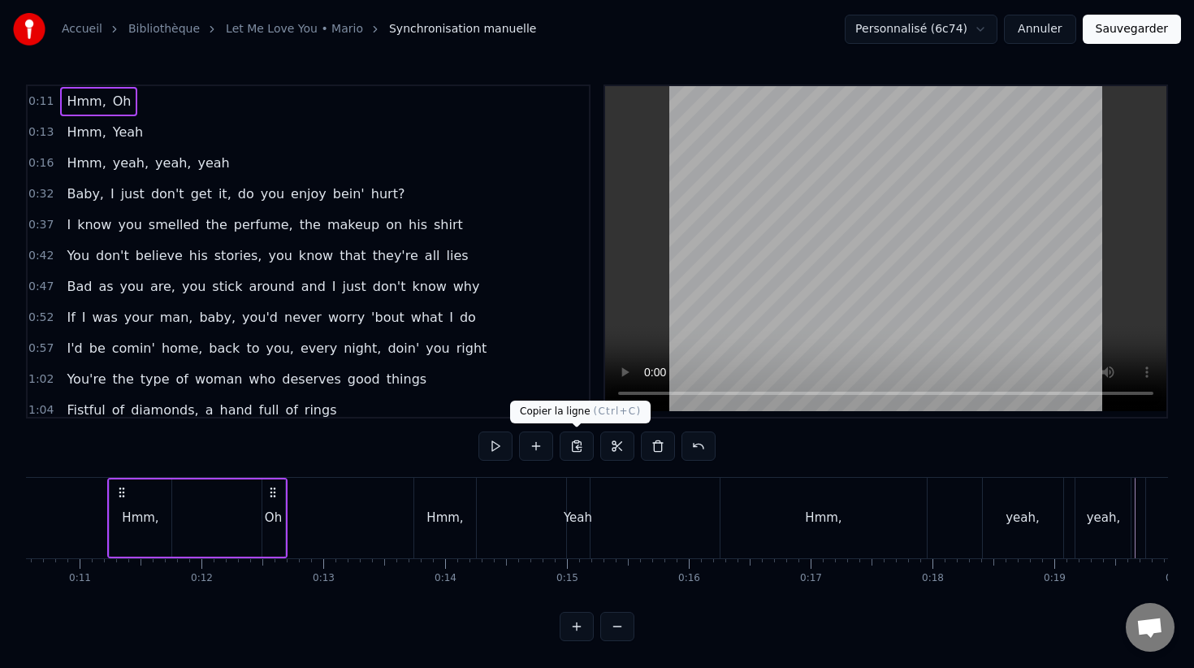
click at [571, 444] on button at bounding box center [577, 445] width 34 height 29
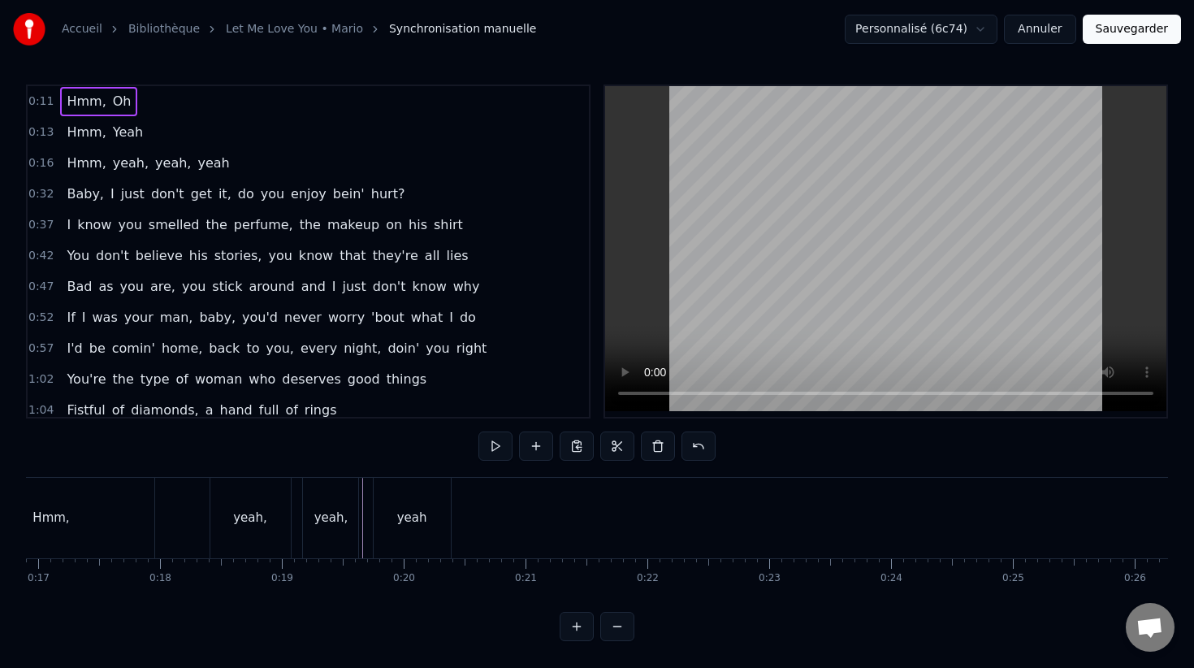
scroll to position [0, 2079]
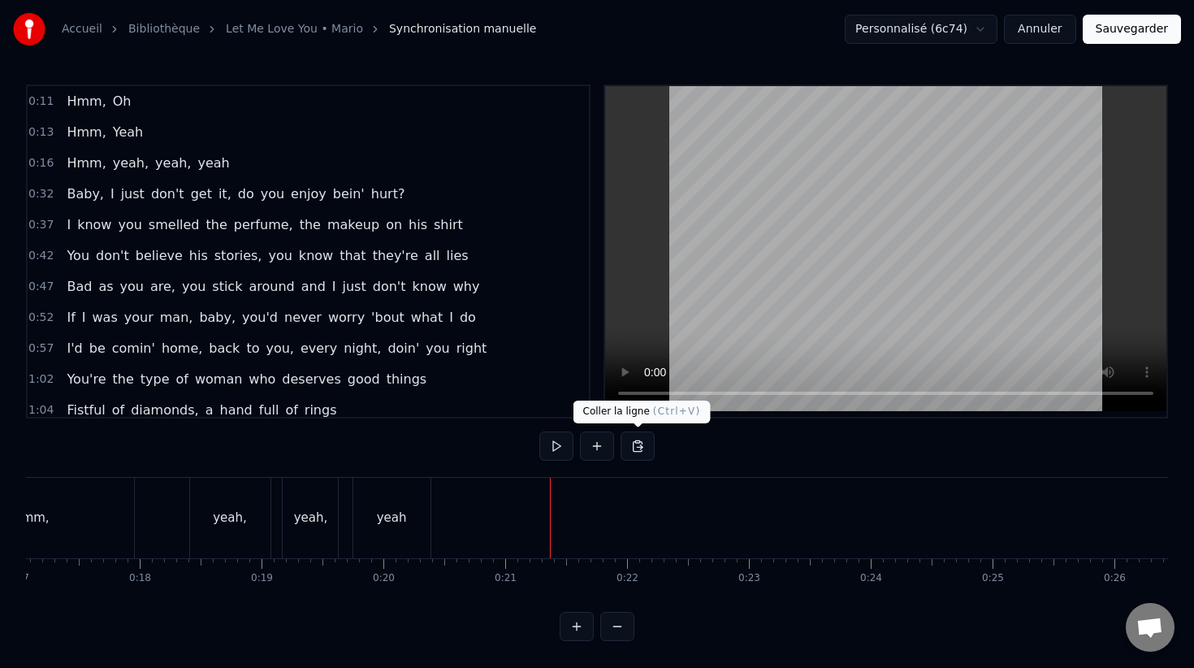
click at [638, 448] on button at bounding box center [638, 445] width 34 height 29
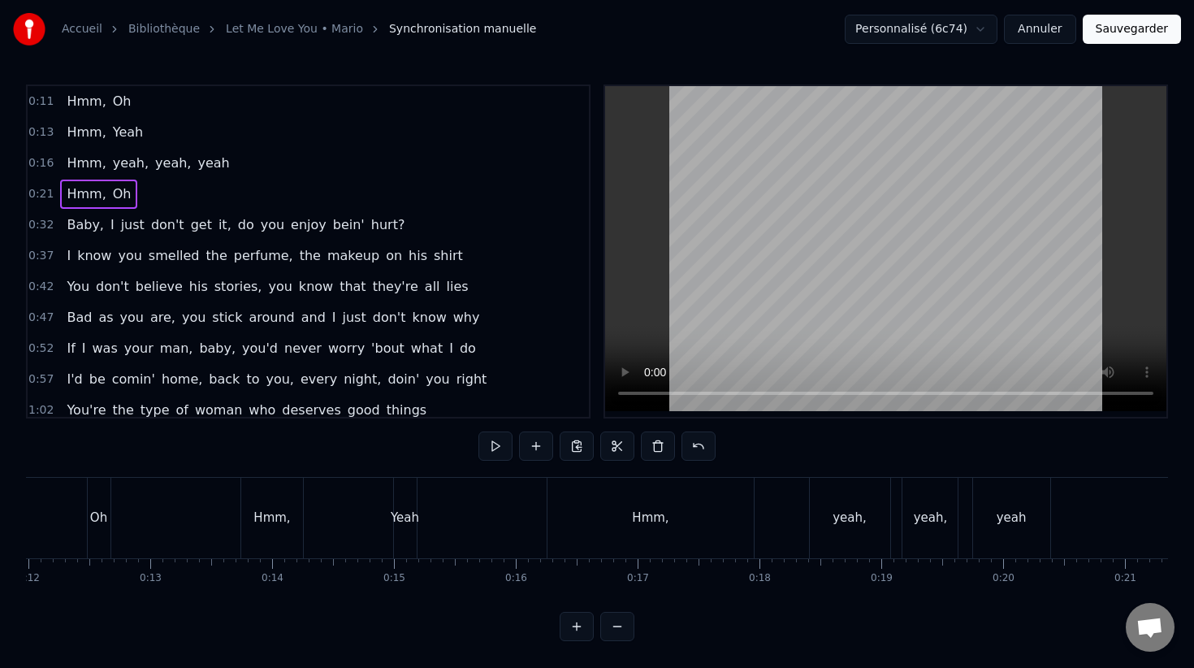
scroll to position [0, 1421]
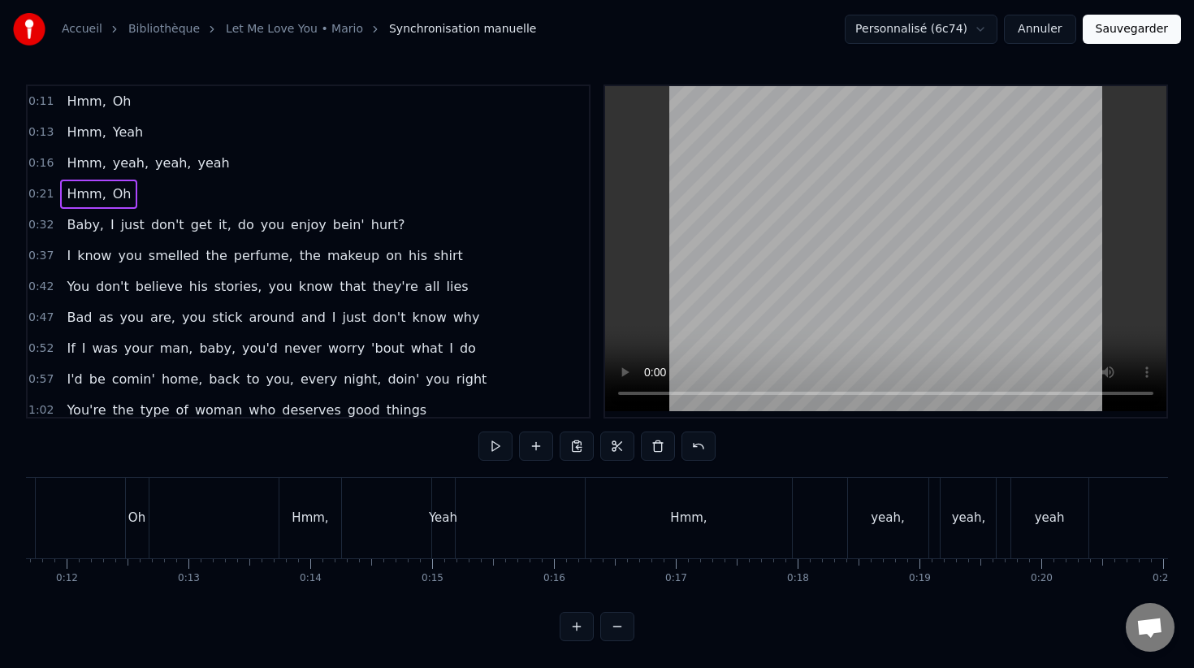
click at [42, 141] on div "0:13 Hmm, Yeah" at bounding box center [308, 132] width 561 height 31
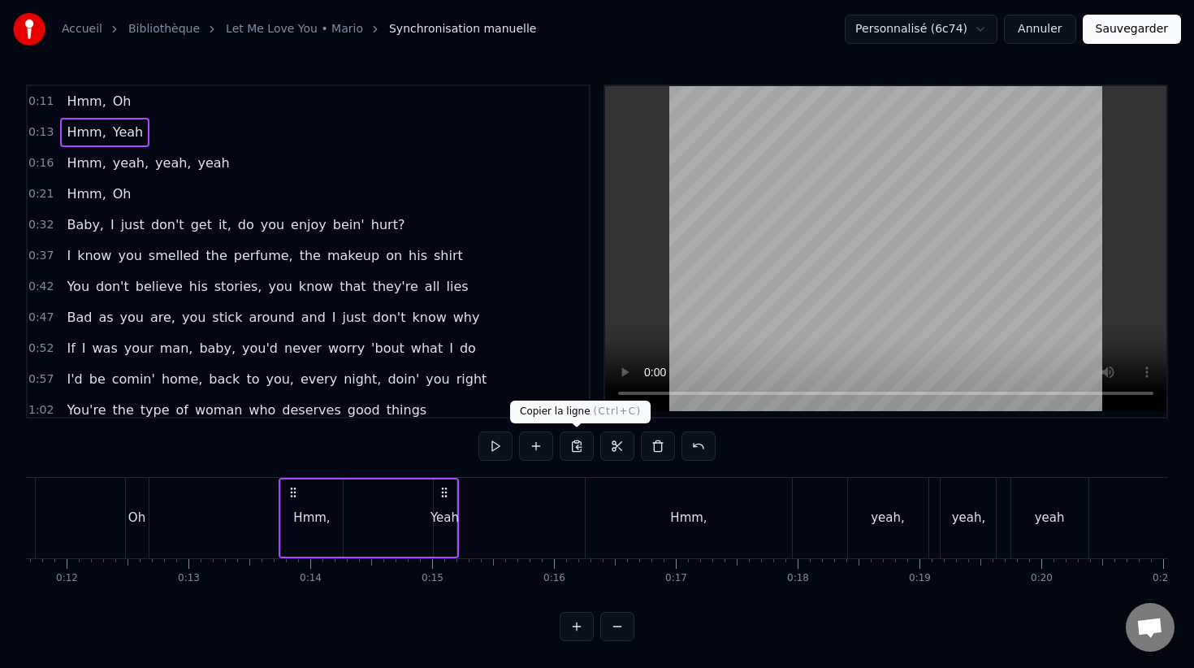
click at [580, 448] on button at bounding box center [577, 445] width 34 height 29
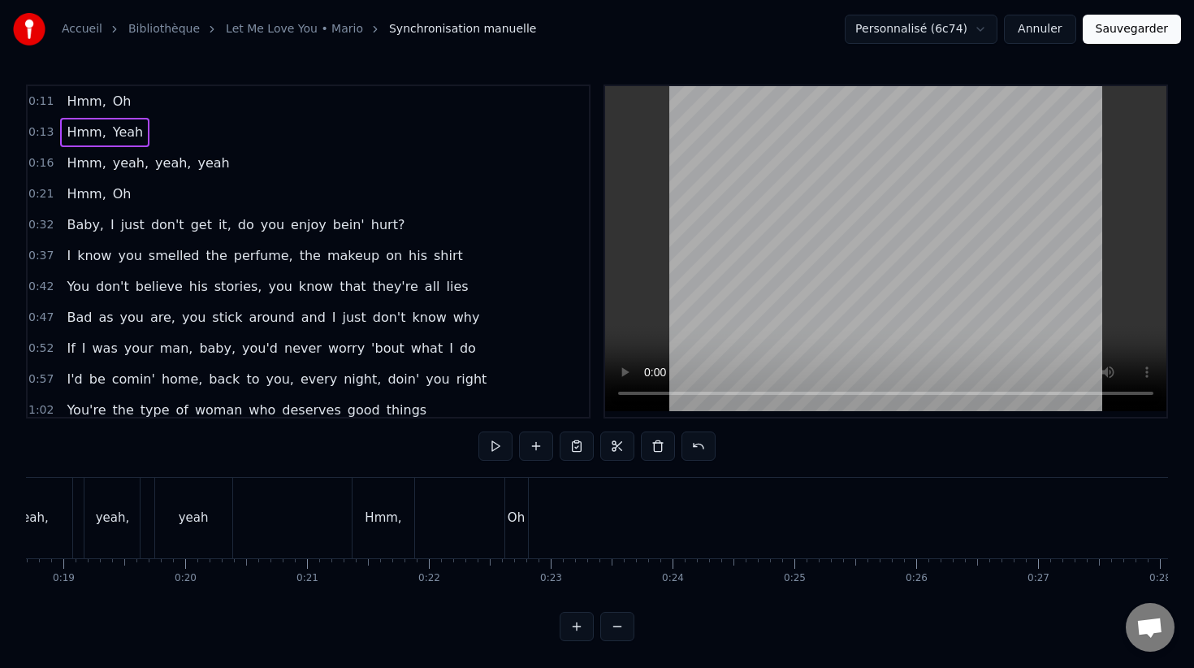
scroll to position [0, 2290]
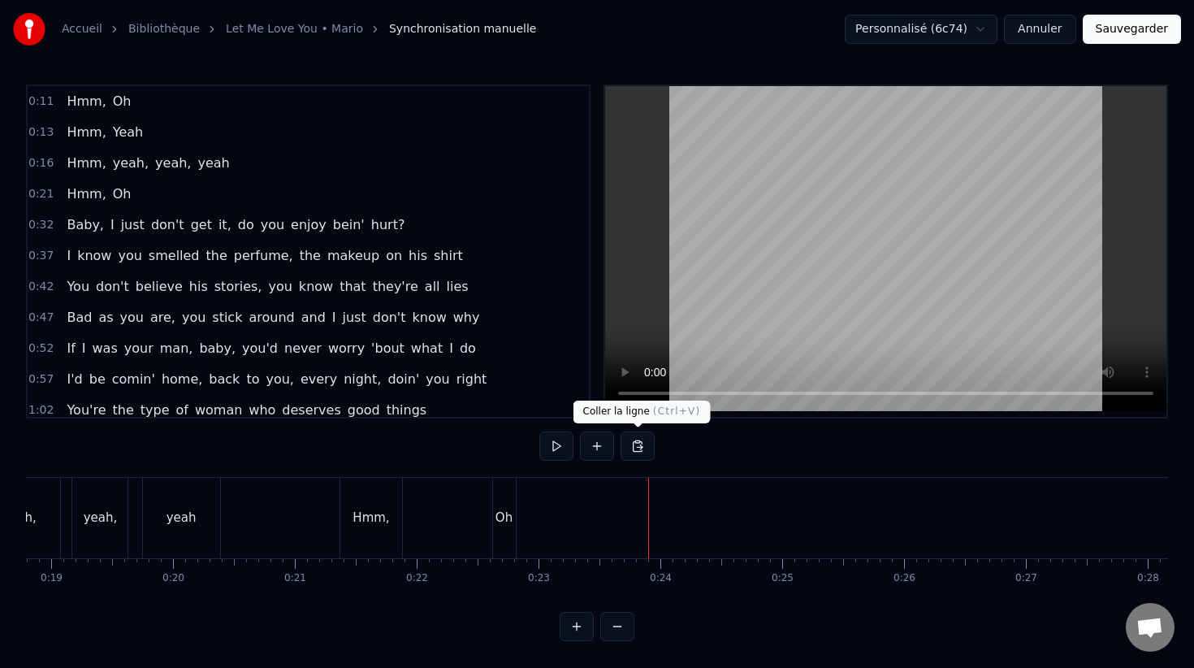
click at [633, 443] on button at bounding box center [638, 445] width 34 height 29
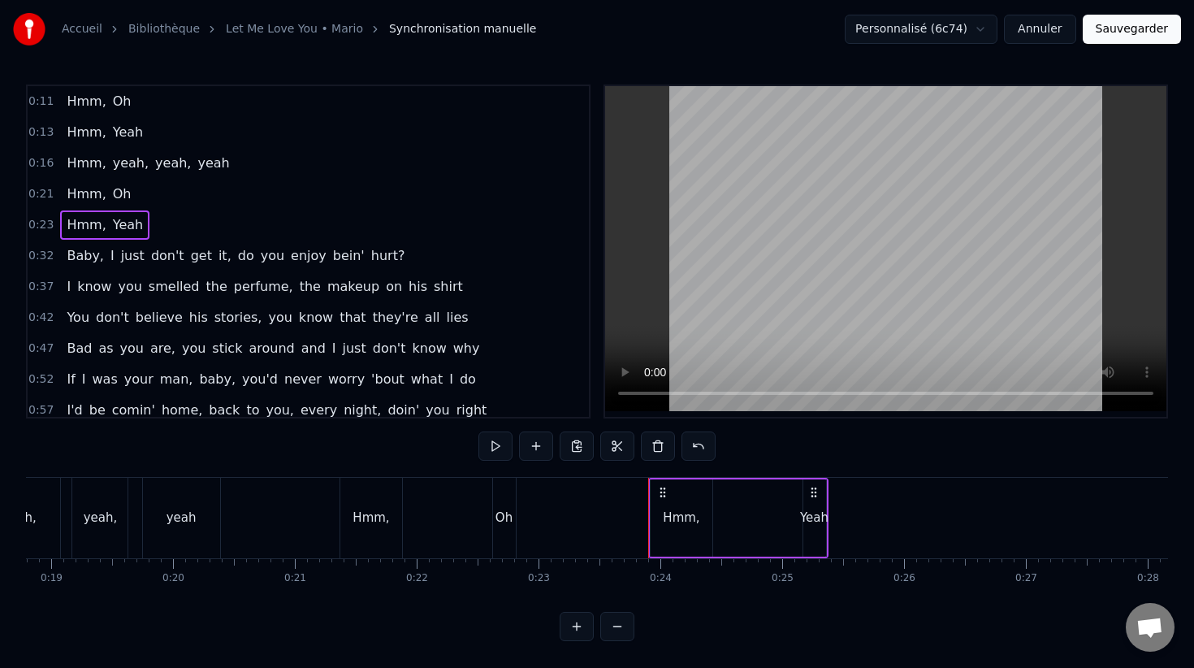
click at [37, 167] on span "0:16" at bounding box center [40, 163] width 25 height 16
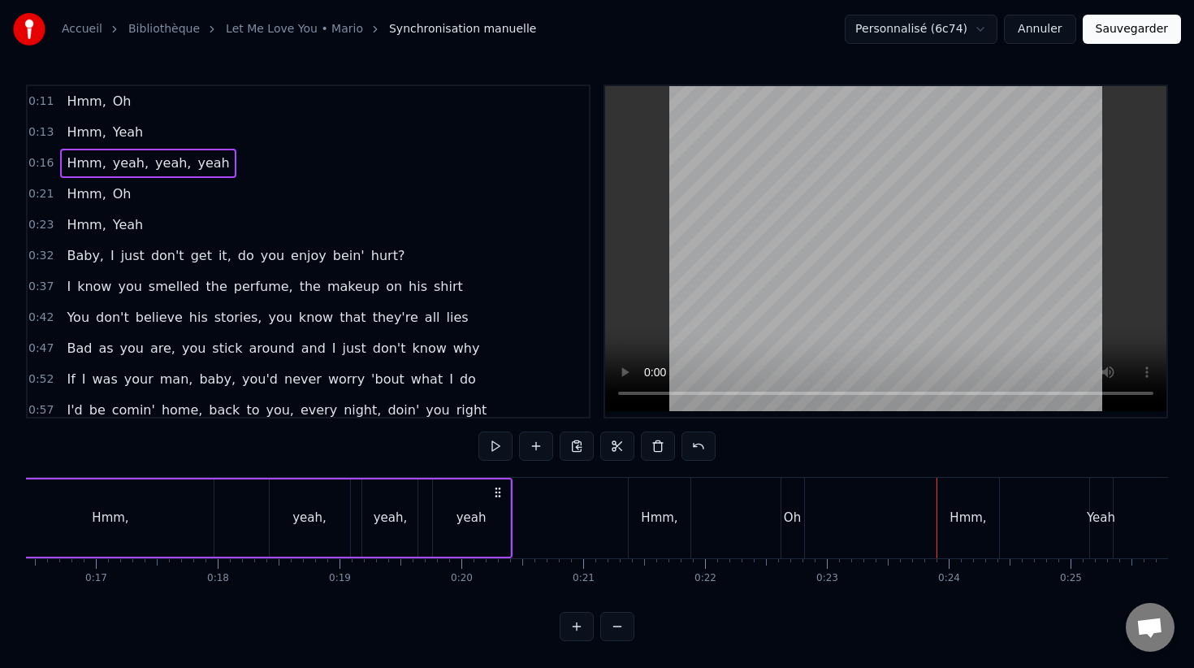
scroll to position [0, 1899]
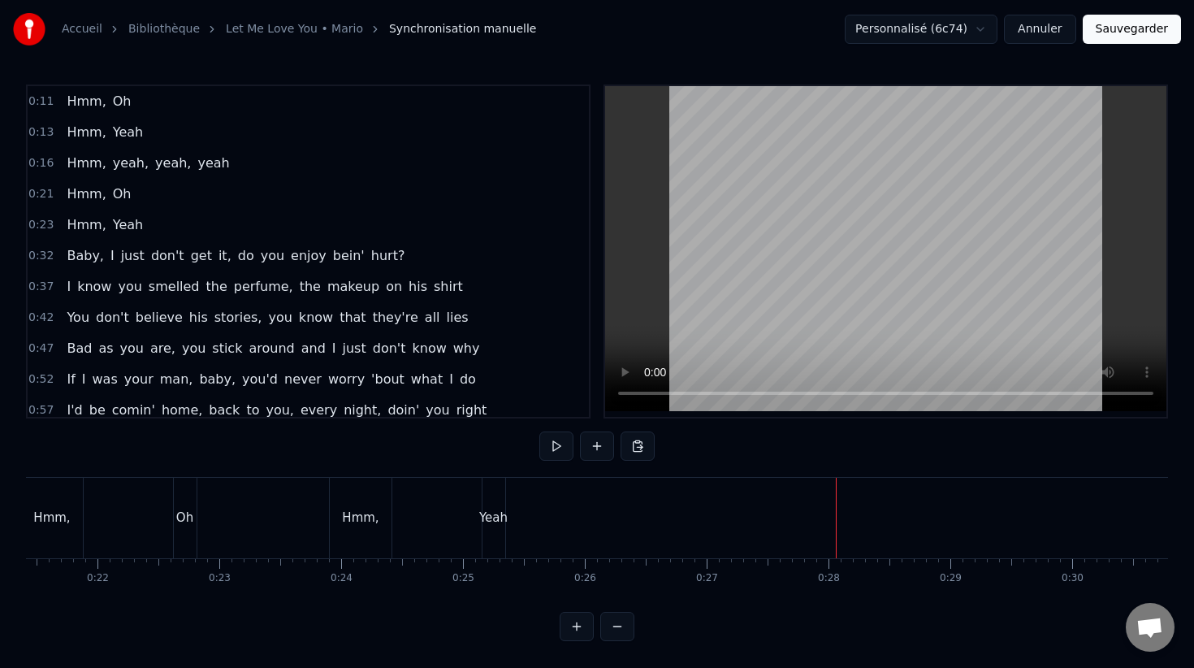
scroll to position [0, 2605]
click at [50, 160] on span "0:16" at bounding box center [40, 163] width 25 height 16
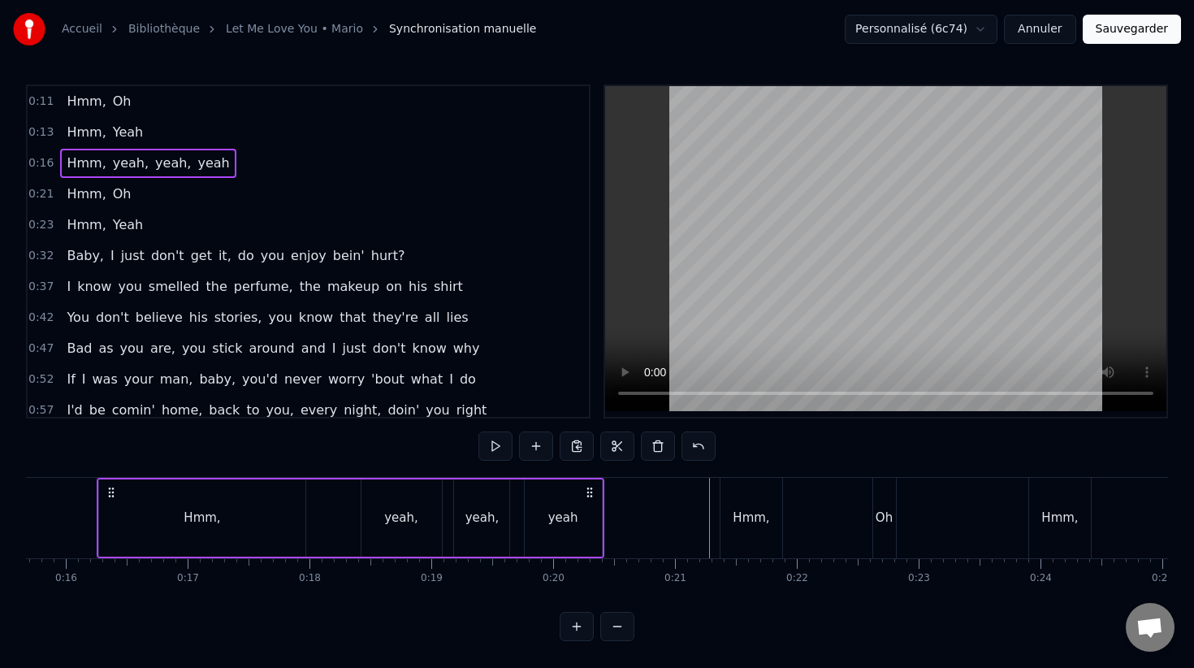
scroll to position [0, 1899]
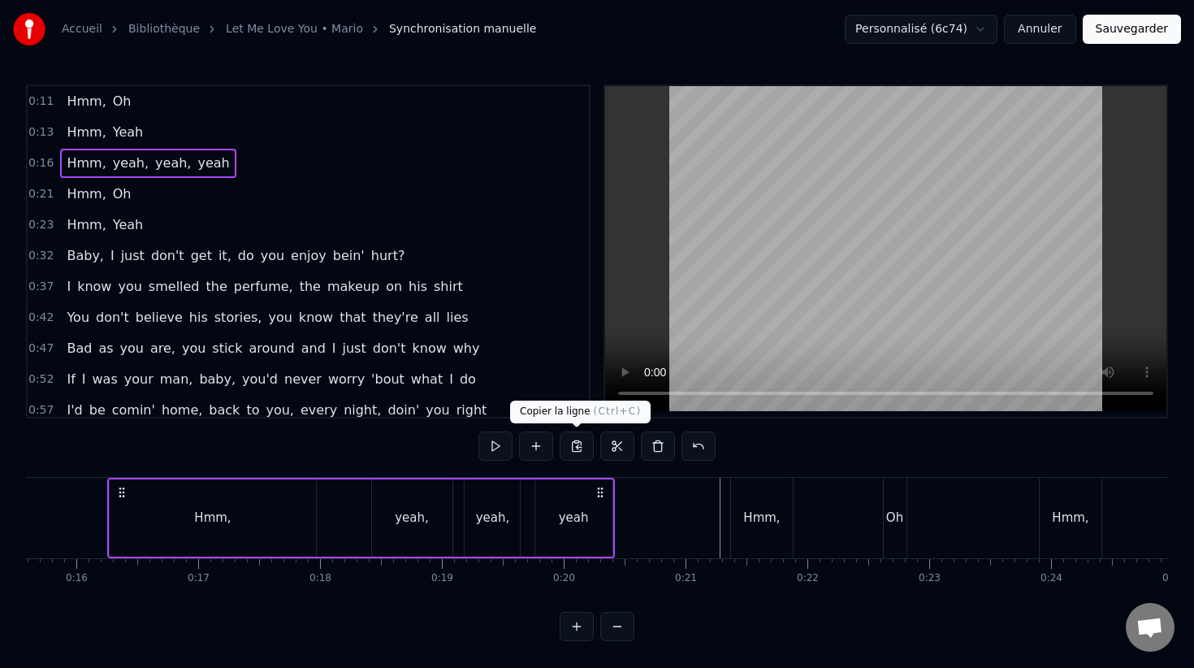
click at [582, 452] on button at bounding box center [577, 445] width 34 height 29
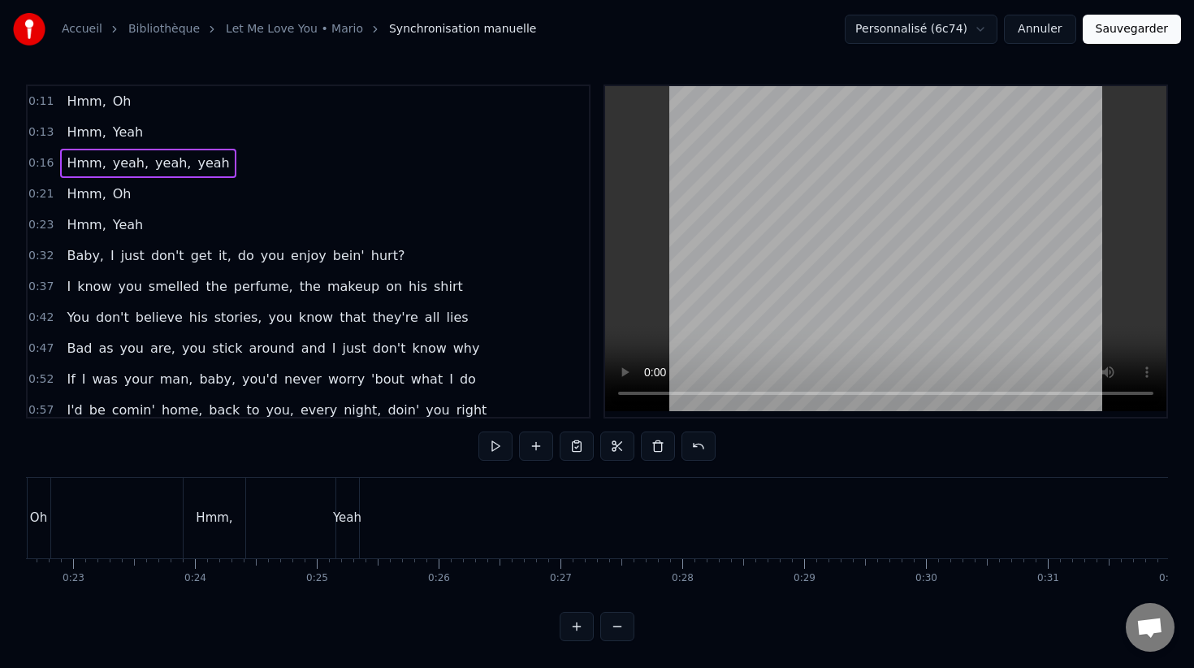
scroll to position [0, 2793]
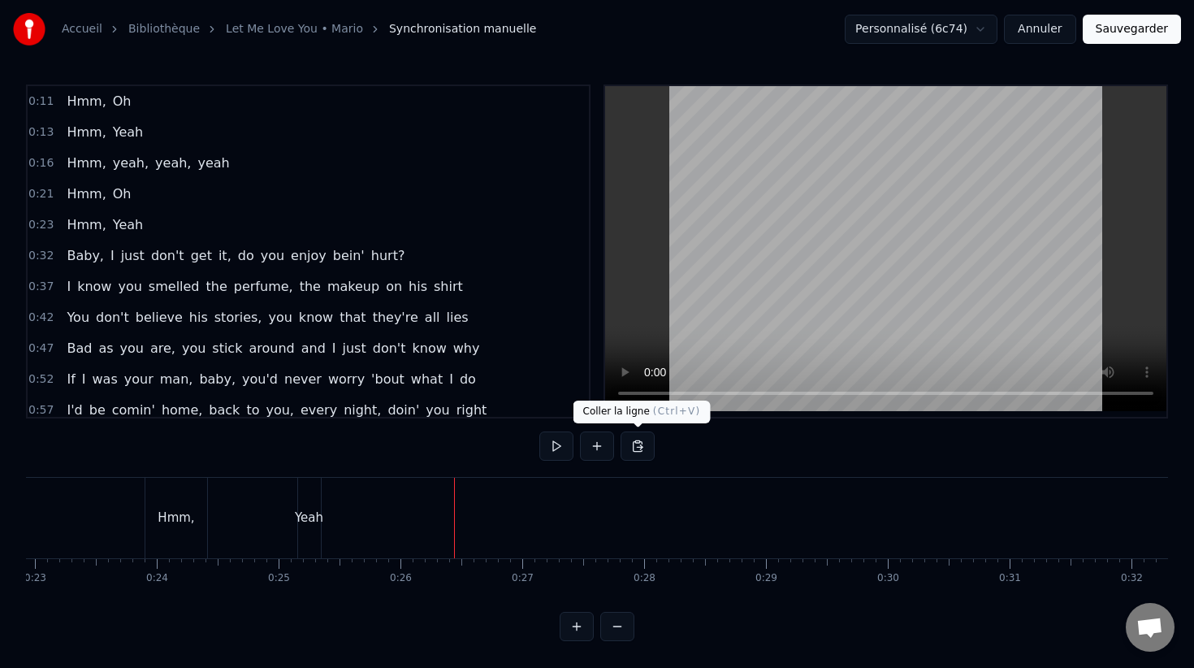
click at [636, 450] on button at bounding box center [638, 445] width 34 height 29
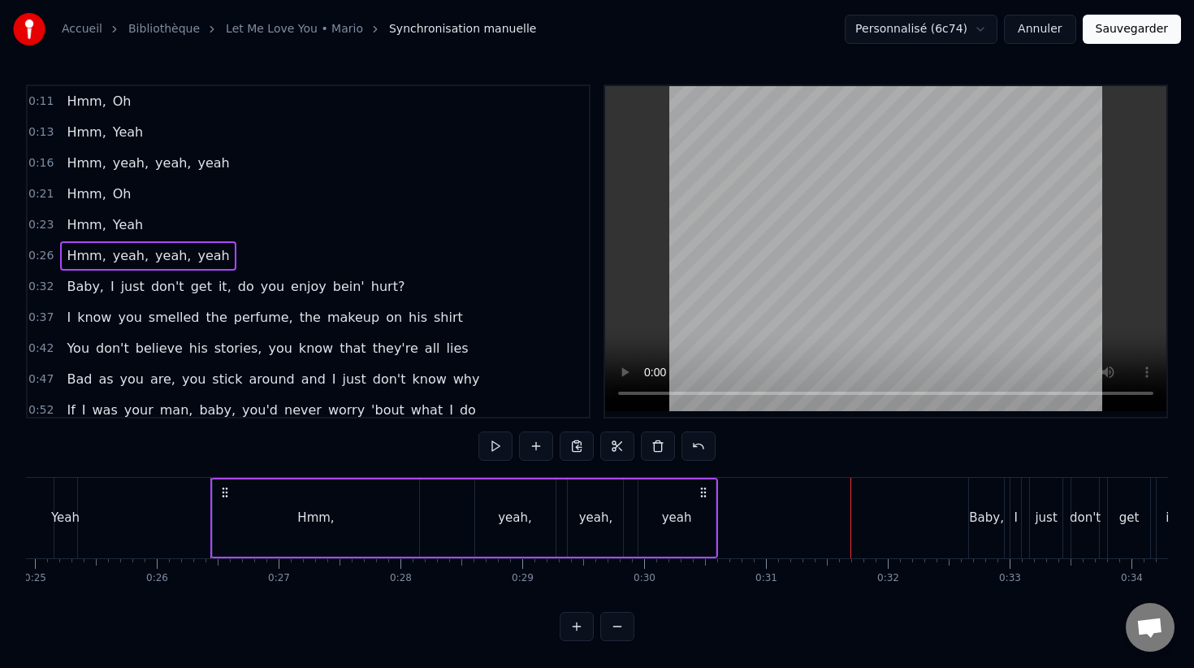
scroll to position [0, 3034]
click at [1146, 37] on button "Sauvegarder" at bounding box center [1132, 29] width 98 height 29
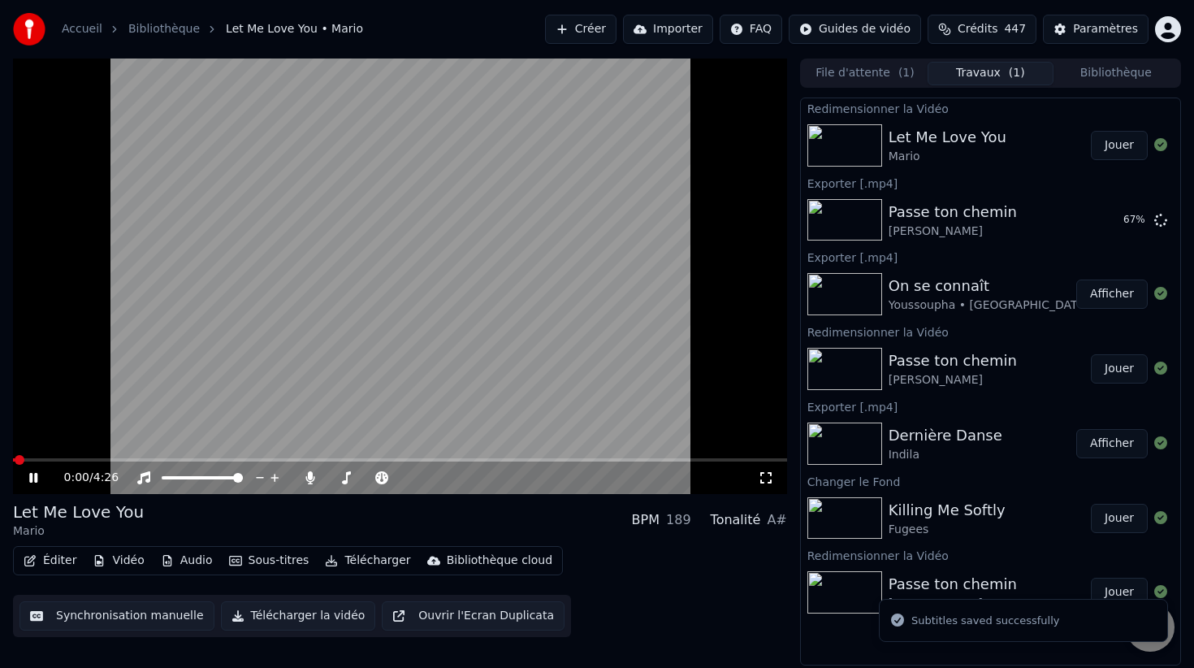
click at [48, 561] on button "Éditer" at bounding box center [50, 560] width 66 height 23
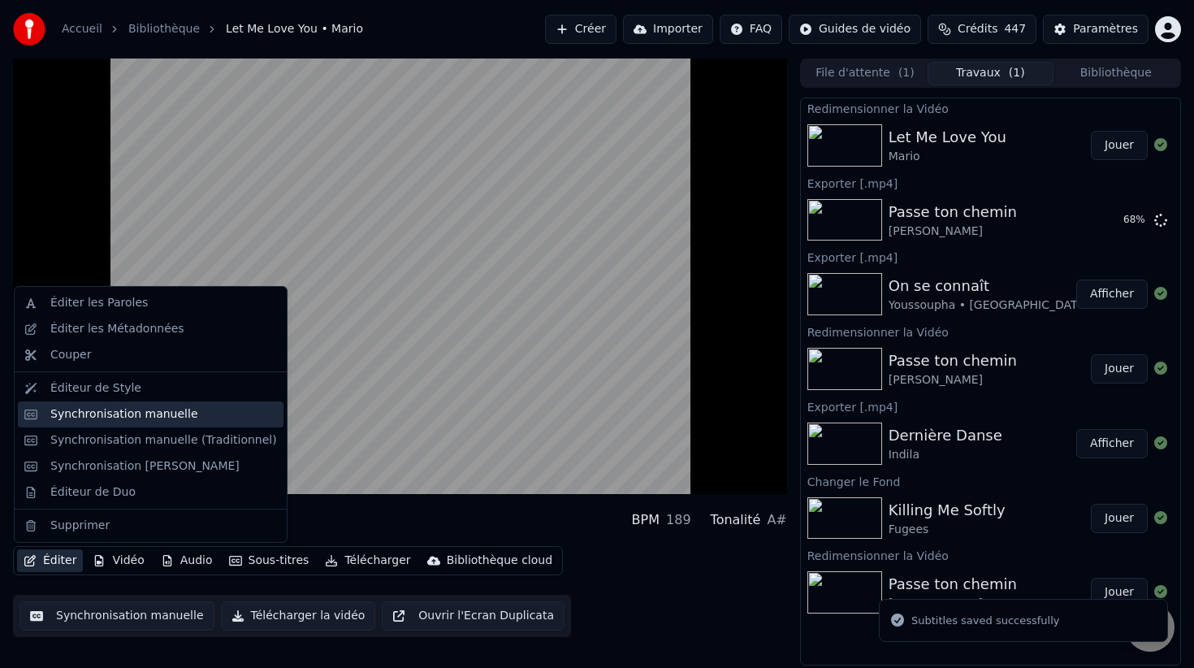
click at [194, 420] on div "Synchronisation manuelle" at bounding box center [163, 414] width 227 height 16
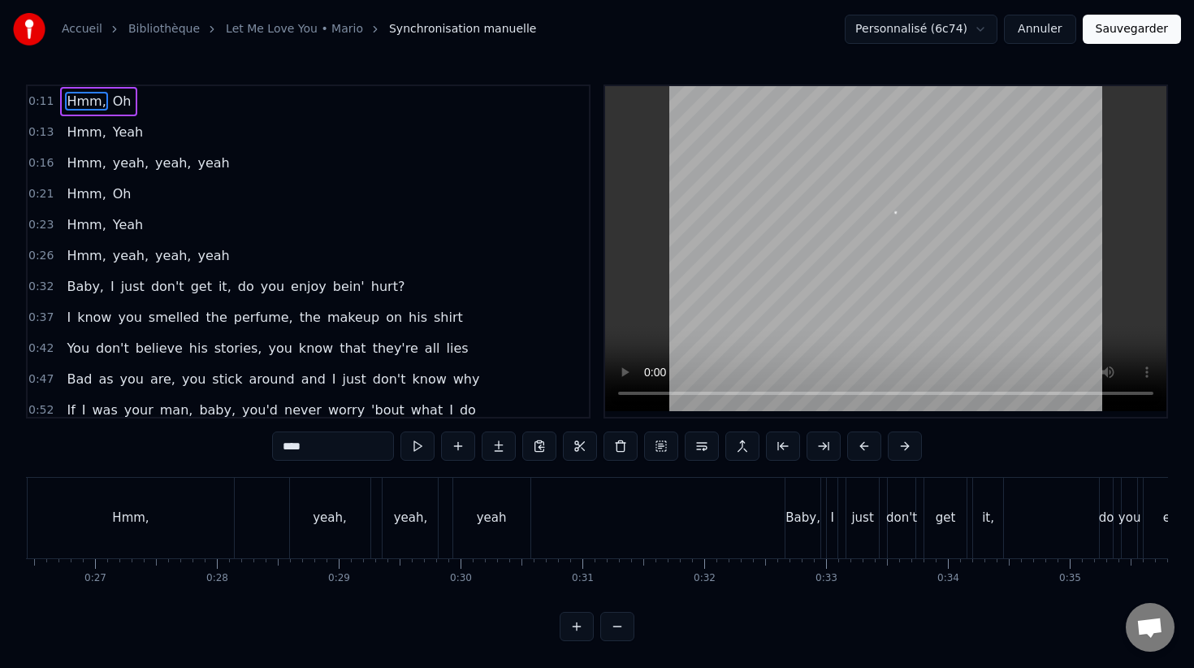
scroll to position [0, 3223]
click at [502, 523] on div "yeah" at bounding box center [489, 518] width 77 height 80
type input "****"
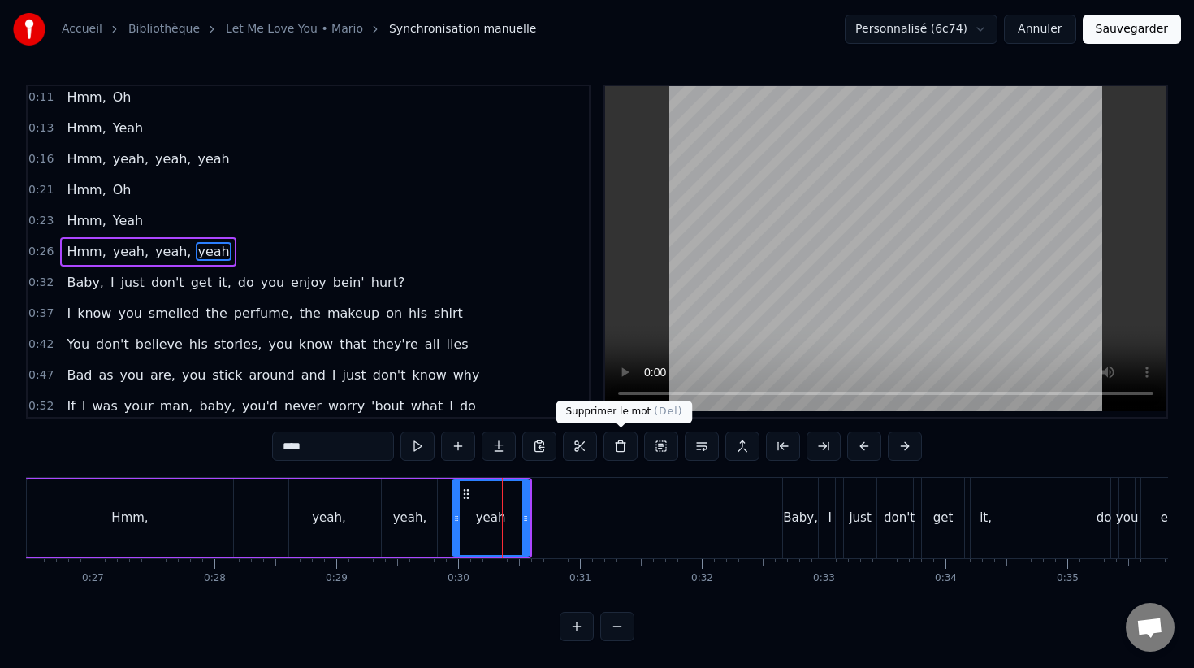
click at [623, 449] on button at bounding box center [620, 445] width 34 height 29
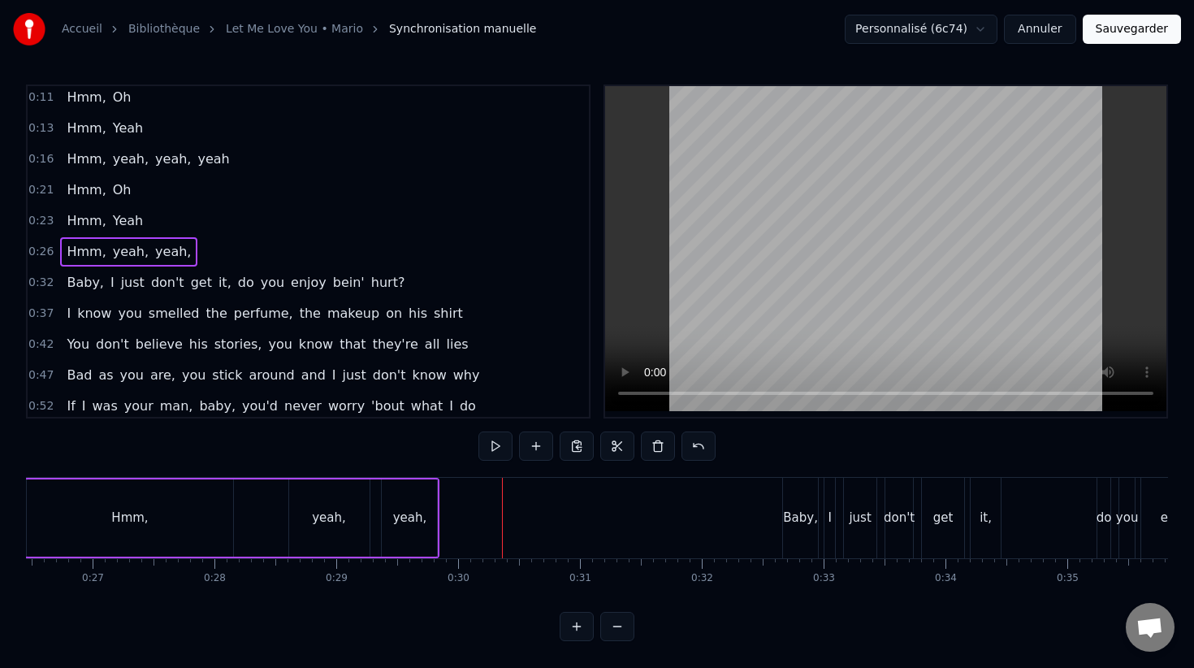
click at [405, 517] on div "yeah," at bounding box center [410, 517] width 34 height 19
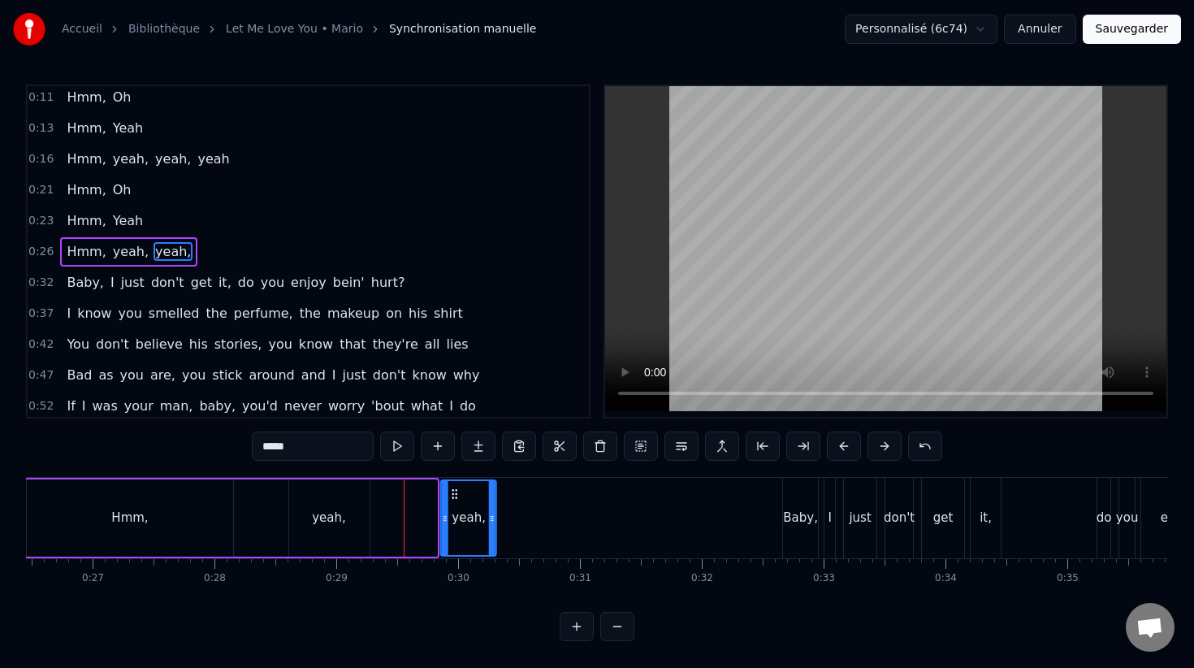
drag, startPoint x: 397, startPoint y: 490, endPoint x: 452, endPoint y: 487, distance: 55.3
click at [454, 487] on icon at bounding box center [454, 493] width 13 height 13
drag, startPoint x: 444, startPoint y: 493, endPoint x: 424, endPoint y: 493, distance: 20.3
click at [424, 493] on div at bounding box center [422, 518] width 6 height 74
click at [324, 518] on div "yeah," at bounding box center [329, 517] width 34 height 19
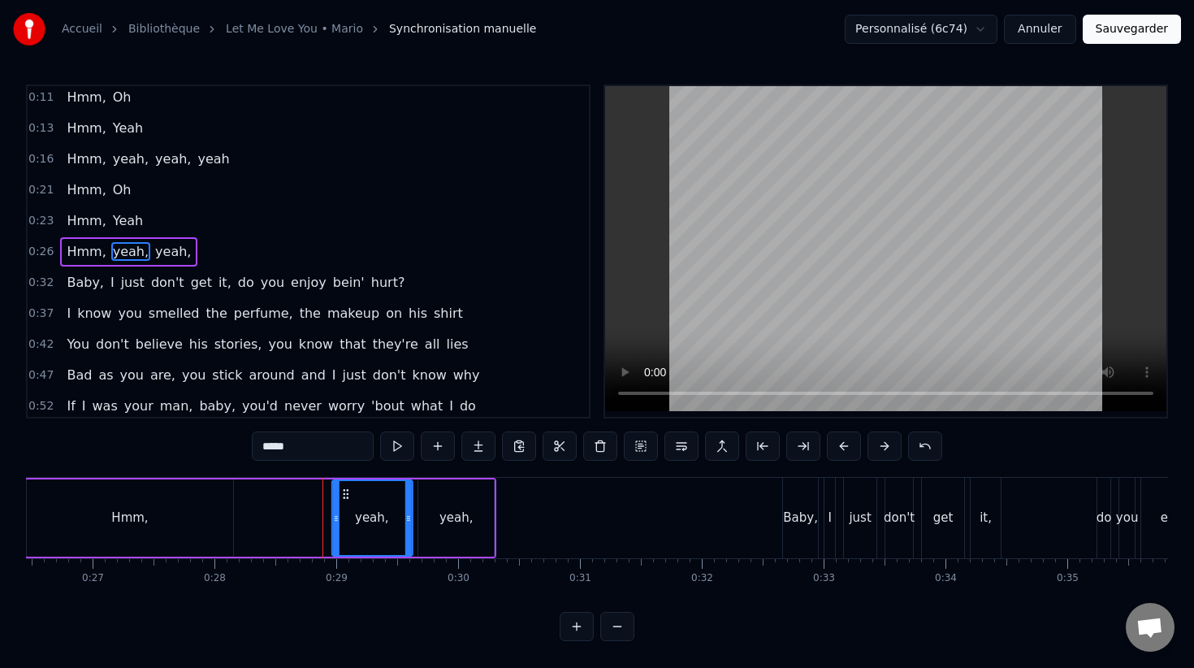
drag, startPoint x: 305, startPoint y: 491, endPoint x: 348, endPoint y: 493, distance: 43.1
click at [348, 493] on icon at bounding box center [345, 493] width 13 height 13
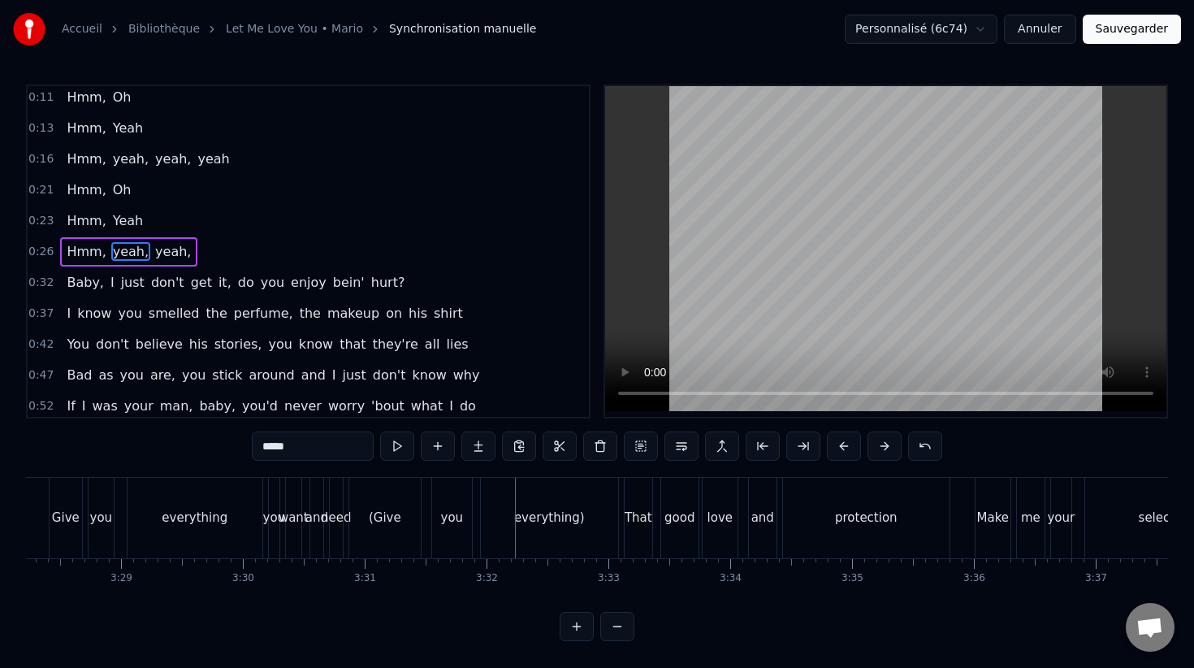
scroll to position [0, 25333]
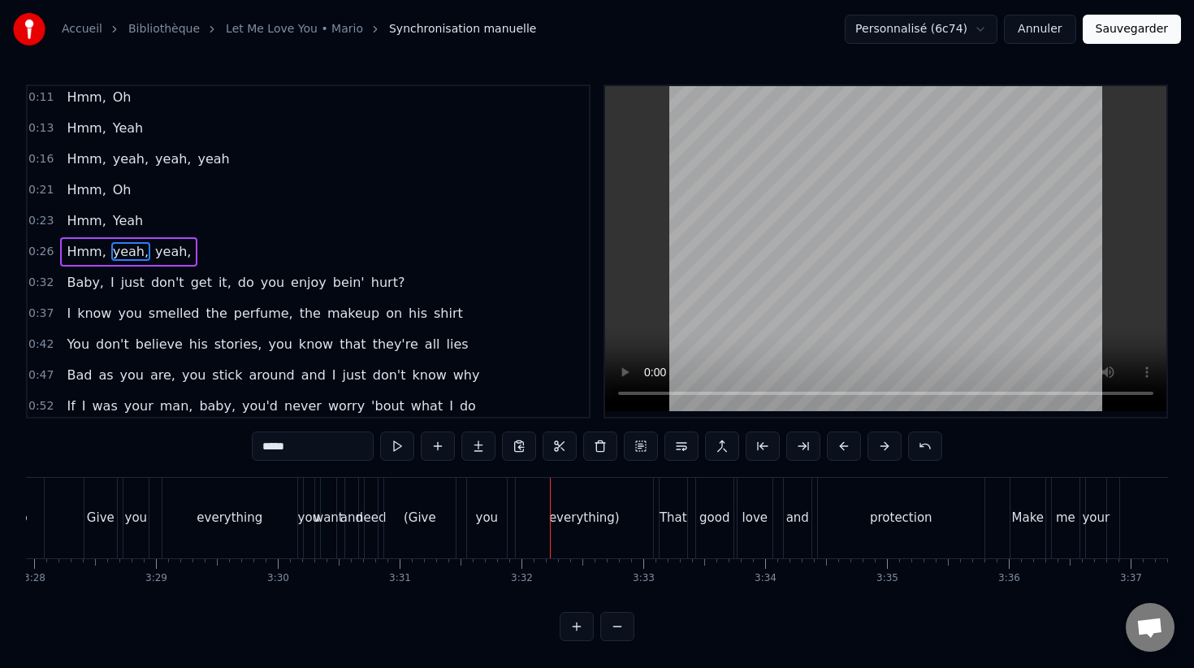
click at [595, 517] on div "everything)" at bounding box center [584, 517] width 71 height 19
type input "**********"
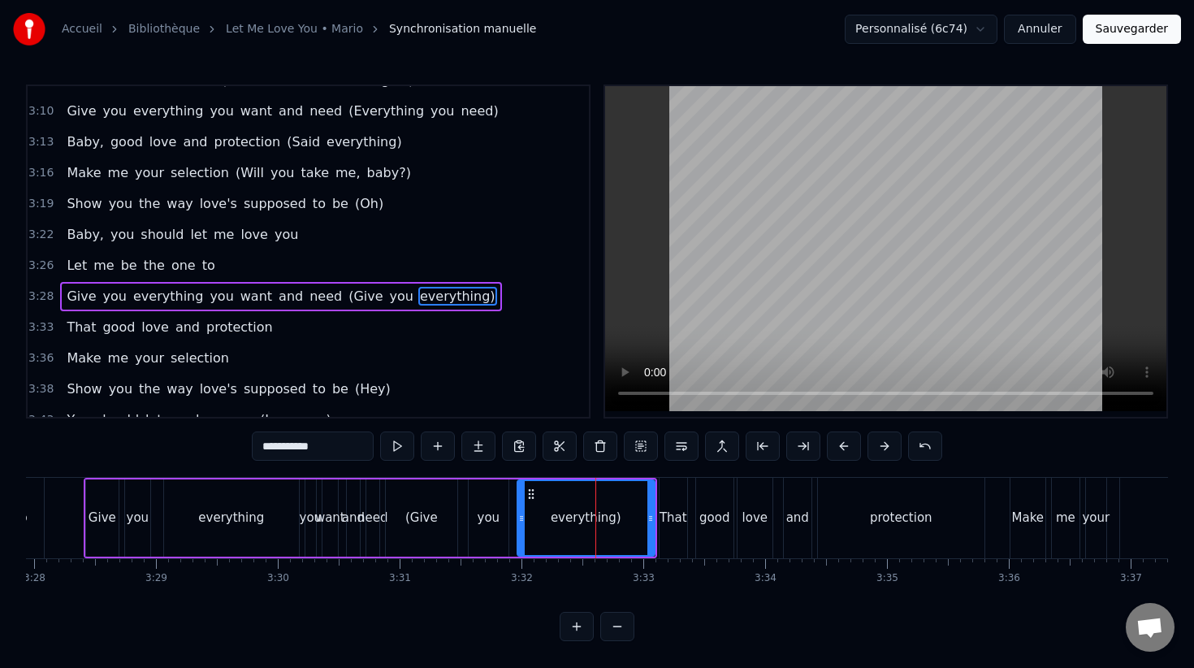
scroll to position [1578, 0]
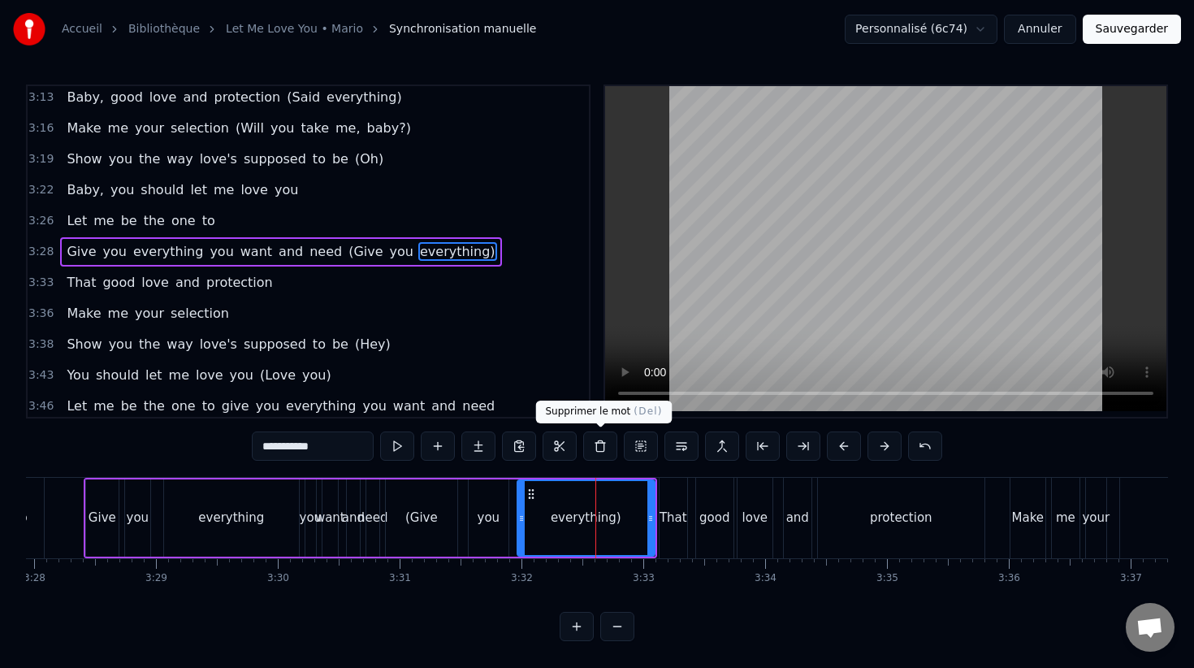
click at [590, 453] on button at bounding box center [600, 445] width 34 height 29
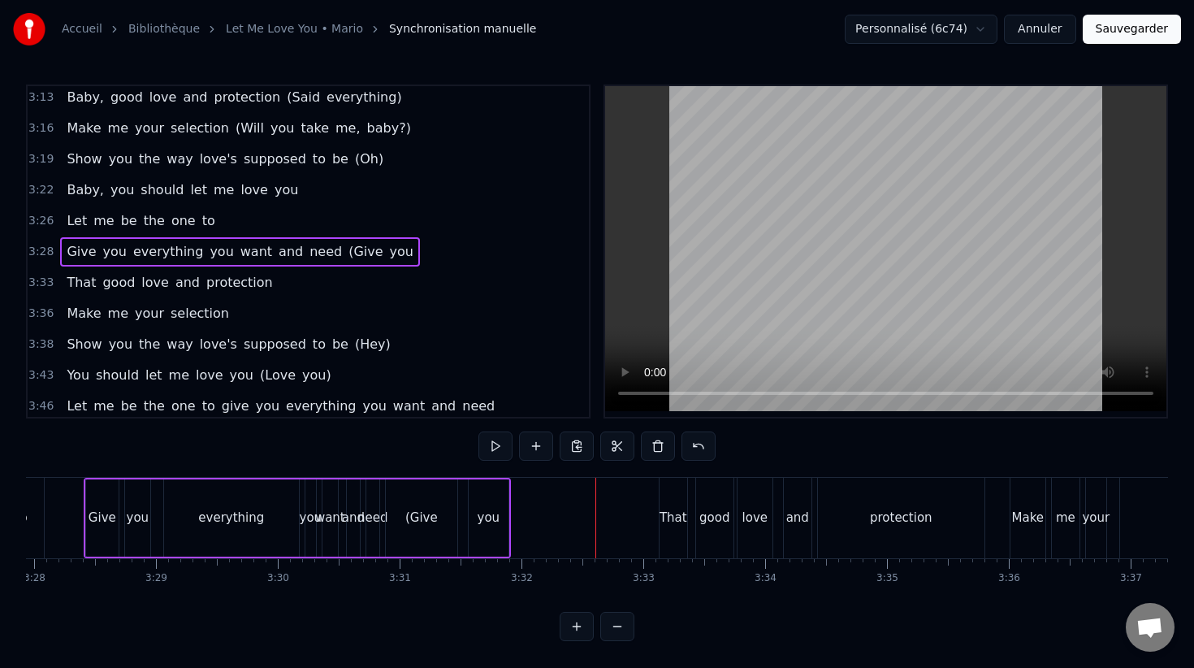
click at [480, 535] on div "you" at bounding box center [489, 517] width 40 height 77
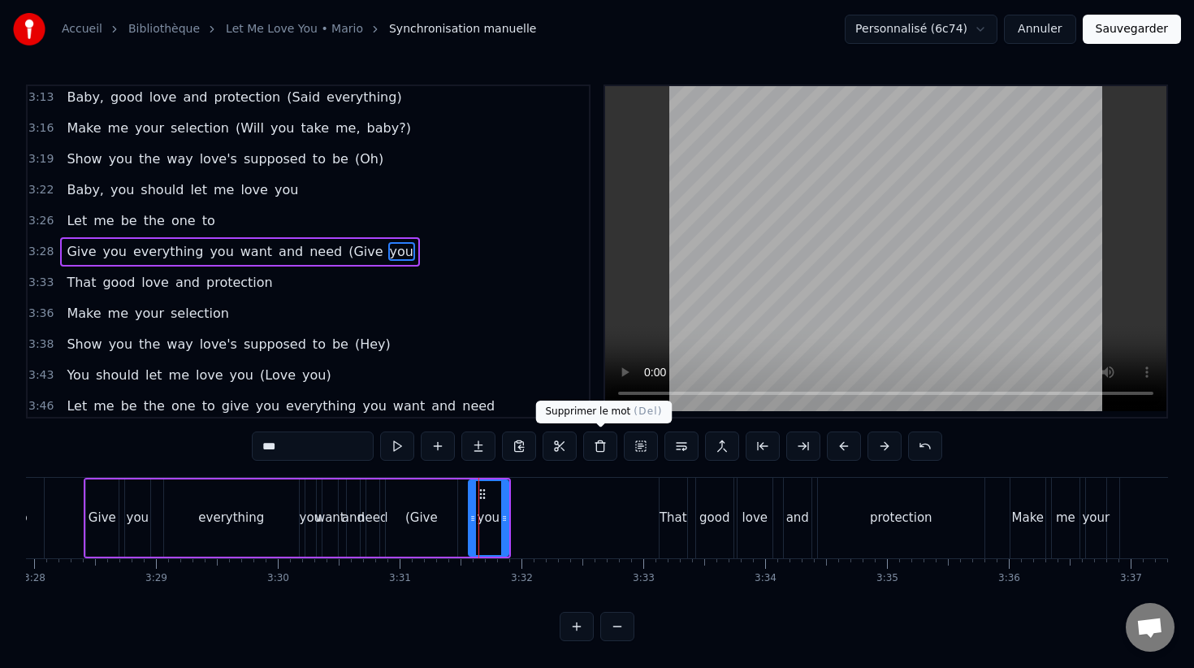
click at [593, 455] on button at bounding box center [600, 445] width 34 height 29
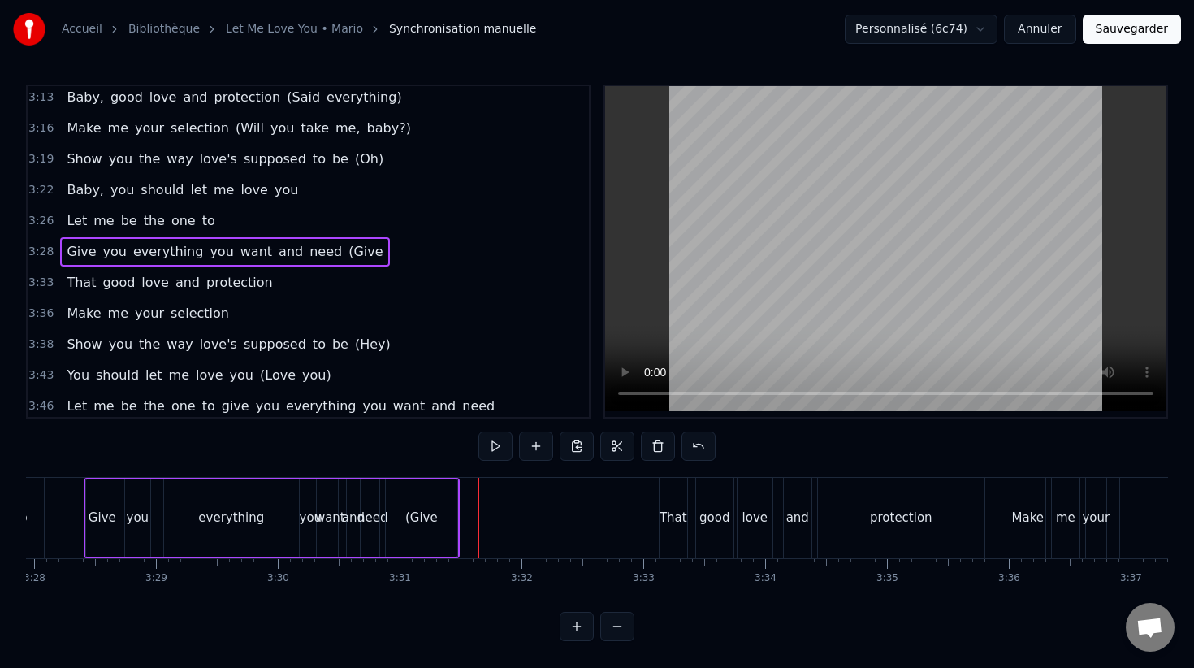
click at [430, 528] on div "(Give" at bounding box center [421, 517] width 71 height 77
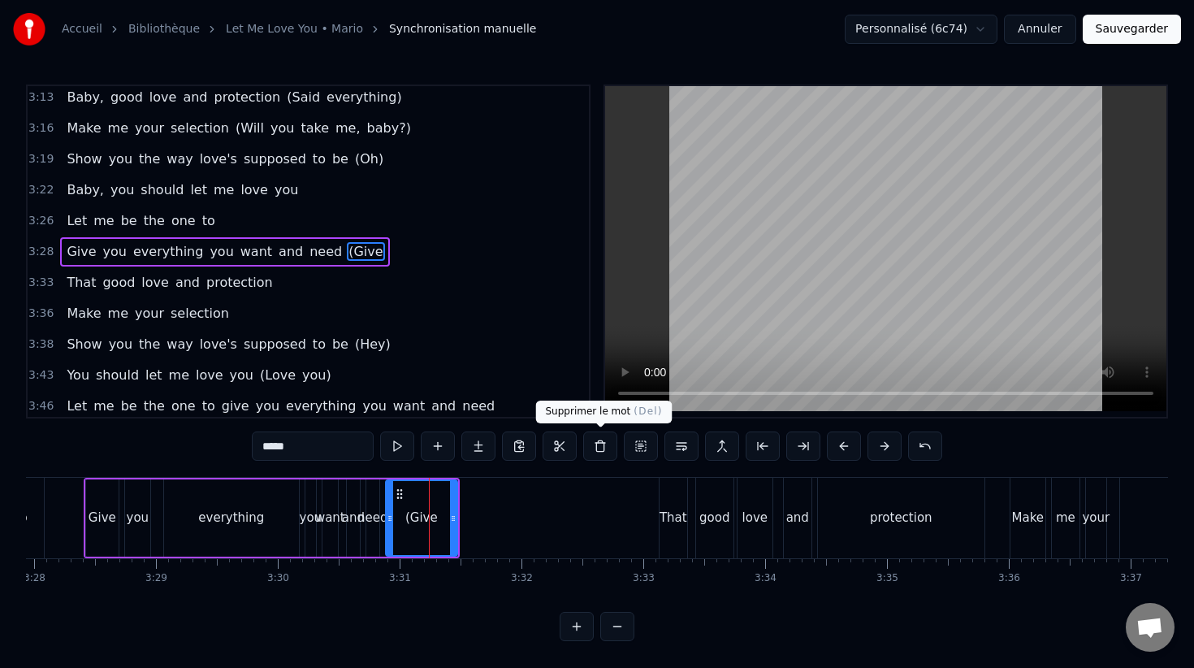
click at [601, 446] on button at bounding box center [600, 445] width 34 height 29
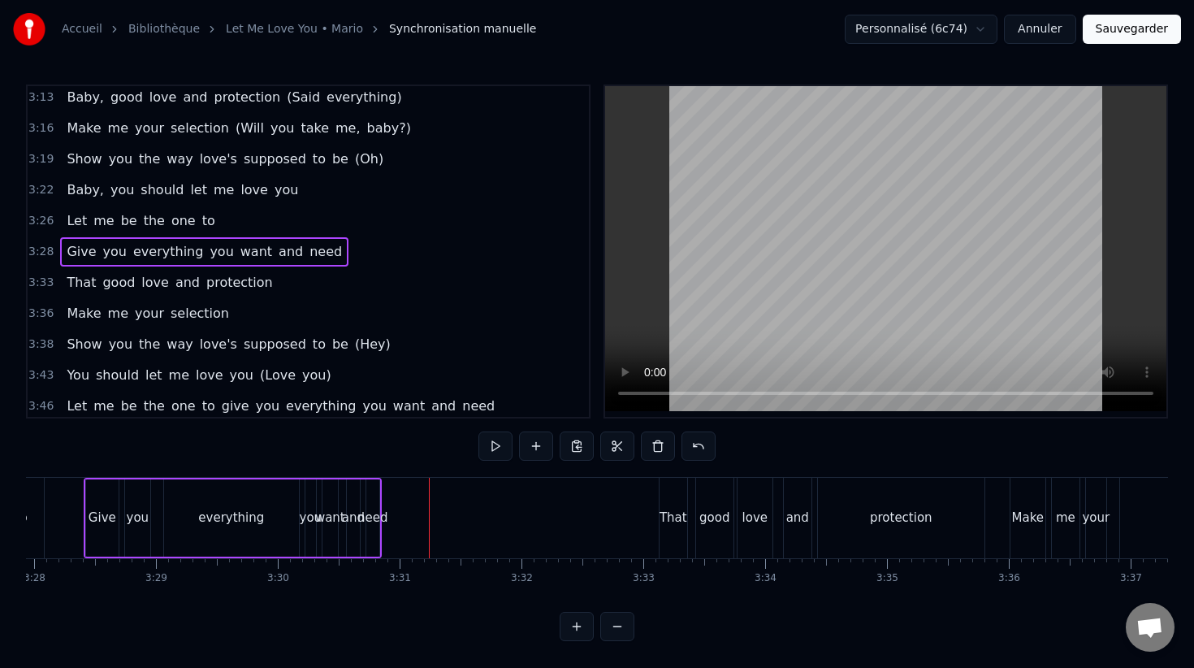
click at [374, 513] on div "need" at bounding box center [372, 517] width 31 height 19
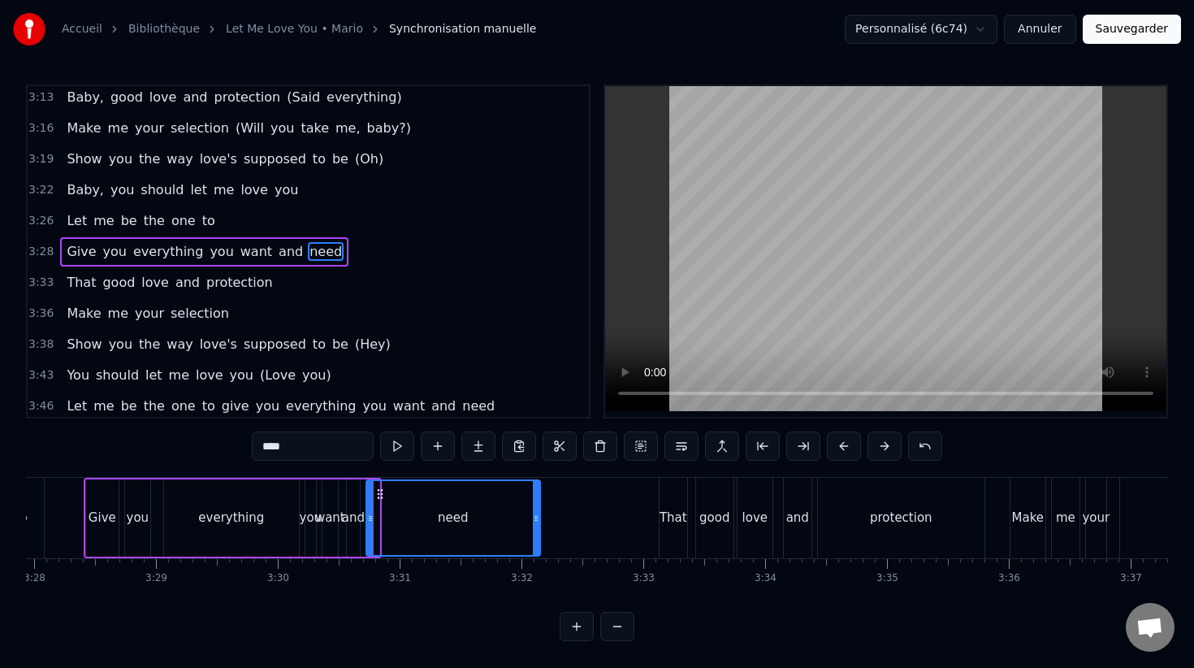
drag, startPoint x: 376, startPoint y: 513, endPoint x: 556, endPoint y: 513, distance: 179.5
click at [539, 514] on icon at bounding box center [536, 518] width 6 height 13
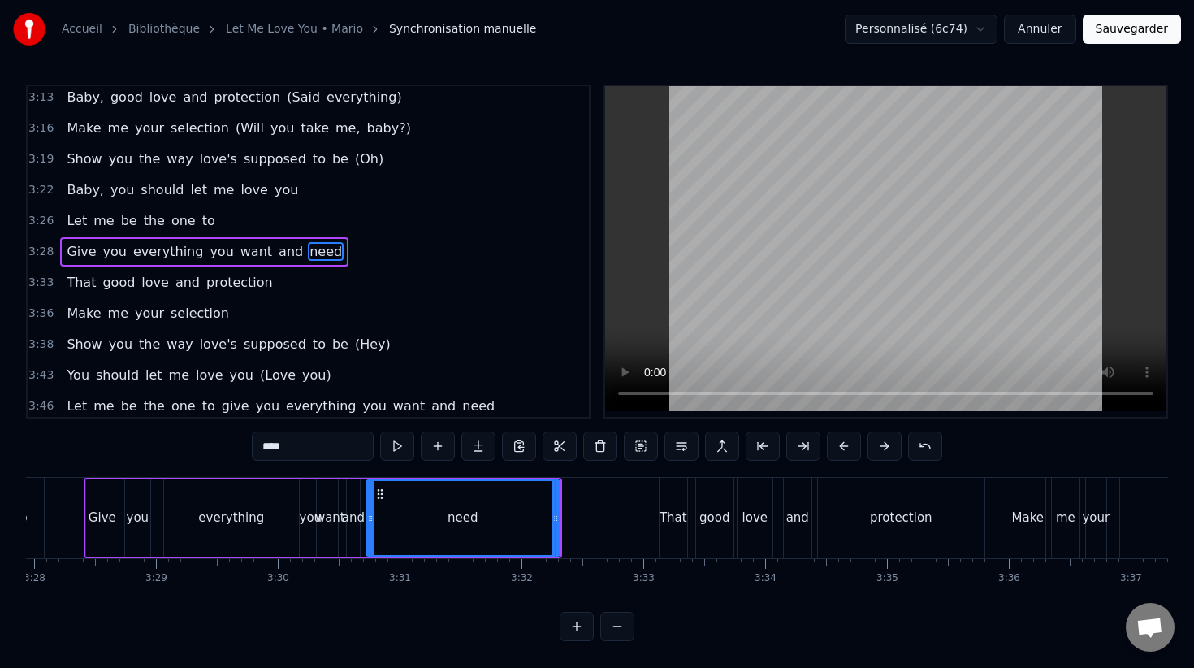
click at [334, 516] on div "want" at bounding box center [330, 517] width 30 height 19
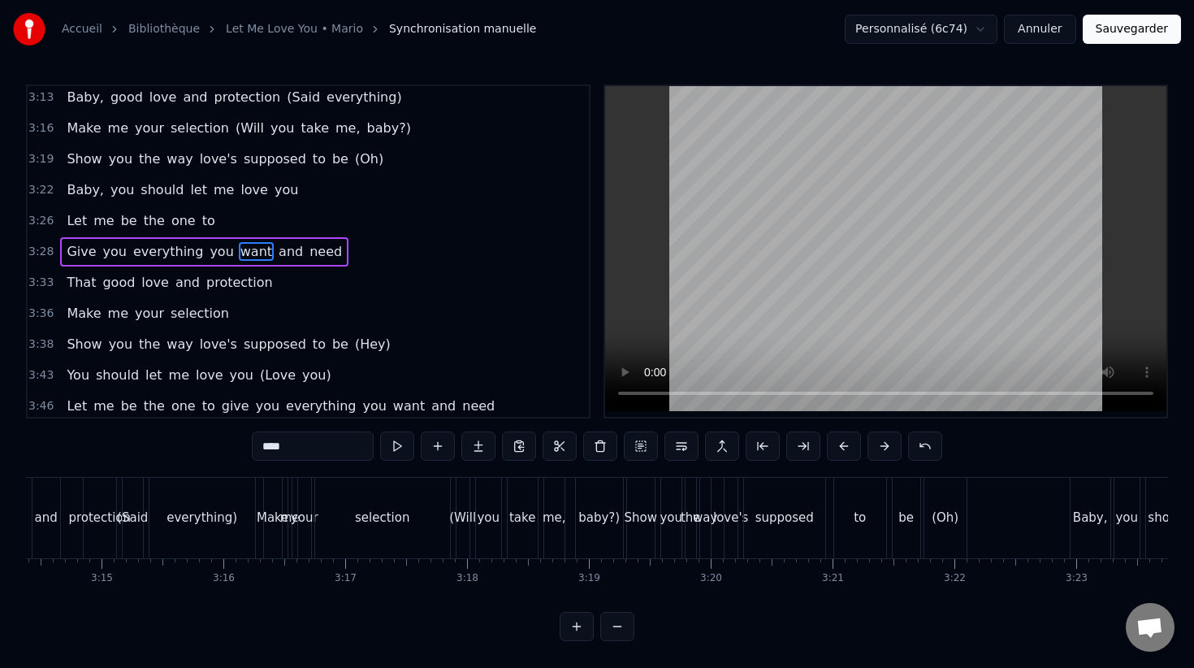
scroll to position [0, 23680]
click at [375, 520] on div "selection" at bounding box center [384, 517] width 54 height 19
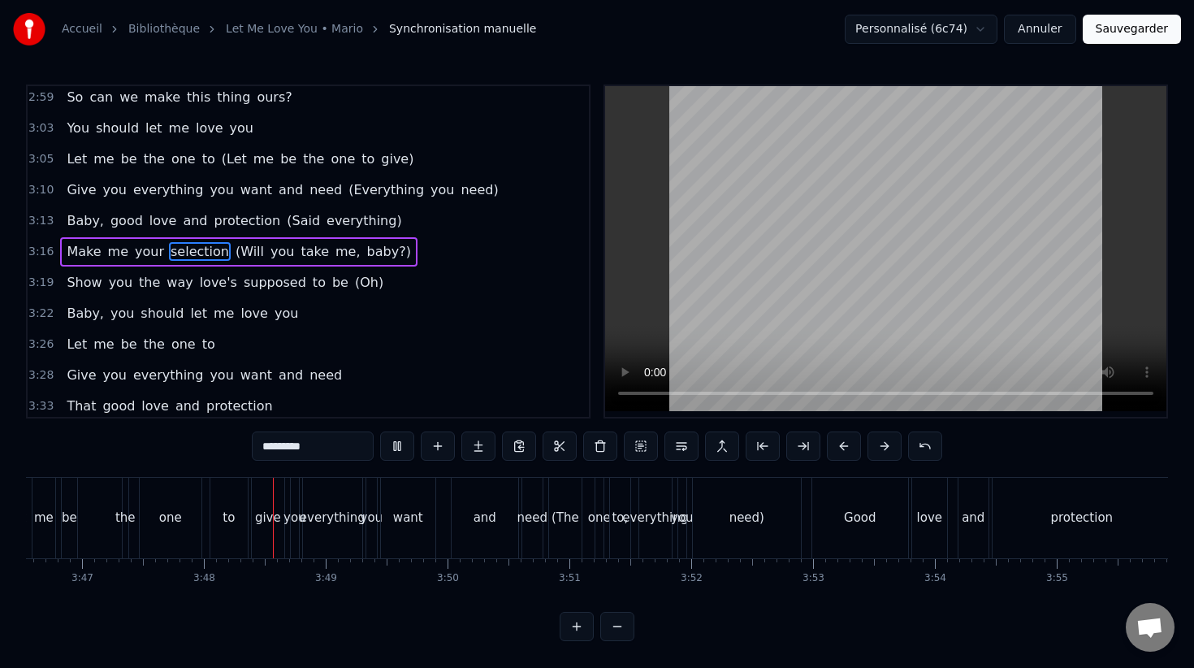
scroll to position [0, 27672]
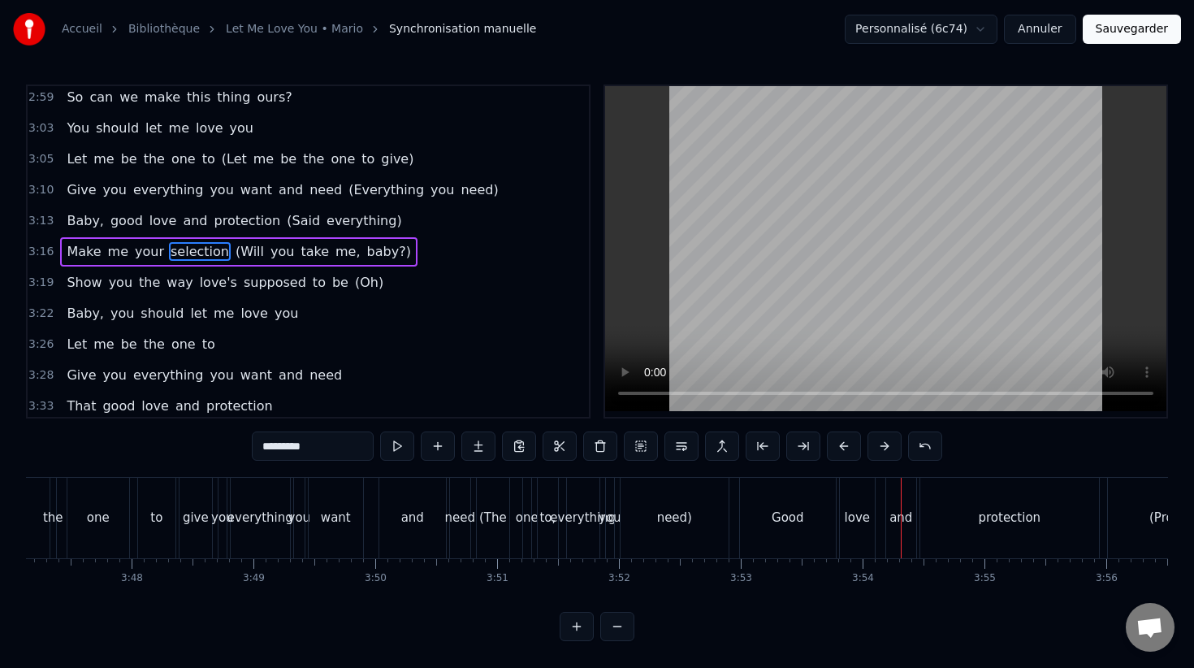
click at [579, 624] on button at bounding box center [577, 626] width 34 height 29
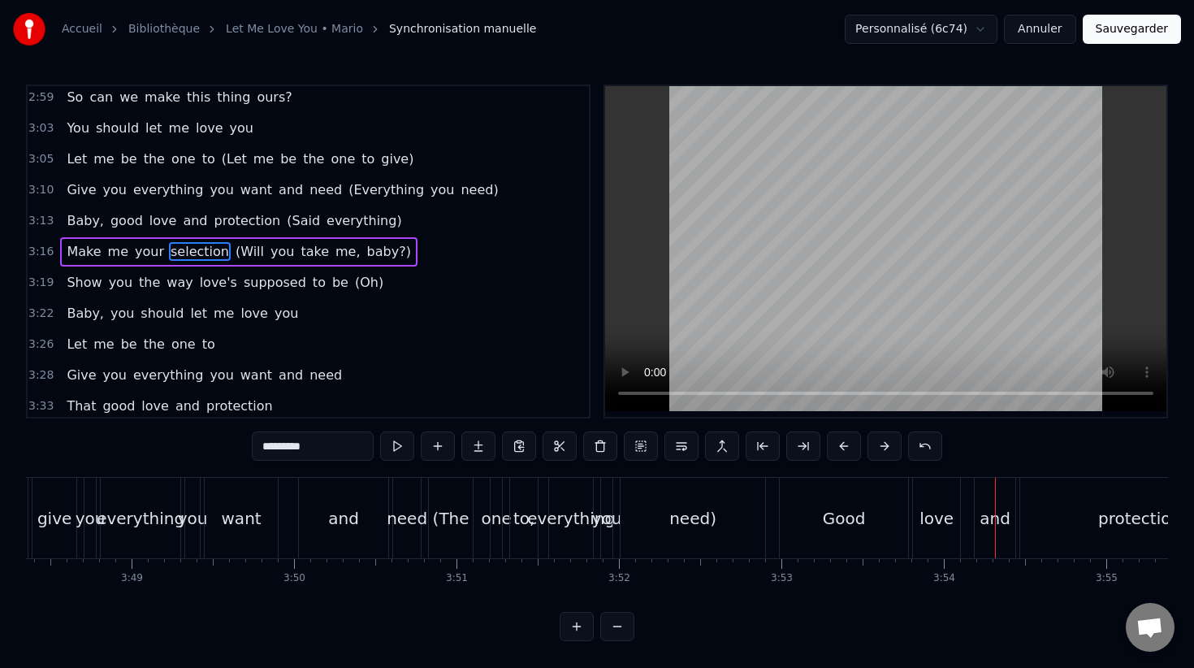
scroll to position [0, 37028]
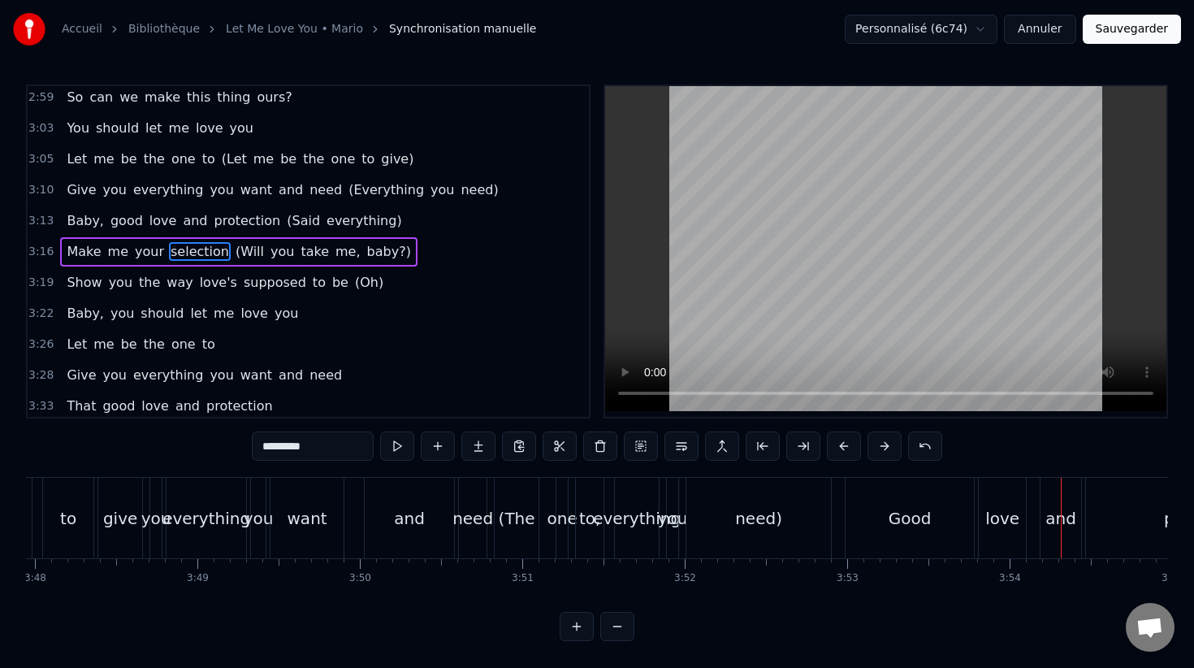
click at [512, 524] on div "(The" at bounding box center [517, 518] width 37 height 24
type input "****"
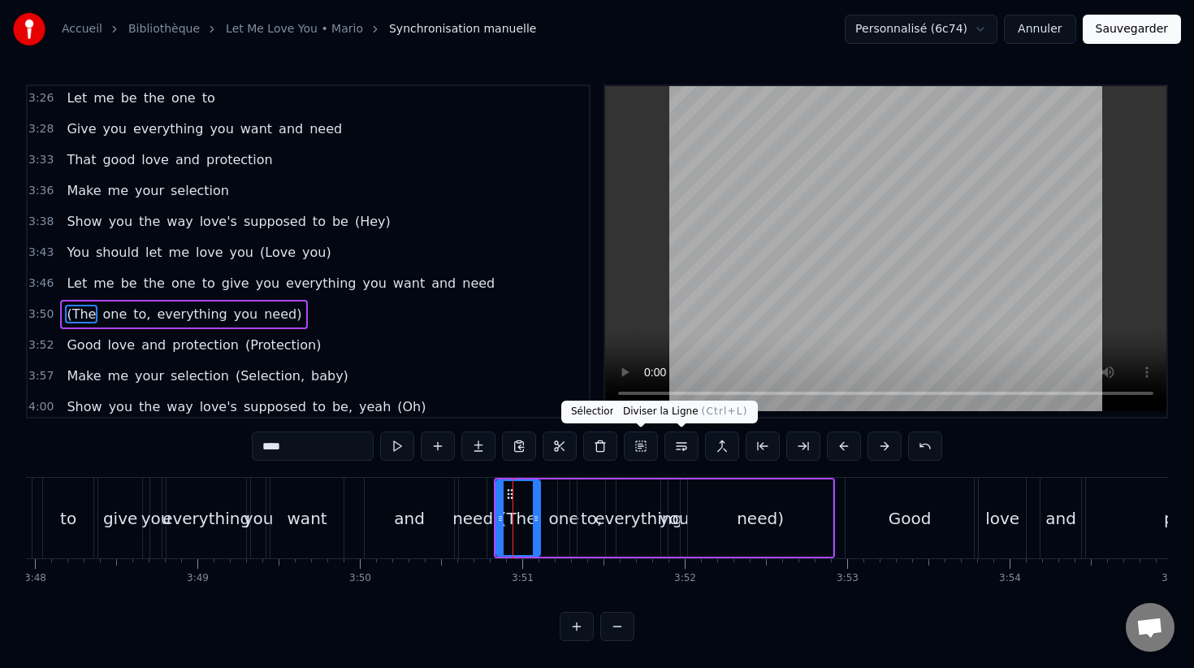
scroll to position [1763, 0]
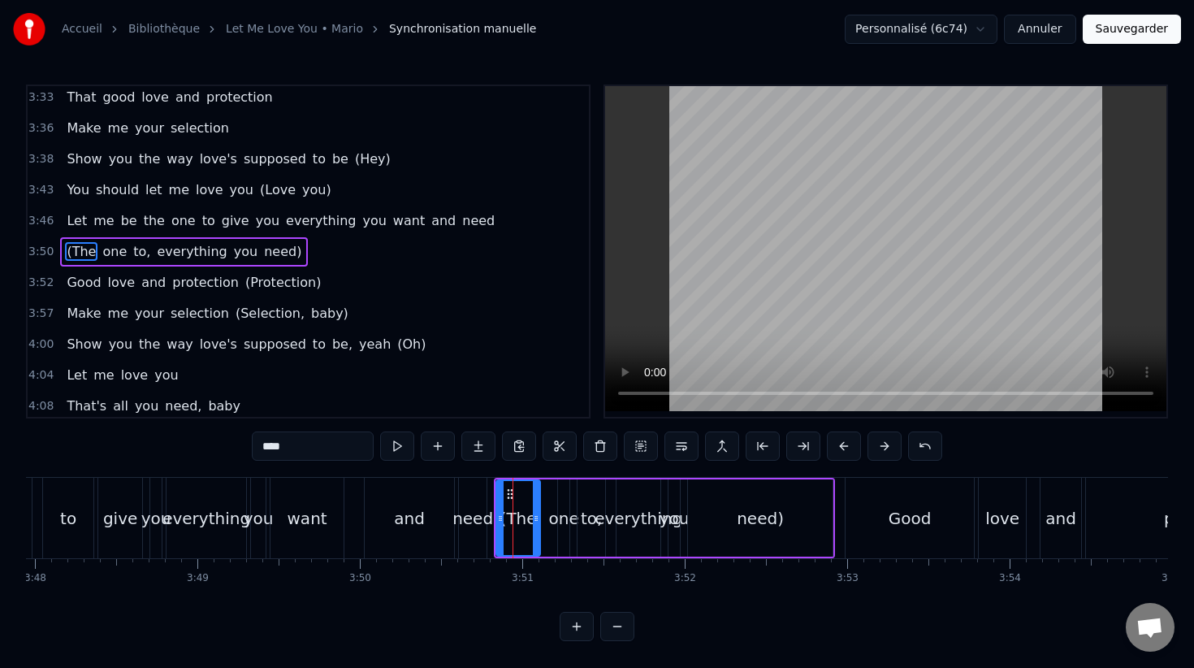
click at [50, 251] on span "3:50" at bounding box center [40, 252] width 25 height 16
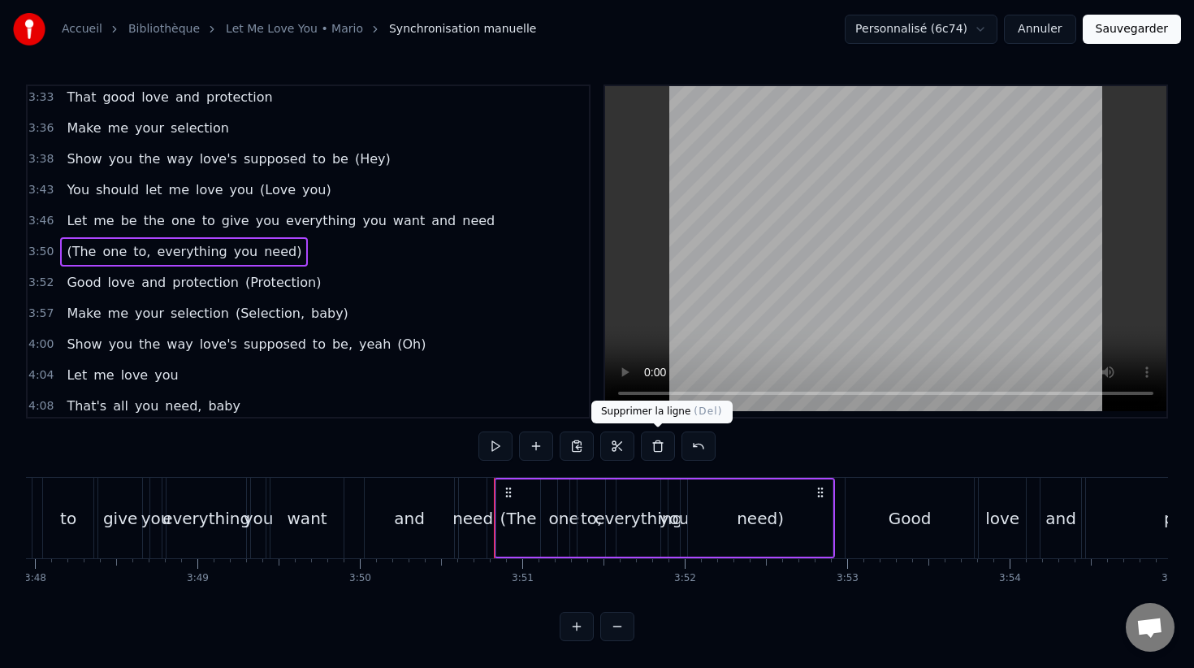
click at [658, 447] on button at bounding box center [658, 445] width 34 height 29
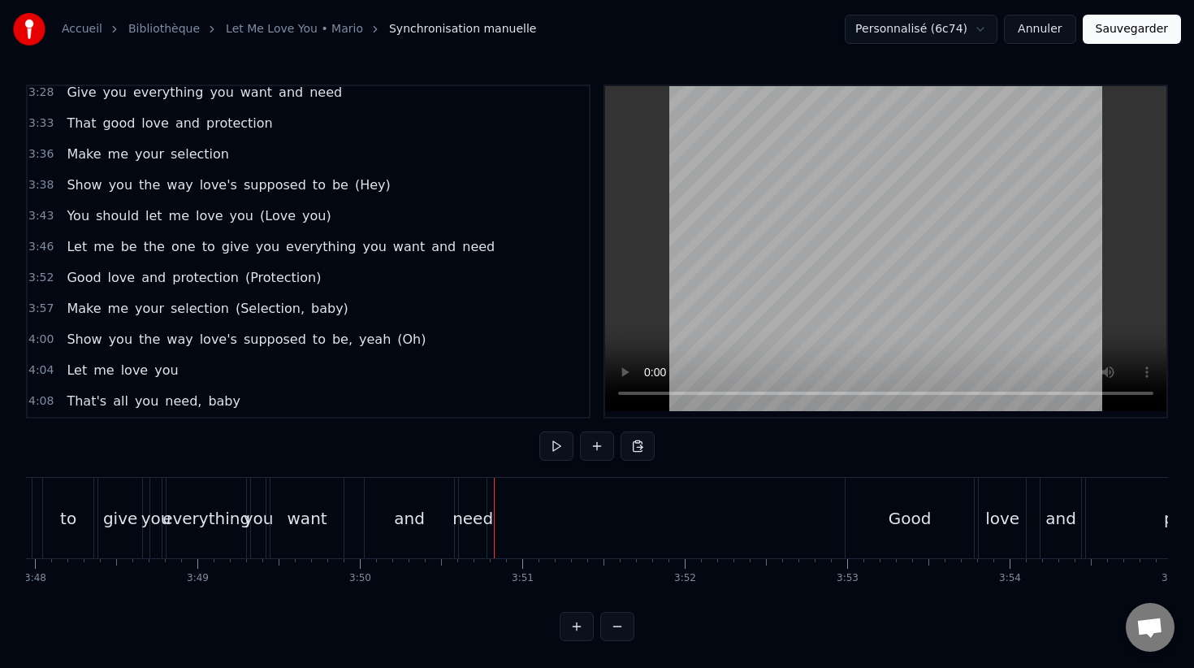
scroll to position [1737, 0]
click at [478, 511] on div "need" at bounding box center [472, 518] width 41 height 24
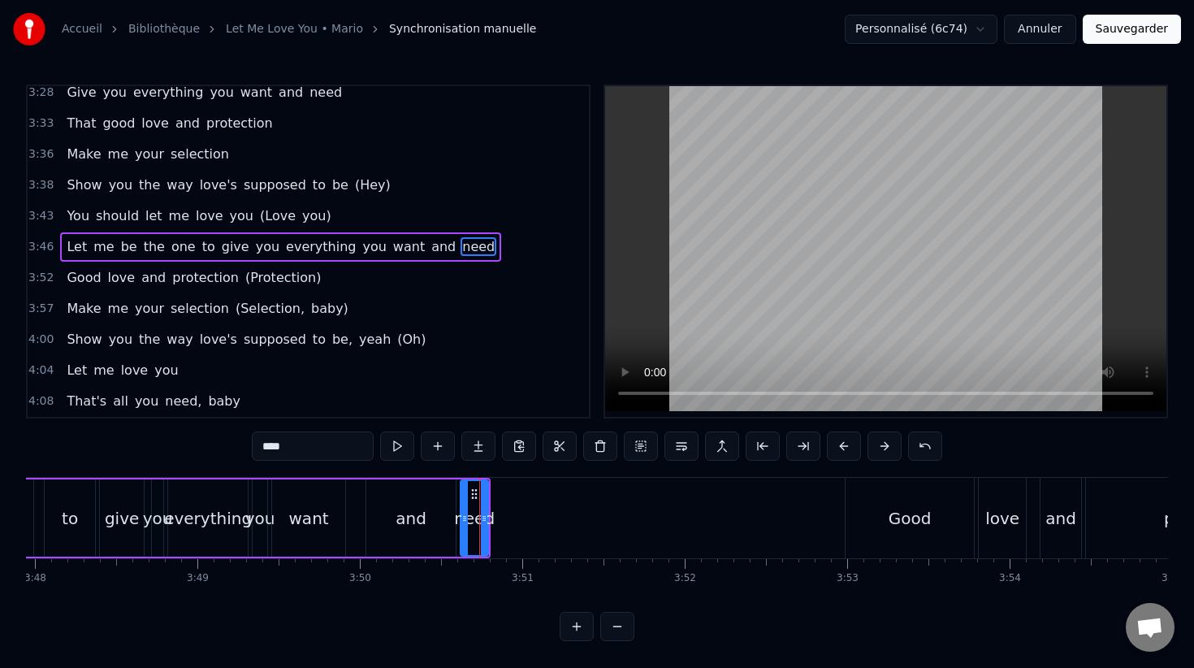
scroll to position [1732, 0]
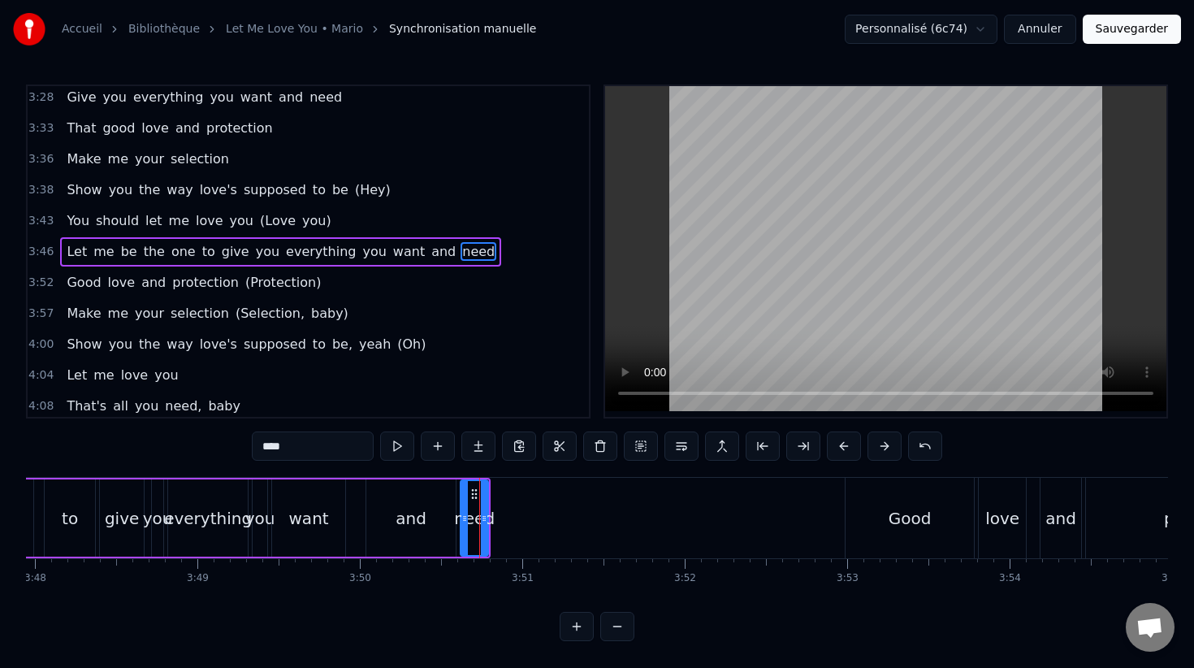
click at [159, 527] on div "you" at bounding box center [158, 518] width 30 height 24
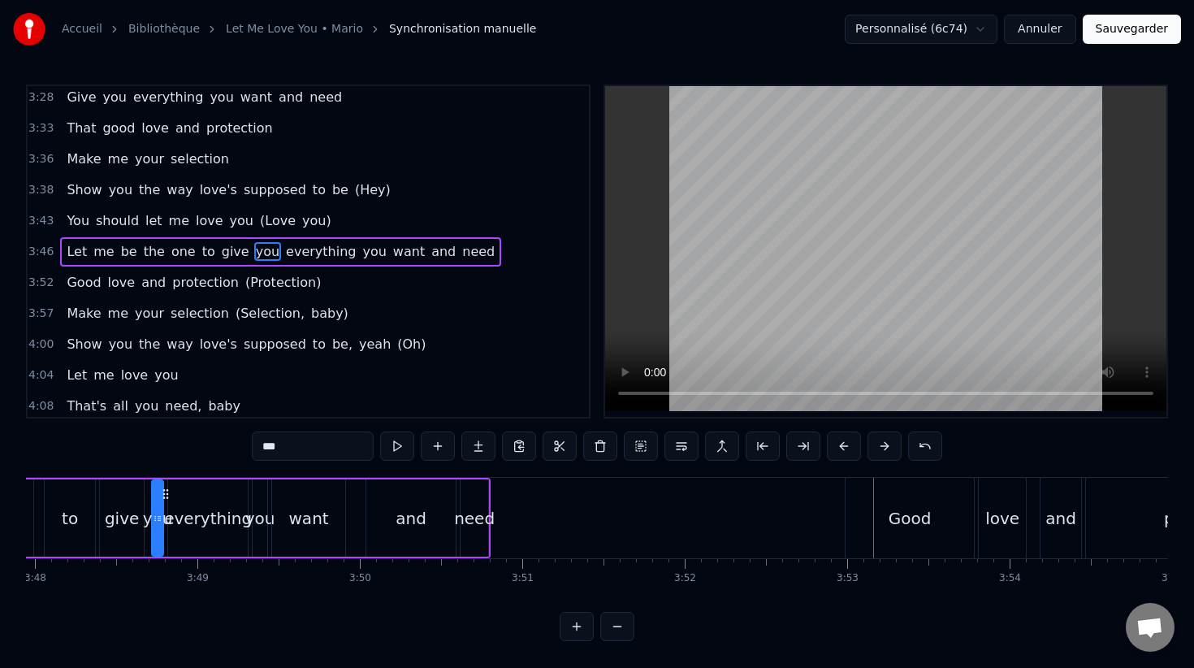
click at [858, 513] on div "Good" at bounding box center [910, 518] width 128 height 80
type input "****"
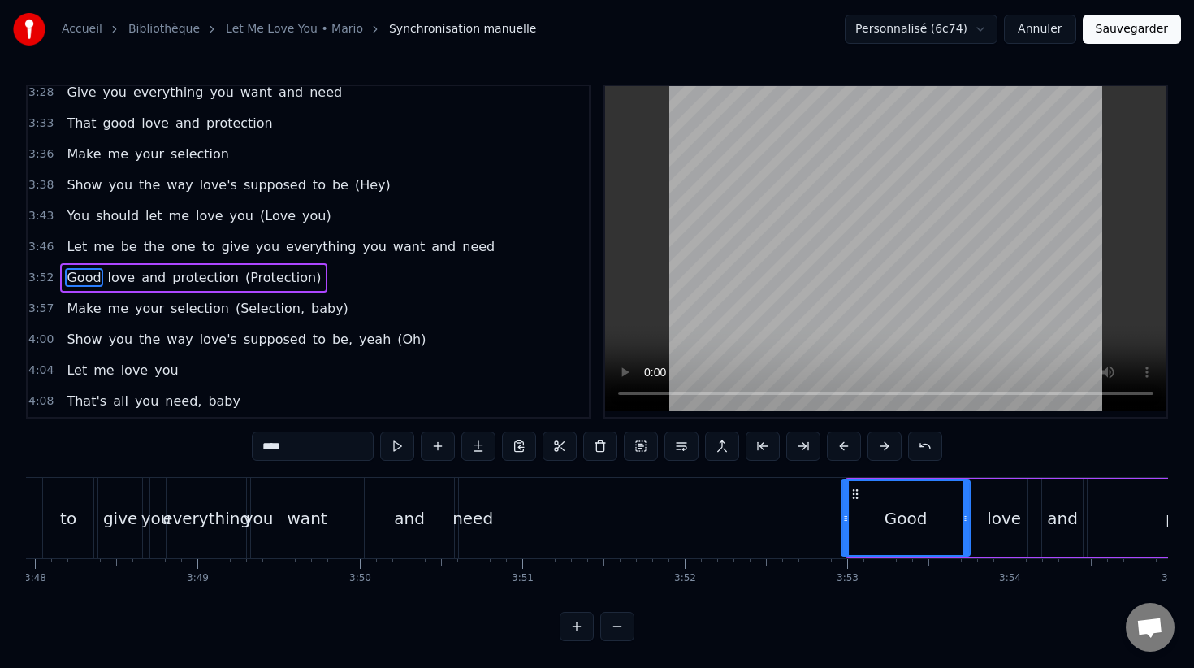
drag, startPoint x: 863, startPoint y: 495, endPoint x: 858, endPoint y: 512, distance: 17.0
click at [650, 445] on button at bounding box center [641, 445] width 34 height 29
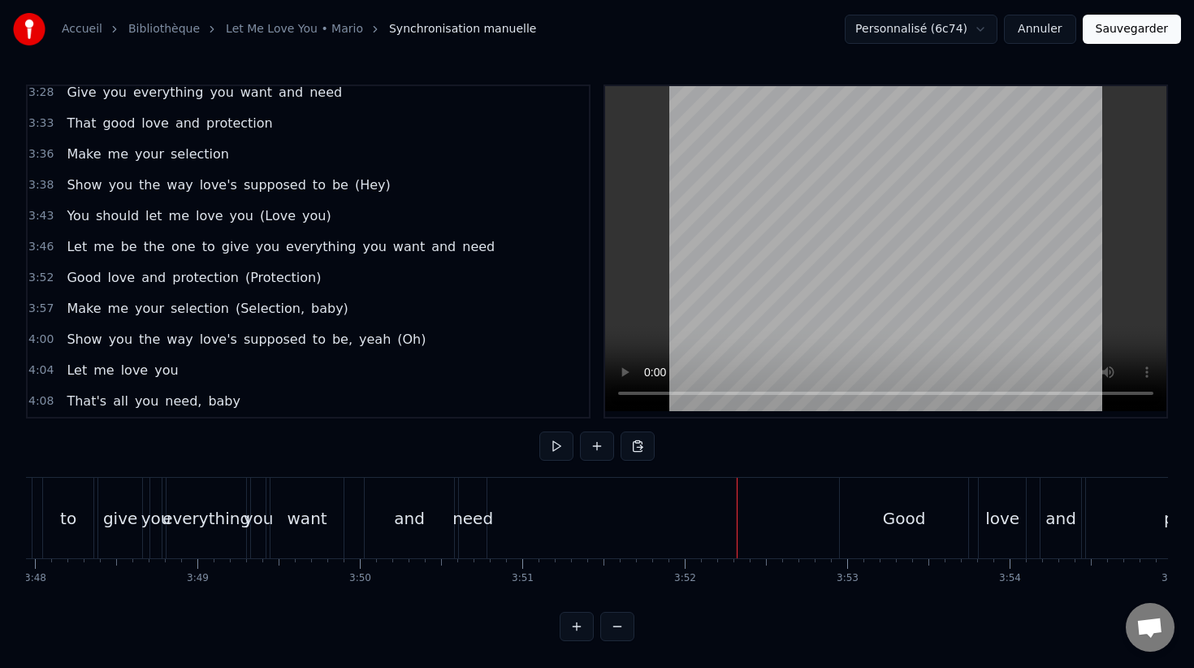
click at [843, 487] on div "Good" at bounding box center [904, 518] width 128 height 80
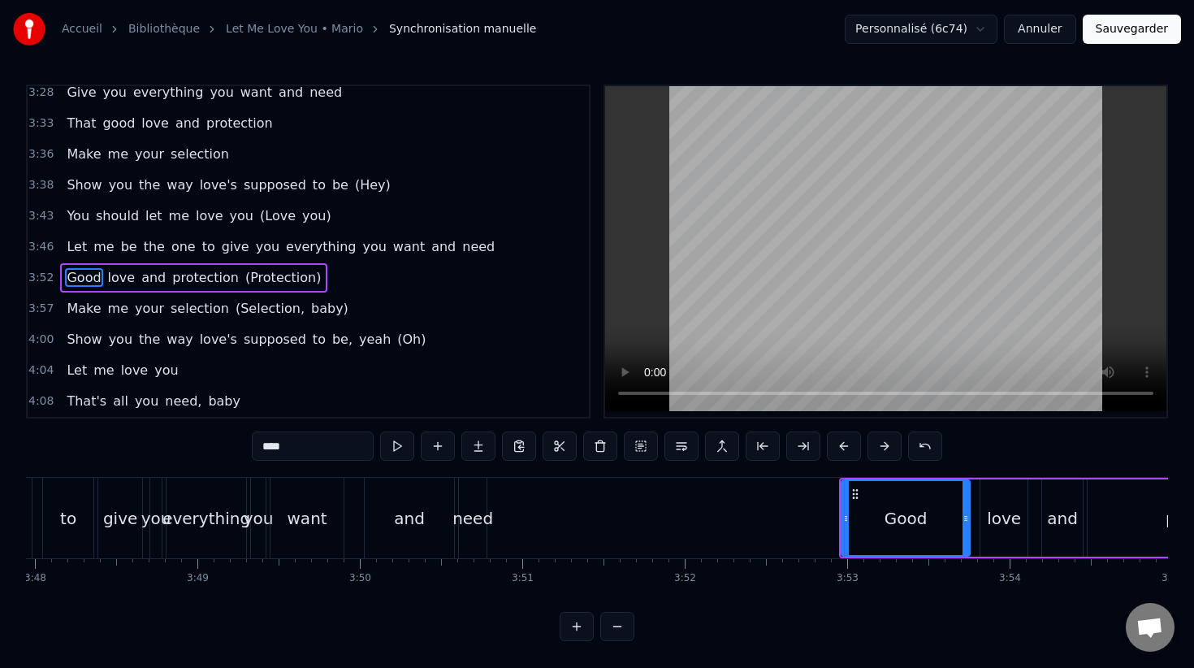
click at [647, 446] on button at bounding box center [641, 445] width 34 height 29
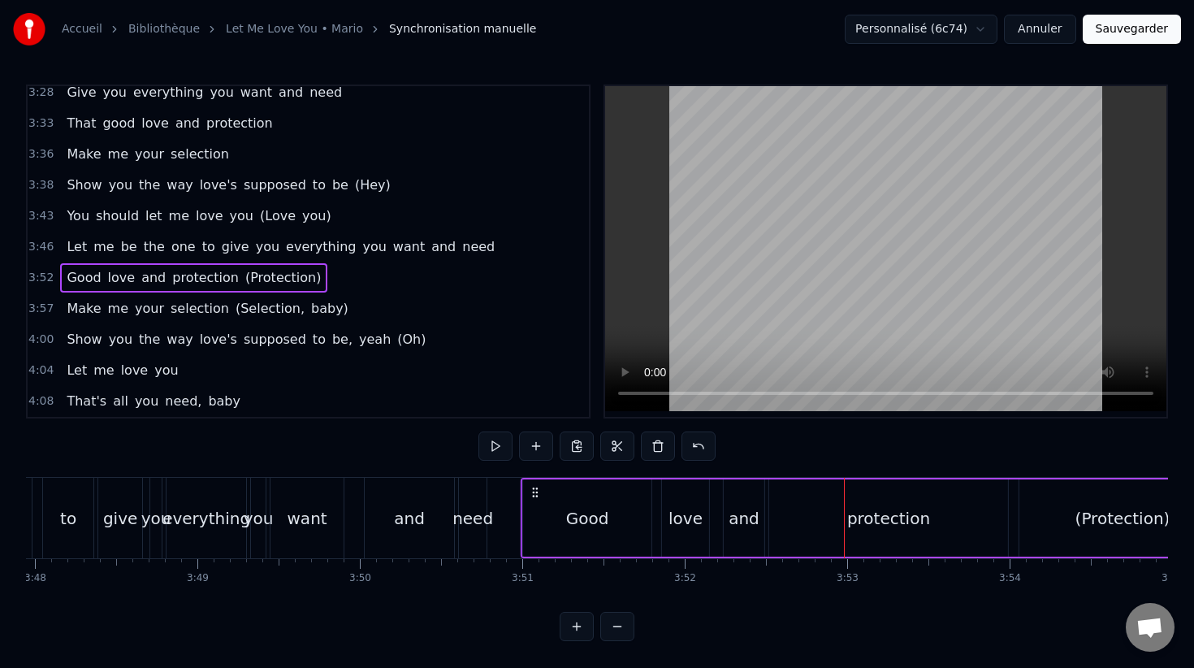
drag, startPoint x: 853, startPoint y: 490, endPoint x: 534, endPoint y: 501, distance: 318.6
click at [534, 502] on div "Good love and protection (Protection)" at bounding box center [874, 518] width 707 height 80
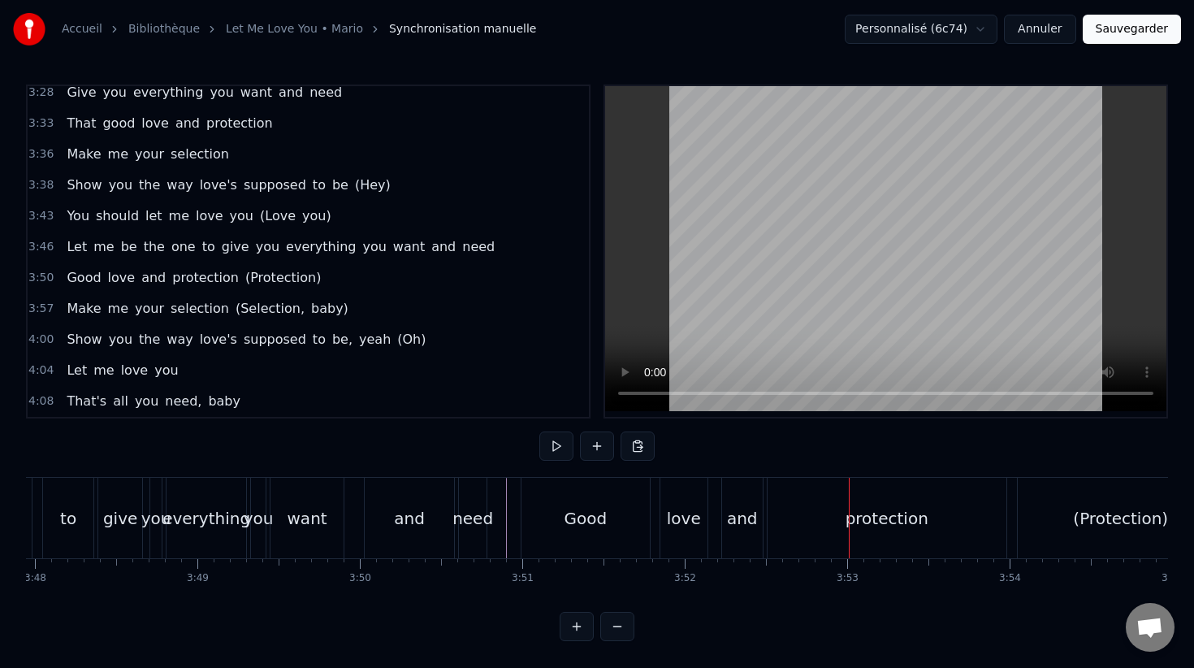
click at [694, 451] on div "0:11 Hmm, Oh 0:13 Hmm, Yeah 0:16 Hmm, yeah, yeah, yeah 0:21 Hmm, Oh 0:23 Hmm, Y…" at bounding box center [597, 362] width 1142 height 556
click at [612, 521] on div "Good" at bounding box center [585, 518] width 128 height 80
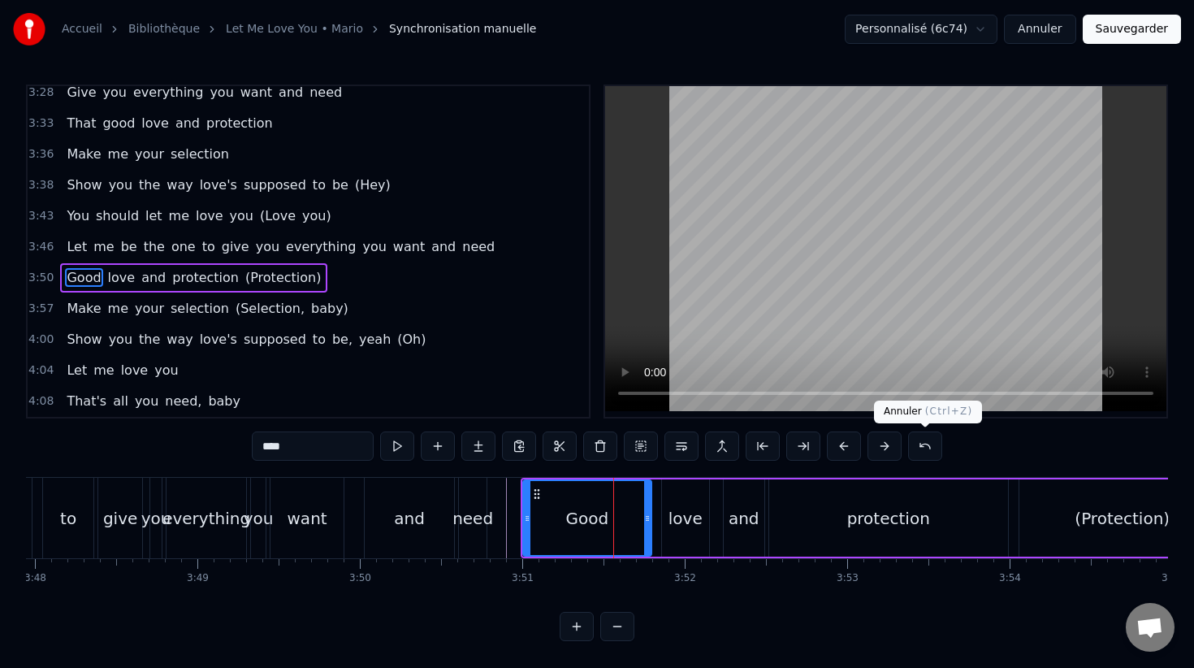
click at [919, 448] on button at bounding box center [925, 445] width 34 height 29
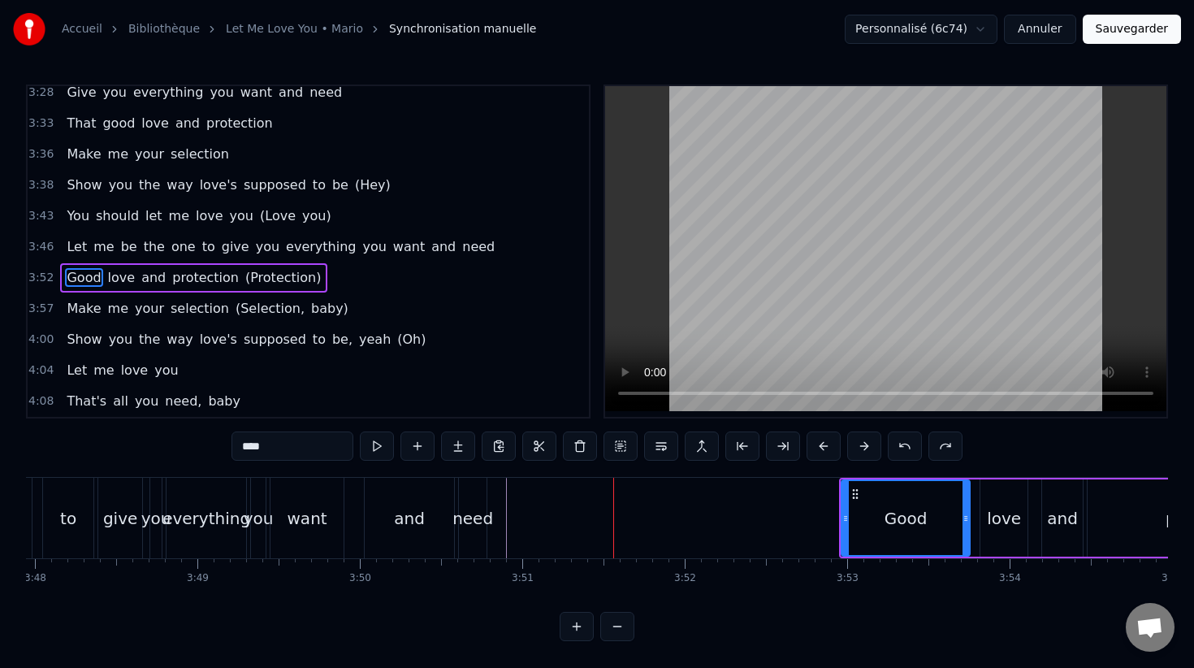
click at [488, 513] on div "need" at bounding box center [472, 518] width 41 height 24
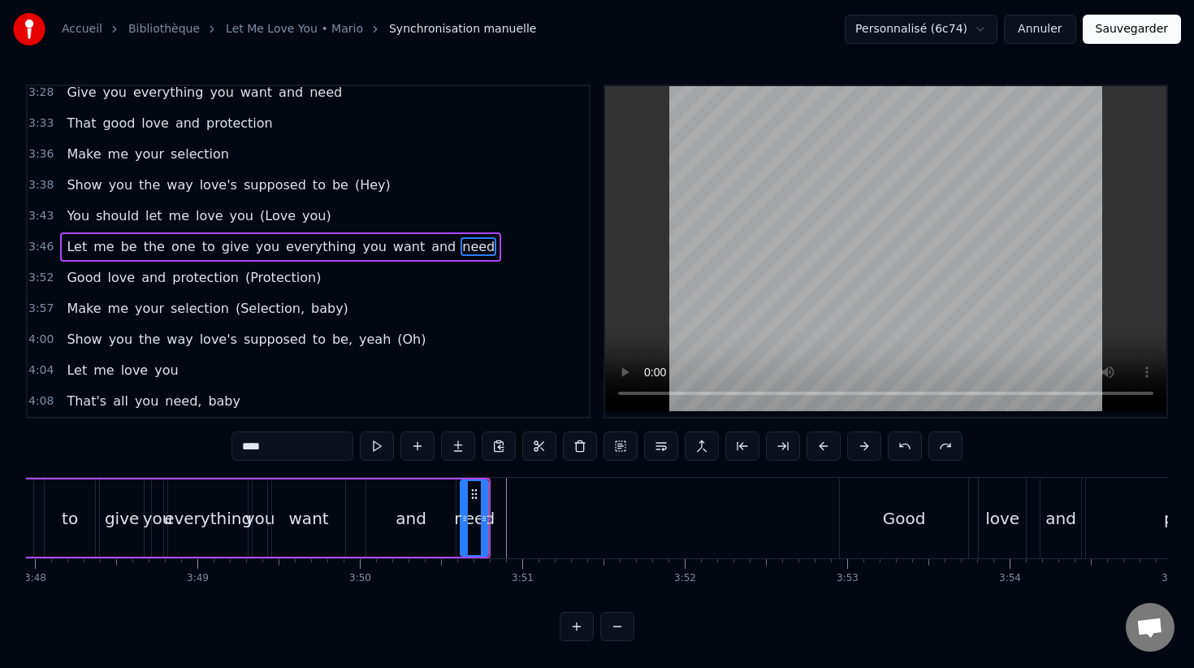
scroll to position [1732, 0]
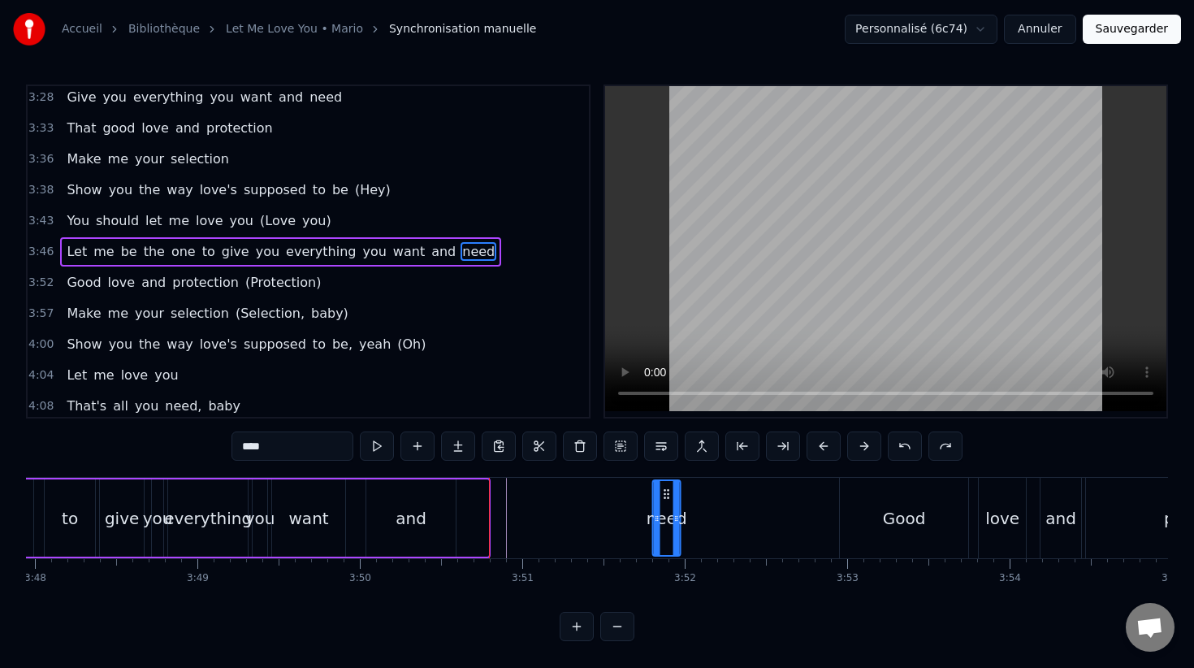
drag, startPoint x: 475, startPoint y: 496, endPoint x: 665, endPoint y: 510, distance: 190.6
click at [665, 510] on div "need" at bounding box center [667, 518] width 26 height 74
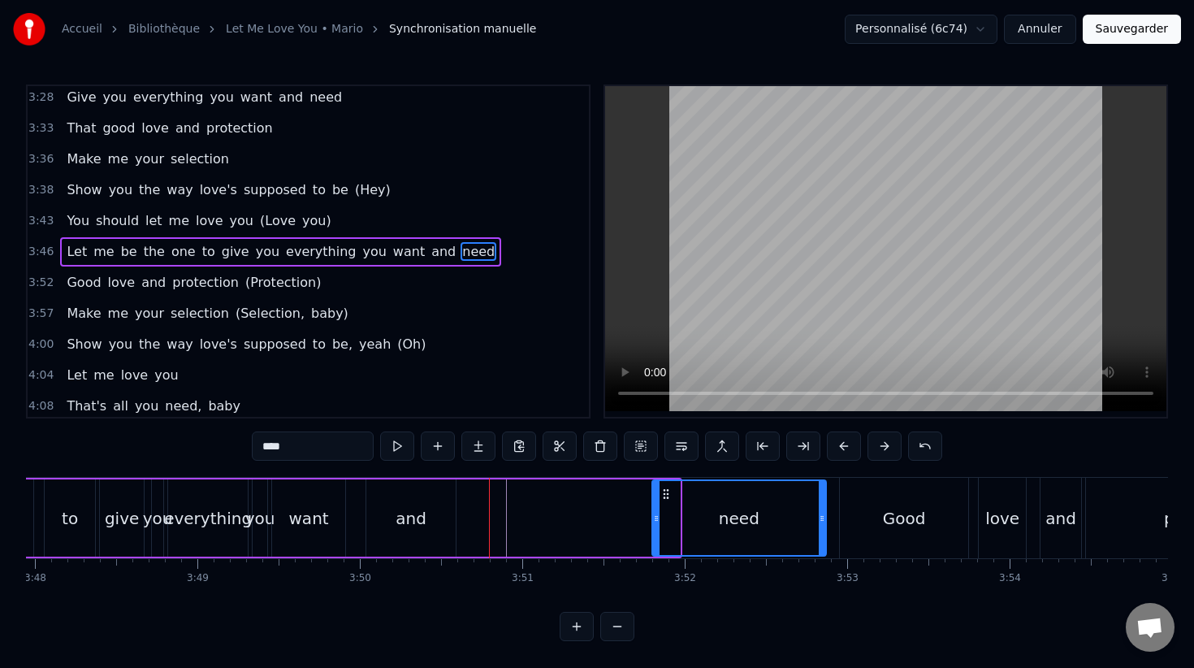
drag, startPoint x: 677, startPoint y: 513, endPoint x: 818, endPoint y: 520, distance: 141.5
click at [819, 520] on icon at bounding box center [822, 518] width 6 height 13
click at [448, 510] on div "and" at bounding box center [410, 517] width 89 height 77
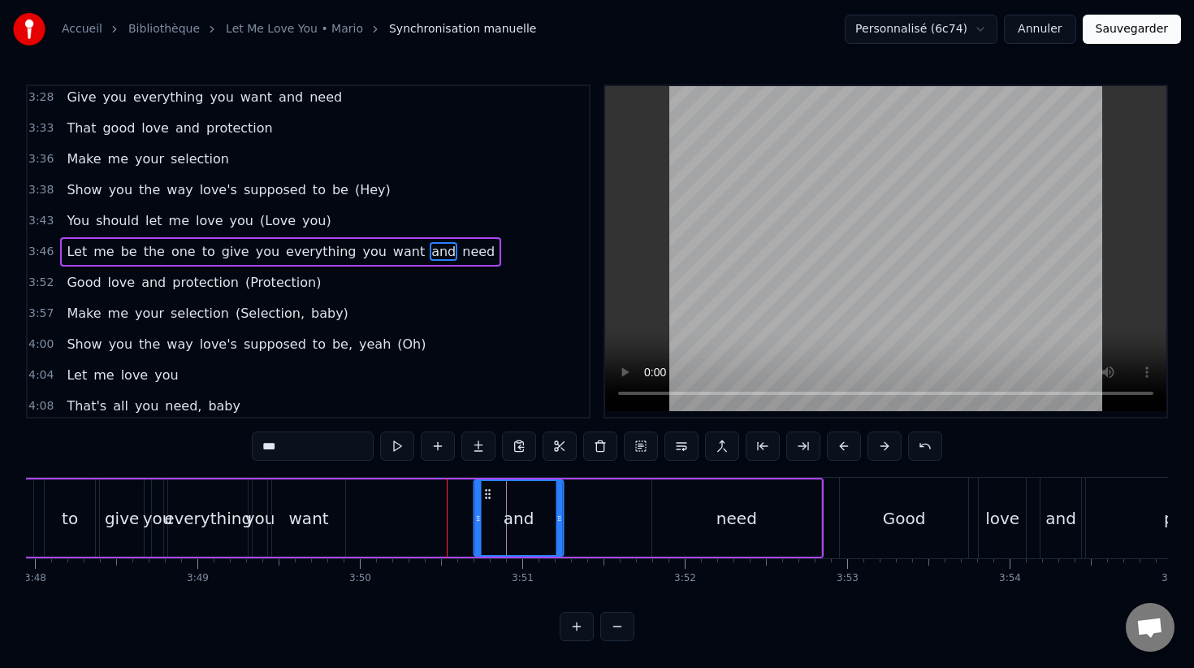
drag, startPoint x: 379, startPoint y: 495, endPoint x: 483, endPoint y: 495, distance: 104.0
click at [484, 495] on icon at bounding box center [488, 493] width 13 height 13
click at [326, 500] on div "want" at bounding box center [308, 517] width 73 height 77
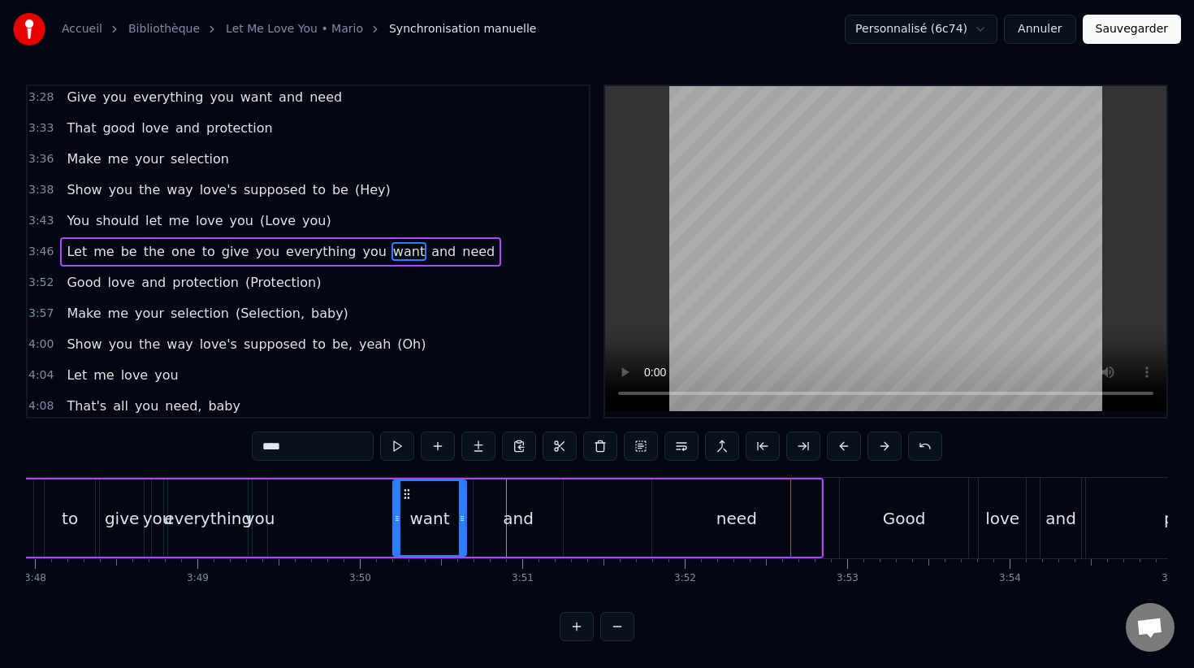
drag, startPoint x: 285, startPoint y: 491, endPoint x: 404, endPoint y: 494, distance: 118.6
click at [404, 494] on icon at bounding box center [406, 493] width 13 height 13
click at [259, 508] on div "you" at bounding box center [260, 518] width 30 height 24
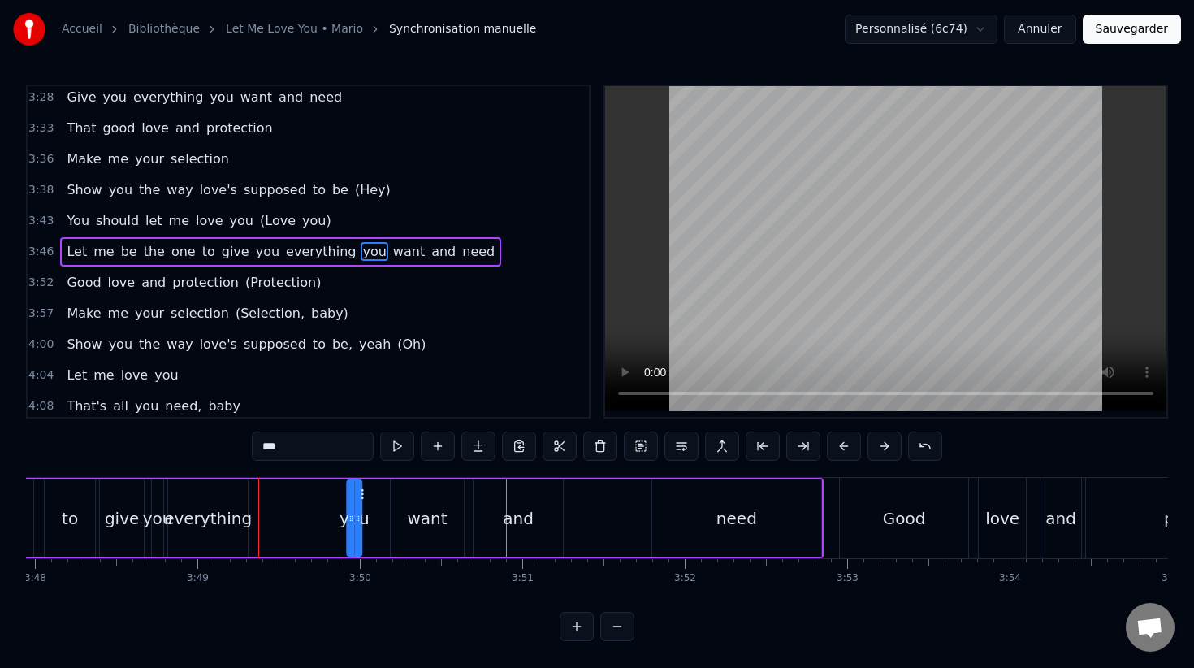
drag, startPoint x: 268, startPoint y: 494, endPoint x: 359, endPoint y: 508, distance: 92.1
click at [359, 508] on div "you" at bounding box center [354, 518] width 13 height 74
click at [236, 506] on div "everything" at bounding box center [208, 518] width 88 height 24
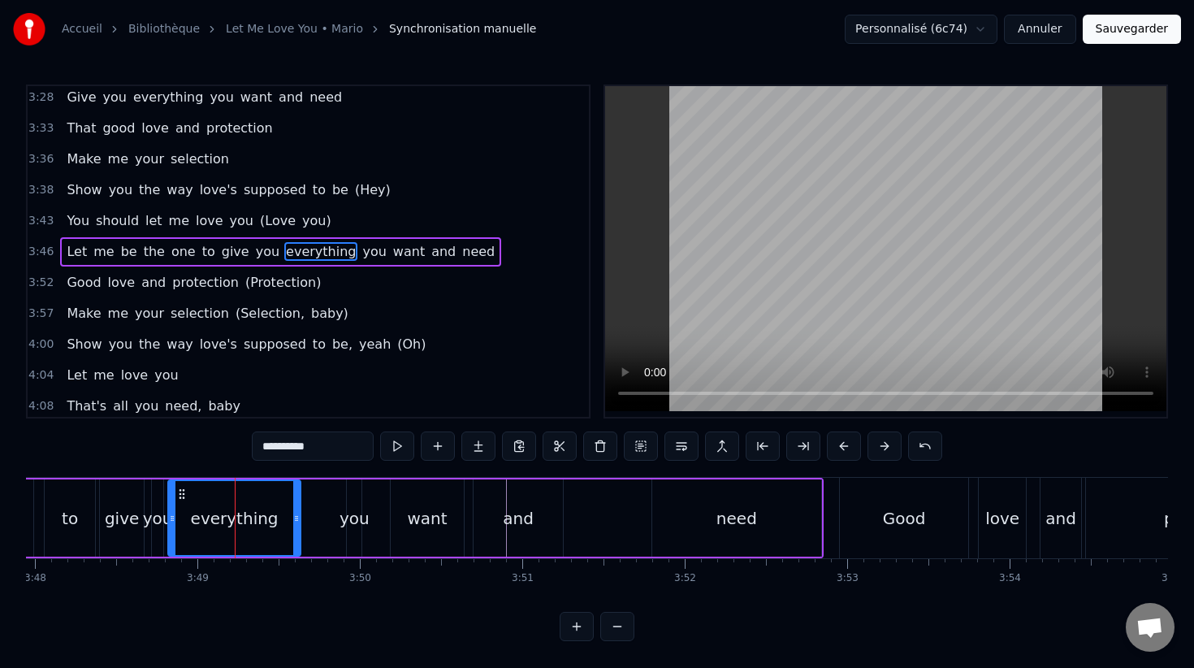
drag, startPoint x: 240, startPoint y: 504, endPoint x: 288, endPoint y: 514, distance: 49.7
click at [288, 514] on div "everything" at bounding box center [234, 518] width 131 height 74
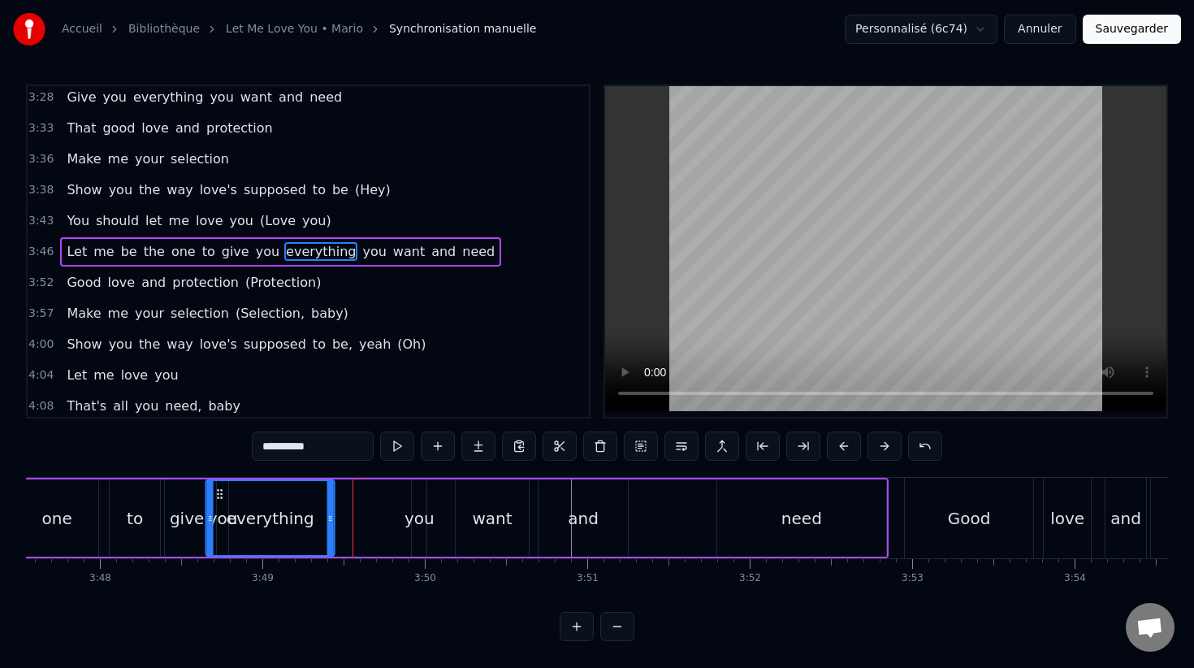
scroll to position [0, 36954]
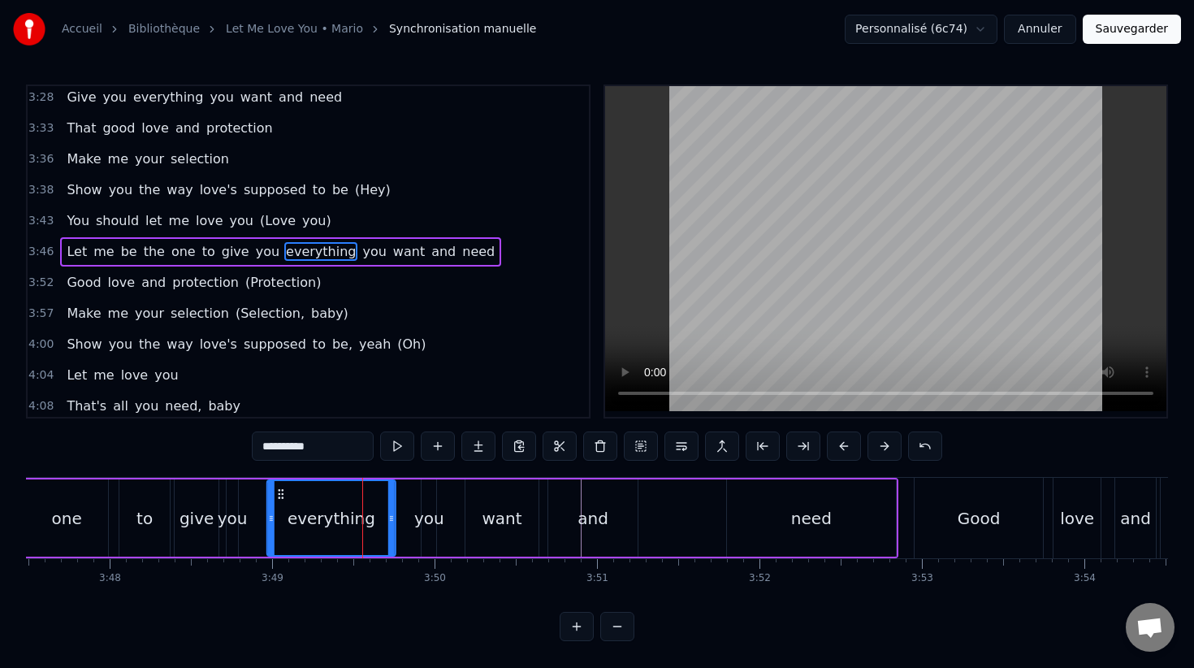
drag, startPoint x: 181, startPoint y: 493, endPoint x: 279, endPoint y: 509, distance: 99.6
click at [279, 509] on div "everything" at bounding box center [331, 518] width 127 height 74
click at [205, 509] on div "give" at bounding box center [197, 518] width 34 height 24
type input "****"
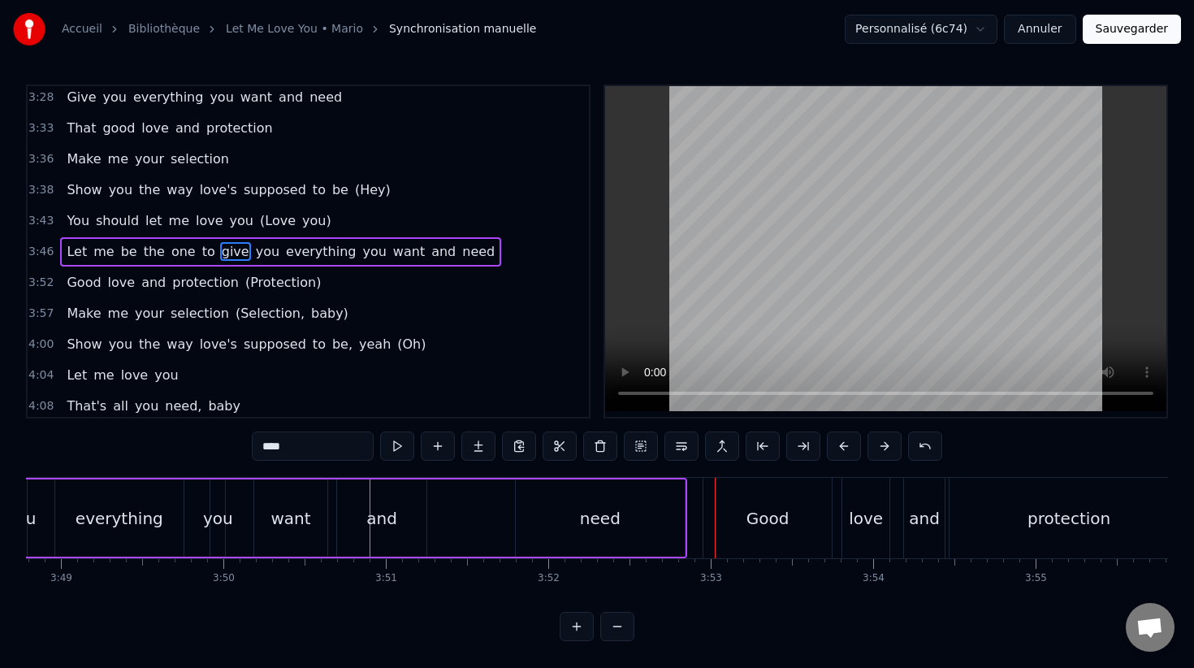
scroll to position [0, 37382]
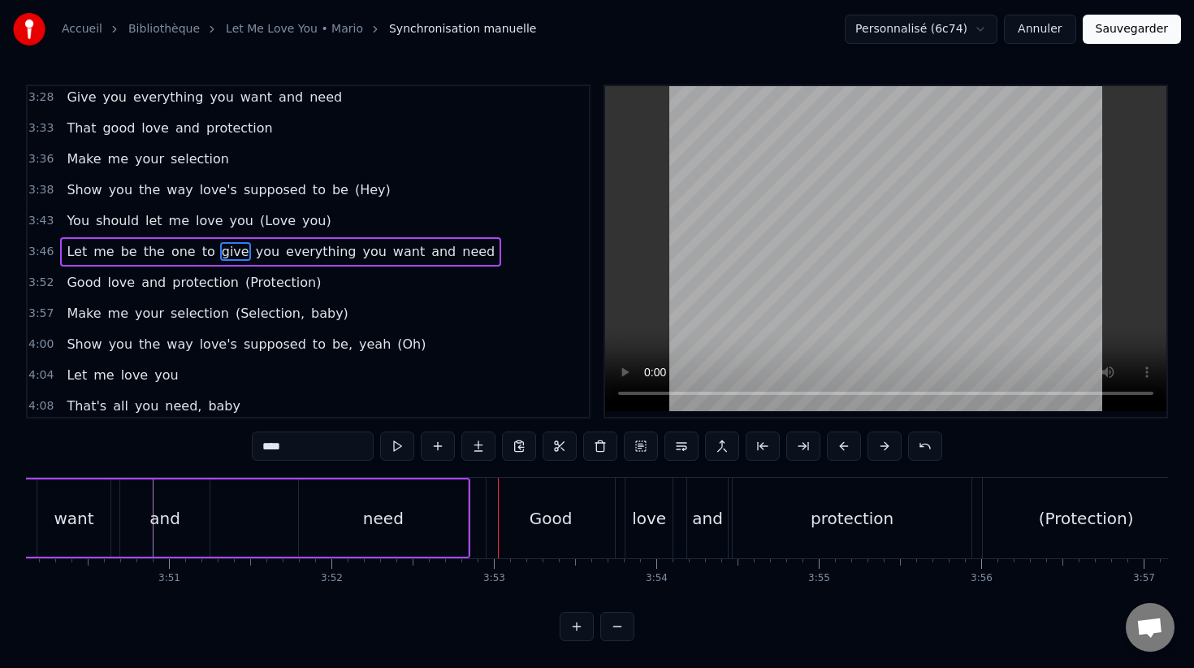
click at [44, 284] on span "3:52" at bounding box center [40, 283] width 25 height 16
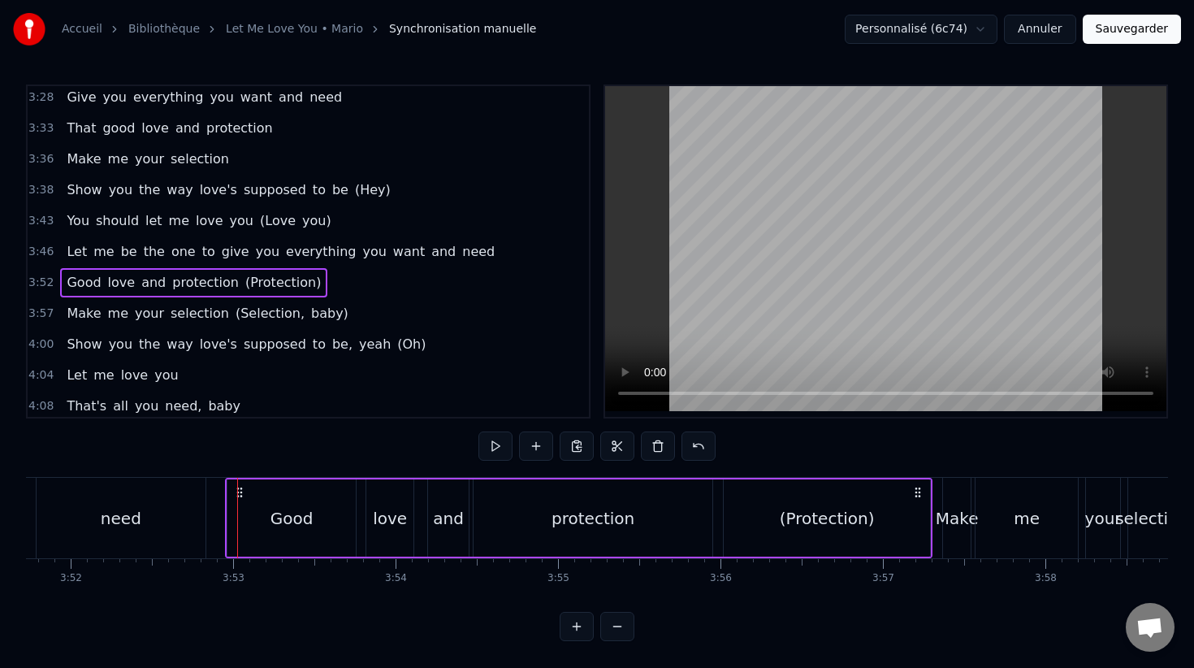
scroll to position [0, 37671]
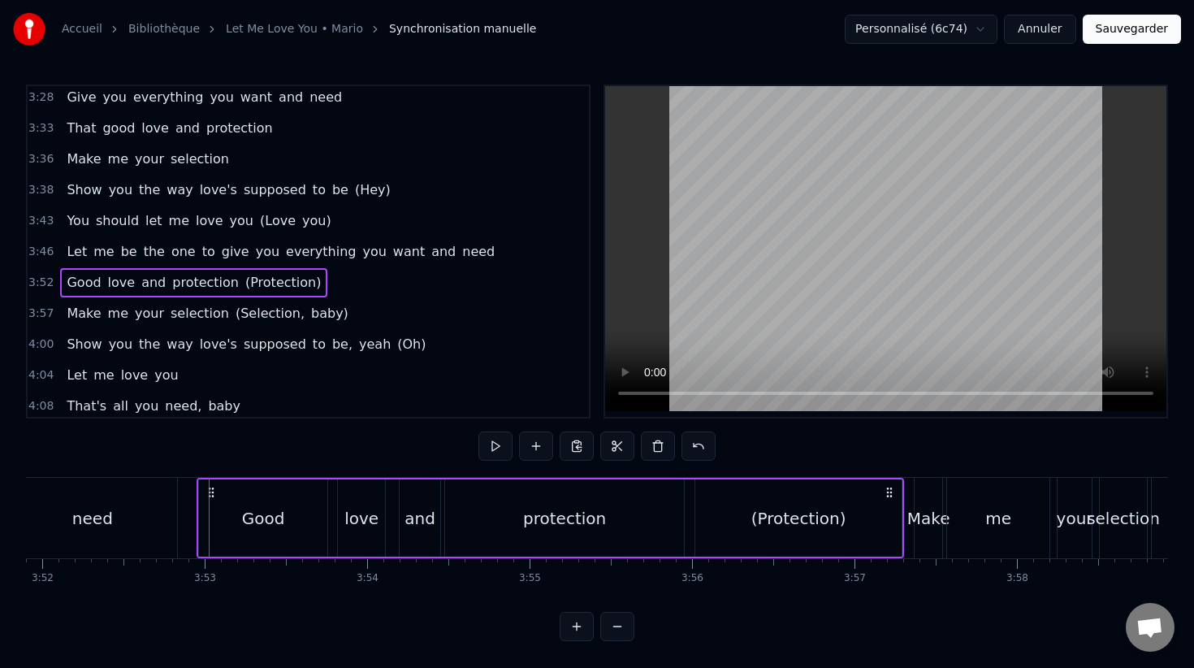
click at [757, 523] on div "(Protection)" at bounding box center [798, 518] width 95 height 24
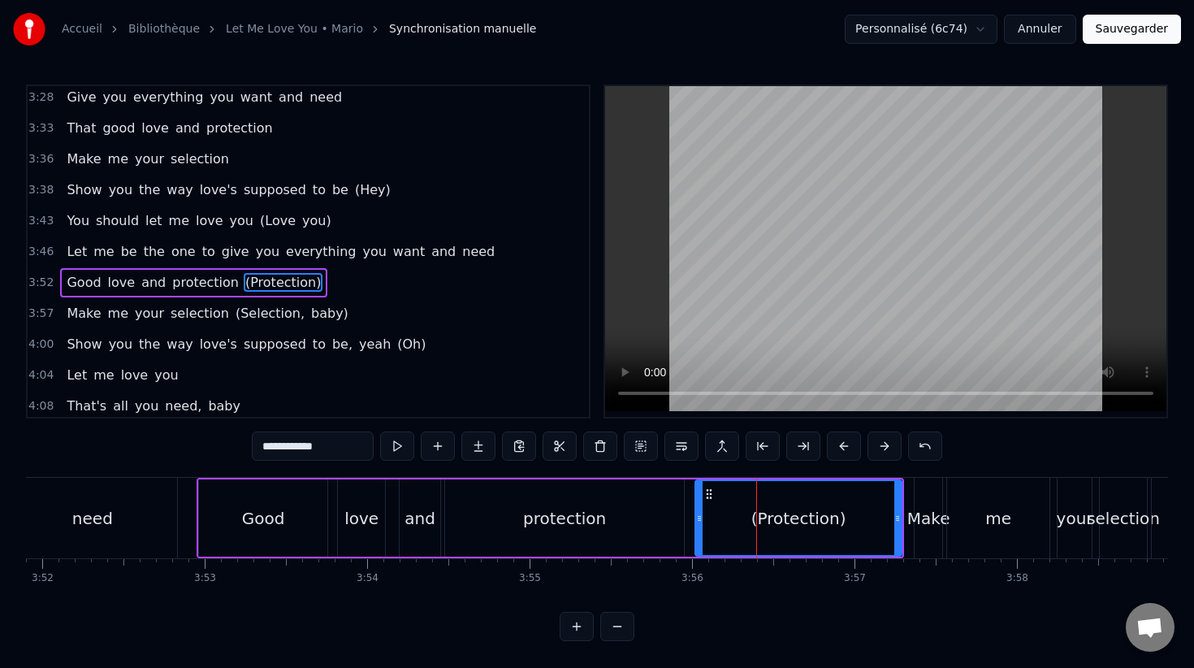
scroll to position [1737, 0]
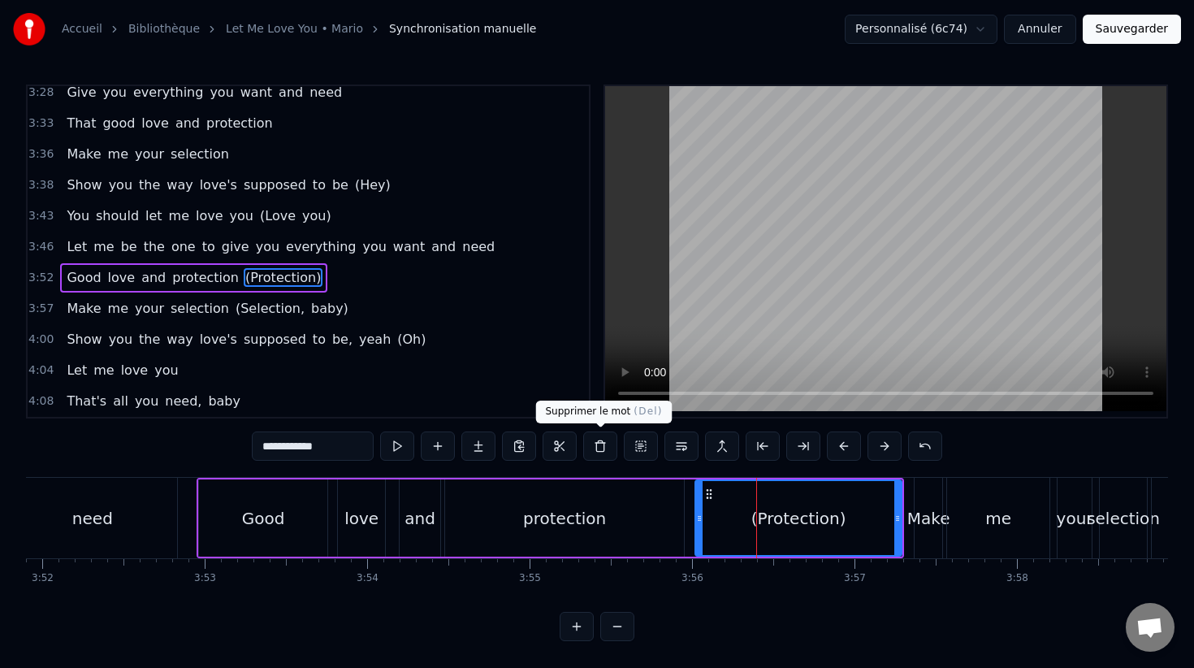
click at [608, 445] on button at bounding box center [600, 445] width 34 height 29
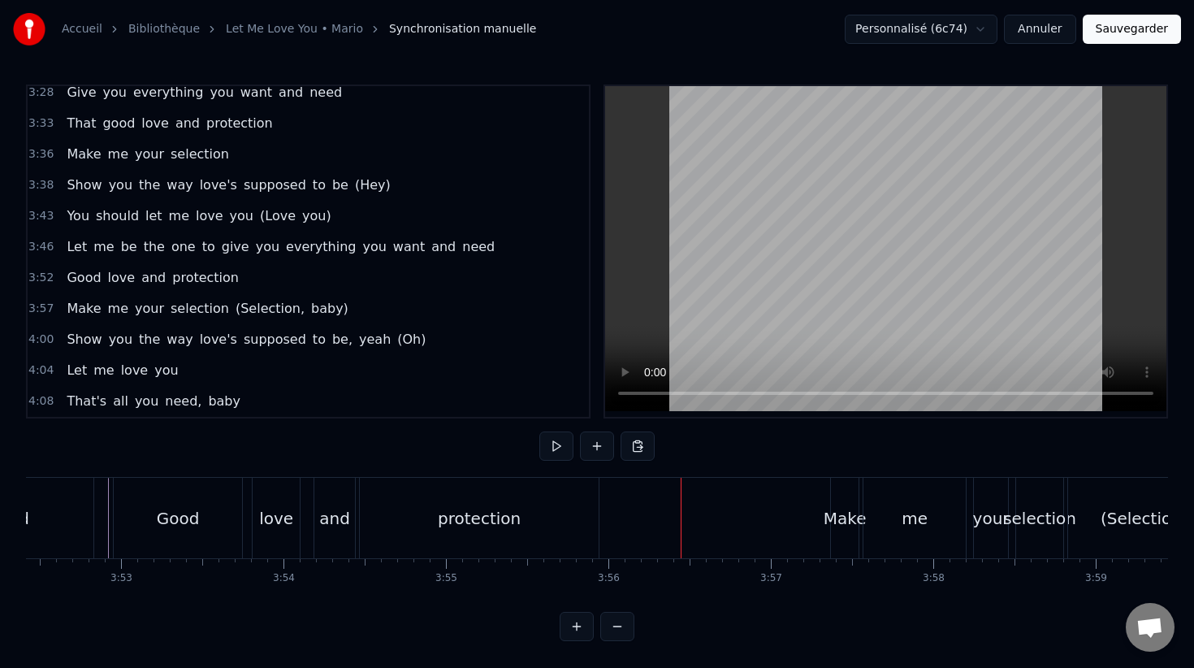
scroll to position [0, 37761]
click at [838, 517] on div "Make" at bounding box center [838, 518] width 43 height 24
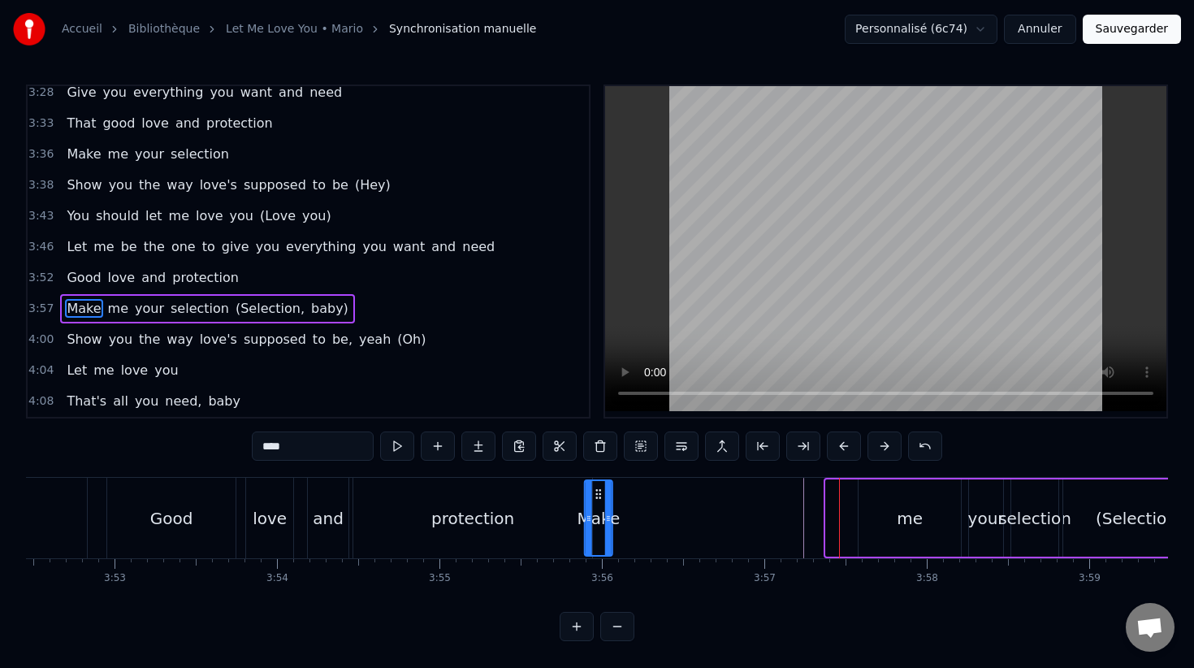
drag, startPoint x: 841, startPoint y: 491, endPoint x: 602, endPoint y: 513, distance: 239.8
click at [602, 514] on div "Make" at bounding box center [599, 518] width 26 height 74
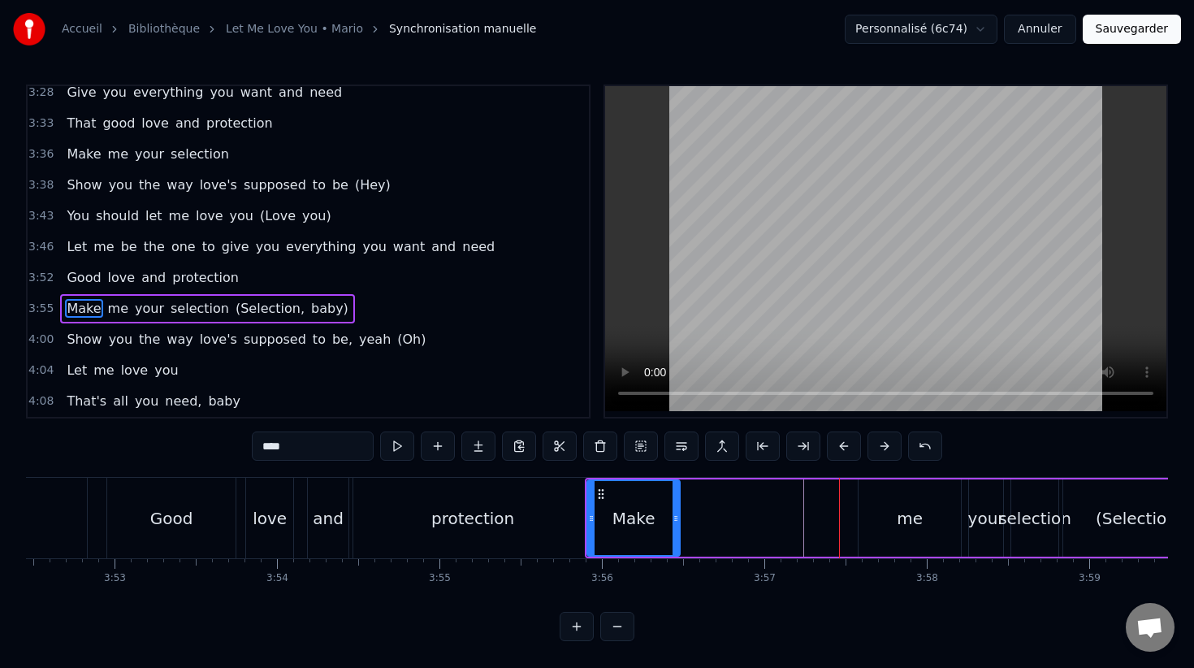
drag, startPoint x: 610, startPoint y: 513, endPoint x: 686, endPoint y: 514, distance: 76.4
click at [679, 515] on icon at bounding box center [676, 518] width 6 height 13
click at [553, 504] on div "protection" at bounding box center [472, 518] width 239 height 80
type input "**********"
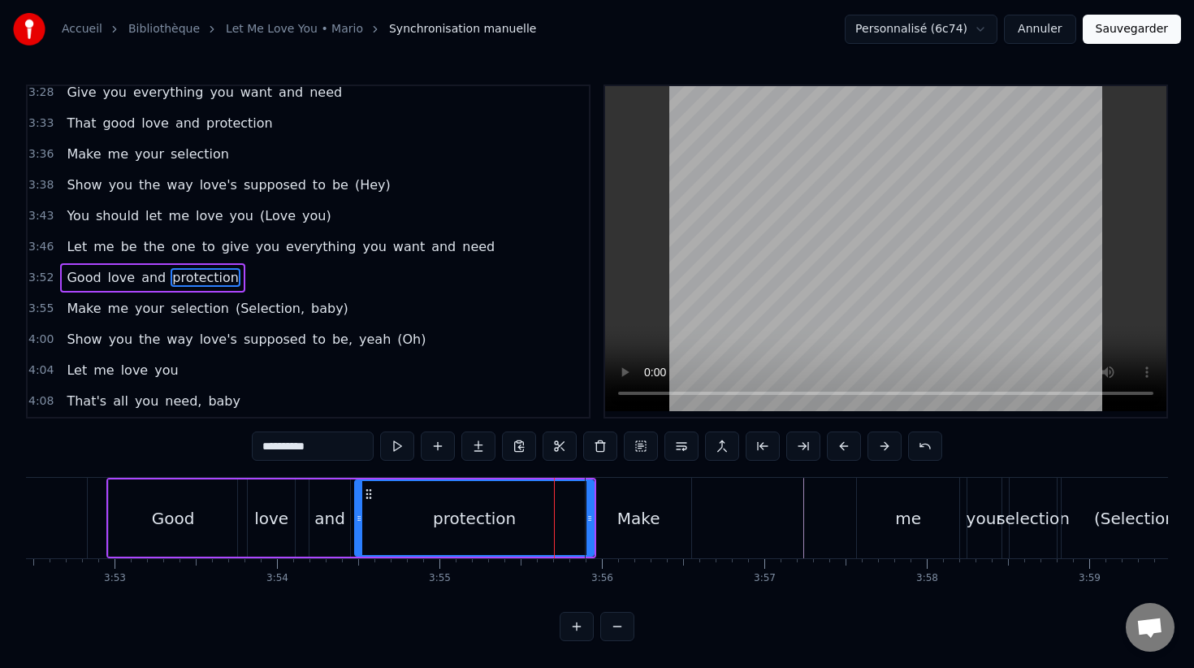
click at [570, 504] on div "protection" at bounding box center [474, 518] width 237 height 74
drag, startPoint x: 587, startPoint y: 506, endPoint x: 546, endPoint y: 505, distance: 41.4
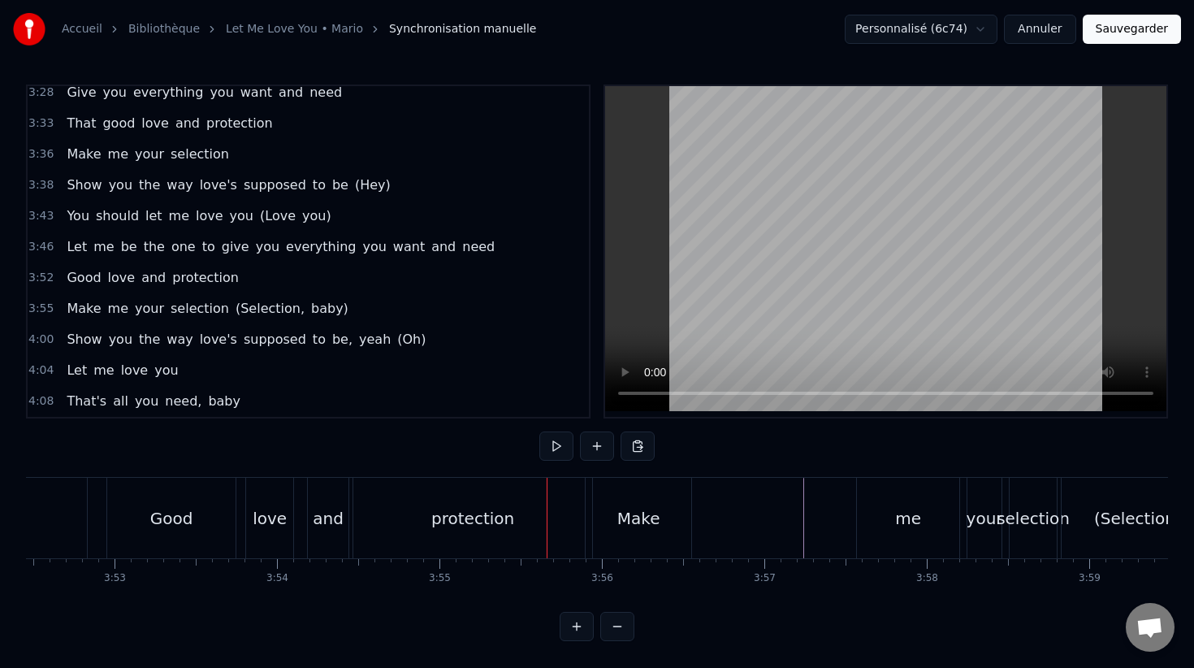
click at [539, 514] on div "protection" at bounding box center [472, 518] width 239 height 80
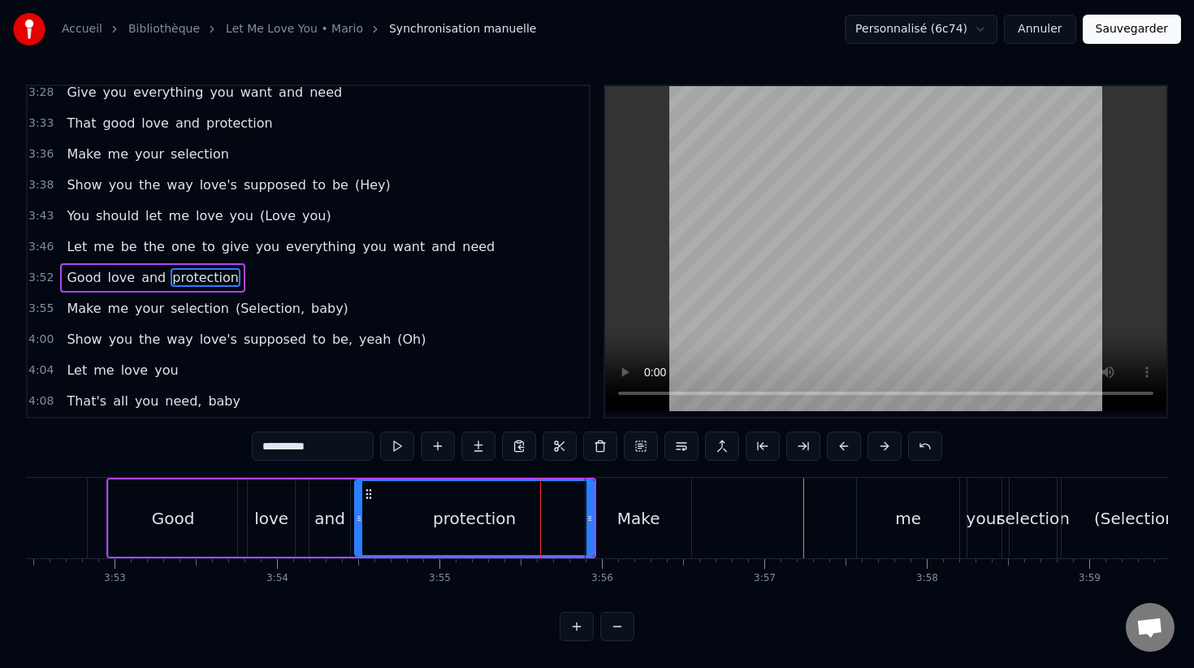
drag, startPoint x: 590, startPoint y: 521, endPoint x: 527, endPoint y: 519, distance: 62.6
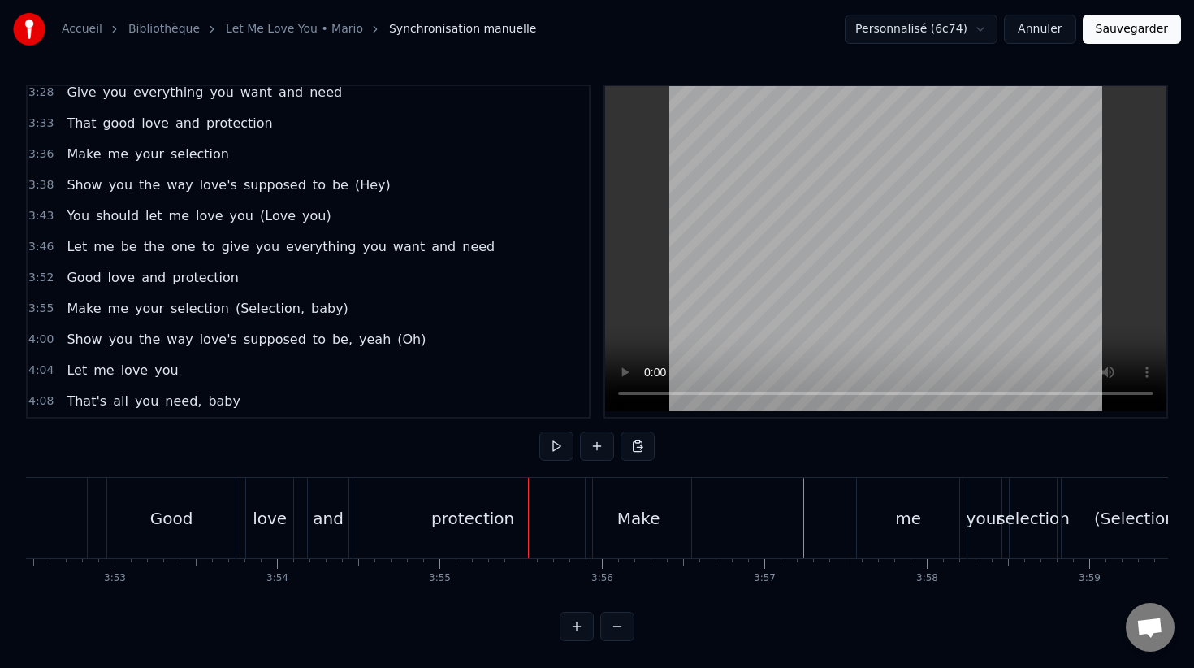
click at [616, 503] on div "Make" at bounding box center [639, 518] width 106 height 80
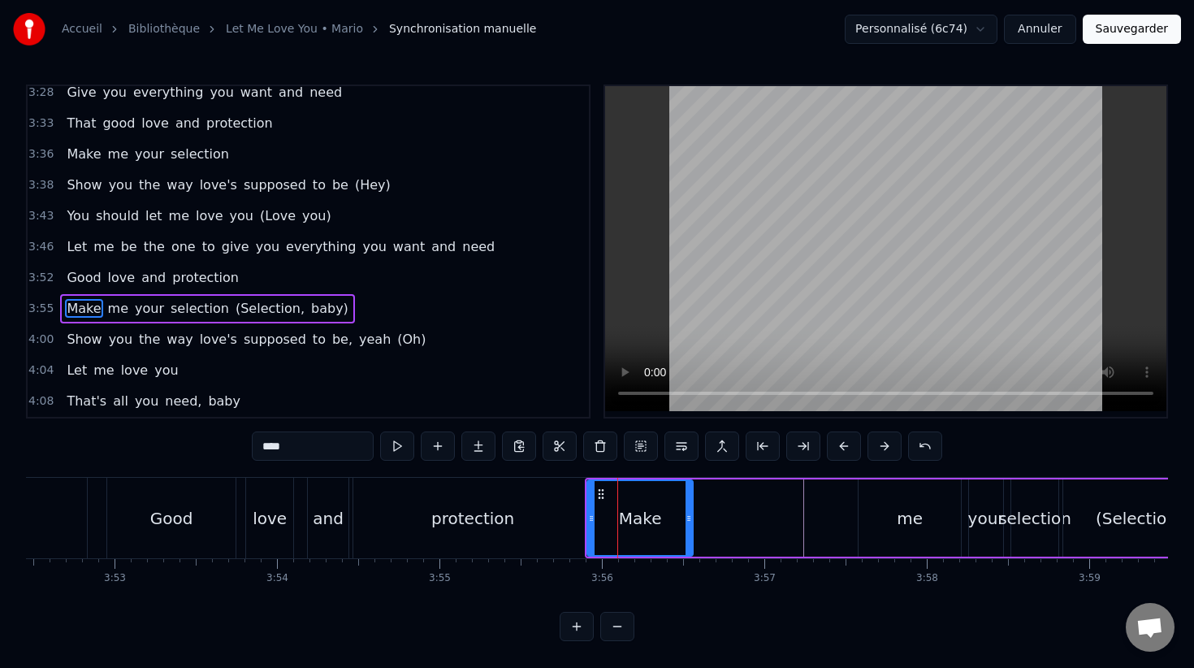
click at [566, 502] on div "protection" at bounding box center [472, 518] width 239 height 80
type input "**********"
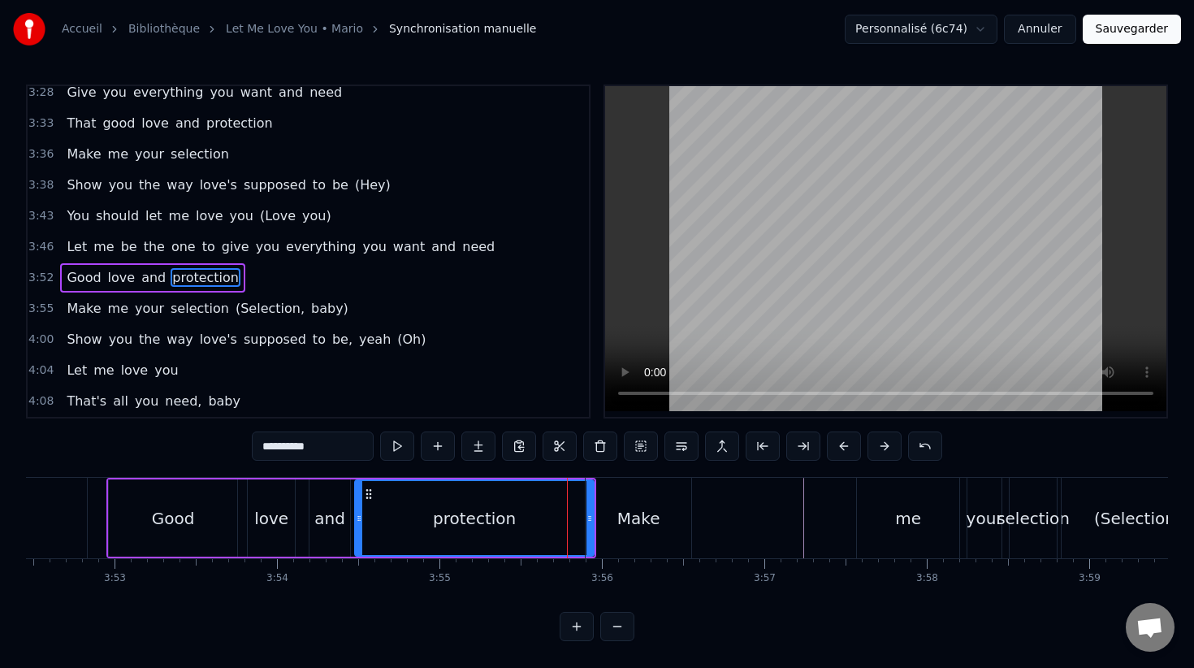
drag, startPoint x: 588, startPoint y: 499, endPoint x: 545, endPoint y: 495, distance: 43.2
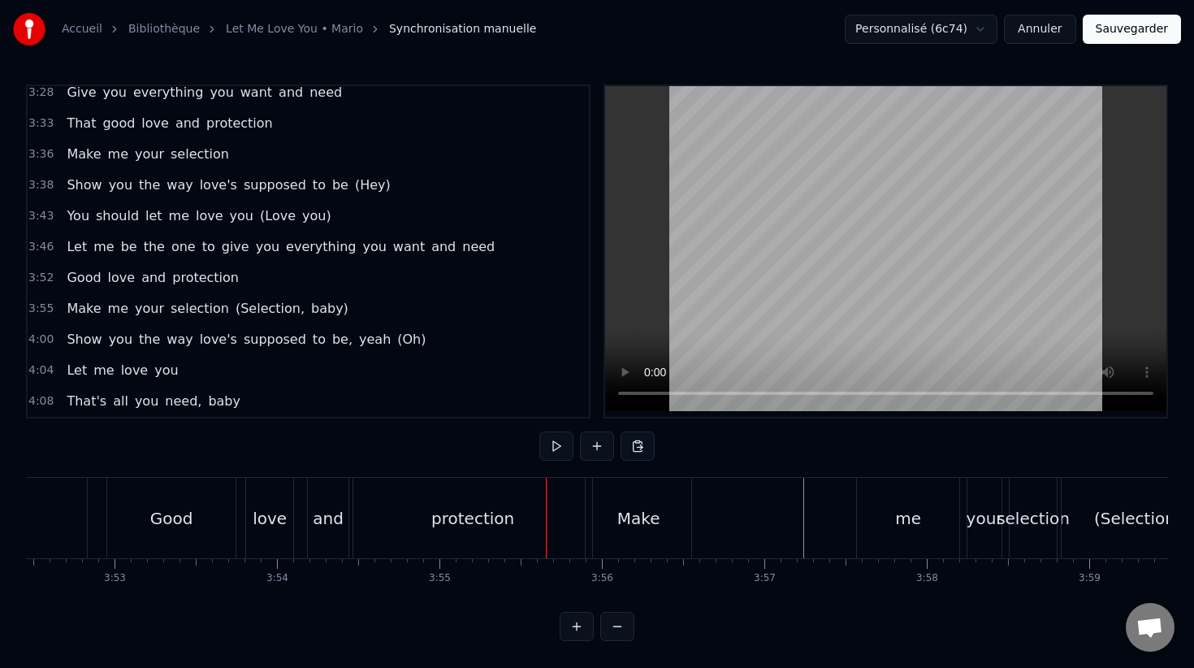
click at [546, 495] on div at bounding box center [546, 518] width 1 height 80
click at [425, 502] on div "protection" at bounding box center [472, 518] width 239 height 80
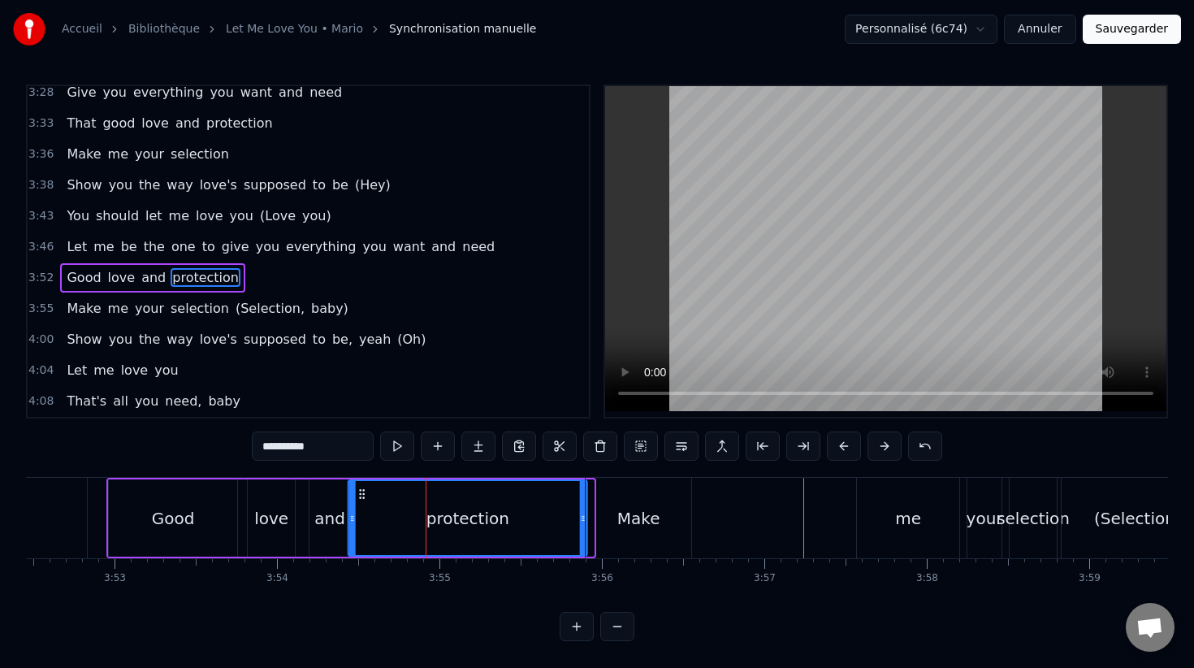
click at [362, 497] on icon at bounding box center [362, 493] width 13 height 13
drag, startPoint x: 585, startPoint y: 519, endPoint x: 539, endPoint y: 518, distance: 46.3
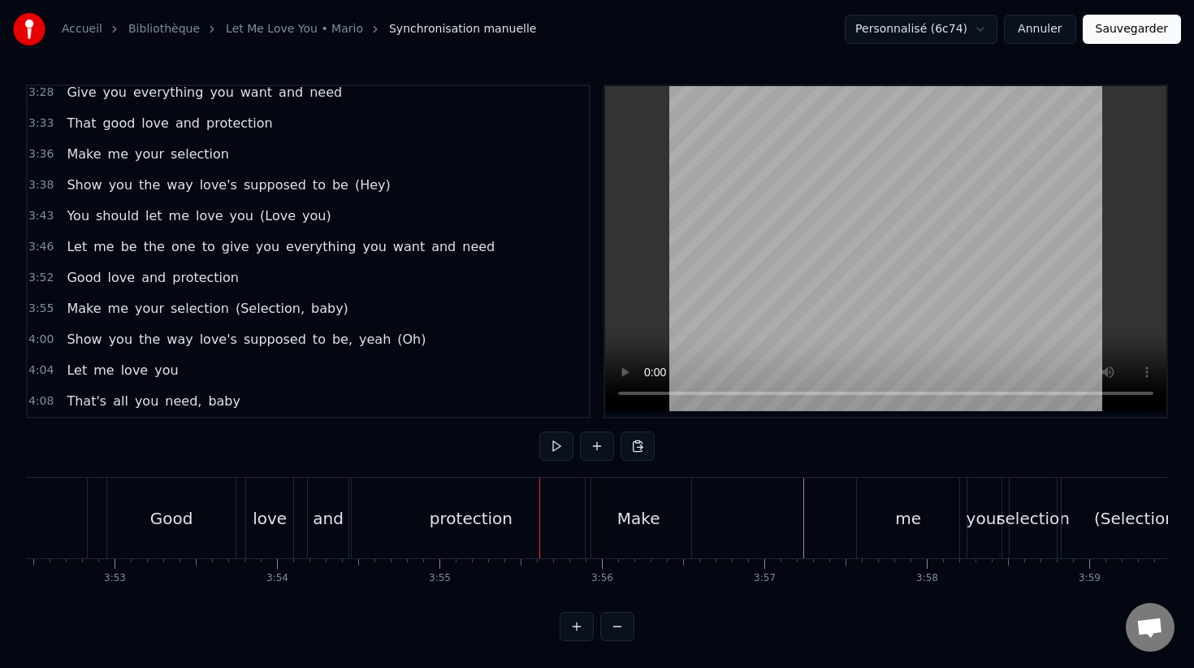
click at [629, 506] on div "Make" at bounding box center [638, 518] width 43 height 24
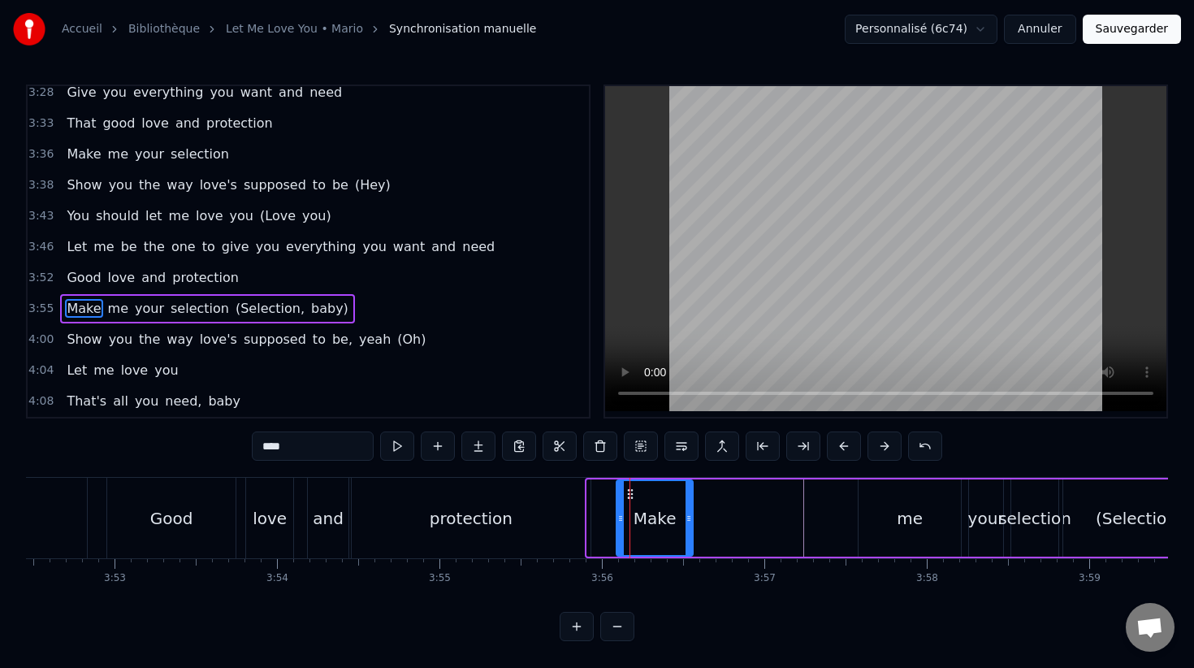
drag, startPoint x: 590, startPoint y: 501, endPoint x: 636, endPoint y: 502, distance: 45.5
click at [624, 502] on div at bounding box center [620, 518] width 6 height 74
click at [580, 496] on div "protection" at bounding box center [471, 518] width 239 height 80
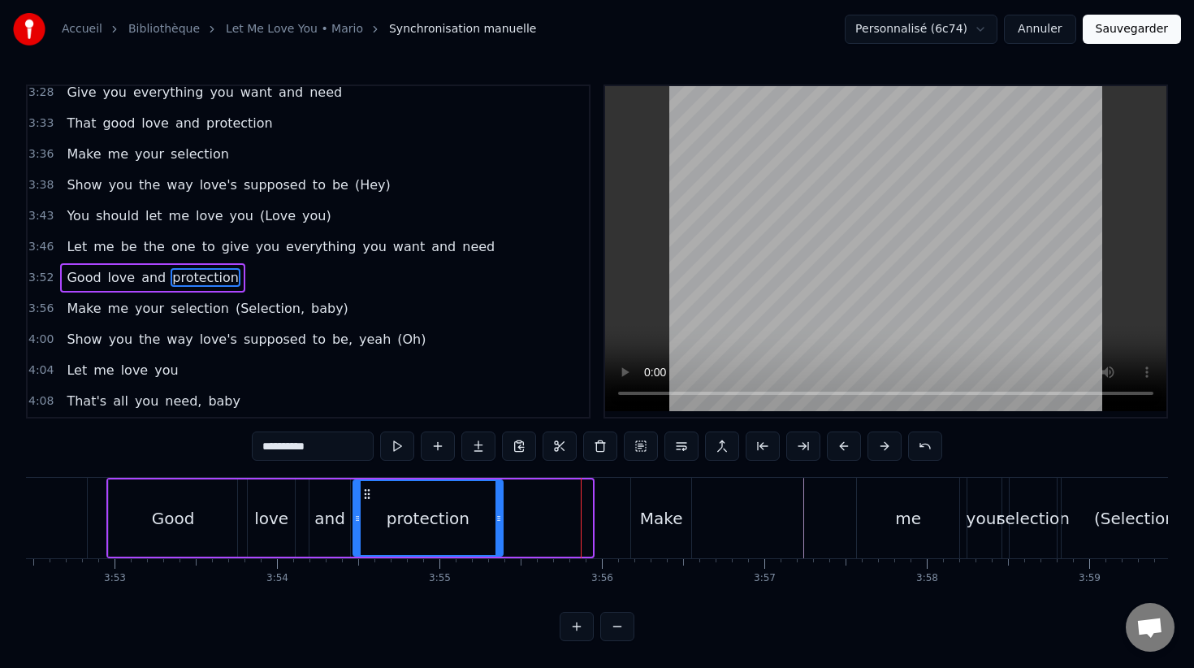
drag, startPoint x: 590, startPoint y: 504, endPoint x: 499, endPoint y: 499, distance: 91.1
click at [499, 499] on div at bounding box center [498, 518] width 6 height 74
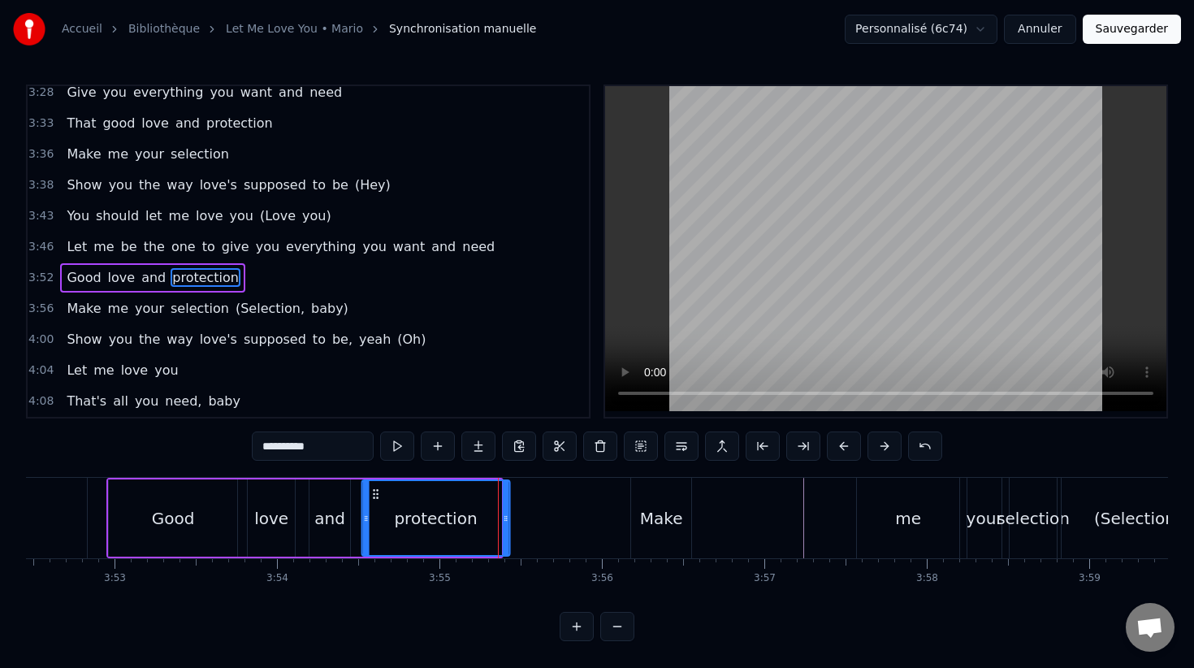
click at [374, 490] on circle at bounding box center [374, 490] width 1 height 1
click at [309, 505] on div "and" at bounding box center [330, 517] width 42 height 77
type input "***"
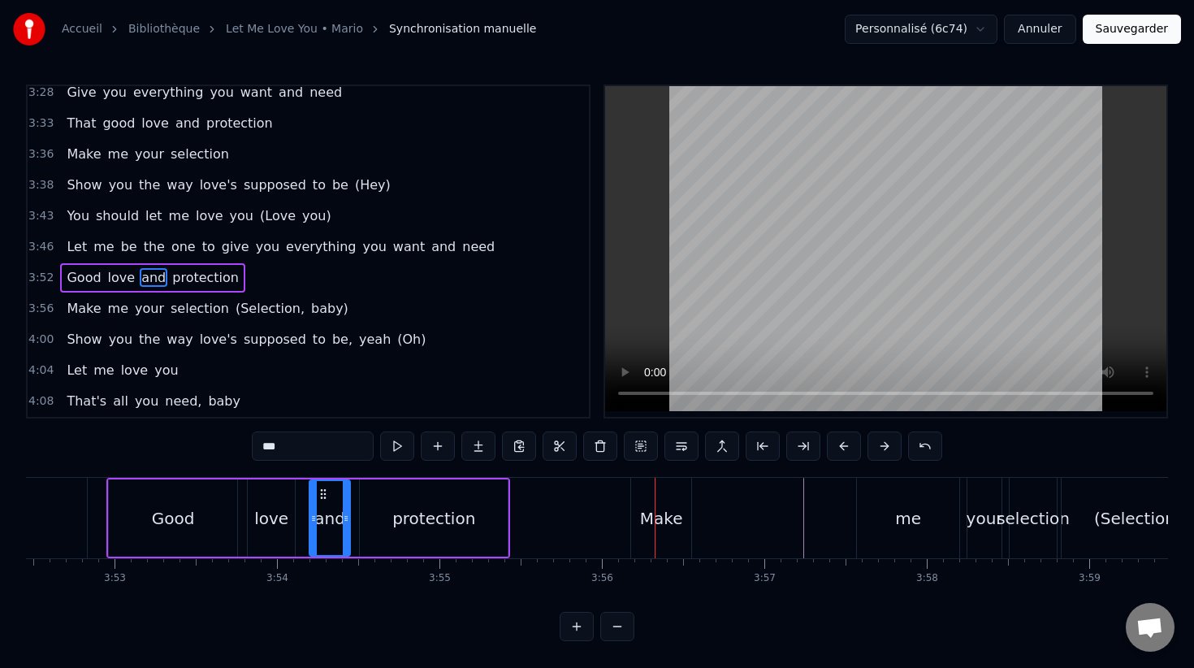
click at [853, 517] on div "Make me your selection (Selection, baby)" at bounding box center [954, 518] width 648 height 80
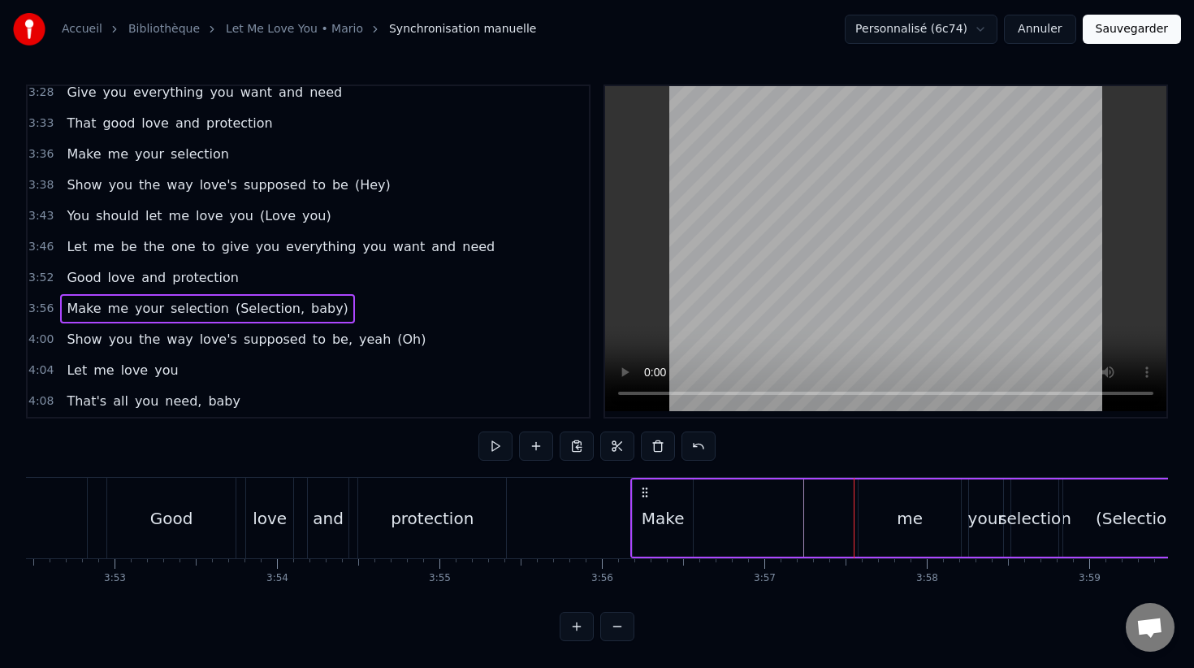
click at [878, 512] on div "me" at bounding box center [910, 517] width 102 height 77
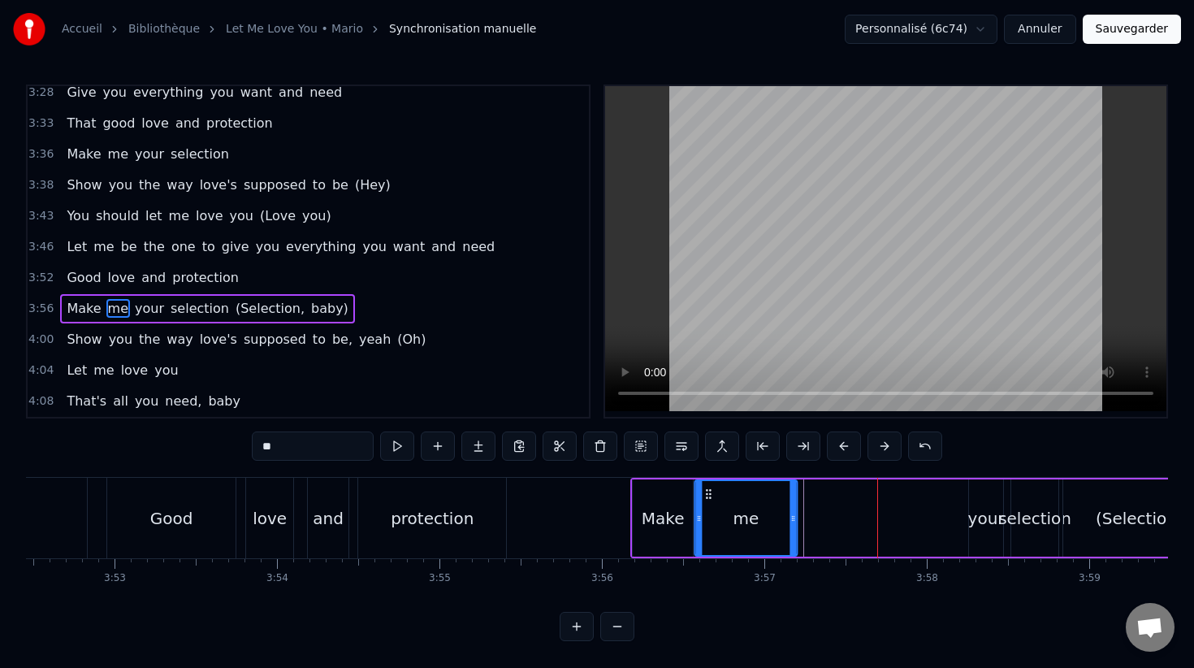
drag, startPoint x: 872, startPoint y: 495, endPoint x: 707, endPoint y: 500, distance: 165.0
click at [707, 500] on div "me" at bounding box center [745, 518] width 101 height 74
click at [653, 512] on div "Make" at bounding box center [663, 518] width 43 height 24
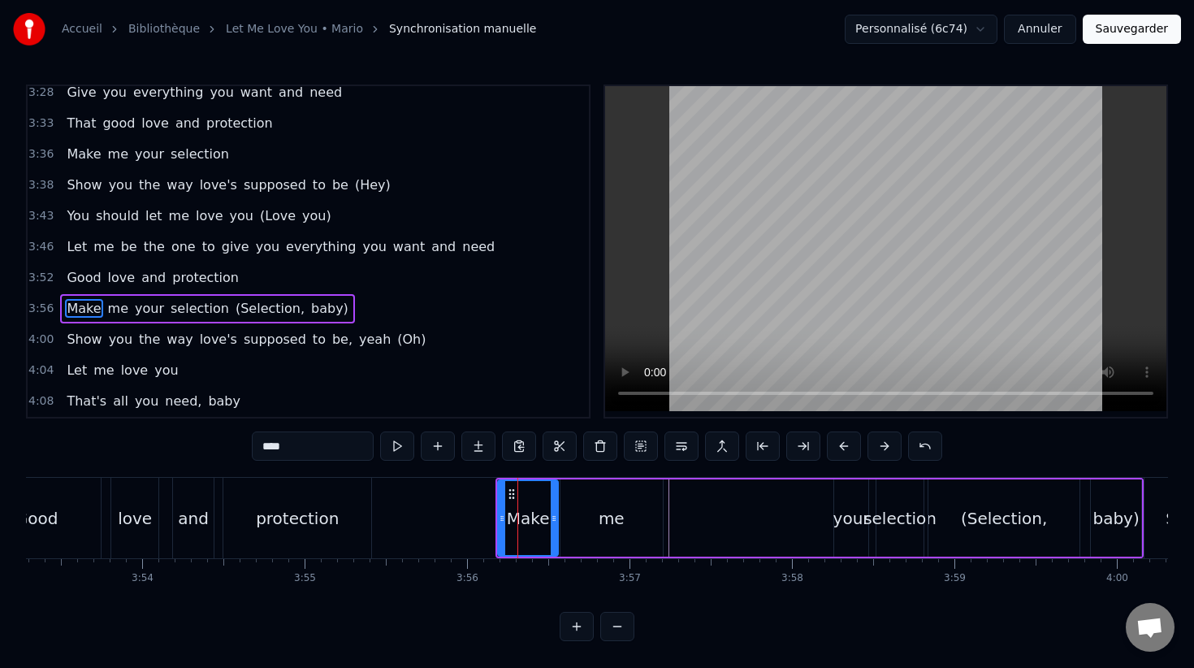
scroll to position [0, 37899]
click at [850, 511] on div "your" at bounding box center [848, 518] width 37 height 24
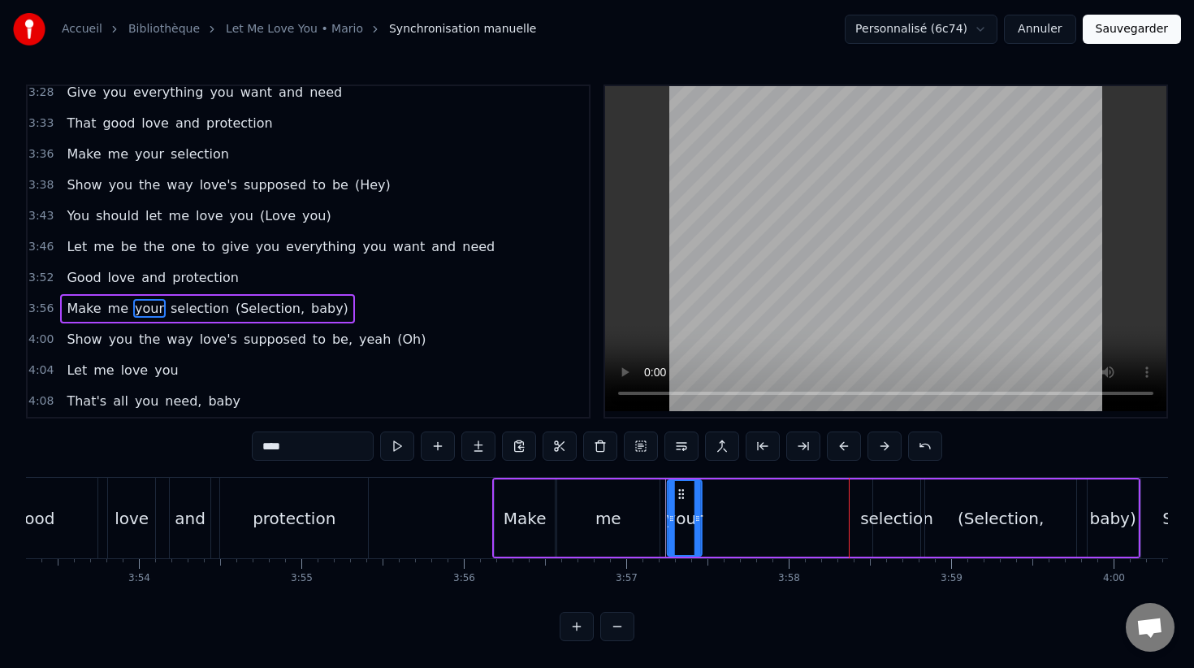
drag, startPoint x: 844, startPoint y: 499, endPoint x: 676, endPoint y: 493, distance: 168.2
click at [677, 494] on icon at bounding box center [681, 493] width 13 height 13
click at [523, 494] on div "Make" at bounding box center [525, 517] width 60 height 77
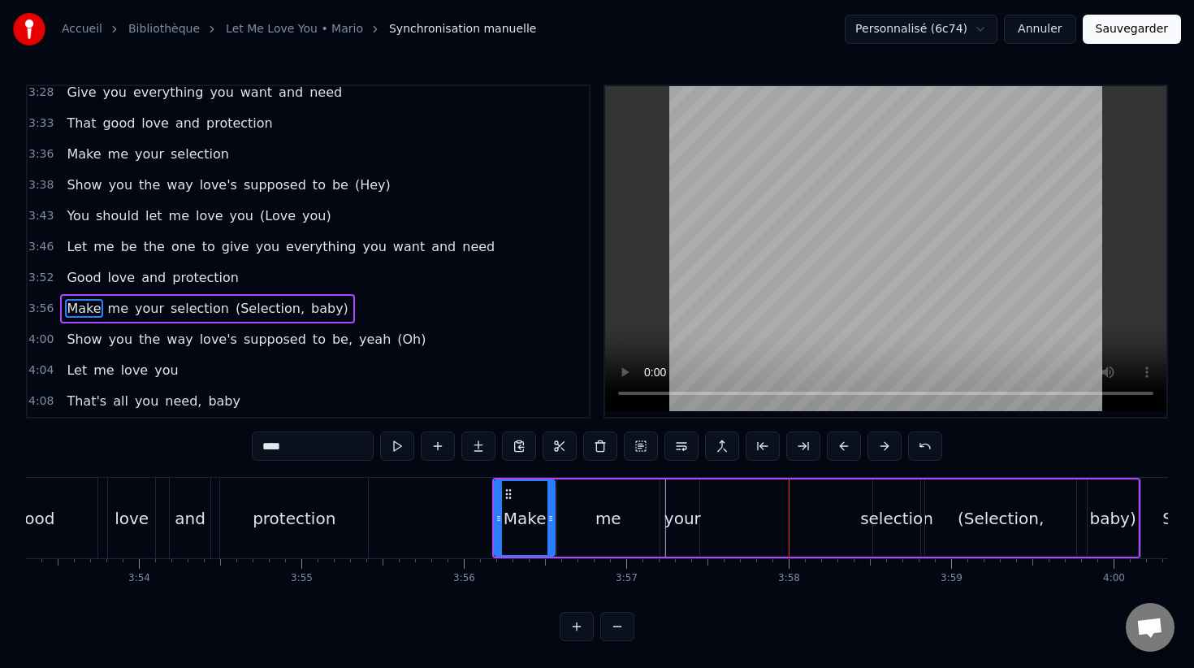
click at [873, 515] on div "selection" at bounding box center [896, 518] width 73 height 24
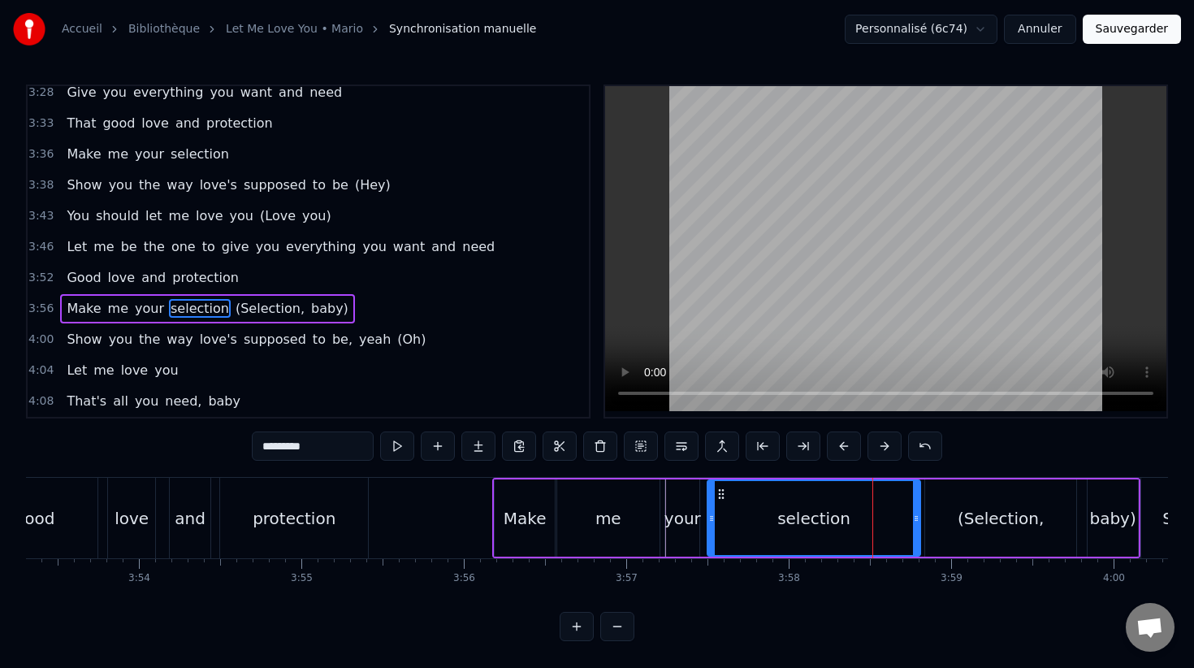
drag, startPoint x: 824, startPoint y: 513, endPoint x: 708, endPoint y: 510, distance: 116.2
click at [708, 510] on div at bounding box center [711, 518] width 6 height 74
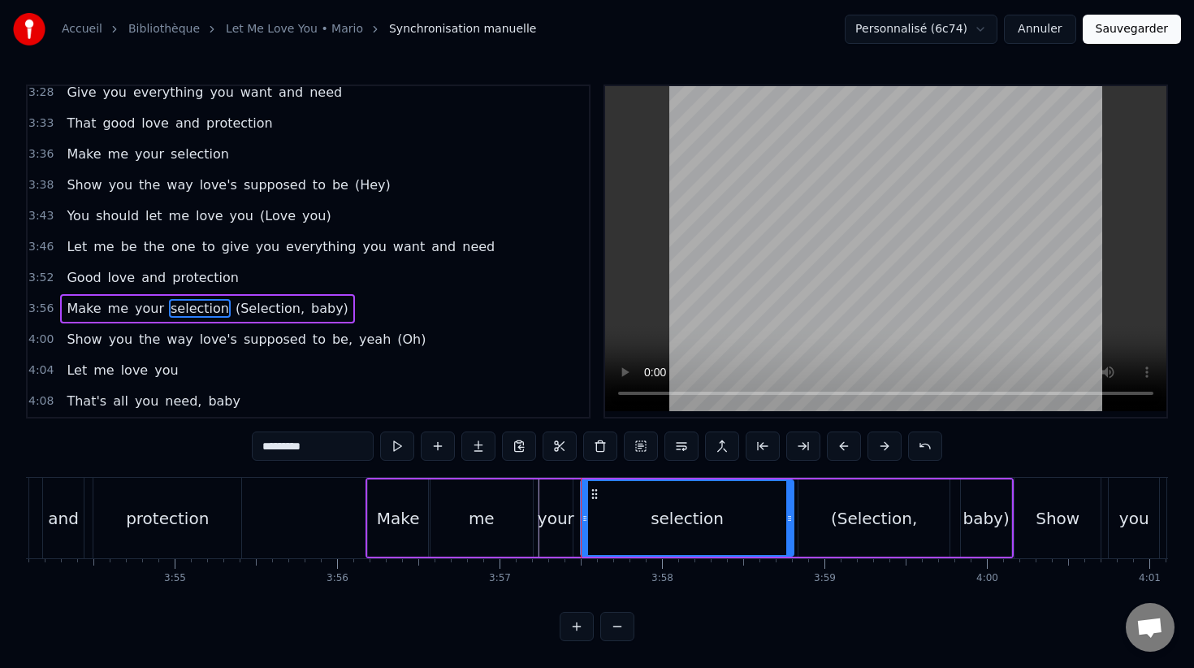
scroll to position [0, 38106]
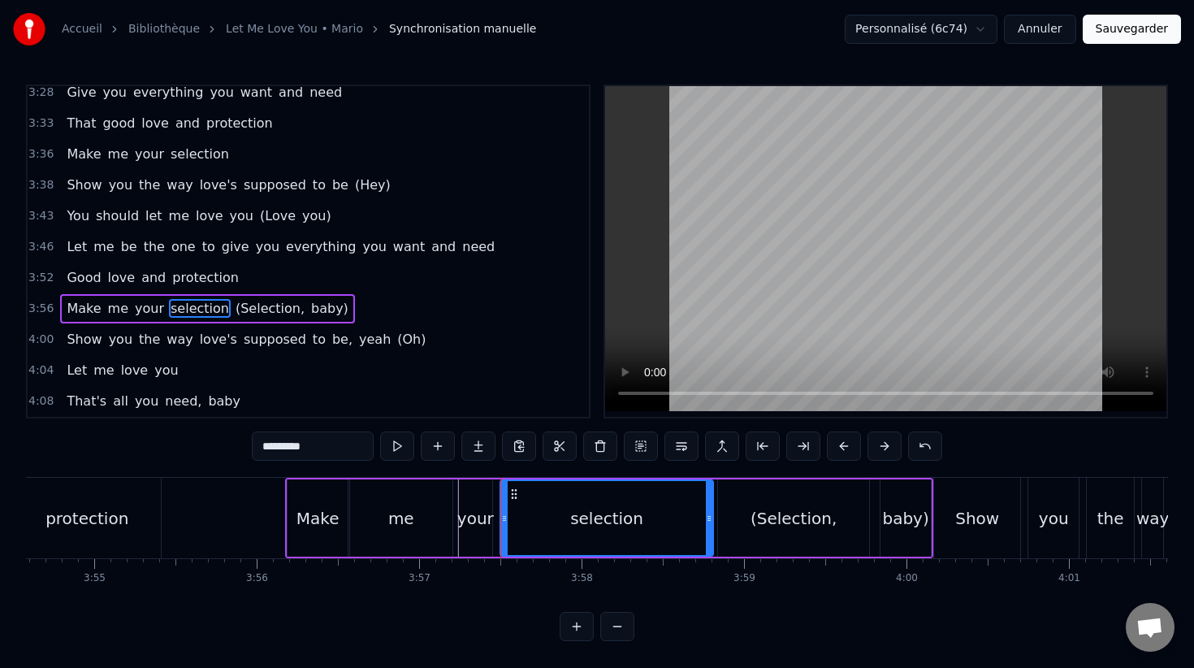
click at [898, 523] on div "baby)" at bounding box center [905, 518] width 46 height 24
type input "*****"
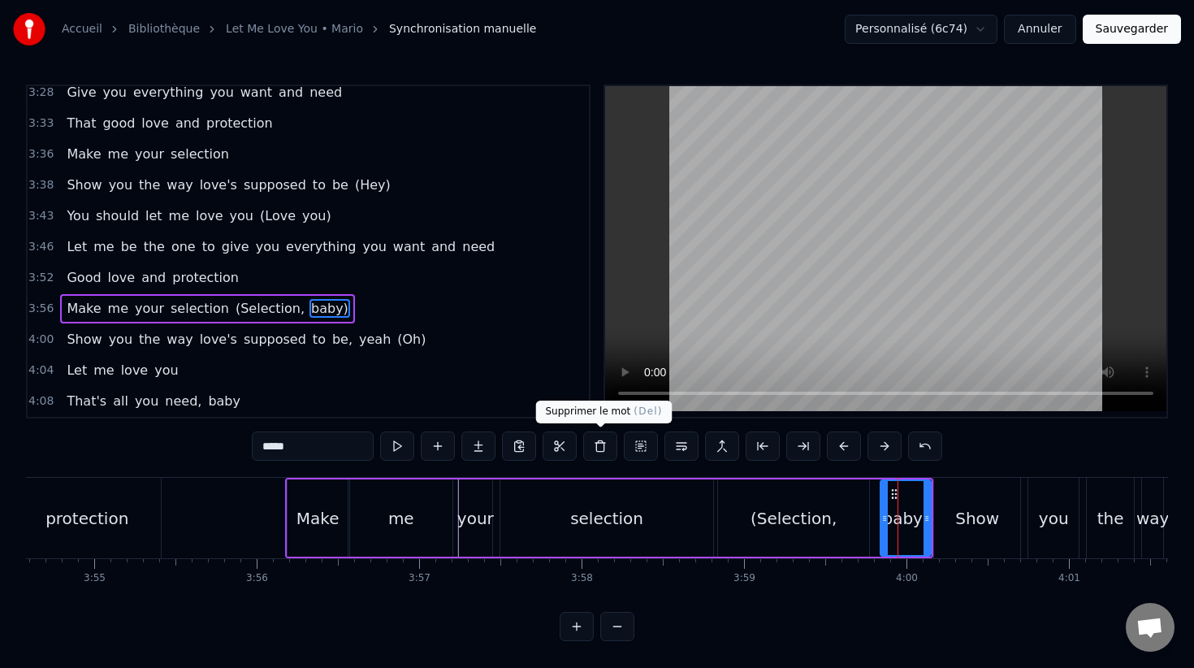
click at [595, 448] on button at bounding box center [600, 445] width 34 height 29
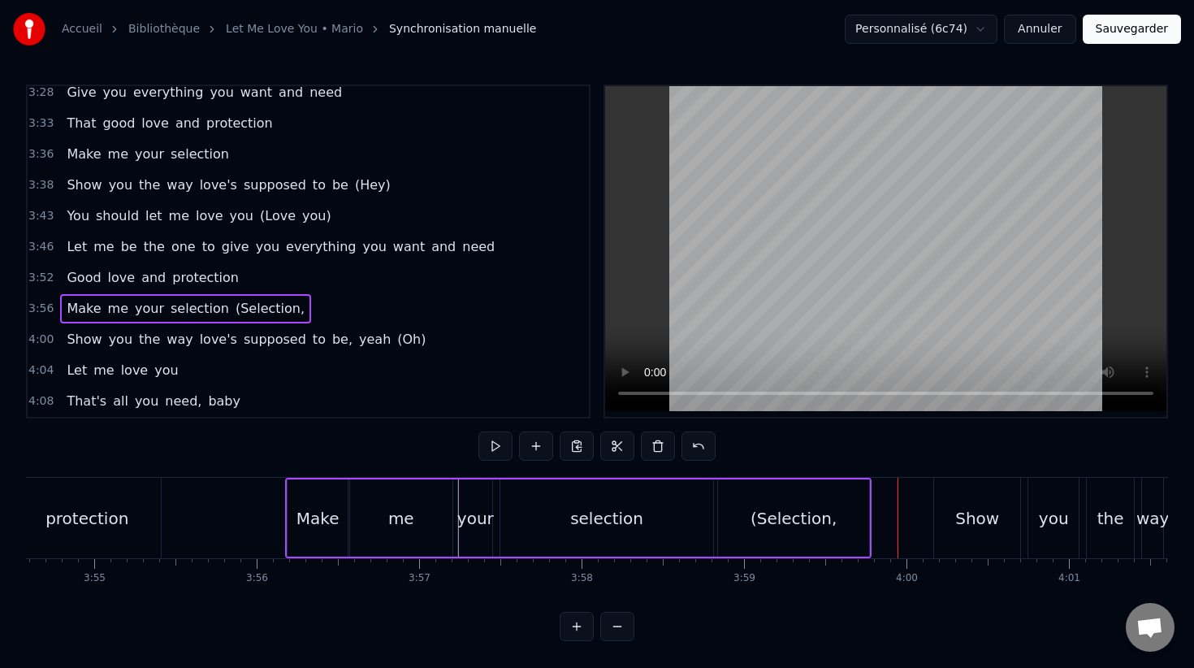
click at [824, 530] on div "(Selection," at bounding box center [793, 517] width 151 height 77
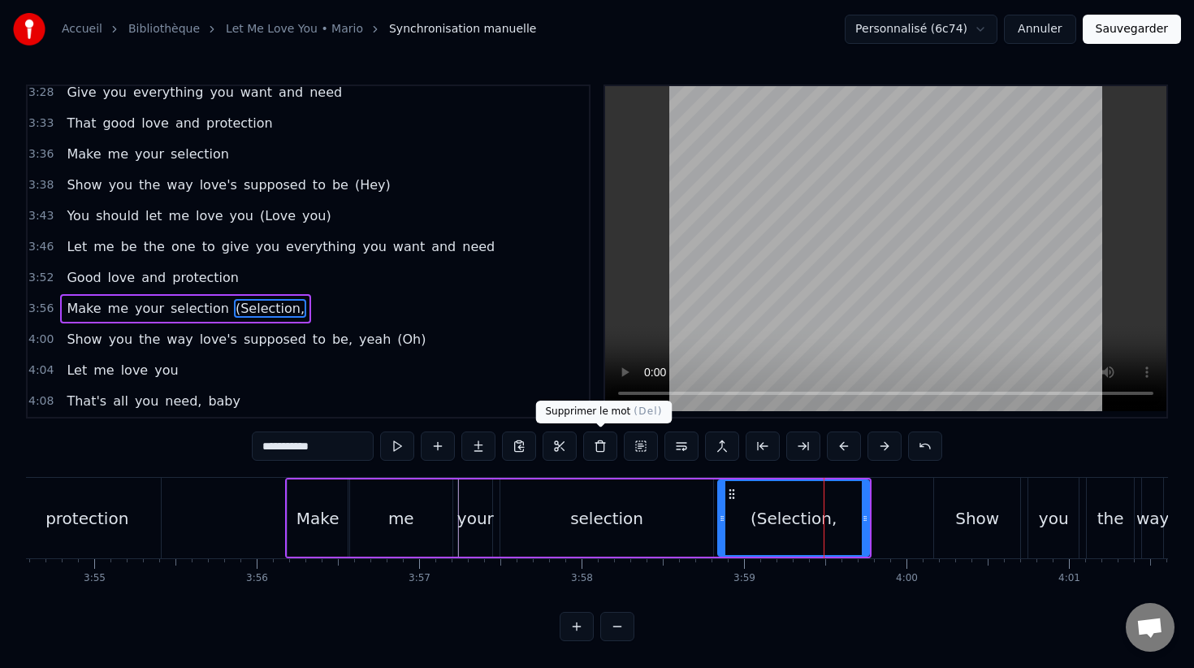
click at [602, 439] on button at bounding box center [600, 445] width 34 height 29
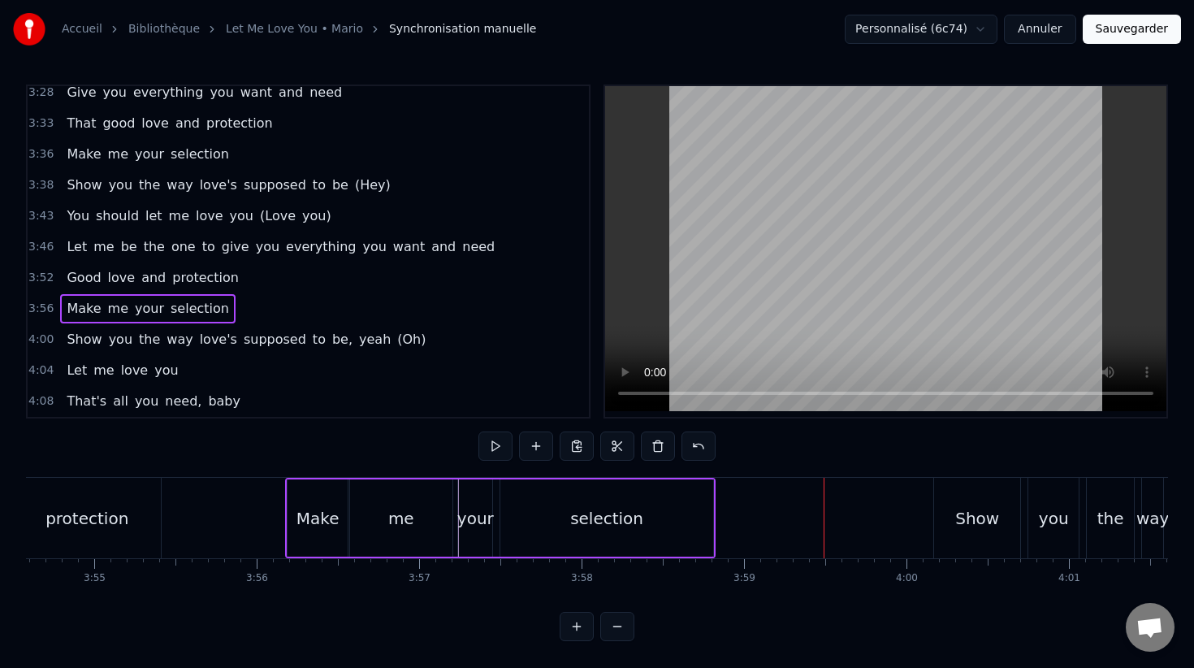
click at [967, 517] on div "Show" at bounding box center [977, 518] width 44 height 24
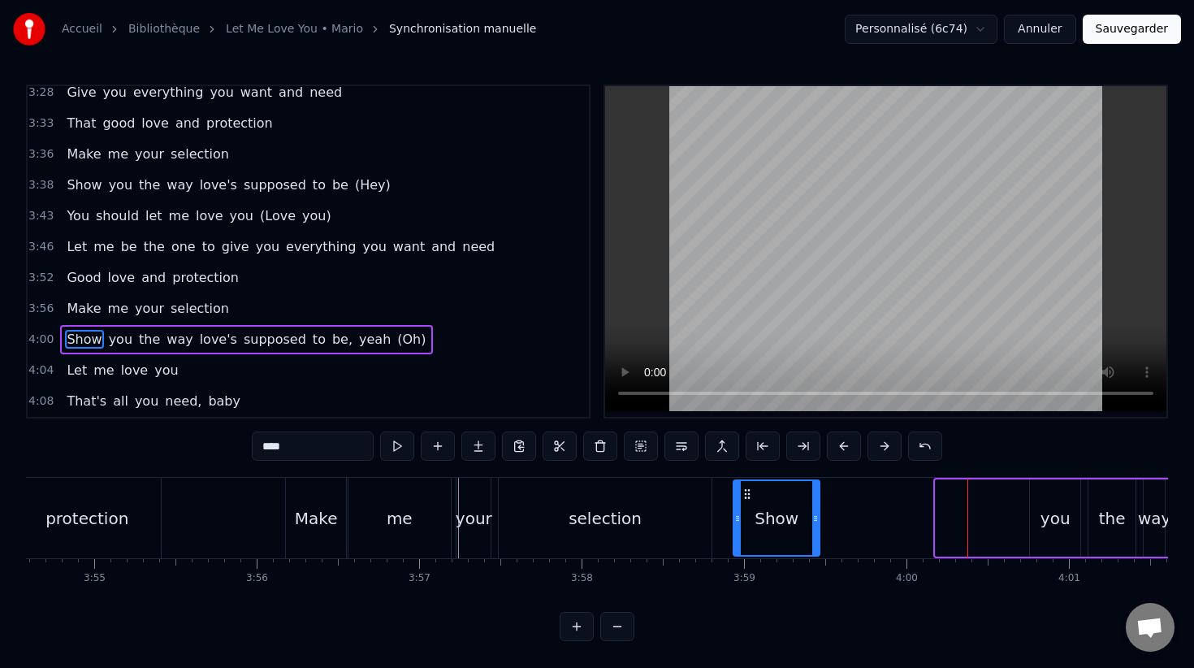
drag, startPoint x: 950, startPoint y: 495, endPoint x: 746, endPoint y: 506, distance: 205.0
click at [746, 506] on div "Show" at bounding box center [776, 518] width 84 height 74
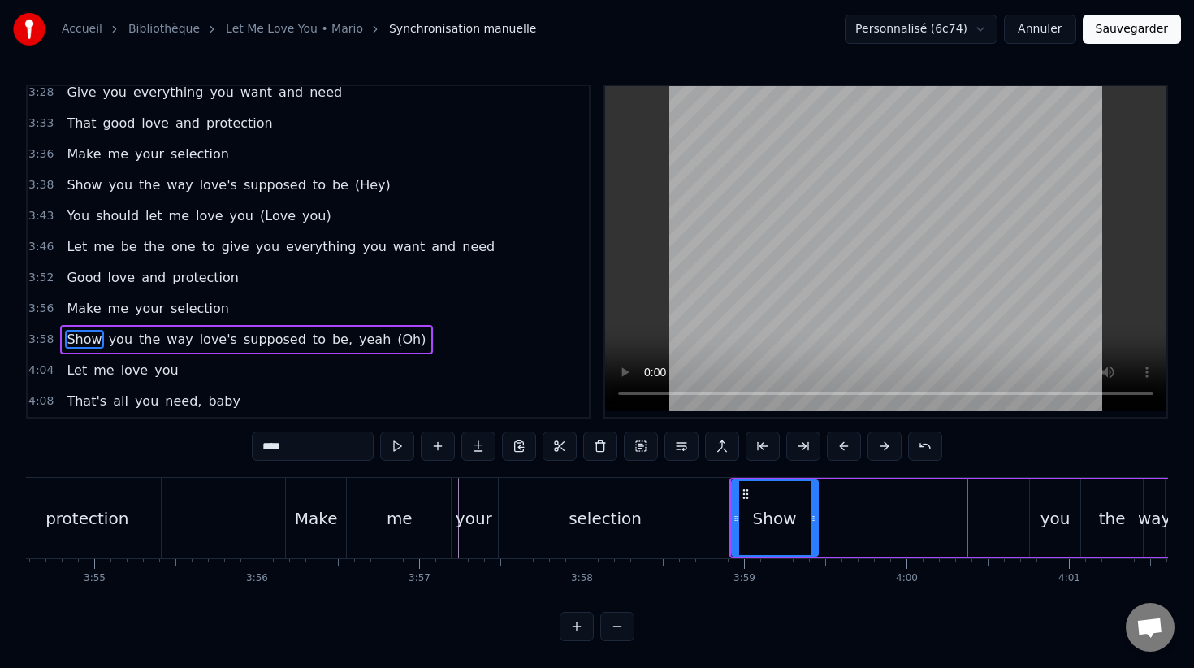
click at [1040, 501] on div "you" at bounding box center [1055, 517] width 50 height 77
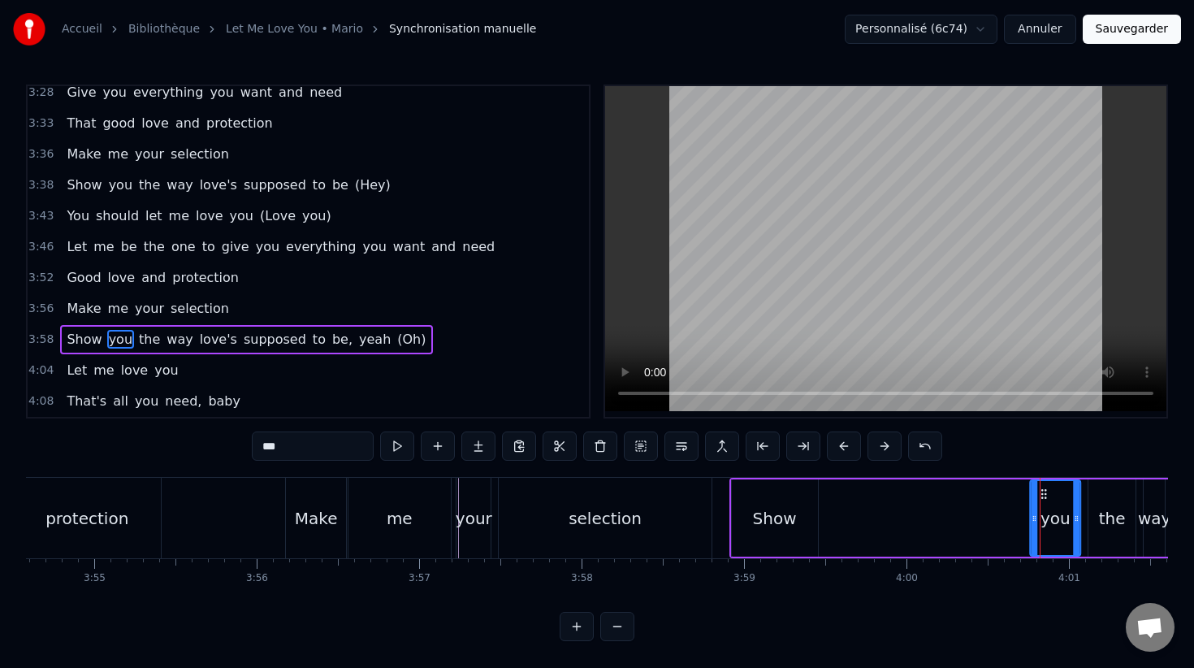
scroll to position [0, 38120]
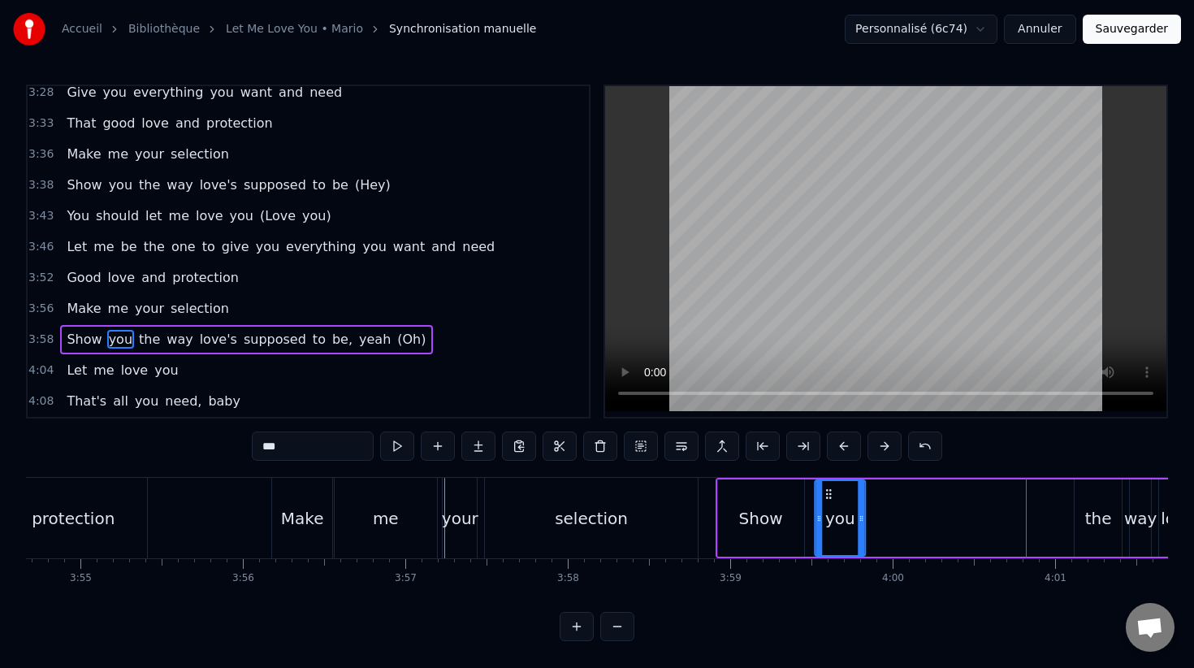
drag, startPoint x: 1036, startPoint y: 494, endPoint x: 824, endPoint y: 504, distance: 211.4
click at [824, 504] on div "you" at bounding box center [839, 518] width 49 height 74
click at [295, 539] on div "Make" at bounding box center [302, 518] width 60 height 80
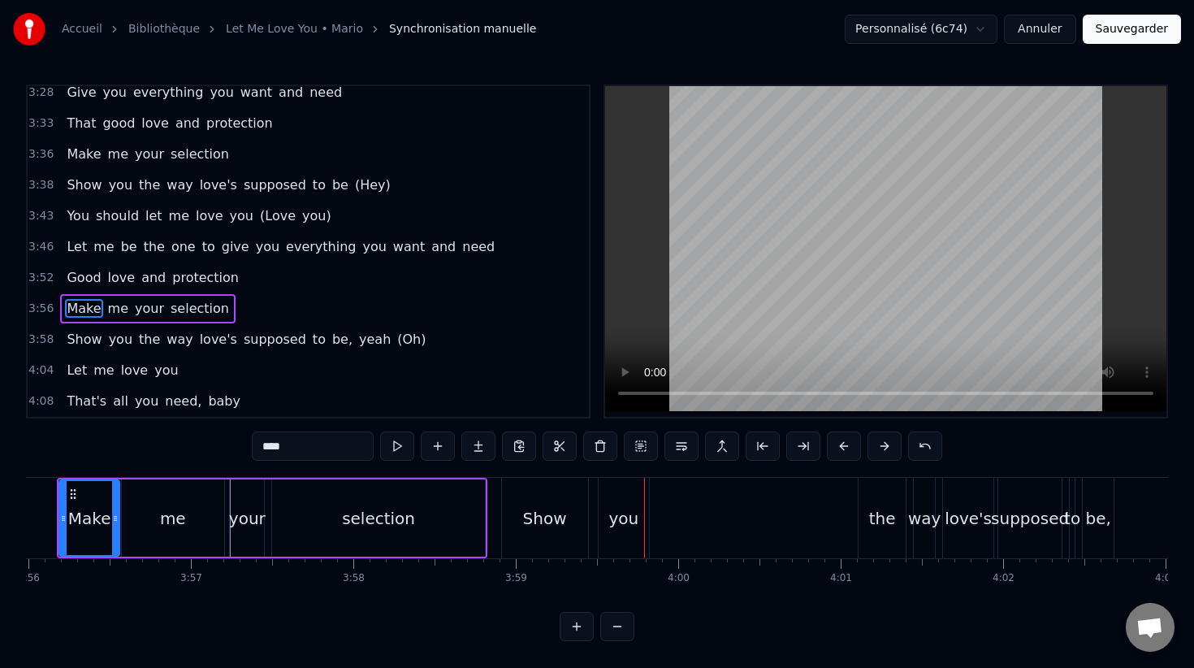
scroll to position [0, 38406]
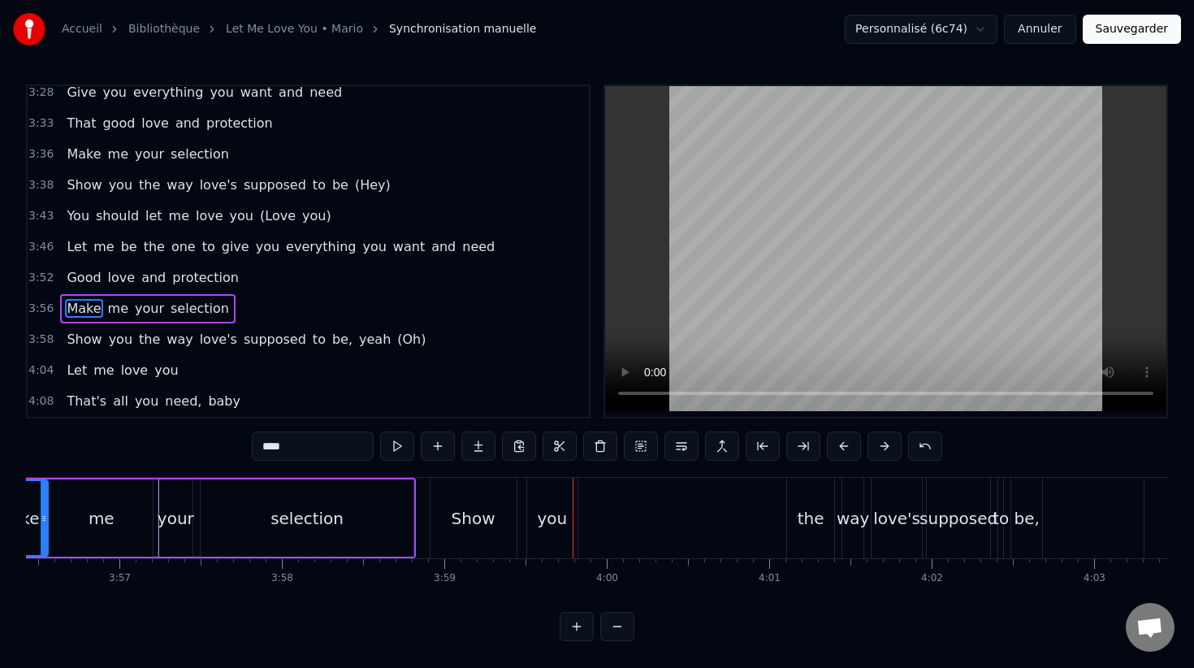
click at [809, 500] on div "the" at bounding box center [810, 518] width 47 height 80
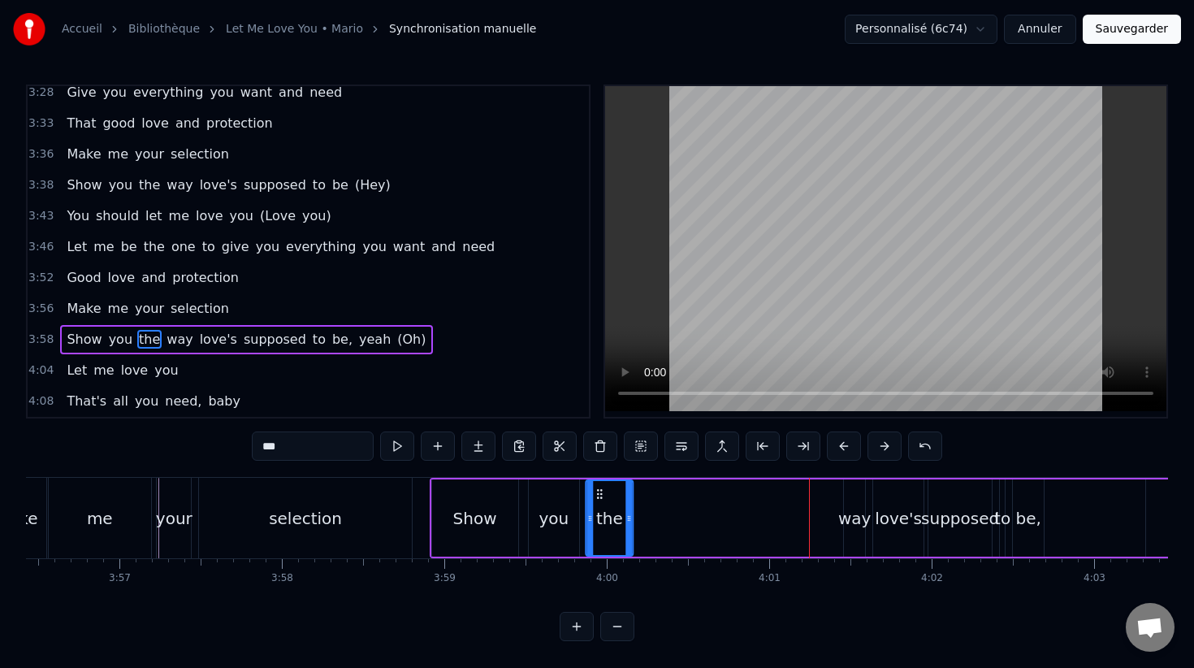
drag, startPoint x: 799, startPoint y: 495, endPoint x: 597, endPoint y: 508, distance: 202.6
click at [597, 508] on div "the" at bounding box center [608, 518] width 45 height 74
click at [857, 494] on div "way" at bounding box center [854, 517] width 21 height 77
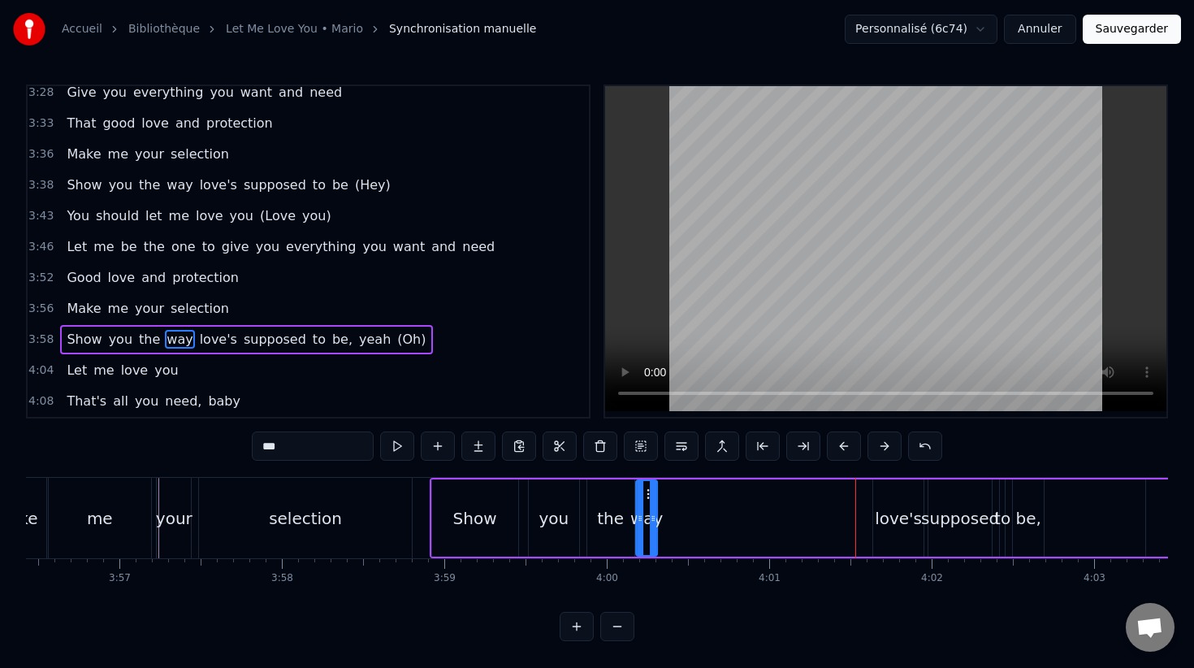
drag, startPoint x: 854, startPoint y: 494, endPoint x: 646, endPoint y: 514, distance: 209.7
click at [646, 514] on div "way" at bounding box center [646, 518] width 19 height 74
drag, startPoint x: 654, startPoint y: 513, endPoint x: 681, endPoint y: 511, distance: 27.7
click at [682, 512] on icon at bounding box center [682, 518] width 6 height 13
click at [885, 508] on div "love's" at bounding box center [898, 518] width 47 height 24
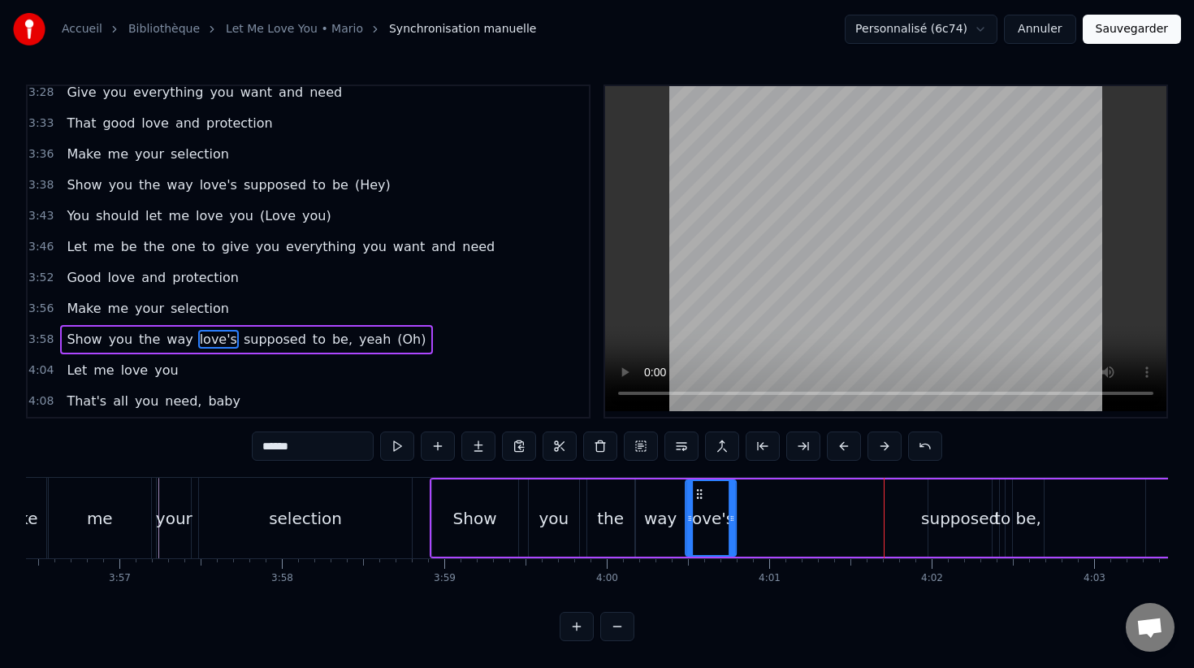
drag, startPoint x: 872, startPoint y: 496, endPoint x: 699, endPoint y: 502, distance: 173.9
click at [699, 503] on div "love's" at bounding box center [710, 518] width 49 height 74
click at [966, 491] on div "supposed" at bounding box center [959, 517] width 63 height 77
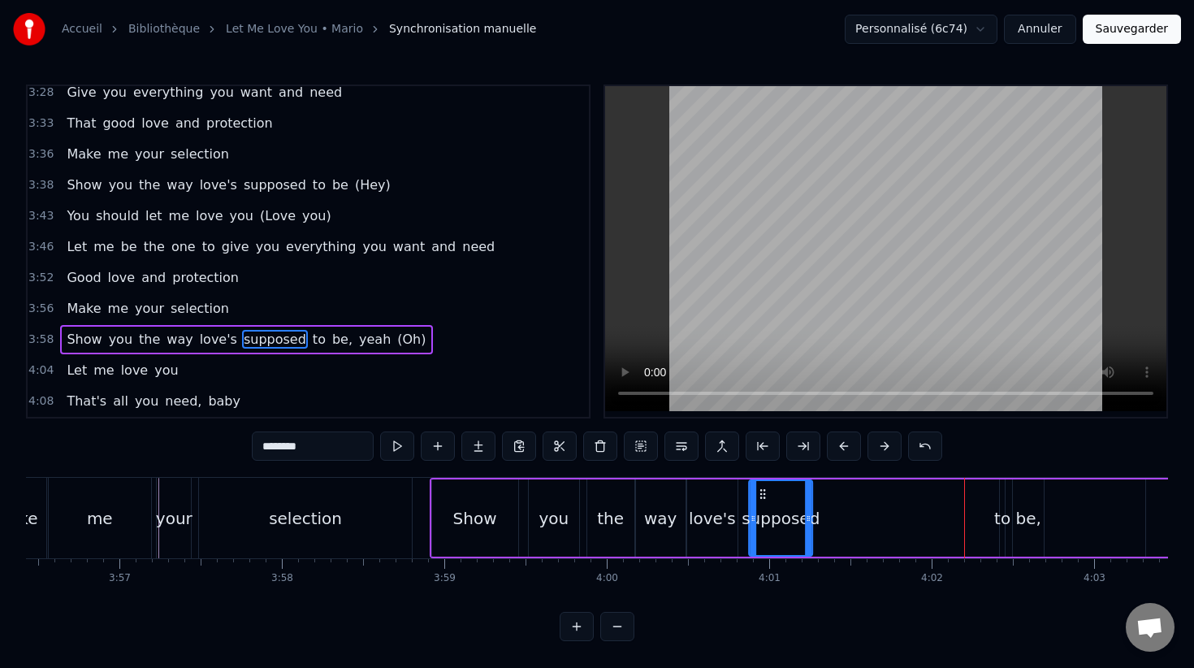
drag, startPoint x: 941, startPoint y: 495, endPoint x: 761, endPoint y: 494, distance: 179.5
click at [761, 495] on icon at bounding box center [762, 493] width 13 height 13
click at [1002, 503] on div "to" at bounding box center [1002, 517] width 5 height 77
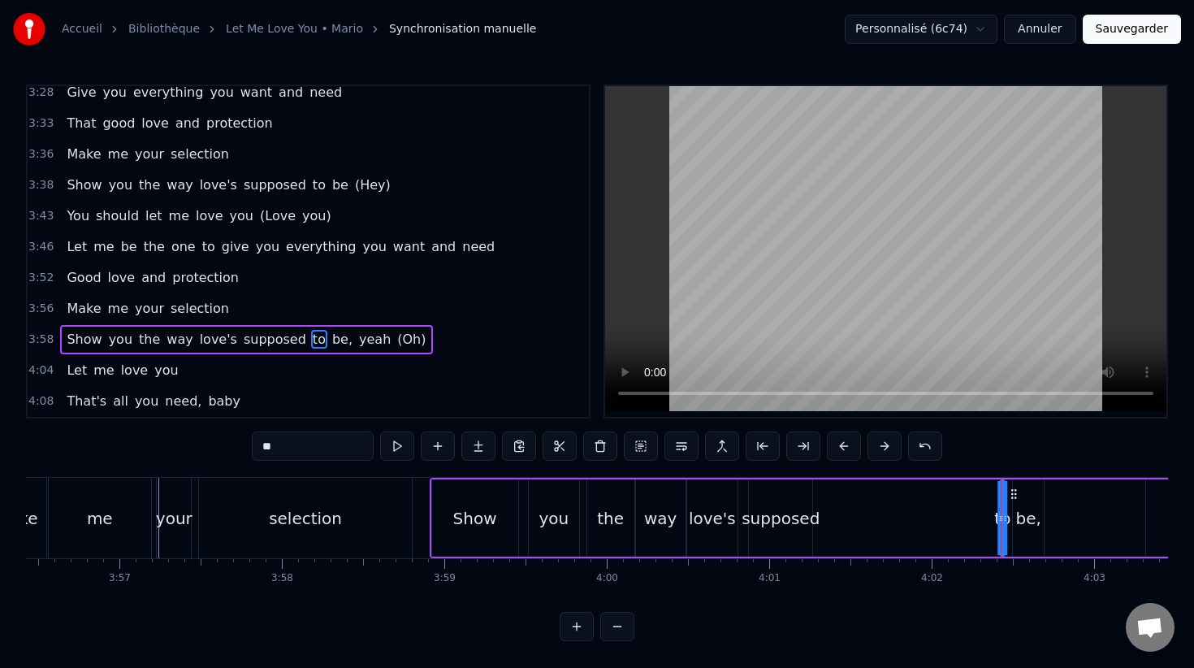
scroll to position [0, 38414]
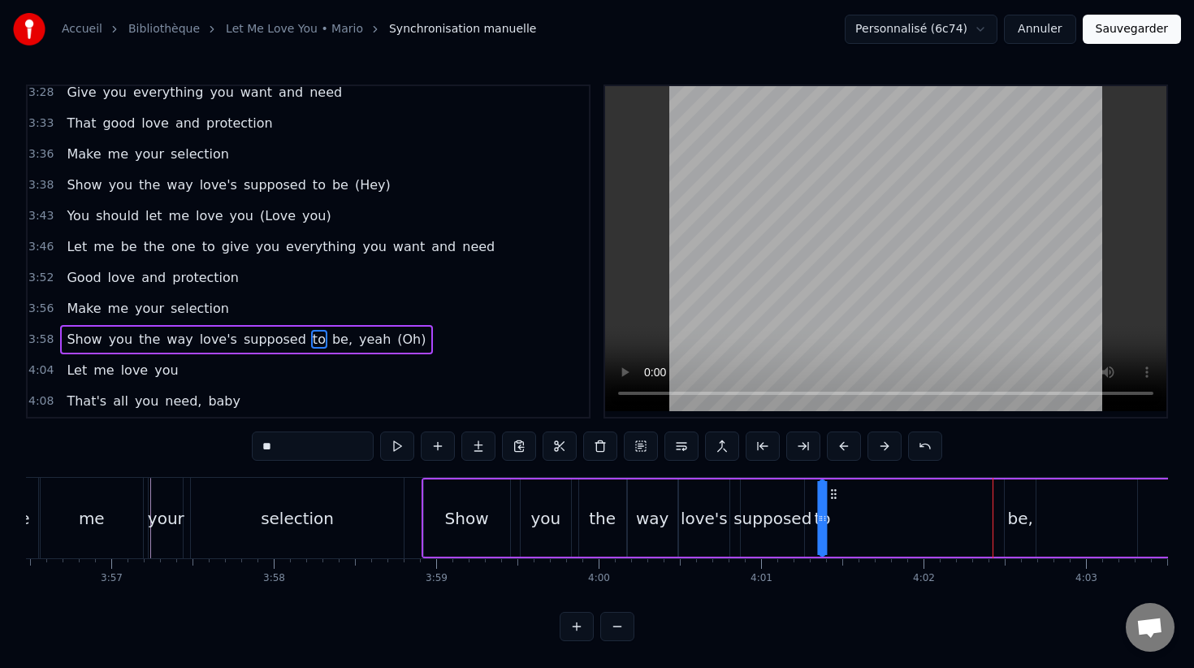
drag, startPoint x: 1010, startPoint y: 494, endPoint x: 831, endPoint y: 495, distance: 178.7
click at [831, 495] on icon at bounding box center [834, 493] width 13 height 13
click at [1022, 504] on div "be," at bounding box center [1020, 517] width 31 height 77
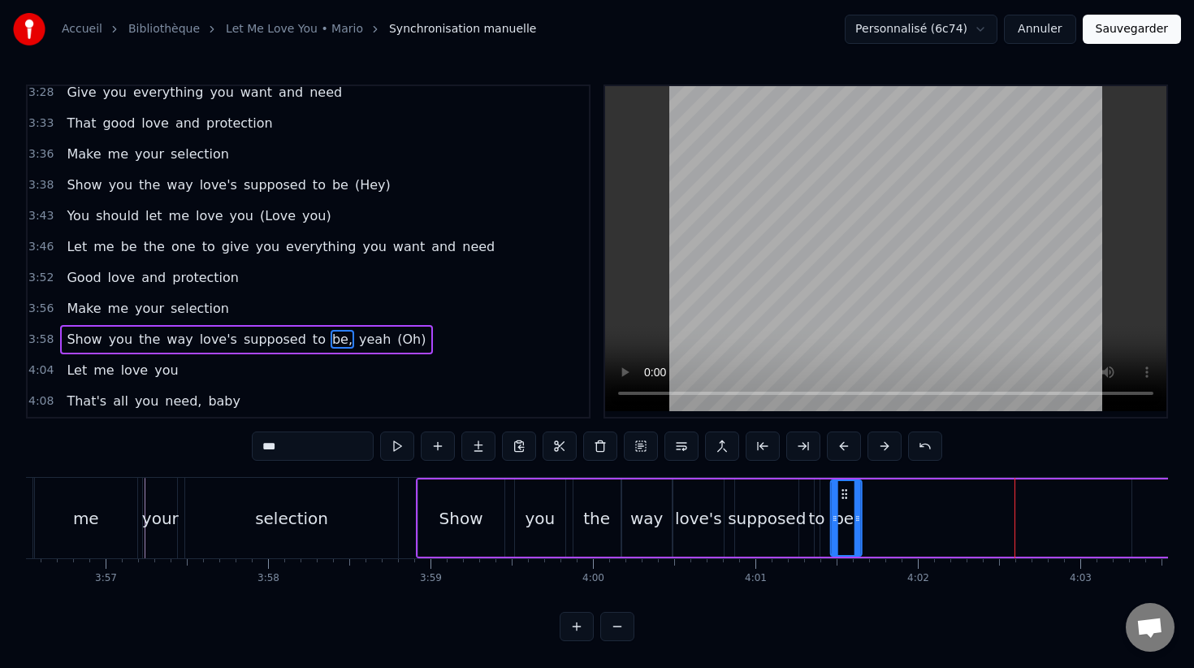
drag, startPoint x: 1010, startPoint y: 495, endPoint x: 842, endPoint y: 517, distance: 168.7
click at [843, 518] on div "be," at bounding box center [846, 518] width 29 height 74
click at [430, 509] on div "Show" at bounding box center [461, 517] width 86 height 77
type input "****"
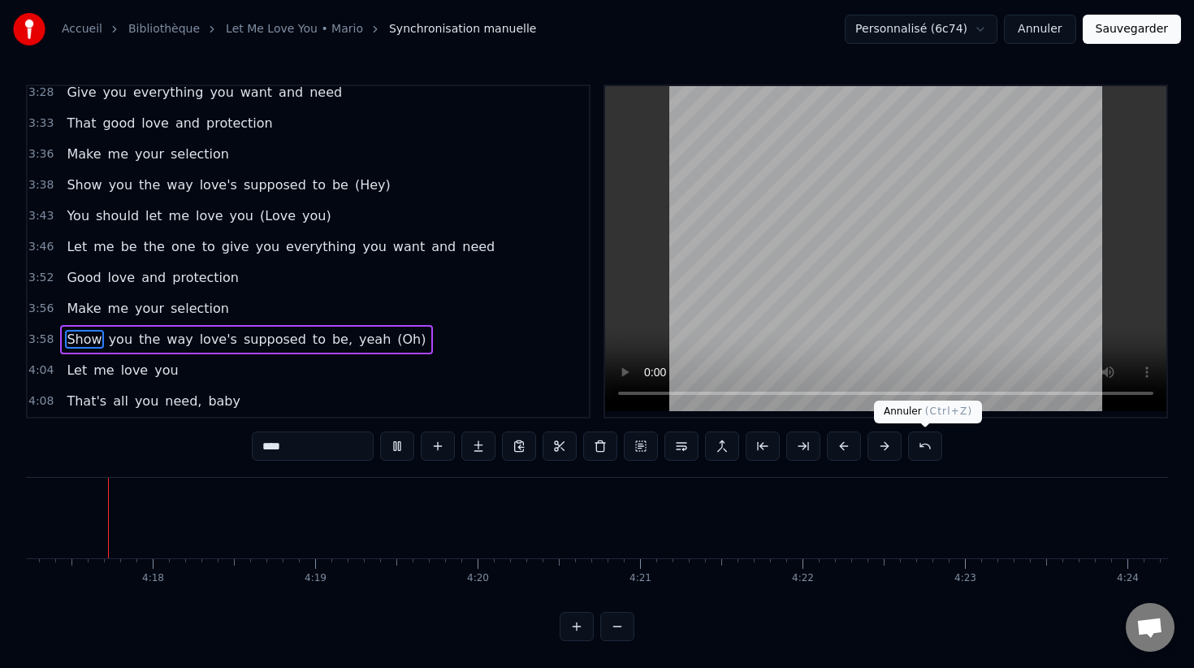
scroll to position [0, 41725]
click at [1158, 25] on button "Sauvegarder" at bounding box center [1132, 29] width 98 height 29
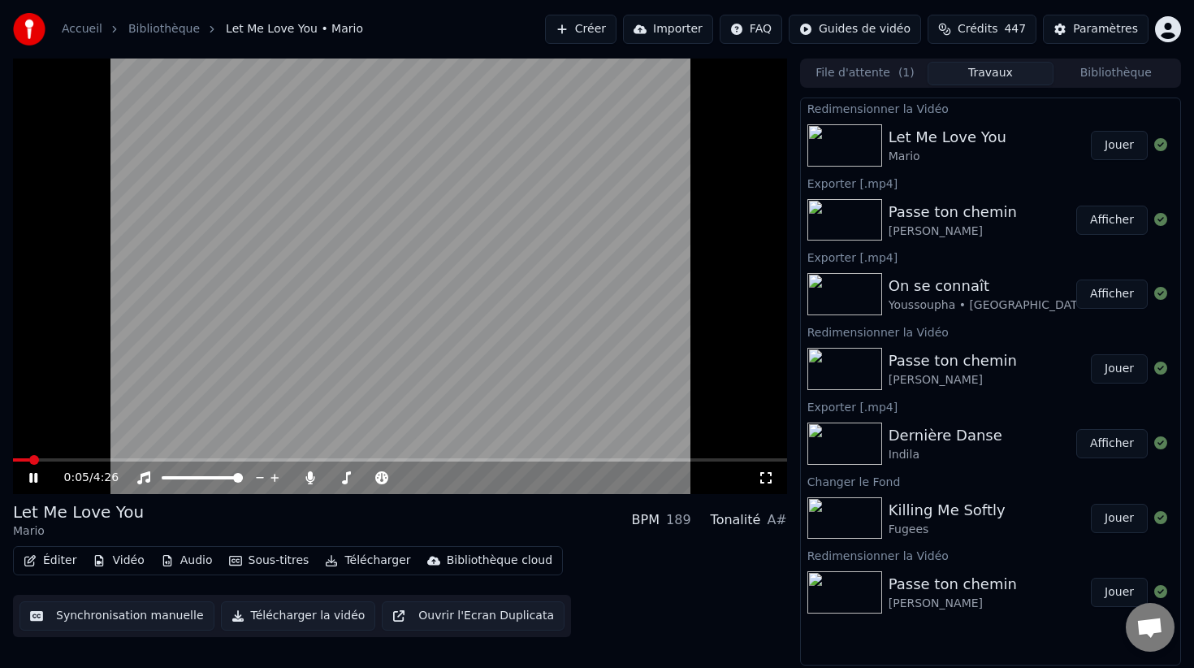
click at [522, 251] on video at bounding box center [400, 275] width 774 height 435
click at [1088, 216] on button "Afficher" at bounding box center [1111, 219] width 71 height 29
click at [40, 477] on icon at bounding box center [45, 477] width 38 height 13
click at [123, 461] on span at bounding box center [400, 459] width 774 height 3
click at [409, 476] on span at bounding box center [405, 478] width 10 height 10
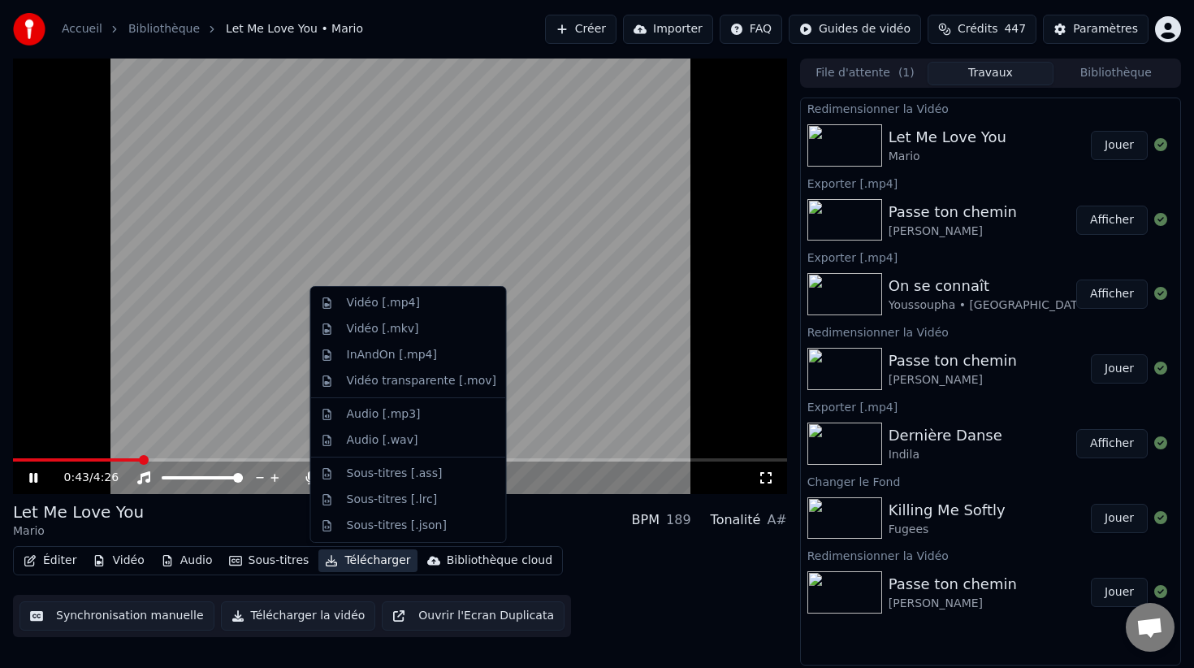
click at [347, 560] on button "Télécharger" at bounding box center [367, 560] width 98 height 23
click at [421, 305] on div "Vidéo [.mp4]" at bounding box center [421, 303] width 149 height 16
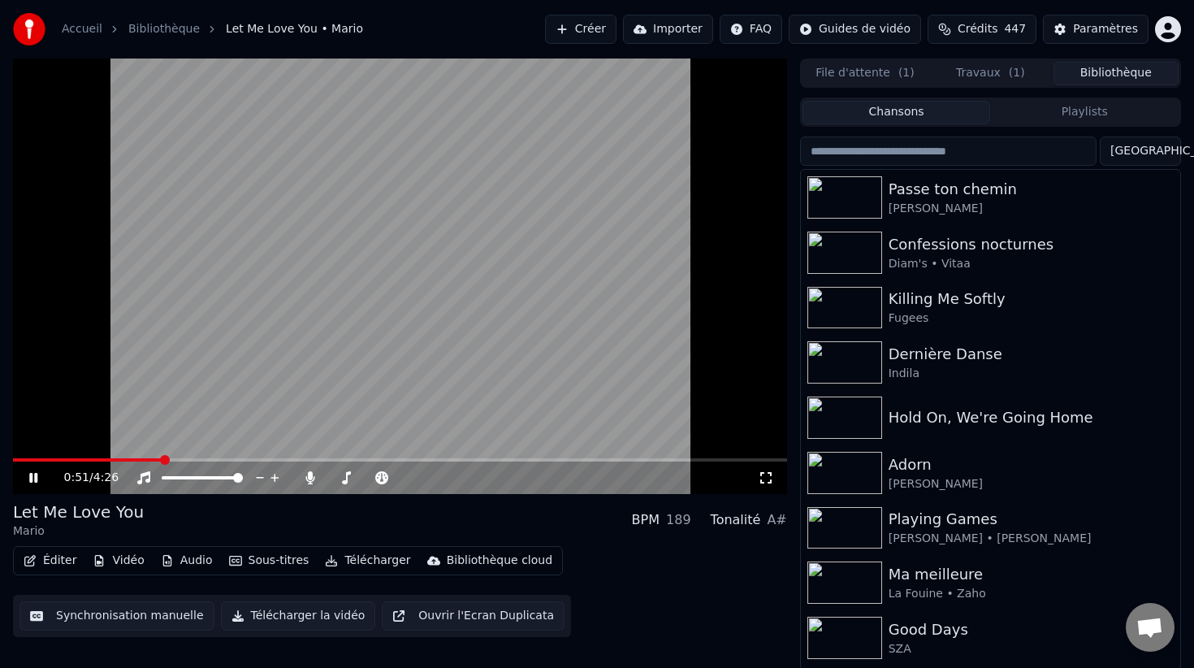
click at [1089, 70] on button "Bibliothèque" at bounding box center [1115, 74] width 125 height 24
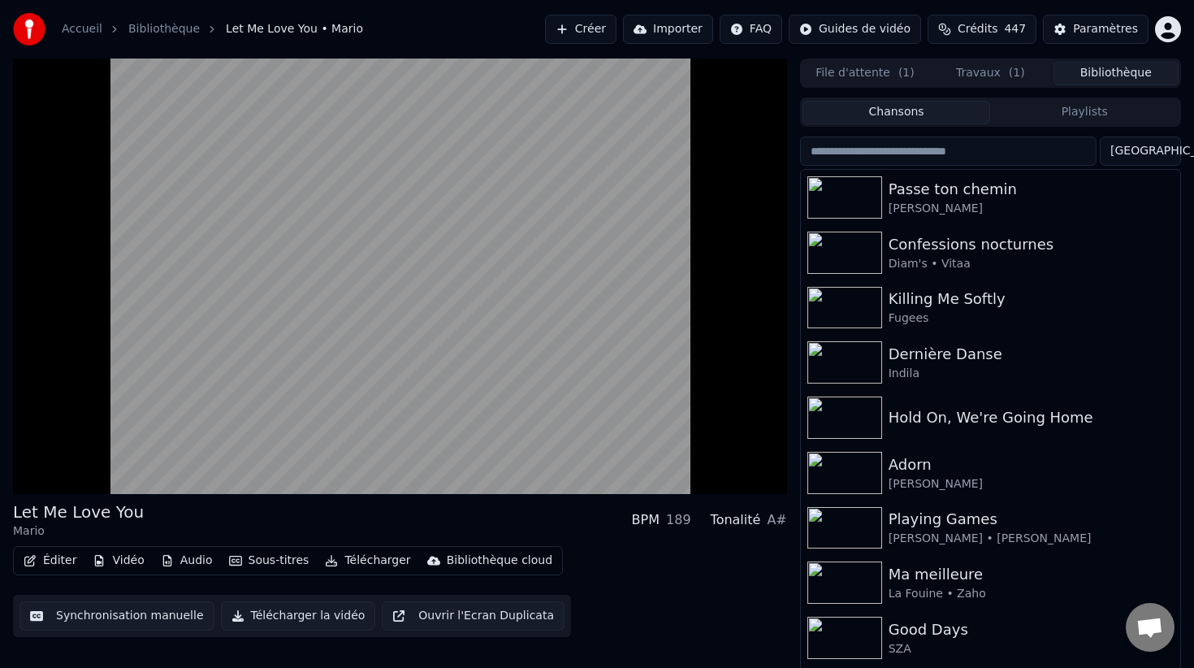
click at [898, 73] on span "( 1 )" at bounding box center [906, 73] width 16 height 16
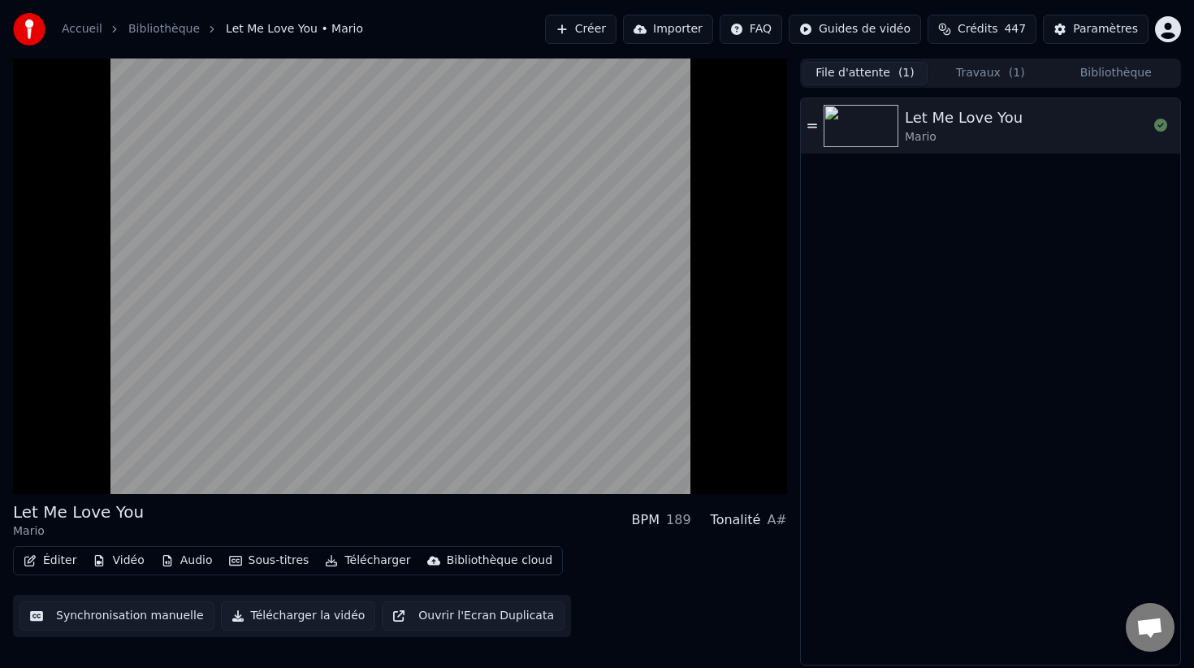
click at [971, 71] on button "Travaux ( 1 )" at bounding box center [990, 74] width 125 height 24
click at [898, 76] on span "( 1 )" at bounding box center [906, 73] width 16 height 16
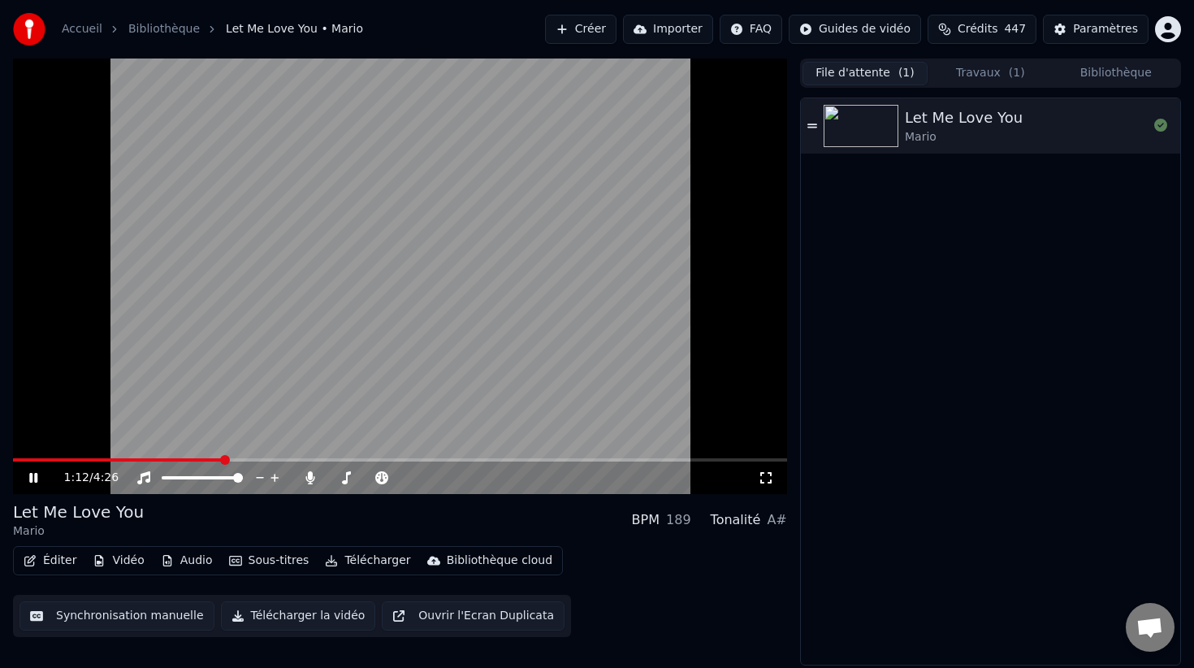
click at [501, 273] on video at bounding box center [400, 275] width 774 height 435
click at [987, 74] on button "Travaux ( 1 )" at bounding box center [990, 74] width 125 height 24
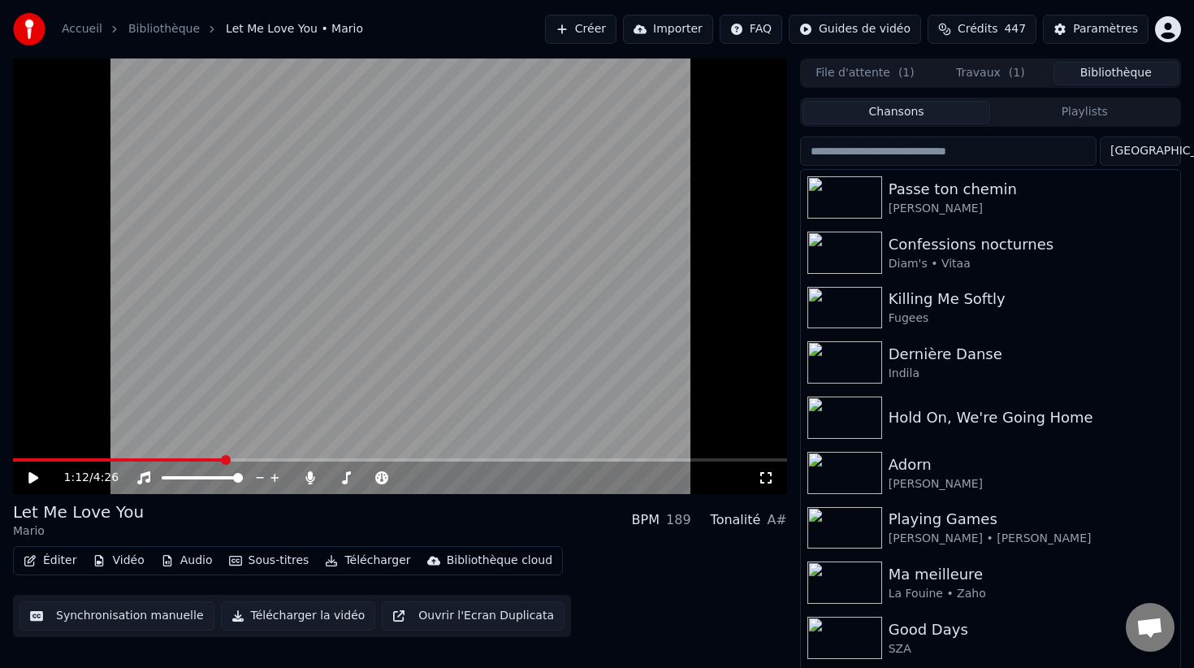
click at [1117, 67] on button "Bibliothèque" at bounding box center [1115, 74] width 125 height 24
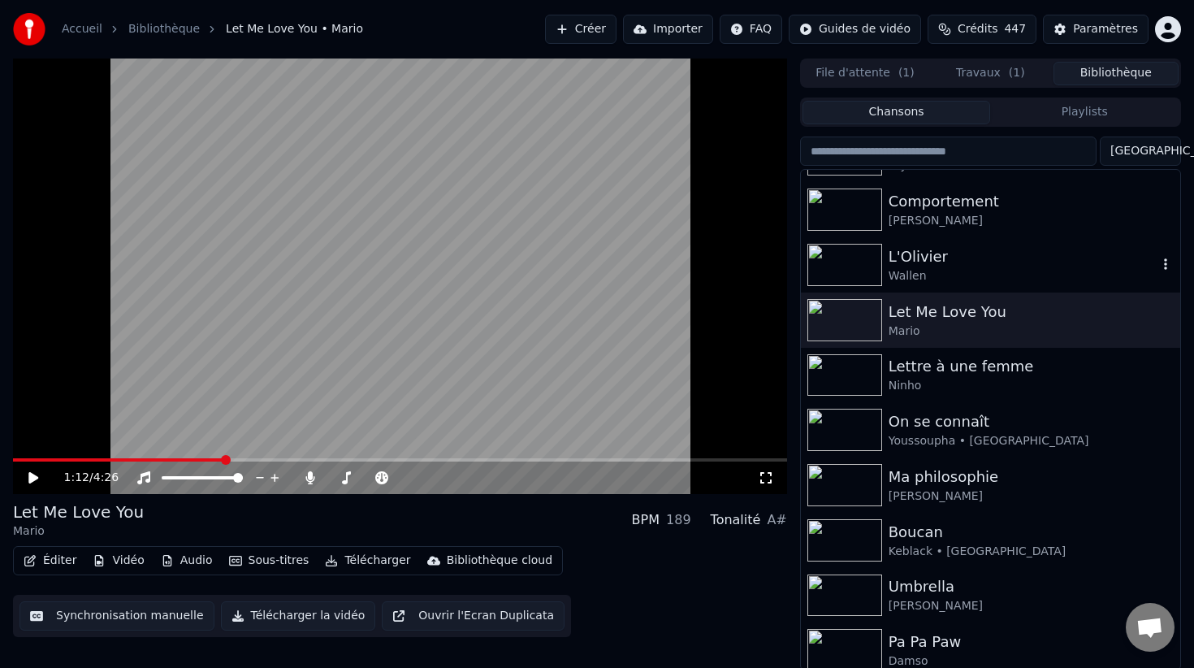
scroll to position [1101, 0]
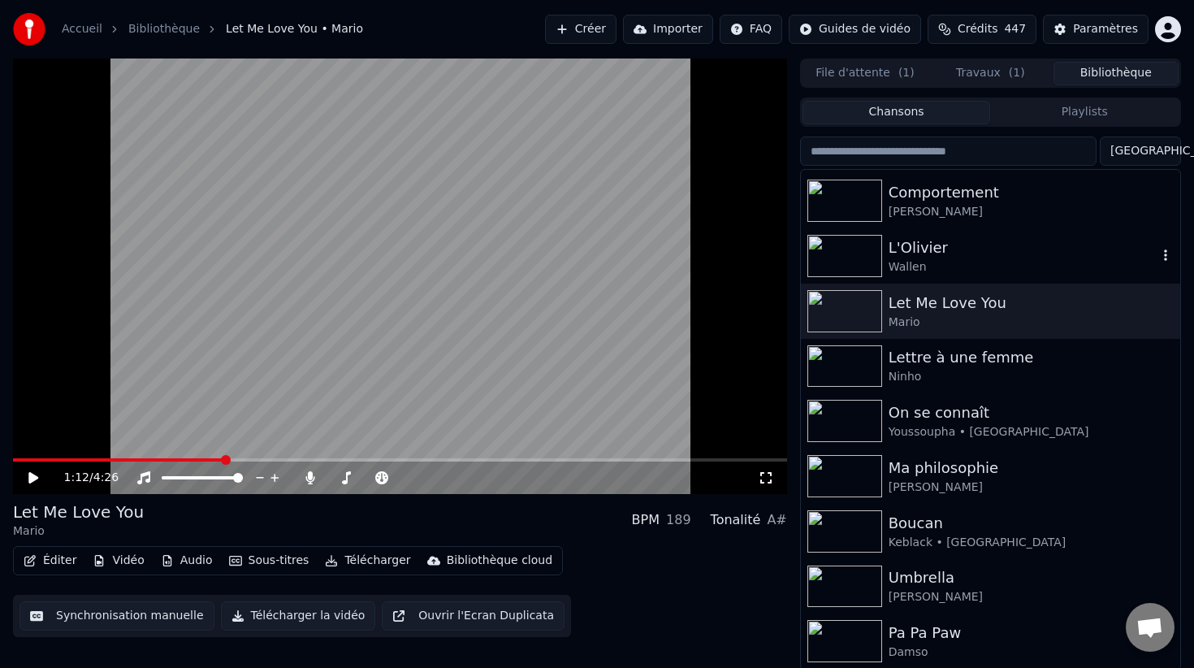
click at [941, 252] on div "L'Olivier" at bounding box center [1023, 247] width 269 height 23
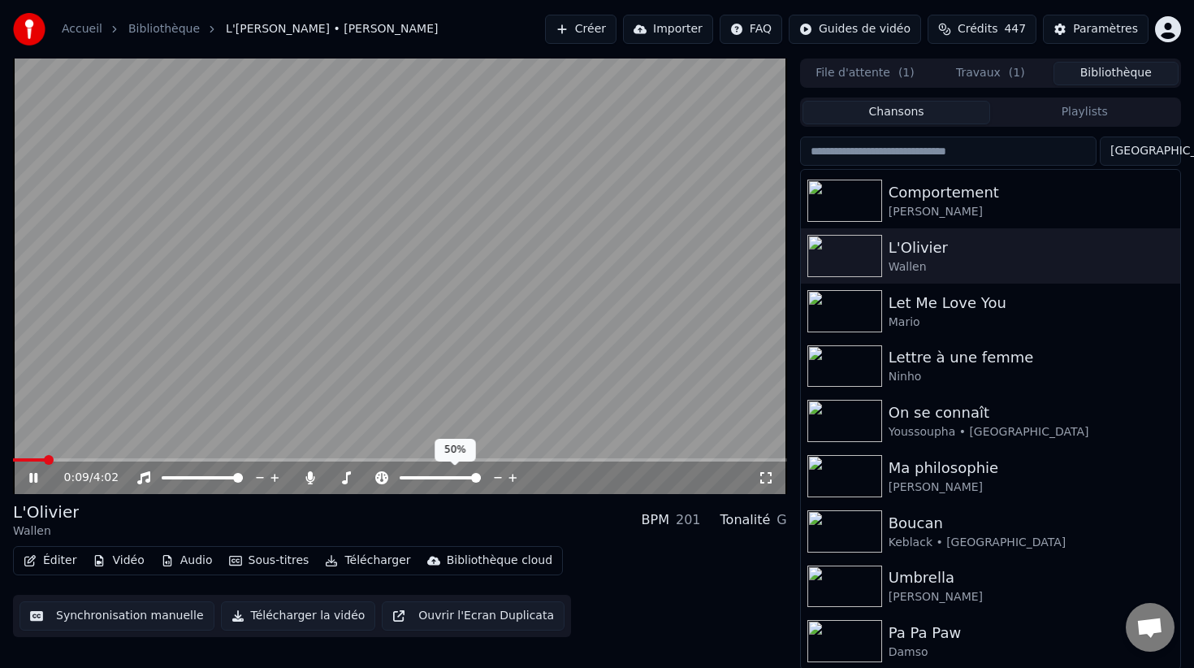
click at [481, 479] on span at bounding box center [476, 478] width 10 height 10
click at [439, 477] on span at bounding box center [440, 478] width 10 height 10
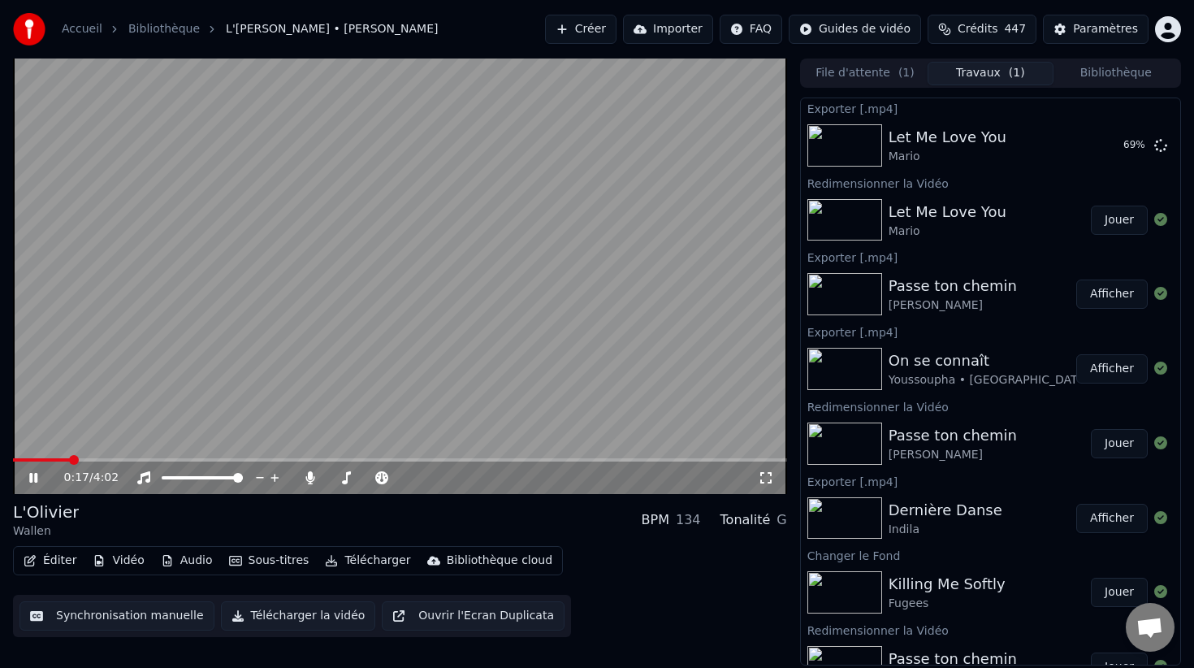
click at [949, 76] on button "Travaux ( 1 )" at bounding box center [990, 74] width 125 height 24
click at [544, 284] on video at bounding box center [400, 275] width 774 height 435
click at [1114, 141] on button "Afficher" at bounding box center [1111, 145] width 71 height 29
click at [214, 439] on video at bounding box center [400, 275] width 774 height 435
click at [439, 478] on span at bounding box center [440, 478] width 10 height 10
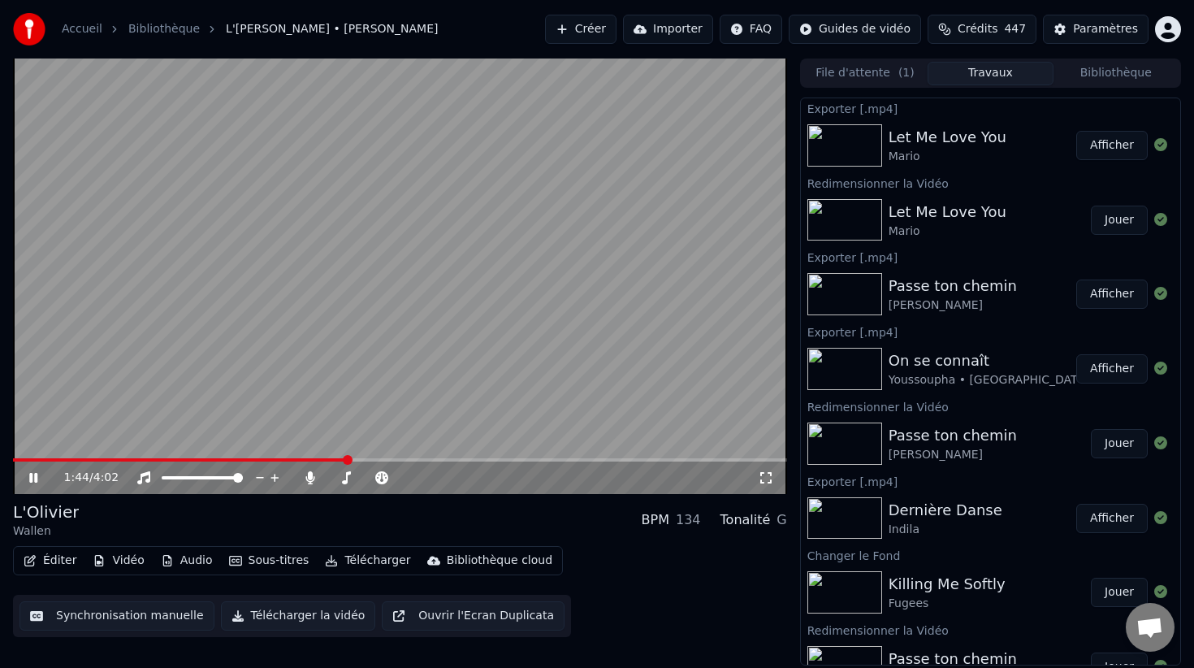
click at [45, 565] on button "Éditer" at bounding box center [50, 560] width 66 height 23
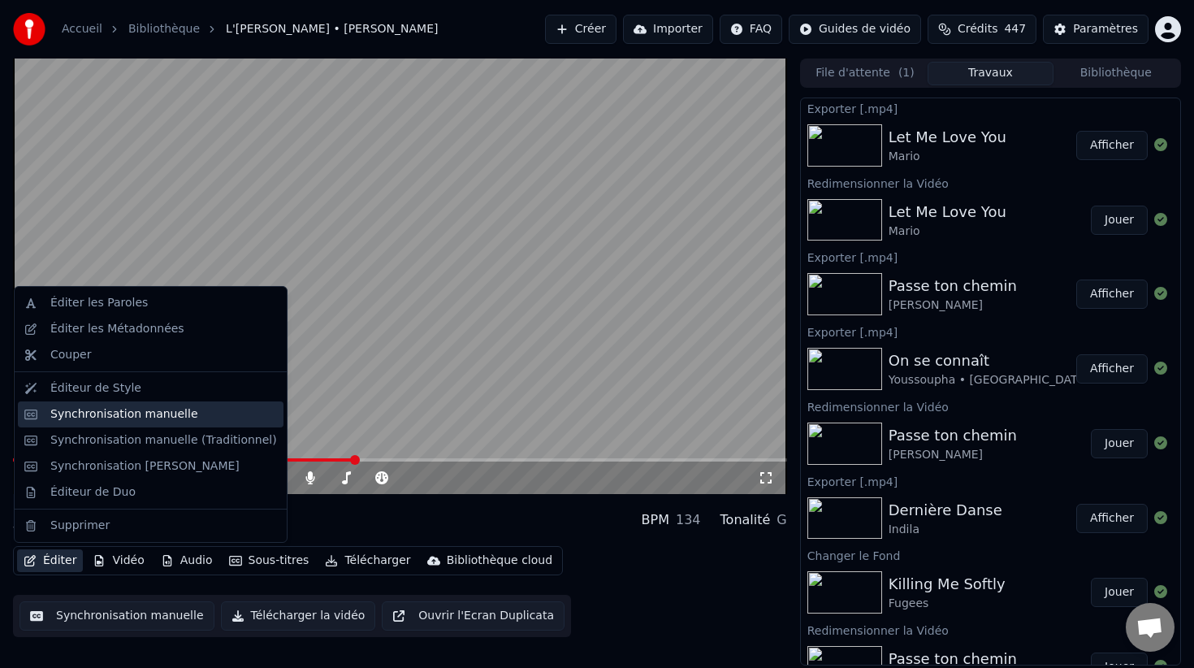
click at [202, 422] on div "Synchronisation manuelle" at bounding box center [163, 414] width 227 height 16
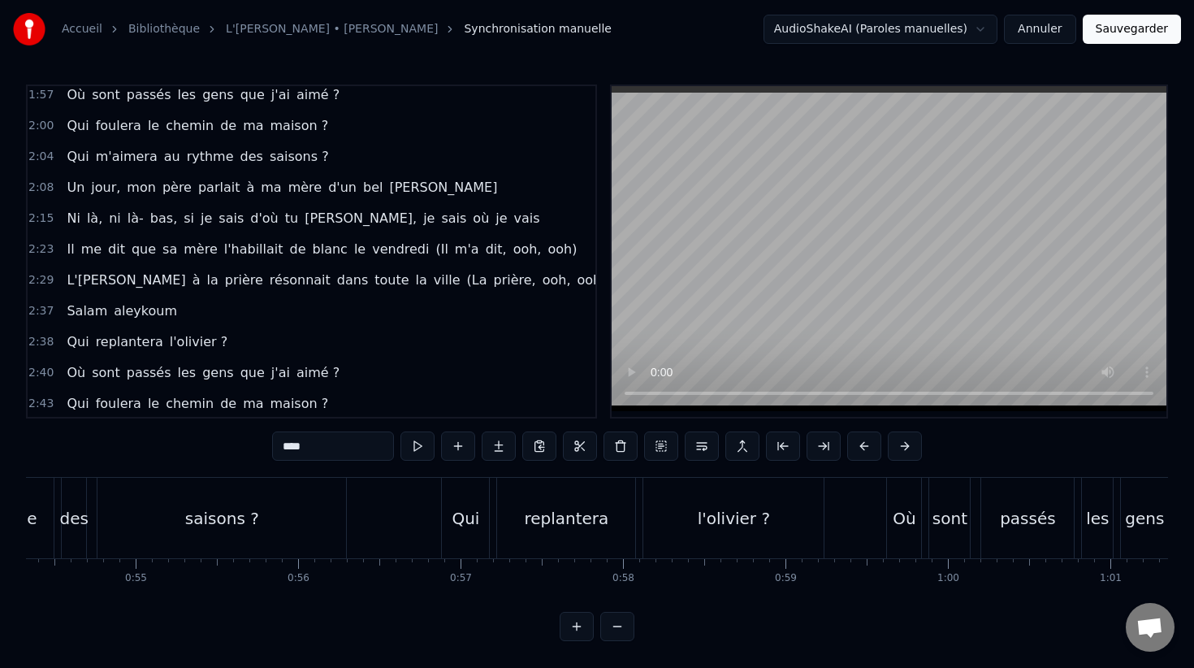
scroll to position [837, 0]
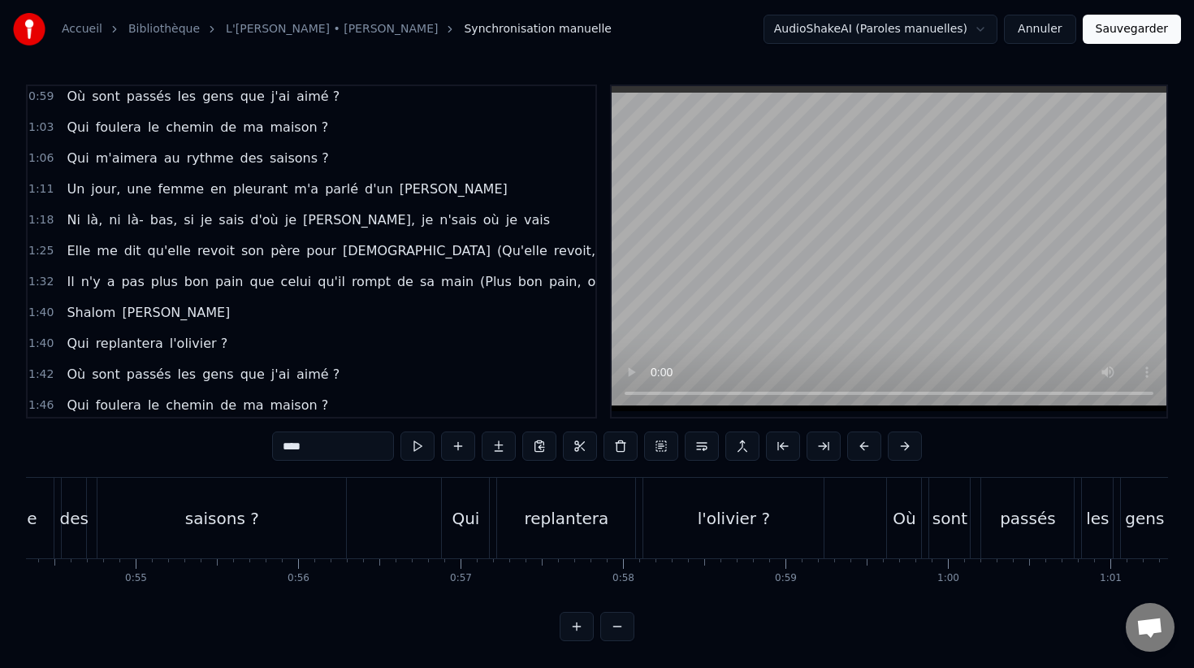
click at [123, 249] on span "dit" at bounding box center [133, 250] width 20 height 19
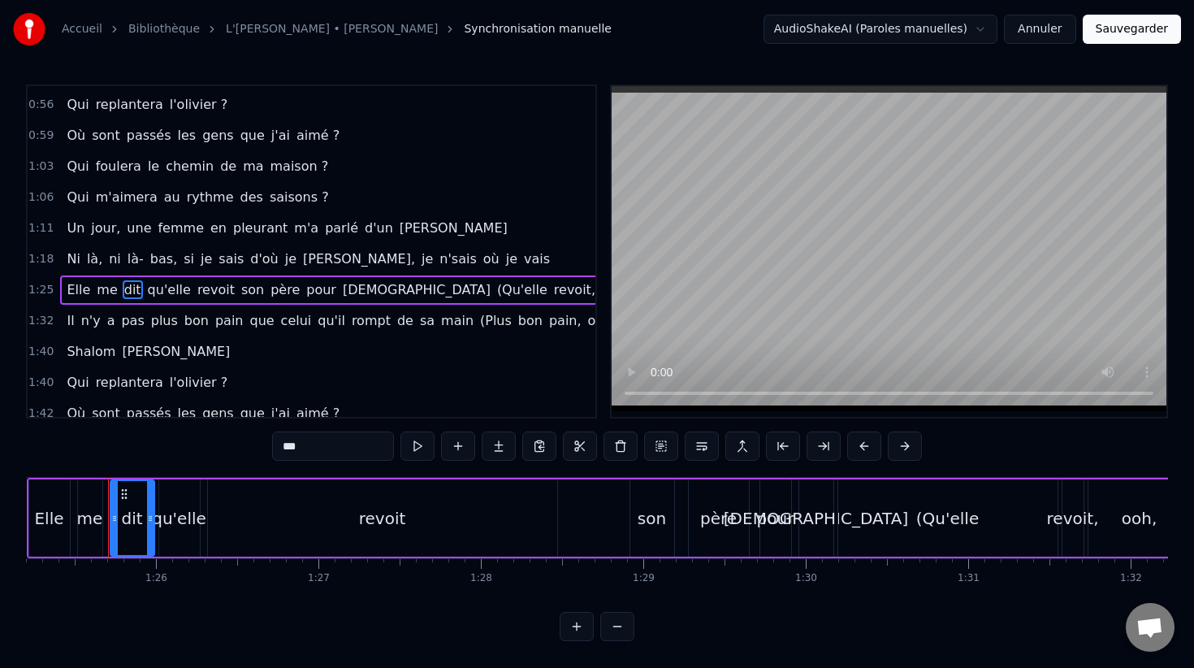
scroll to position [344, 0]
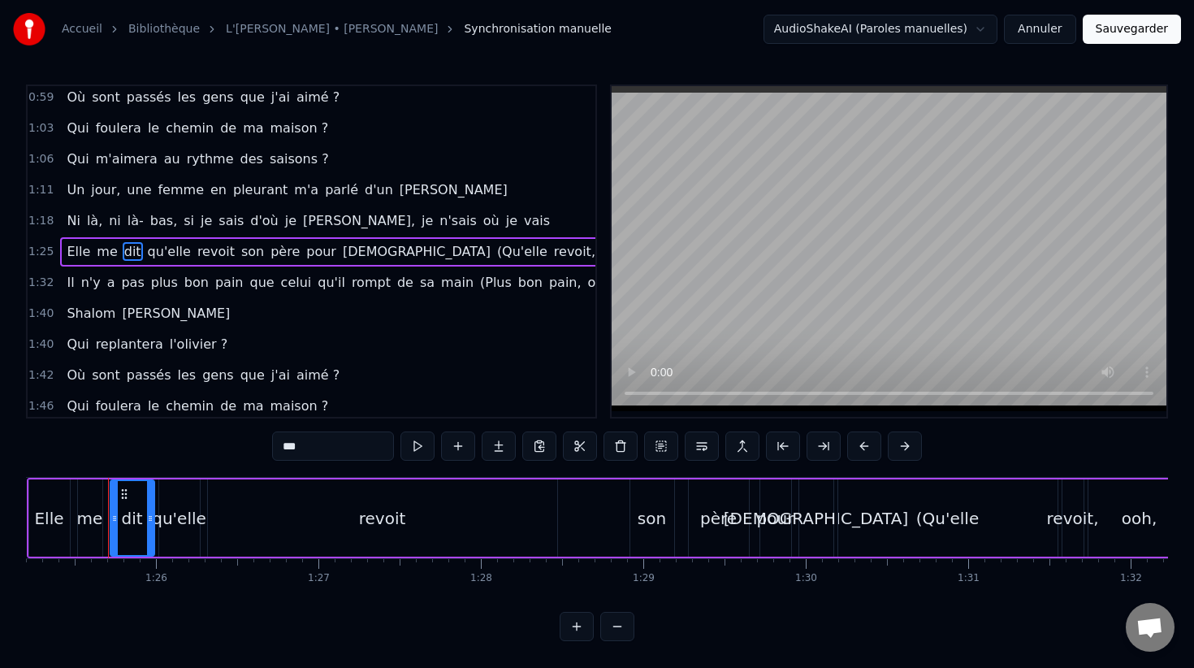
click at [635, 251] on span "ooh)" at bounding box center [651, 251] width 32 height 19
type input "****"
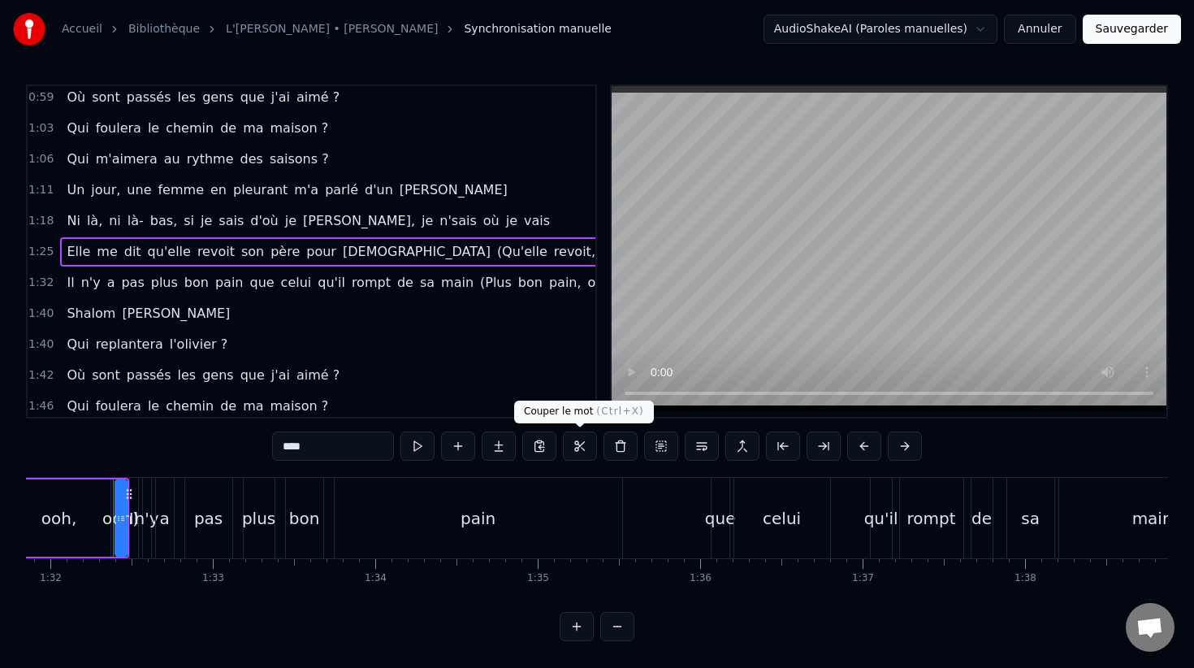
scroll to position [0, 14925]
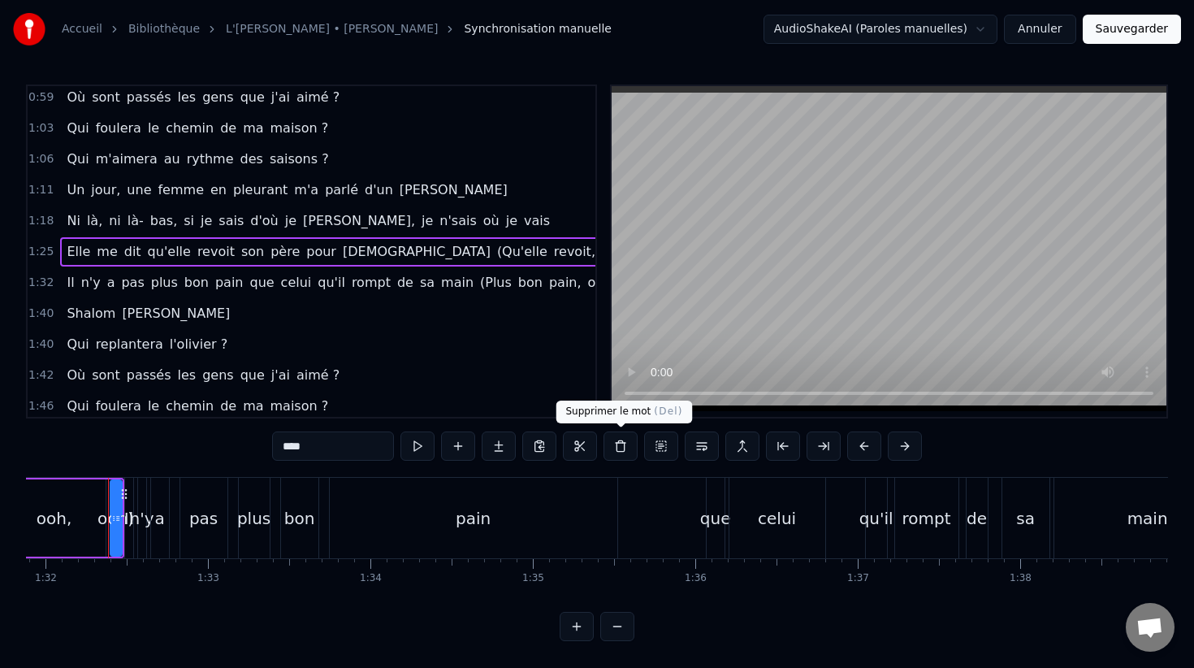
click at [622, 448] on button at bounding box center [620, 445] width 34 height 29
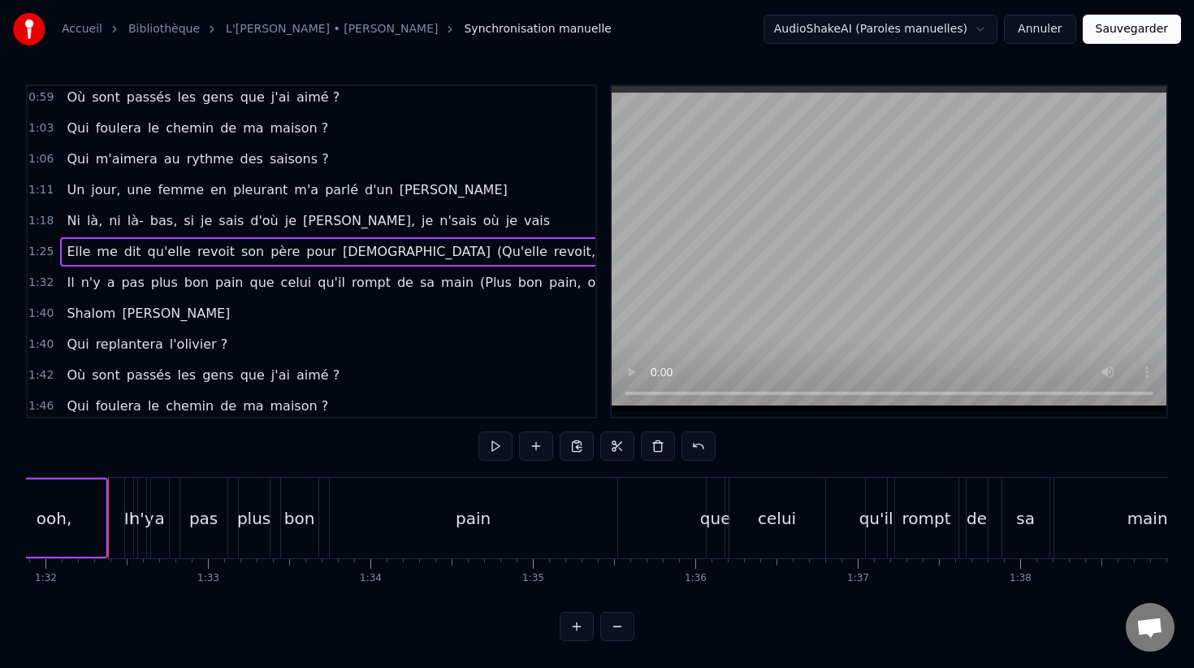
click at [600, 254] on span "ooh," at bounding box center [616, 251] width 32 height 19
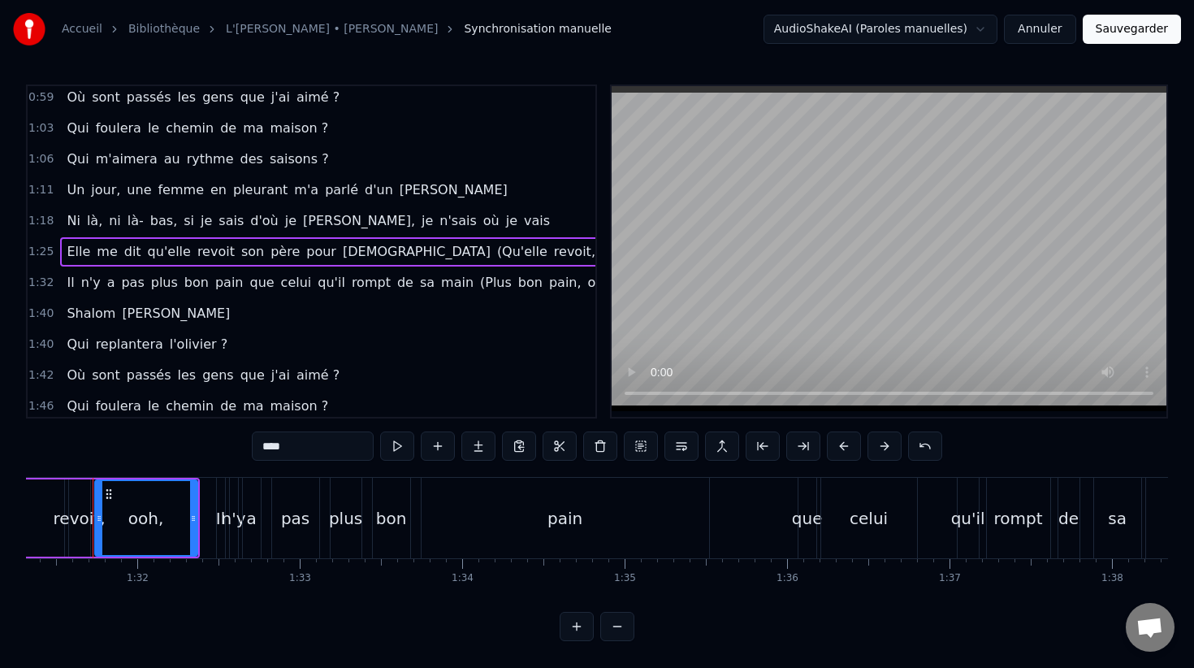
scroll to position [0, 14818]
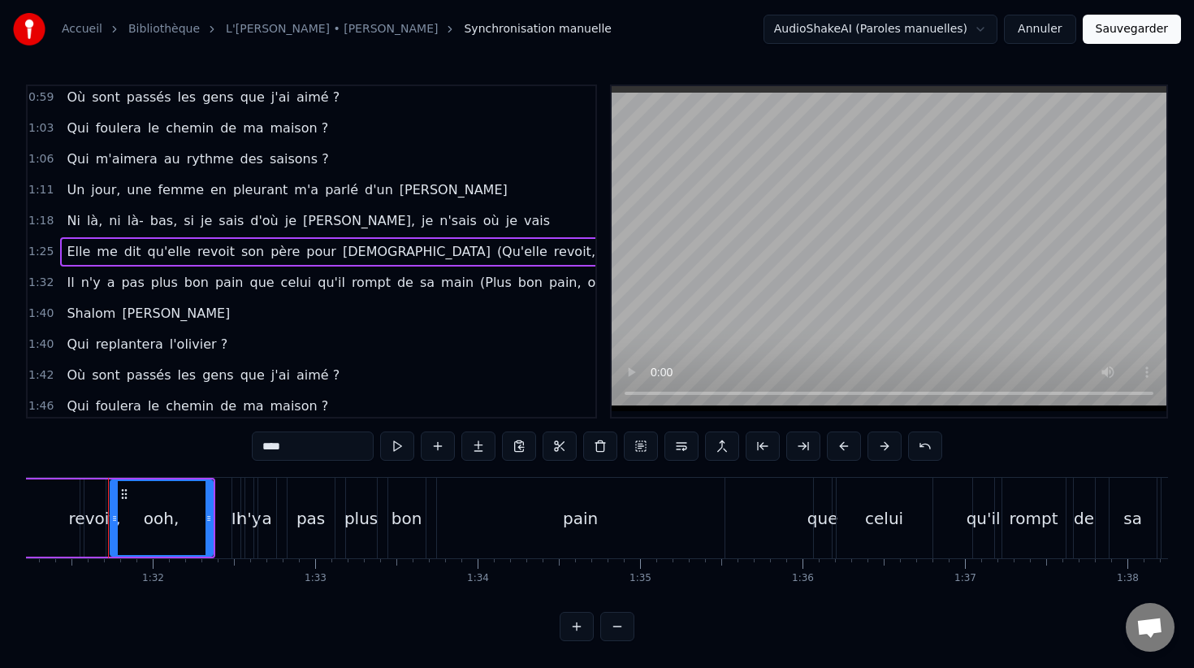
click at [552, 249] on span "revoit," at bounding box center [574, 251] width 45 height 19
click at [495, 249] on span "(Qu'elle" at bounding box center [522, 251] width 54 height 19
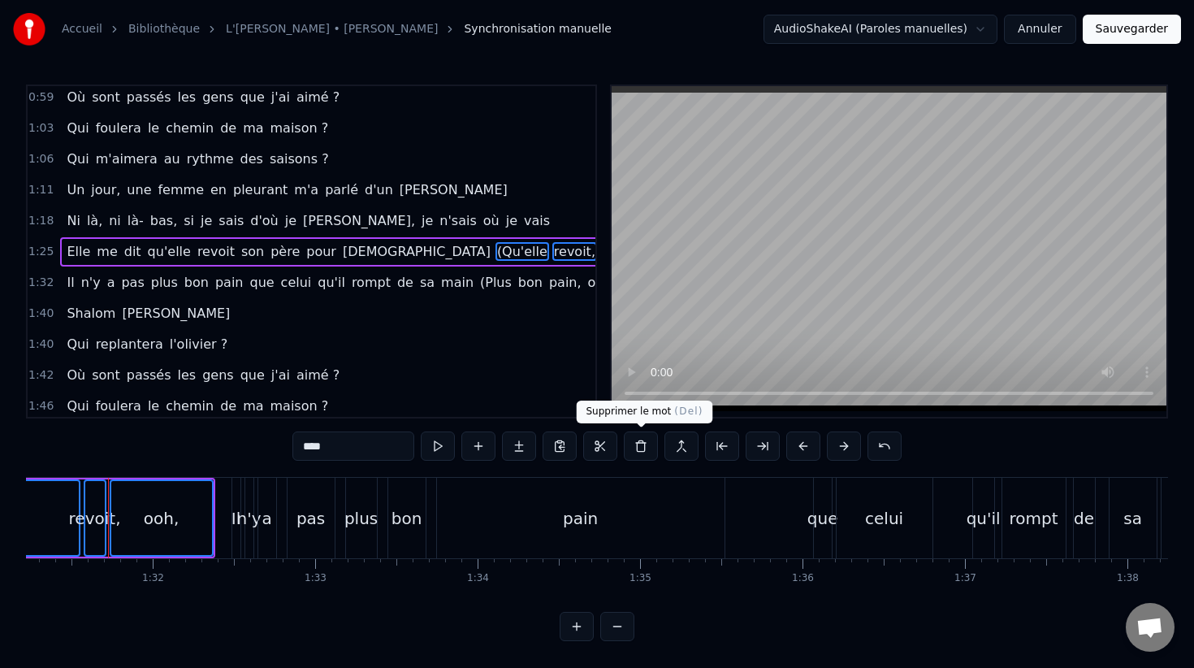
click at [641, 447] on button at bounding box center [641, 445] width 34 height 29
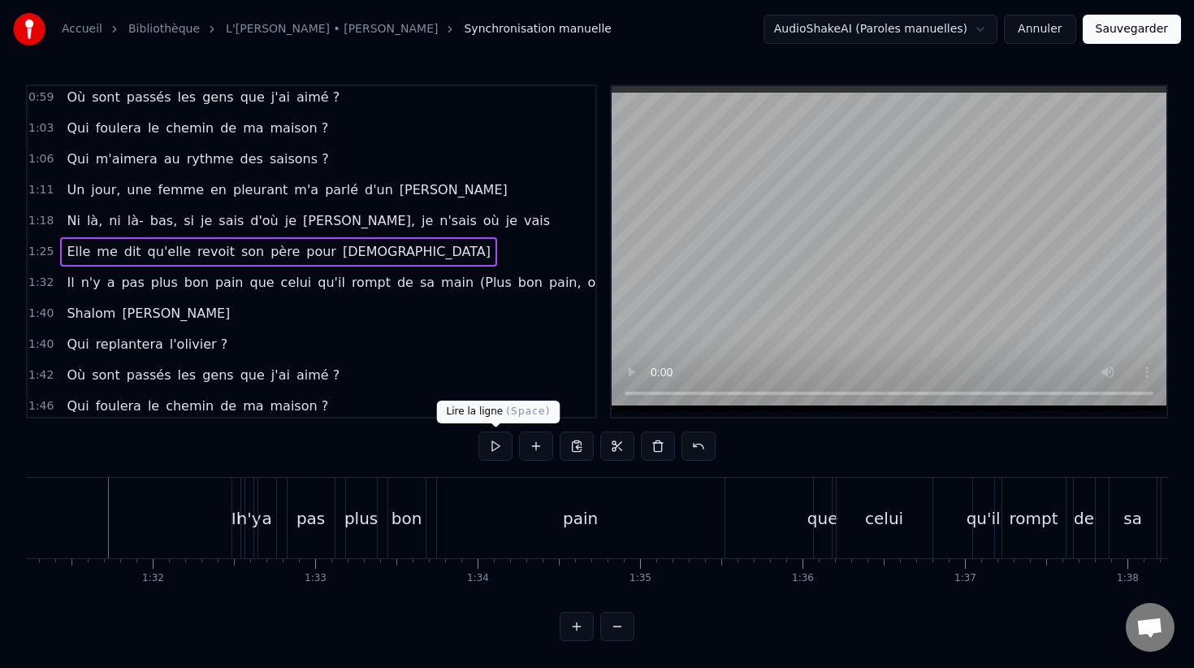
click at [499, 443] on button at bounding box center [495, 445] width 34 height 29
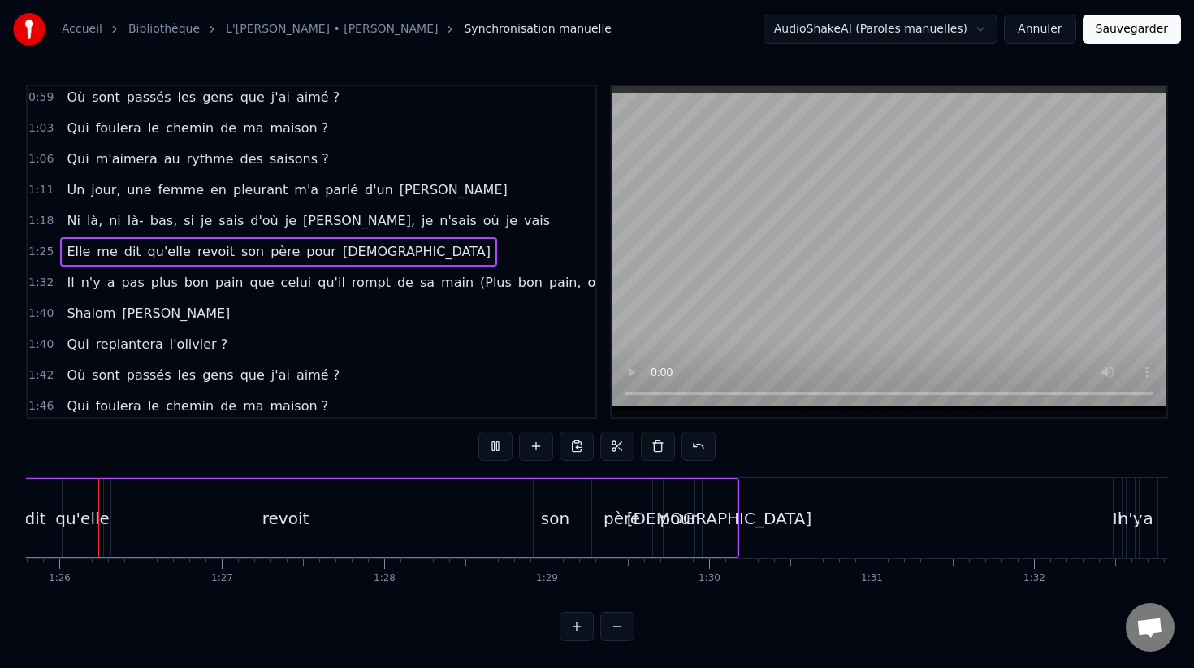
scroll to position [0, 13907]
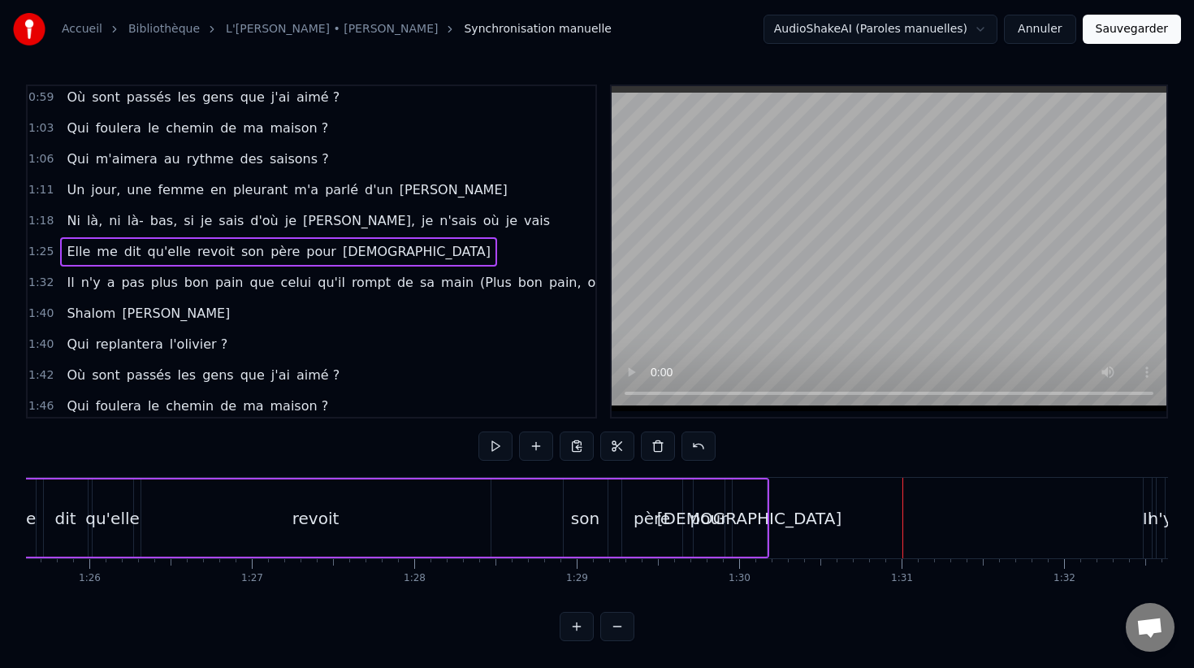
click at [762, 508] on div "[DEMOGRAPHIC_DATA]" at bounding box center [749, 518] width 184 height 24
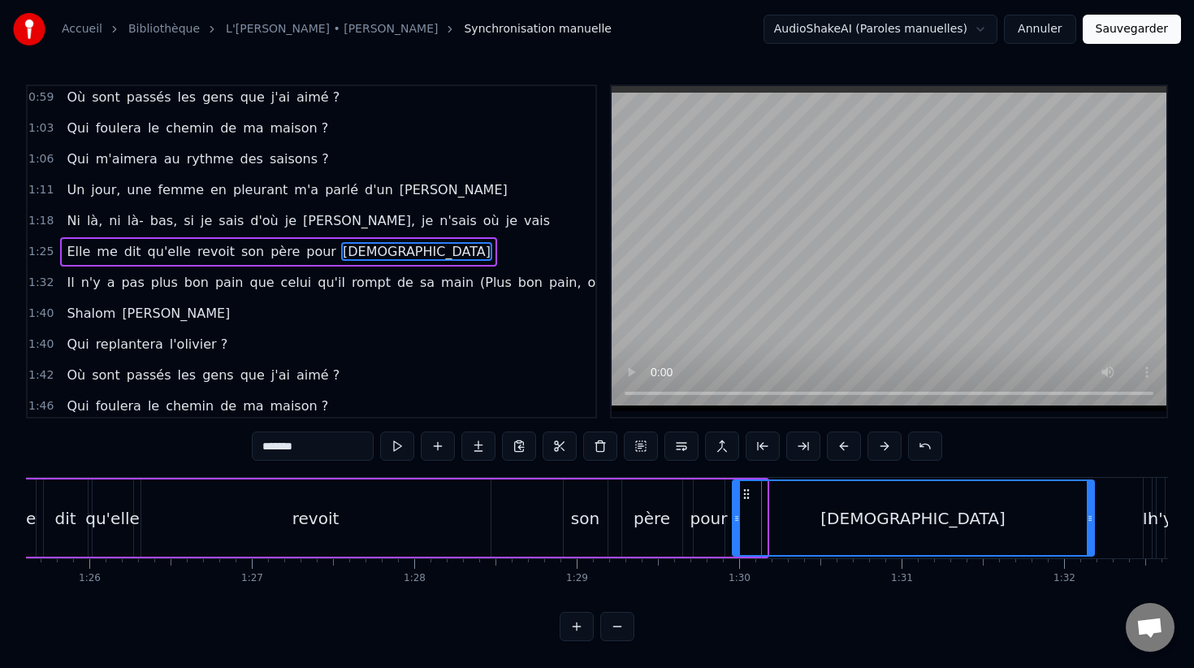
drag, startPoint x: 763, startPoint y: 508, endPoint x: 1091, endPoint y: 498, distance: 327.5
click at [1091, 498] on div at bounding box center [1090, 518] width 6 height 74
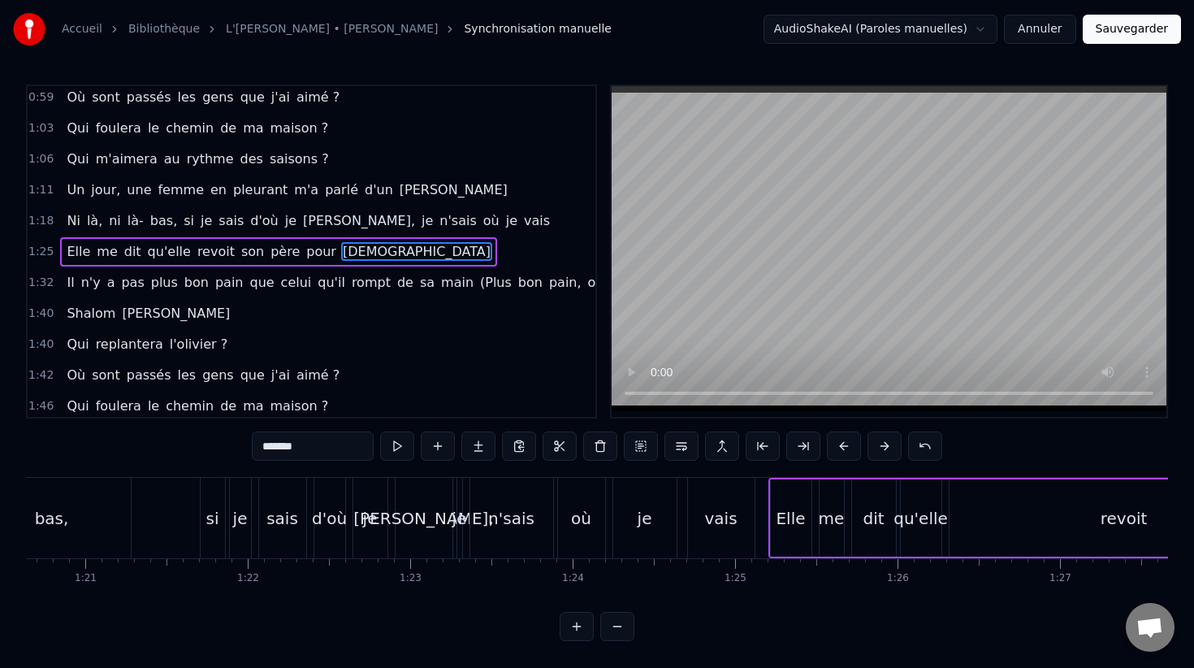
scroll to position [0, 13081]
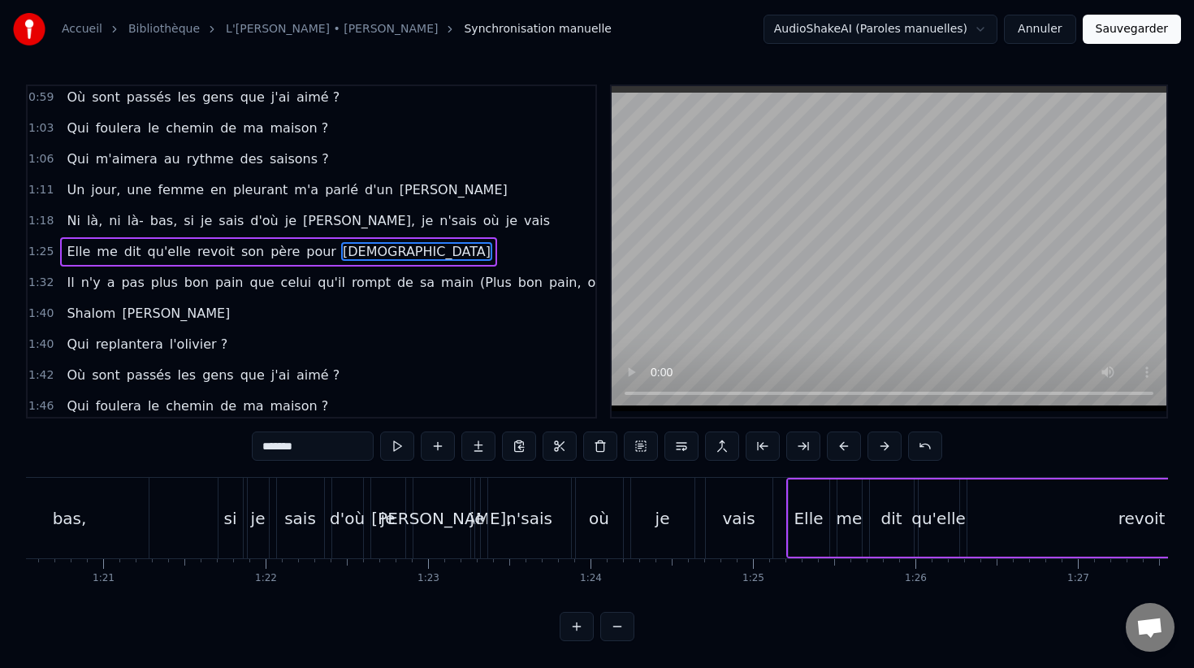
click at [809, 513] on div "Elle" at bounding box center [808, 518] width 29 height 24
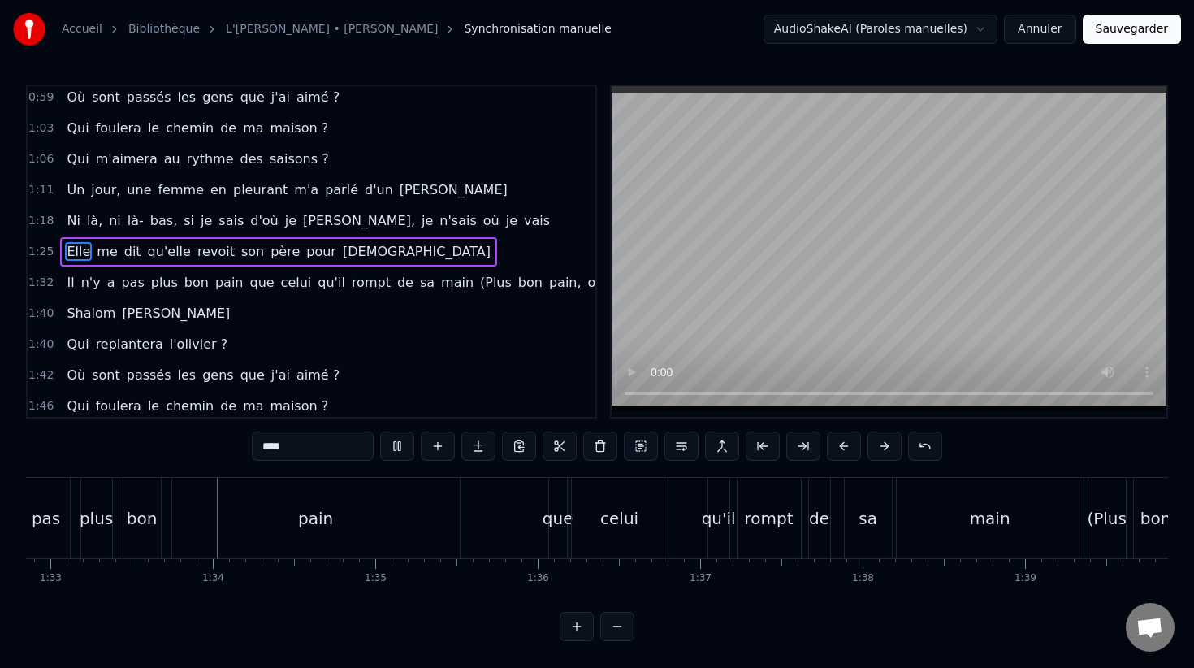
scroll to position [0, 15085]
click at [547, 283] on span "pain," at bounding box center [565, 282] width 36 height 19
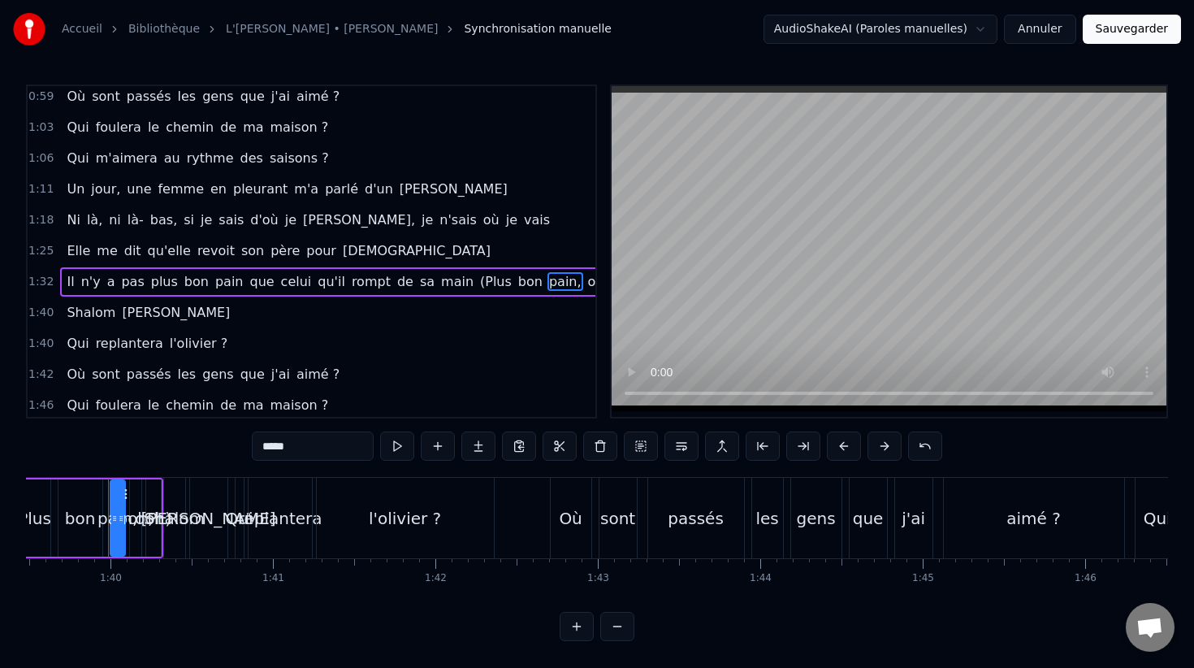
scroll to position [344, 15]
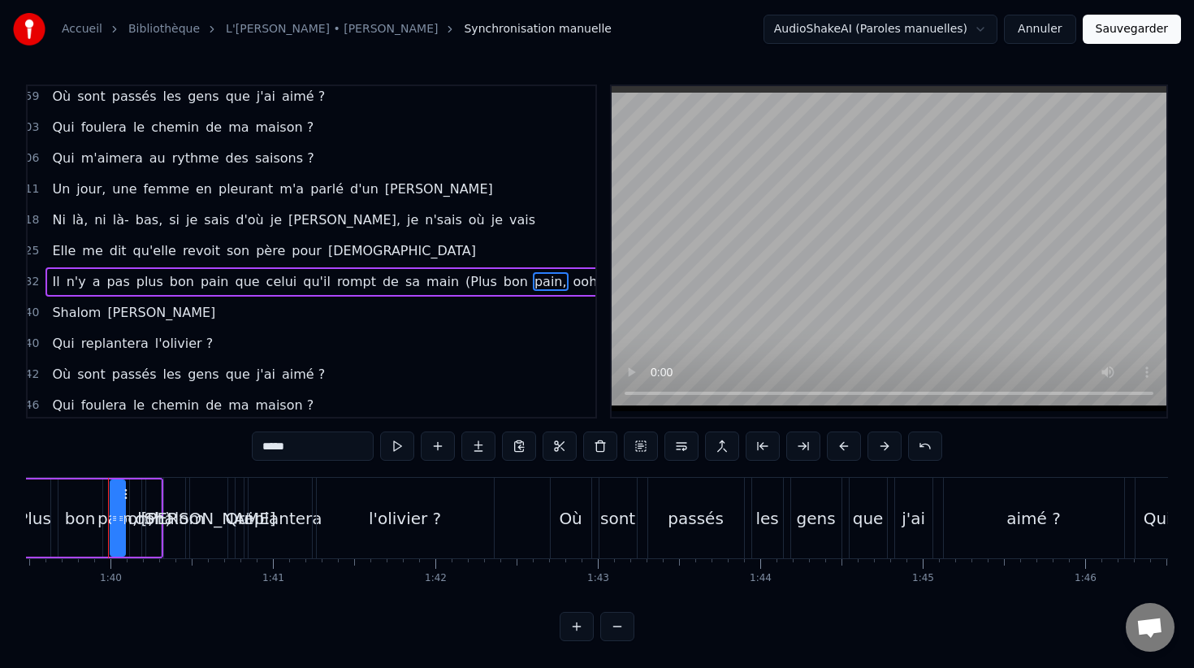
click at [464, 279] on span "(Plus" at bounding box center [481, 281] width 35 height 19
type input "*****"
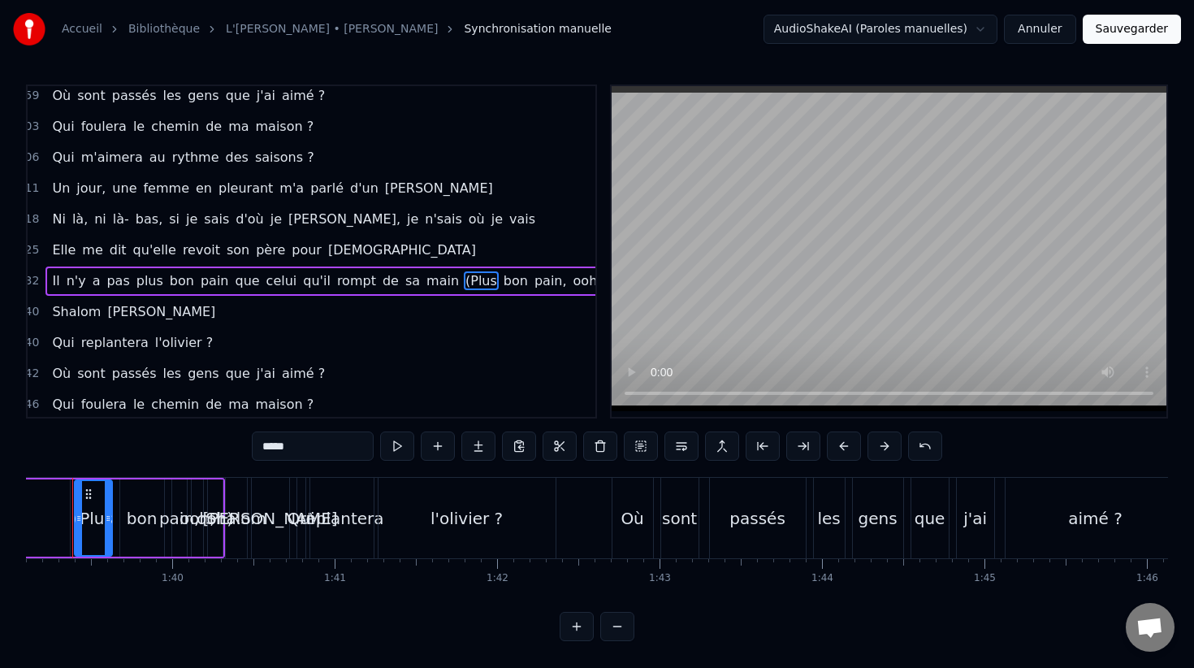
scroll to position [0, 16062]
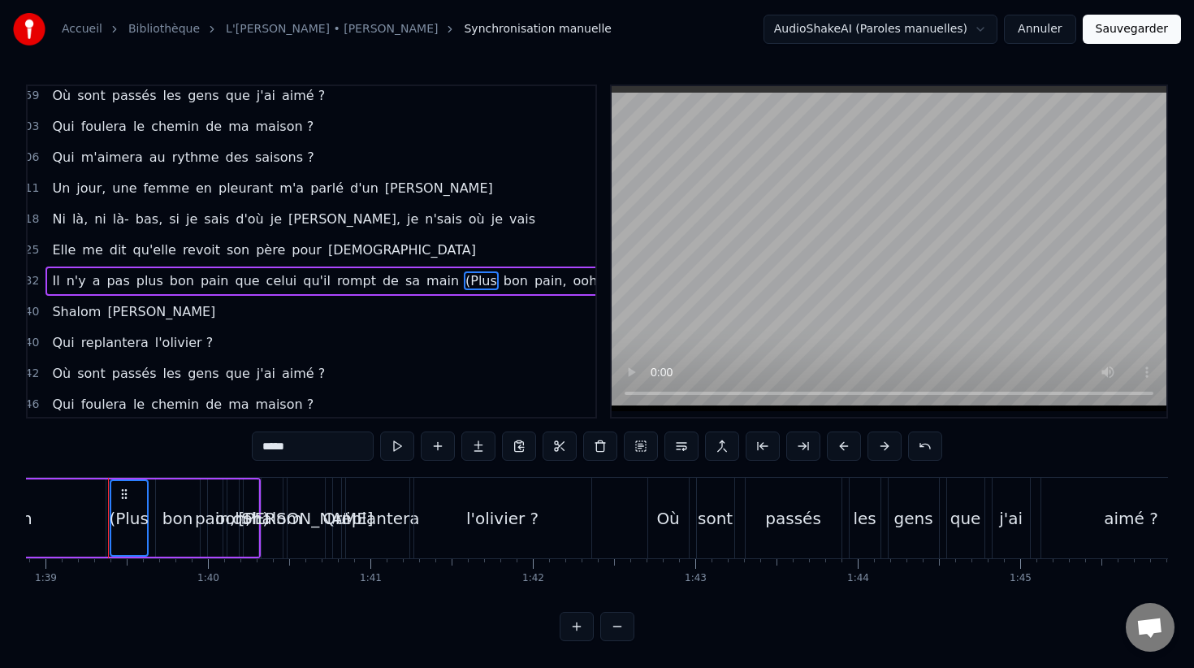
click at [502, 281] on span "bon" at bounding box center [516, 280] width 28 height 19
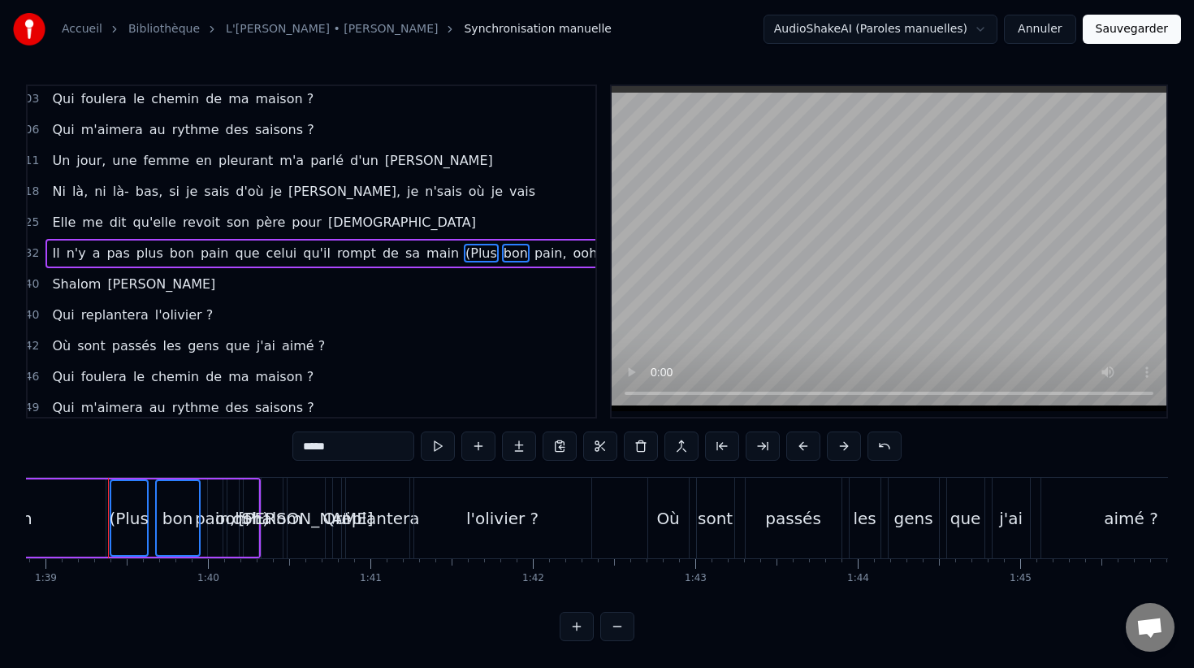
scroll to position [374, 15]
click at [533, 256] on span "pain," at bounding box center [551, 251] width 36 height 19
click at [572, 254] on span "ooh," at bounding box center [588, 251] width 32 height 19
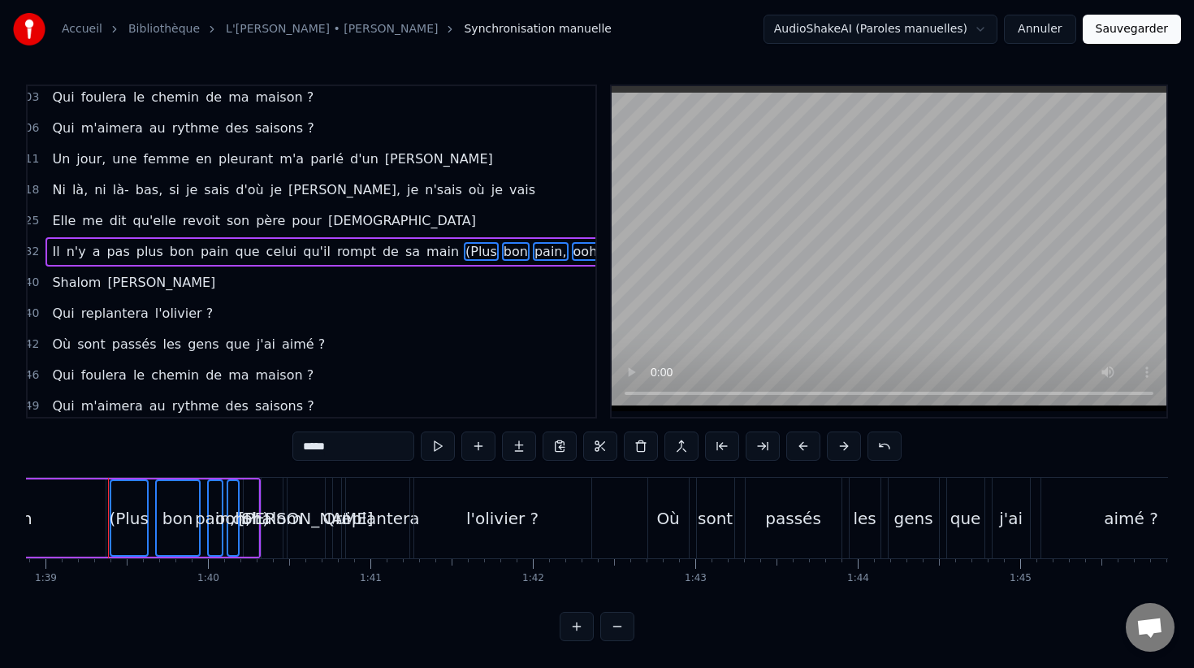
click at [606, 254] on span "ooh)" at bounding box center [622, 251] width 32 height 19
click at [640, 449] on button at bounding box center [641, 445] width 34 height 29
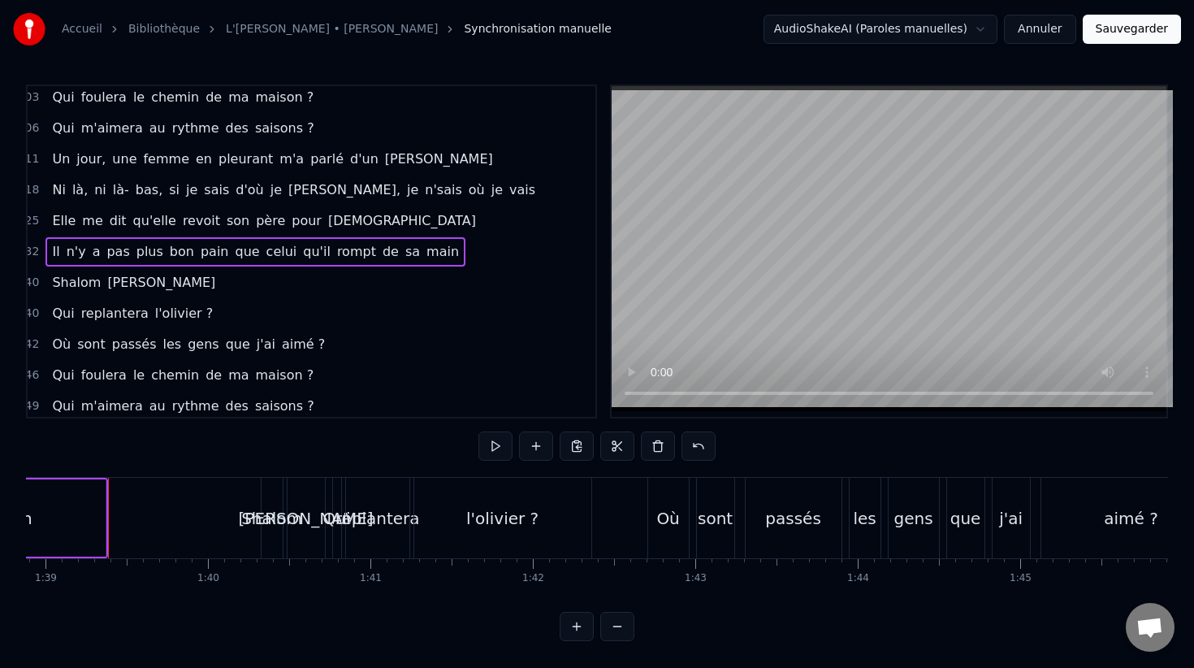
scroll to position [374, 0]
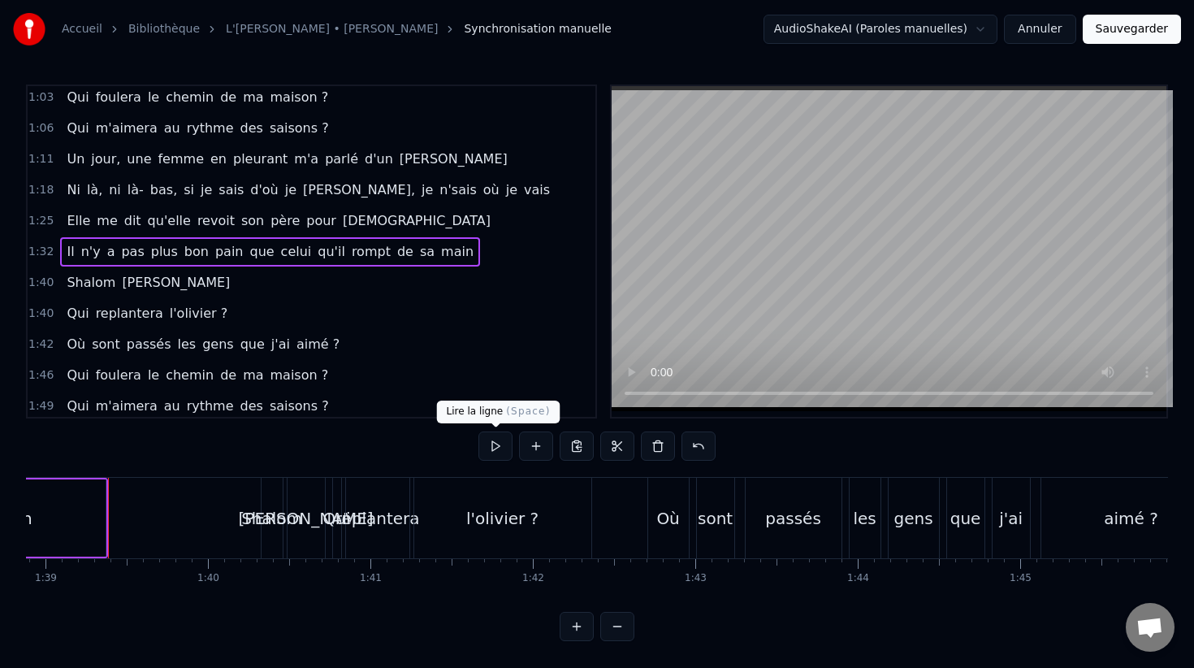
click at [491, 452] on button at bounding box center [495, 445] width 34 height 29
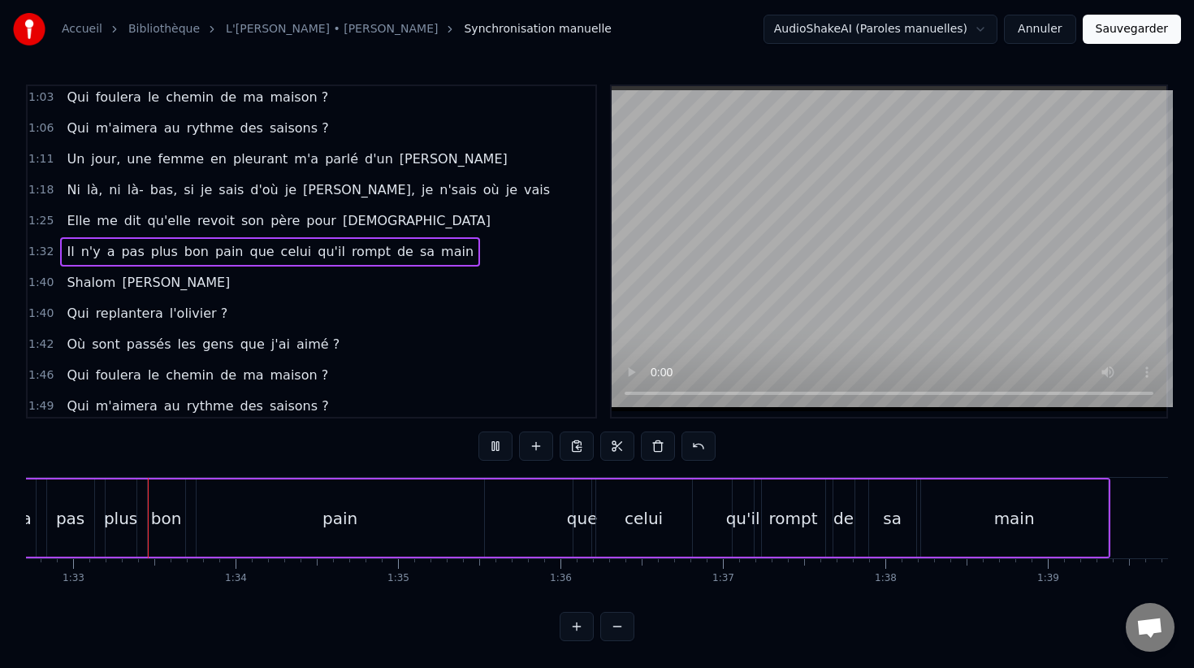
scroll to position [0, 15041]
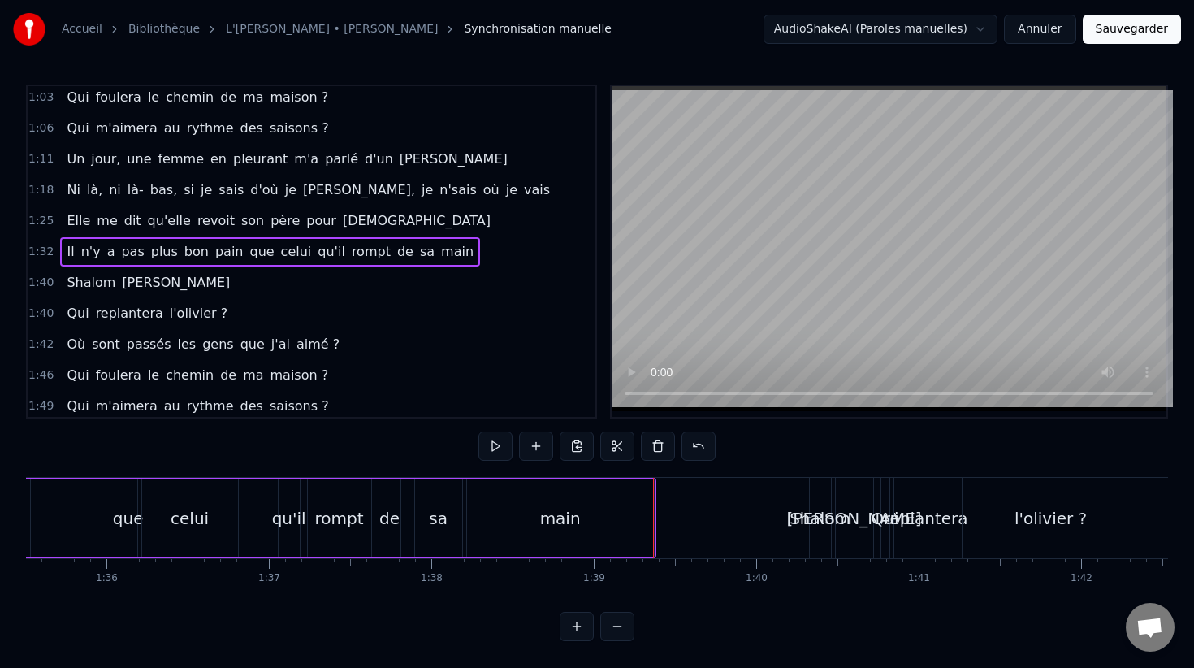
click at [496, 448] on button at bounding box center [495, 445] width 34 height 29
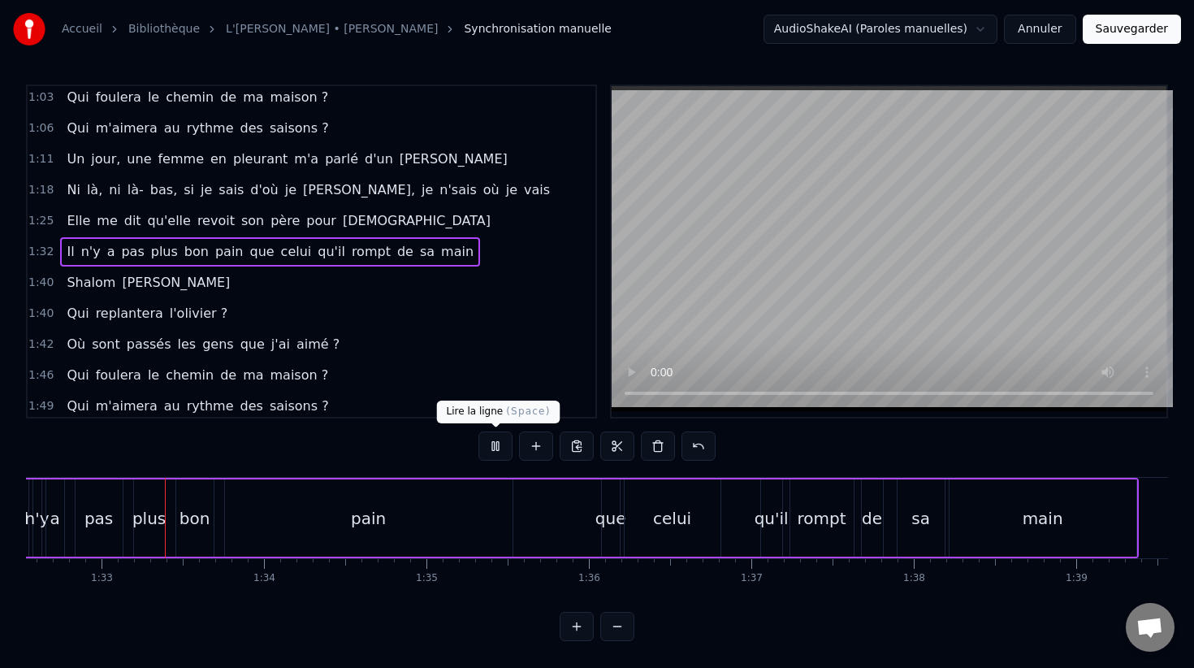
click at [495, 448] on button at bounding box center [495, 445] width 34 height 29
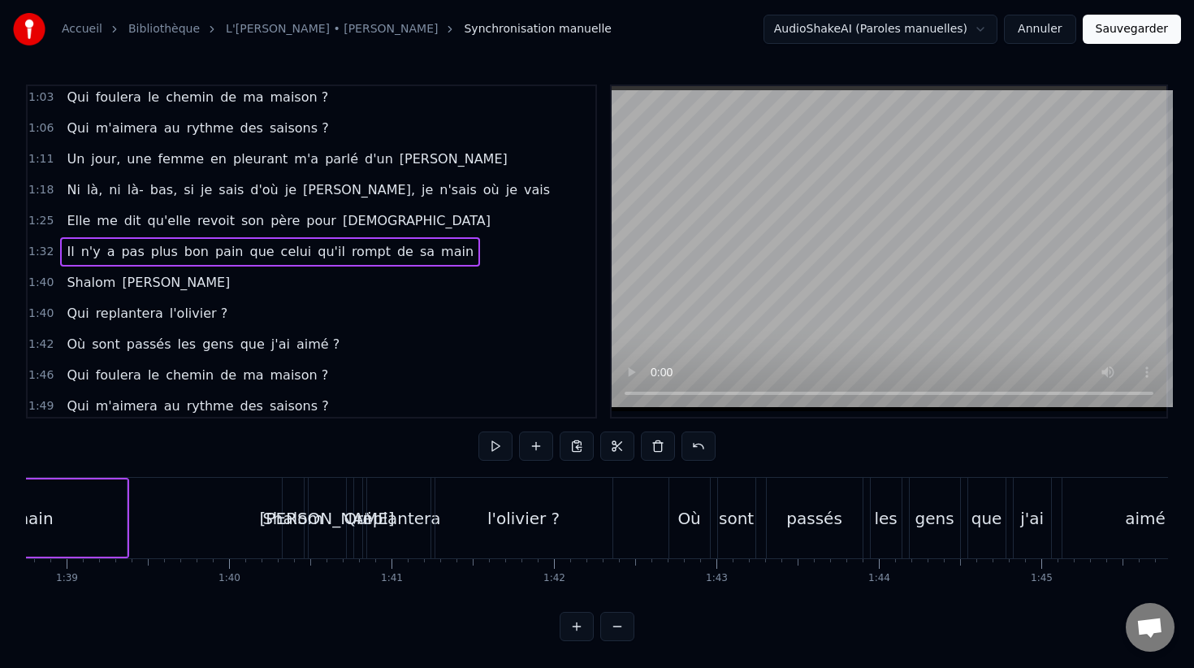
scroll to position [0, 16038]
click at [29, 289] on span "1:40" at bounding box center [40, 283] width 25 height 16
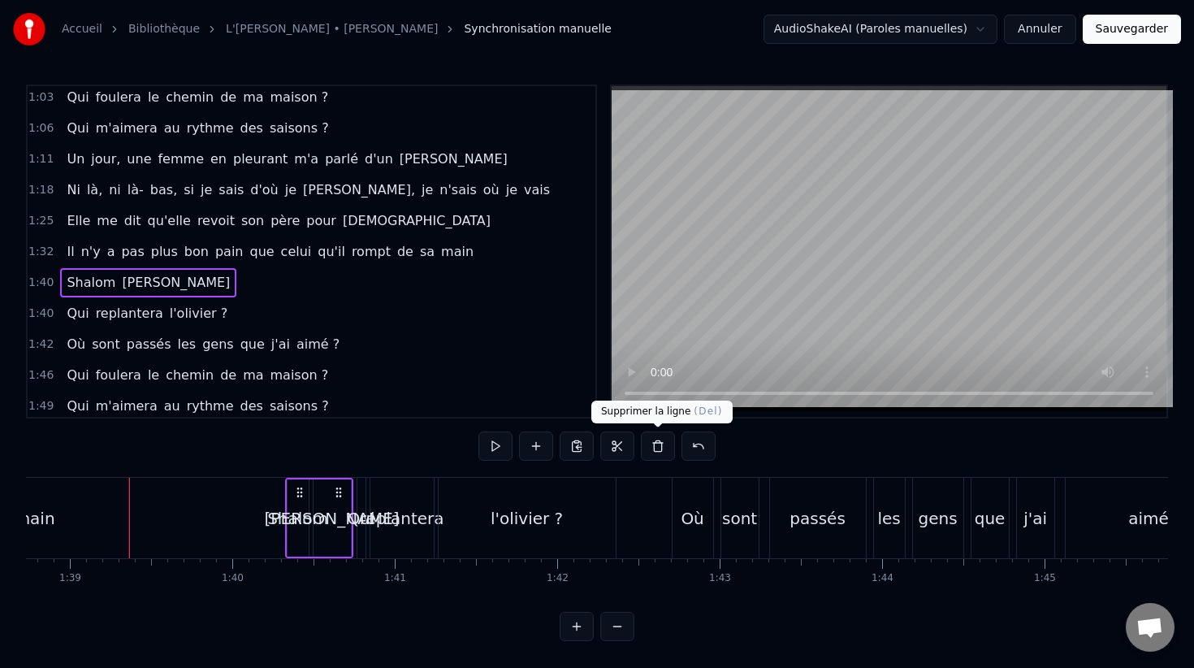
click at [652, 453] on button at bounding box center [658, 445] width 34 height 29
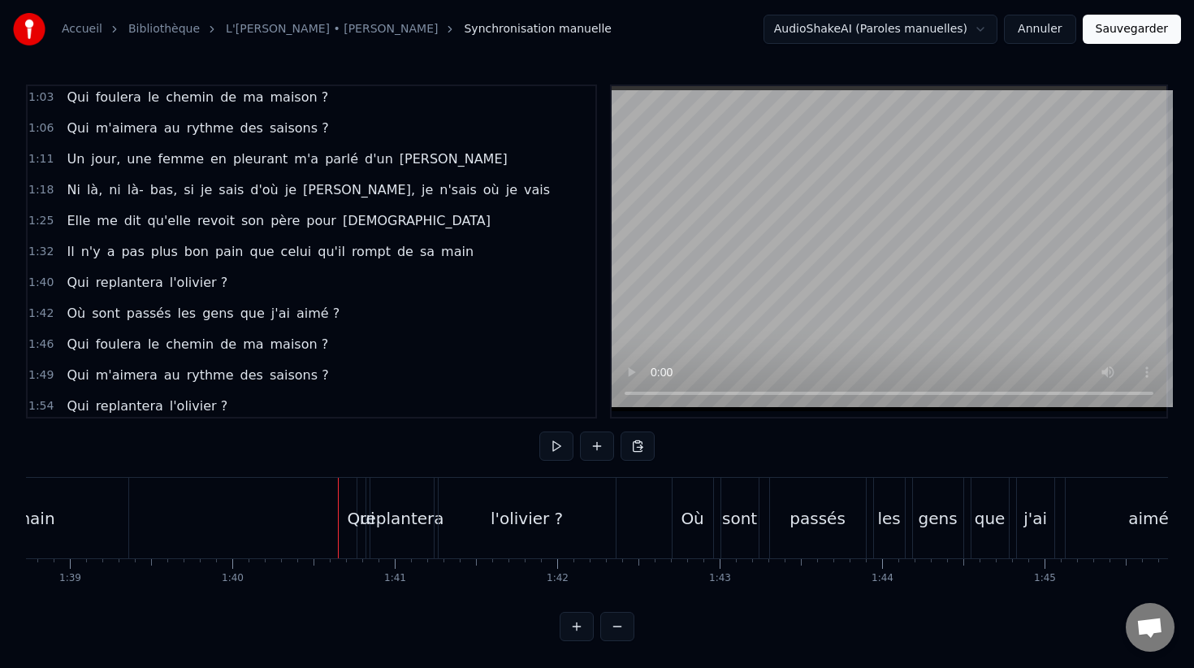
click at [352, 513] on div "Qui" at bounding box center [362, 518] width 28 height 24
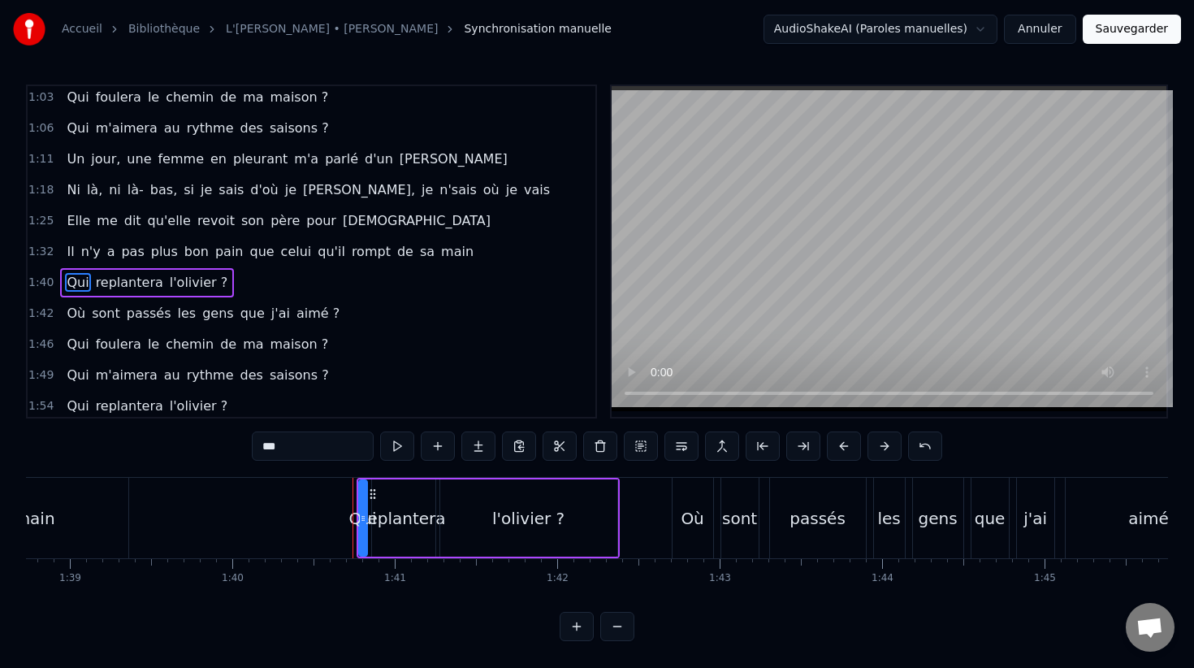
scroll to position [405, 0]
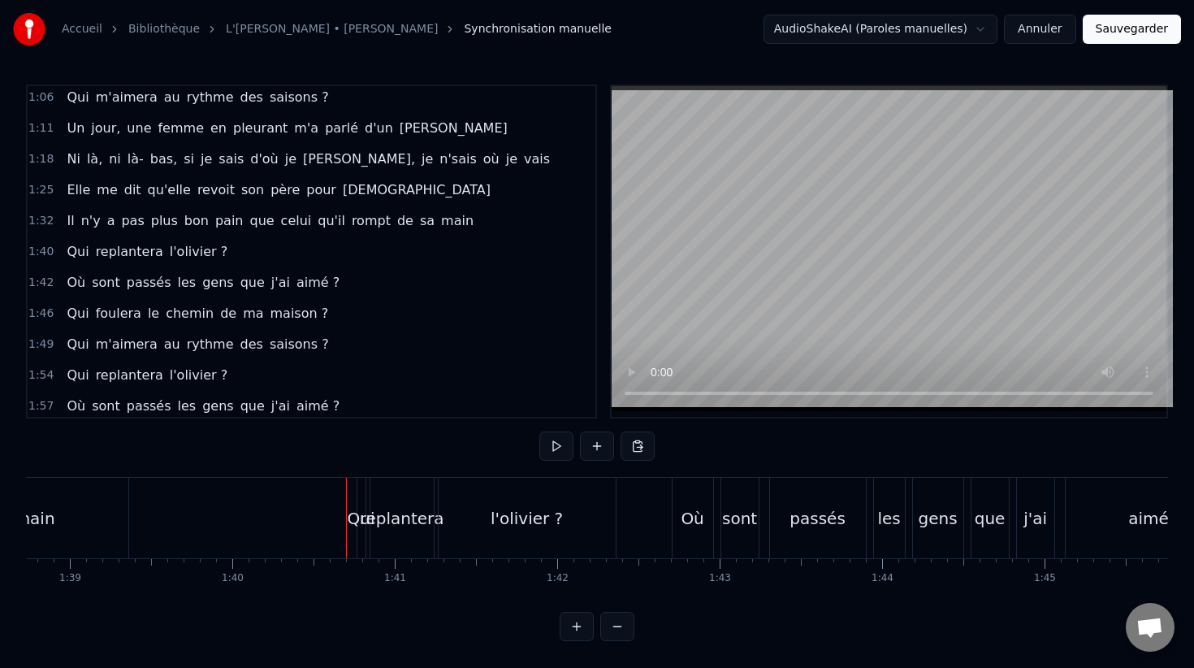
click at [362, 504] on div "Qui" at bounding box center [361, 518] width 8 height 80
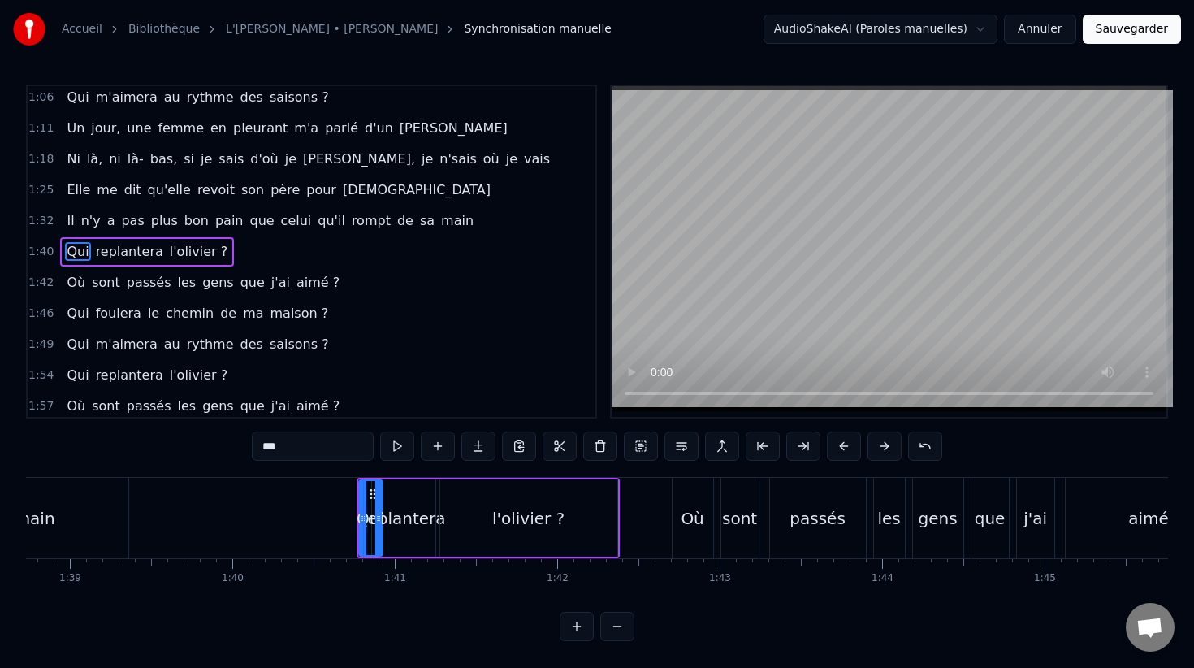
drag, startPoint x: 364, startPoint y: 504, endPoint x: 381, endPoint y: 504, distance: 17.1
click at [381, 504] on div at bounding box center [378, 518] width 6 height 74
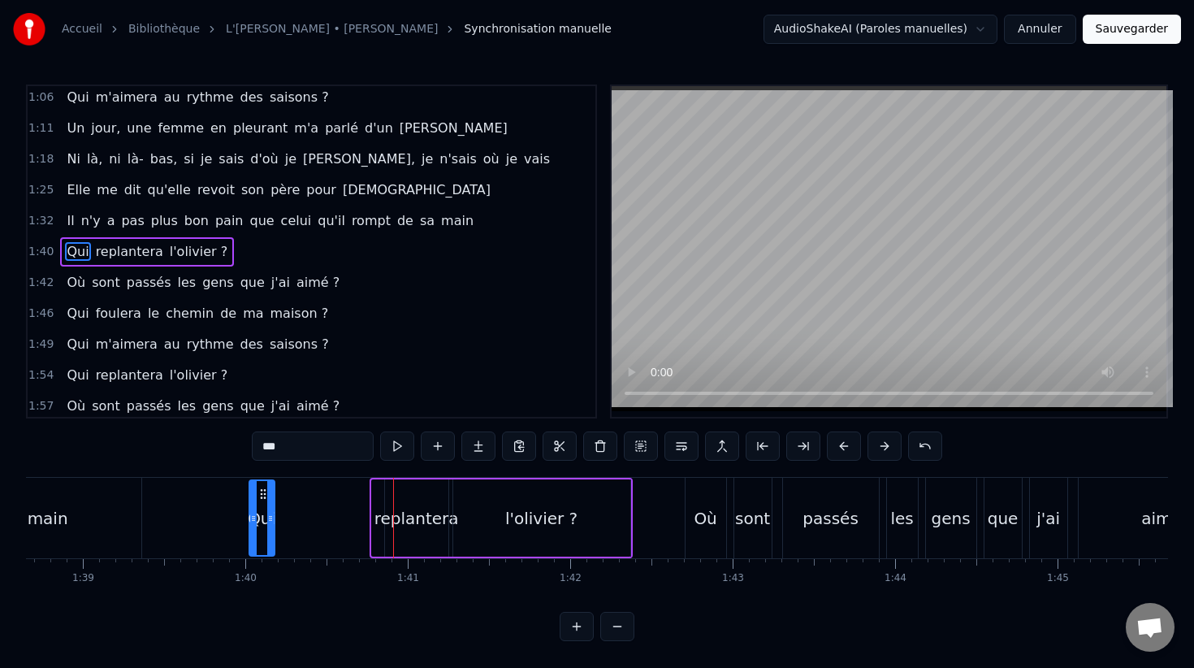
drag, startPoint x: 367, startPoint y: 495, endPoint x: 249, endPoint y: 507, distance: 118.3
click at [250, 507] on div "Qui" at bounding box center [262, 518] width 24 height 74
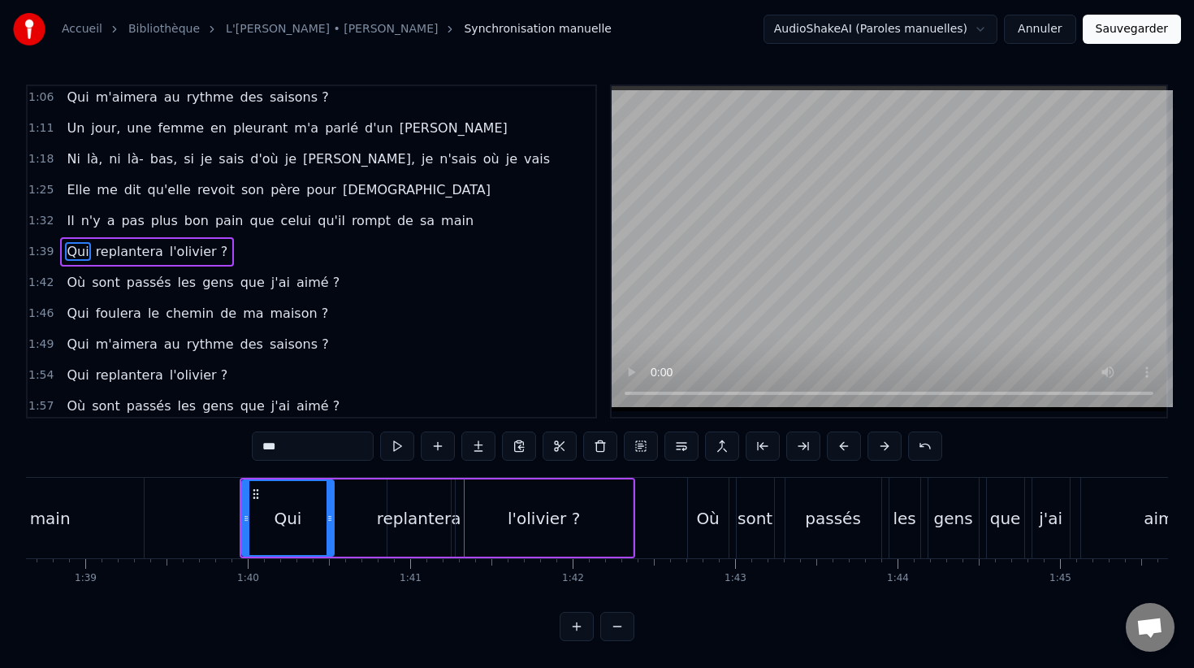
drag, startPoint x: 262, startPoint y: 527, endPoint x: 326, endPoint y: 526, distance: 63.4
click at [327, 526] on div at bounding box center [330, 518] width 6 height 74
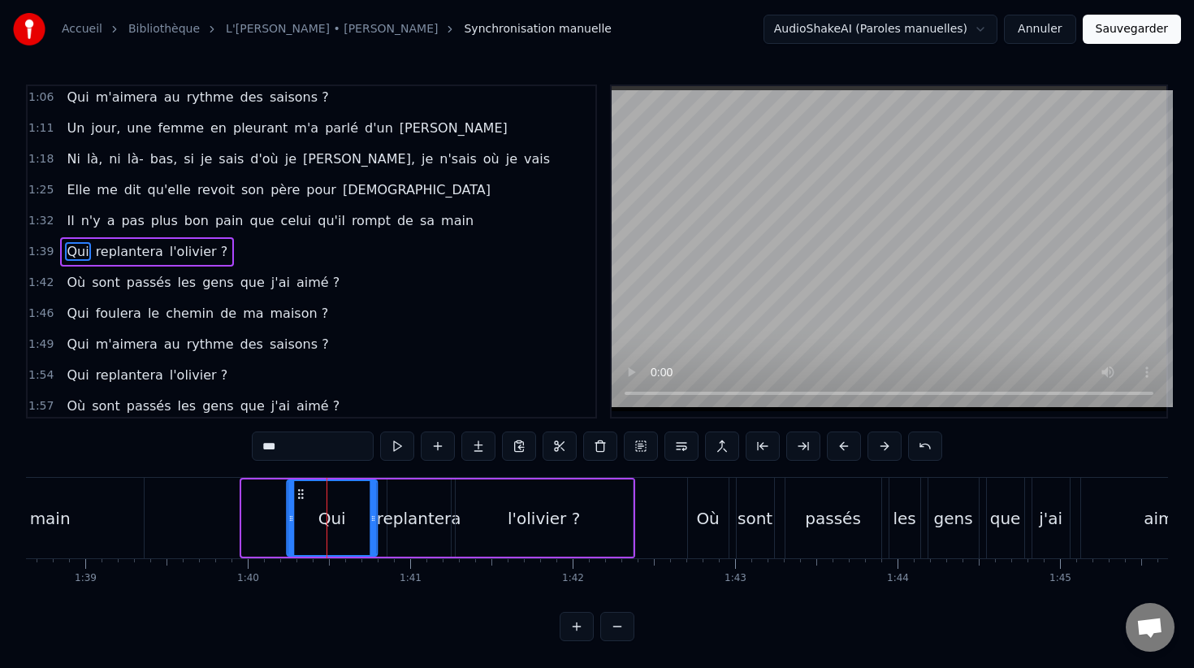
drag, startPoint x: 256, startPoint y: 490, endPoint x: 301, endPoint y: 487, distance: 44.7
click at [301, 487] on icon at bounding box center [300, 493] width 13 height 13
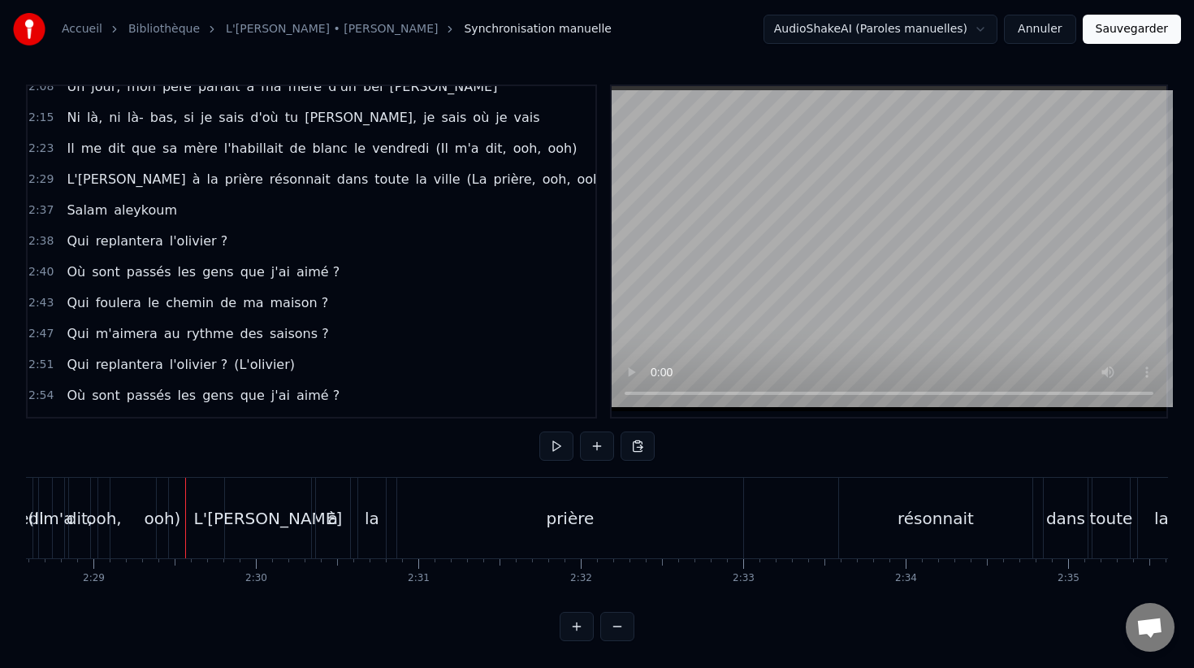
scroll to position [793, 0]
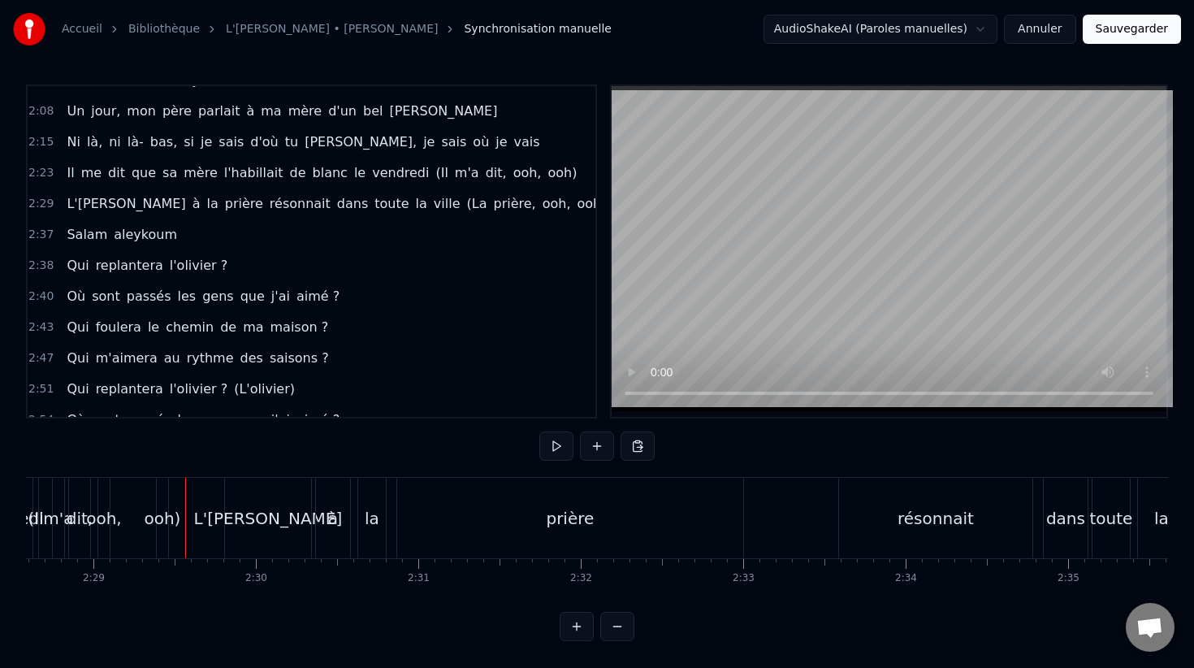
click at [434, 180] on span "(Il" at bounding box center [441, 172] width 15 height 19
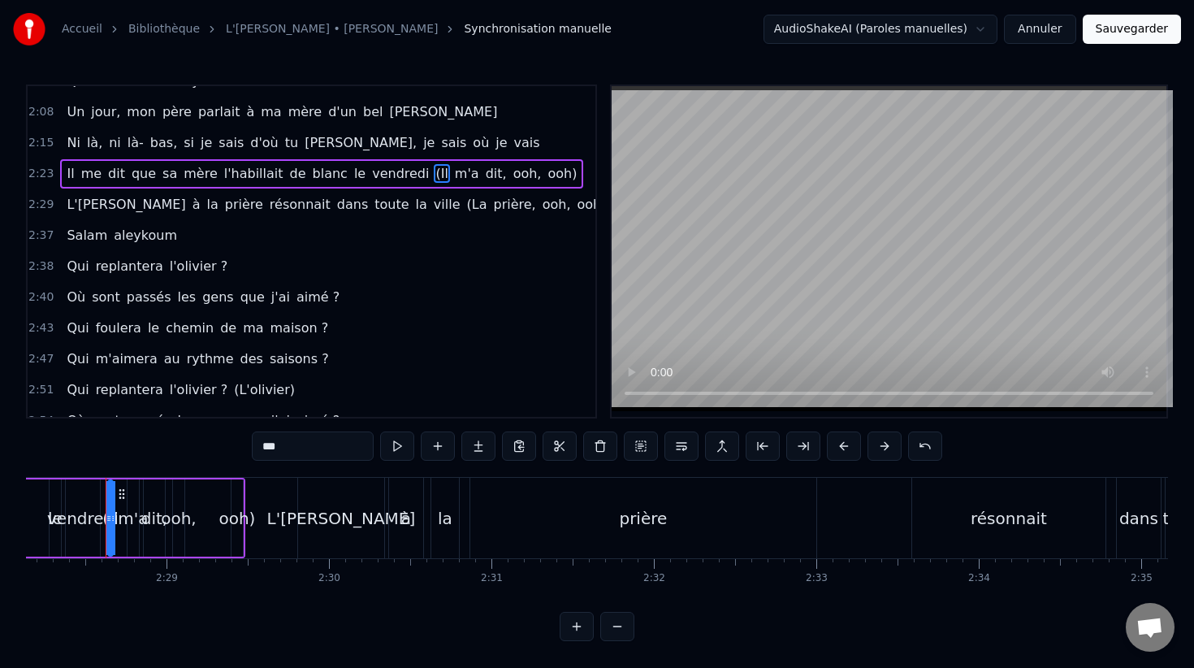
scroll to position [0, 24062]
click at [453, 176] on span "m'a" at bounding box center [467, 173] width 28 height 19
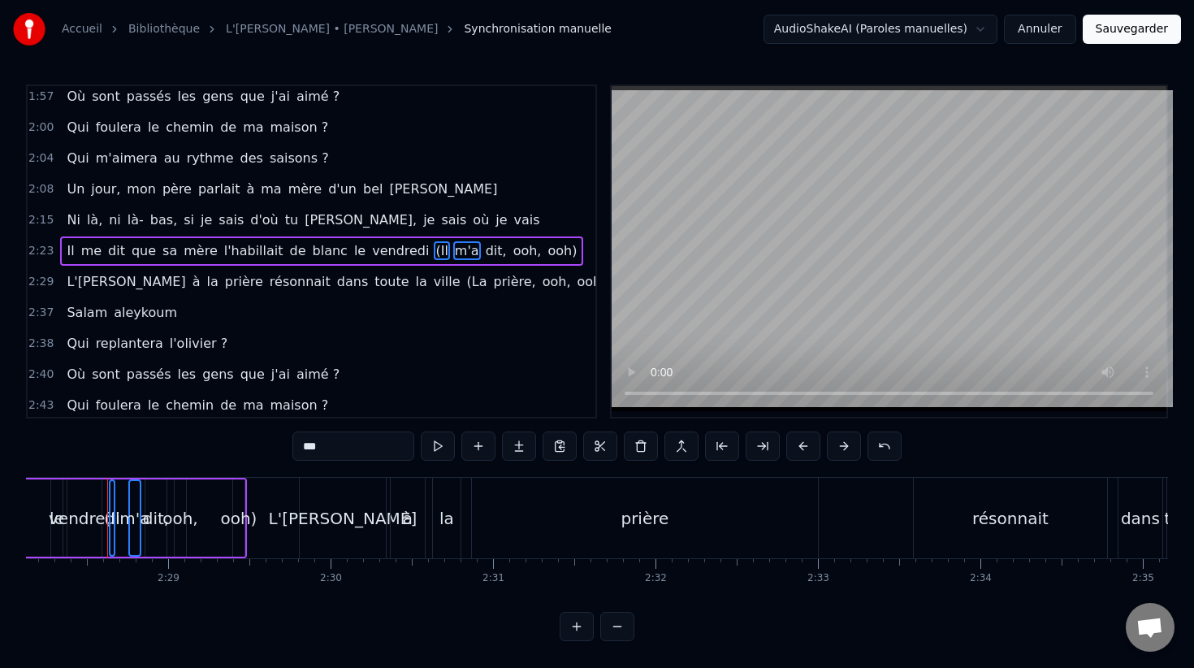
scroll to position [714, 0]
click at [484, 256] on span "dit," at bounding box center [496, 251] width 24 height 19
click at [512, 256] on span "ooh," at bounding box center [528, 251] width 32 height 19
click at [546, 254] on span "ooh)" at bounding box center [562, 251] width 32 height 19
click at [465, 283] on span "(La" at bounding box center [477, 282] width 24 height 19
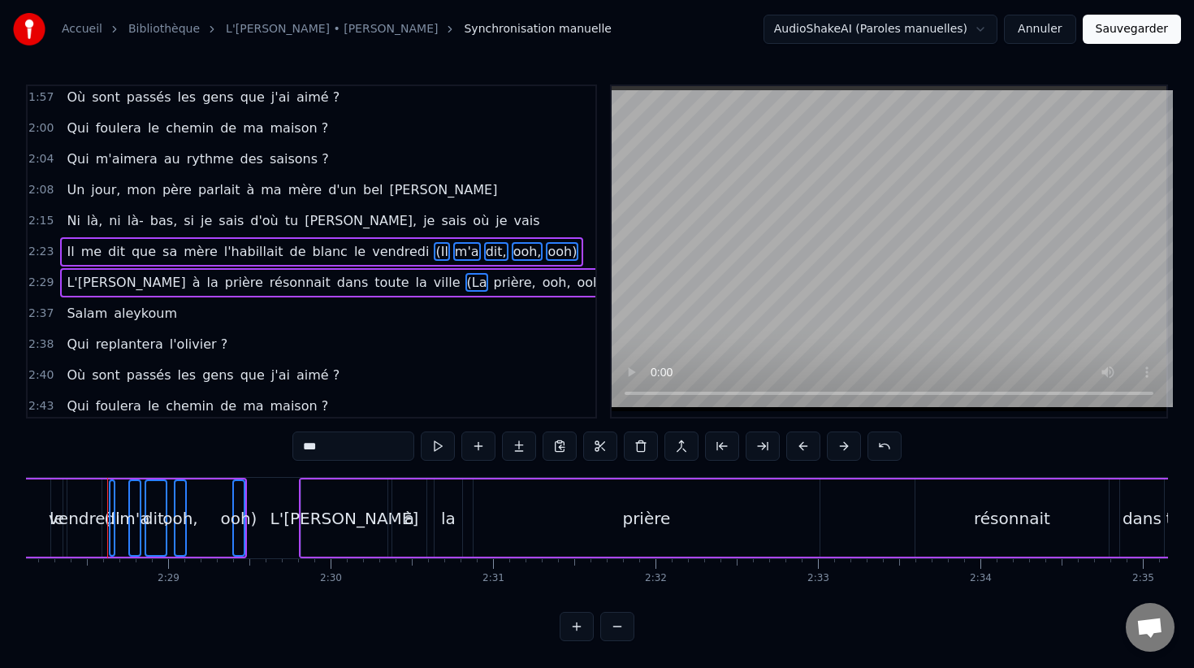
click at [491, 283] on span "prière," at bounding box center [513, 282] width 45 height 19
click at [541, 283] on span "ooh," at bounding box center [557, 282] width 32 height 19
click at [575, 283] on span "ooh)" at bounding box center [591, 282] width 32 height 19
click at [640, 448] on button at bounding box center [641, 445] width 34 height 29
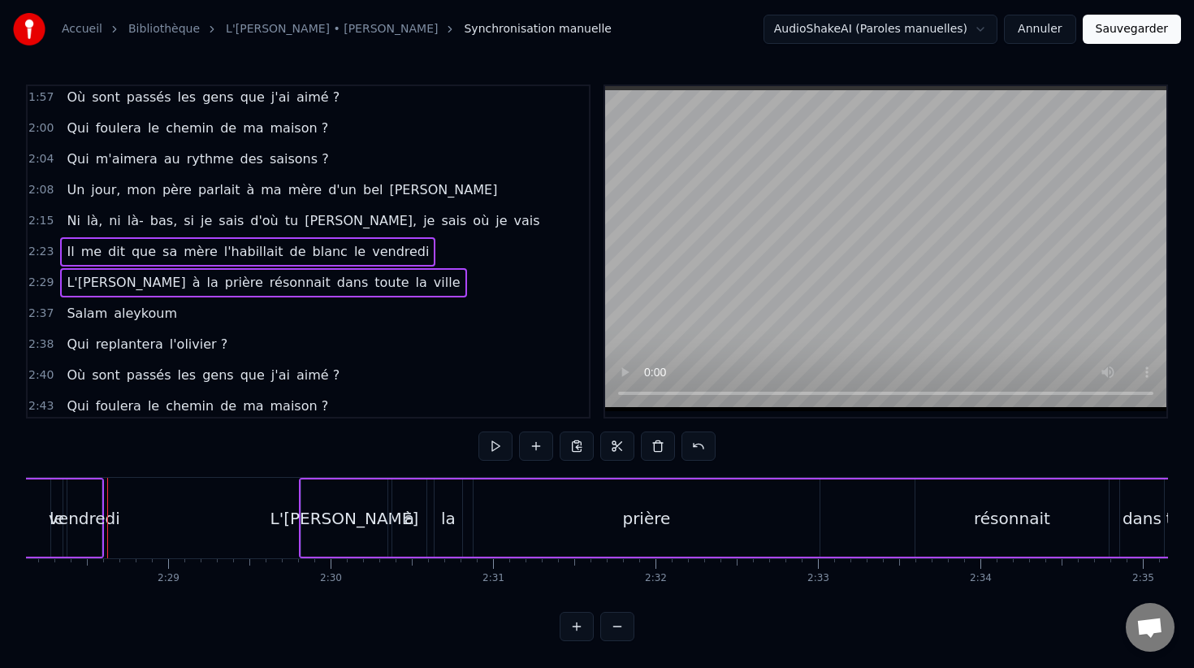
click at [76, 511] on div "vendredi" at bounding box center [84, 518] width 71 height 24
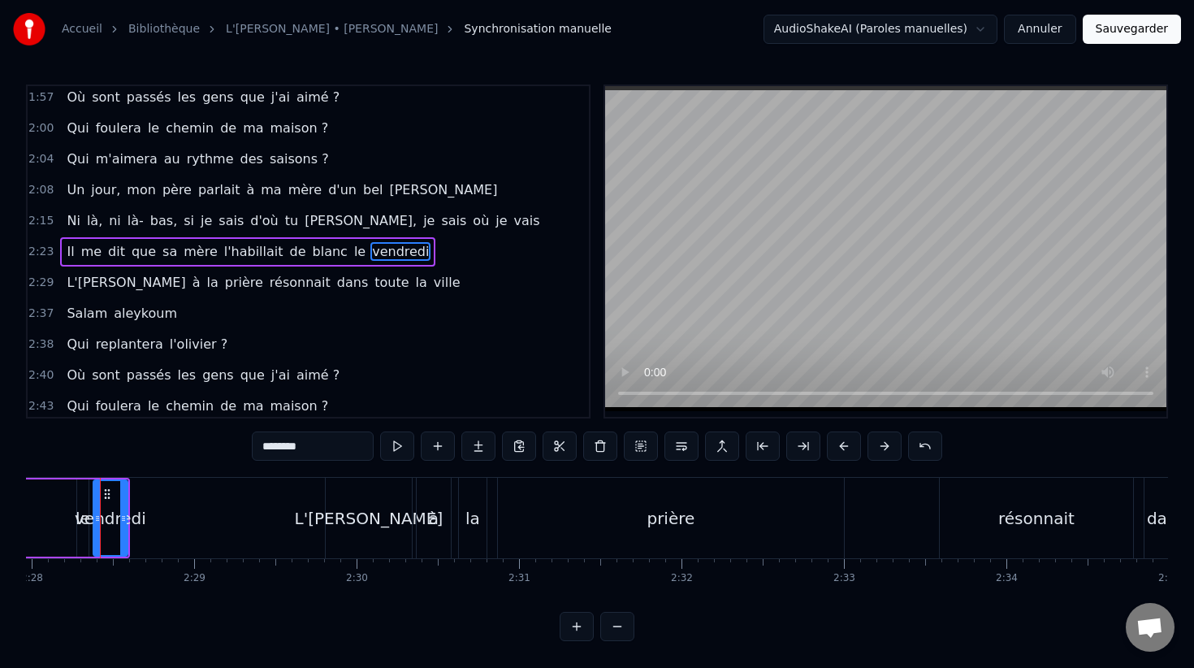
scroll to position [0, 24029]
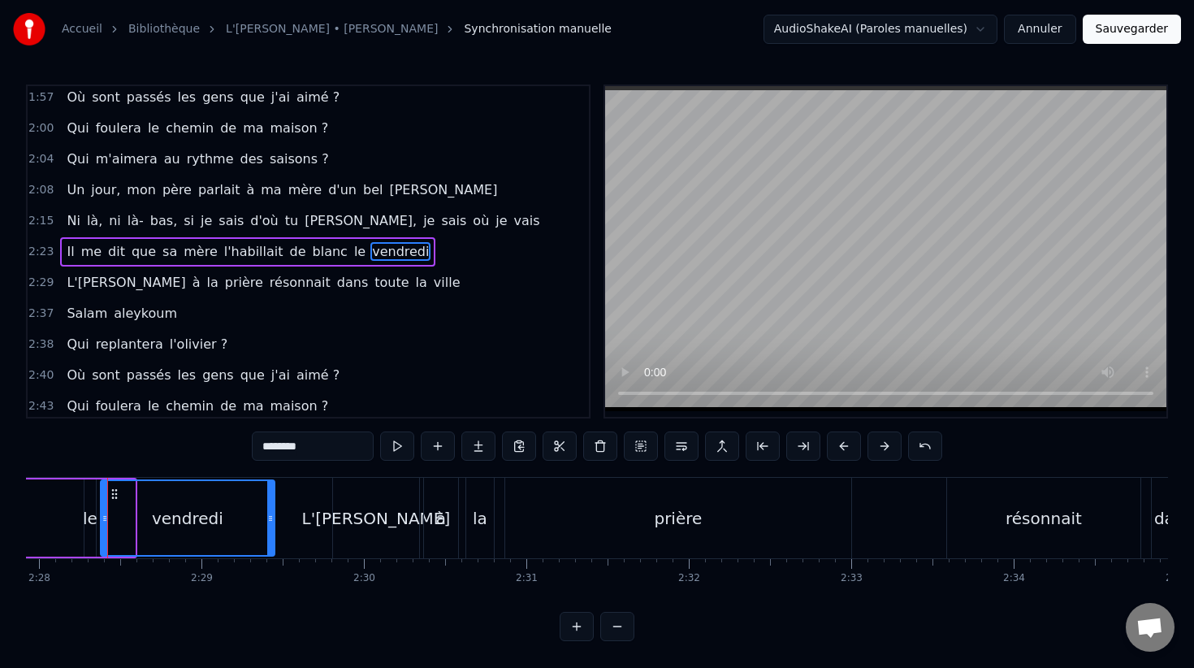
drag, startPoint x: 132, startPoint y: 518, endPoint x: 270, endPoint y: 517, distance: 138.9
click at [270, 517] on icon at bounding box center [270, 518] width 6 height 13
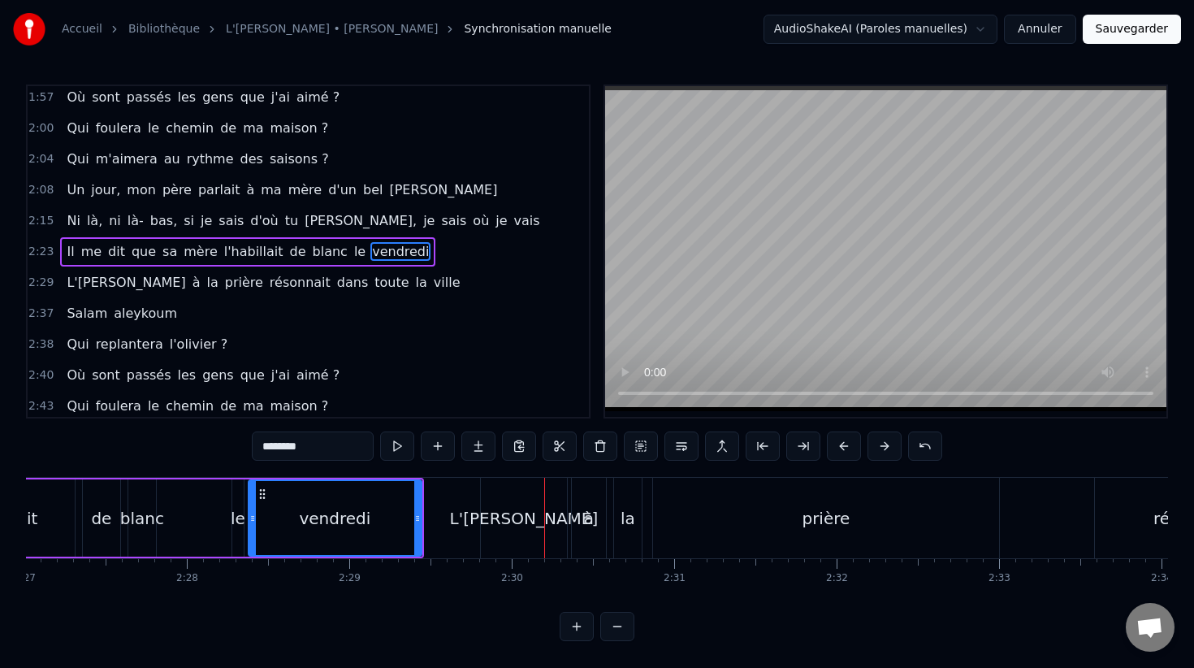
scroll to position [0, 23833]
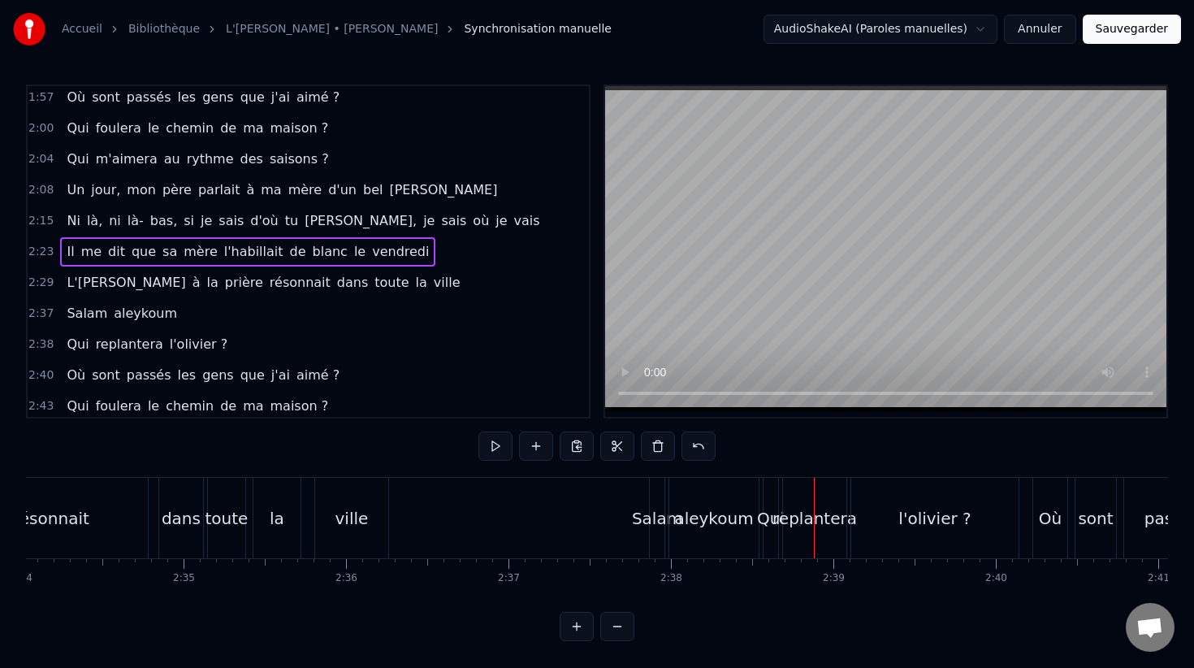
scroll to position [0, 25242]
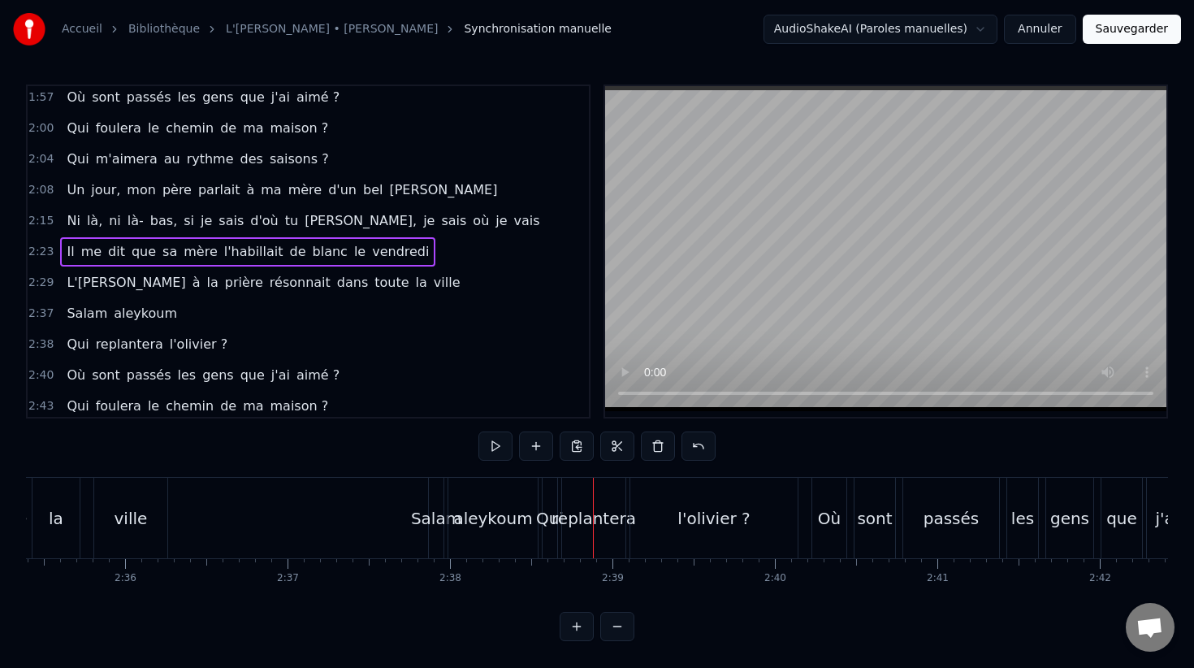
click at [36, 310] on span "2:37" at bounding box center [40, 313] width 25 height 16
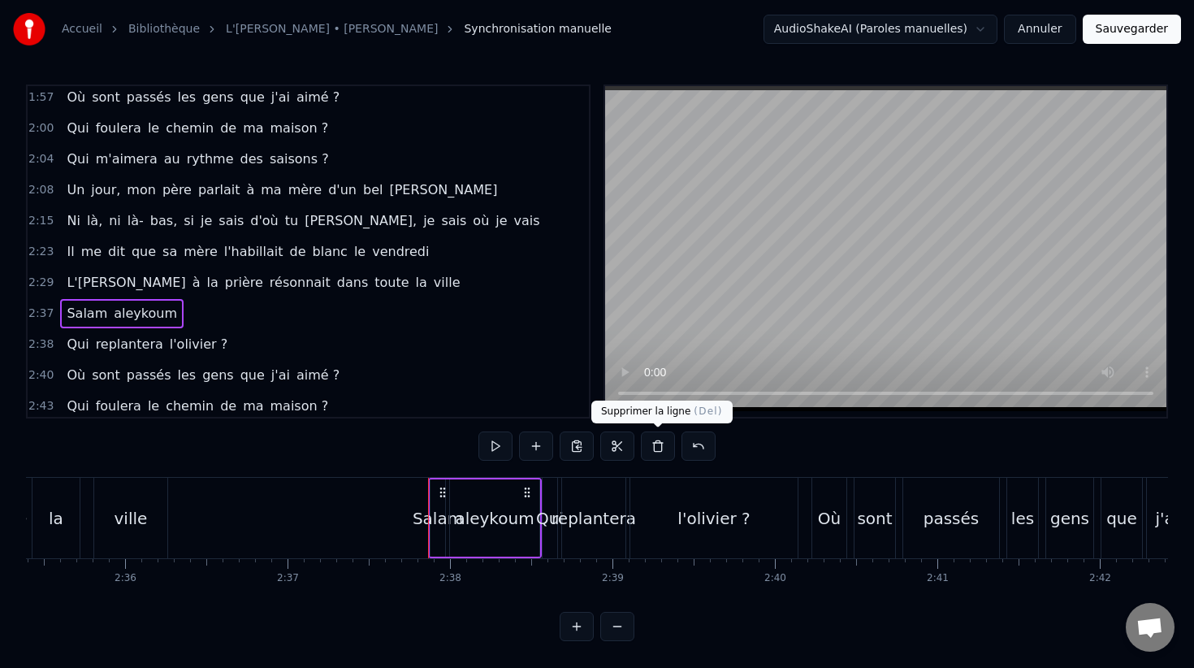
click at [650, 448] on button at bounding box center [658, 445] width 34 height 29
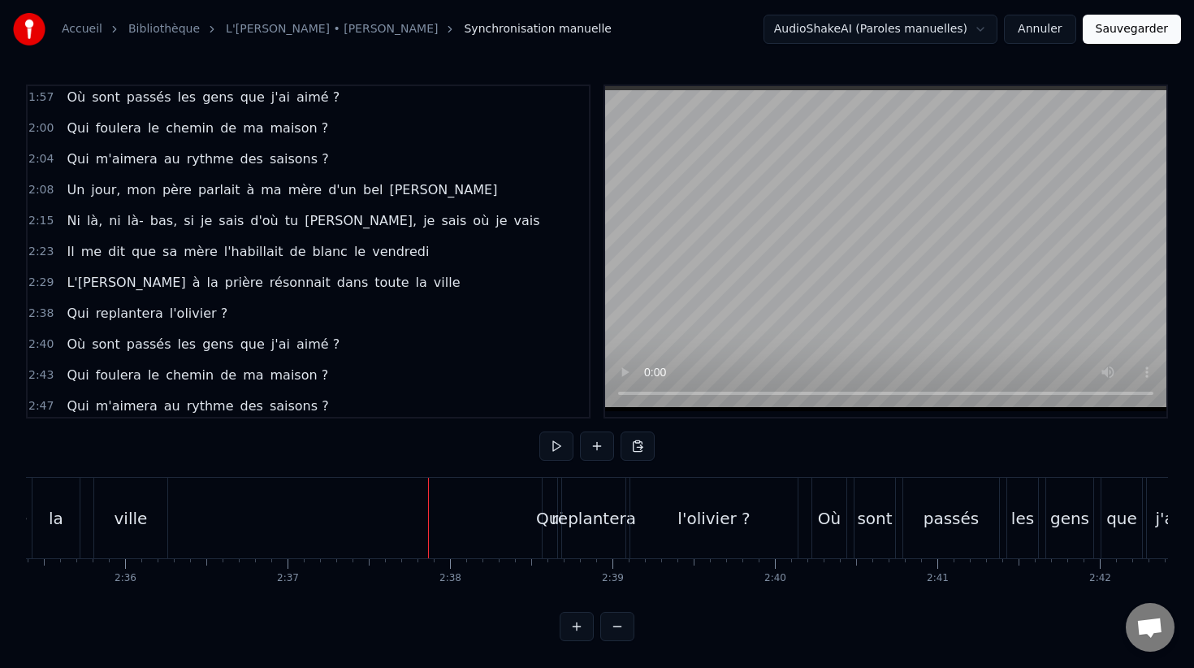
click at [556, 513] on div "Qui" at bounding box center [550, 518] width 28 height 24
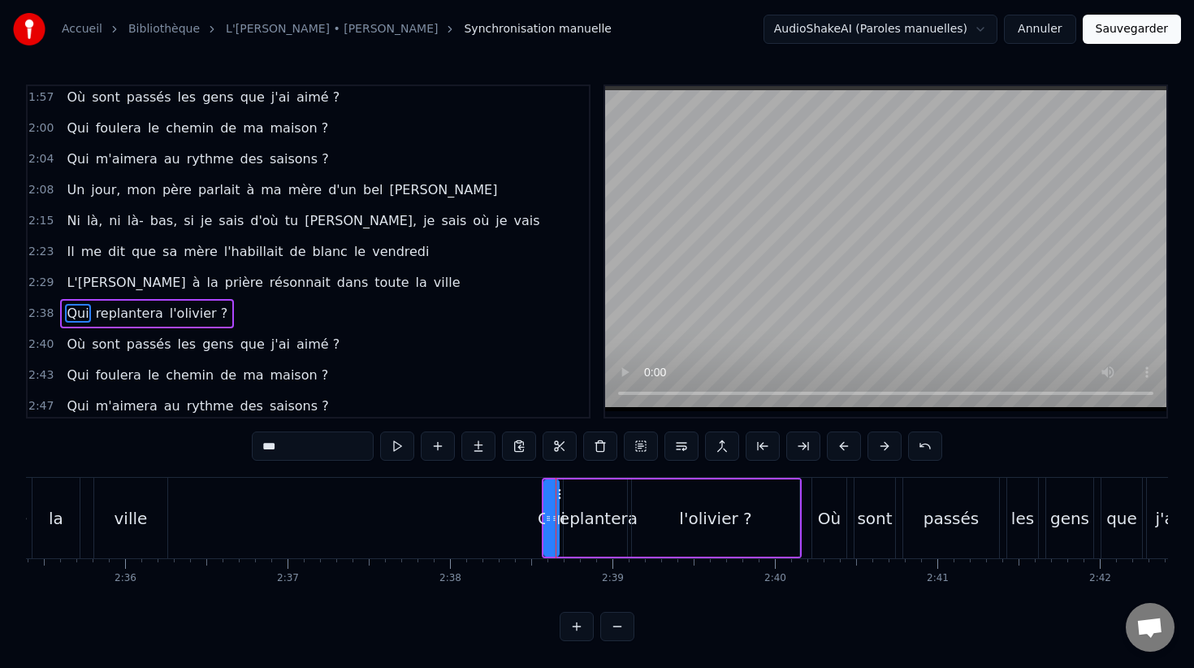
scroll to position [776, 0]
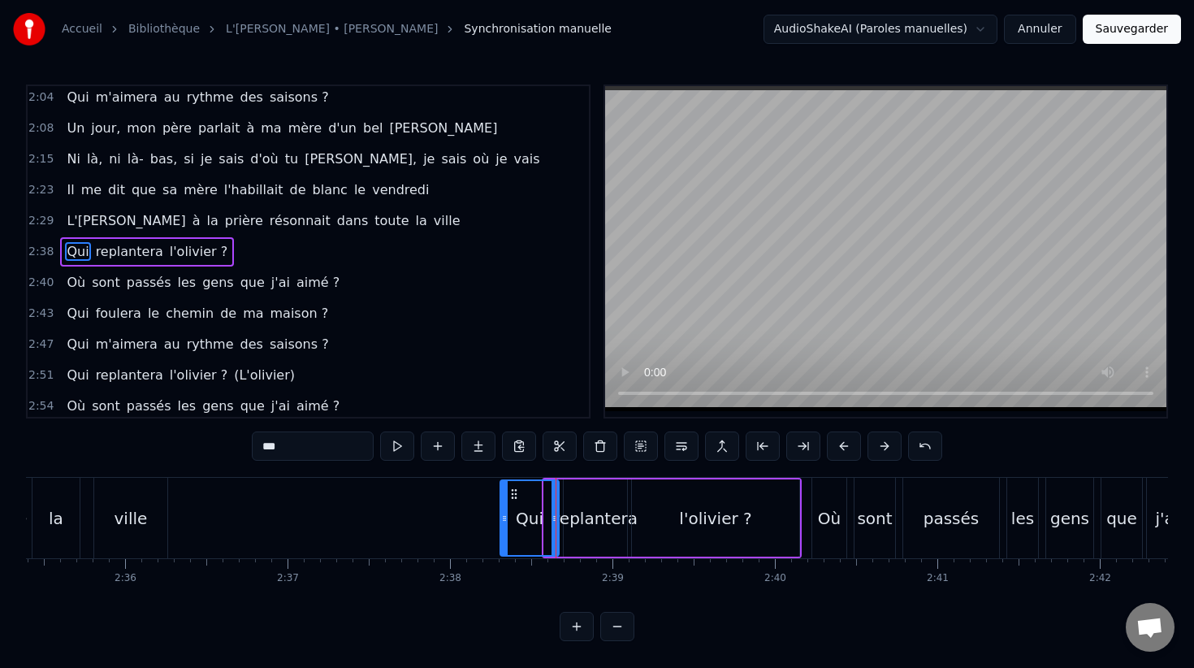
drag, startPoint x: 544, startPoint y: 513, endPoint x: 500, endPoint y: 507, distance: 45.0
click at [501, 508] on div at bounding box center [504, 518] width 6 height 74
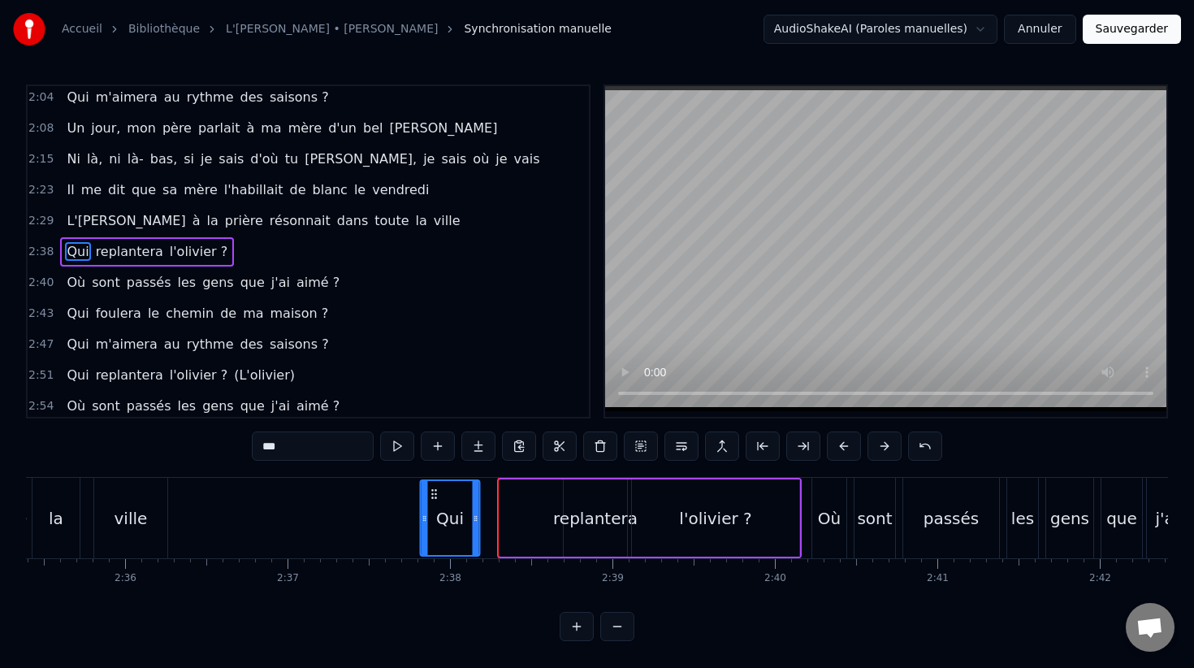
drag, startPoint x: 510, startPoint y: 493, endPoint x: 376, endPoint y: 492, distance: 134.0
click at [427, 493] on icon at bounding box center [433, 493] width 13 height 13
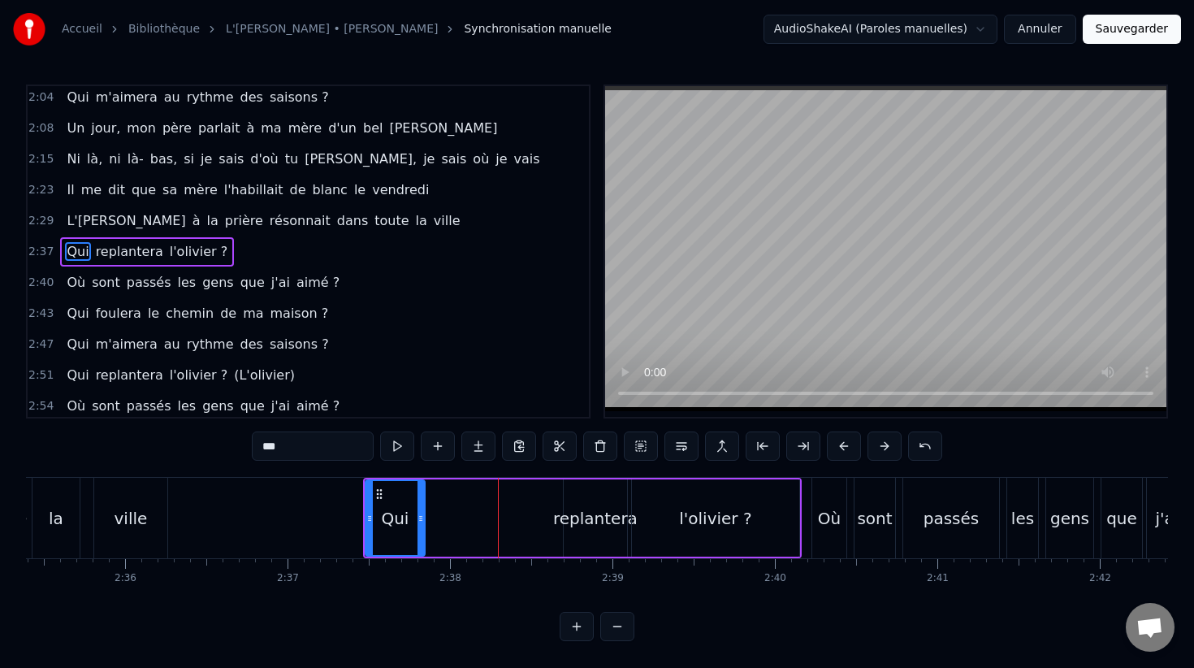
click at [163, 512] on div "ville" at bounding box center [130, 518] width 73 height 80
type input "*****"
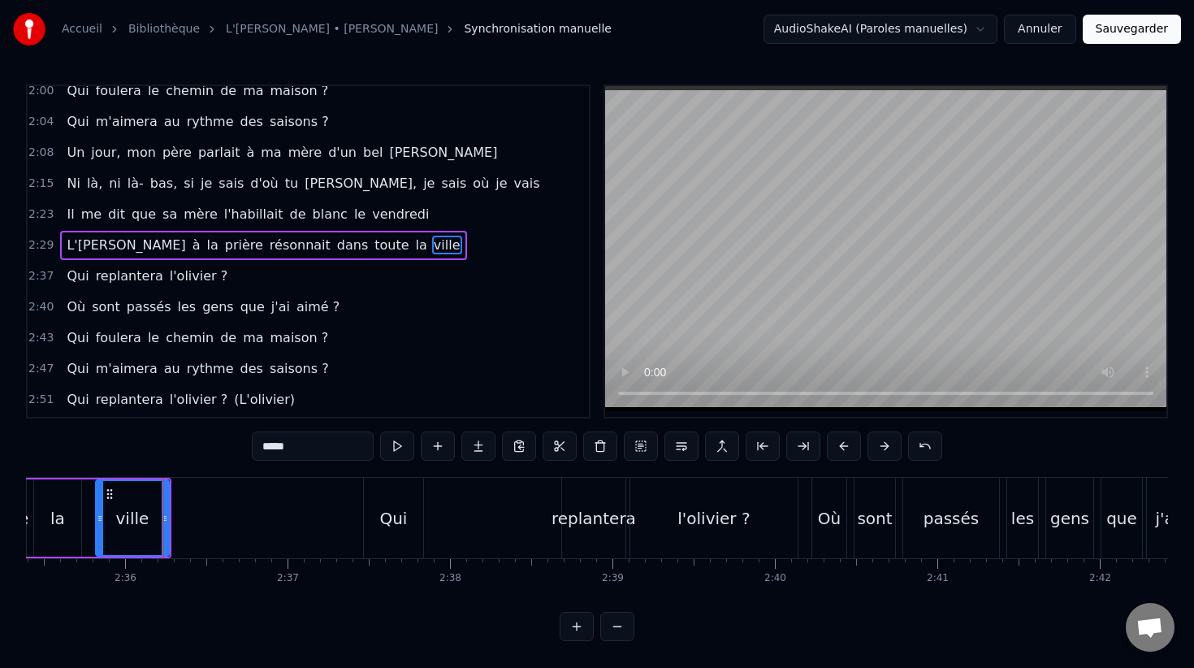
scroll to position [745, 0]
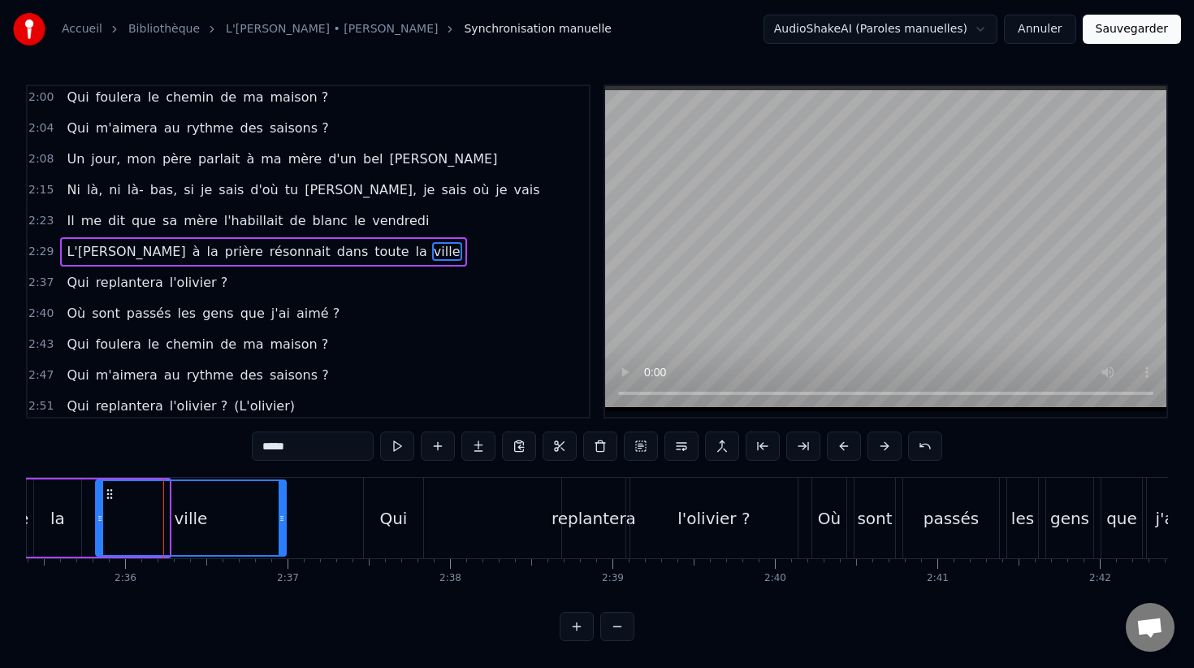
drag, startPoint x: 167, startPoint y: 512, endPoint x: 293, endPoint y: 517, distance: 126.0
click at [285, 517] on icon at bounding box center [282, 518] width 6 height 13
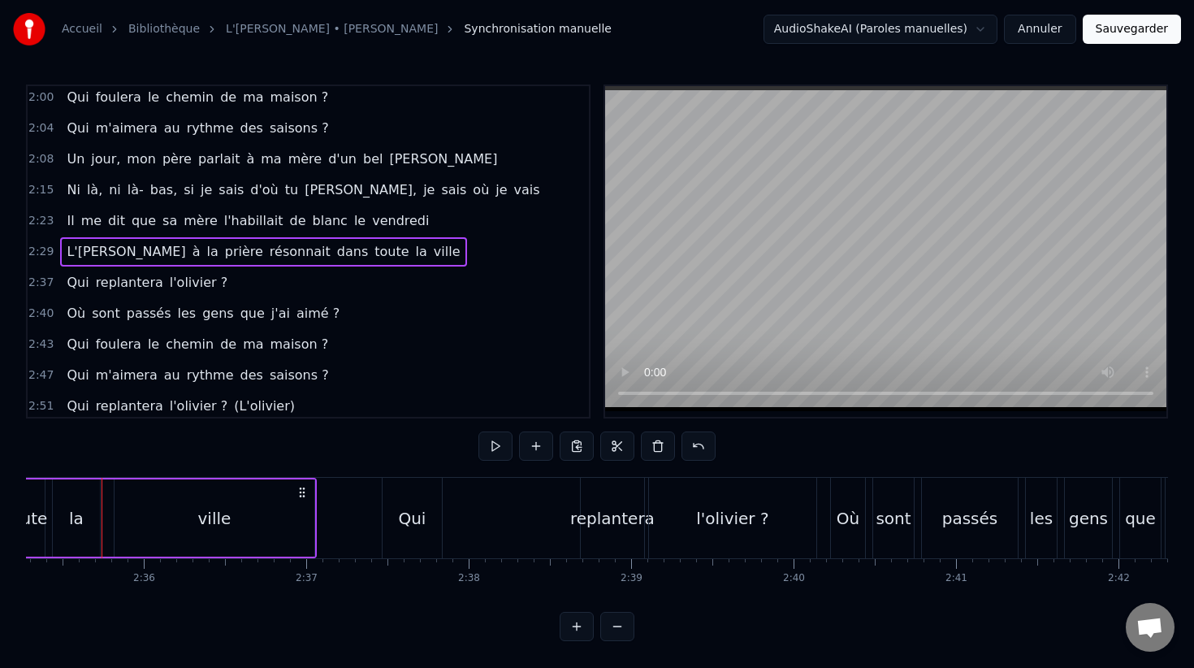
scroll to position [0, 25218]
click at [316, 521] on div "ville" at bounding box center [220, 517] width 200 height 77
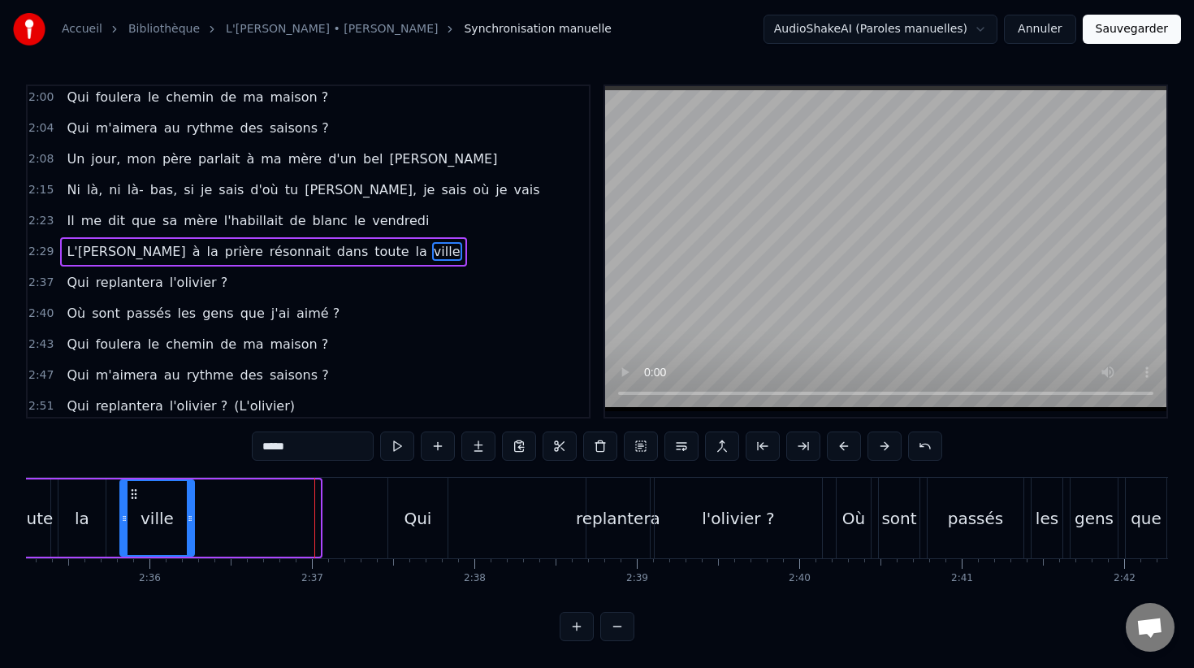
drag, startPoint x: 316, startPoint y: 521, endPoint x: 190, endPoint y: 520, distance: 125.9
click at [190, 520] on icon at bounding box center [190, 518] width 6 height 13
click at [162, 517] on div "ville" at bounding box center [157, 518] width 33 height 24
click at [582, 500] on div "Qui replantera l'olivier ?" at bounding box center [606, 518] width 439 height 80
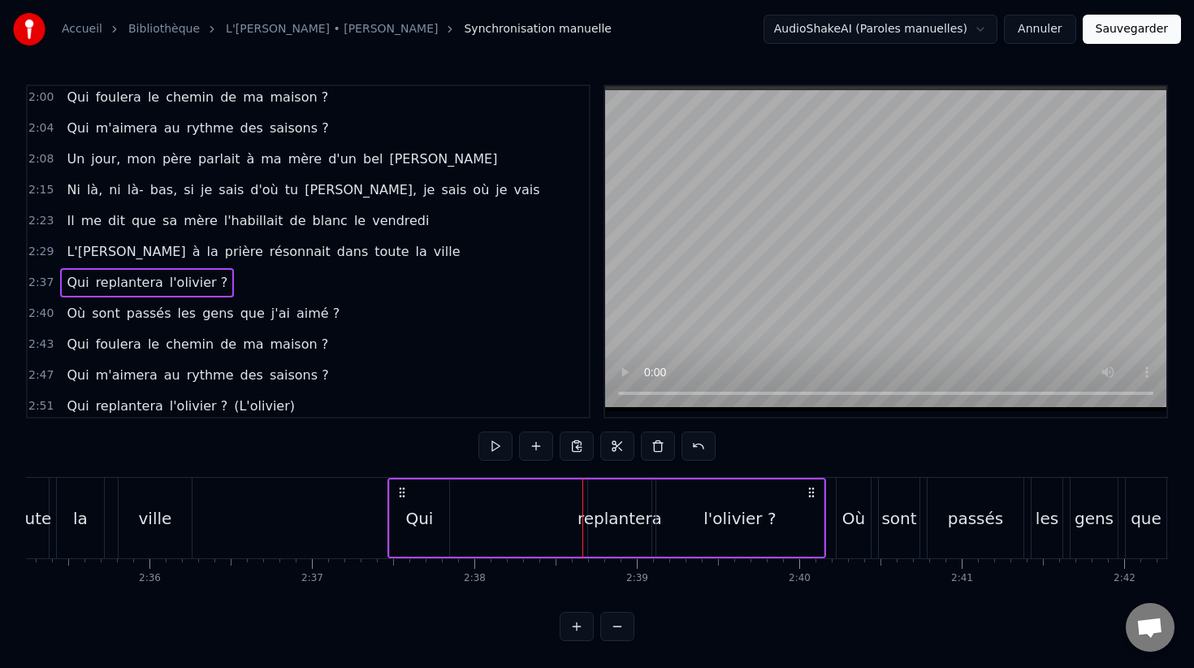
click at [607, 502] on div "replantera" at bounding box center [619, 517] width 63 height 77
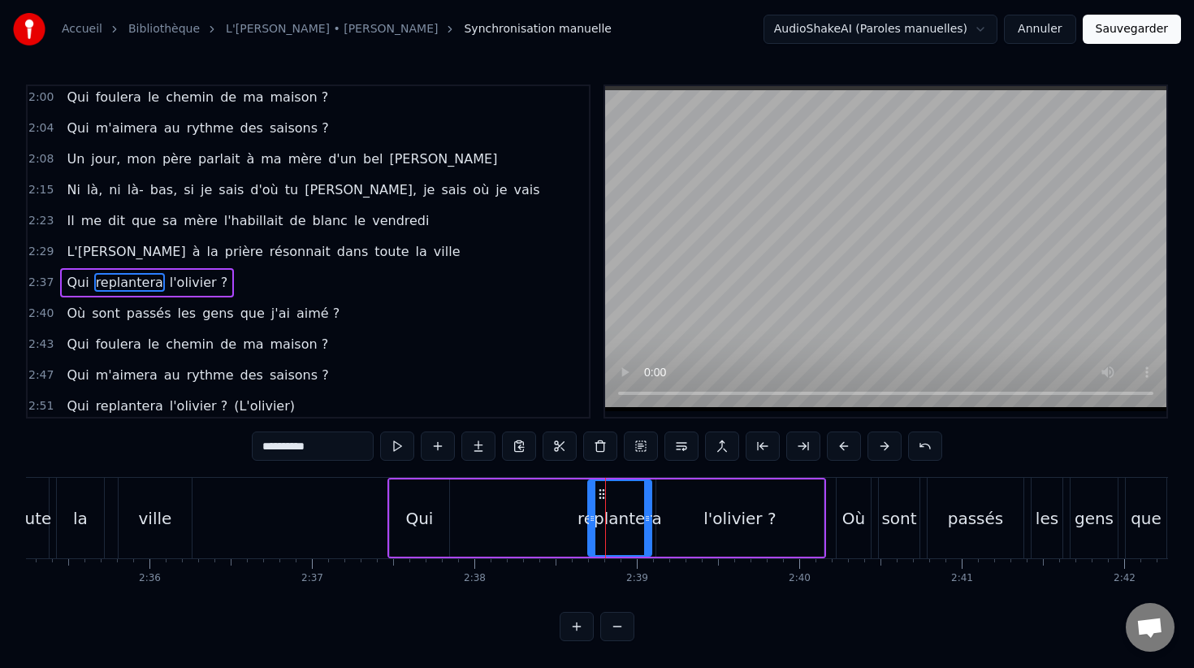
scroll to position [776, 0]
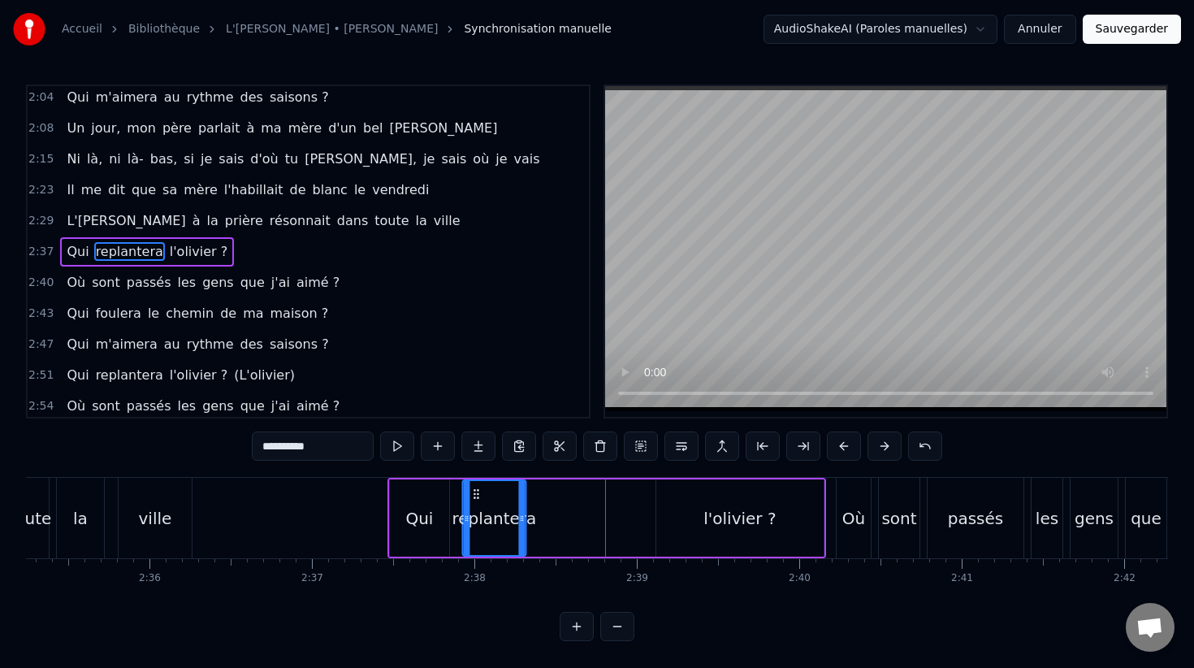
drag, startPoint x: 599, startPoint y: 496, endPoint x: 469, endPoint y: 494, distance: 129.2
click at [471, 495] on icon at bounding box center [475, 493] width 13 height 13
click at [524, 502] on div "Qui replantera l'olivier ?" at bounding box center [606, 518] width 439 height 80
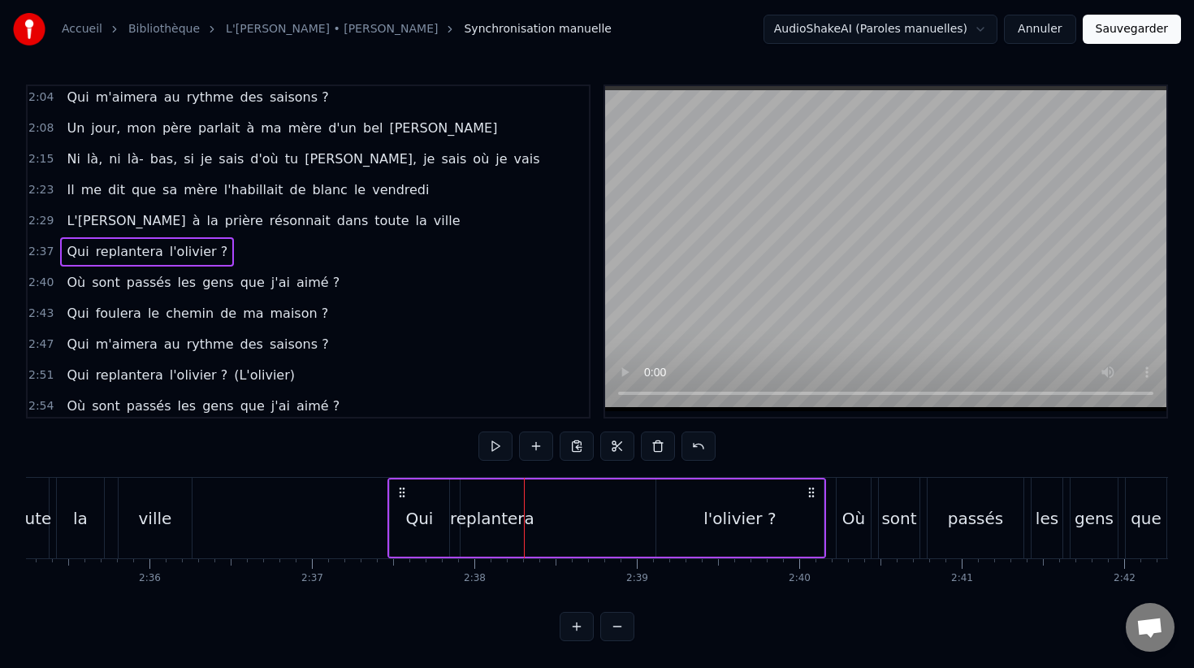
click at [516, 506] on div "replantera" at bounding box center [492, 518] width 84 height 24
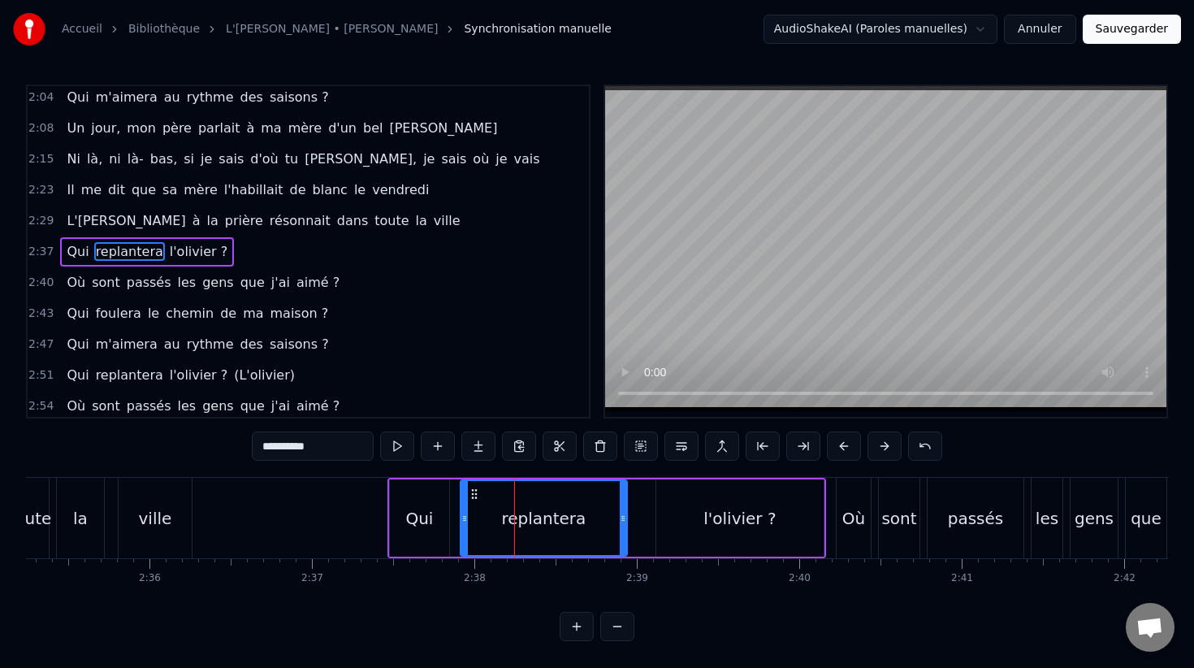
drag, startPoint x: 520, startPoint y: 505, endPoint x: 626, endPoint y: 502, distance: 106.5
click at [626, 505] on div at bounding box center [623, 518] width 6 height 74
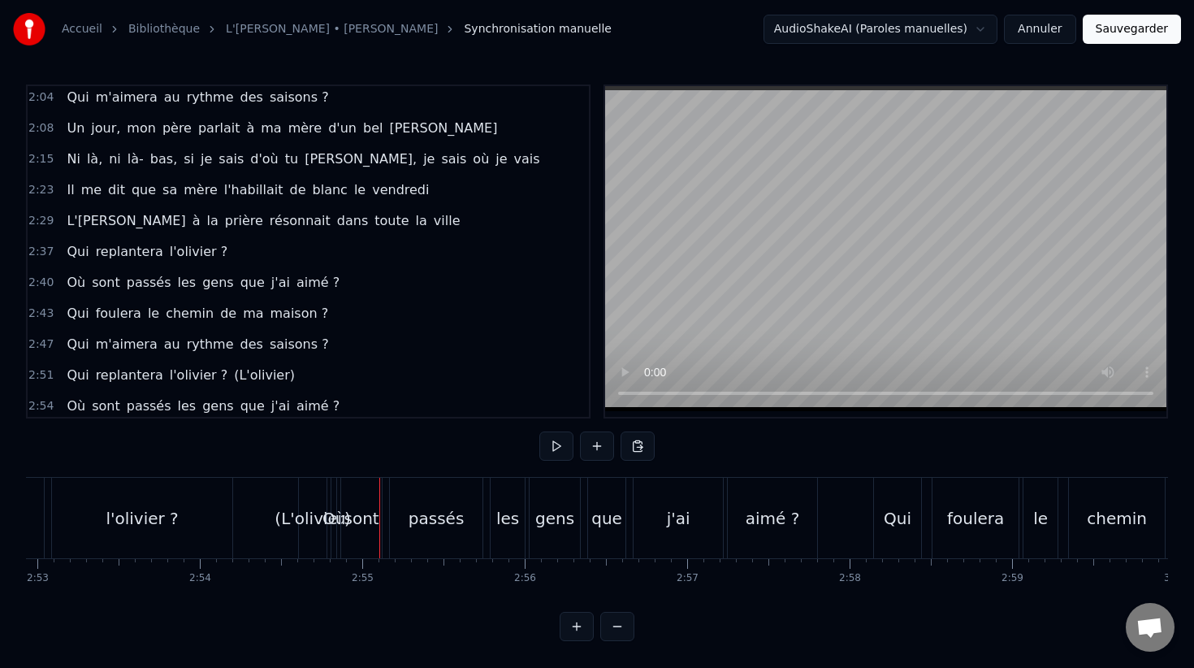
scroll to position [0, 27959]
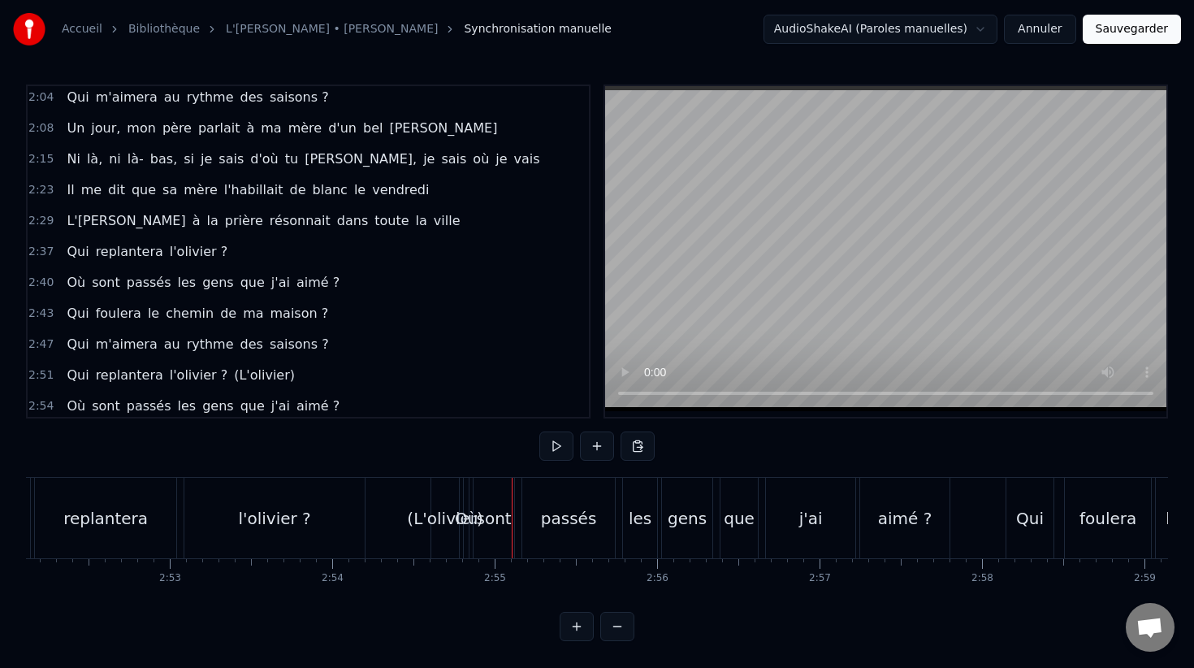
click at [439, 523] on div "(L'olivier)" at bounding box center [445, 518] width 76 height 24
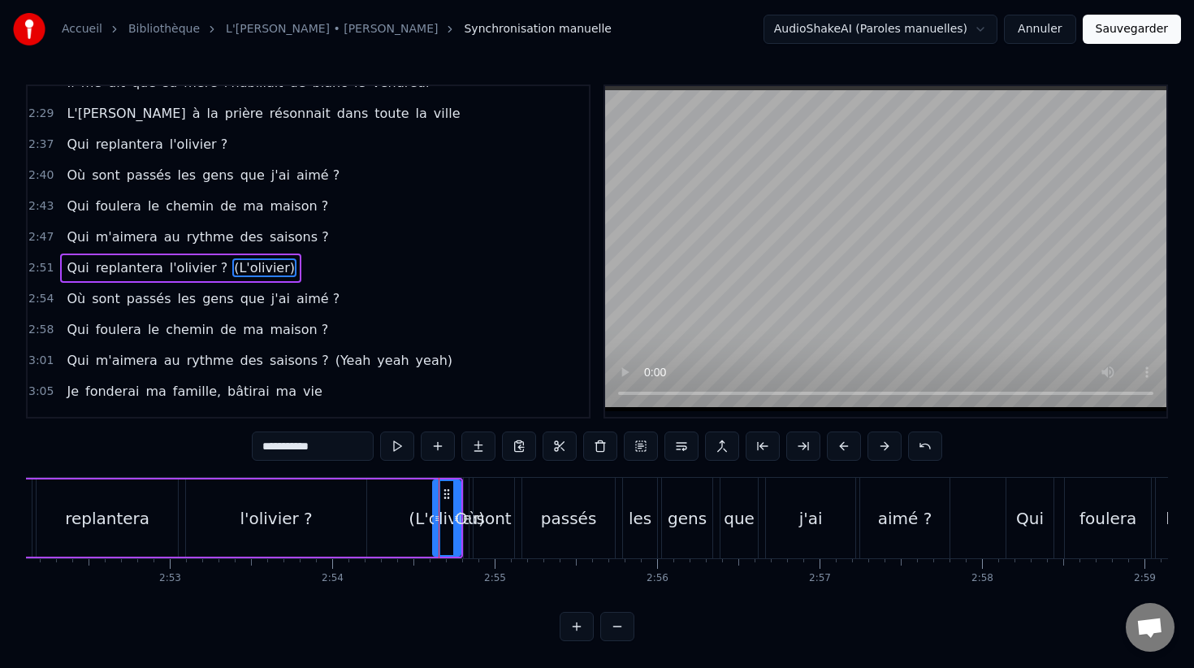
scroll to position [899, 0]
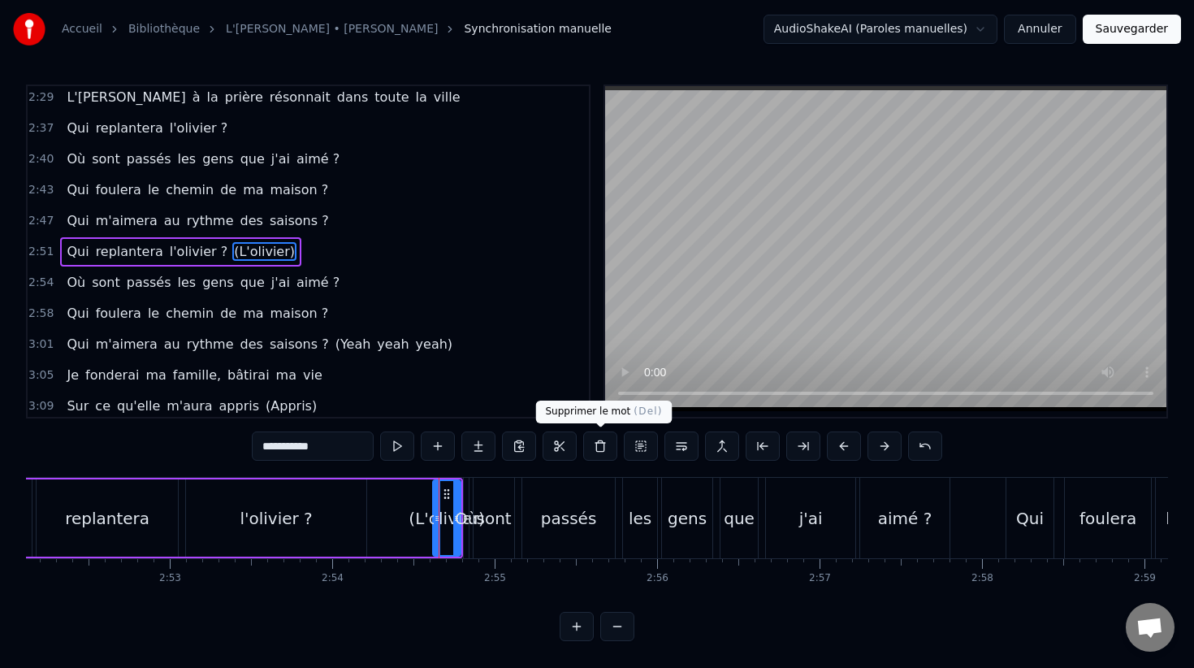
click at [595, 442] on button at bounding box center [600, 445] width 34 height 29
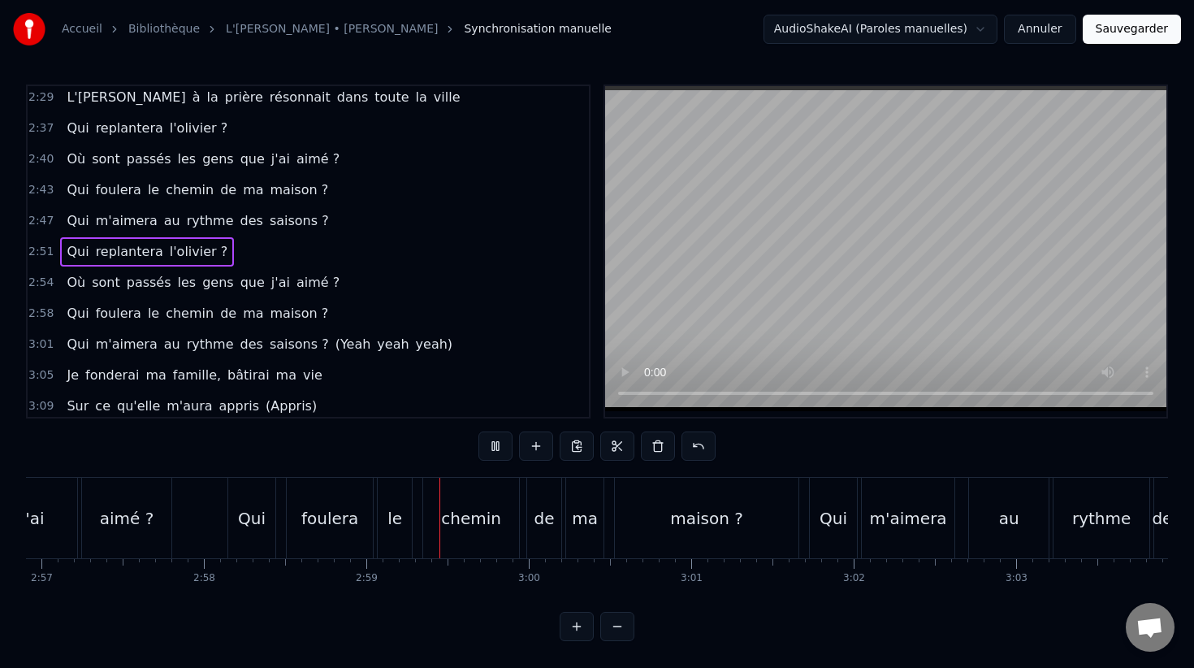
scroll to position [0, 28972]
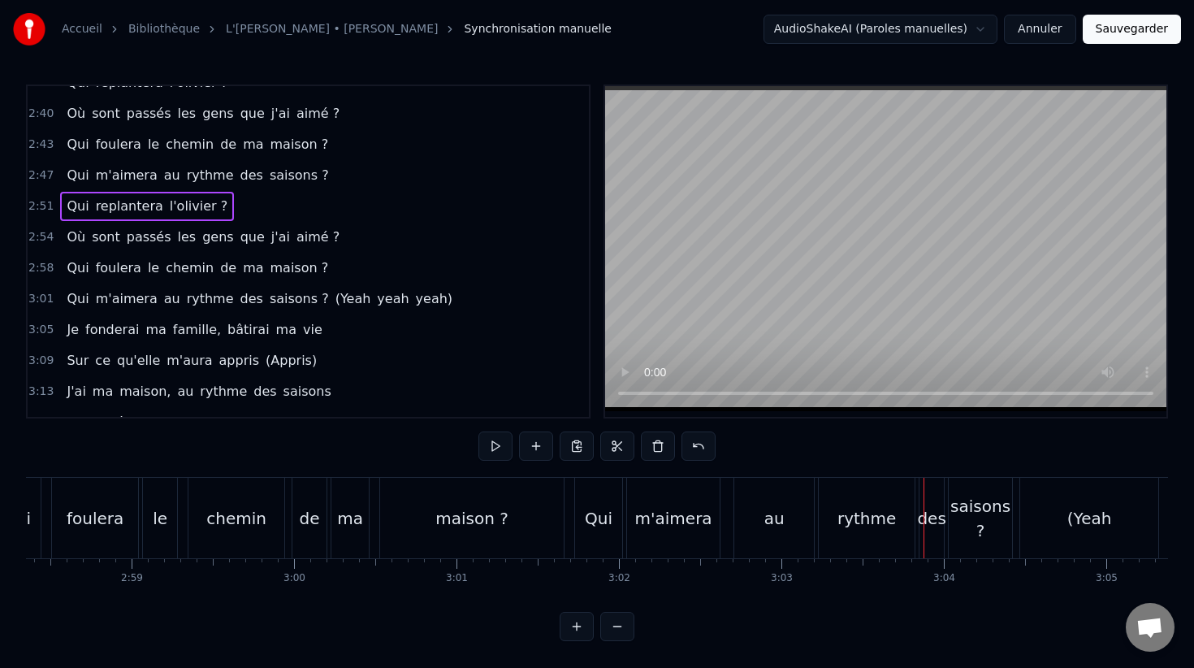
click at [414, 297] on span "yeah)" at bounding box center [434, 298] width 41 height 19
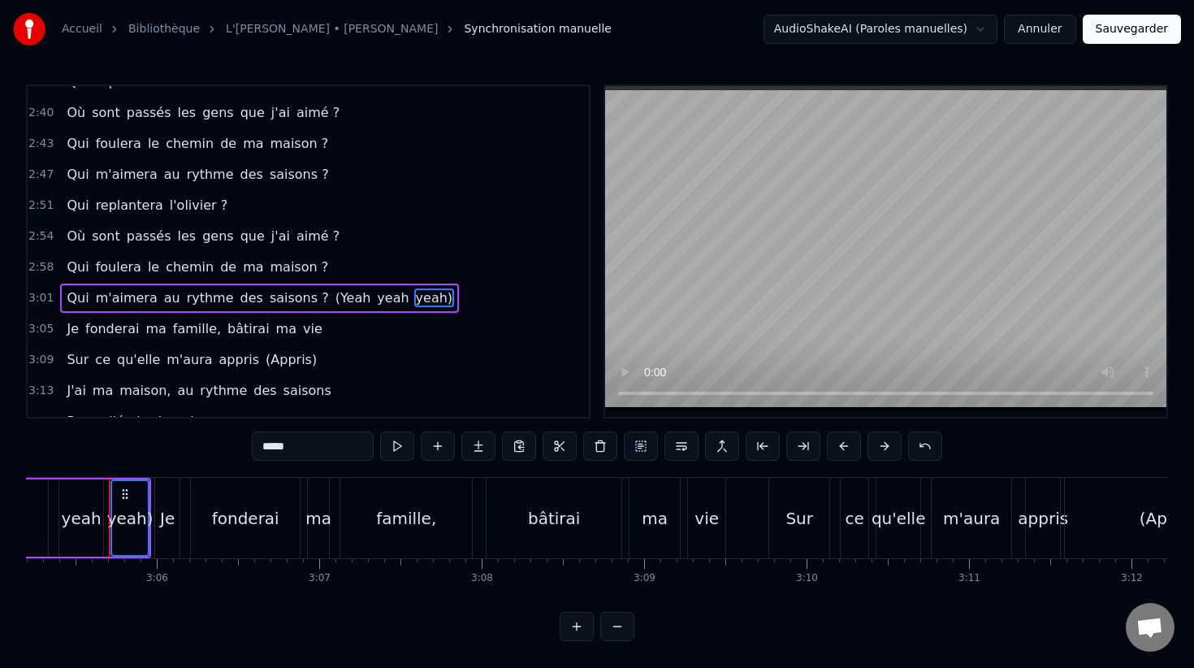
scroll to position [0, 30085]
click at [375, 298] on span "yeah" at bounding box center [392, 297] width 35 height 19
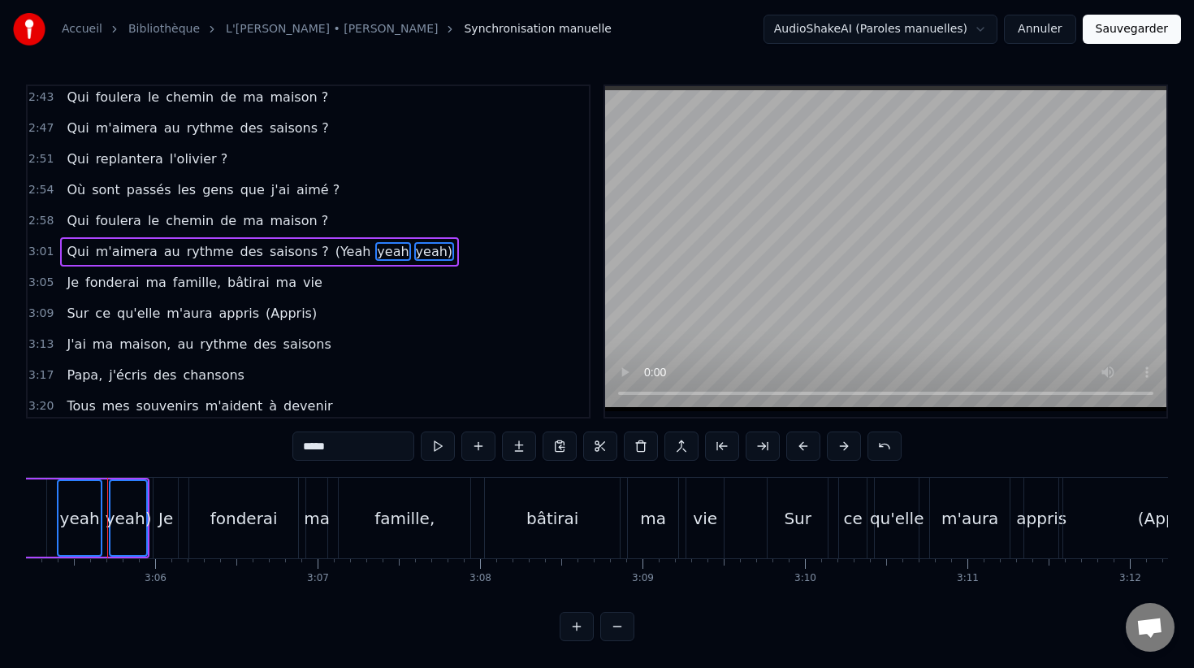
click at [334, 248] on span "(Yeah" at bounding box center [353, 251] width 39 height 19
click at [638, 443] on button at bounding box center [641, 445] width 34 height 29
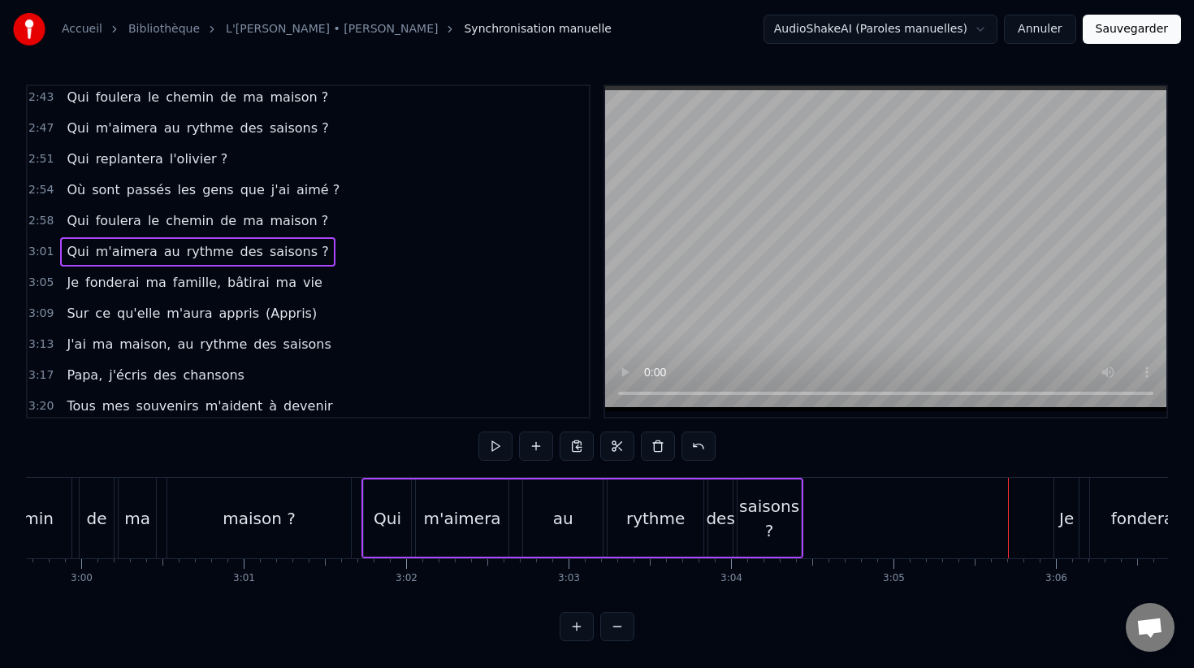
scroll to position [0, 29173]
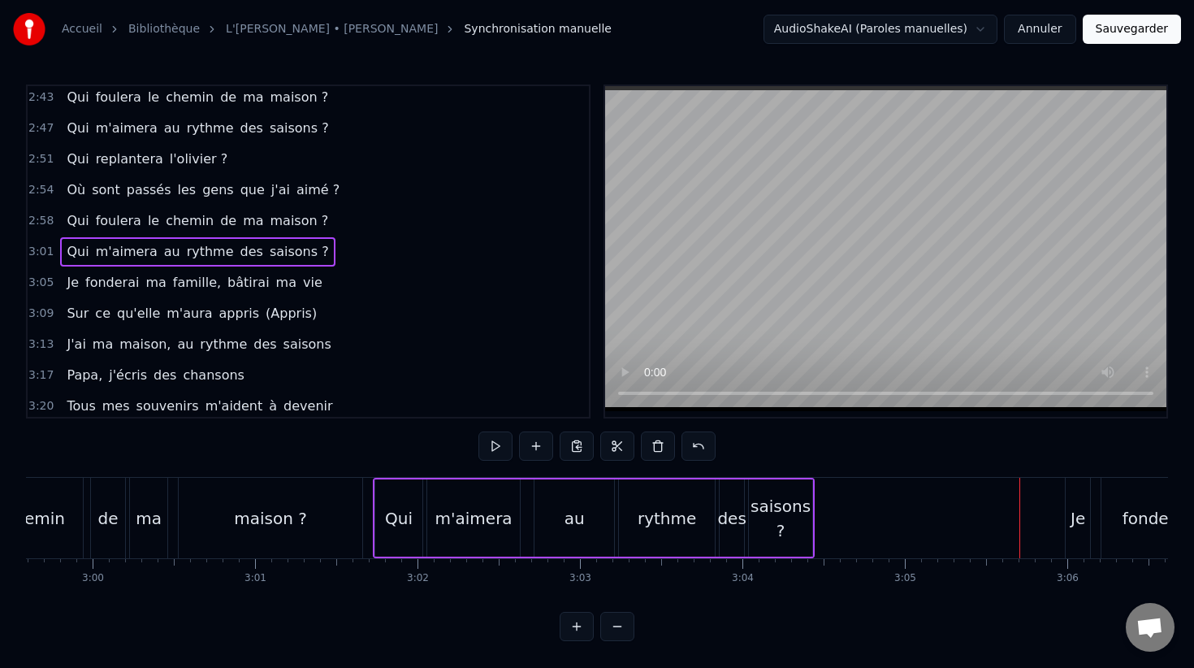
click at [149, 520] on div "ma" at bounding box center [149, 518] width 26 height 24
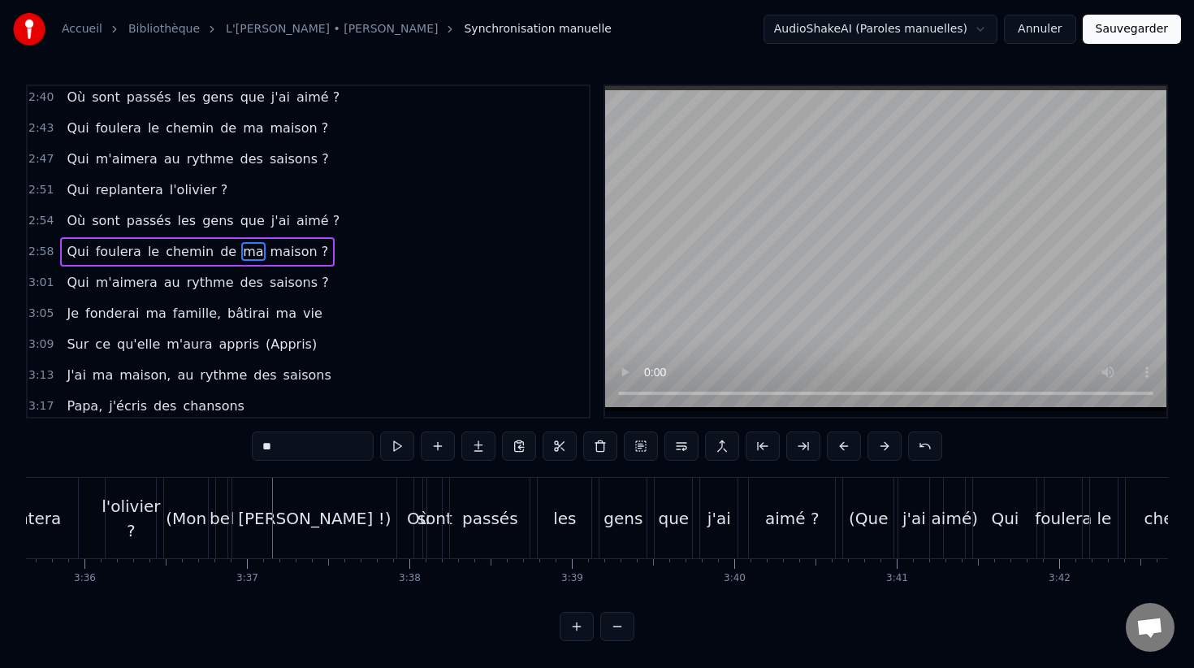
scroll to position [0, 34672]
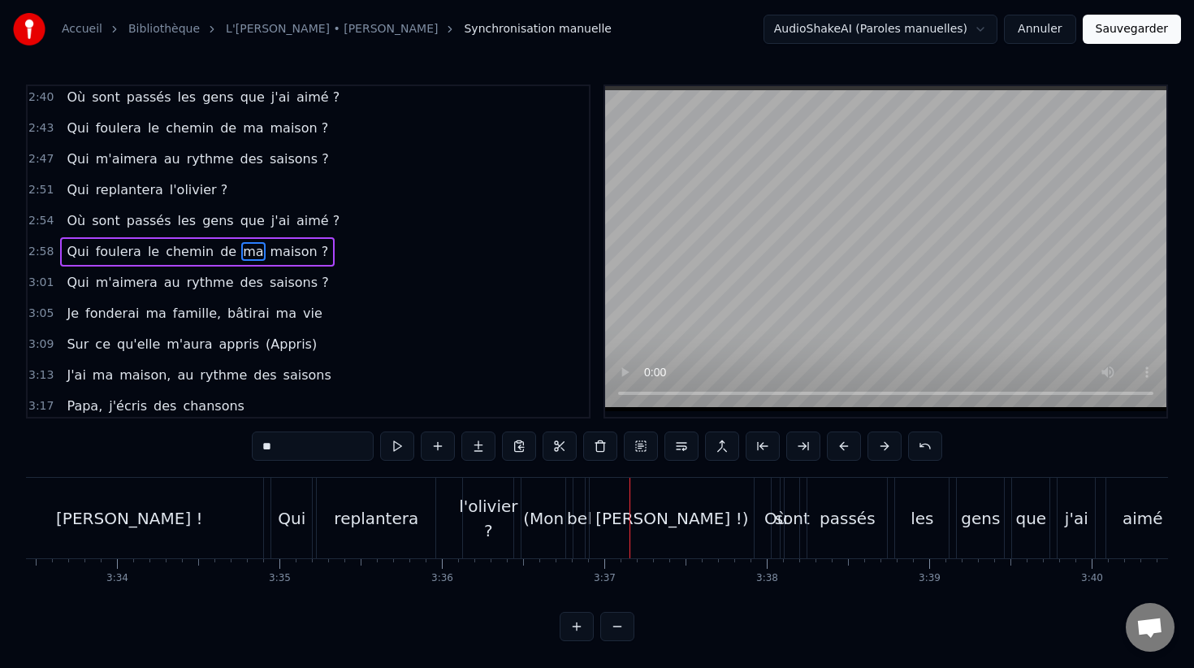
click at [672, 509] on div "[PERSON_NAME] !)" at bounding box center [671, 518] width 153 height 24
type input "**********"
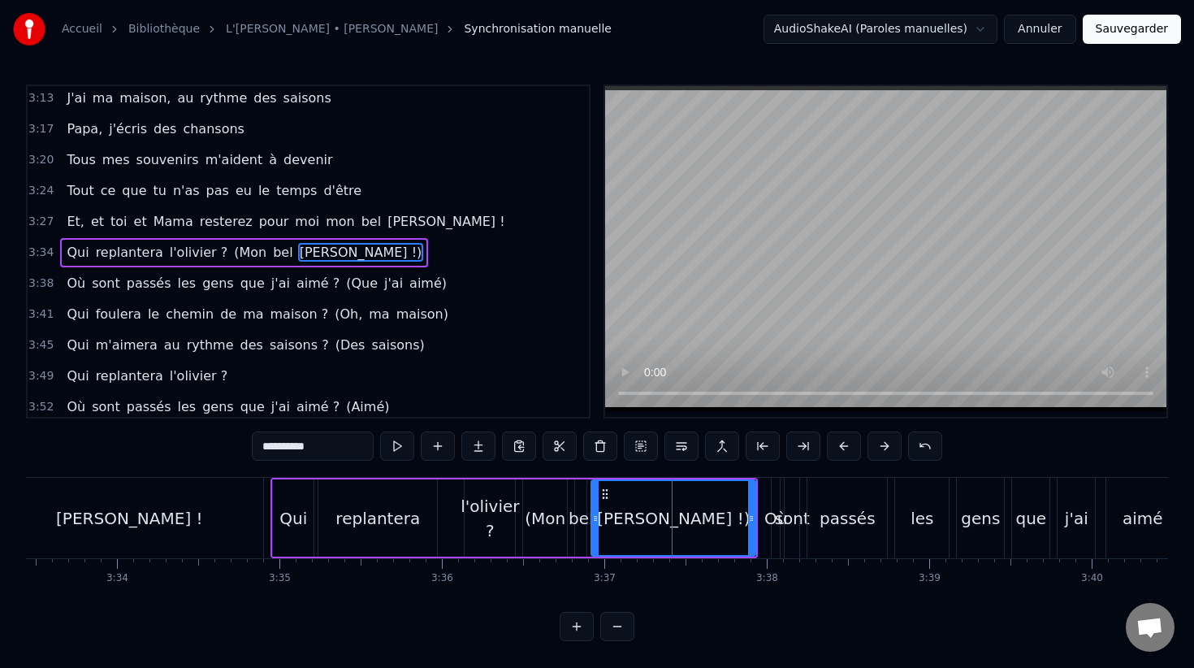
scroll to position [1239, 0]
click at [607, 448] on button at bounding box center [600, 445] width 34 height 29
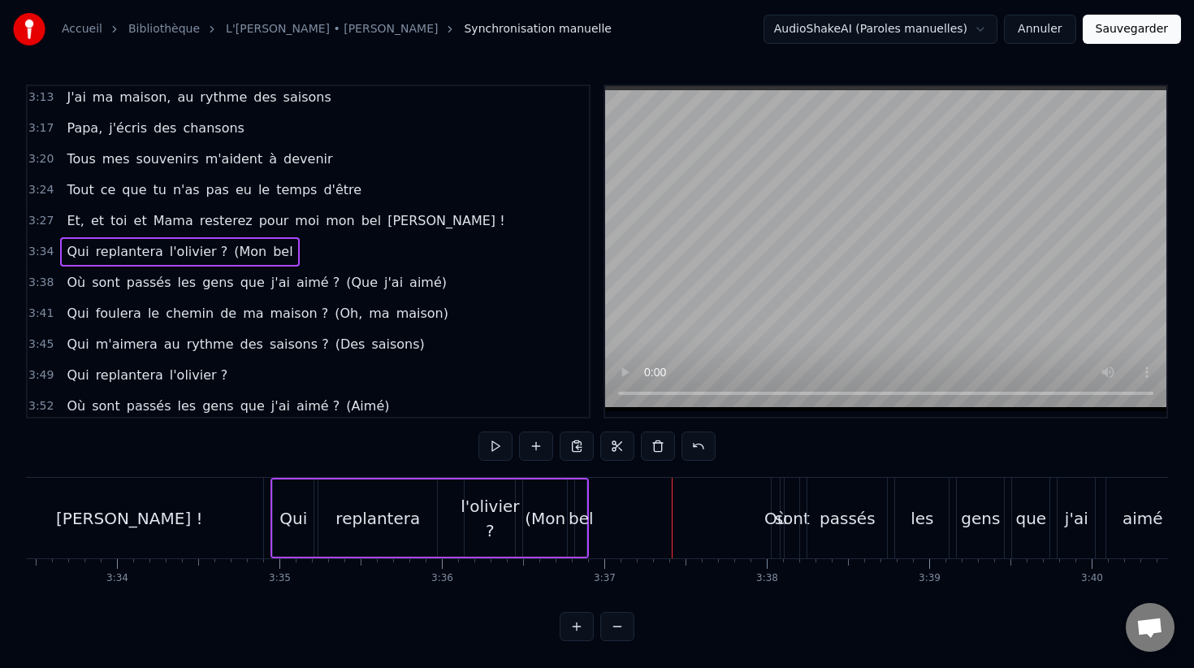
click at [607, 448] on button at bounding box center [617, 445] width 34 height 29
click at [577, 521] on div "bel" at bounding box center [581, 518] width 25 height 24
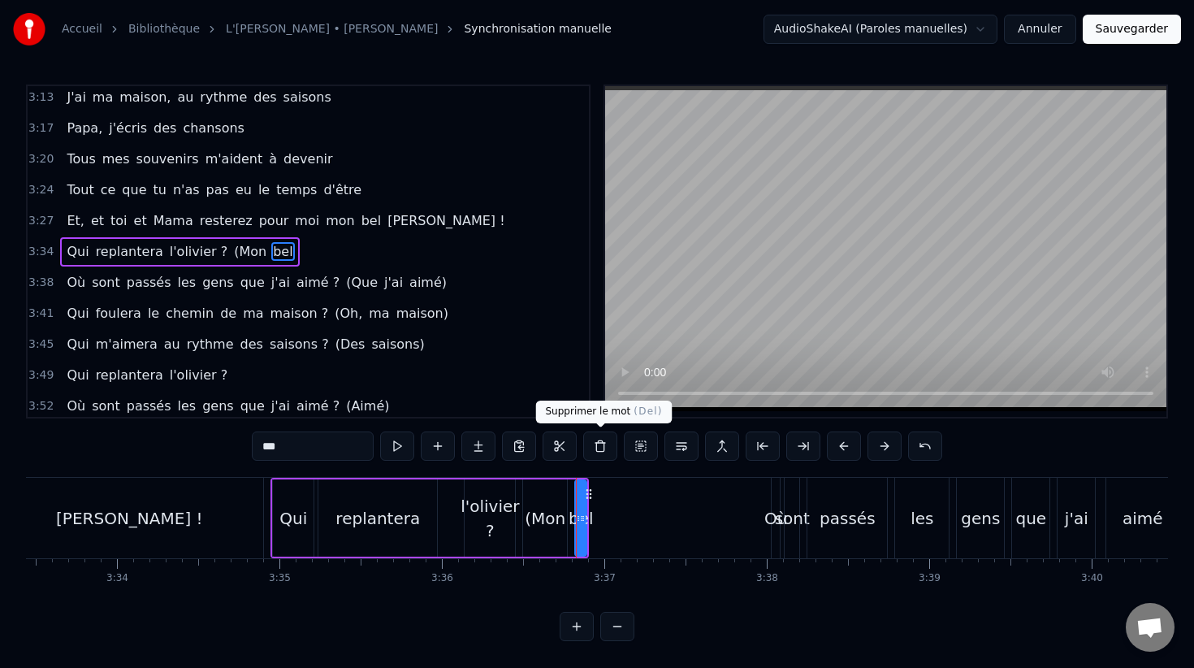
click at [602, 442] on button at bounding box center [600, 445] width 34 height 29
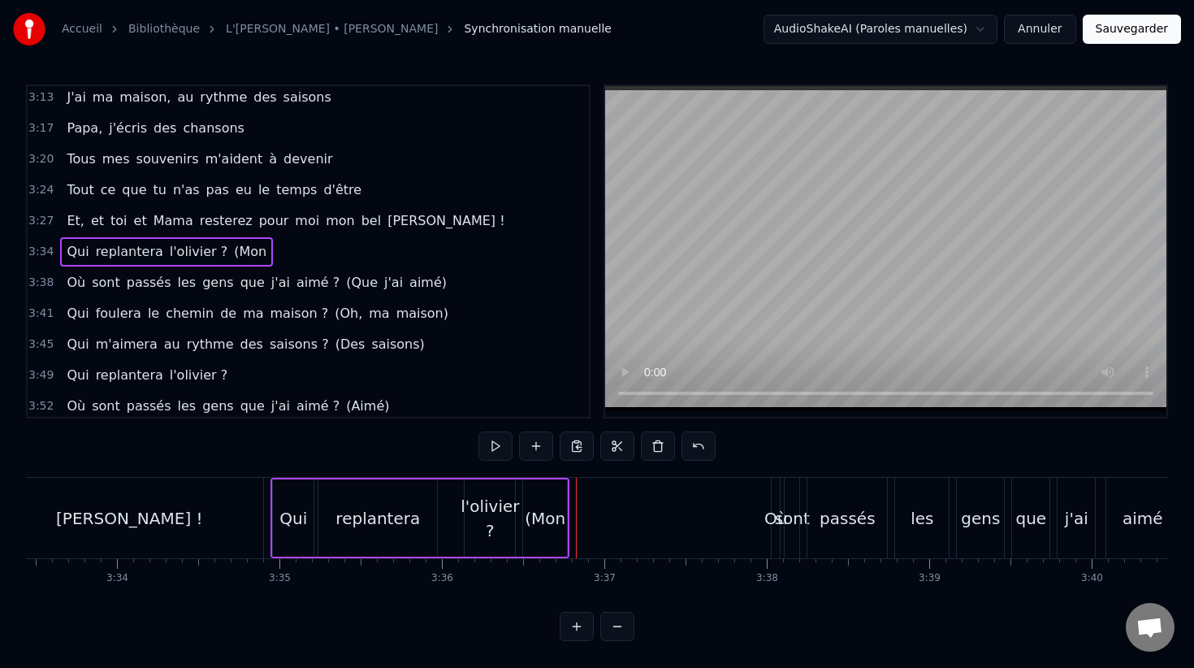
click at [556, 510] on div "(Mon" at bounding box center [545, 518] width 41 height 24
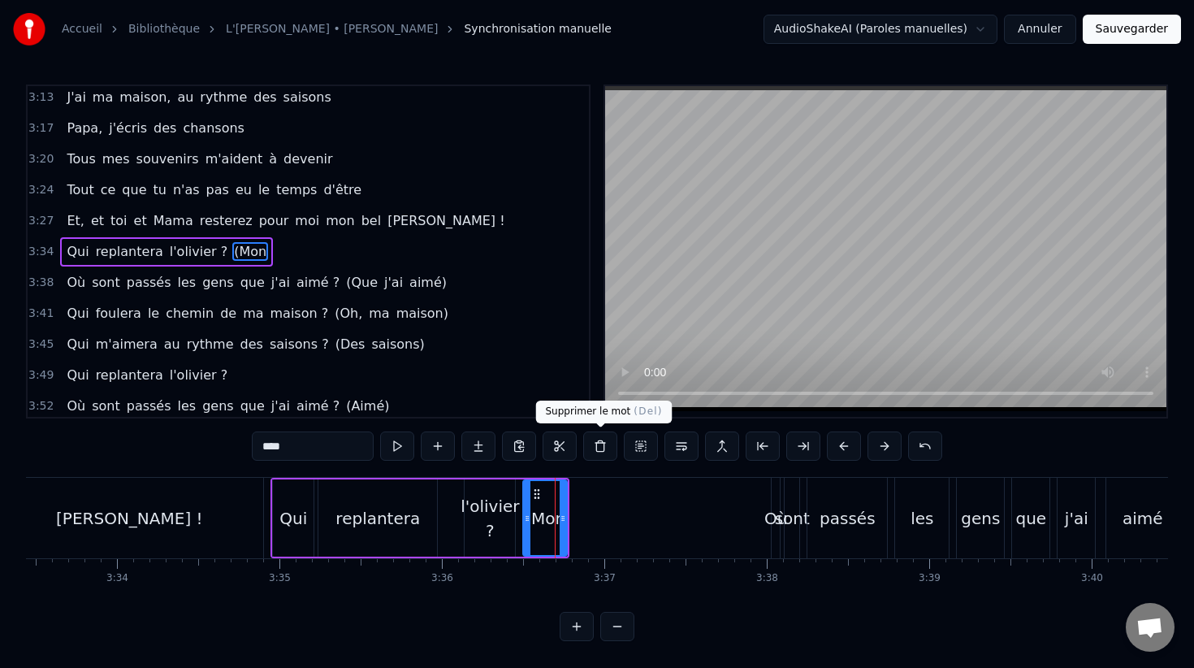
click at [599, 445] on button at bounding box center [600, 445] width 34 height 29
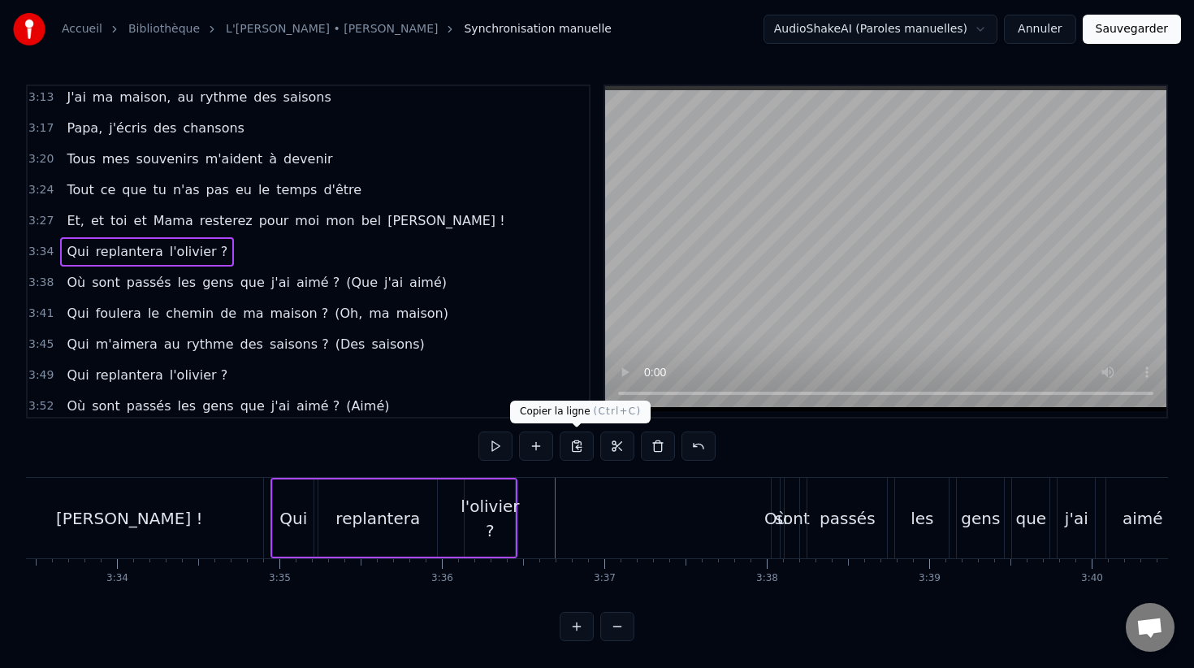
click at [498, 515] on div "l'olivier ?" at bounding box center [490, 518] width 58 height 49
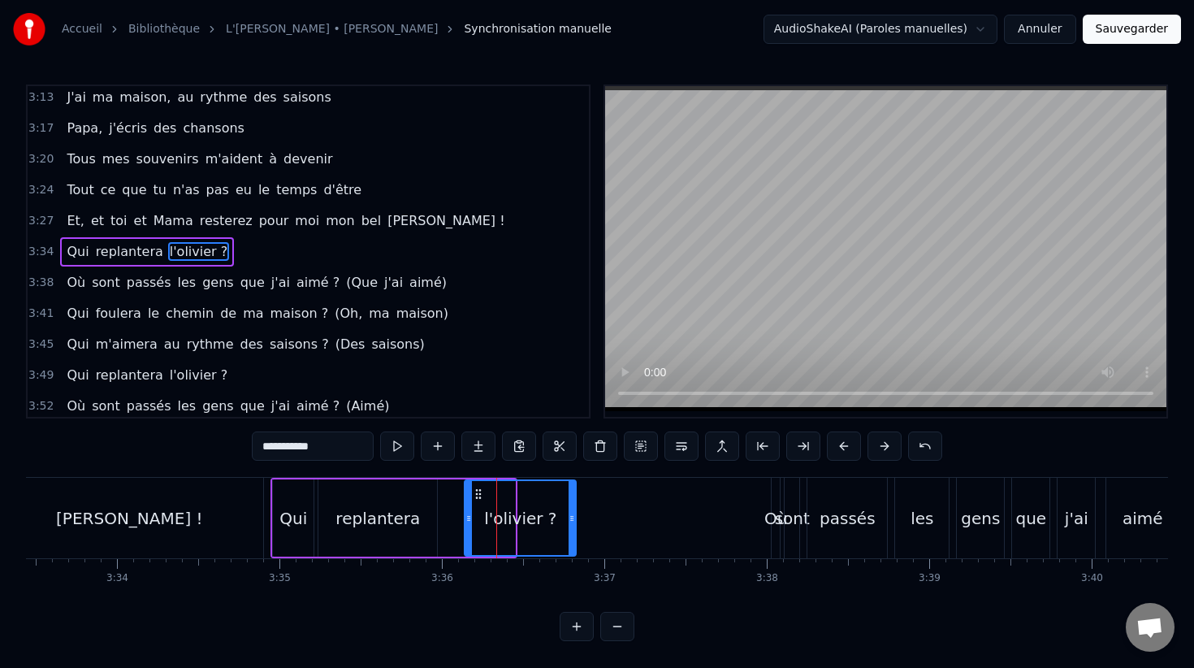
drag, startPoint x: 512, startPoint y: 515, endPoint x: 637, endPoint y: 510, distance: 125.2
click at [575, 513] on icon at bounding box center [572, 518] width 6 height 13
click at [297, 521] on div "Qui" at bounding box center [293, 518] width 28 height 24
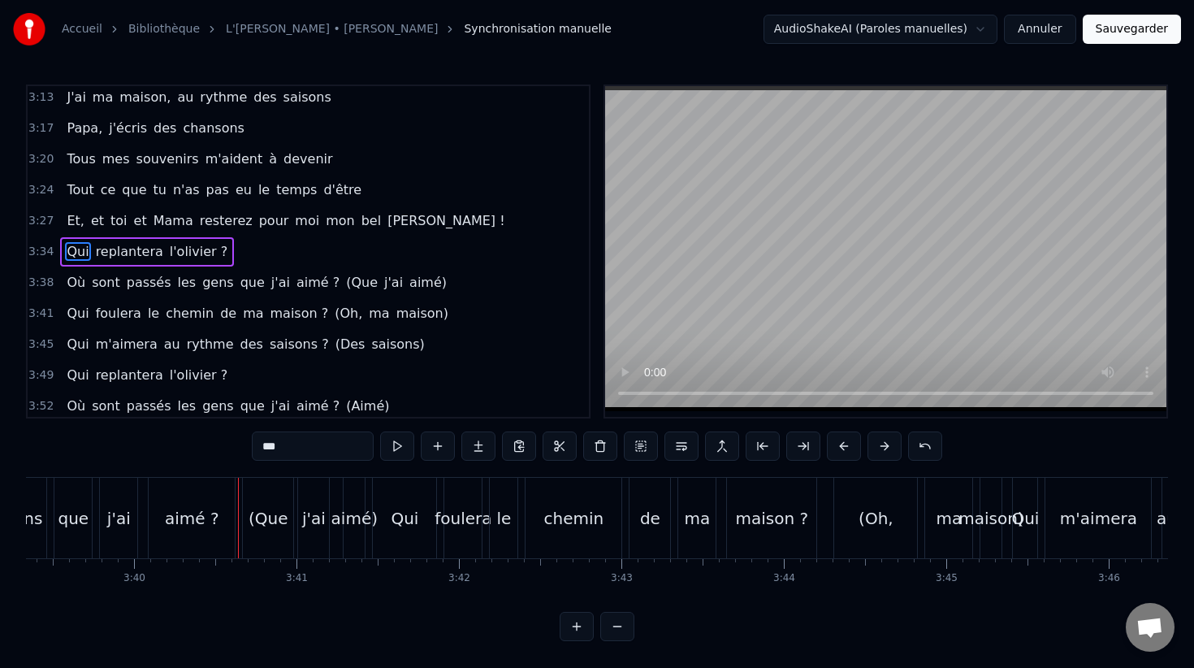
scroll to position [0, 35623]
click at [355, 526] on div "aimé)" at bounding box center [361, 518] width 46 height 24
type input "*****"
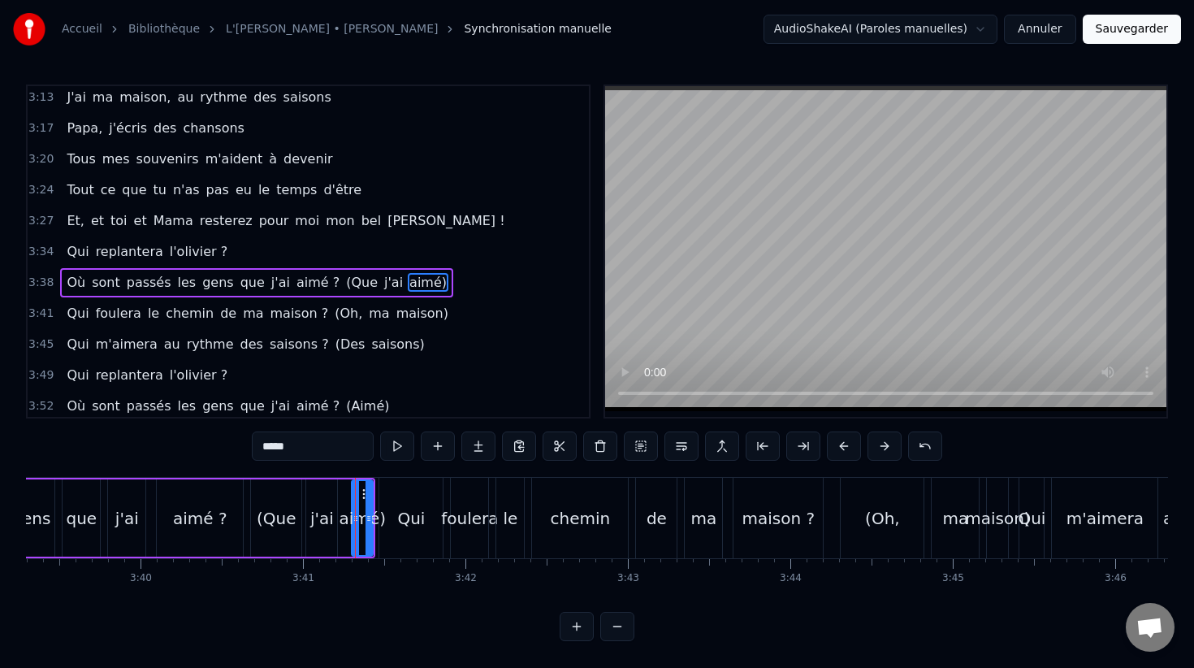
scroll to position [1269, 0]
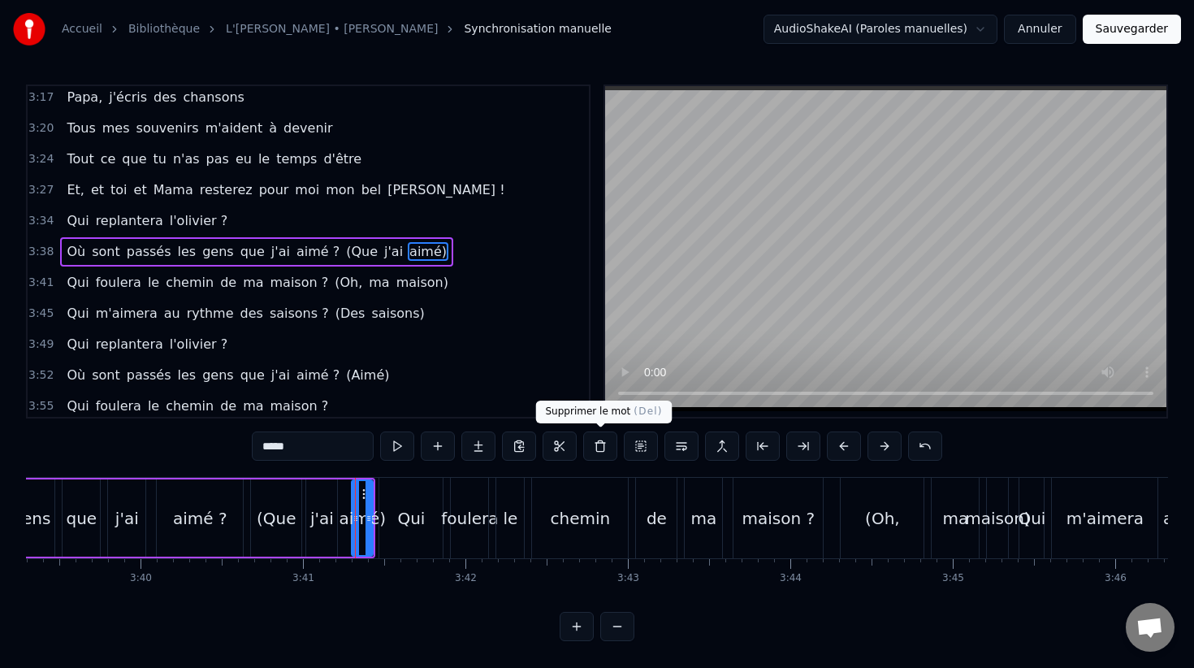
click at [596, 444] on button at bounding box center [600, 445] width 34 height 29
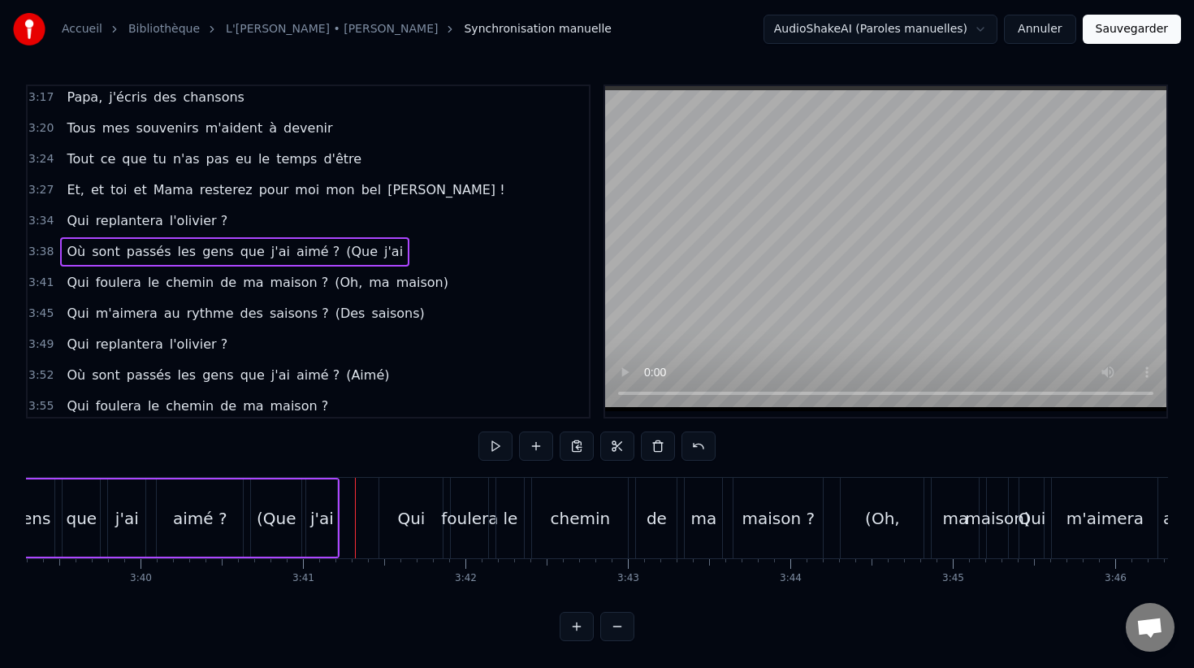
click at [308, 539] on div "j'ai" at bounding box center [321, 517] width 31 height 77
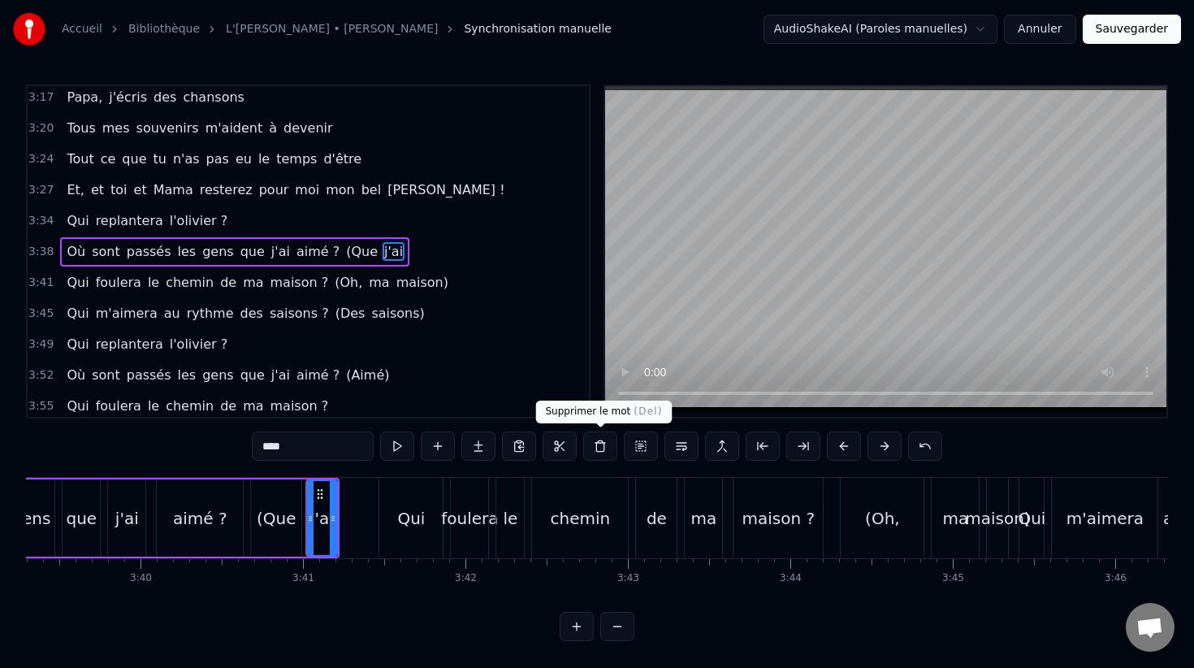
click at [603, 443] on button at bounding box center [600, 445] width 34 height 29
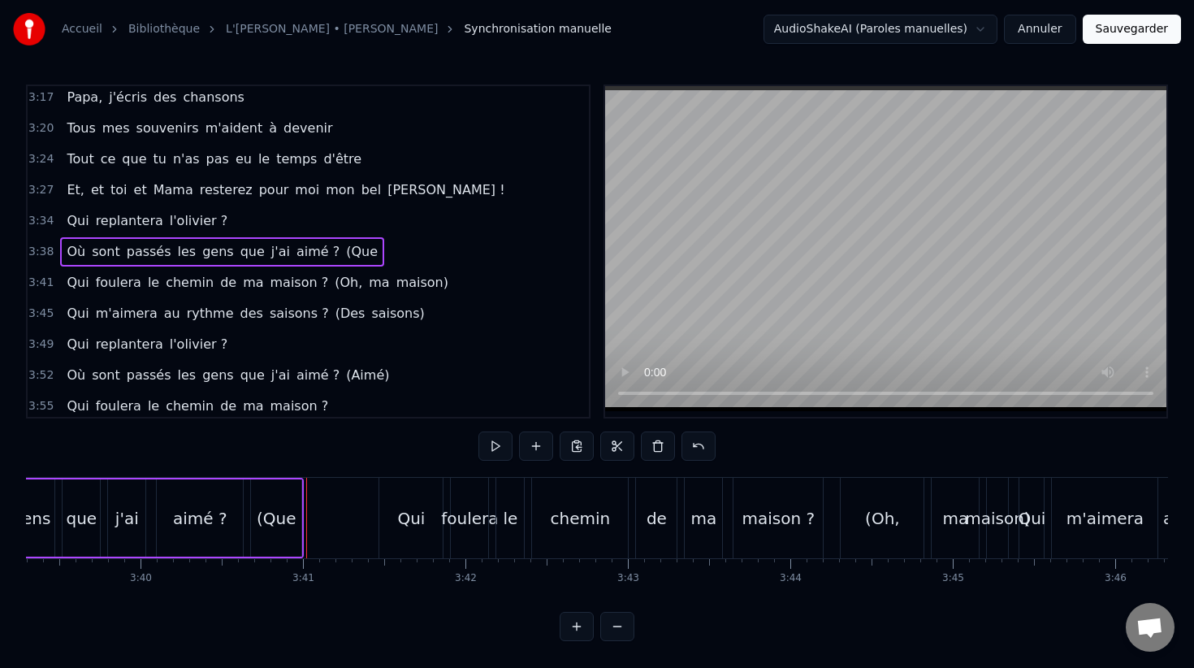
click at [279, 521] on div "(Que" at bounding box center [277, 518] width 40 height 24
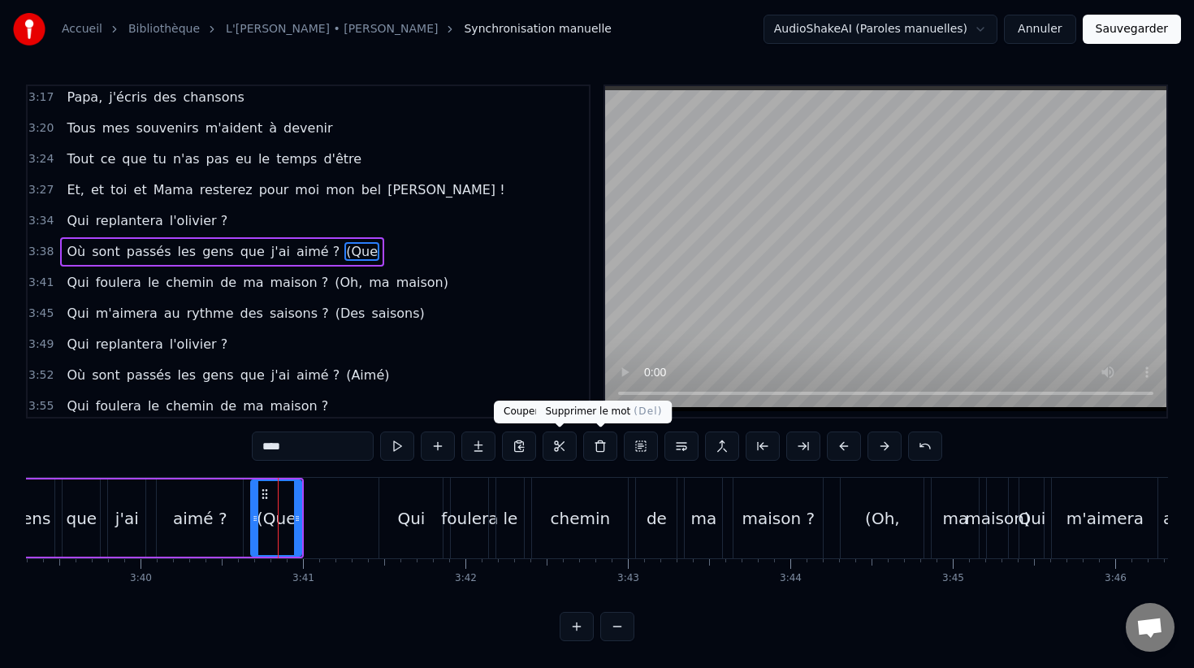
click at [599, 450] on button at bounding box center [600, 445] width 34 height 29
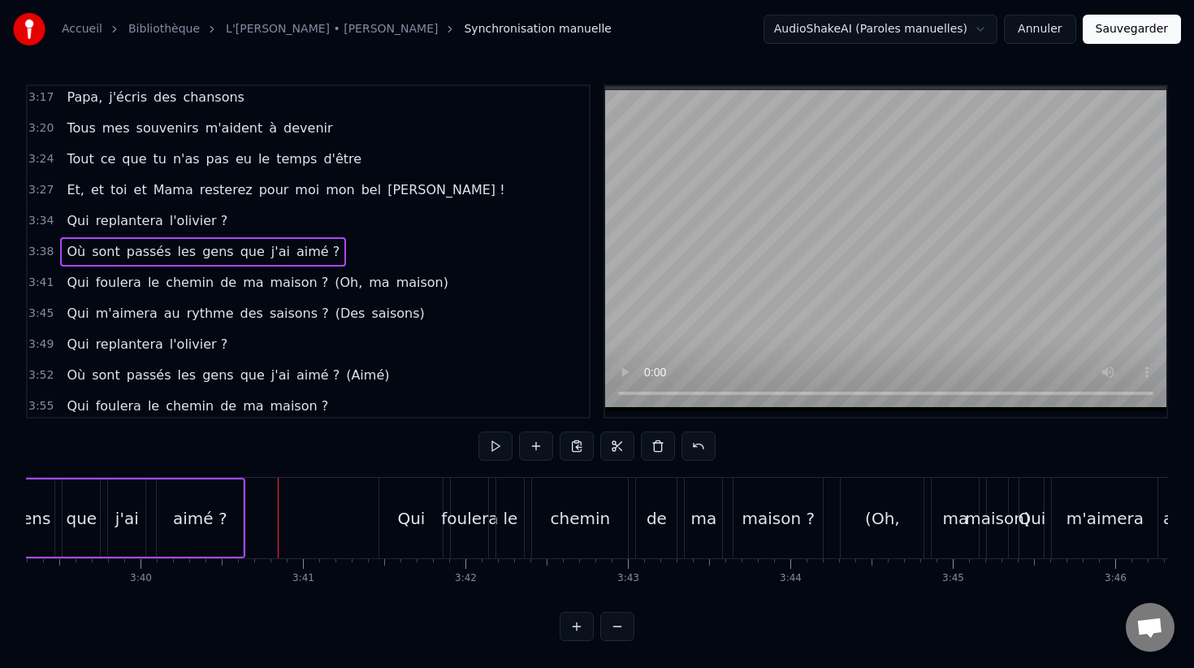
click at [197, 517] on div "aimé ?" at bounding box center [200, 518] width 54 height 24
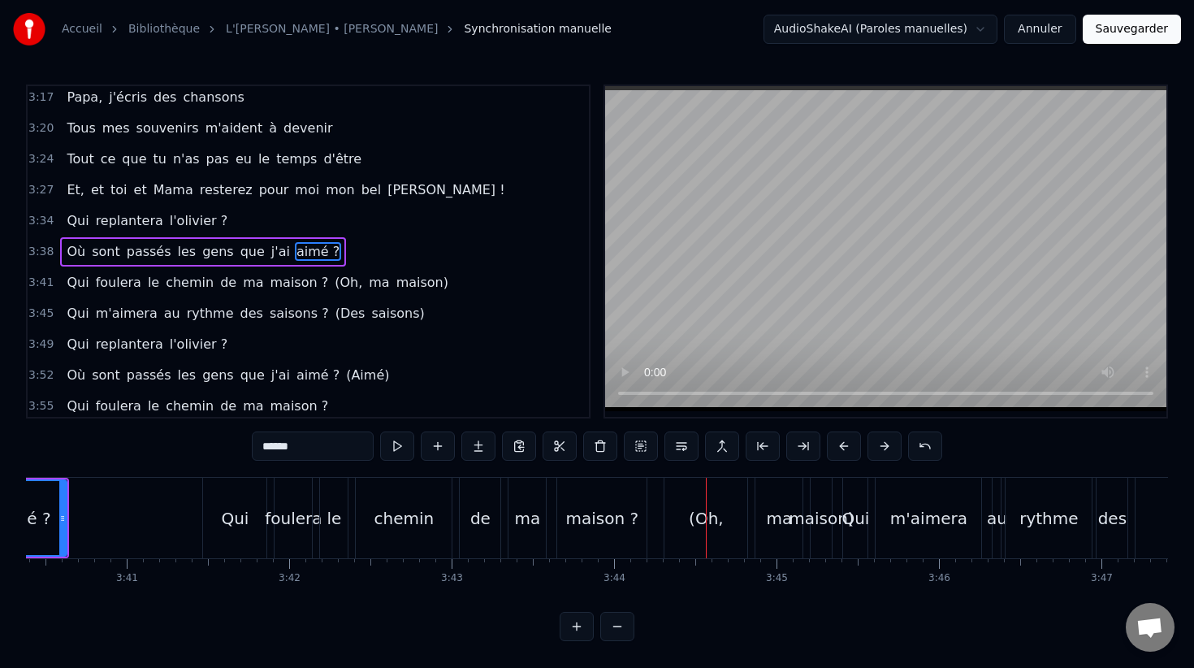
scroll to position [0, 35894]
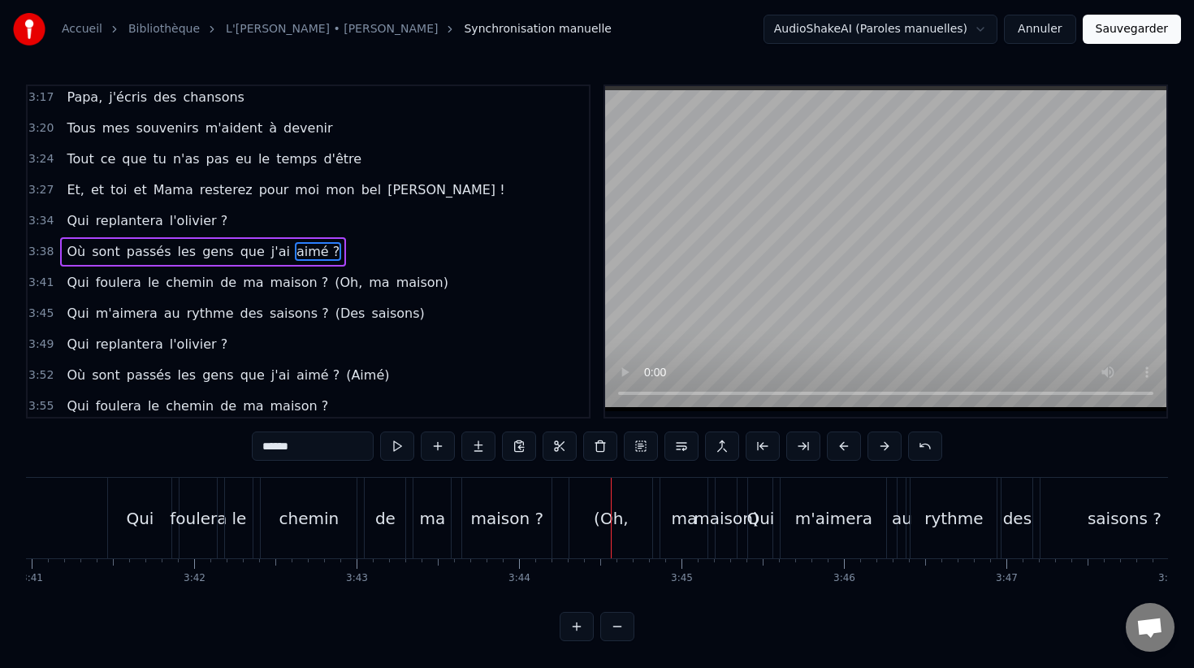
click at [699, 514] on div "maison)" at bounding box center [726, 518] width 65 height 24
type input "*******"
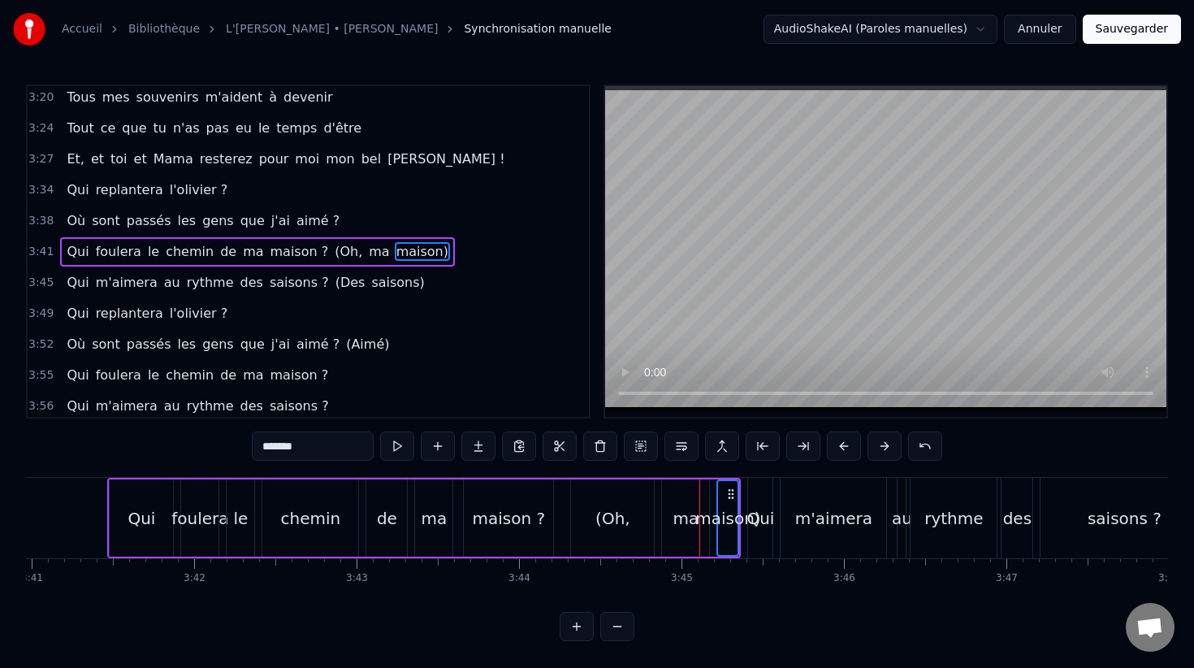
click at [367, 254] on span "ma" at bounding box center [379, 251] width 24 height 19
click at [333, 254] on span "(Oh," at bounding box center [348, 251] width 31 height 19
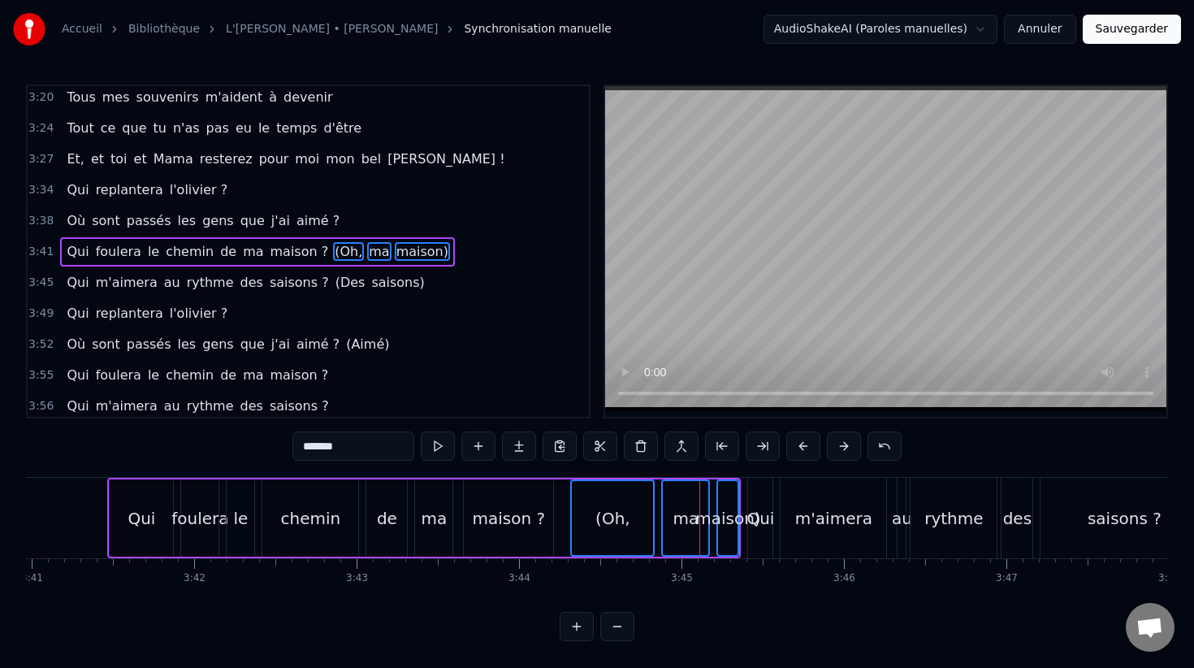
click at [370, 285] on span "saisons)" at bounding box center [398, 282] width 56 height 19
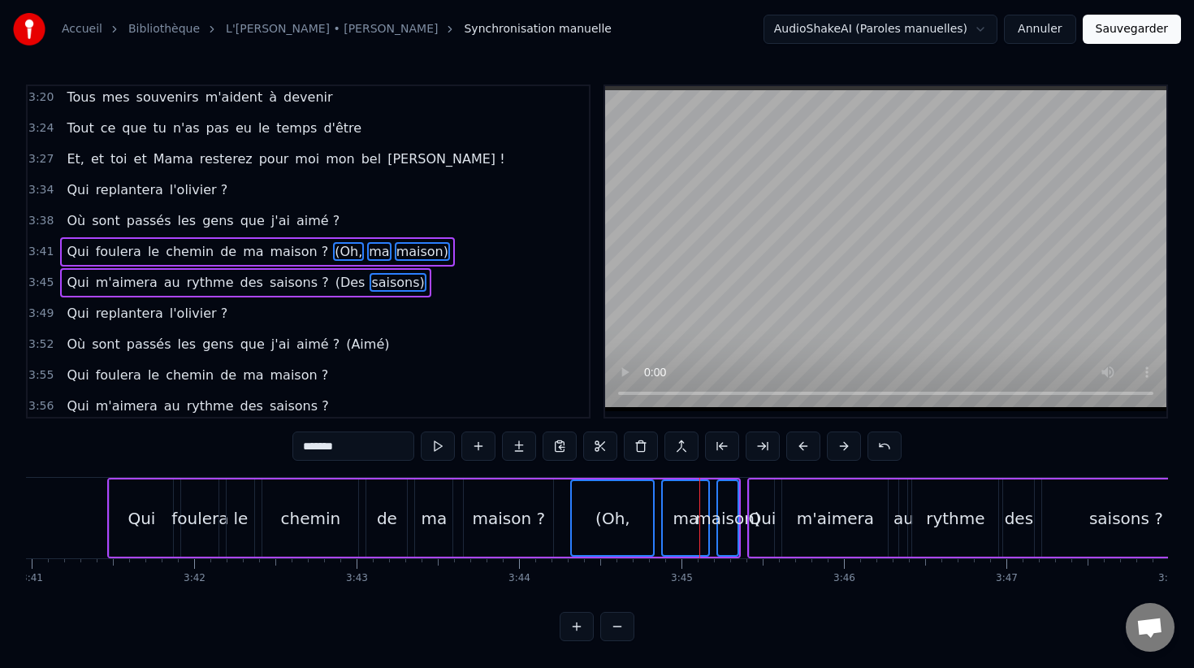
click at [334, 285] on span "(Des" at bounding box center [350, 282] width 33 height 19
click at [344, 348] on span "(Aimé)" at bounding box center [367, 344] width 46 height 19
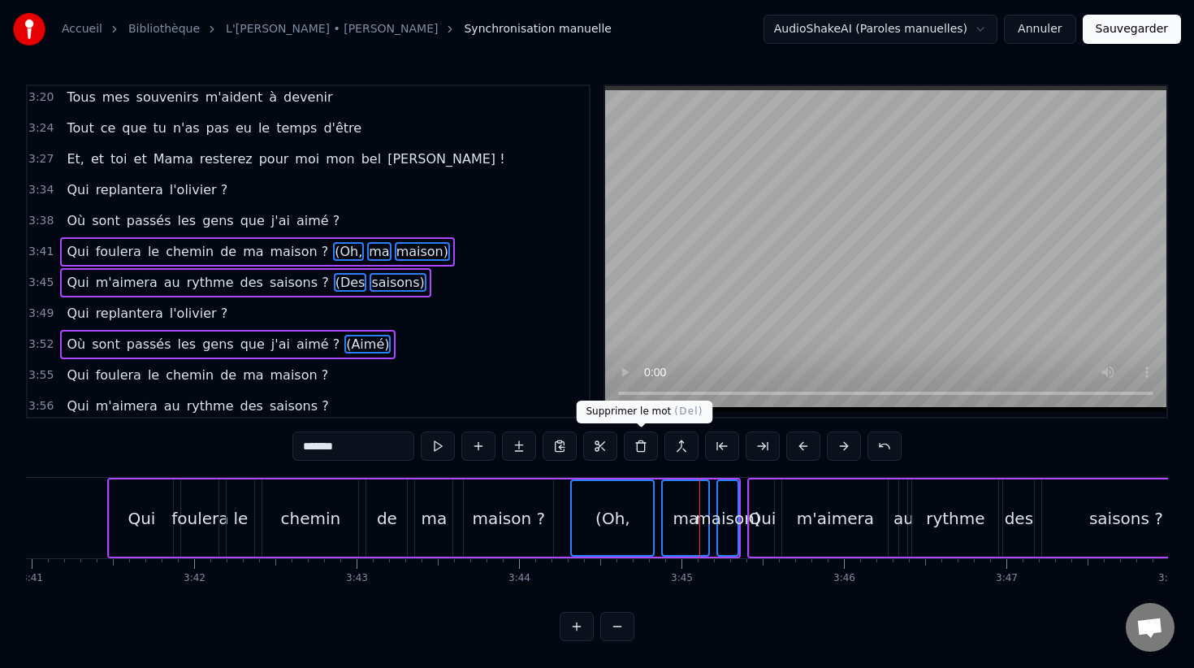
click at [639, 449] on button at bounding box center [641, 445] width 34 height 29
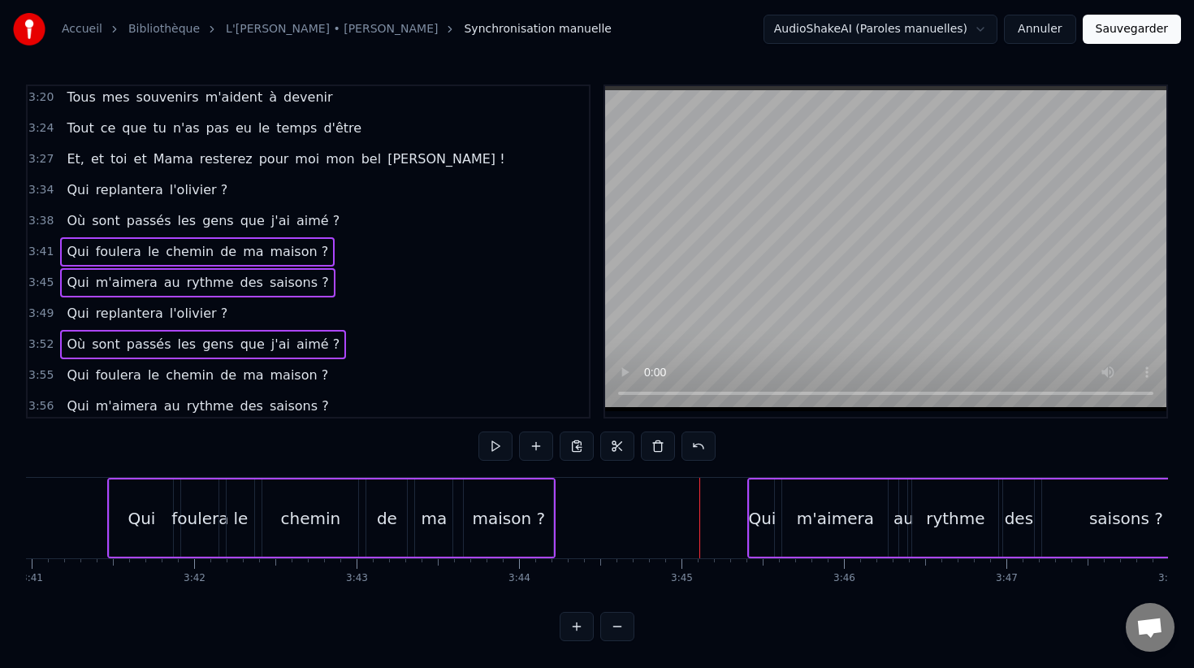
click at [456, 494] on div "Qui foulera le chemin de ma maison ?" at bounding box center [331, 518] width 448 height 80
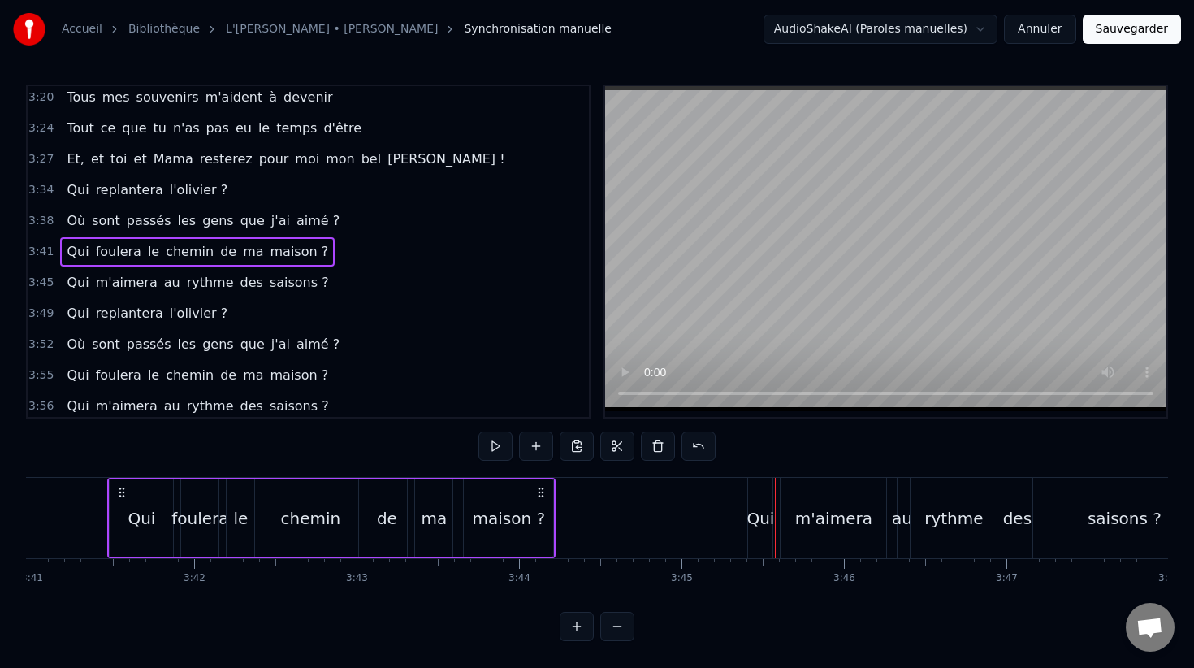
click at [751, 517] on div "Qui" at bounding box center [760, 518] width 28 height 24
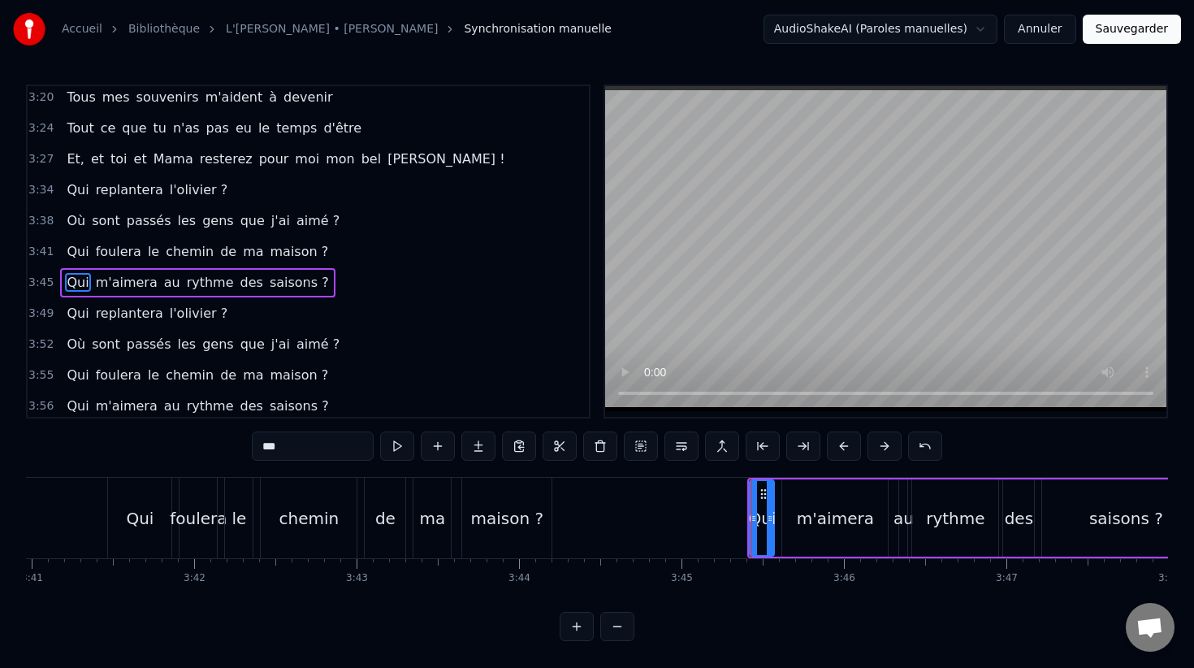
scroll to position [1305, 0]
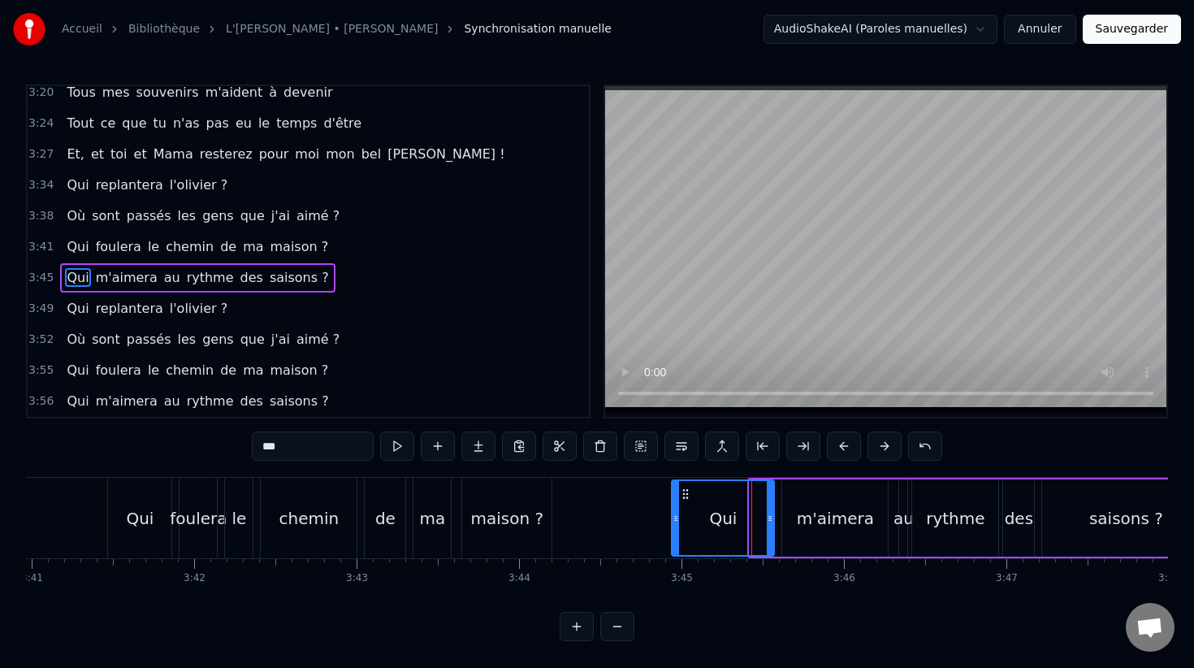
drag, startPoint x: 752, startPoint y: 501, endPoint x: 663, endPoint y: 500, distance: 89.3
click at [673, 500] on div at bounding box center [676, 518] width 6 height 74
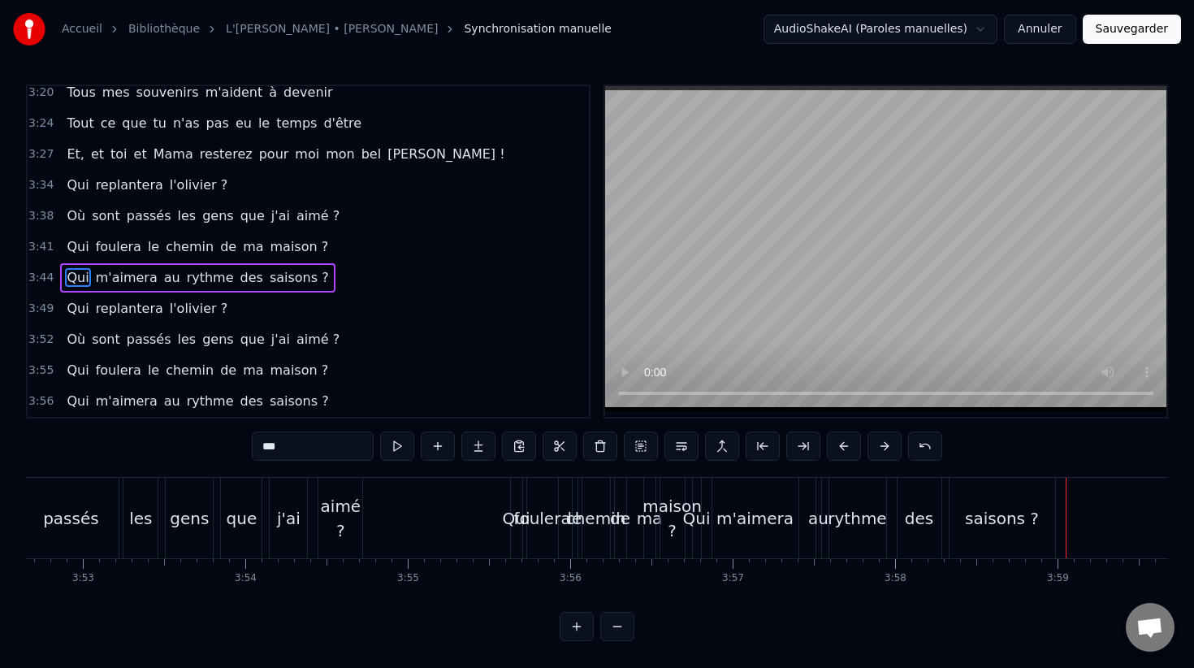
scroll to position [0, 37761]
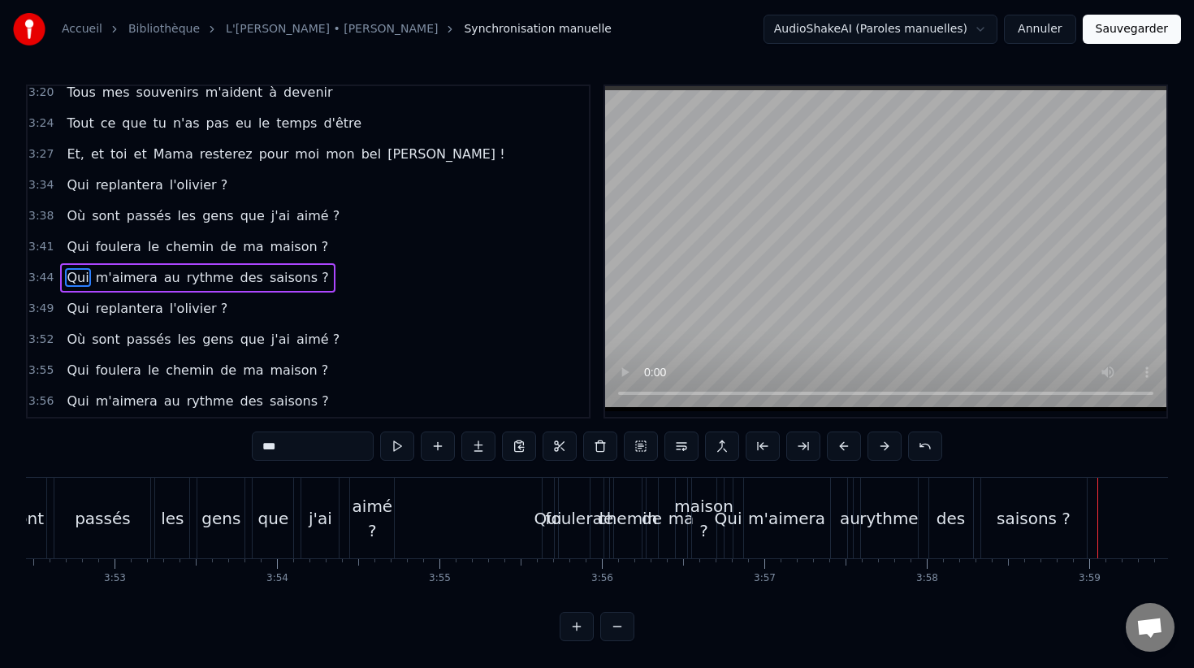
click at [31, 365] on span "3:55" at bounding box center [40, 370] width 25 height 16
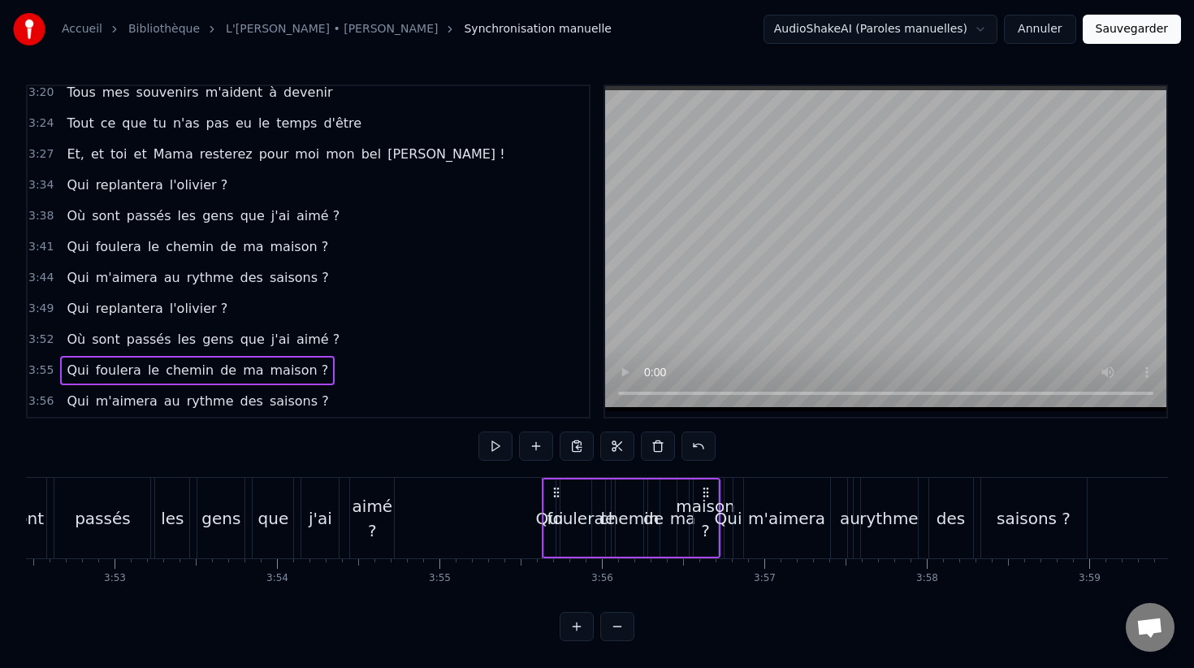
click at [33, 391] on div "3:56 Qui m'aimera au rythme des saisons ?" at bounding box center [308, 401] width 561 height 31
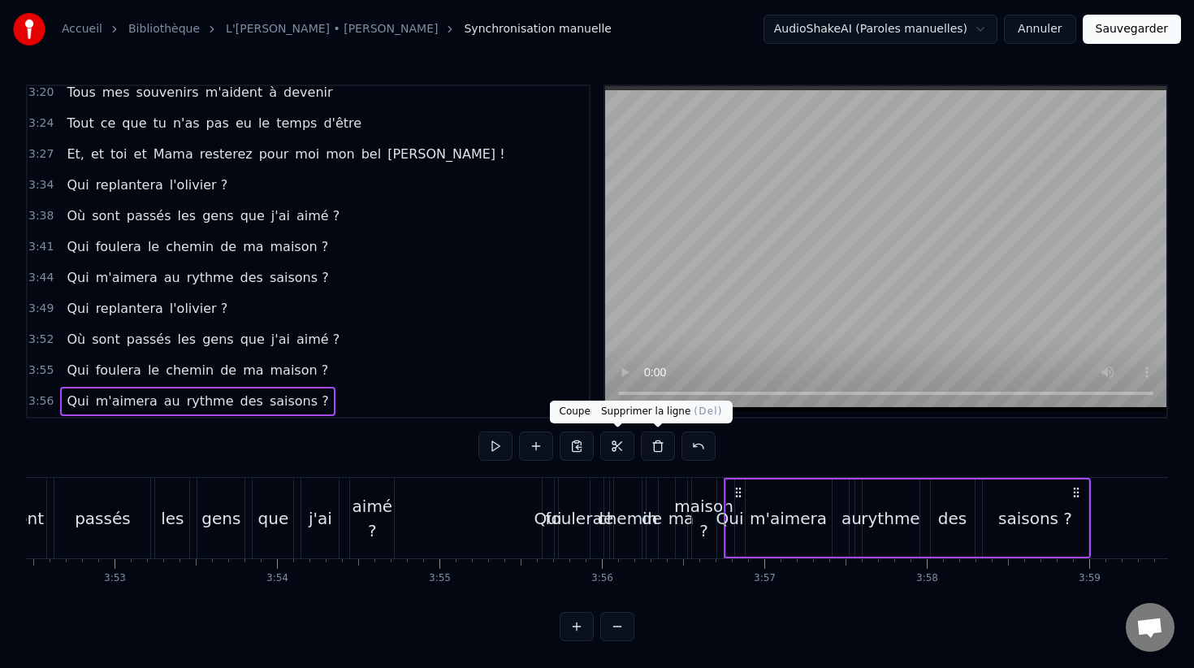
click at [657, 446] on button at bounding box center [658, 445] width 34 height 29
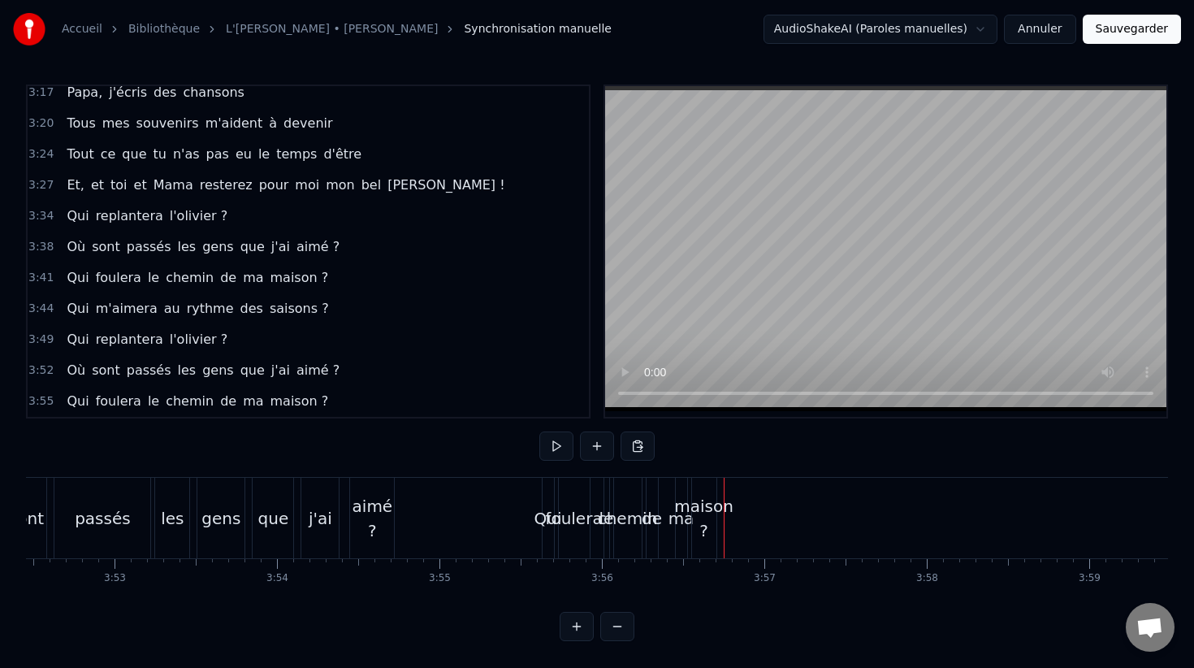
scroll to position [1274, 0]
click at [29, 403] on span "3:55" at bounding box center [40, 401] width 25 height 16
click at [29, 399] on span "3:55" at bounding box center [40, 401] width 25 height 16
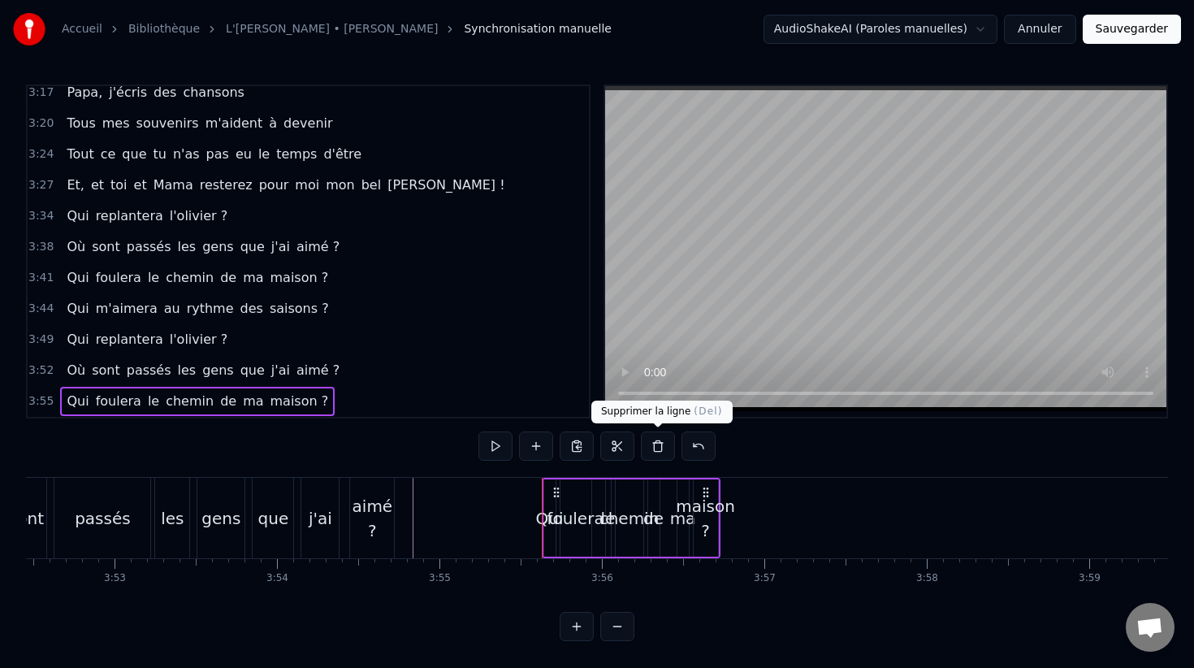
click at [655, 448] on button at bounding box center [658, 445] width 34 height 29
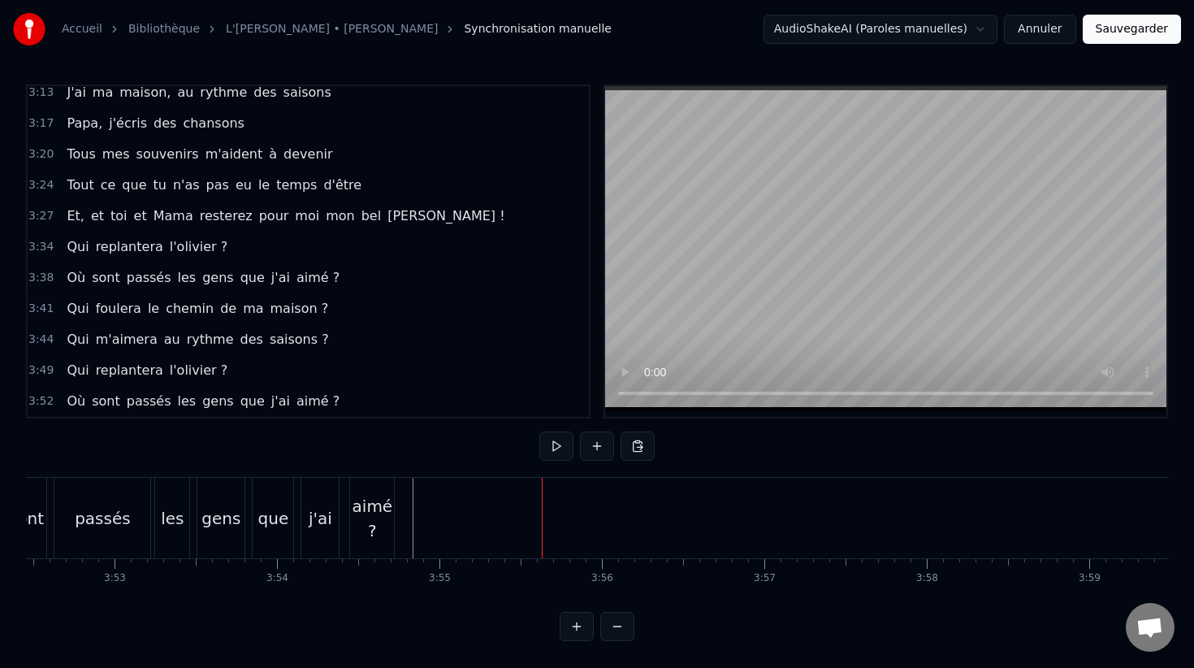
scroll to position [1244, 0]
click at [345, 514] on div "Où sont passés [PERSON_NAME] que j'ai aimé ?" at bounding box center [182, 518] width 432 height 80
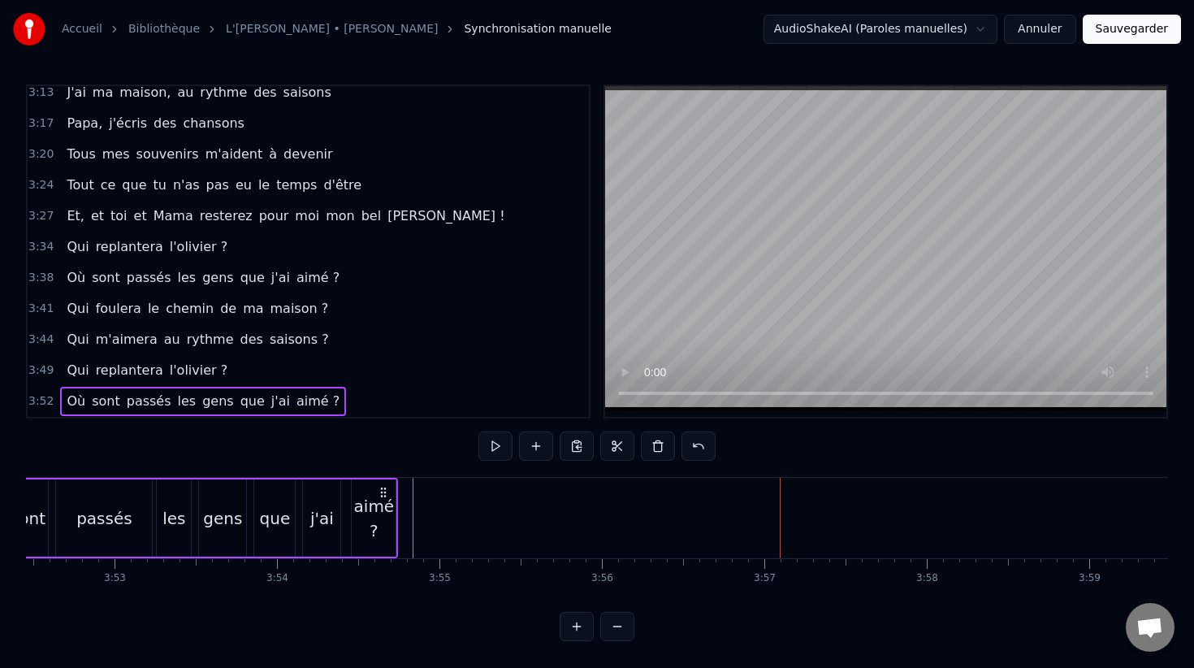
click at [1127, 28] on button "Sauvegarder" at bounding box center [1132, 29] width 98 height 29
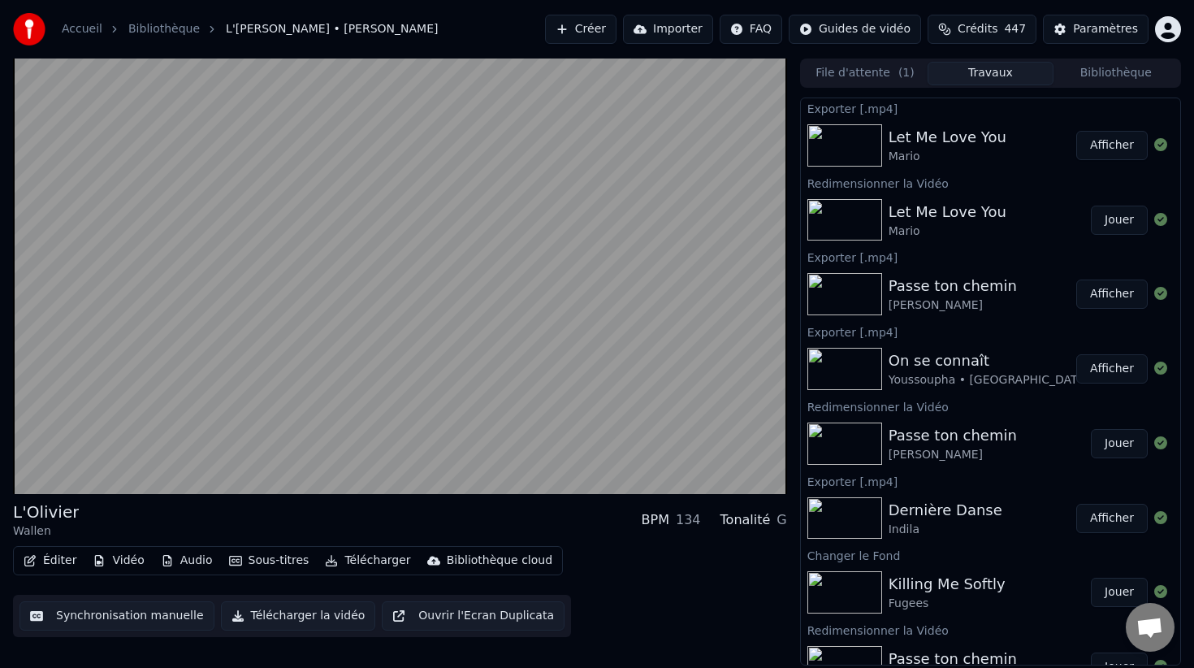
click at [354, 544] on div "[PERSON_NAME] BPM 134 Tonalité G Éditer Vidéo Audio Sous-titres Télécharger Bib…" at bounding box center [400, 568] width 774 height 136
click at [356, 564] on button "Télécharger" at bounding box center [367, 560] width 98 height 23
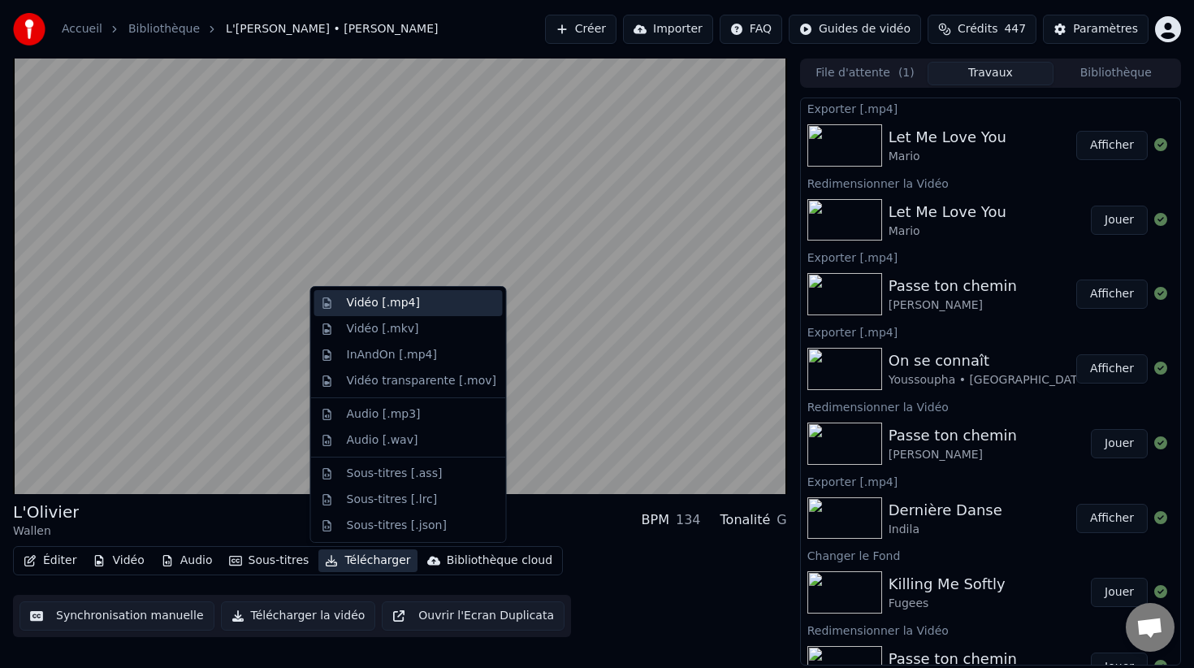
click at [385, 305] on div "Vidéo [.mp4]" at bounding box center [383, 303] width 73 height 16
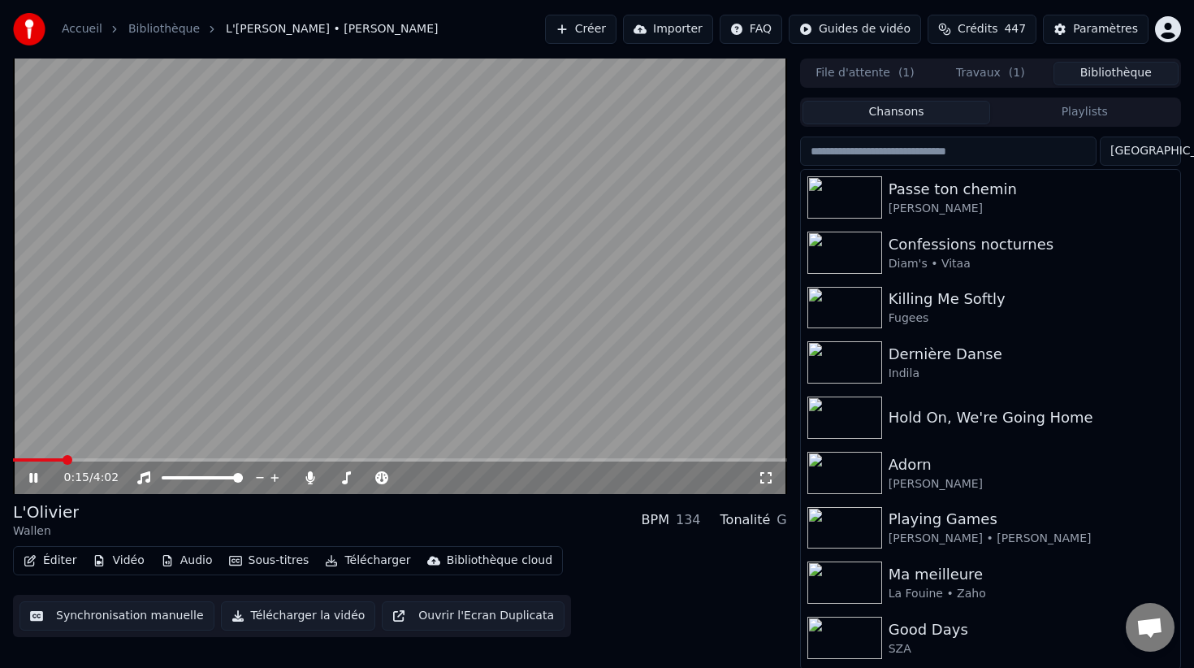
click at [1103, 71] on button "Bibliothèque" at bounding box center [1115, 74] width 125 height 24
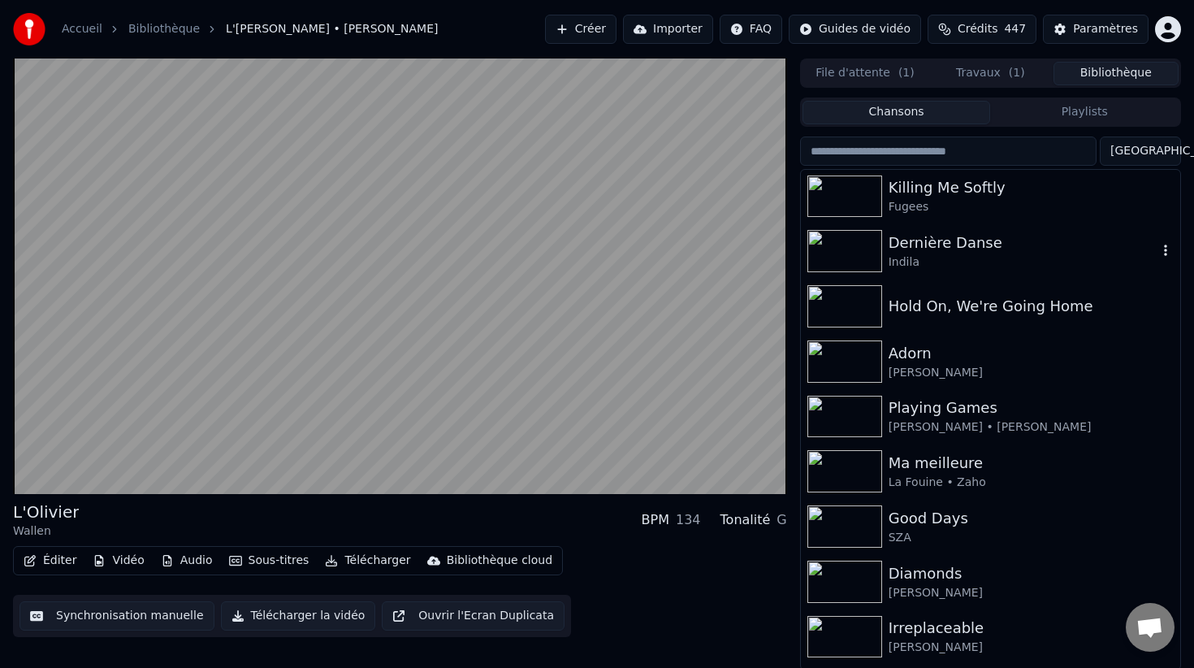
scroll to position [169, 0]
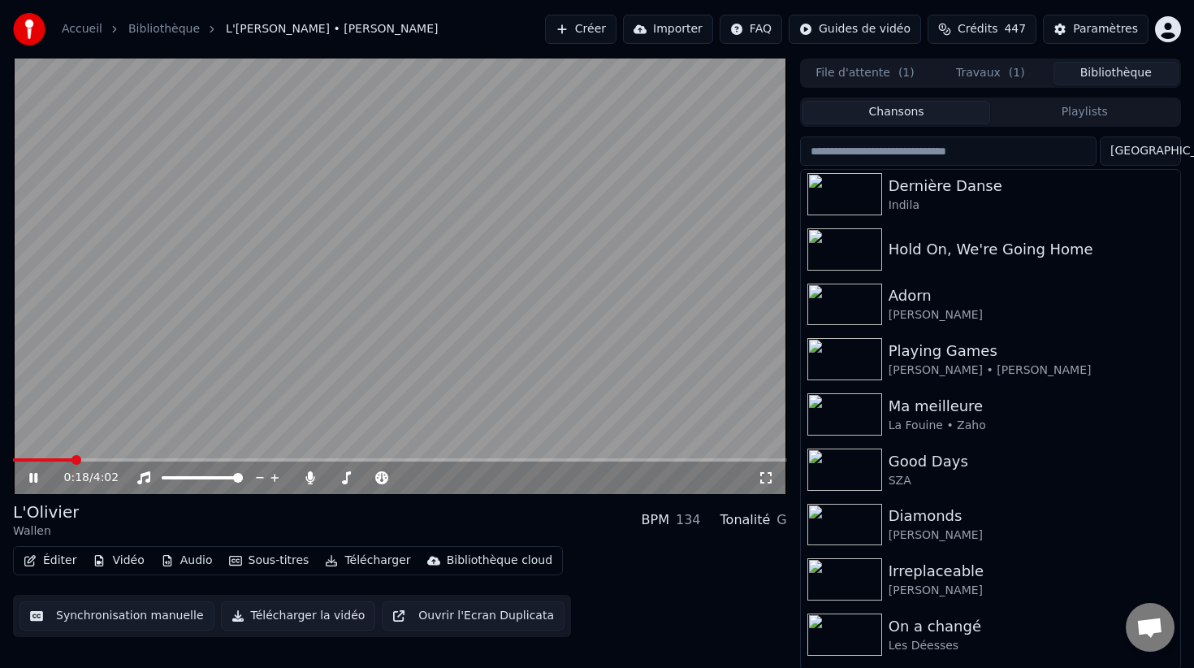
click at [592, 335] on video at bounding box center [400, 275] width 774 height 435
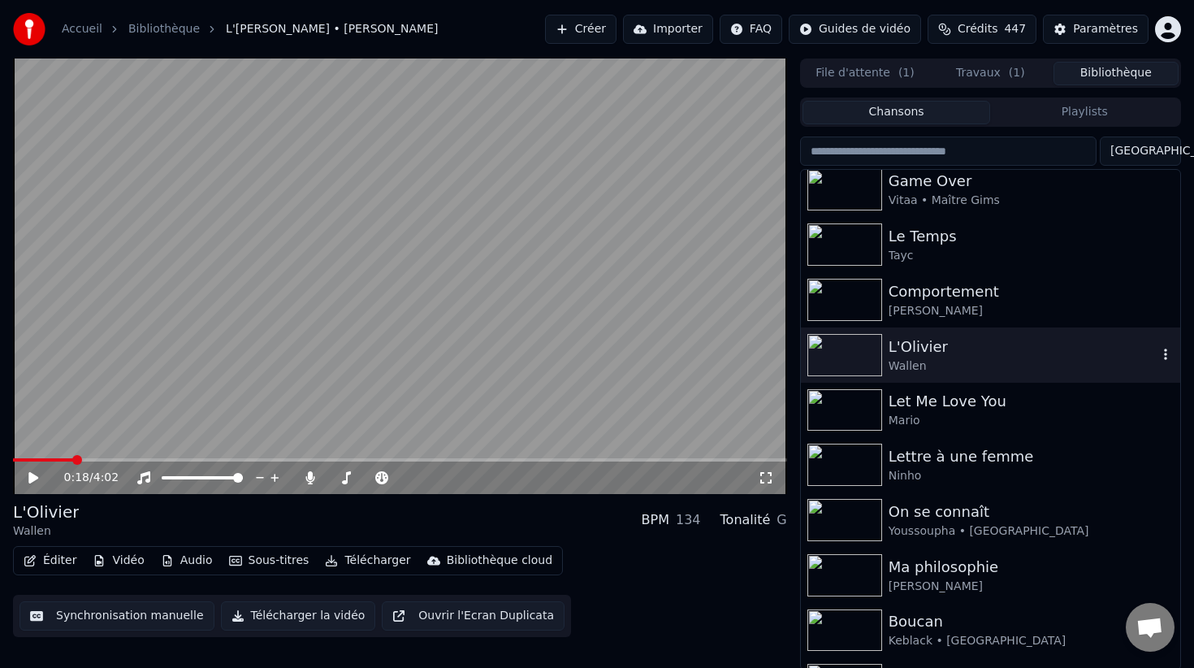
scroll to position [999, 0]
click at [941, 286] on div "Comportement" at bounding box center [1023, 294] width 269 height 23
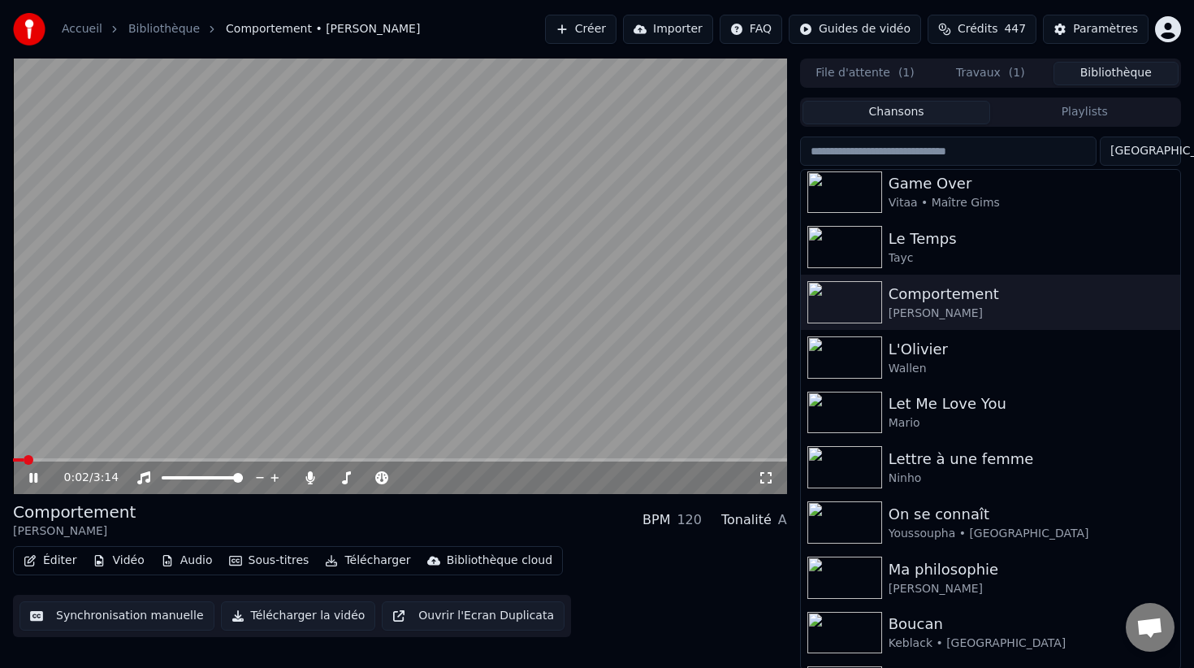
click at [977, 72] on button "Travaux ( 1 )" at bounding box center [990, 74] width 125 height 24
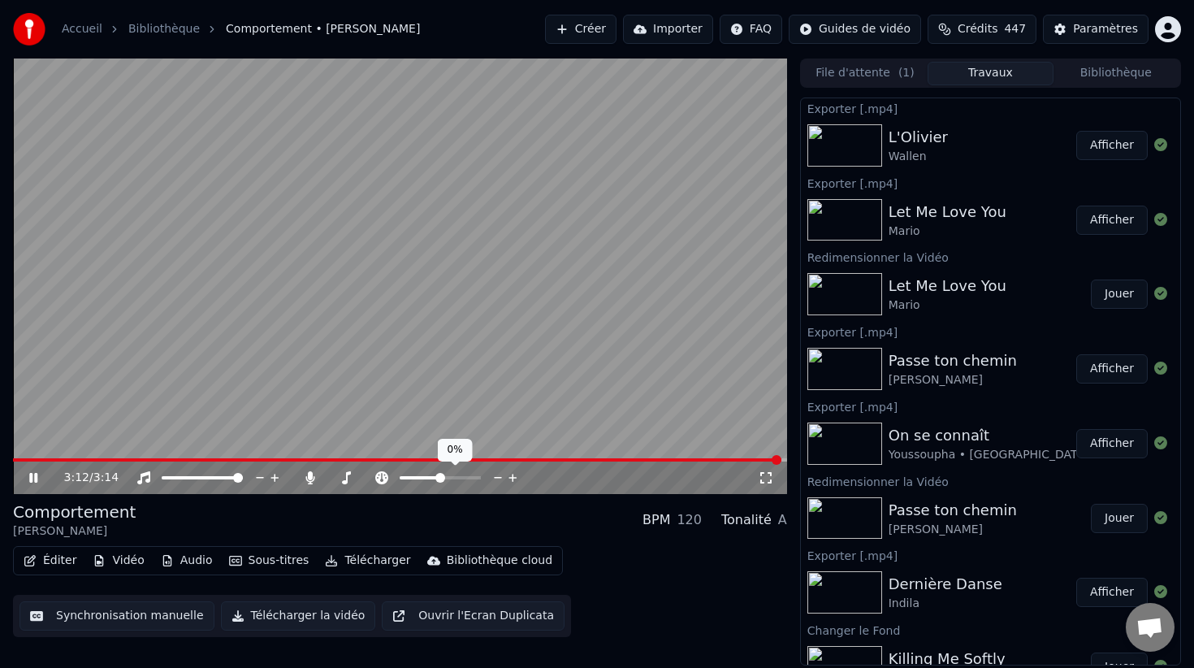
click at [439, 479] on span at bounding box center [440, 478] width 10 height 10
click at [38, 560] on button "Éditer" at bounding box center [50, 560] width 66 height 23
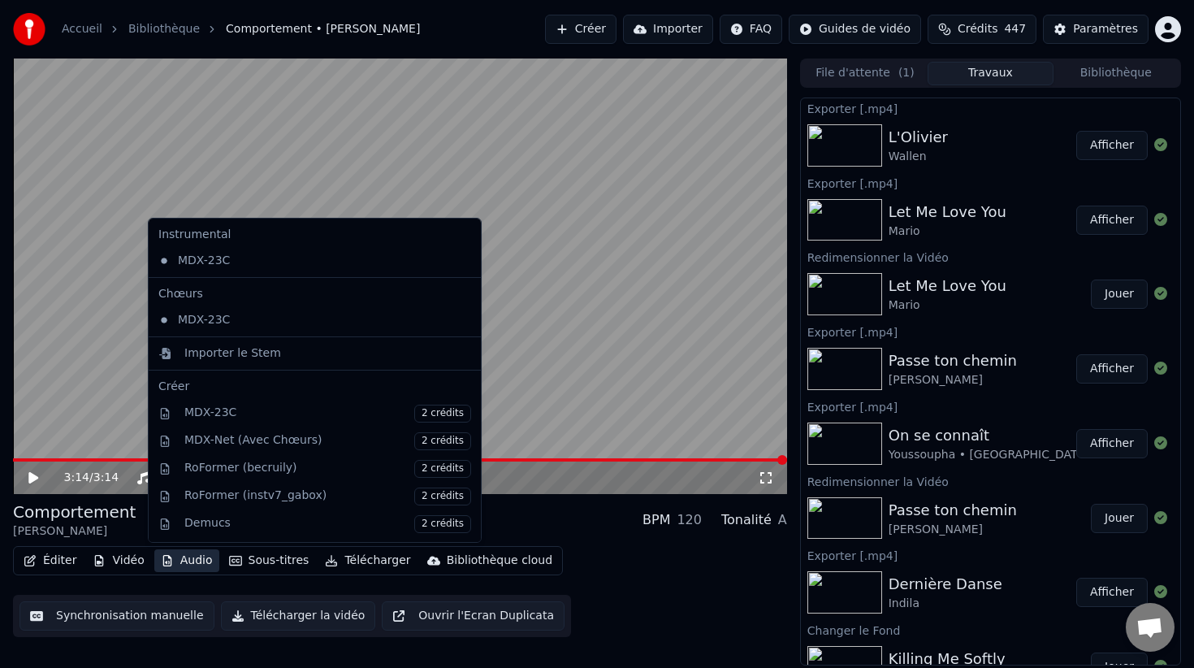
click at [199, 577] on div "Éditer Vidéo Audio Sous-titres Télécharger Bibliothèque cloud Synchronisation m…" at bounding box center [400, 591] width 774 height 91
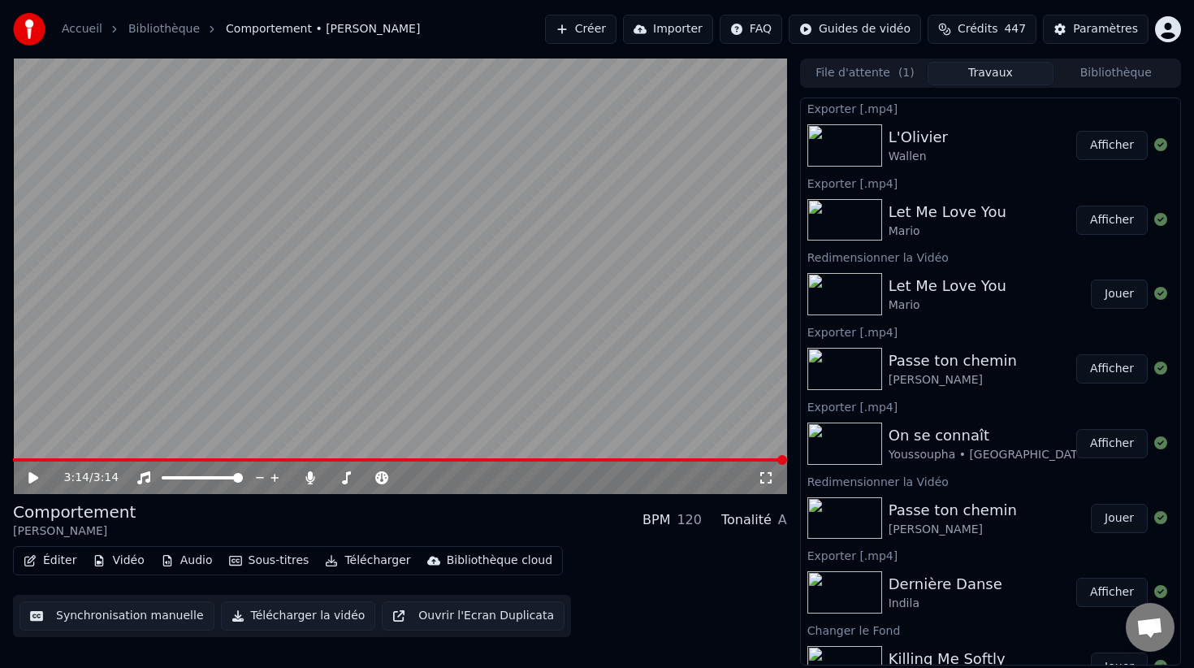
click at [382, 559] on button "Télécharger" at bounding box center [367, 560] width 98 height 23
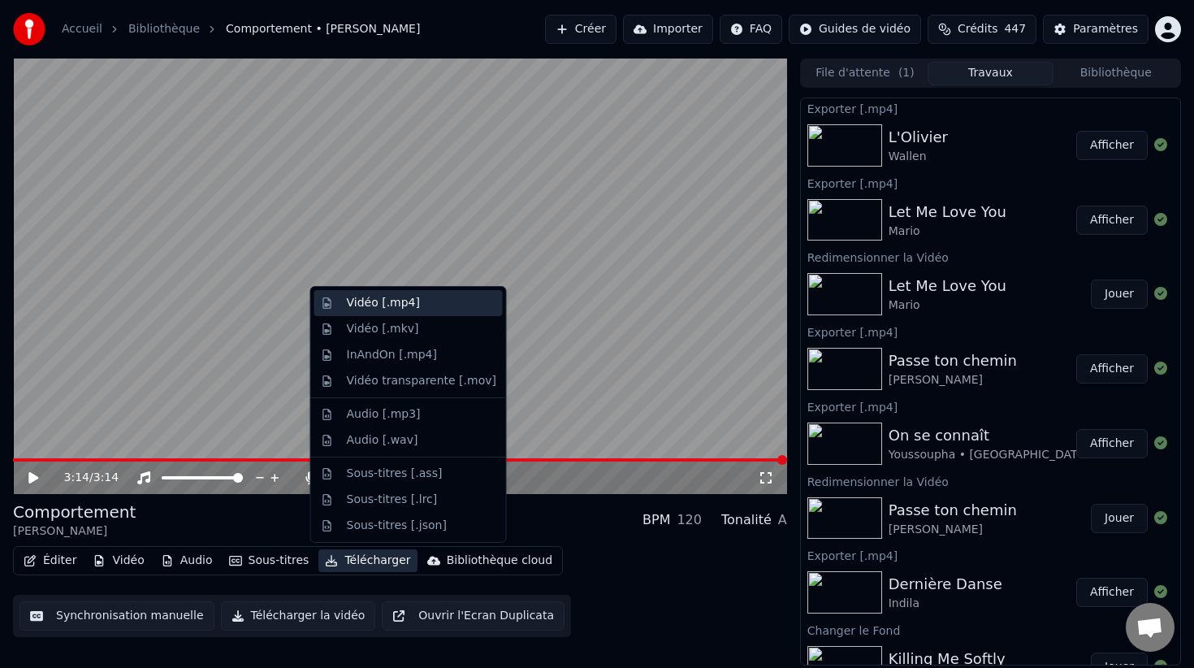
click at [418, 301] on div "Vidéo [.mp4]" at bounding box center [421, 303] width 149 height 16
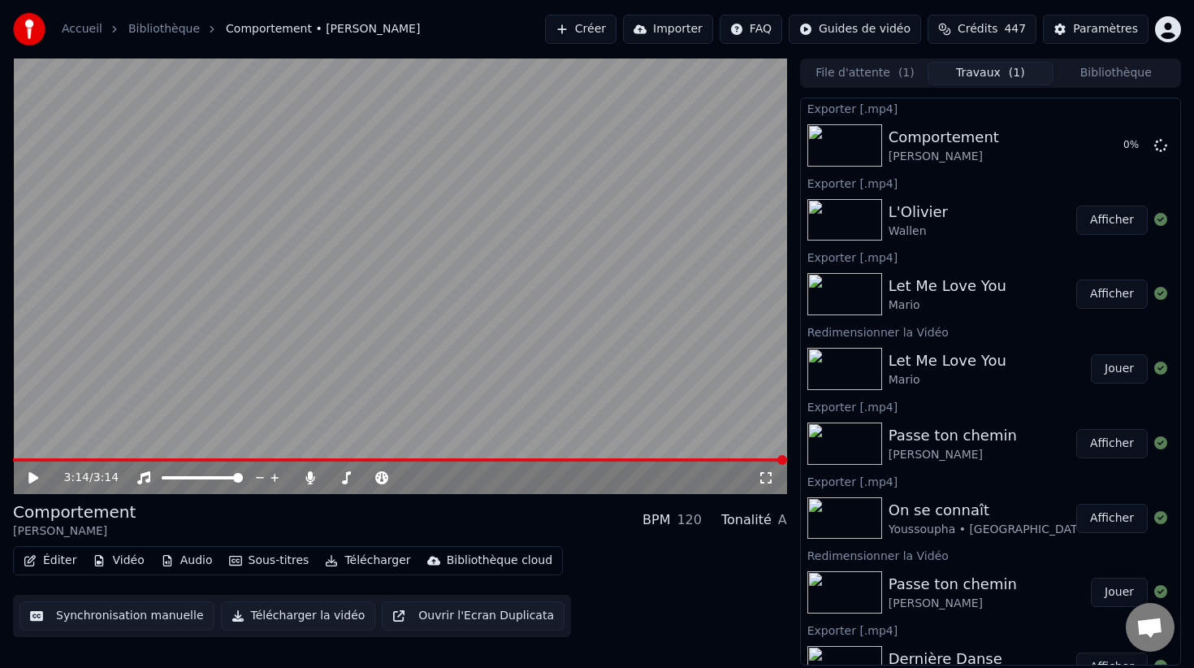
click at [1072, 68] on button "Bibliothèque" at bounding box center [1115, 74] width 125 height 24
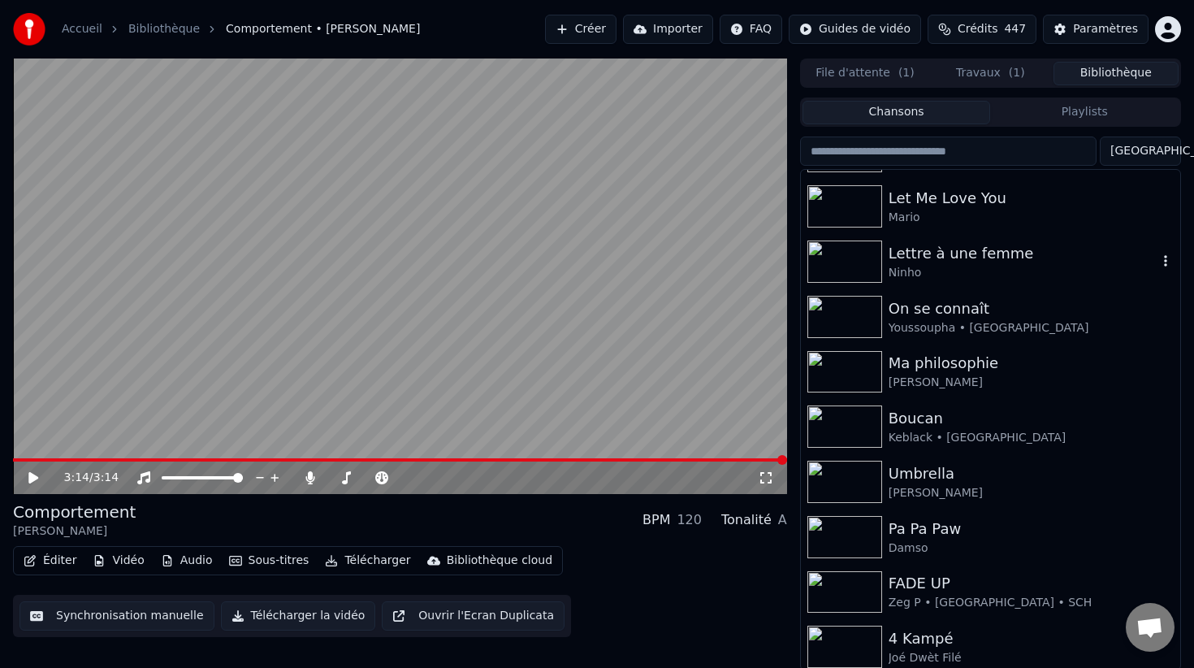
scroll to position [1207, 0]
click at [939, 413] on div "Boucan" at bounding box center [1023, 416] width 269 height 23
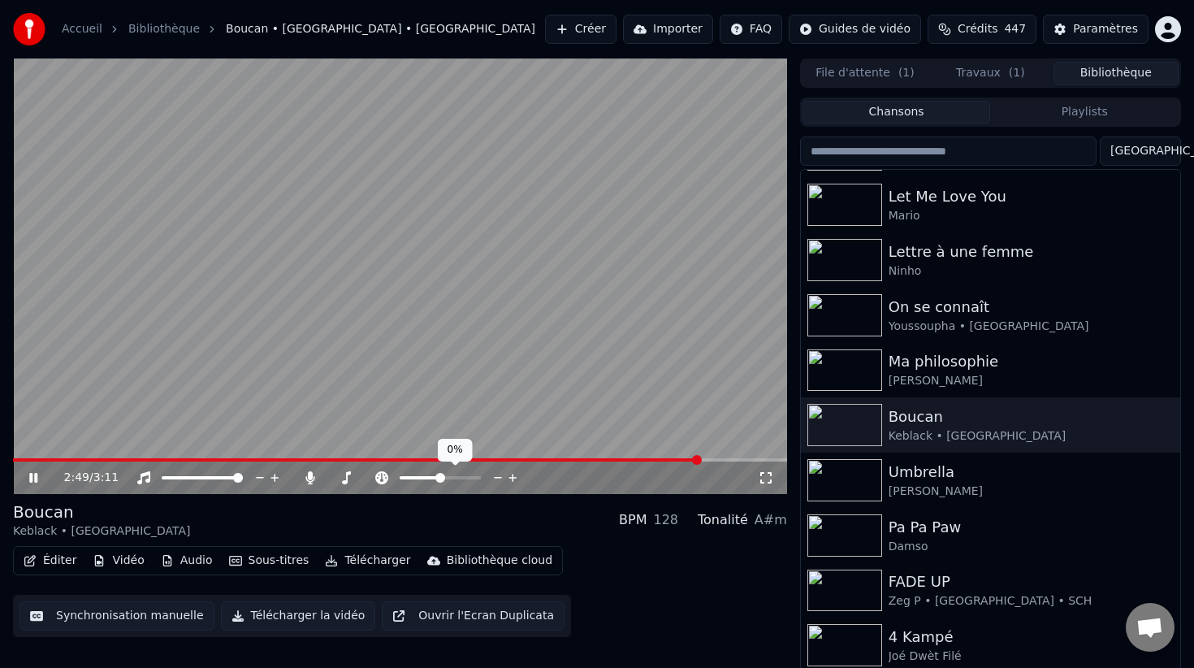
click at [439, 480] on span at bounding box center [440, 478] width 10 height 10
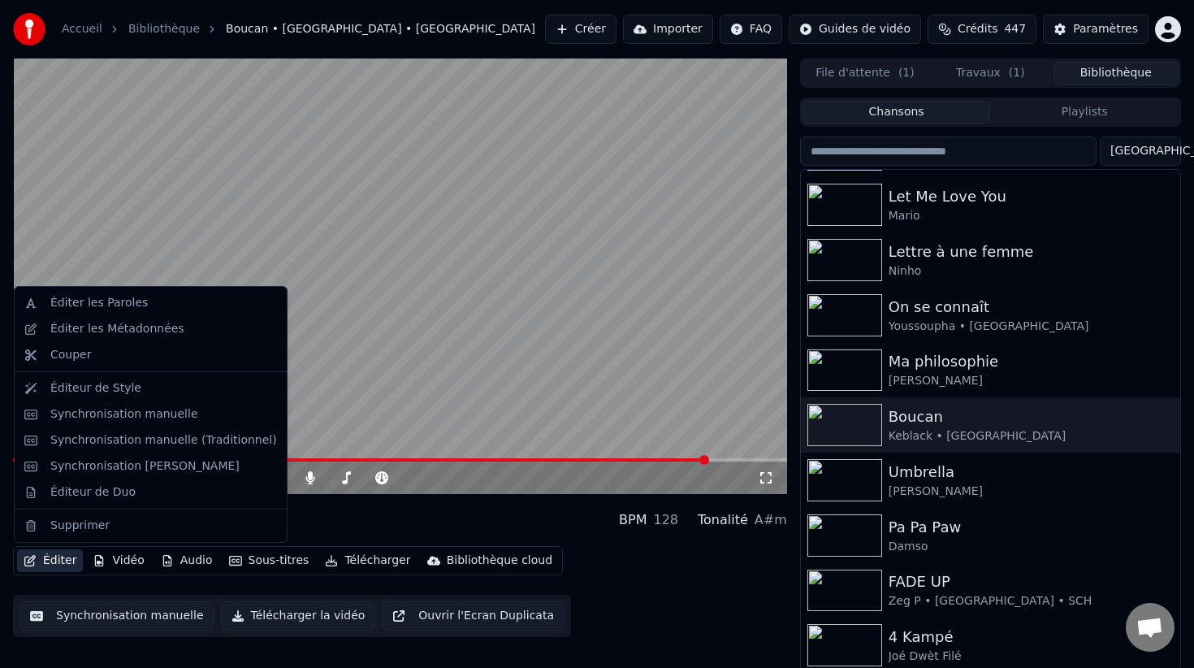
click at [63, 553] on button "Éditer" at bounding box center [50, 560] width 66 height 23
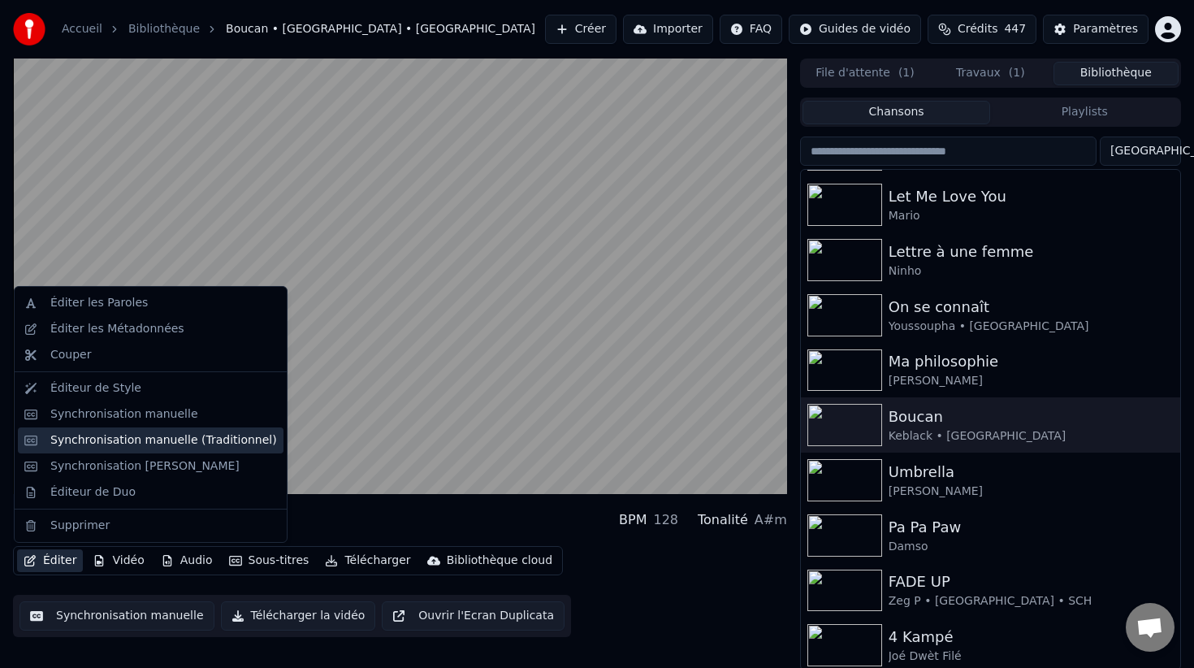
click at [170, 437] on div "Synchronisation manuelle (Traditionnel)" at bounding box center [163, 440] width 227 height 16
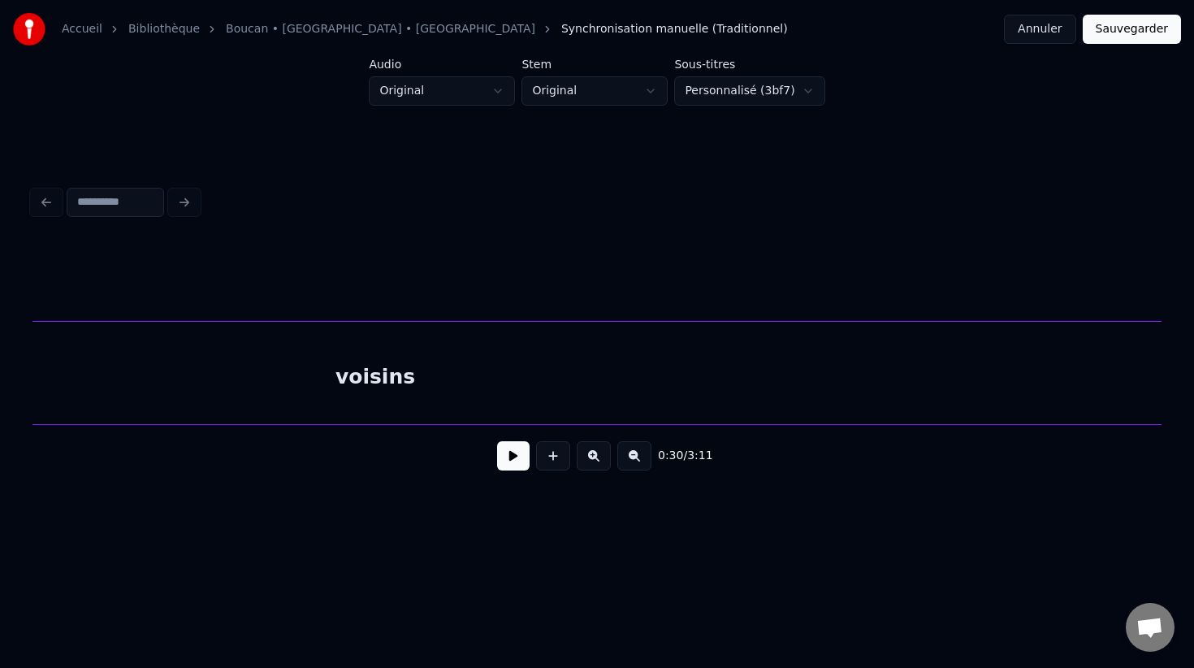
scroll to position [0, 29914]
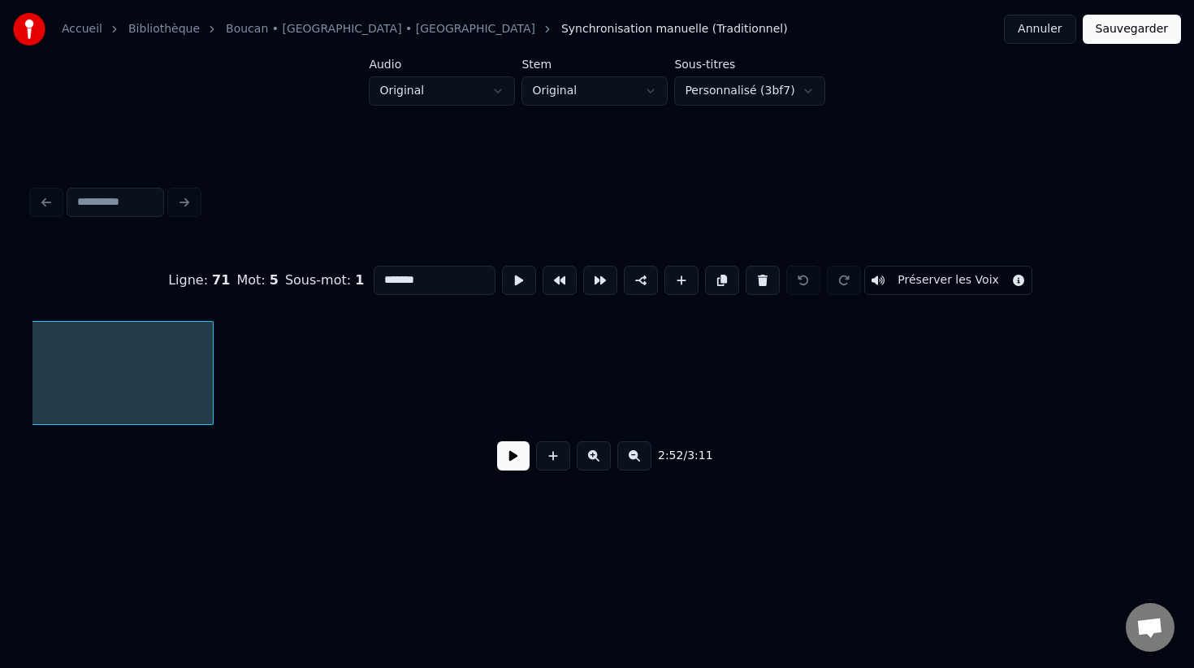
click at [208, 391] on div at bounding box center [210, 373] width 5 height 102
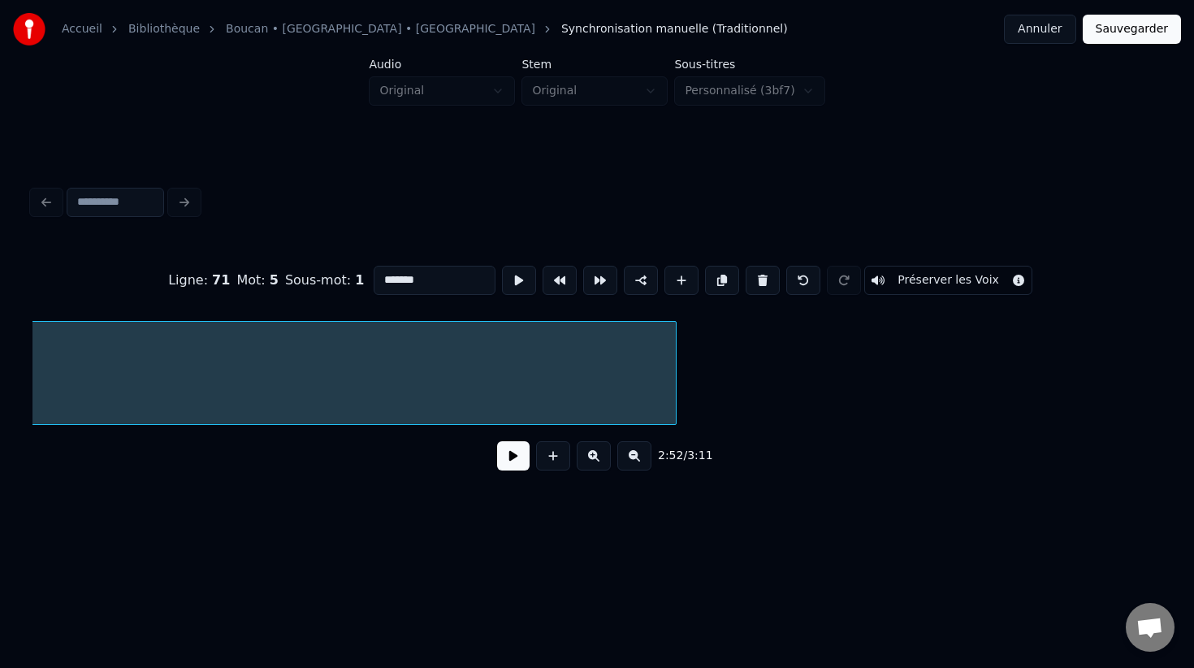
scroll to position [0, 29640]
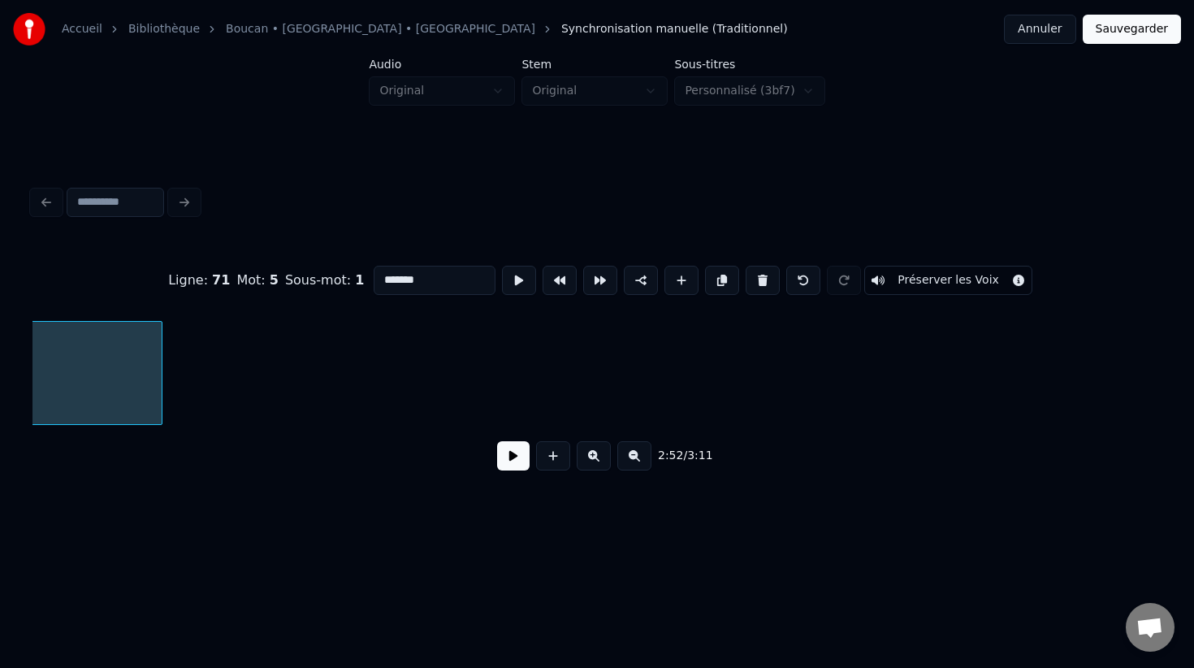
click at [157, 377] on div at bounding box center [159, 373] width 5 height 102
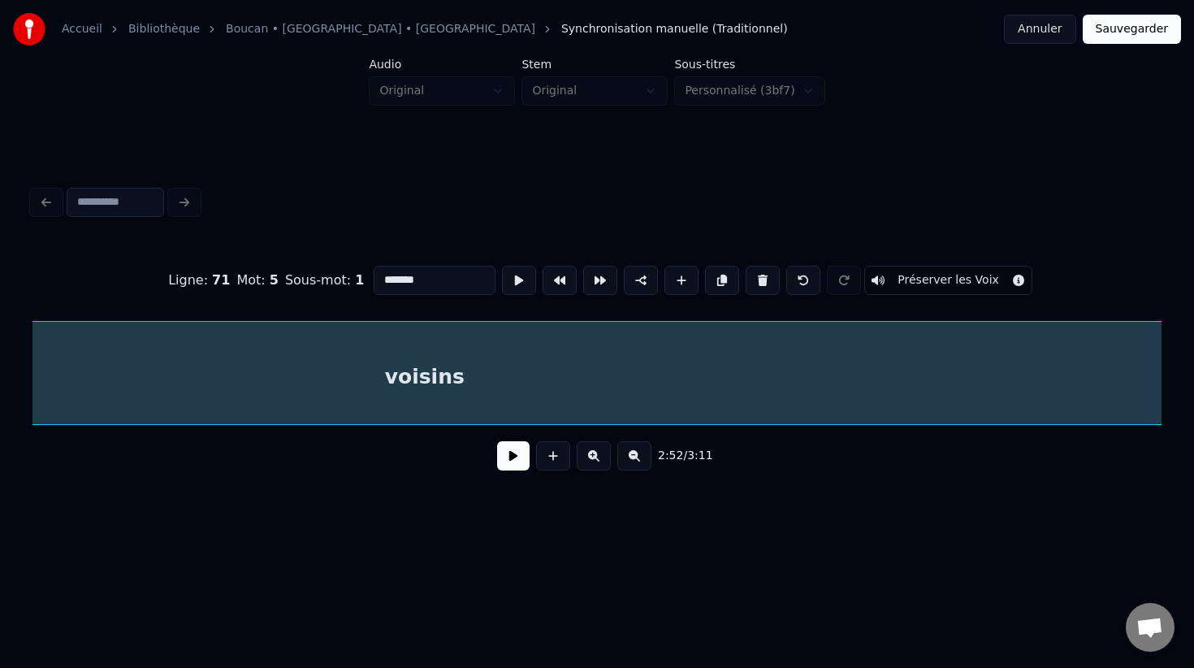
scroll to position [0, 28749]
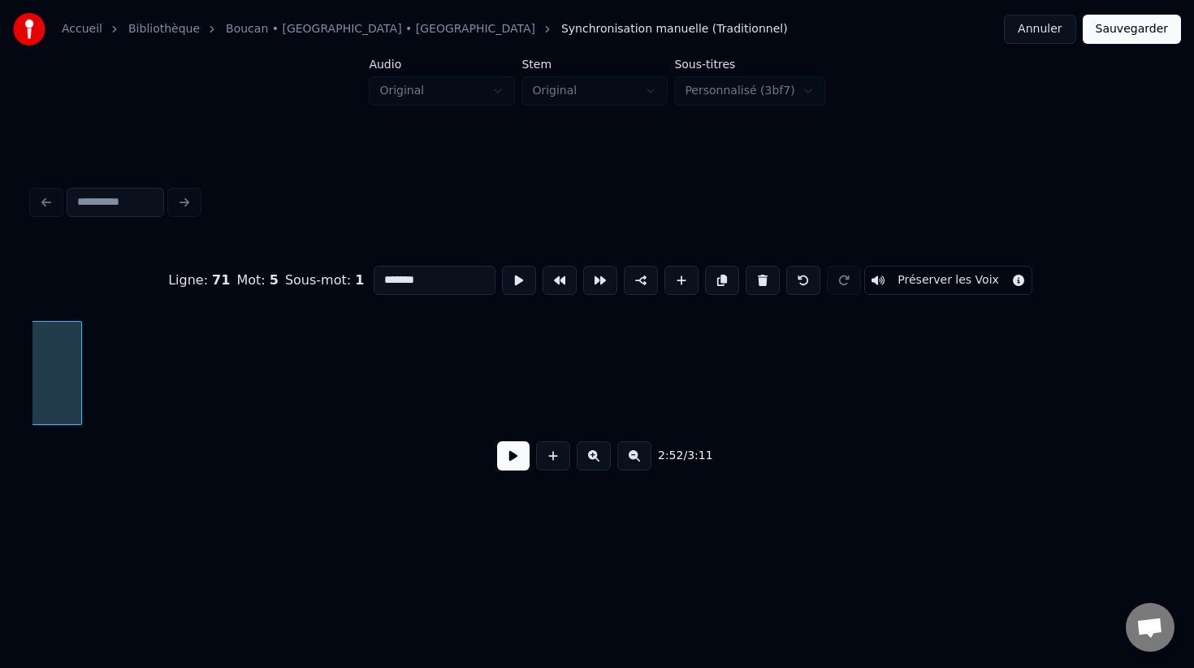
click at [78, 413] on div at bounding box center [78, 373] width 5 height 102
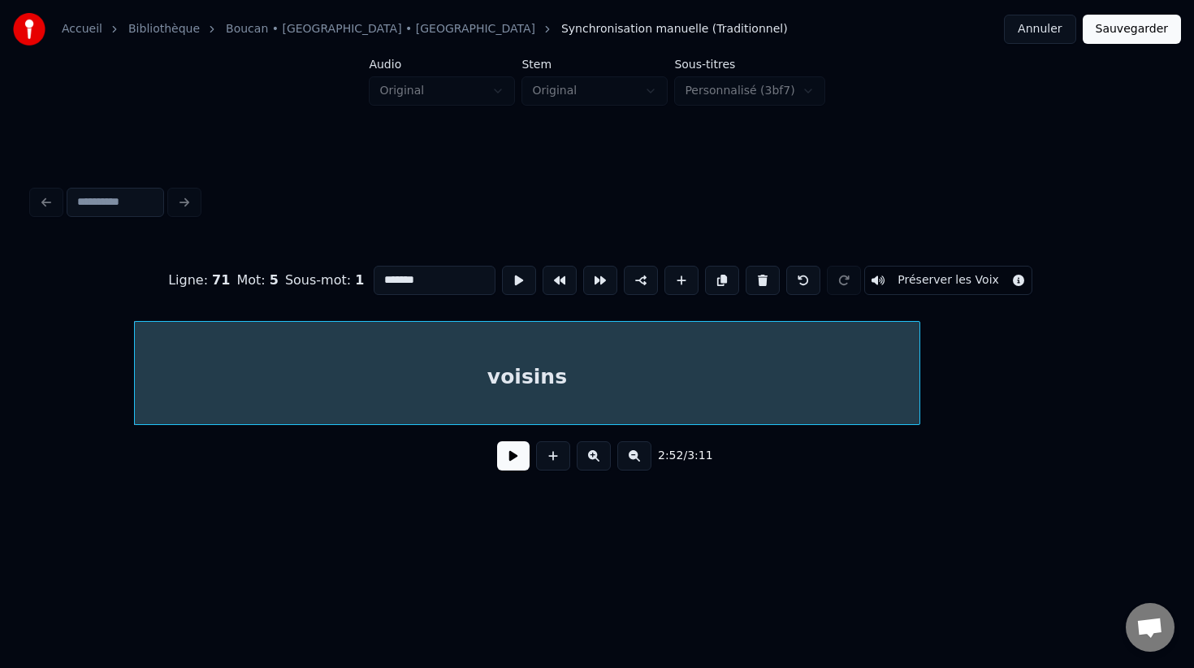
scroll to position [0, 27914]
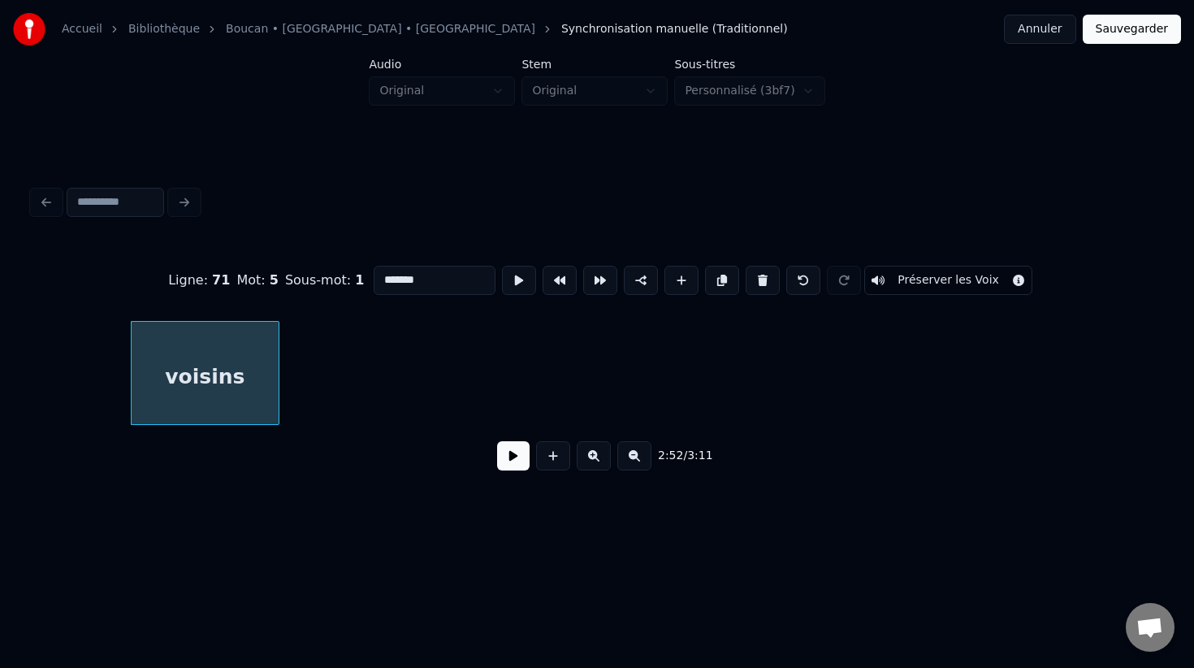
click at [277, 357] on div at bounding box center [276, 373] width 5 height 102
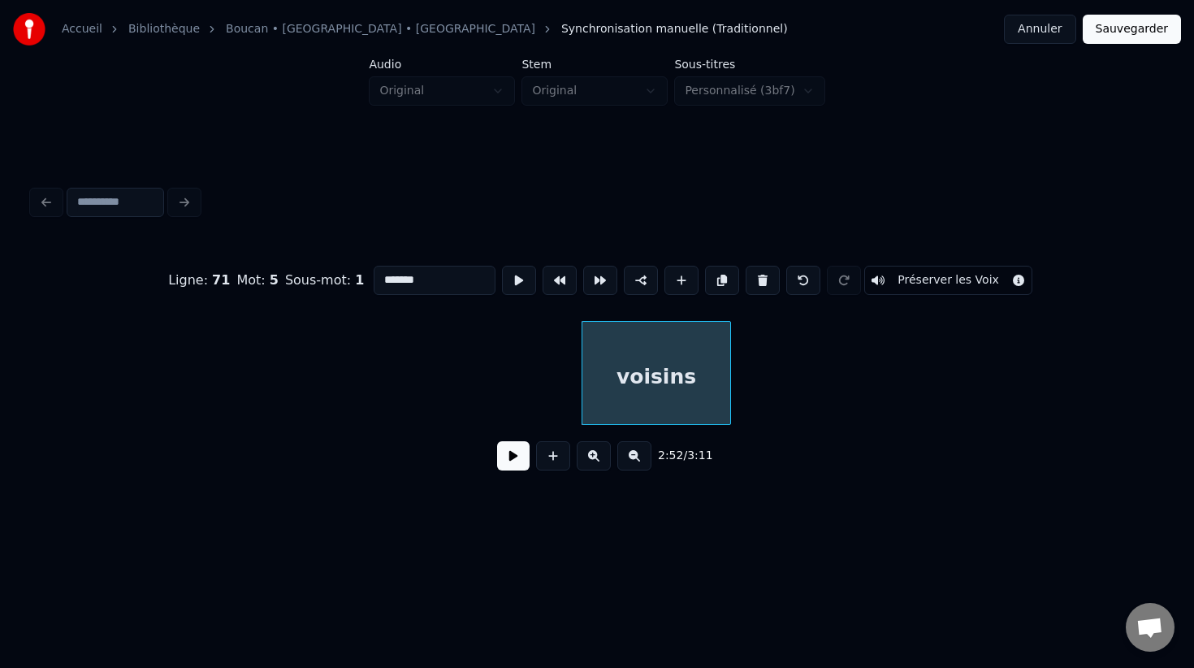
scroll to position [0, 27444]
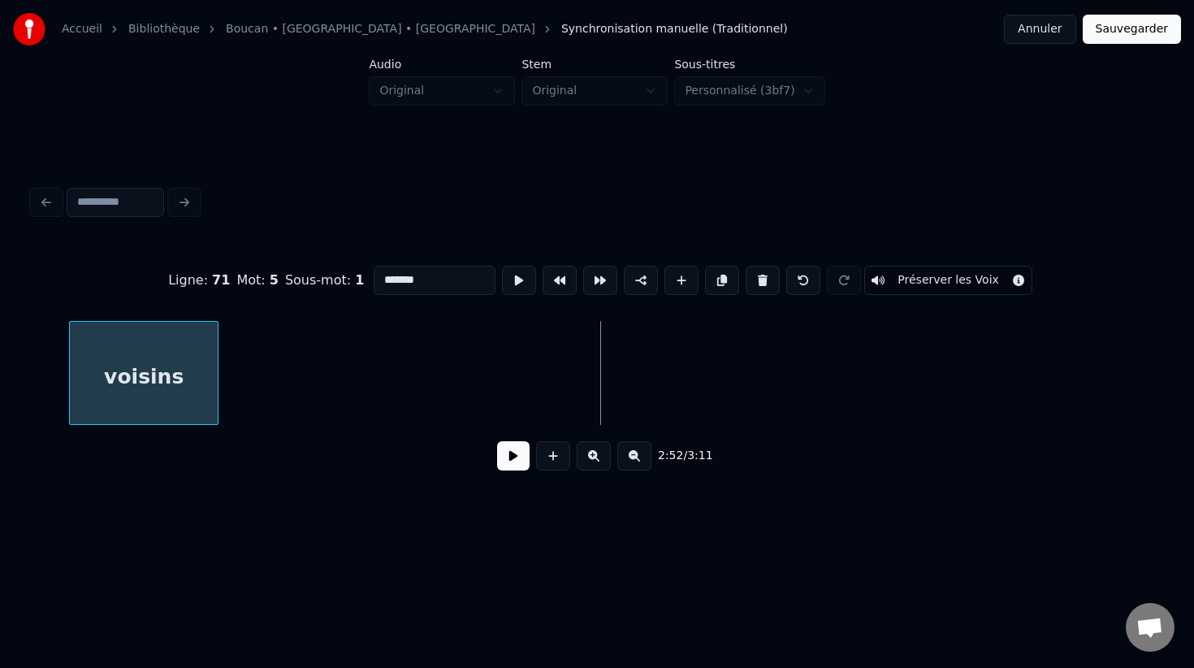
click at [112, 395] on div "voisins" at bounding box center [144, 377] width 148 height 110
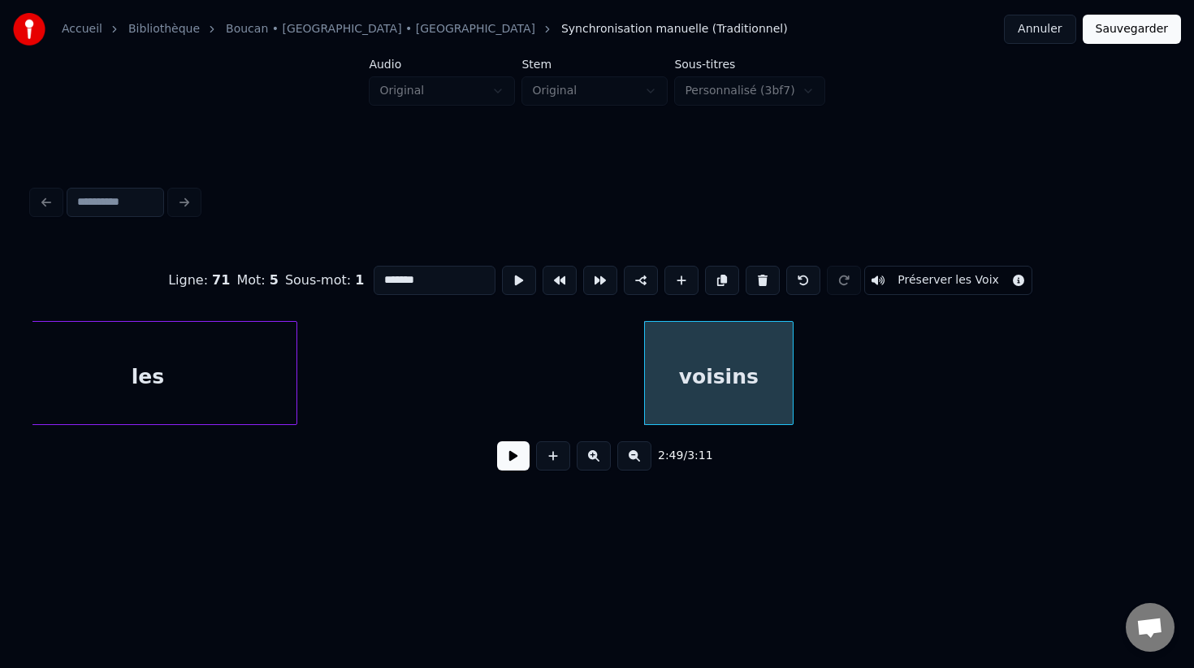
scroll to position [0, 26859]
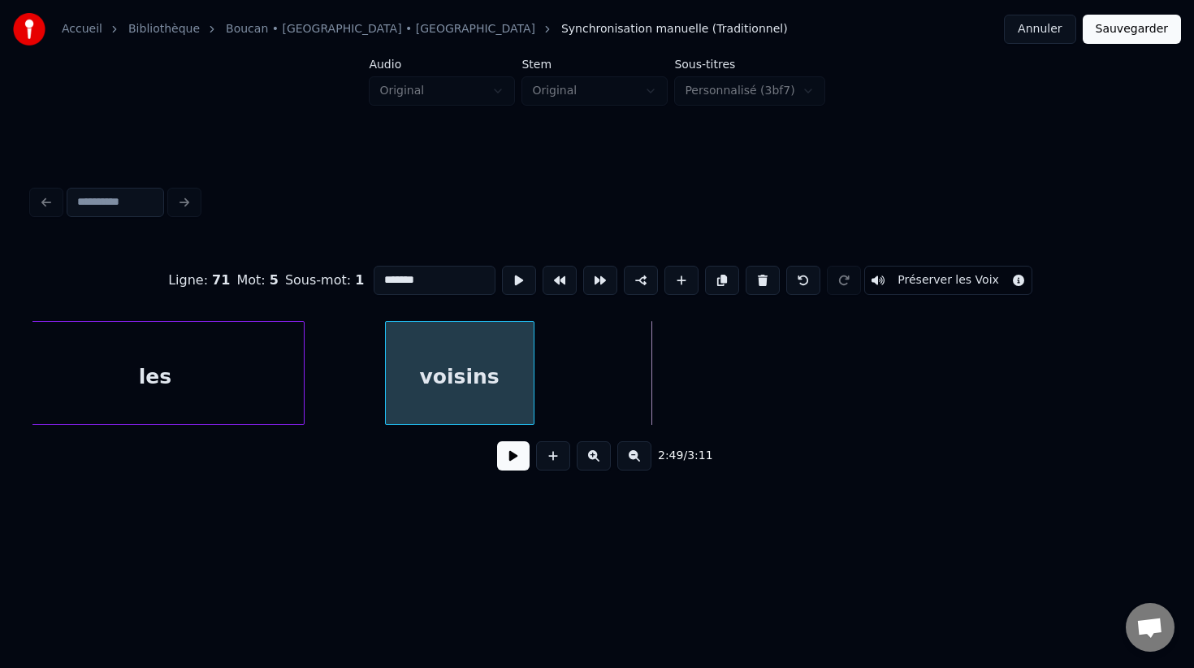
click at [500, 391] on div "voisins" at bounding box center [460, 377] width 148 height 110
click at [504, 453] on button at bounding box center [513, 455] width 32 height 29
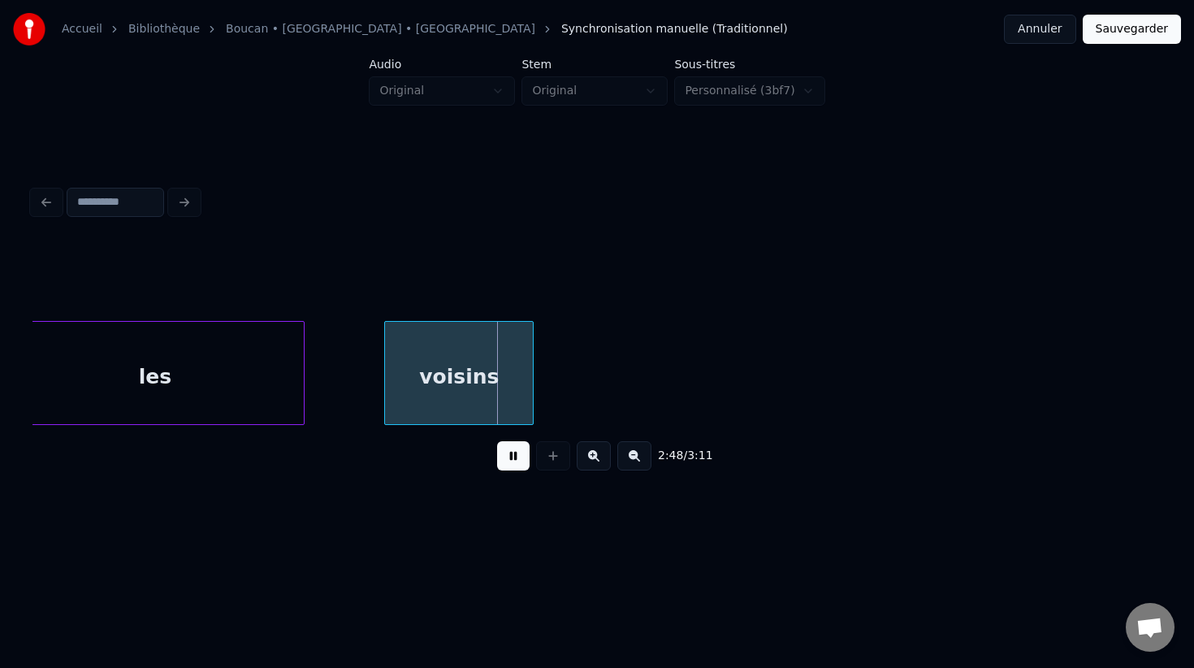
click at [504, 453] on button at bounding box center [513, 455] width 32 height 29
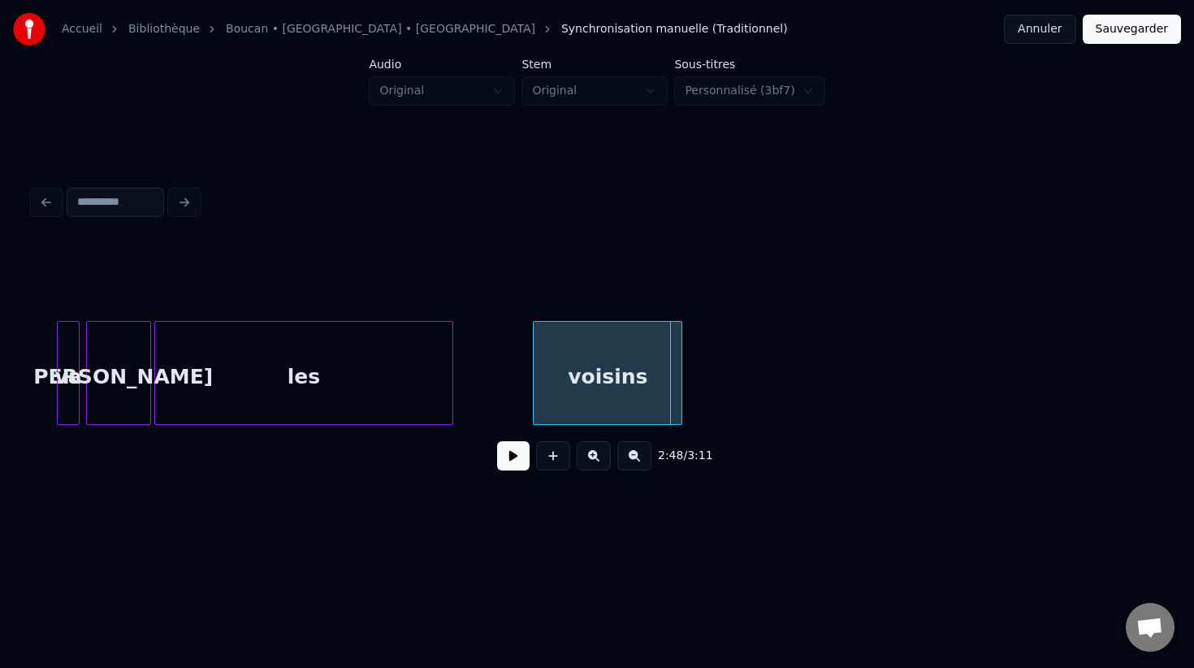
scroll to position [0, 26486]
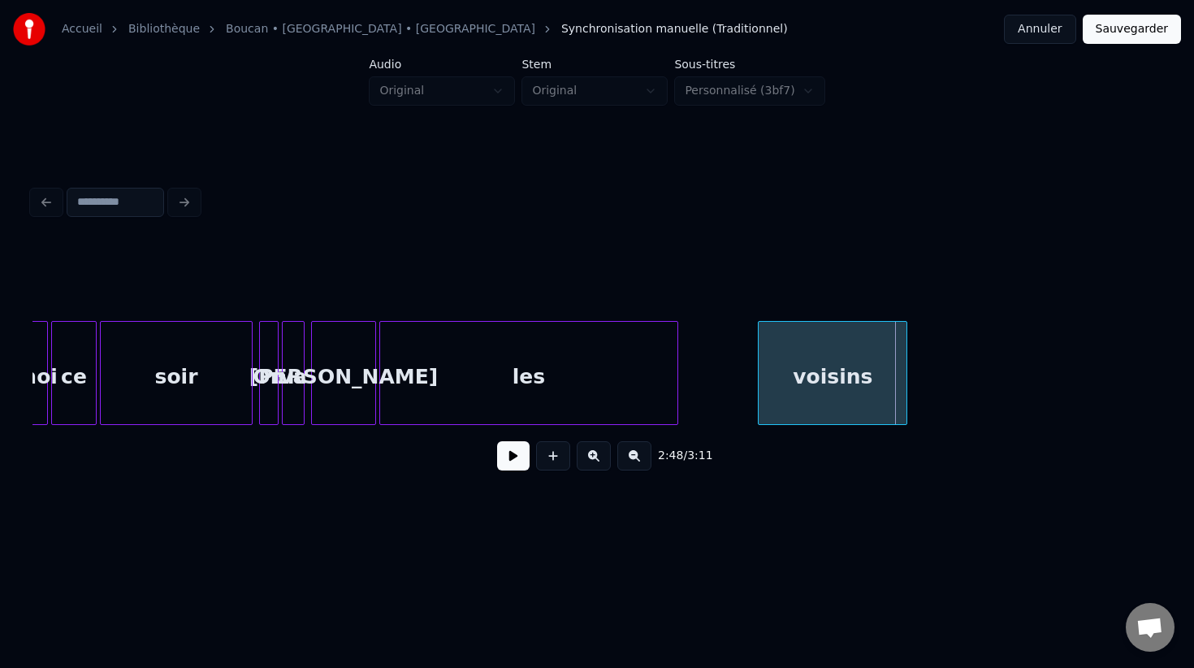
click at [545, 374] on div "les" at bounding box center [528, 377] width 297 height 110
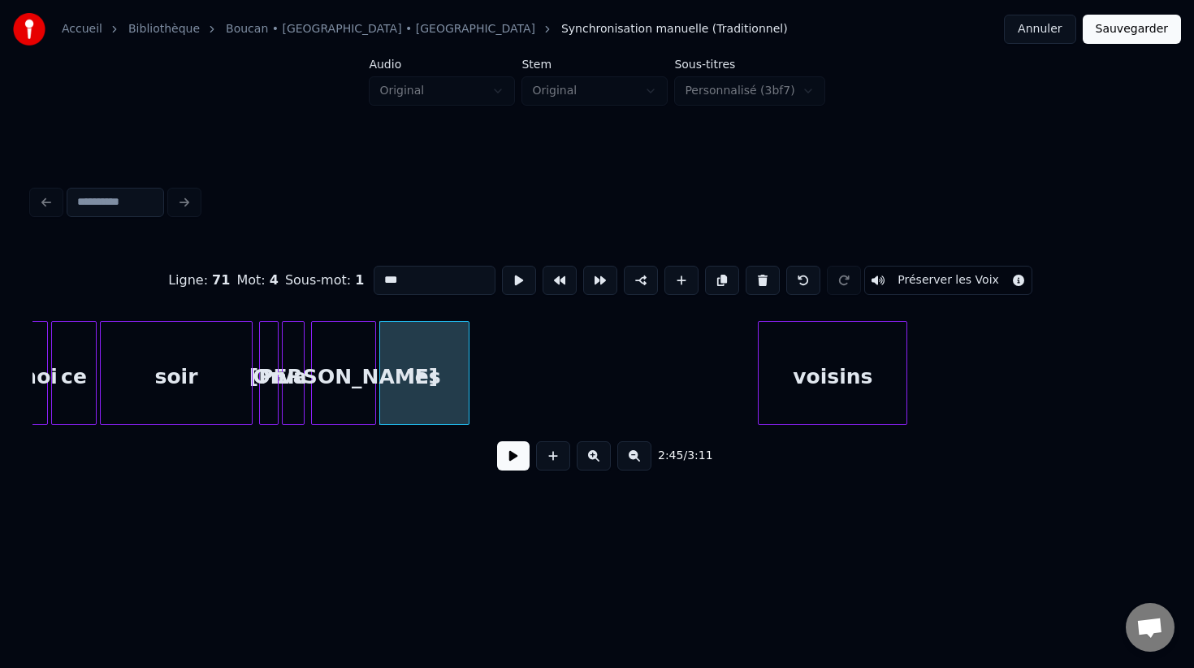
click at [467, 381] on div at bounding box center [466, 373] width 5 height 102
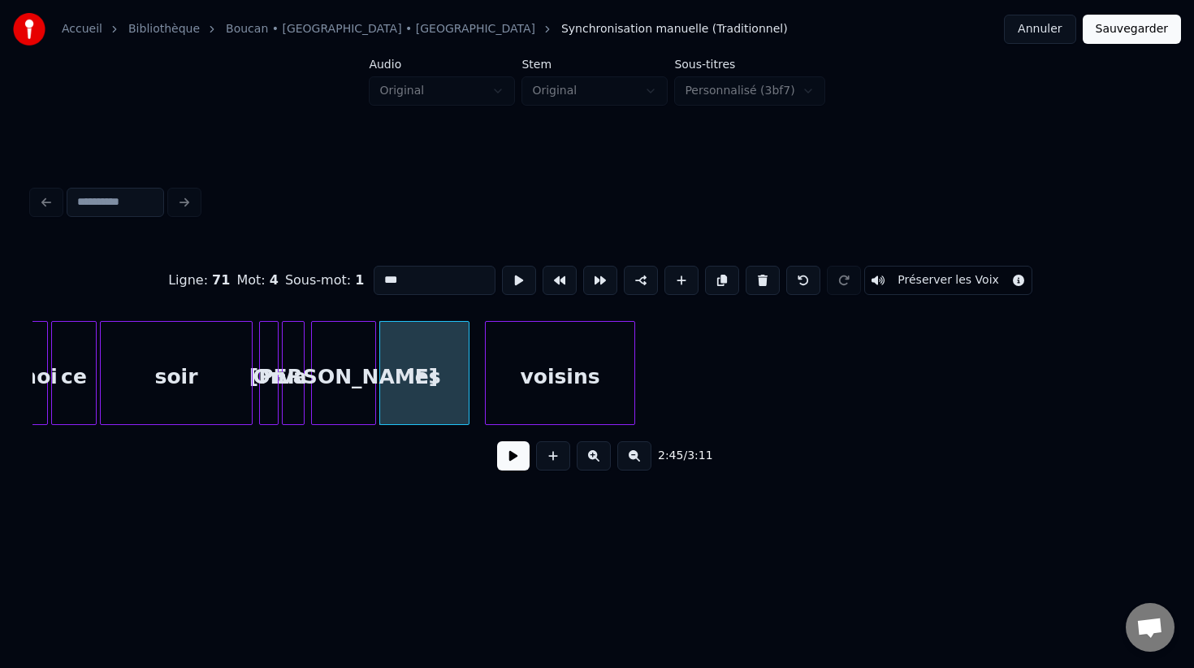
click at [573, 378] on div "voisins" at bounding box center [560, 377] width 148 height 110
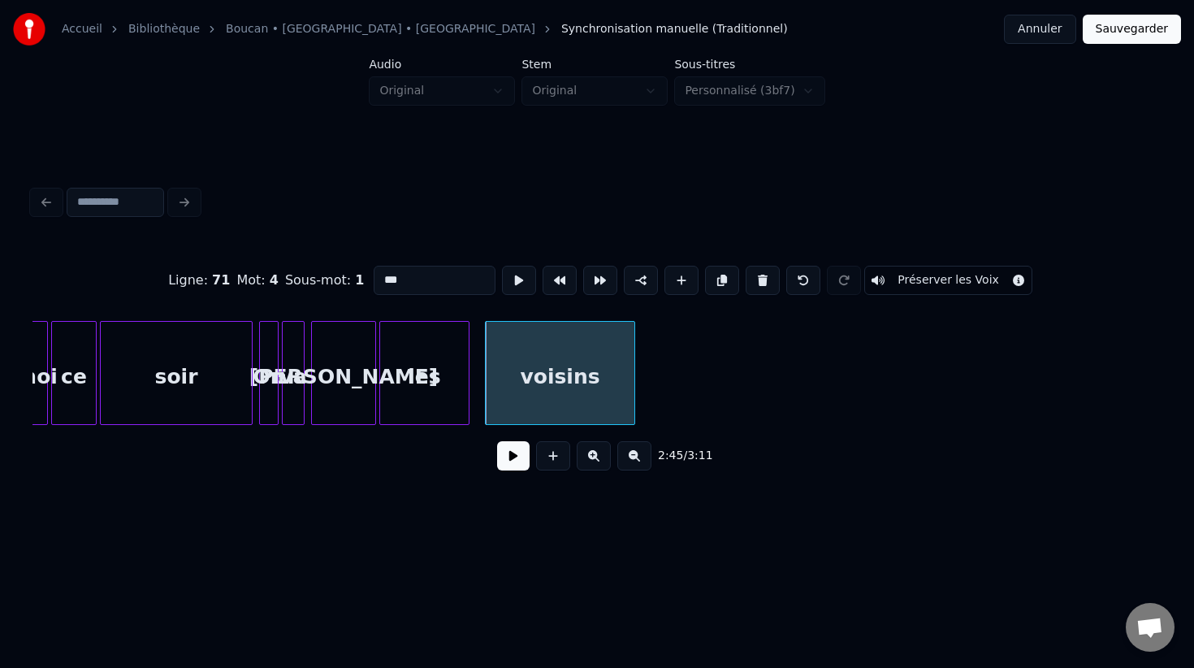
click at [448, 391] on div "les" at bounding box center [424, 377] width 89 height 110
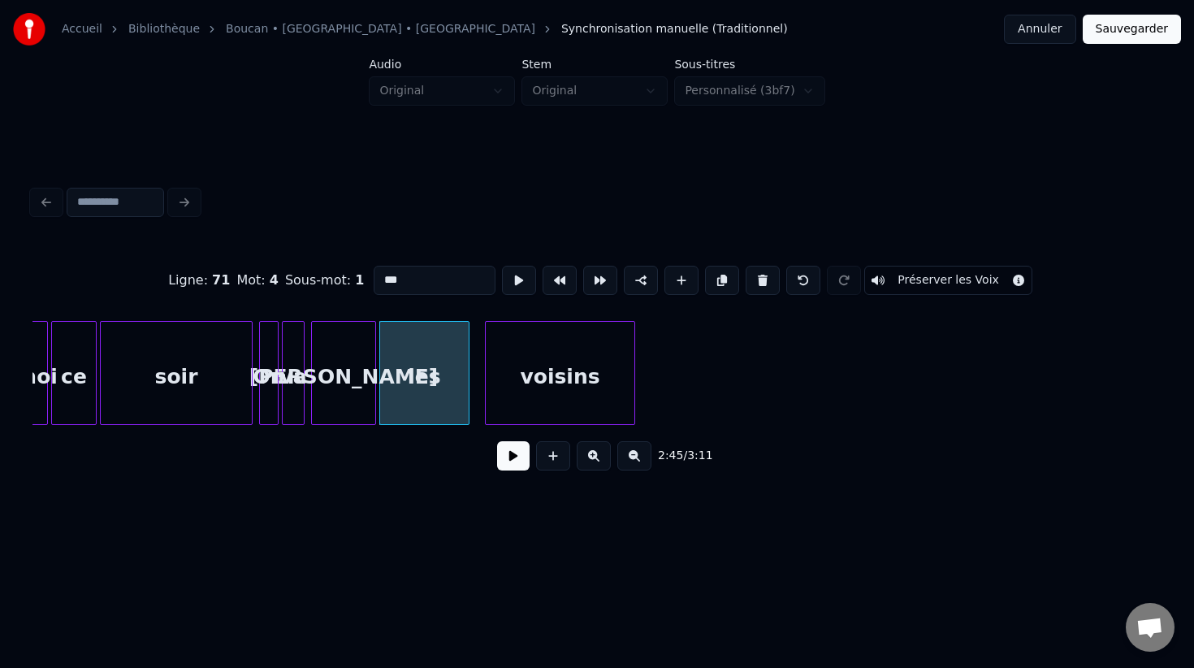
click at [513, 450] on button at bounding box center [513, 455] width 32 height 29
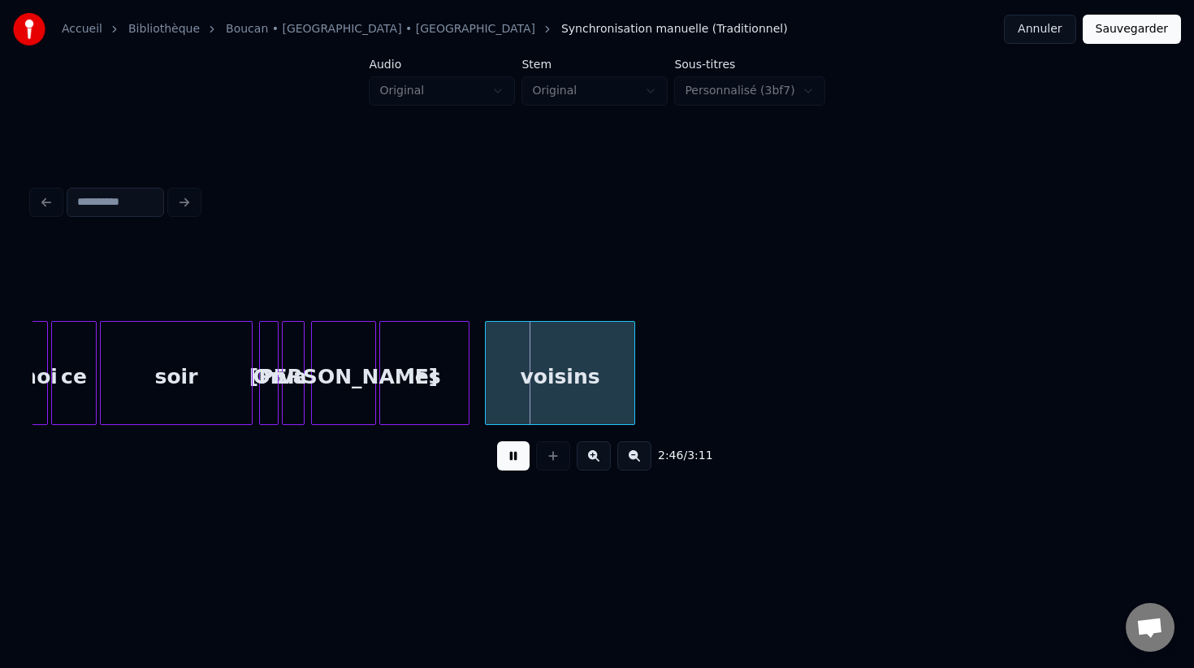
click at [513, 450] on button at bounding box center [513, 455] width 32 height 29
click at [457, 387] on div "les" at bounding box center [424, 377] width 89 height 110
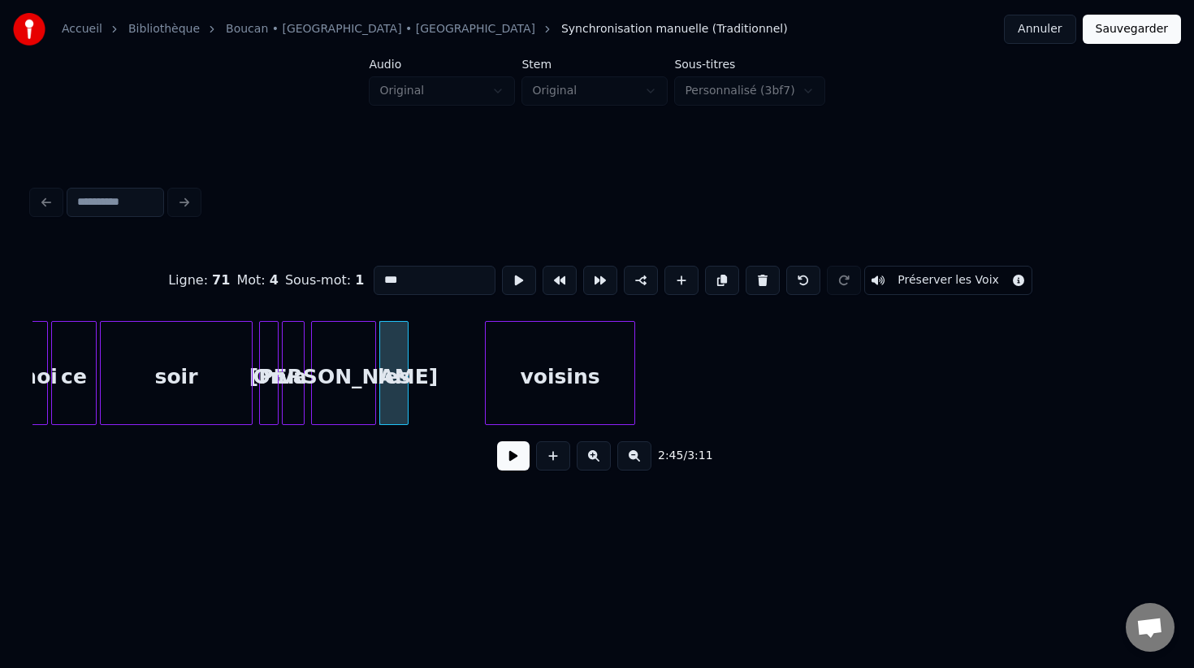
click at [407, 387] on div at bounding box center [405, 373] width 5 height 102
click at [454, 379] on div "voisins" at bounding box center [491, 377] width 148 height 110
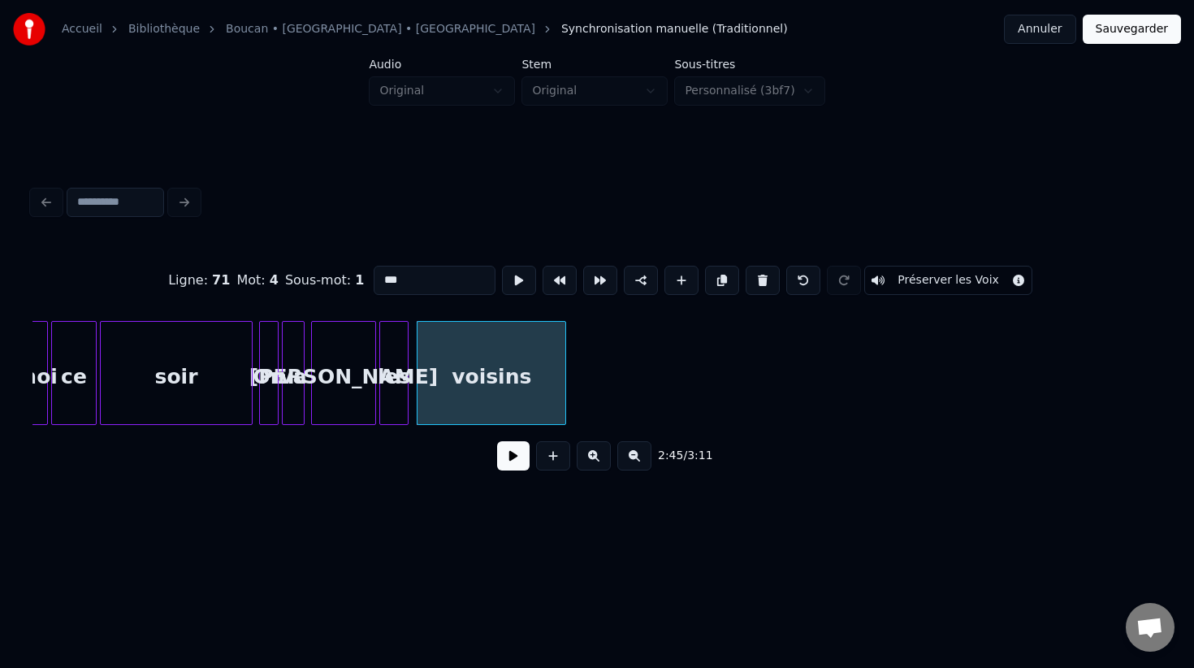
click at [565, 373] on div "voisins" at bounding box center [491, 373] width 149 height 104
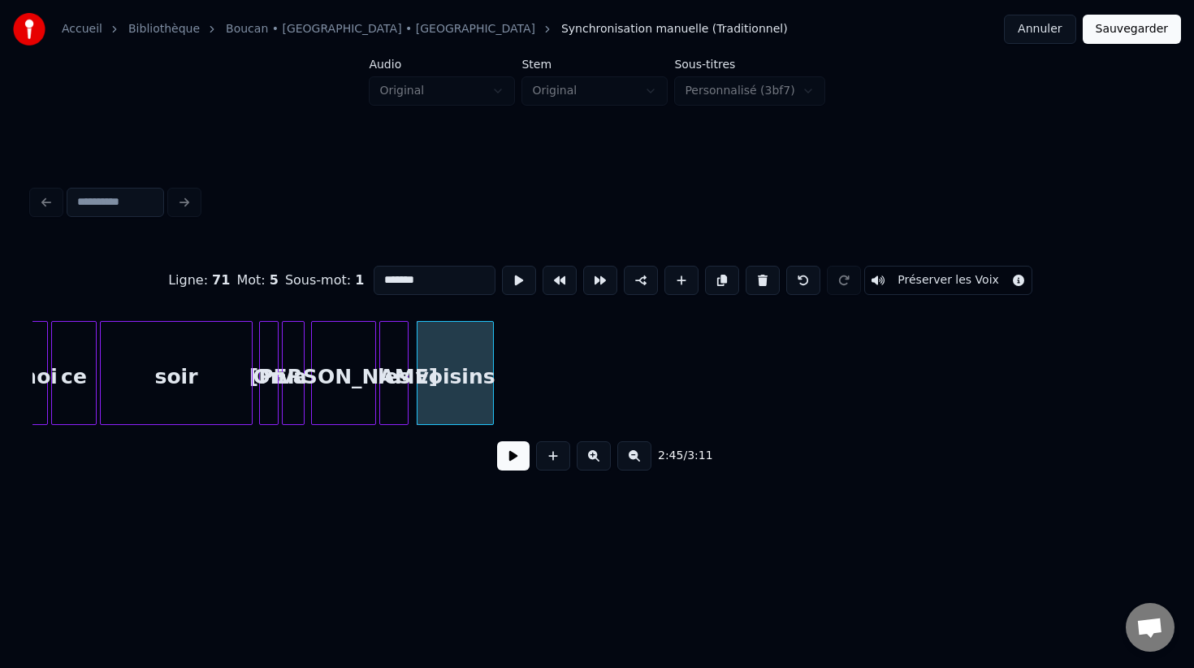
click at [488, 372] on div at bounding box center [490, 373] width 5 height 102
click at [332, 396] on div "[PERSON_NAME]" at bounding box center [343, 377] width 63 height 110
type input "********"
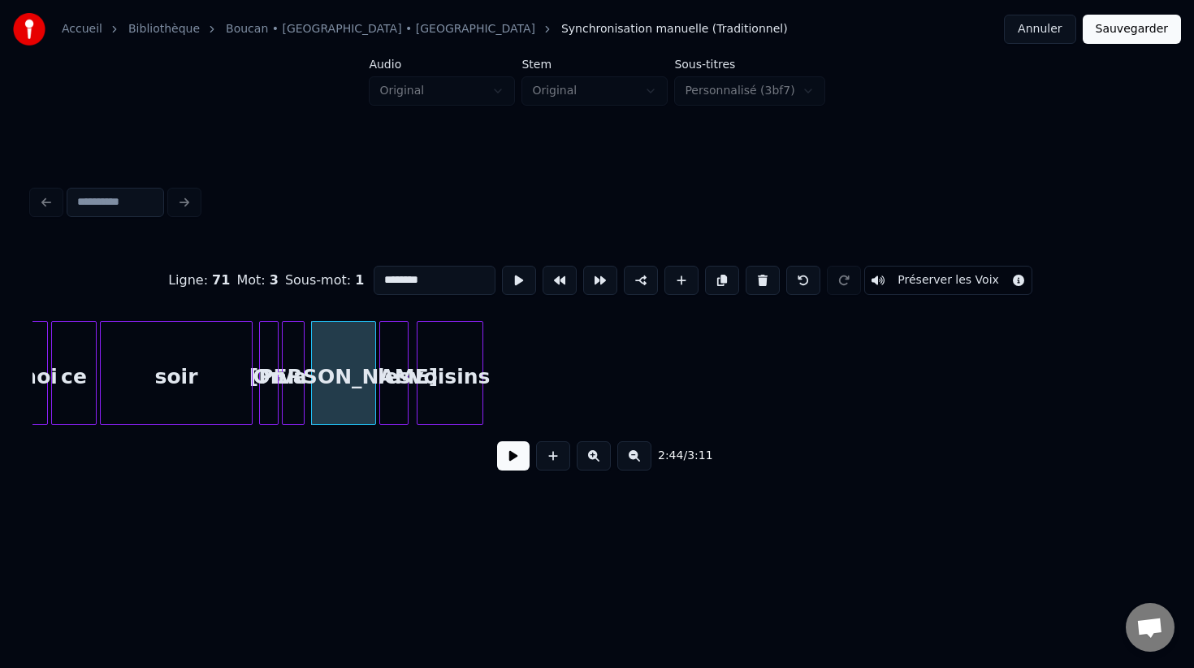
click at [510, 449] on button at bounding box center [513, 455] width 32 height 29
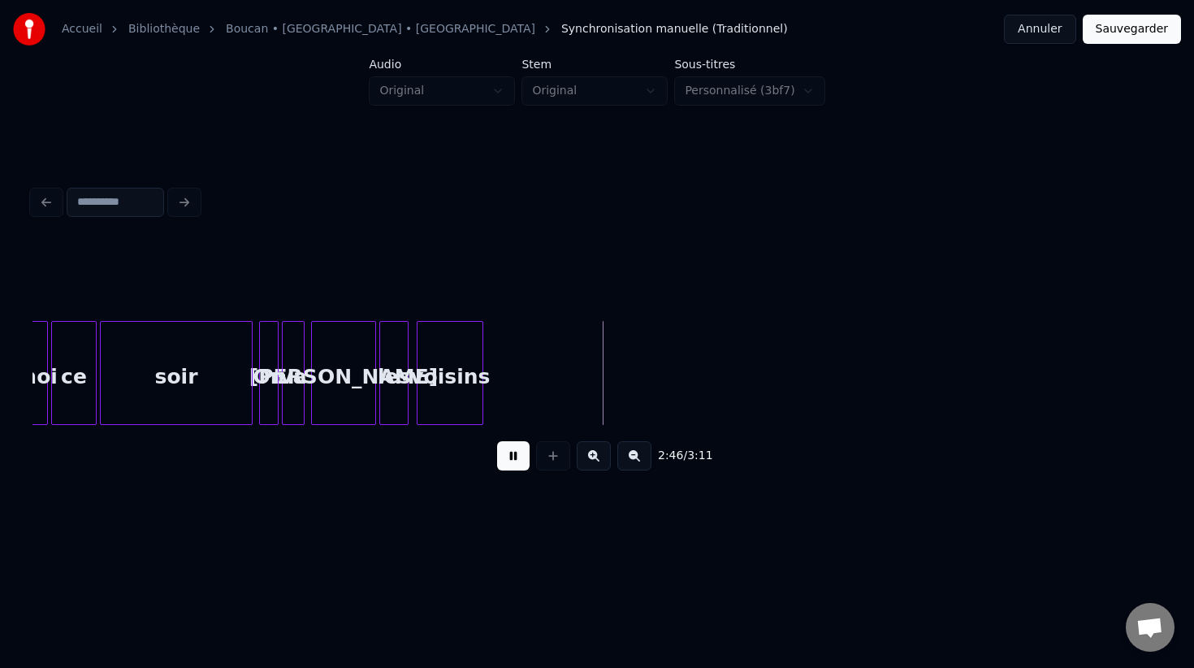
click at [510, 449] on button at bounding box center [513, 455] width 32 height 29
click at [1131, 22] on button "Sauvegarder" at bounding box center [1132, 29] width 98 height 29
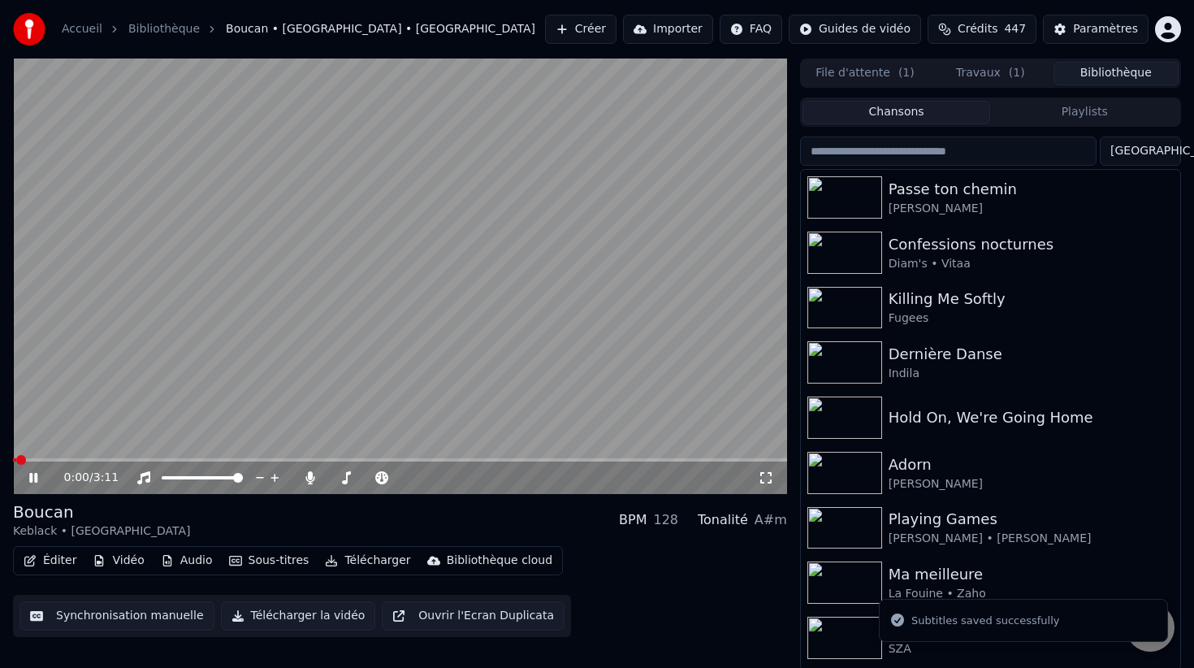
click at [345, 559] on button "Télécharger" at bounding box center [367, 560] width 98 height 23
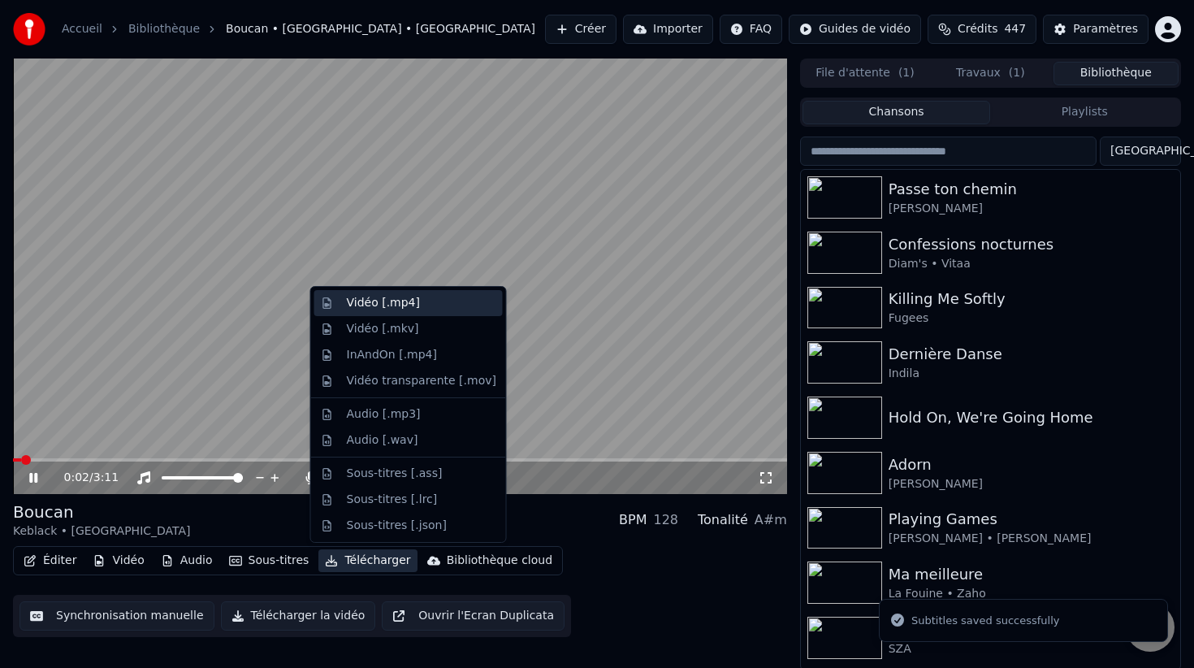
click at [435, 300] on div "Vidéo [.mp4]" at bounding box center [421, 303] width 149 height 16
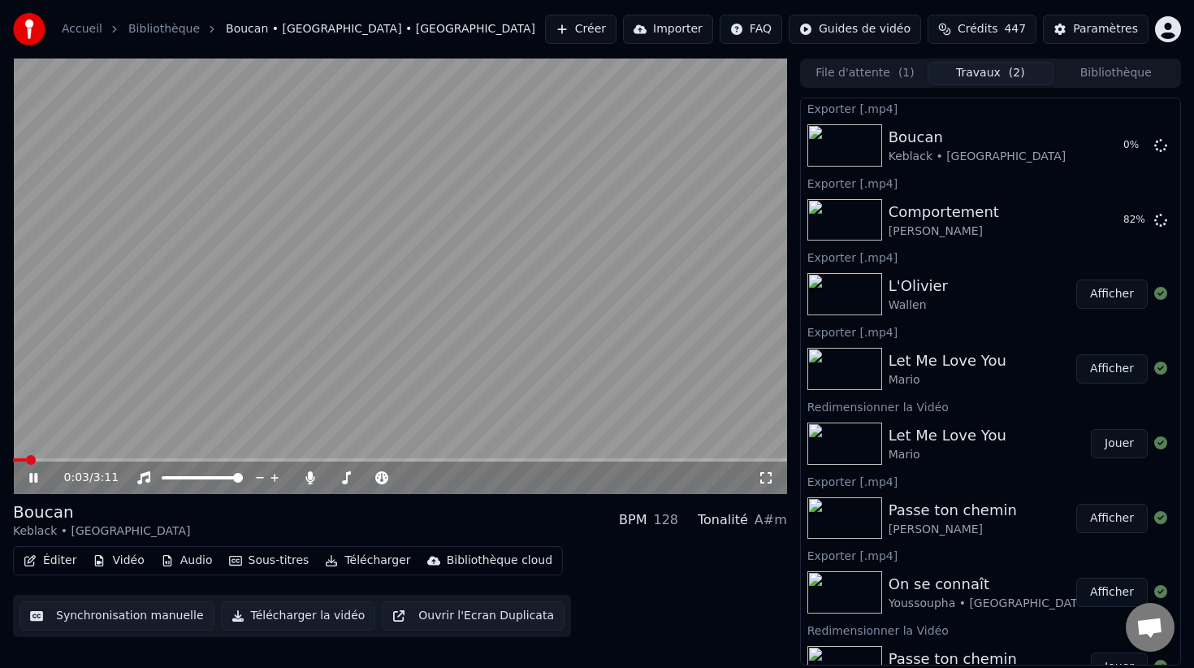
click at [557, 272] on video at bounding box center [400, 275] width 774 height 435
click at [1146, 69] on button "Bibliothèque" at bounding box center [1115, 74] width 125 height 24
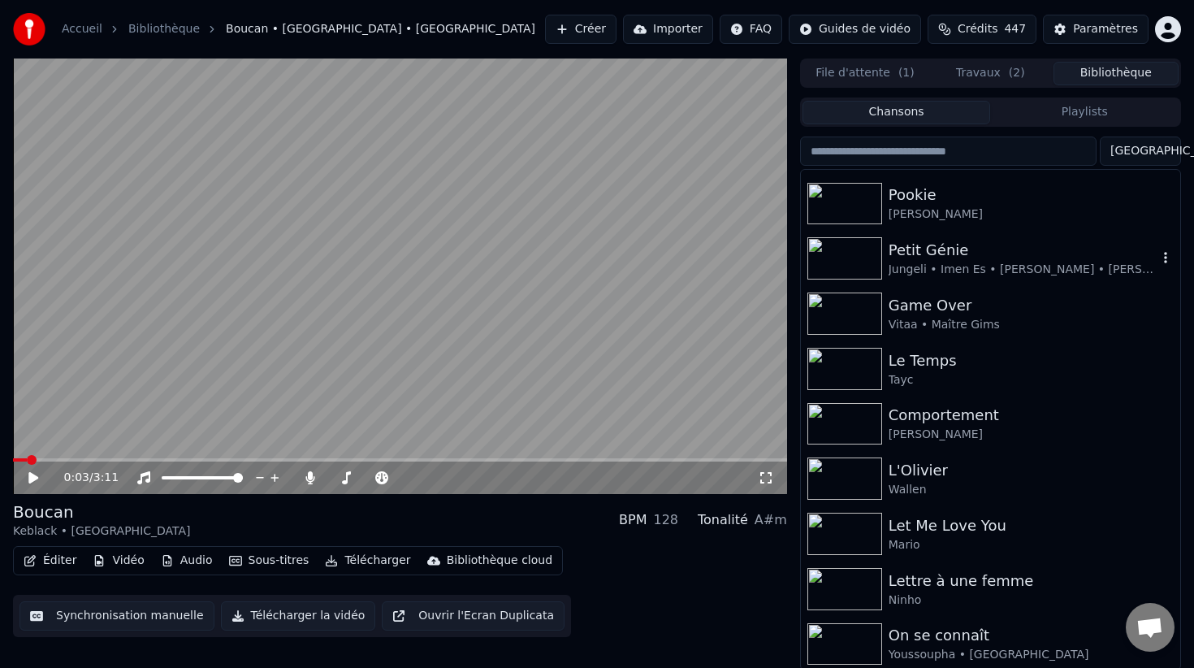
scroll to position [898, 0]
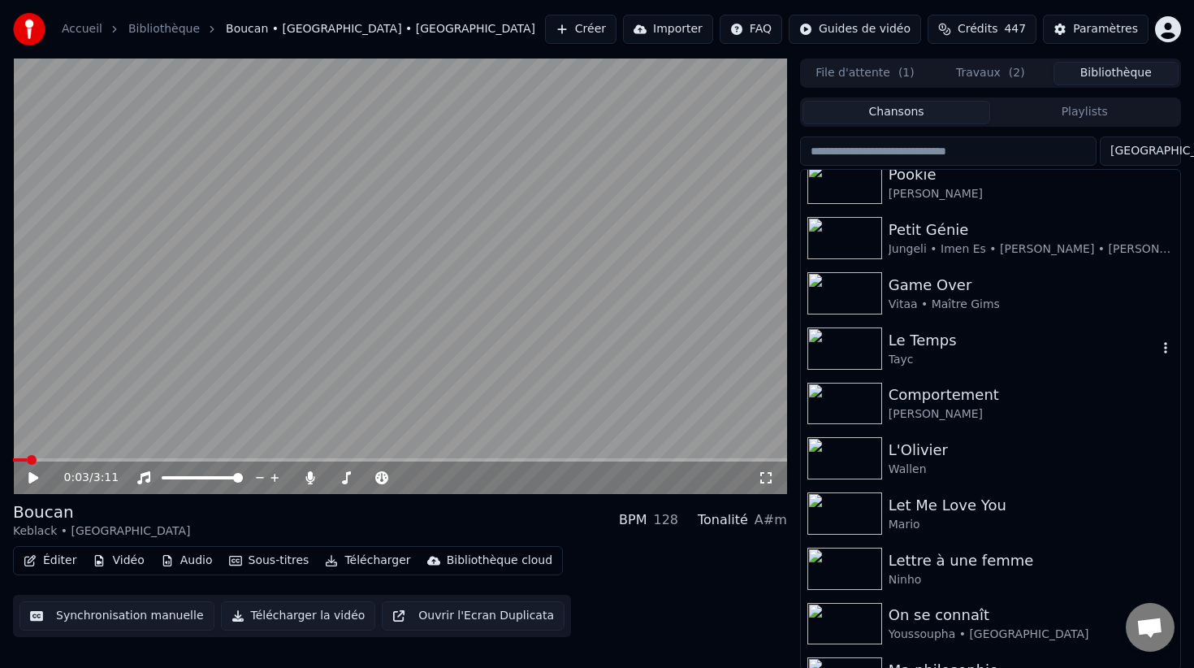
click at [959, 352] on div "Tayc" at bounding box center [1023, 360] width 269 height 16
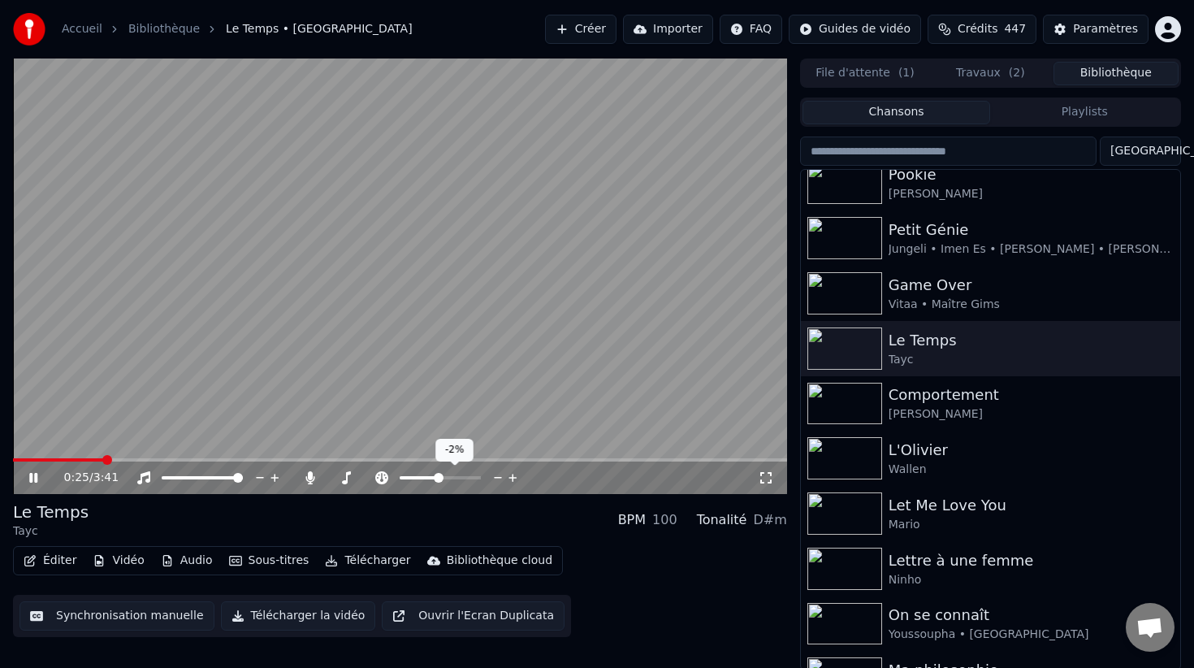
click at [436, 475] on span at bounding box center [439, 478] width 10 height 10
click at [439, 476] on span at bounding box center [440, 478] width 10 height 10
click at [461, 323] on video at bounding box center [400, 275] width 774 height 435
click at [486, 332] on video at bounding box center [400, 275] width 774 height 435
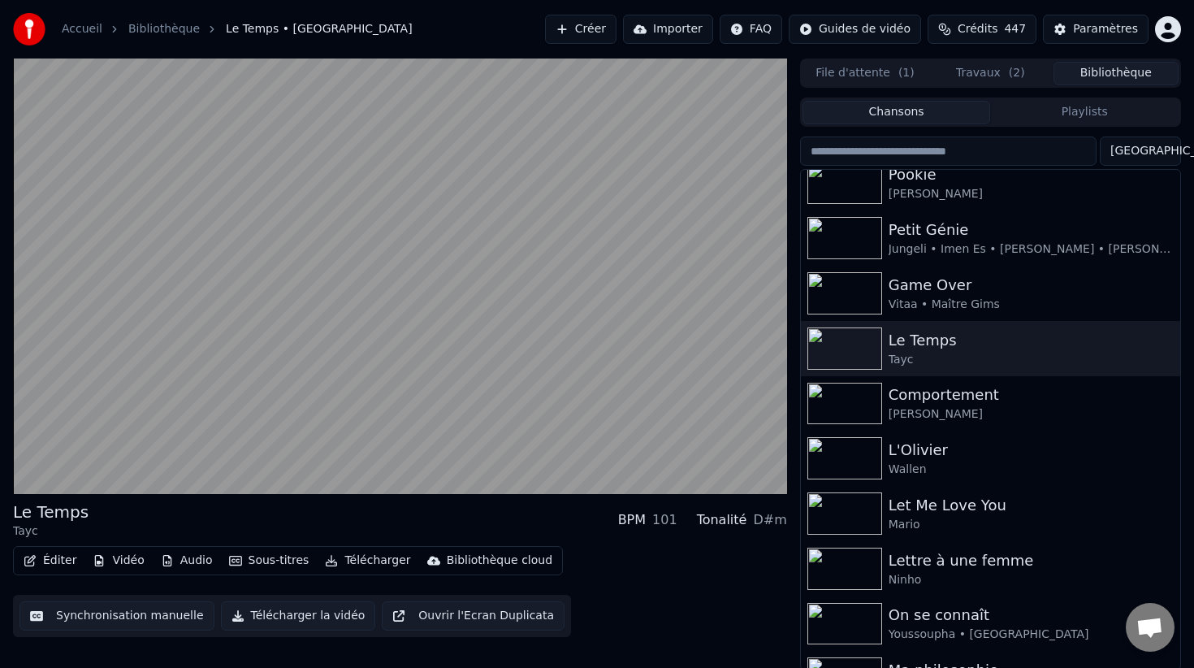
click at [486, 332] on video at bounding box center [400, 275] width 774 height 435
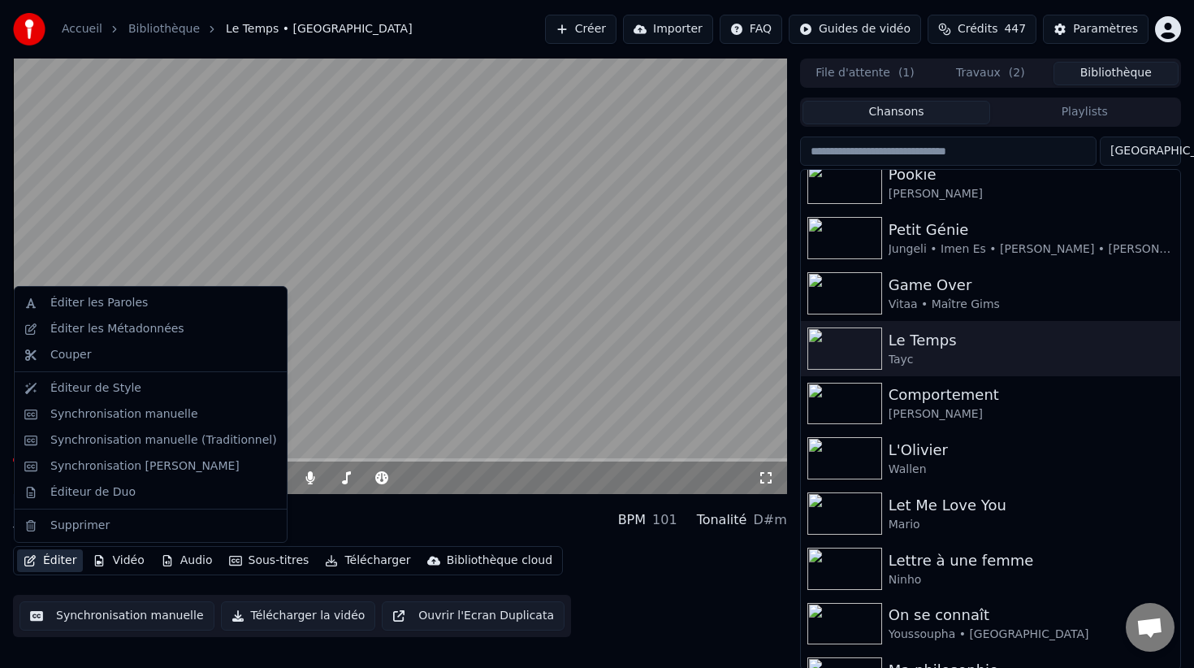
click at [70, 558] on button "Éditer" at bounding box center [50, 560] width 66 height 23
click at [190, 417] on div "Synchronisation manuelle" at bounding box center [163, 414] width 227 height 16
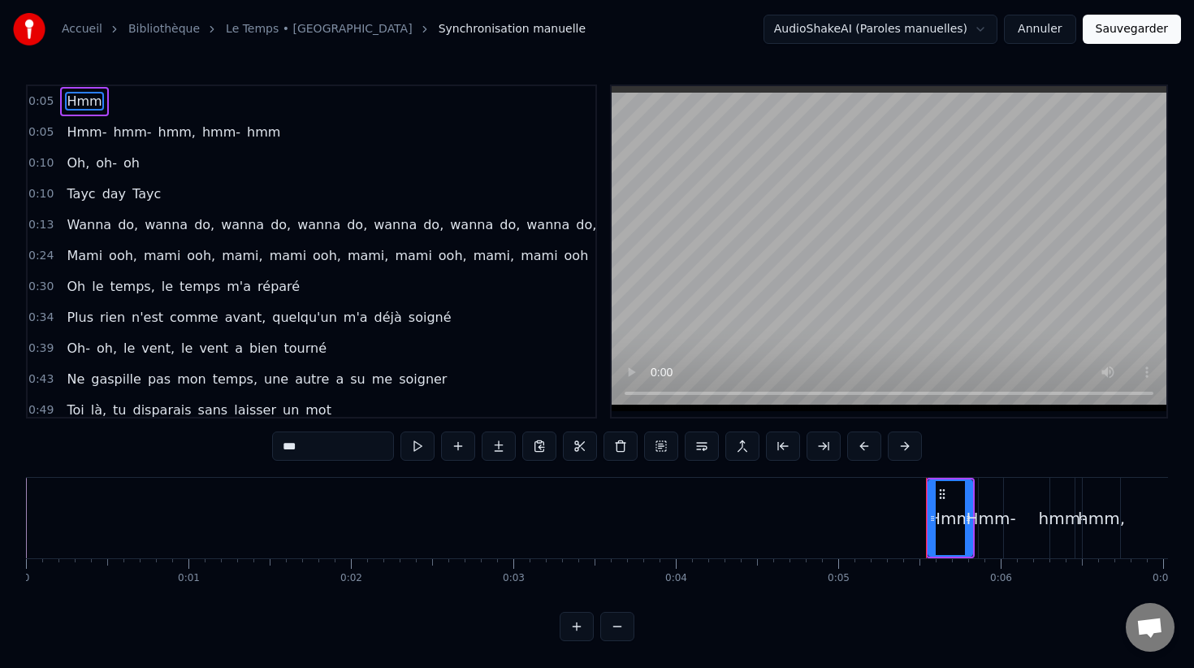
click at [41, 103] on span "0:05" at bounding box center [40, 101] width 25 height 16
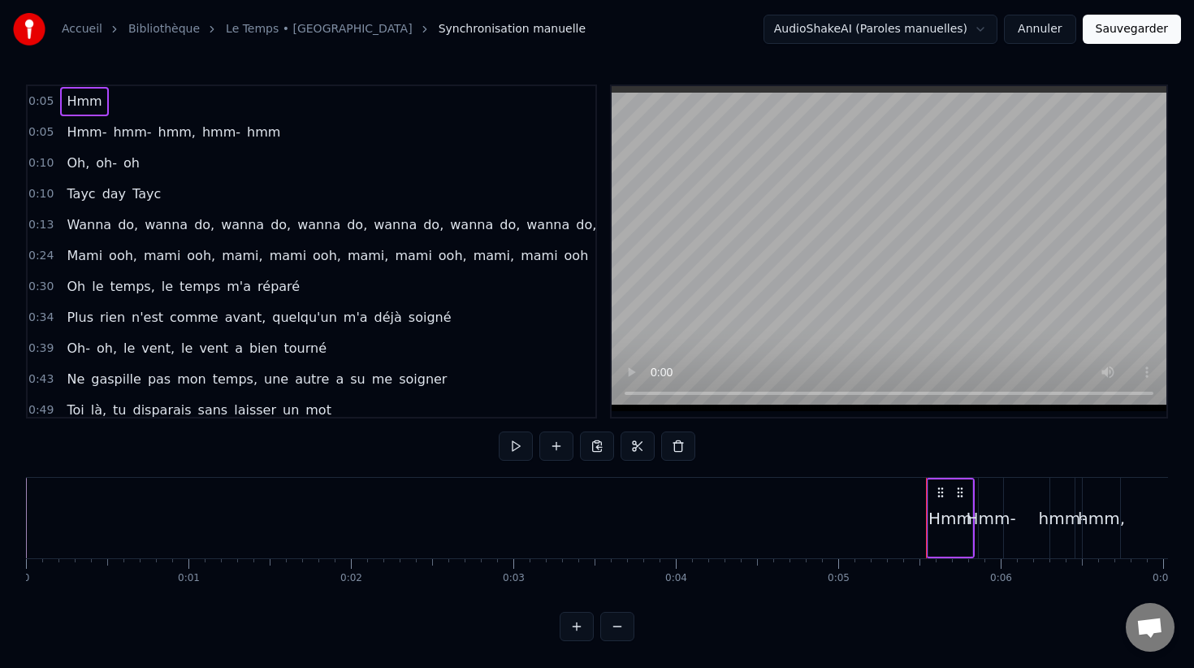
click at [60, 125] on div "Hmm- hmm- hmm, hmm- hmm" at bounding box center [173, 132] width 227 height 29
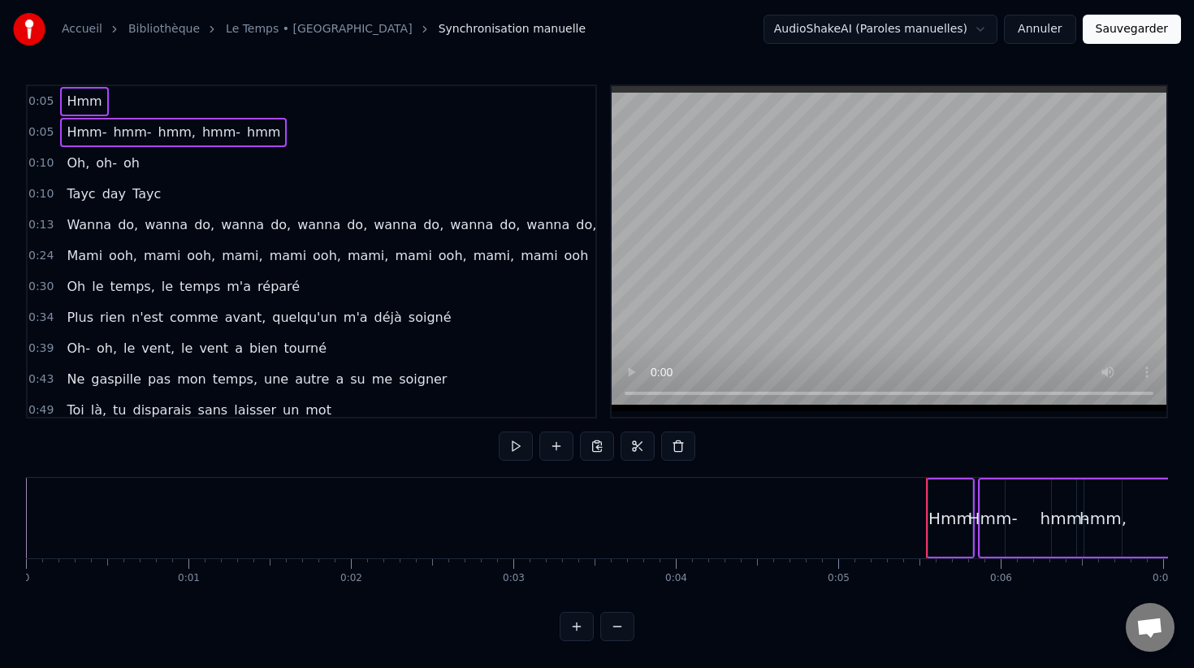
click at [71, 163] on span "Oh," at bounding box center [78, 163] width 26 height 19
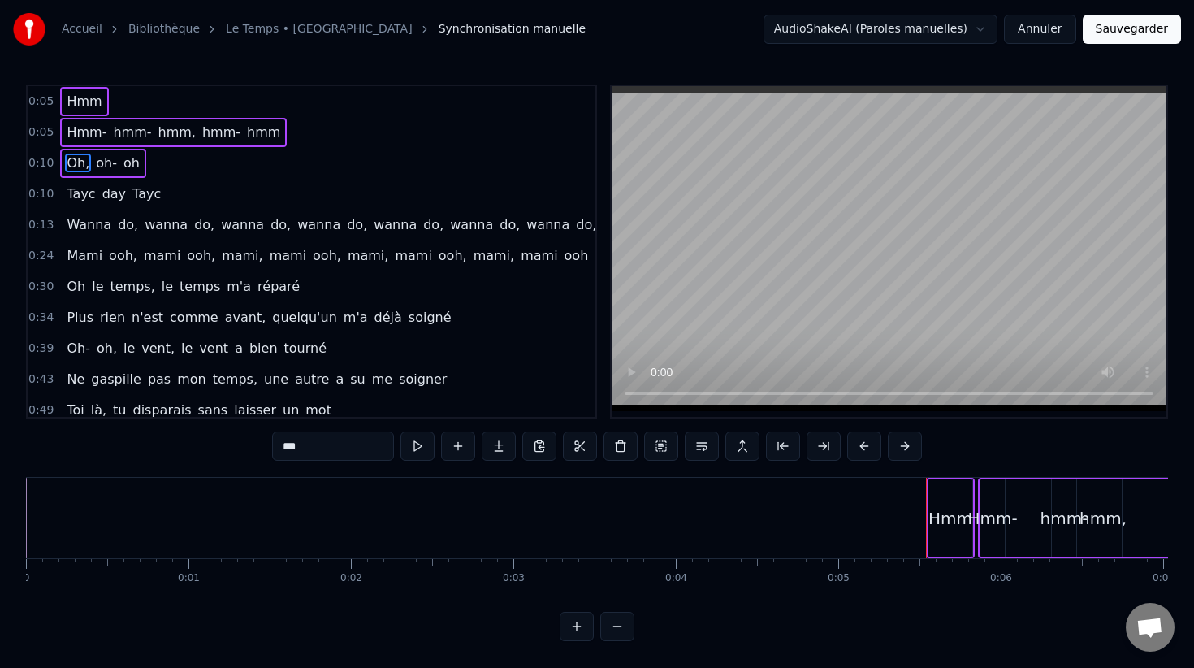
click at [71, 188] on span "Tayc" at bounding box center [81, 193] width 32 height 19
click at [75, 218] on span "Wanna" at bounding box center [89, 224] width 48 height 19
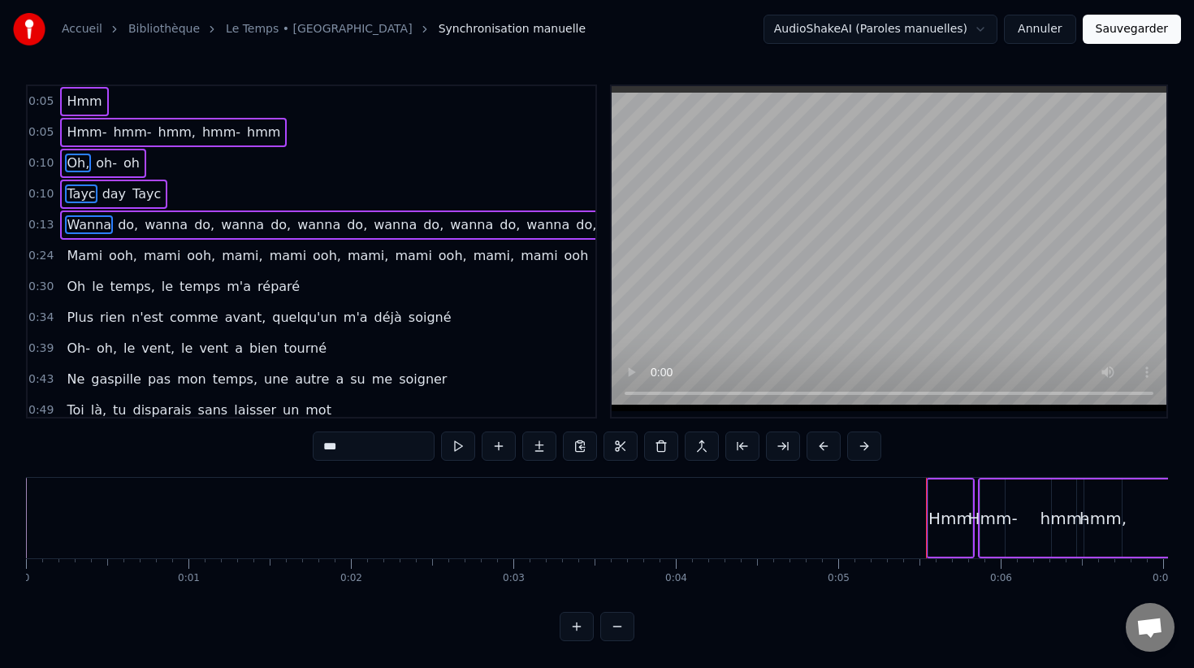
click at [75, 259] on span "Mami" at bounding box center [84, 255] width 39 height 19
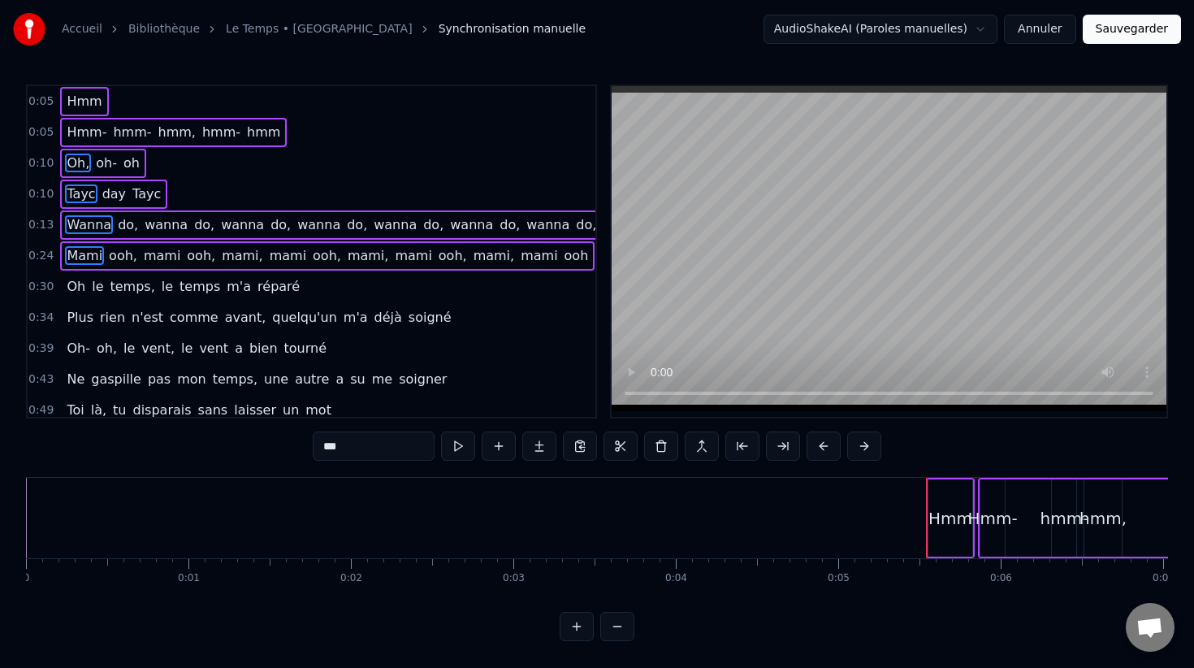
click at [76, 162] on span "Oh," at bounding box center [78, 163] width 26 height 19
click at [77, 196] on span "Tayc" at bounding box center [81, 193] width 32 height 19
click at [80, 229] on span "Wanna" at bounding box center [89, 224] width 48 height 19
type input "****"
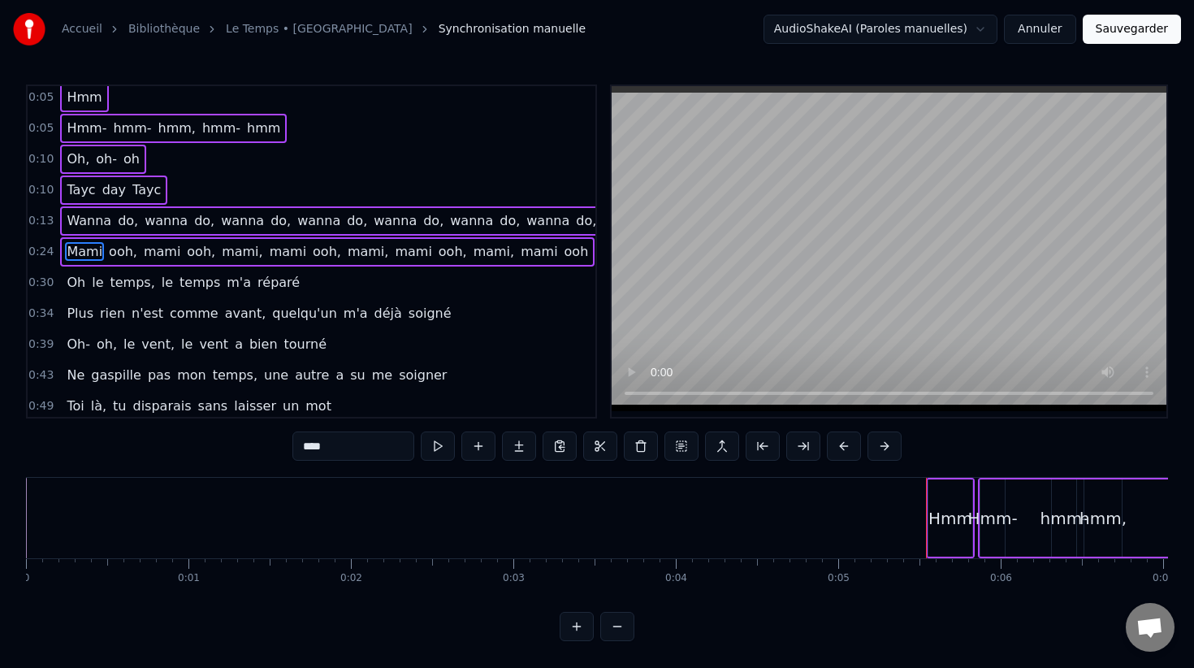
click at [84, 243] on span "Mami" at bounding box center [84, 251] width 39 height 19
click at [89, 252] on span "Mami" at bounding box center [84, 251] width 39 height 19
click at [83, 256] on span "Mami" at bounding box center [84, 251] width 39 height 19
click at [58, 251] on div "0:24 [PERSON_NAME], [PERSON_NAME], [PERSON_NAME], [PERSON_NAME], [PERSON_NAME],…" at bounding box center [312, 251] width 568 height 31
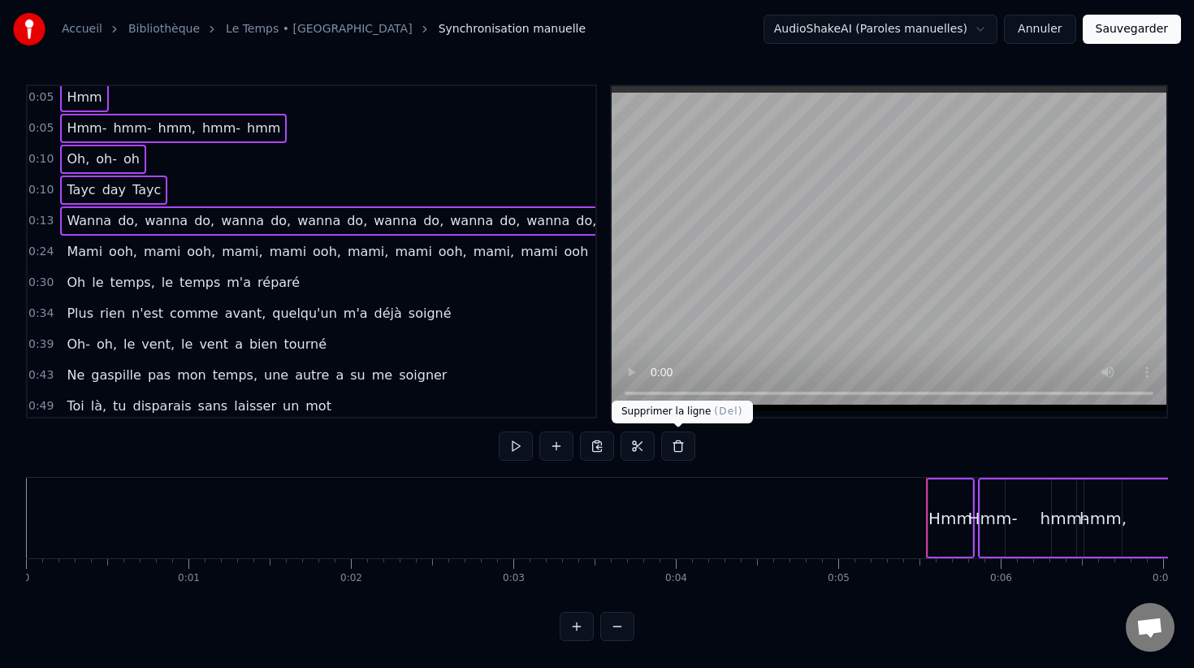
click at [681, 450] on button at bounding box center [678, 445] width 34 height 29
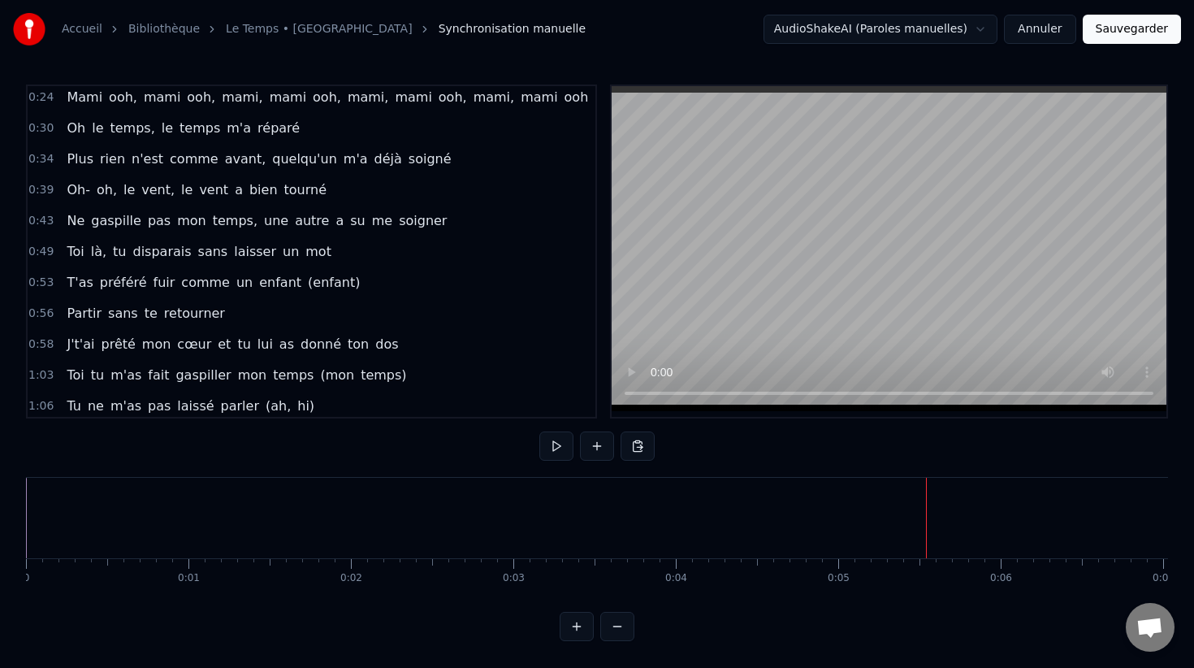
scroll to position [0, 0]
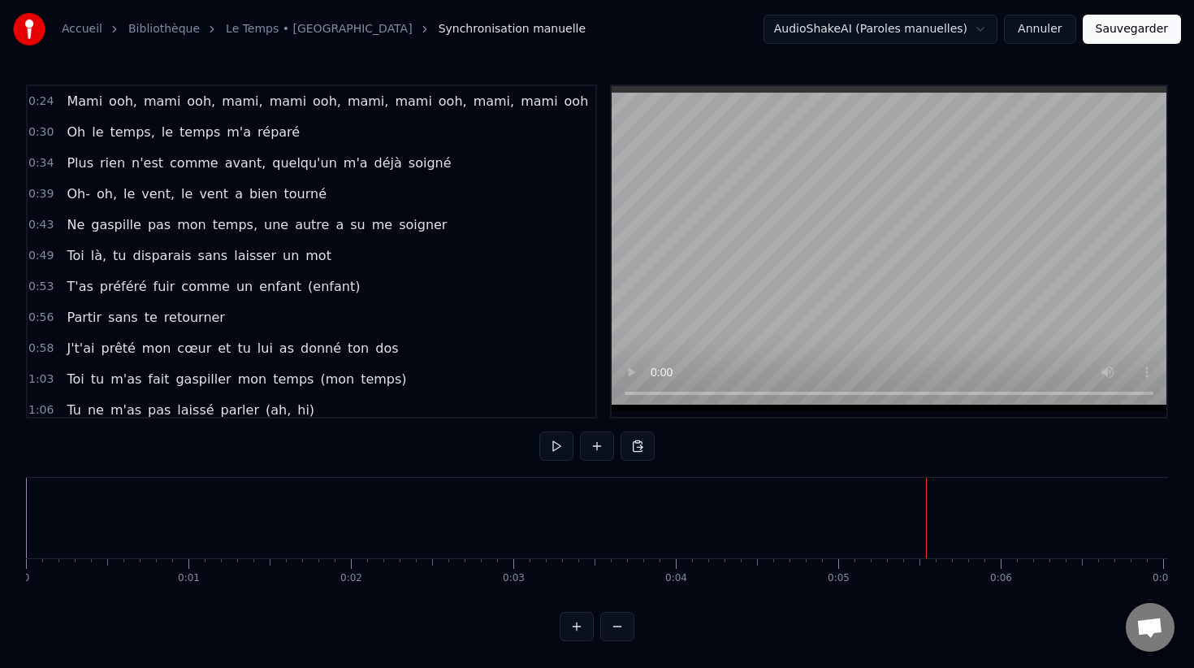
click at [62, 110] on div "[PERSON_NAME], [PERSON_NAME], [PERSON_NAME], [PERSON_NAME], [PERSON_NAME], [PER…" at bounding box center [327, 101] width 534 height 29
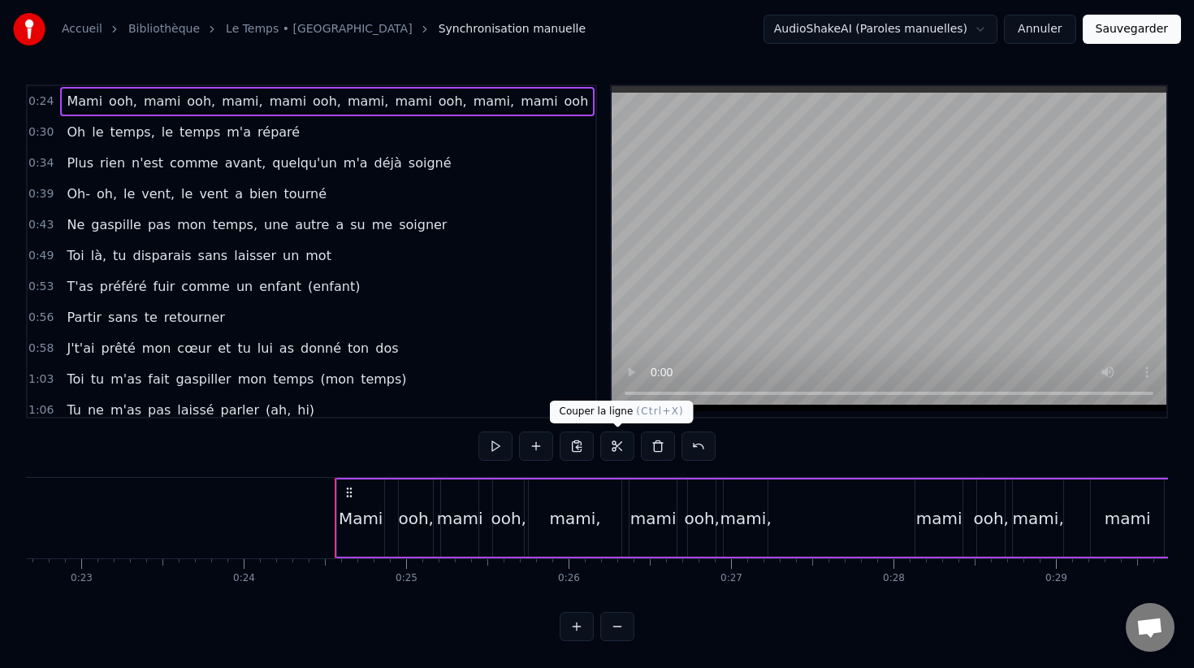
scroll to position [0, 3908]
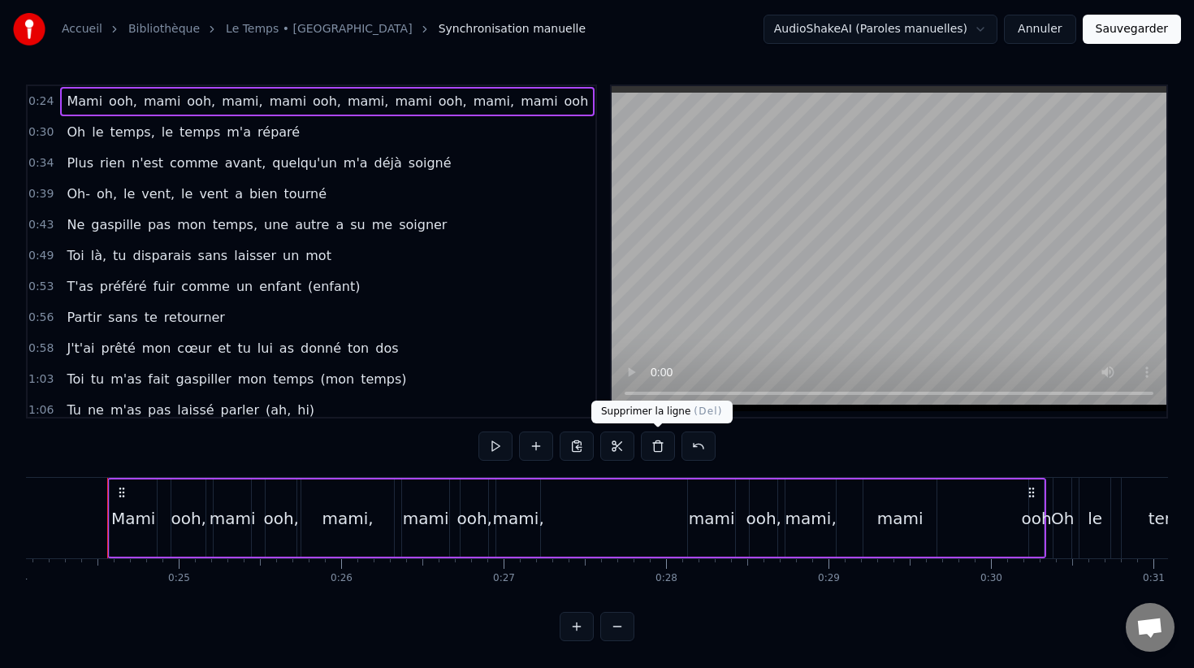
click at [660, 446] on button at bounding box center [658, 445] width 34 height 29
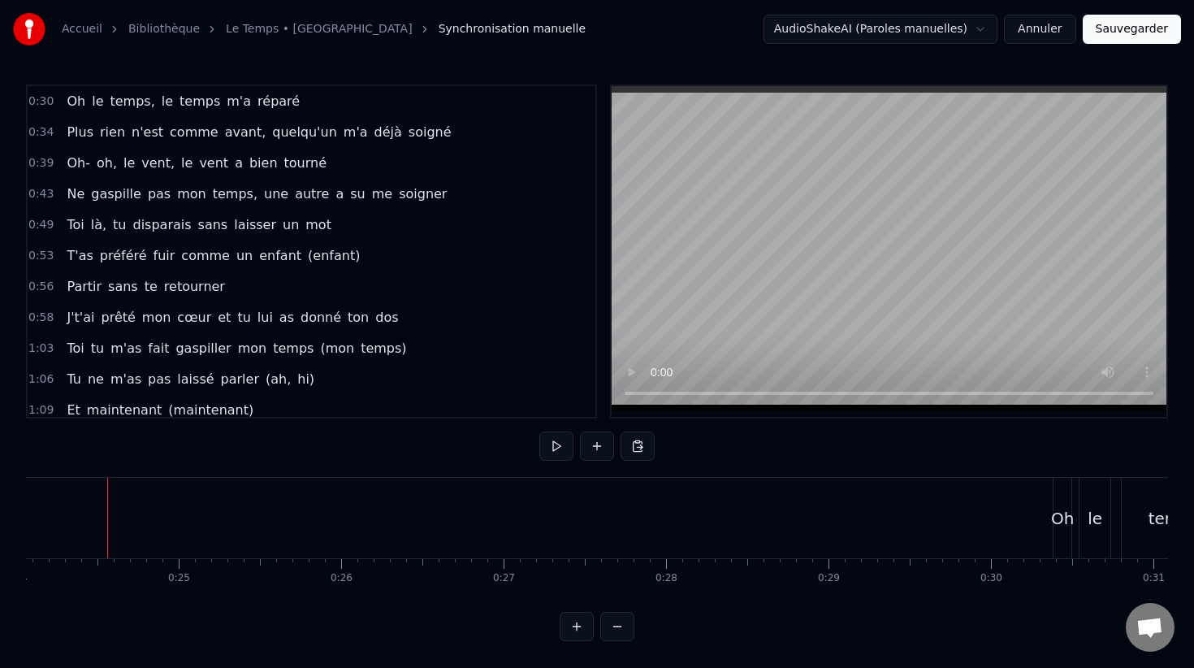
click at [45, 109] on span "0:30" at bounding box center [40, 101] width 25 height 16
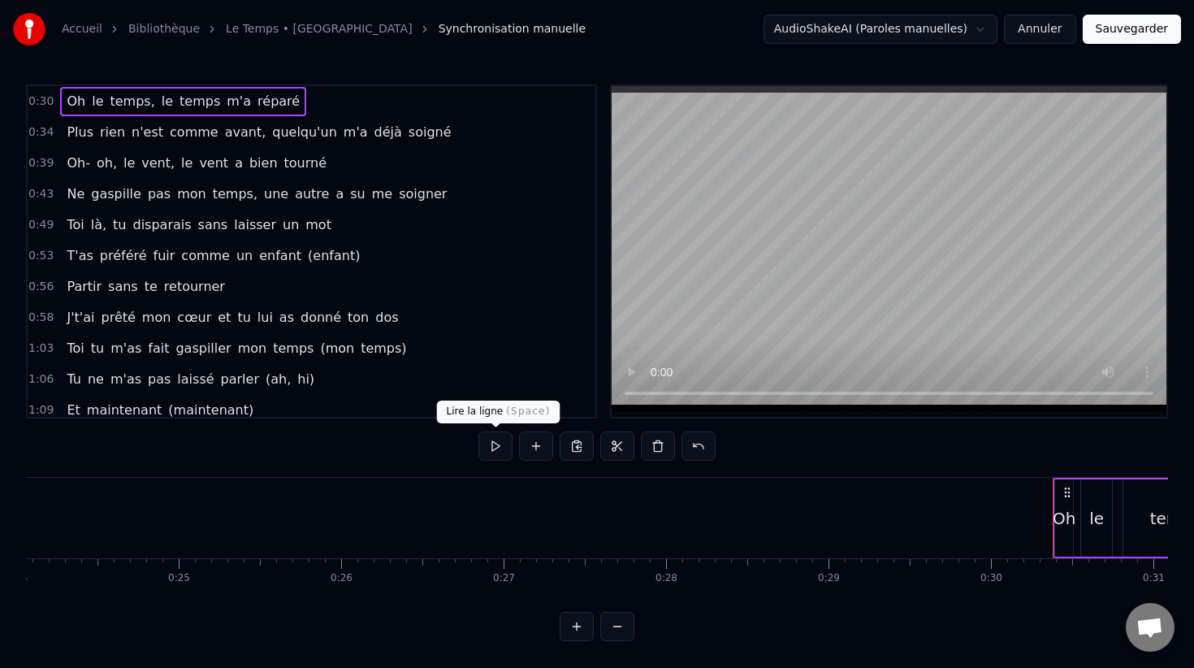
click at [493, 448] on button at bounding box center [495, 445] width 34 height 29
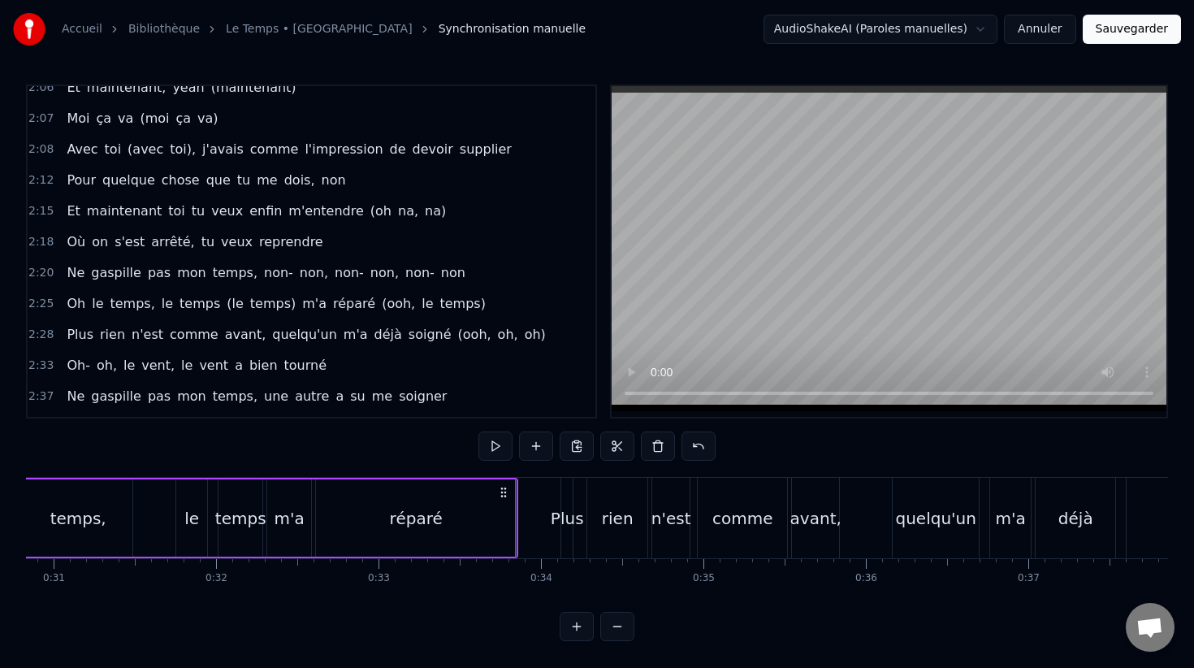
scroll to position [844, 0]
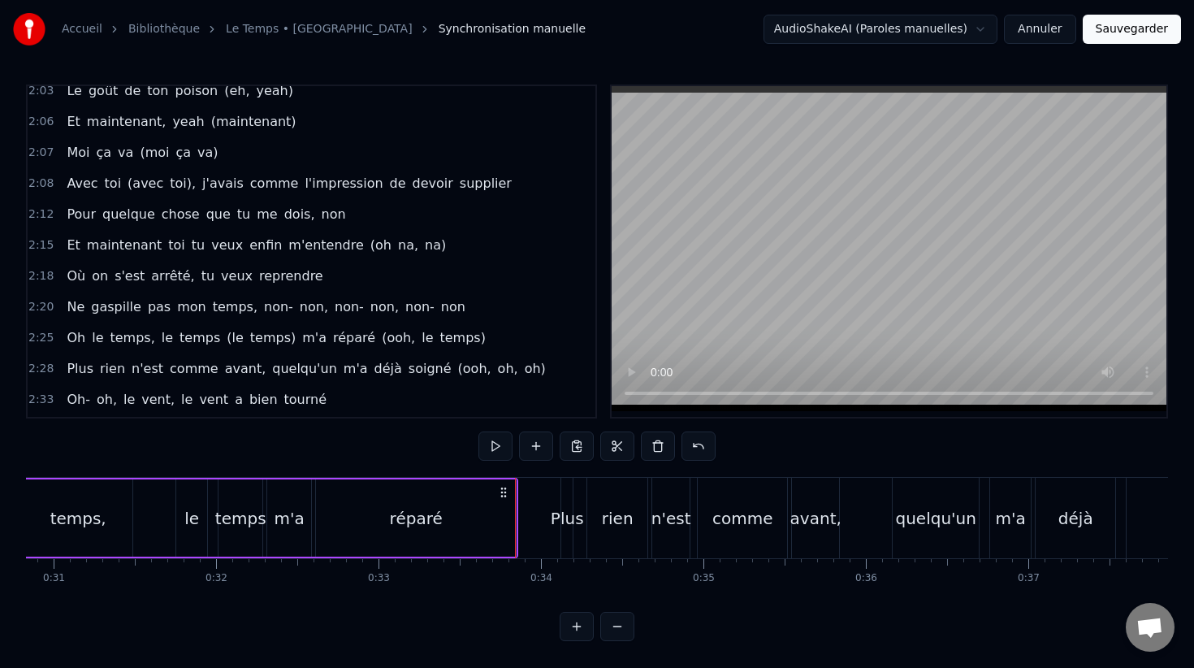
click at [1130, 36] on button "Sauvegarder" at bounding box center [1132, 29] width 98 height 29
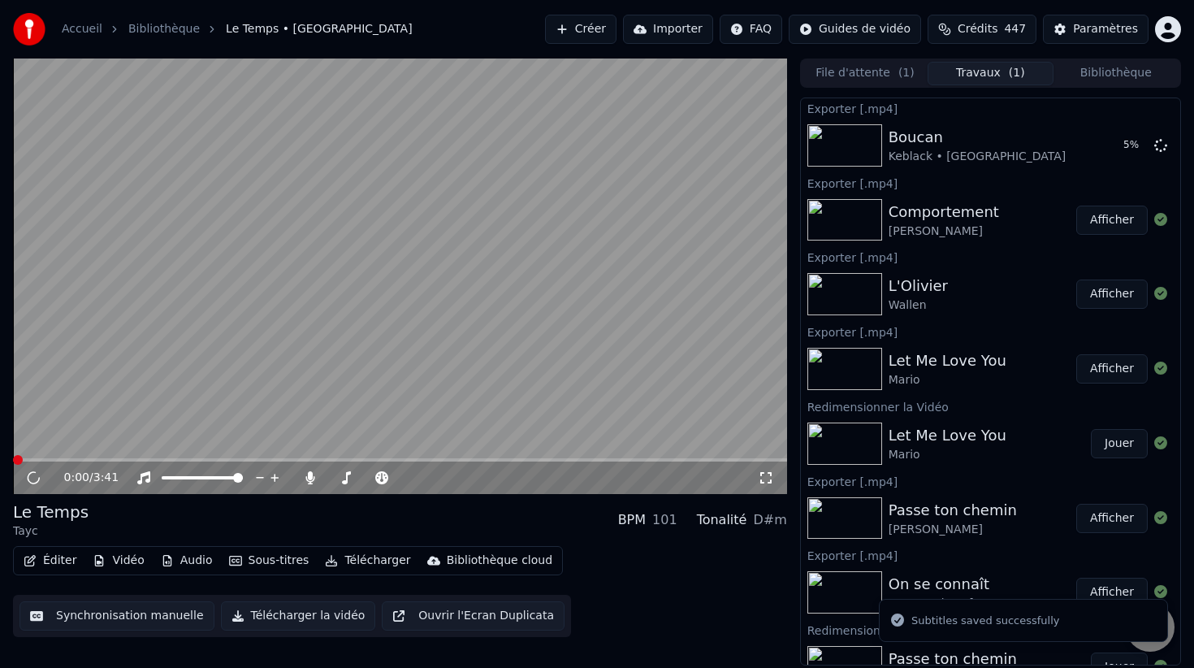
click at [983, 67] on button "Travaux ( 1 )" at bounding box center [990, 74] width 125 height 24
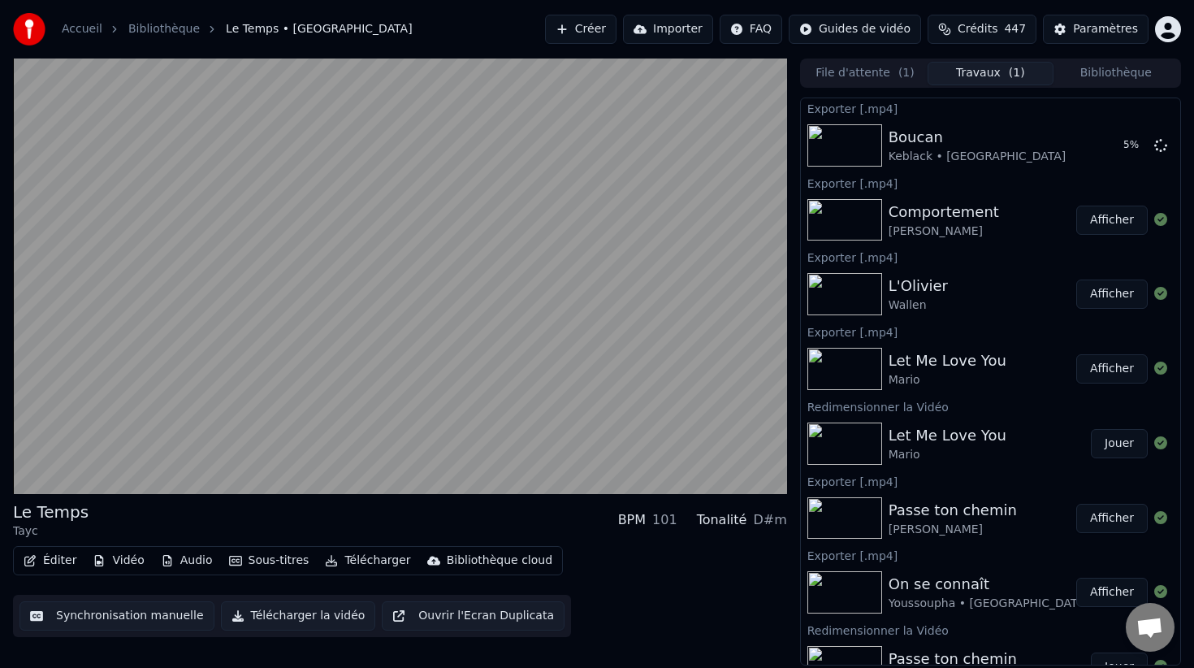
click at [1111, 222] on button "Afficher" at bounding box center [1111, 219] width 71 height 29
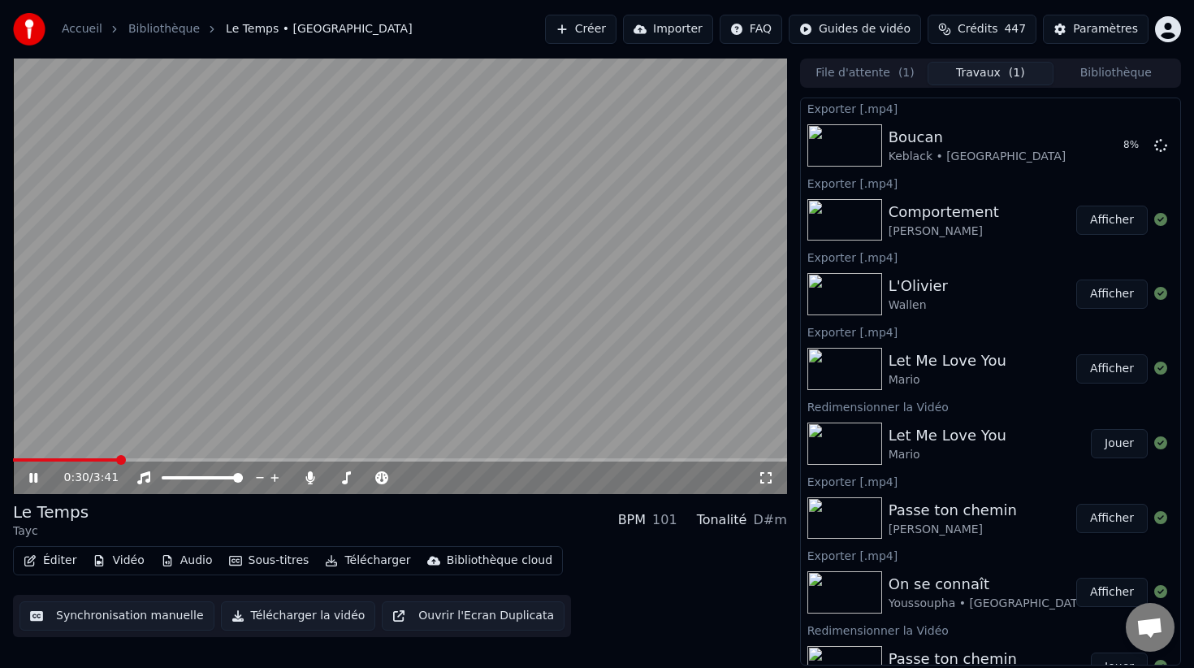
click at [117, 460] on span at bounding box center [65, 459] width 105 height 3
click at [125, 439] on video at bounding box center [400, 275] width 774 height 435
click at [209, 388] on video at bounding box center [400, 275] width 774 height 435
click at [440, 478] on span at bounding box center [440, 477] width 81 height 3
click at [439, 474] on span at bounding box center [440, 478] width 10 height 10
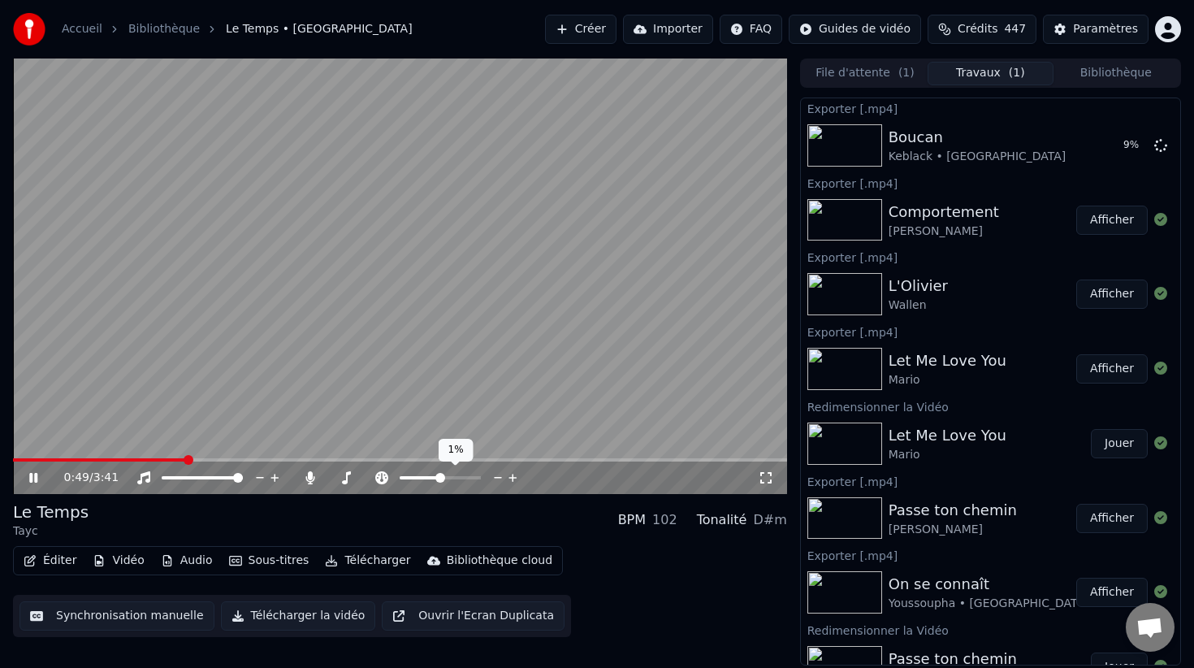
click at [440, 474] on span at bounding box center [440, 478] width 10 height 10
click at [503, 384] on video at bounding box center [400, 275] width 774 height 435
click at [530, 334] on video at bounding box center [400, 275] width 774 height 435
click at [543, 341] on video at bounding box center [400, 275] width 774 height 435
click at [400, 331] on video at bounding box center [400, 275] width 774 height 435
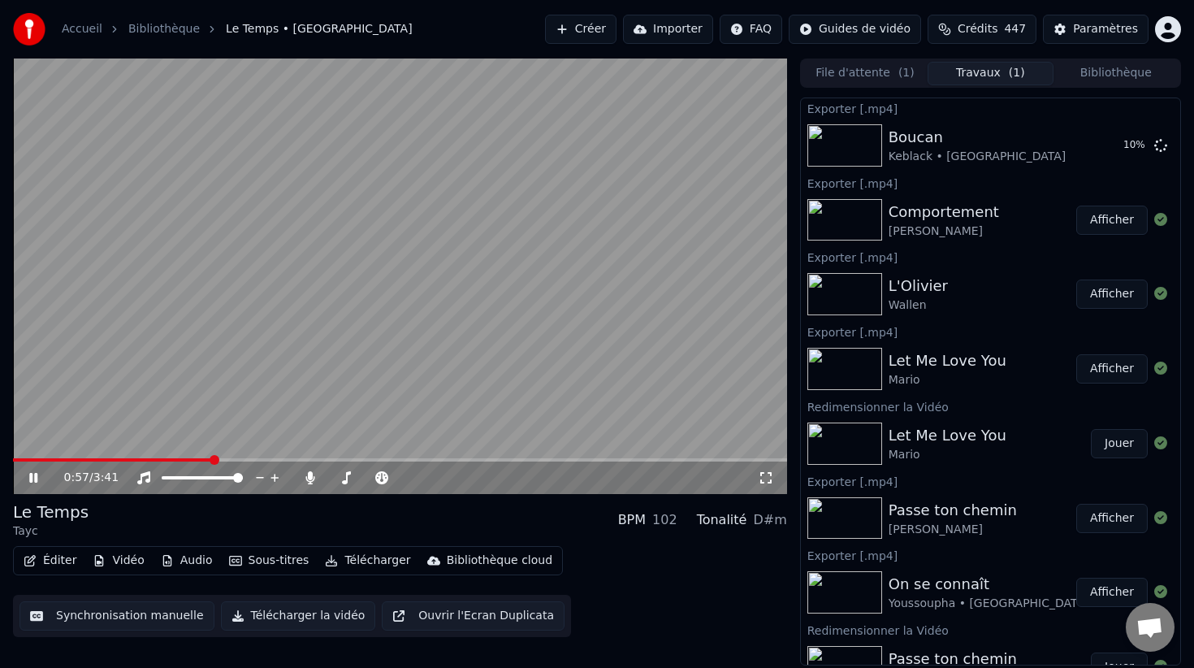
click at [400, 331] on video at bounding box center [400, 275] width 774 height 435
click at [427, 251] on video at bounding box center [400, 275] width 774 height 435
click at [464, 255] on video at bounding box center [400, 275] width 774 height 435
click at [469, 294] on video at bounding box center [400, 275] width 774 height 435
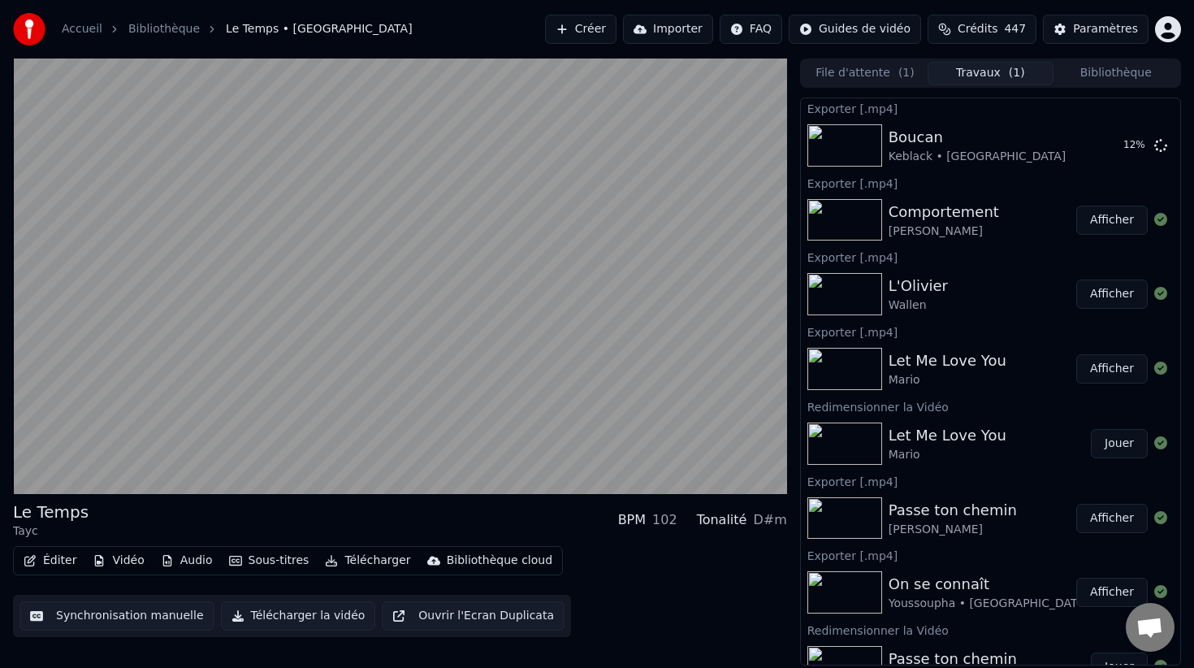
click at [474, 291] on video at bounding box center [400, 275] width 774 height 435
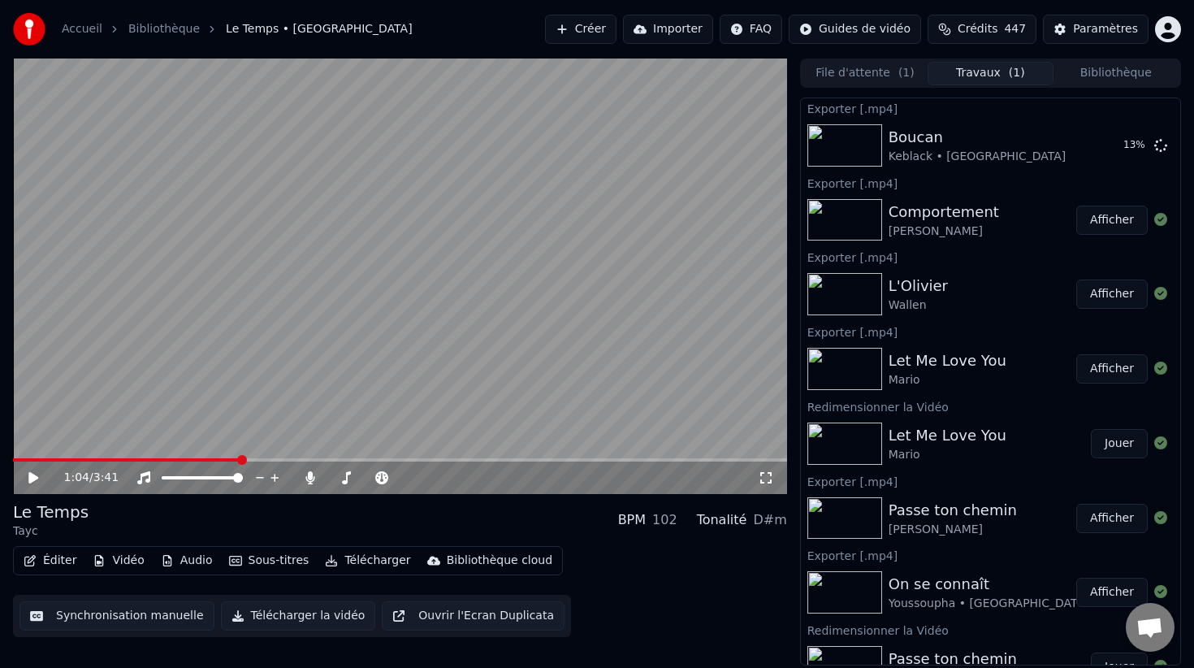
click at [463, 263] on video at bounding box center [400, 275] width 774 height 435
click at [473, 272] on video at bounding box center [400, 275] width 774 height 435
click at [400, 251] on video at bounding box center [400, 275] width 774 height 435
click at [446, 233] on video at bounding box center [400, 275] width 774 height 435
click at [453, 237] on video at bounding box center [400, 275] width 774 height 435
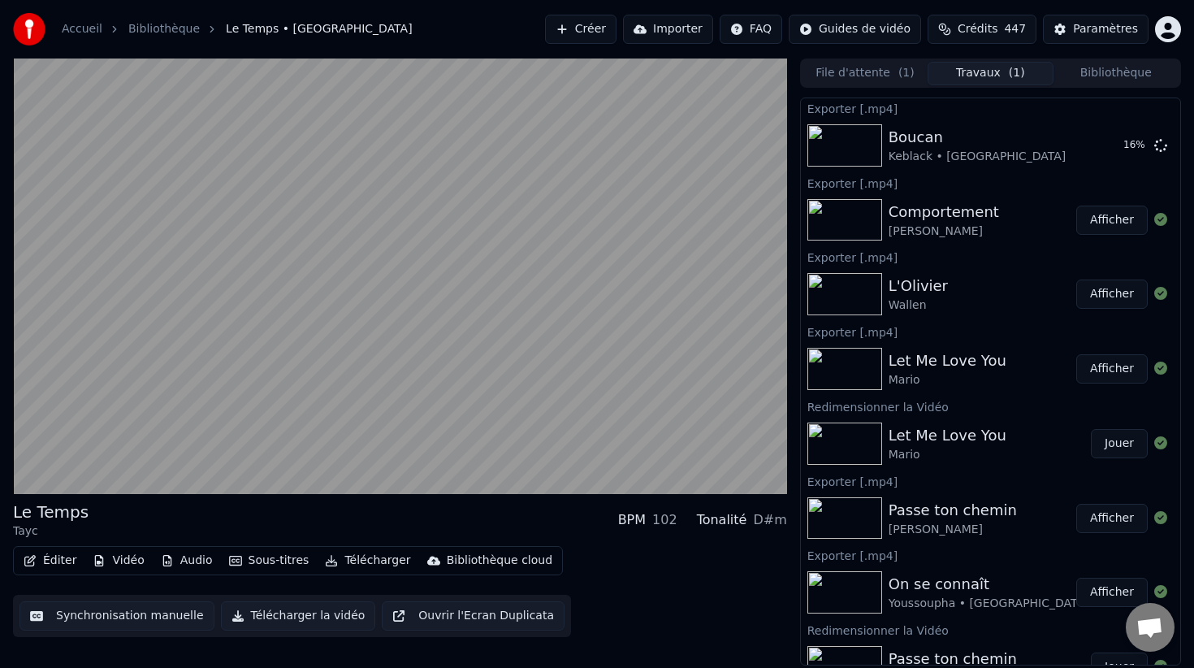
click at [453, 237] on video at bounding box center [400, 275] width 774 height 435
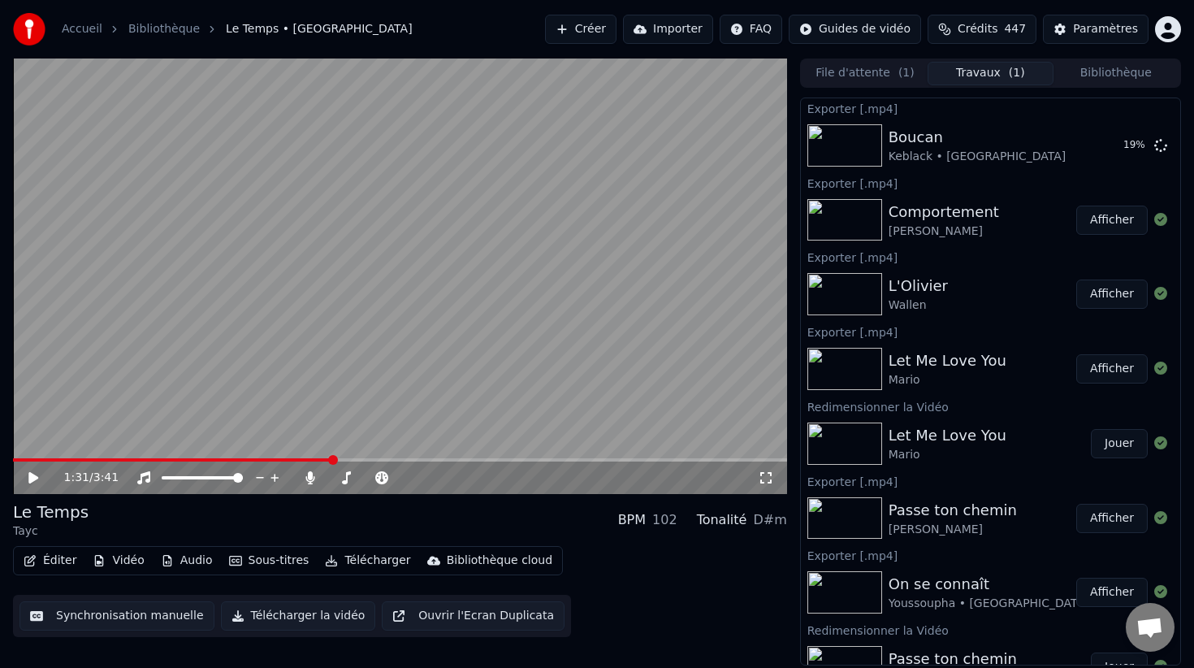
click at [520, 243] on video at bounding box center [400, 275] width 774 height 435
click at [520, 242] on video at bounding box center [400, 275] width 774 height 435
click at [558, 230] on video at bounding box center [400, 275] width 774 height 435
click at [439, 477] on span at bounding box center [440, 478] width 10 height 10
click at [513, 349] on video at bounding box center [400, 275] width 774 height 435
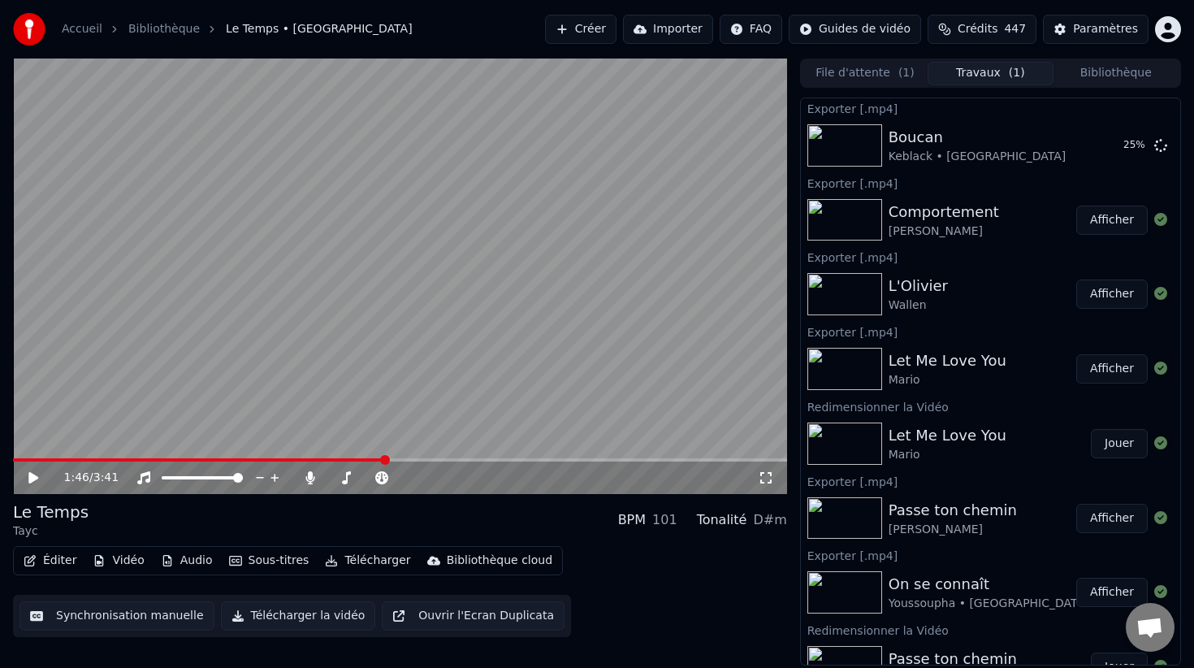
click at [544, 349] on video at bounding box center [400, 275] width 774 height 435
click at [577, 378] on video at bounding box center [400, 275] width 774 height 435
click at [542, 348] on video at bounding box center [400, 275] width 774 height 435
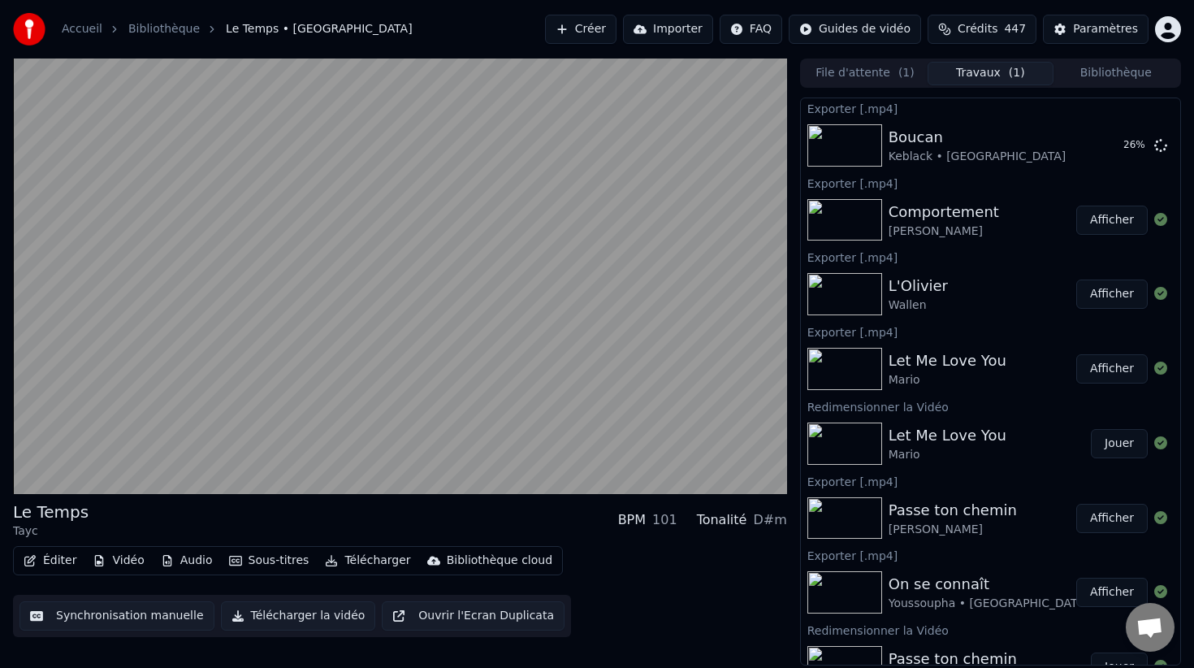
click at [542, 348] on video at bounding box center [400, 275] width 774 height 435
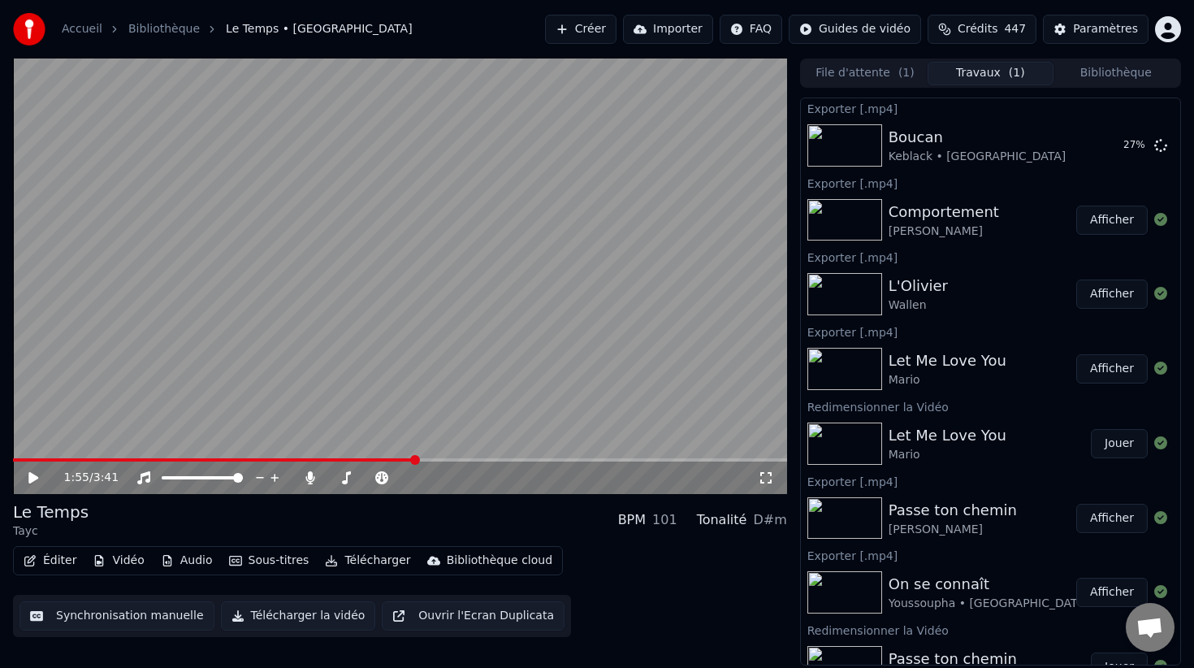
click at [463, 327] on video at bounding box center [400, 275] width 774 height 435
click at [461, 344] on video at bounding box center [400, 275] width 774 height 435
click at [481, 478] on span at bounding box center [476, 478] width 10 height 10
click at [488, 397] on video at bounding box center [400, 275] width 774 height 435
click at [483, 383] on video at bounding box center [400, 275] width 774 height 435
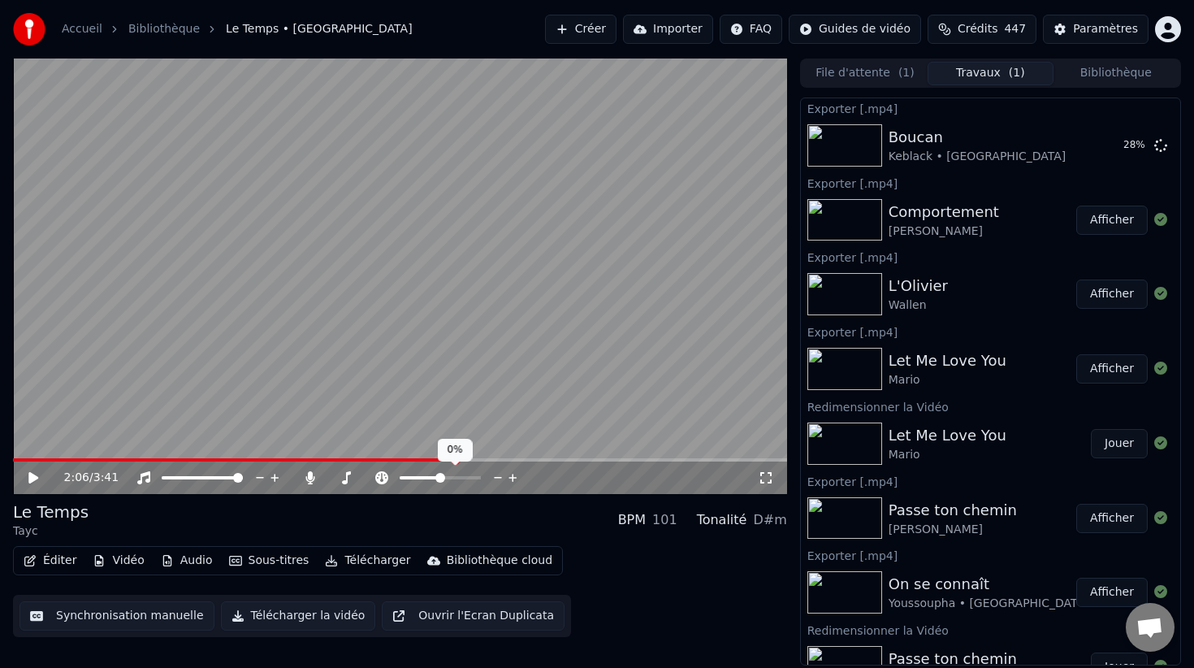
click at [439, 480] on span at bounding box center [440, 478] width 10 height 10
click at [580, 302] on video at bounding box center [400, 275] width 774 height 435
click at [581, 303] on video at bounding box center [400, 275] width 774 height 435
click at [277, 522] on div "Le Temps Tayc BPM 101 Tonalité D#m" at bounding box center [400, 519] width 774 height 39
click at [115, 560] on button "Vidéo" at bounding box center [118, 560] width 64 height 23
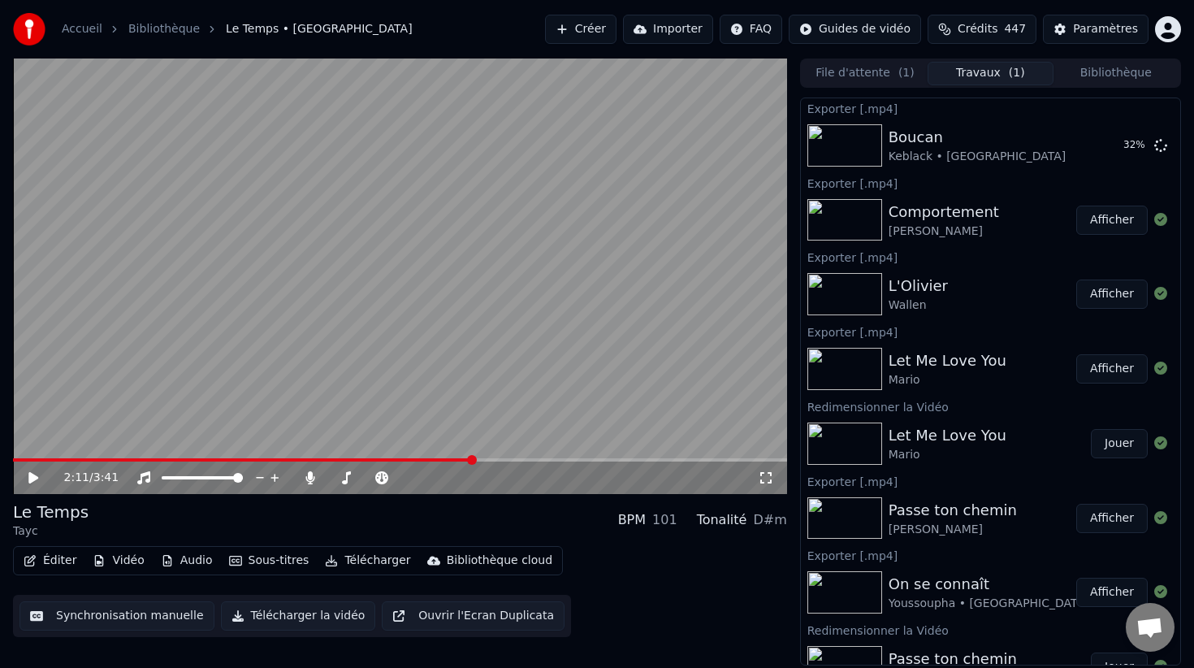
click at [477, 507] on div "Le Temps Tayc BPM 101 Tonalité D#m" at bounding box center [400, 519] width 774 height 39
click at [34, 476] on icon at bounding box center [33, 477] width 10 height 11
click at [37, 477] on icon at bounding box center [33, 478] width 8 height 10
click at [562, 328] on video at bounding box center [400, 275] width 774 height 435
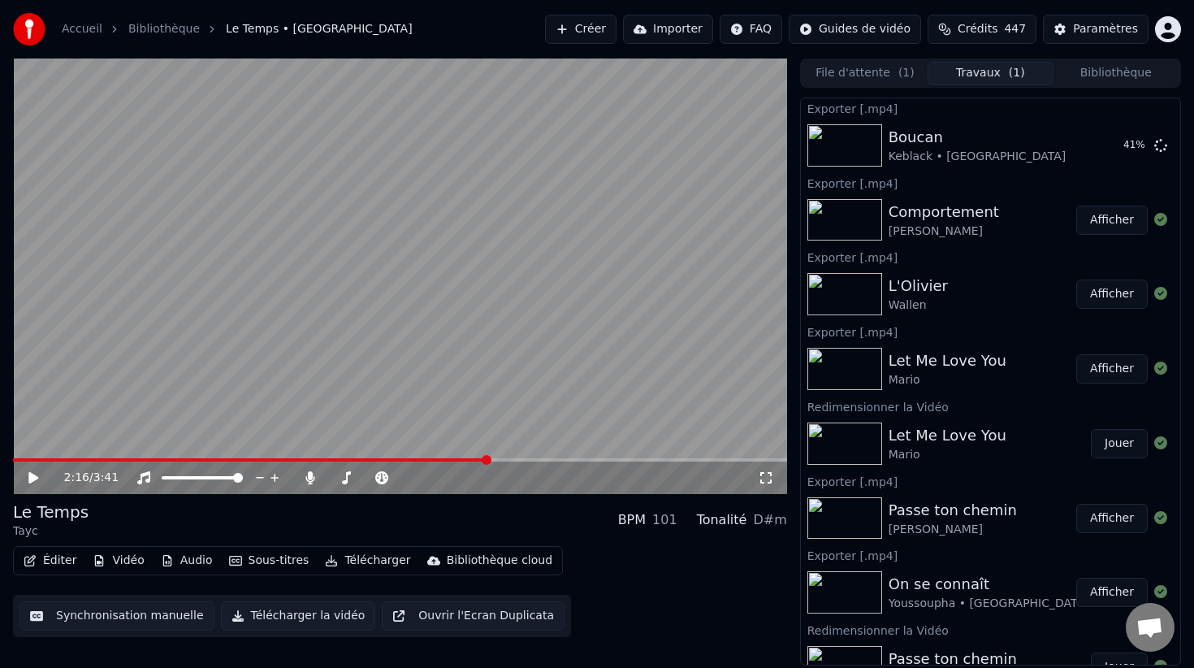
click at [449, 359] on video at bounding box center [400, 275] width 774 height 435
click at [464, 309] on video at bounding box center [400, 275] width 774 height 435
click at [399, 314] on video at bounding box center [400, 275] width 774 height 435
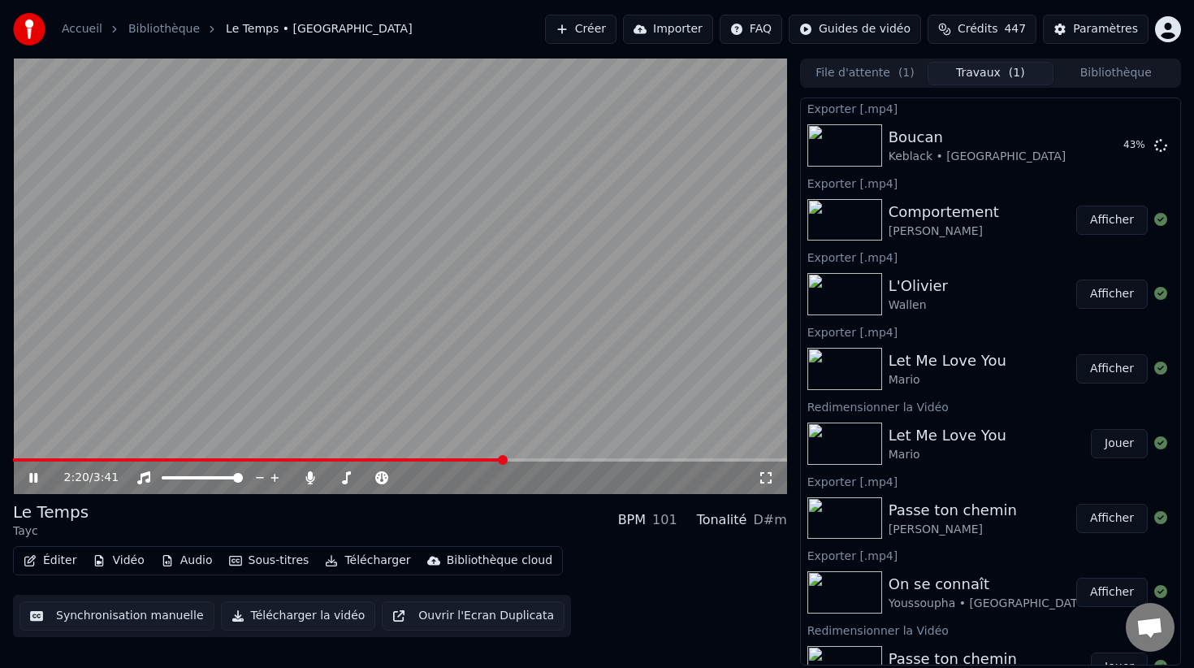
click at [420, 315] on video at bounding box center [400, 275] width 774 height 435
click at [417, 309] on video at bounding box center [400, 275] width 774 height 435
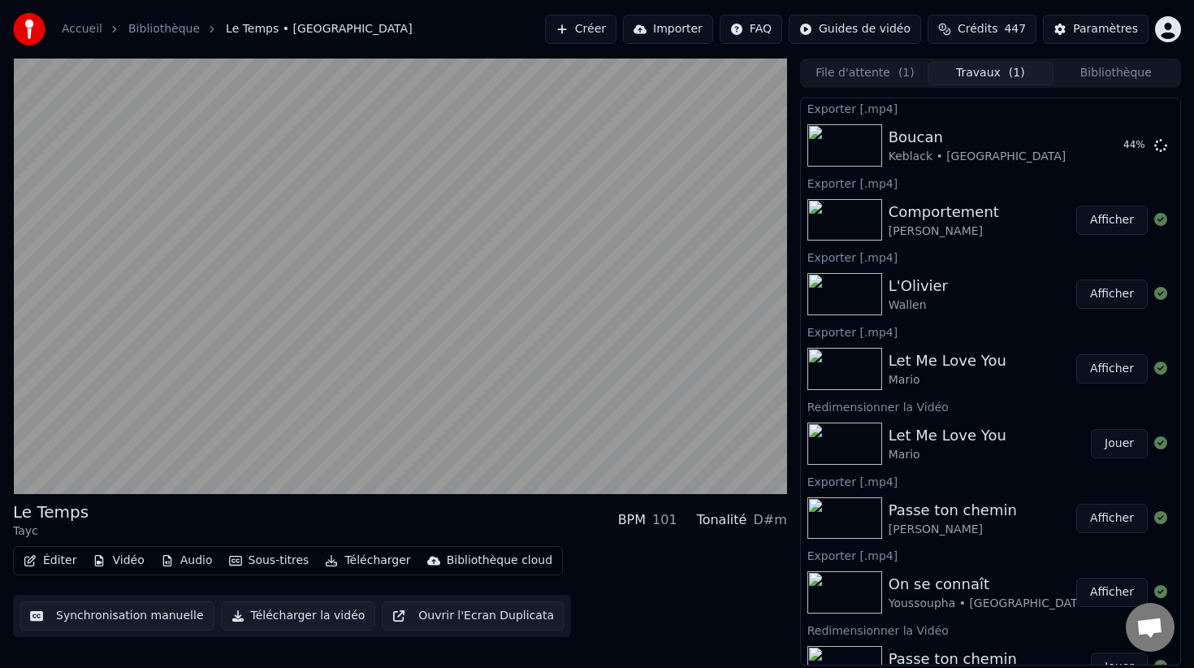
click at [417, 309] on video at bounding box center [400, 275] width 774 height 435
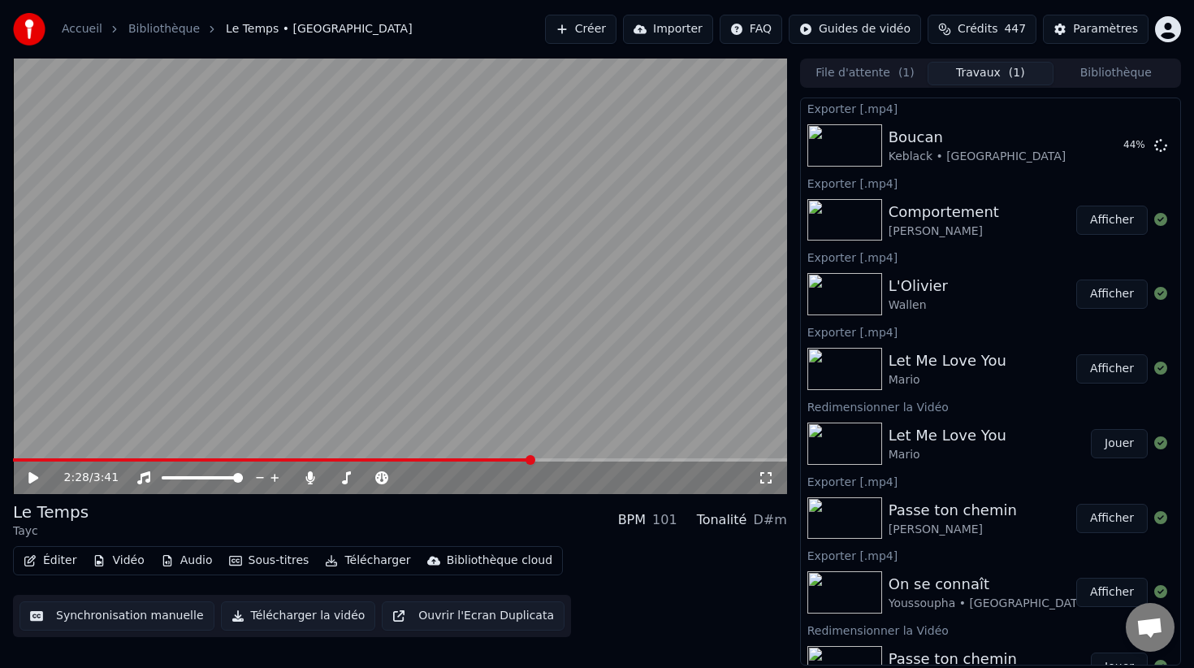
click at [472, 287] on video at bounding box center [400, 275] width 774 height 435
click at [465, 262] on video at bounding box center [400, 275] width 774 height 435
click at [519, 287] on video at bounding box center [400, 275] width 774 height 435
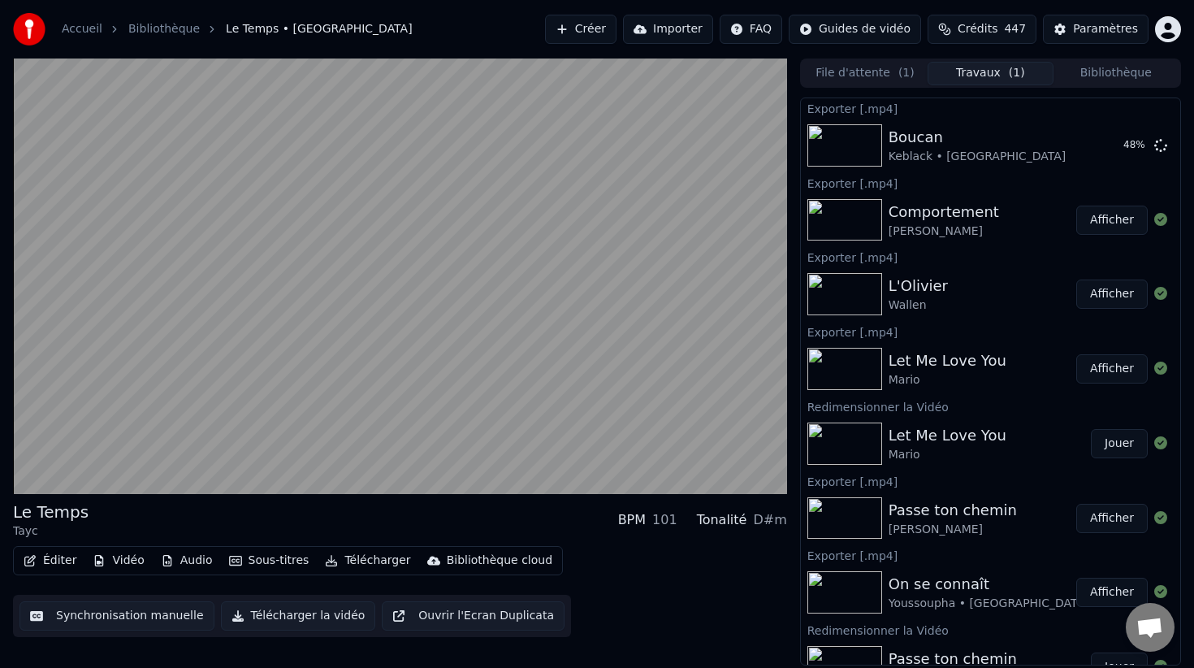
click at [534, 192] on video at bounding box center [400, 275] width 774 height 435
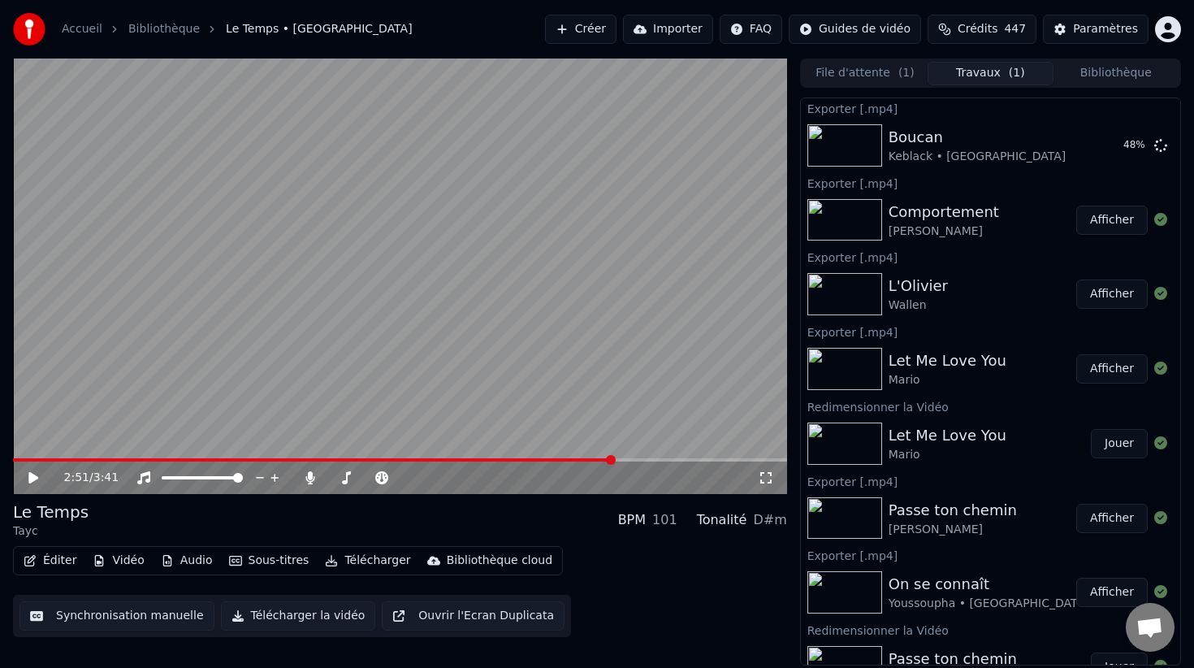
click at [468, 273] on video at bounding box center [400, 275] width 774 height 435
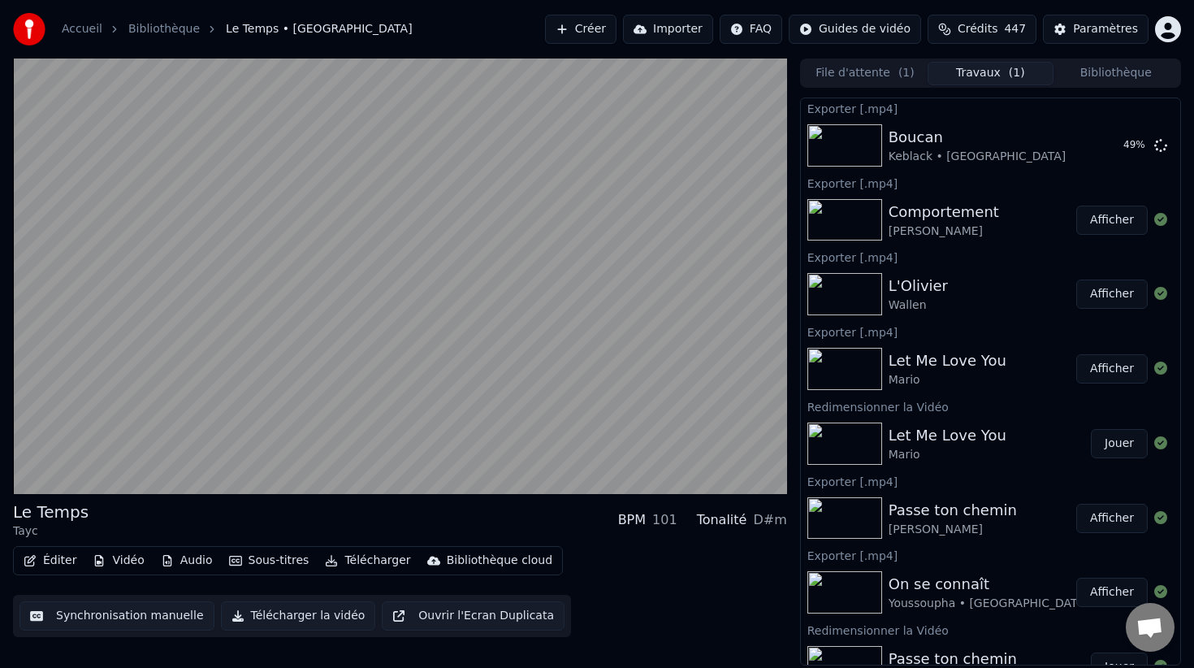
click at [468, 273] on video at bounding box center [400, 275] width 774 height 435
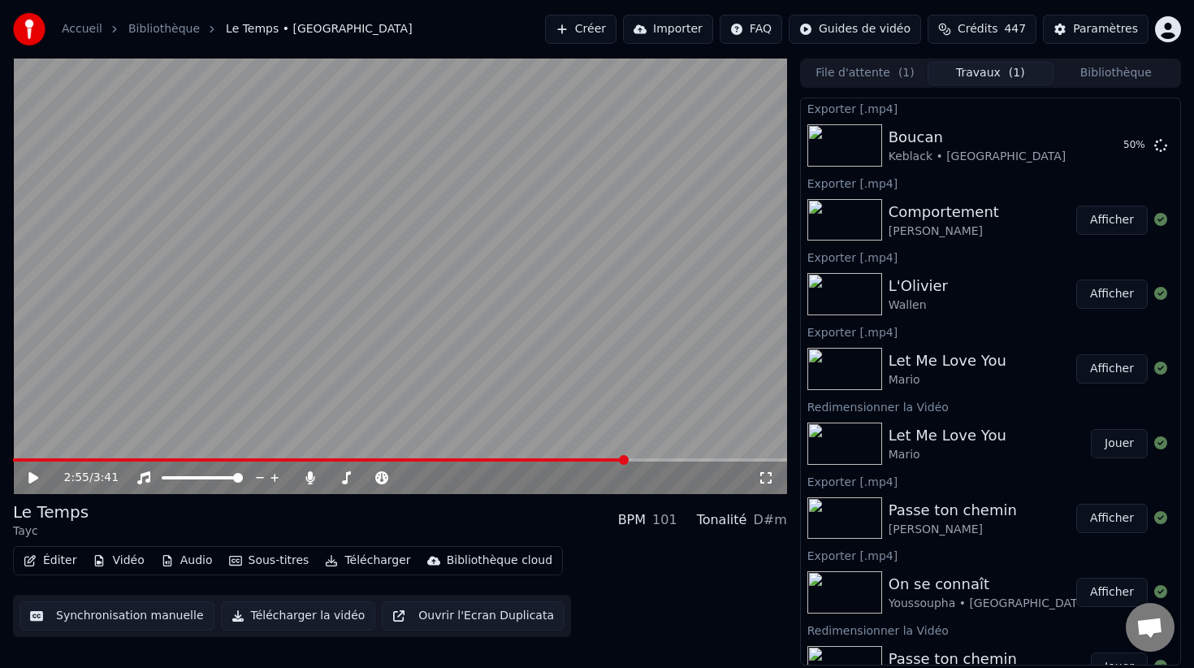
click at [1128, 75] on button "Bibliothèque" at bounding box center [1115, 74] width 125 height 24
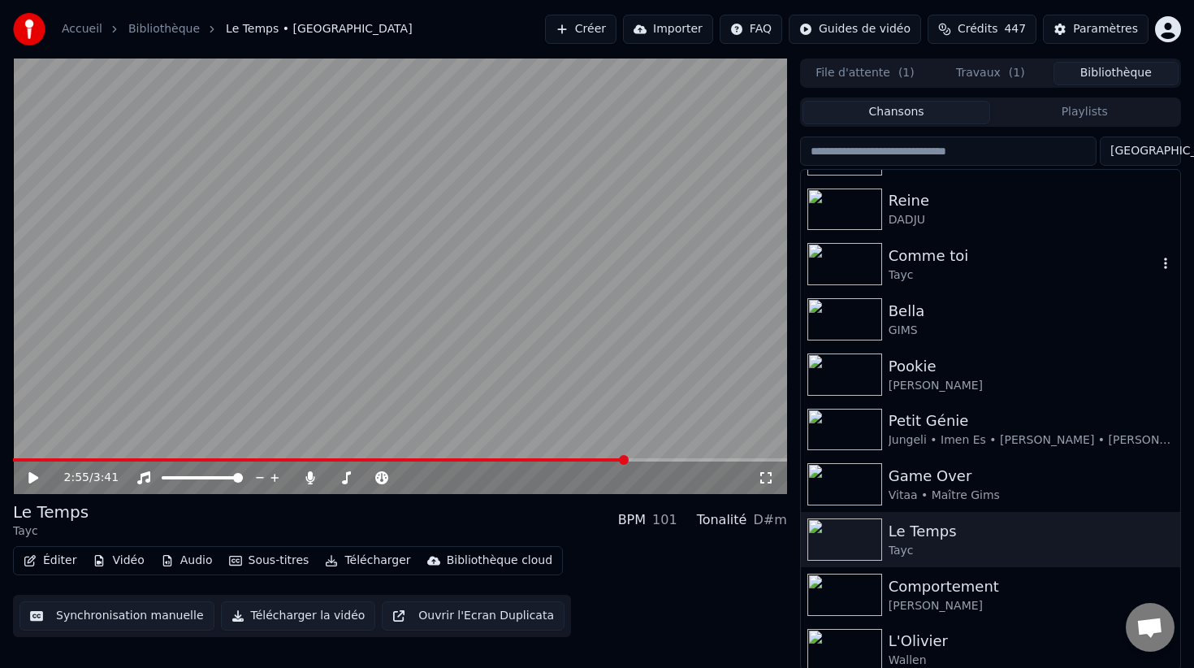
scroll to position [751, 0]
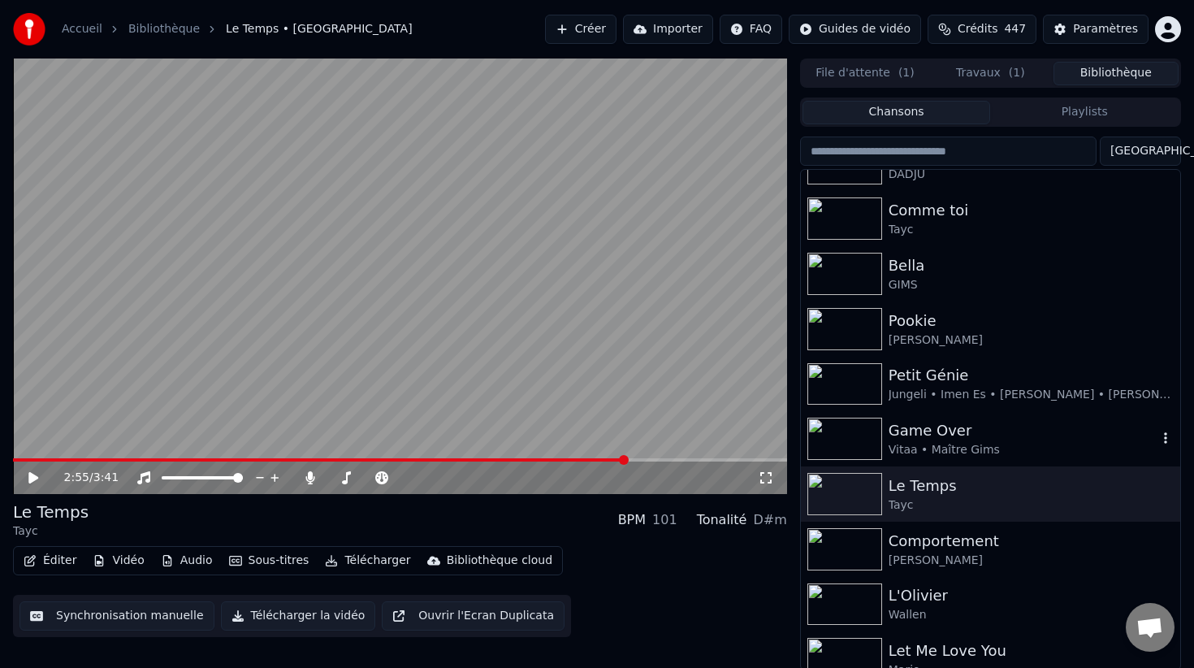
click at [952, 436] on div "Game Over" at bounding box center [1023, 430] width 269 height 23
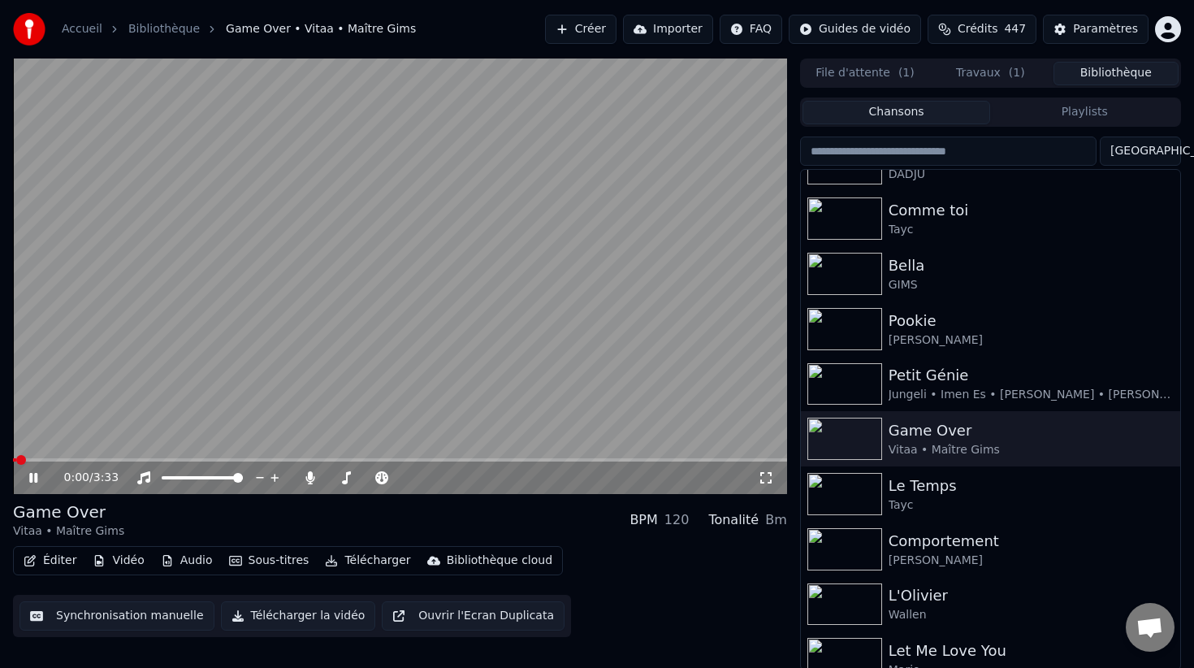
click at [482, 363] on video at bounding box center [400, 275] width 774 height 435
click at [37, 481] on icon at bounding box center [45, 477] width 38 height 13
click at [42, 481] on icon at bounding box center [45, 477] width 38 height 13
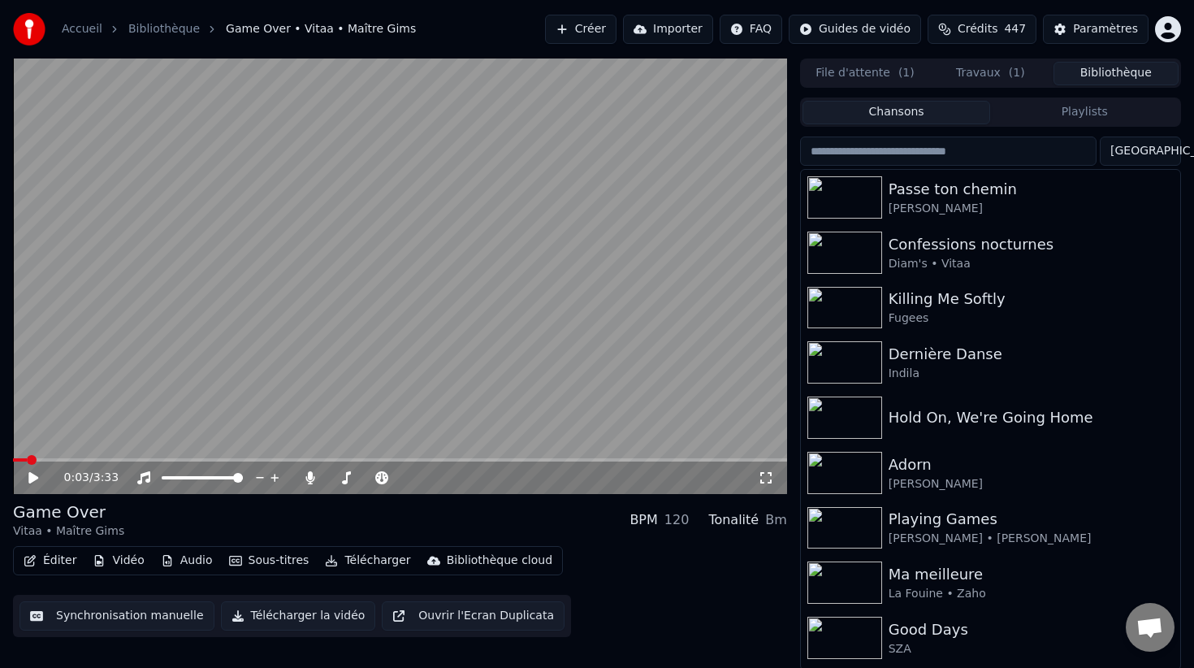
click at [998, 74] on button "Travaux ( 1 )" at bounding box center [990, 74] width 125 height 24
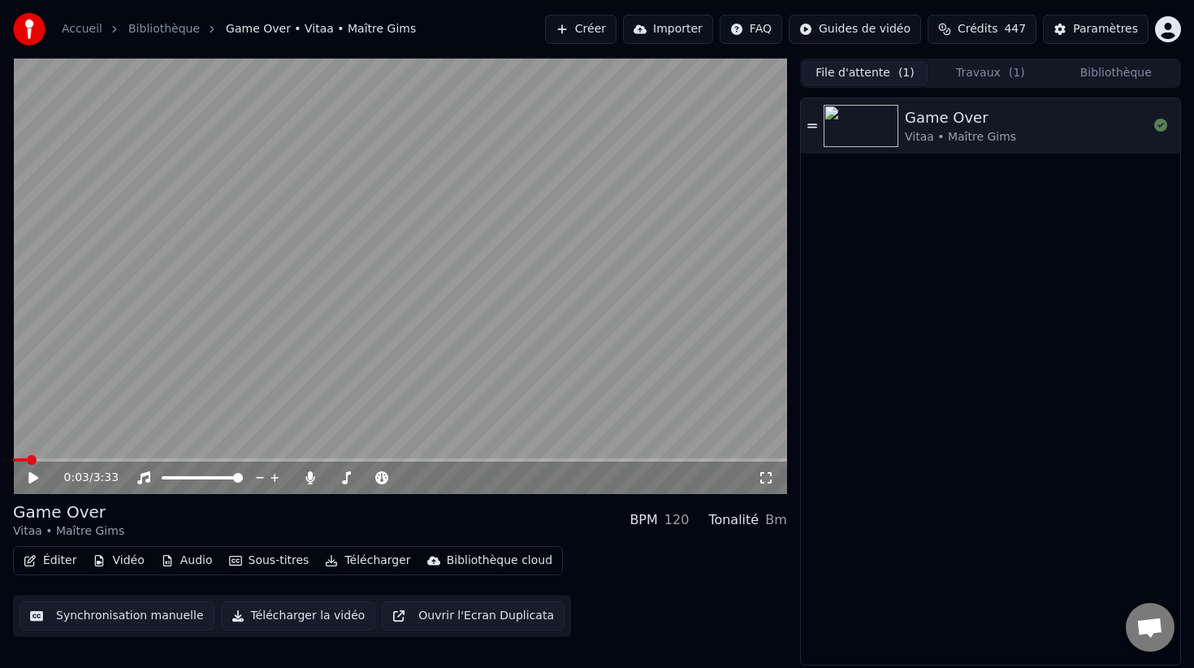
click at [902, 74] on span "( 1 )" at bounding box center [906, 73] width 16 height 16
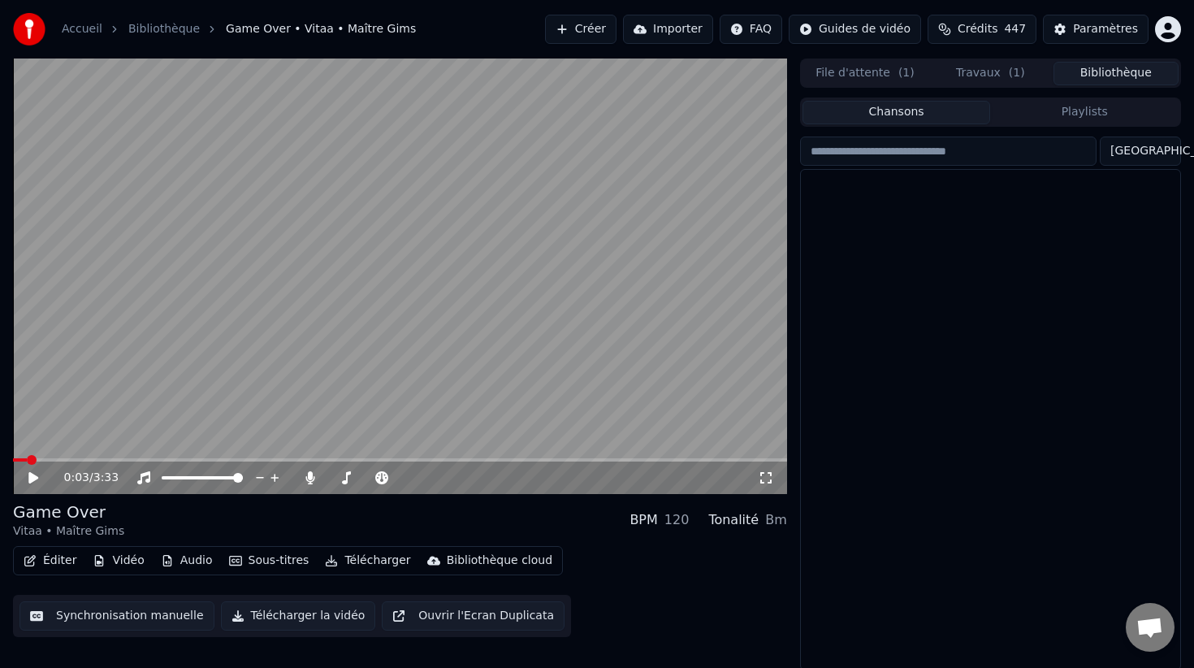
click at [1077, 76] on button "Bibliothèque" at bounding box center [1115, 74] width 125 height 24
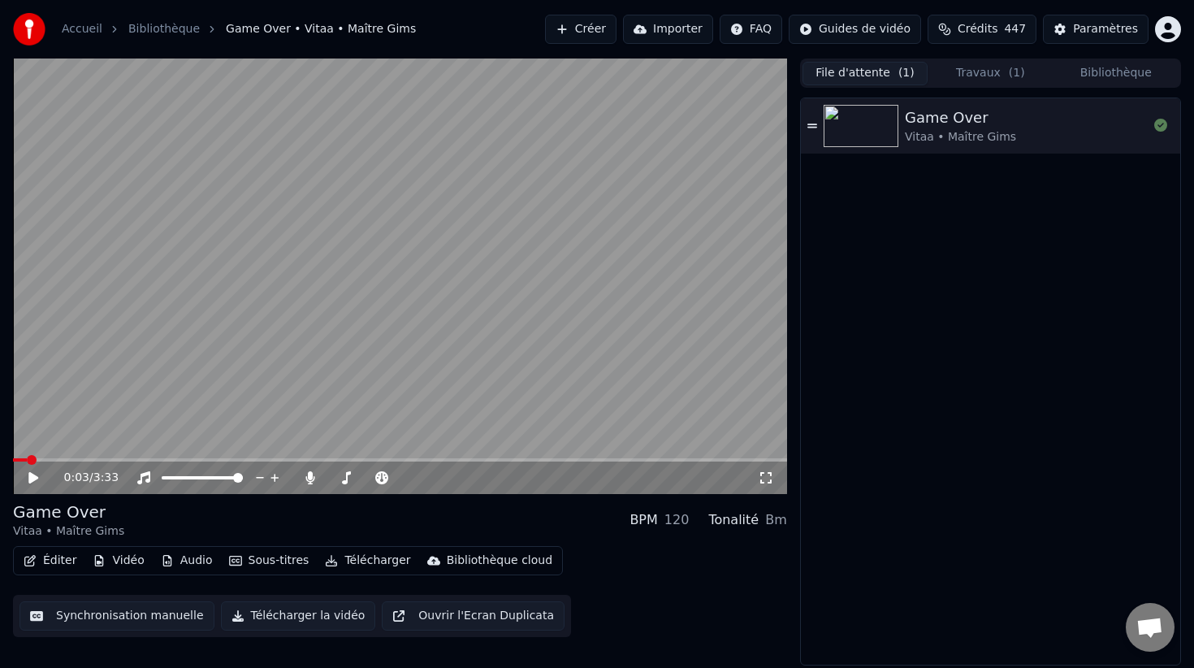
click at [885, 84] on button "File d'attente ( 1 )" at bounding box center [864, 74] width 125 height 24
click at [1011, 72] on span "( 1 )" at bounding box center [1017, 73] width 16 height 16
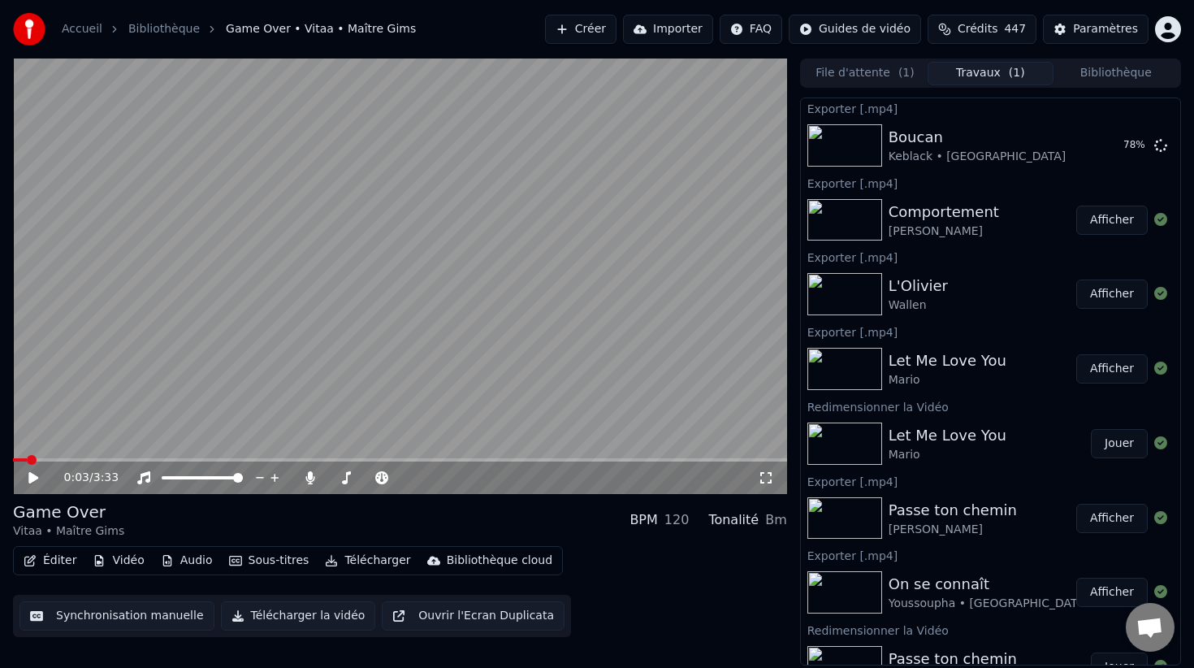
click at [1131, 55] on div "Accueil Bibliothèque Game Over • Vitaa • Maître Gims Créer Importer FAQ Guides …" at bounding box center [597, 29] width 1194 height 58
click at [1126, 77] on button "Bibliothèque" at bounding box center [1115, 74] width 125 height 24
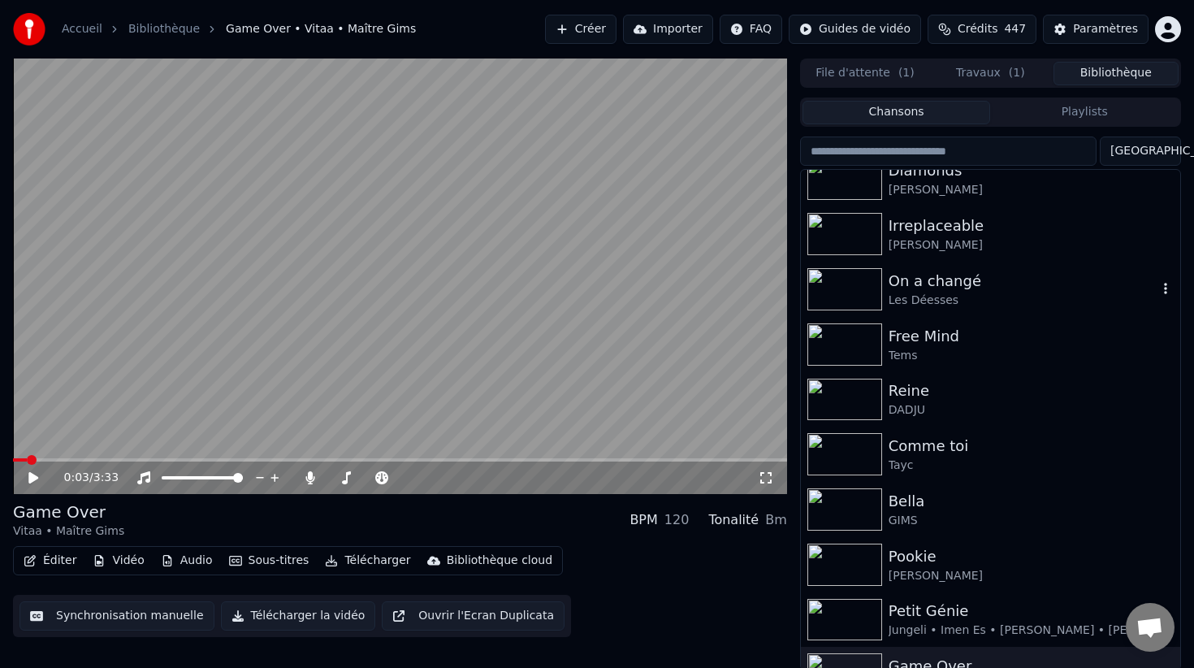
scroll to position [513, 0]
click at [257, 383] on video at bounding box center [400, 275] width 774 height 435
click at [556, 327] on video at bounding box center [400, 275] width 774 height 435
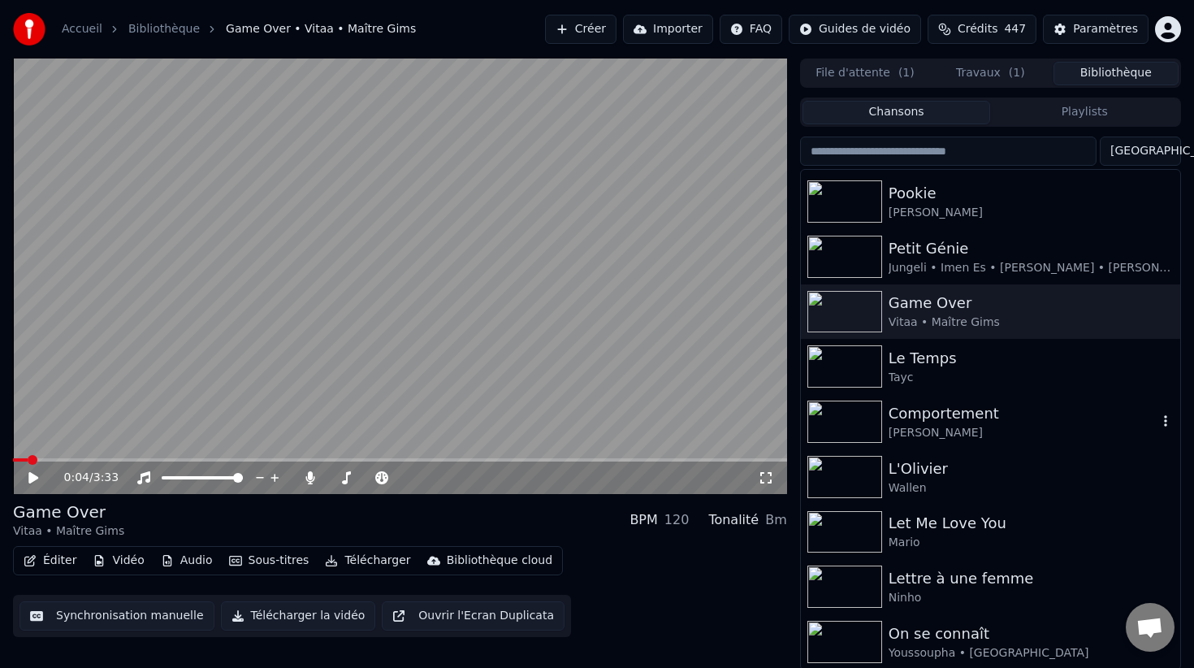
scroll to position [880, 0]
click at [930, 368] on div "Tayc" at bounding box center [1031, 376] width 285 height 16
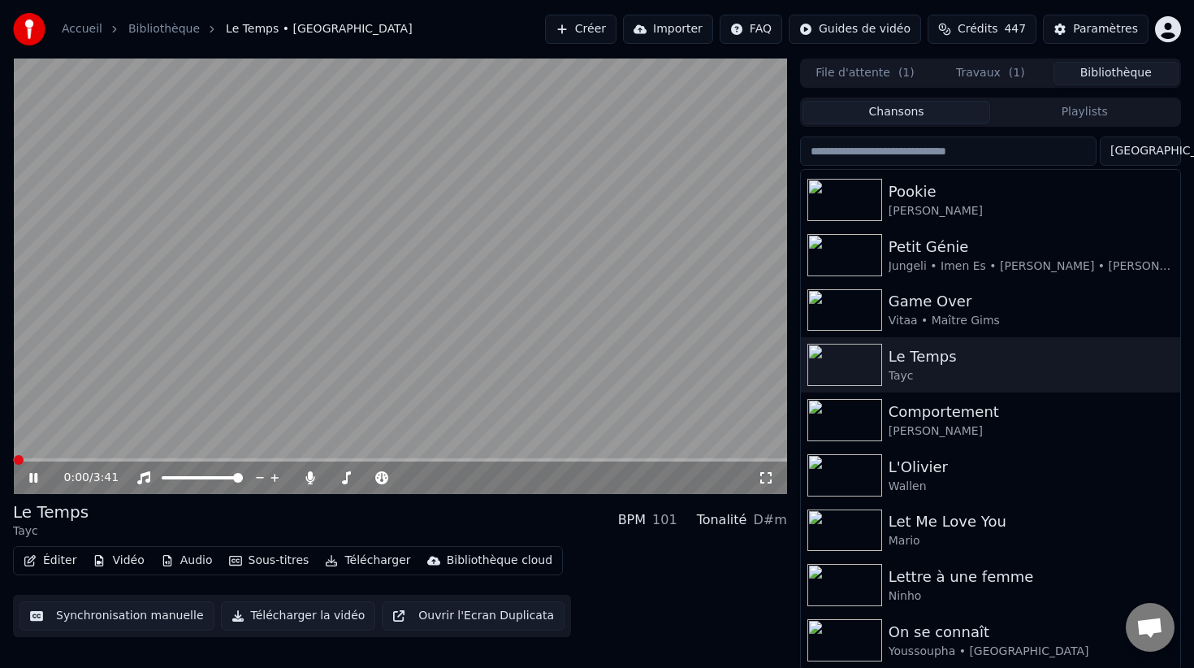
click at [487, 461] on div "0:00 / 3:41" at bounding box center [400, 477] width 774 height 32
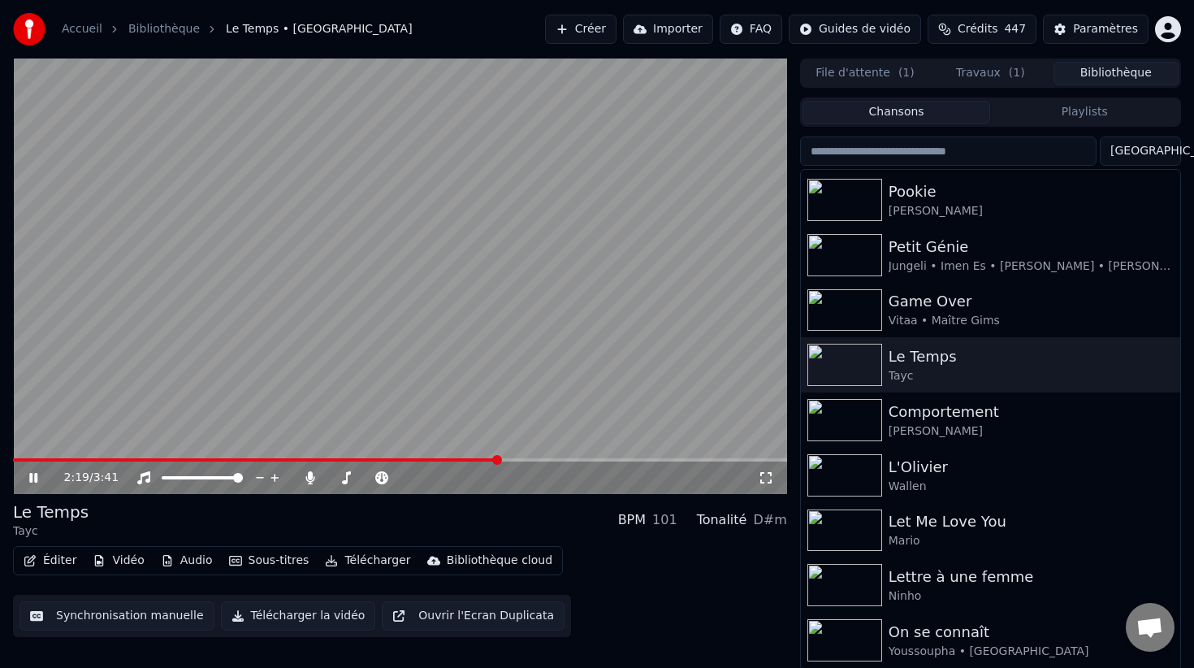
click at [499, 461] on span at bounding box center [400, 459] width 774 height 3
click at [506, 373] on video at bounding box center [400, 275] width 774 height 435
click at [68, 557] on button "Éditer" at bounding box center [50, 560] width 66 height 23
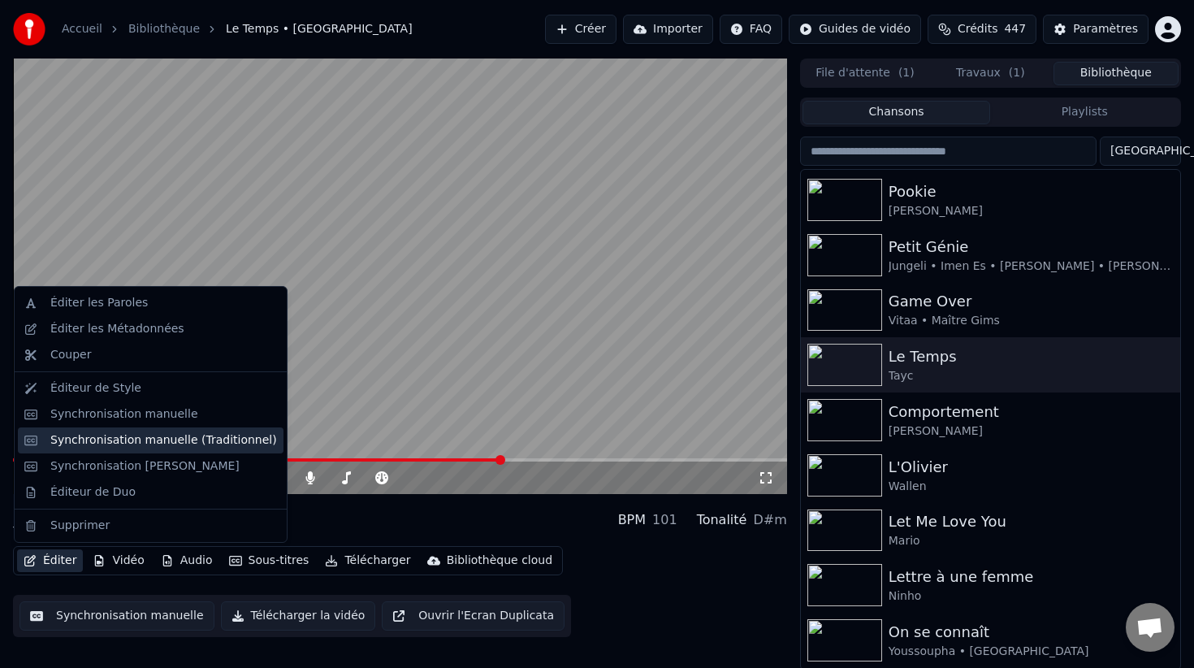
click at [217, 447] on div "Synchronisation manuelle (Traditionnel)" at bounding box center [163, 440] width 227 height 16
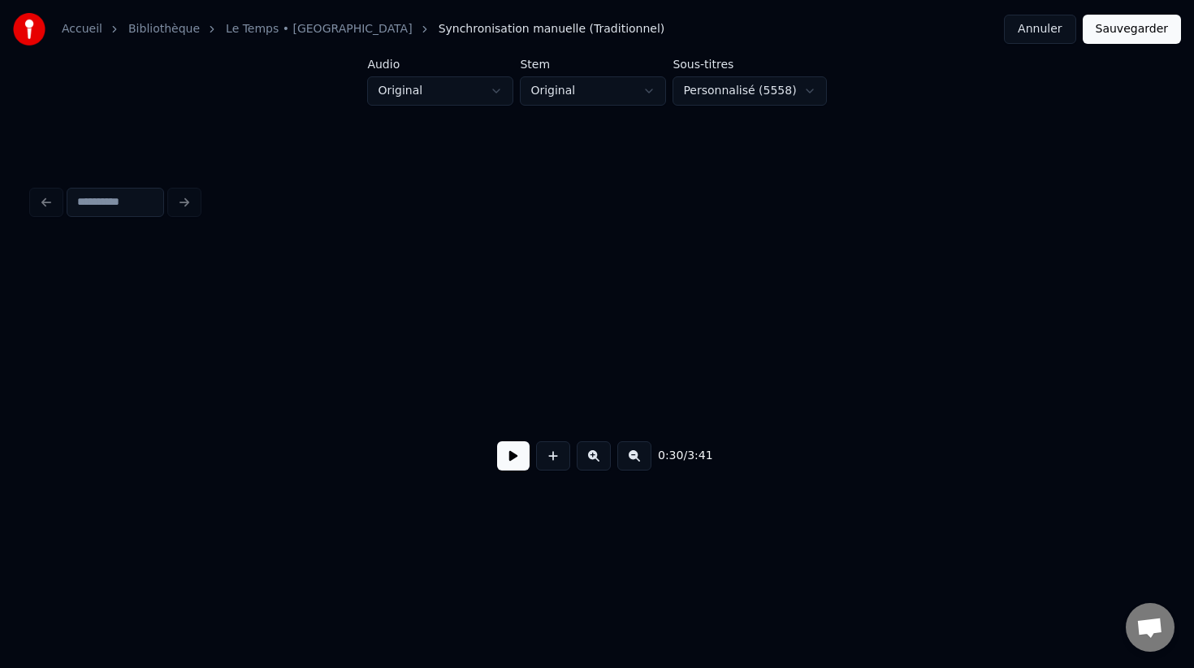
scroll to position [0, 4935]
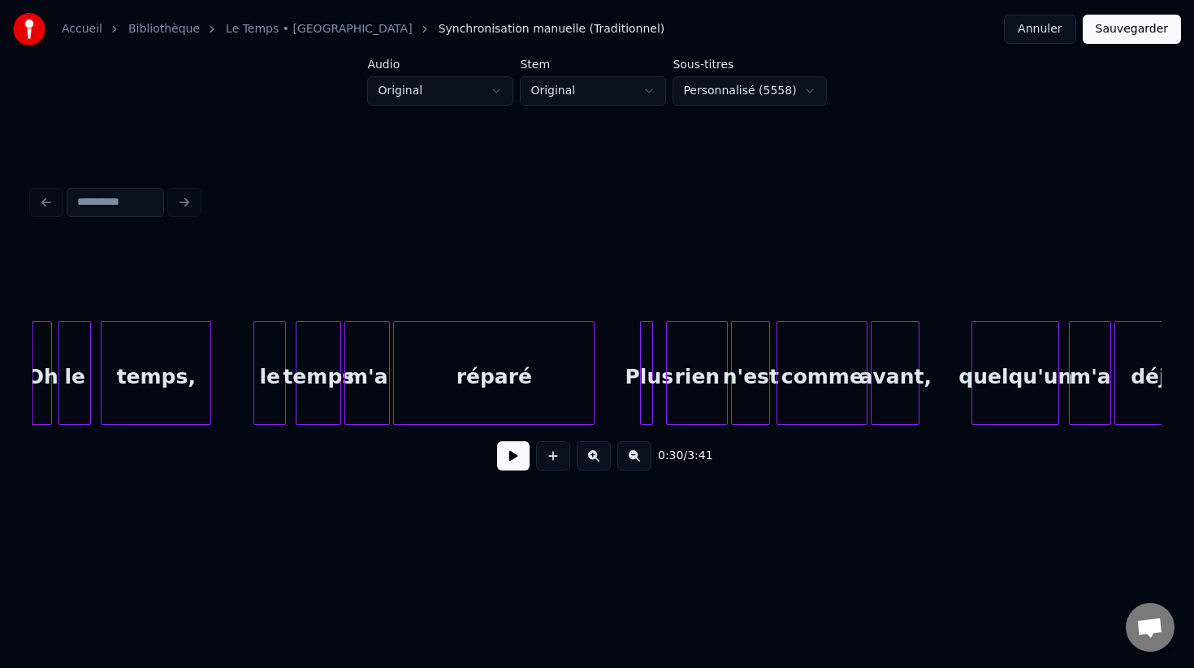
click at [1149, 35] on button "Sauvegarder" at bounding box center [1132, 29] width 98 height 29
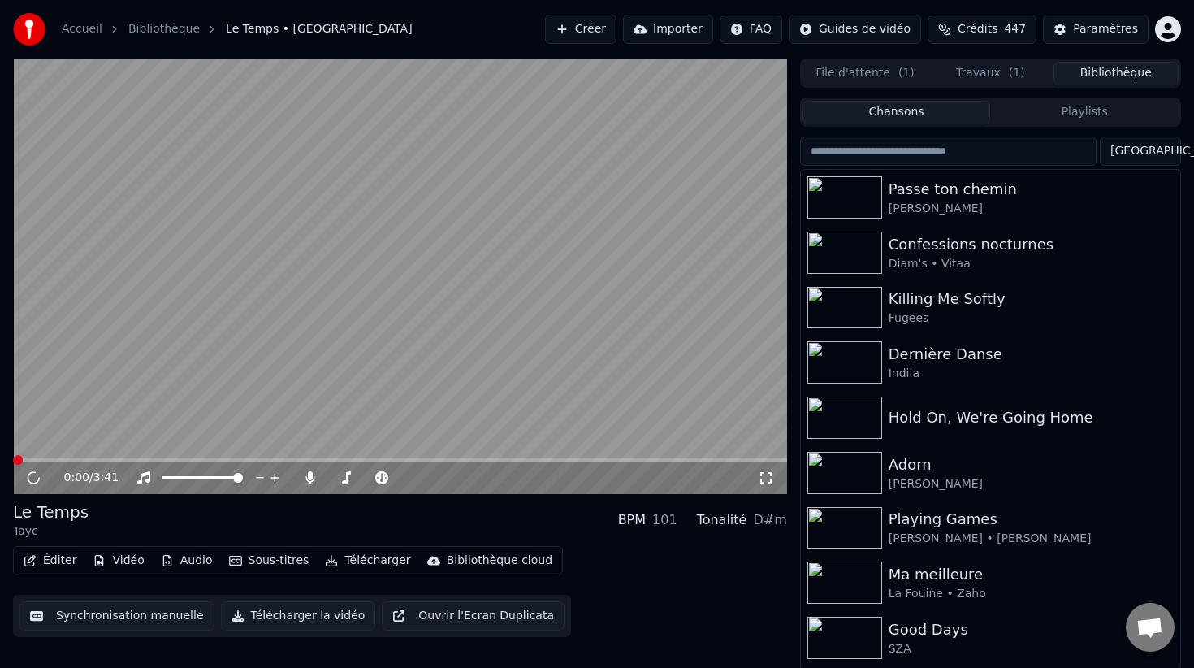
click at [54, 563] on button "Éditer" at bounding box center [50, 560] width 66 height 23
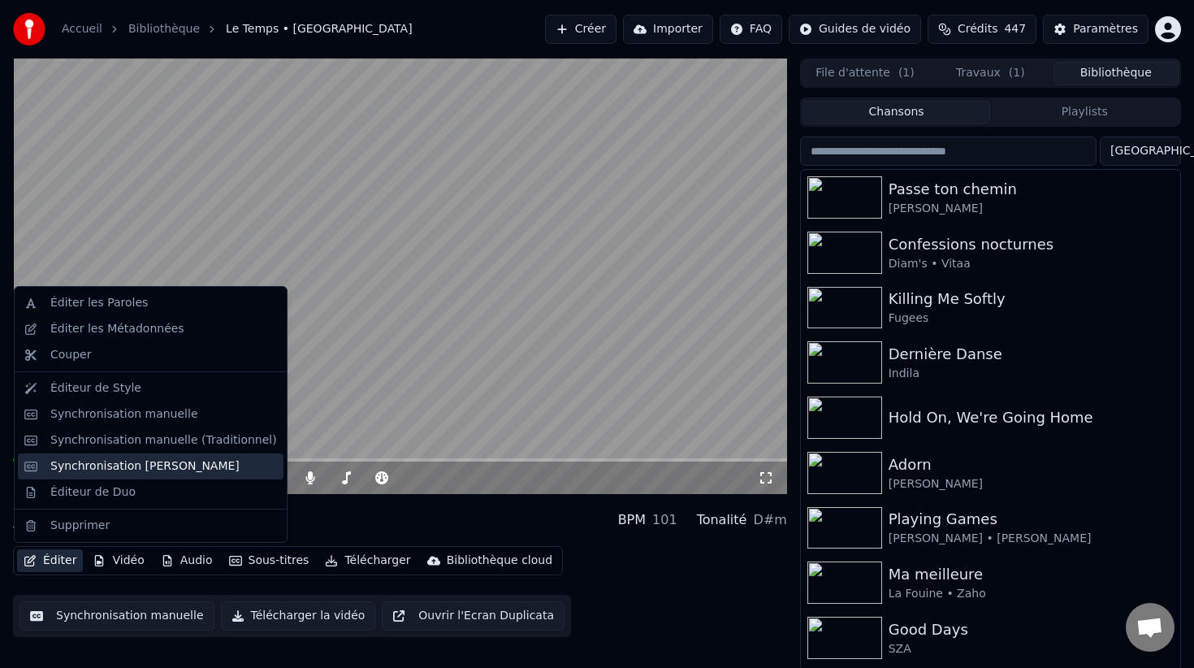
click at [223, 465] on div "Synchronisation [PERSON_NAME]" at bounding box center [144, 466] width 189 height 16
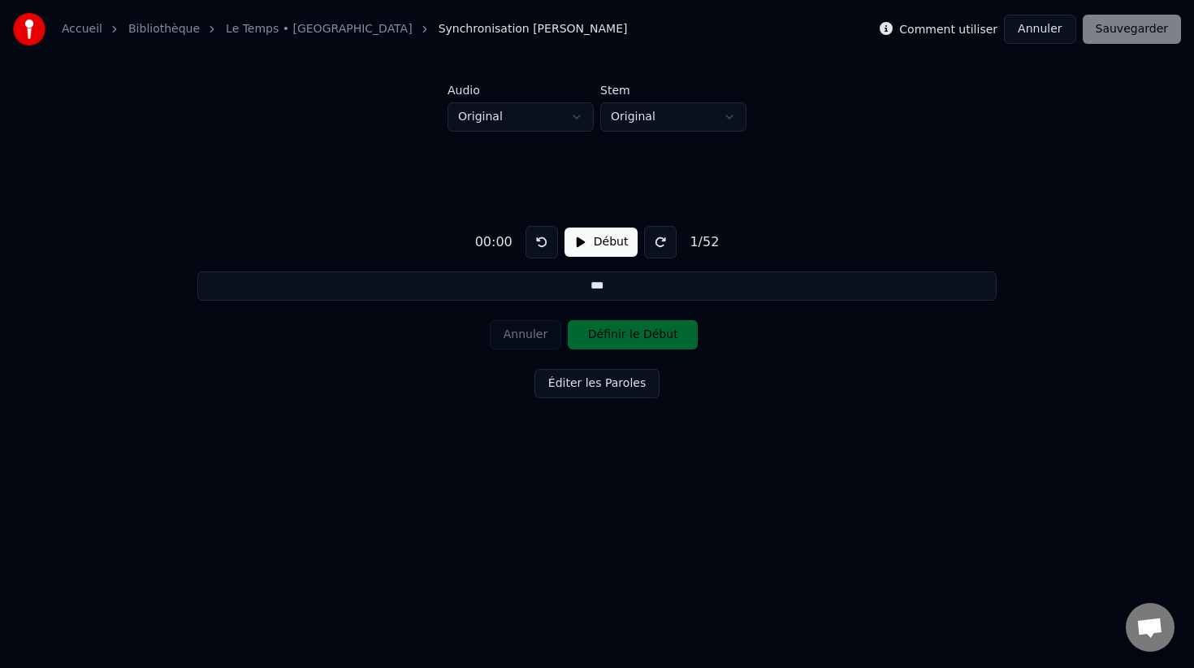
click at [1068, 32] on button "Annuler" at bounding box center [1039, 29] width 71 height 29
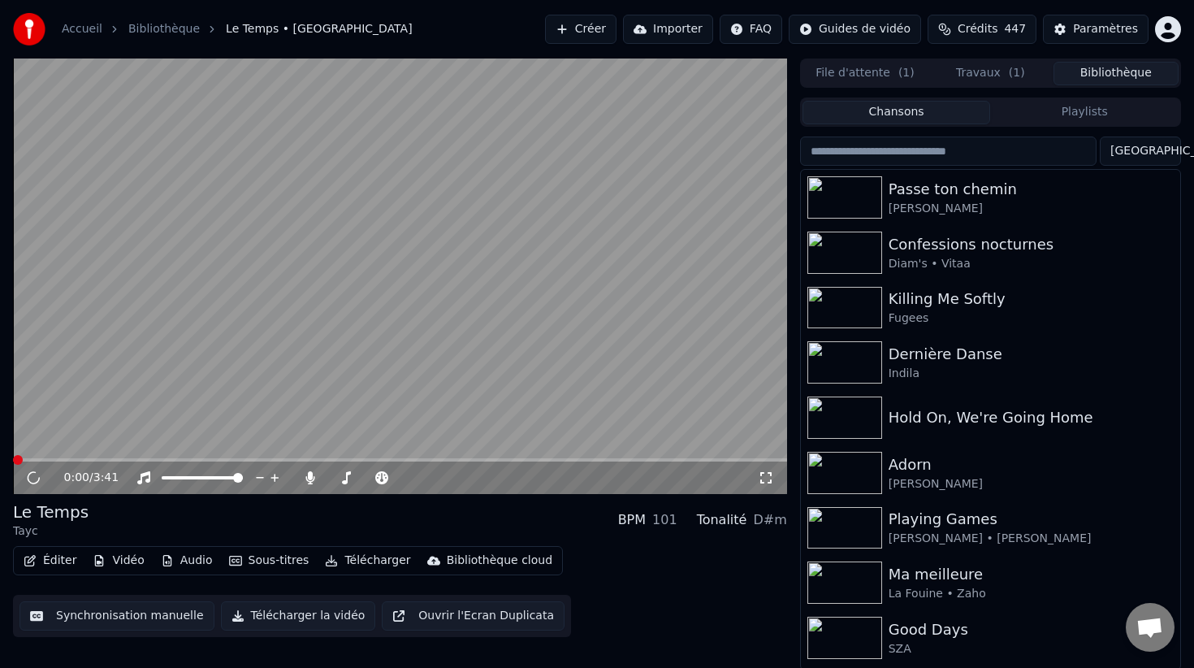
click at [69, 564] on button "Éditer" at bounding box center [50, 560] width 66 height 23
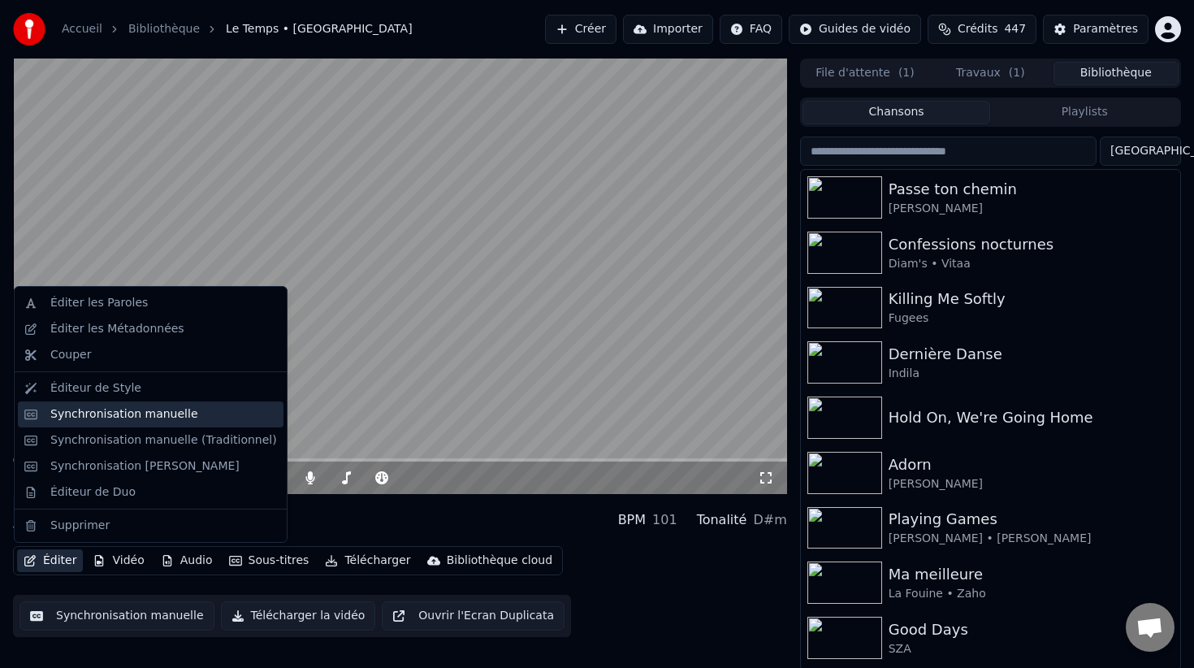
click at [188, 412] on div "Synchronisation manuelle" at bounding box center [163, 414] width 227 height 16
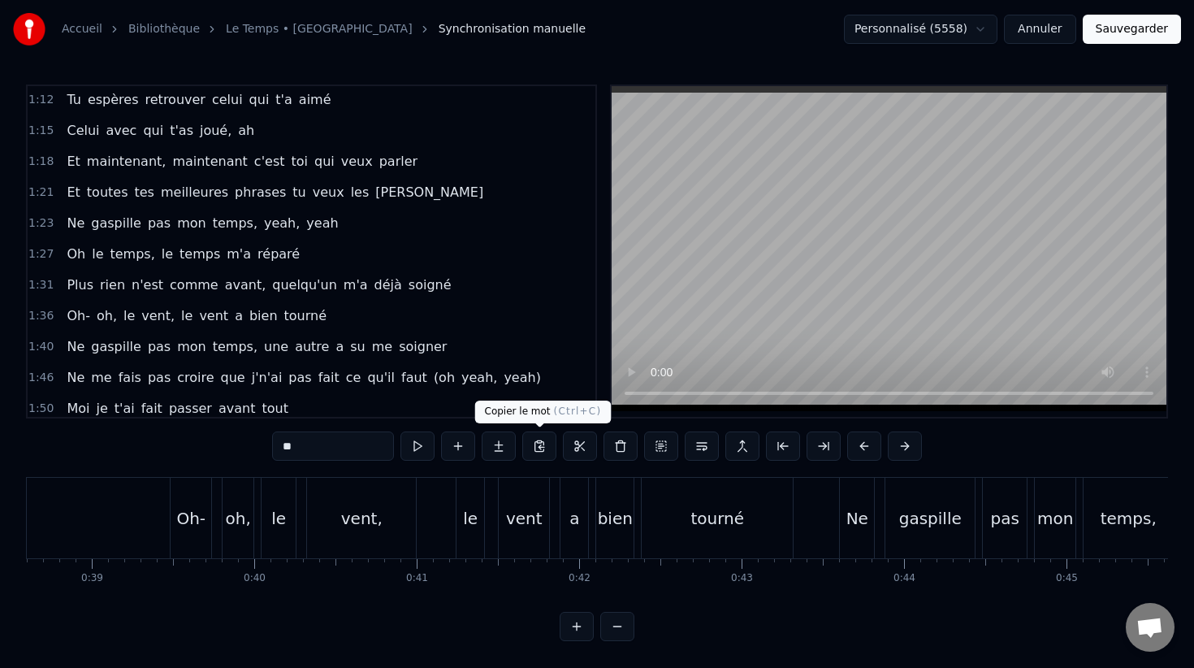
scroll to position [1089, 0]
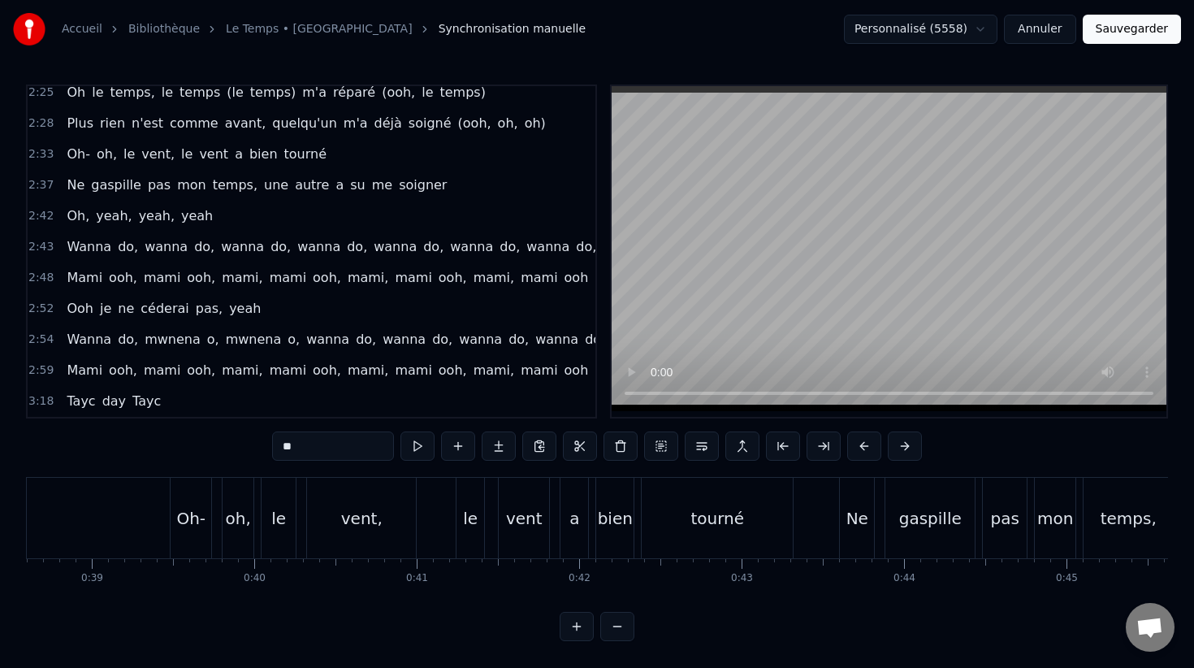
click at [55, 179] on div "2:37 Ne gaspille pas mon temps, une autre a su me soigner" at bounding box center [312, 185] width 568 height 31
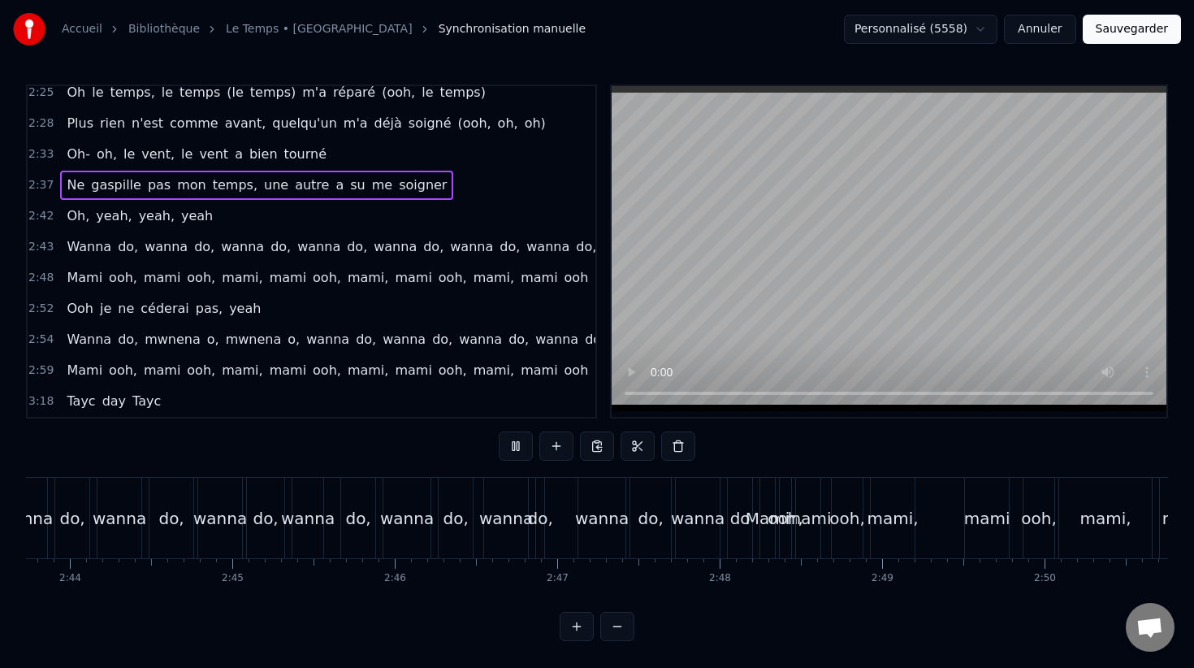
scroll to position [0, 27719]
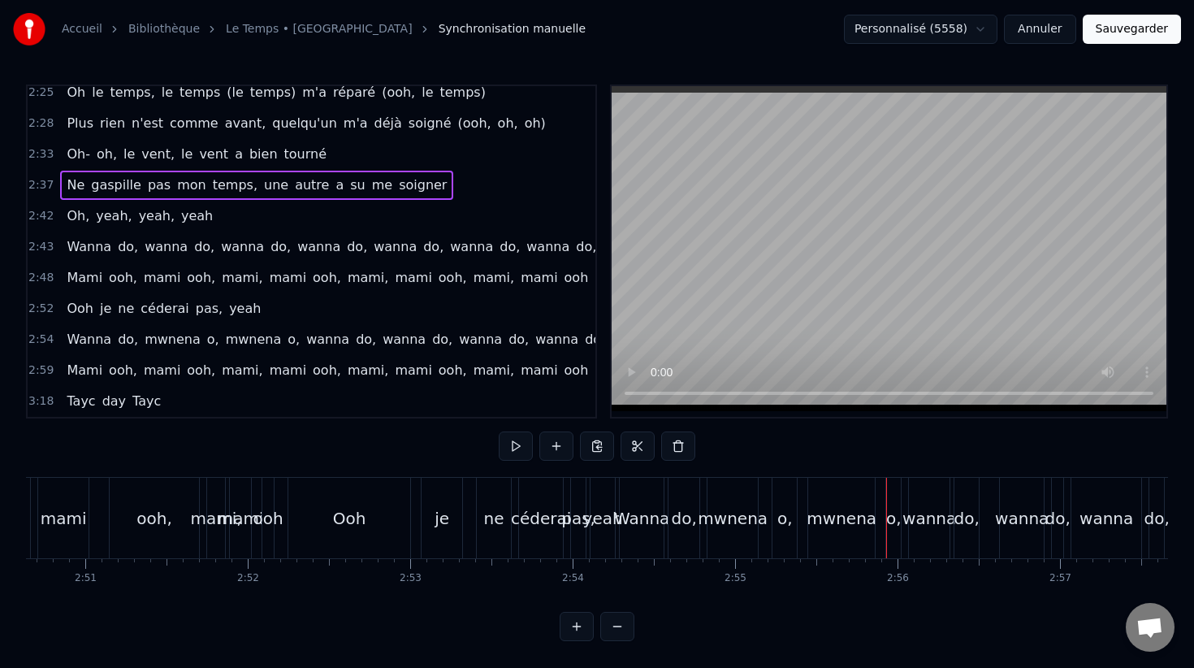
click at [48, 336] on span "2:54" at bounding box center [40, 339] width 25 height 16
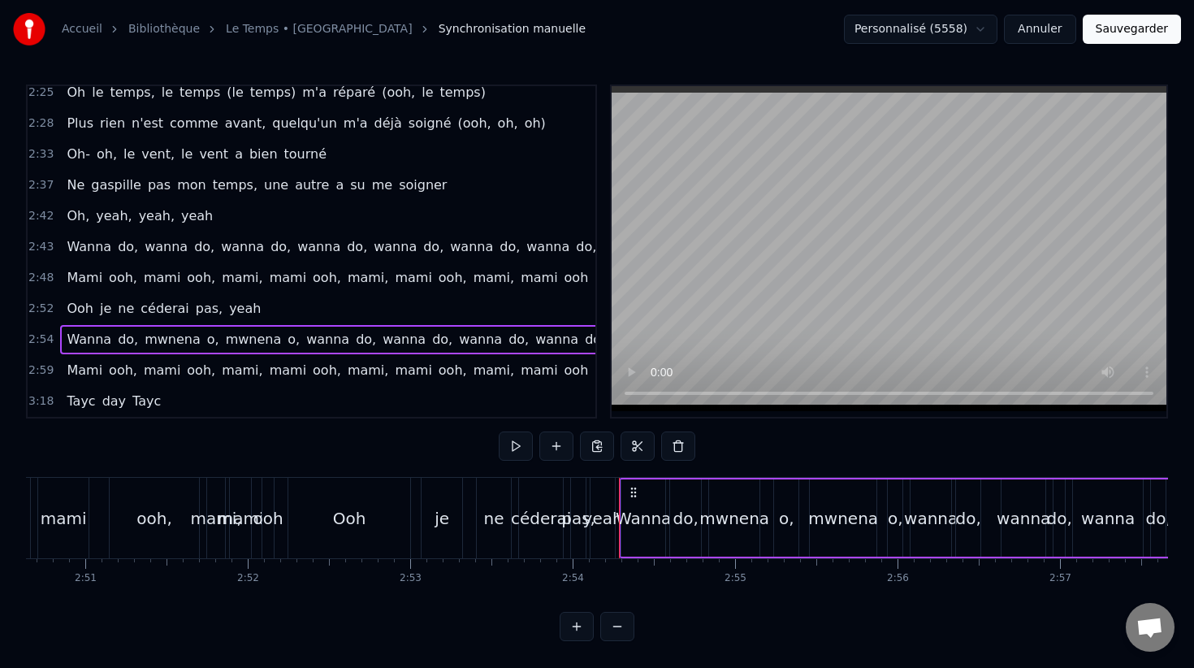
click at [50, 361] on div "2:59 [PERSON_NAME], [PERSON_NAME], [PERSON_NAME], [PERSON_NAME], [PERSON_NAME],…" at bounding box center [312, 370] width 568 height 31
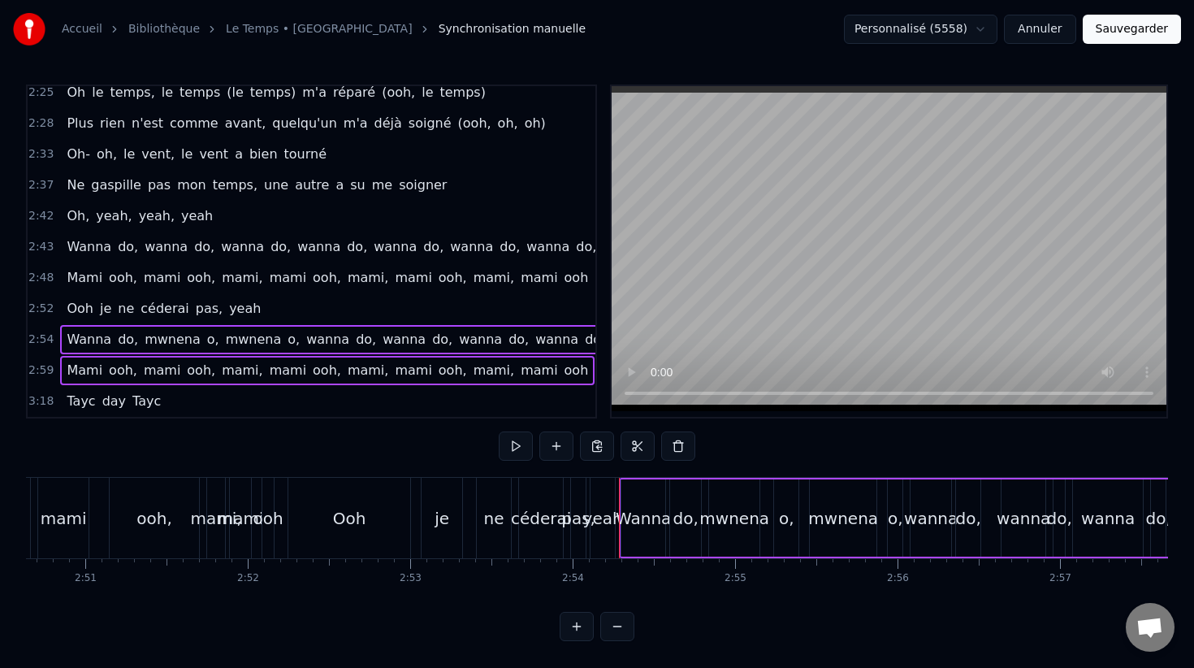
click at [46, 396] on span "3:18" at bounding box center [40, 401] width 25 height 16
click at [679, 452] on button at bounding box center [678, 445] width 34 height 29
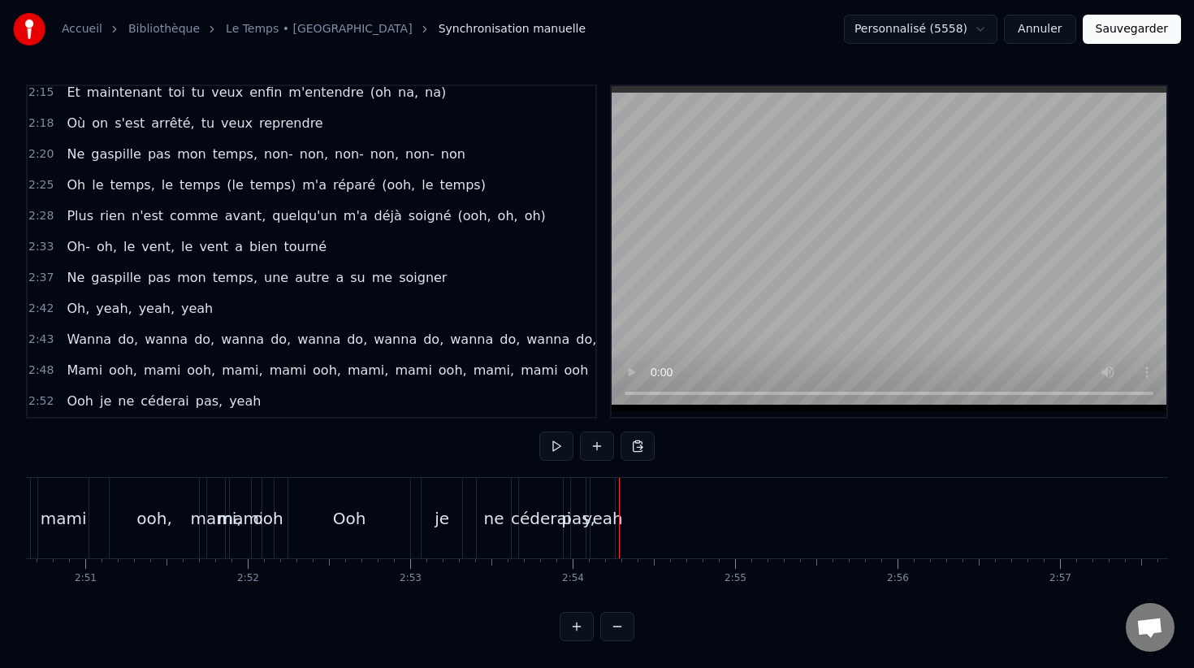
scroll to position [997, 0]
click at [37, 340] on span "2:43" at bounding box center [40, 339] width 25 height 16
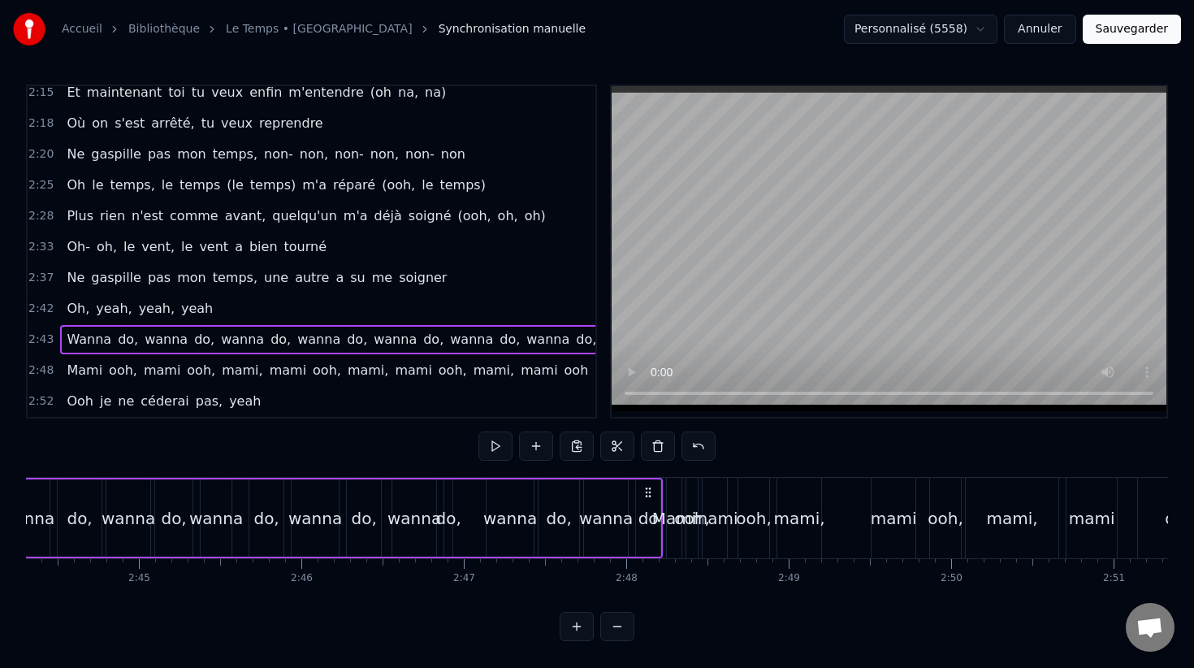
click at [42, 371] on span "2:48" at bounding box center [40, 370] width 25 height 16
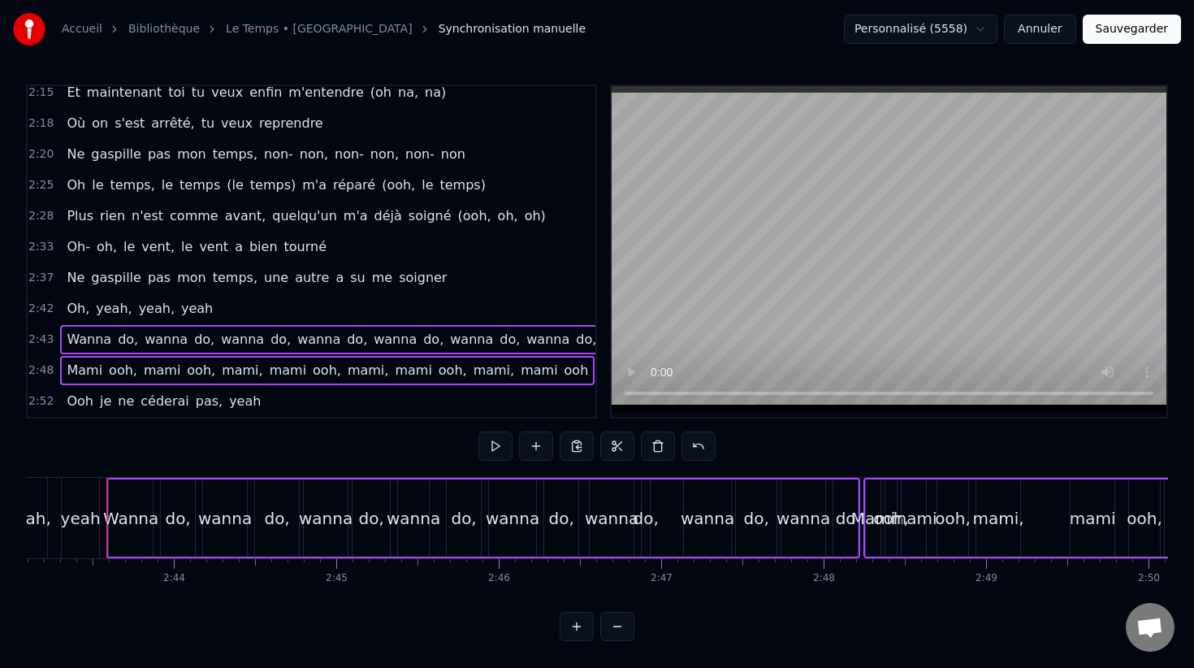
scroll to position [0, 26492]
click at [43, 403] on span "2:52" at bounding box center [40, 401] width 25 height 16
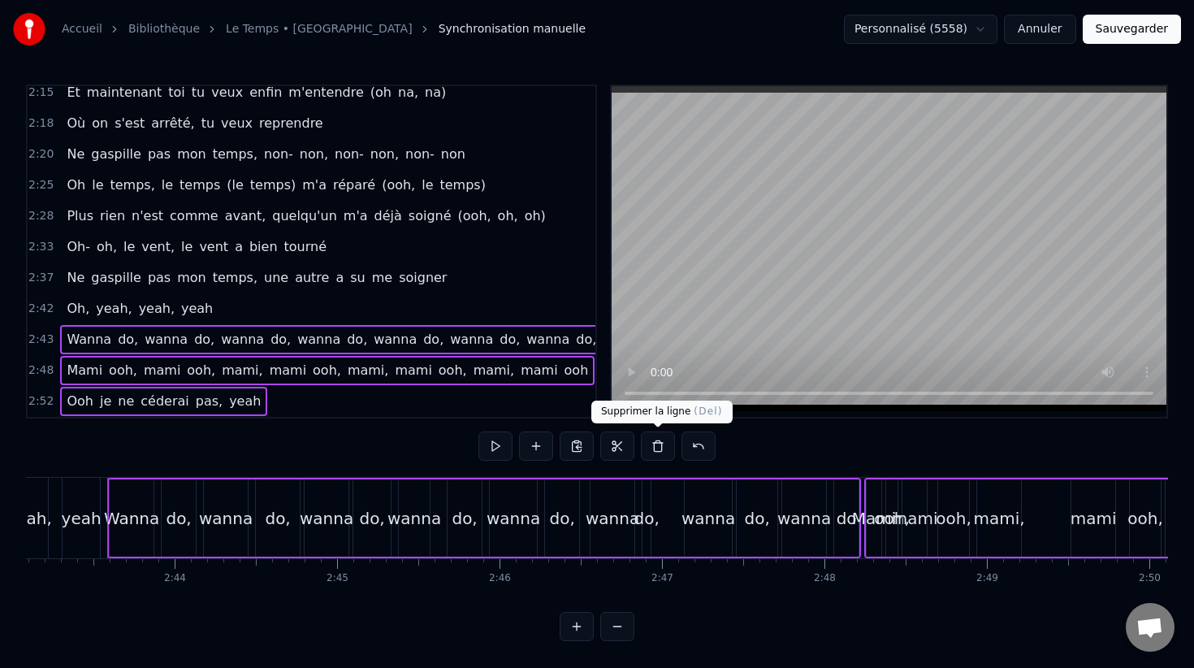
click at [660, 445] on button at bounding box center [658, 445] width 34 height 29
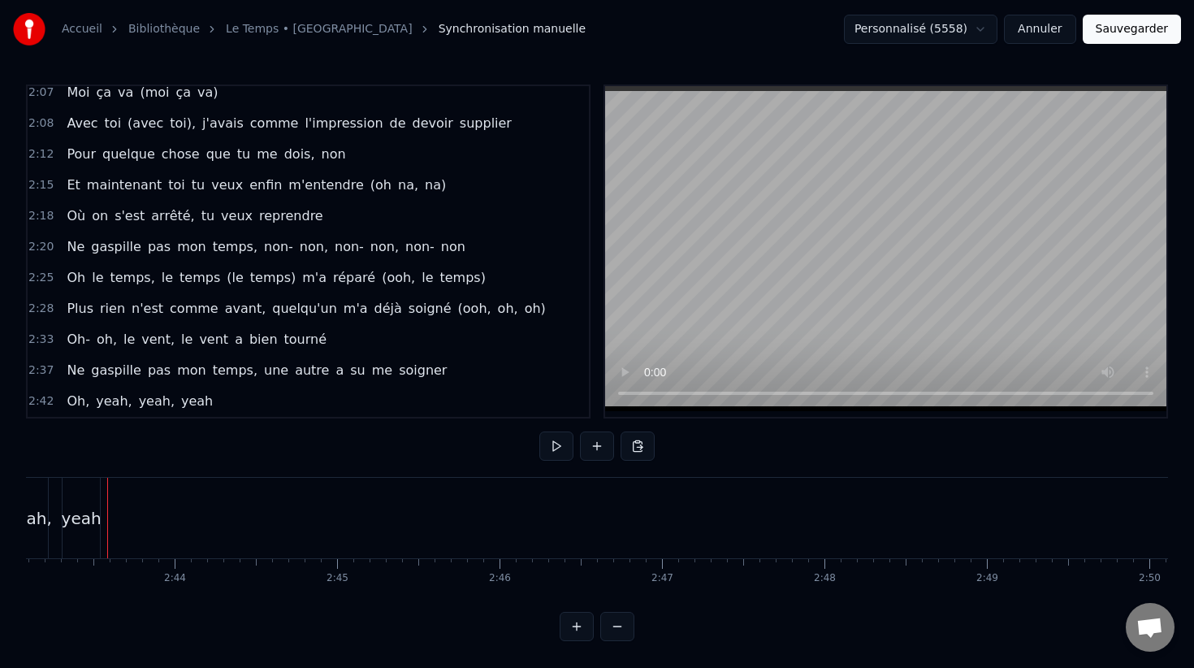
scroll to position [904, 0]
click at [37, 391] on div "2:42 Oh, yeah, yeah, yeah" at bounding box center [308, 401] width 561 height 31
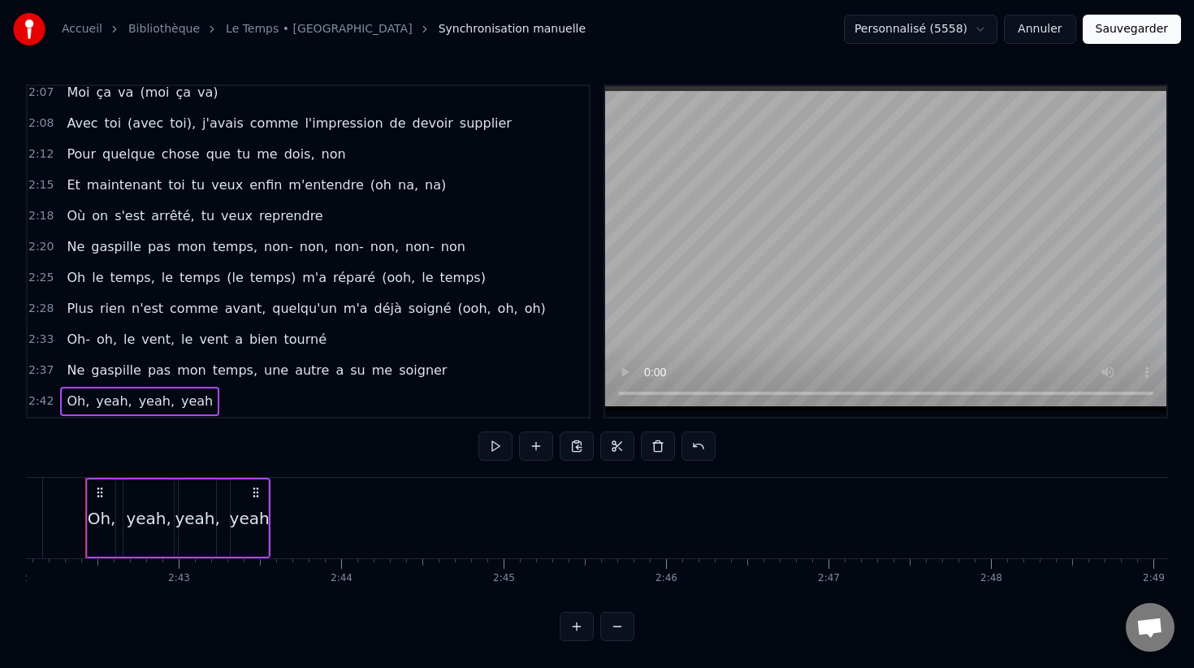
scroll to position [0, 26304]
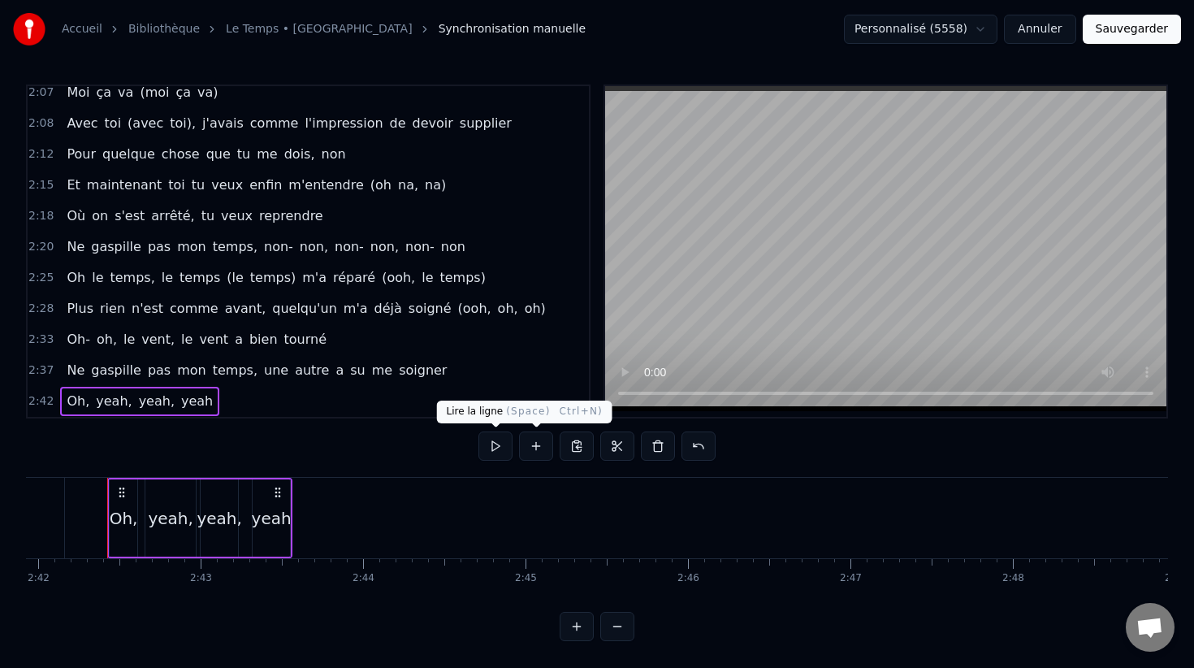
click at [496, 447] on button at bounding box center [495, 445] width 34 height 29
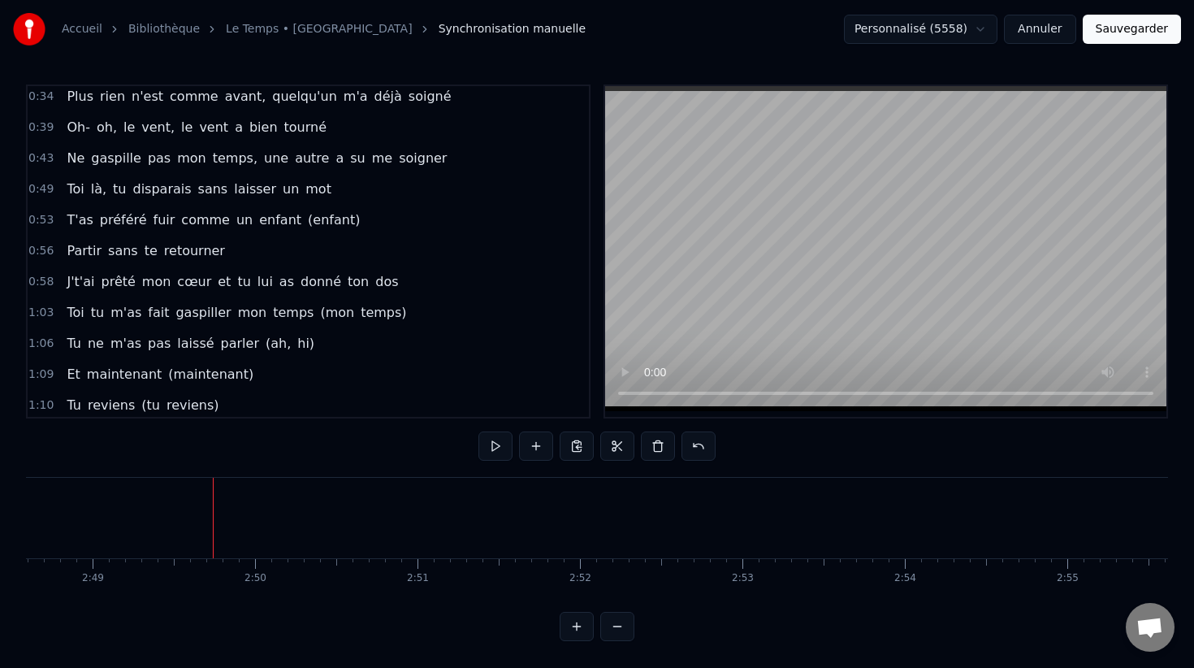
scroll to position [0, 0]
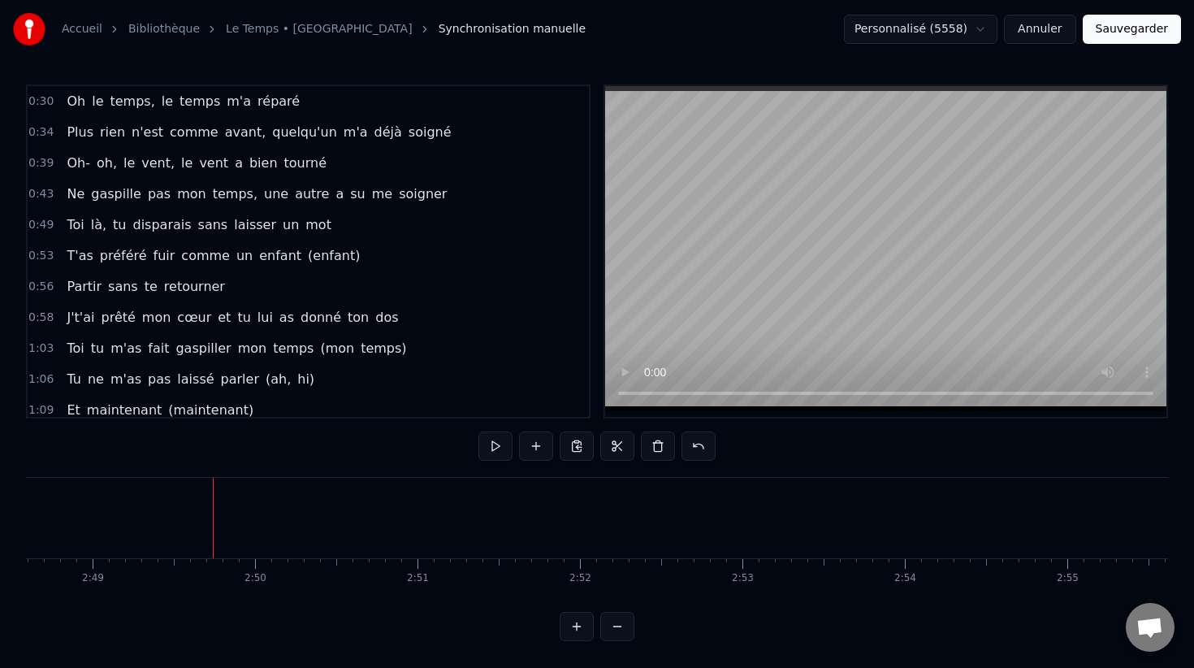
click at [1148, 33] on button "Sauvegarder" at bounding box center [1132, 29] width 98 height 29
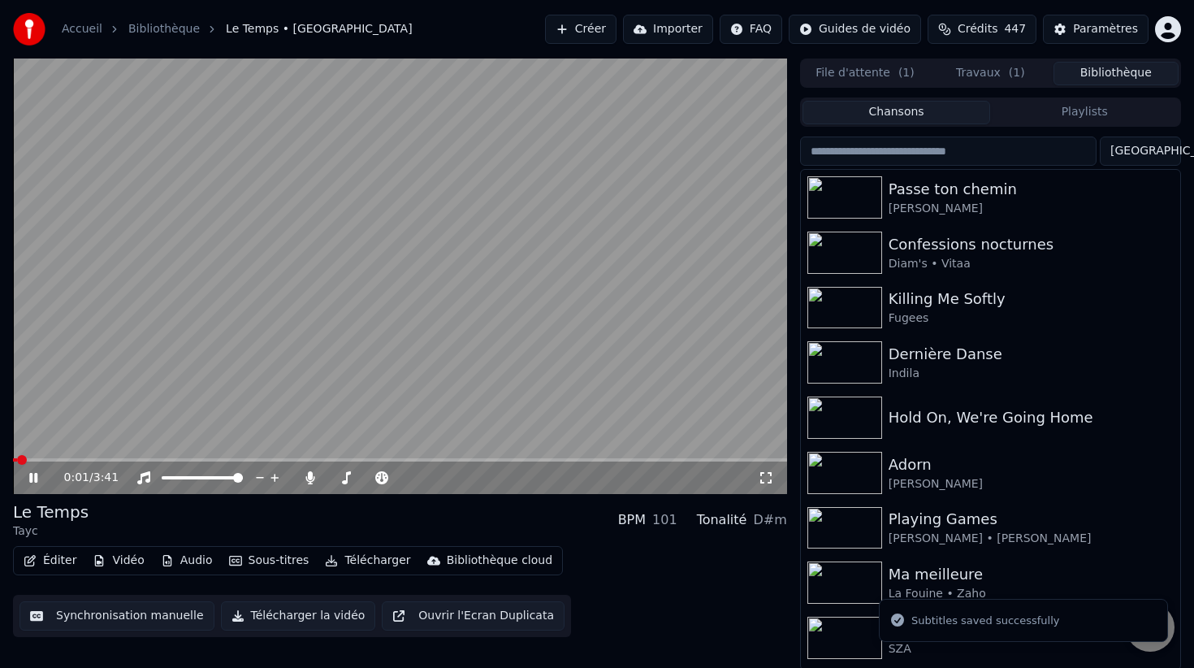
click at [387, 567] on button "Télécharger" at bounding box center [367, 560] width 98 height 23
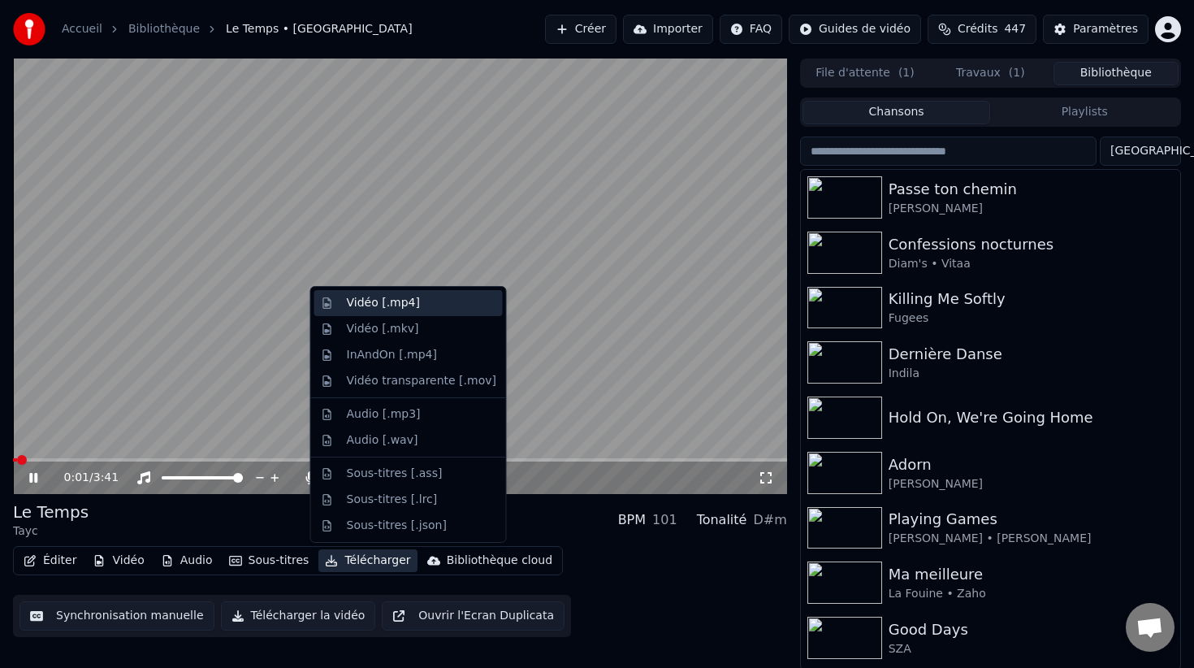
click at [421, 301] on div "Vidéo [.mp4]" at bounding box center [421, 303] width 149 height 16
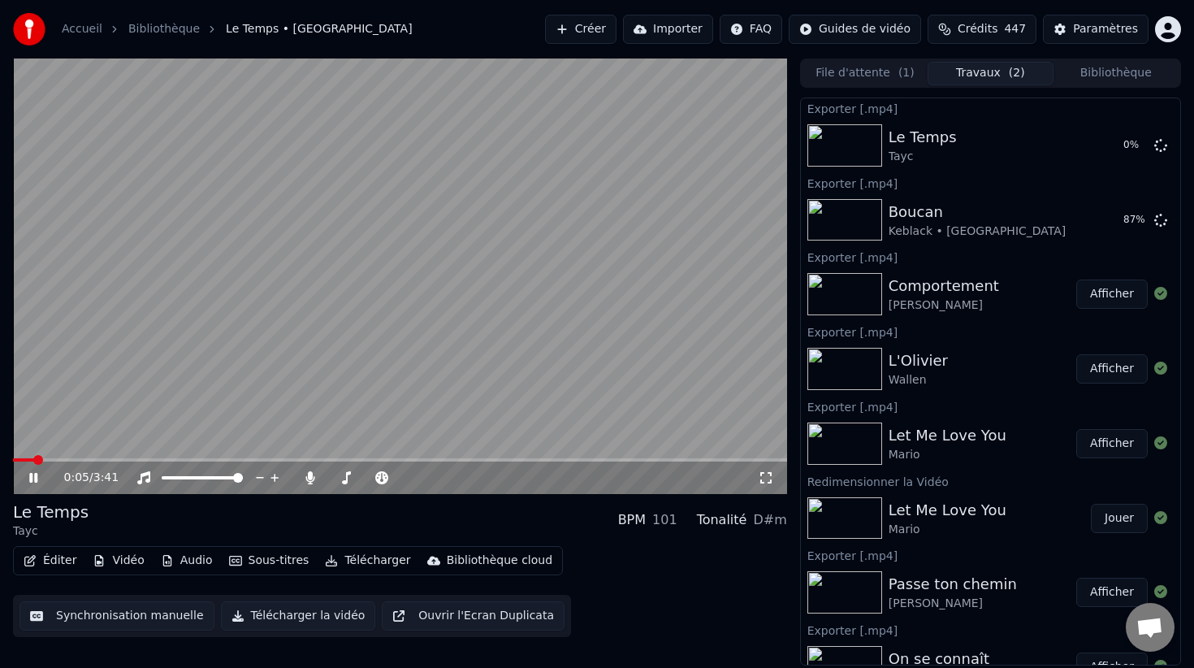
click at [495, 304] on video at bounding box center [400, 275] width 774 height 435
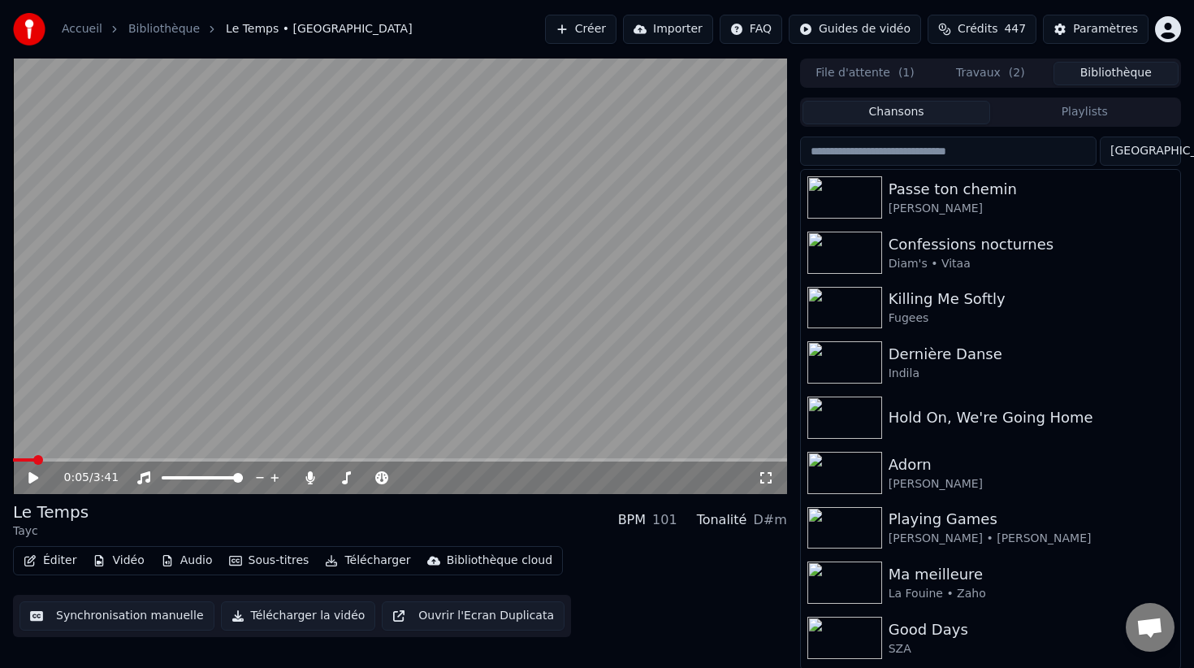
click at [1113, 66] on button "Bibliothèque" at bounding box center [1115, 74] width 125 height 24
click at [1002, 70] on button "Travaux ( 2 )" at bounding box center [990, 74] width 125 height 24
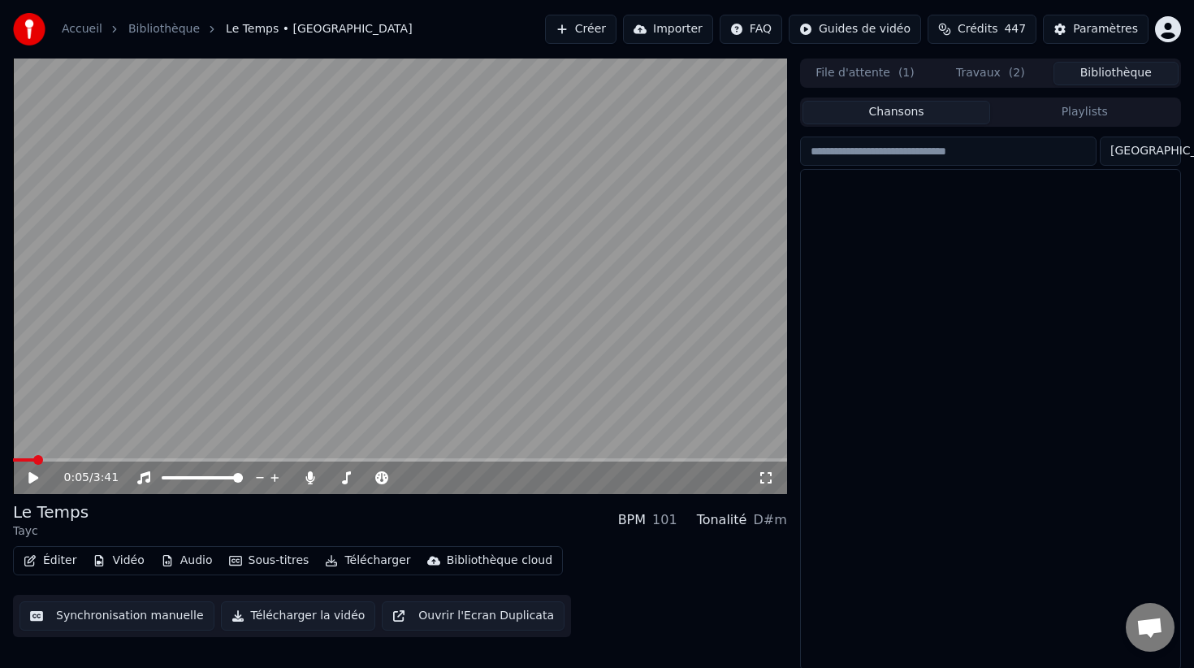
click at [1092, 72] on button "Bibliothèque" at bounding box center [1115, 74] width 125 height 24
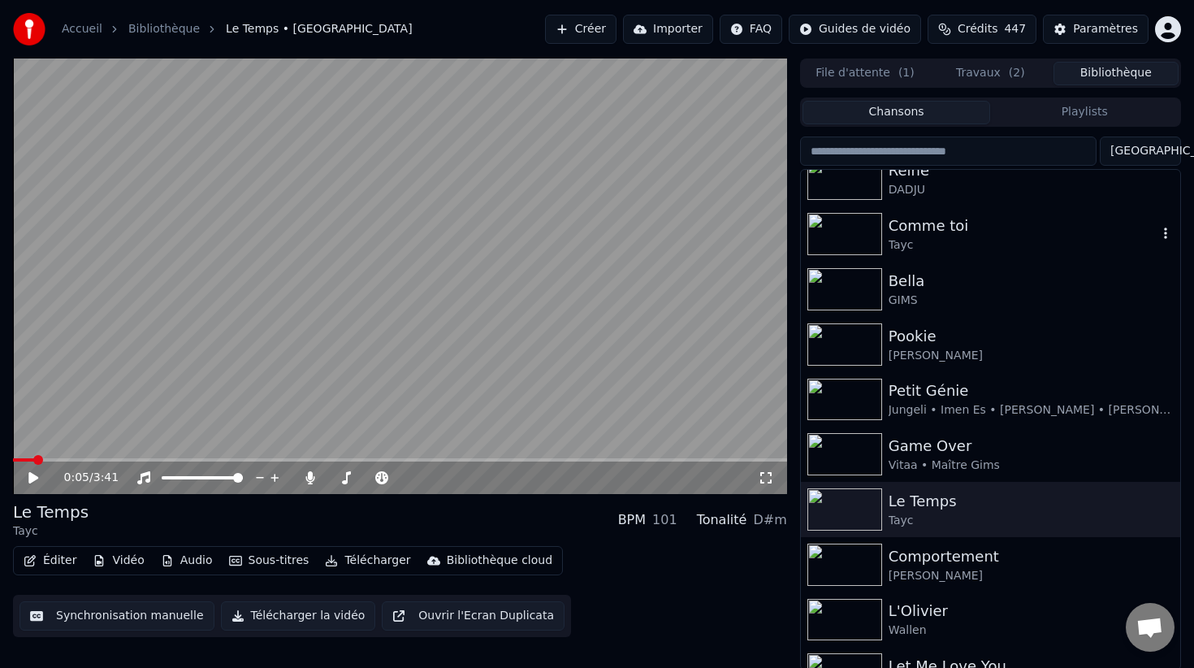
scroll to position [759, 0]
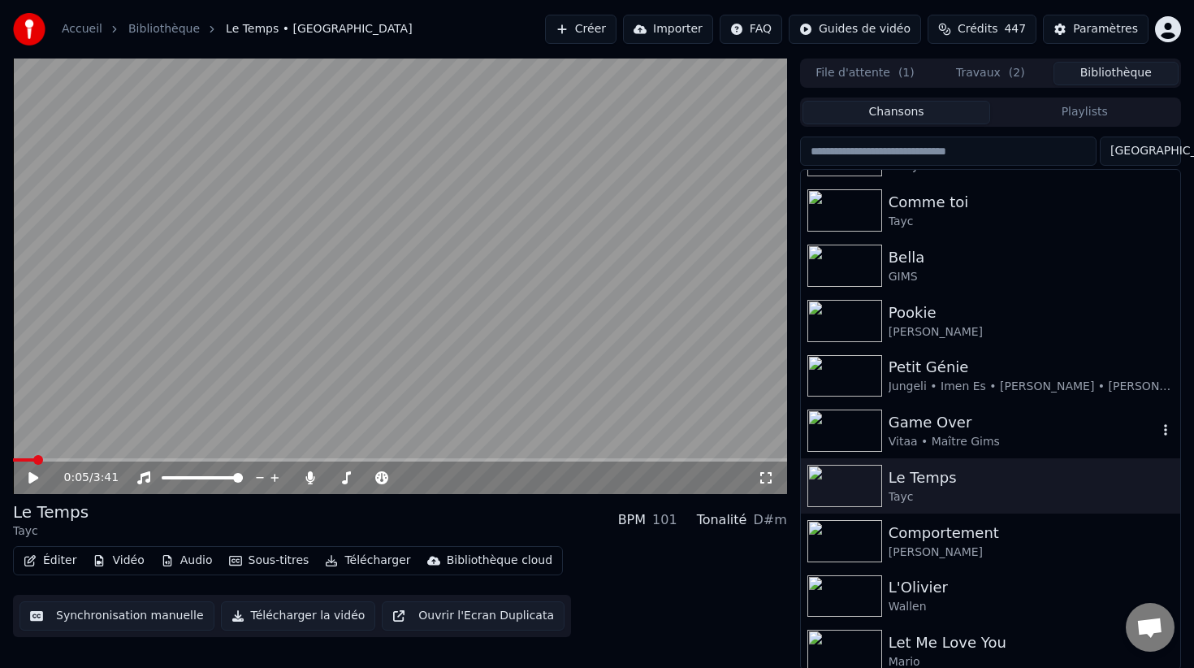
click at [930, 428] on div "Game Over" at bounding box center [1023, 422] width 269 height 23
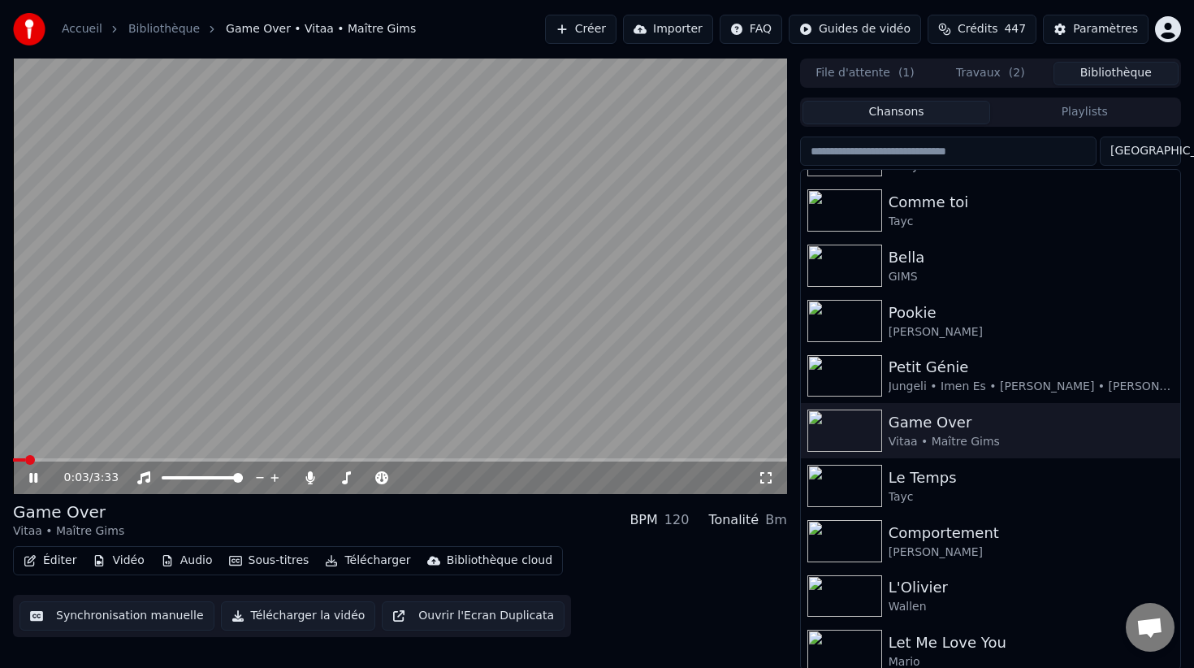
click at [57, 564] on button "Éditer" at bounding box center [50, 560] width 66 height 23
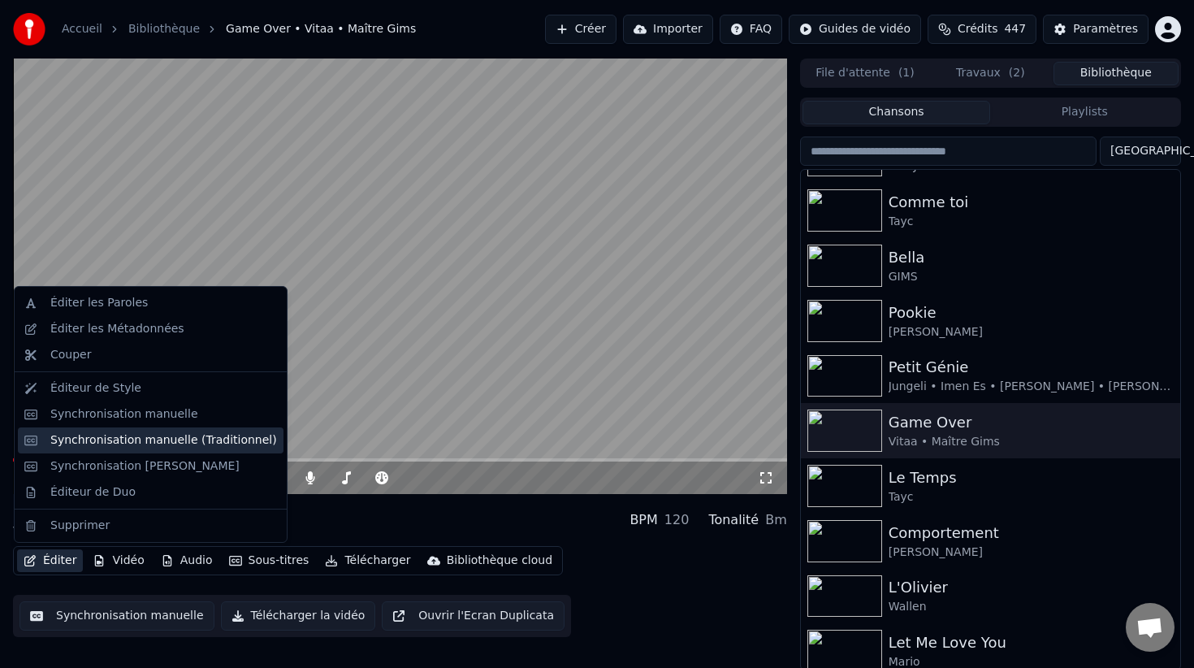
click at [192, 443] on div "Synchronisation manuelle (Traditionnel)" at bounding box center [163, 440] width 227 height 16
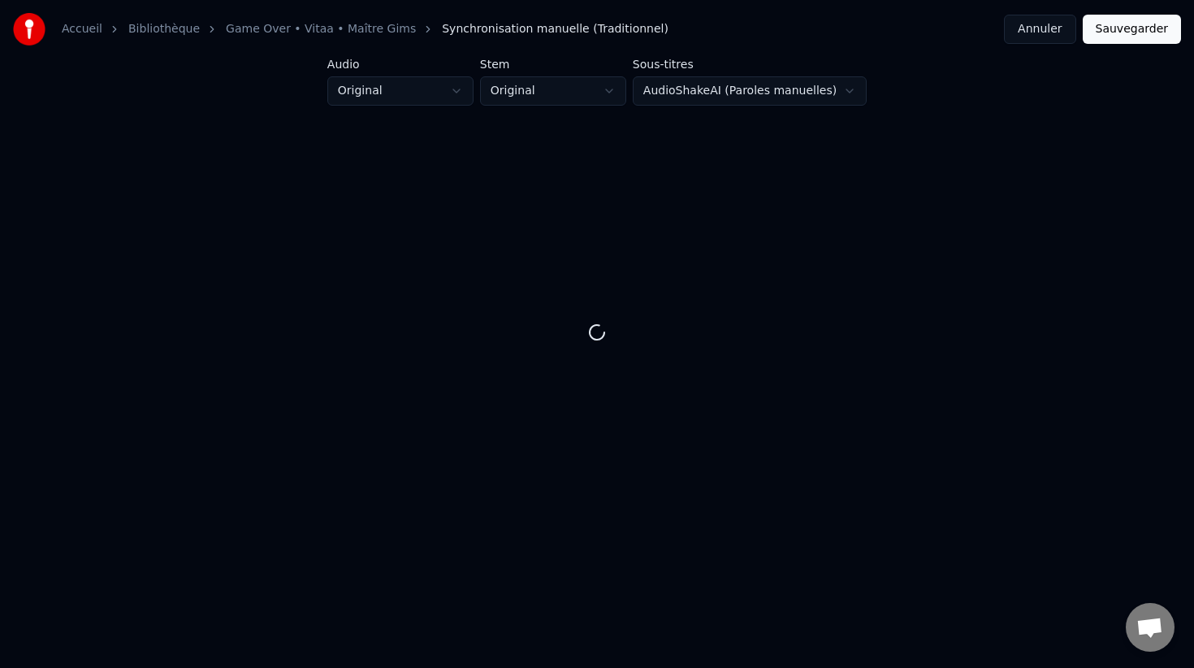
click at [1109, 28] on button "Sauvegarder" at bounding box center [1132, 29] width 98 height 29
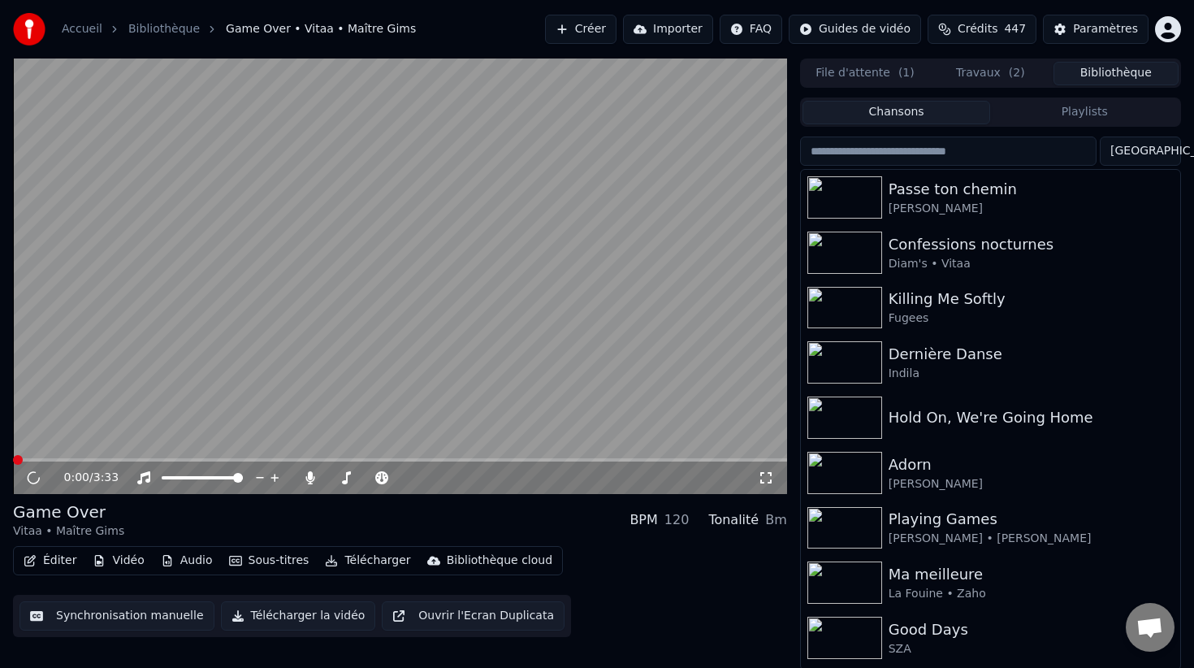
click at [54, 554] on button "Éditer" at bounding box center [50, 560] width 66 height 23
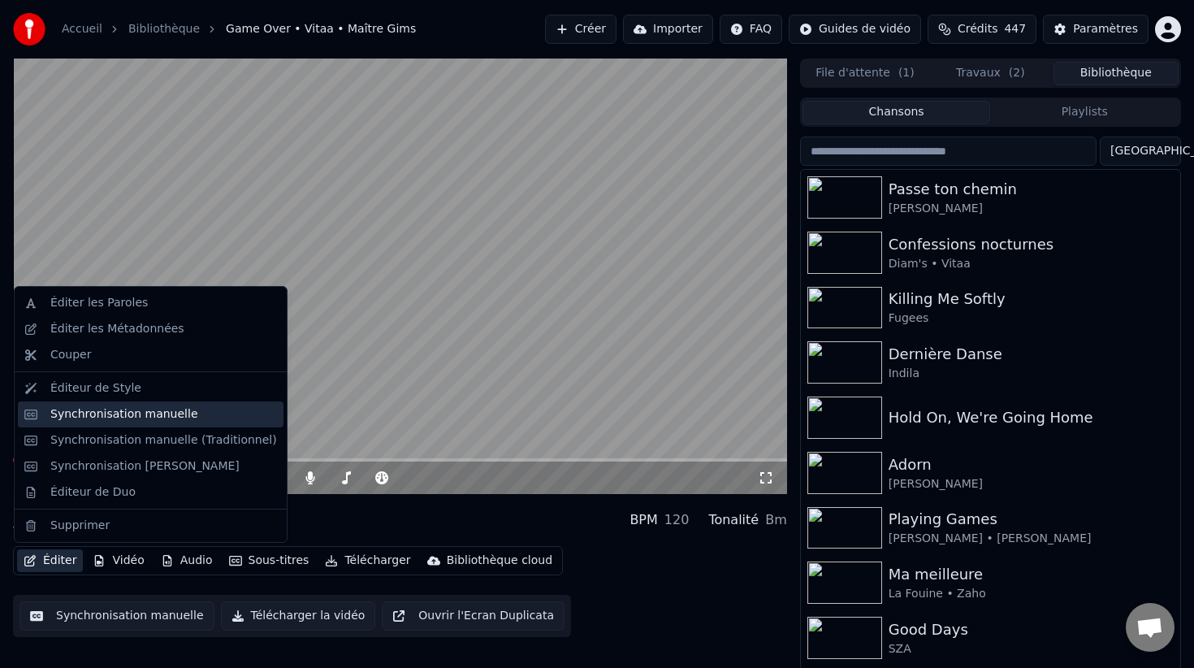
click at [188, 421] on div "Synchronisation manuelle" at bounding box center [163, 414] width 227 height 16
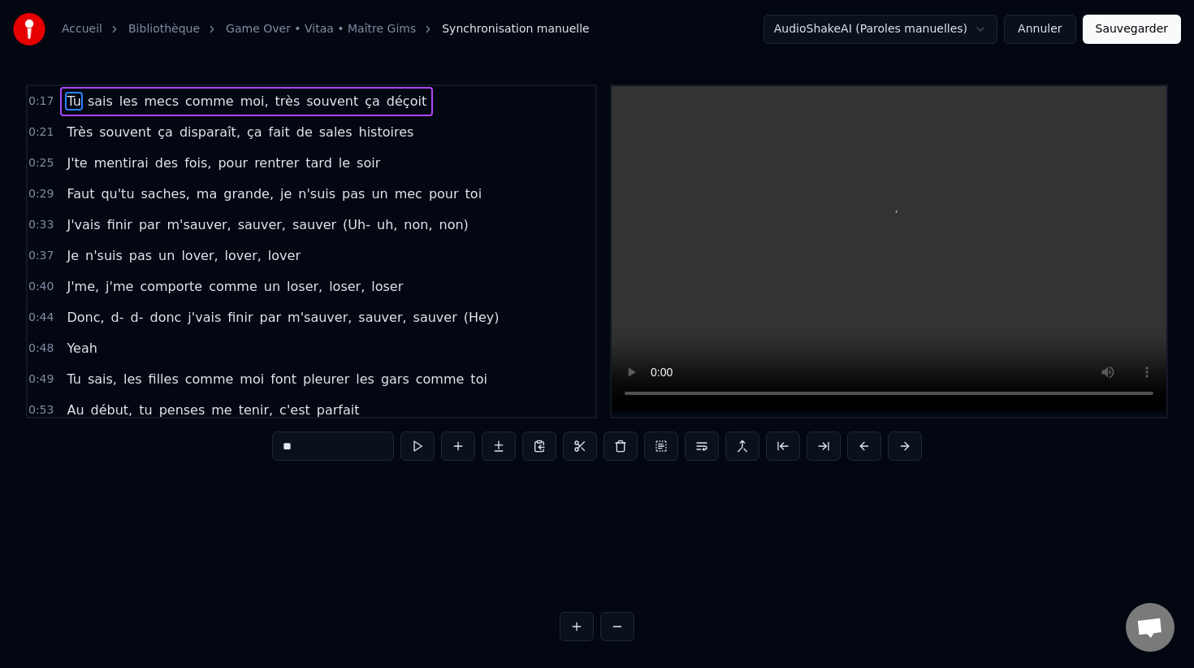
scroll to position [0, 2762]
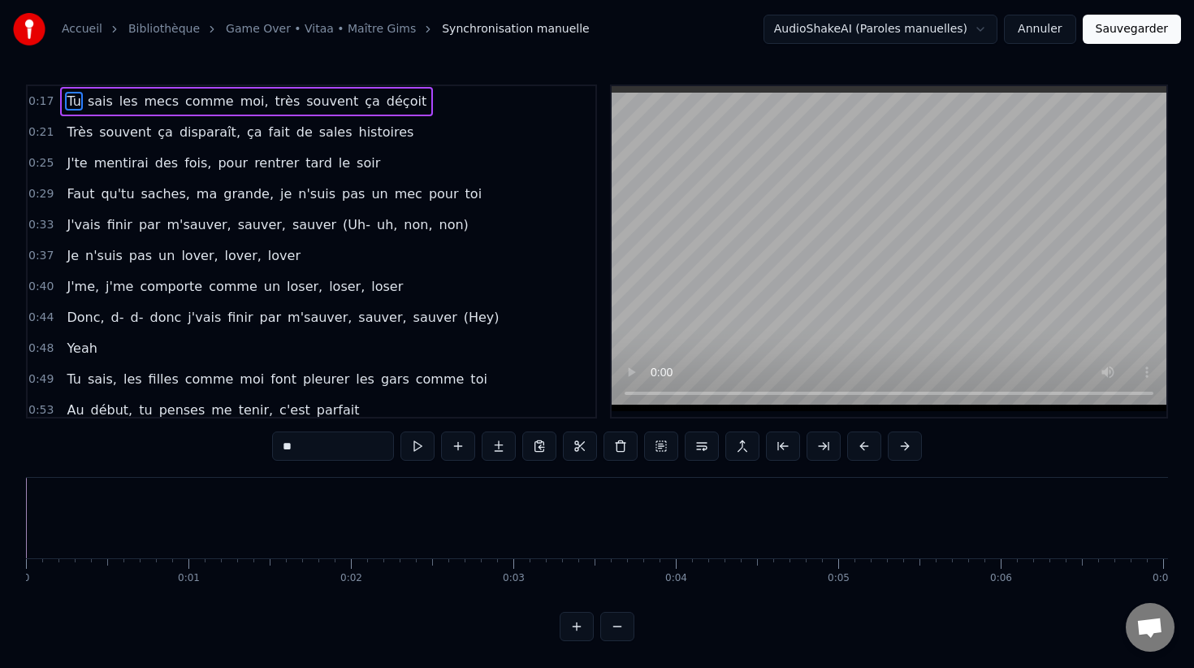
scroll to position [0, 3866]
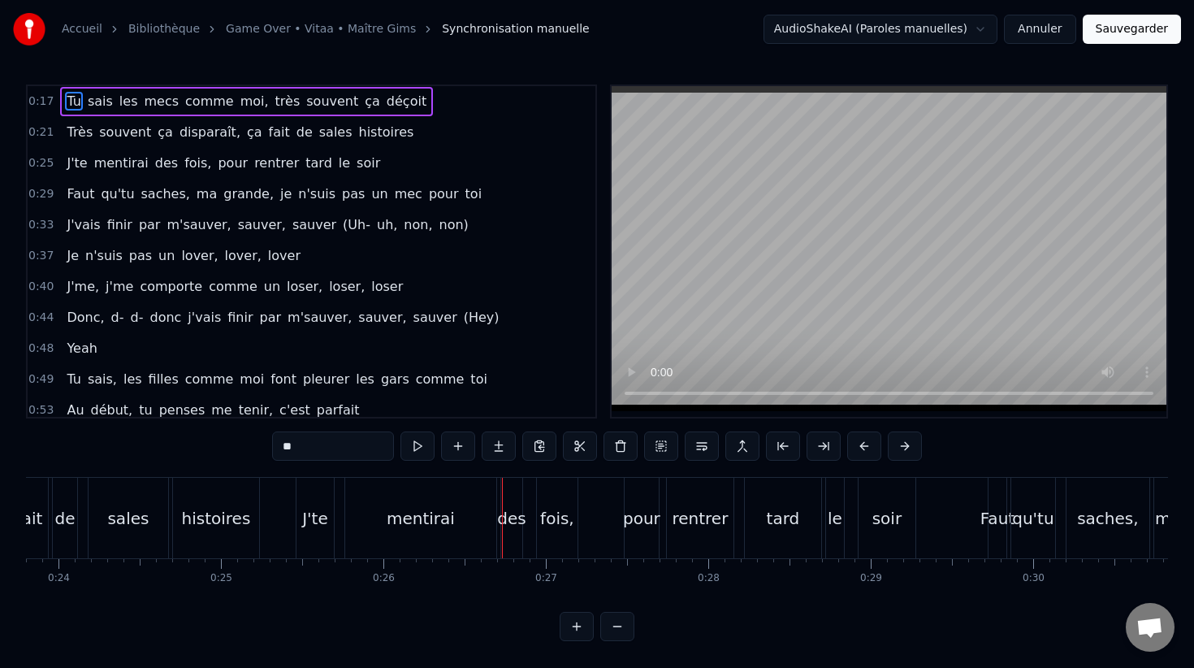
click at [1062, 26] on button "Annuler" at bounding box center [1039, 29] width 71 height 29
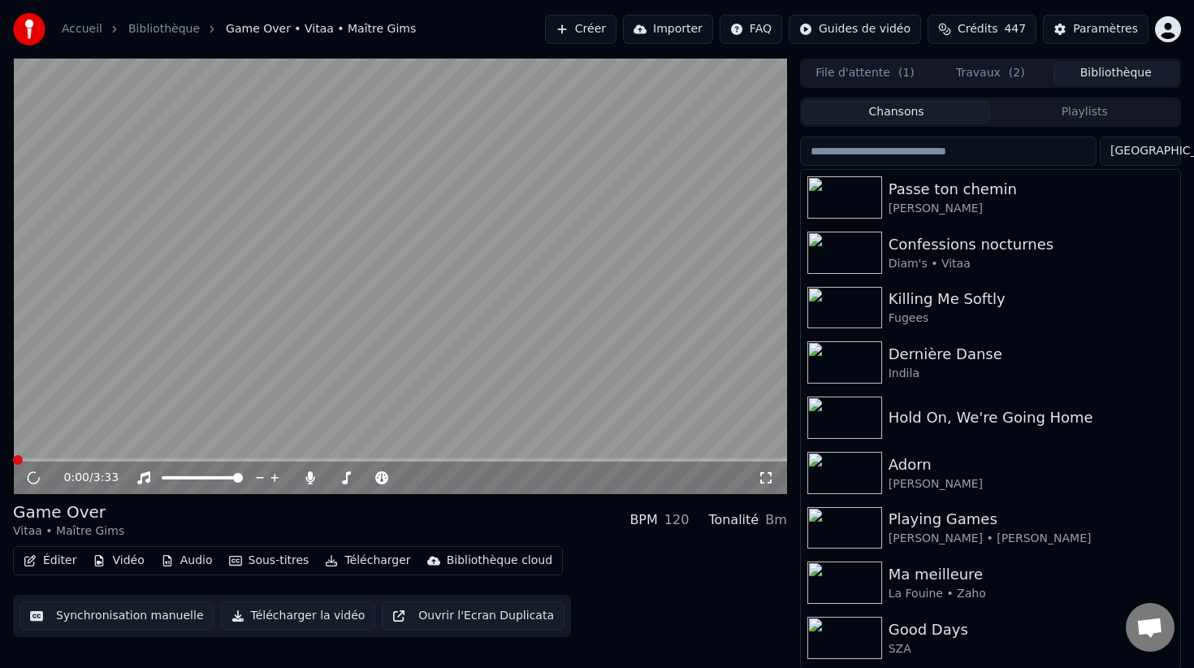
click at [1088, 27] on div "Paramètres" at bounding box center [1105, 29] width 65 height 16
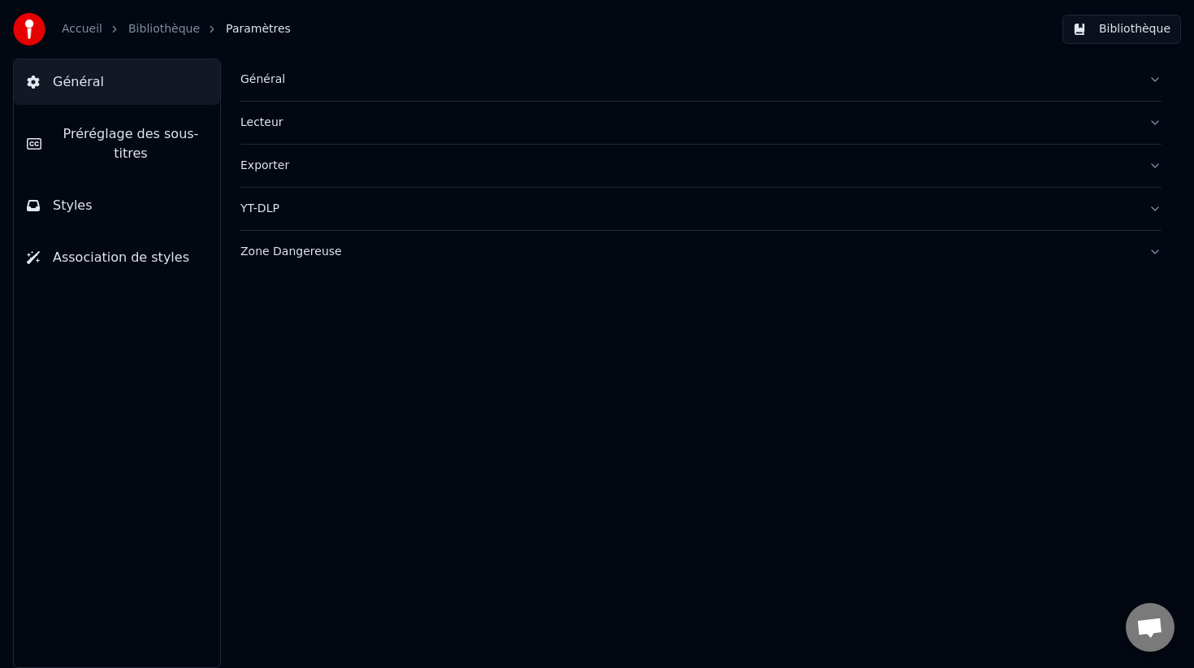
click at [321, 154] on button "Exporter" at bounding box center [700, 166] width 921 height 42
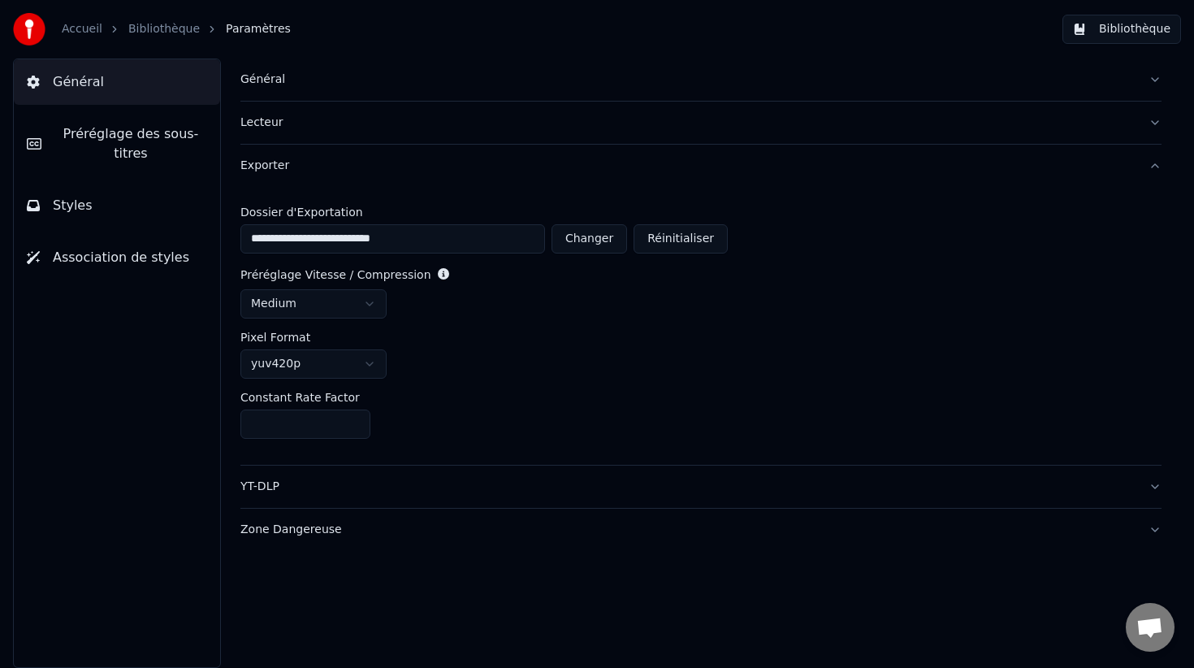
click at [610, 241] on button "Changer" at bounding box center [589, 238] width 76 height 29
type input "**********"
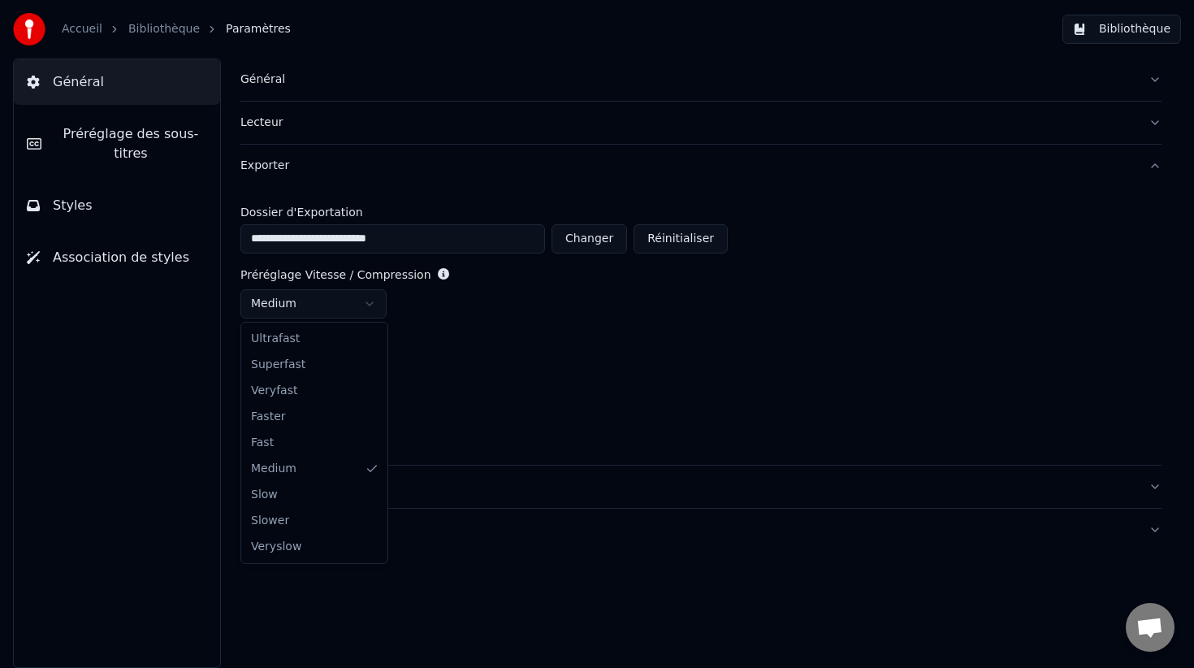
click at [340, 298] on html "**********" at bounding box center [597, 334] width 1194 height 668
click at [429, 270] on html "**********" at bounding box center [597, 334] width 1194 height 668
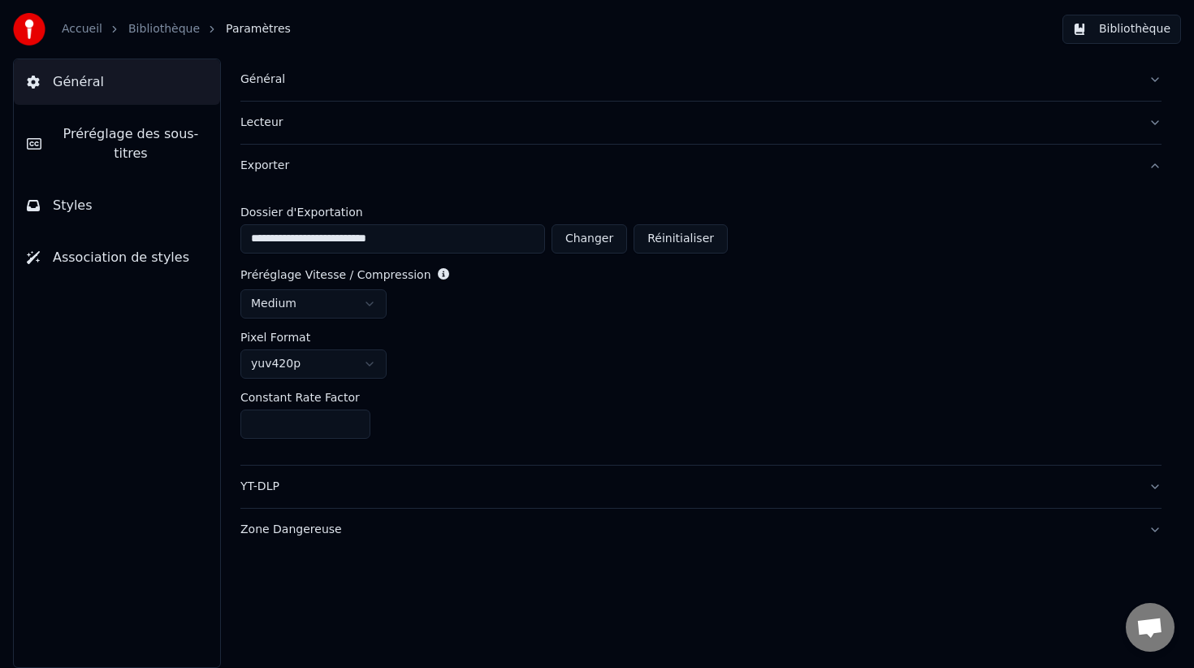
click at [317, 310] on html "**********" at bounding box center [597, 334] width 1194 height 668
click at [432, 271] on html "**********" at bounding box center [597, 334] width 1194 height 668
click at [1161, 37] on button "Bibliothèque" at bounding box center [1121, 29] width 119 height 29
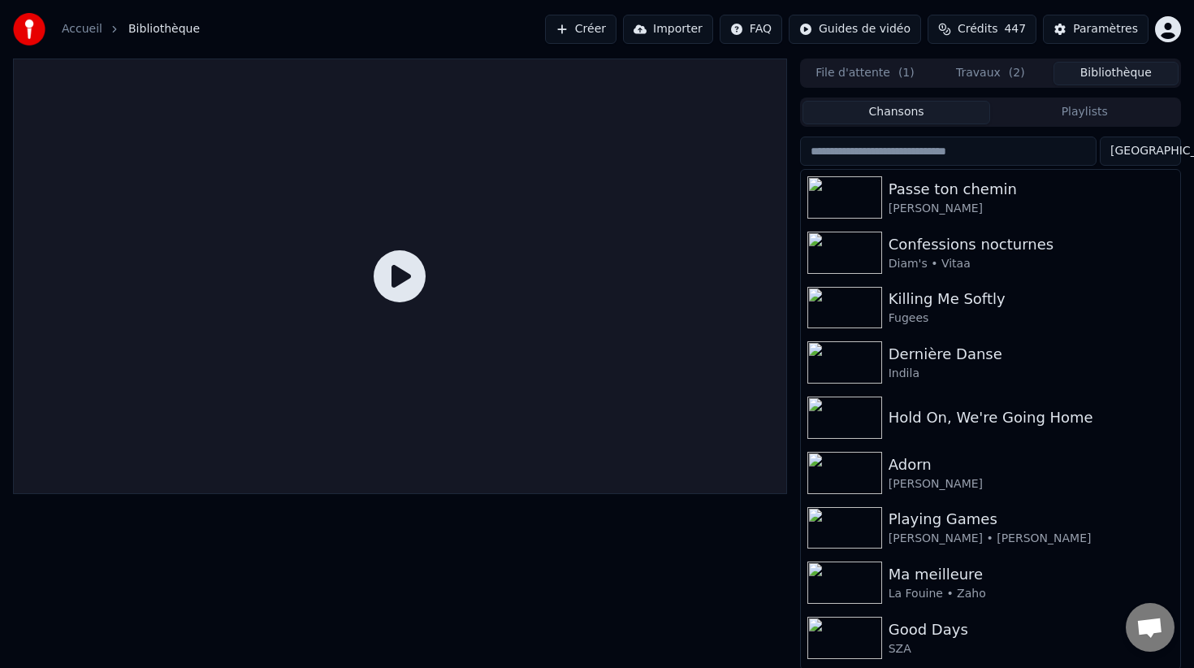
click at [954, 80] on button "Travaux ( 2 )" at bounding box center [990, 74] width 125 height 24
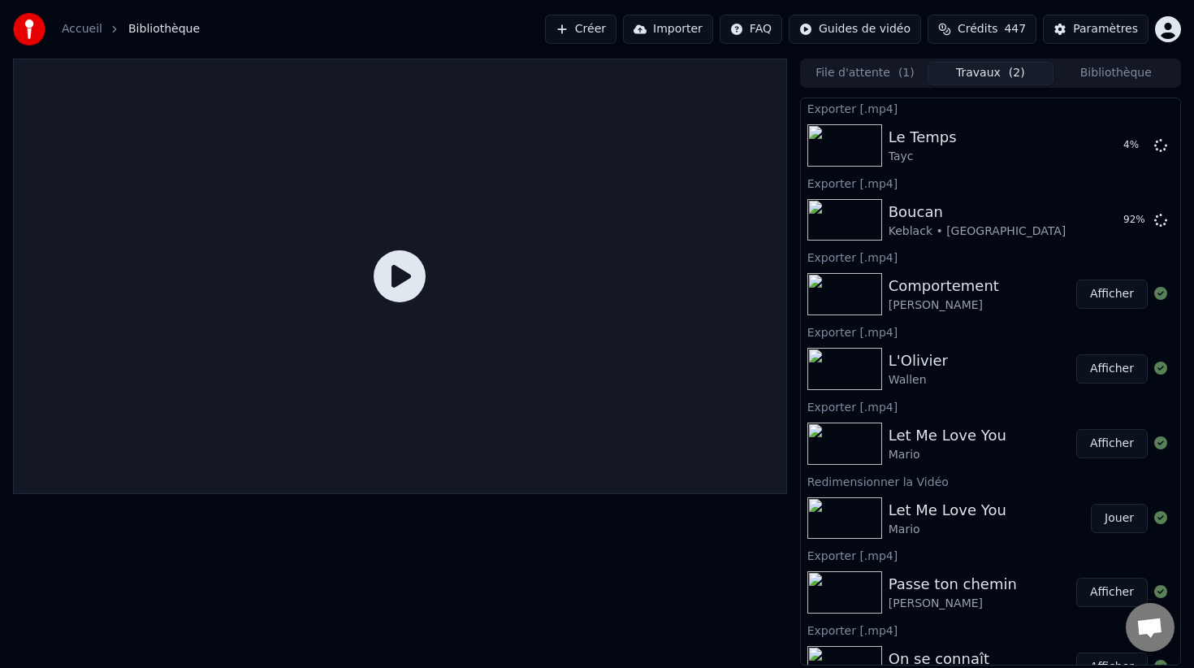
click at [837, 79] on button "File d'attente ( 1 )" at bounding box center [864, 74] width 125 height 24
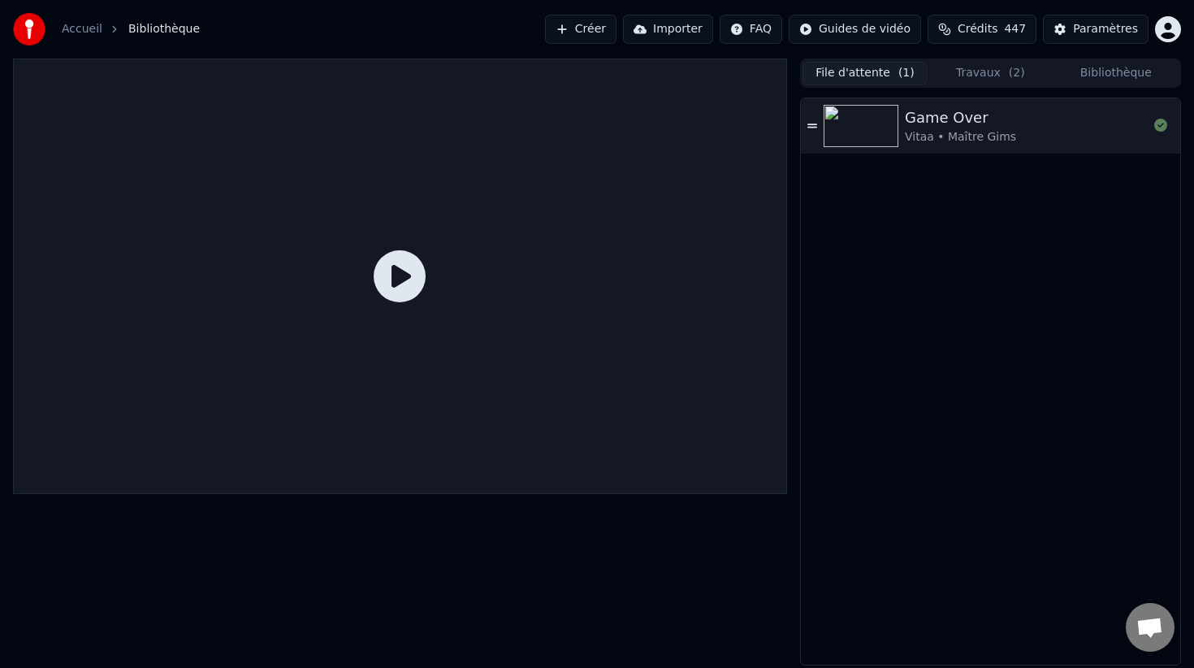
click at [1014, 81] on button "Travaux ( 2 )" at bounding box center [990, 74] width 125 height 24
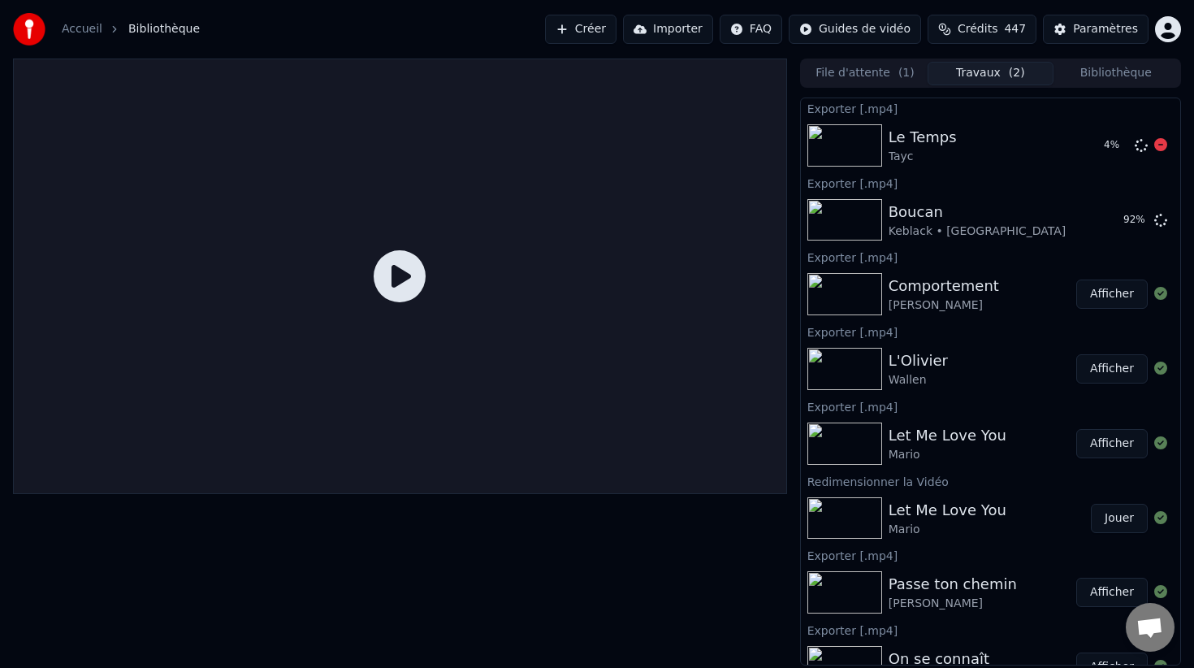
click at [896, 74] on button "File d'attente ( 1 )" at bounding box center [864, 74] width 125 height 24
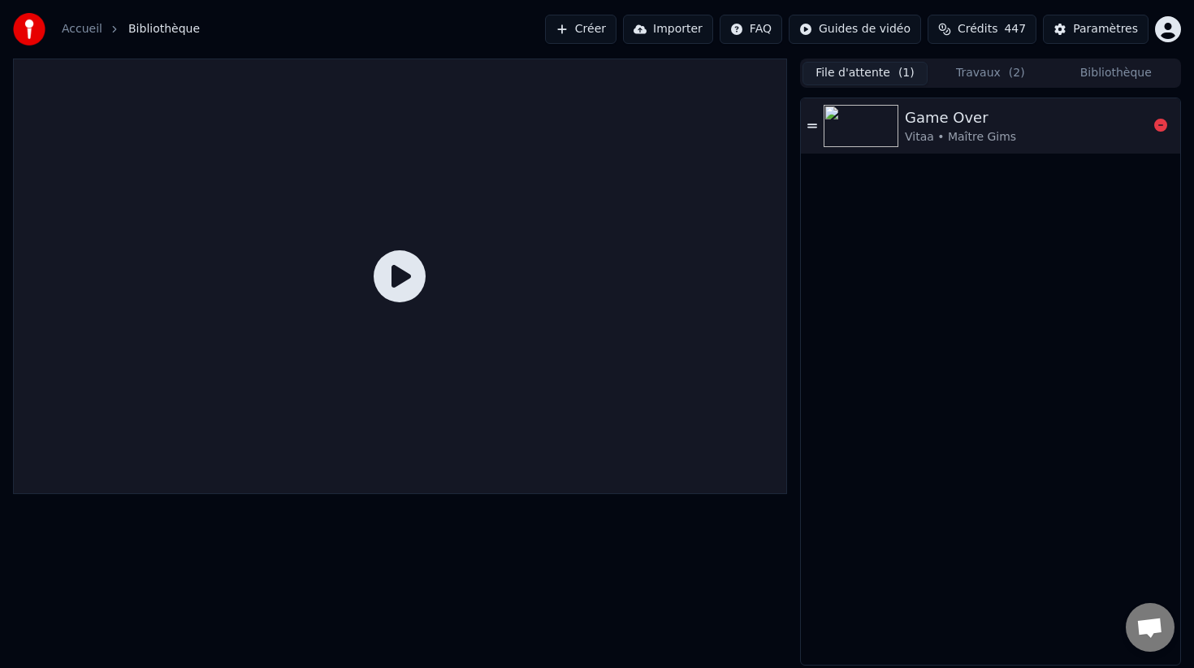
click at [897, 146] on img at bounding box center [861, 126] width 75 height 42
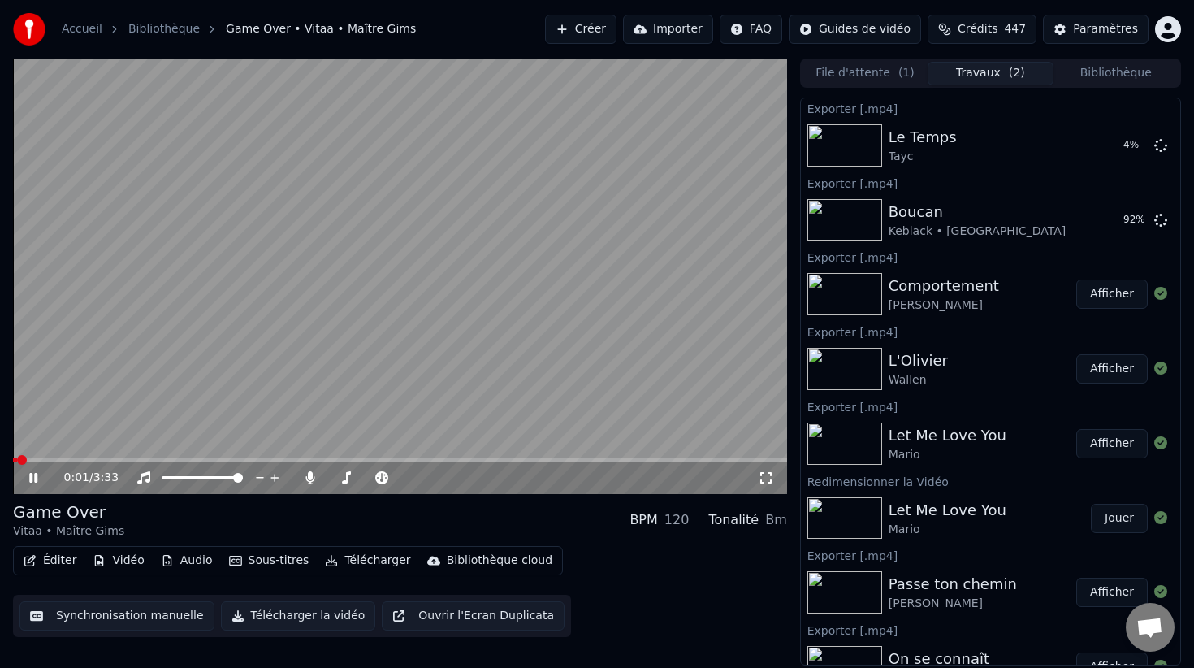
click at [978, 83] on button "Travaux ( 2 )" at bounding box center [990, 74] width 125 height 24
click at [439, 477] on span at bounding box center [440, 478] width 10 height 10
click at [292, 455] on video at bounding box center [400, 275] width 774 height 435
click at [292, 460] on span at bounding box center [152, 459] width 279 height 3
click at [348, 396] on video at bounding box center [400, 275] width 774 height 435
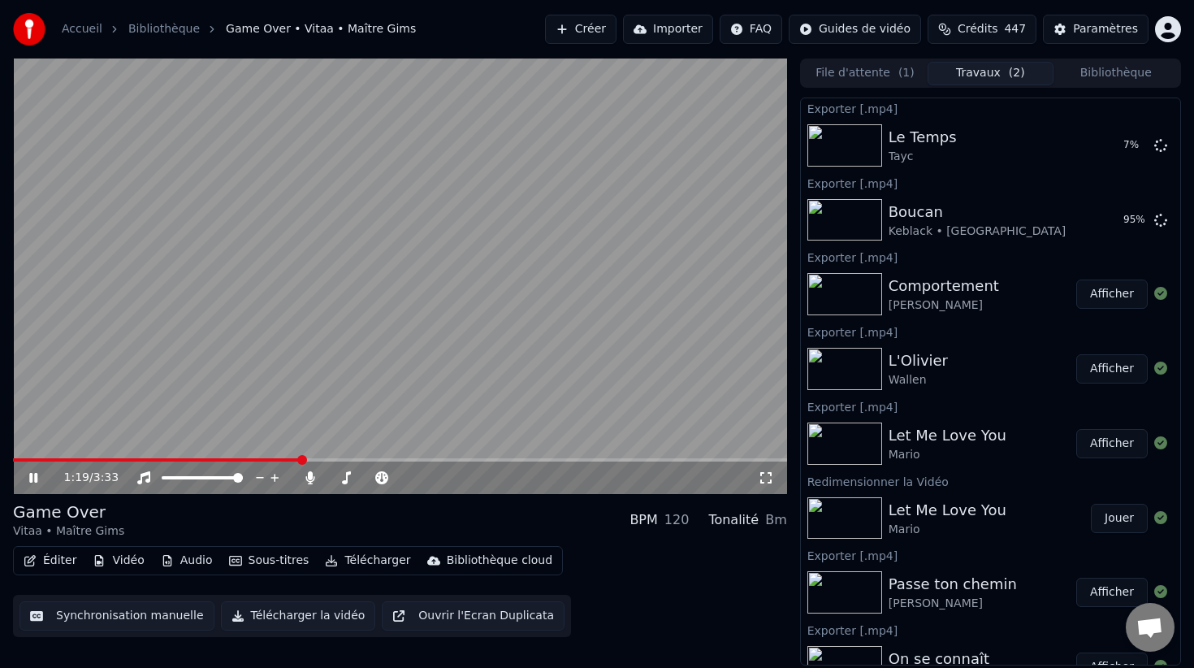
click at [344, 461] on span at bounding box center [400, 459] width 774 height 3
click at [376, 416] on video at bounding box center [400, 275] width 774 height 435
click at [61, 556] on button "Éditer" at bounding box center [50, 560] width 66 height 23
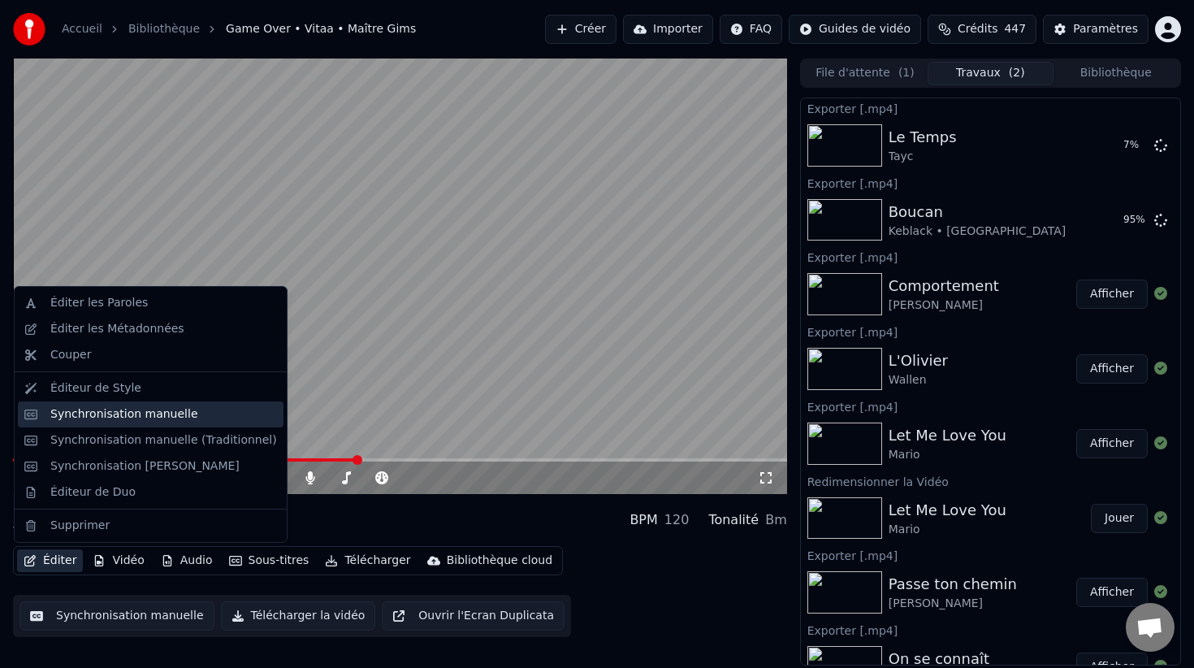
click at [182, 419] on div "Synchronisation manuelle" at bounding box center [124, 414] width 148 height 16
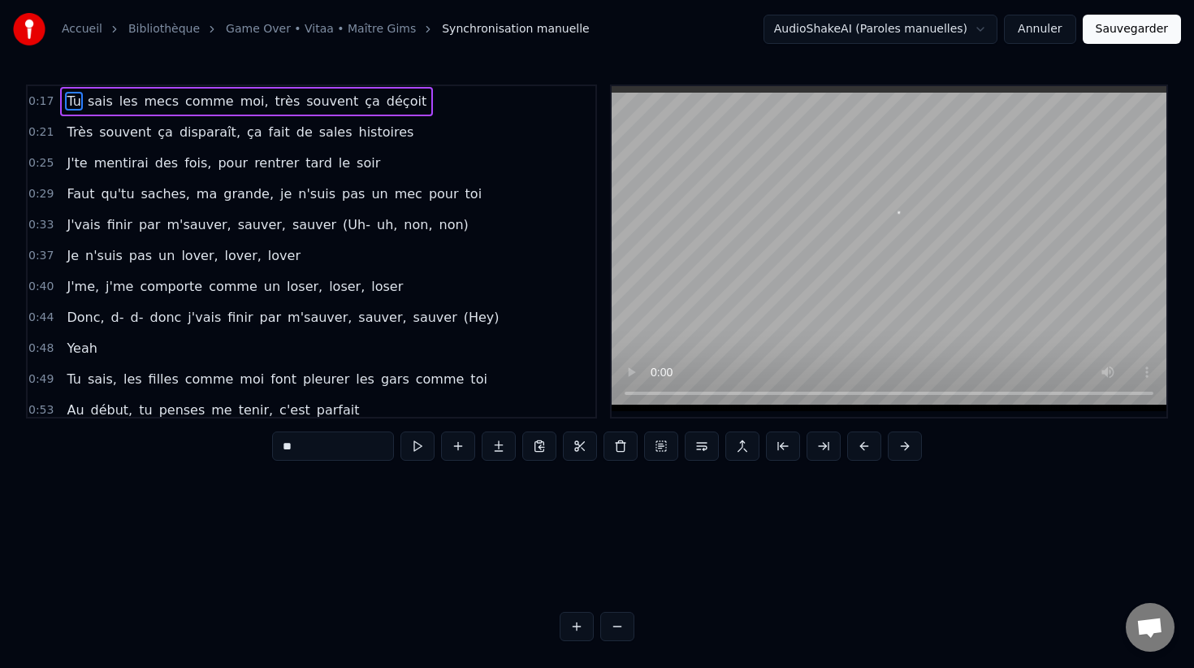
scroll to position [0, 2684]
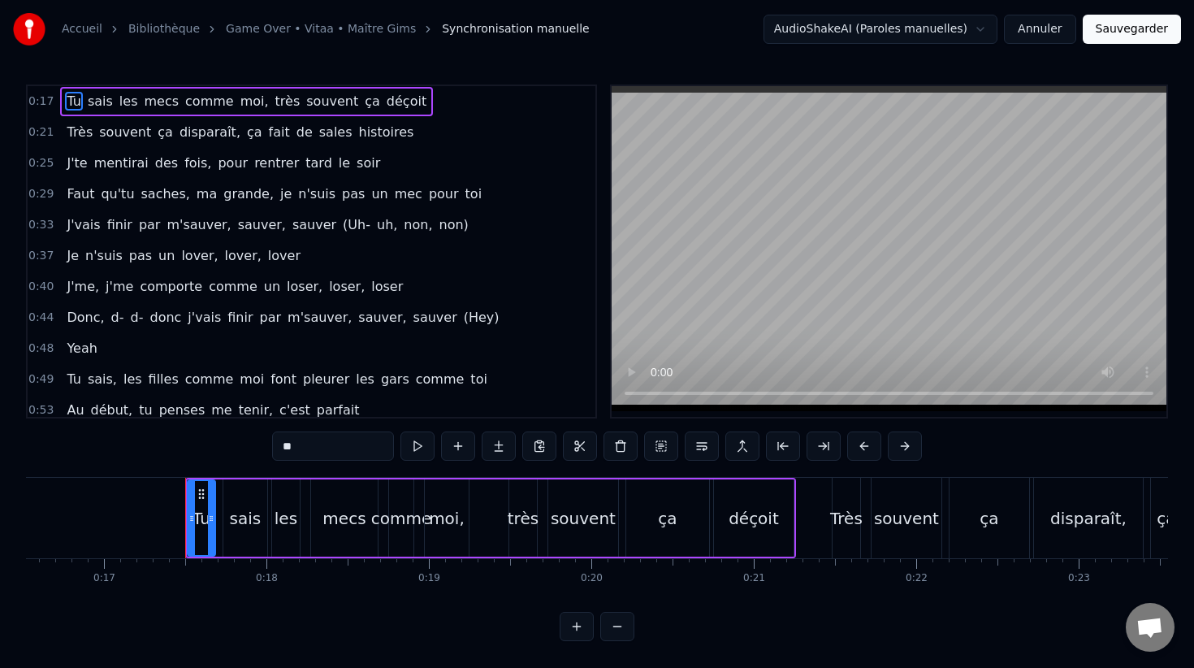
click at [257, 297] on div "J'me, j'me comporte comme un loser, loser, loser" at bounding box center [234, 286] width 349 height 29
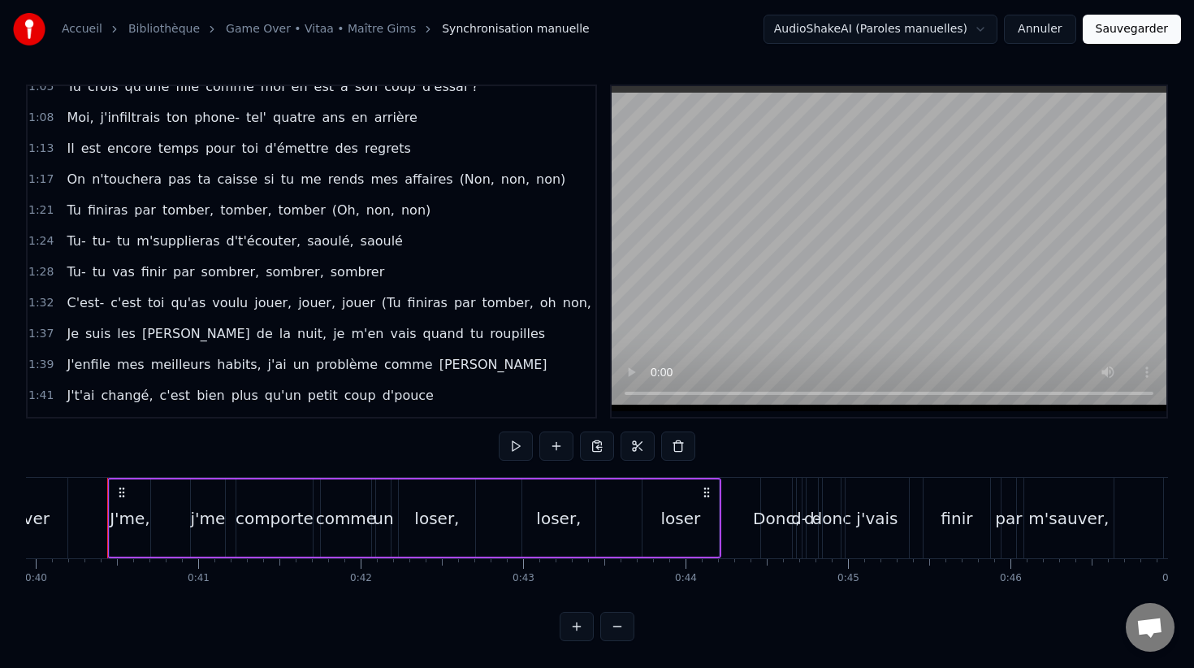
scroll to position [419, 0]
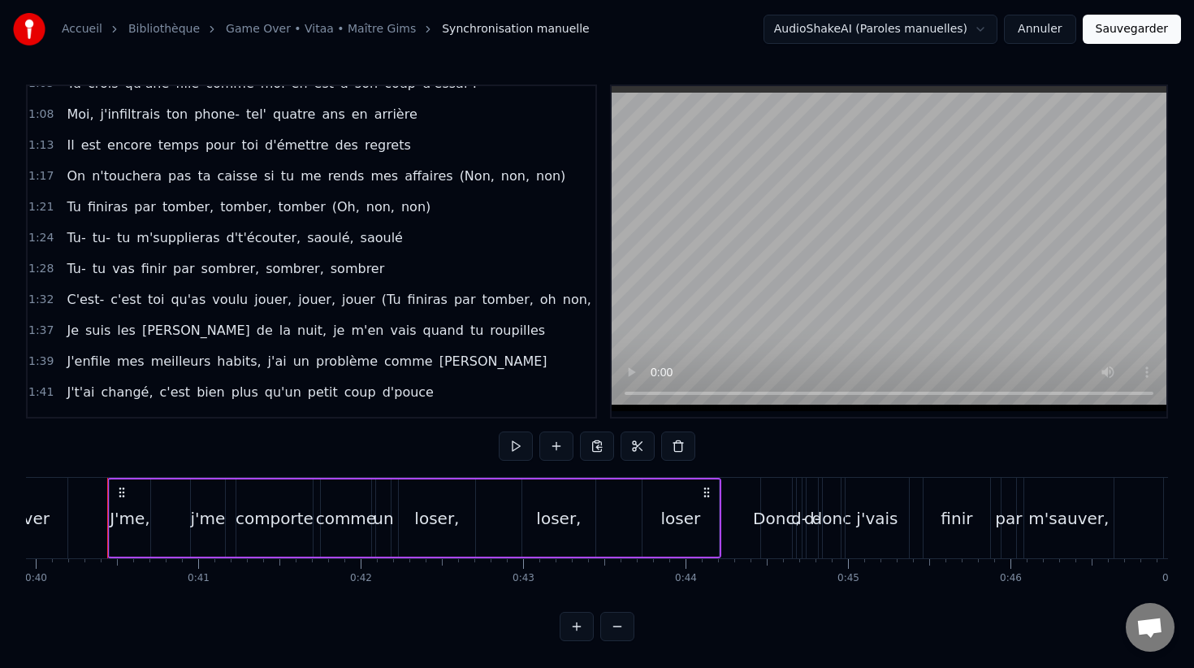
click at [331, 210] on span "(Oh," at bounding box center [346, 206] width 31 height 19
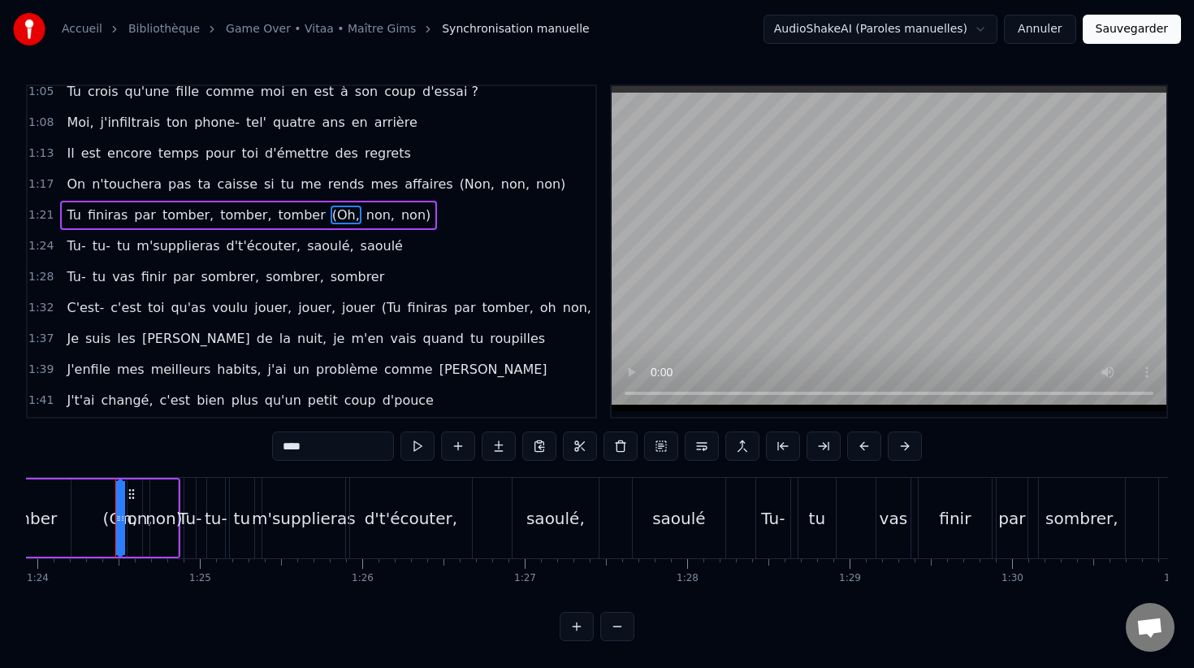
scroll to position [0, 13642]
click at [76, 216] on span "Tu" at bounding box center [73, 214] width 17 height 19
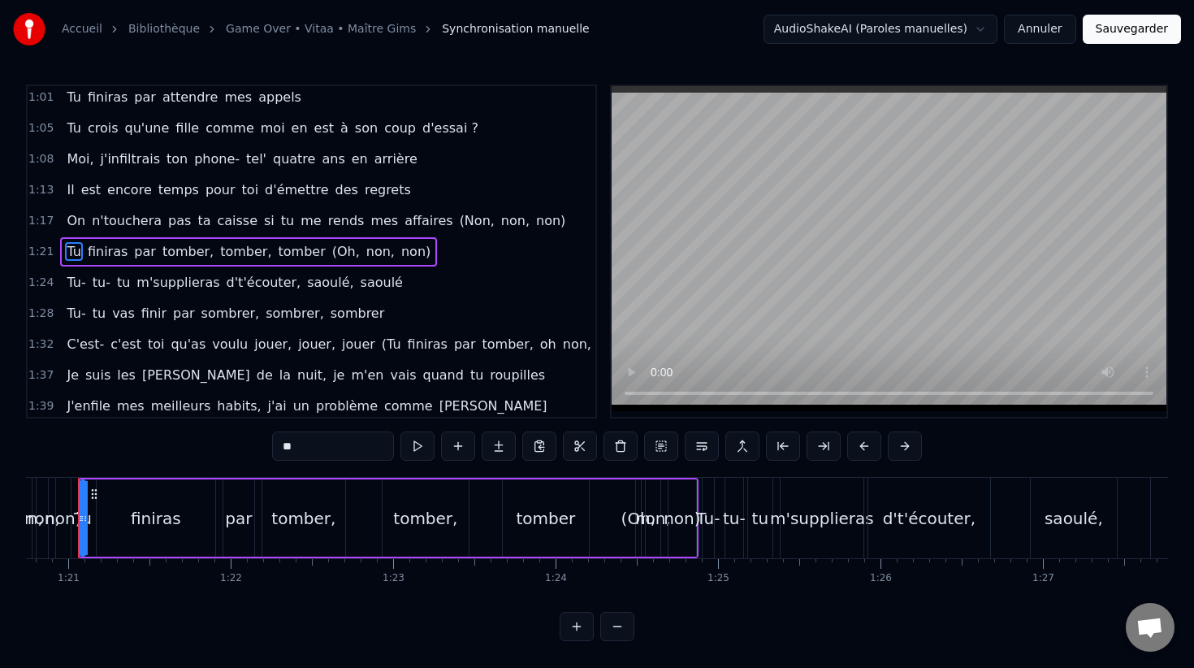
scroll to position [0, 13086]
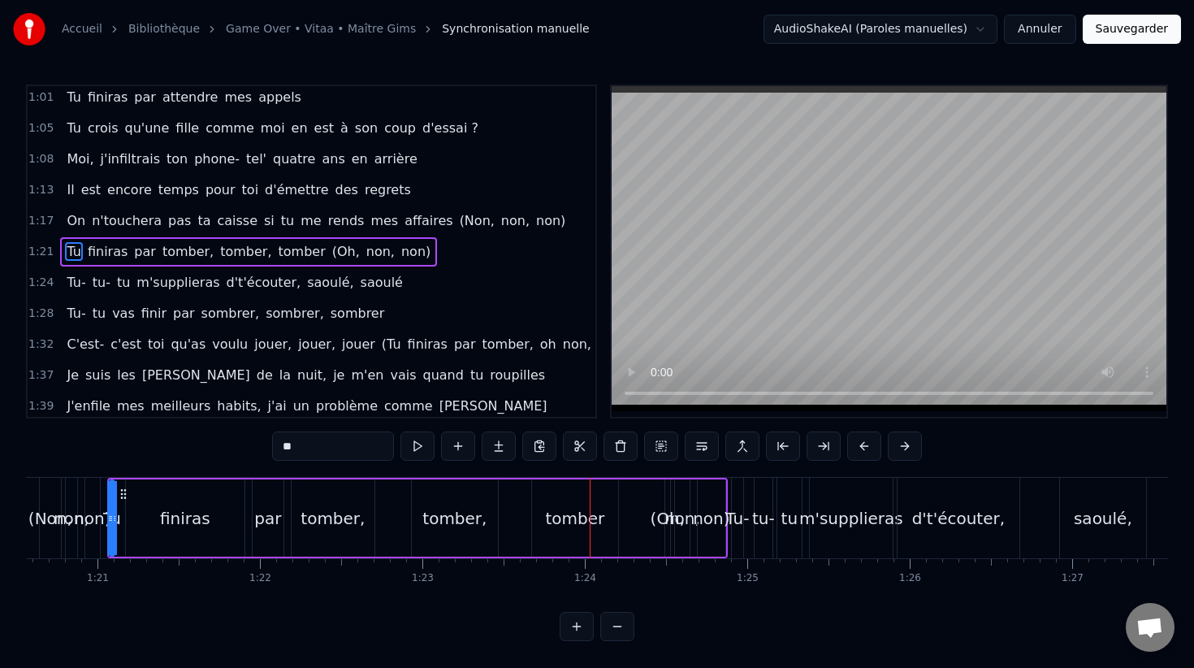
click at [400, 256] on span "non)" at bounding box center [416, 251] width 32 height 19
type input "****"
click at [365, 254] on span "non," at bounding box center [381, 251] width 32 height 19
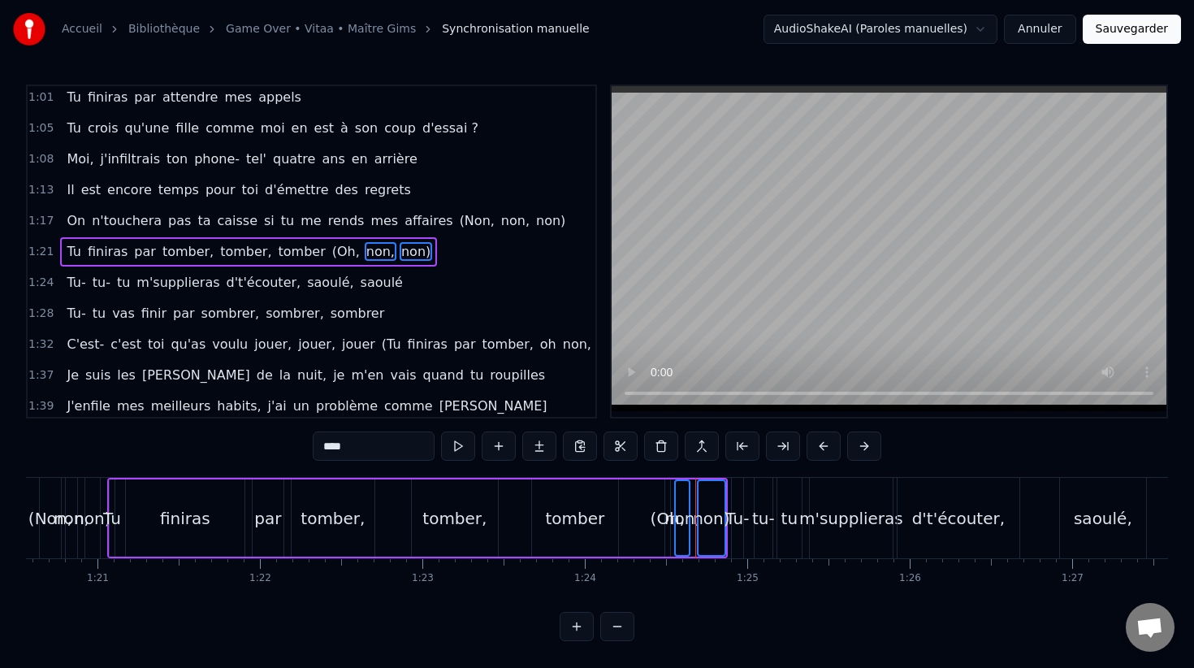
click at [299, 253] on div "Tu finiras par tomber, tomber, tomber (Oh, non, non)" at bounding box center [248, 251] width 377 height 29
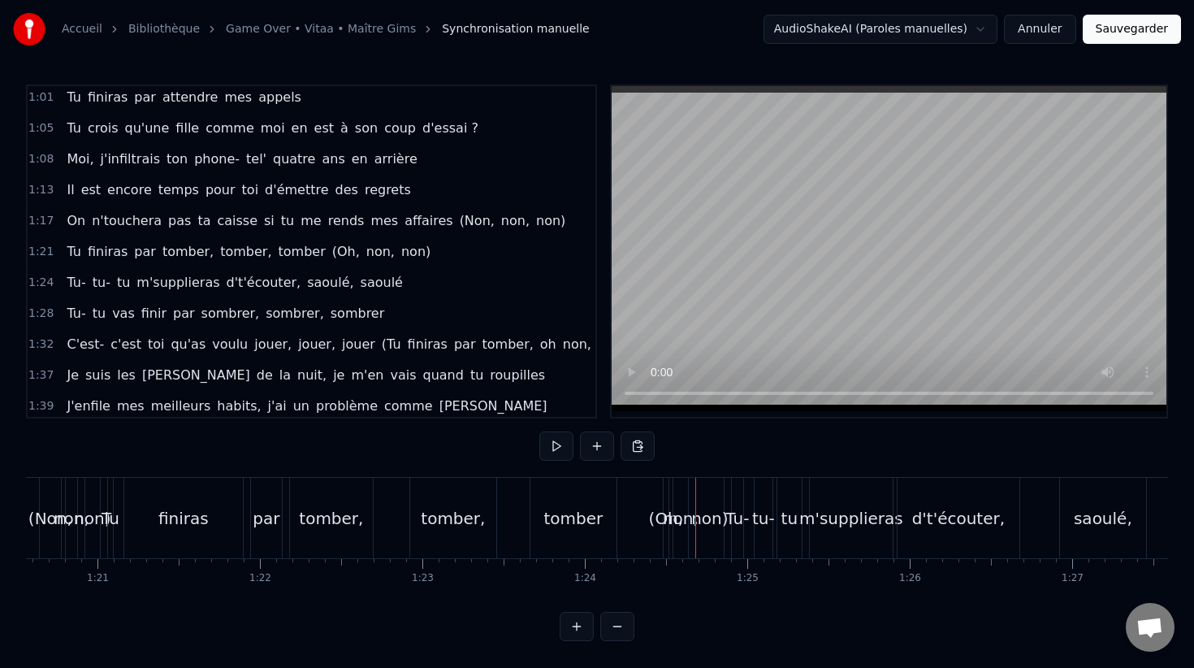
click at [331, 253] on span "(Oh," at bounding box center [346, 251] width 31 height 19
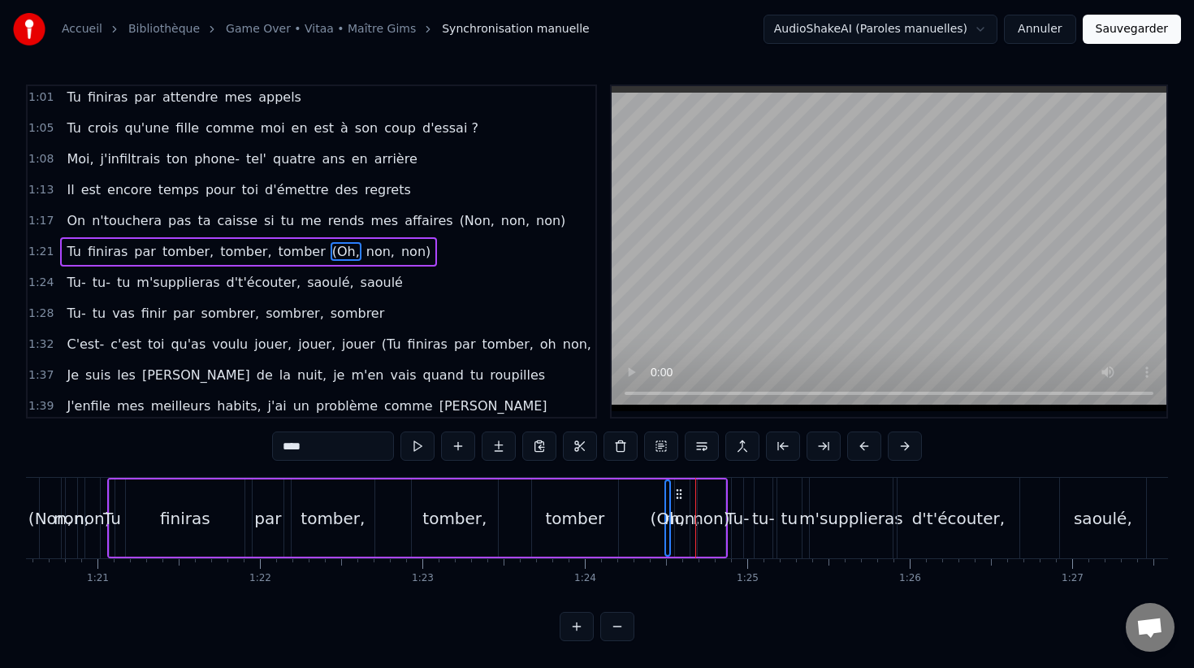
click at [365, 250] on span "non," at bounding box center [381, 251] width 32 height 19
click at [400, 250] on span "non)" at bounding box center [416, 251] width 32 height 19
click at [534, 219] on span "non)" at bounding box center [550, 220] width 32 height 19
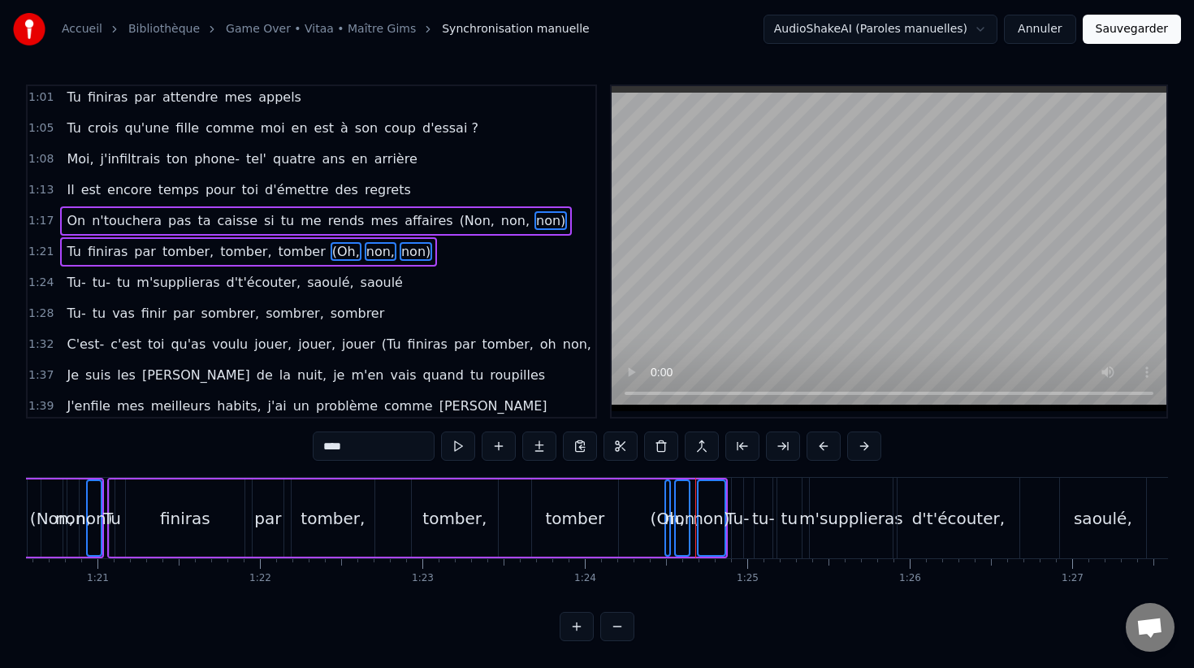
click at [500, 219] on span "non," at bounding box center [516, 220] width 32 height 19
click at [458, 219] on span "(Non," at bounding box center [477, 220] width 38 height 19
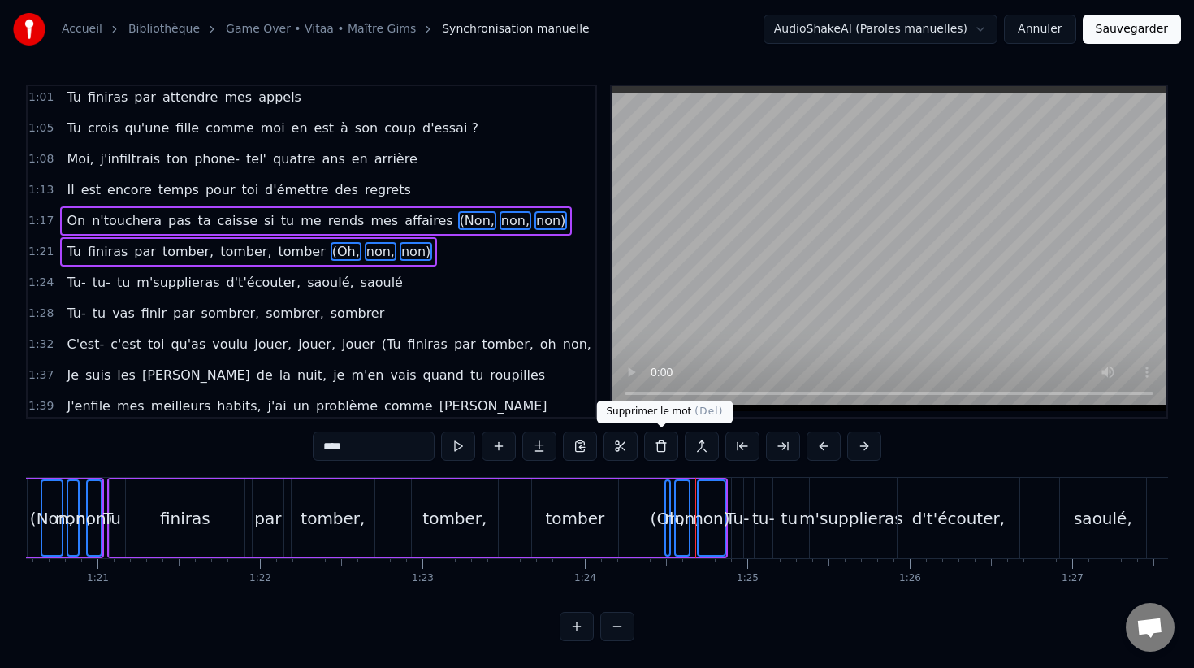
click at [661, 449] on button at bounding box center [661, 445] width 34 height 29
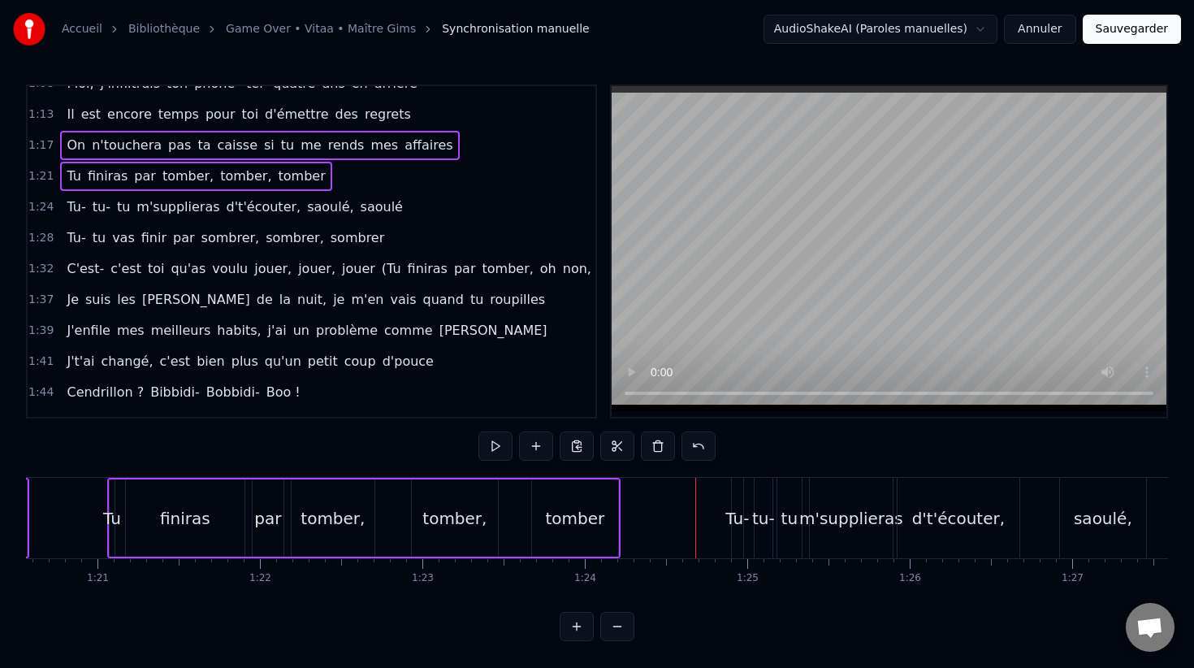
scroll to position [451, 0]
click at [596, 268] on span "non)" at bounding box center [612, 267] width 32 height 19
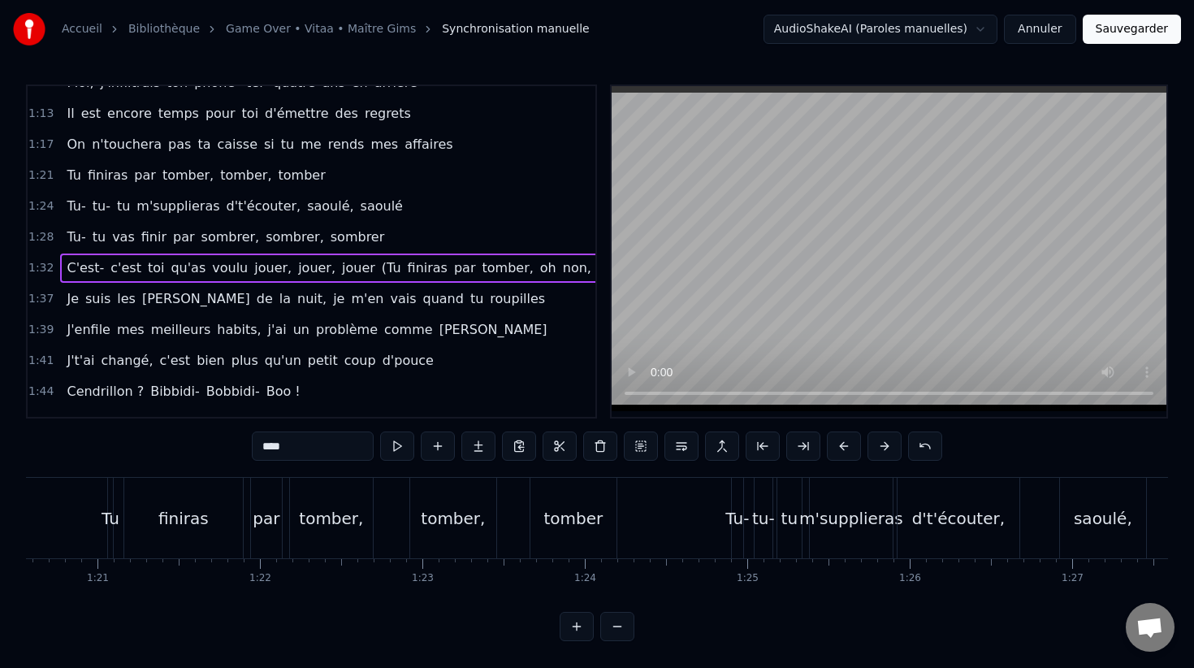
scroll to position [452, 0]
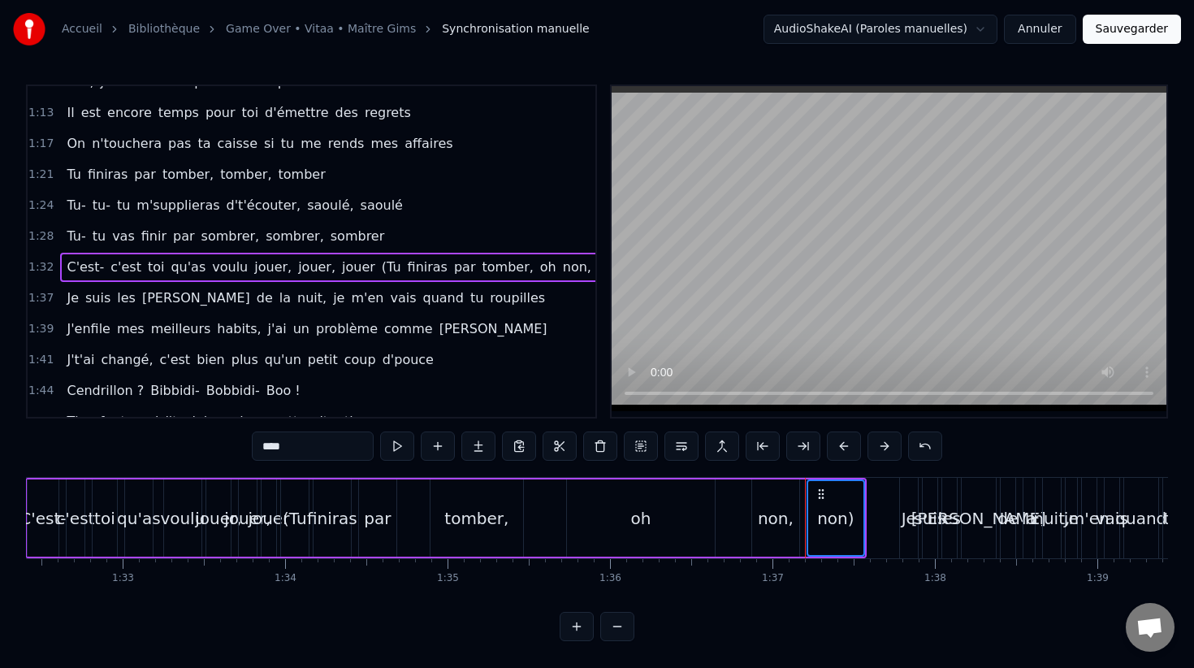
click at [561, 267] on span "non," at bounding box center [577, 266] width 32 height 19
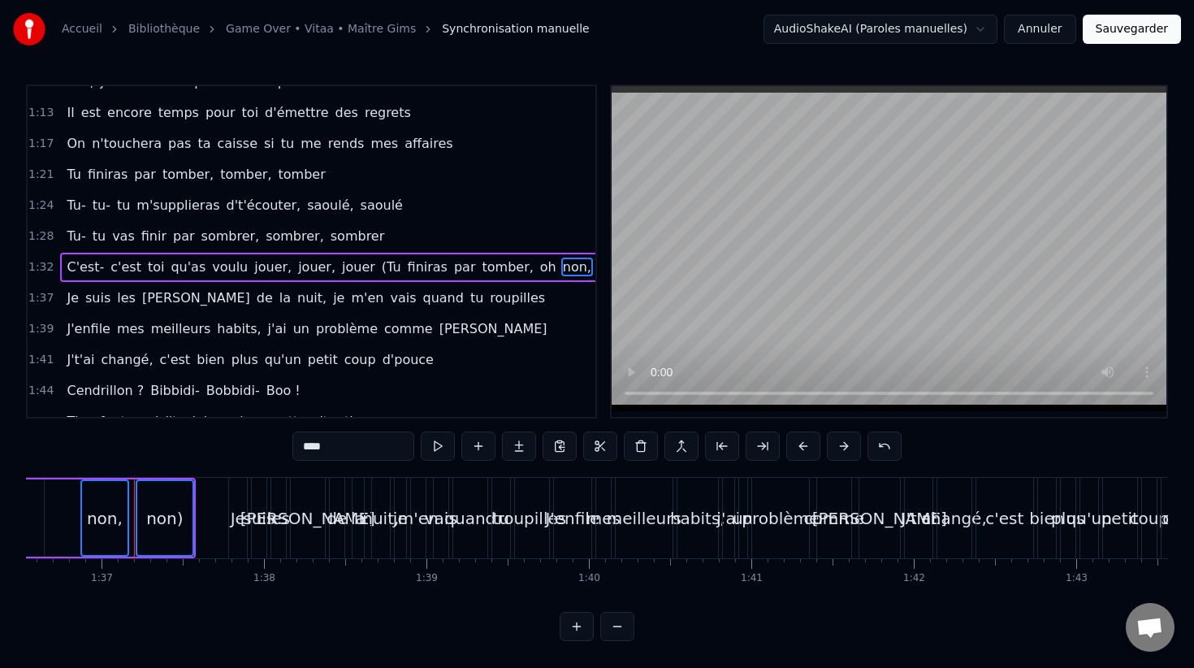
scroll to position [0, 15708]
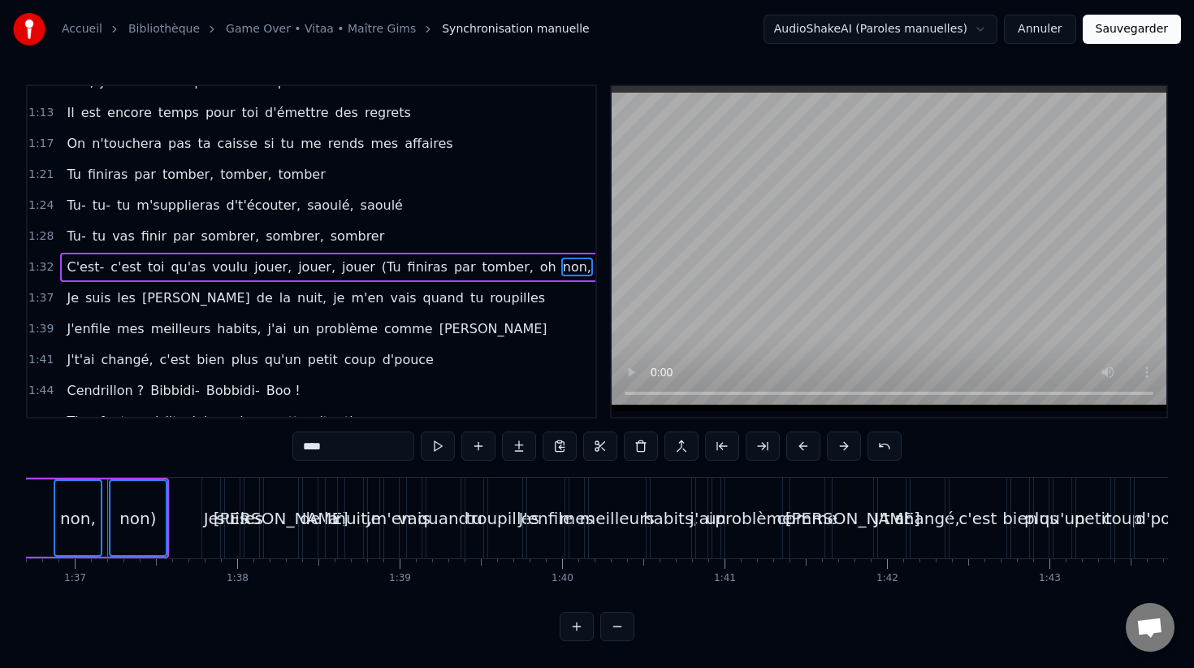
click at [539, 267] on span "oh" at bounding box center [548, 266] width 19 height 19
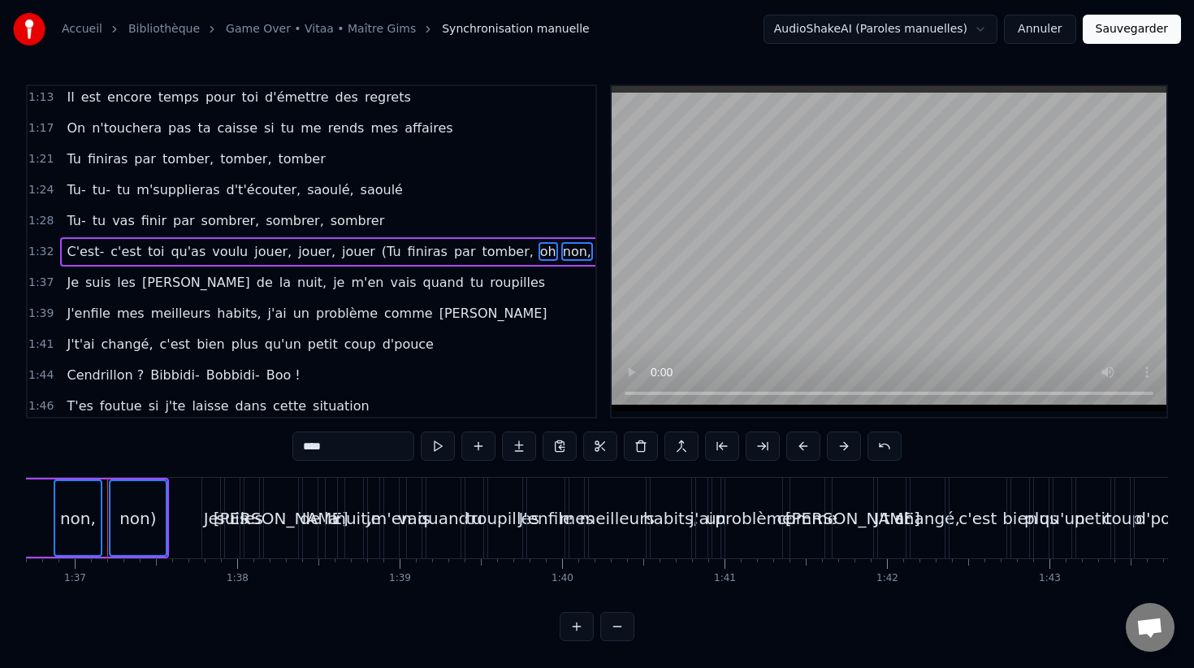
click at [481, 252] on span "tomber," at bounding box center [508, 251] width 54 height 19
click at [452, 252] on span "par" at bounding box center [464, 251] width 25 height 19
click at [406, 252] on span "finiras" at bounding box center [427, 251] width 43 height 19
click at [380, 251] on span "(Tu" at bounding box center [391, 251] width 23 height 19
click at [638, 443] on button at bounding box center [641, 445] width 34 height 29
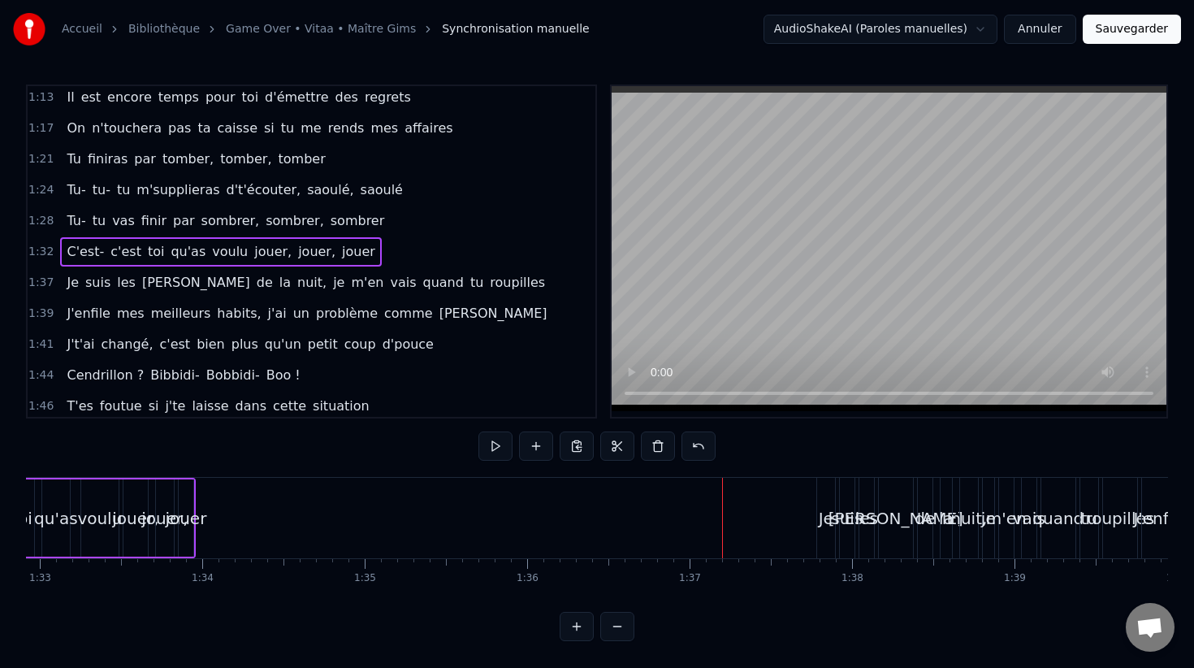
scroll to position [0, 15041]
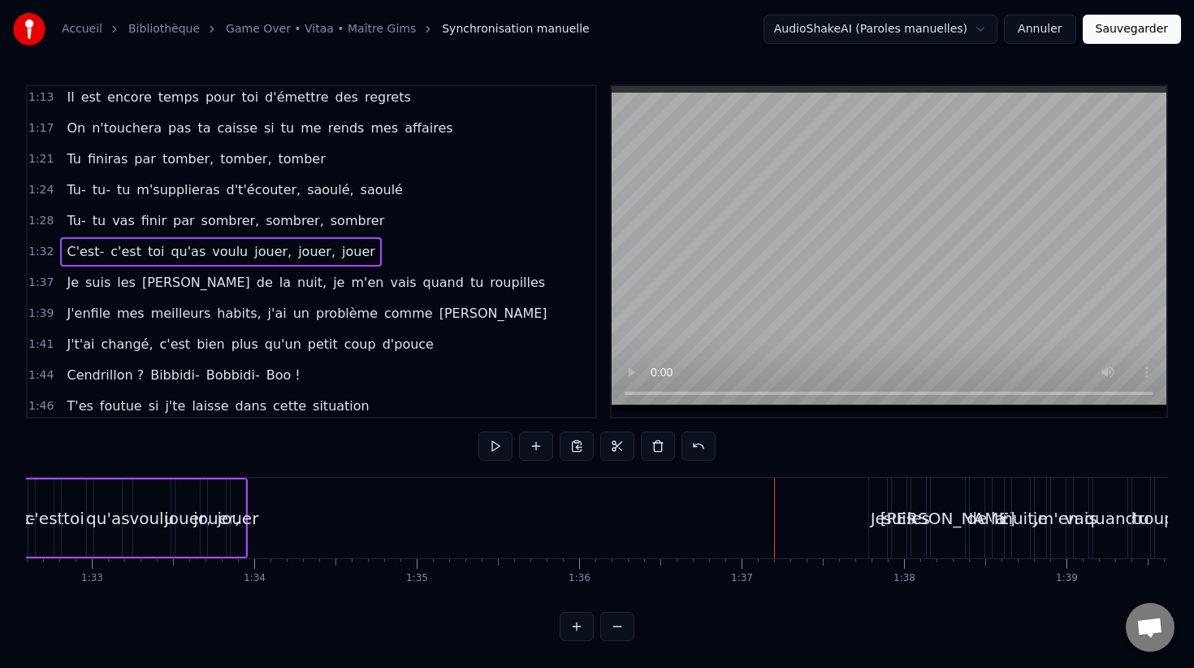
click at [205, 508] on div "jouer," at bounding box center [216, 518] width 46 height 24
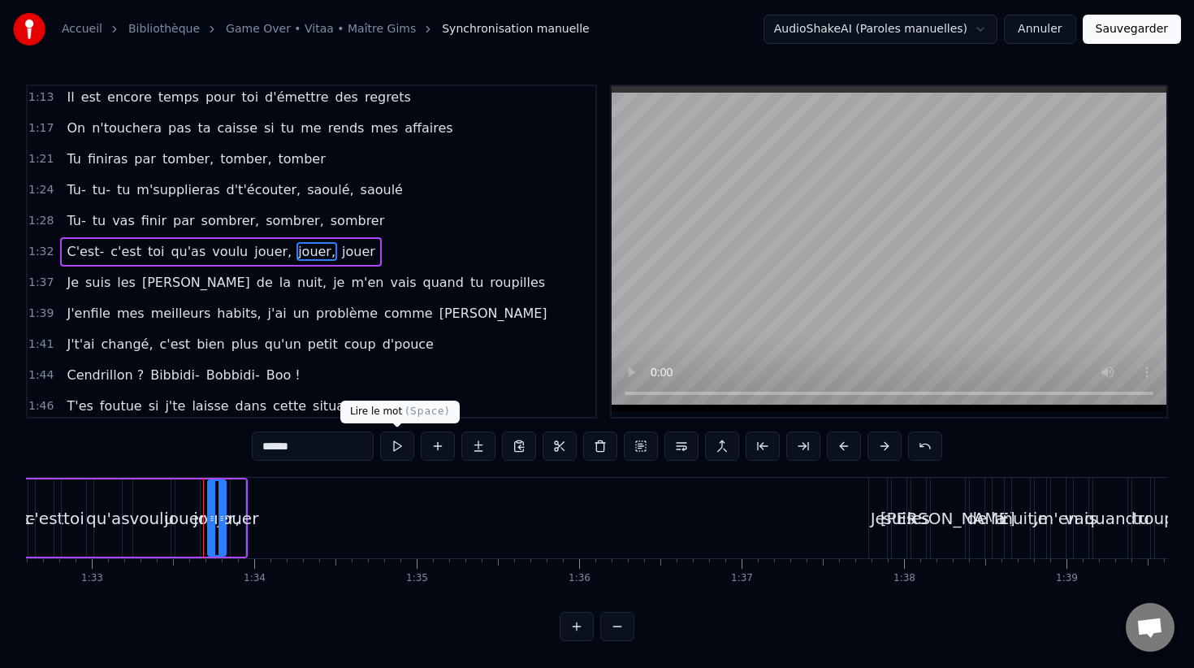
click at [402, 442] on button at bounding box center [397, 445] width 34 height 29
click at [235, 509] on div "jouer," at bounding box center [216, 518] width 46 height 24
click at [240, 502] on div "jouer" at bounding box center [238, 517] width 15 height 77
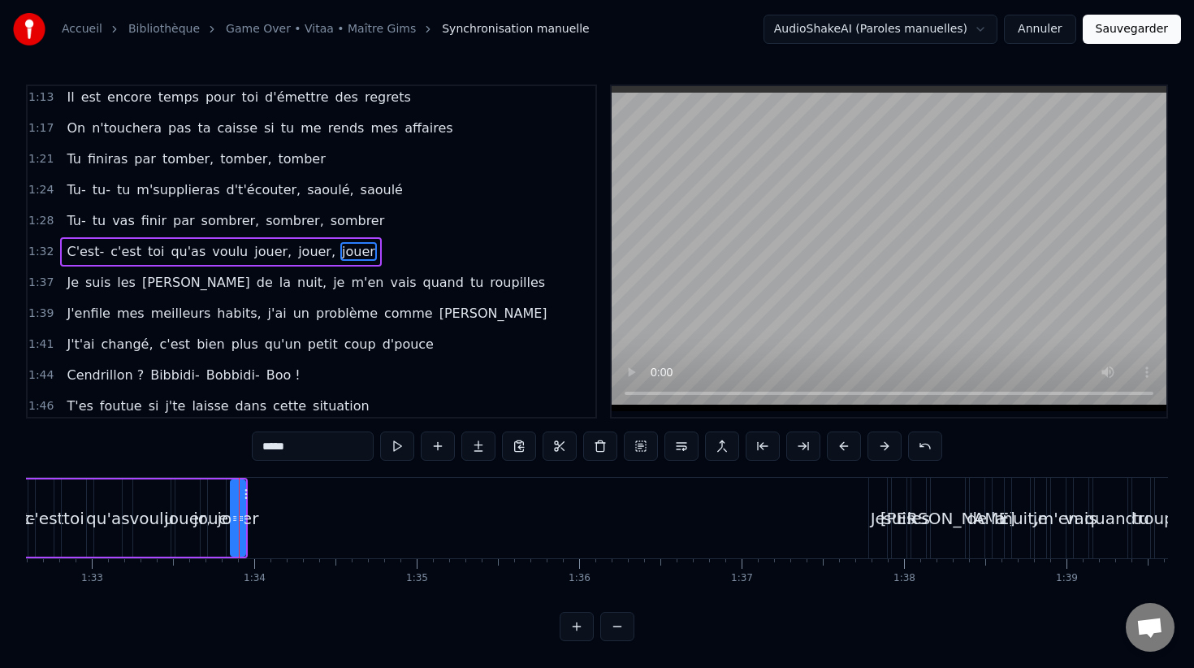
click at [245, 494] on circle at bounding box center [245, 493] width 1 height 1
click at [322, 497] on div at bounding box center [325, 518] width 6 height 74
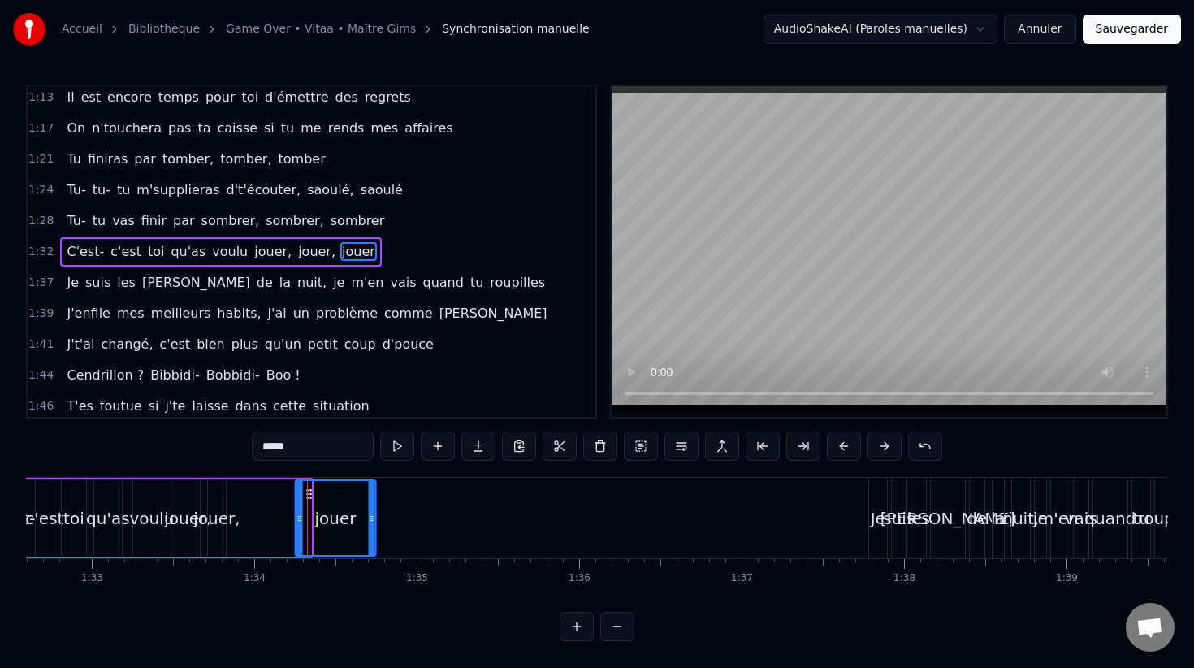
drag, startPoint x: 249, startPoint y: 495, endPoint x: 305, endPoint y: 497, distance: 55.3
click at [308, 498] on icon at bounding box center [308, 493] width 13 height 13
click at [213, 508] on div "jouer," at bounding box center [216, 518] width 46 height 24
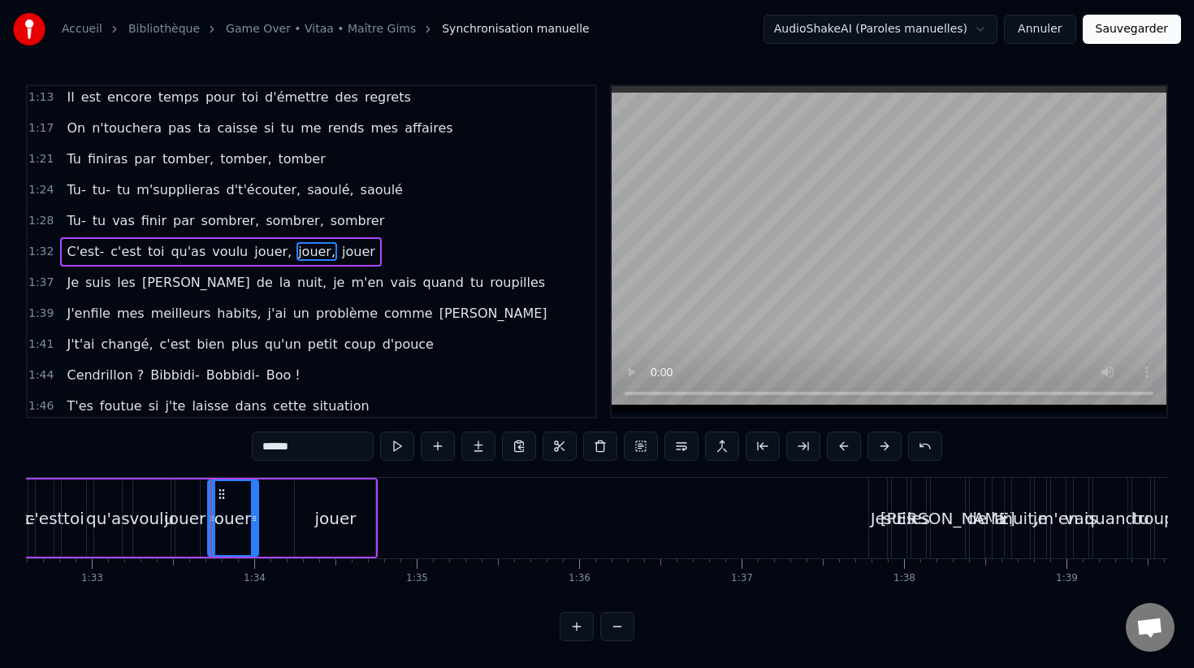
drag, startPoint x: 221, startPoint y: 492, endPoint x: 270, endPoint y: 493, distance: 48.7
click at [257, 493] on div at bounding box center [254, 518] width 6 height 74
drag, startPoint x: 223, startPoint y: 487, endPoint x: 237, endPoint y: 489, distance: 13.9
click at [247, 489] on icon at bounding box center [241, 493] width 13 height 13
click at [153, 498] on div "voulu" at bounding box center [151, 517] width 37 height 77
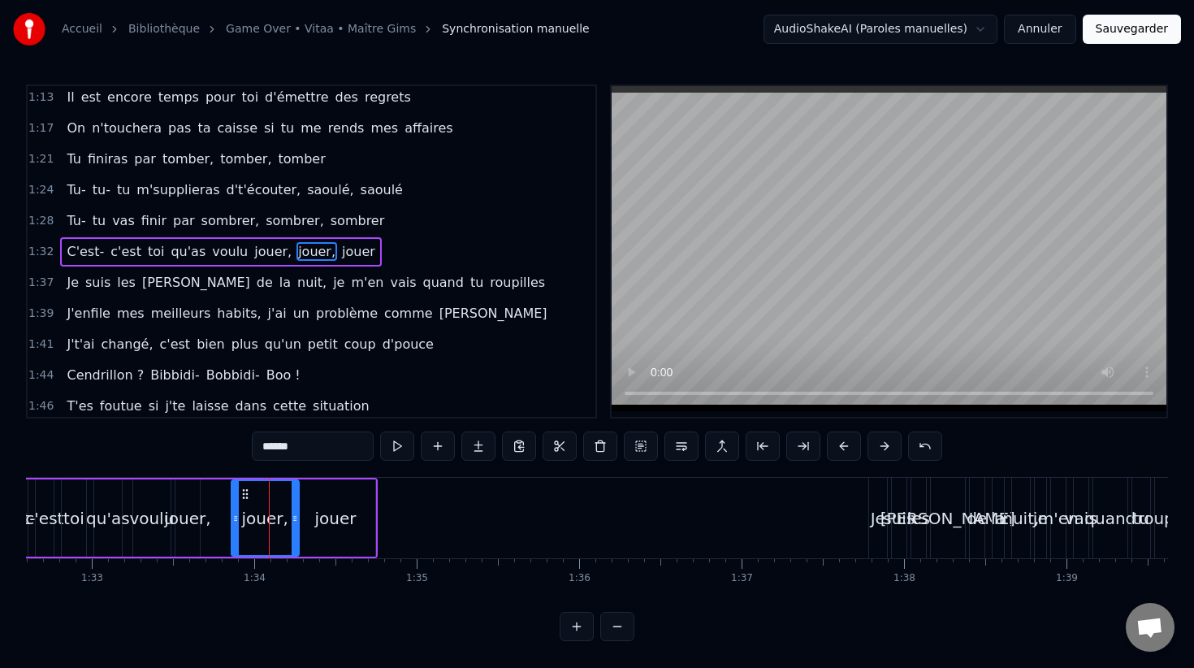
type input "*****"
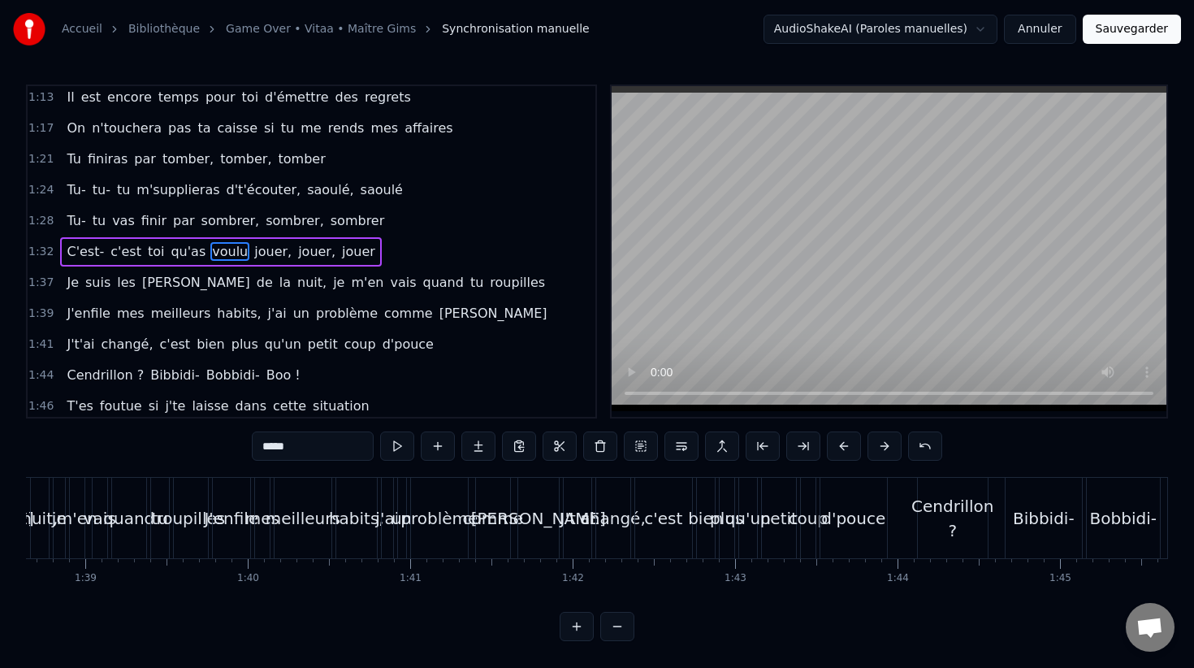
scroll to position [0, 17109]
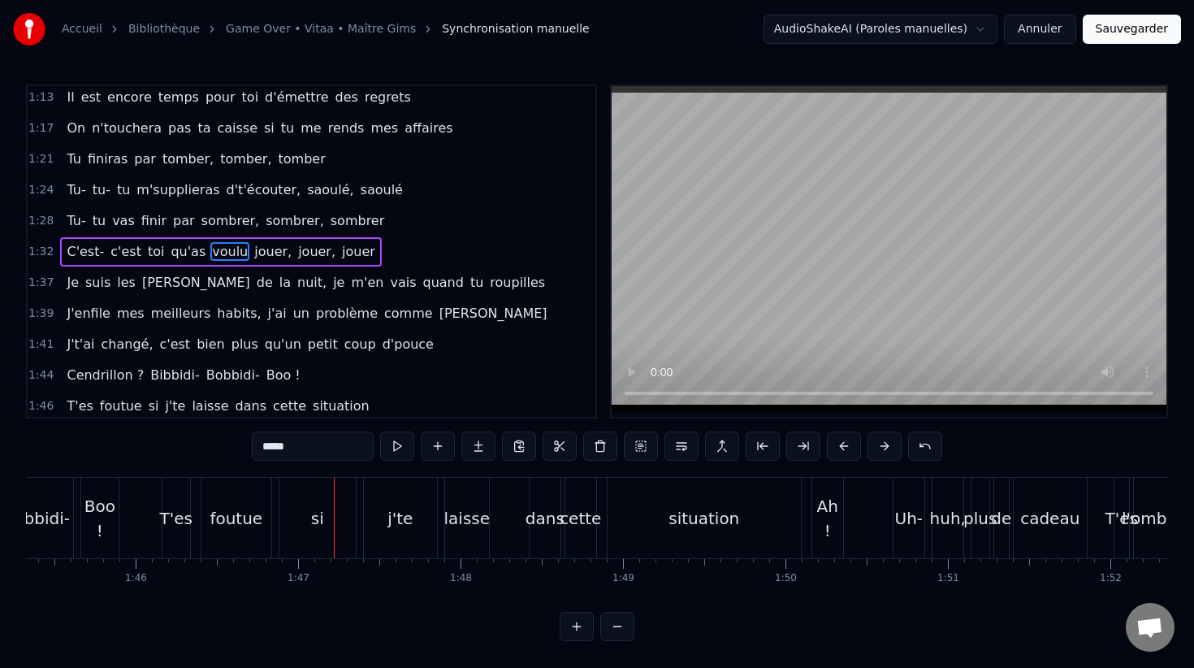
click at [1122, 28] on button "Sauvegarder" at bounding box center [1132, 29] width 98 height 29
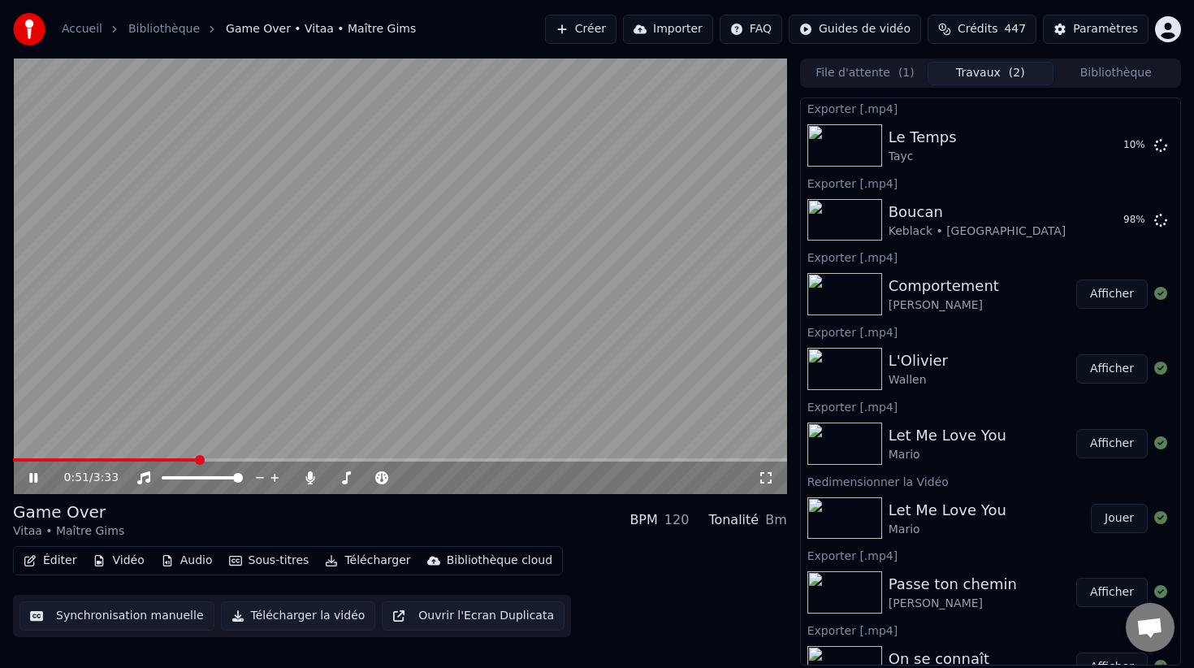
click at [198, 458] on span at bounding box center [400, 459] width 774 height 3
click at [391, 460] on span at bounding box center [400, 459] width 774 height 3
click at [358, 459] on span at bounding box center [186, 459] width 347 height 3
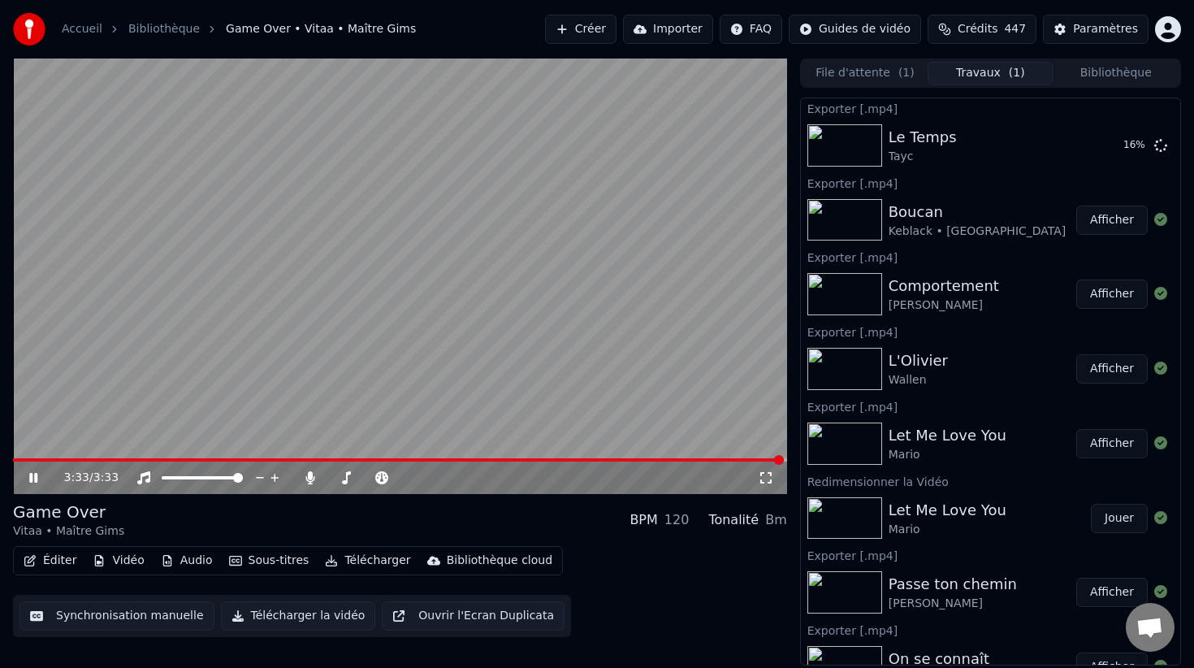
click at [354, 563] on button "Télécharger" at bounding box center [367, 560] width 98 height 23
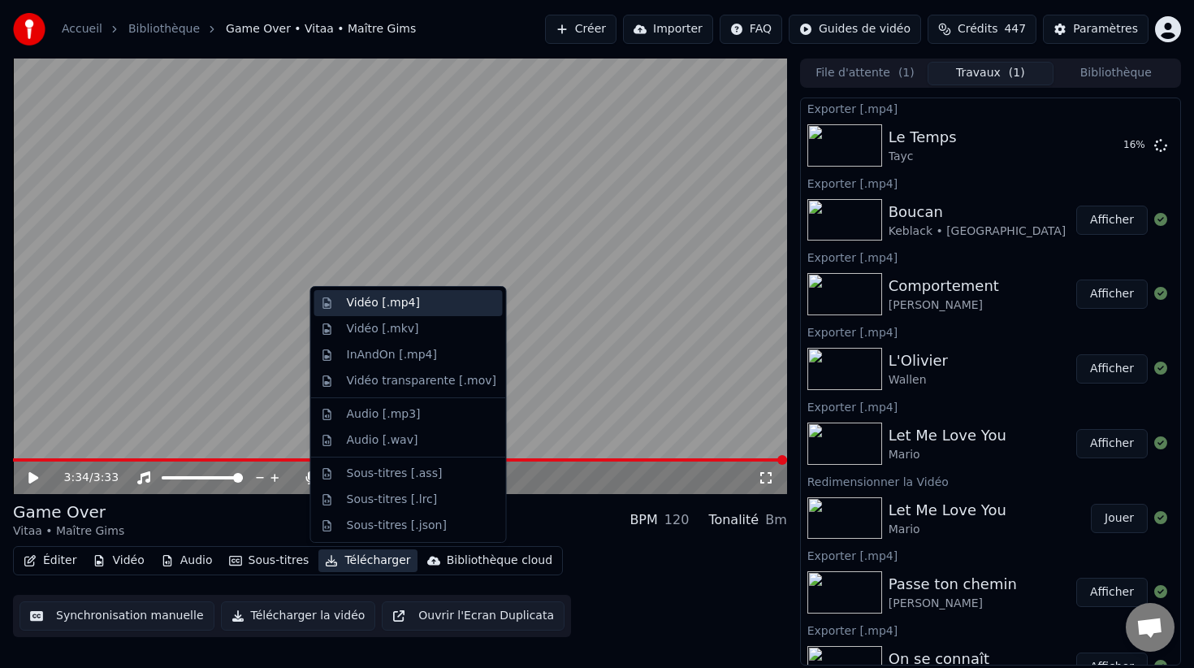
click at [417, 308] on div "Vidéo [.mp4]" at bounding box center [421, 303] width 149 height 16
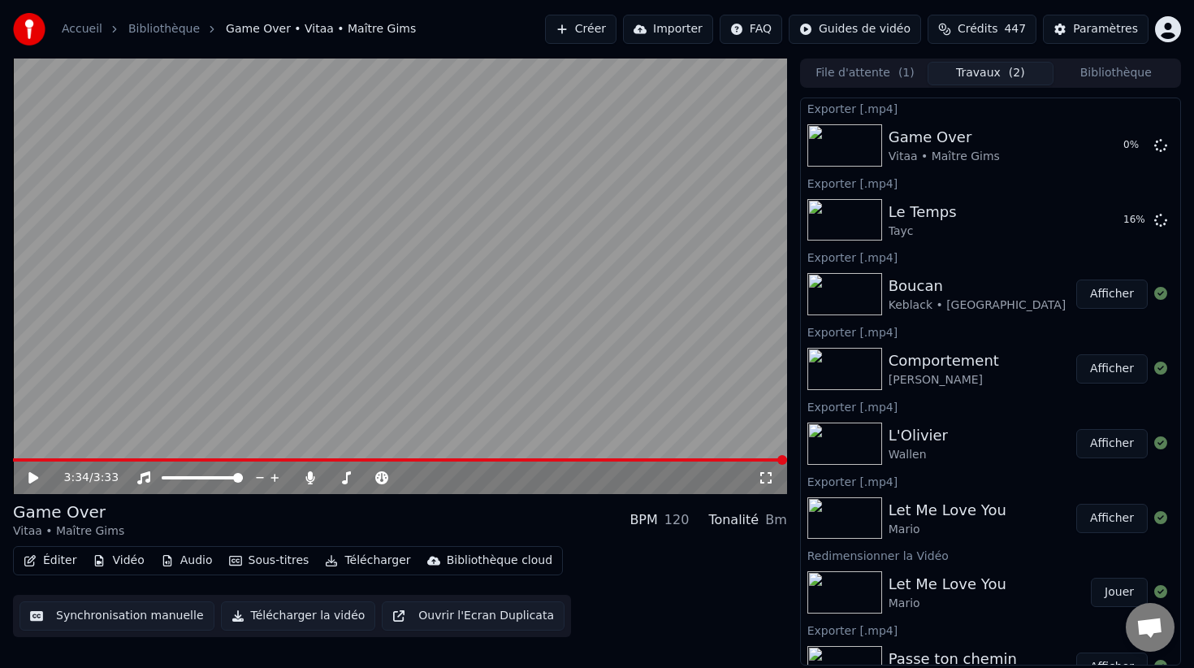
click at [1089, 292] on button "Afficher" at bounding box center [1111, 293] width 71 height 29
click at [1109, 294] on button "Afficher" at bounding box center [1111, 293] width 71 height 29
click at [1128, 295] on button "Afficher" at bounding box center [1111, 293] width 71 height 29
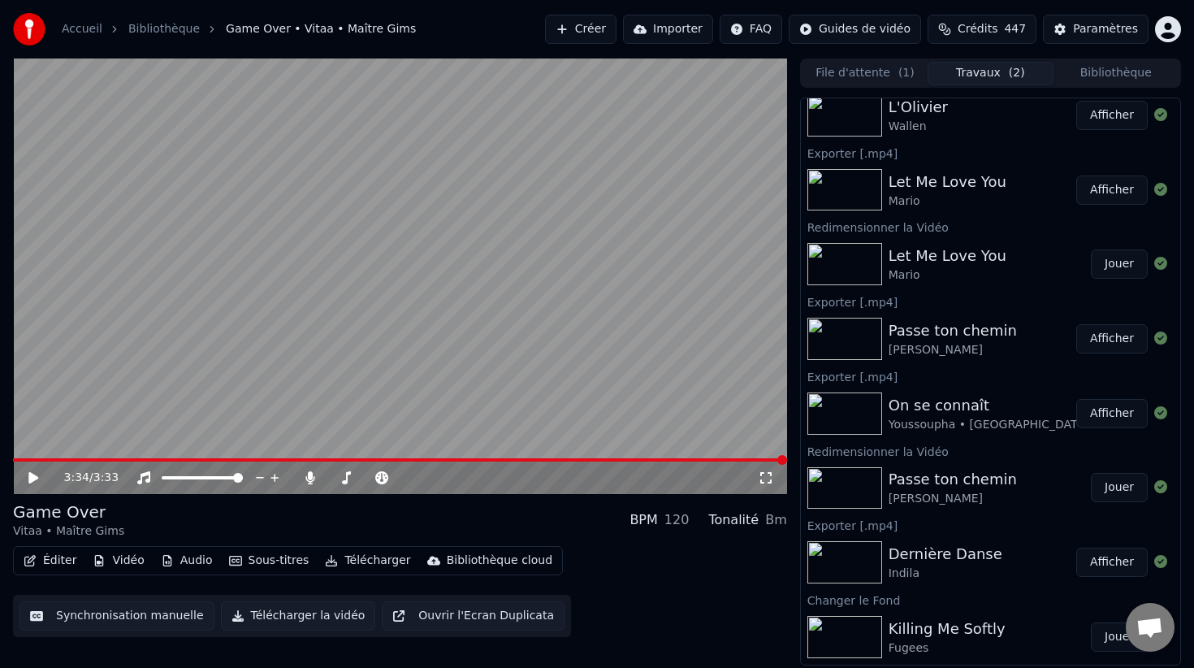
scroll to position [403, 0]
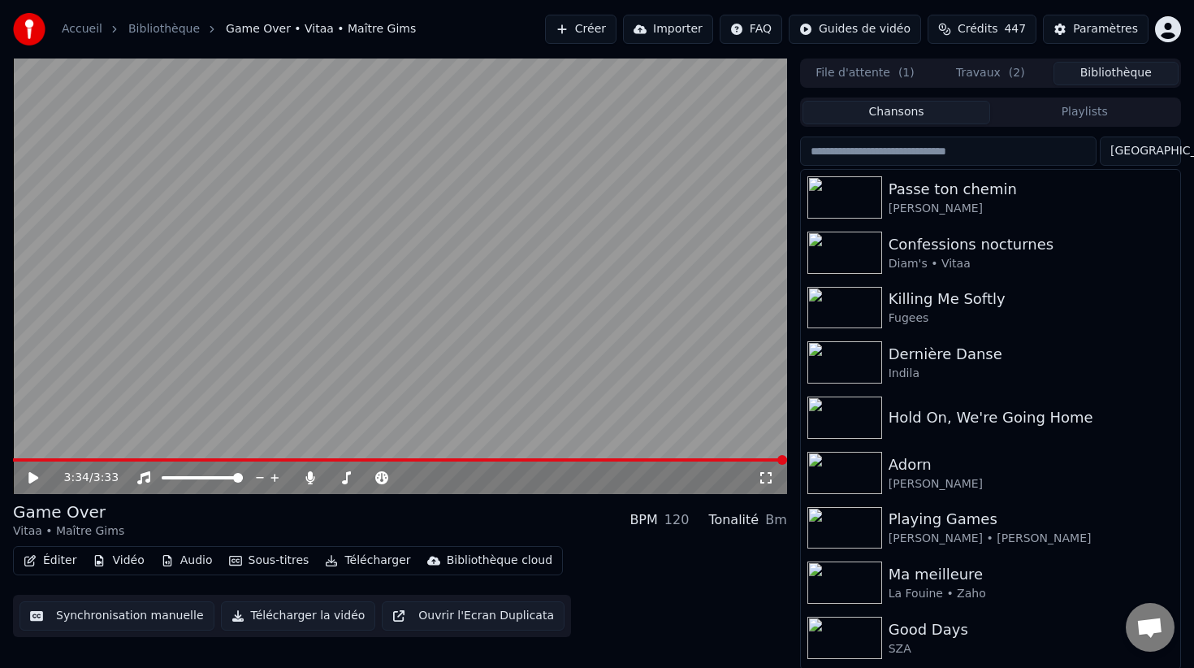
click at [1101, 75] on button "Bibliothèque" at bounding box center [1115, 74] width 125 height 24
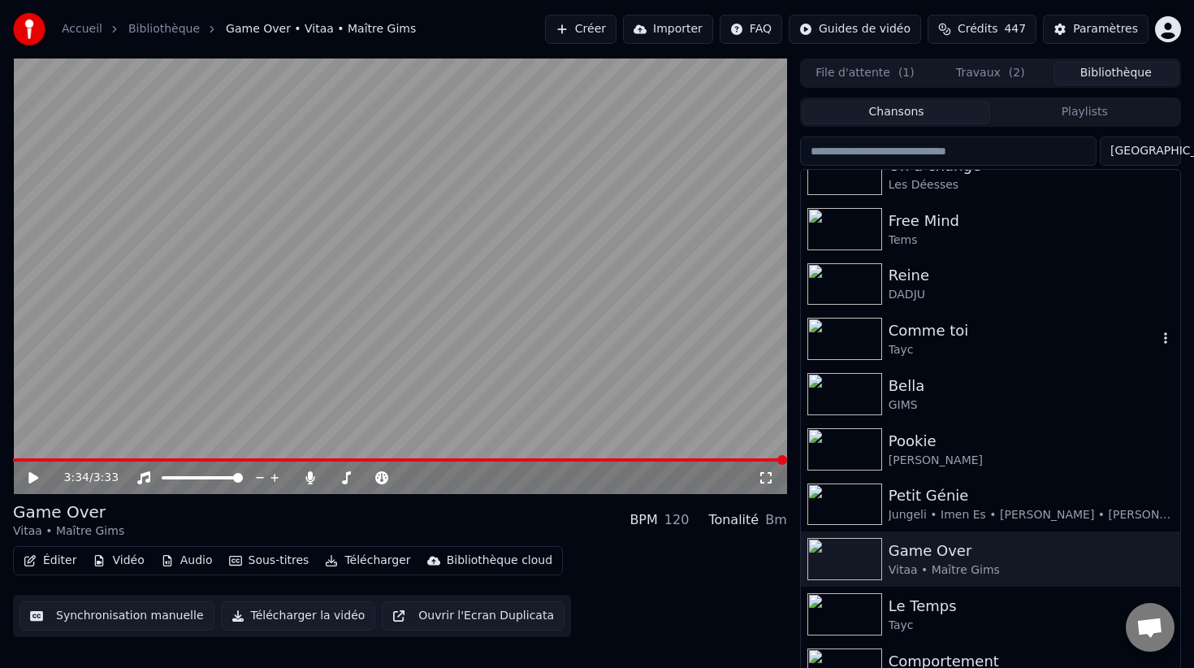
scroll to position [635, 0]
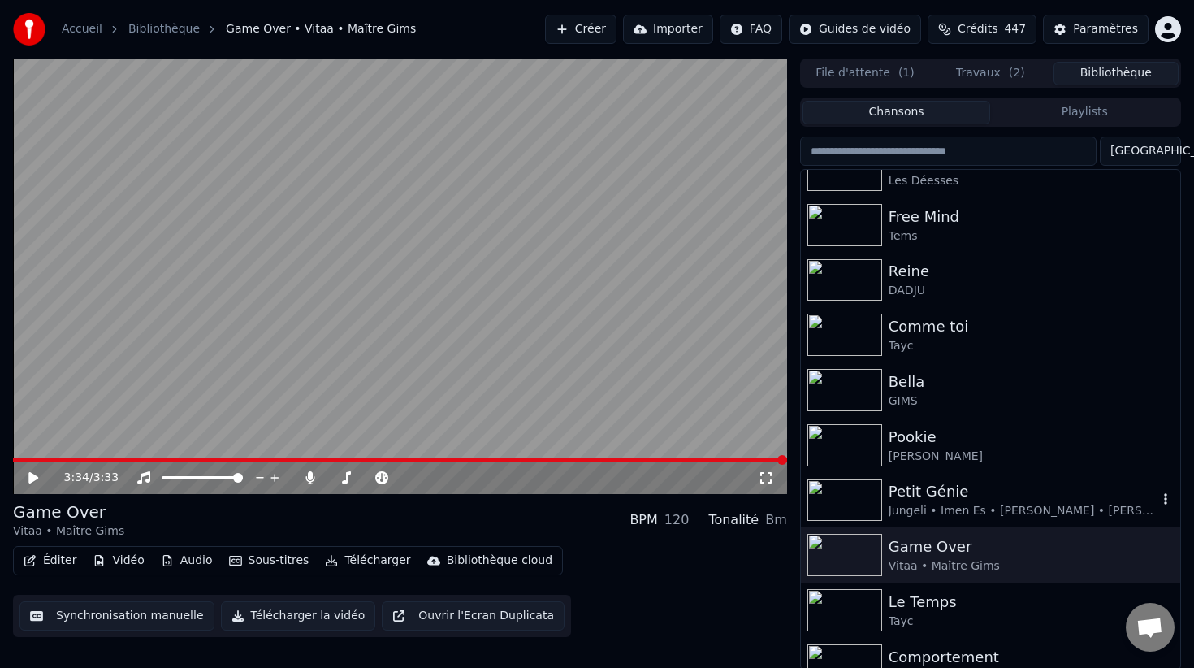
click at [935, 511] on div "Jungeli • Imen Es • [PERSON_NAME] • [PERSON_NAME] • [GEOGRAPHIC_DATA]" at bounding box center [1023, 511] width 269 height 16
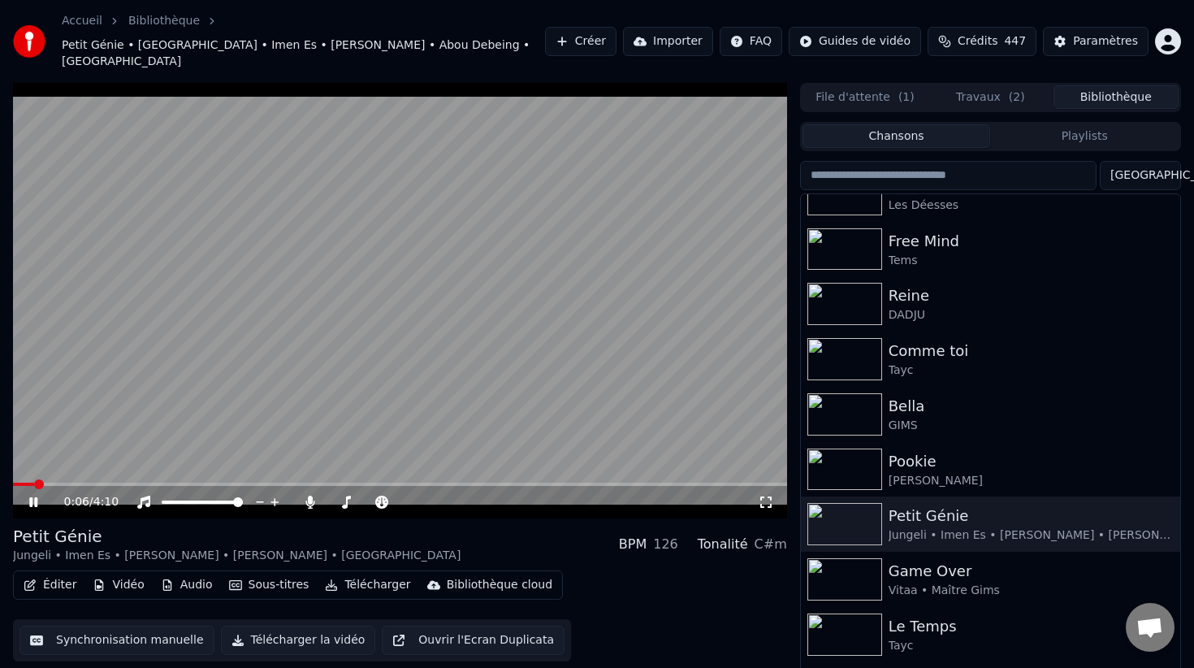
click at [61, 573] on button "Éditer" at bounding box center [50, 584] width 66 height 23
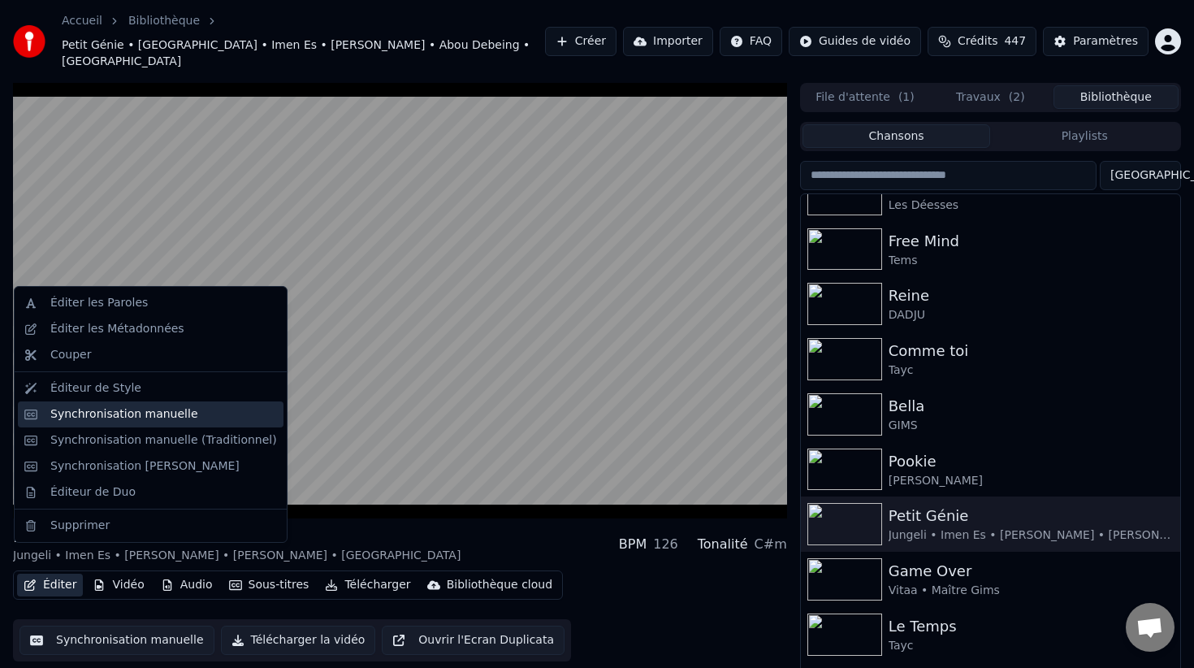
click at [189, 421] on div "Synchronisation manuelle" at bounding box center [163, 414] width 227 height 16
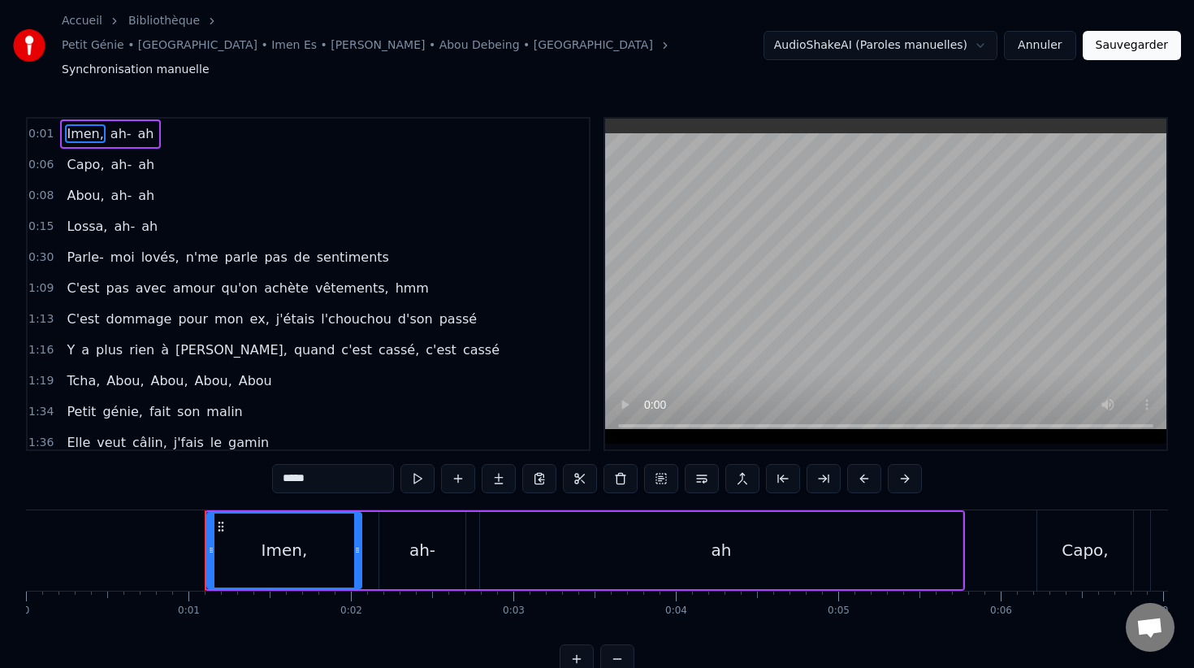
click at [56, 119] on div "0:01 Imen, ah- ah" at bounding box center [308, 134] width 561 height 31
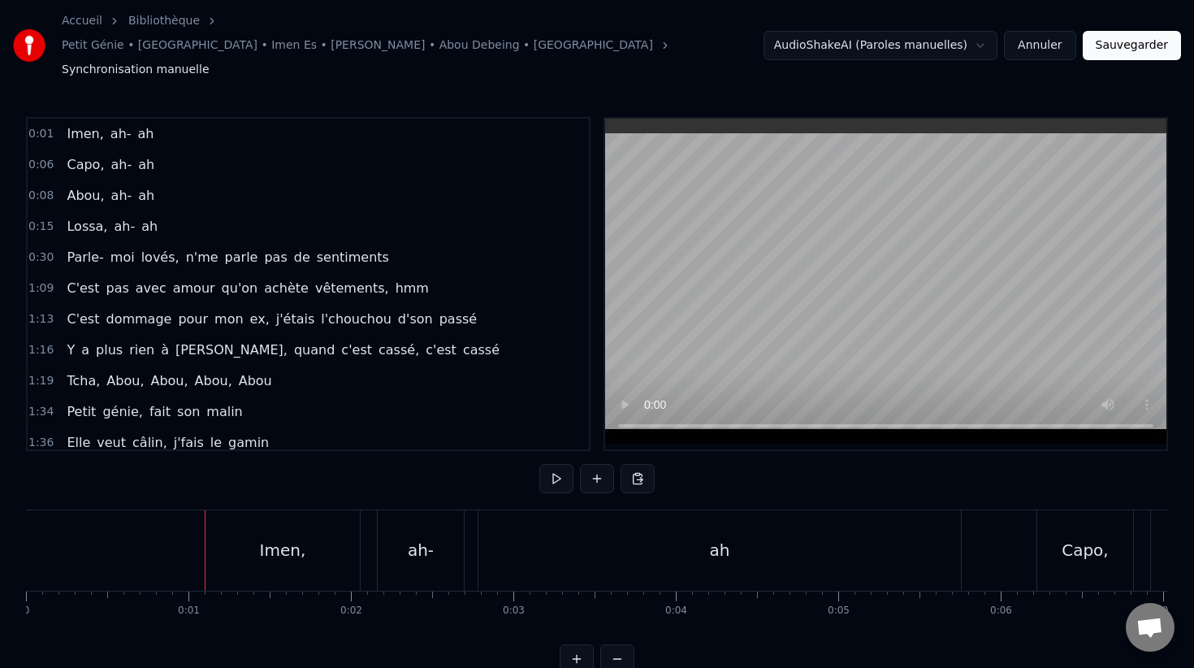
click at [67, 155] on span "Capo," at bounding box center [85, 164] width 41 height 19
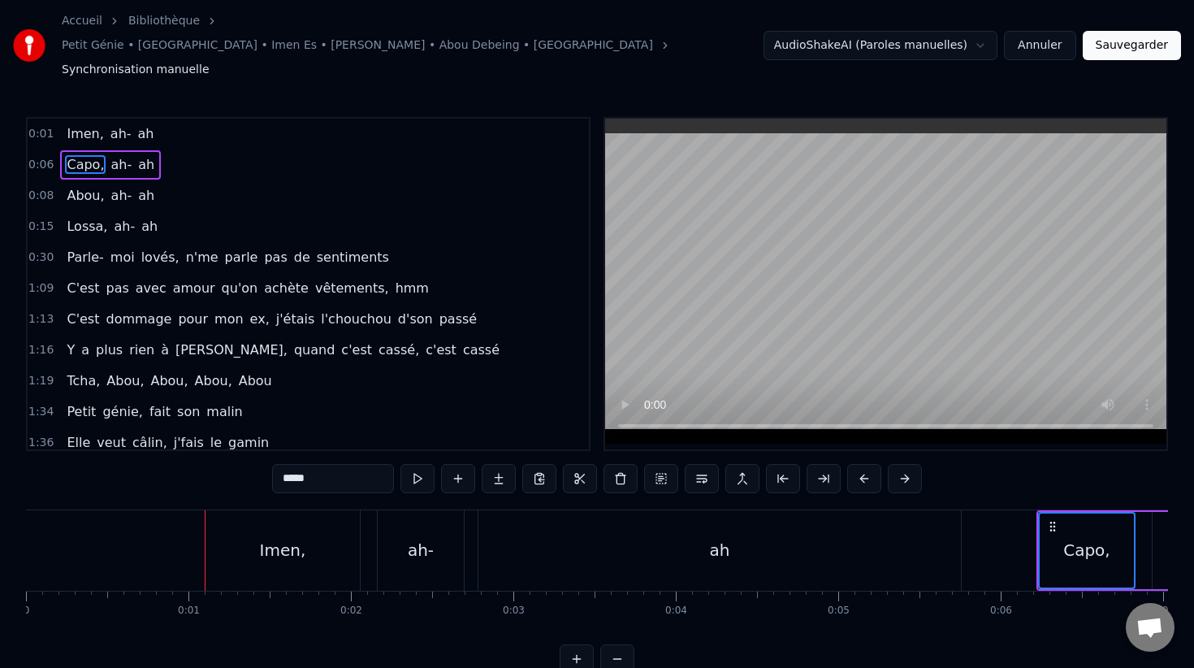
click at [54, 119] on div "0:01 Imen, ah- ah" at bounding box center [308, 134] width 561 height 31
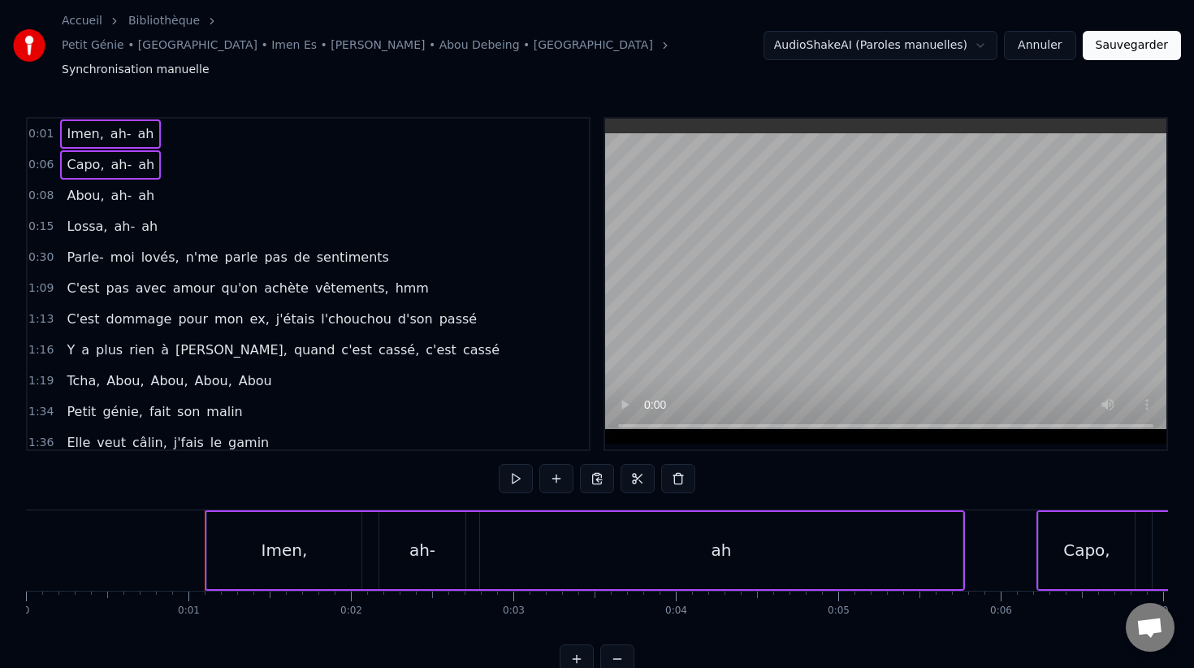
click at [71, 124] on span "Imen," at bounding box center [85, 133] width 40 height 19
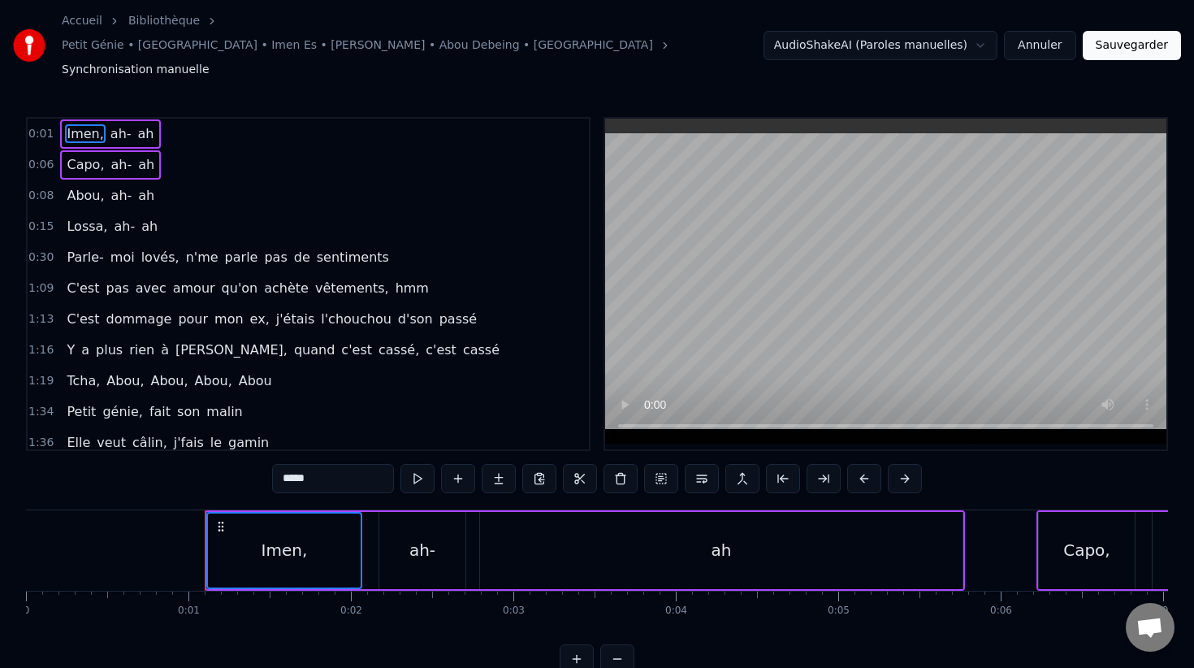
click at [65, 186] on span "Abou," at bounding box center [85, 195] width 41 height 19
click at [65, 217] on span "Lossa," at bounding box center [87, 226] width 44 height 19
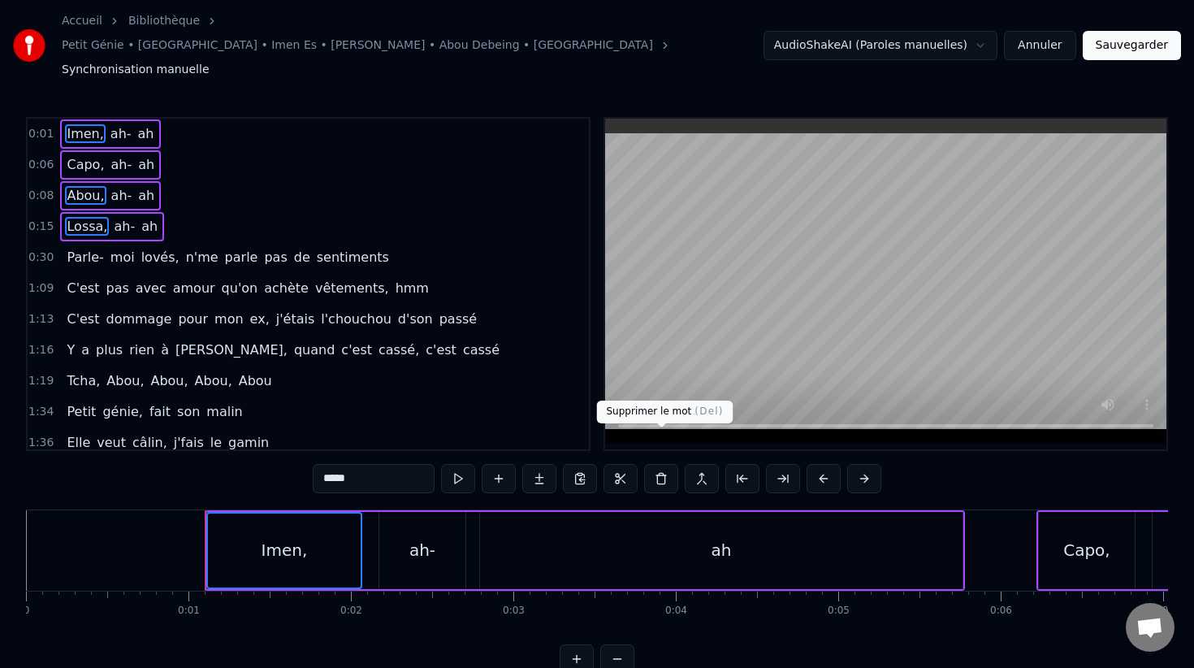
click at [667, 464] on button at bounding box center [661, 478] width 34 height 29
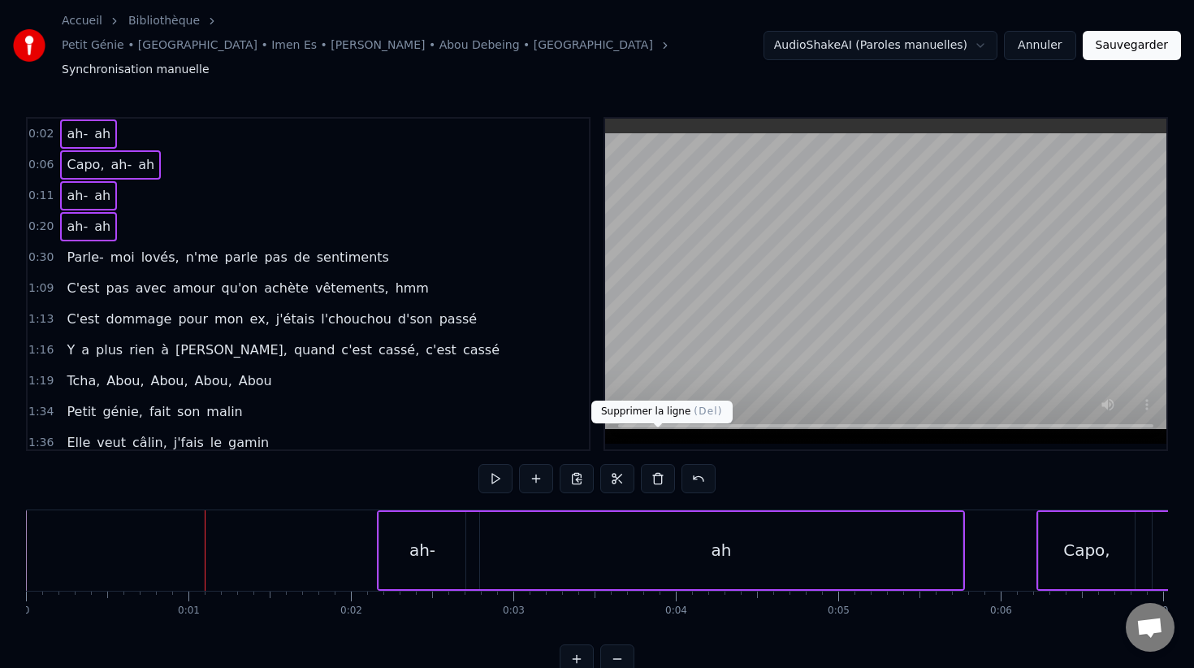
click at [655, 464] on button at bounding box center [658, 478] width 34 height 29
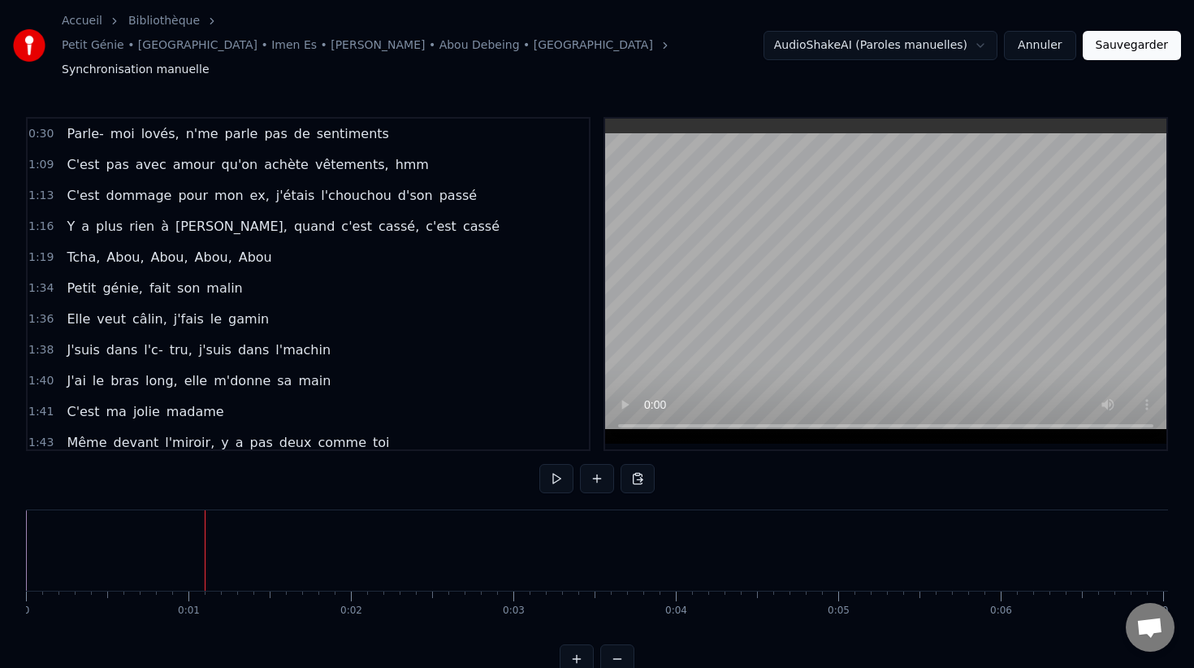
click at [56, 119] on div "0:30 Parle- moi lovés, n'me parle pas de sentiments" at bounding box center [308, 134] width 561 height 31
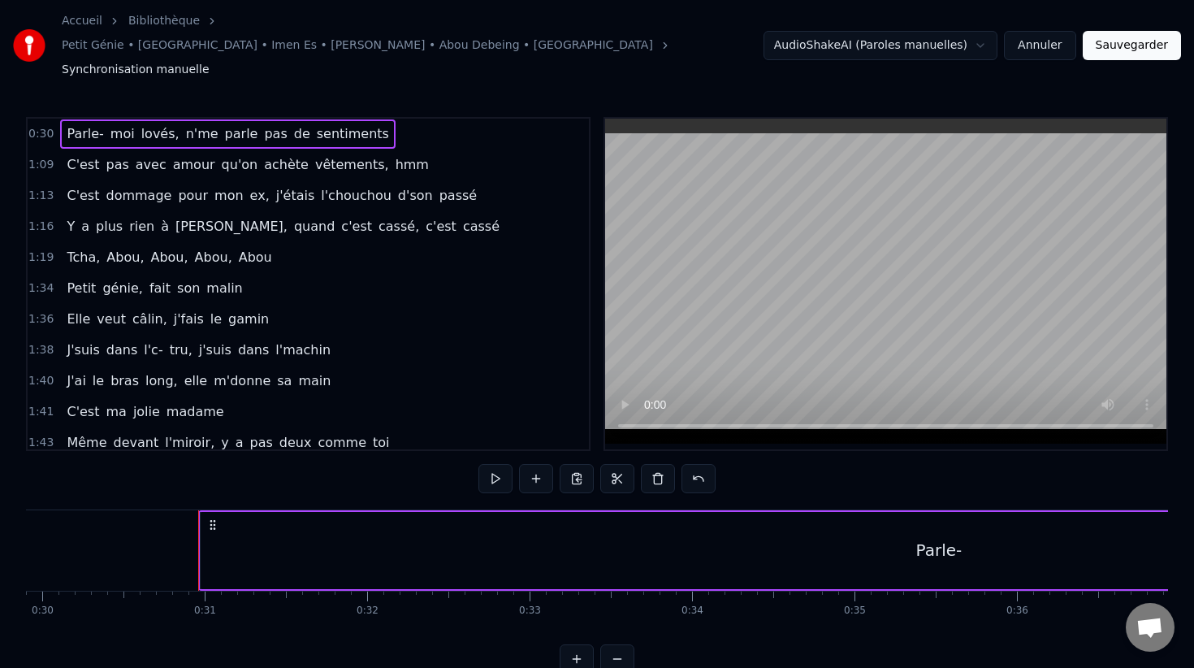
scroll to position [0, 4817]
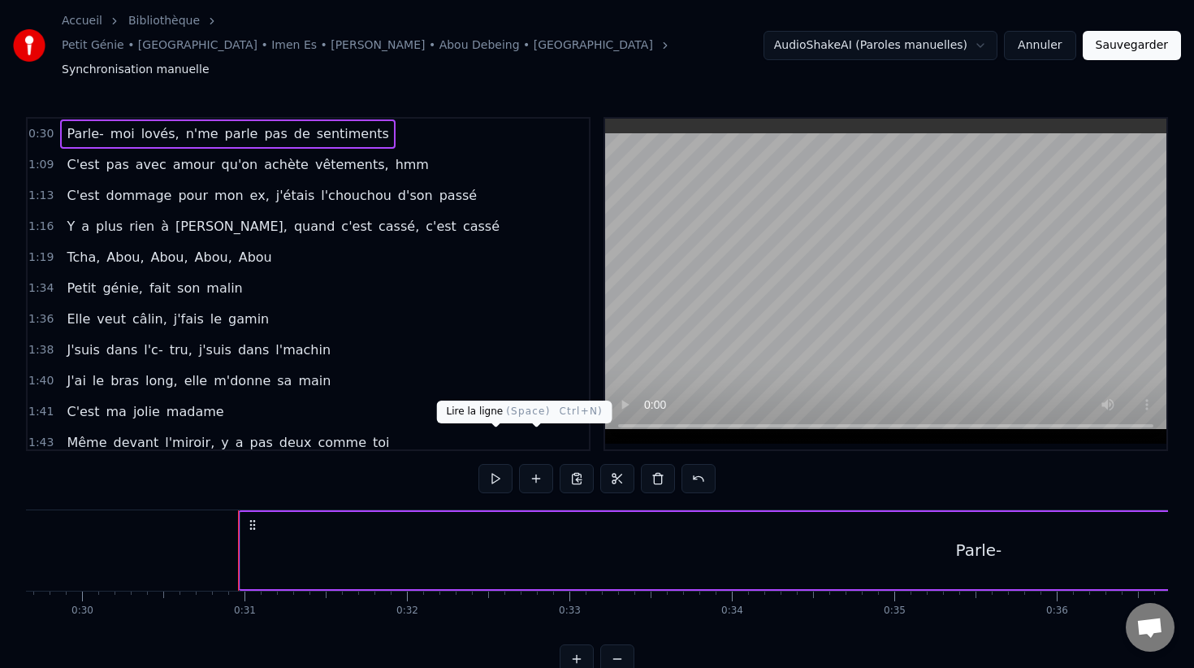
click at [500, 464] on button at bounding box center [495, 478] width 34 height 29
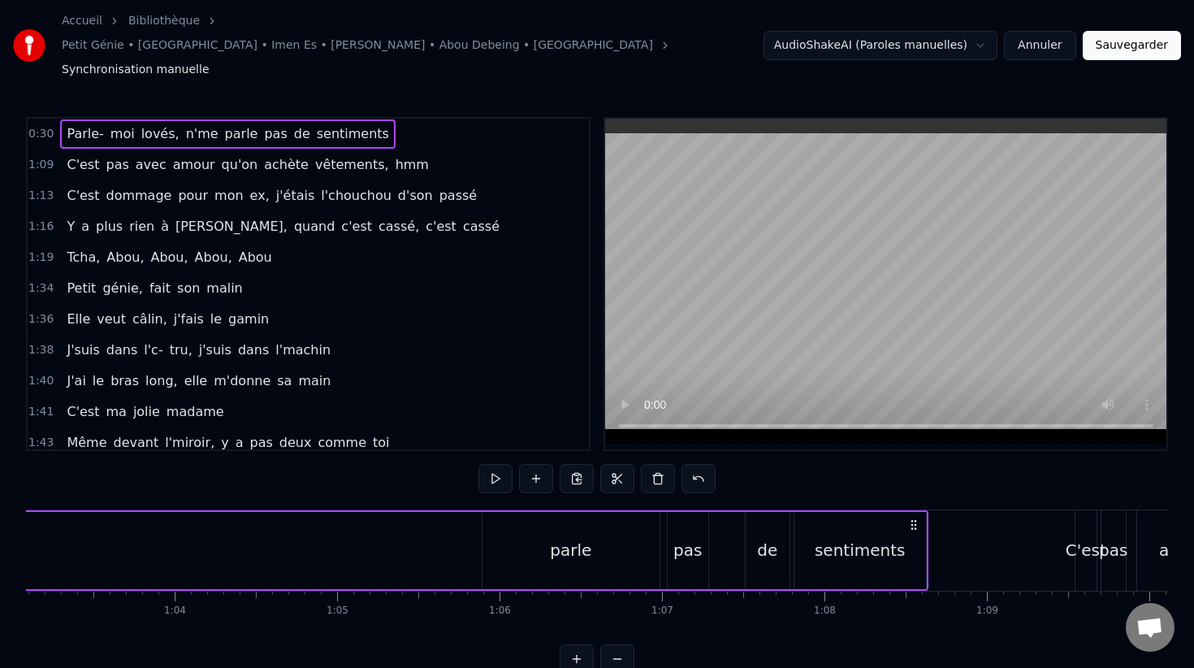
scroll to position [0, 10203]
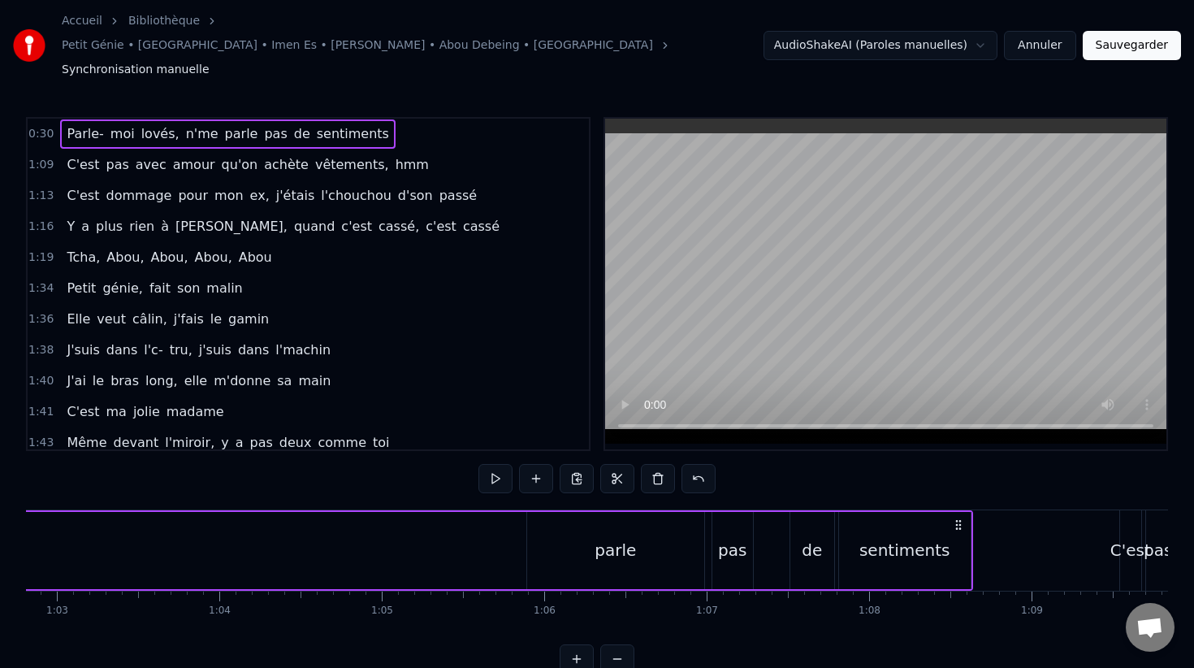
click at [578, 512] on div "parle" at bounding box center [615, 550] width 177 height 77
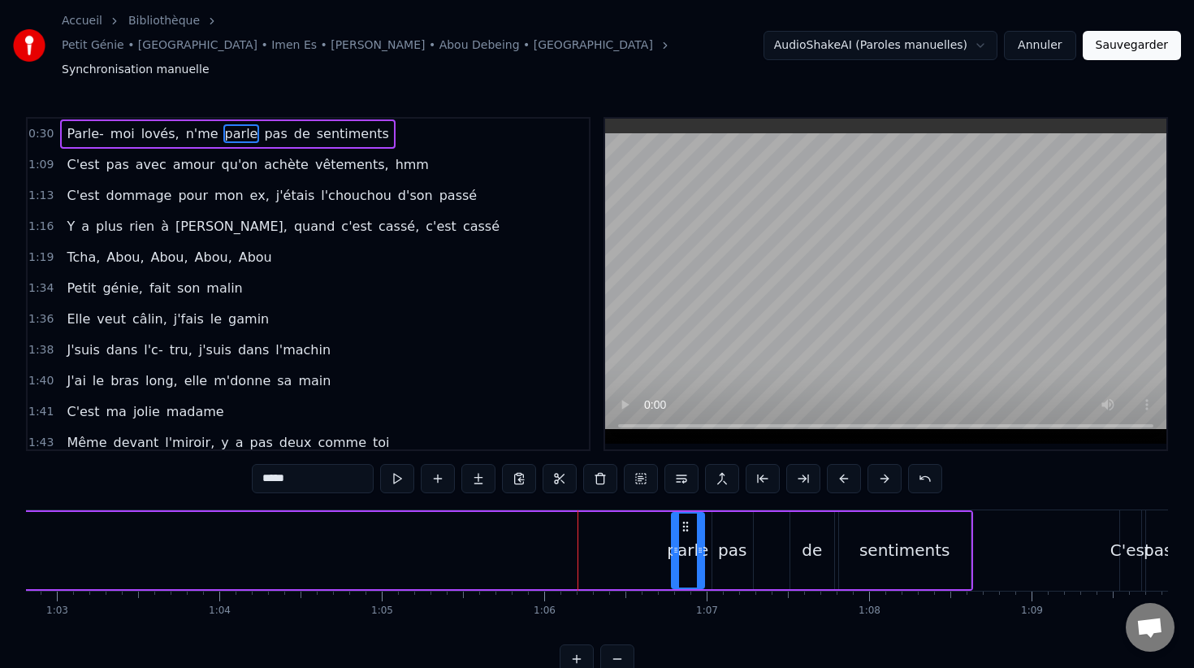
drag, startPoint x: 530, startPoint y: 509, endPoint x: 673, endPoint y: 512, distance: 143.0
click at [675, 513] on div at bounding box center [676, 550] width 6 height 74
click at [611, 644] on button at bounding box center [617, 658] width 34 height 29
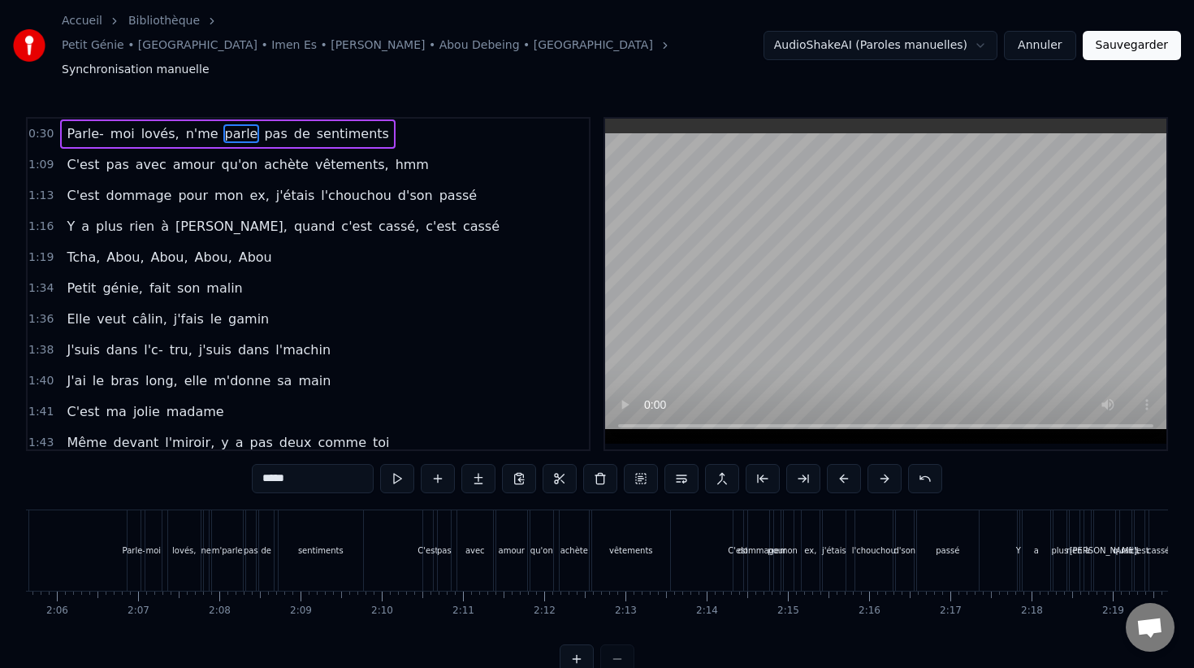
click at [611, 644] on div at bounding box center [597, 658] width 75 height 29
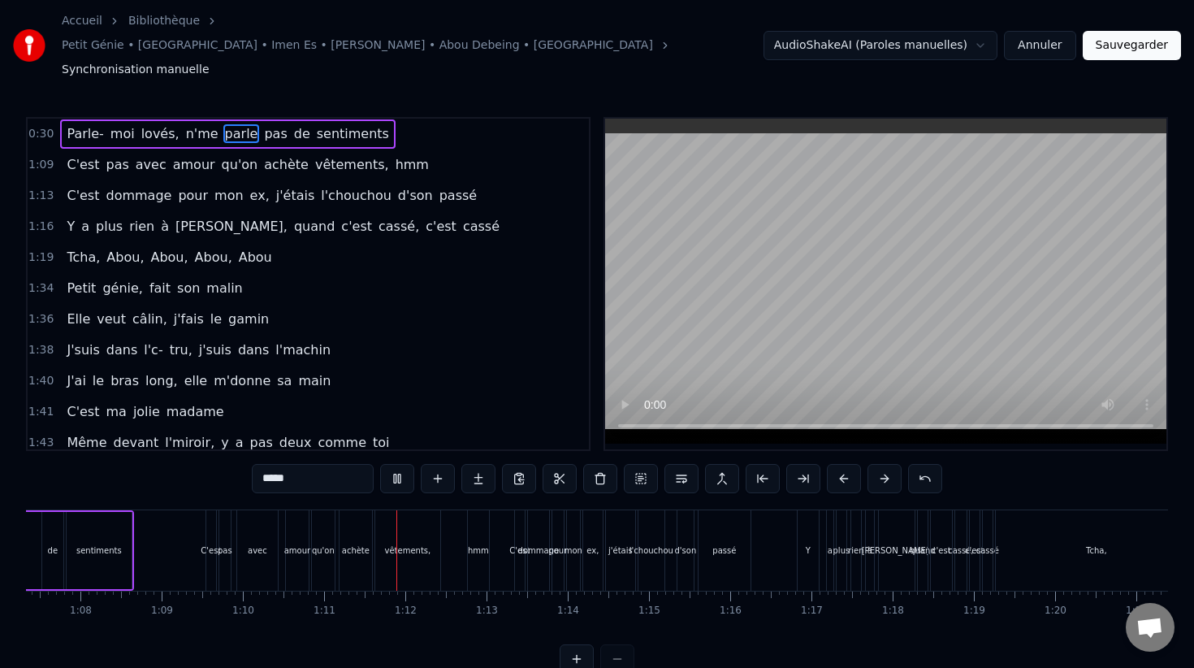
scroll to position [0, 4972]
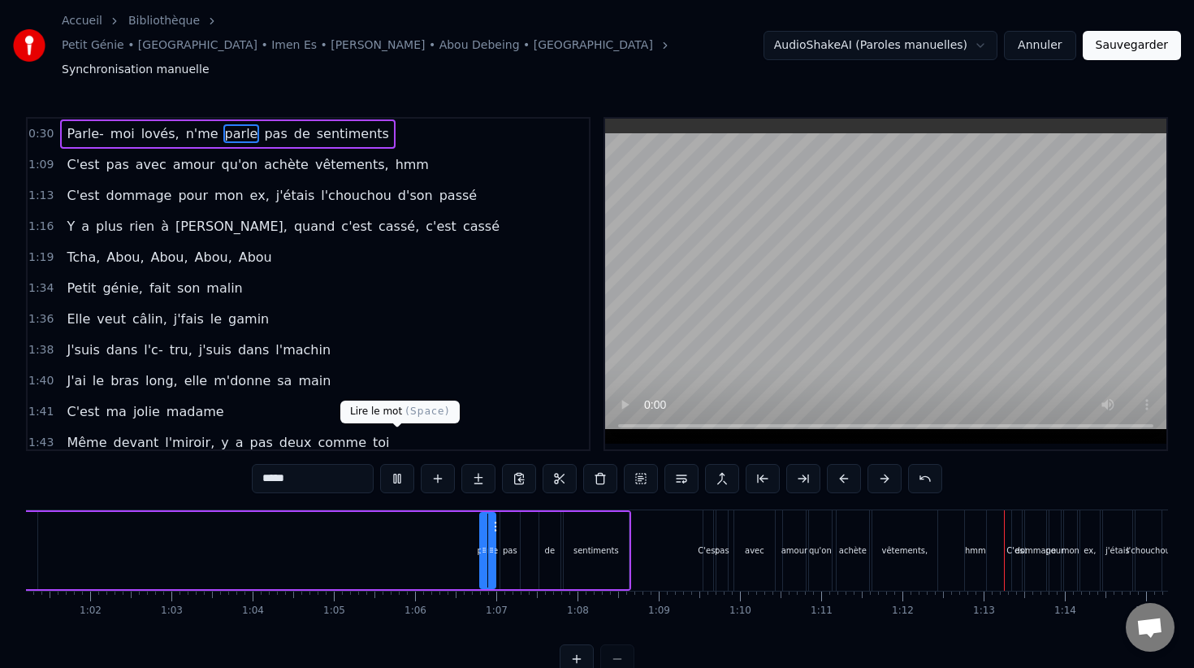
click at [394, 464] on button at bounding box center [397, 478] width 34 height 29
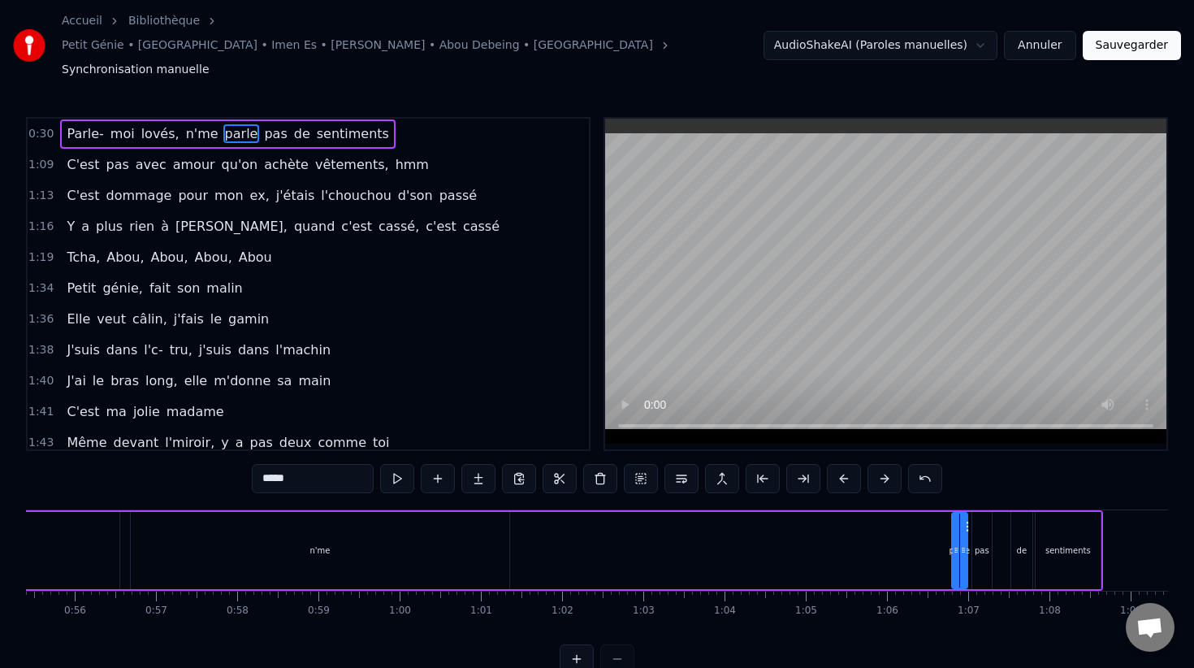
scroll to position [0, 4489]
click at [331, 544] on div "n'me" at bounding box center [330, 550] width 20 height 12
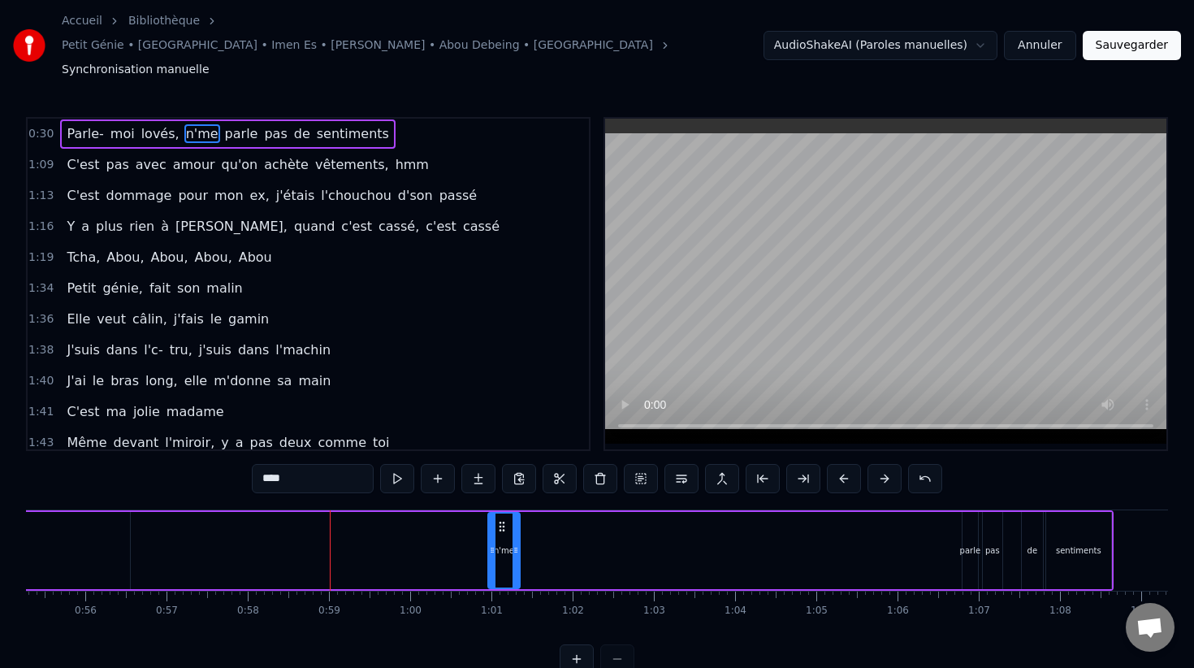
drag, startPoint x: 147, startPoint y: 515, endPoint x: 491, endPoint y: 514, distance: 343.6
click at [491, 543] on icon at bounding box center [492, 549] width 6 height 13
drag, startPoint x: 551, startPoint y: 497, endPoint x: 936, endPoint y: 502, distance: 385.0
click at [936, 513] on div "n'me" at bounding box center [942, 550] width 32 height 74
drag, startPoint x: 928, startPoint y: 508, endPoint x: 946, endPoint y: 508, distance: 18.7
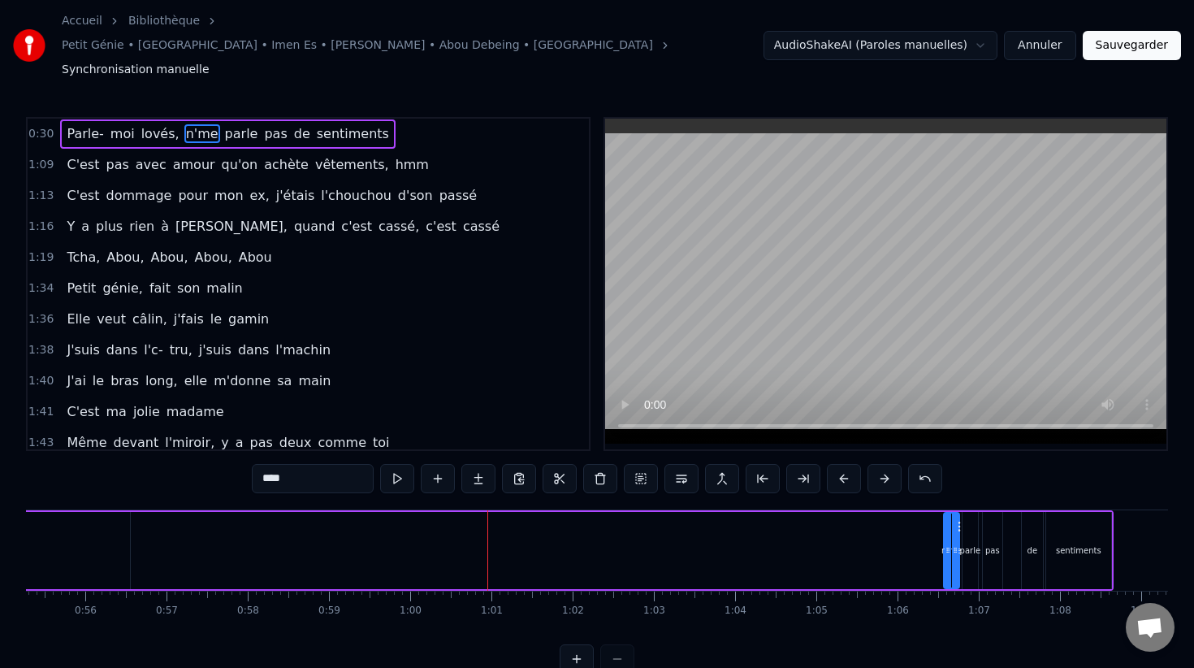
click at [946, 513] on div at bounding box center [948, 550] width 6 height 74
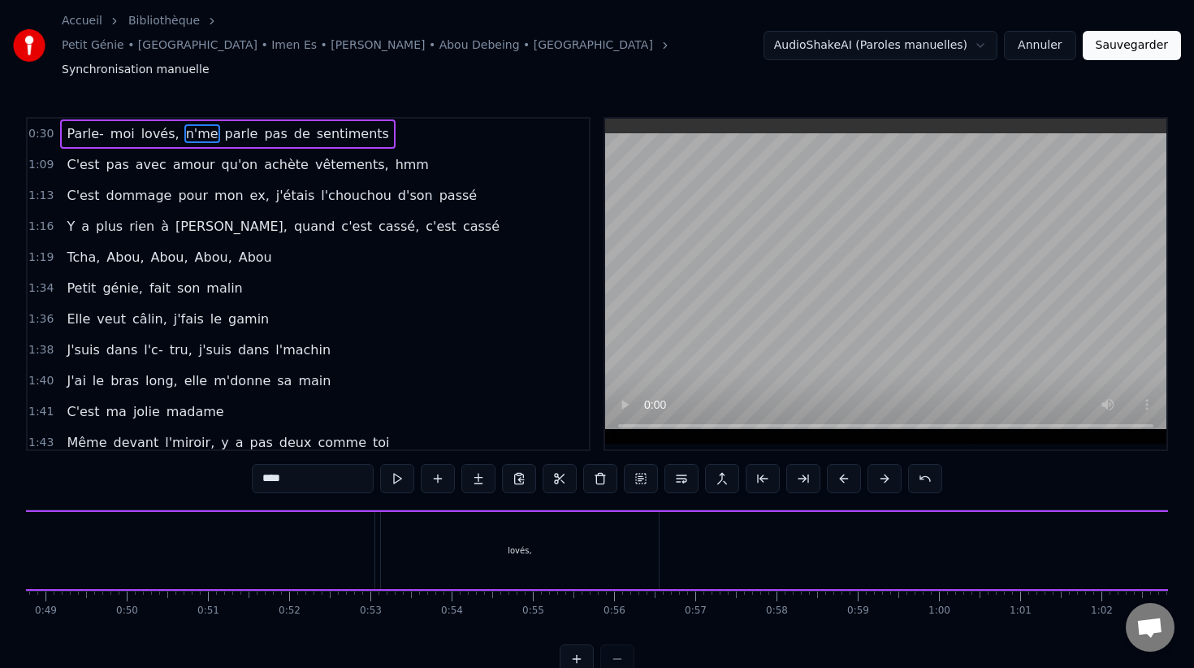
scroll to position [0, 3957]
click at [524, 525] on div "lovés," at bounding box center [523, 550] width 278 height 77
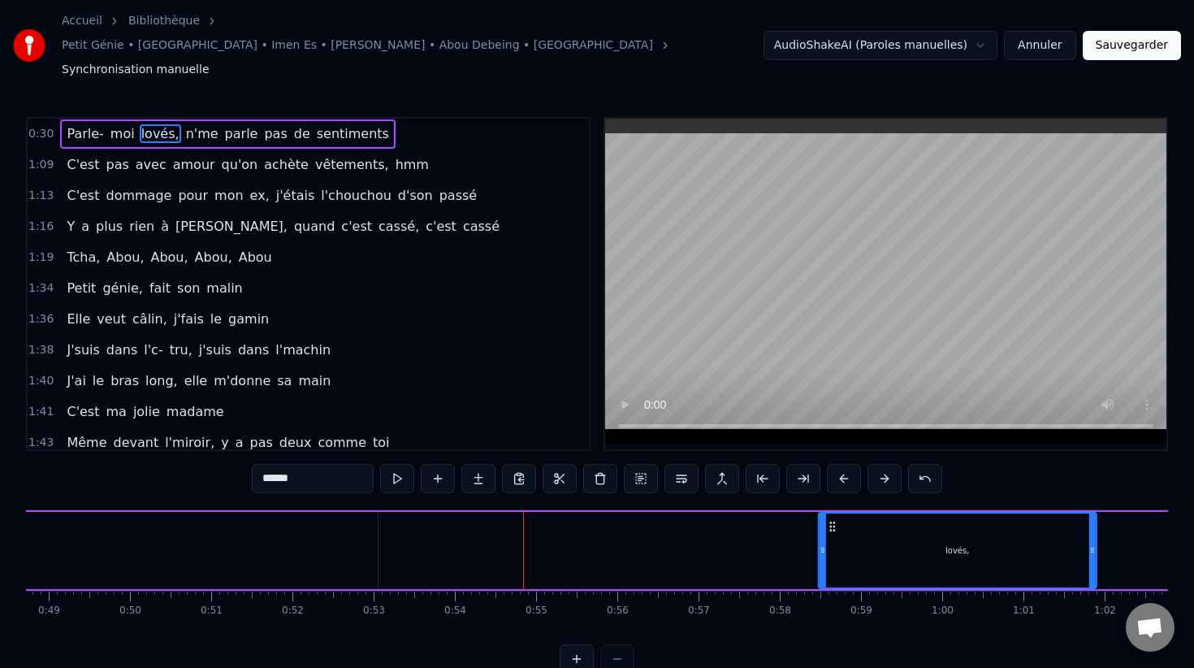
drag, startPoint x: 399, startPoint y: 493, endPoint x: 872, endPoint y: 507, distance: 473.7
click at [875, 513] on div "lovés," at bounding box center [958, 550] width 276 height 74
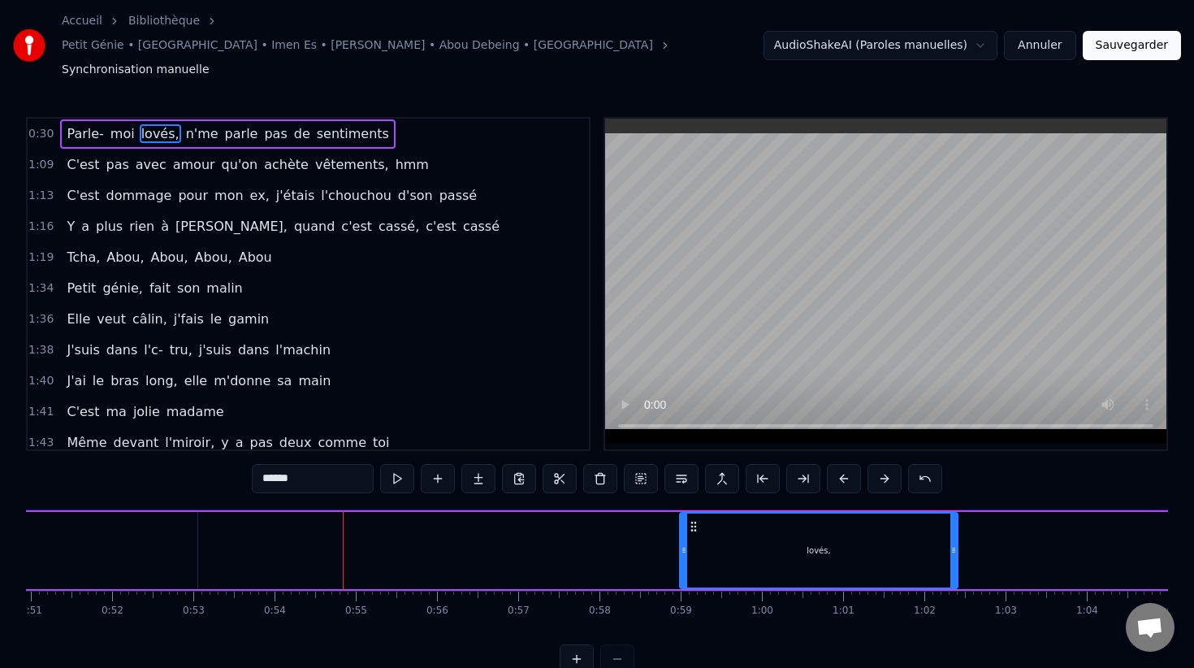
scroll to position [0, 4224]
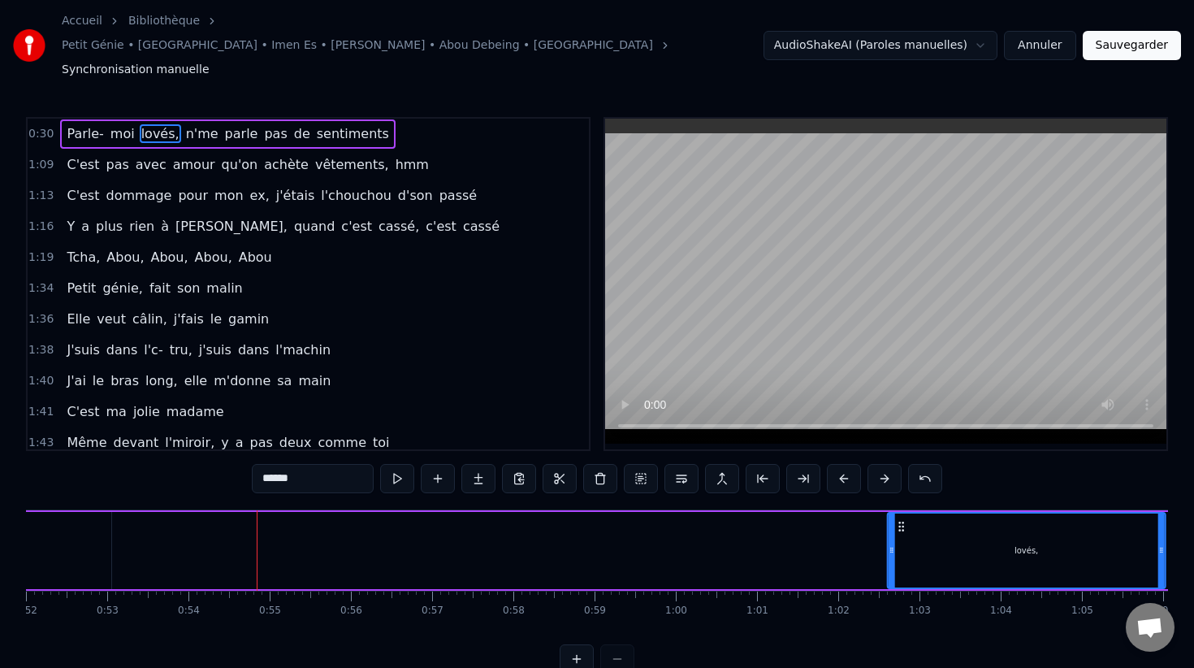
drag, startPoint x: 604, startPoint y: 492, endPoint x: 909, endPoint y: 488, distance: 304.6
click at [908, 520] on icon at bounding box center [901, 526] width 13 height 13
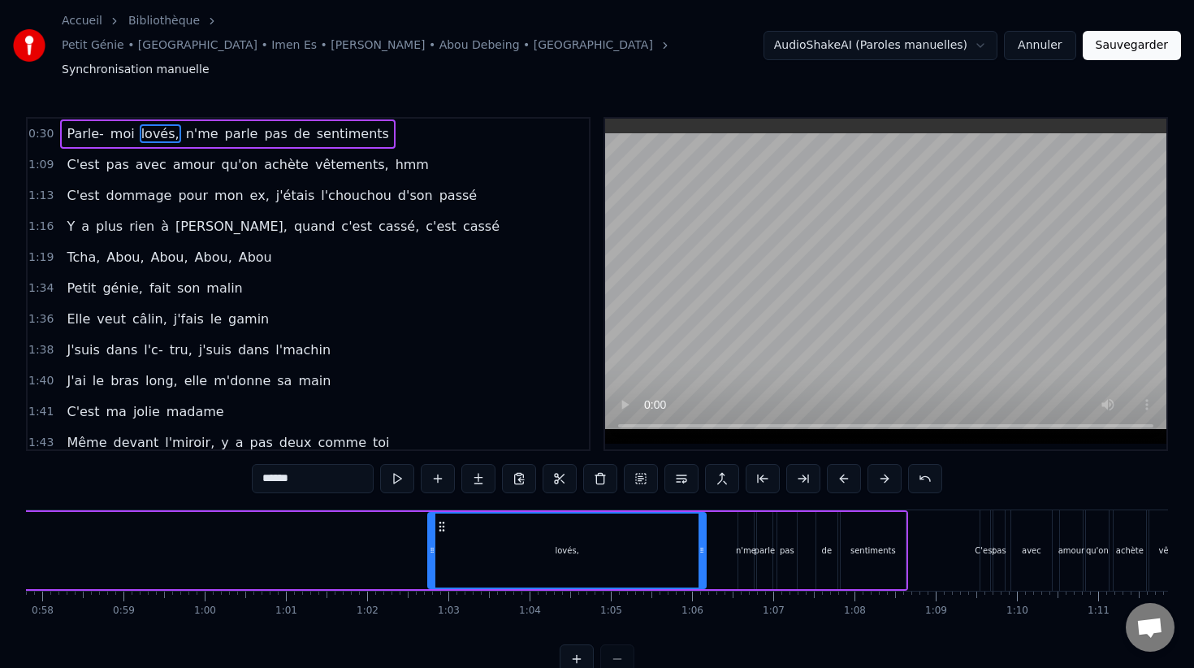
scroll to position [0, 4719]
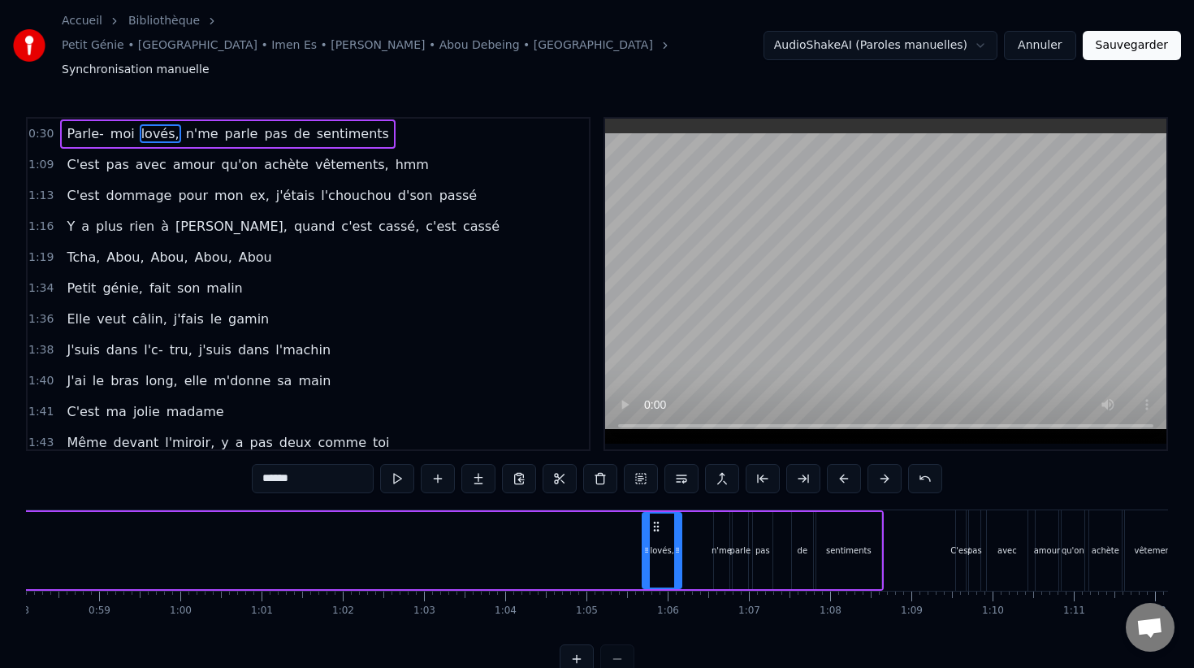
drag, startPoint x: 408, startPoint y: 517, endPoint x: 643, endPoint y: 519, distance: 235.5
click at [643, 543] on icon at bounding box center [646, 549] width 6 height 13
drag, startPoint x: 649, startPoint y: 494, endPoint x: 674, endPoint y: 491, distance: 25.4
click at [677, 520] on icon at bounding box center [683, 526] width 13 height 13
drag, startPoint x: 671, startPoint y: 504, endPoint x: 683, endPoint y: 505, distance: 12.2
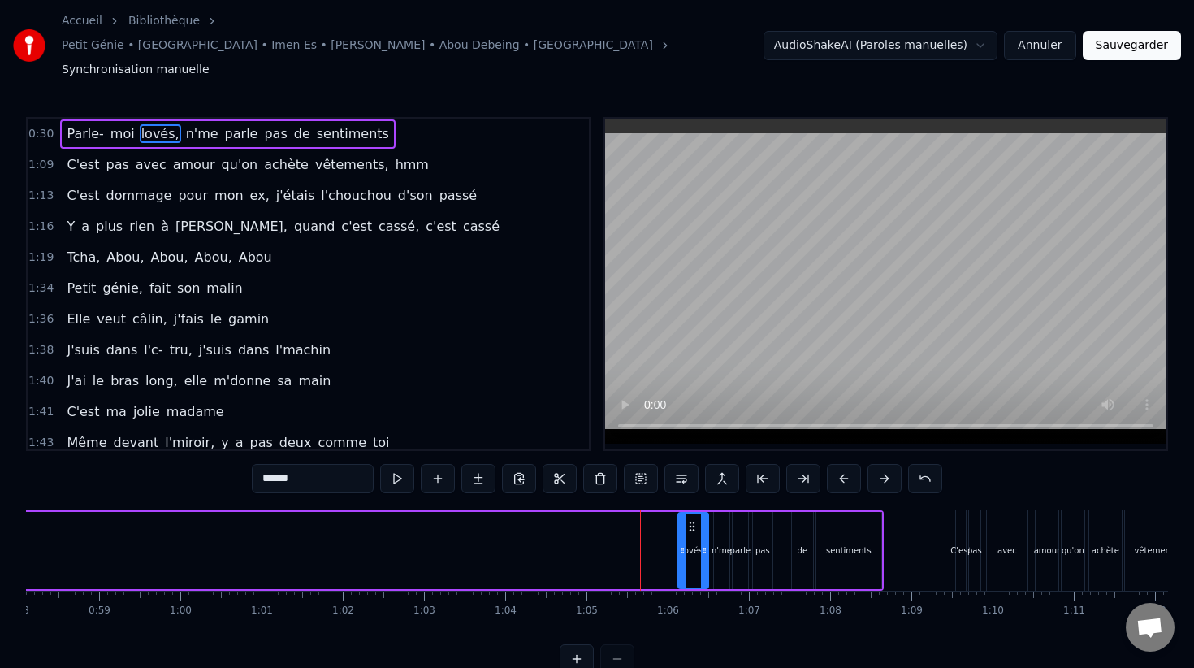
click at [683, 513] on div at bounding box center [682, 550] width 6 height 74
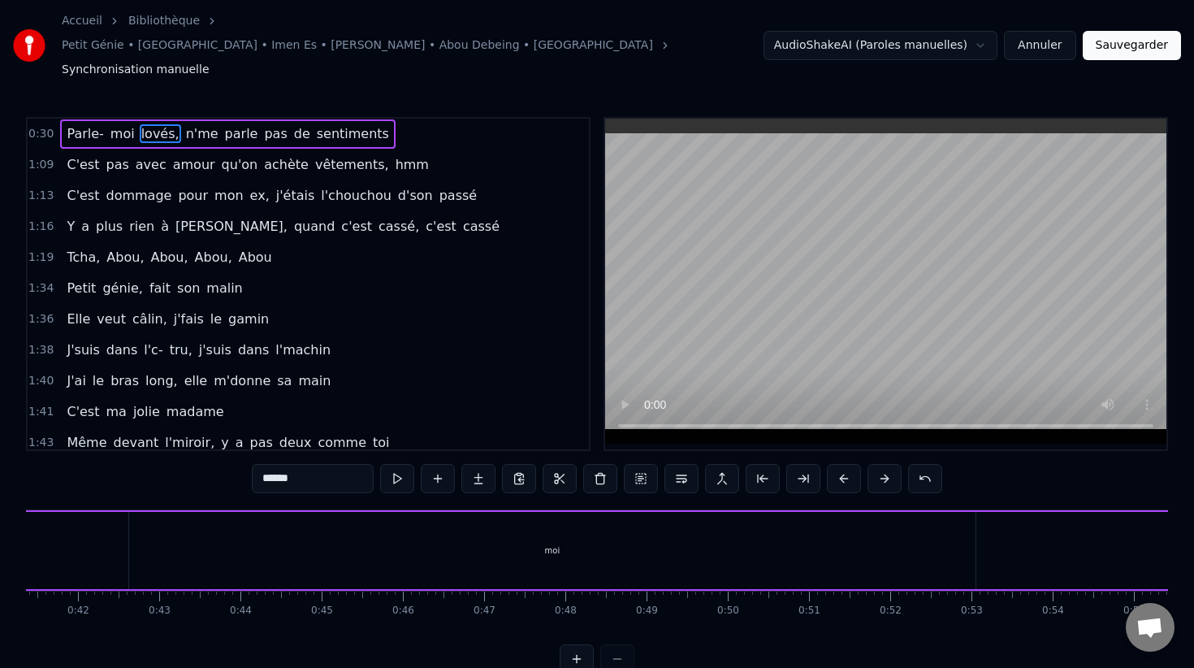
scroll to position [0, 3361]
click at [510, 514] on div "moi" at bounding box center [551, 550] width 846 height 77
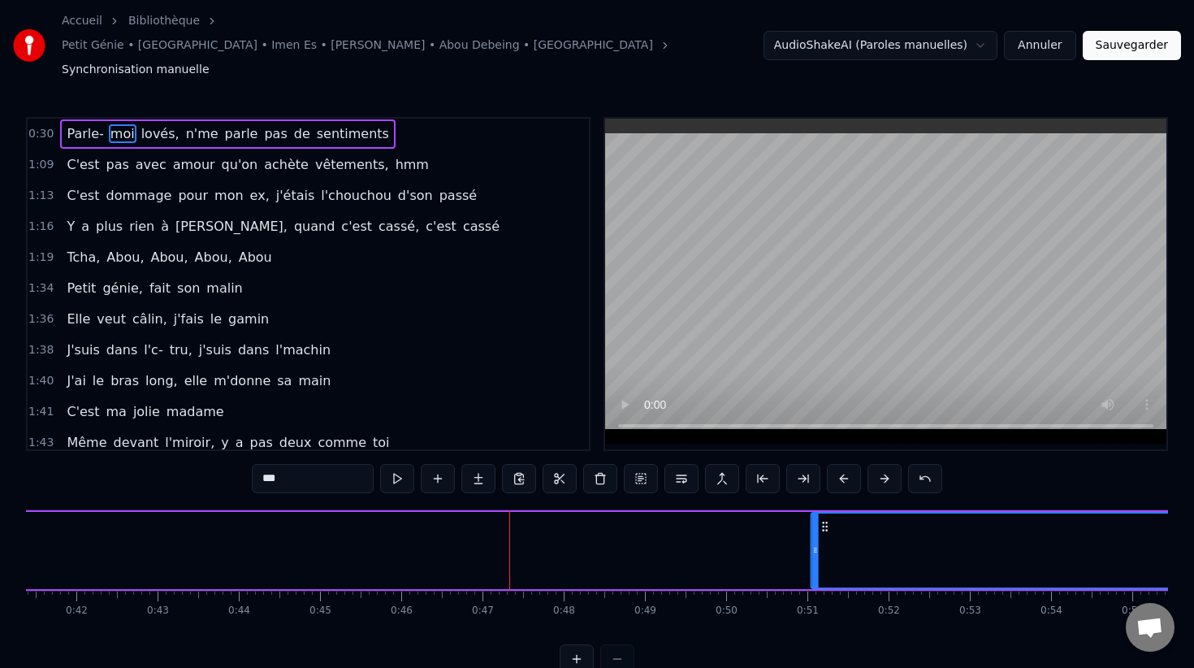
drag, startPoint x: 144, startPoint y: 495, endPoint x: 827, endPoint y: 473, distance: 683.4
click at [830, 474] on div "0:30 Parle- moi lovés, n'me parle pas de sentiments 1:09 C'est pas avec amour q…" at bounding box center [597, 395] width 1142 height 556
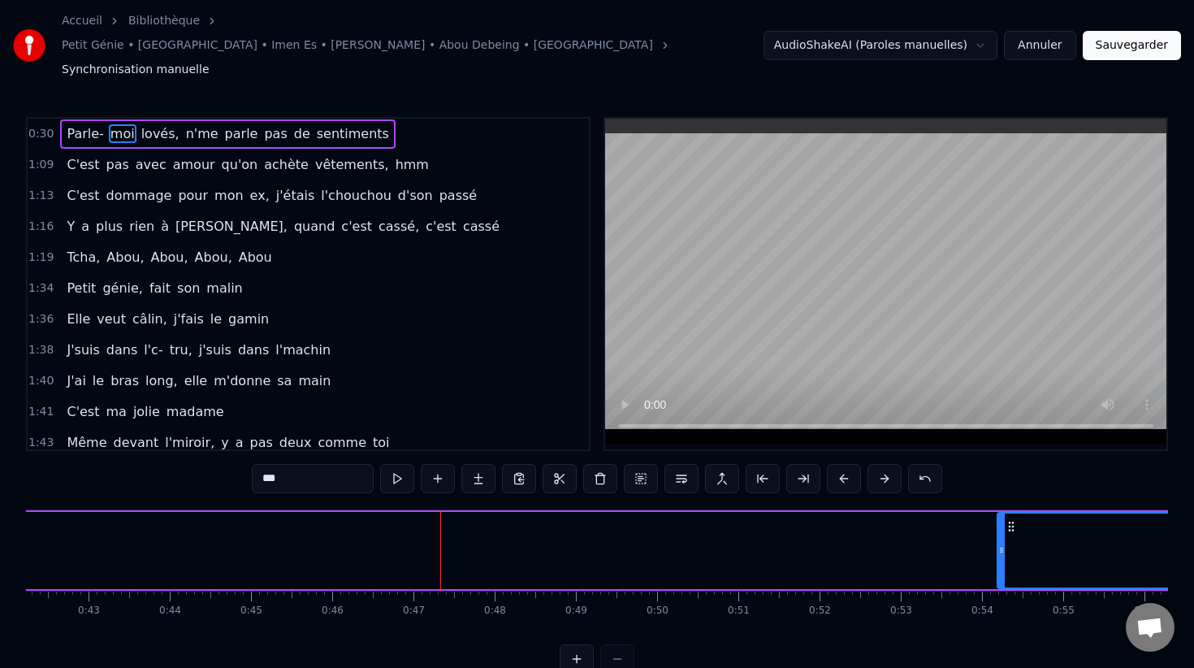
drag, startPoint x: 750, startPoint y: 522, endPoint x: 1041, endPoint y: 522, distance: 290.8
click at [1005, 525] on div at bounding box center [1001, 550] width 6 height 74
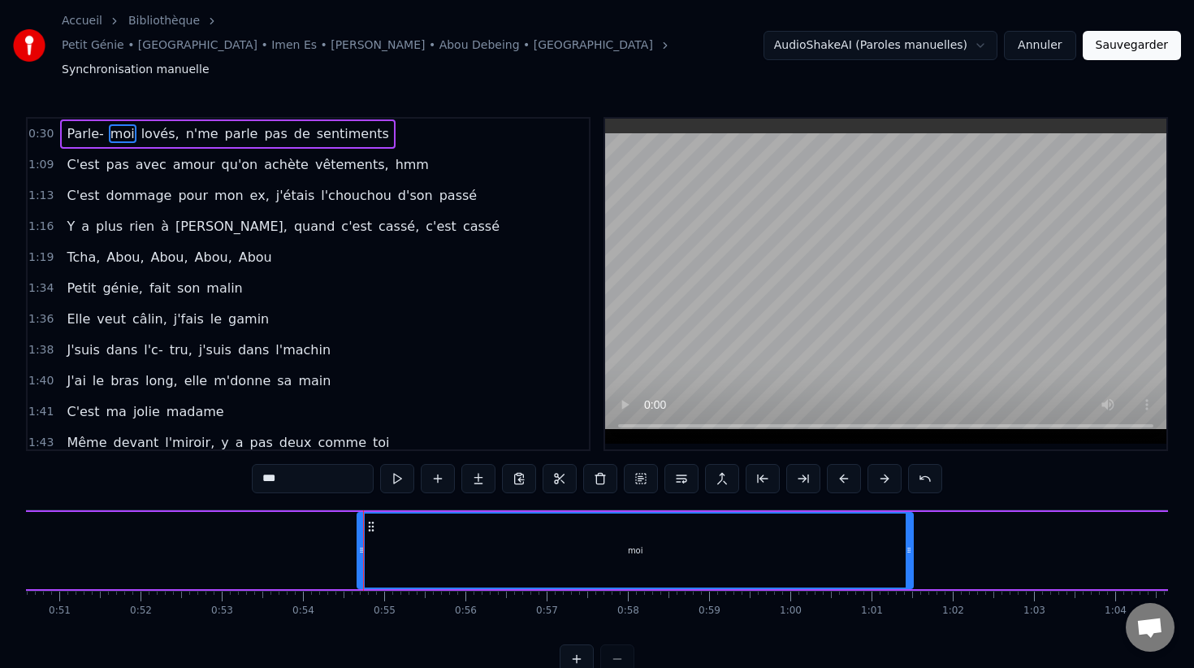
scroll to position [0, 4168]
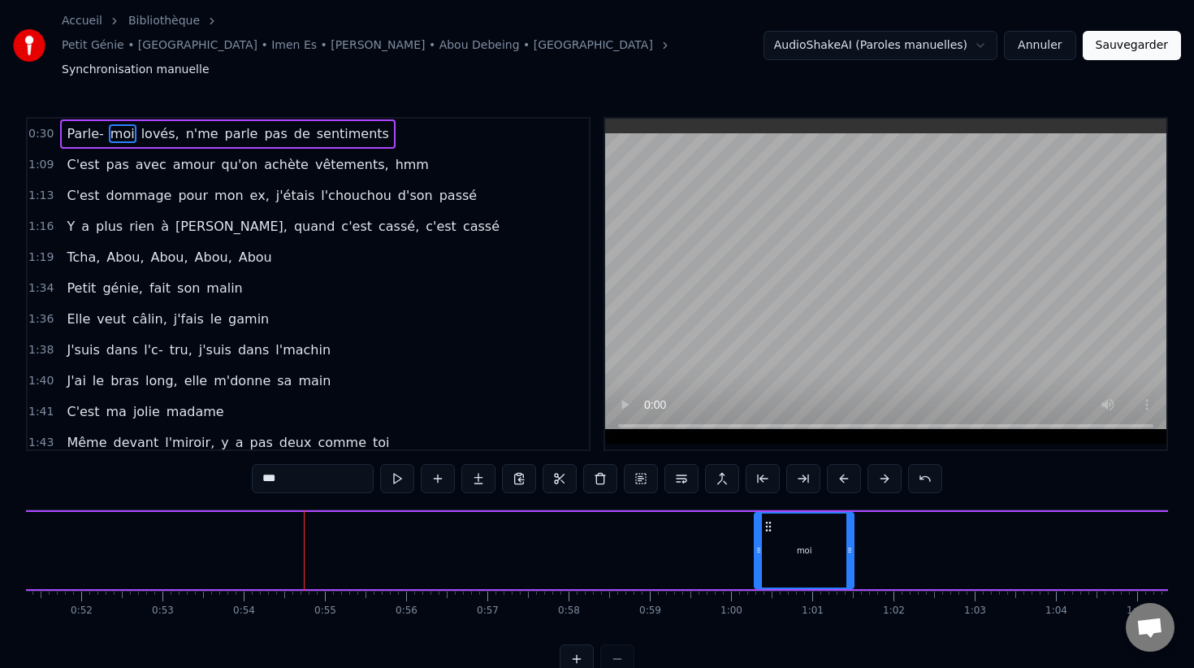
drag, startPoint x: 299, startPoint y: 515, endPoint x: 755, endPoint y: 514, distance: 456.5
click at [755, 543] on icon at bounding box center [758, 549] width 6 height 13
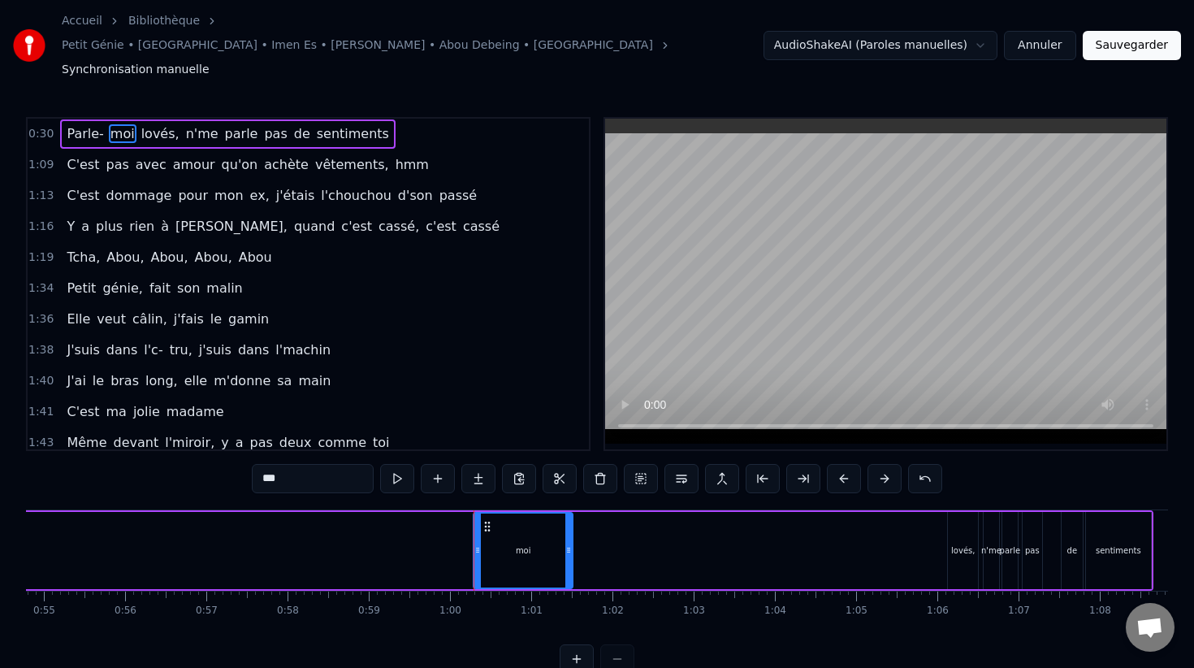
scroll to position [0, 4508]
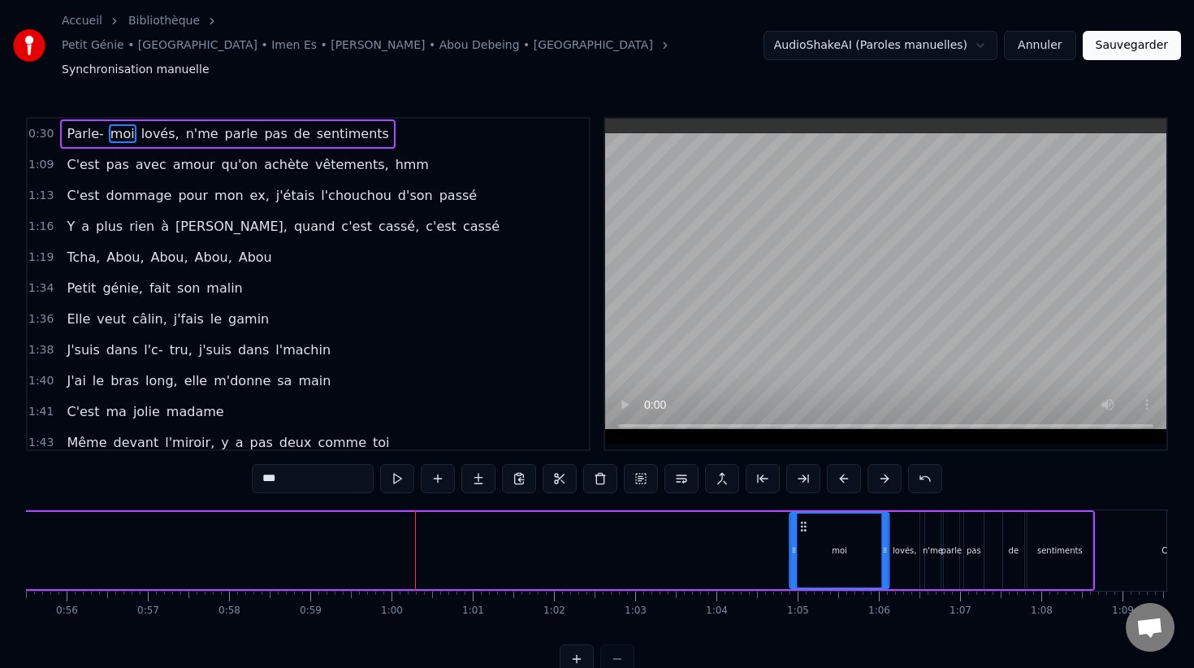
drag, startPoint x: 427, startPoint y: 491, endPoint x: 802, endPoint y: 491, distance: 374.4
click at [802, 520] on icon at bounding box center [804, 526] width 13 height 13
drag, startPoint x: 794, startPoint y: 504, endPoint x: 872, endPoint y: 506, distance: 77.2
click at [872, 513] on div at bounding box center [872, 550] width 6 height 74
click at [87, 124] on span "Parle-" at bounding box center [85, 133] width 40 height 19
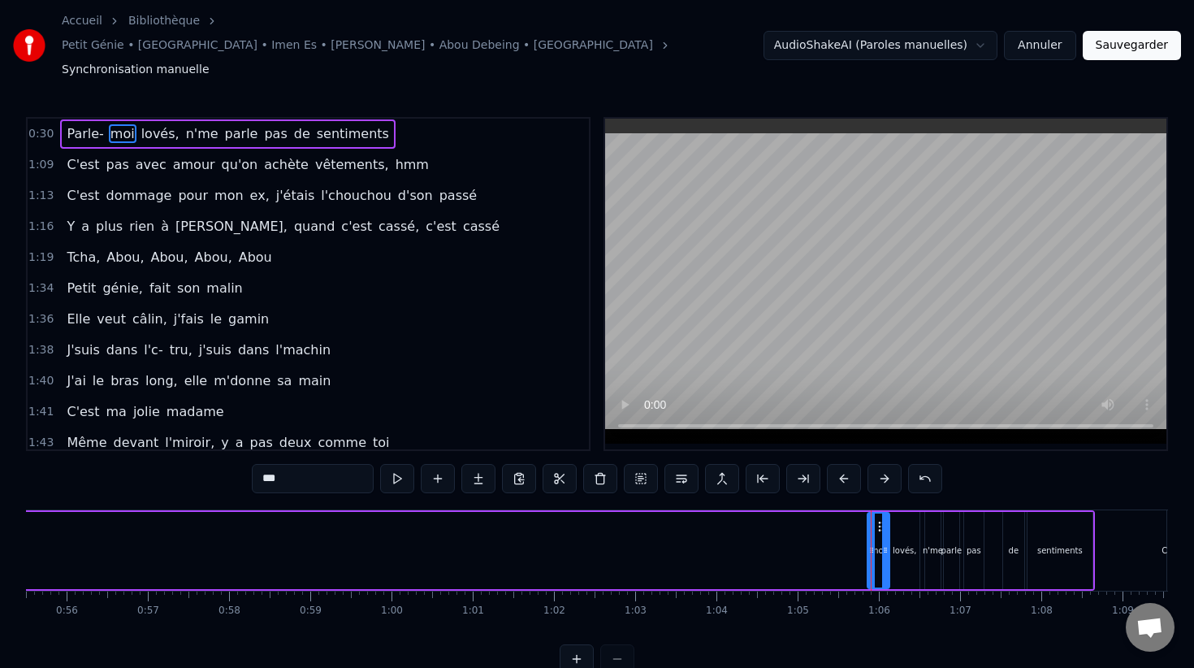
type input "******"
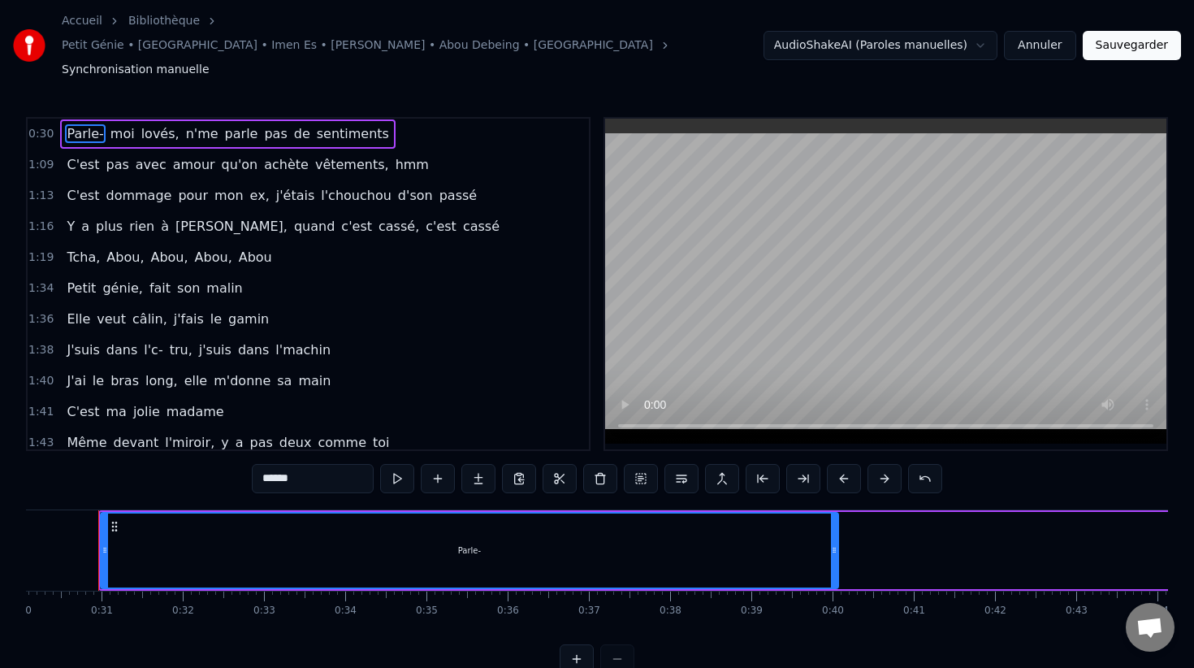
scroll to position [0, 2433]
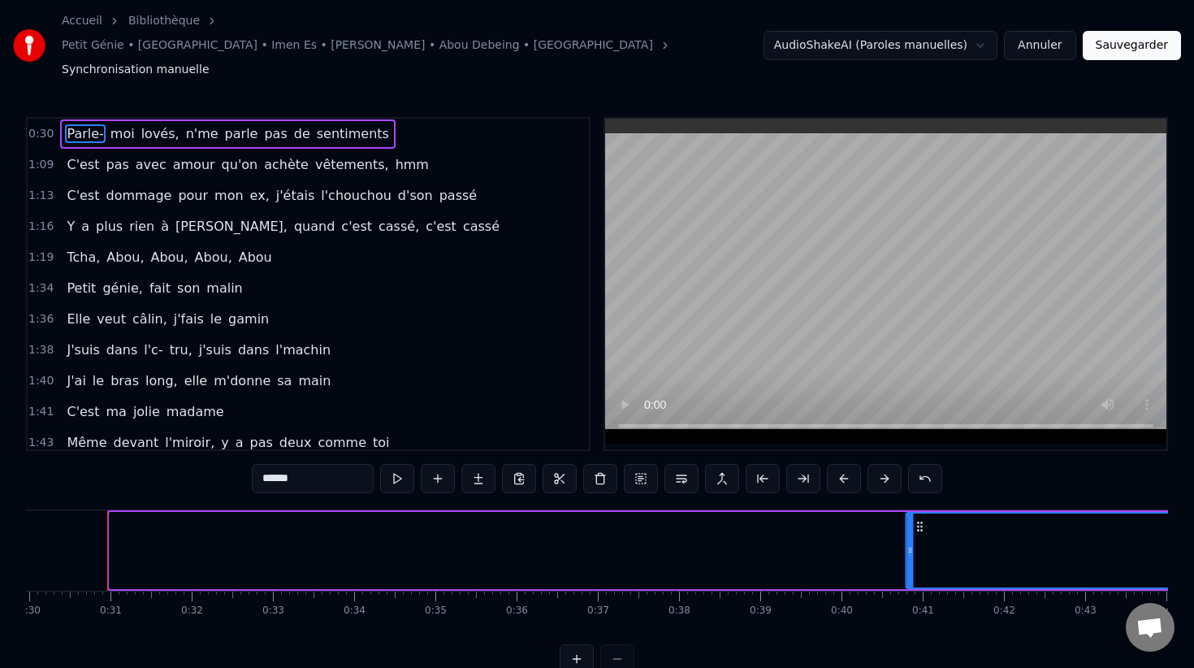
drag, startPoint x: 128, startPoint y: 493, endPoint x: 923, endPoint y: 491, distance: 796.0
click at [925, 520] on icon at bounding box center [919, 526] width 13 height 13
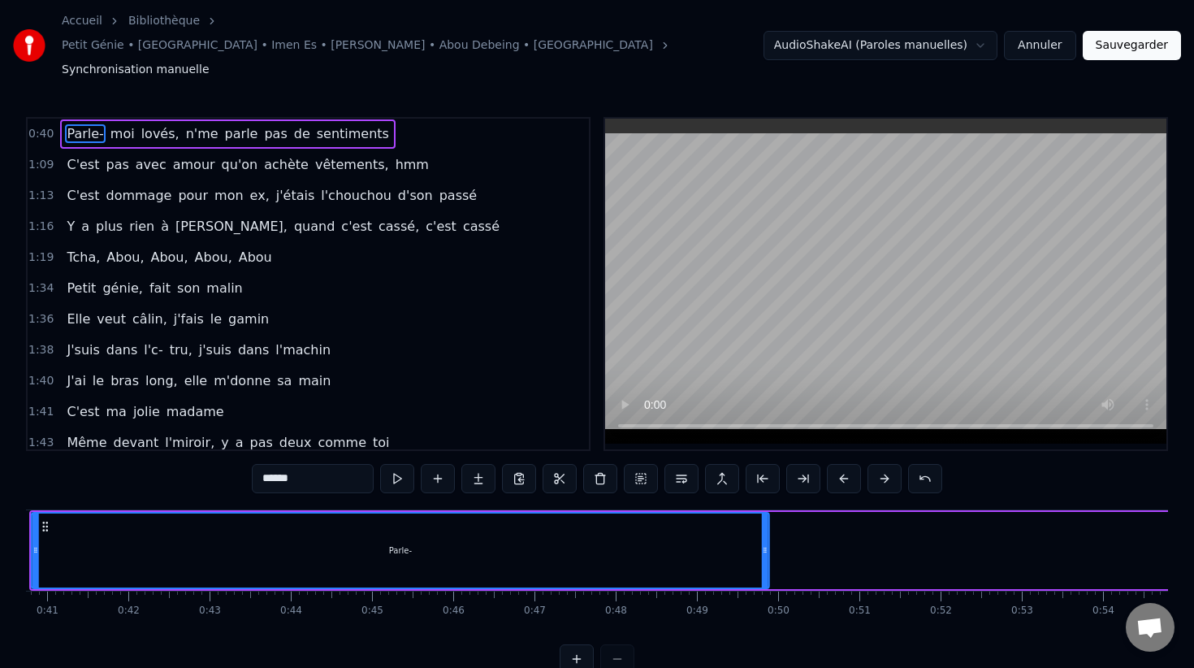
scroll to position [0, 3270]
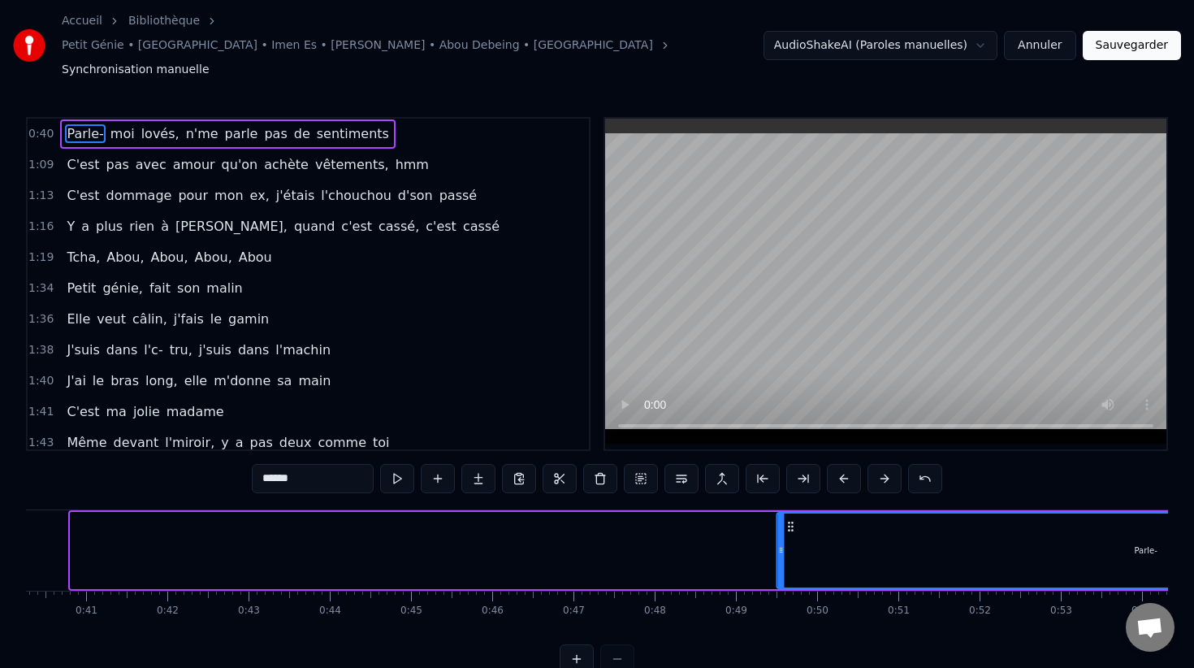
drag, startPoint x: 48, startPoint y: 494, endPoint x: 791, endPoint y: 514, distance: 743.5
click at [793, 515] on div "Parle-" at bounding box center [1146, 550] width 736 height 74
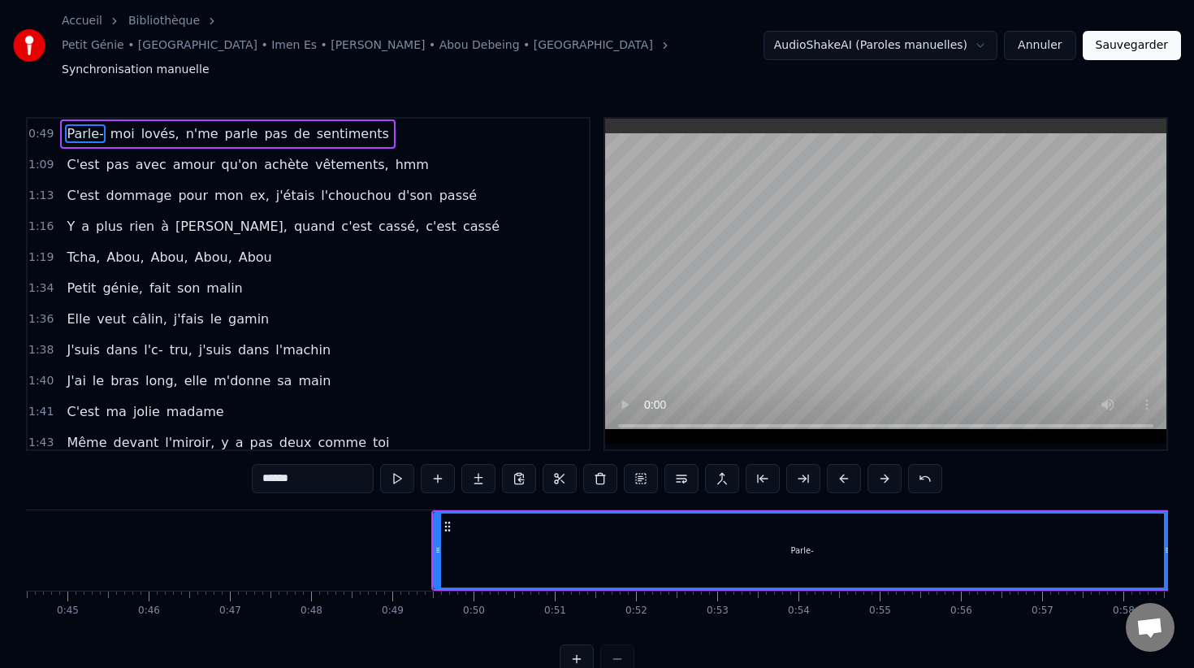
scroll to position [0, 3651]
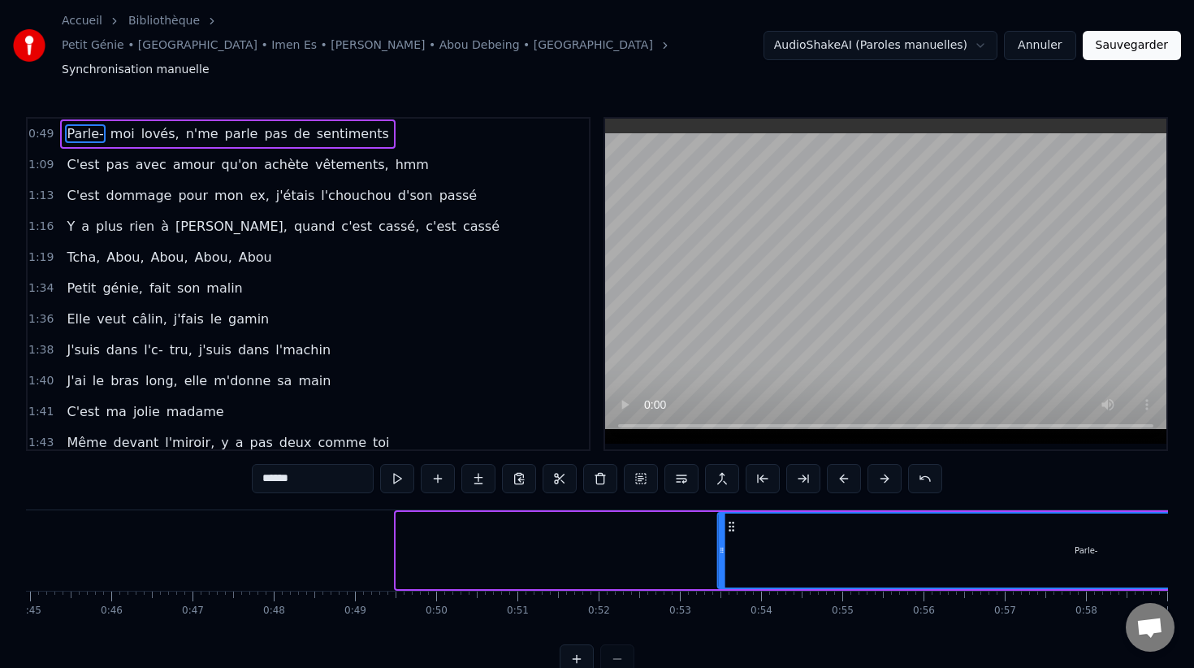
drag, startPoint x: 410, startPoint y: 497, endPoint x: 746, endPoint y: 493, distance: 335.5
click at [737, 520] on icon at bounding box center [730, 526] width 13 height 13
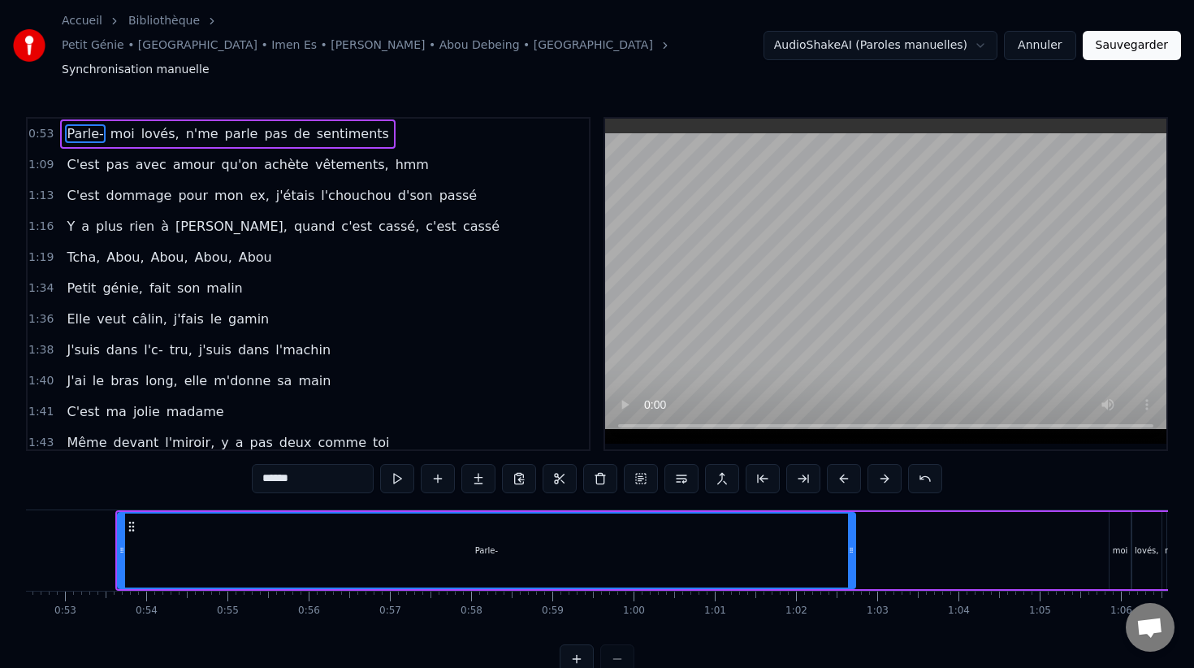
scroll to position [0, 4270]
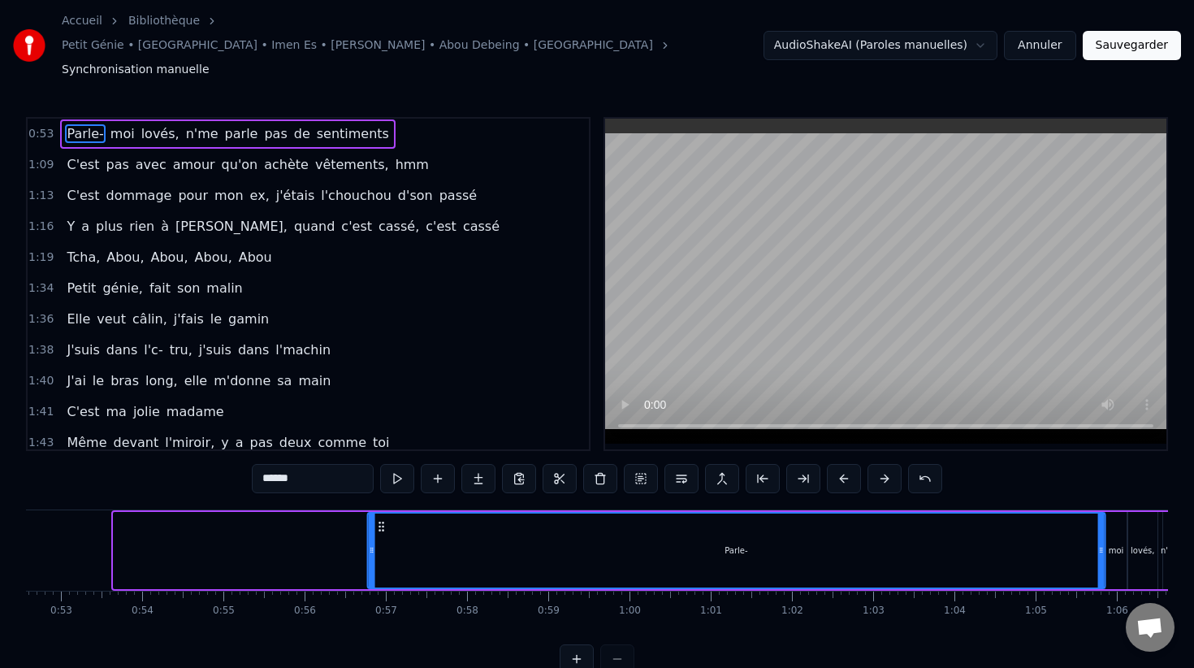
drag, startPoint x: 127, startPoint y: 492, endPoint x: 381, endPoint y: 494, distance: 254.2
click at [381, 520] on icon at bounding box center [380, 526] width 13 height 13
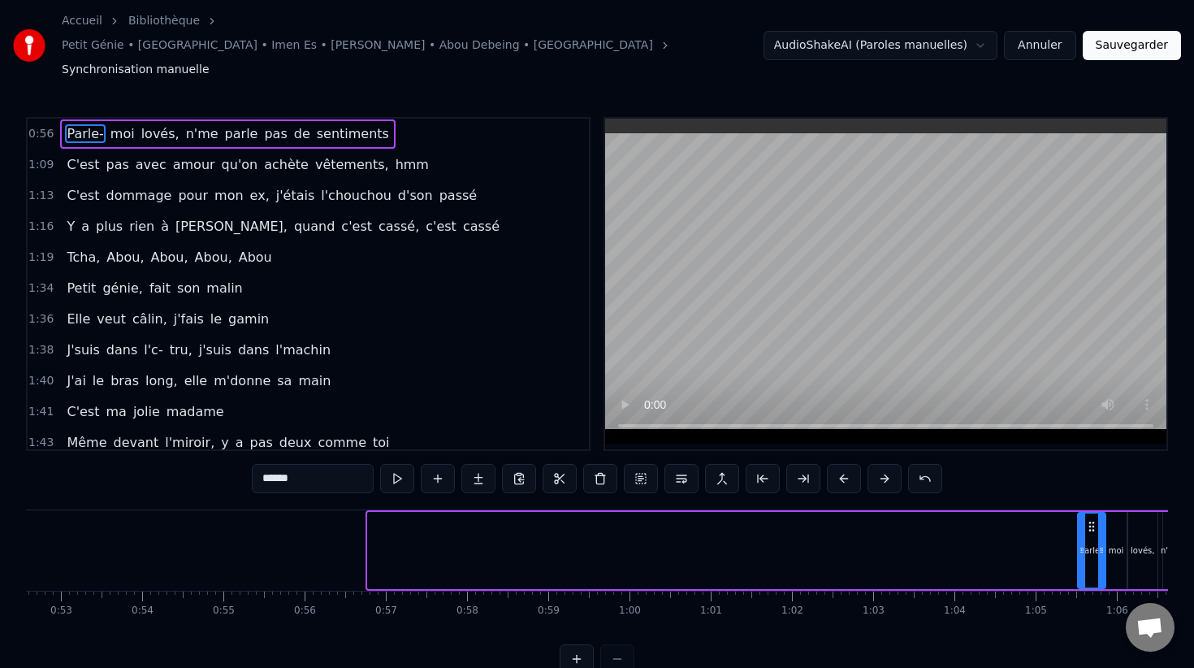
drag, startPoint x: 370, startPoint y: 517, endPoint x: 1075, endPoint y: 517, distance: 705.0
click at [1077, 517] on div "Parle-" at bounding box center [1091, 550] width 29 height 77
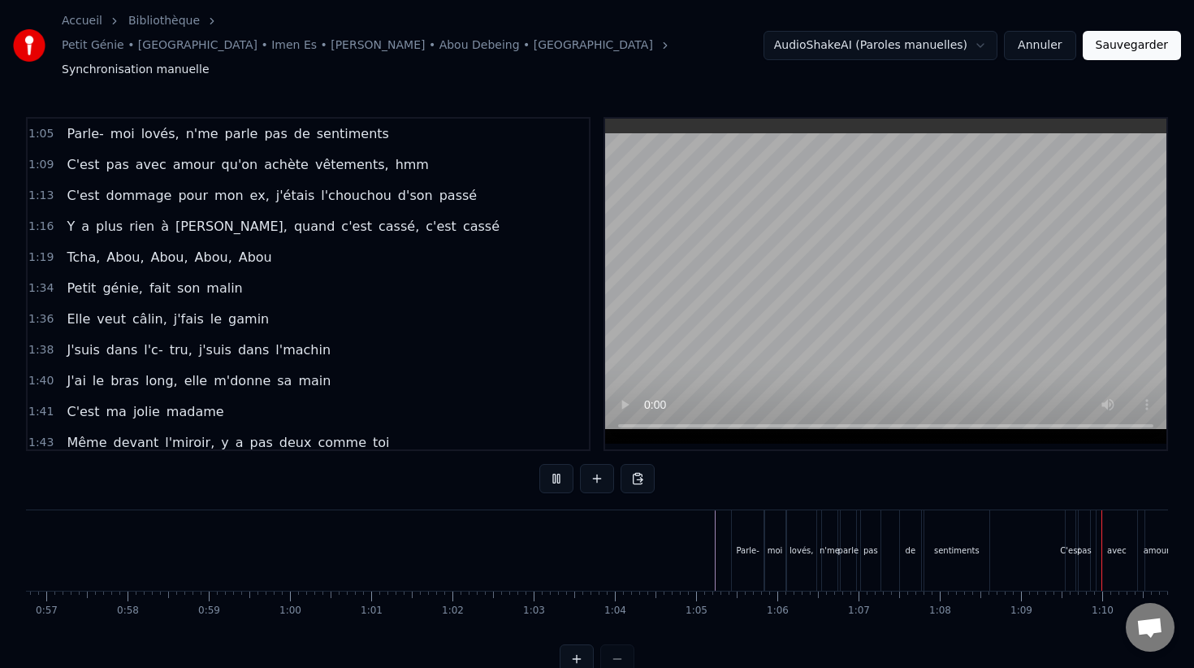
scroll to position [0, 5604]
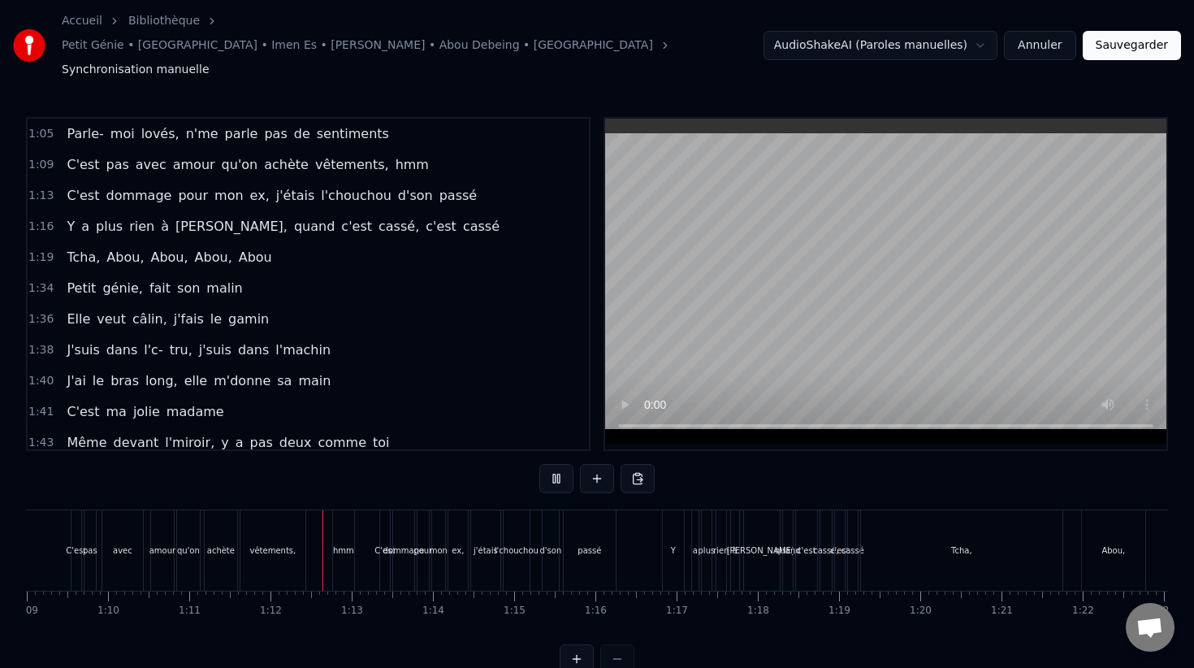
click at [1136, 32] on button "Sauvegarder" at bounding box center [1132, 45] width 98 height 29
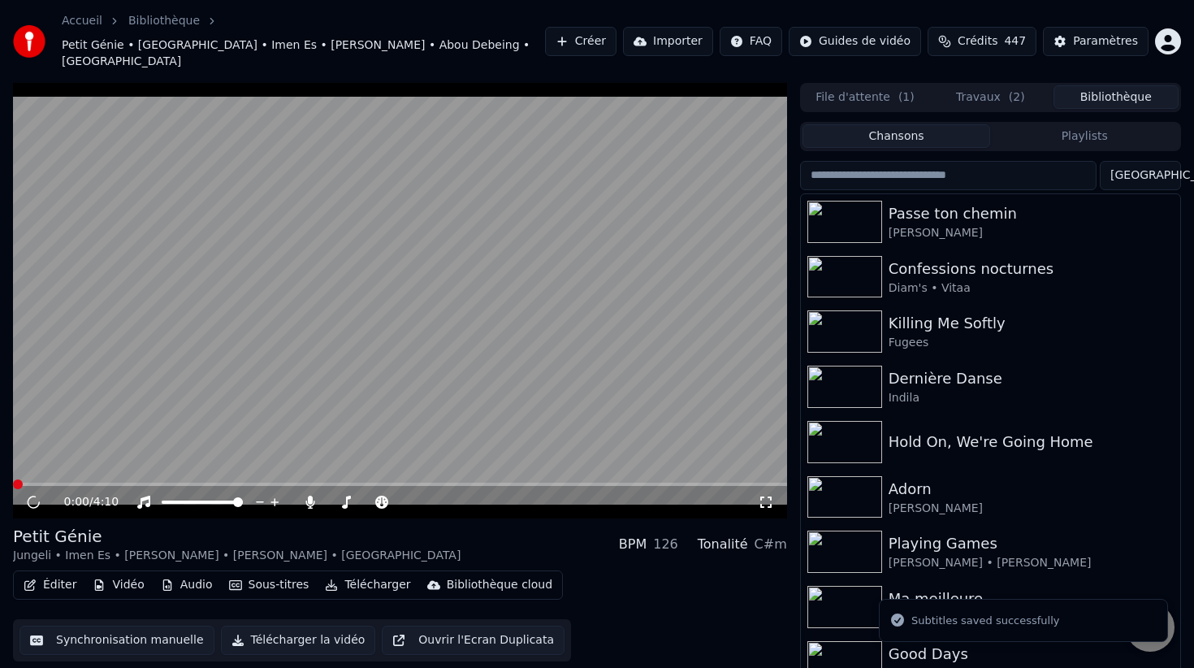
click at [950, 85] on button "Travaux ( 2 )" at bounding box center [990, 97] width 125 height 24
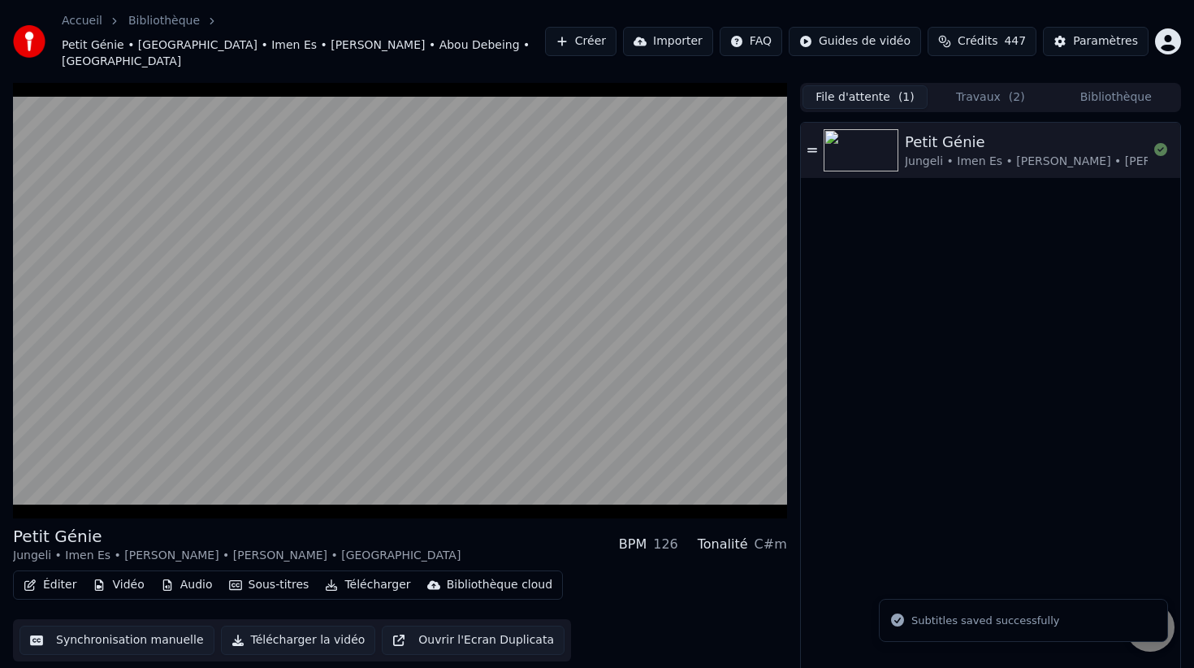
click at [861, 85] on button "File d'attente ( 1 )" at bounding box center [864, 97] width 125 height 24
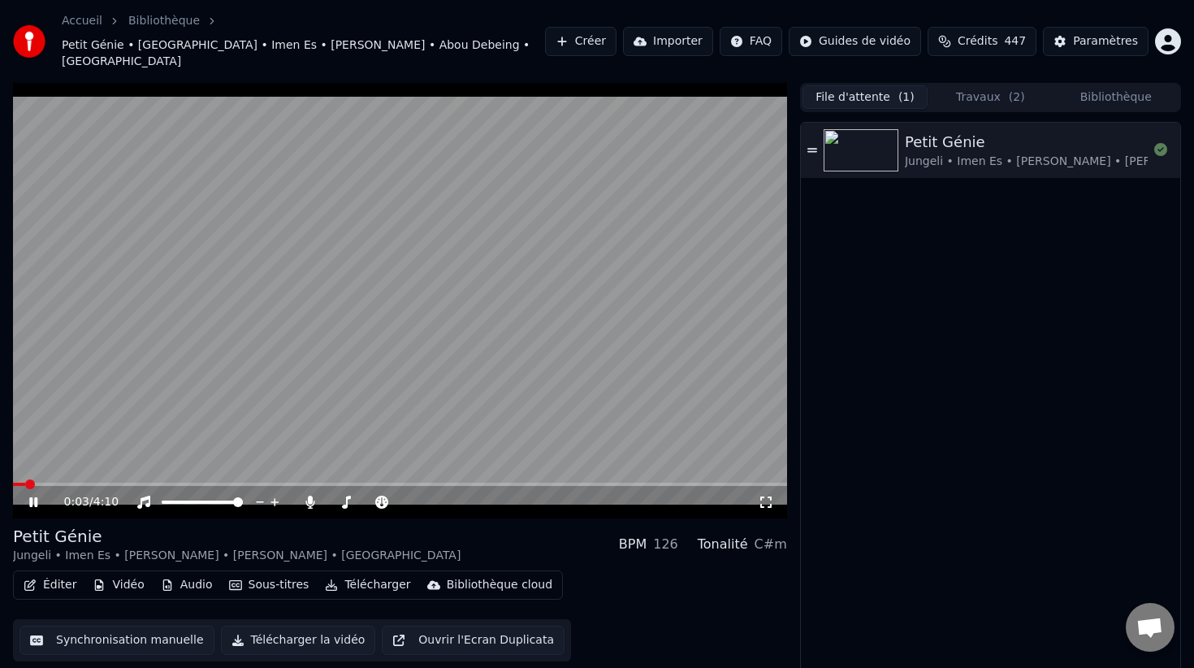
click at [97, 482] on span at bounding box center [400, 483] width 774 height 3
click at [181, 397] on video at bounding box center [400, 300] width 774 height 435
click at [238, 357] on video at bounding box center [400, 300] width 774 height 435
click at [328, 330] on video at bounding box center [400, 300] width 774 height 435
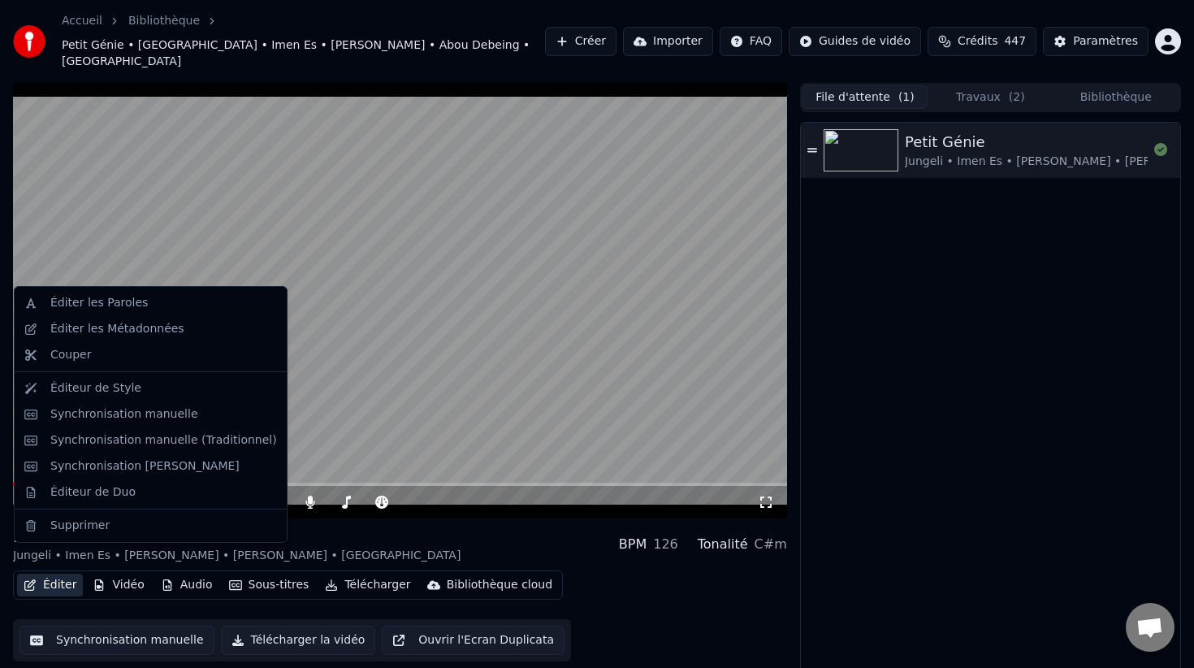
click at [70, 573] on button "Éditer" at bounding box center [50, 584] width 66 height 23
click at [154, 418] on div "Synchronisation manuelle" at bounding box center [124, 414] width 148 height 16
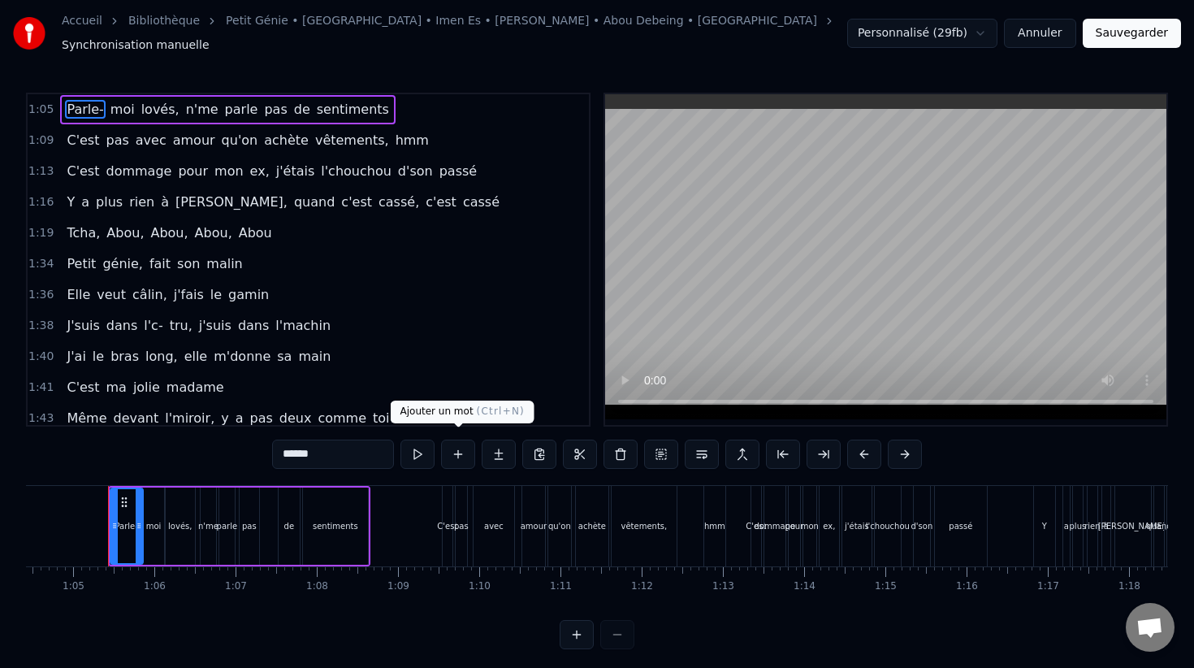
scroll to position [78, 0]
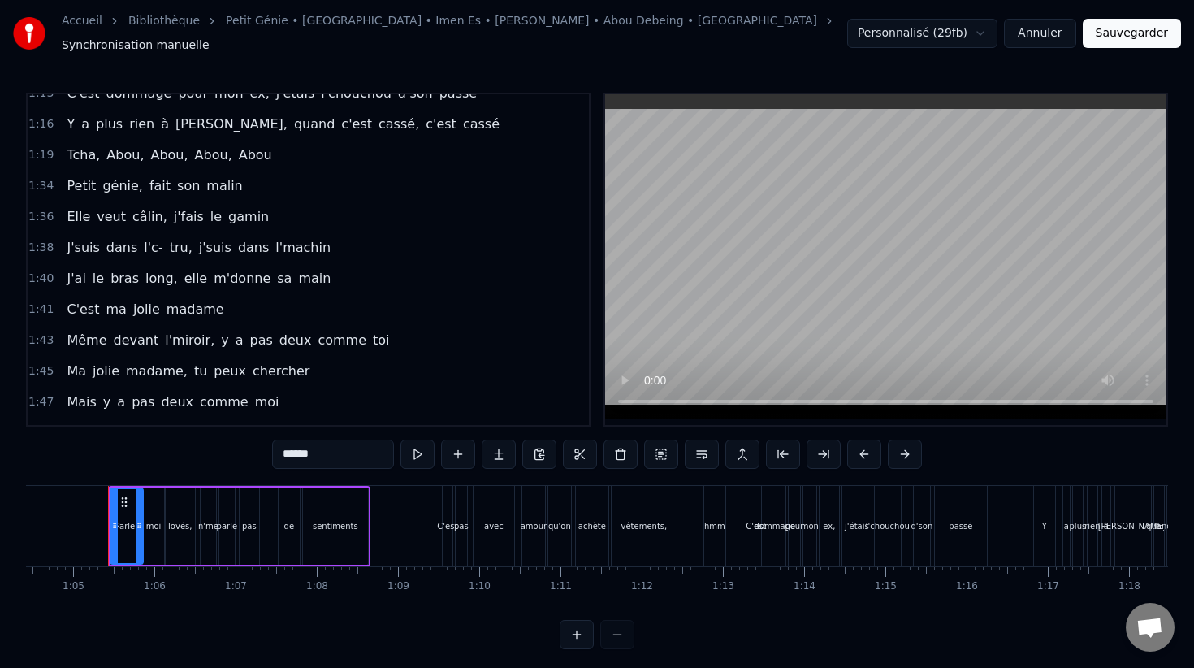
click at [47, 149] on span "1:19" at bounding box center [40, 155] width 25 height 16
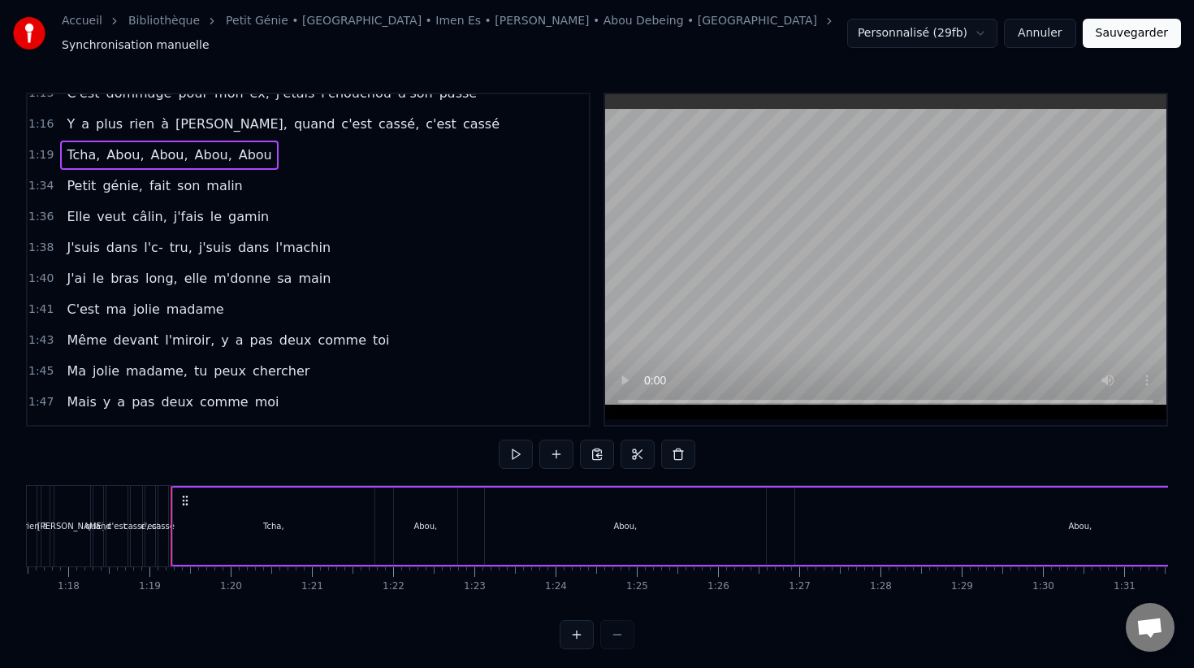
scroll to position [0, 6356]
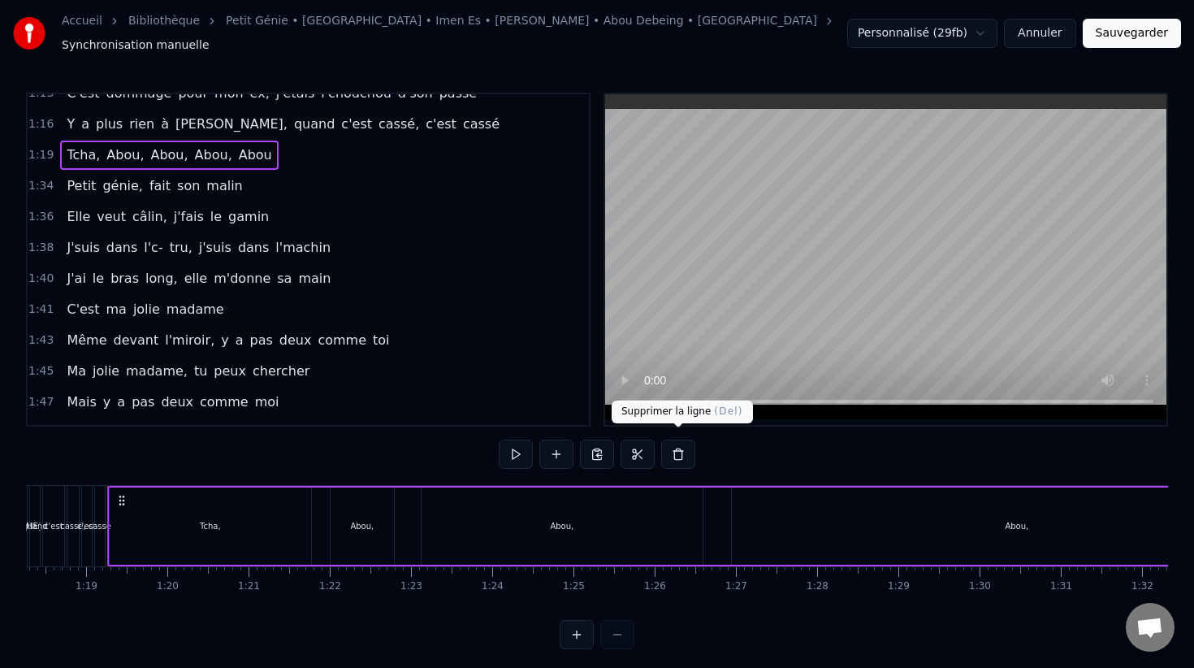
click at [679, 445] on button at bounding box center [678, 453] width 34 height 29
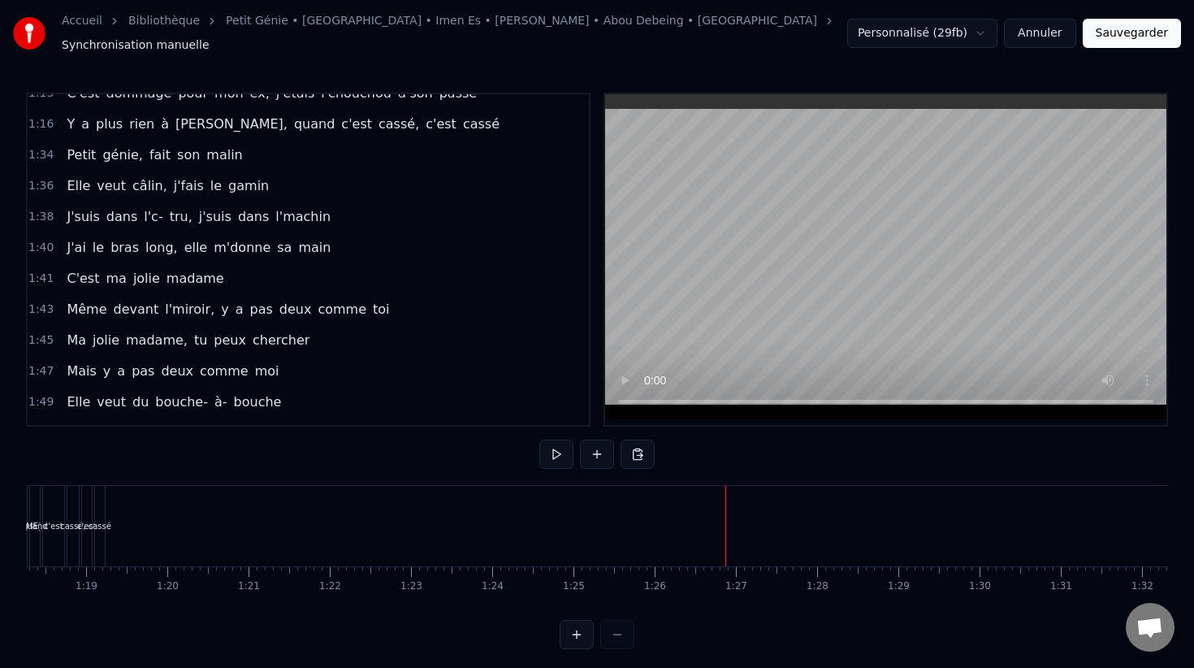
scroll to position [0, 6722]
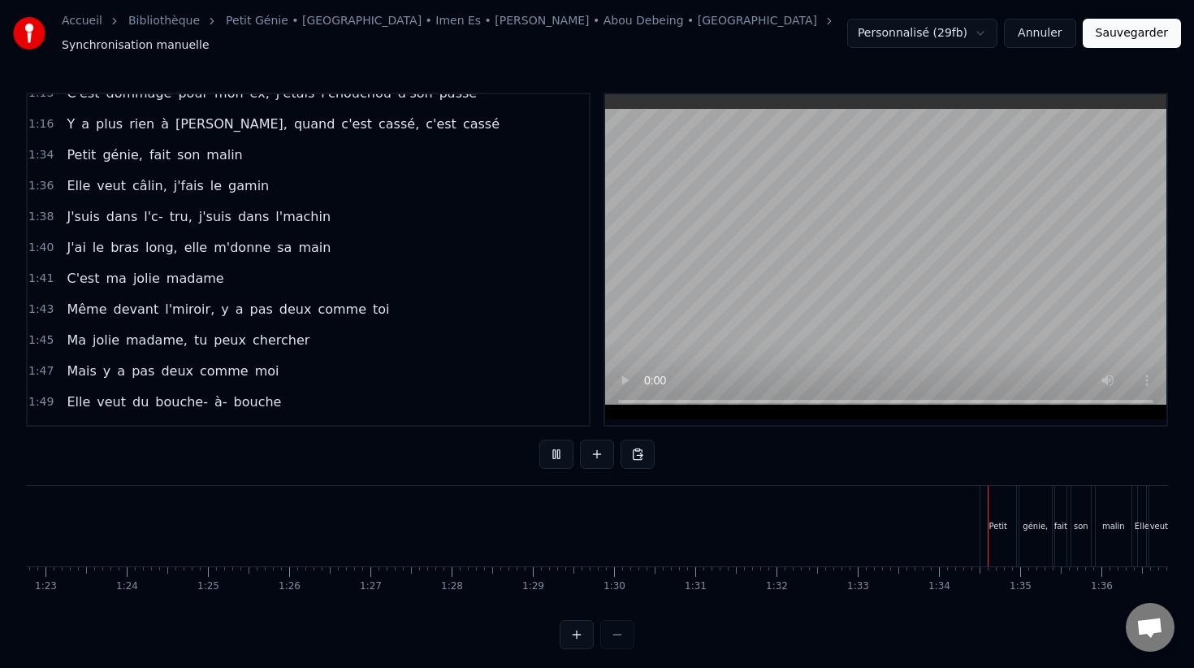
click at [1119, 28] on button "Sauvegarder" at bounding box center [1132, 33] width 98 height 29
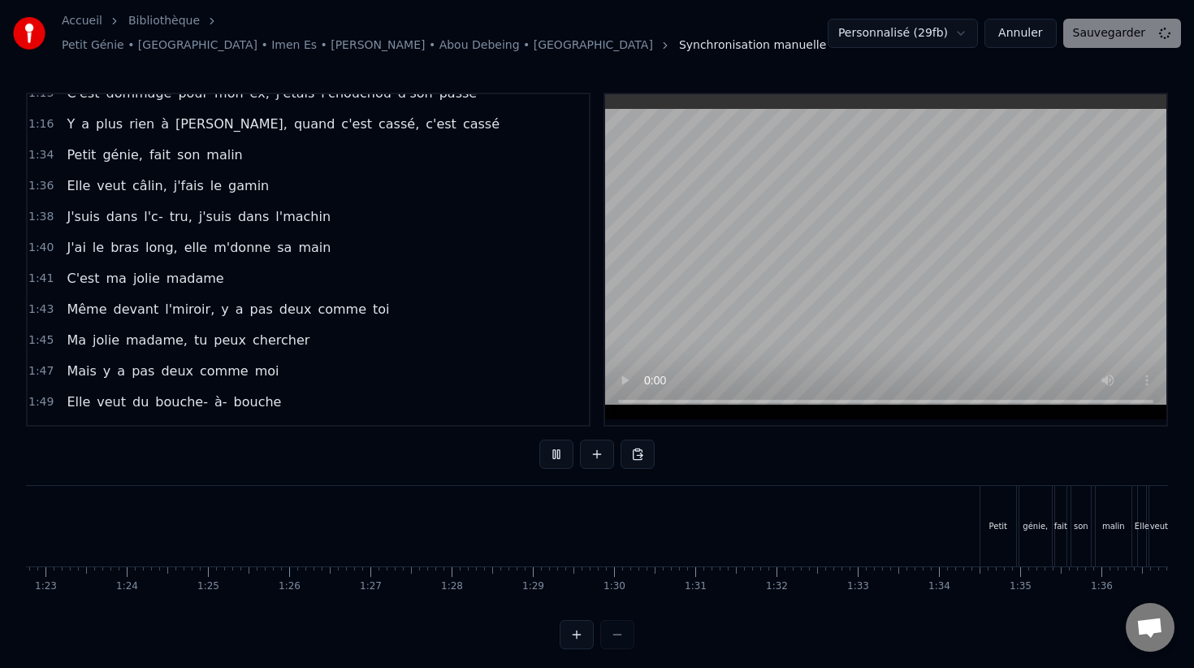
click at [557, 446] on button at bounding box center [556, 453] width 34 height 29
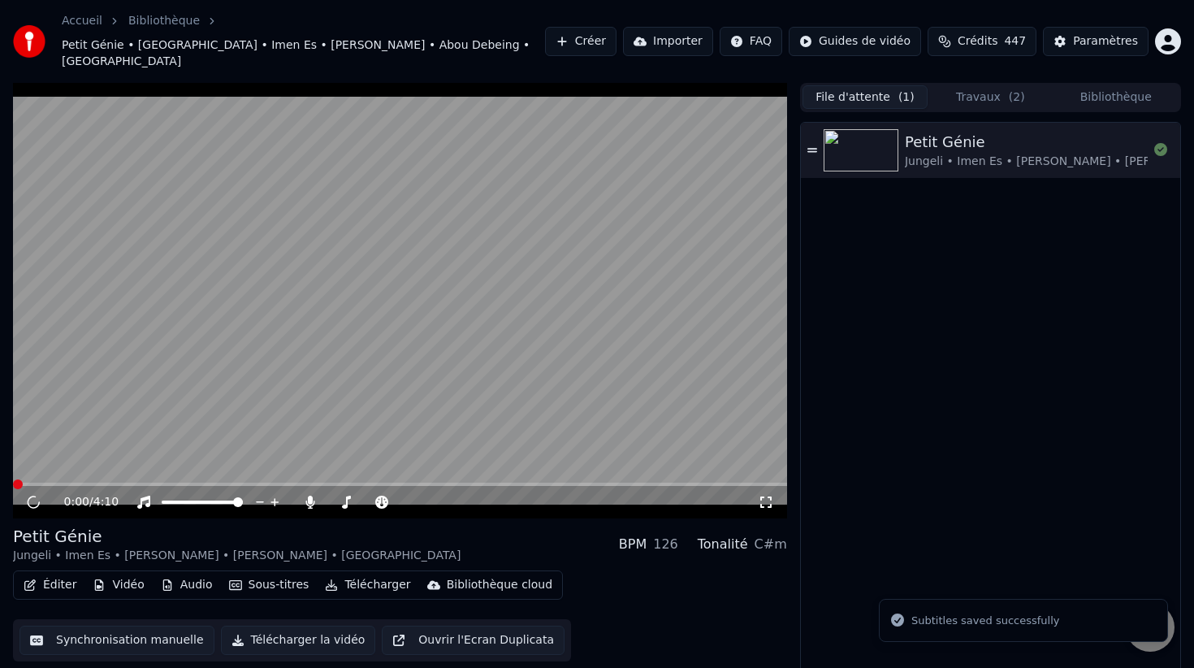
click at [963, 85] on button "Travaux ( 2 )" at bounding box center [990, 97] width 125 height 24
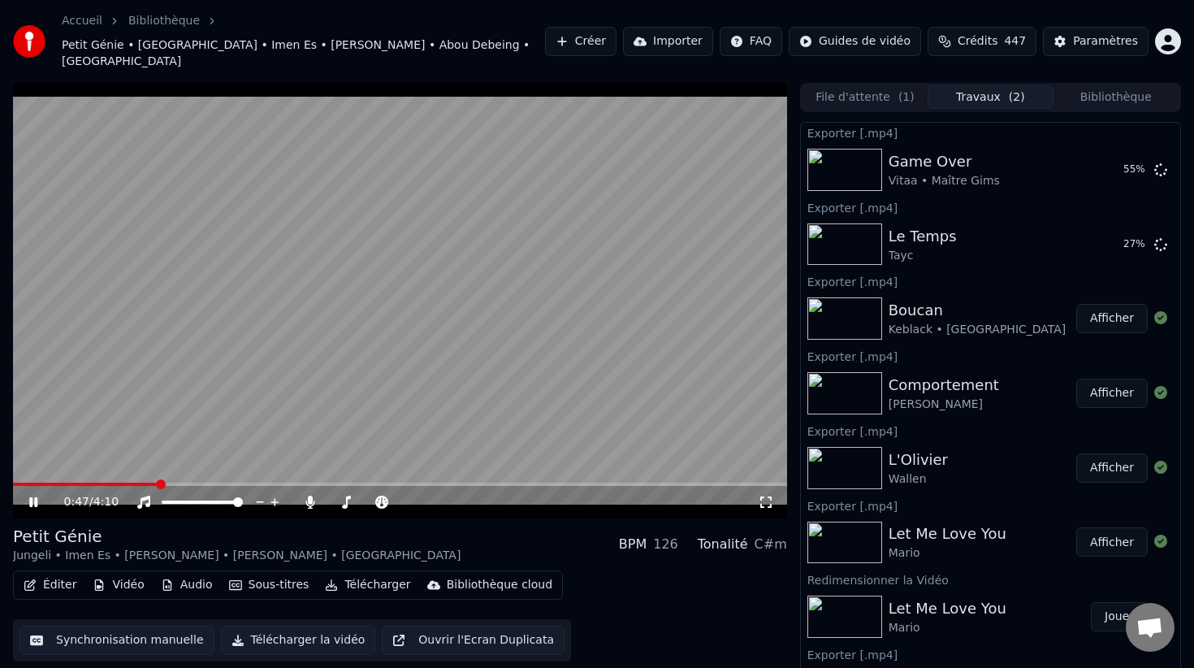
click at [157, 482] on span at bounding box center [400, 483] width 774 height 3
click at [248, 482] on span at bounding box center [400, 483] width 774 height 3
click at [315, 365] on video at bounding box center [400, 300] width 774 height 435
click at [303, 382] on video at bounding box center [400, 300] width 774 height 435
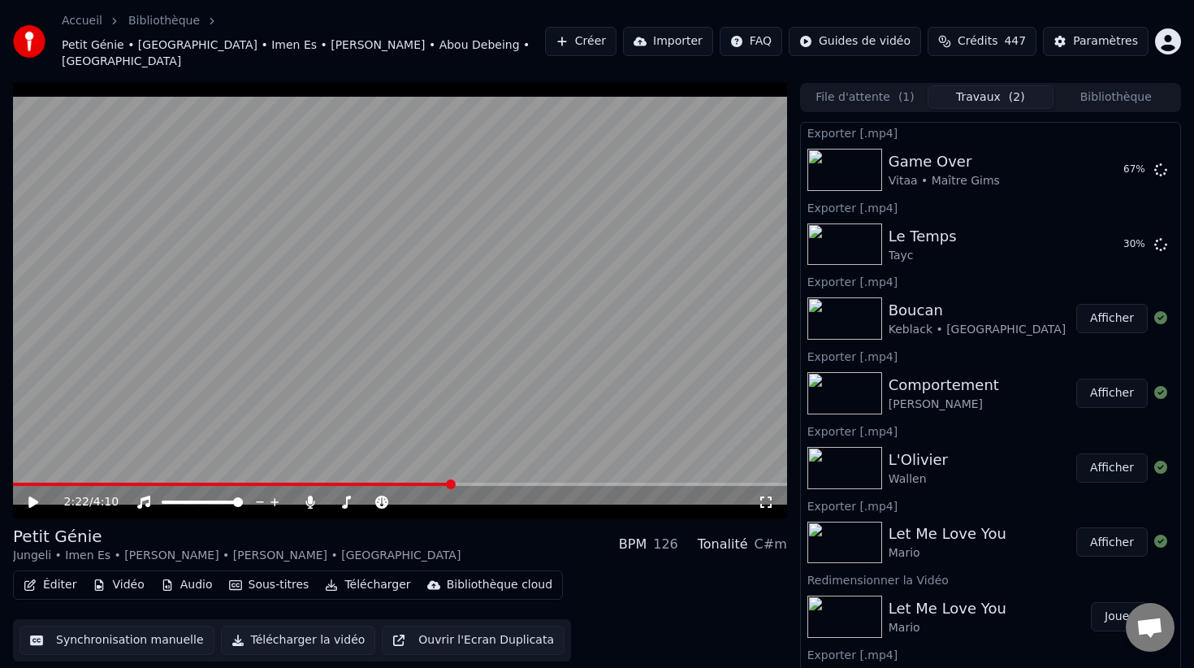
click at [342, 391] on video at bounding box center [400, 300] width 774 height 435
click at [612, 363] on video at bounding box center [400, 300] width 774 height 435
click at [698, 399] on video at bounding box center [400, 300] width 774 height 435
click at [449, 360] on video at bounding box center [400, 300] width 774 height 435
click at [54, 573] on button "Éditer" at bounding box center [50, 584] width 66 height 23
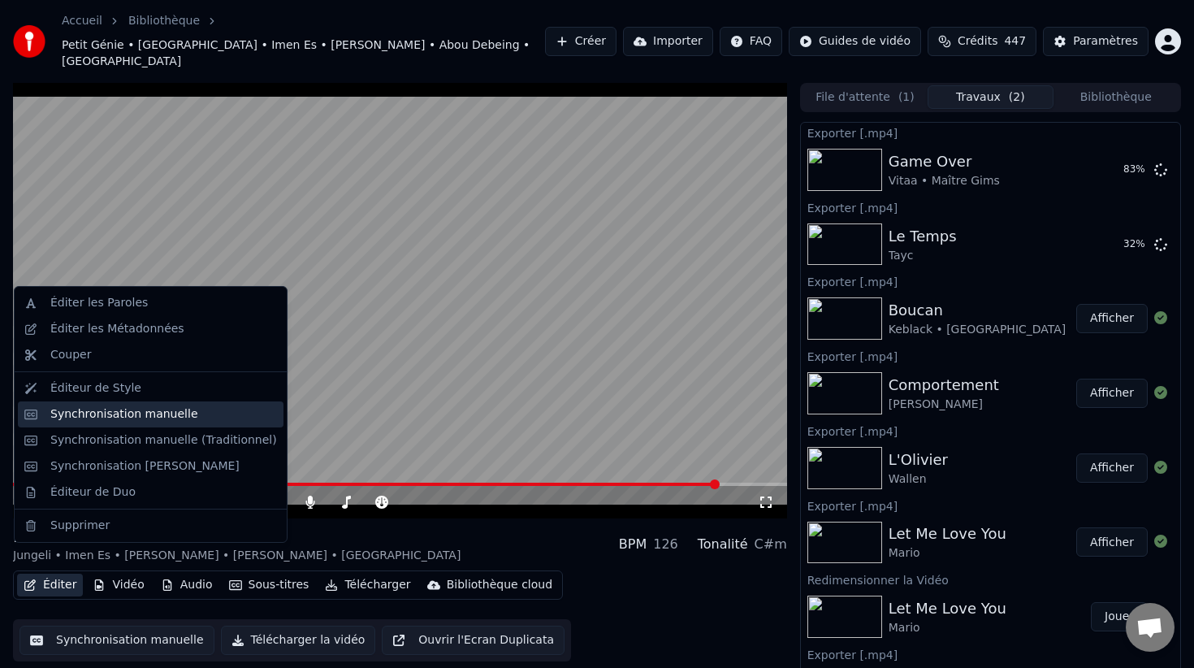
click at [218, 414] on div "Synchronisation manuelle" at bounding box center [163, 414] width 227 height 16
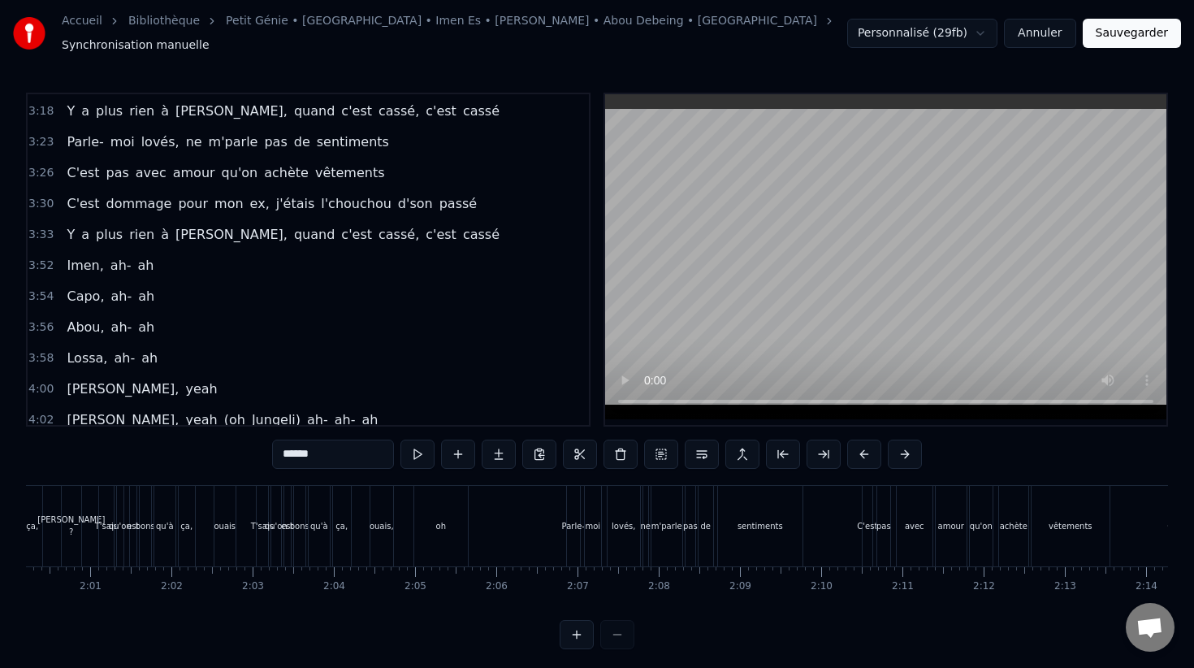
scroll to position [1305, 0]
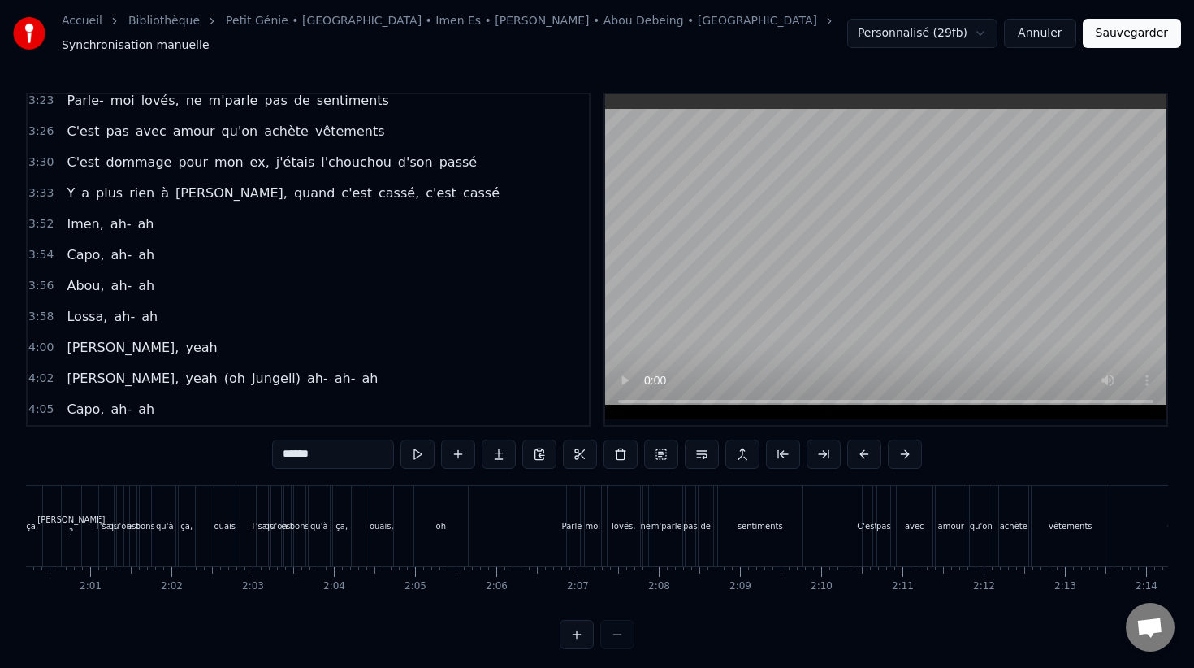
click at [39, 401] on span "4:05" at bounding box center [40, 409] width 25 height 16
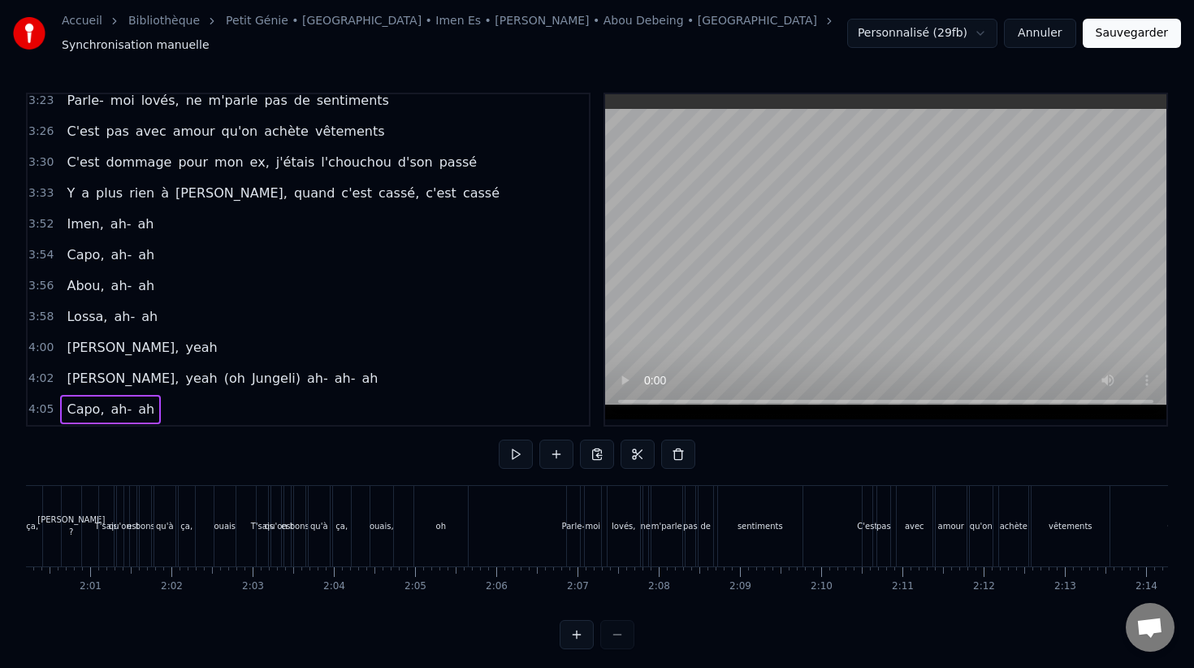
click at [39, 394] on div "4:05 Capo, ah- ah" at bounding box center [308, 409] width 561 height 31
click at [36, 401] on span "4:05" at bounding box center [40, 409] width 25 height 16
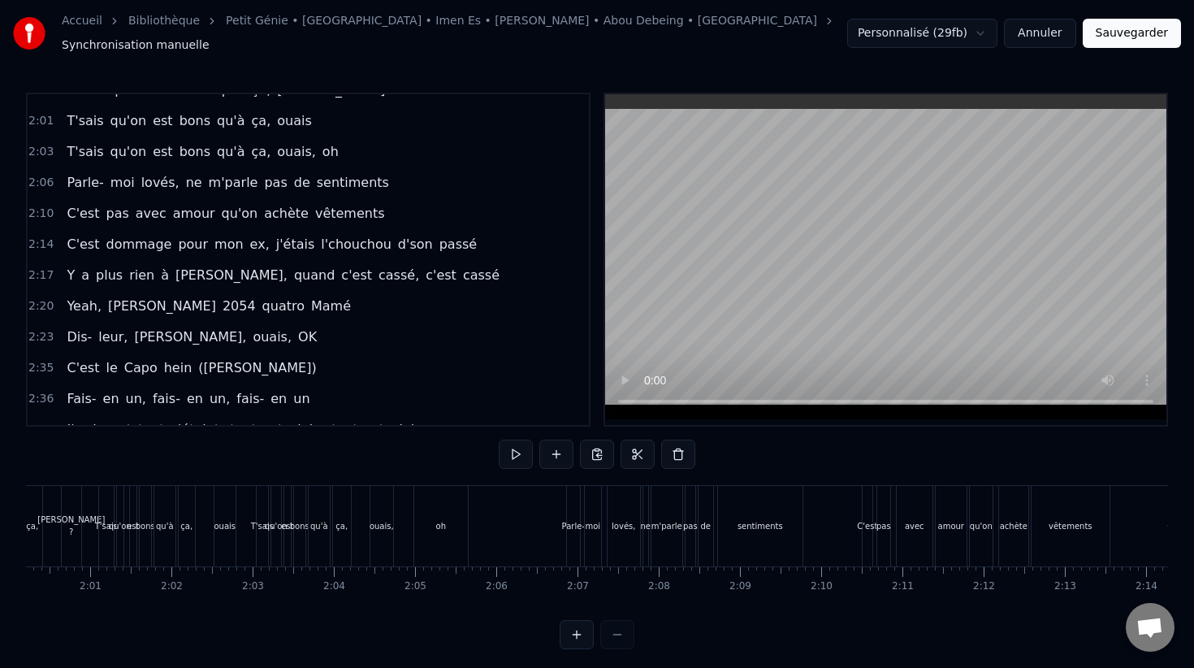
scroll to position [543, 0]
click at [45, 300] on span "2:20" at bounding box center [40, 308] width 25 height 16
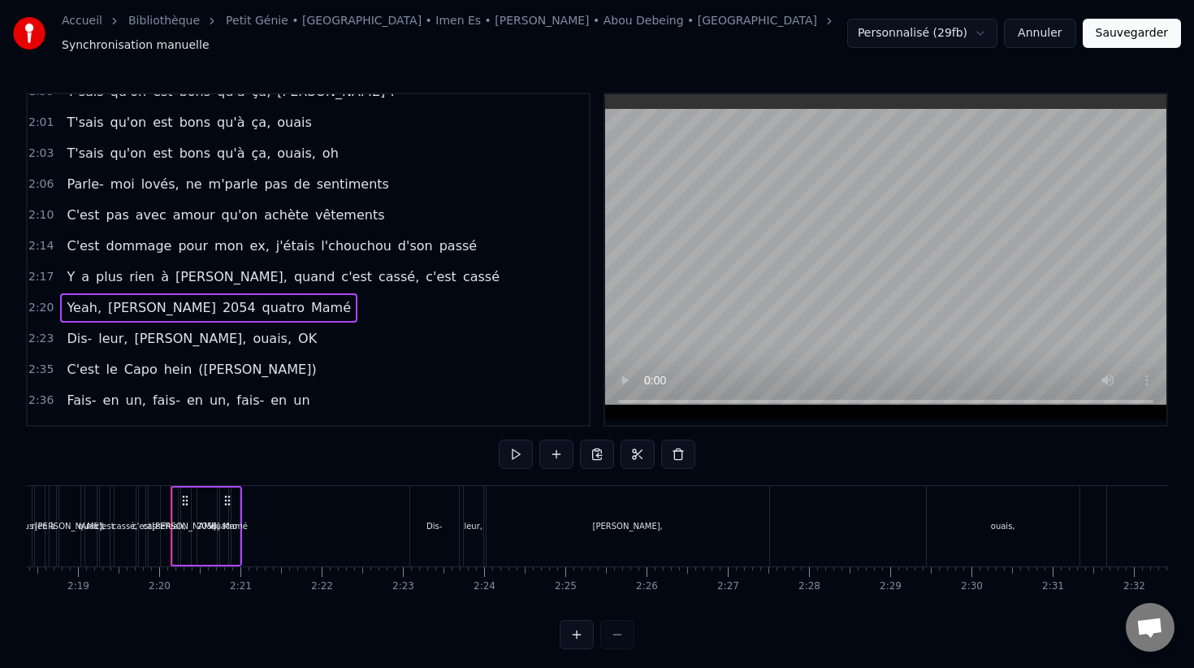
scroll to position [0, 11300]
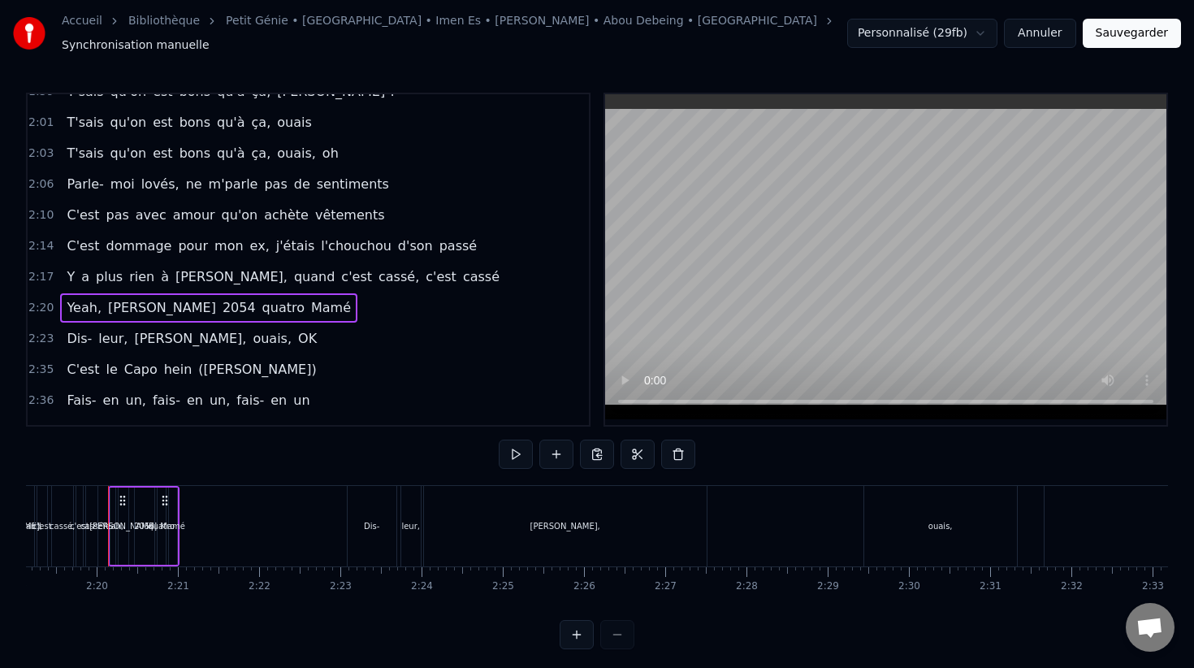
click at [45, 331] on span "2:23" at bounding box center [40, 339] width 25 height 16
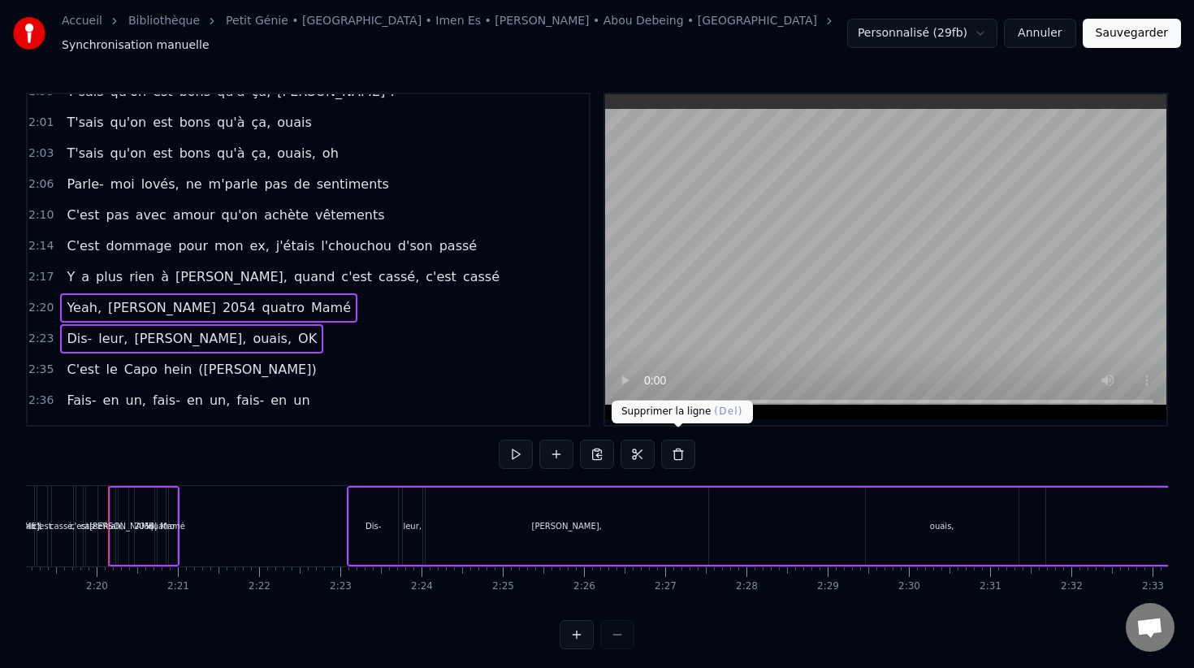
click at [685, 442] on button at bounding box center [678, 453] width 34 height 29
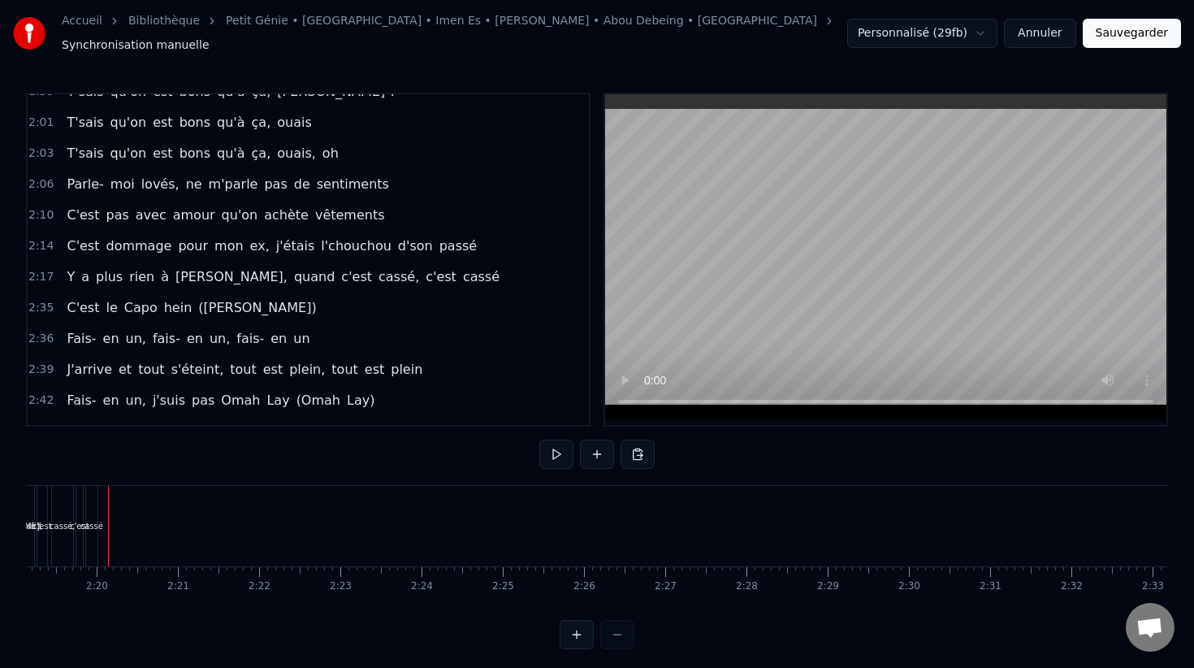
click at [41, 273] on span "2:17" at bounding box center [40, 277] width 25 height 16
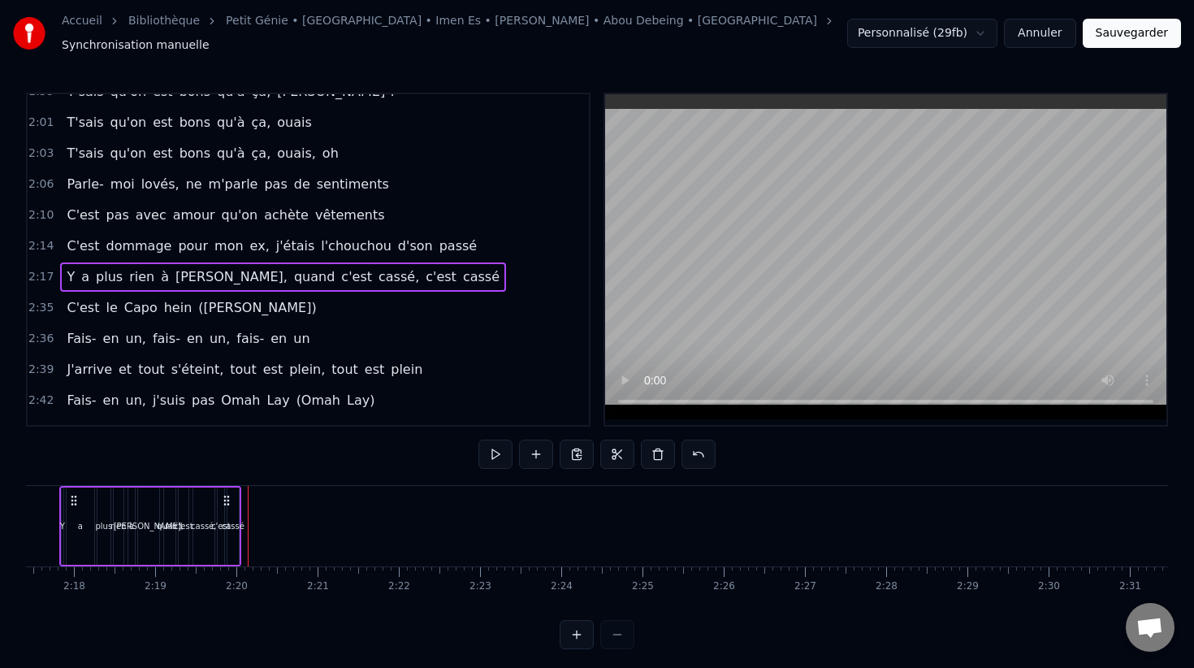
scroll to position [0, 11113]
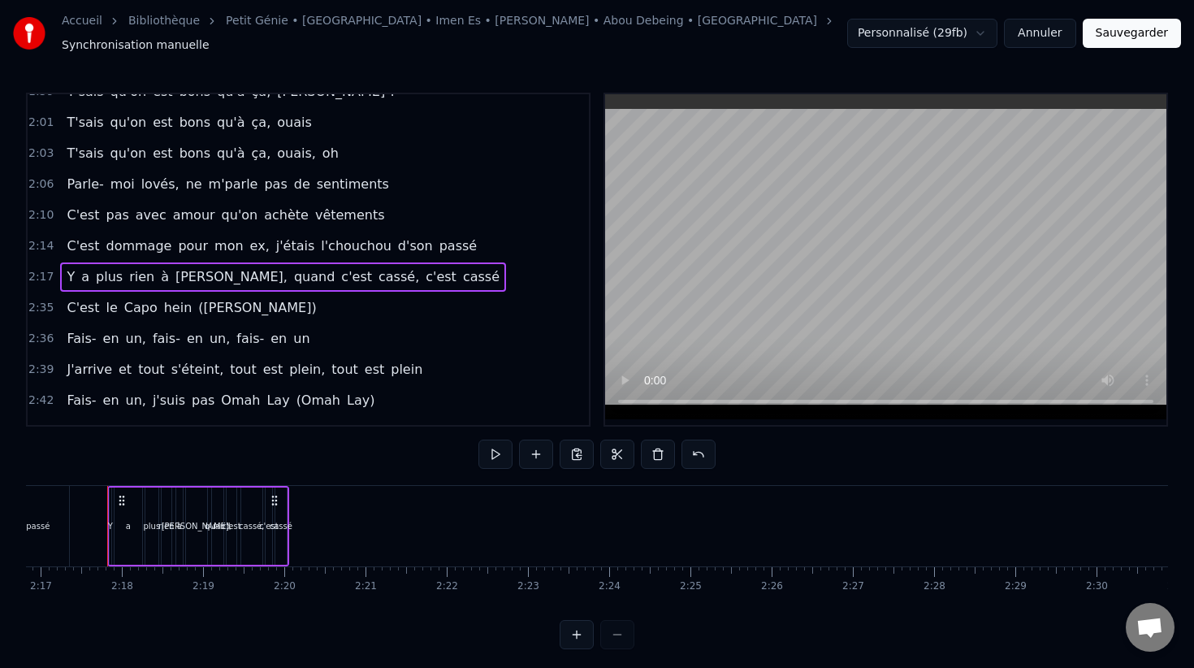
click at [37, 300] on span "2:35" at bounding box center [40, 308] width 25 height 16
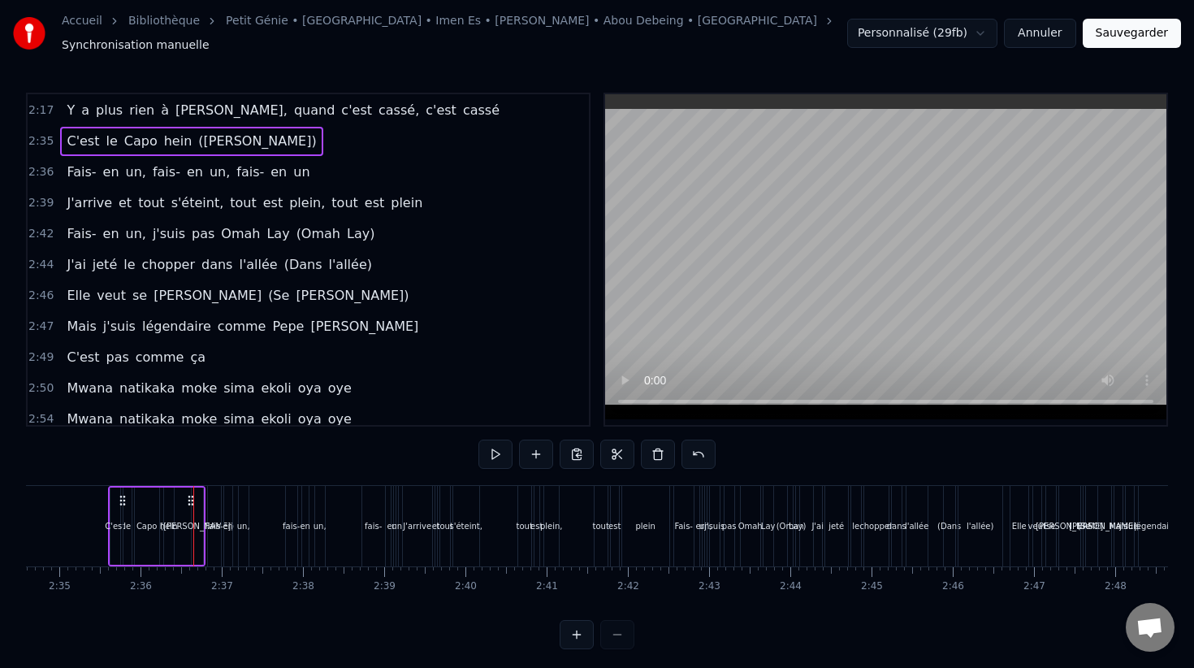
scroll to position [1244, 0]
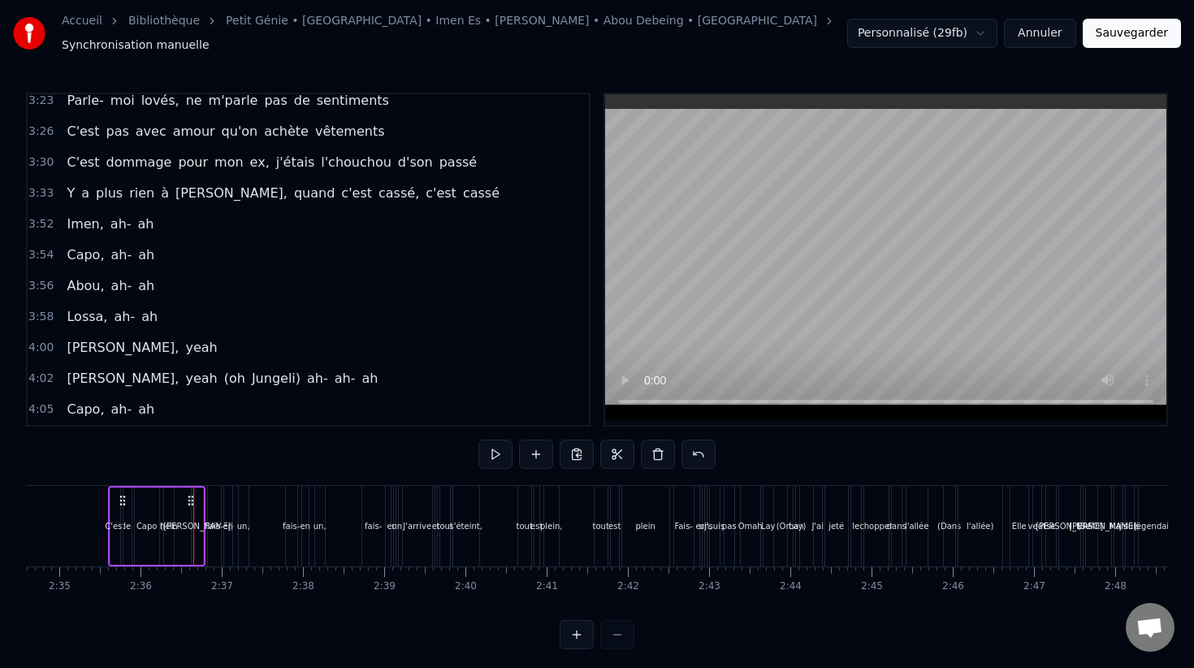
click at [45, 189] on span "3:33" at bounding box center [40, 193] width 25 height 16
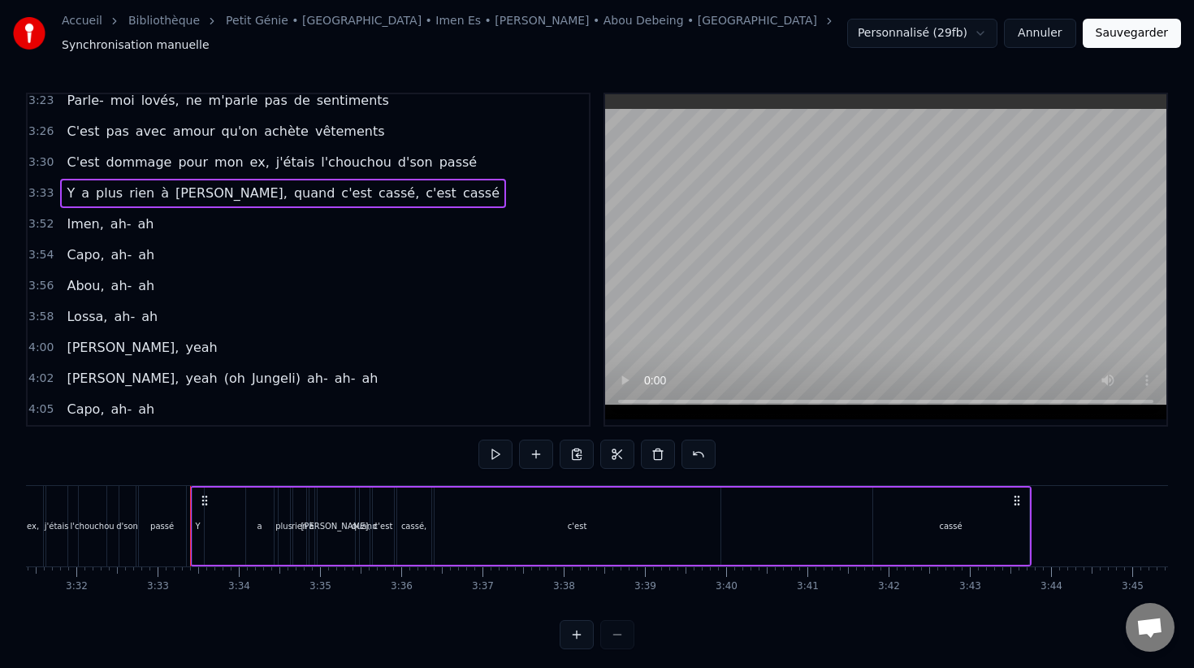
scroll to position [0, 17251]
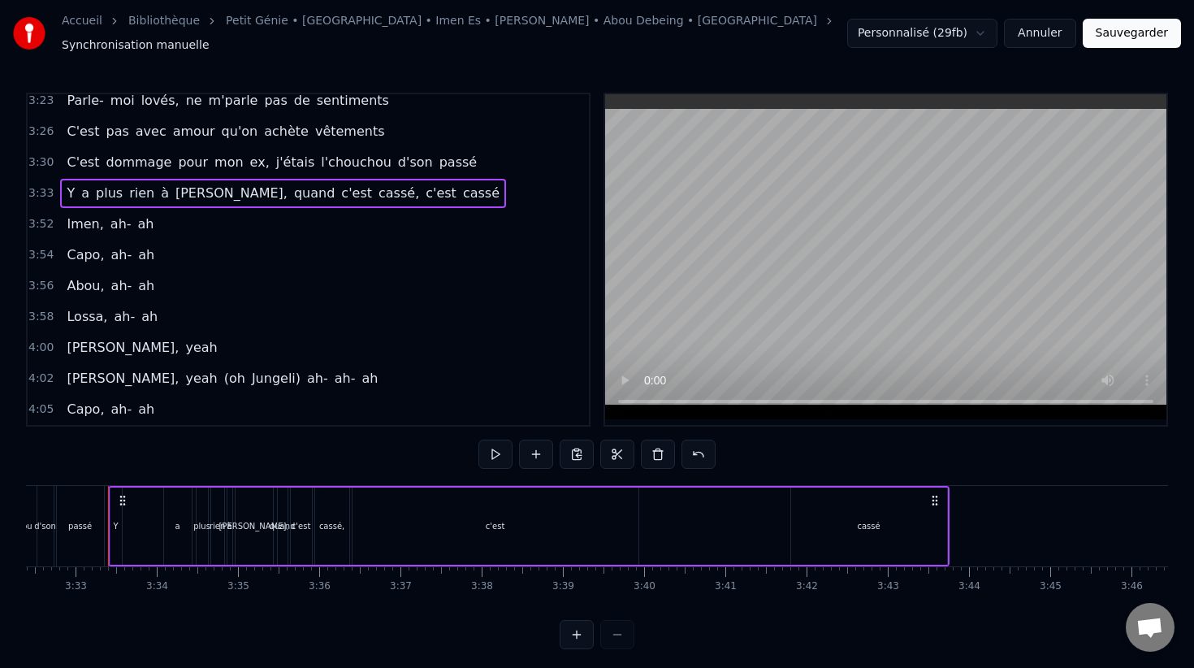
click at [319, 520] on div "cassé," at bounding box center [331, 526] width 25 height 12
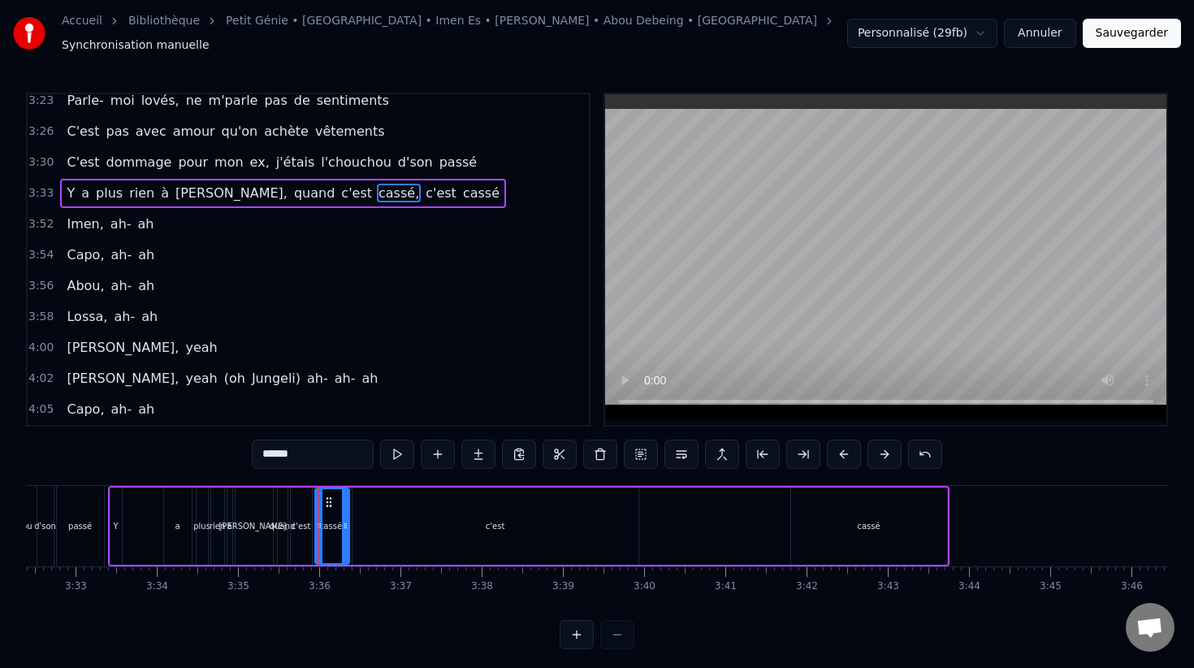
scroll to position [1177, 0]
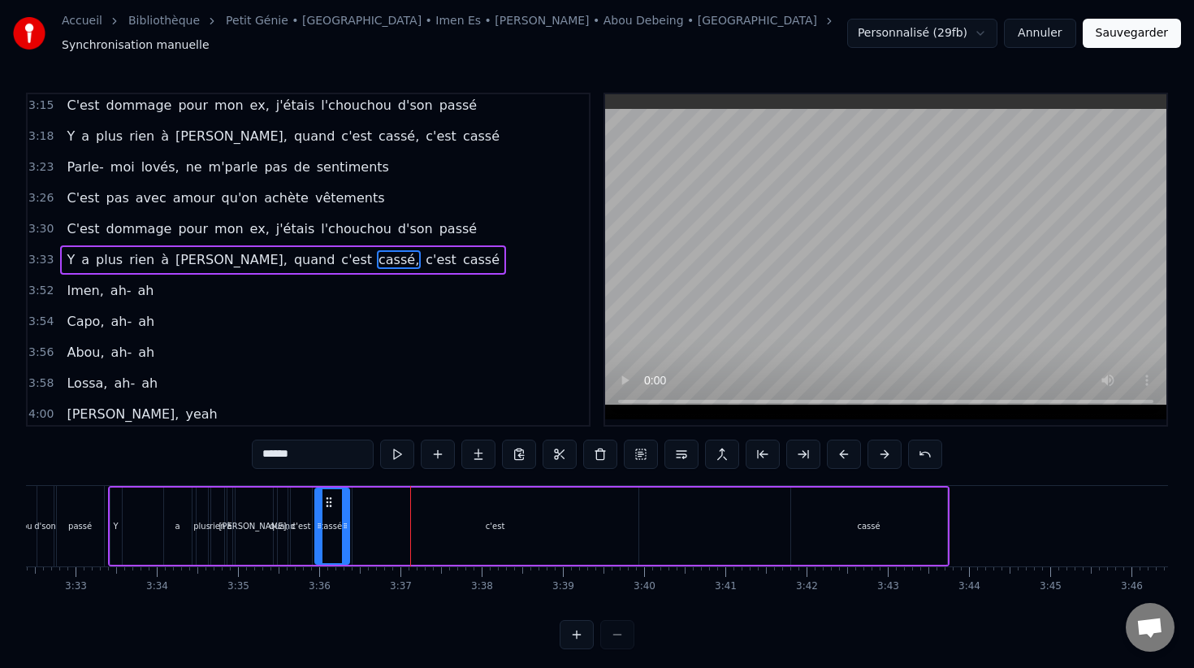
click at [529, 502] on div "c'est" at bounding box center [496, 525] width 286 height 77
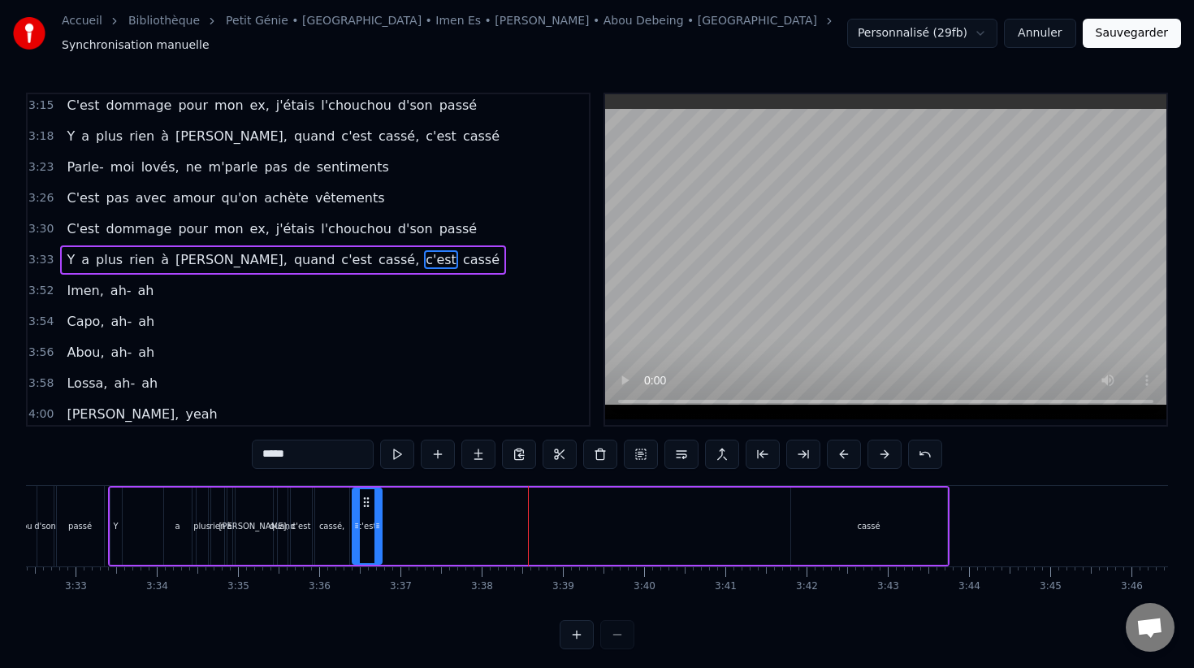
drag, startPoint x: 634, startPoint y: 521, endPoint x: 719, endPoint y: 487, distance: 91.4
click at [379, 521] on icon at bounding box center [377, 525] width 6 height 13
click at [797, 500] on div "cassé" at bounding box center [869, 525] width 156 height 77
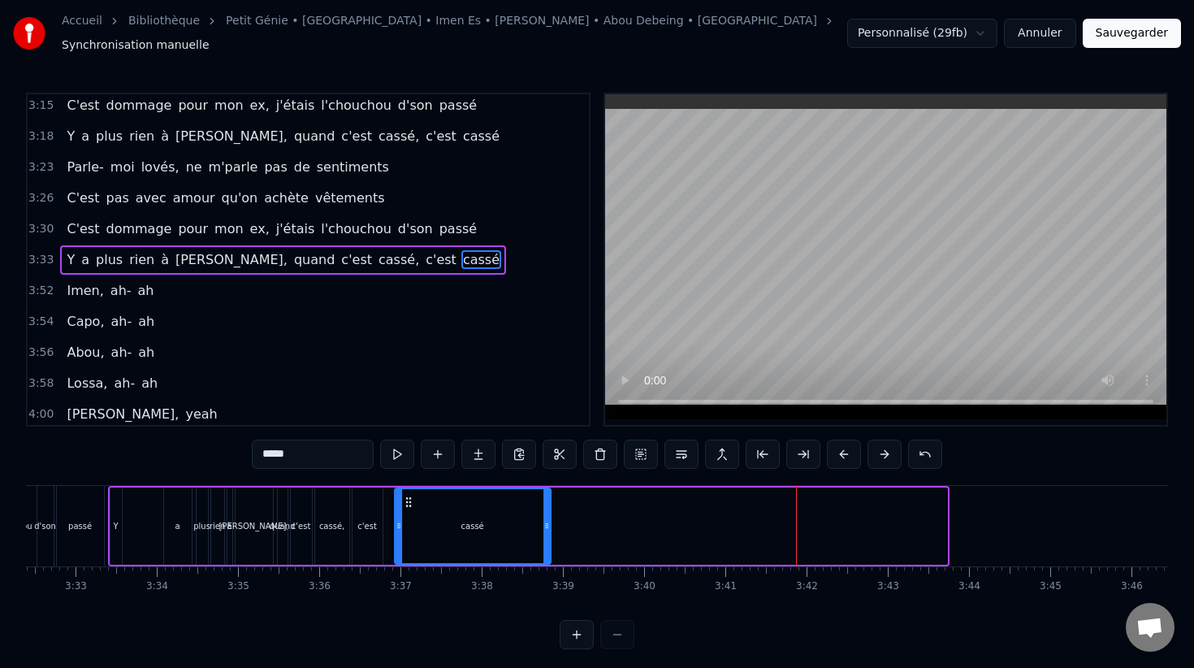
drag, startPoint x: 802, startPoint y: 497, endPoint x: 406, endPoint y: 513, distance: 396.7
click at [406, 513] on div "cassé" at bounding box center [473, 526] width 154 height 74
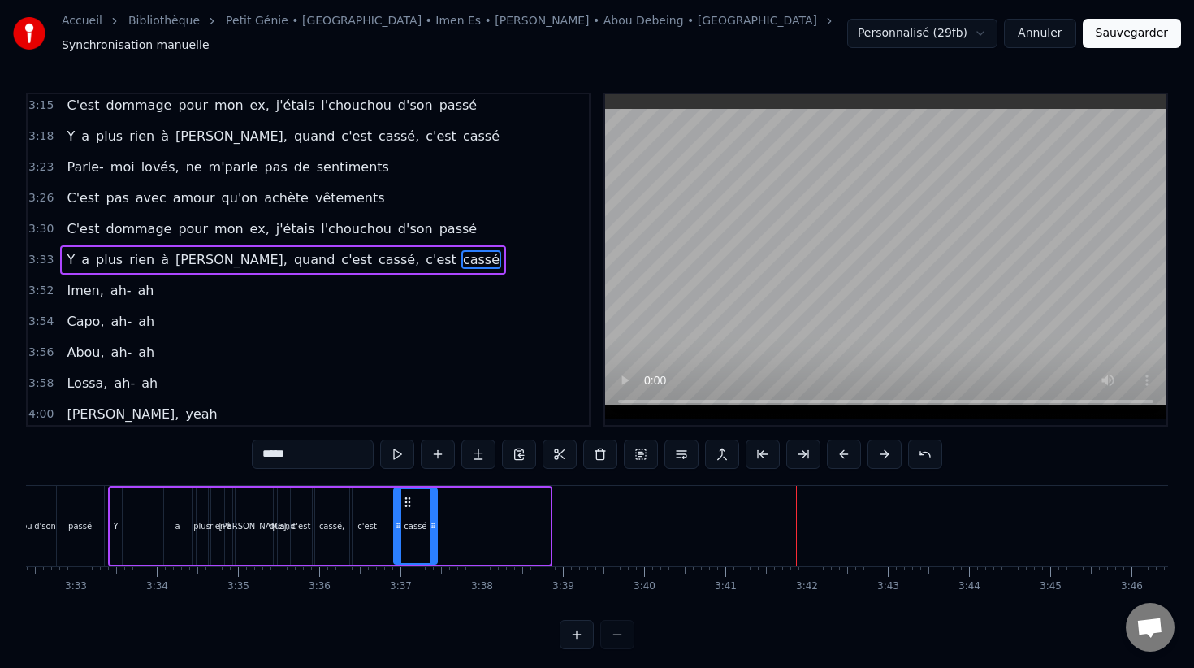
drag, startPoint x: 543, startPoint y: 513, endPoint x: 390, endPoint y: 513, distance: 153.5
click at [430, 519] on icon at bounding box center [433, 525] width 6 height 13
click at [334, 520] on div "cassé," at bounding box center [331, 526] width 25 height 12
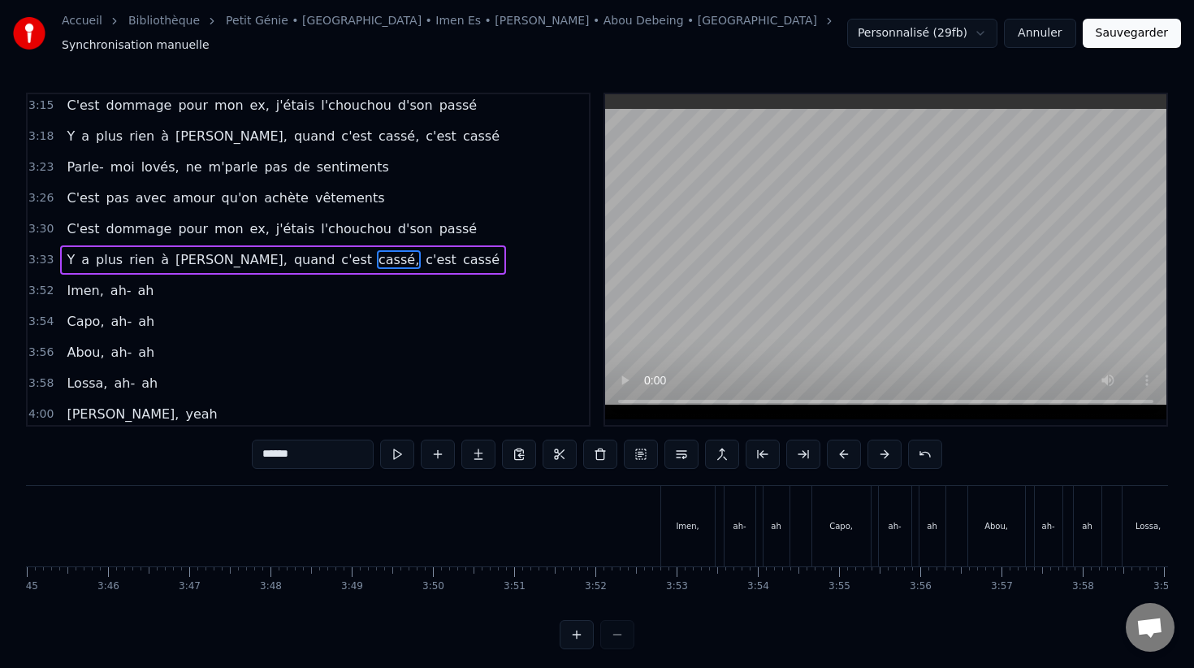
scroll to position [0, 18325]
click at [611, 508] on div "Imen," at bounding box center [637, 526] width 54 height 80
type input "*****"
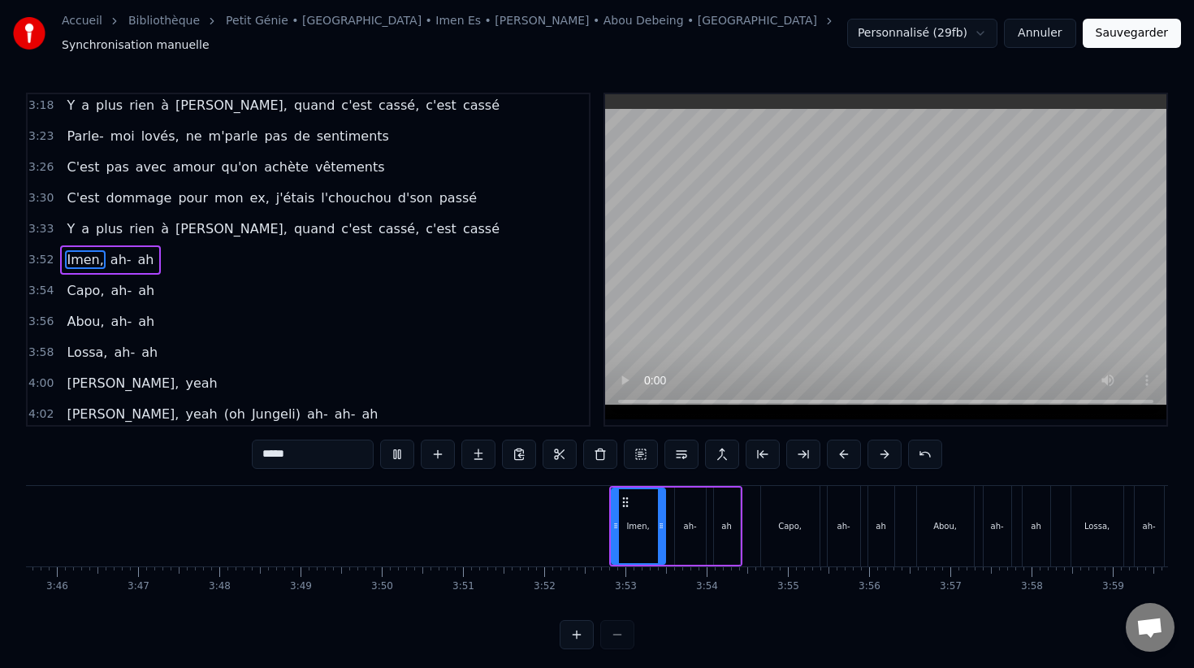
scroll to position [0, 19226]
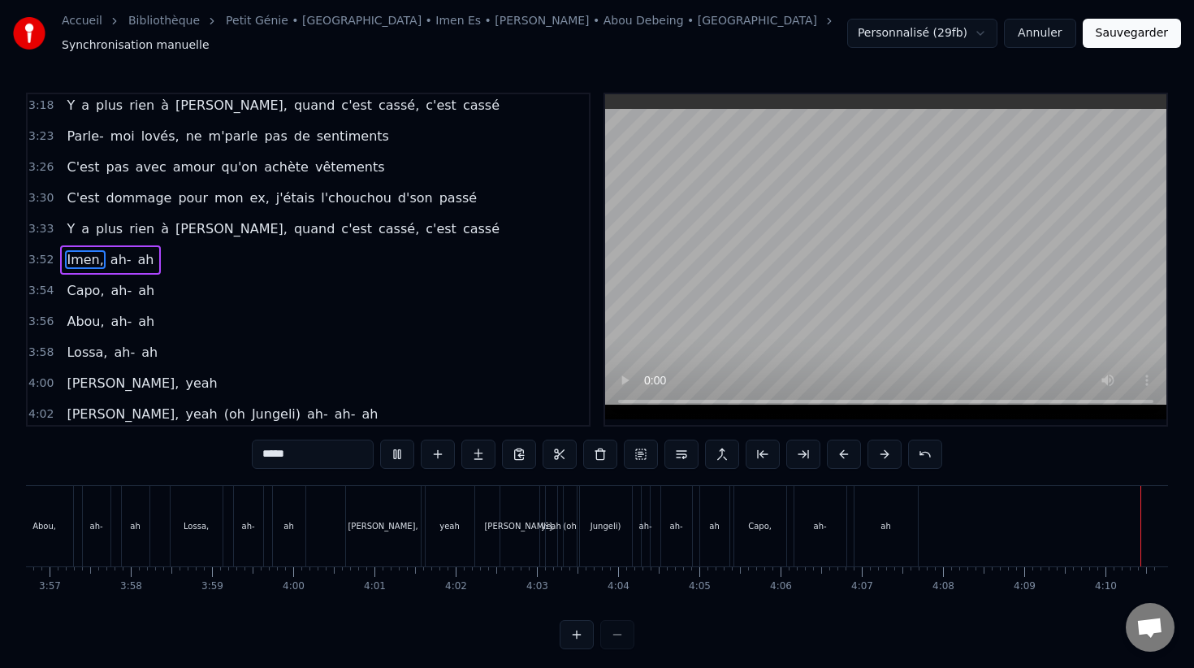
click at [1129, 35] on button "Sauvegarder" at bounding box center [1132, 33] width 98 height 29
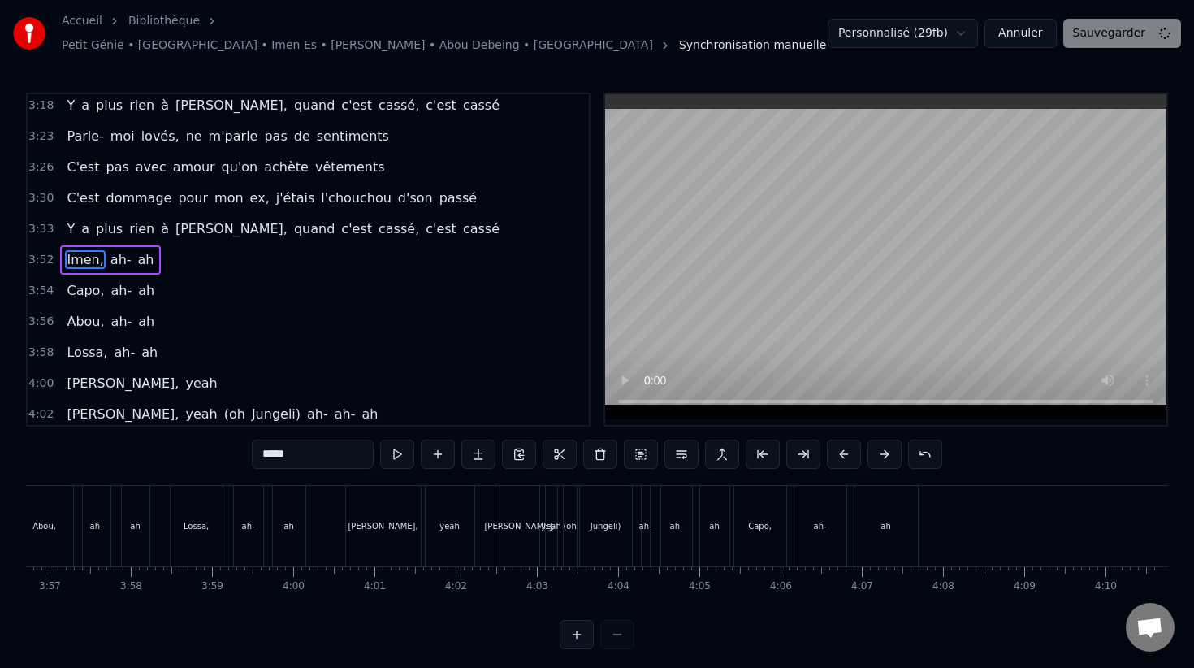
scroll to position [0, 19227]
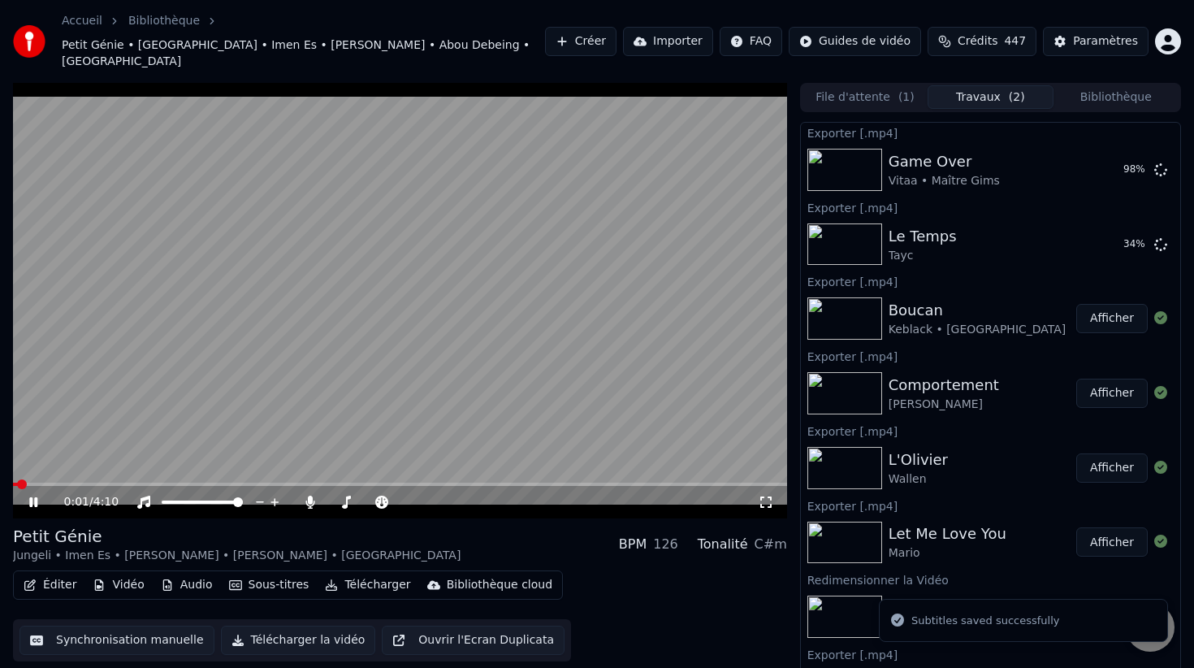
click at [361, 573] on button "Télécharger" at bounding box center [367, 584] width 98 height 23
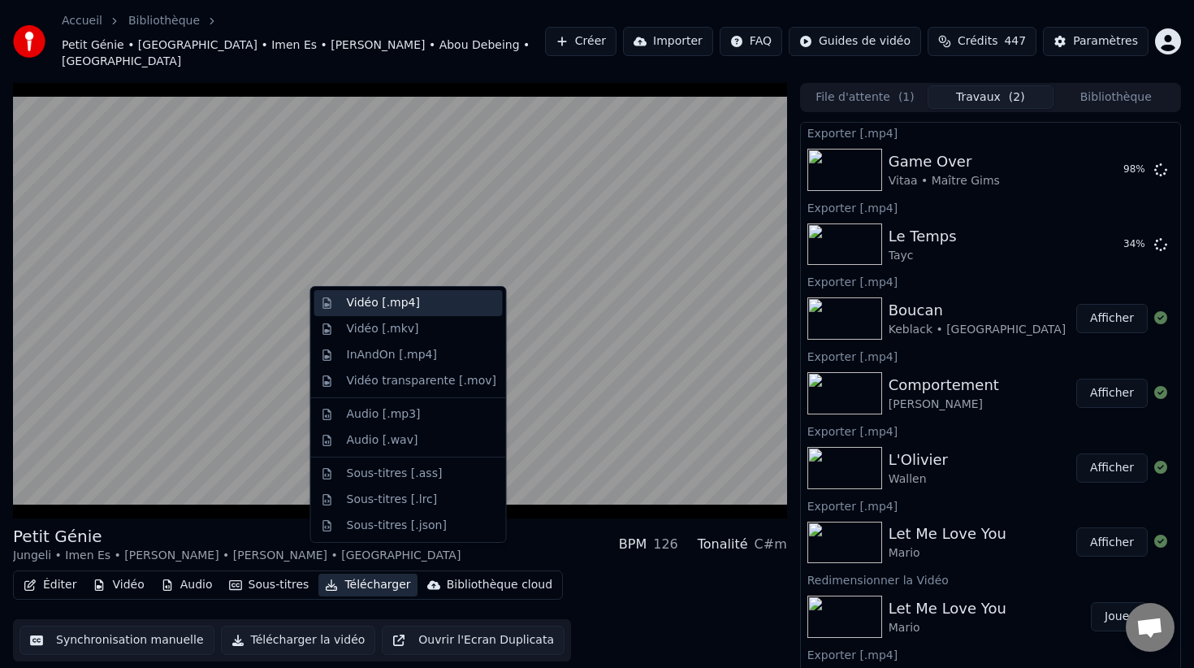
click at [425, 311] on div "Vidéo [.mp4]" at bounding box center [408, 303] width 188 height 26
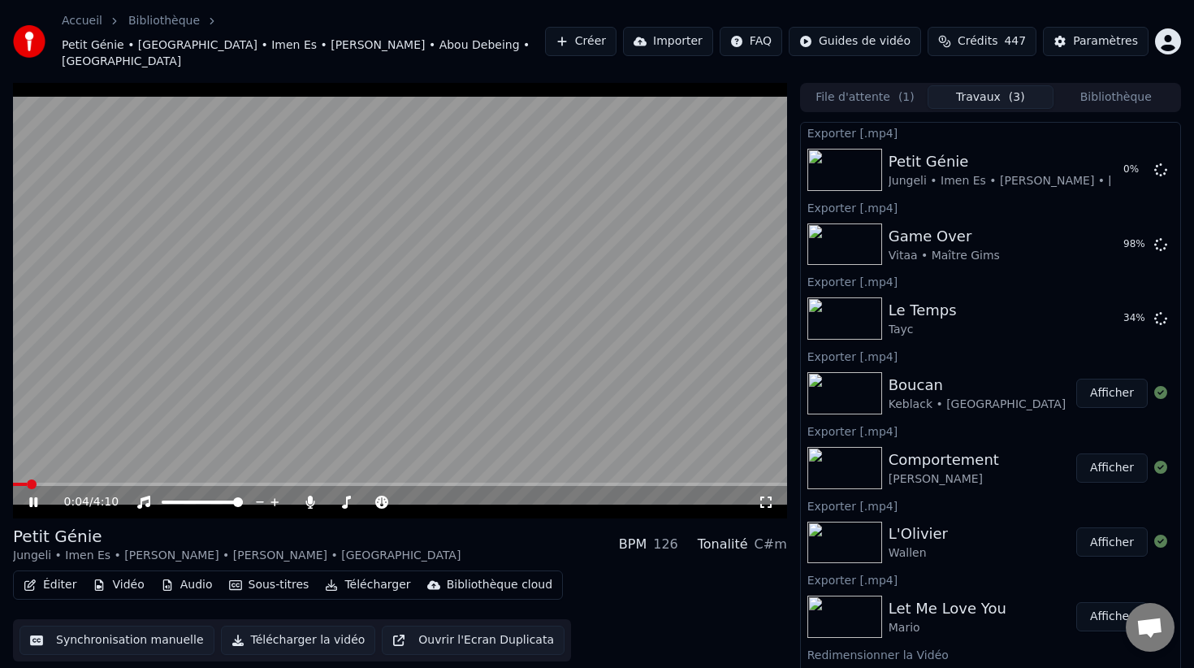
click at [428, 351] on video at bounding box center [400, 300] width 774 height 435
click at [1114, 230] on button "Afficher" at bounding box center [1111, 244] width 71 height 29
click at [1092, 85] on button "Bibliothèque" at bounding box center [1115, 97] width 125 height 24
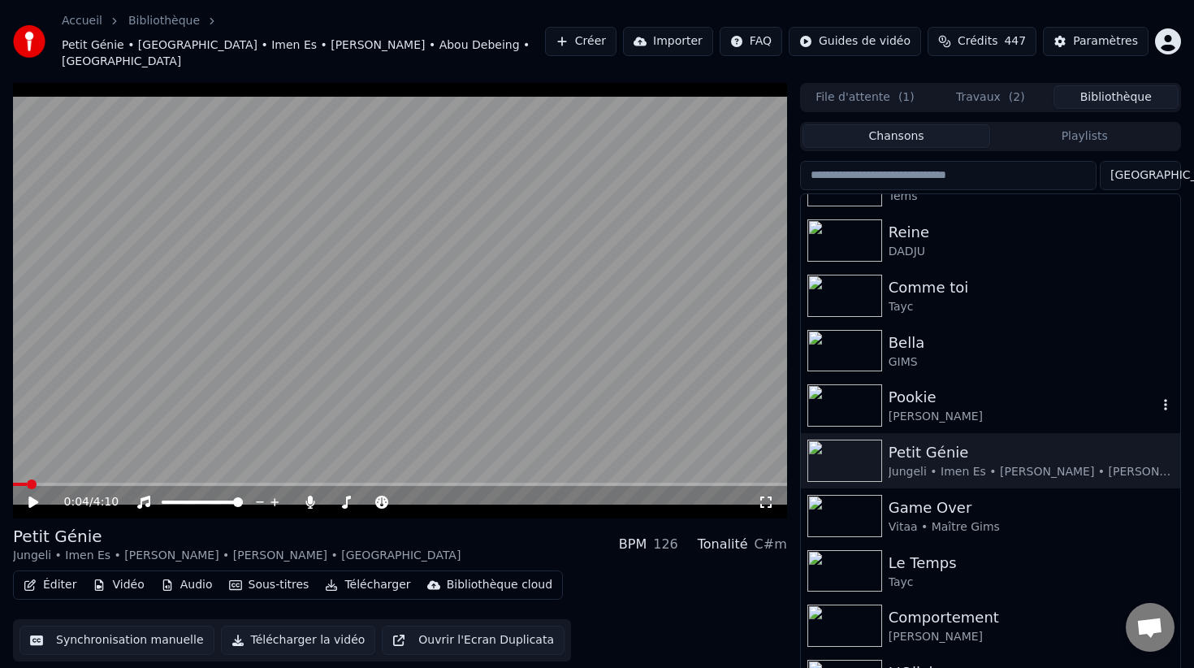
scroll to position [664, 0]
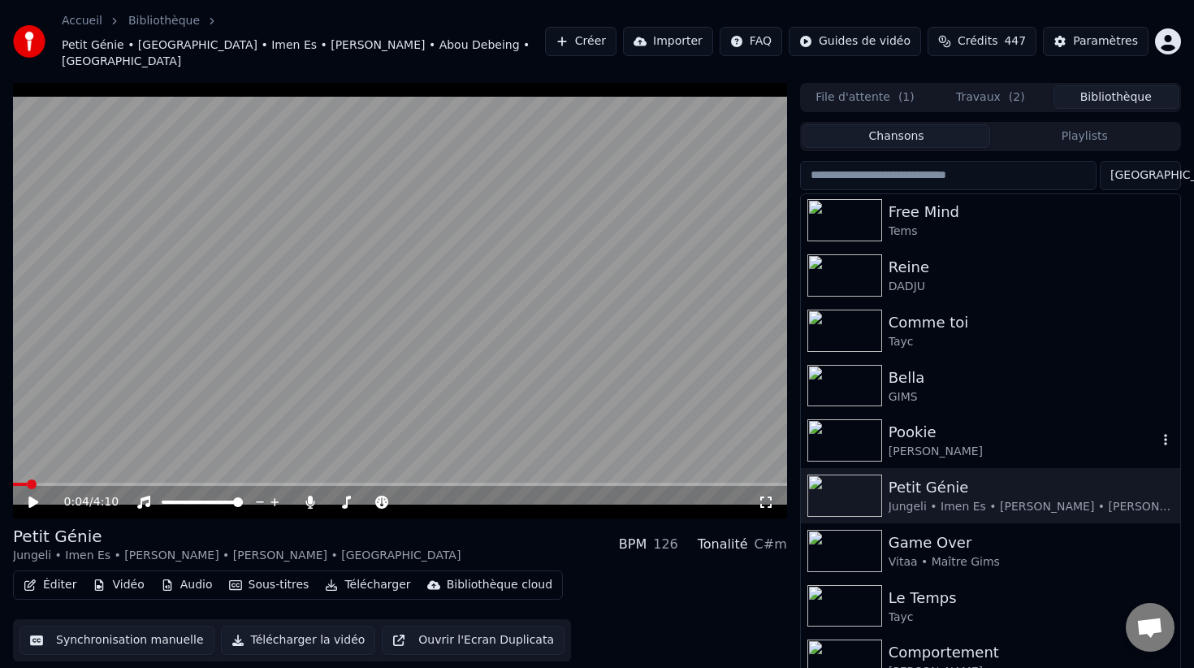
click at [942, 413] on div "Pookie Aya Nakamura" at bounding box center [990, 440] width 379 height 55
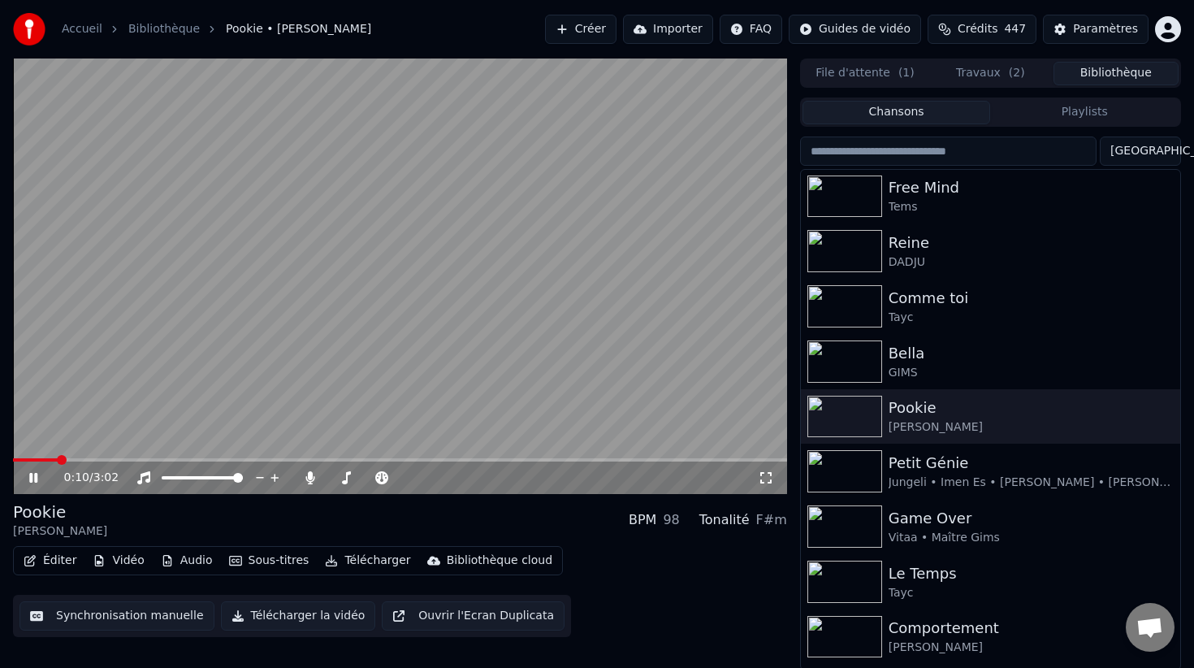
click at [425, 398] on video at bounding box center [400, 275] width 774 height 435
click at [57, 564] on button "Éditer" at bounding box center [50, 560] width 66 height 23
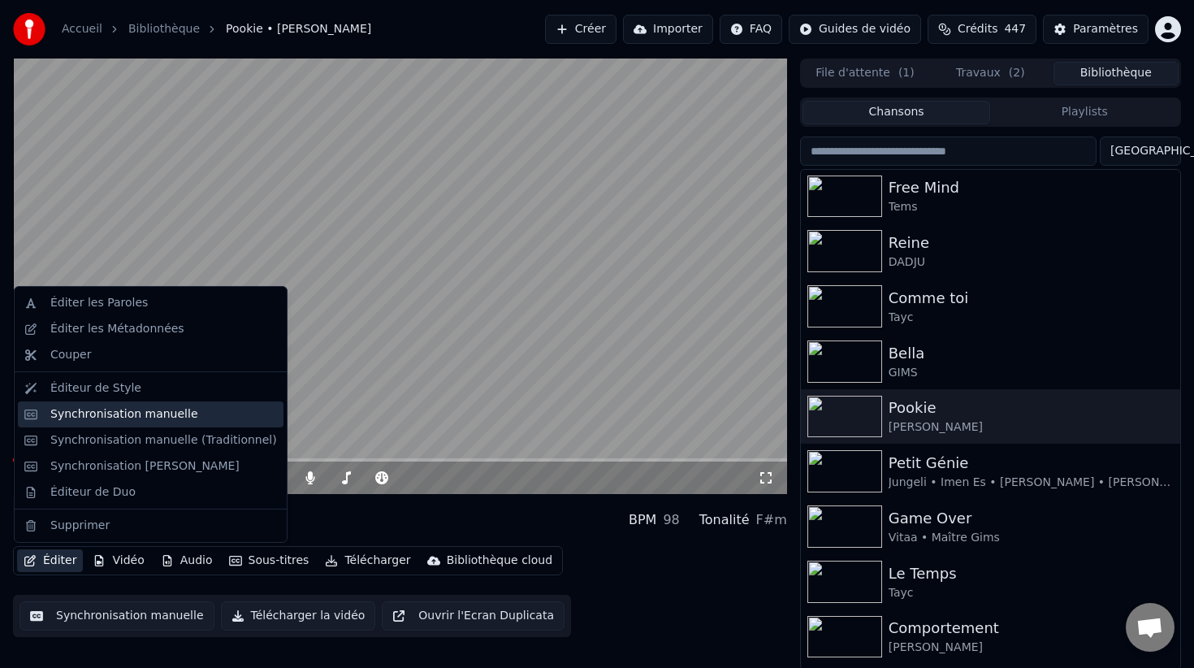
click at [171, 413] on div "Synchronisation manuelle" at bounding box center [124, 414] width 148 height 16
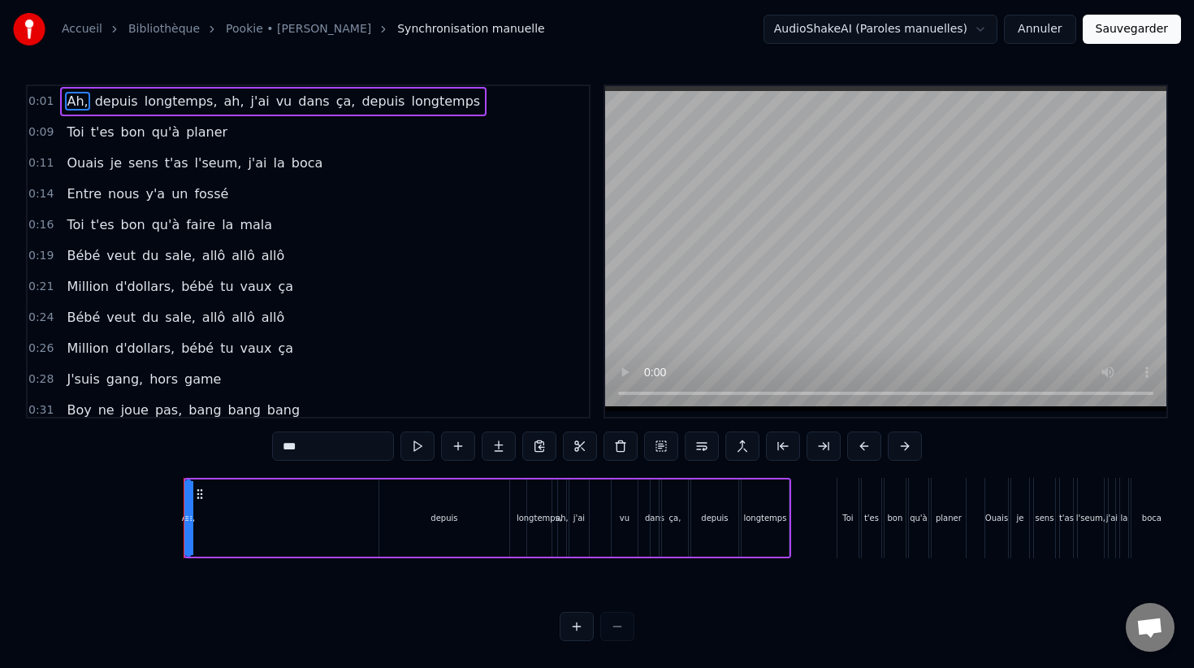
click at [50, 102] on span "0:01" at bounding box center [40, 101] width 25 height 16
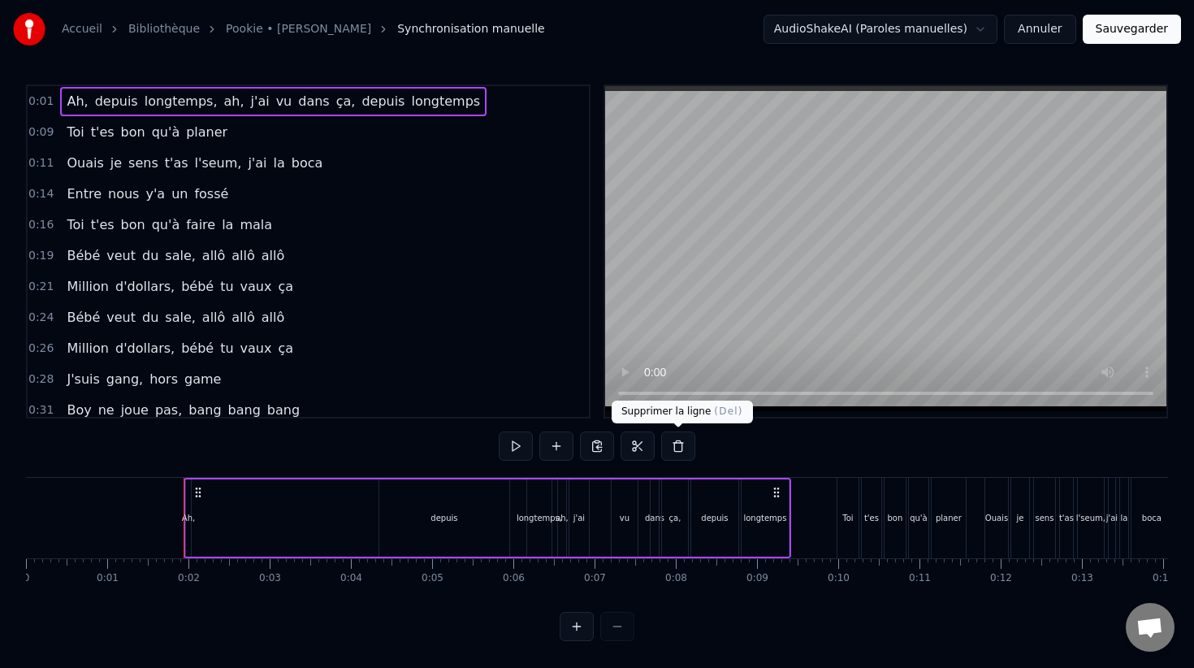
click at [684, 441] on button at bounding box center [678, 445] width 34 height 29
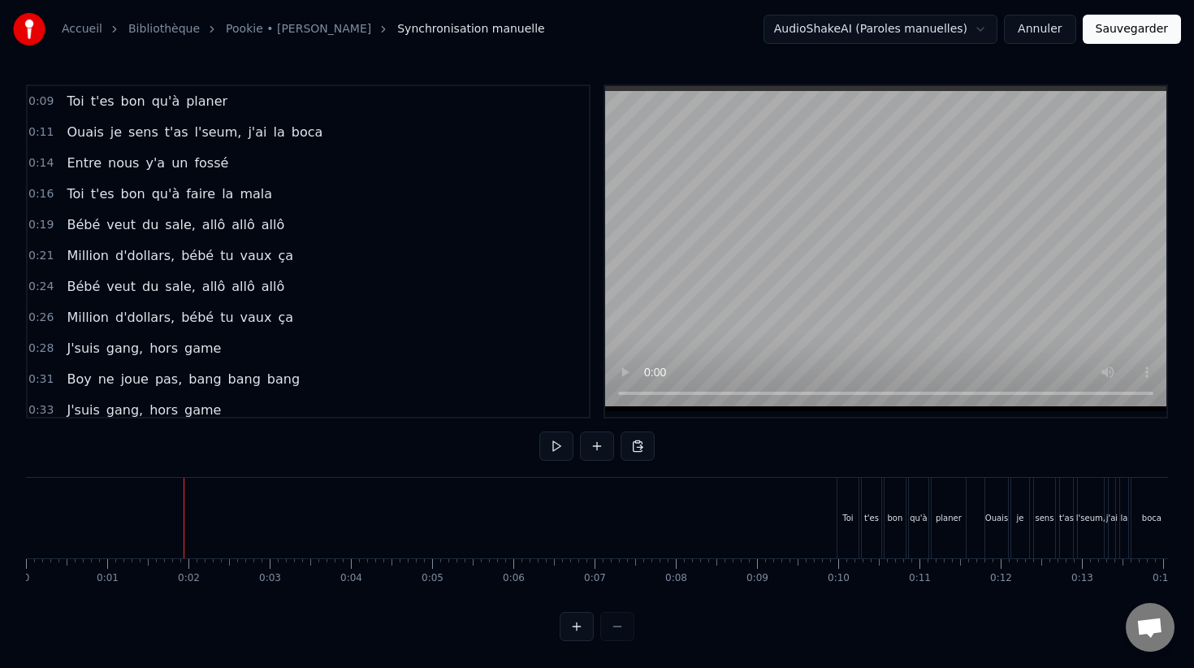
click at [1128, 28] on button "Sauvegarder" at bounding box center [1132, 29] width 98 height 29
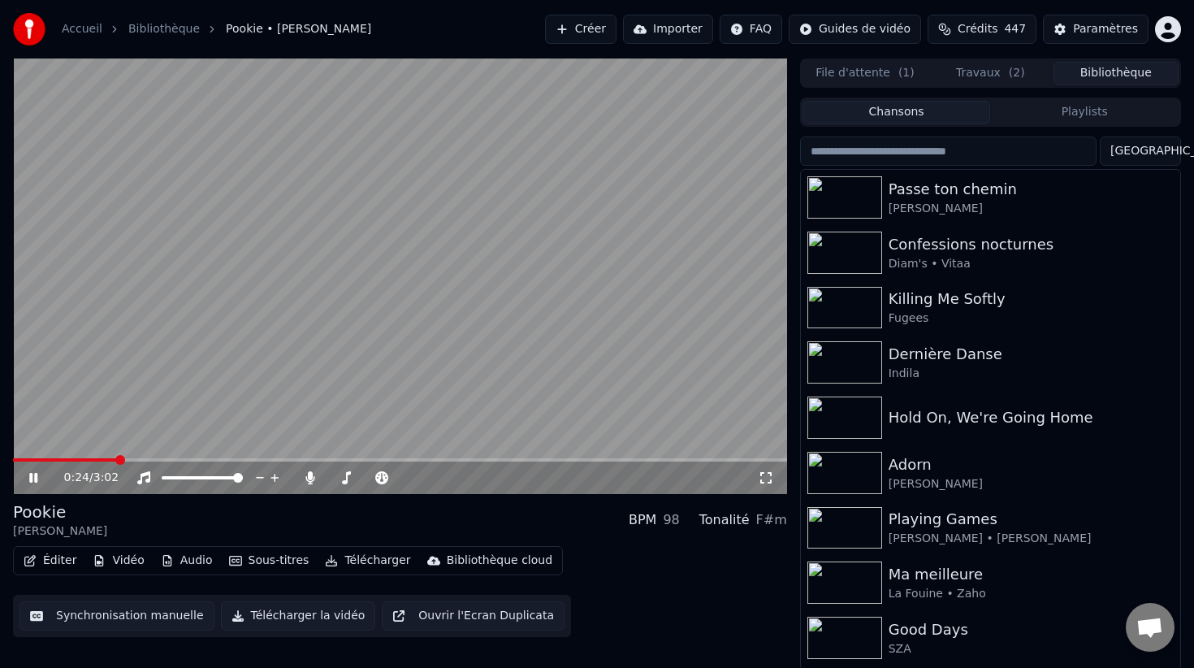
click at [394, 386] on video at bounding box center [400, 275] width 774 height 435
click at [393, 393] on video at bounding box center [400, 275] width 774 height 435
click at [393, 394] on video at bounding box center [400, 275] width 774 height 435
click at [413, 360] on video at bounding box center [400, 275] width 774 height 435
click at [442, 343] on video at bounding box center [400, 275] width 774 height 435
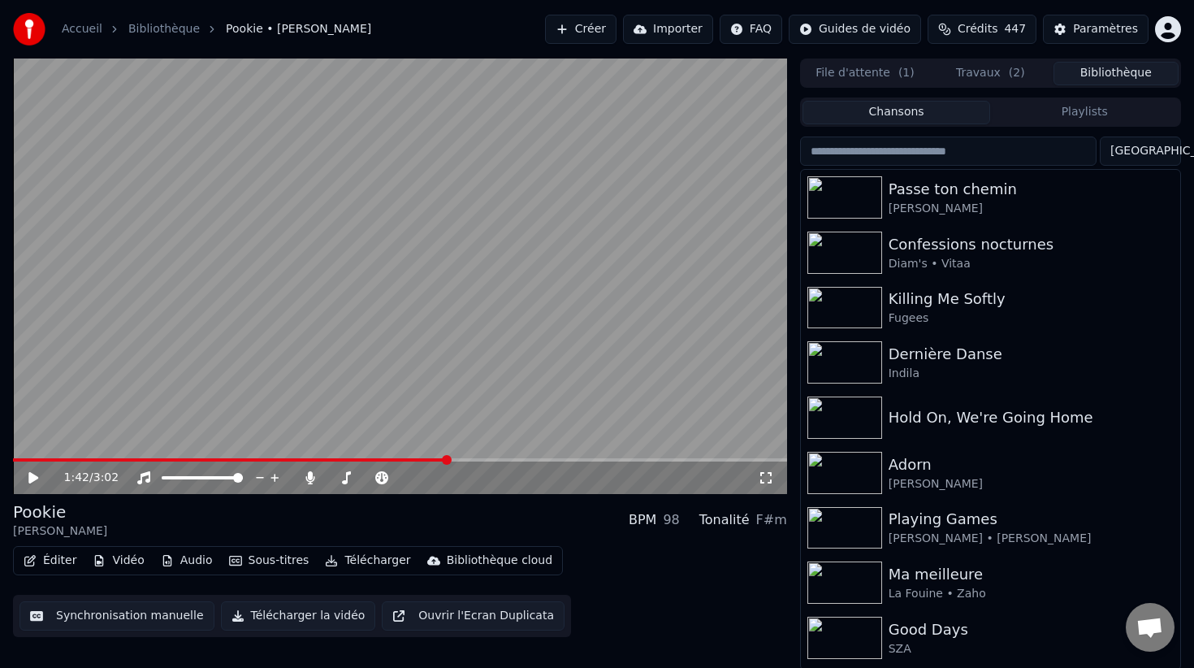
click at [428, 345] on video at bounding box center [400, 275] width 774 height 435
click at [467, 345] on video at bounding box center [400, 275] width 774 height 435
click at [47, 560] on button "Éditer" at bounding box center [50, 560] width 66 height 23
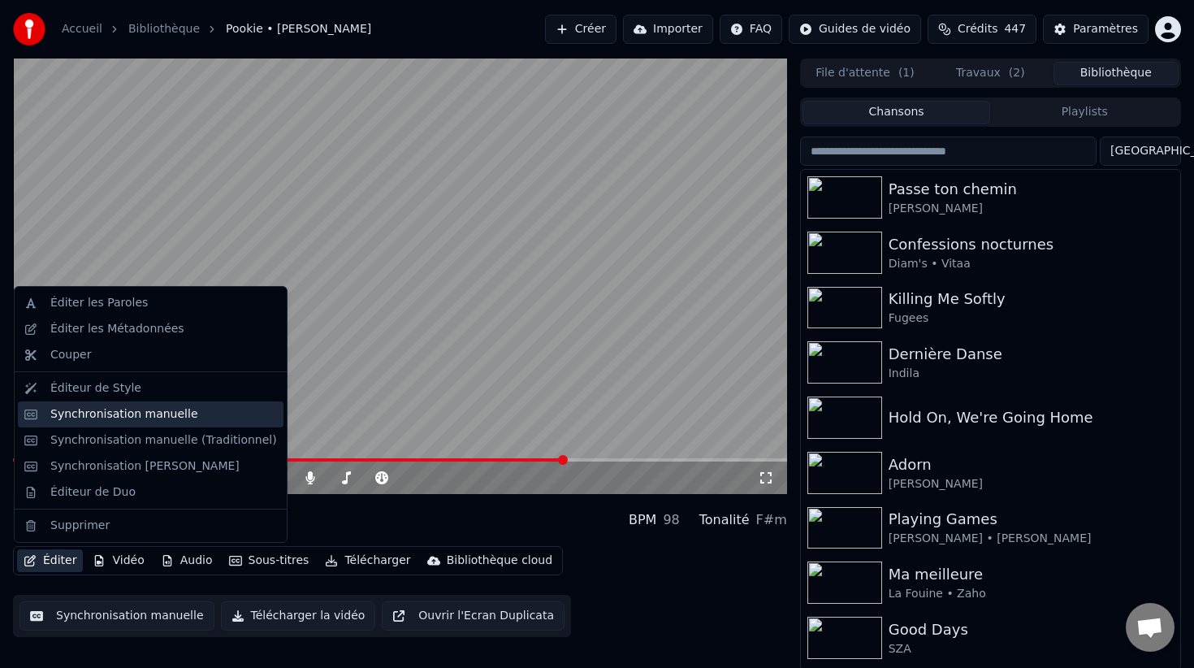
click at [145, 425] on div "Synchronisation manuelle" at bounding box center [151, 414] width 266 height 26
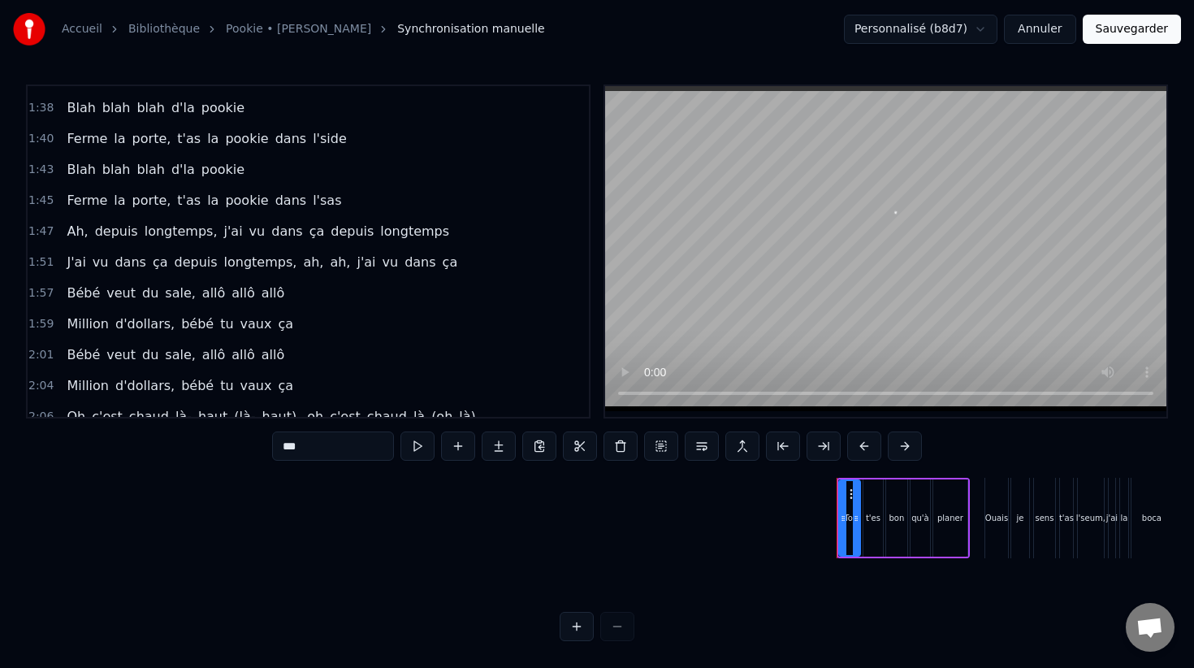
scroll to position [1213, 0]
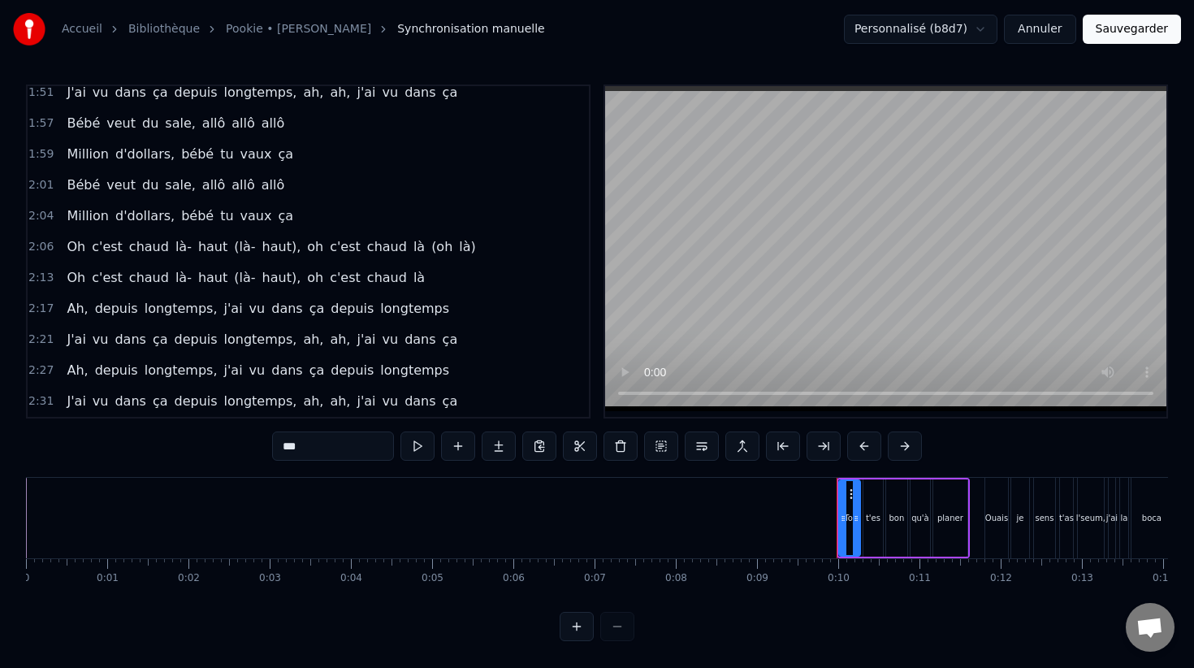
click at [52, 247] on div "2:06 Oh c'est chaud là- haut (là- haut), oh c'est chaud là (oh là)" at bounding box center [308, 246] width 561 height 31
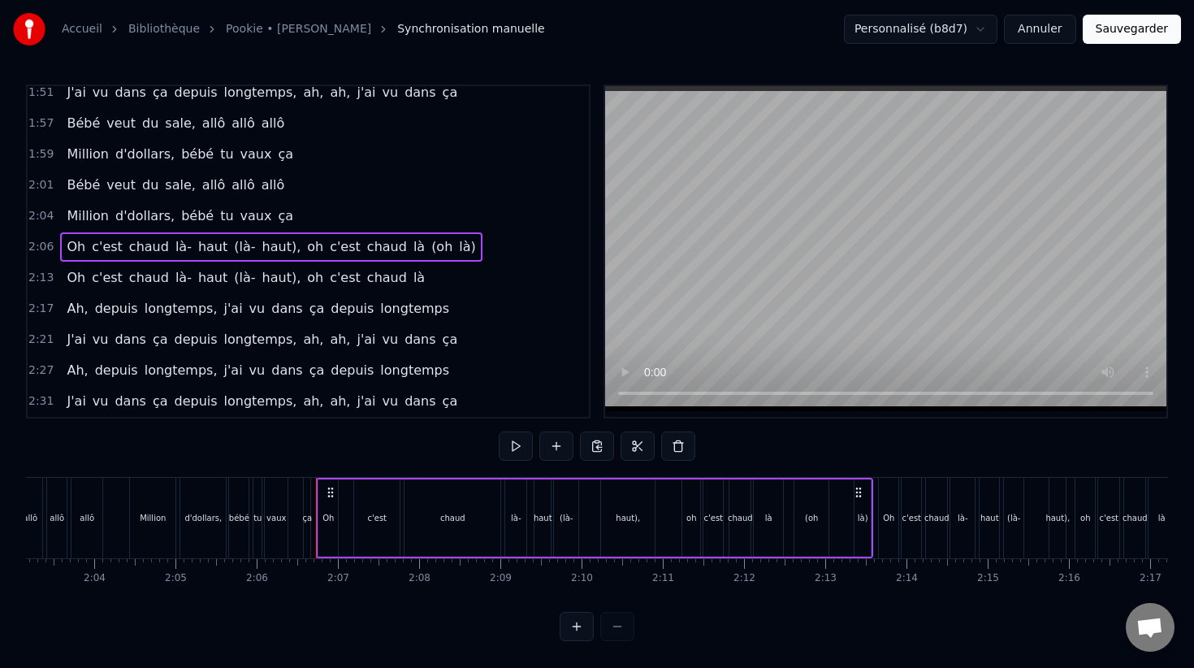
scroll to position [0, 10212]
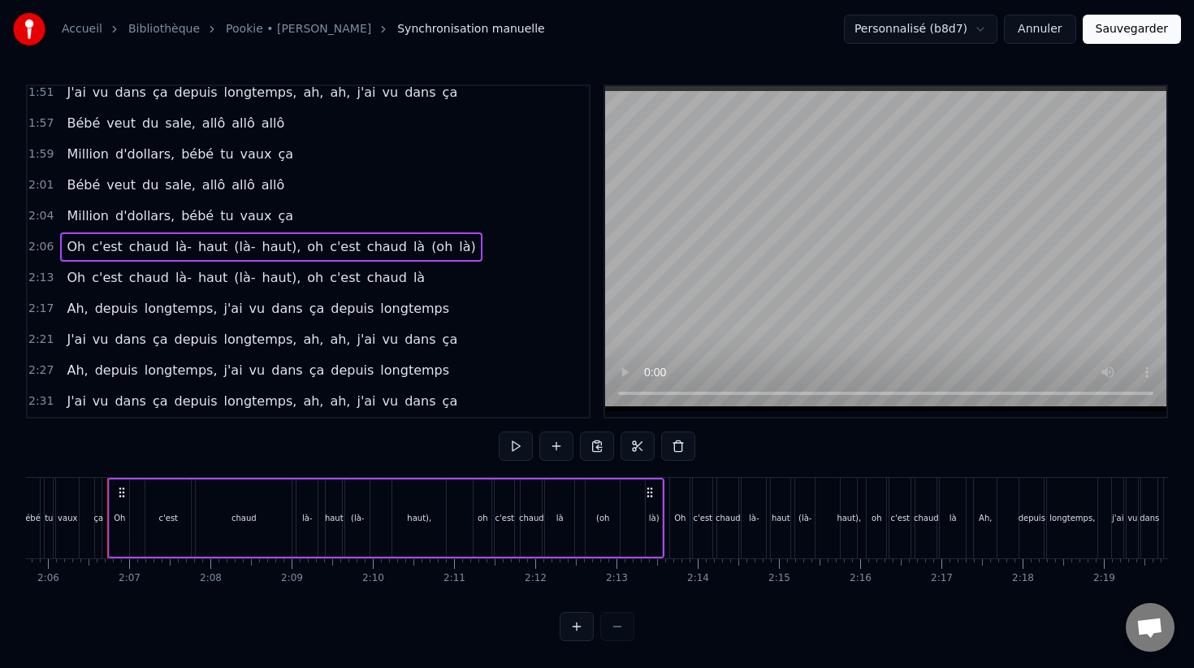
click at [217, 505] on div "chaud" at bounding box center [244, 517] width 96 height 77
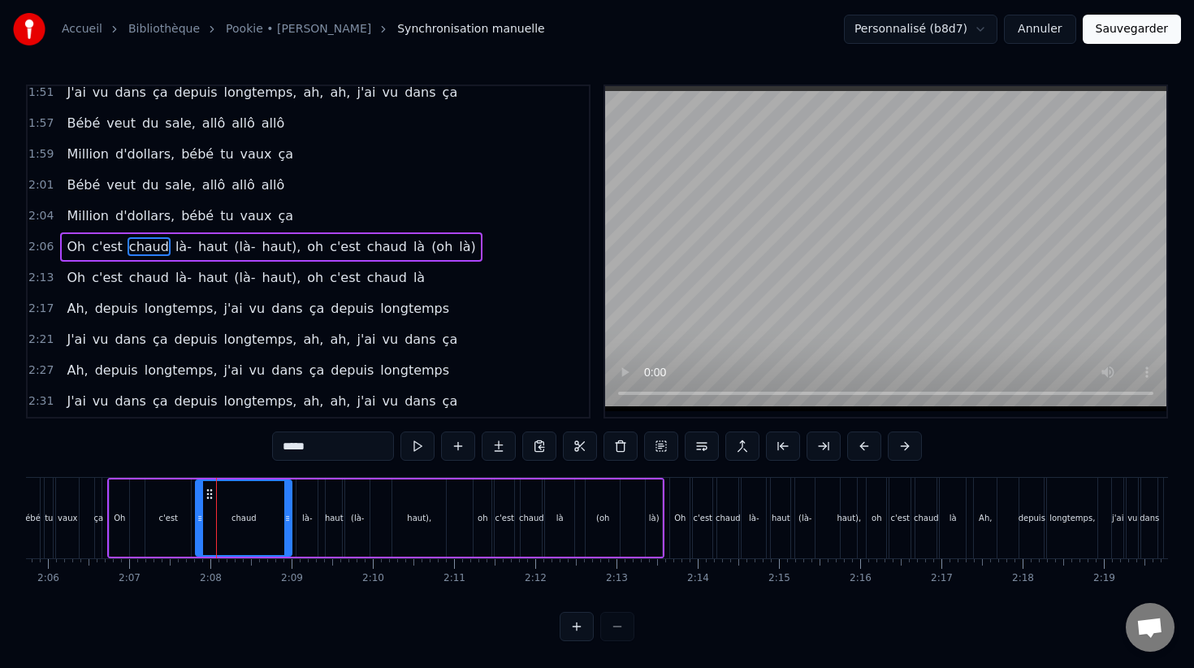
scroll to position [1208, 0]
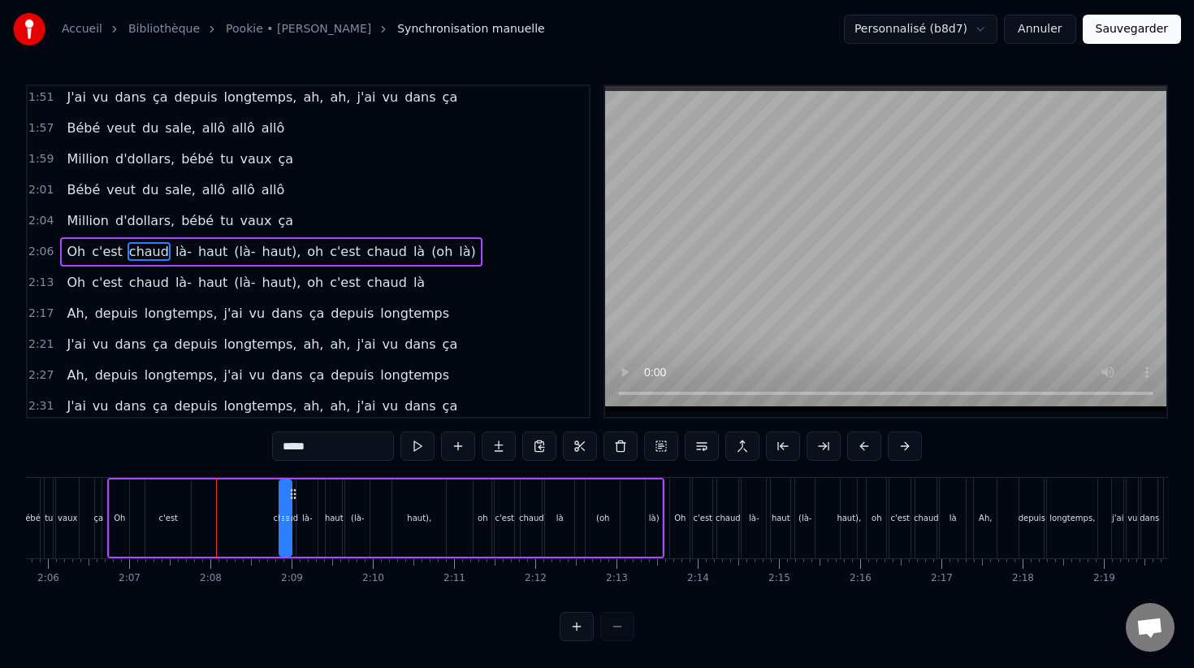
drag, startPoint x: 201, startPoint y: 514, endPoint x: 279, endPoint y: 514, distance: 78.0
click at [283, 514] on div "chaud" at bounding box center [285, 518] width 11 height 74
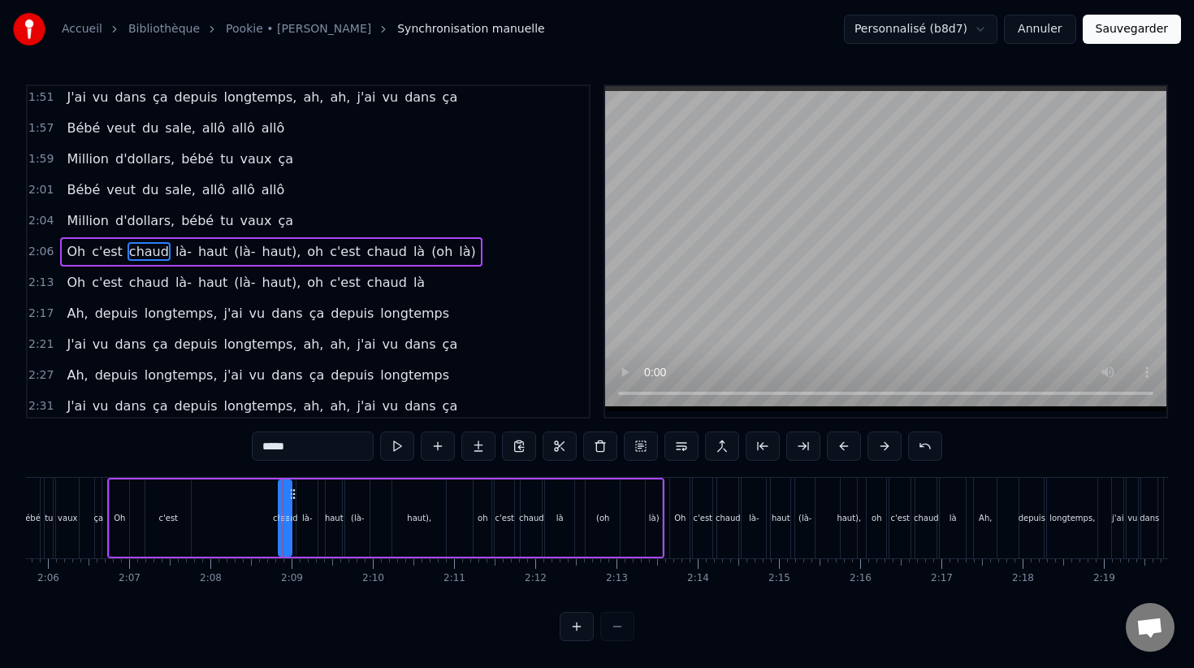
click at [578, 616] on button at bounding box center [577, 626] width 34 height 29
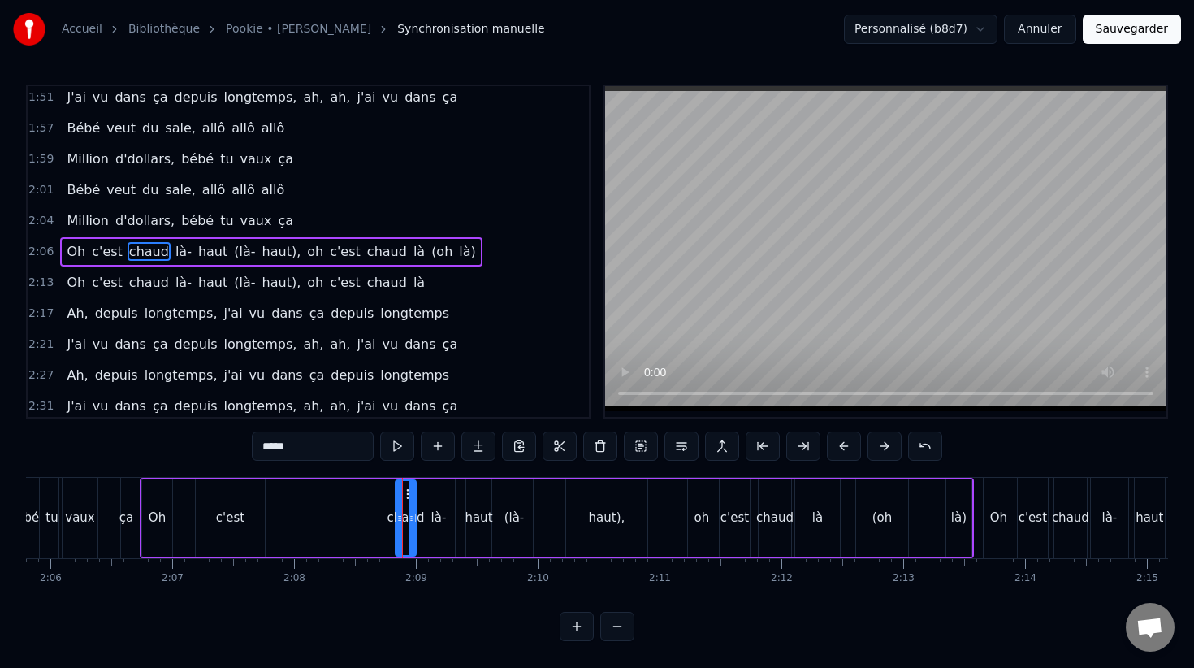
scroll to position [0, 15259]
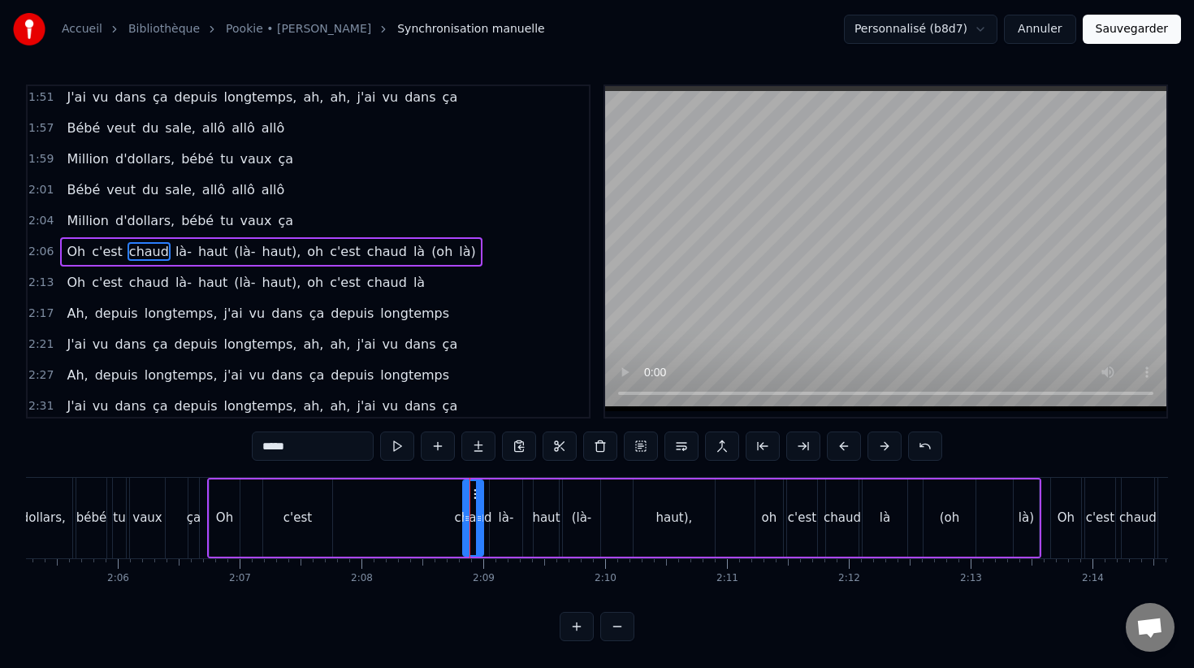
click at [289, 517] on div "c'est" at bounding box center [297, 517] width 28 height 19
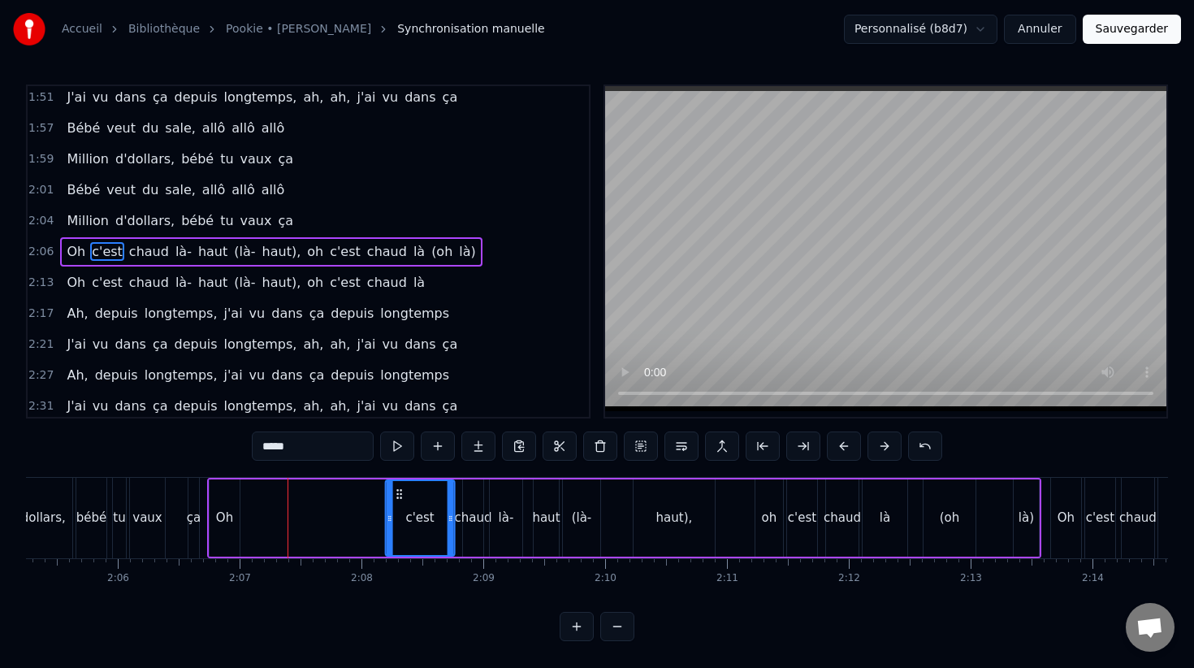
drag, startPoint x: 297, startPoint y: 496, endPoint x: 404, endPoint y: 500, distance: 107.3
click at [404, 500] on div "c'est" at bounding box center [420, 518] width 67 height 74
click at [221, 502] on div "Oh" at bounding box center [225, 517] width 30 height 77
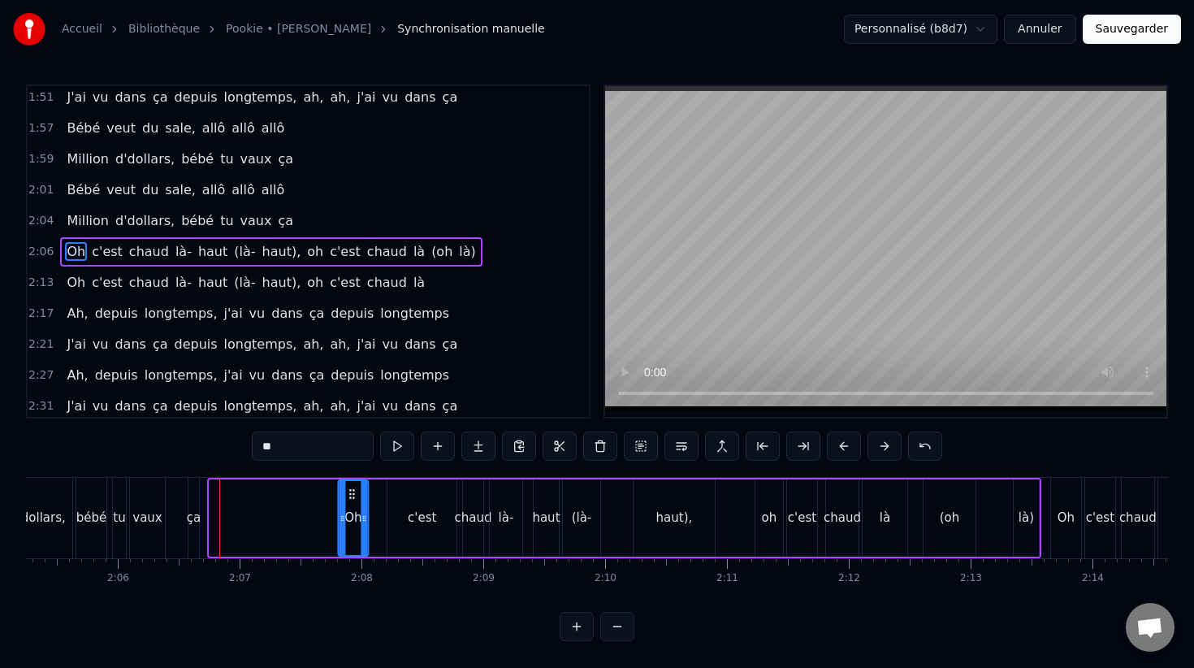
drag, startPoint x: 221, startPoint y: 495, endPoint x: 348, endPoint y: 500, distance: 127.6
click at [349, 502] on div "Oh" at bounding box center [353, 518] width 28 height 74
click at [398, 516] on div "c'est" at bounding box center [421, 517] width 69 height 77
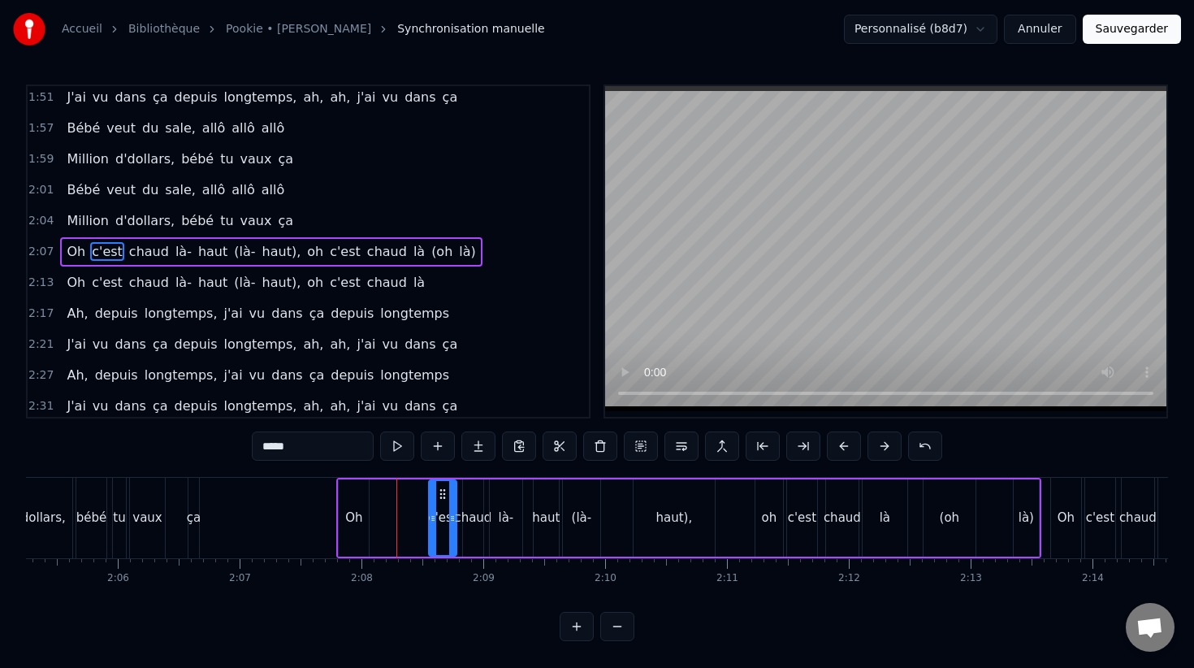
drag, startPoint x: 392, startPoint y: 516, endPoint x: 433, endPoint y: 517, distance: 40.6
click at [434, 517] on icon at bounding box center [433, 518] width 6 height 13
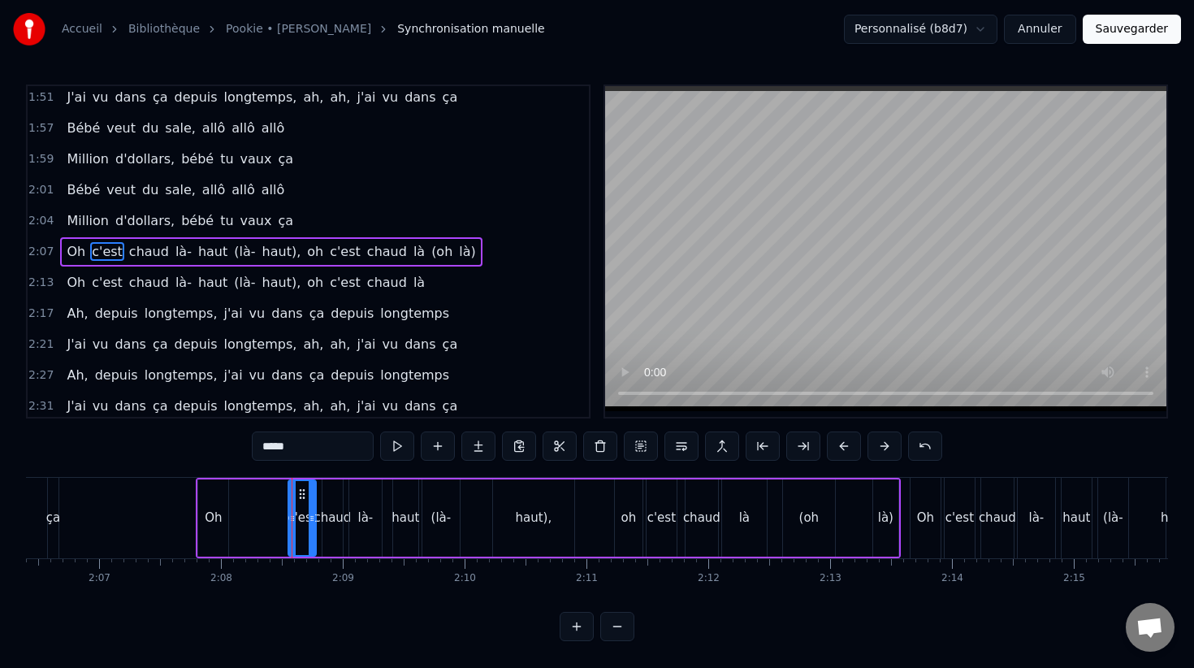
scroll to position [0, 15406]
click at [441, 513] on div "(là-" at bounding box center [435, 517] width 20 height 19
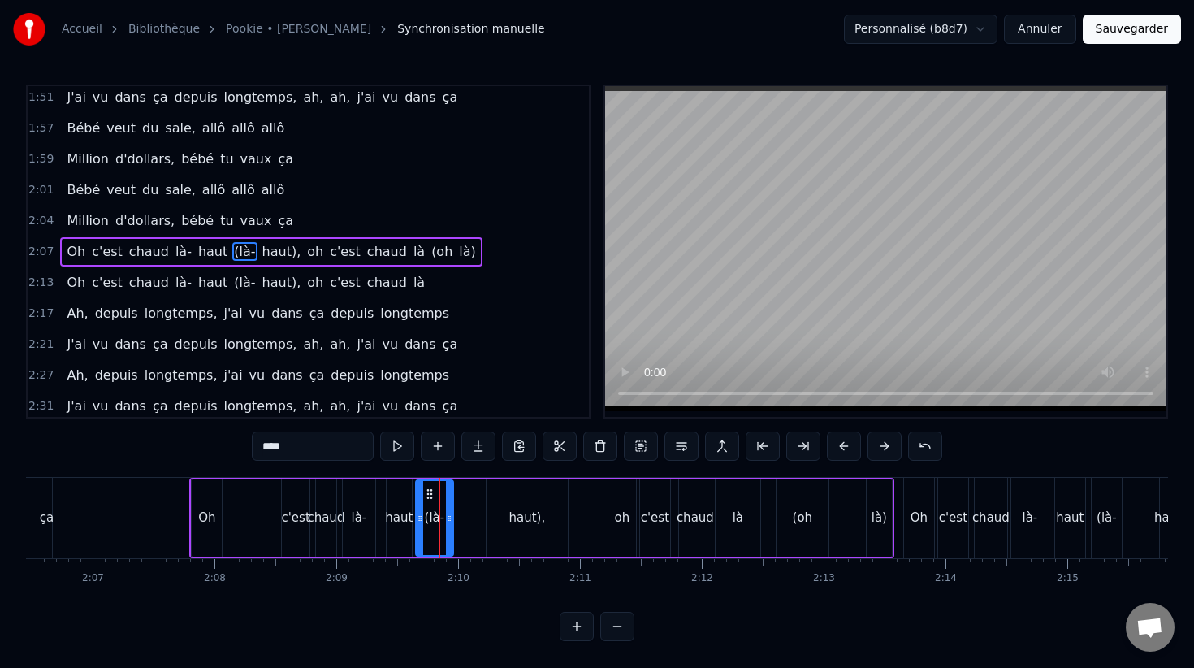
click at [543, 511] on div "haut)," at bounding box center [527, 517] width 81 height 77
type input "******"
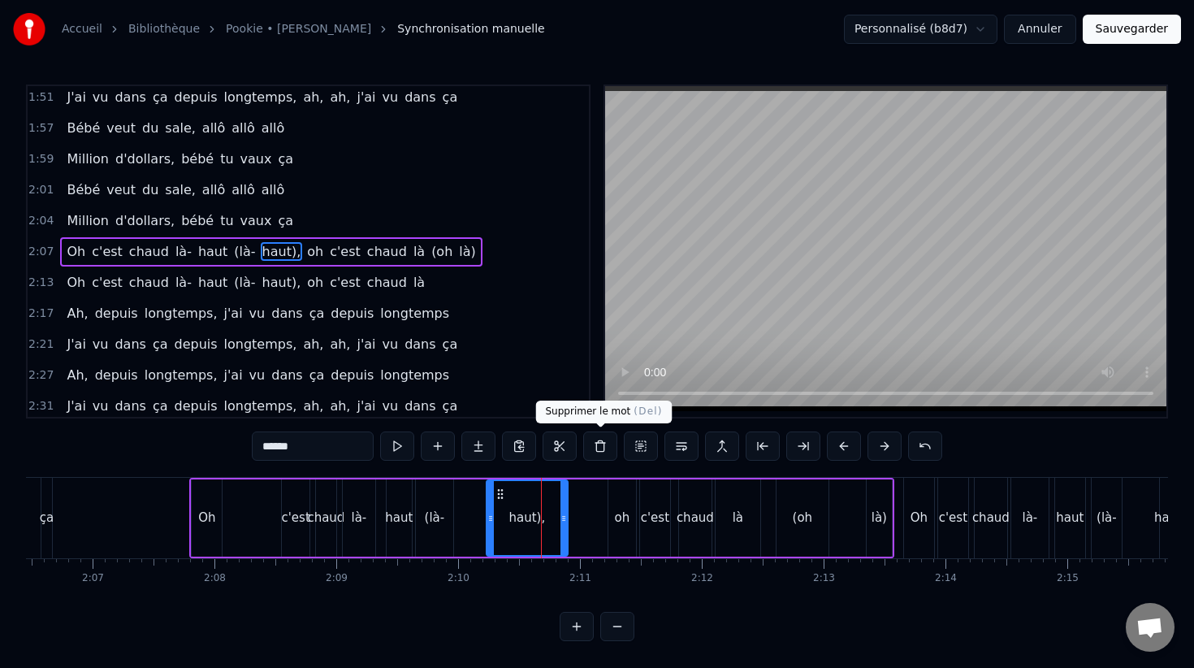
click at [596, 441] on button at bounding box center [600, 445] width 34 height 29
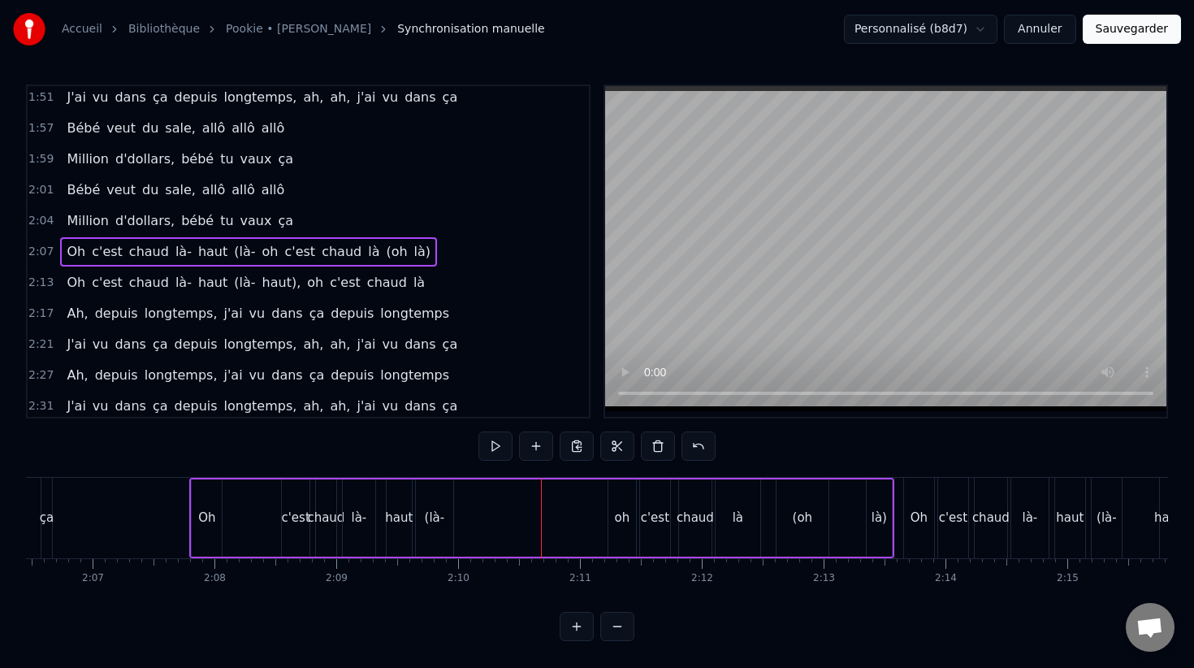
click at [448, 509] on div "(là-" at bounding box center [434, 517] width 37 height 77
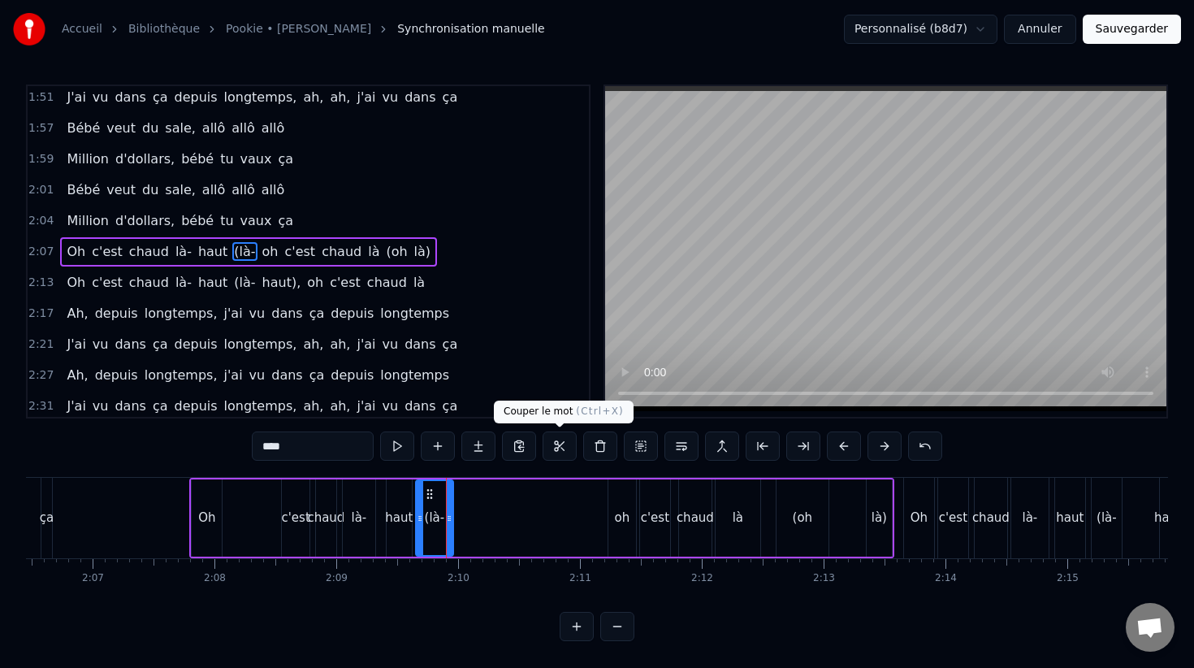
click at [604, 438] on button at bounding box center [600, 445] width 34 height 29
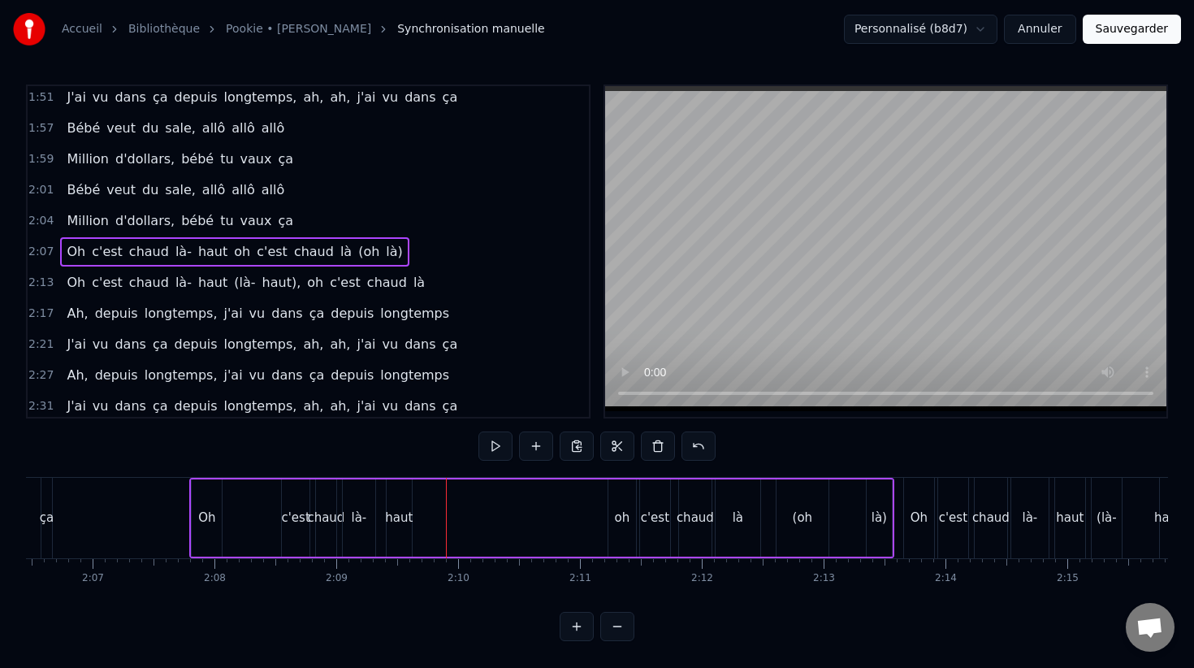
click at [392, 514] on div "haut" at bounding box center [399, 517] width 28 height 19
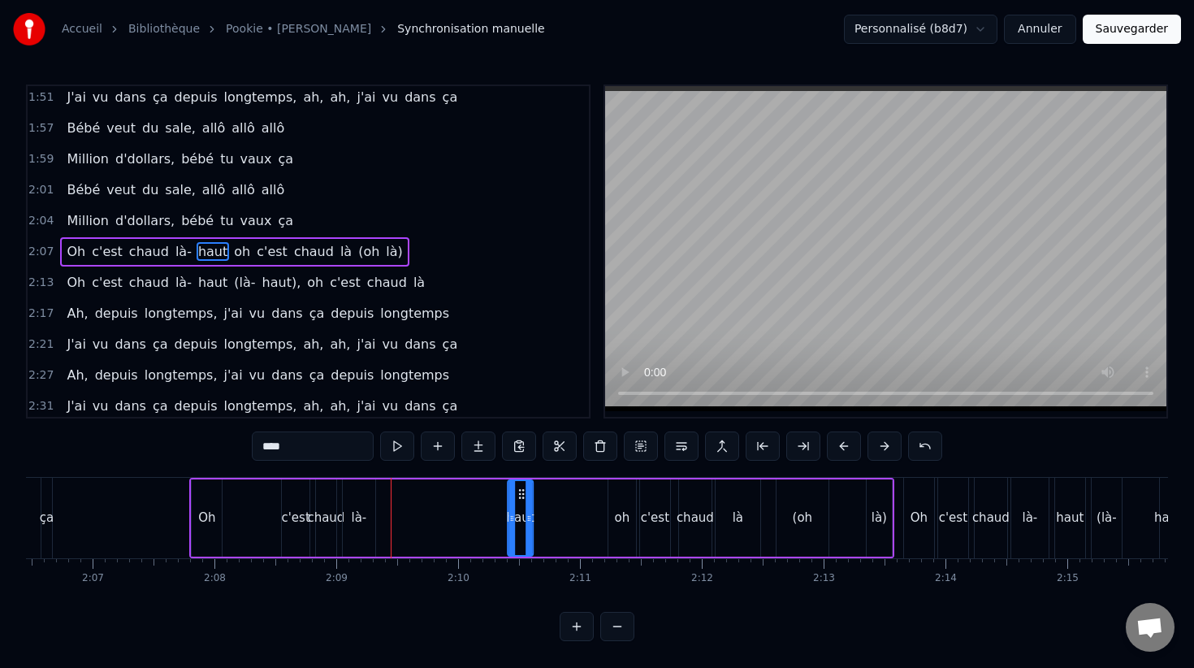
drag, startPoint x: 400, startPoint y: 494, endPoint x: 363, endPoint y: 513, distance: 42.1
click at [520, 499] on icon at bounding box center [521, 493] width 13 height 13
click at [353, 509] on div "là-" at bounding box center [359, 517] width 15 height 19
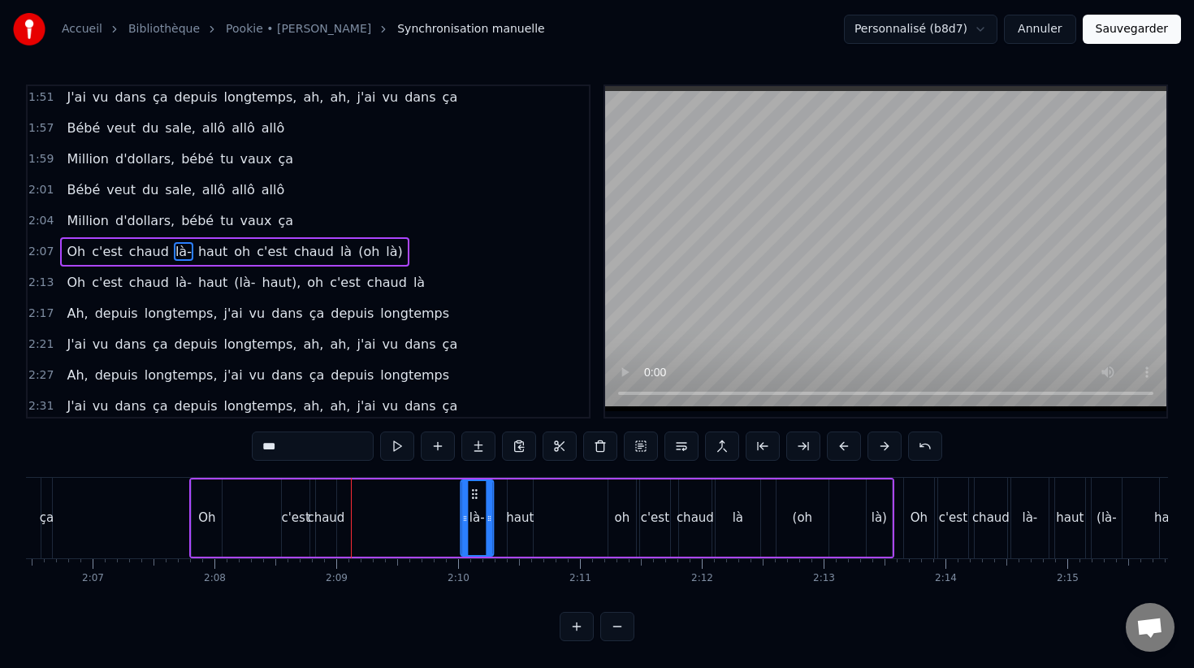
drag, startPoint x: 389, startPoint y: 496, endPoint x: 476, endPoint y: 502, distance: 87.1
click at [476, 502] on div "là-" at bounding box center [476, 518] width 31 height 74
click at [321, 504] on div "chaud" at bounding box center [326, 517] width 20 height 77
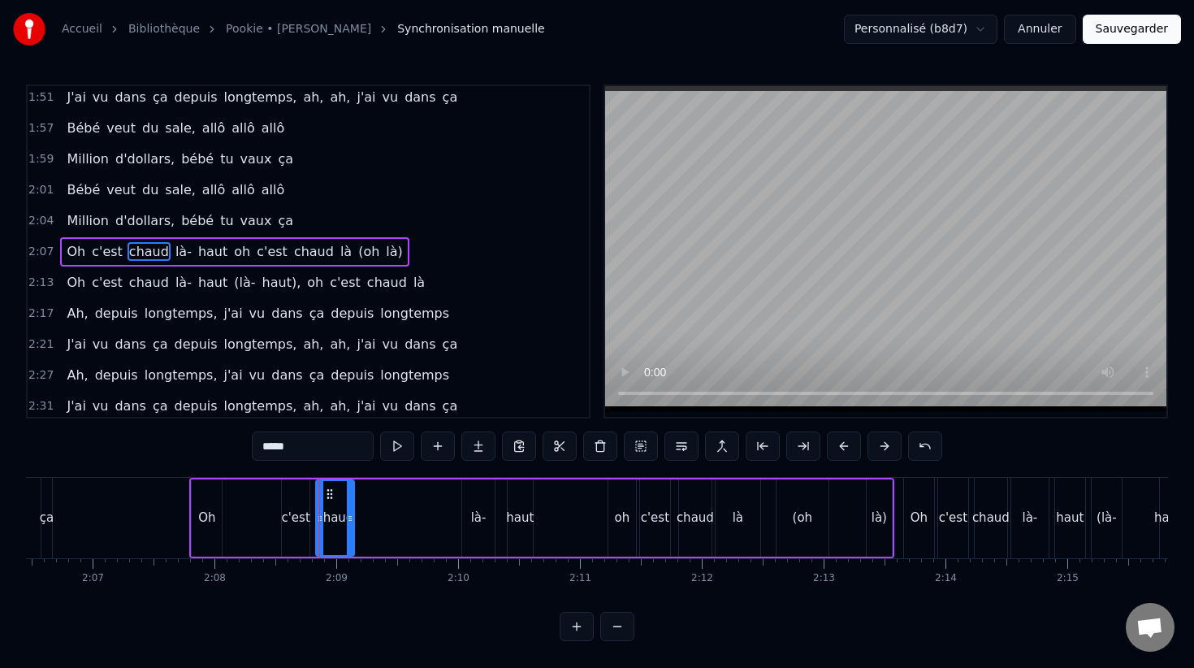
drag, startPoint x: 332, startPoint y: 495, endPoint x: 351, endPoint y: 495, distance: 18.7
click at [351, 495] on div at bounding box center [350, 518] width 6 height 74
drag, startPoint x: 400, startPoint y: 492, endPoint x: 423, endPoint y: 493, distance: 23.6
click at [423, 493] on icon at bounding box center [422, 493] width 13 height 13
click at [293, 510] on div "c'est" at bounding box center [296, 517] width 28 height 19
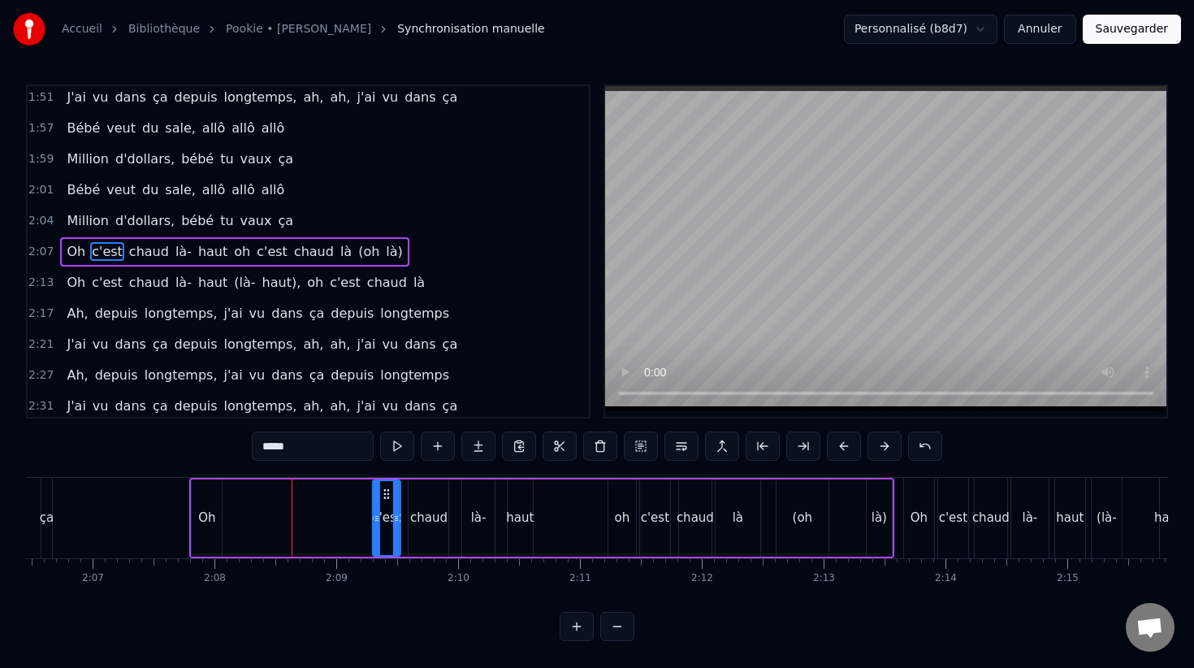
drag, startPoint x: 296, startPoint y: 494, endPoint x: 387, endPoint y: 499, distance: 90.3
click at [387, 499] on icon at bounding box center [386, 493] width 13 height 13
click at [209, 511] on div "Oh" at bounding box center [206, 517] width 17 height 19
type input "**"
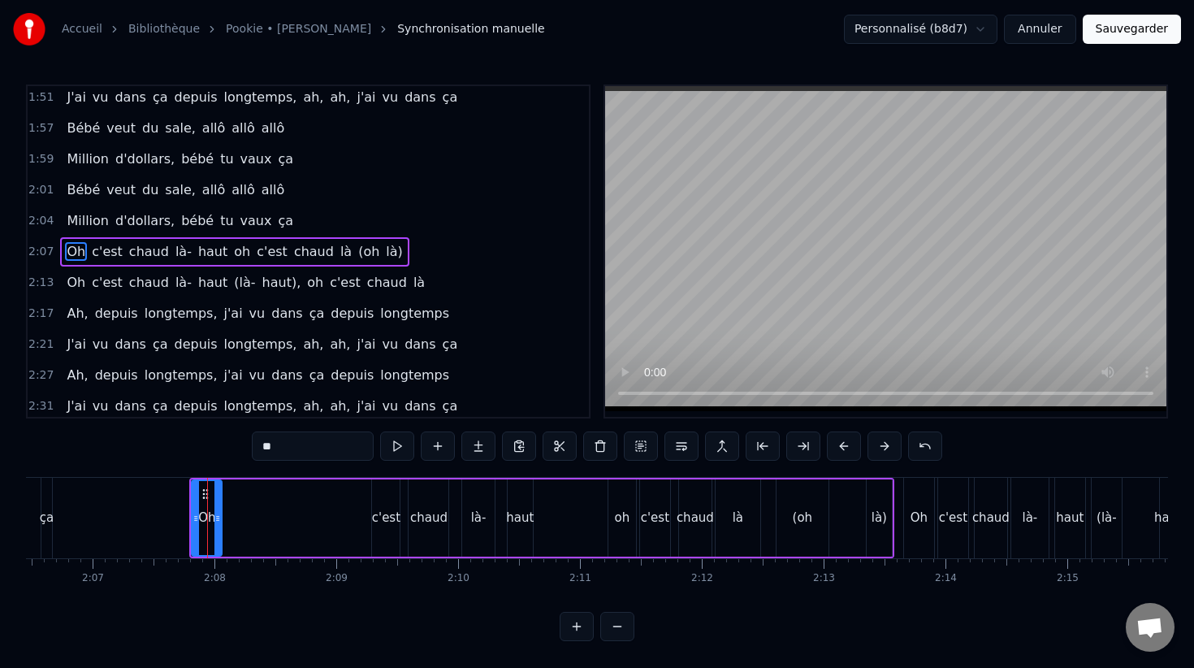
drag, startPoint x: 207, startPoint y: 495, endPoint x: 325, endPoint y: 503, distance: 118.1
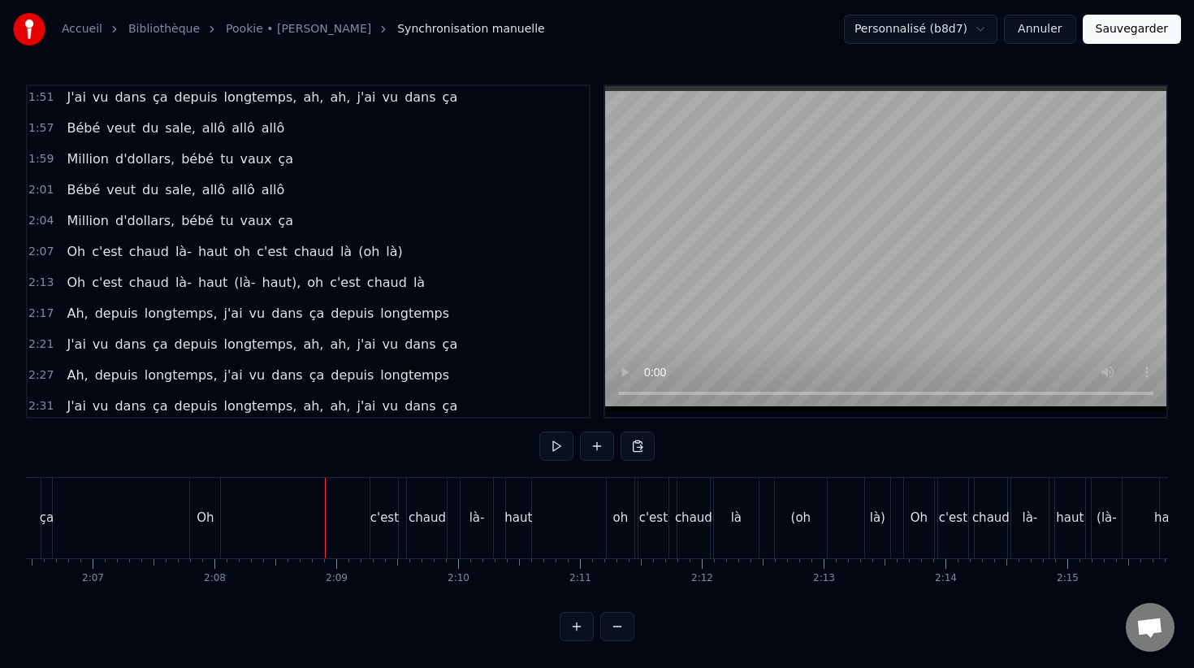
click at [205, 497] on div "Oh" at bounding box center [205, 518] width 30 height 80
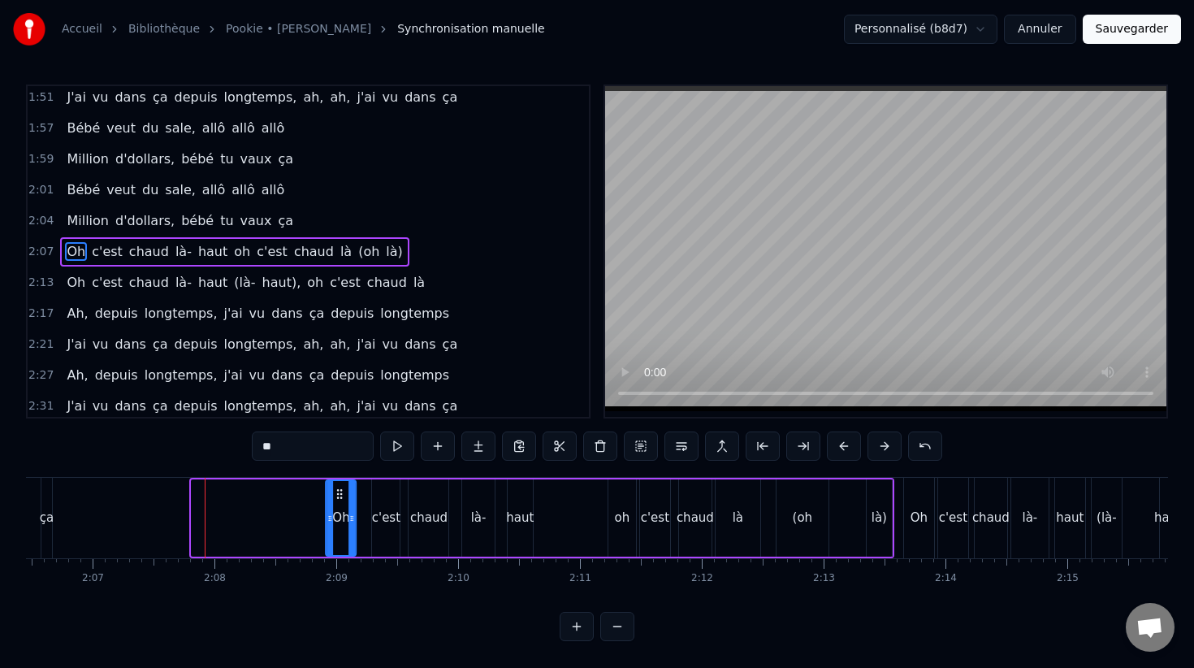
drag, startPoint x: 205, startPoint y: 493, endPoint x: 338, endPoint y: 500, distance: 132.6
click at [339, 500] on div "Oh" at bounding box center [341, 518] width 28 height 74
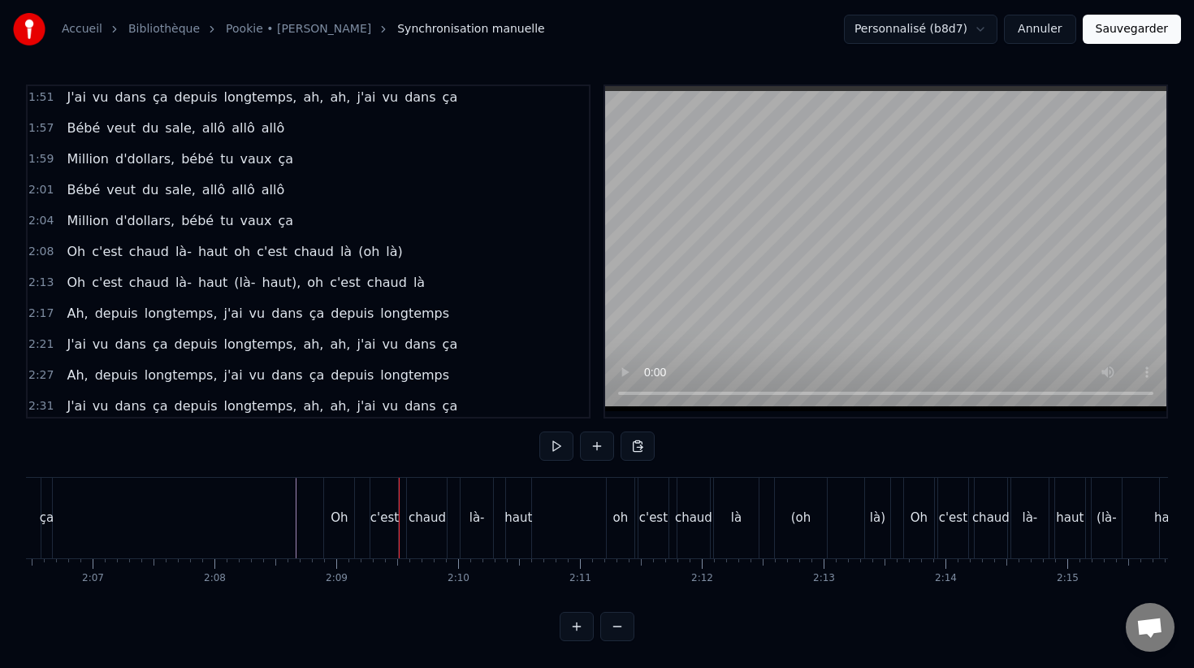
click at [340, 511] on div "Oh" at bounding box center [339, 517] width 17 height 19
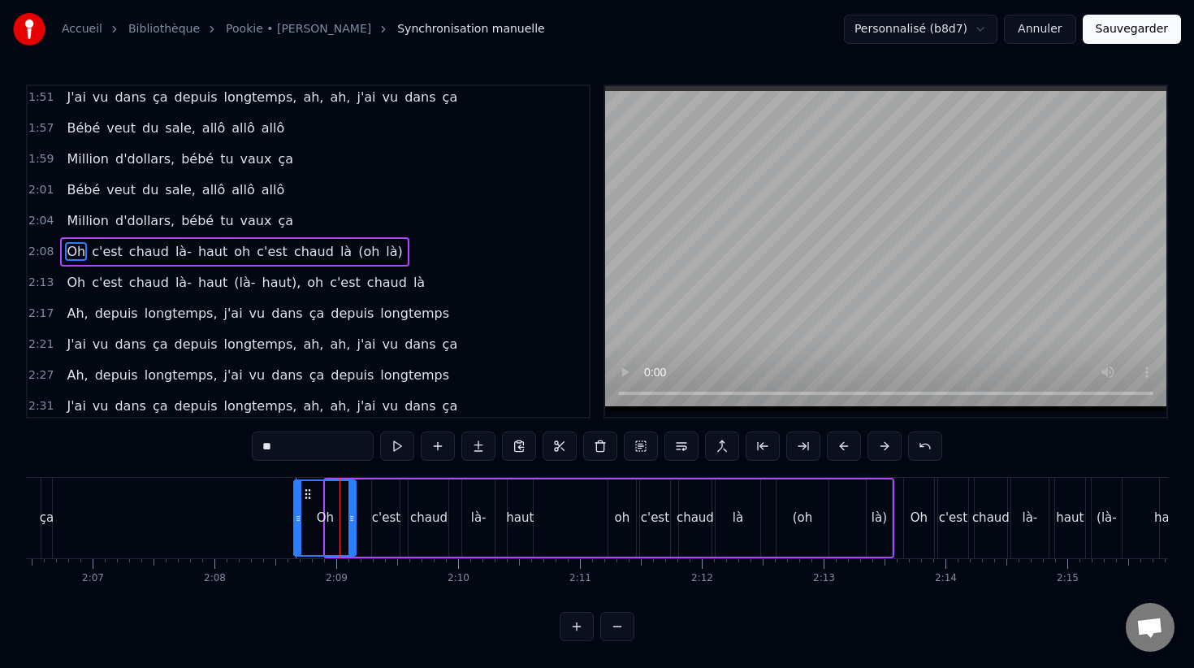
drag, startPoint x: 328, startPoint y: 512, endPoint x: 295, endPoint y: 512, distance: 33.3
click at [295, 512] on icon at bounding box center [298, 518] width 6 height 13
click at [301, 504] on div "Oh" at bounding box center [324, 518] width 61 height 74
click at [867, 531] on div "là)" at bounding box center [879, 517] width 25 height 77
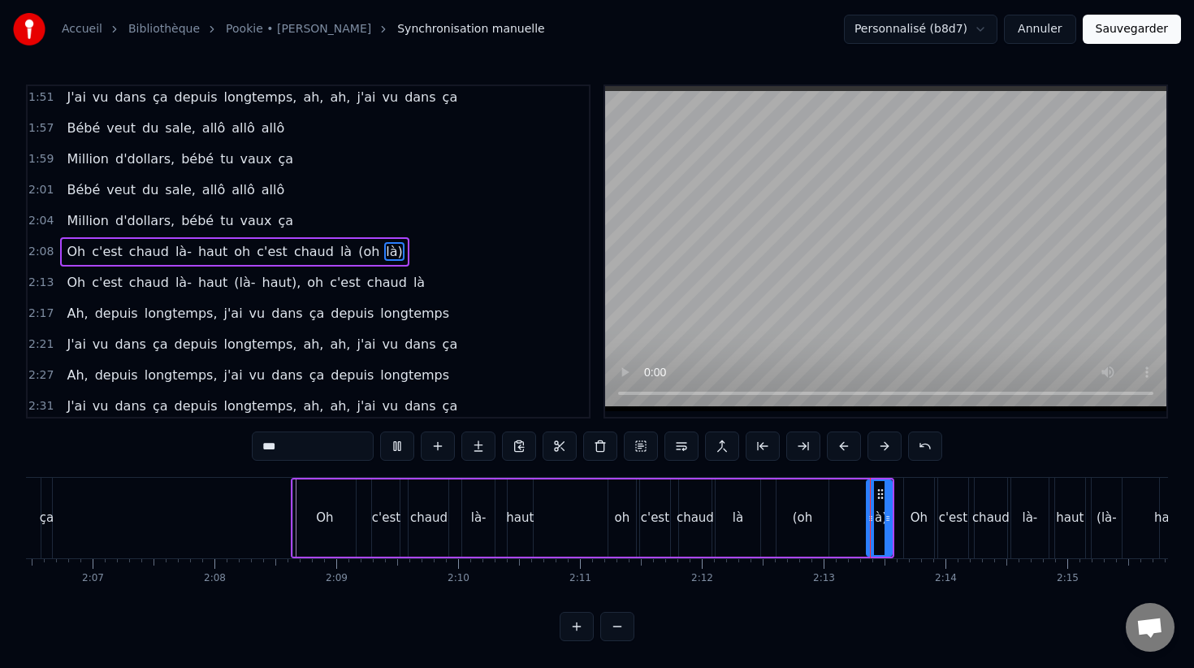
click at [603, 448] on button at bounding box center [600, 445] width 34 height 29
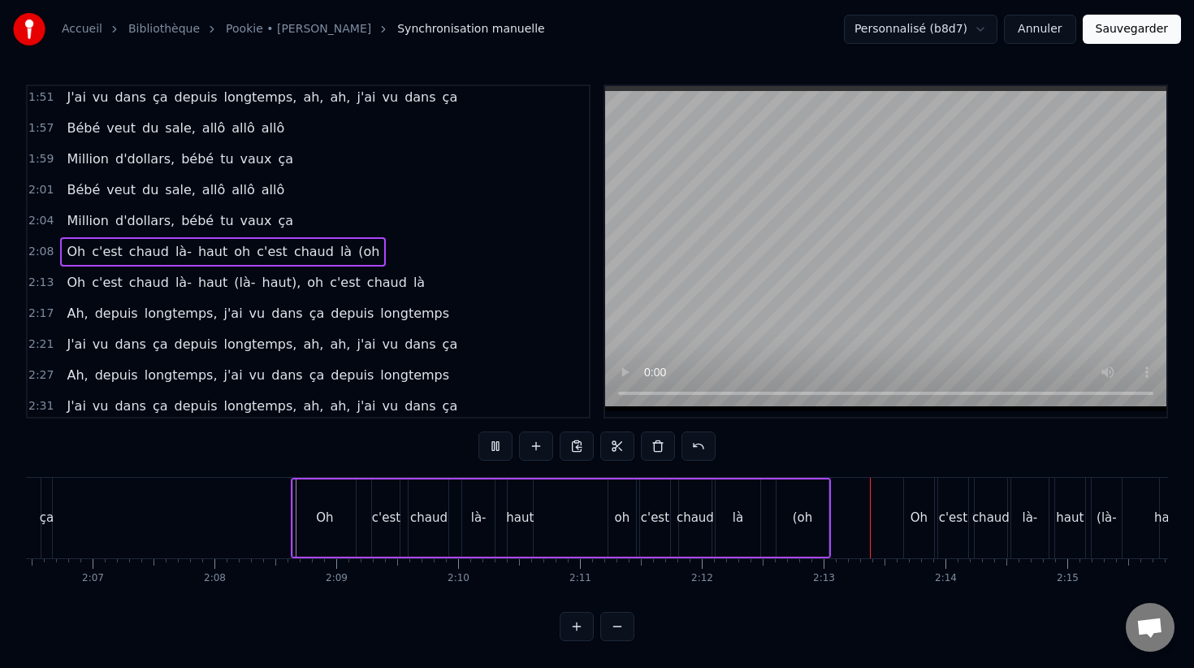
click at [776, 505] on div "(oh" at bounding box center [802, 517] width 52 height 77
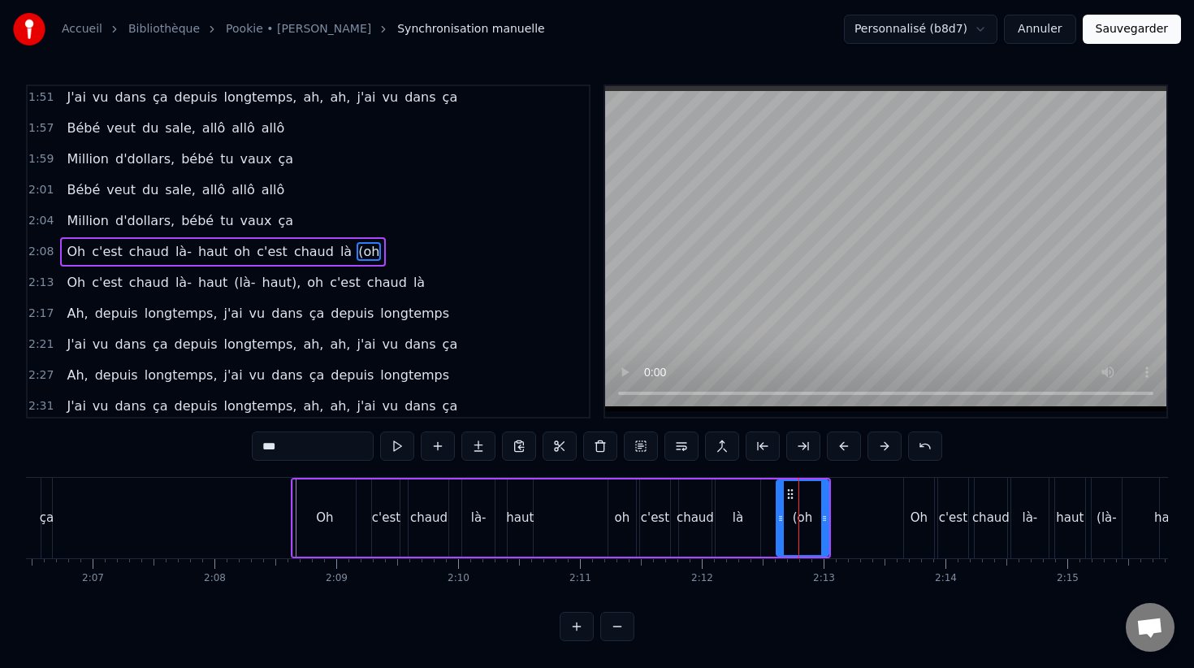
click at [599, 448] on button at bounding box center [600, 445] width 34 height 29
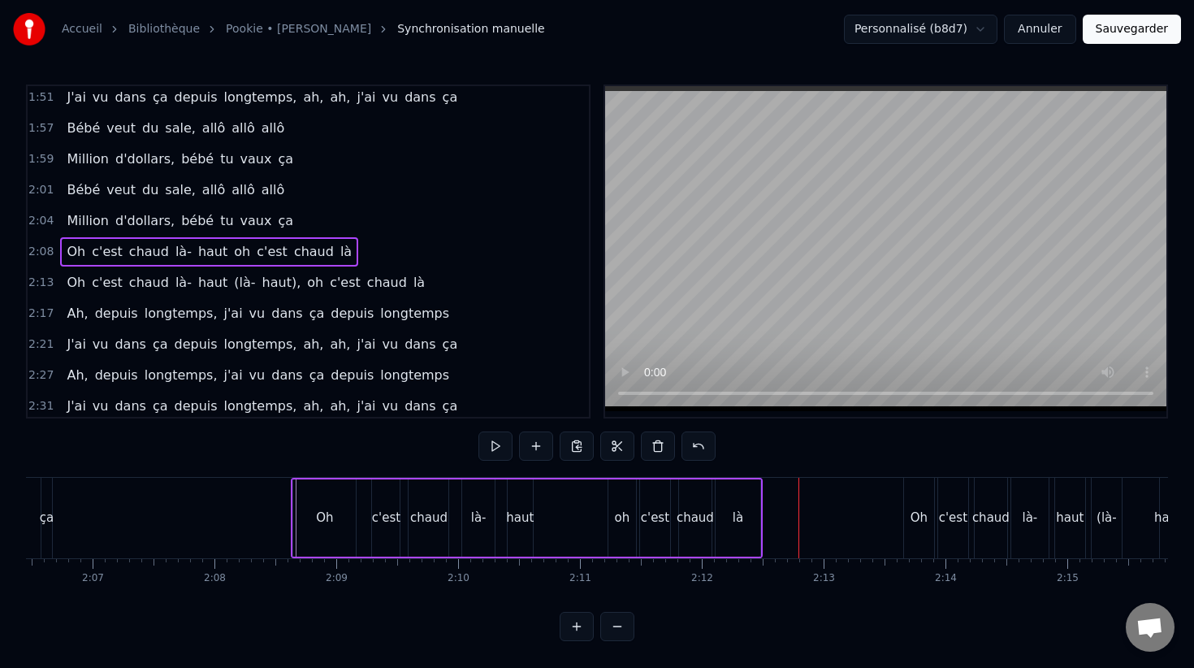
click at [608, 534] on div "oh" at bounding box center [622, 517] width 28 height 77
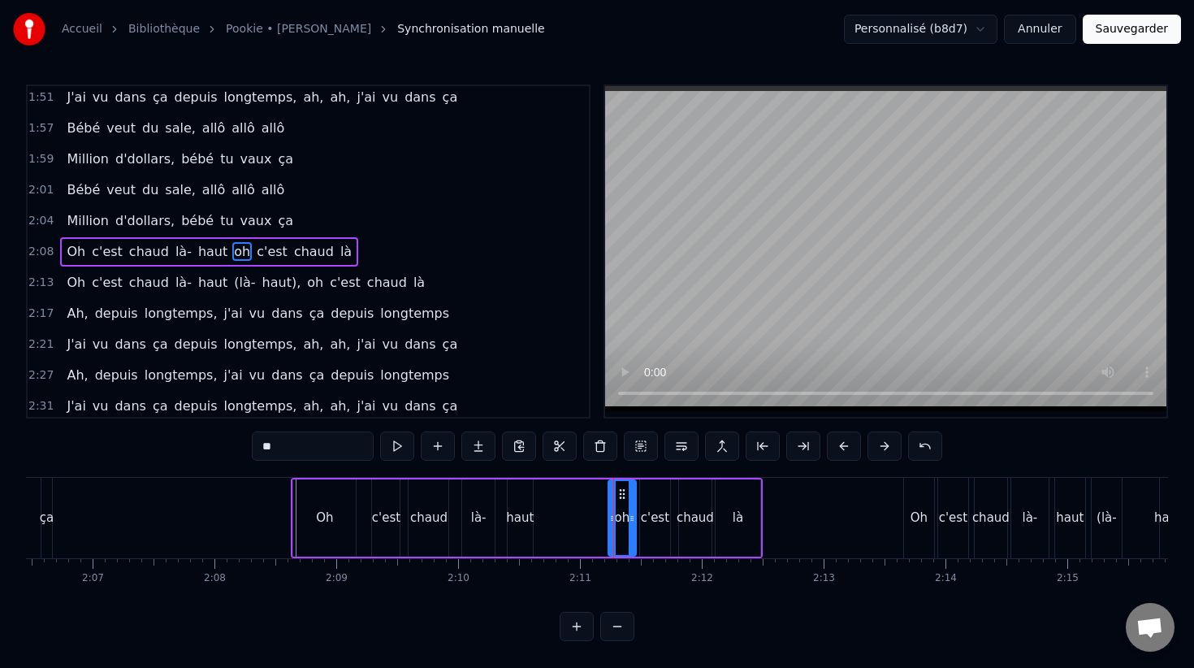
scroll to position [0, 15651]
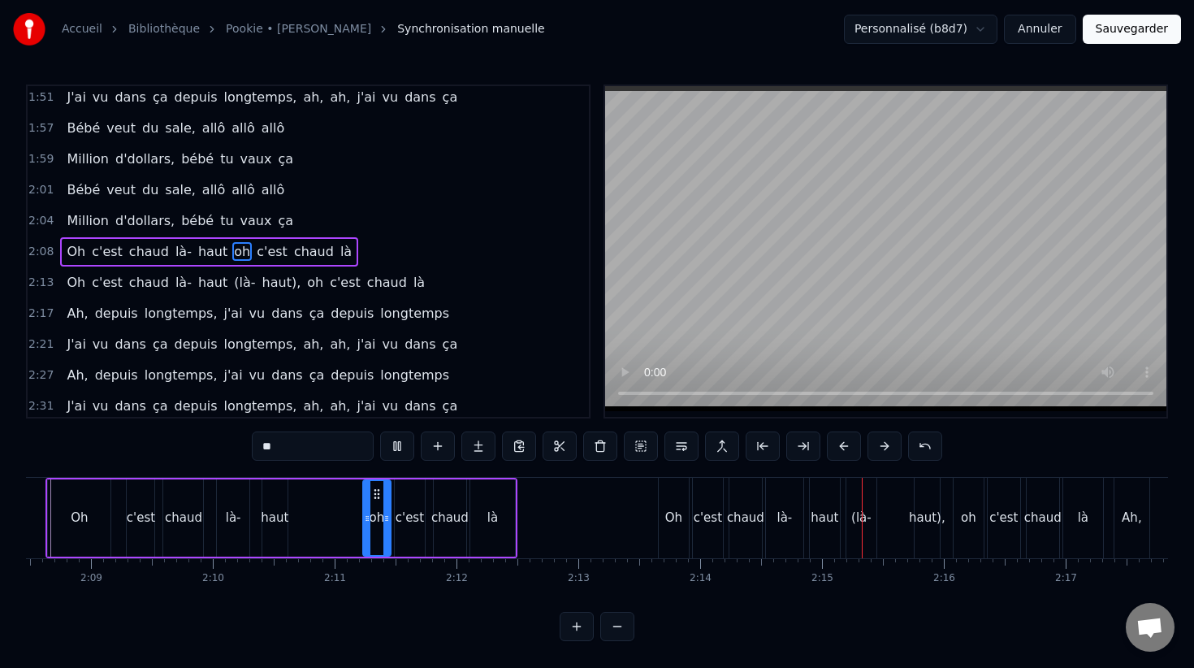
click at [1126, 24] on button "Sauvegarder" at bounding box center [1132, 29] width 98 height 29
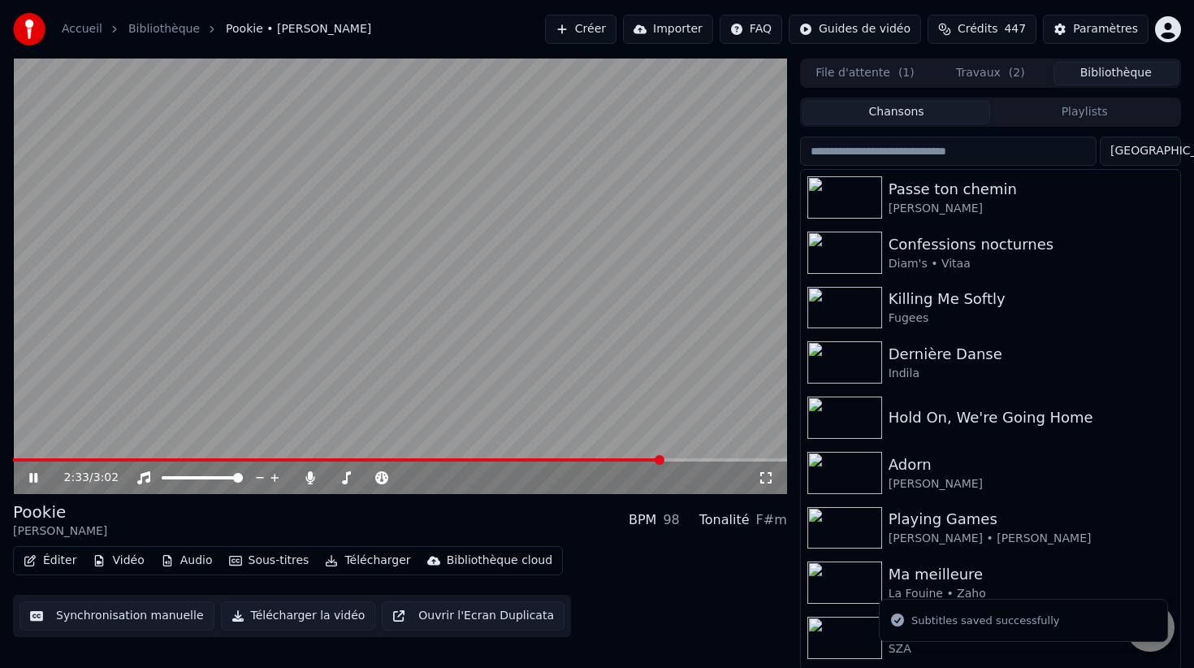
click at [664, 460] on span at bounding box center [400, 459] width 774 height 3
click at [614, 461] on span at bounding box center [338, 459] width 650 height 3
click at [542, 329] on video at bounding box center [400, 275] width 774 height 435
click at [574, 460] on span at bounding box center [314, 459] width 603 height 3
click at [511, 337] on video at bounding box center [400, 275] width 774 height 435
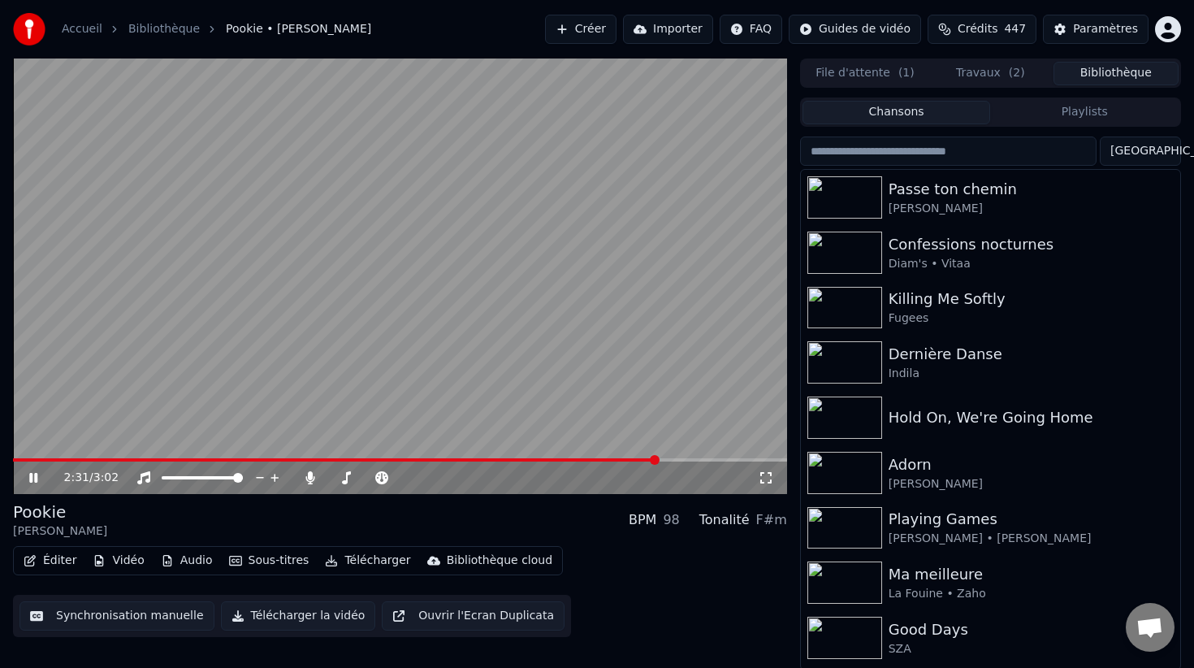
click at [530, 337] on video at bounding box center [400, 275] width 774 height 435
click at [530, 334] on video at bounding box center [400, 275] width 774 height 435
click at [770, 459] on span at bounding box center [400, 459] width 774 height 3
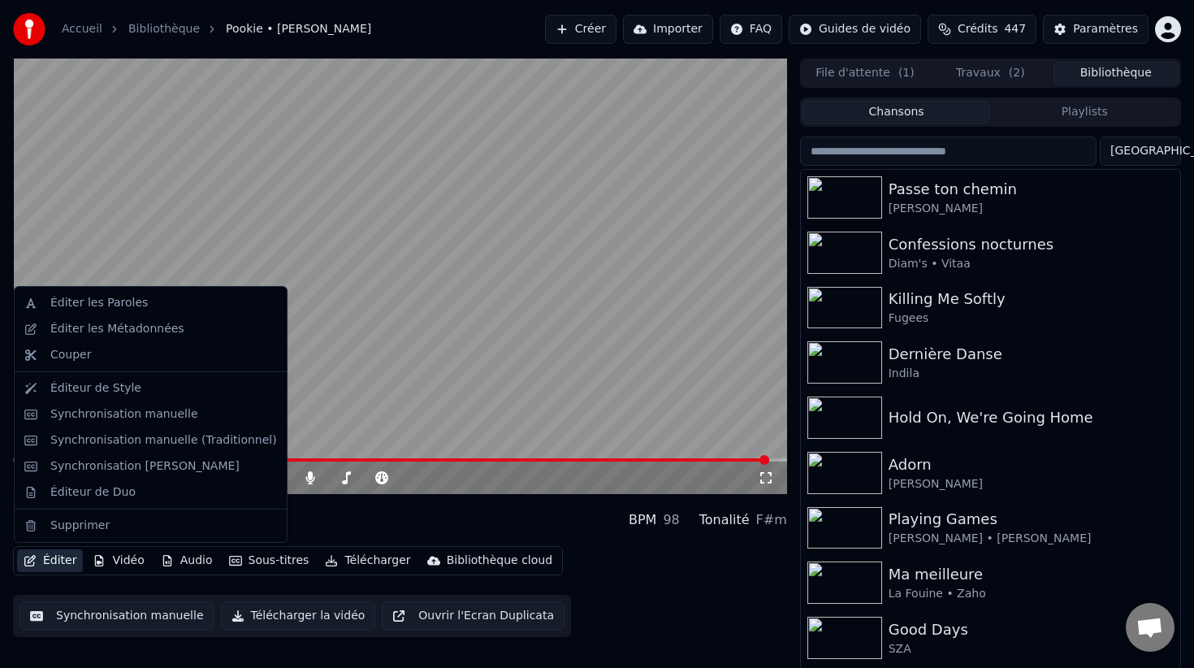
click at [69, 562] on button "Éditer" at bounding box center [50, 560] width 66 height 23
click at [201, 409] on div "Synchronisation manuelle" at bounding box center [163, 414] width 227 height 16
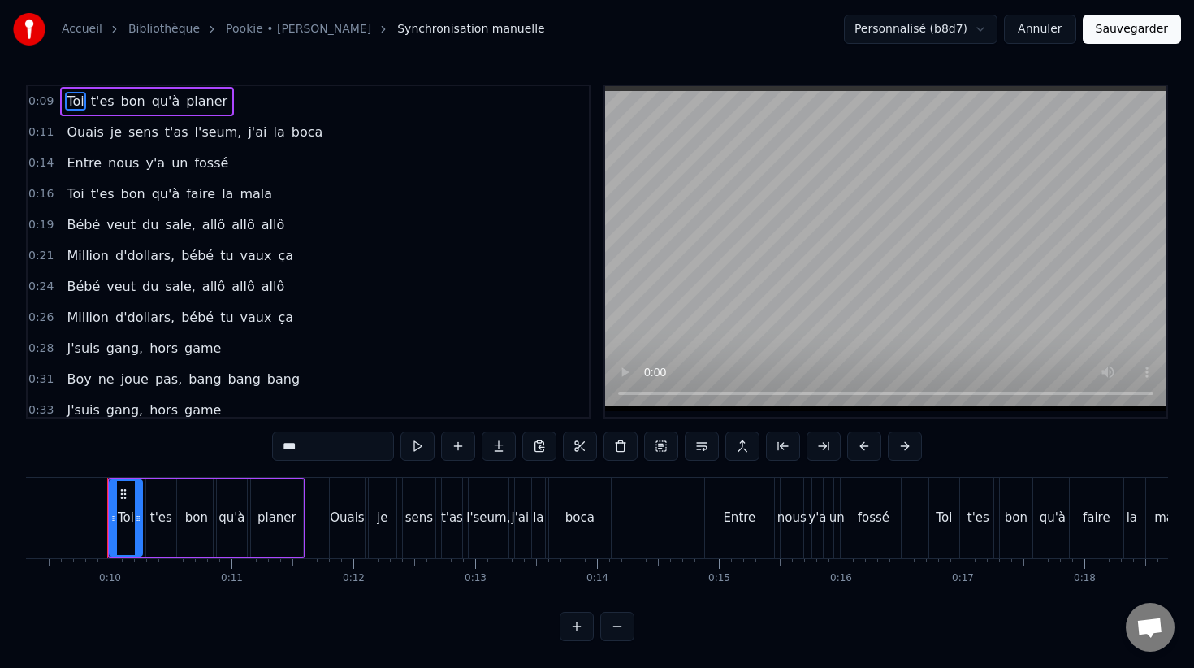
scroll to position [1213, 0]
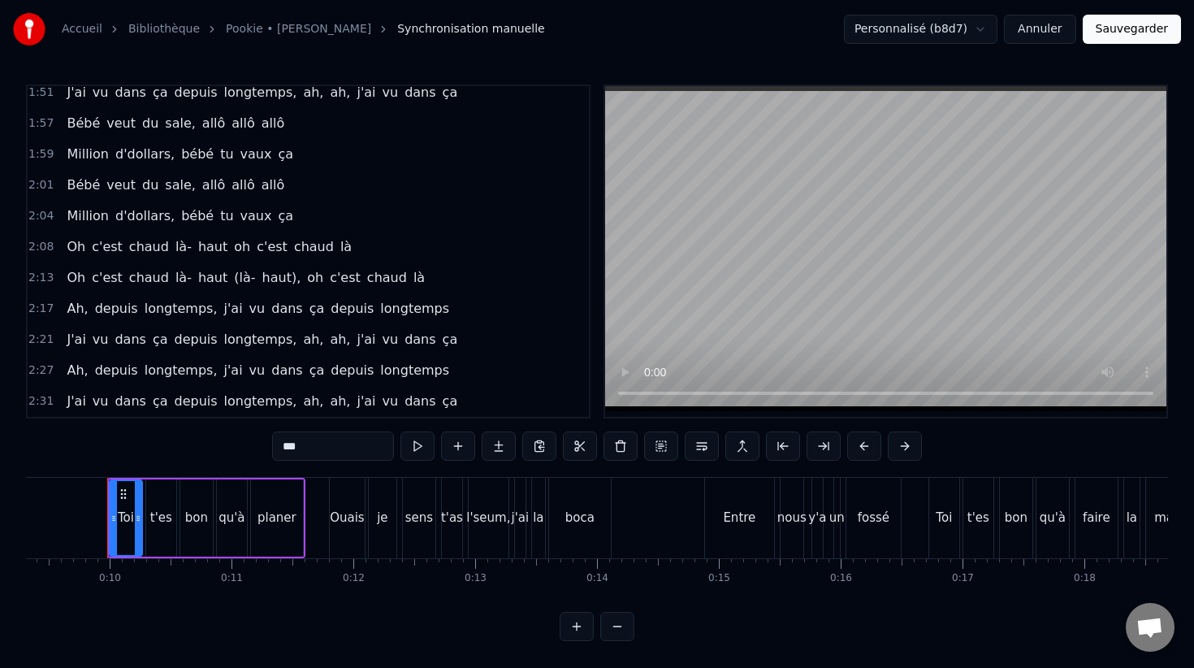
click at [406, 399] on span "dans" at bounding box center [420, 400] width 34 height 19
type input "****"
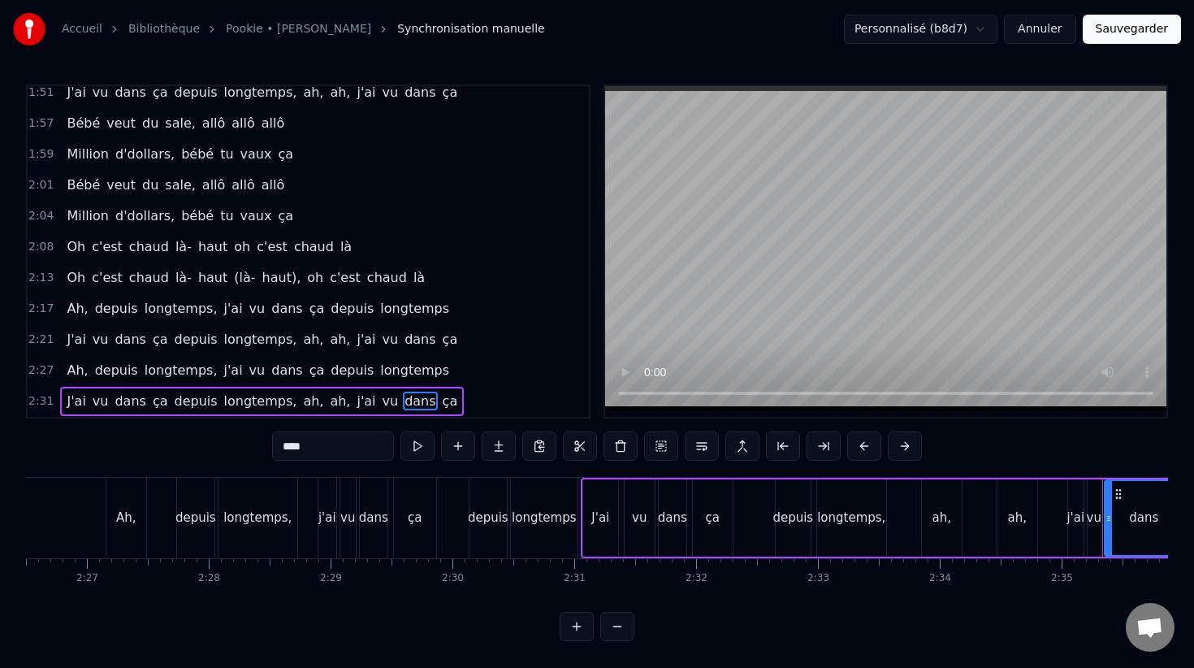
scroll to position [0, 18843]
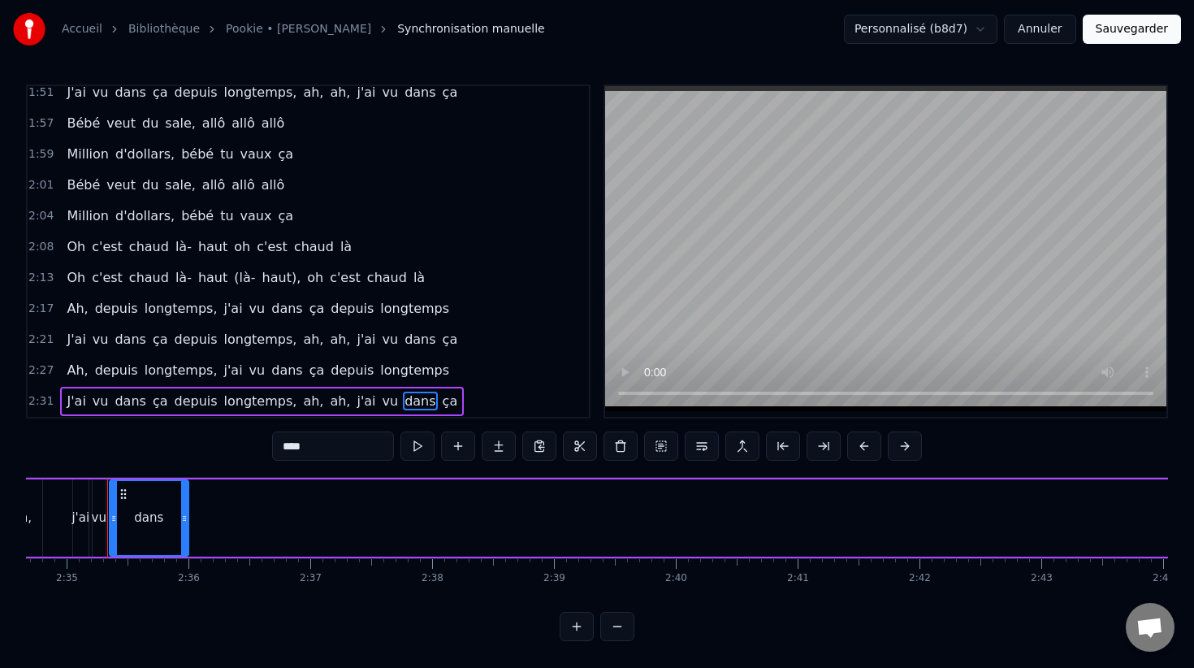
click at [439, 533] on div "J'ai vu dans ça depuis longtemps, ah, ah, j'ai vu dans ça" at bounding box center [1129, 518] width 3086 height 80
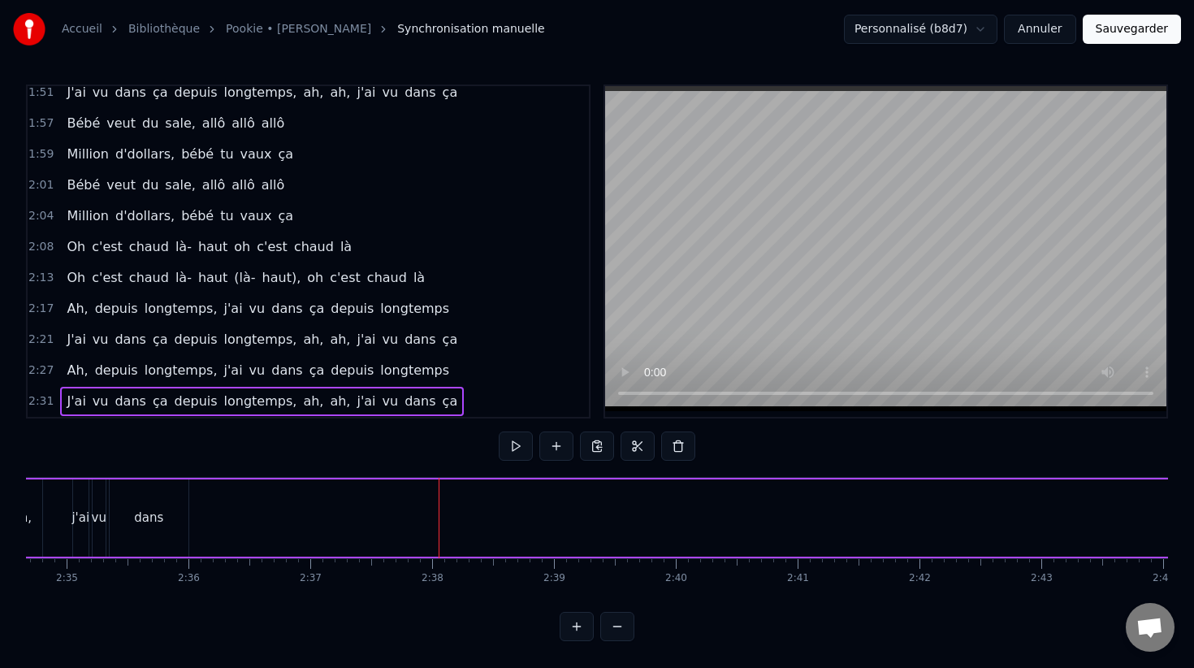
click at [441, 402] on span "ça" at bounding box center [450, 400] width 19 height 19
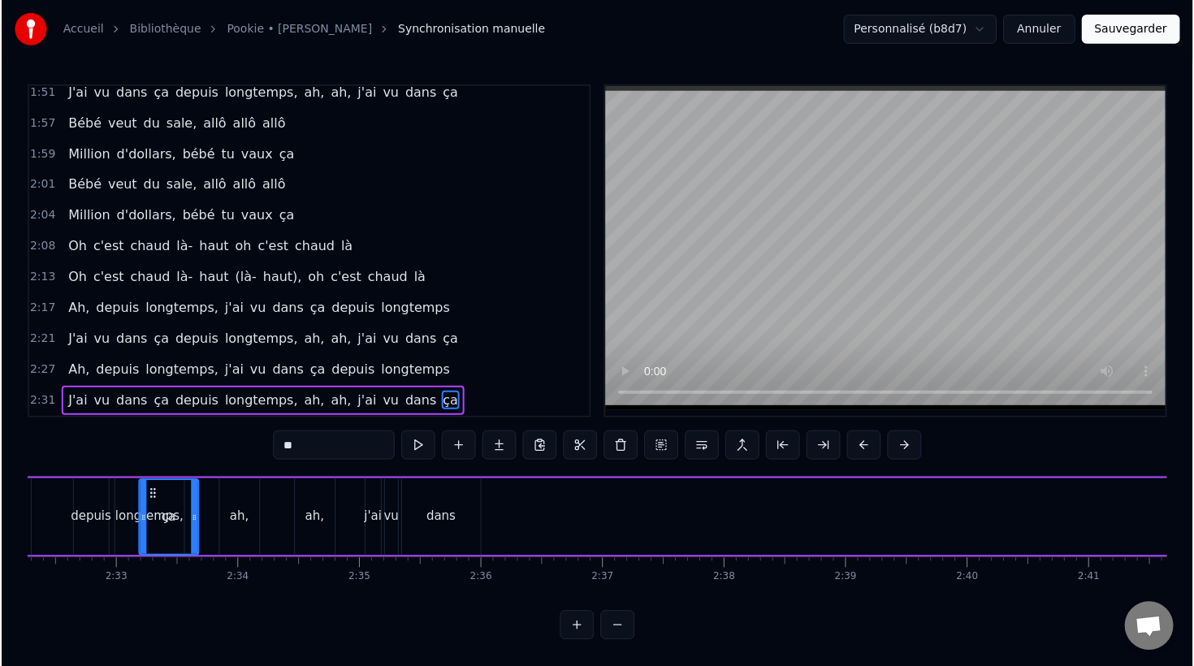
scroll to position [0, 18498]
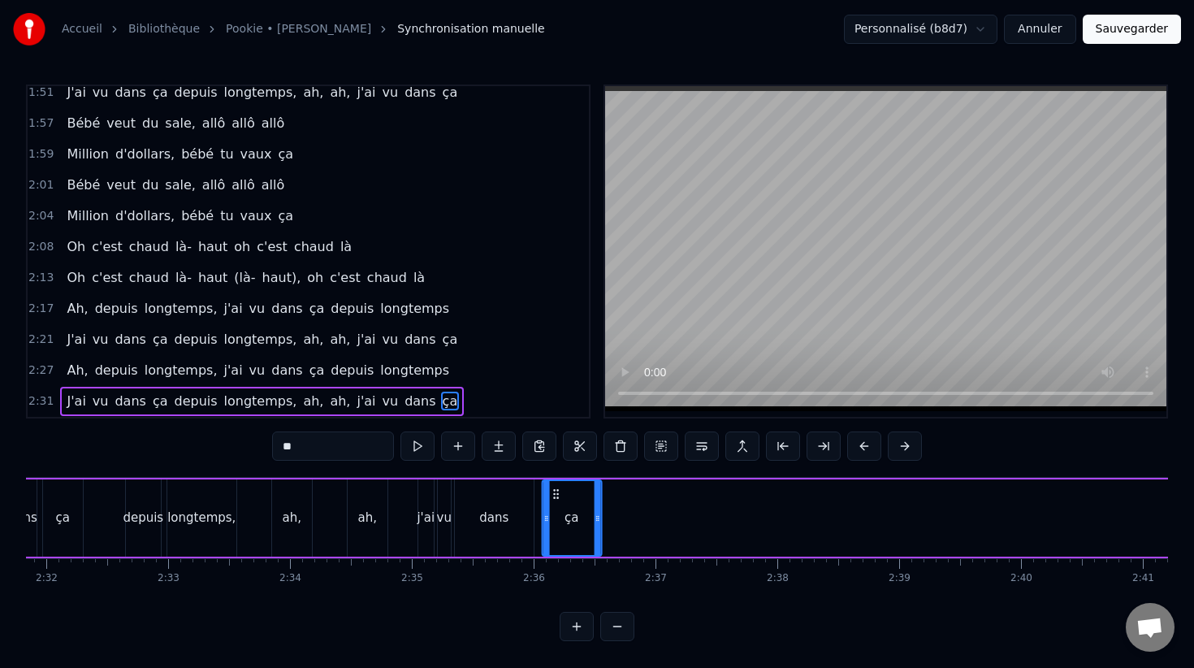
drag, startPoint x: 413, startPoint y: 495, endPoint x: 556, endPoint y: 486, distance: 143.2
click at [556, 486] on div "ça" at bounding box center [572, 518] width 58 height 74
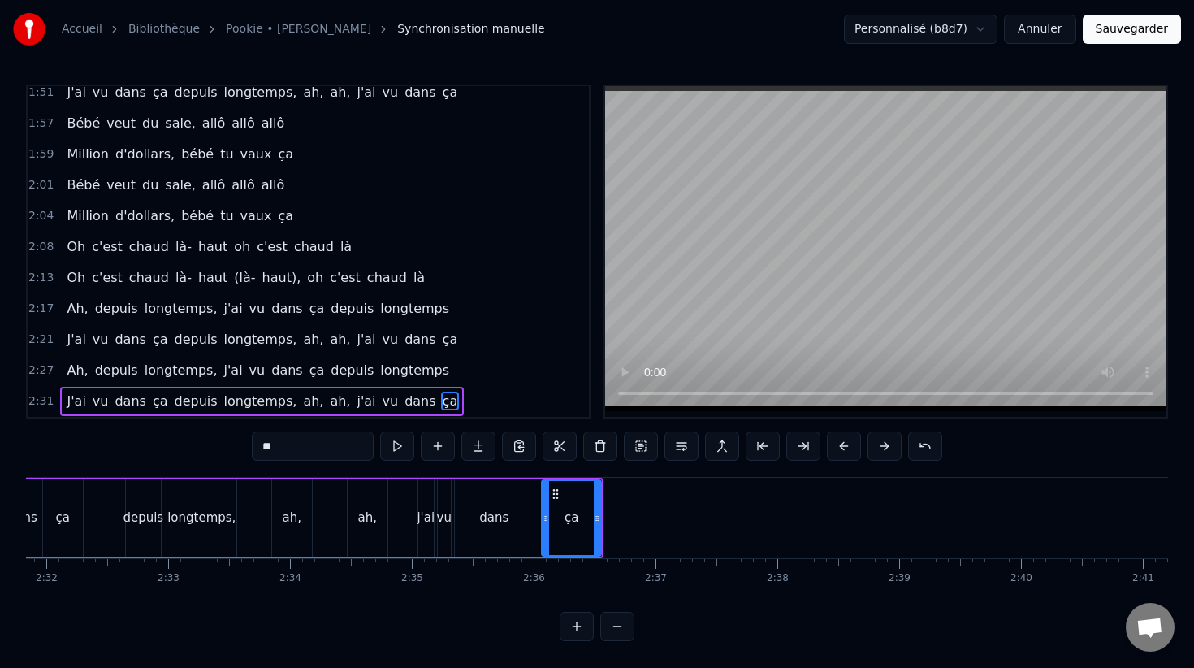
click at [1109, 32] on button "Sauvegarder" at bounding box center [1132, 29] width 98 height 29
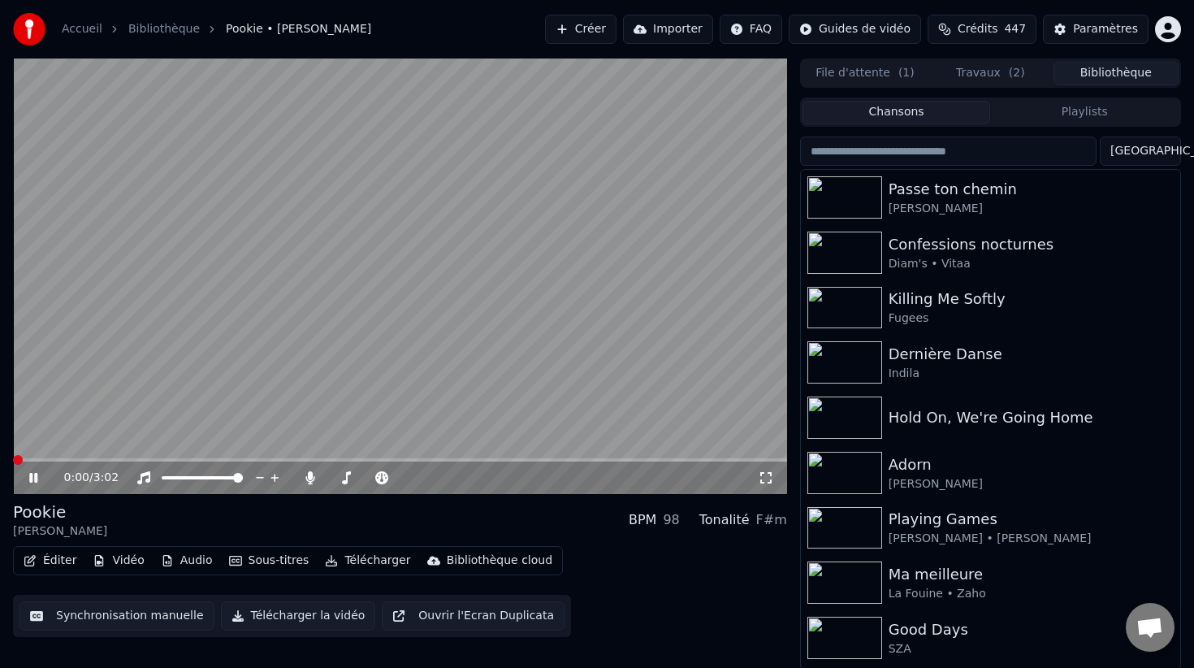
click at [356, 564] on button "Télécharger" at bounding box center [367, 560] width 98 height 23
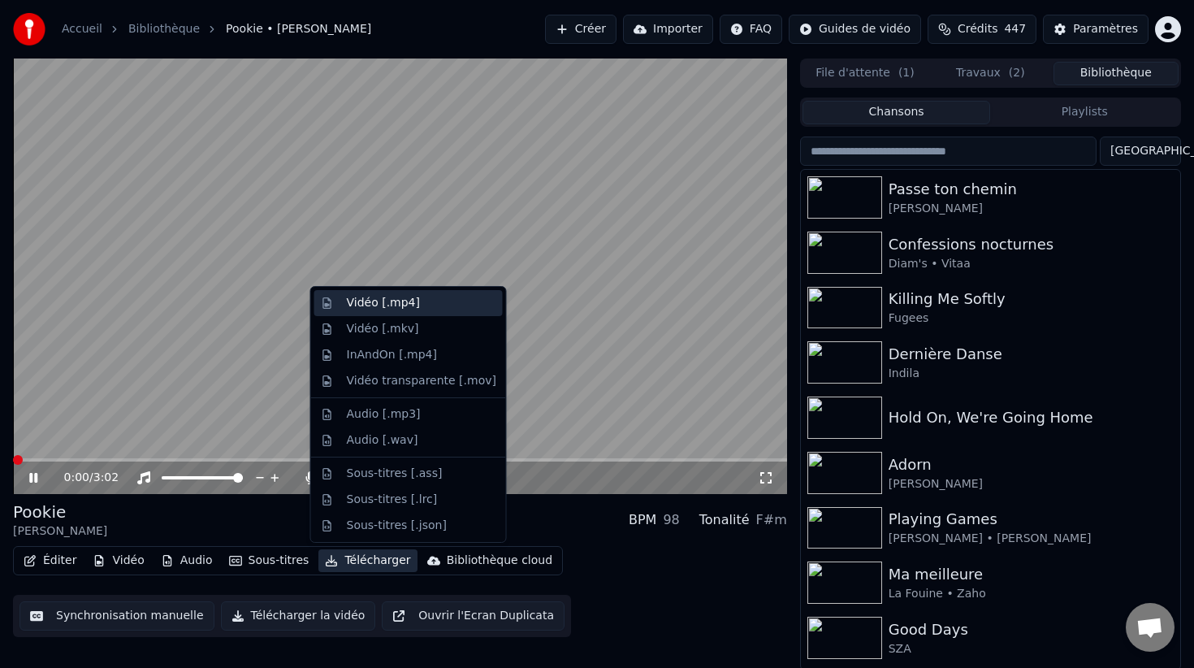
click at [427, 306] on div "Vidéo [.mp4]" at bounding box center [421, 303] width 149 height 16
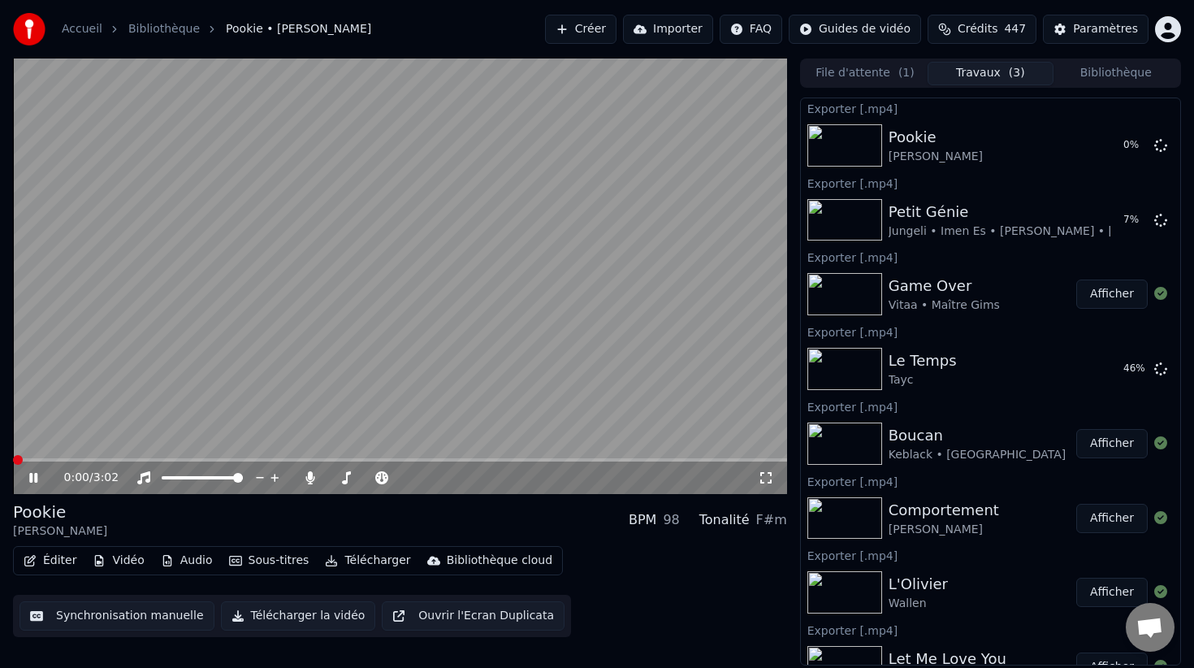
click at [712, 248] on video at bounding box center [400, 275] width 774 height 435
click at [1118, 71] on button "Bibliothèque" at bounding box center [1115, 74] width 125 height 24
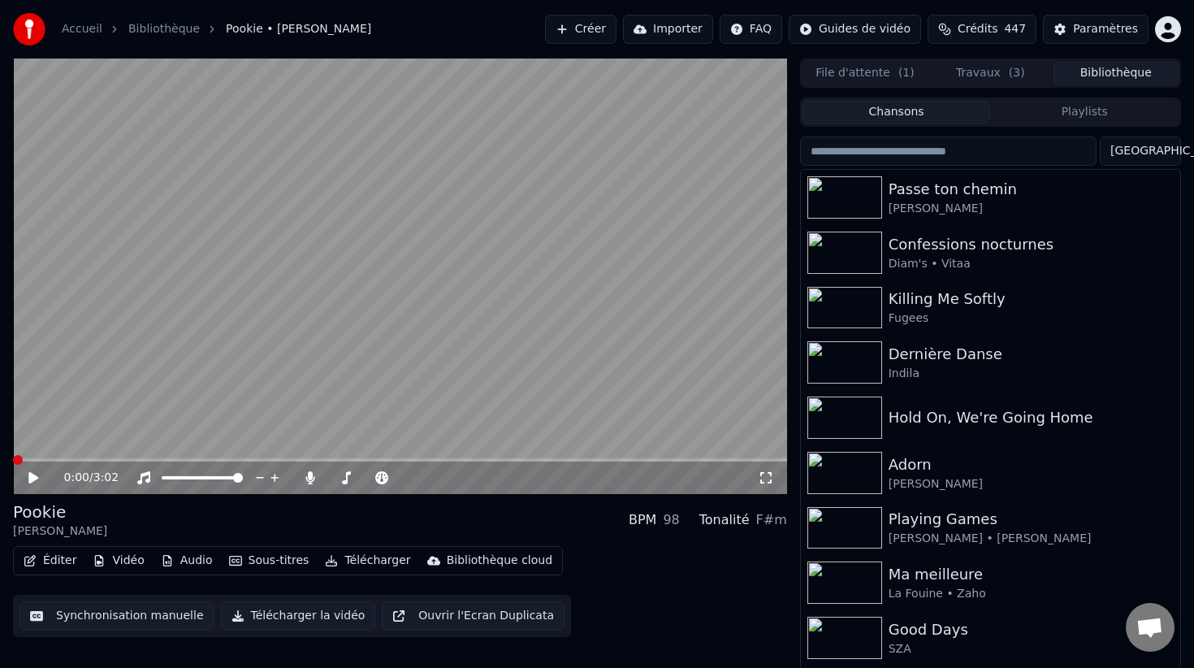
click at [1010, 71] on span "( 3 )" at bounding box center [1017, 73] width 16 height 16
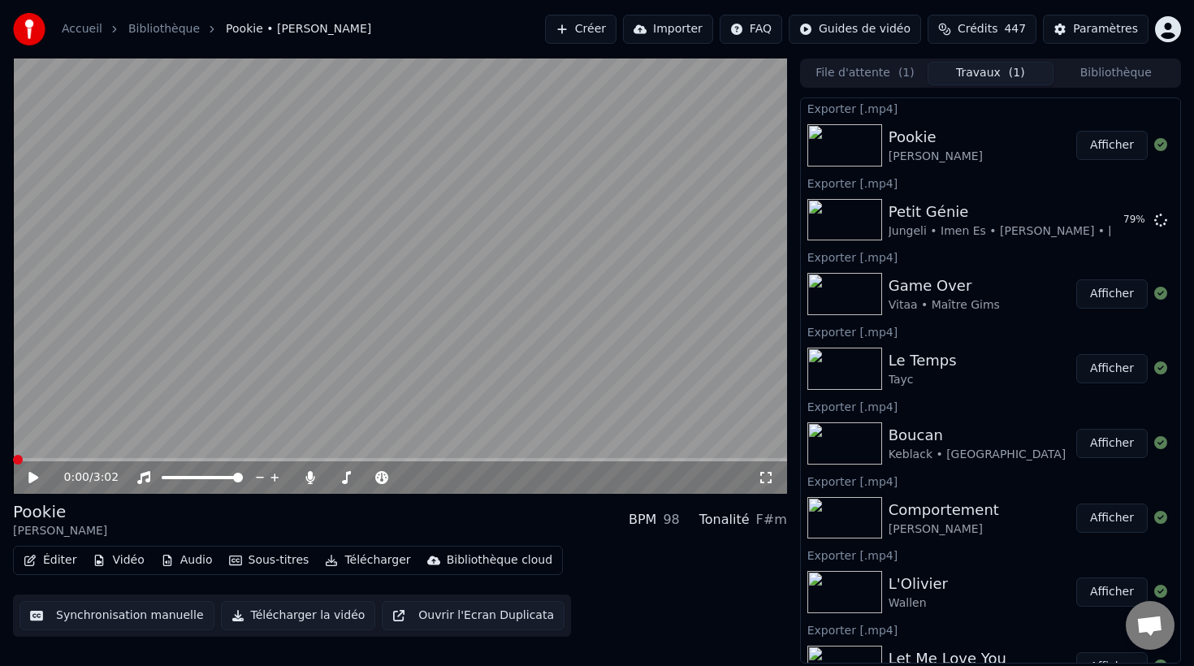
click at [1098, 374] on button "Afficher" at bounding box center [1111, 368] width 71 height 29
click at [1098, 146] on button "Afficher" at bounding box center [1111, 145] width 71 height 29
click at [1118, 77] on button "Bibliothèque" at bounding box center [1115, 74] width 125 height 24
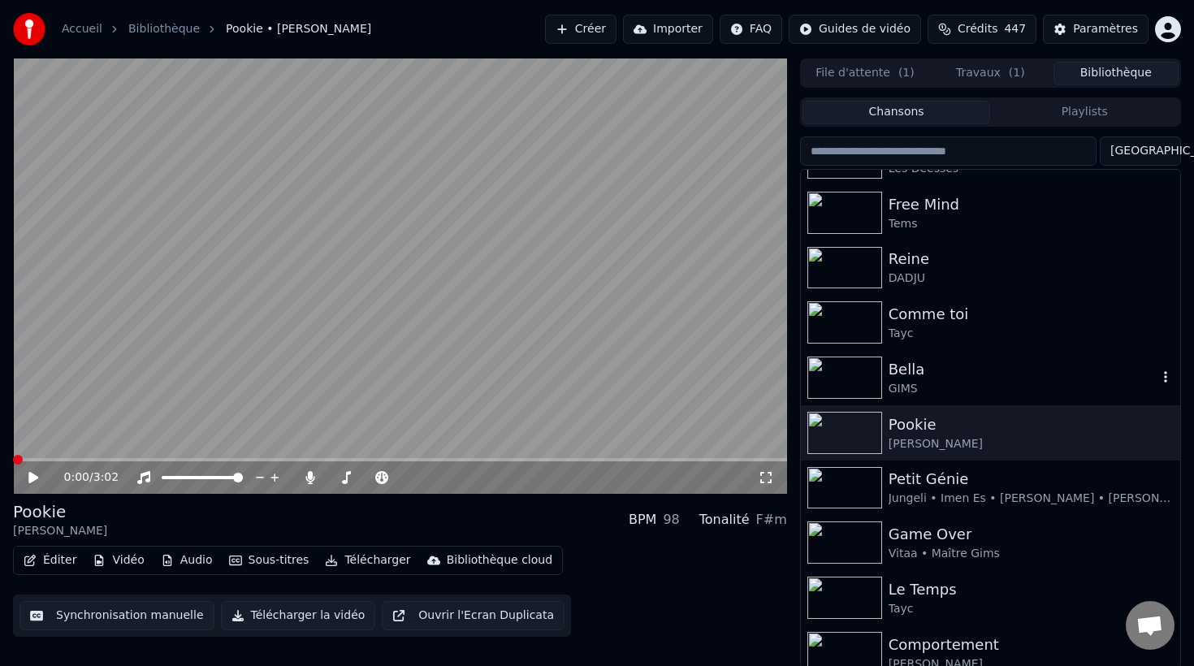
scroll to position [643, 0]
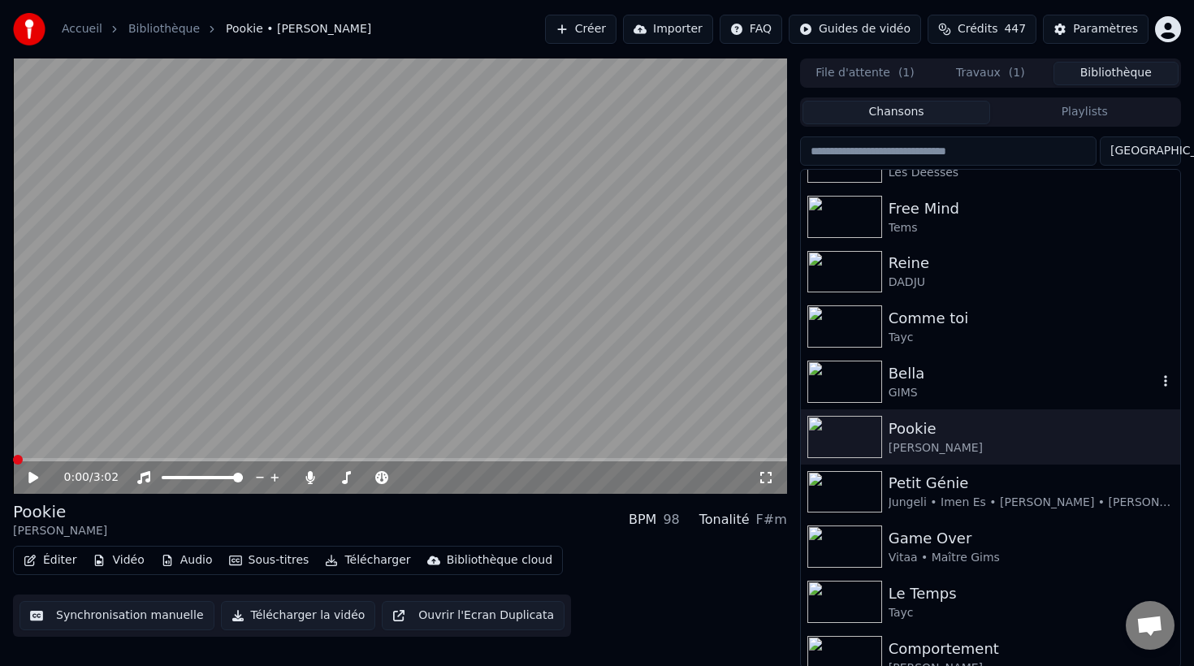
click at [914, 383] on div "Bella" at bounding box center [1023, 373] width 269 height 23
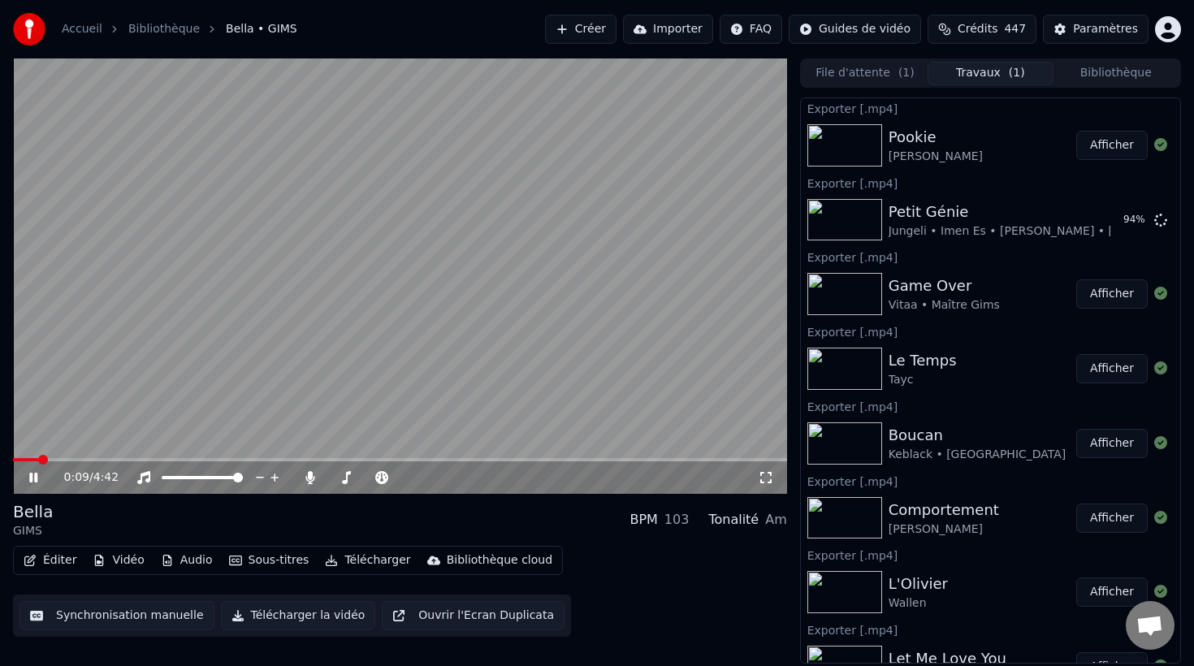
click at [987, 80] on button "Travaux ( 1 )" at bounding box center [990, 74] width 125 height 24
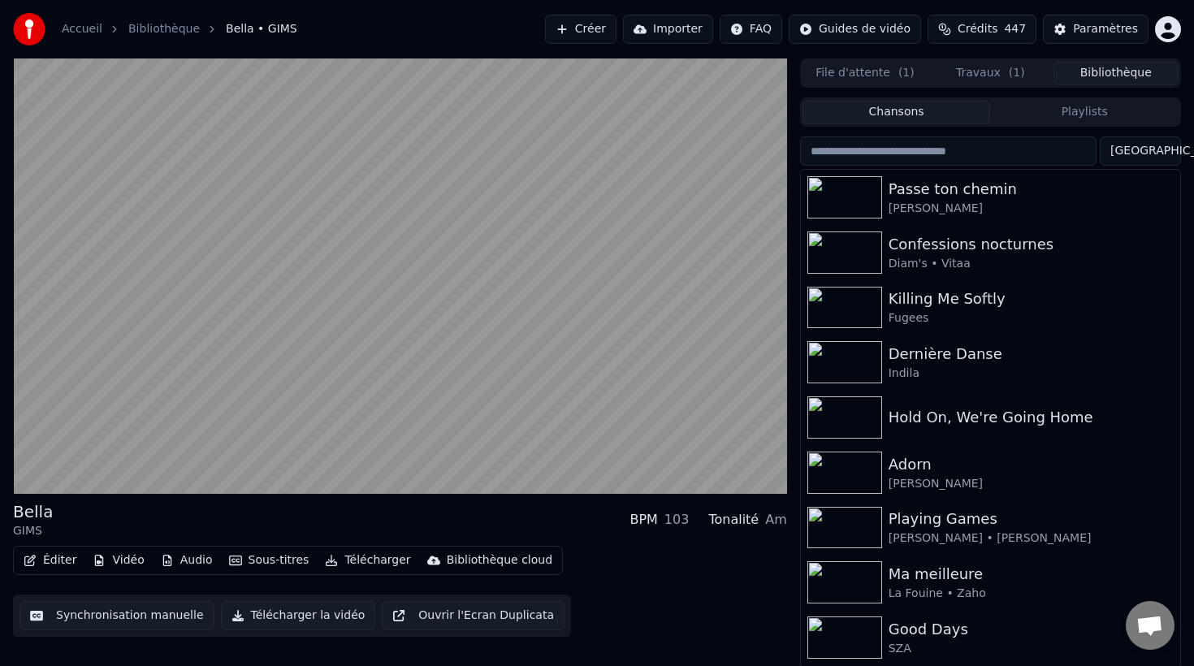
click at [1092, 72] on button "Bibliothèque" at bounding box center [1115, 74] width 125 height 24
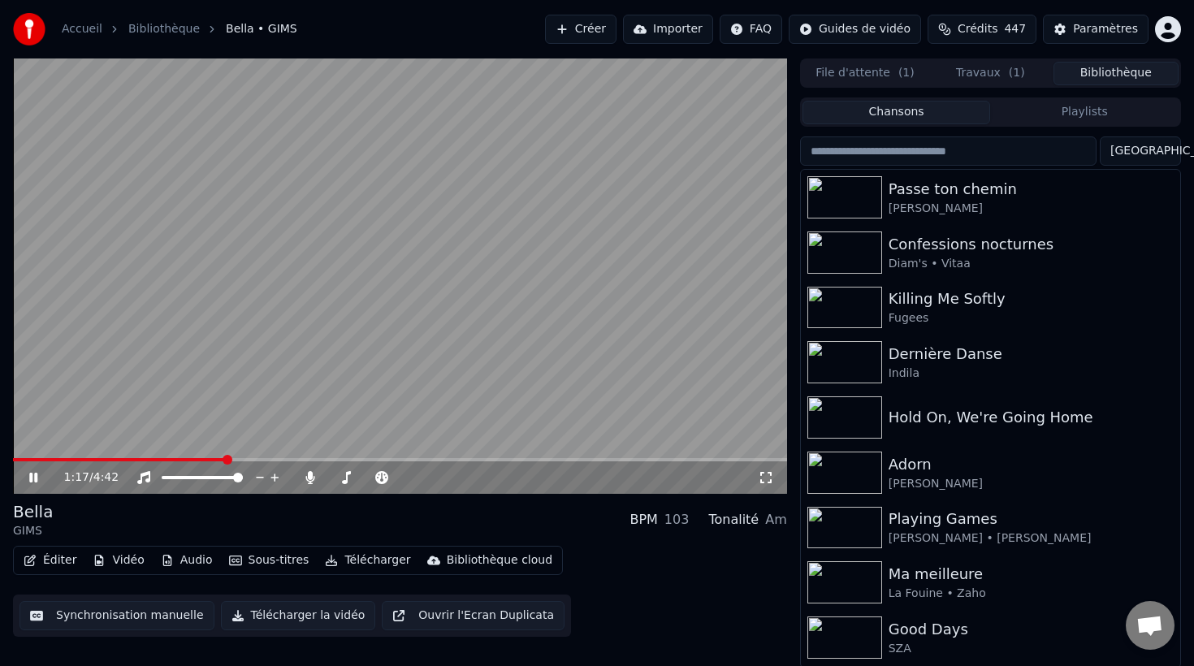
click at [454, 299] on video at bounding box center [400, 275] width 774 height 435
